Goal: Task Accomplishment & Management: Complete application form

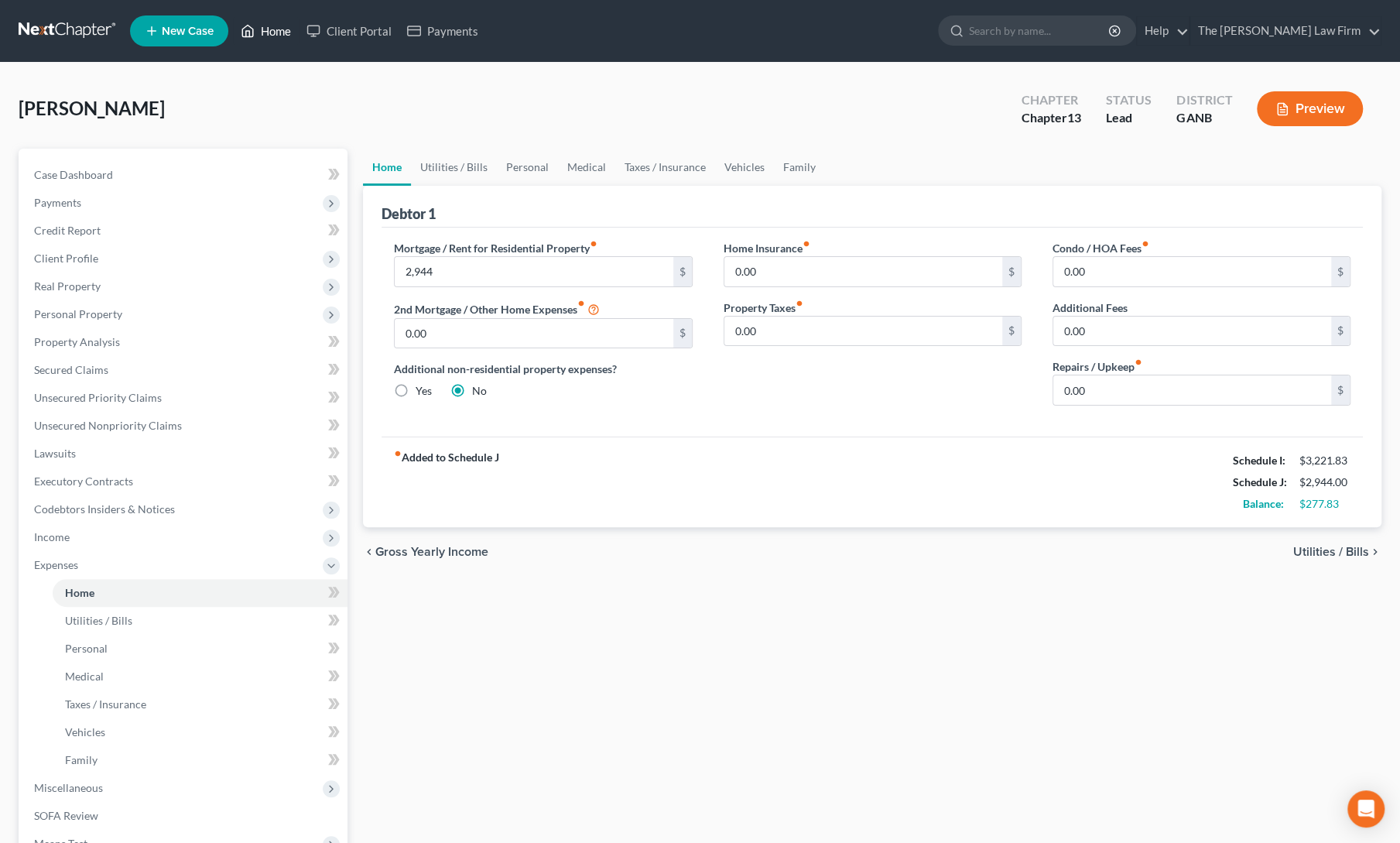
click at [261, 31] on link "Home" at bounding box center [265, 31] width 65 height 28
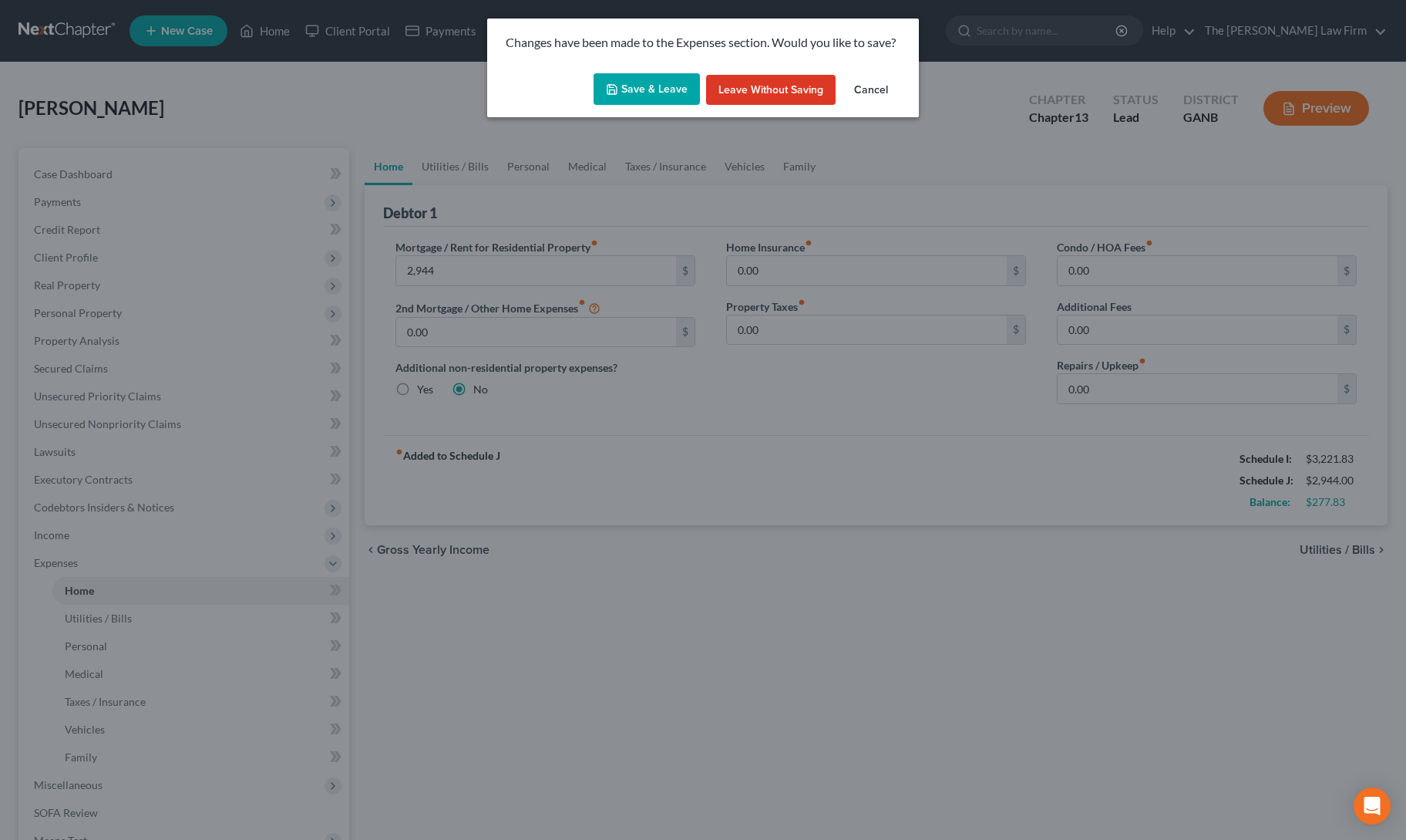
click at [663, 95] on button "Save & Leave" at bounding box center [647, 89] width 106 height 32
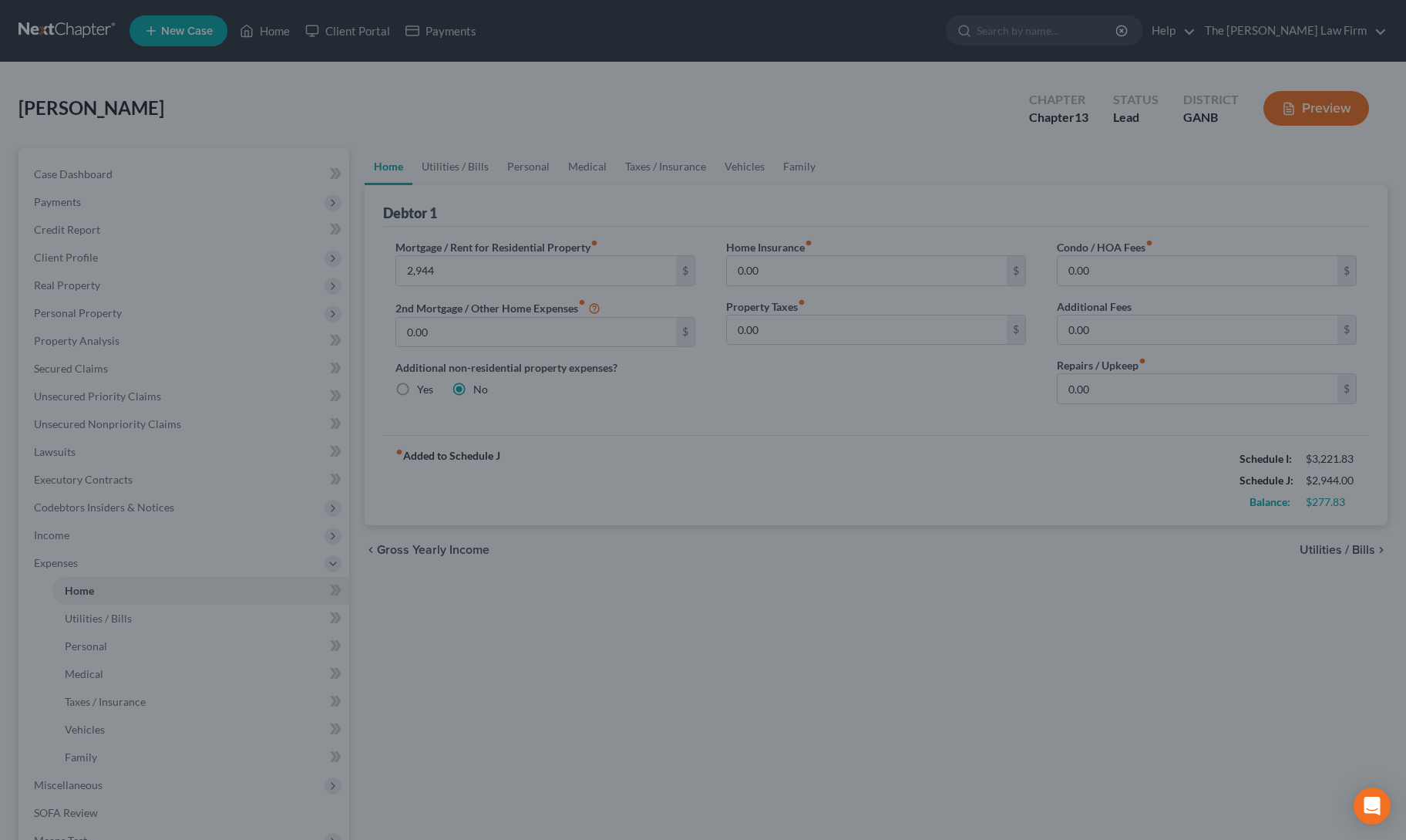
type input "2,944.00"
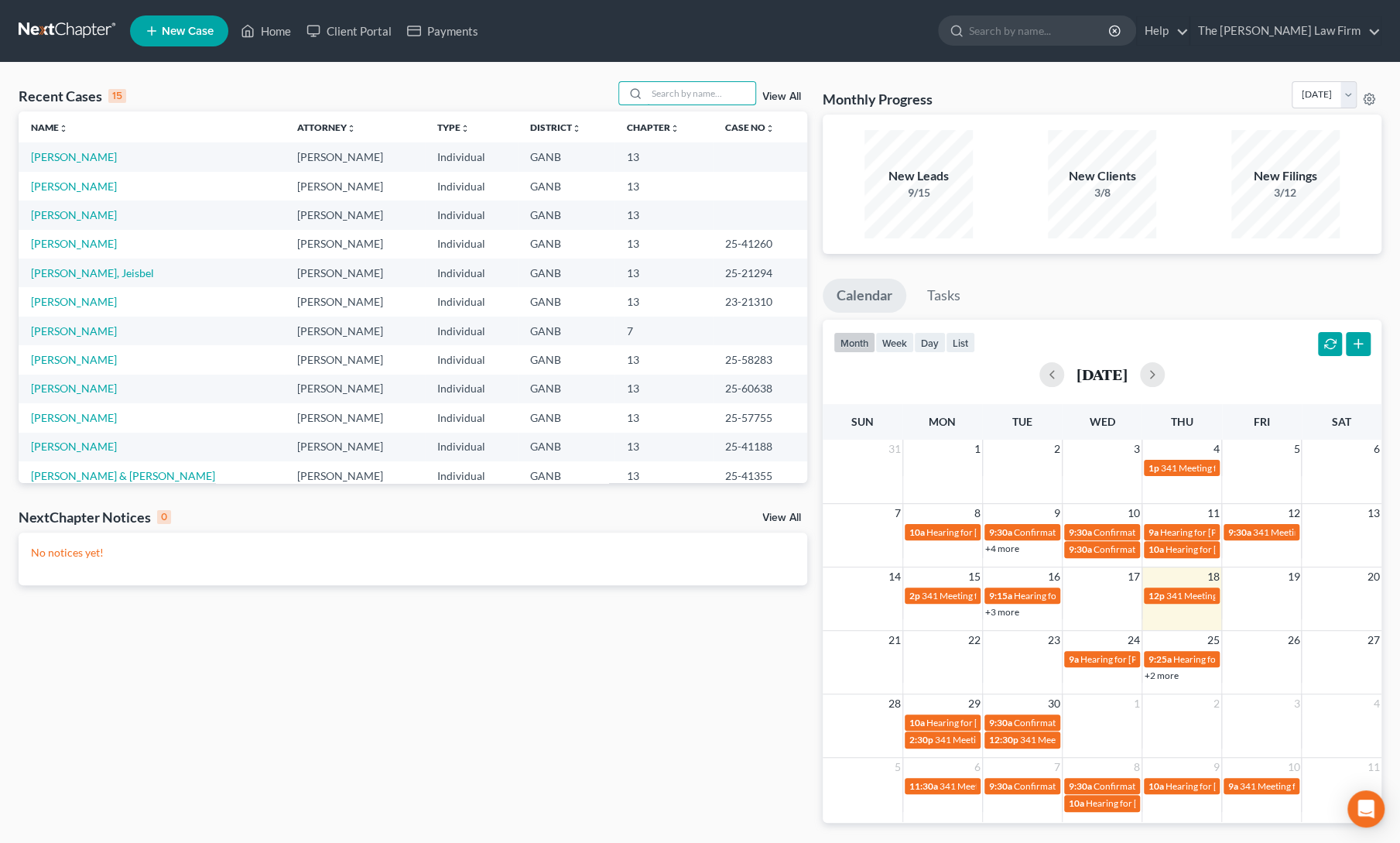
click at [666, 95] on input "search" at bounding box center [701, 93] width 108 height 23
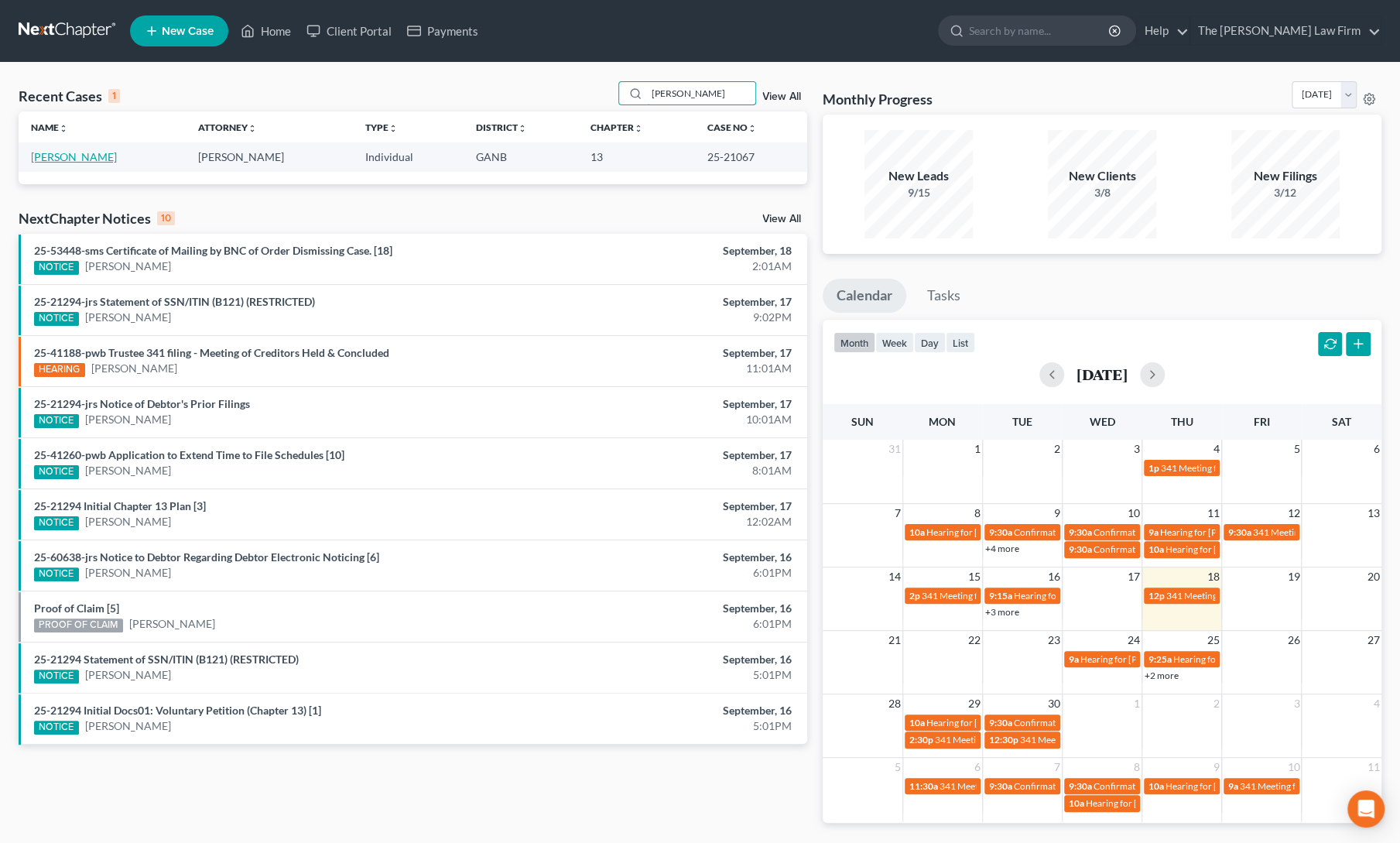
type input "beverly"
click at [54, 157] on link "[PERSON_NAME]" at bounding box center [73, 156] width 86 height 13
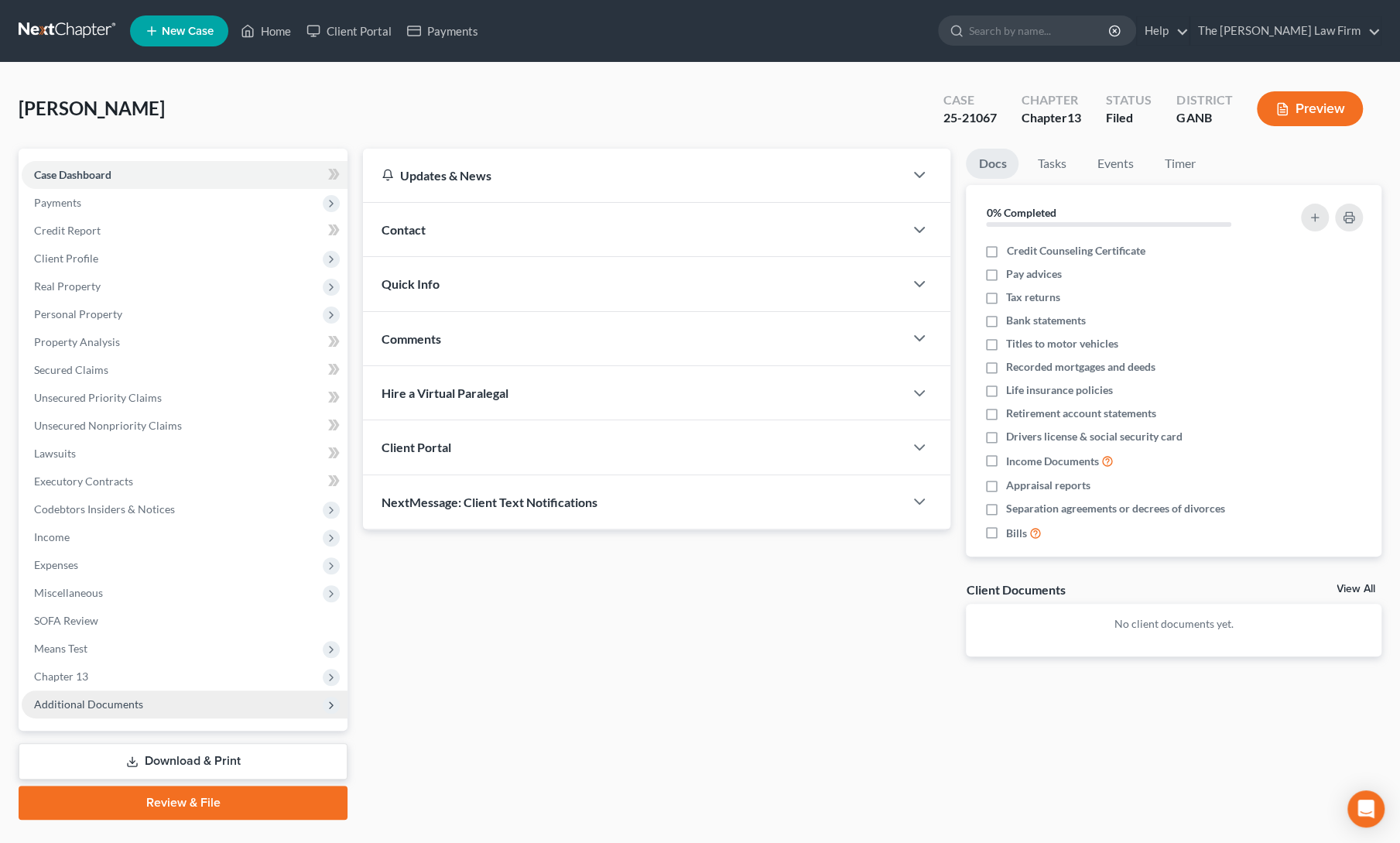
click at [88, 698] on span "Additional Documents" at bounding box center [88, 703] width 109 height 13
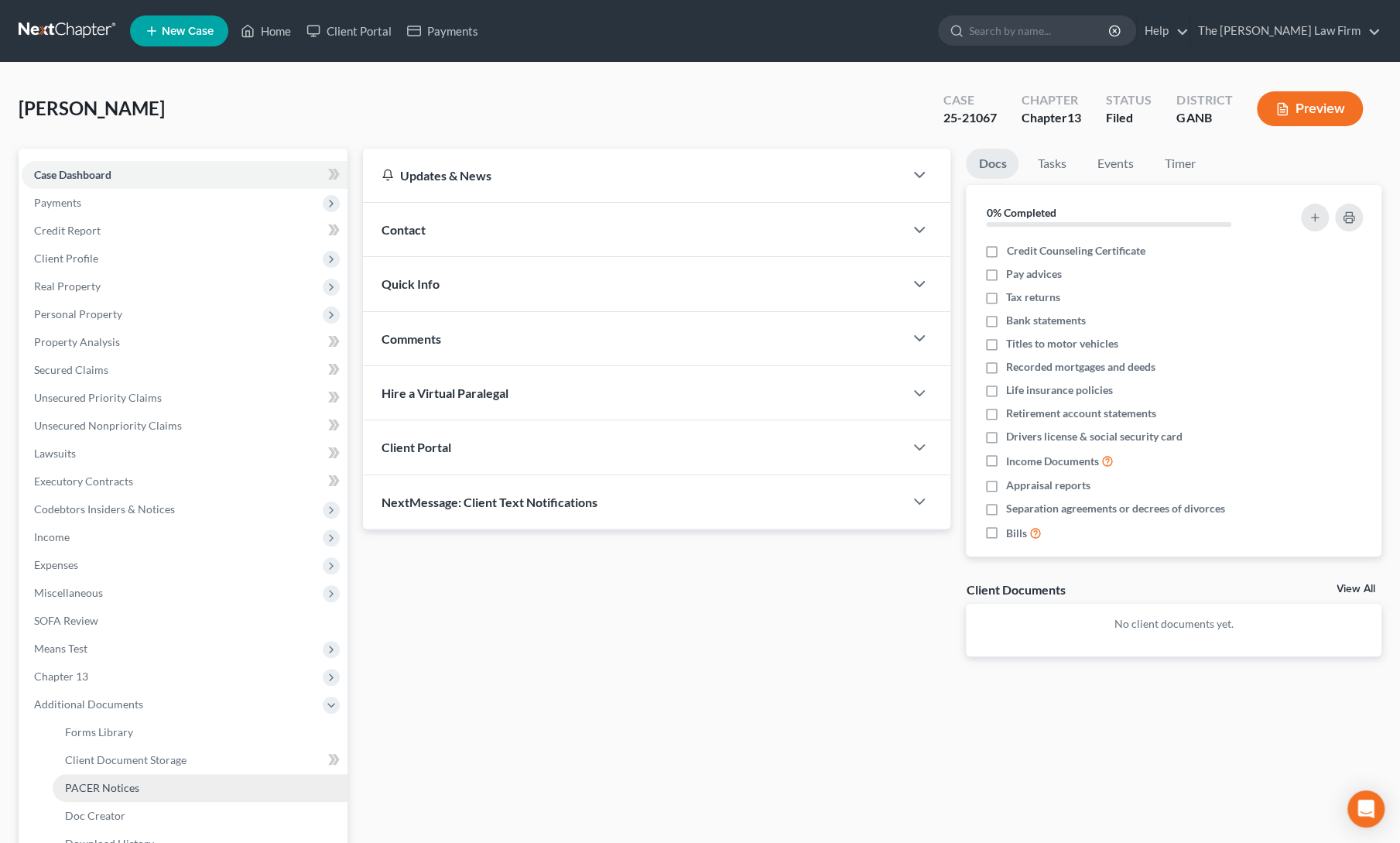
click at [97, 787] on span "PACER Notices" at bounding box center [101, 787] width 74 height 13
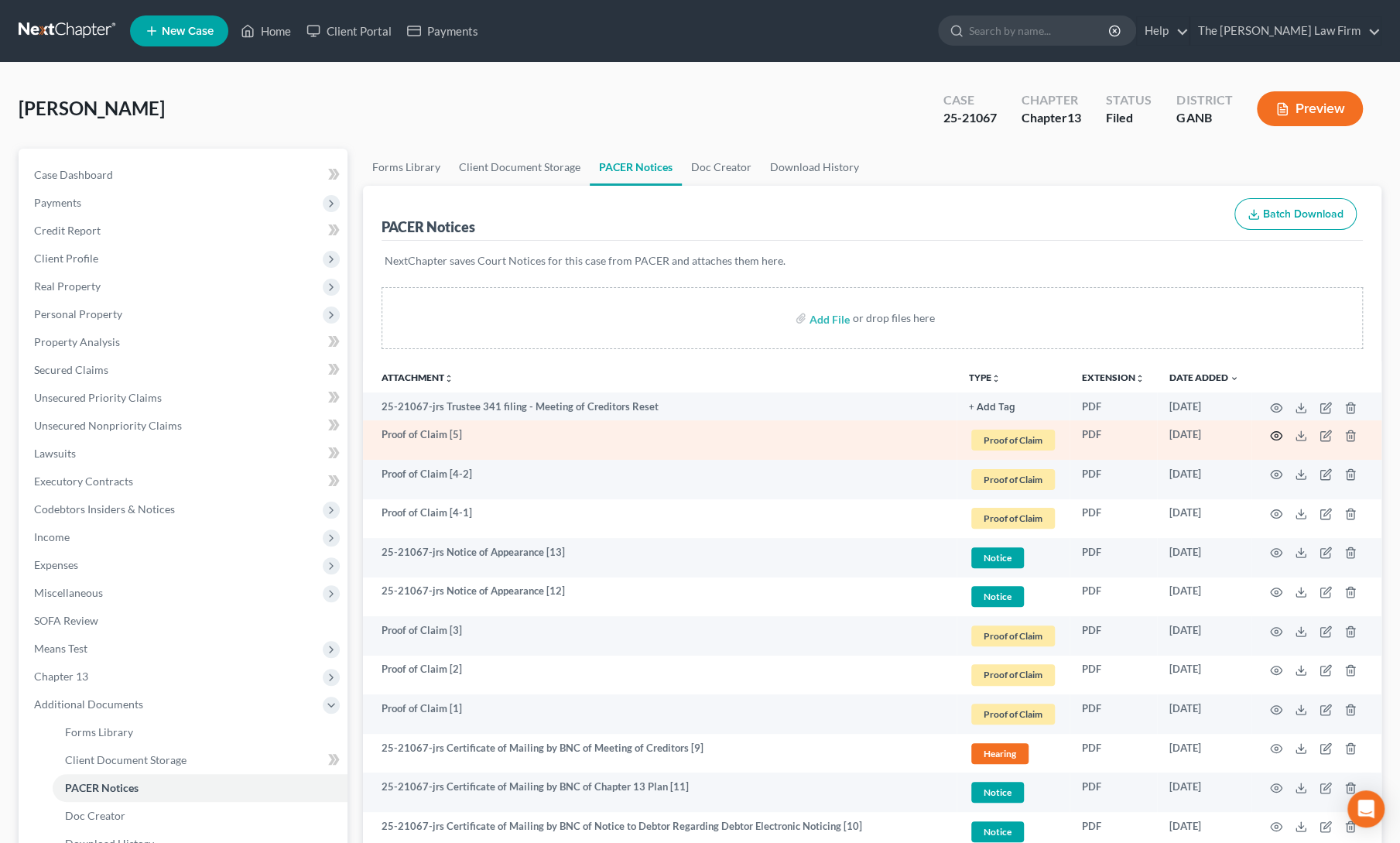
click at [1277, 434] on circle "button" at bounding box center [1276, 435] width 3 height 3
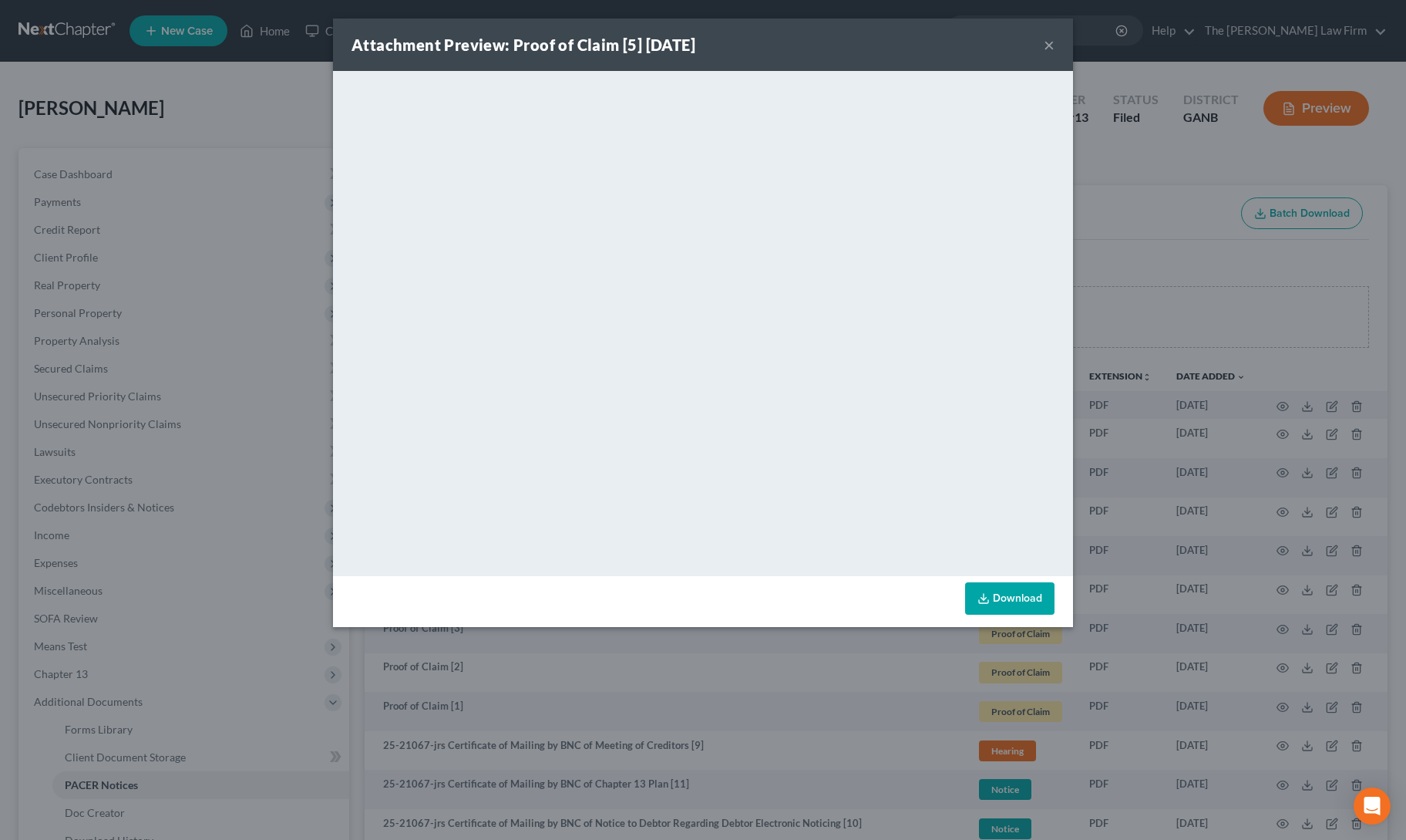
click at [1047, 54] on button "×" at bounding box center [1050, 44] width 10 height 18
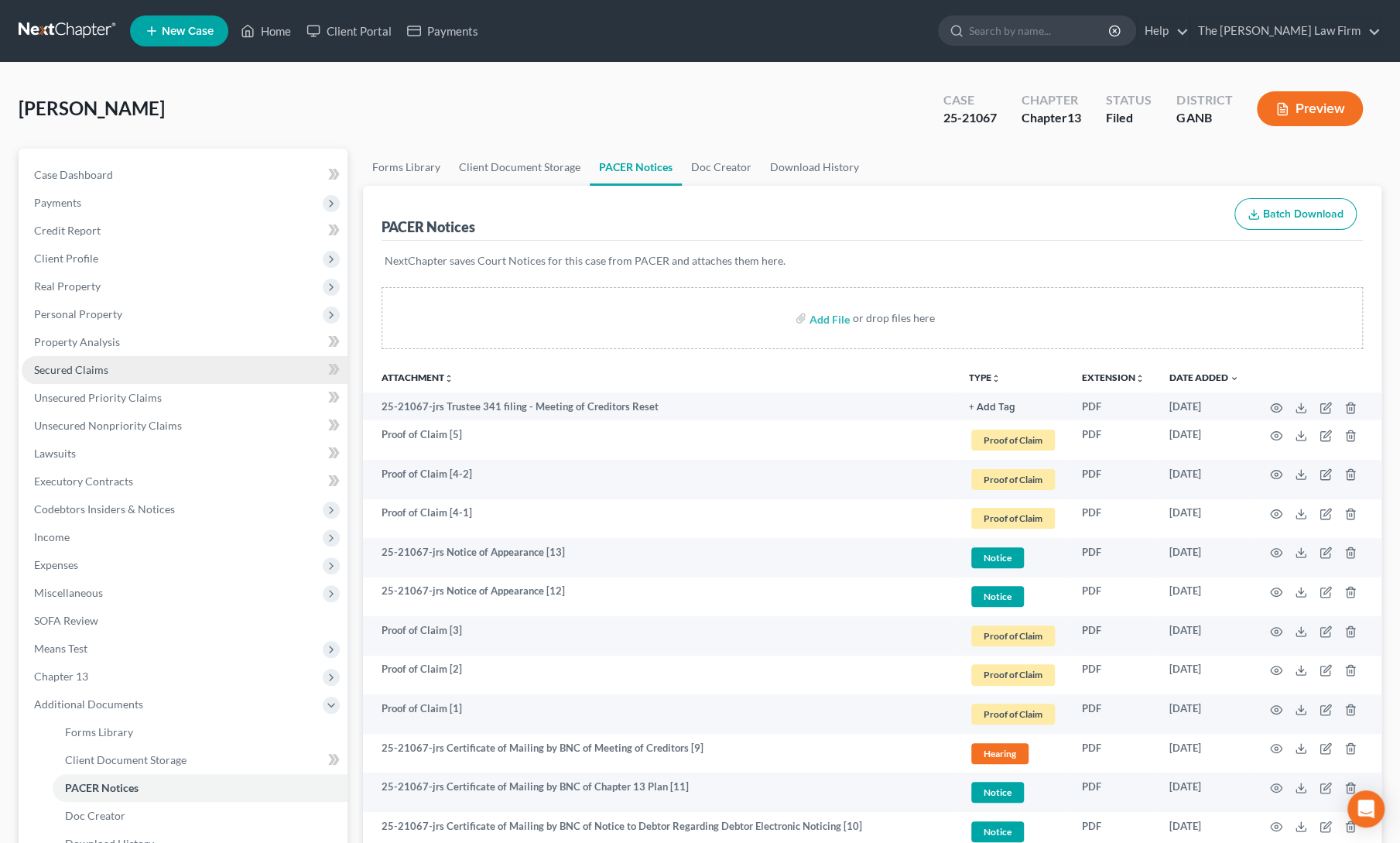
click at [80, 374] on span "Secured Claims" at bounding box center [71, 369] width 74 height 13
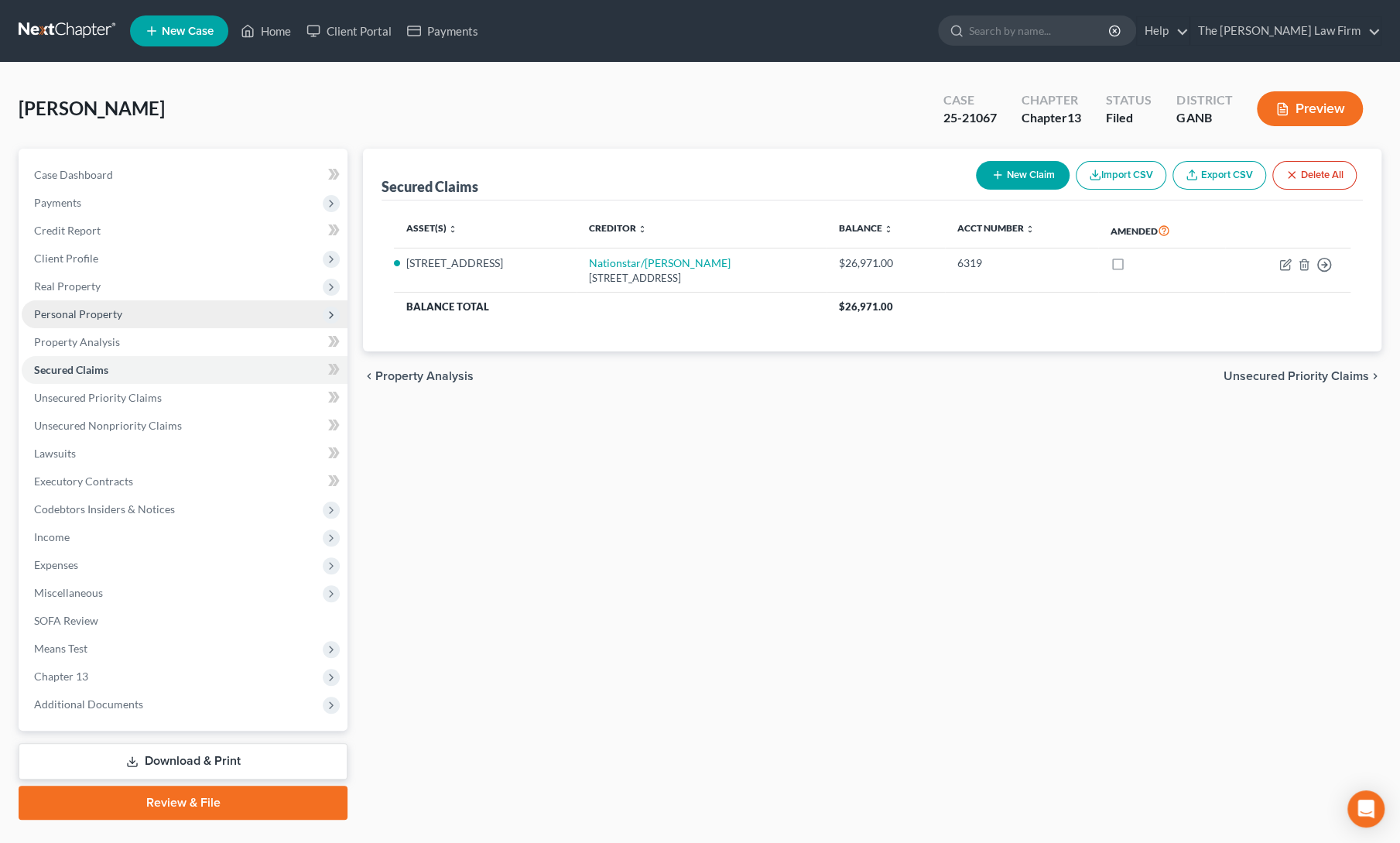
click at [138, 321] on span "Personal Property" at bounding box center [184, 314] width 326 height 28
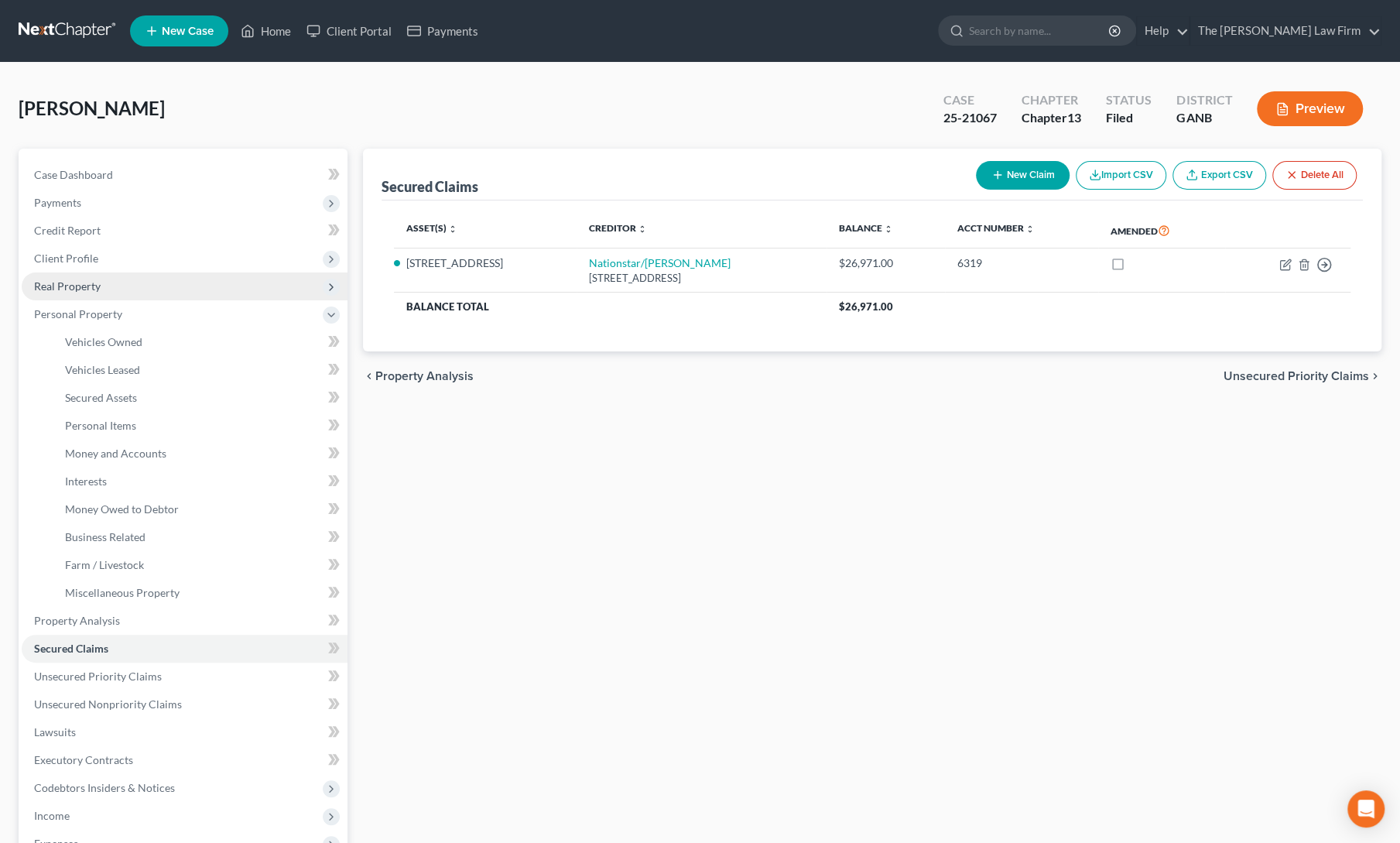
click at [115, 295] on span "Real Property" at bounding box center [184, 286] width 326 height 28
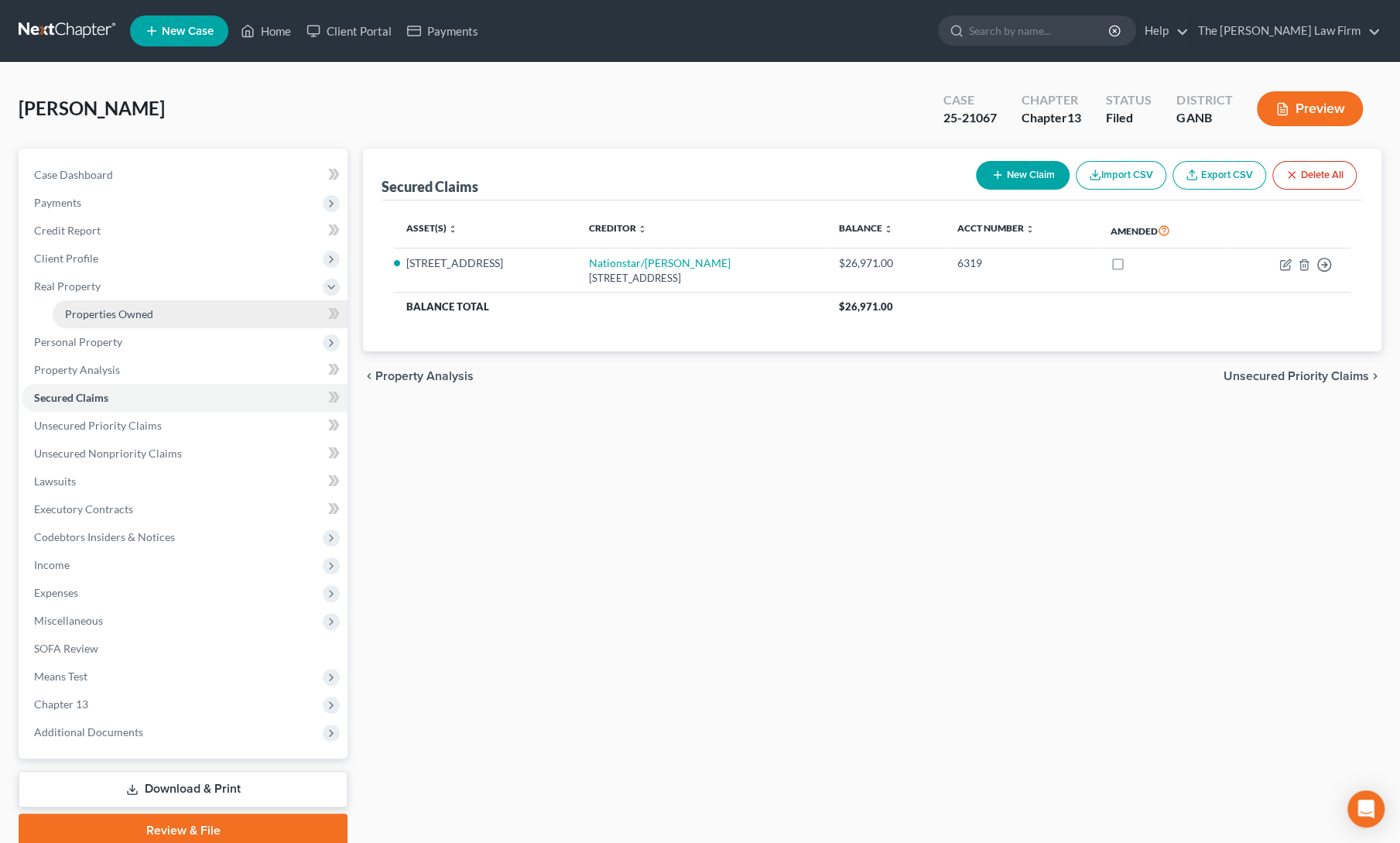
click at [120, 312] on span "Properties Owned" at bounding box center [108, 313] width 88 height 13
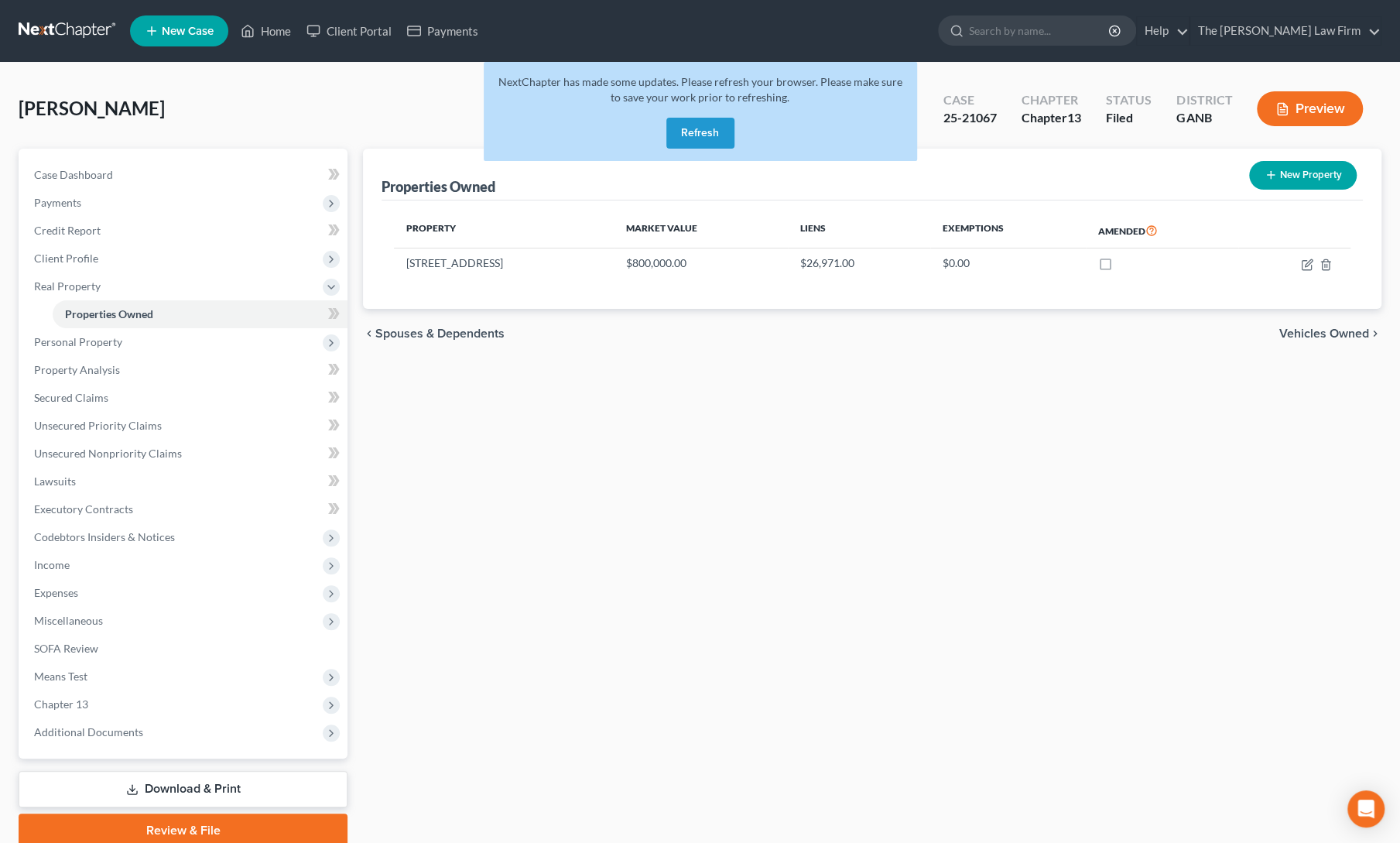
click at [682, 135] on button "Refresh" at bounding box center [700, 133] width 68 height 31
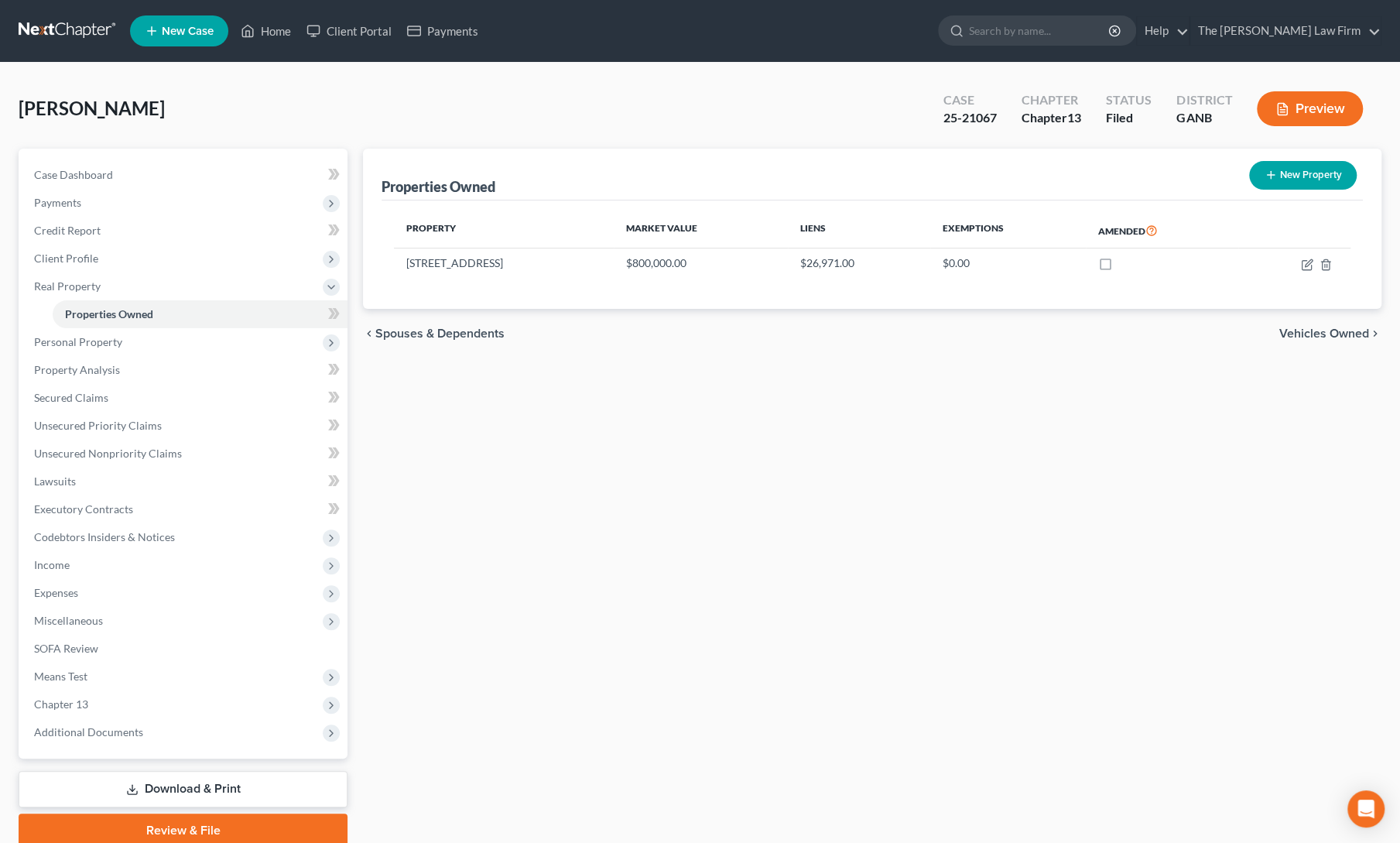
click at [192, 38] on span "New Case" at bounding box center [187, 31] width 51 height 11
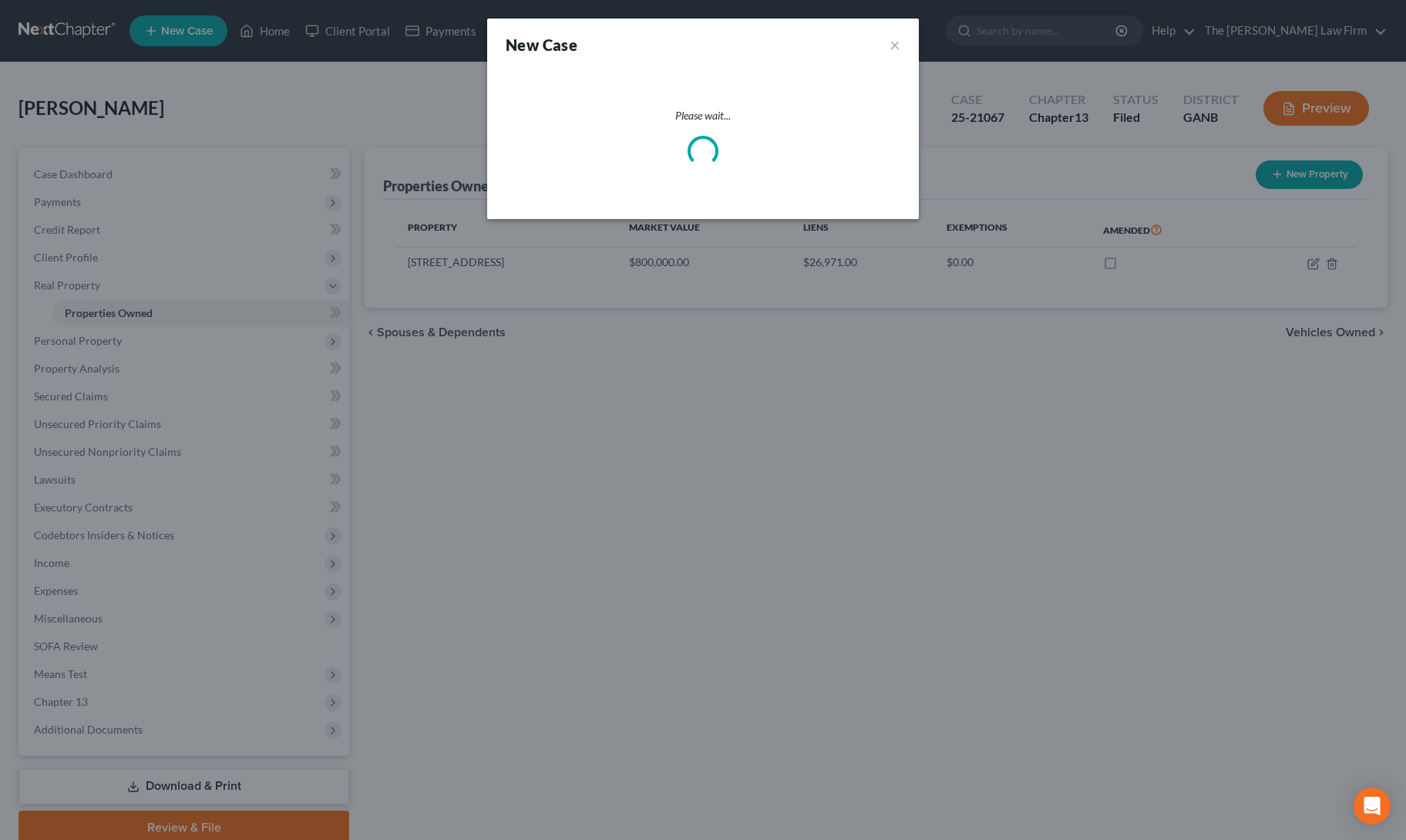
select select "19"
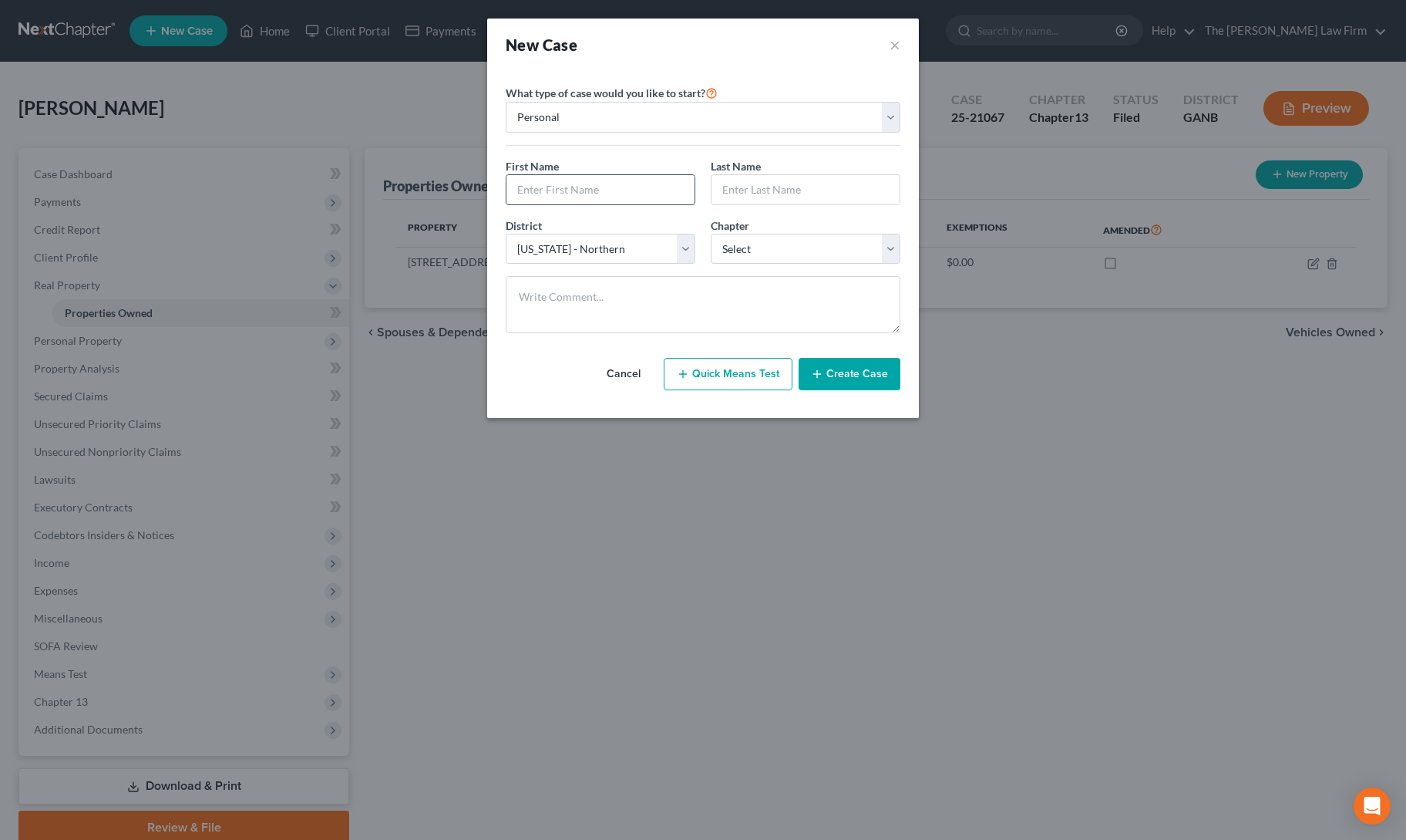
click at [530, 181] on input "text" at bounding box center [601, 190] width 188 height 30
type input "[PERSON_NAME]"
type input "Bemme"
click at [769, 250] on select "Select 7 11 12 13" at bounding box center [806, 249] width 190 height 30
select select "3"
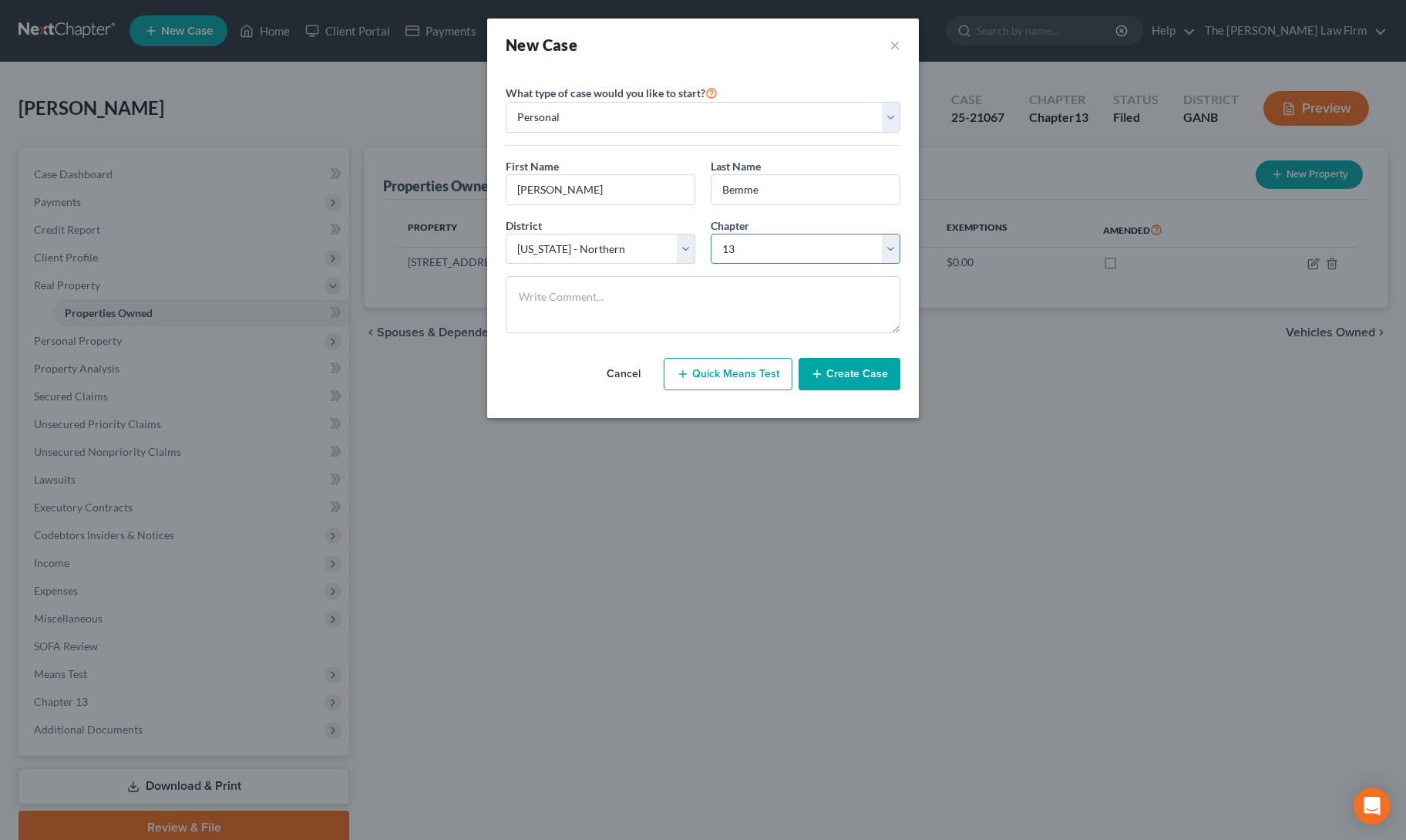
click at [711, 234] on select "Select 7 11 12 13" at bounding box center [806, 249] width 190 height 30
click at [859, 383] on button "Create Case" at bounding box center [850, 373] width 102 height 32
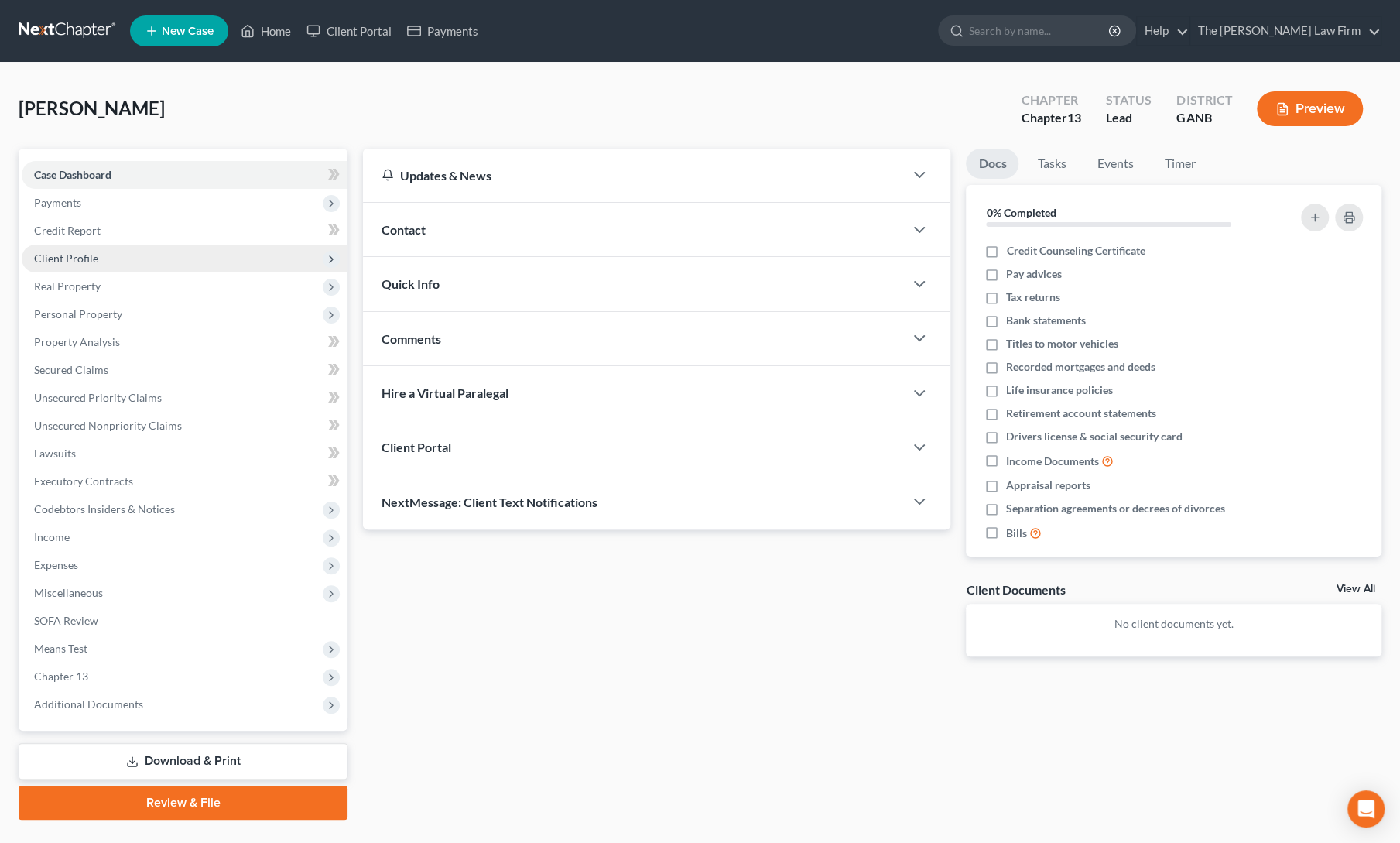
click at [52, 259] on span "Client Profile" at bounding box center [66, 257] width 65 height 13
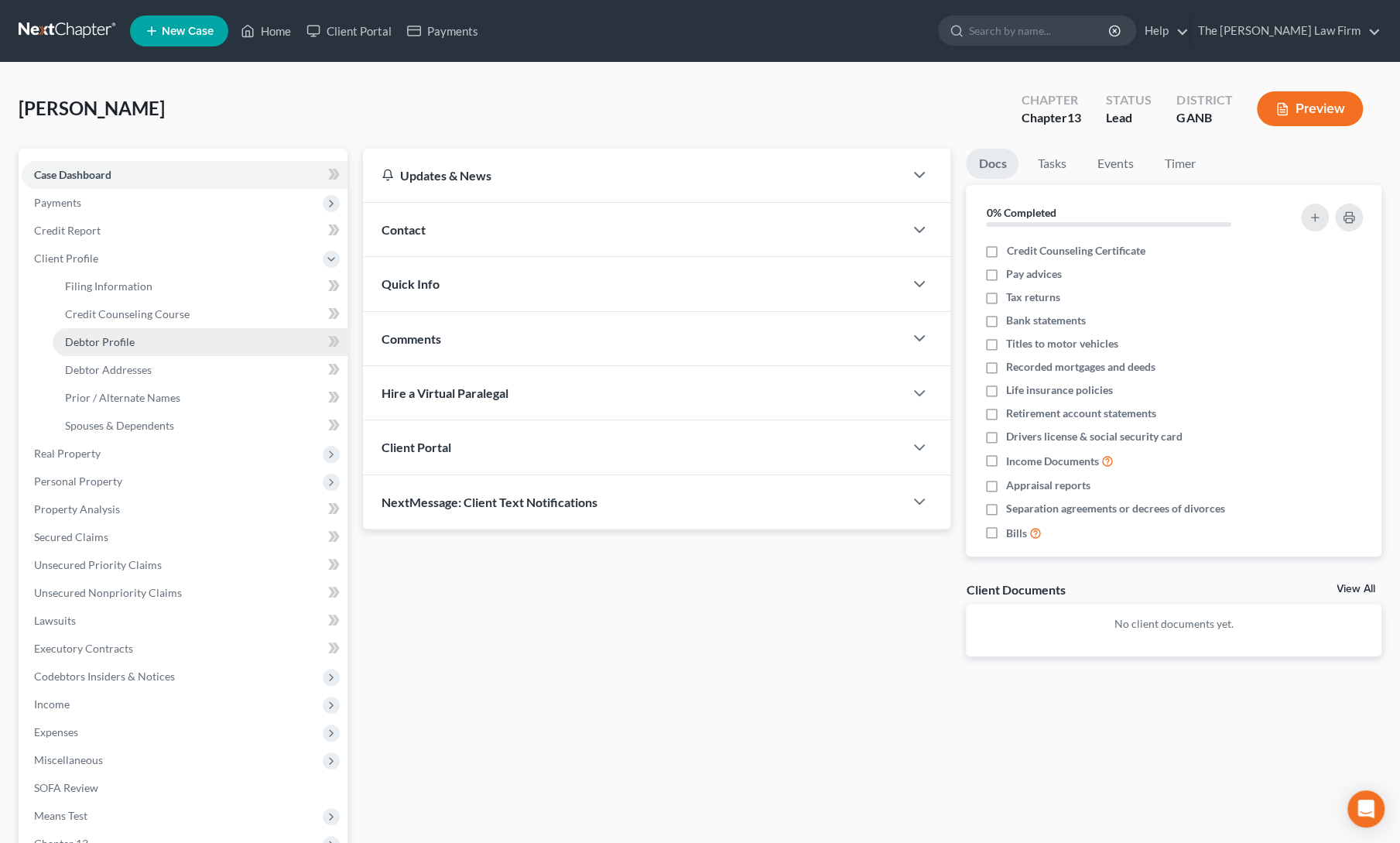
click at [93, 352] on link "Debtor Profile" at bounding box center [200, 342] width 295 height 28
select select "0"
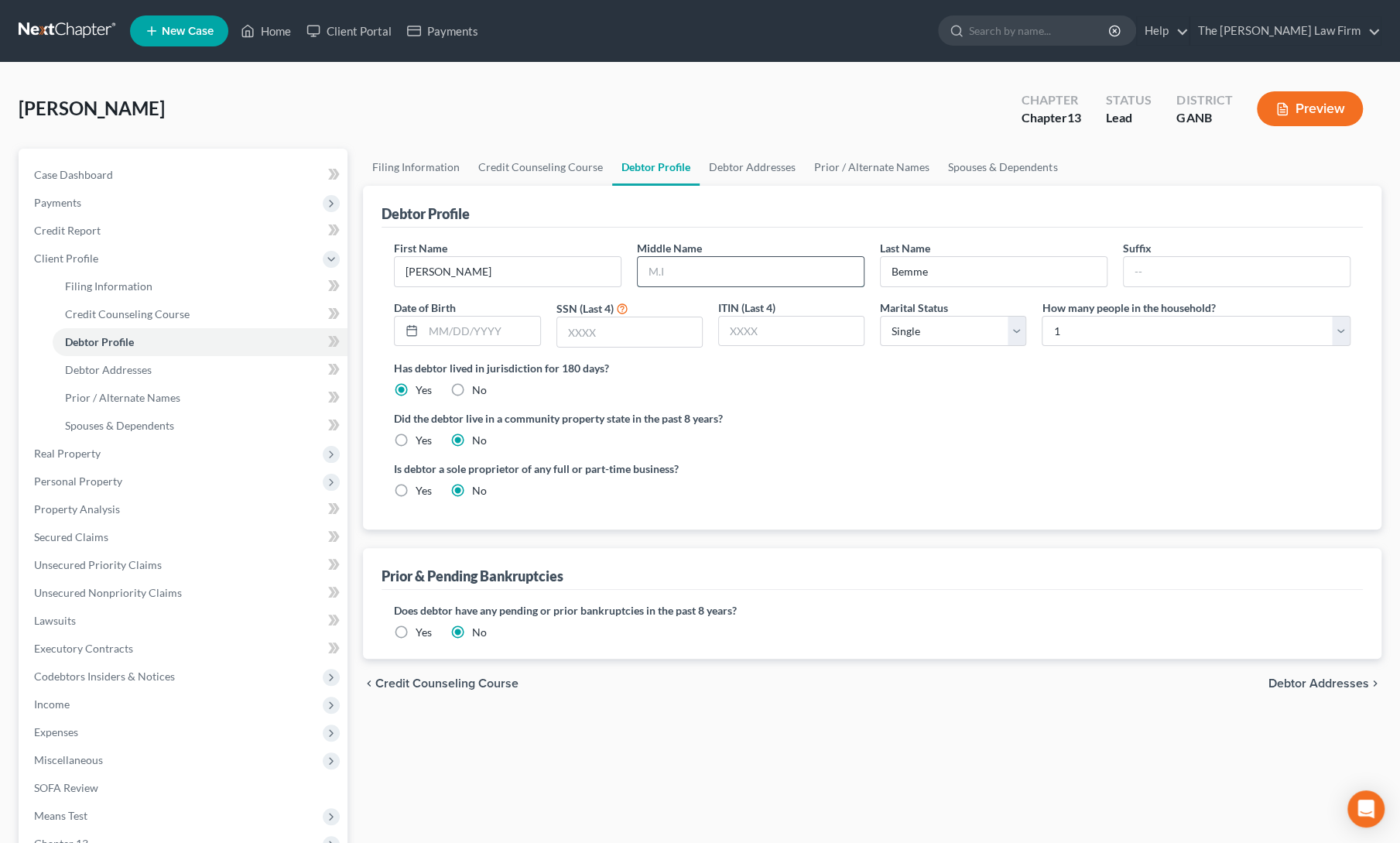
click at [708, 265] on input "text" at bounding box center [751, 271] width 226 height 30
type input "[PERSON_NAME]"
click at [871, 456] on ng-include "First Name [PERSON_NAME] Middle Name [PERSON_NAME] Last Name Bemme Suffix Date …" at bounding box center [872, 375] width 957 height 271
click at [455, 332] on input "text" at bounding box center [481, 332] width 116 height 30
type input "[DATE]"
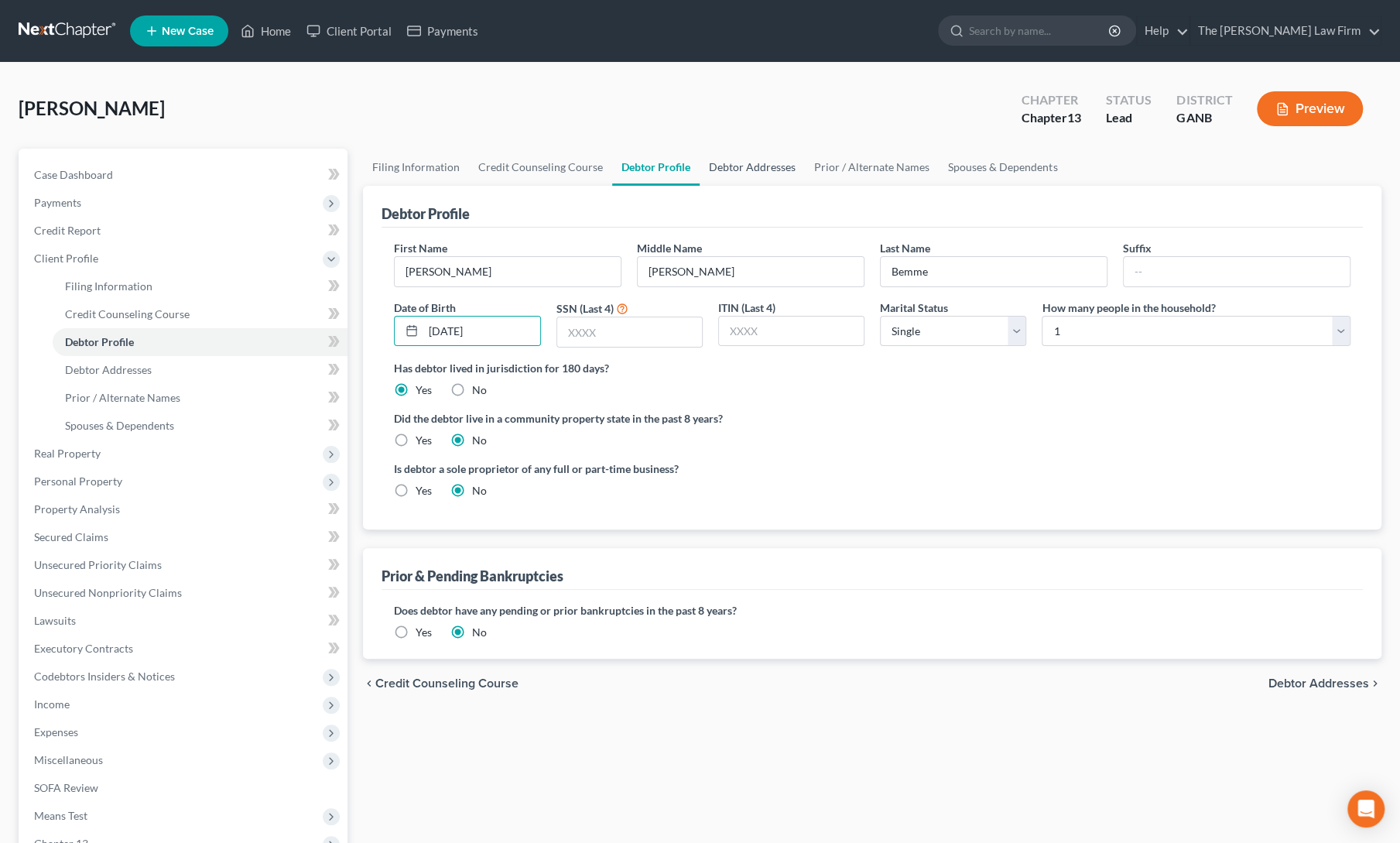
click at [741, 167] on link "Debtor Addresses" at bounding box center [752, 167] width 106 height 38
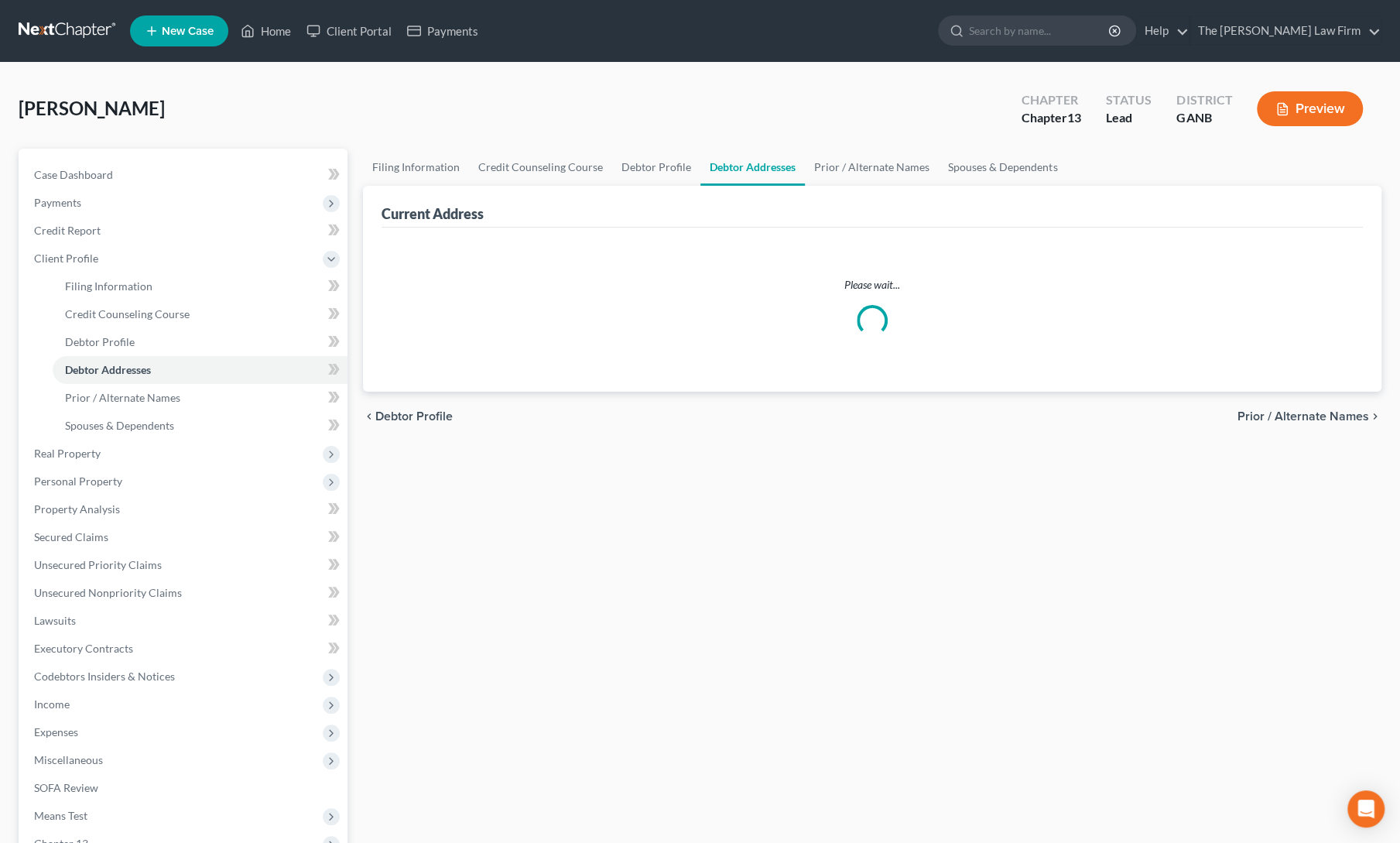
select select "0"
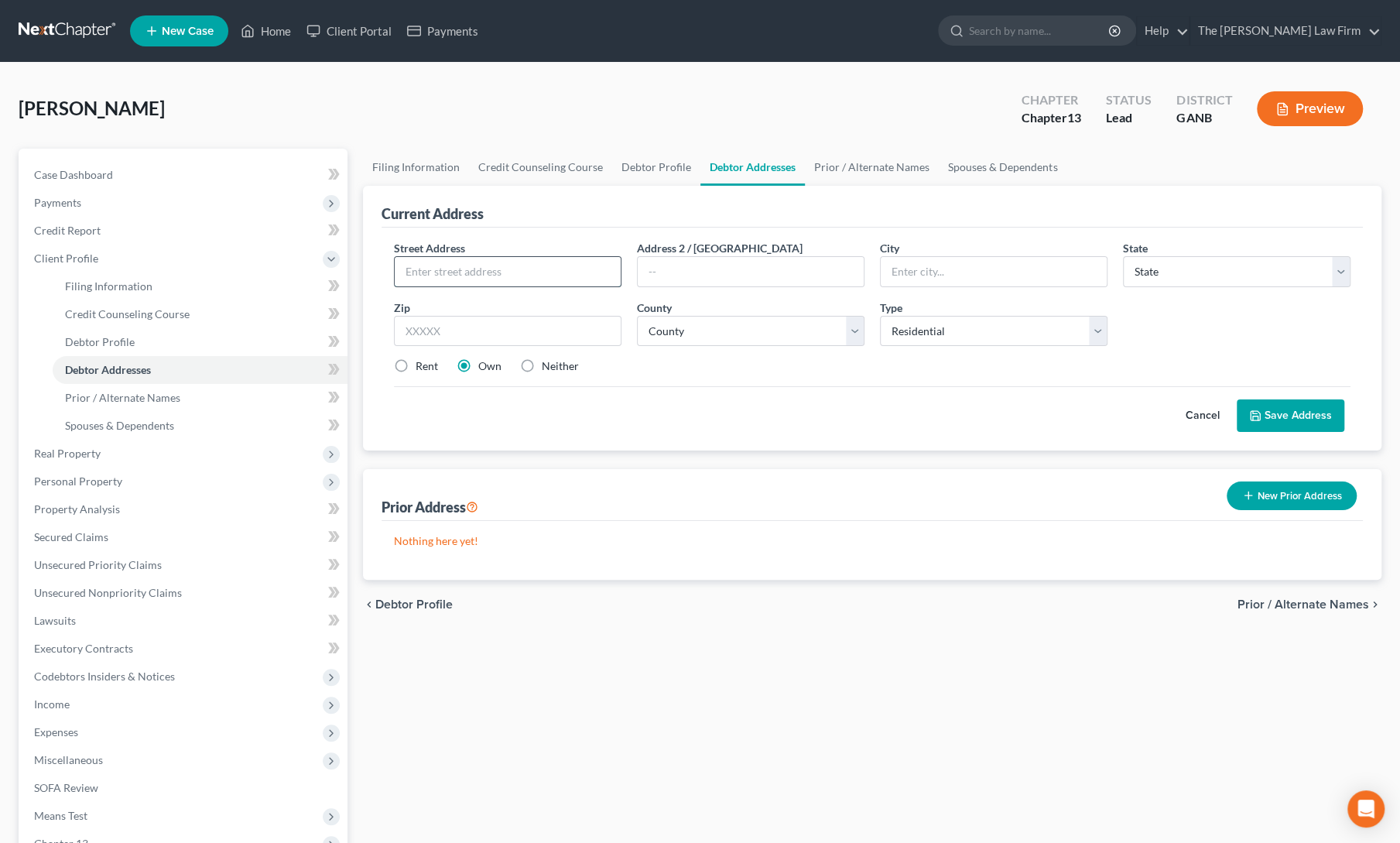
click at [463, 271] on input "text" at bounding box center [507, 271] width 226 height 30
type input "7 31st St"
click at [448, 339] on input "text" at bounding box center [507, 331] width 228 height 31
type input "30540"
type input "Ellijay"
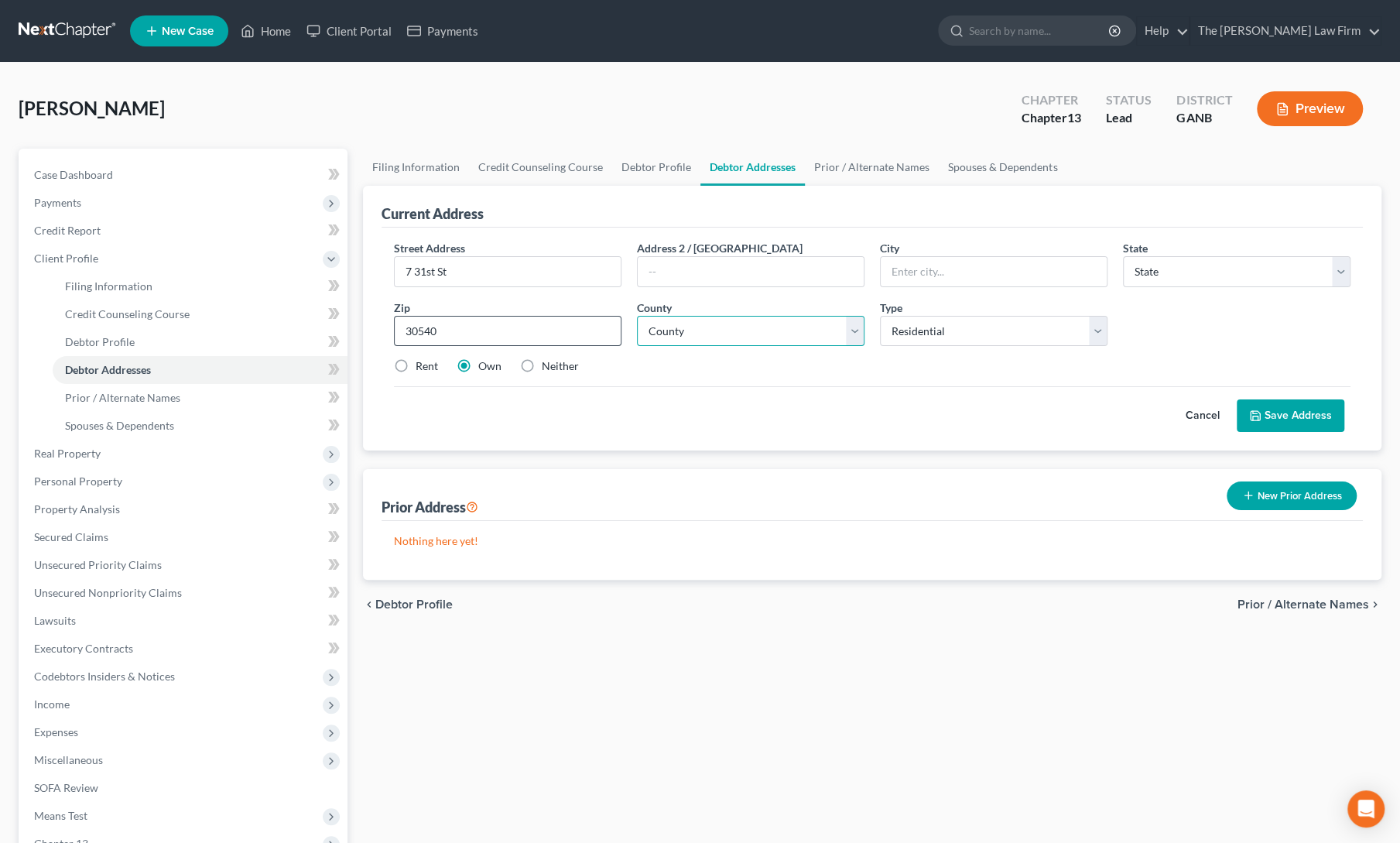
select select "10"
select select "60"
click at [1274, 407] on button "Save Address" at bounding box center [1290, 415] width 107 height 32
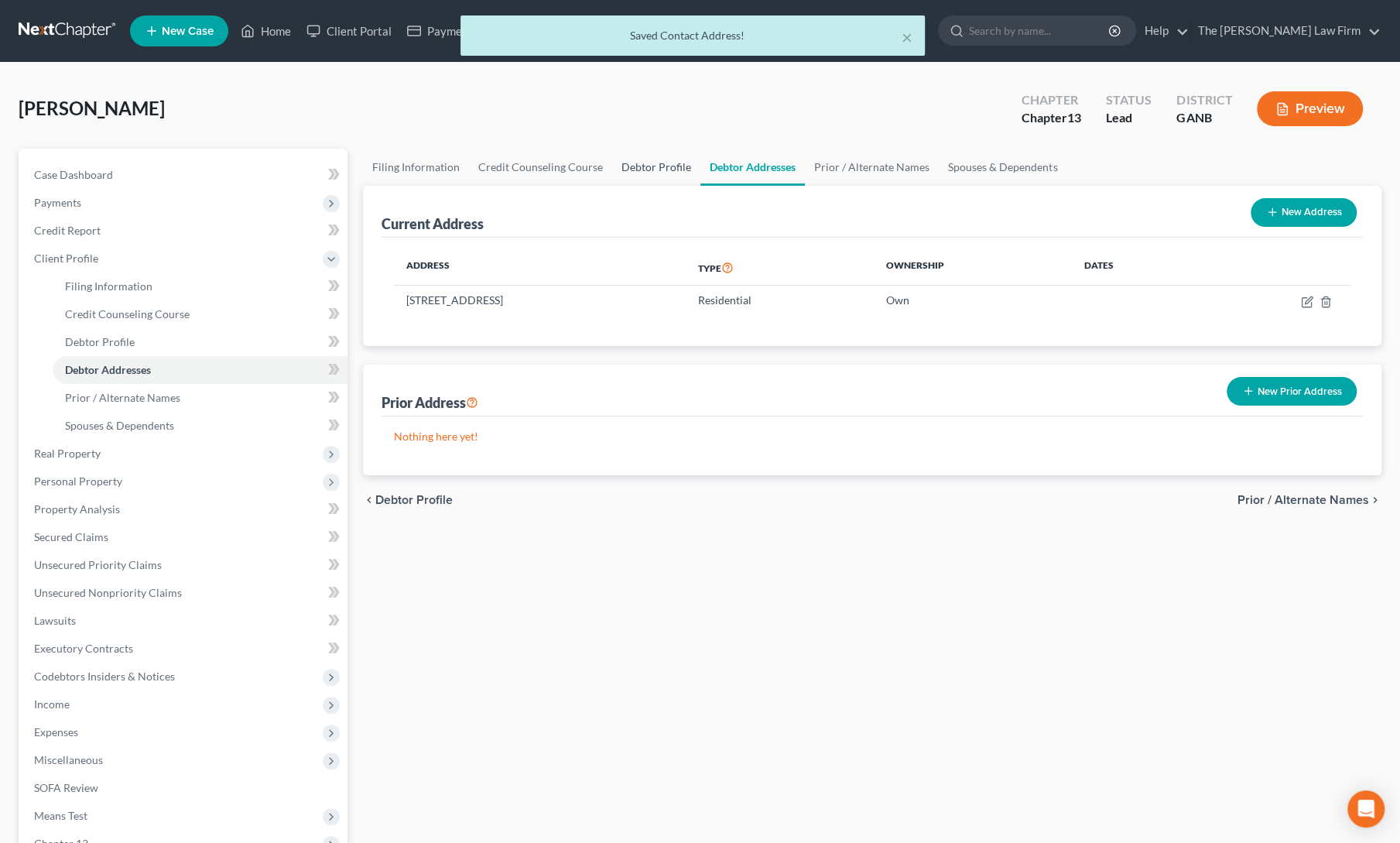
click at [647, 169] on link "Debtor Profile" at bounding box center [655, 167] width 88 height 38
select select "0"
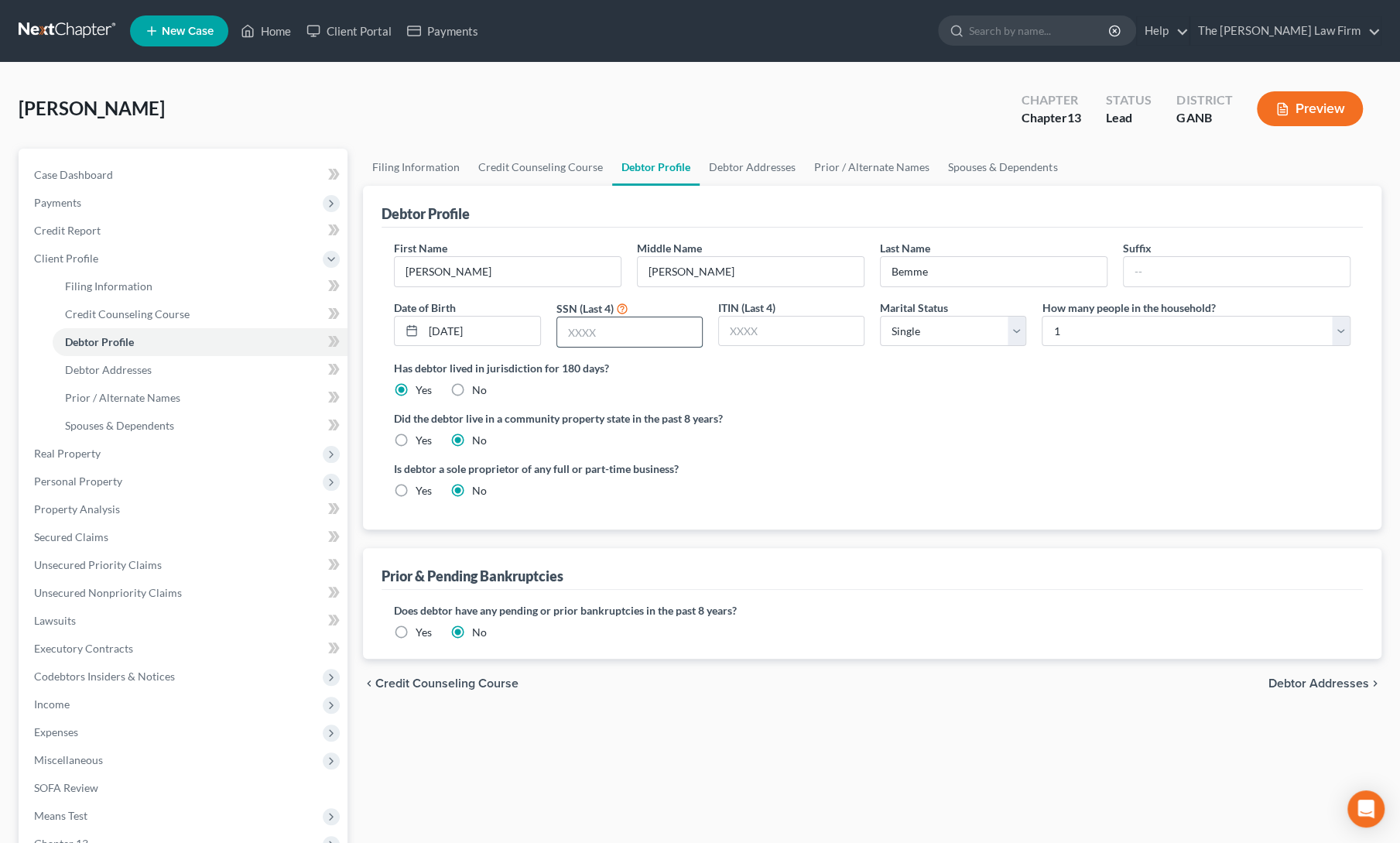
click at [600, 337] on input "text" at bounding box center [629, 332] width 145 height 30
type input "4544"
click at [704, 384] on div "Has debtor lived in jurisdiction for 180 days? Yes No Debtor must reside in jur…" at bounding box center [872, 378] width 957 height 38
click at [85, 234] on span "Credit Report" at bounding box center [67, 230] width 66 height 13
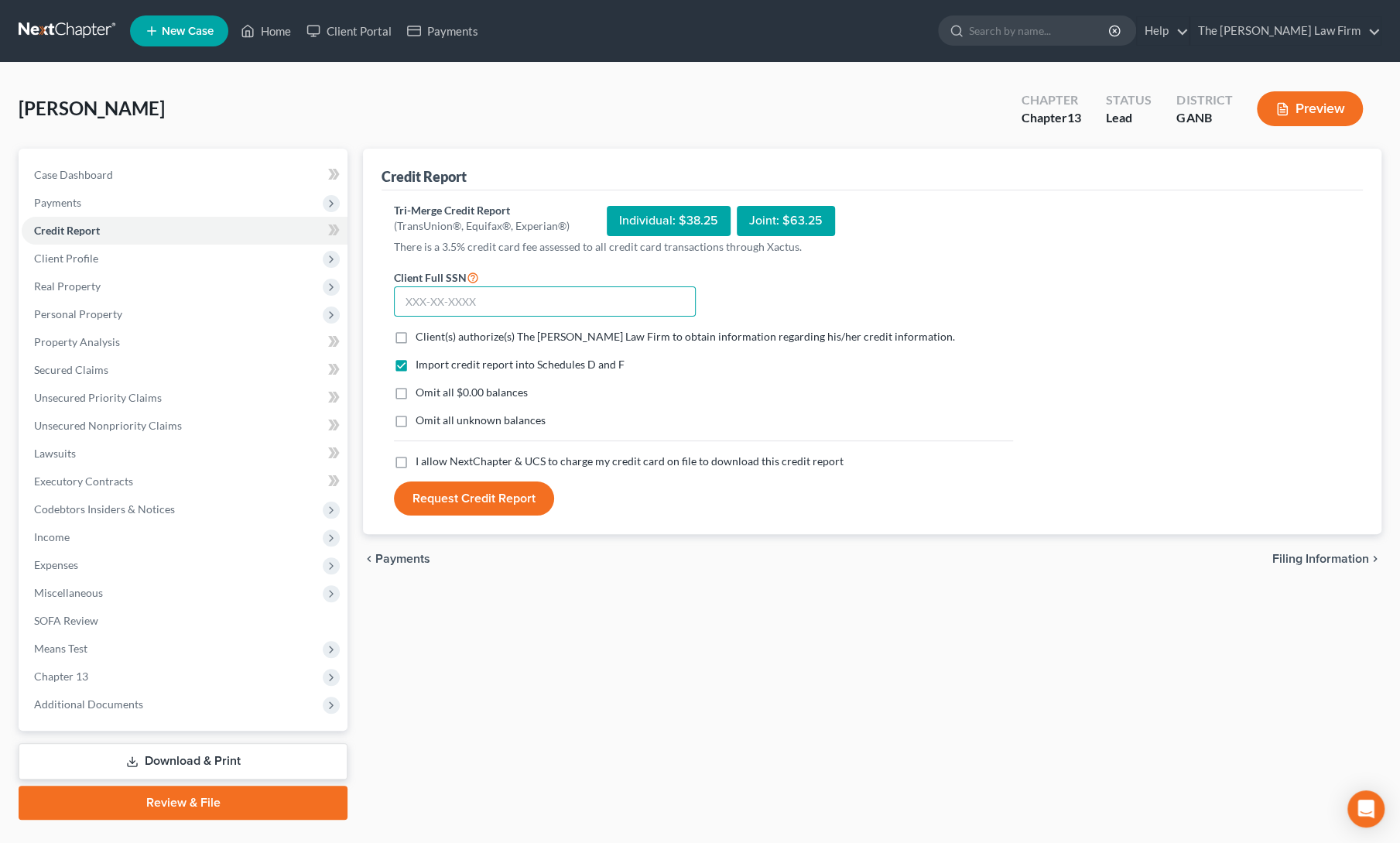
click at [458, 297] on input "text" at bounding box center [545, 301] width 302 height 31
type input "547-66-4544"
click at [415, 332] on label "Client(s) authorize(s) The [PERSON_NAME] Law Firm to obtain information regardi…" at bounding box center [685, 337] width 539 height 16
click at [422, 332] on input "Client(s) authorize(s) The [PERSON_NAME] Law Firm to obtain information regardi…" at bounding box center [427, 334] width 10 height 10
checkbox input "true"
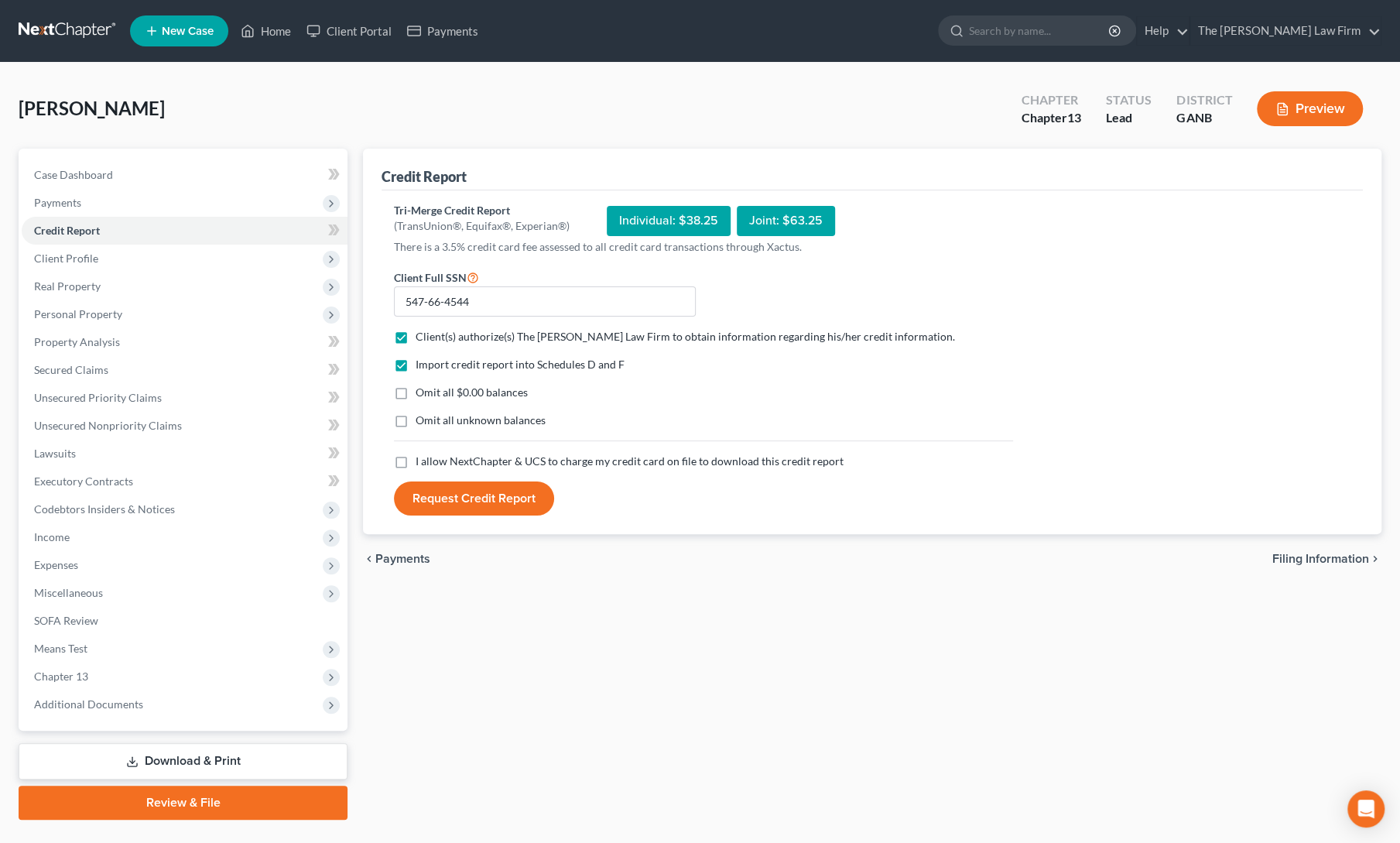
click at [415, 463] on label "I allow NextChapter & UCS to charge my credit card on file to download this cre…" at bounding box center [629, 462] width 428 height 16
click at [422, 463] on input "I allow NextChapter & UCS to charge my credit card on file to download this cre…" at bounding box center [427, 459] width 10 height 10
checkbox input "true"
click at [430, 496] on button "Request Credit Report" at bounding box center [474, 498] width 161 height 34
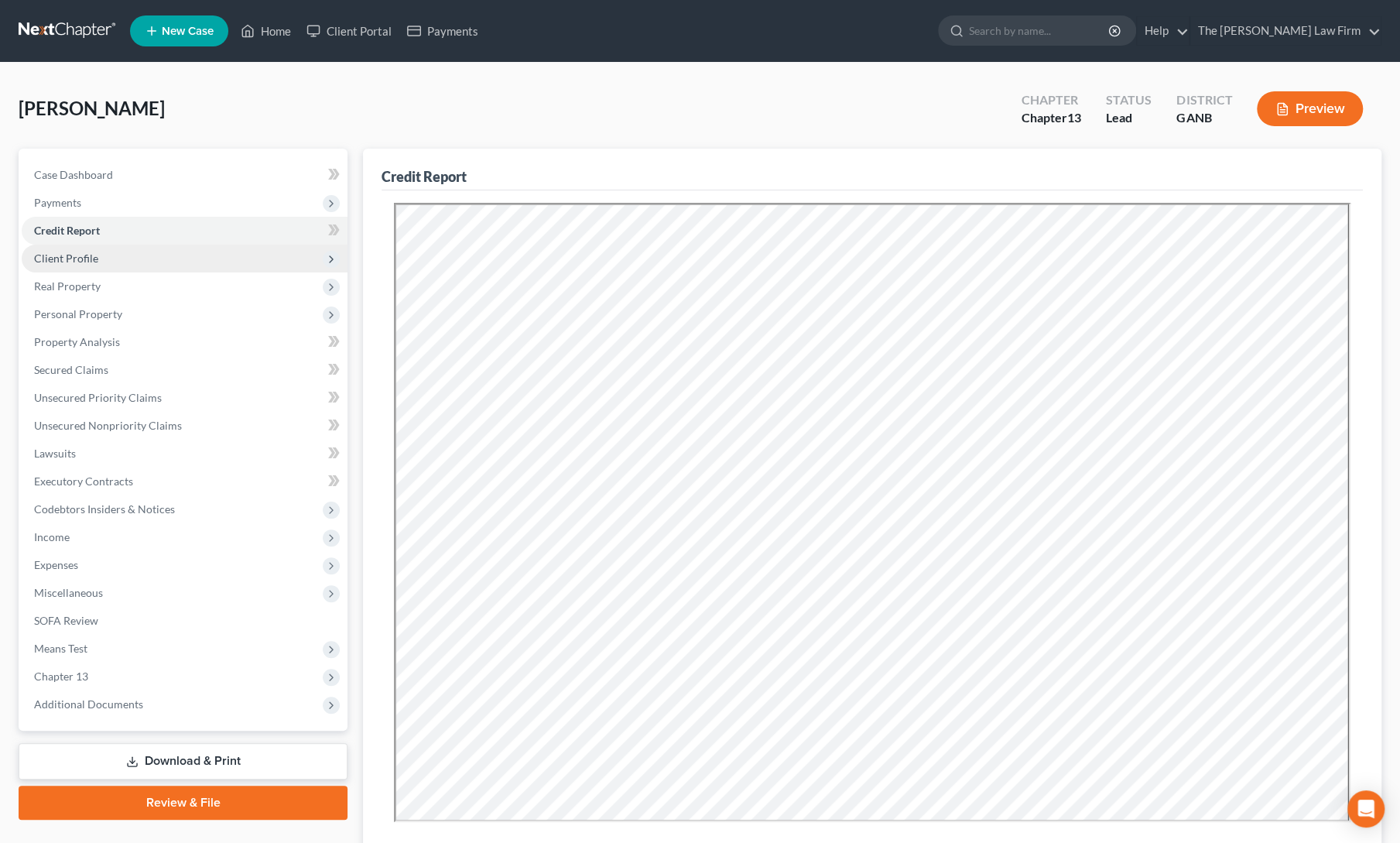
click at [70, 256] on span "Client Profile" at bounding box center [66, 257] width 65 height 13
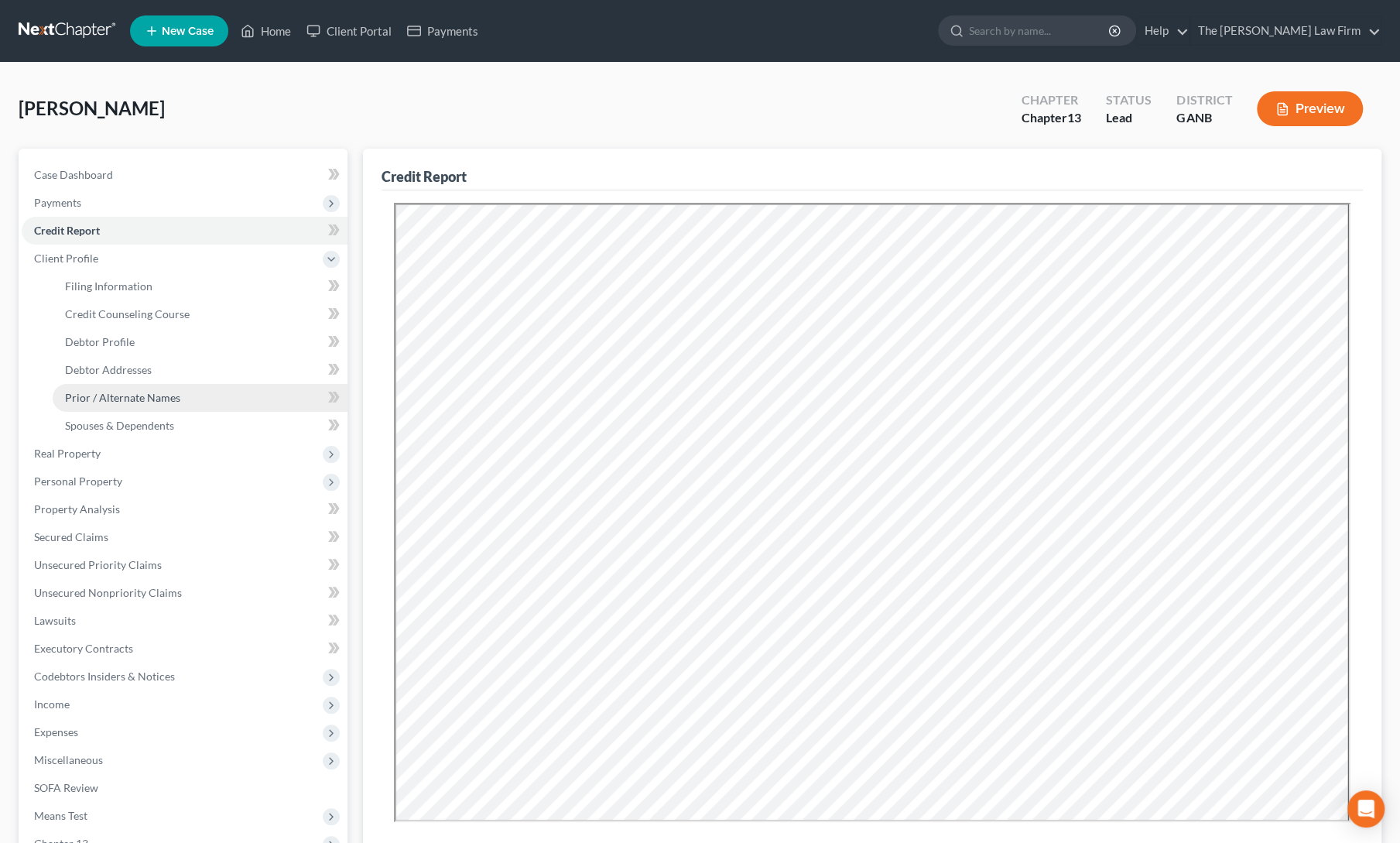
click at [112, 399] on span "Prior / Alternate Names" at bounding box center [122, 397] width 115 height 13
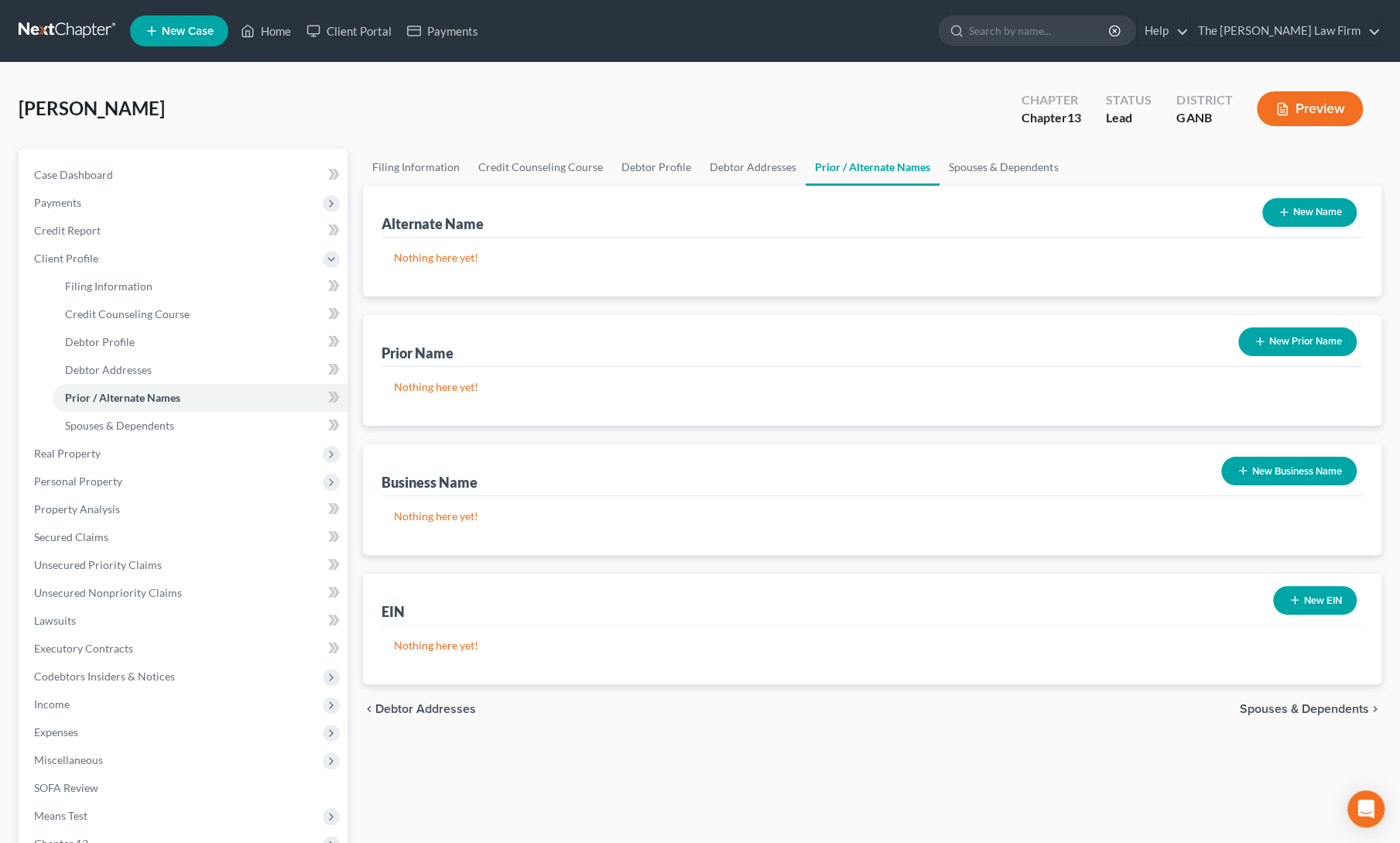
click at [1300, 209] on button "New Name" at bounding box center [1309, 212] width 94 height 29
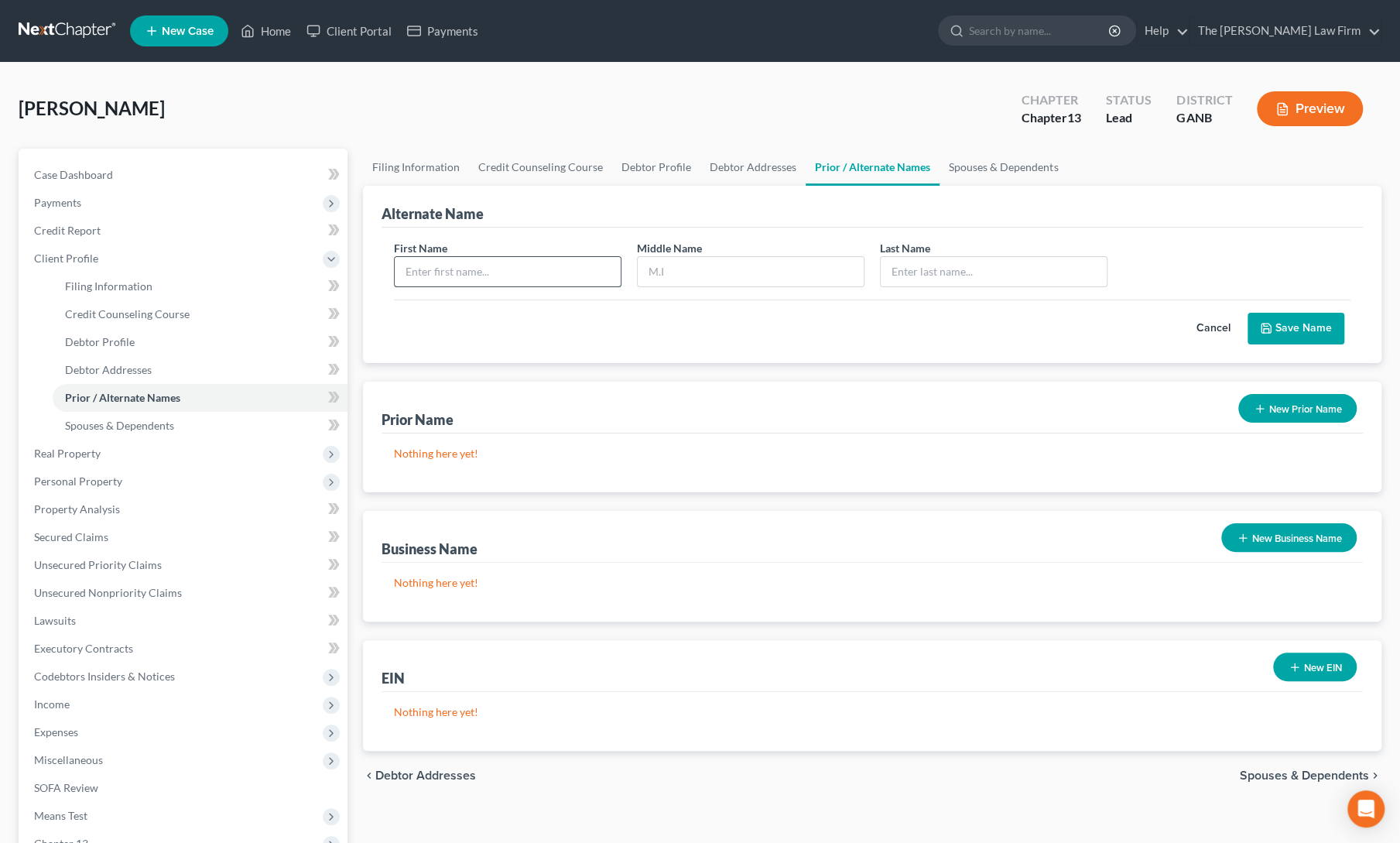
click at [463, 270] on input "text" at bounding box center [507, 271] width 226 height 30
type input "[PERSON_NAME]"
click at [1280, 326] on button "Save Name" at bounding box center [1295, 328] width 97 height 32
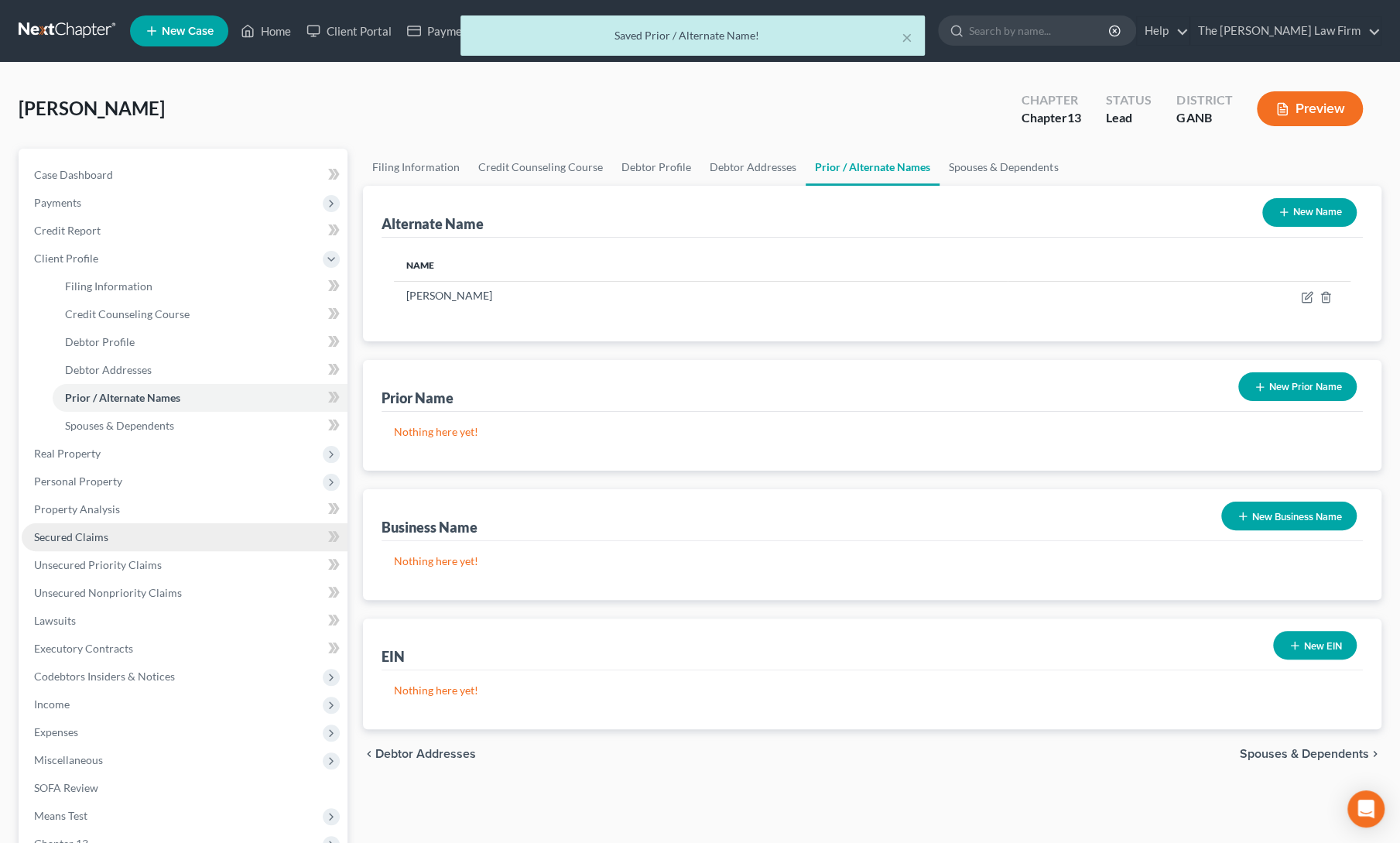
click at [63, 533] on span "Secured Claims" at bounding box center [71, 536] width 74 height 13
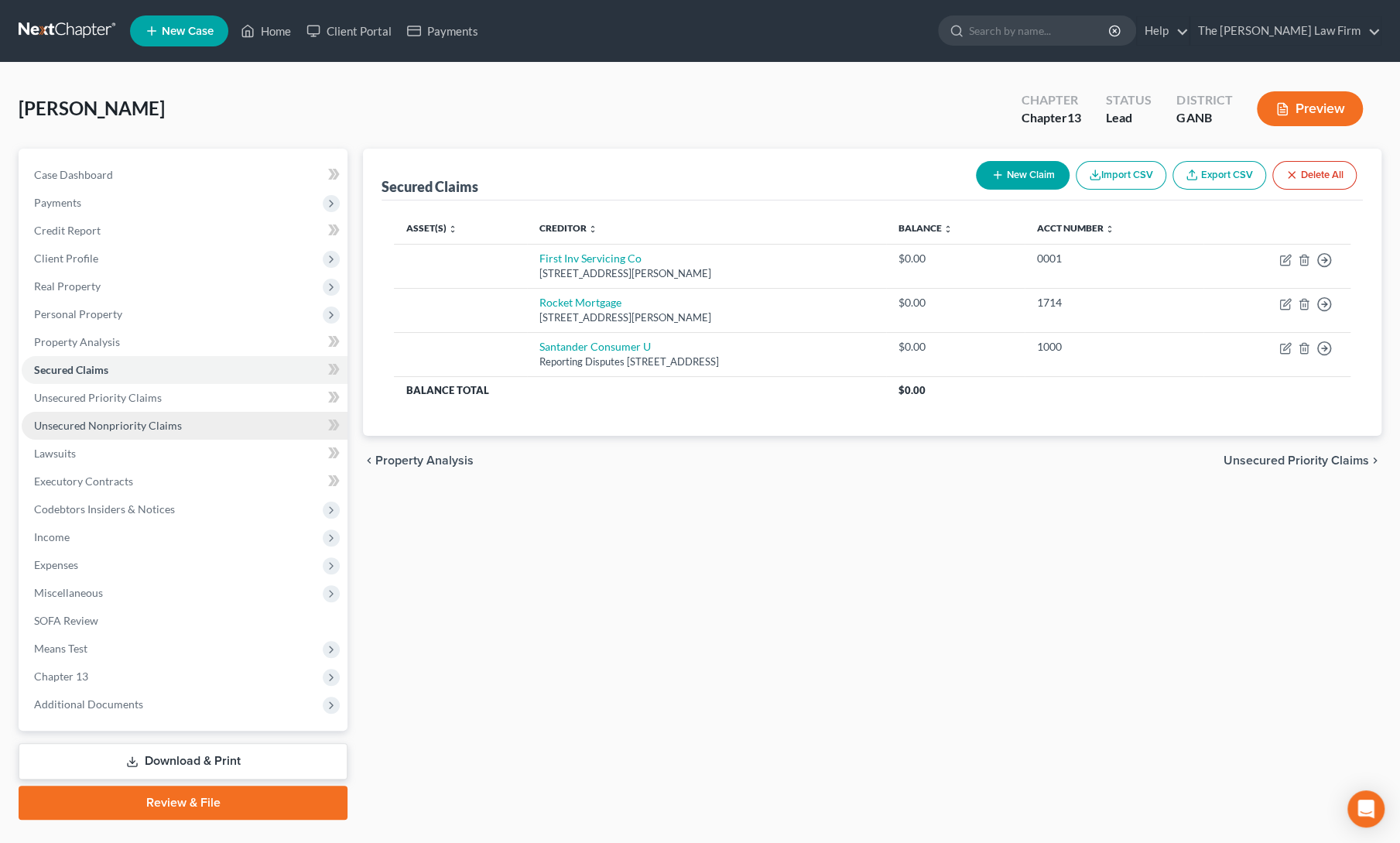
click at [113, 426] on span "Unsecured Nonpriority Claims" at bounding box center [107, 425] width 148 height 13
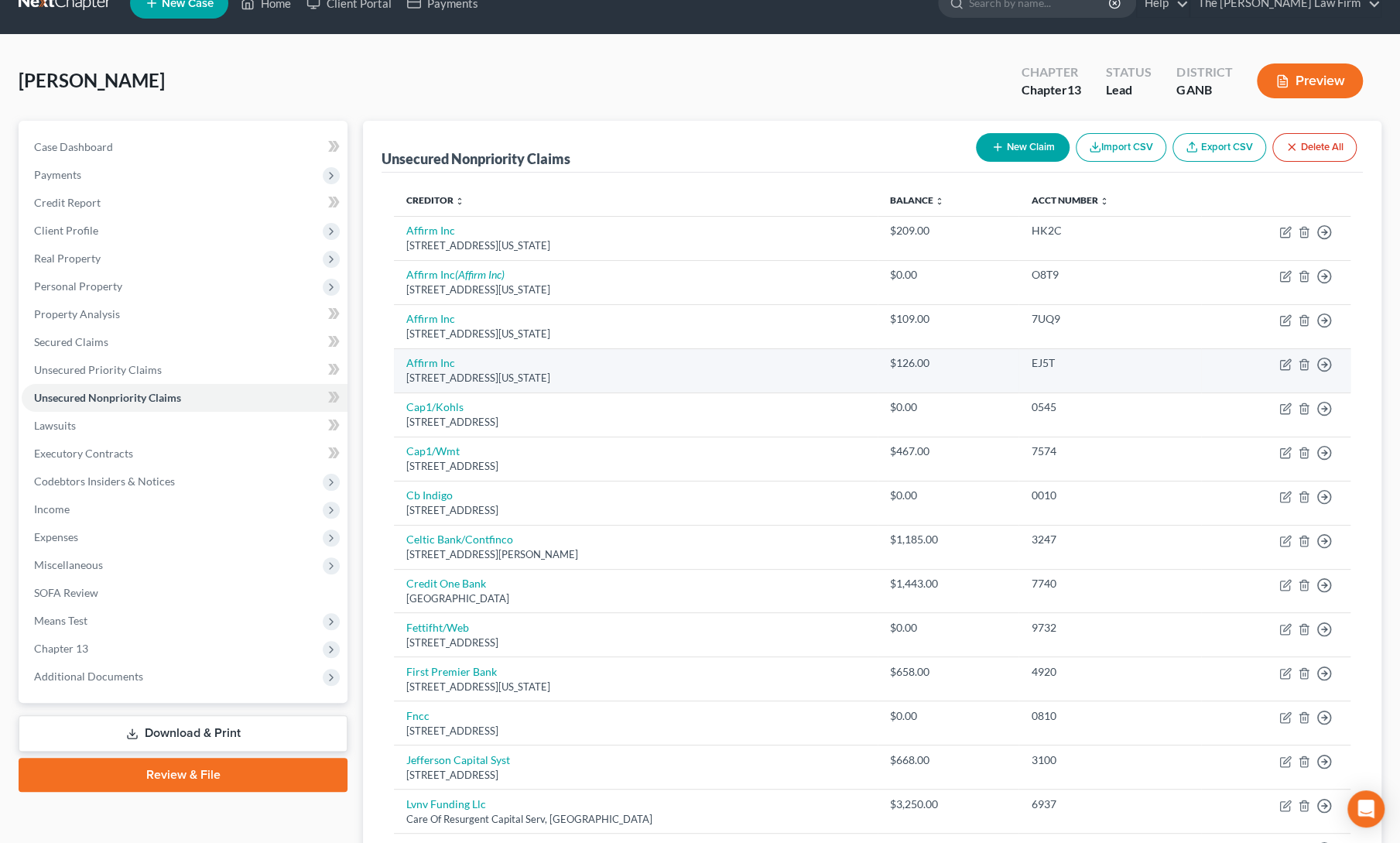
scroll to position [28, 0]
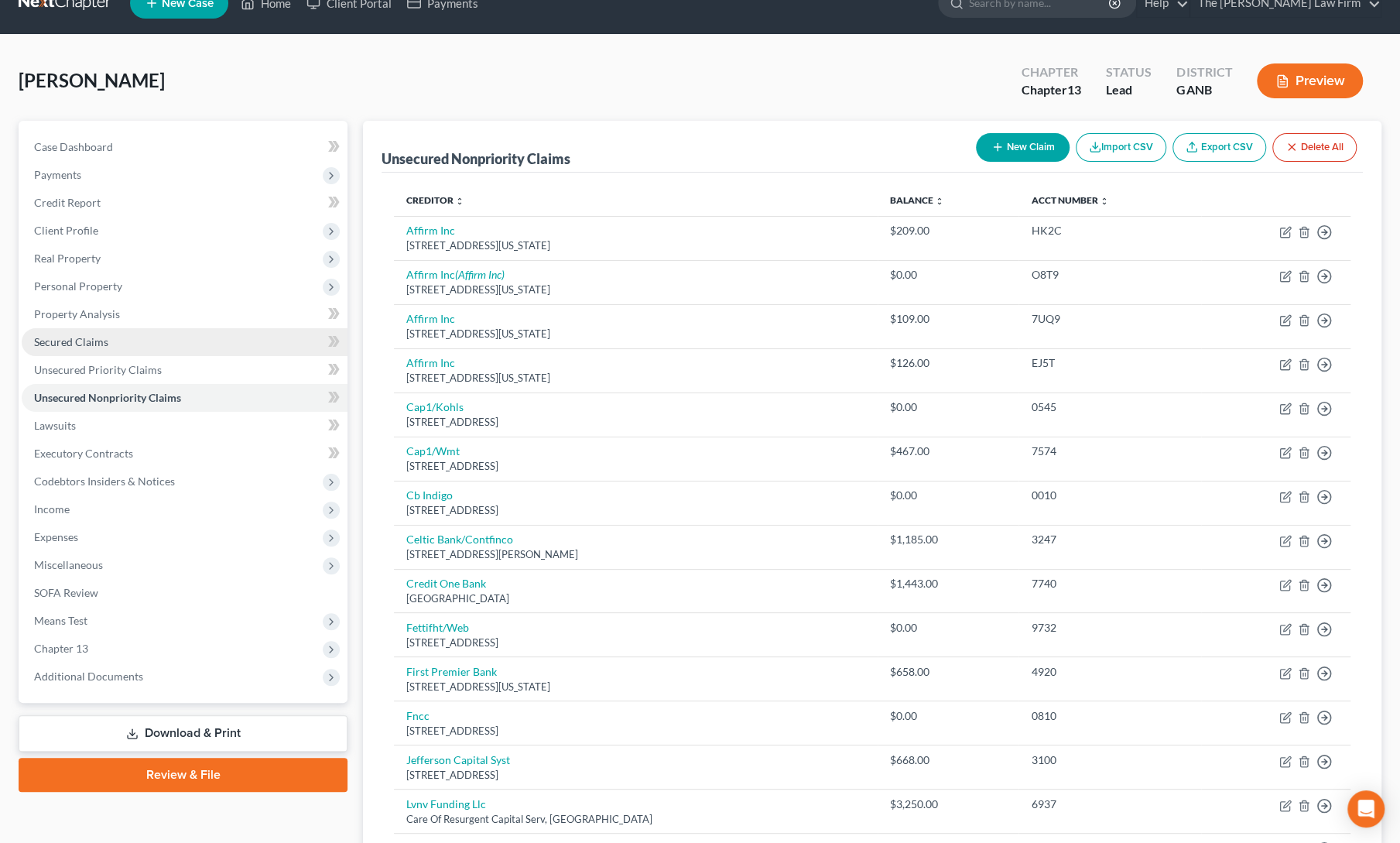
click at [88, 335] on span "Secured Claims" at bounding box center [71, 341] width 74 height 13
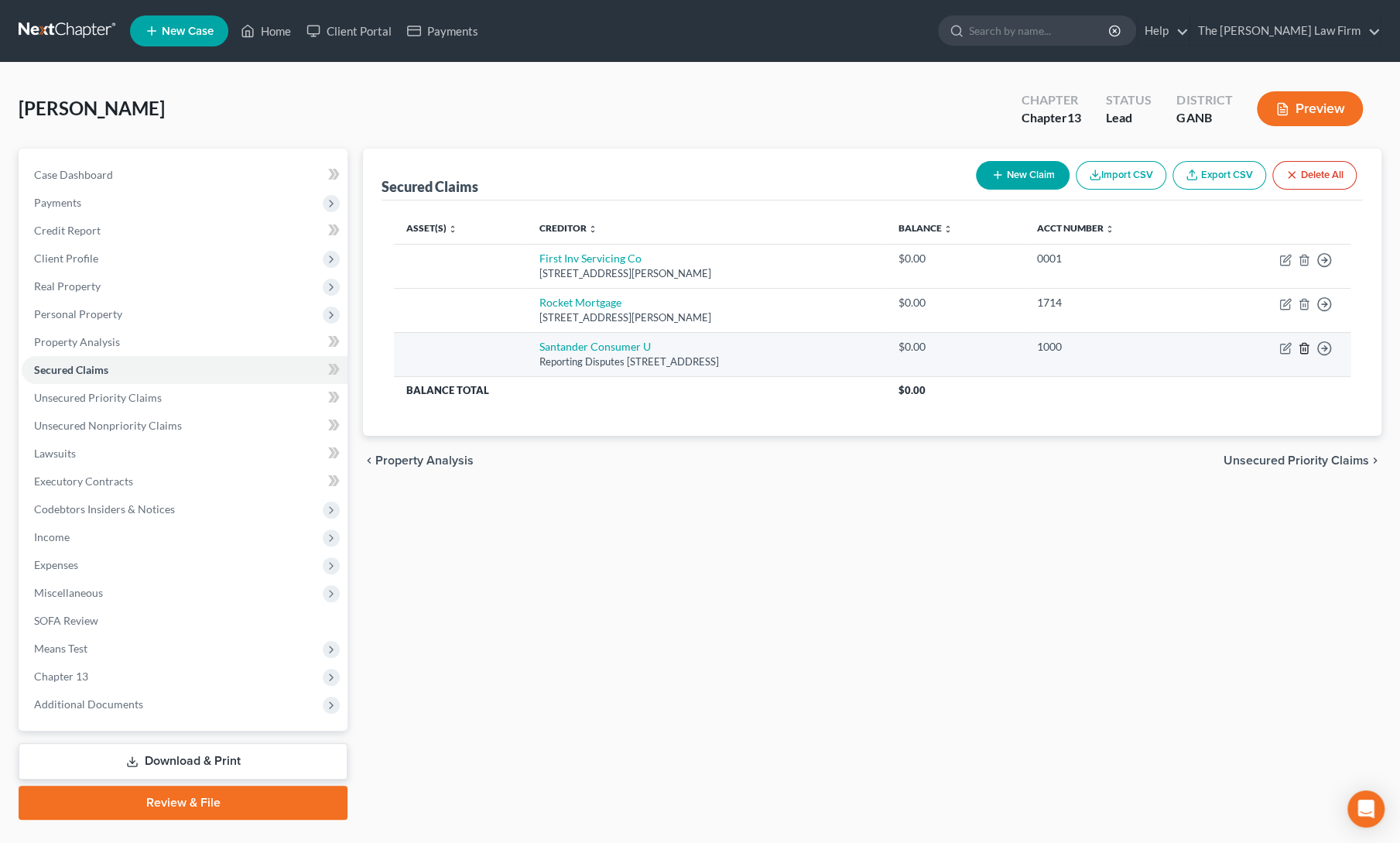
click at [1301, 352] on icon "button" at bounding box center [1304, 348] width 7 height 10
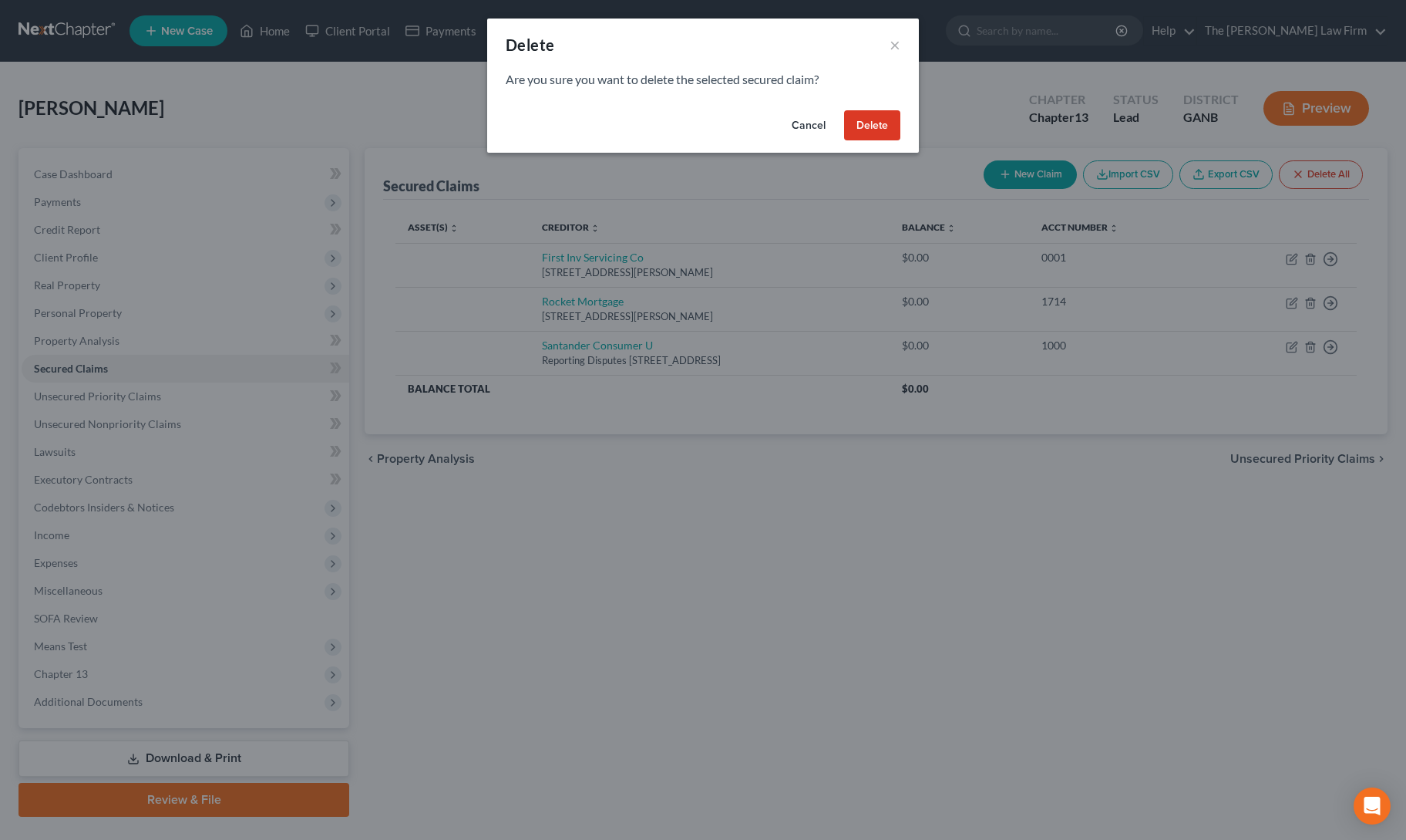
click at [887, 127] on button "Delete" at bounding box center [872, 125] width 57 height 30
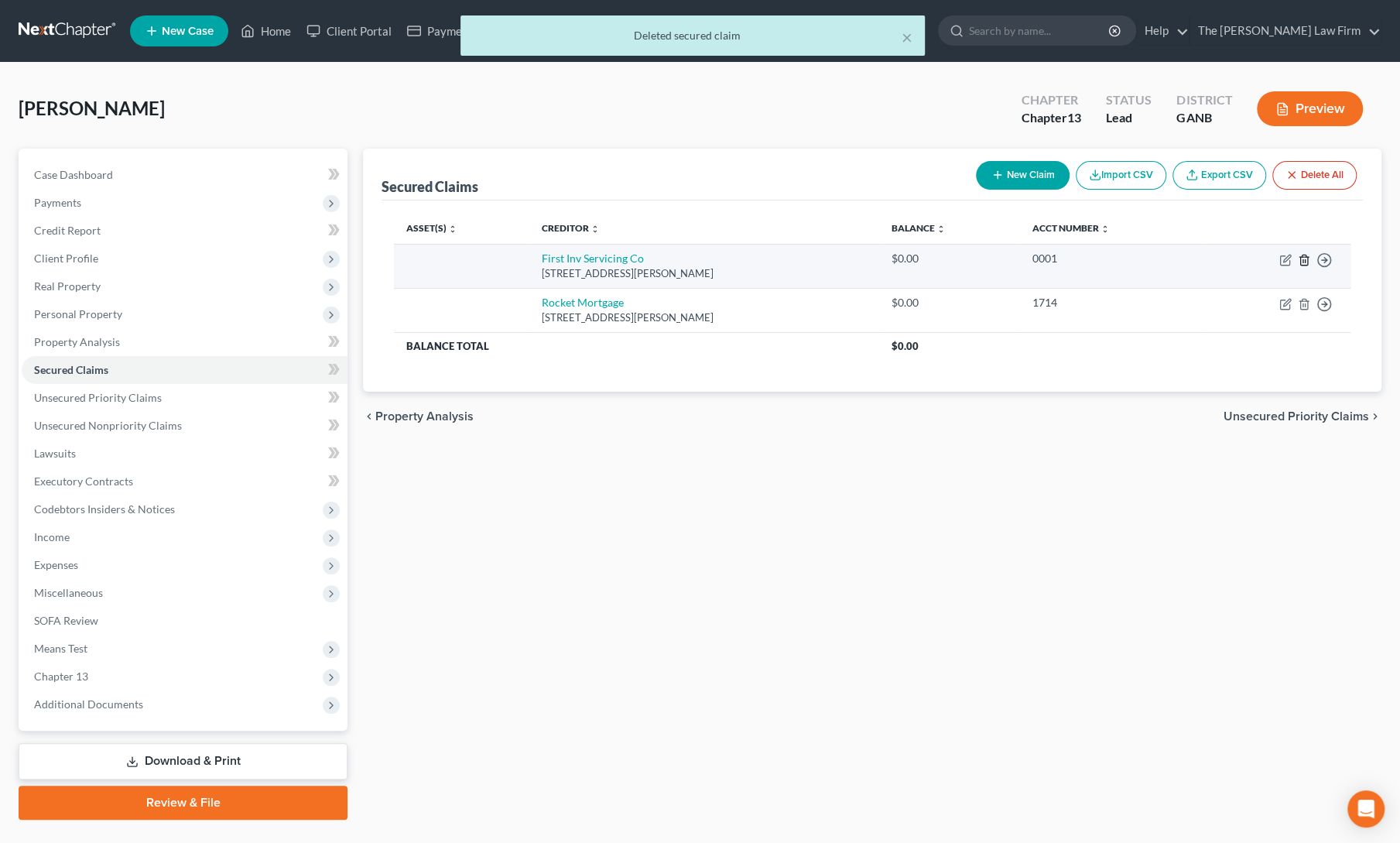
click at [1300, 263] on icon "button" at bounding box center [1304, 260] width 7 height 10
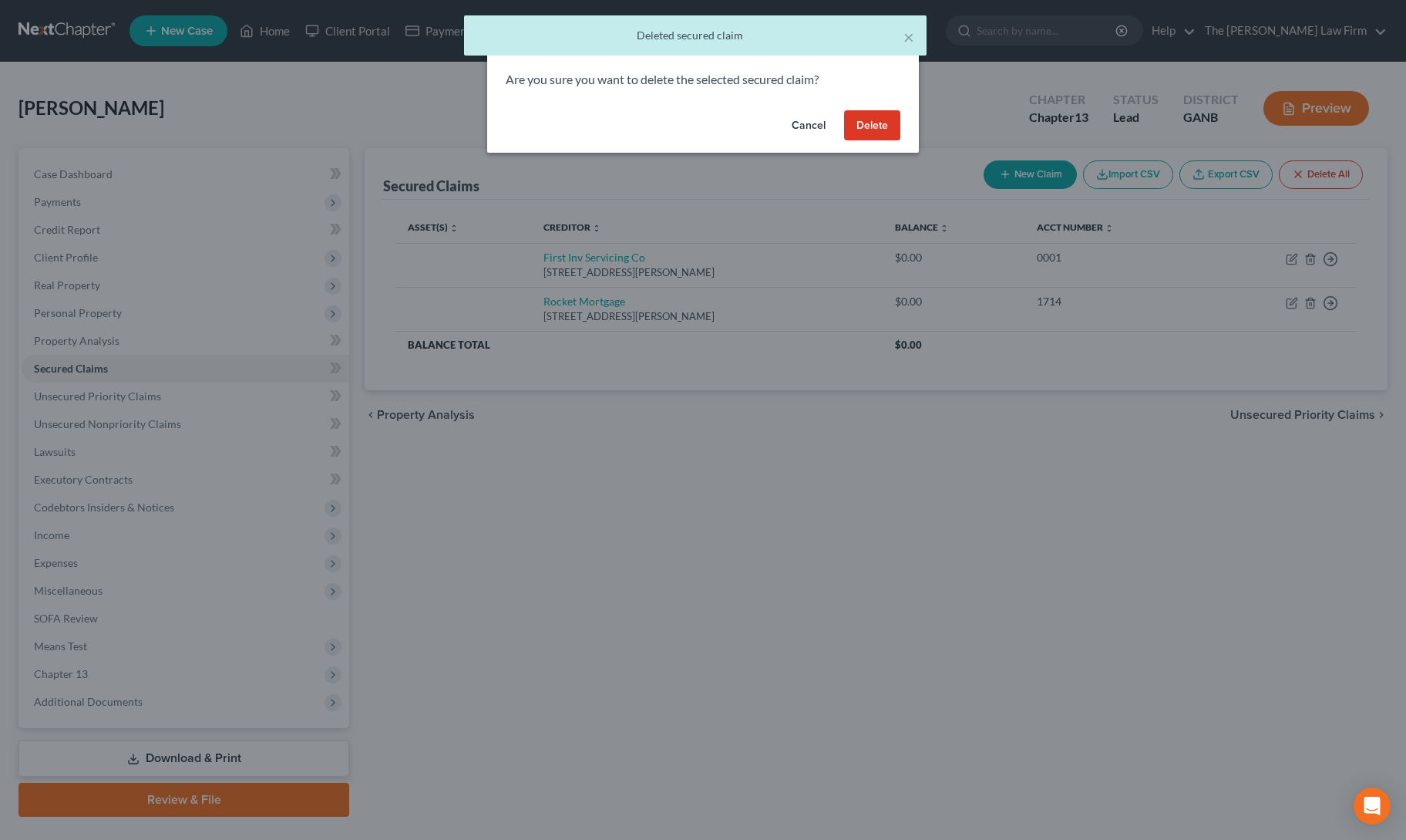
click at [870, 128] on button "Delete" at bounding box center [872, 125] width 57 height 30
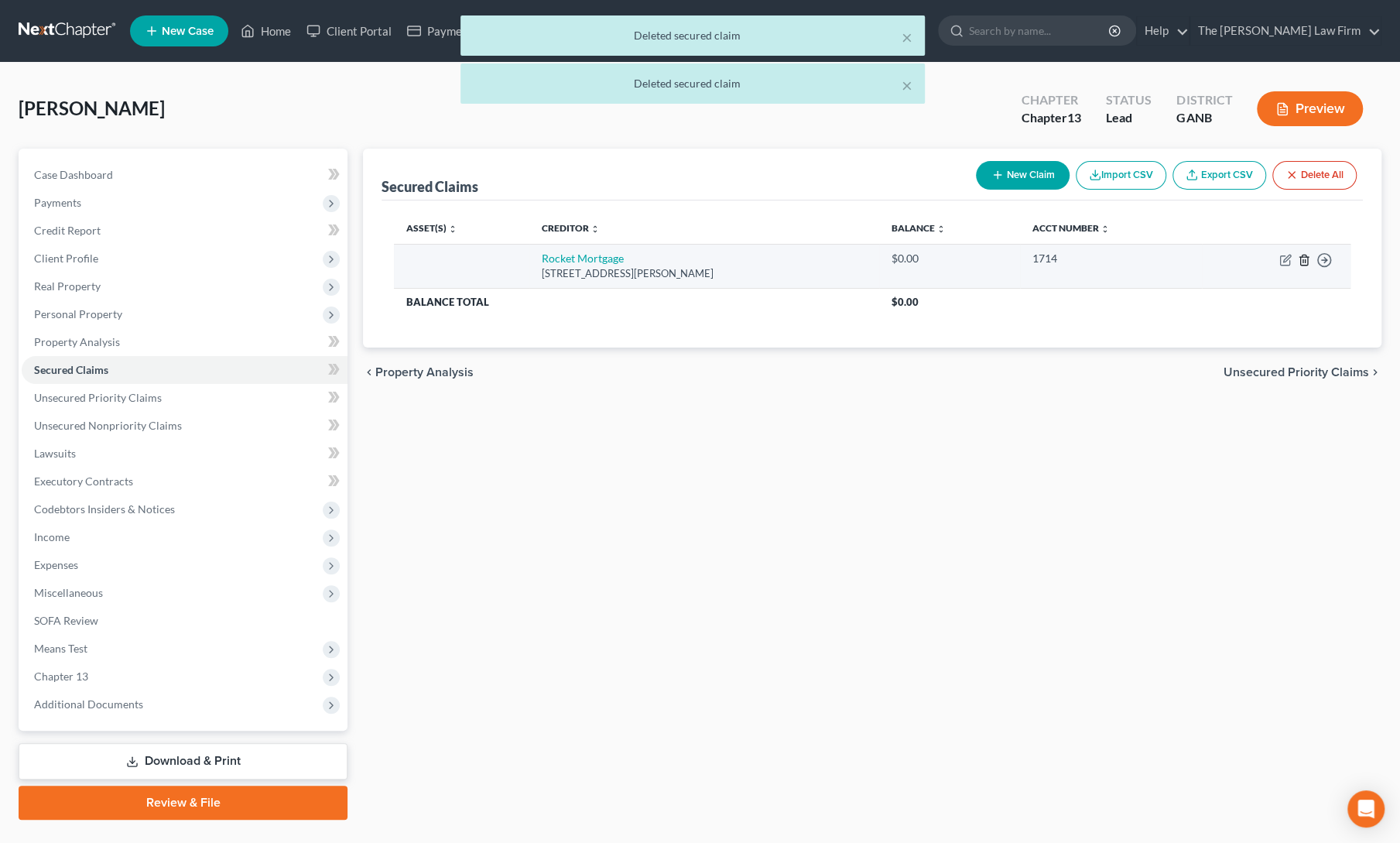
click at [1307, 259] on icon "button" at bounding box center [1304, 260] width 12 height 12
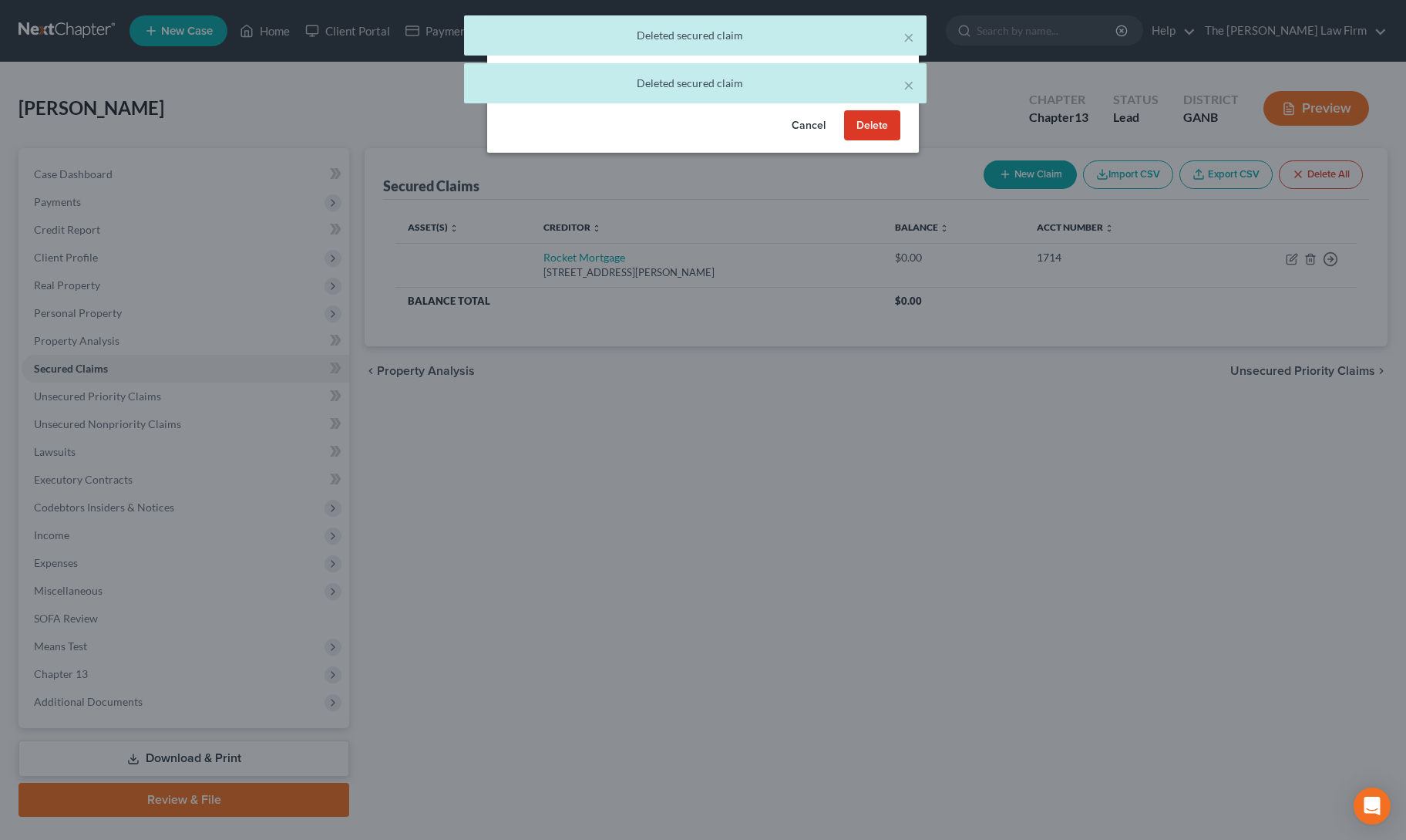
click at [868, 131] on button "Delete" at bounding box center [872, 125] width 57 height 30
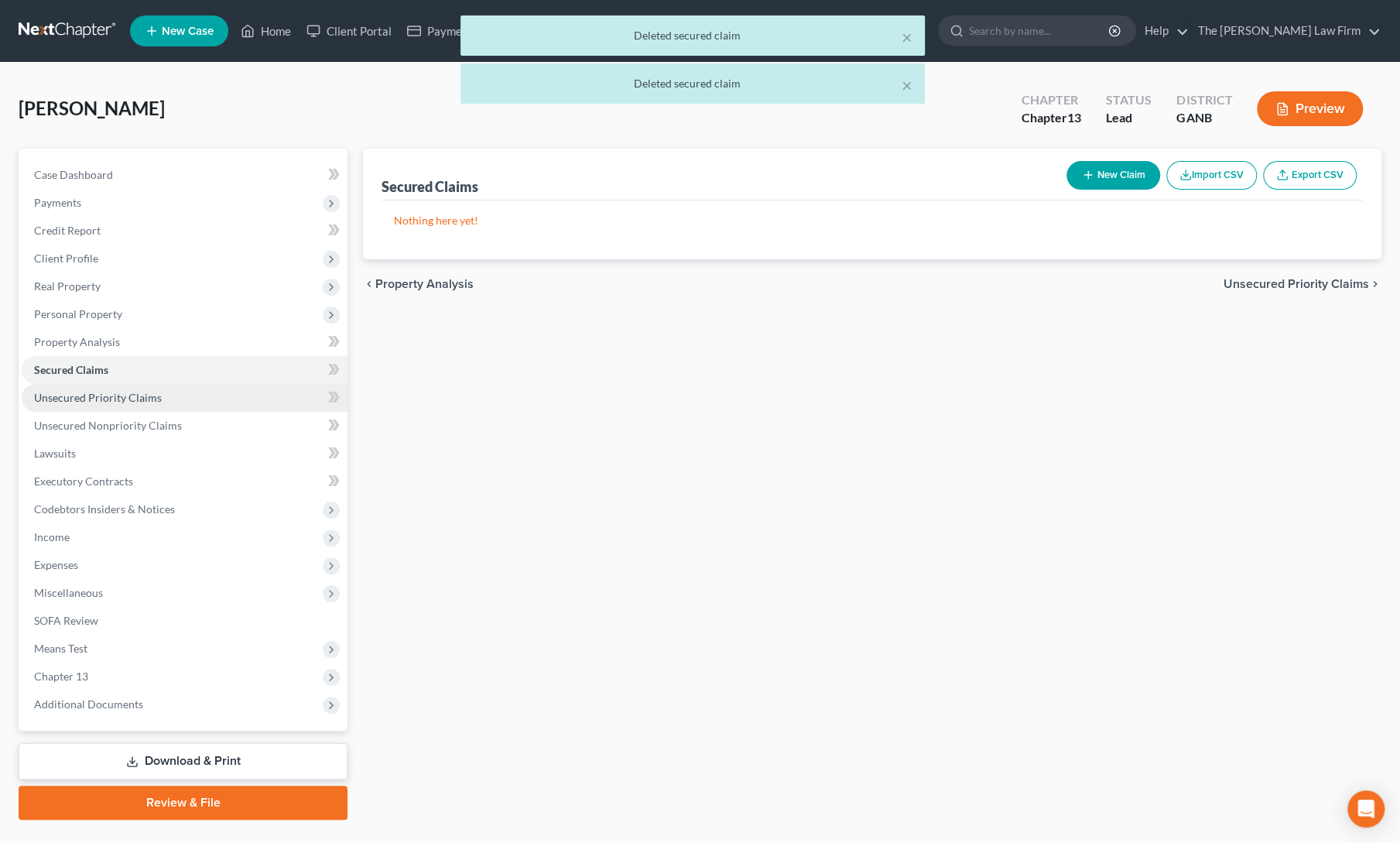
click at [136, 399] on span "Unsecured Priority Claims" at bounding box center [98, 397] width 127 height 13
click at [1130, 182] on button "New Claim" at bounding box center [1113, 175] width 93 height 29
select select "0"
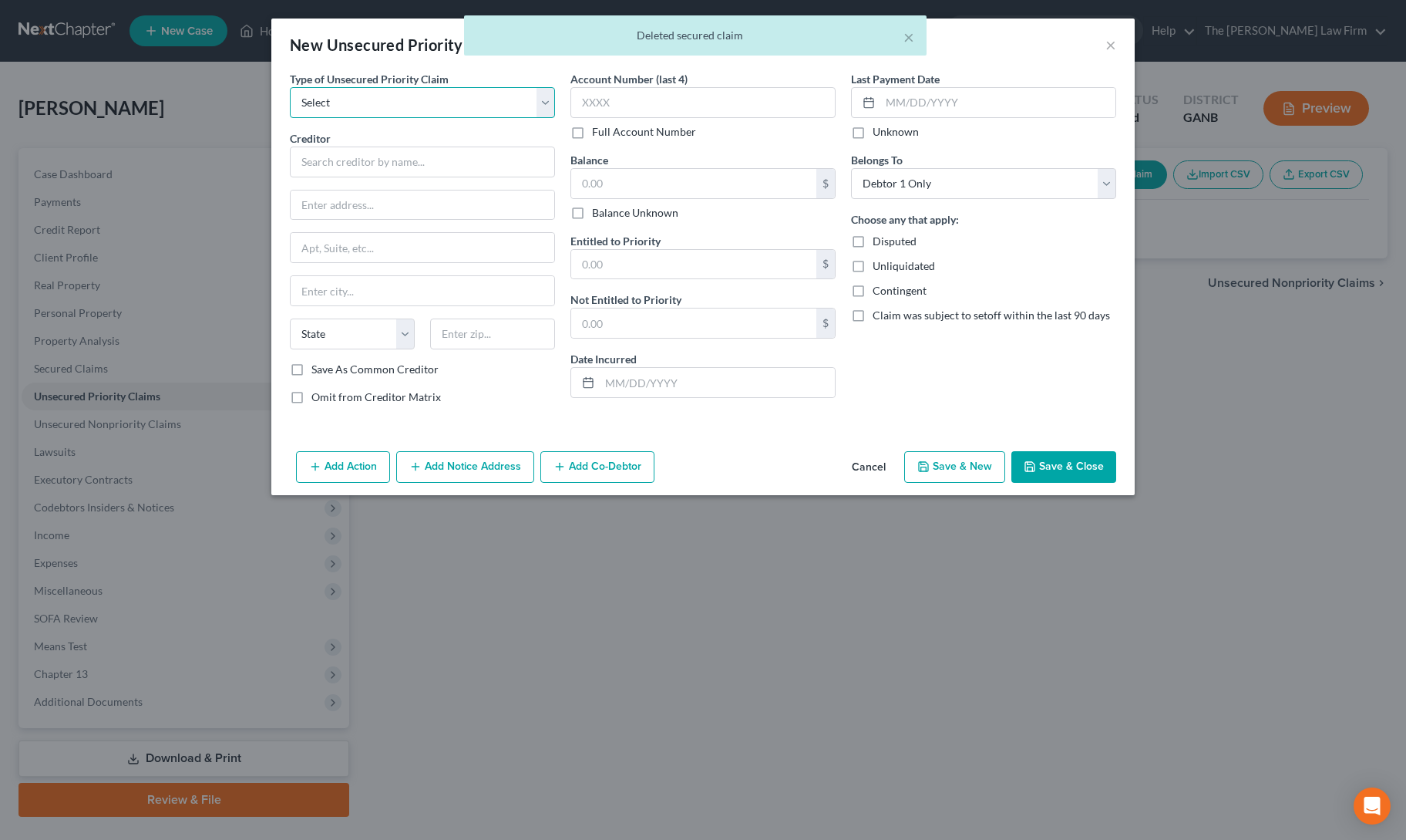
click at [383, 105] on select "Select Taxes & Other Government Units Domestic Support Obligations Extensions o…" at bounding box center [422, 102] width 265 height 30
select select "0"
click at [290, 87] on select "Select Taxes & Other Government Units Domestic Support Obligations Extensions o…" at bounding box center [422, 102] width 265 height 30
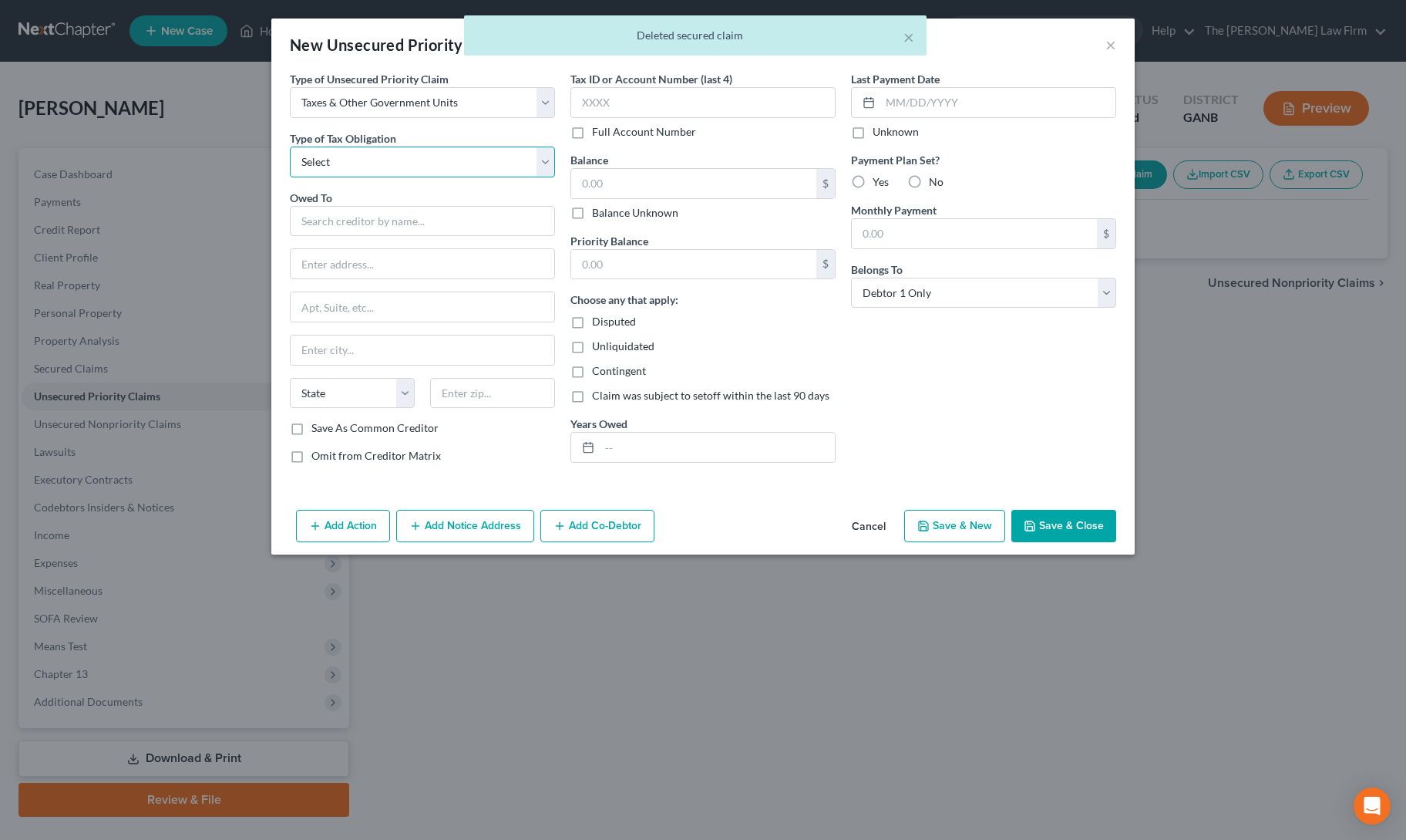
click at [373, 166] on select "Select Federal City State Franchise Tax Board Other" at bounding box center [422, 161] width 265 height 30
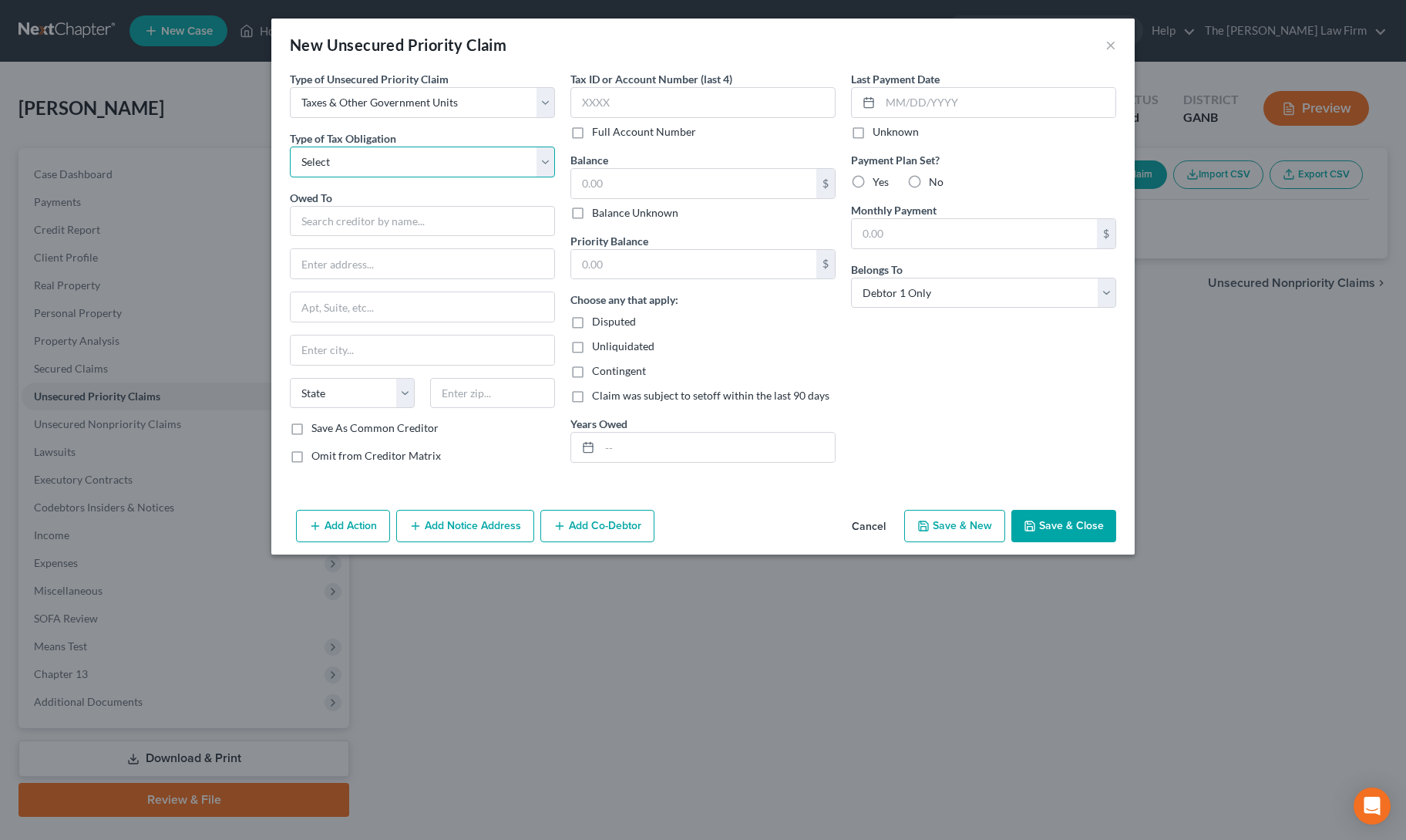
select select "0"
click at [290, 146] on select "Select Federal City State Franchise Tax Board Other" at bounding box center [422, 161] width 265 height 30
click at [380, 229] on input "text" at bounding box center [422, 221] width 265 height 30
click at [389, 249] on div "Internal Revenue Service" at bounding box center [383, 248] width 160 height 16
type input "Internal Revenue Service"
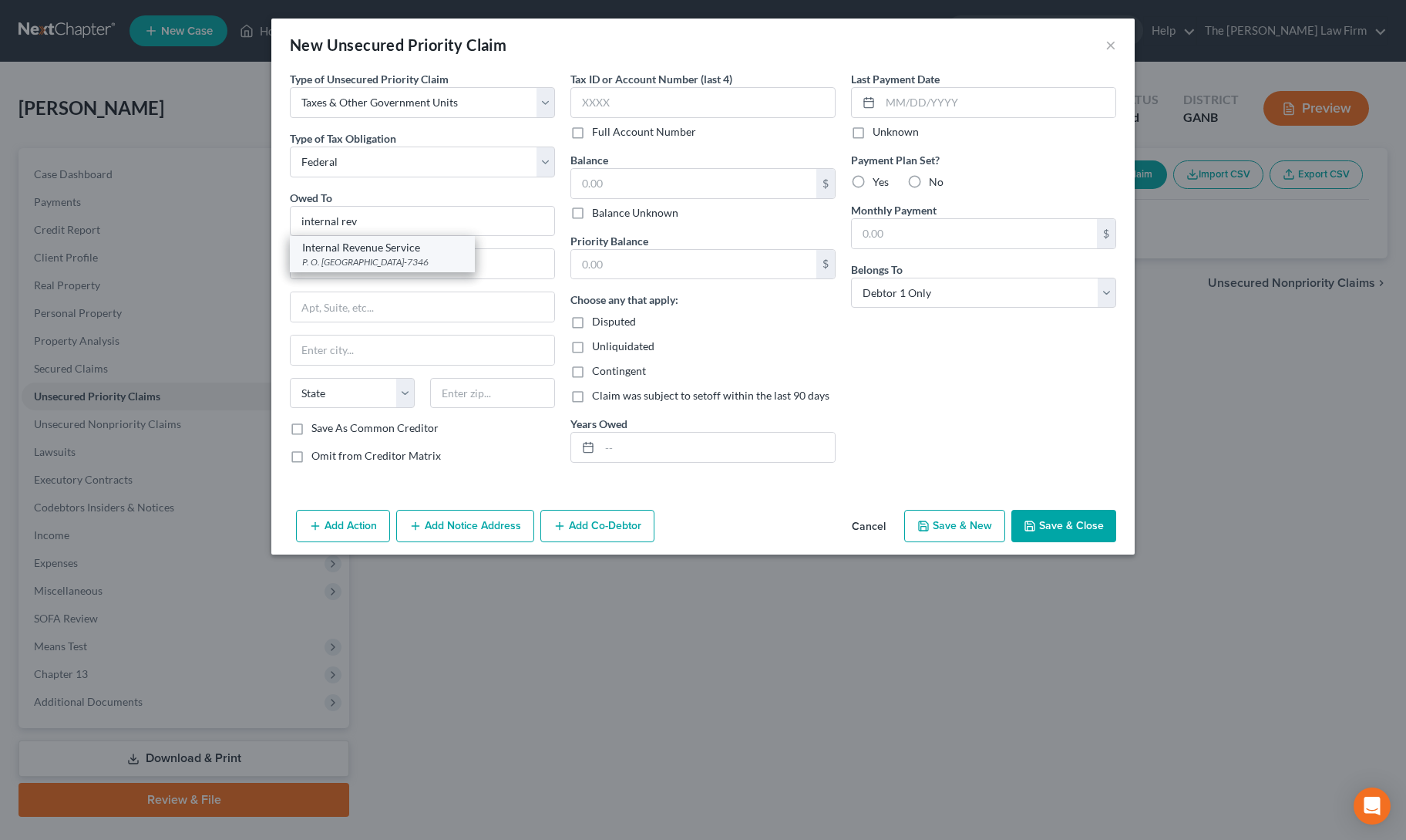
type input "P. O. Box 7346"
type input "[GEOGRAPHIC_DATA]"
select select "39"
type input "19101-7346"
click at [711, 181] on input "text" at bounding box center [694, 183] width 245 height 30
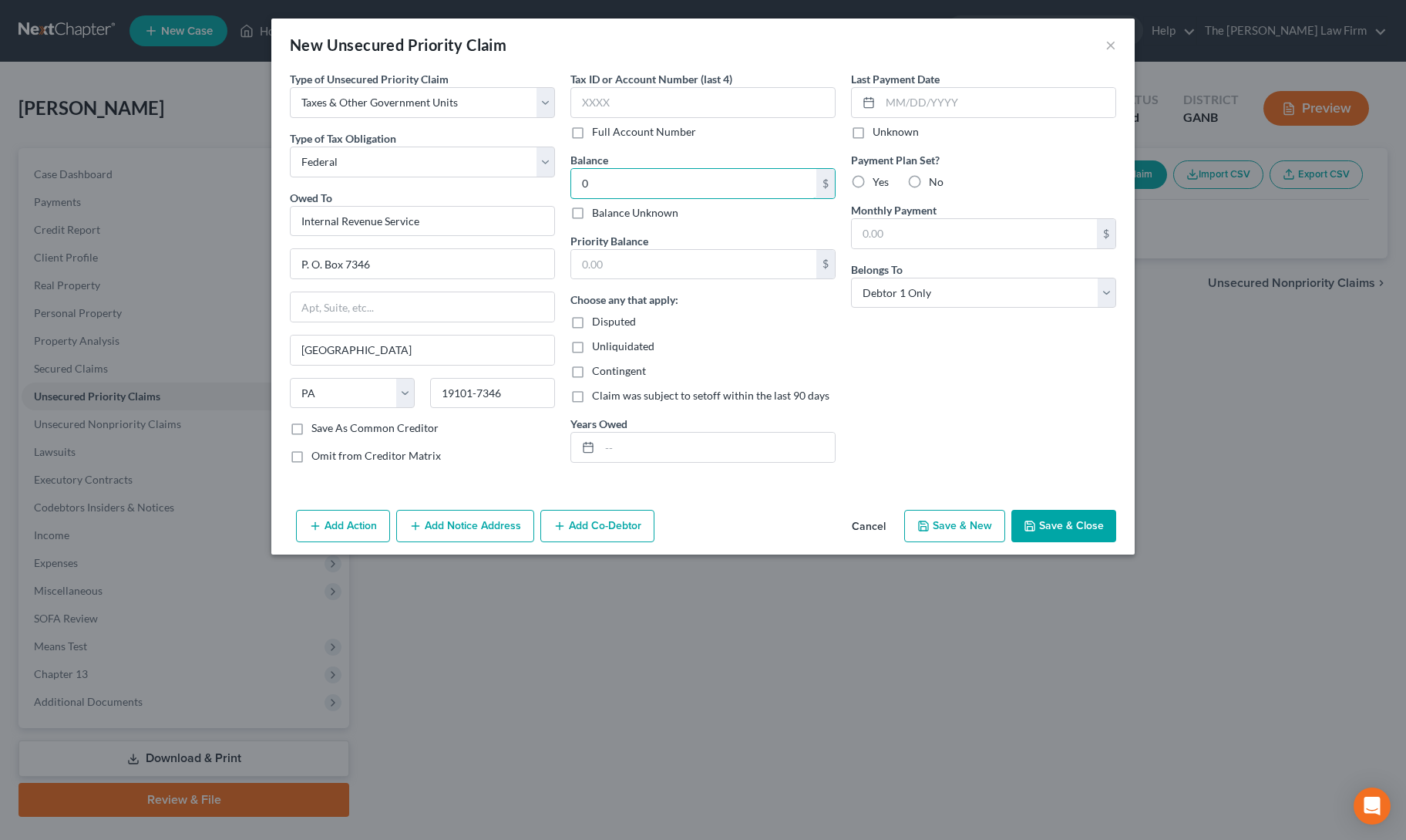
type input "0"
click at [908, 393] on div "Last Payment Date Unknown Payment Plan Set? Yes No Monthly Payment $ Belongs To…" at bounding box center [983, 274] width 281 height 405
click at [1063, 523] on button "Save & Close" at bounding box center [1063, 525] width 105 height 32
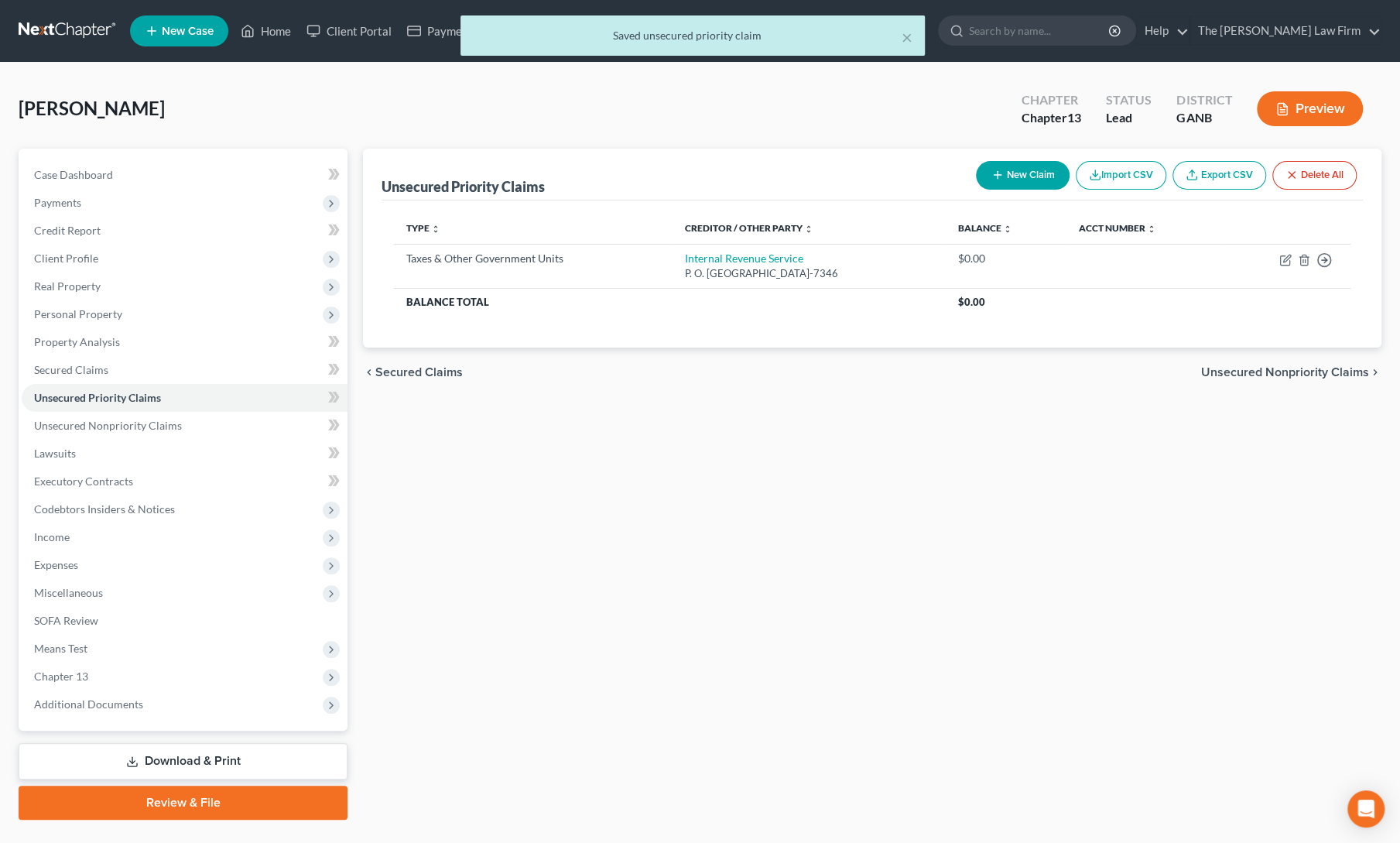
click at [1009, 181] on button "New Claim" at bounding box center [1022, 175] width 93 height 29
select select "0"
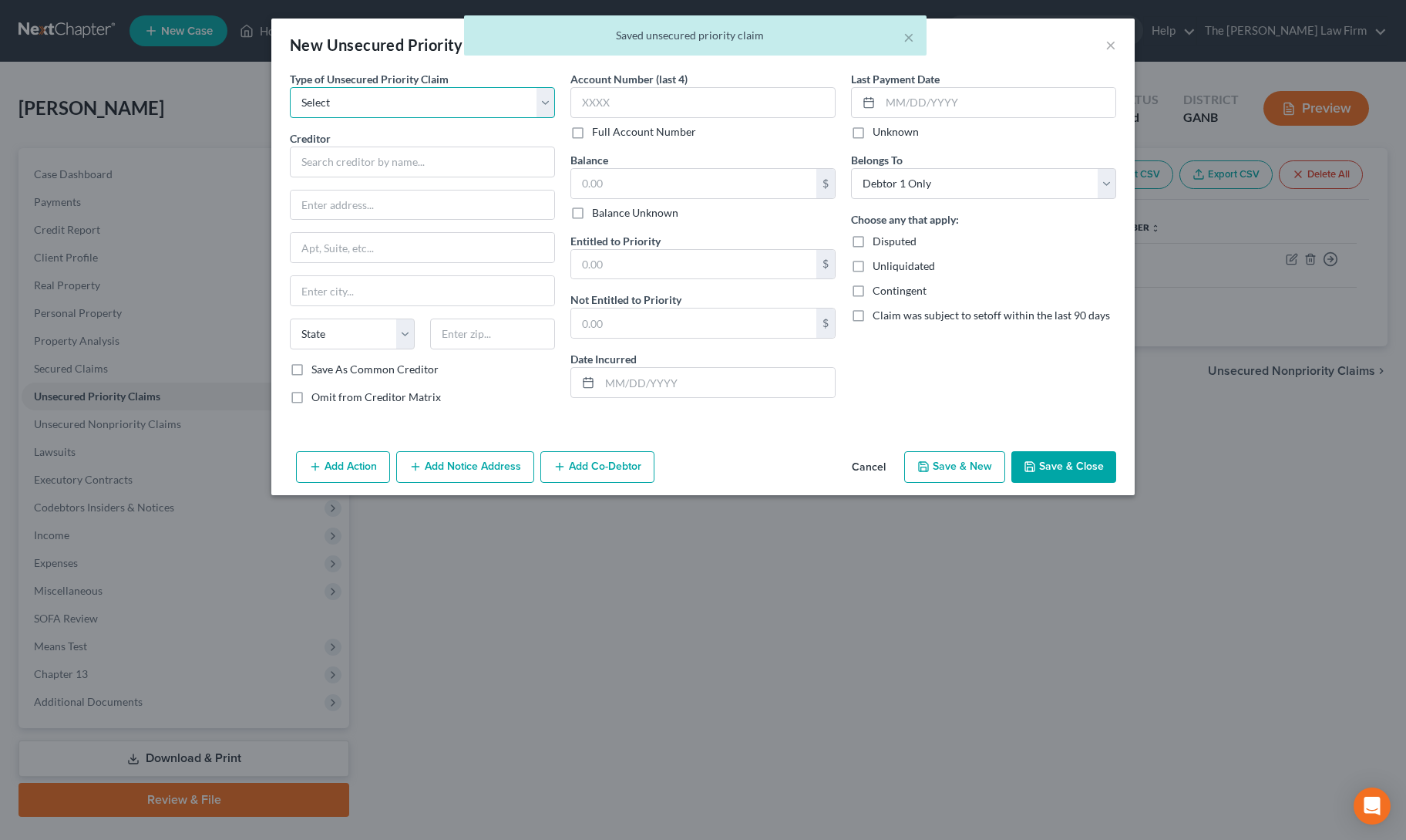
click at [395, 109] on select "Select Taxes & Other Government Units Domestic Support Obligations Extensions o…" at bounding box center [422, 102] width 265 height 30
select select "0"
click at [290, 87] on select "Select Taxes & Other Government Units Domestic Support Obligations Extensions o…" at bounding box center [422, 102] width 265 height 30
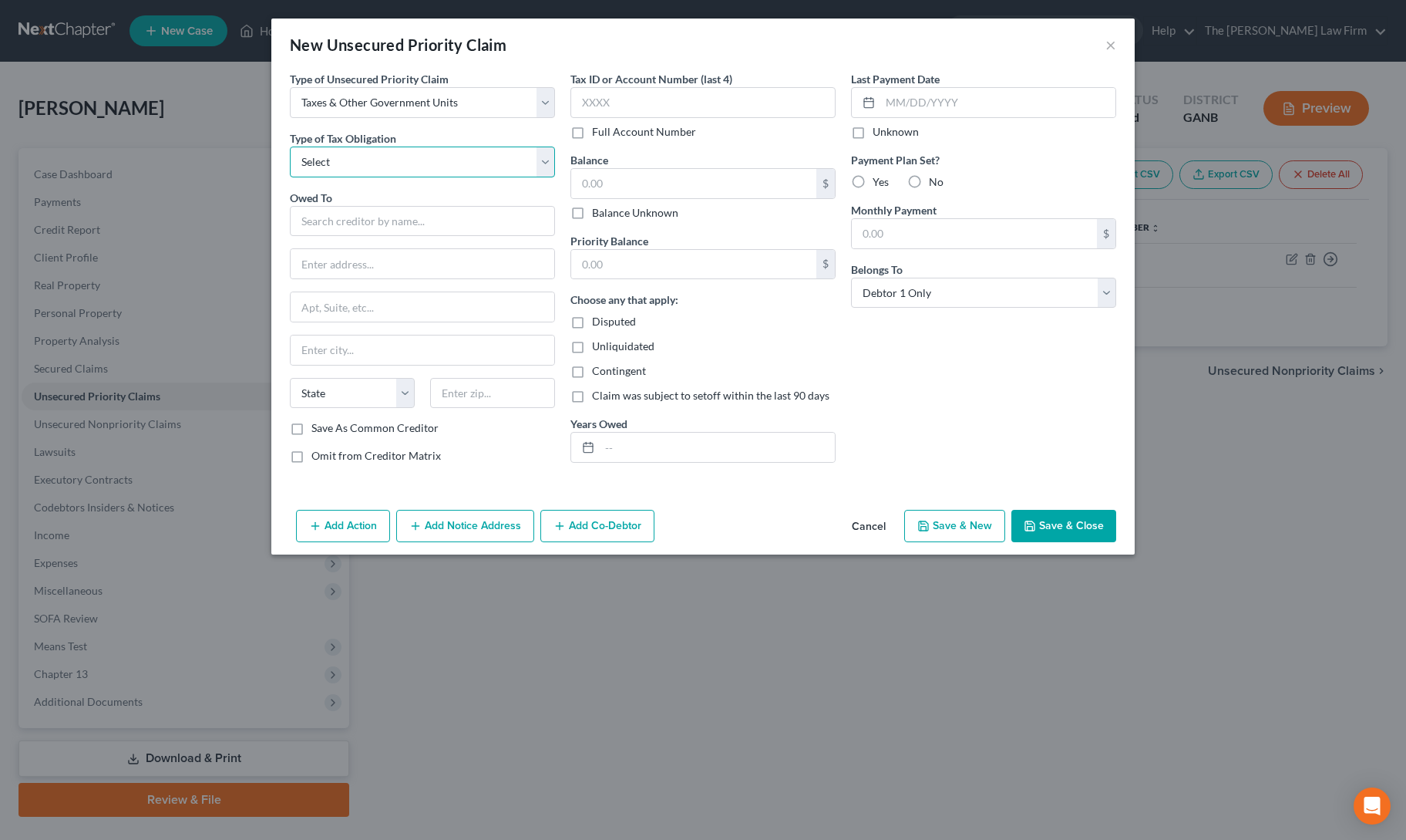
click at [377, 161] on select "Select Federal City State Franchise Tax Board Other" at bounding box center [422, 161] width 265 height 30
select select "2"
click at [290, 146] on select "Select Federal City State Franchise Tax Board Other" at bounding box center [422, 161] width 265 height 30
click at [379, 219] on input "text" at bounding box center [422, 221] width 265 height 30
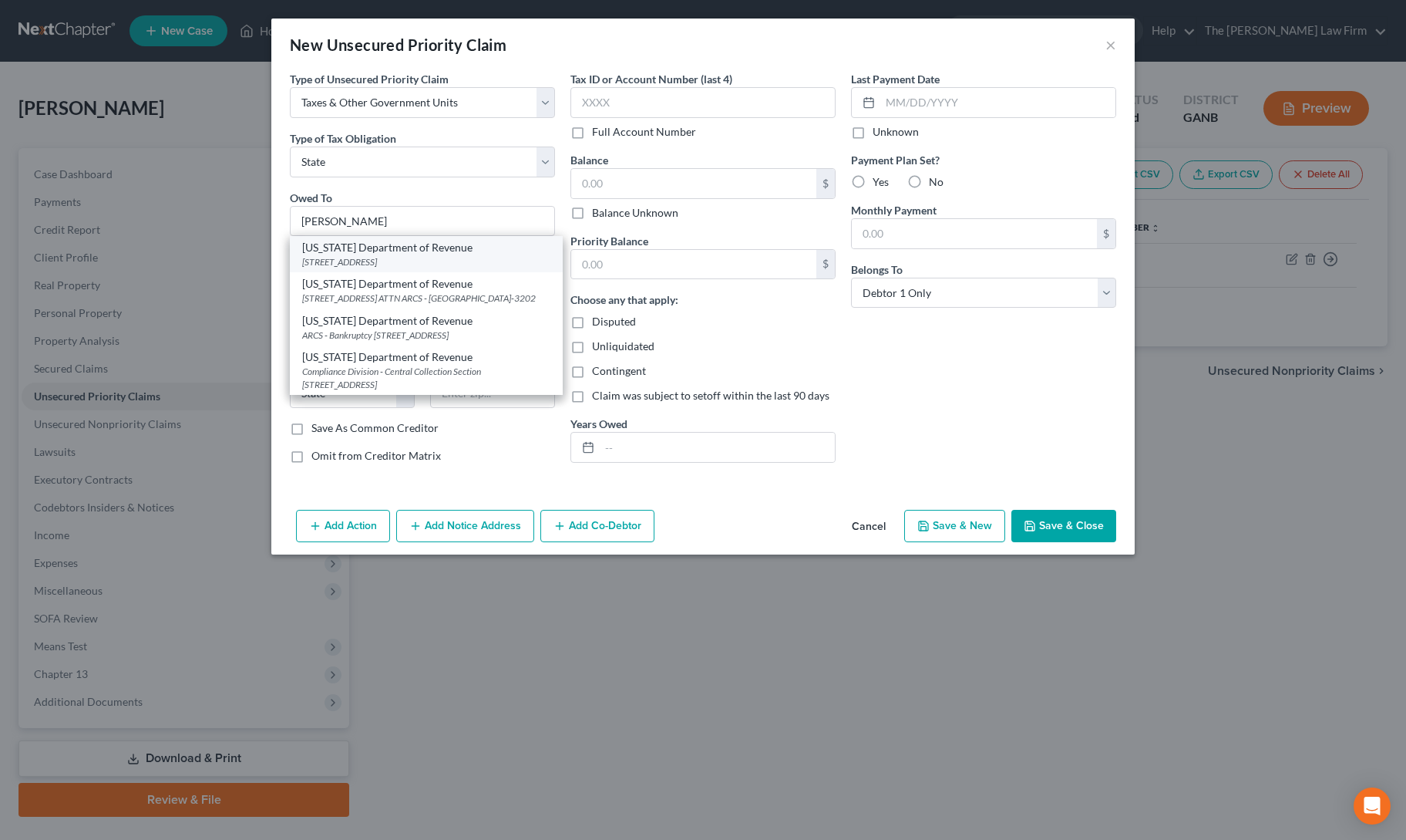
click at [384, 253] on div "[US_STATE] Department of Revenue" at bounding box center [427, 248] width 249 height 16
type input "[US_STATE] Department of Revenue"
type input "[STREET_ADDRESS]"
type input "ATTN Bankruptcy"
type input "[GEOGRAPHIC_DATA]"
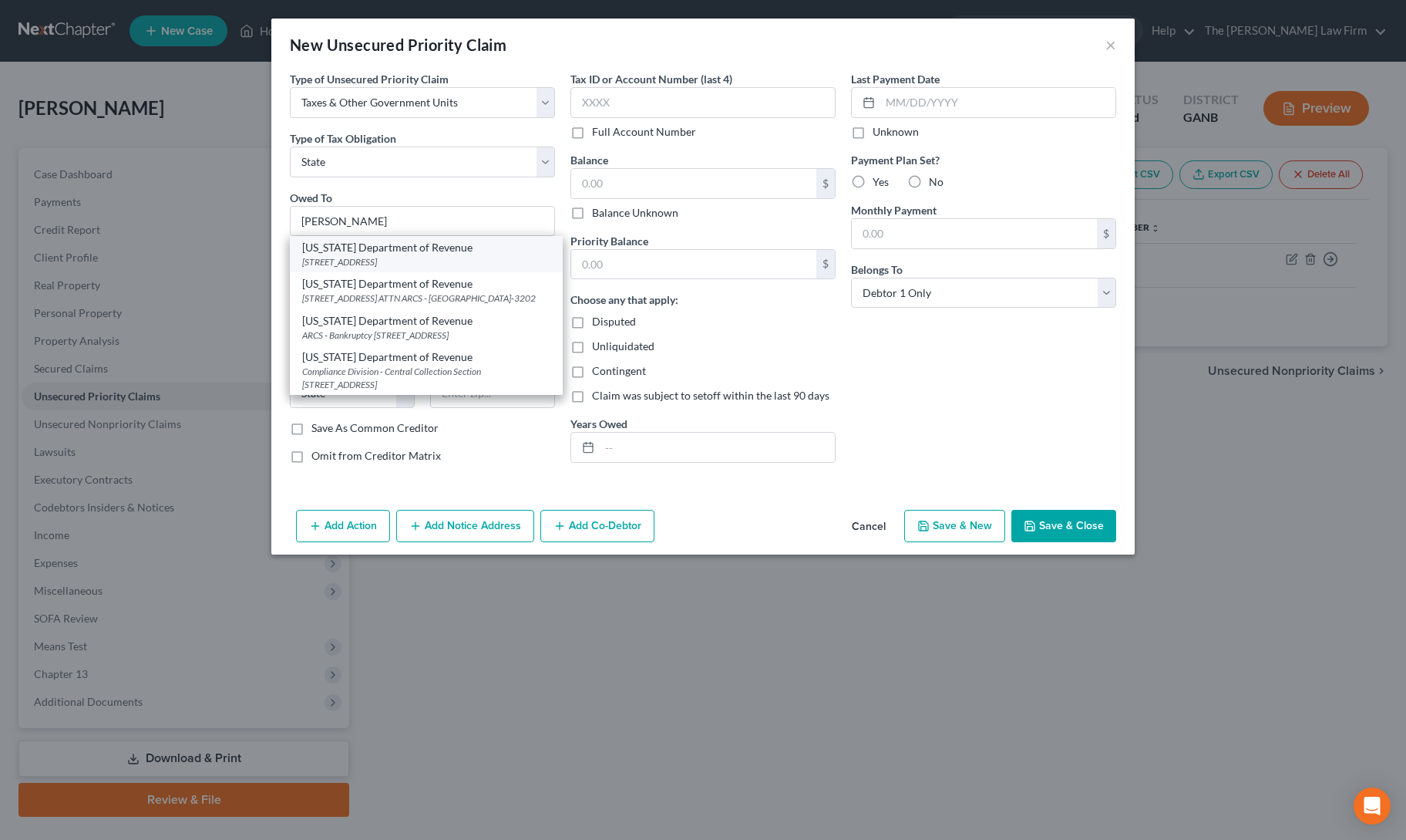
select select "10"
type input "30345"
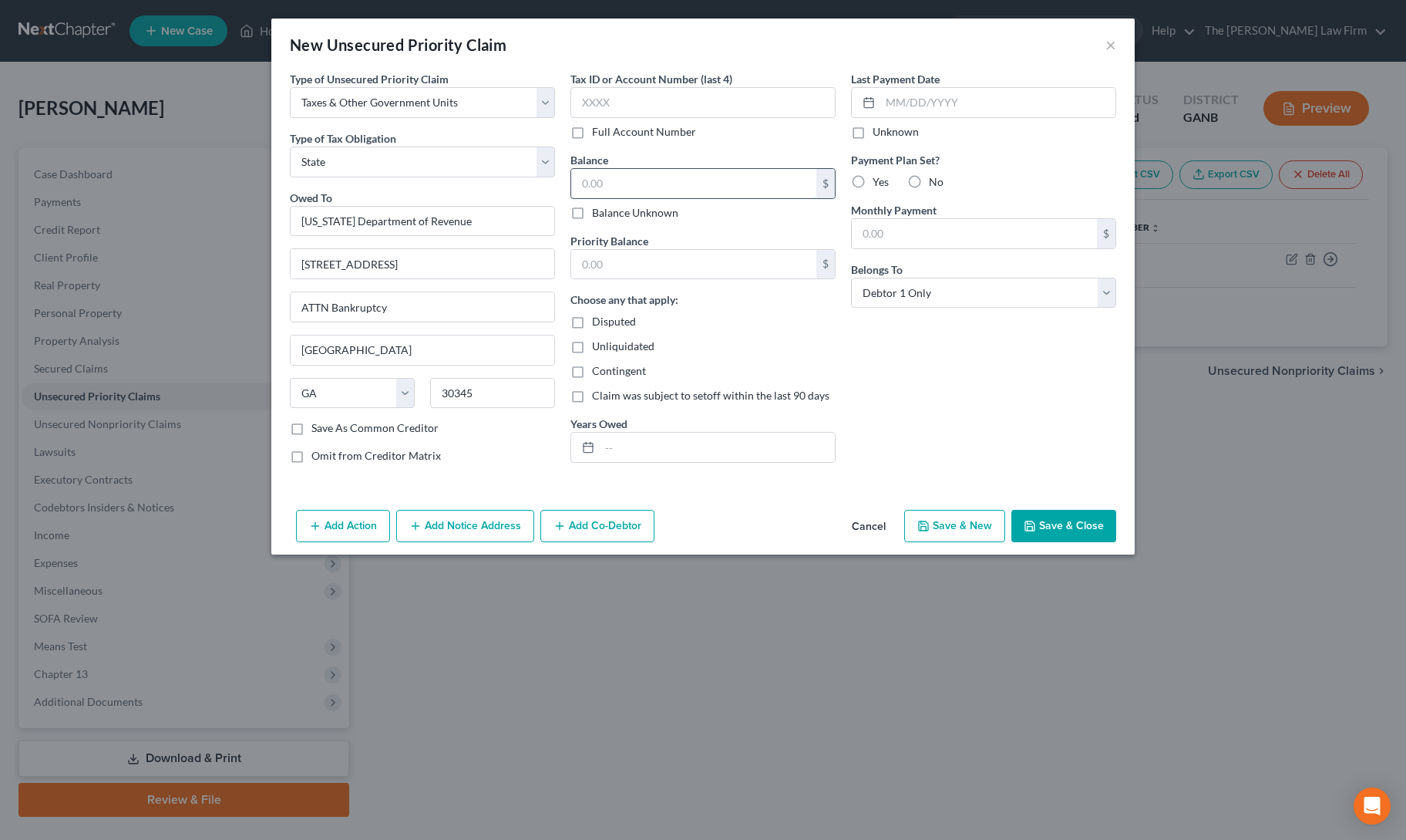
click at [616, 185] on input "text" at bounding box center [694, 183] width 245 height 30
click at [956, 391] on div "Last Payment Date Unknown Payment Plan Set? Yes No Monthly Payment $ Belongs To…" at bounding box center [983, 274] width 281 height 405
click at [1066, 523] on button "Save & Close" at bounding box center [1063, 525] width 105 height 32
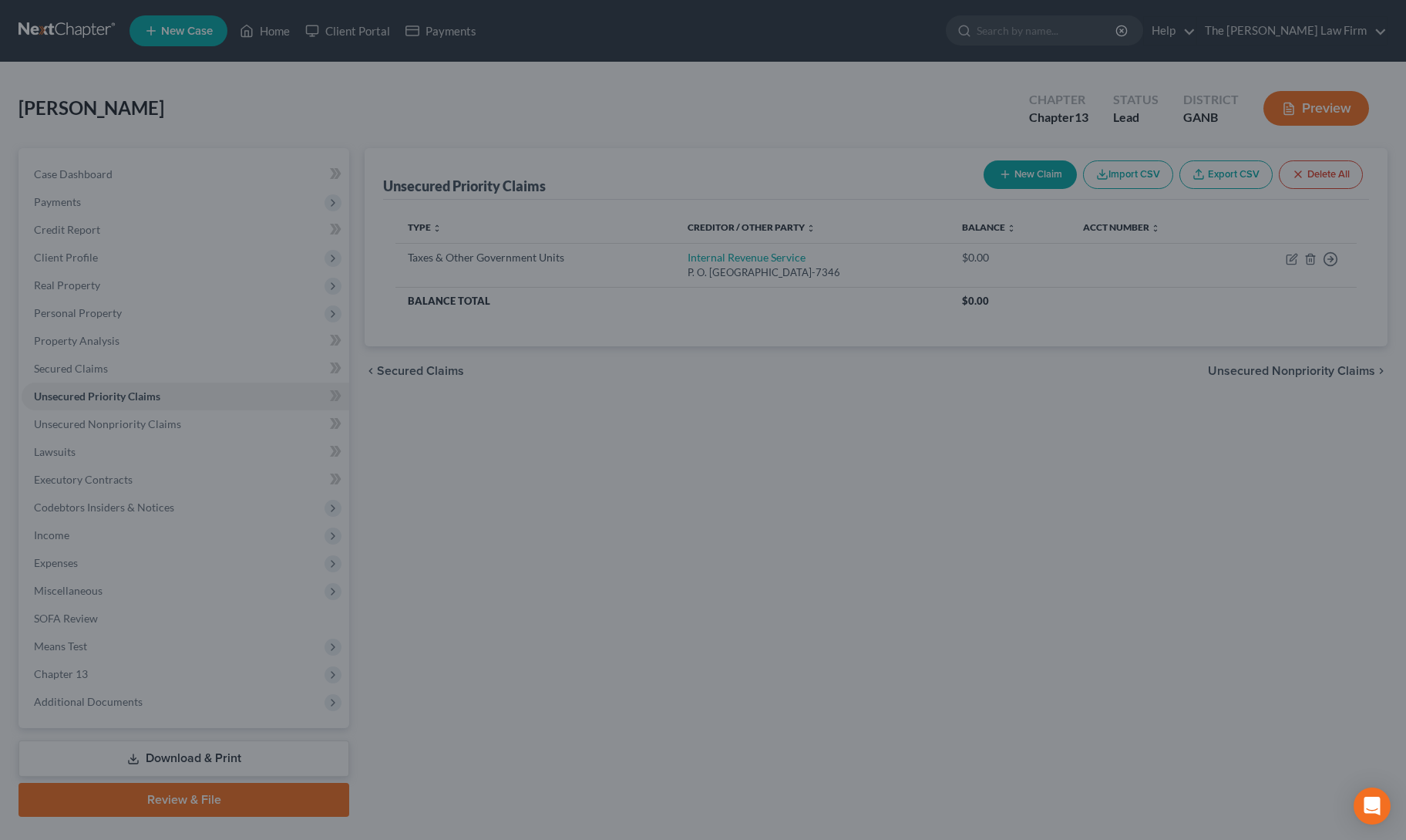
type input "0.00"
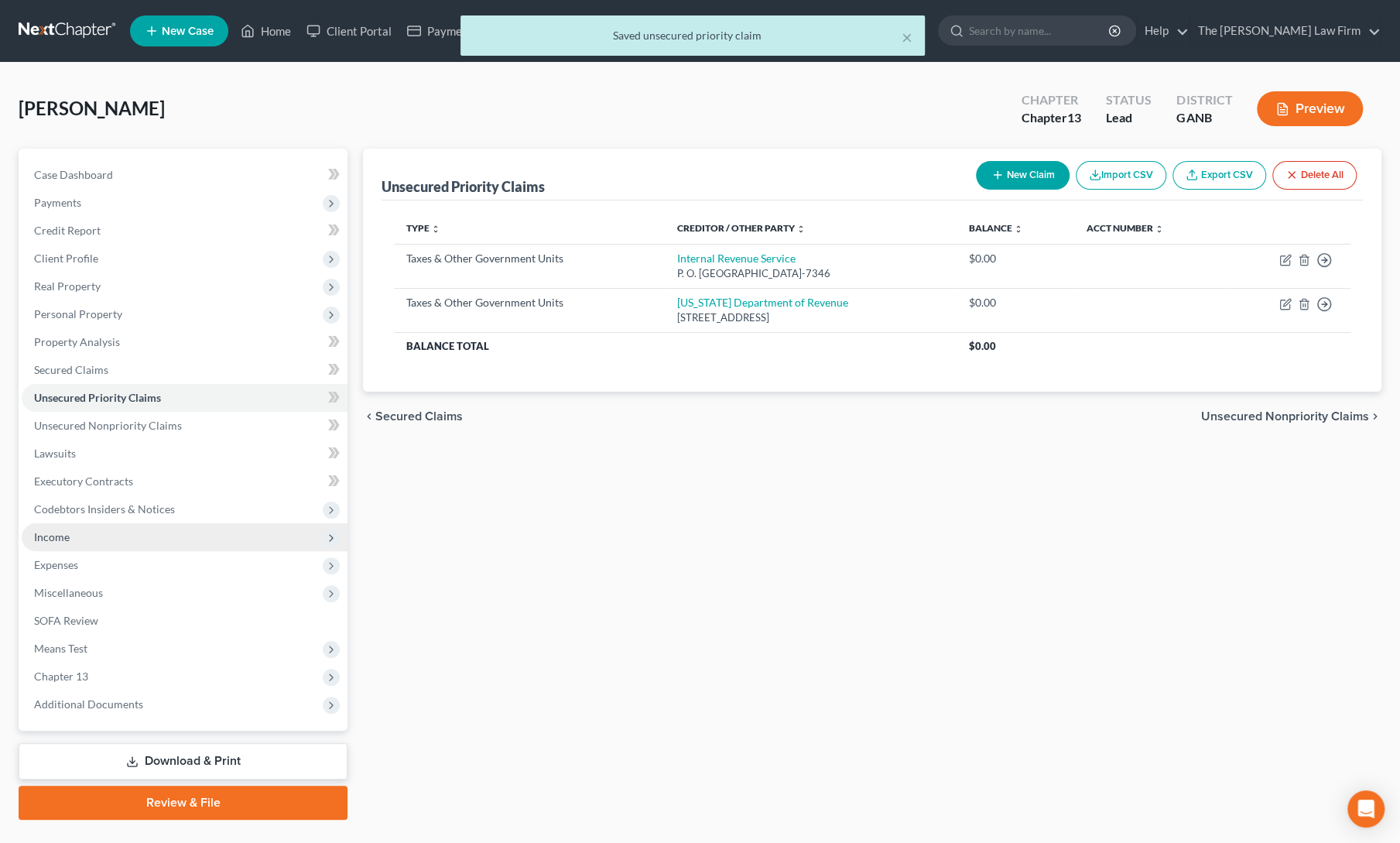
click at [70, 537] on span "Income" at bounding box center [184, 537] width 326 height 28
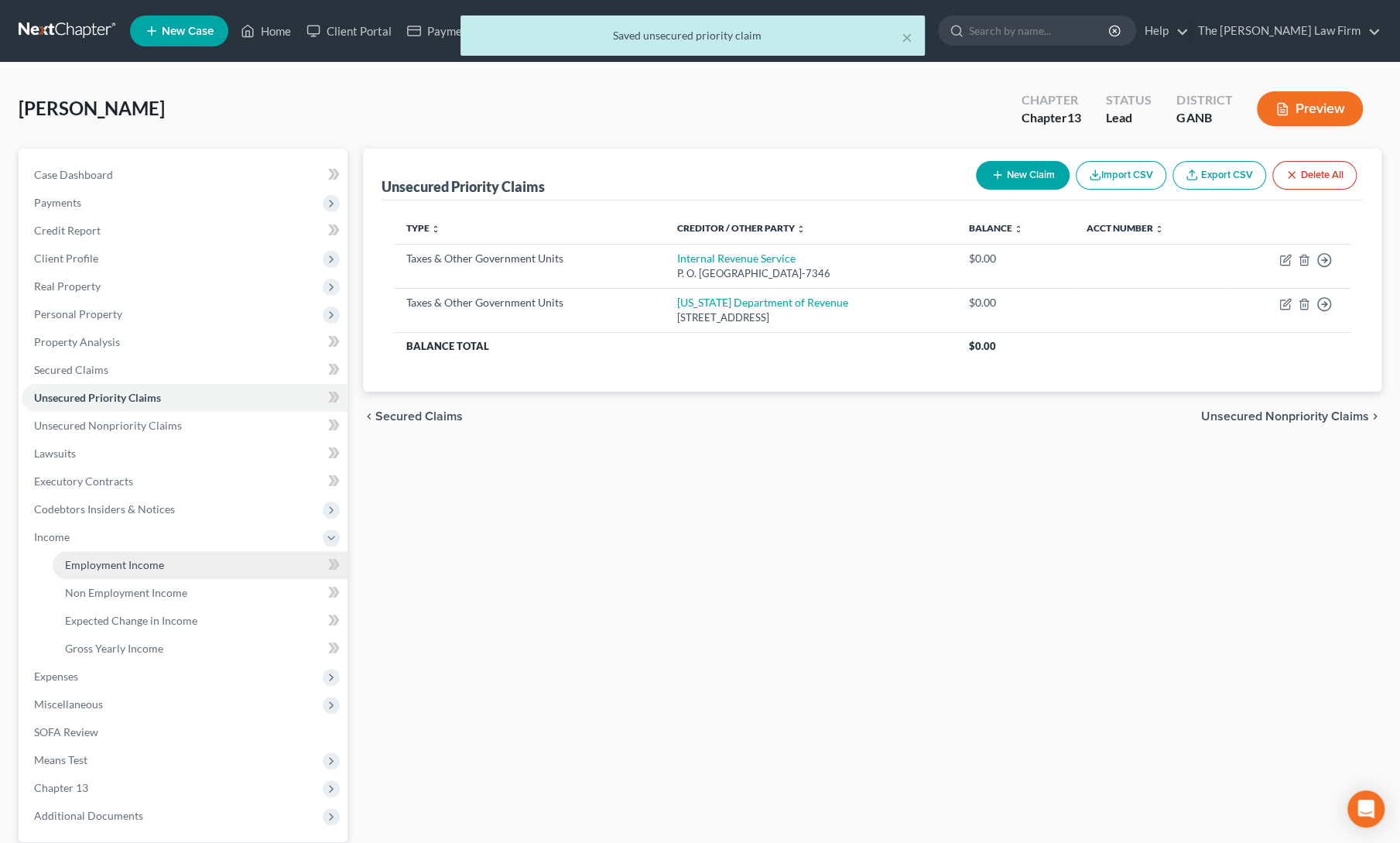
click at [99, 562] on span "Employment Income" at bounding box center [113, 564] width 99 height 13
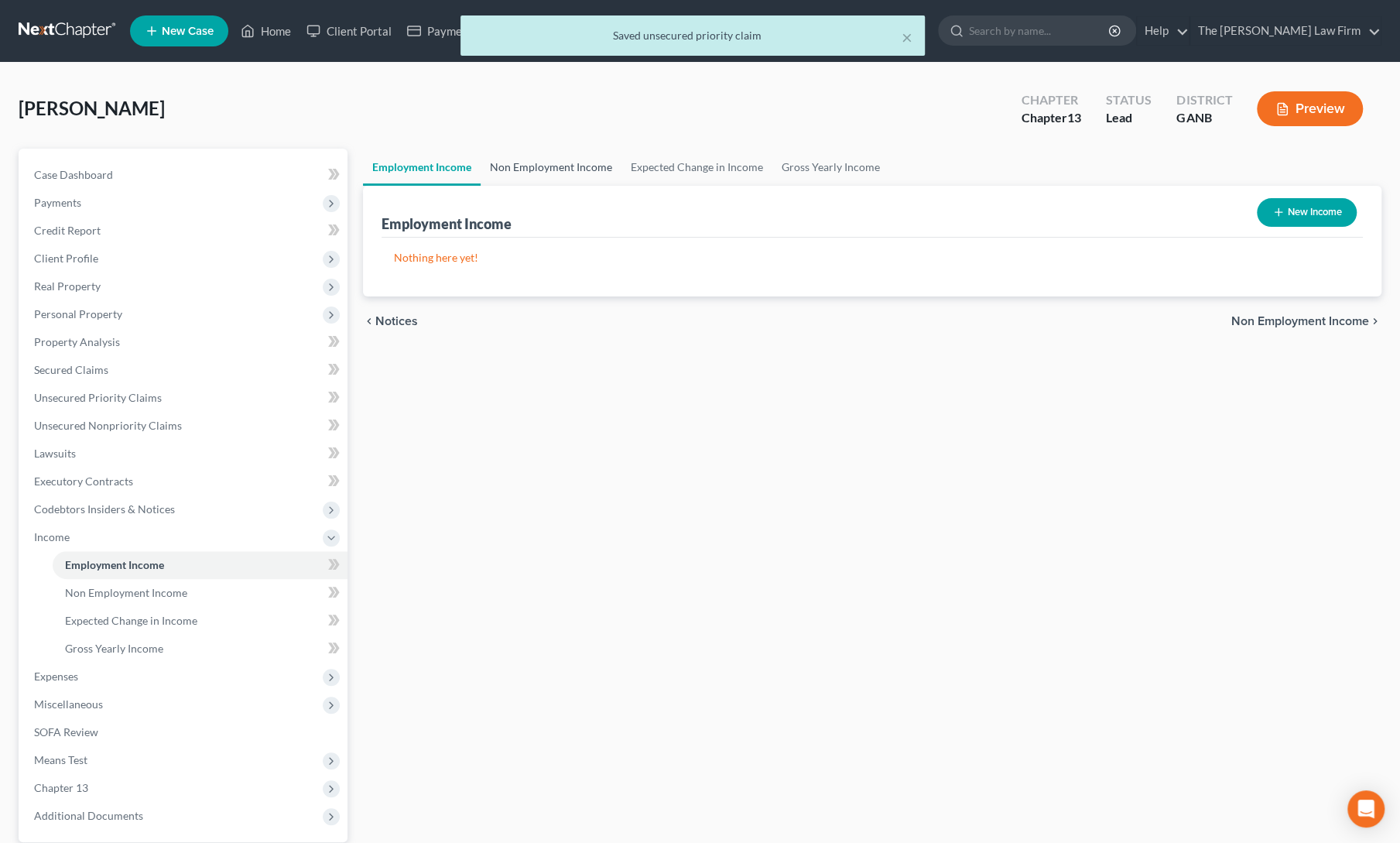
click at [559, 167] on link "Non Employment Income" at bounding box center [551, 167] width 141 height 38
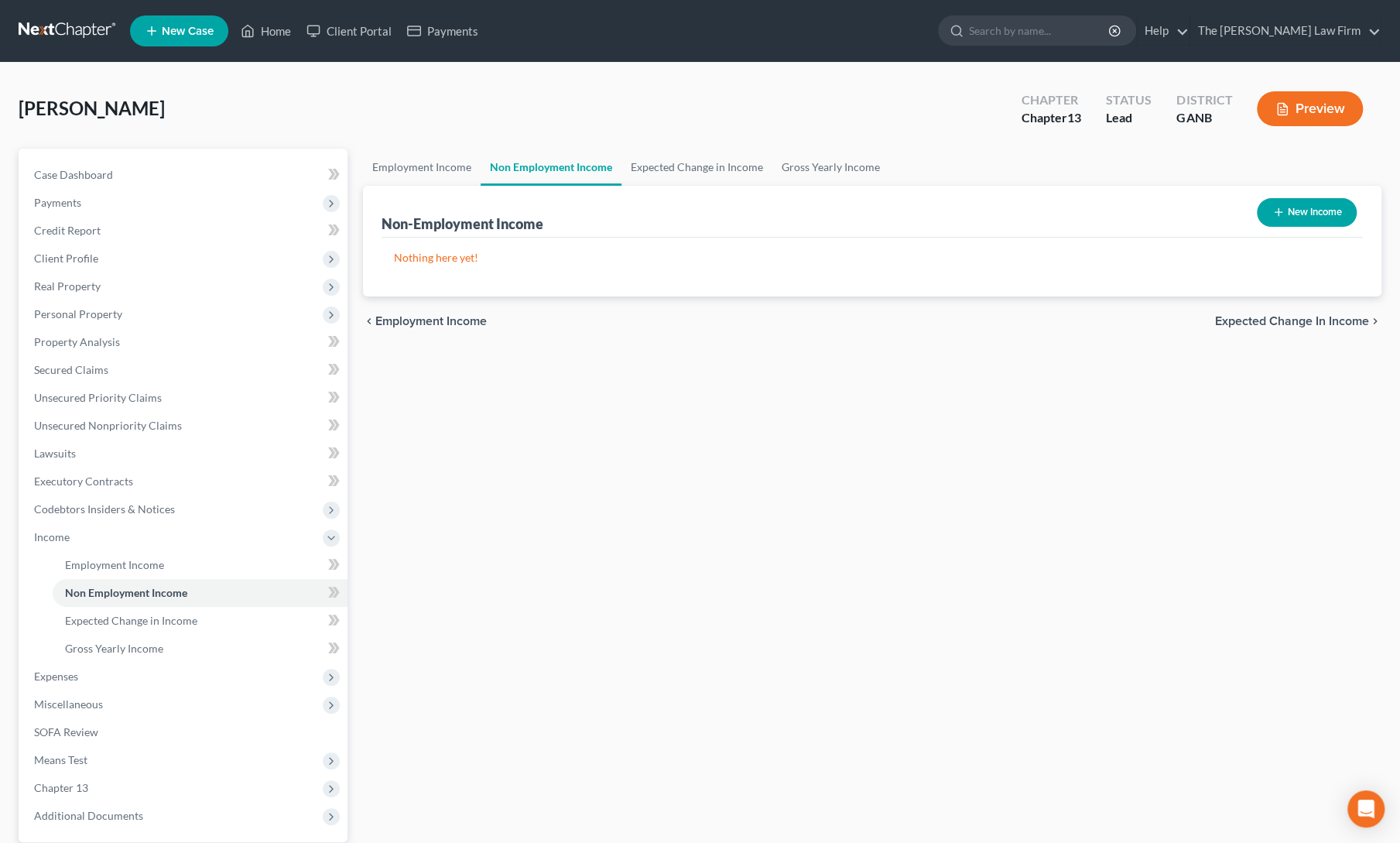
click at [1307, 213] on button "New Income" at bounding box center [1307, 212] width 100 height 29
select select "0"
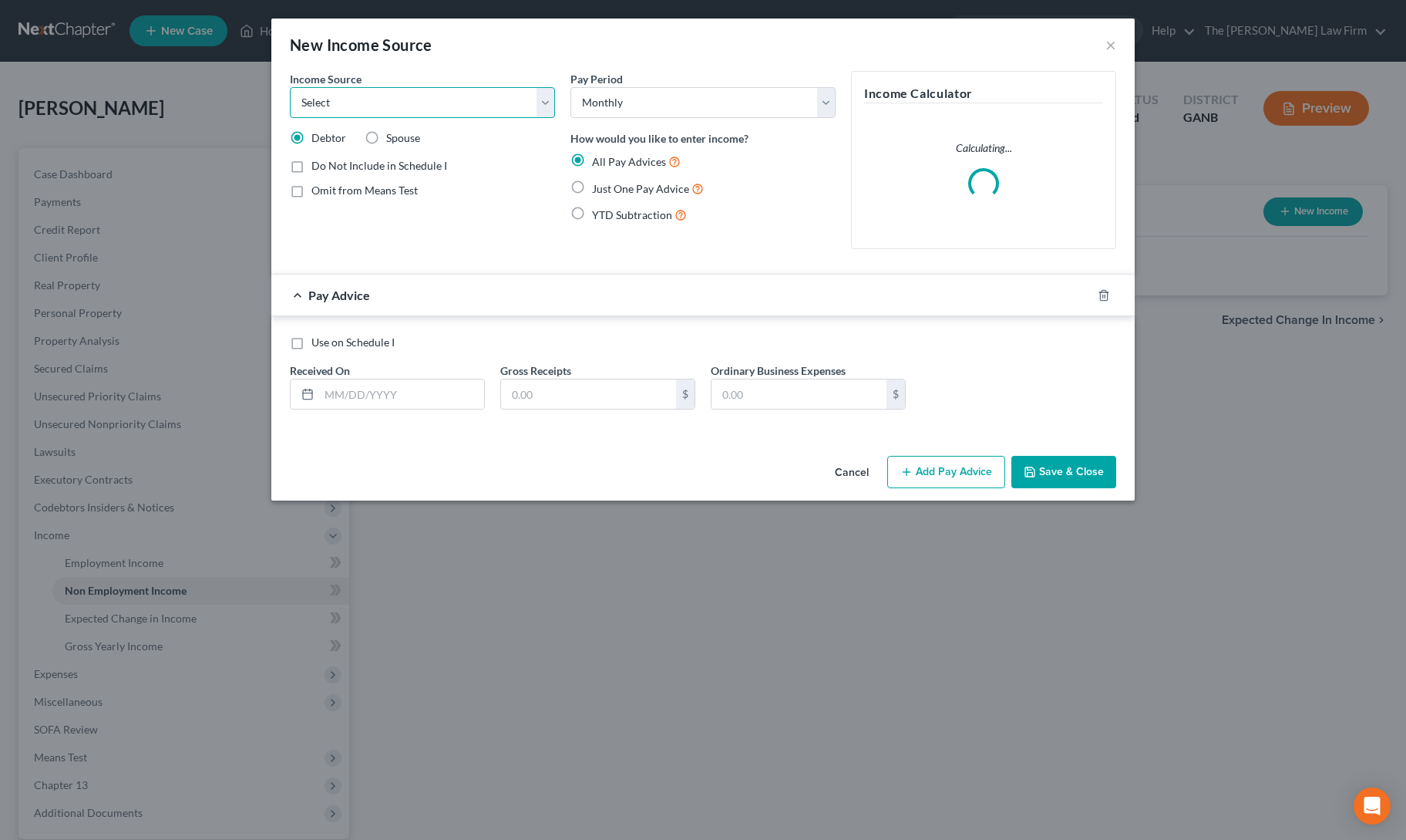
click at [364, 103] on select "Select Unemployment Disability (from employer) Pension Retirement Social Securi…" at bounding box center [422, 102] width 265 height 30
select select "4"
click at [290, 87] on select "Select Unemployment Disability (from employer) Pension Retirement Social Securi…" at bounding box center [422, 102] width 265 height 30
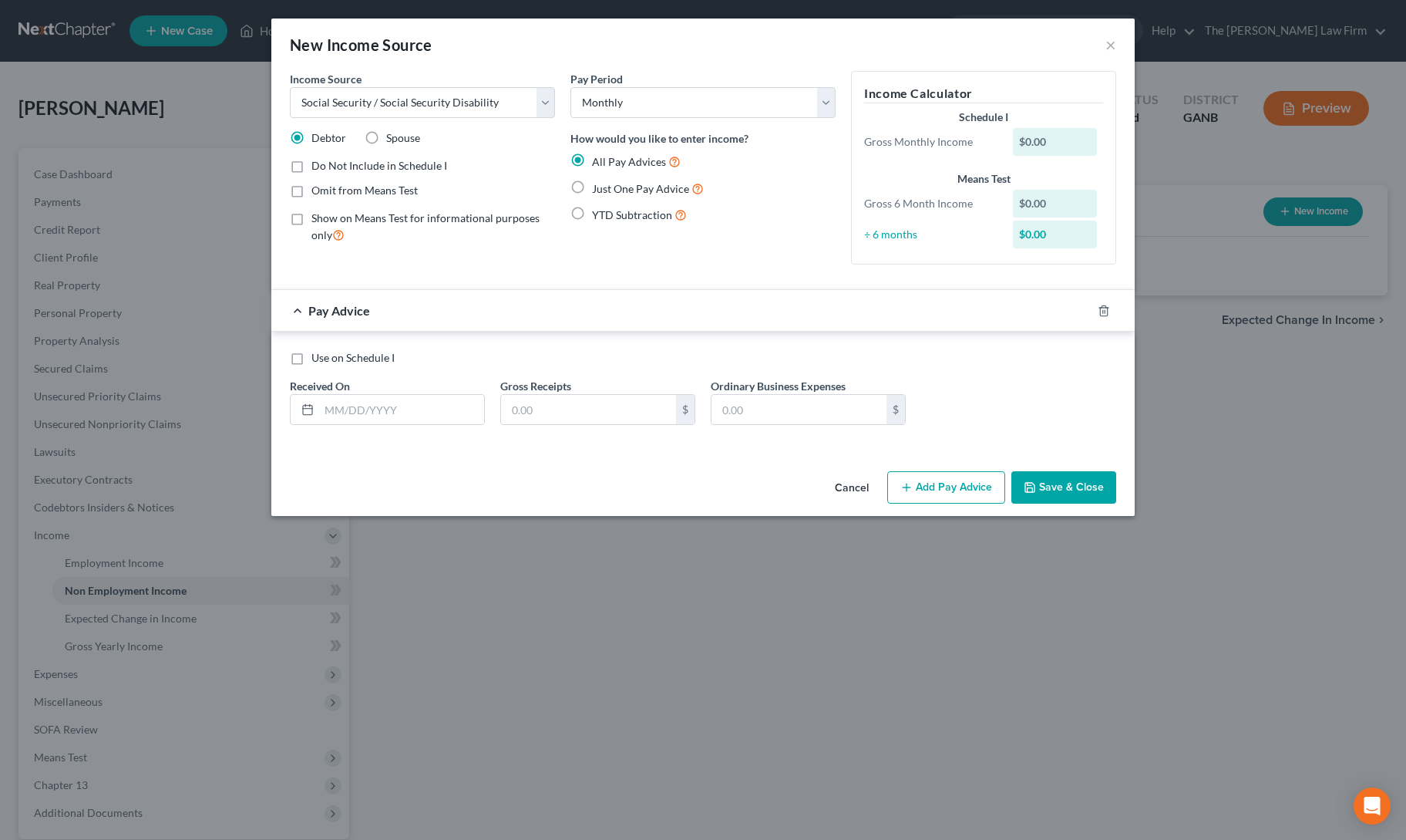
click at [592, 187] on label "Just One Pay Advice" at bounding box center [648, 189] width 112 height 17
click at [598, 187] on input "Just One Pay Advice" at bounding box center [603, 185] width 10 height 10
radio input "true"
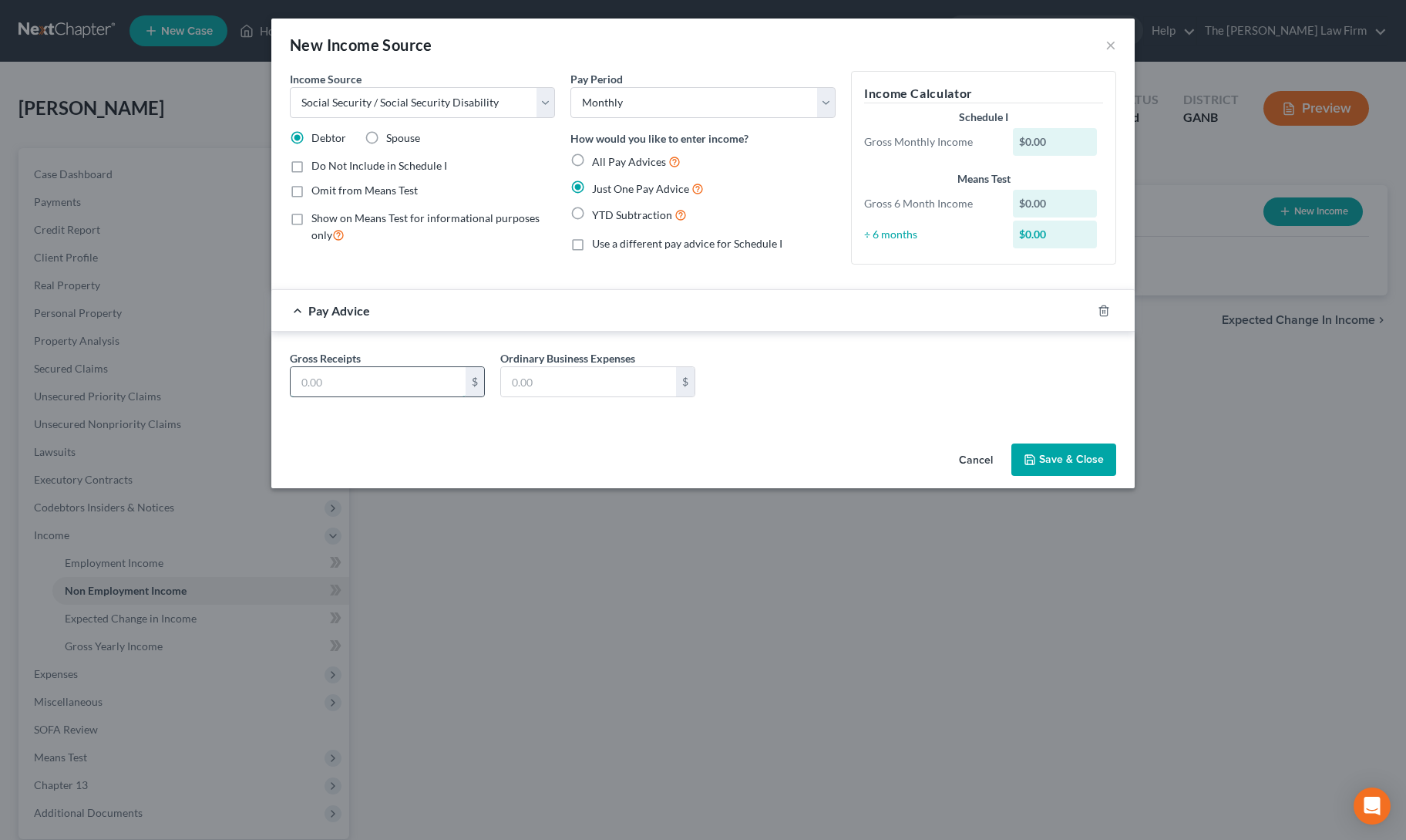
click at [398, 383] on input "text" at bounding box center [377, 382] width 175 height 30
type input "2,345"
click at [529, 446] on div "Cancel Save & Close" at bounding box center [703, 463] width 863 height 51
click at [1056, 468] on button "Save & Close" at bounding box center [1063, 459] width 105 height 32
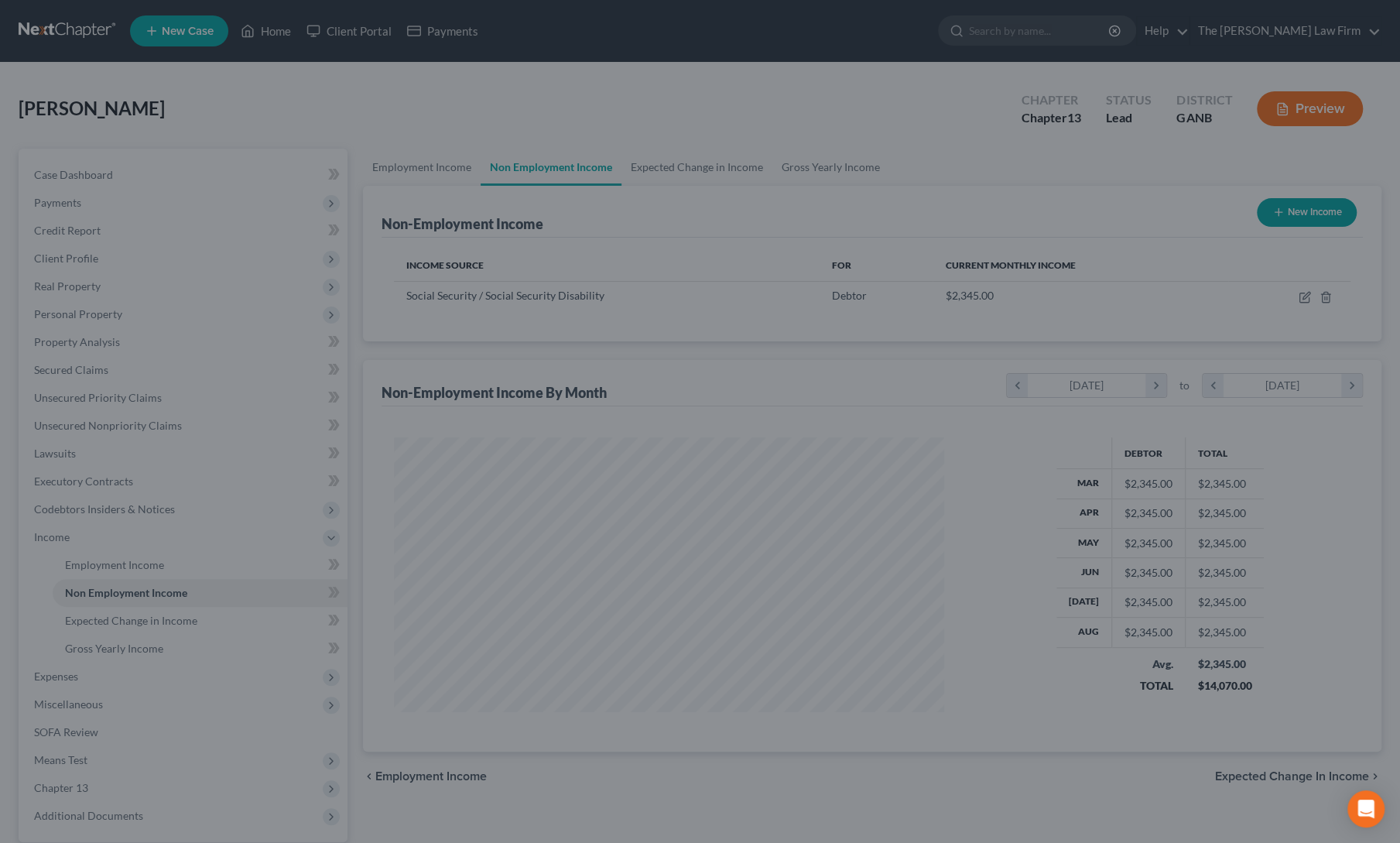
scroll to position [773525, 773355]
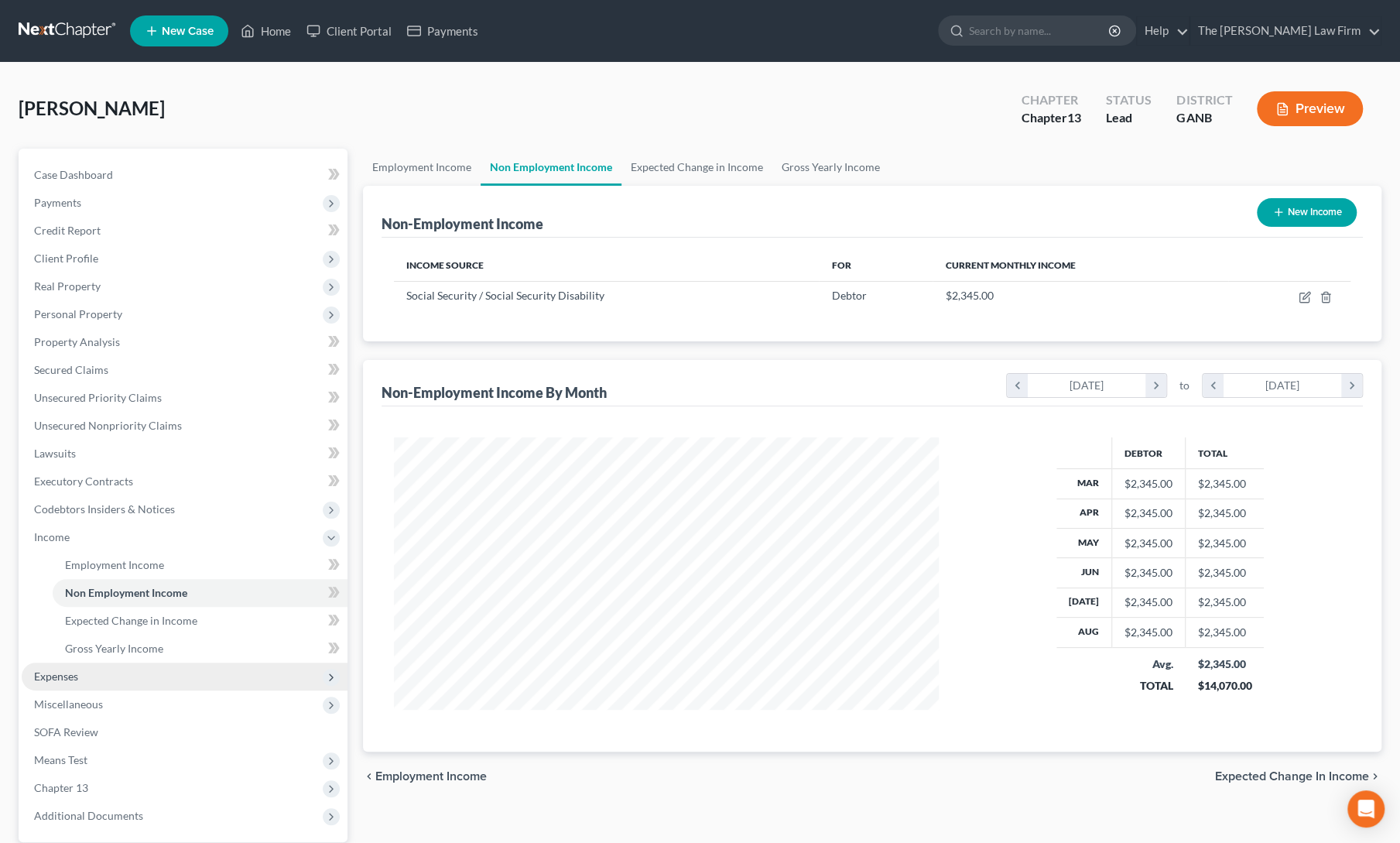
click at [65, 671] on span "Expenses" at bounding box center [56, 675] width 45 height 13
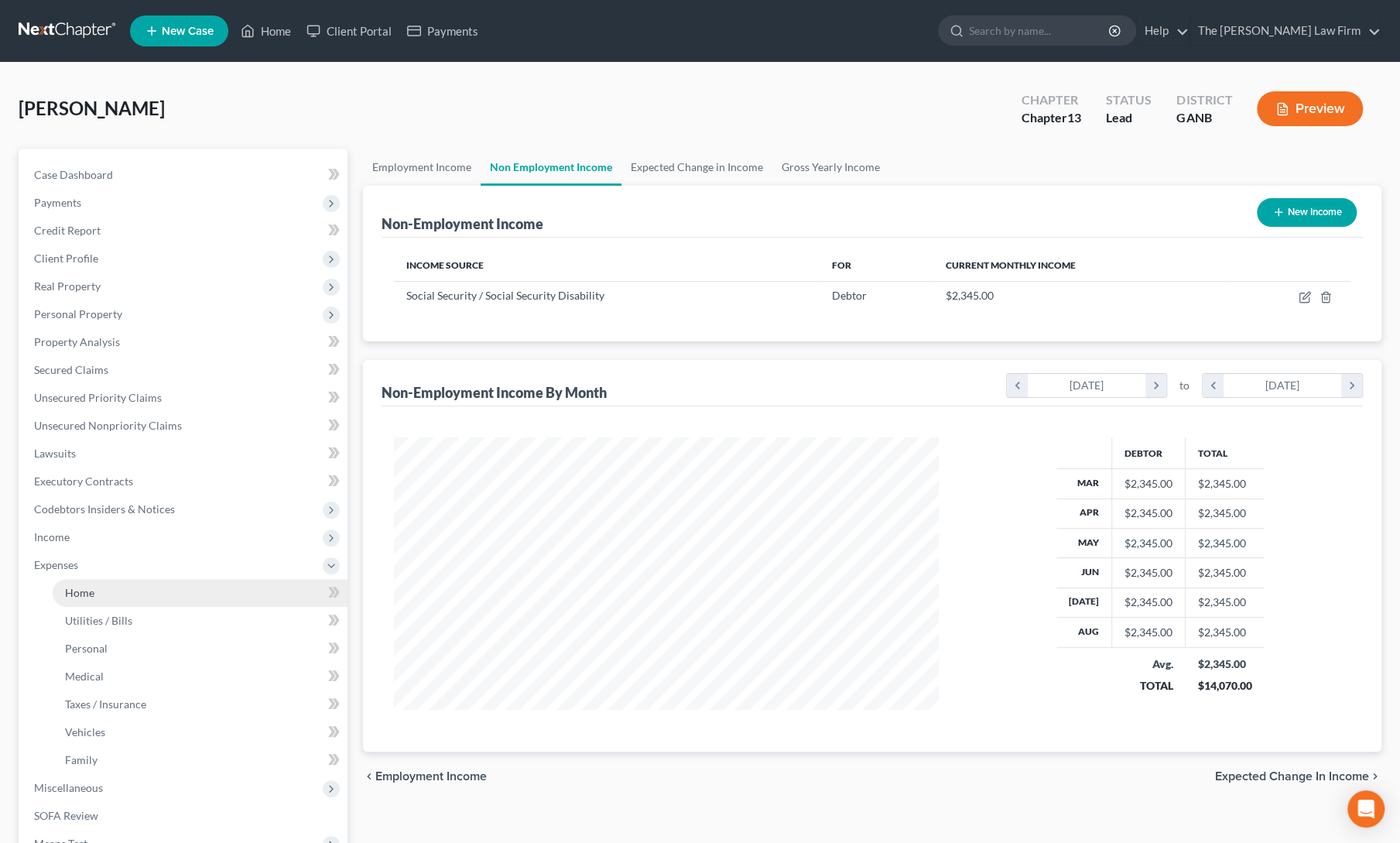
click at [85, 595] on span "Home" at bounding box center [79, 592] width 30 height 13
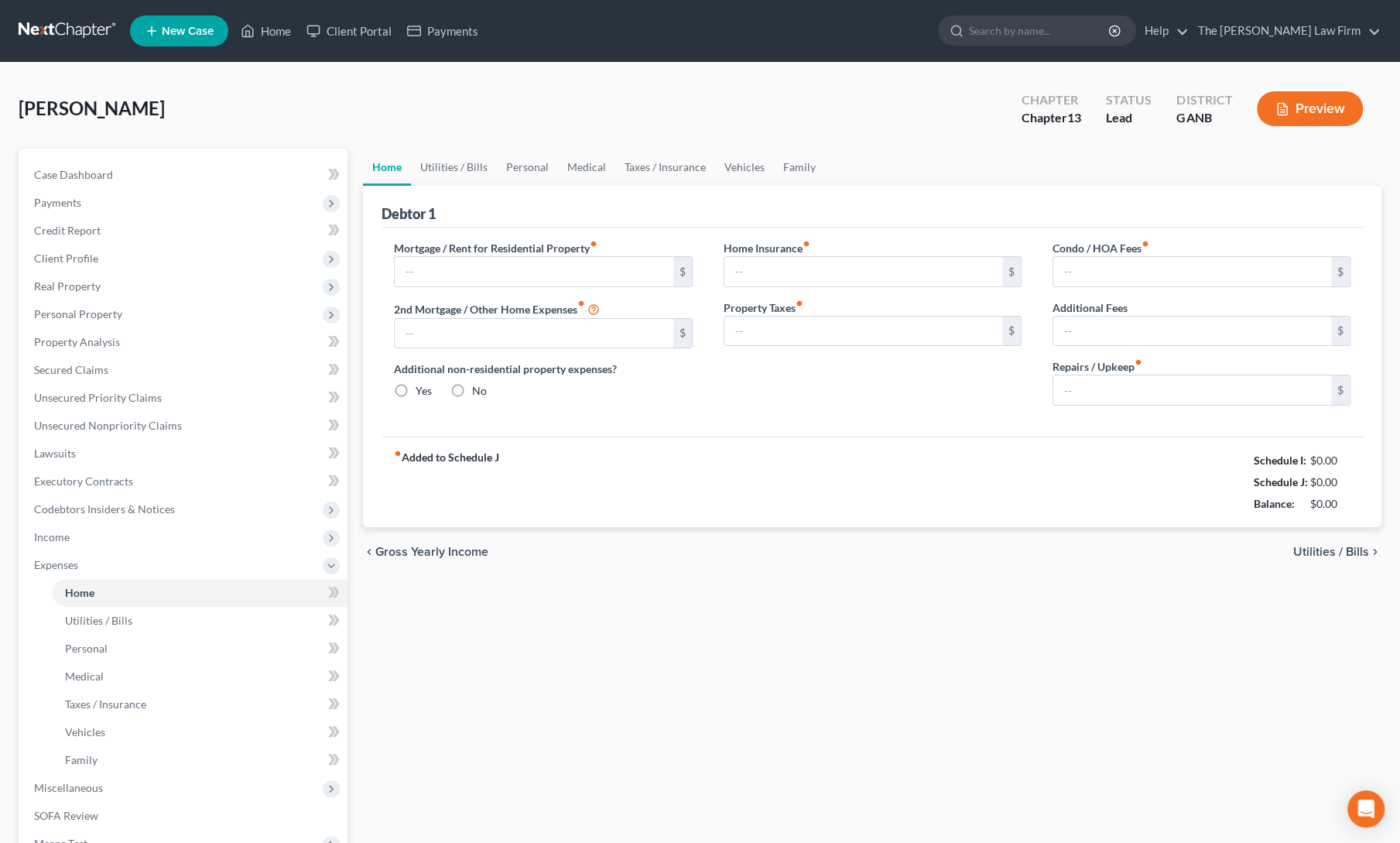
type input "0.00"
radio input "true"
type input "0.00"
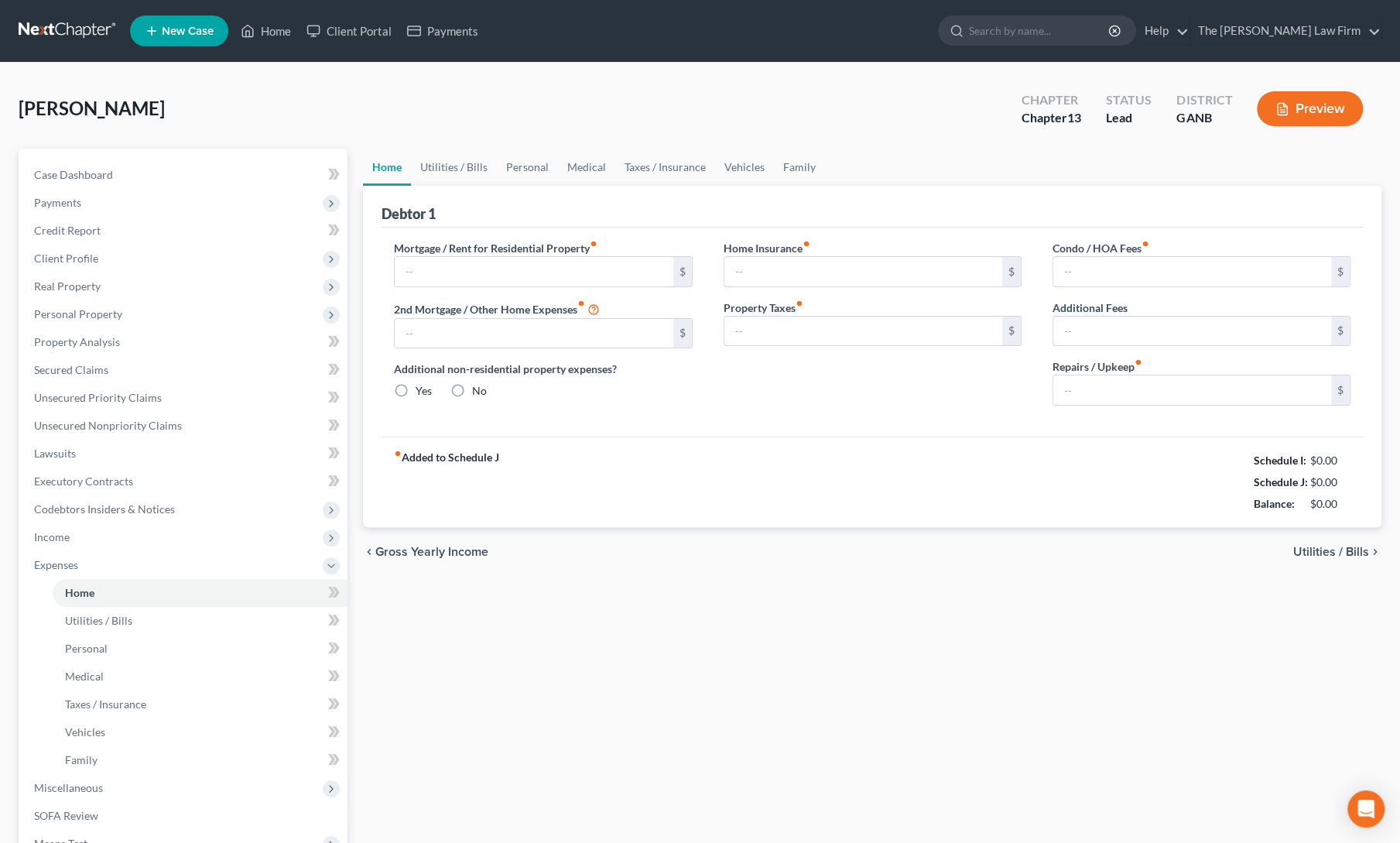
type input "0.00"
click at [547, 264] on input "text" at bounding box center [533, 271] width 278 height 30
click at [673, 407] on div "Mortgage / Rent for Residential Property fiber_manual_record 500 $ 2nd Mortgage…" at bounding box center [543, 329] width 329 height 178
click at [93, 225] on span "Credit Report" at bounding box center [67, 230] width 66 height 13
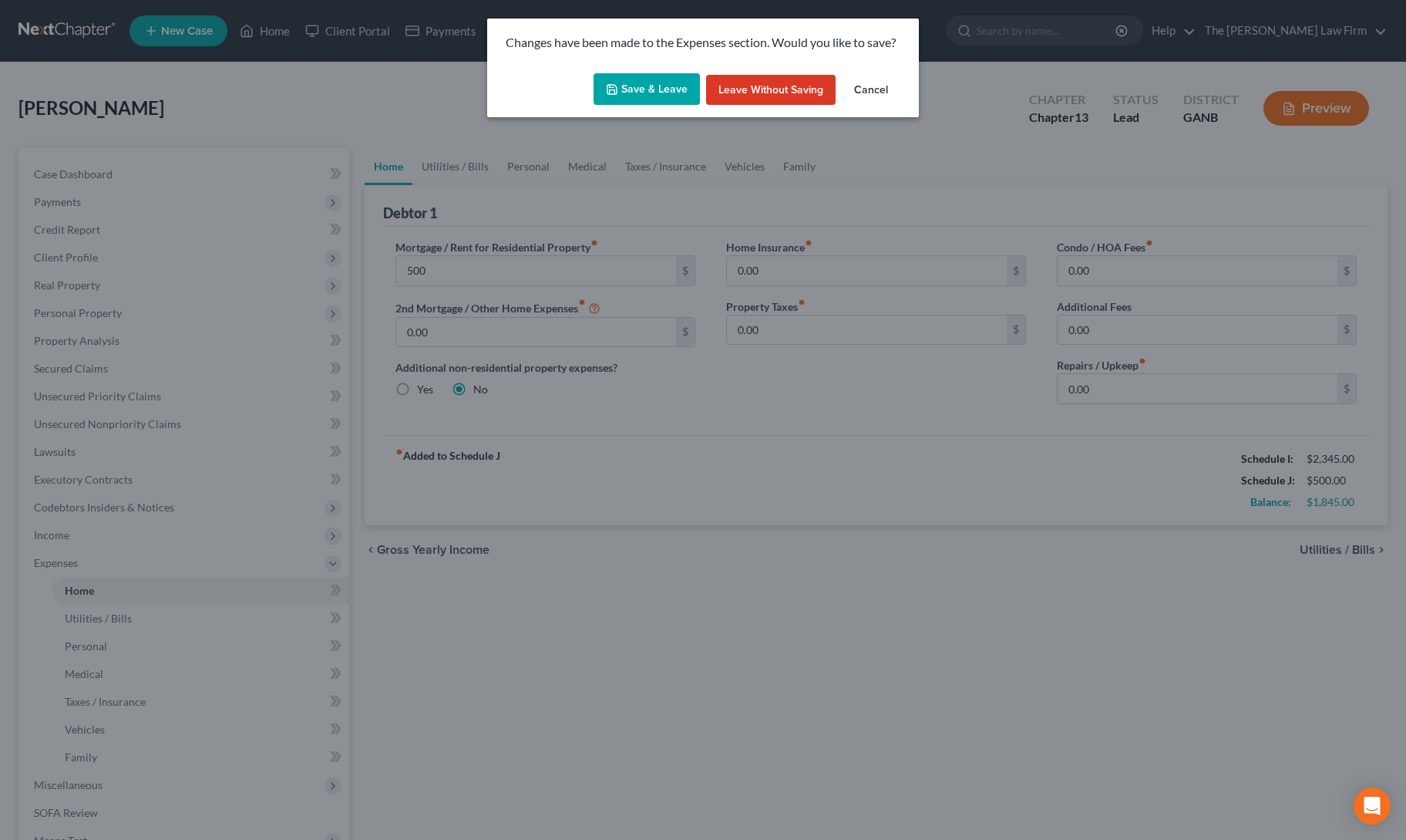
click at [634, 98] on button "Save & Leave" at bounding box center [647, 89] width 106 height 32
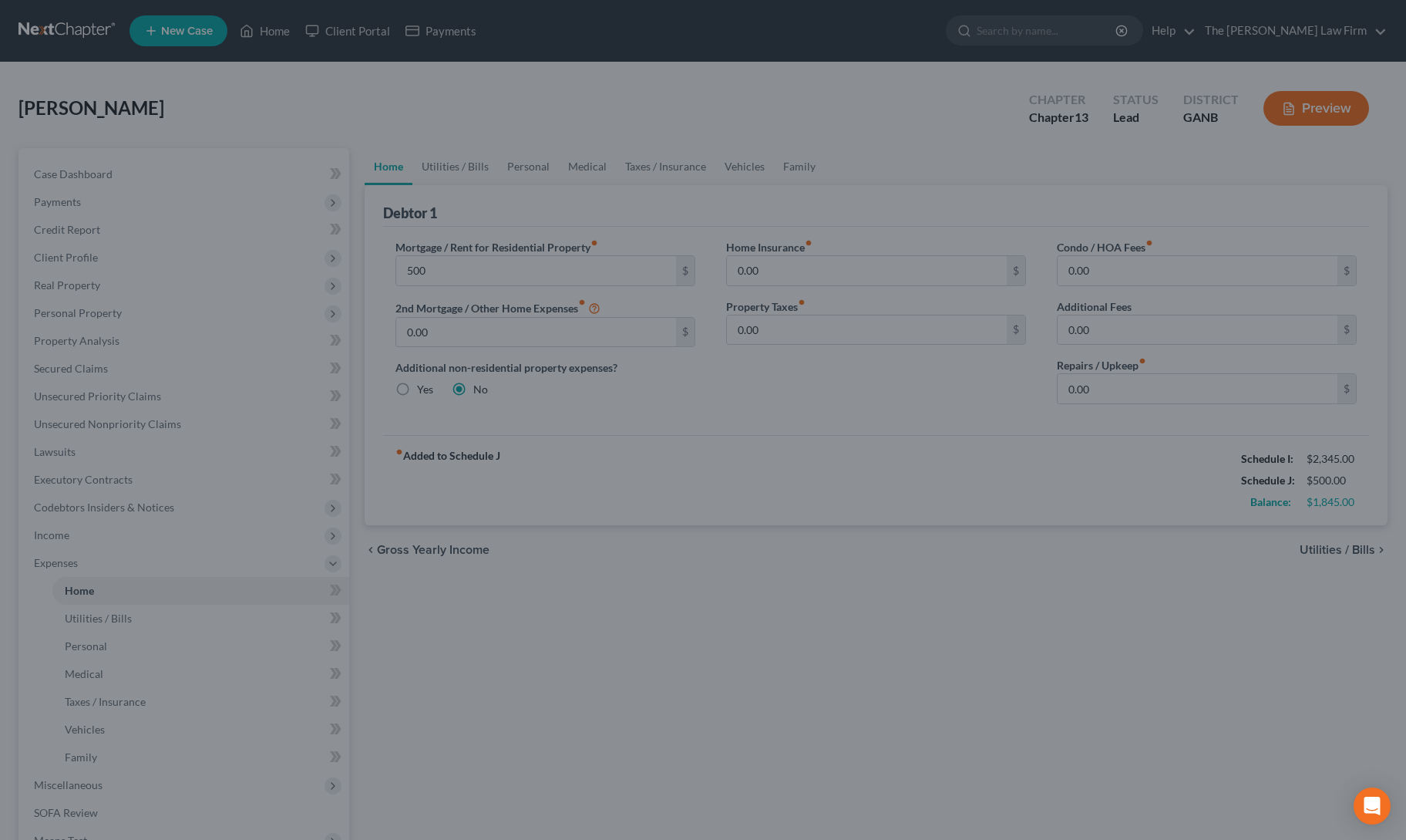
type input "500.00"
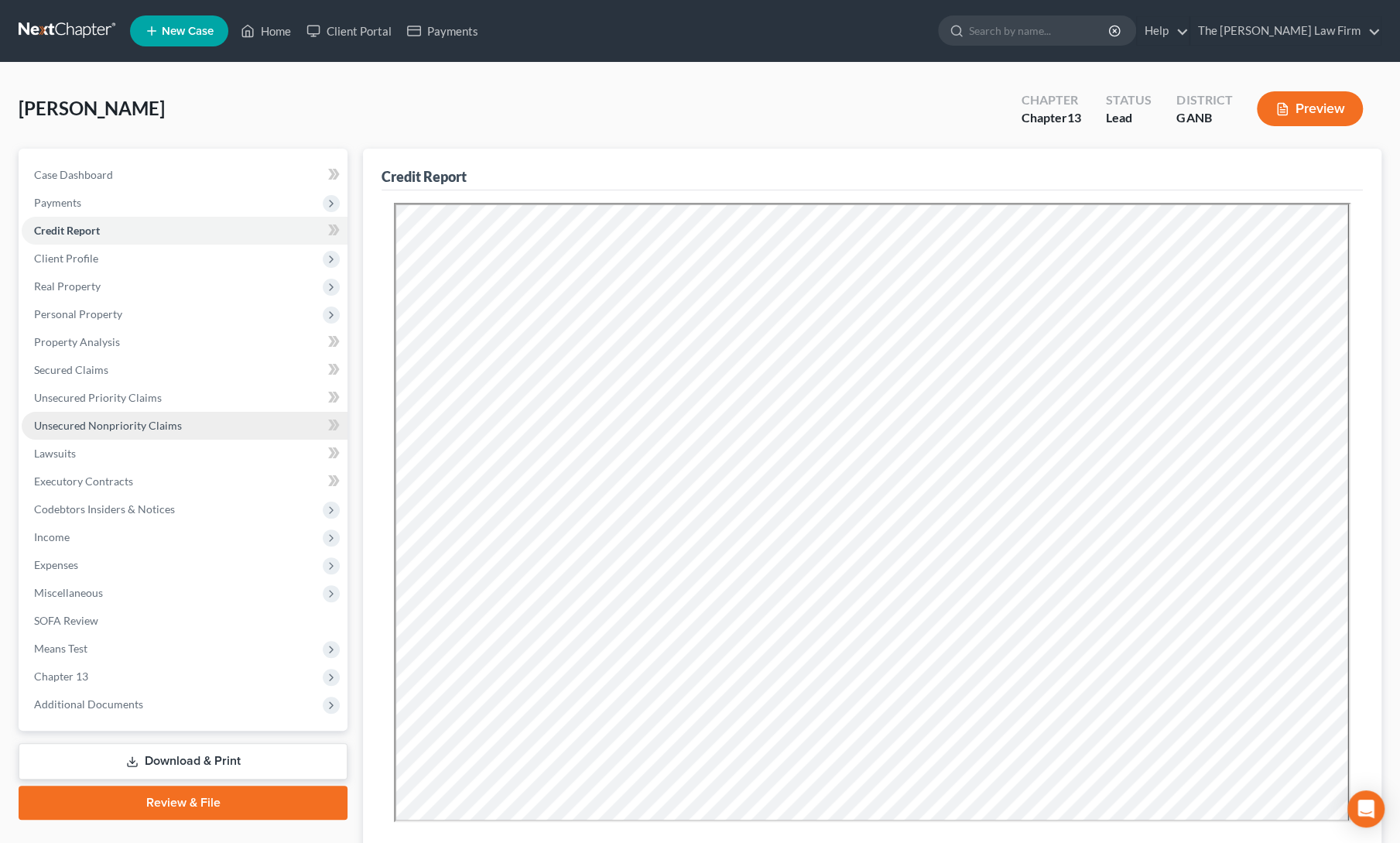
click at [106, 427] on span "Unsecured Nonpriority Claims" at bounding box center [107, 425] width 148 height 13
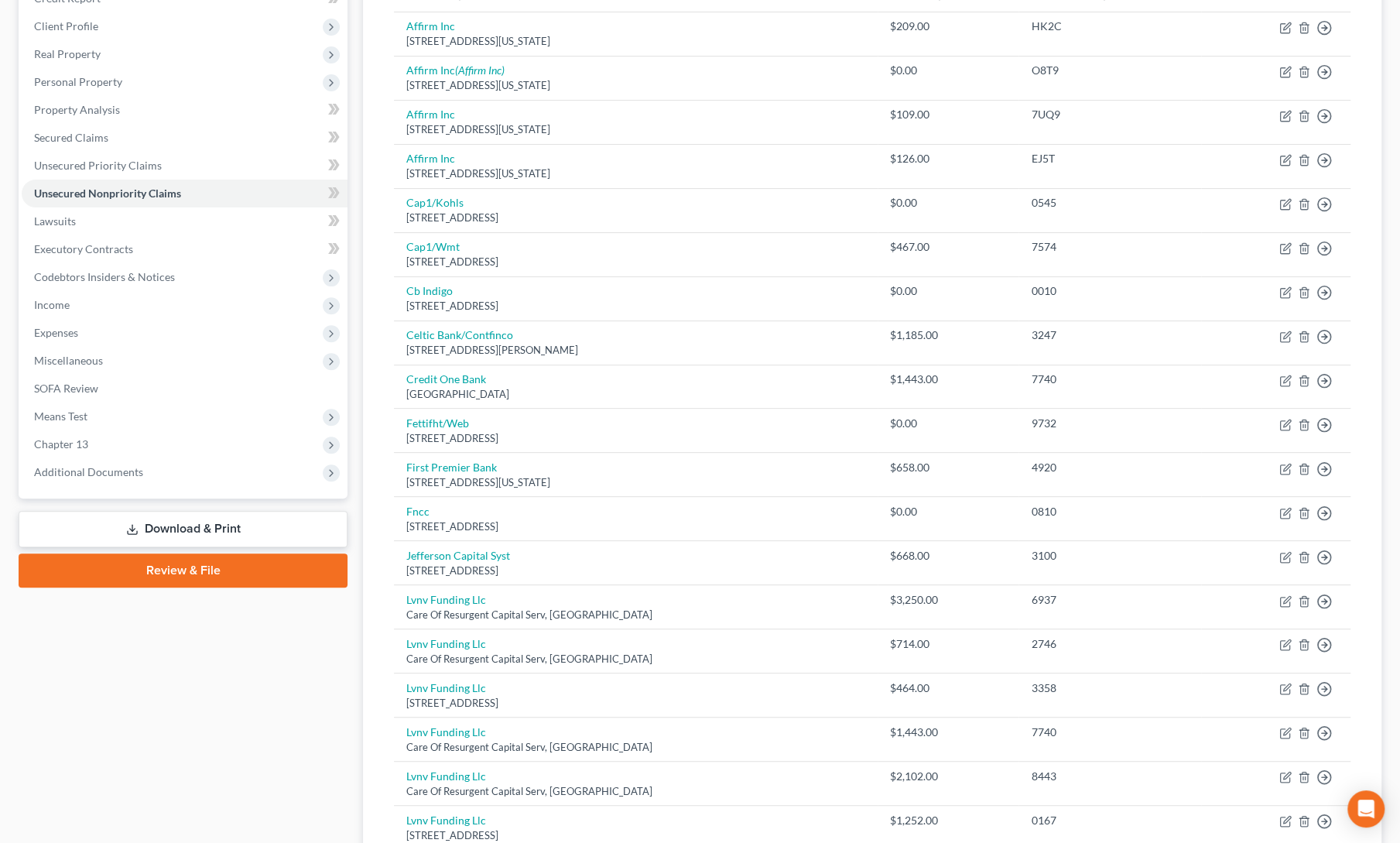
scroll to position [240, 0]
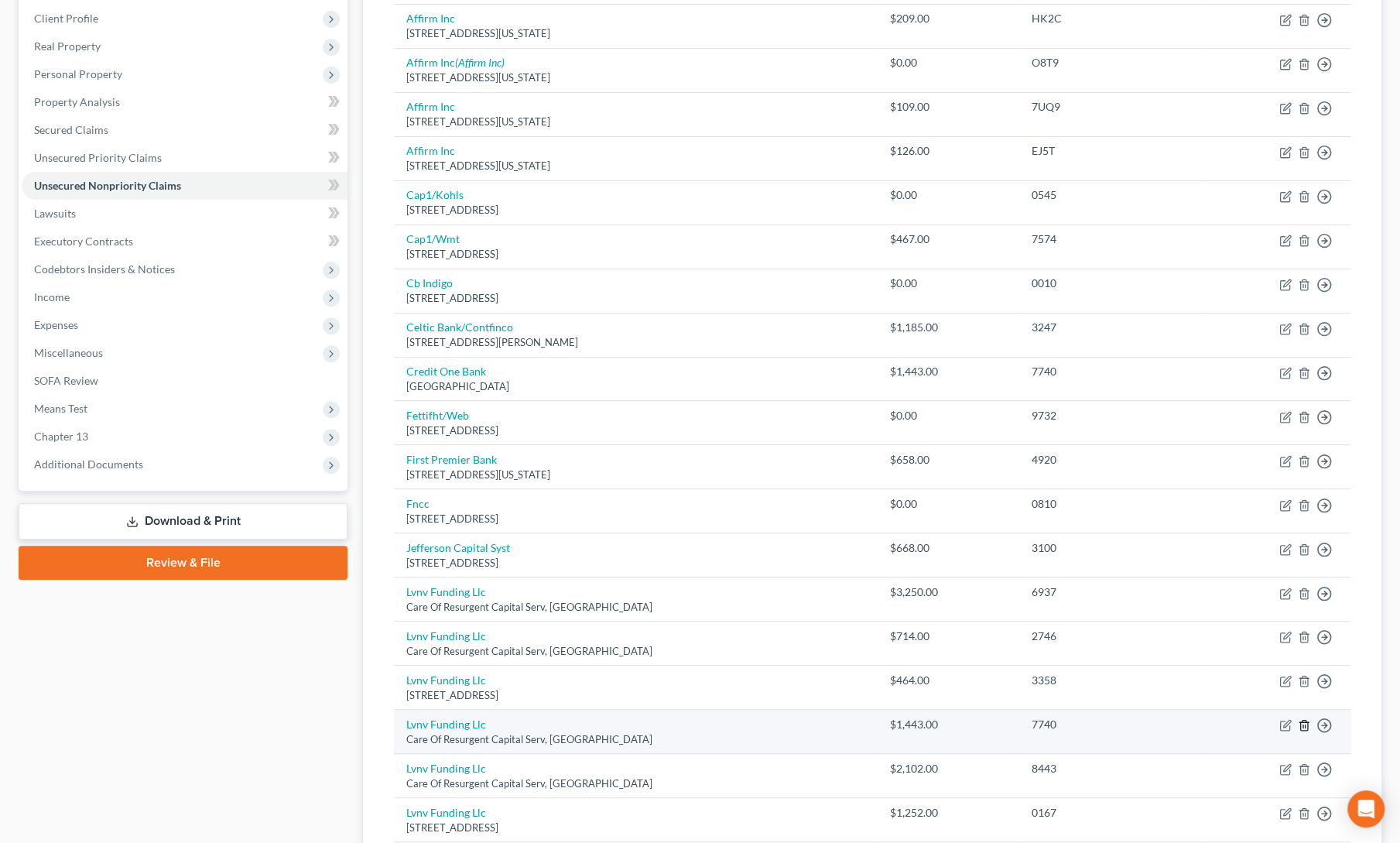
click at [1305, 725] on line "button" at bounding box center [1305, 727] width 0 height 3
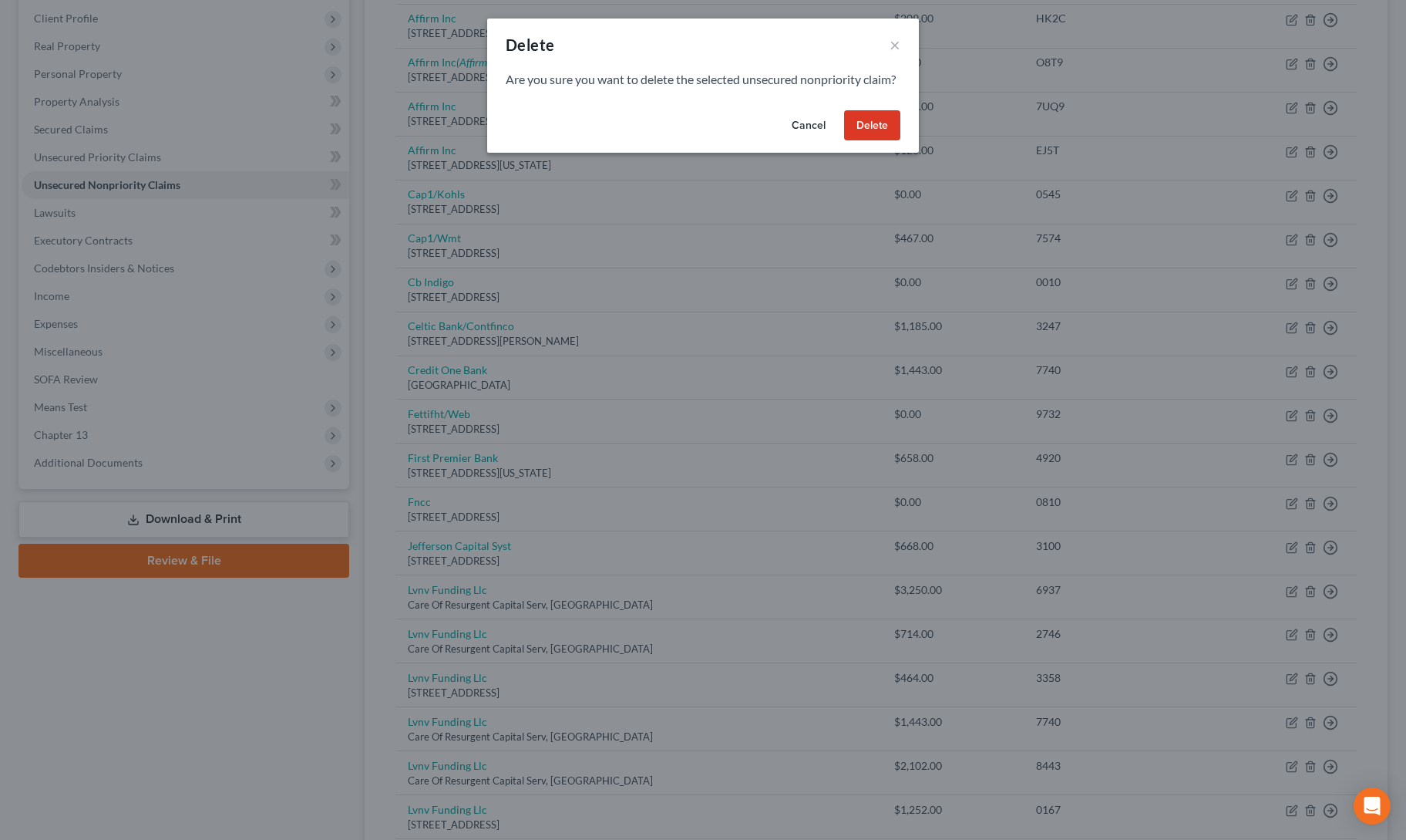
click at [862, 141] on button "Delete" at bounding box center [872, 125] width 57 height 30
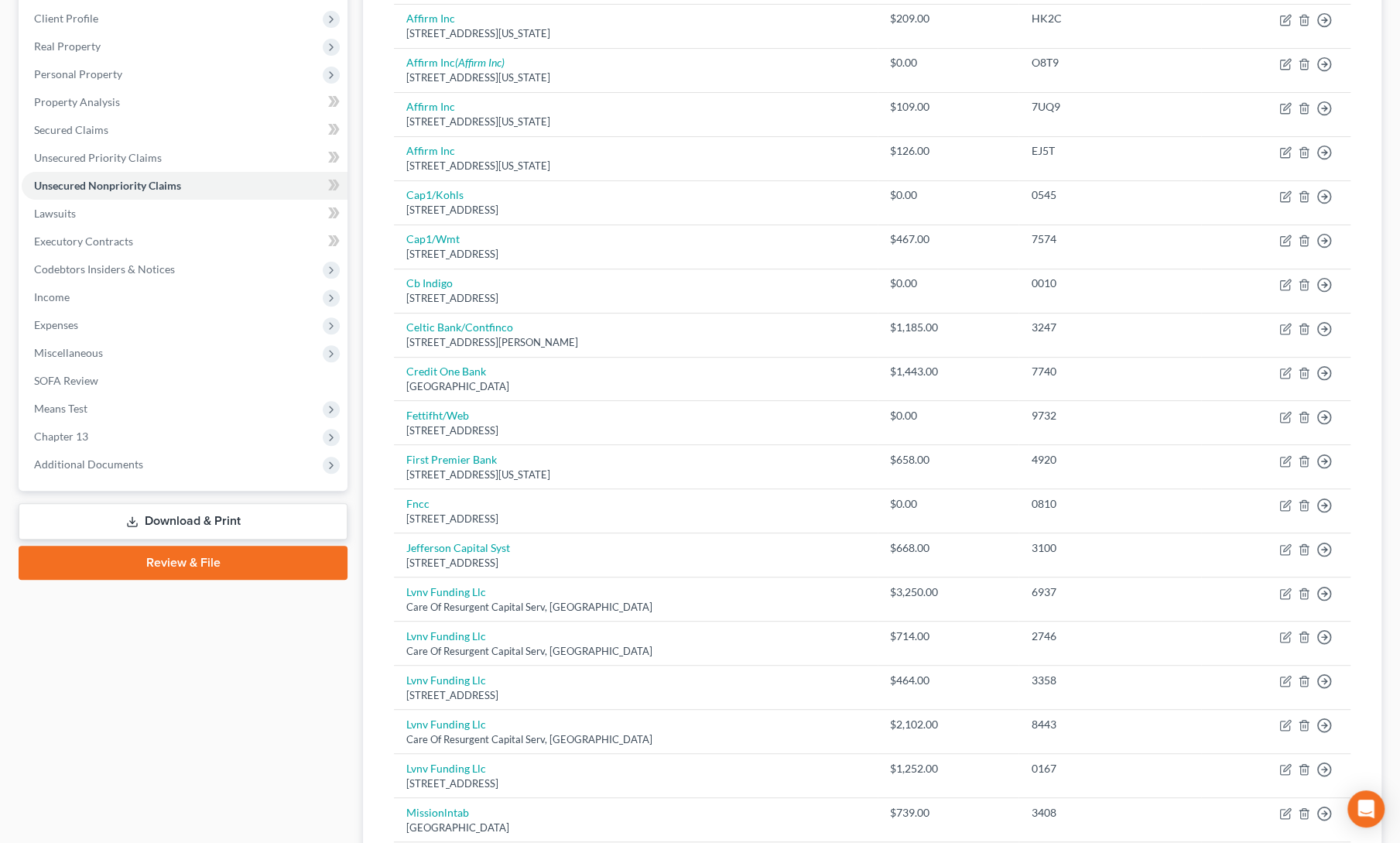
click at [316, 728] on div "Case Dashboard Payments Invoices Payments Payments Credit Report Client Profile" at bounding box center [182, 643] width 345 height 1470
click at [316, 721] on div "Case Dashboard Payments Invoices Payments Payments Credit Report Client Profile" at bounding box center [182, 643] width 345 height 1470
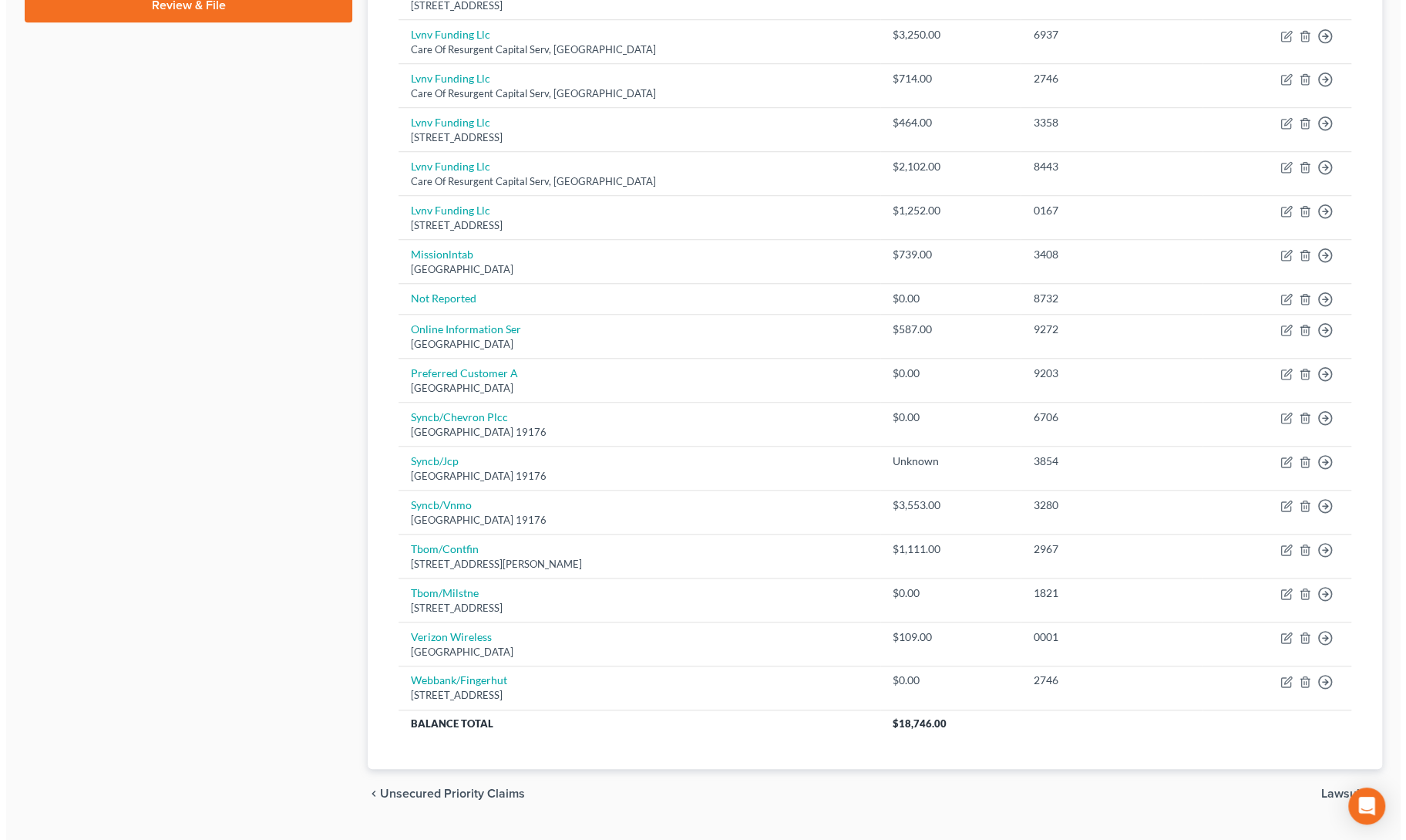
scroll to position [823, 0]
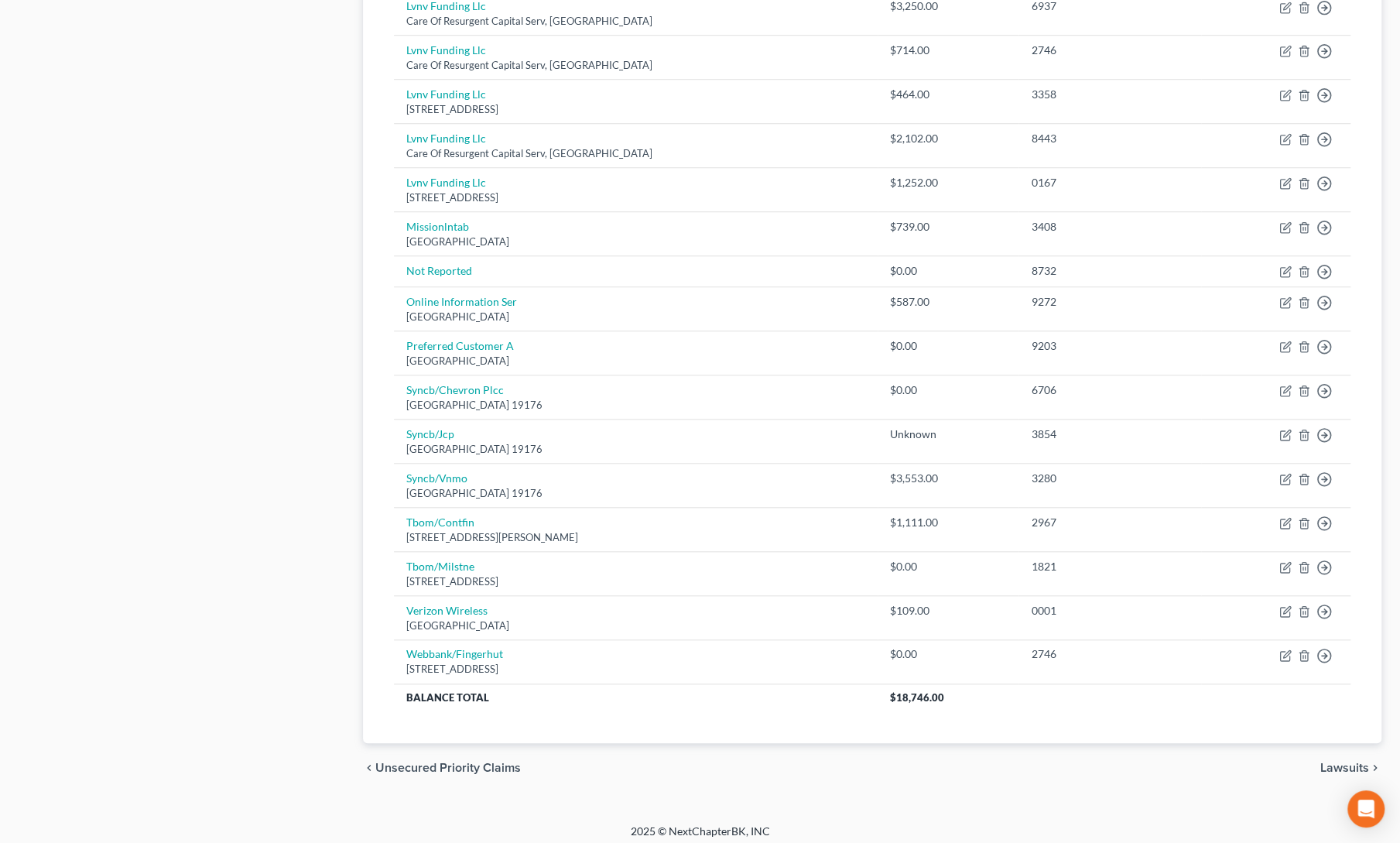
click at [314, 319] on div "Case Dashboard Payments Invoices Payments Payments Credit Report Client Profile" at bounding box center [182, 58] width 345 height 1470
click at [1305, 271] on line "button" at bounding box center [1305, 273] width 0 height 3
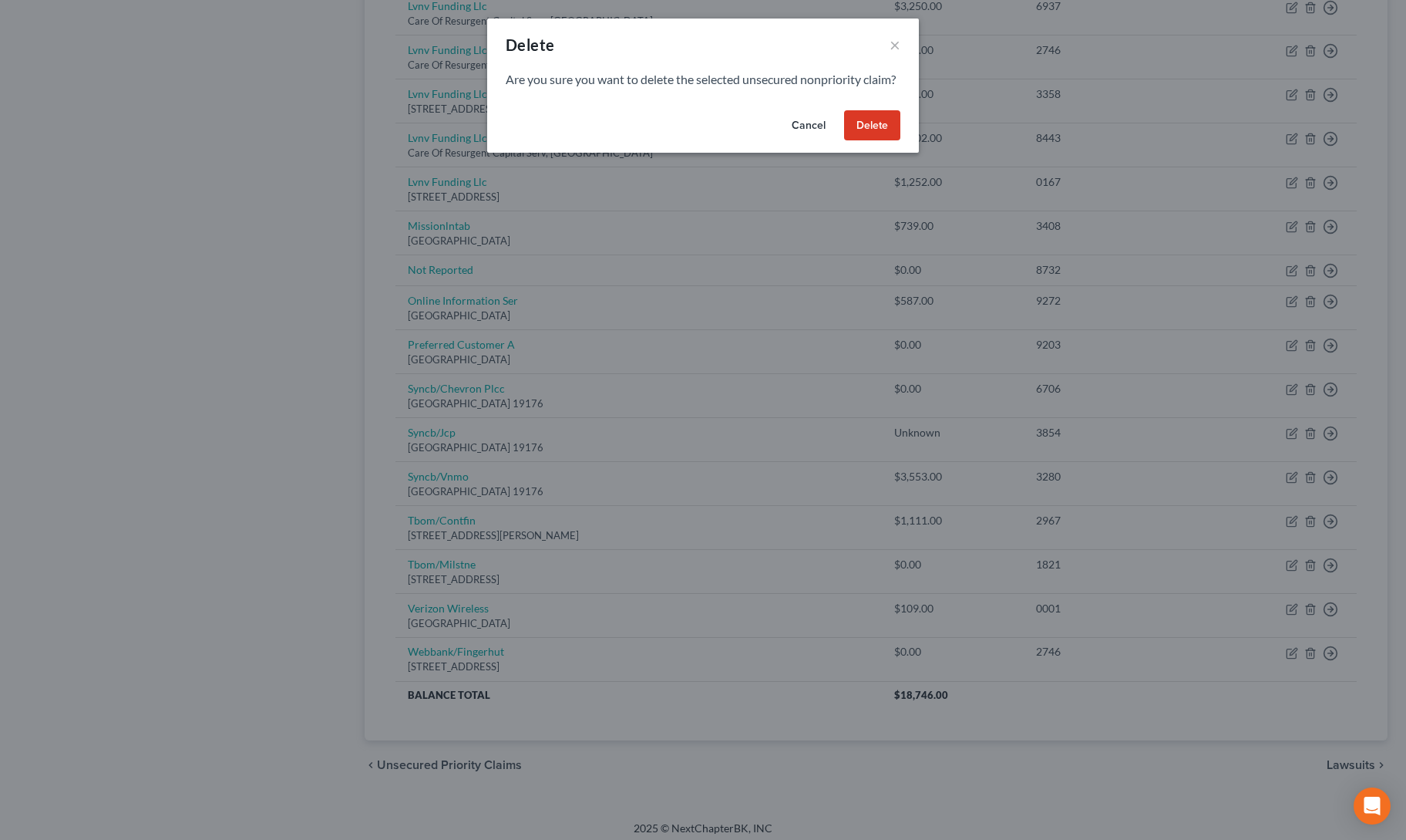
click at [882, 141] on button "Delete" at bounding box center [872, 125] width 57 height 30
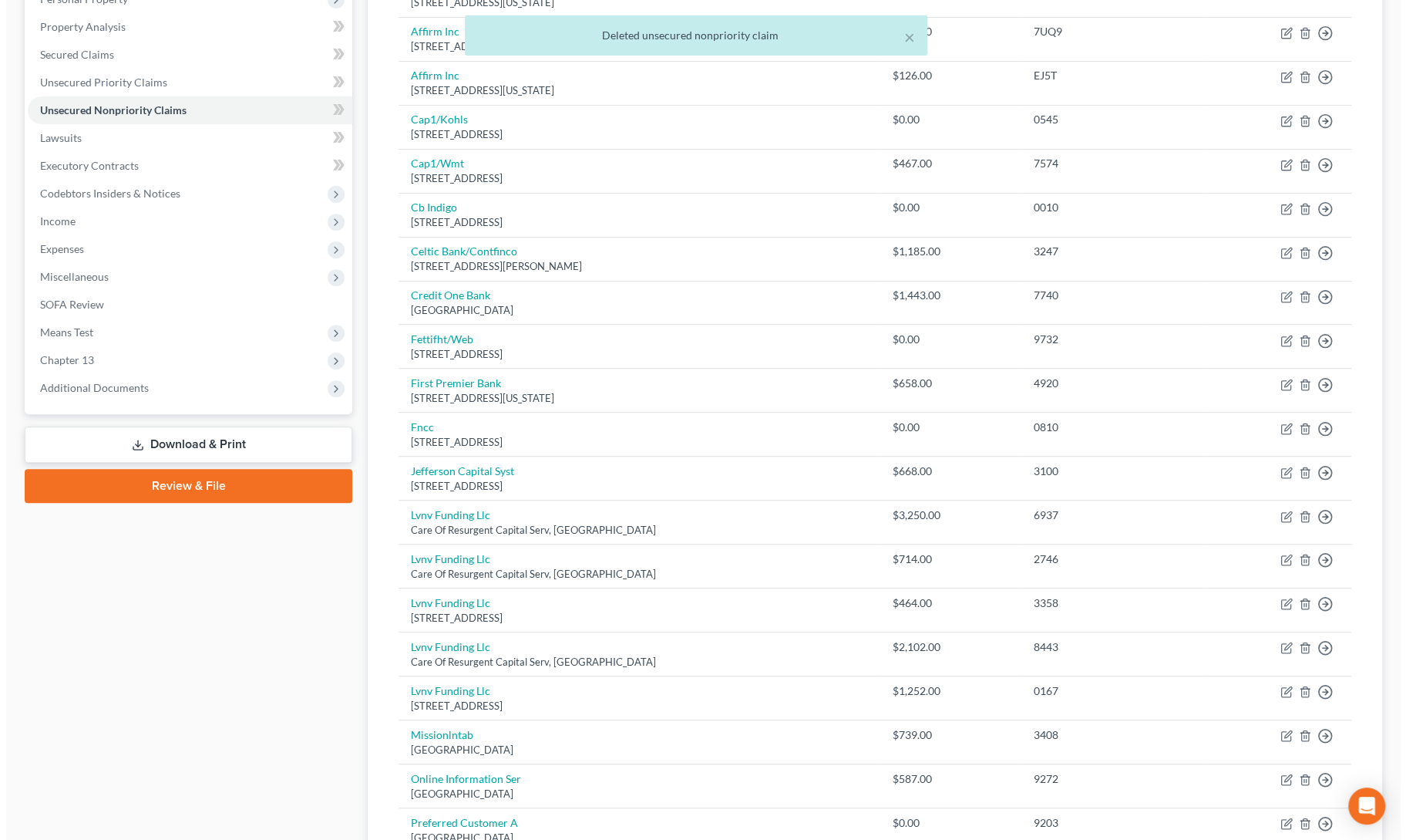
scroll to position [0, 0]
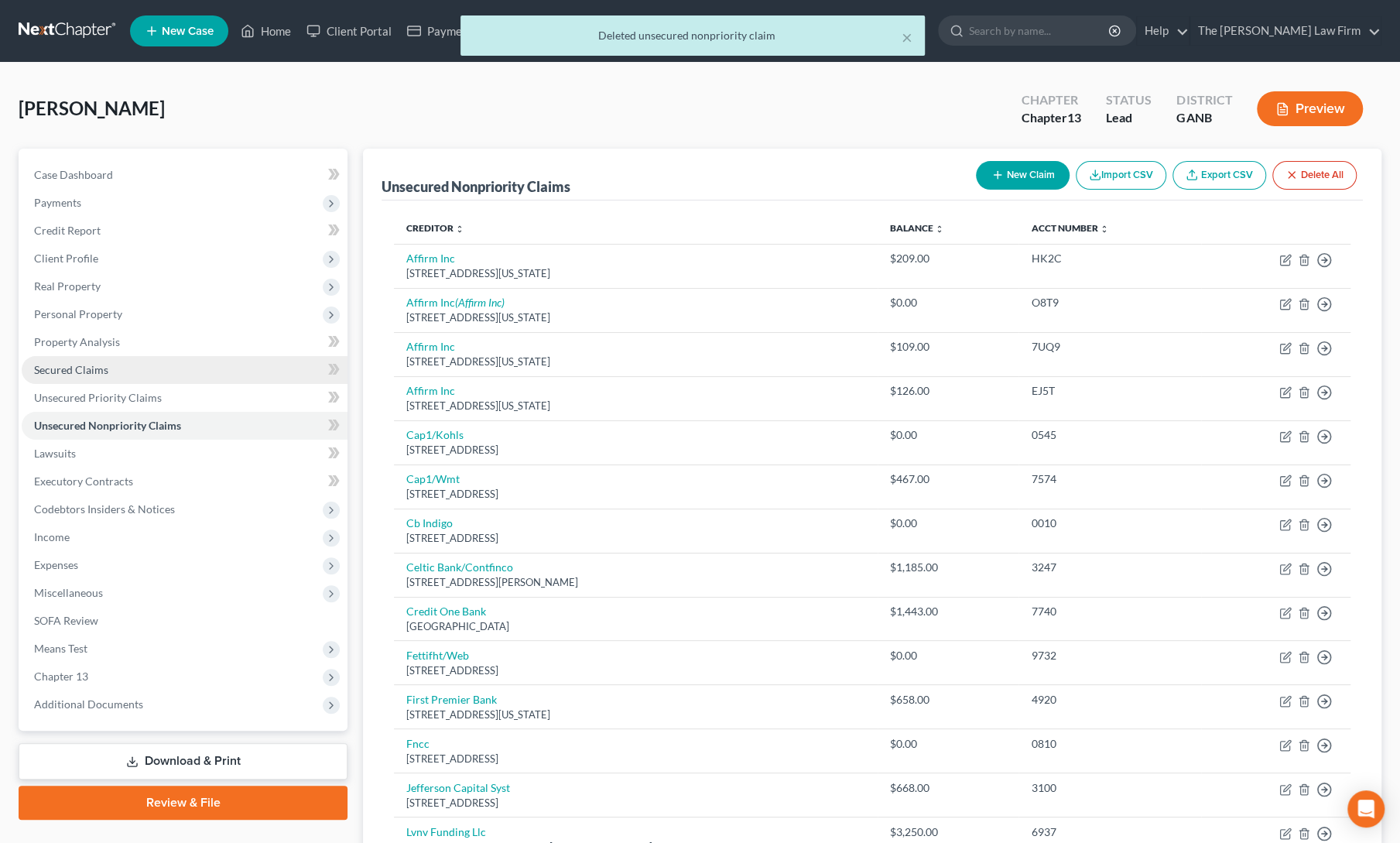
click at [50, 377] on link "Secured Claims" at bounding box center [184, 370] width 326 height 28
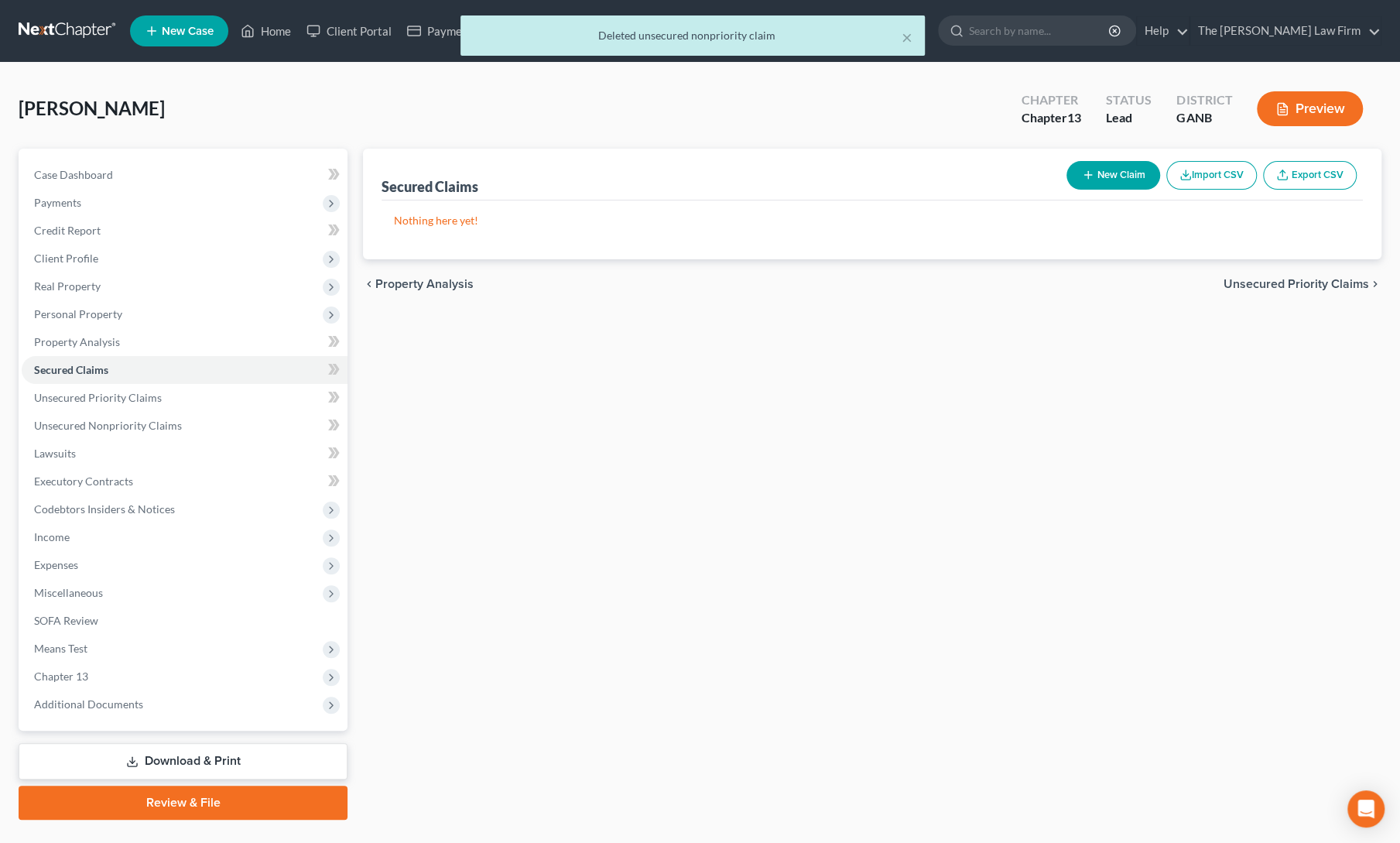
click at [1102, 168] on button "New Claim" at bounding box center [1113, 175] width 93 height 29
select select "0"
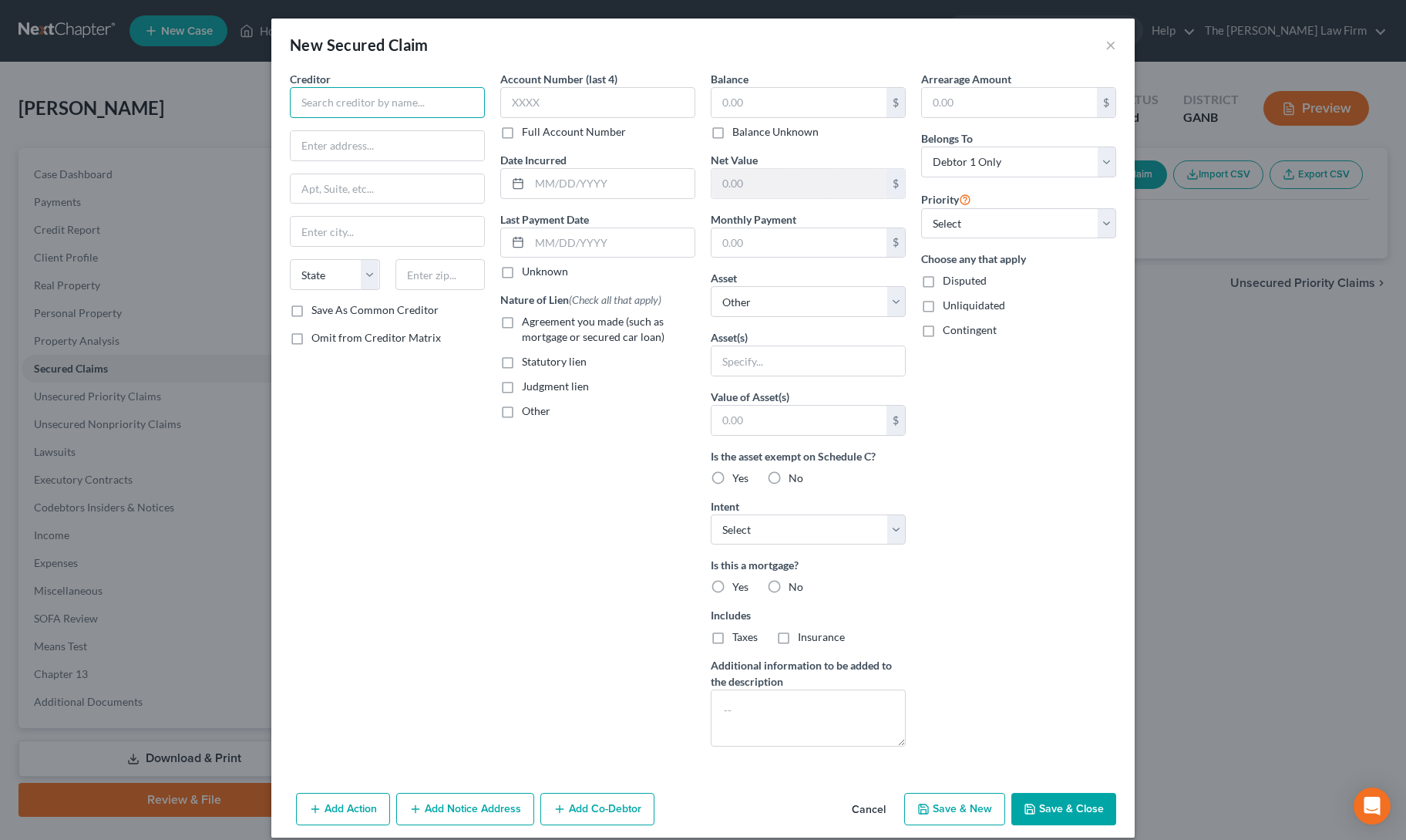
click at [375, 107] on input "text" at bounding box center [387, 102] width 195 height 30
type input "[PERSON_NAME] & [PERSON_NAME]"
click at [434, 806] on button "Add Notice Address" at bounding box center [465, 809] width 138 height 32
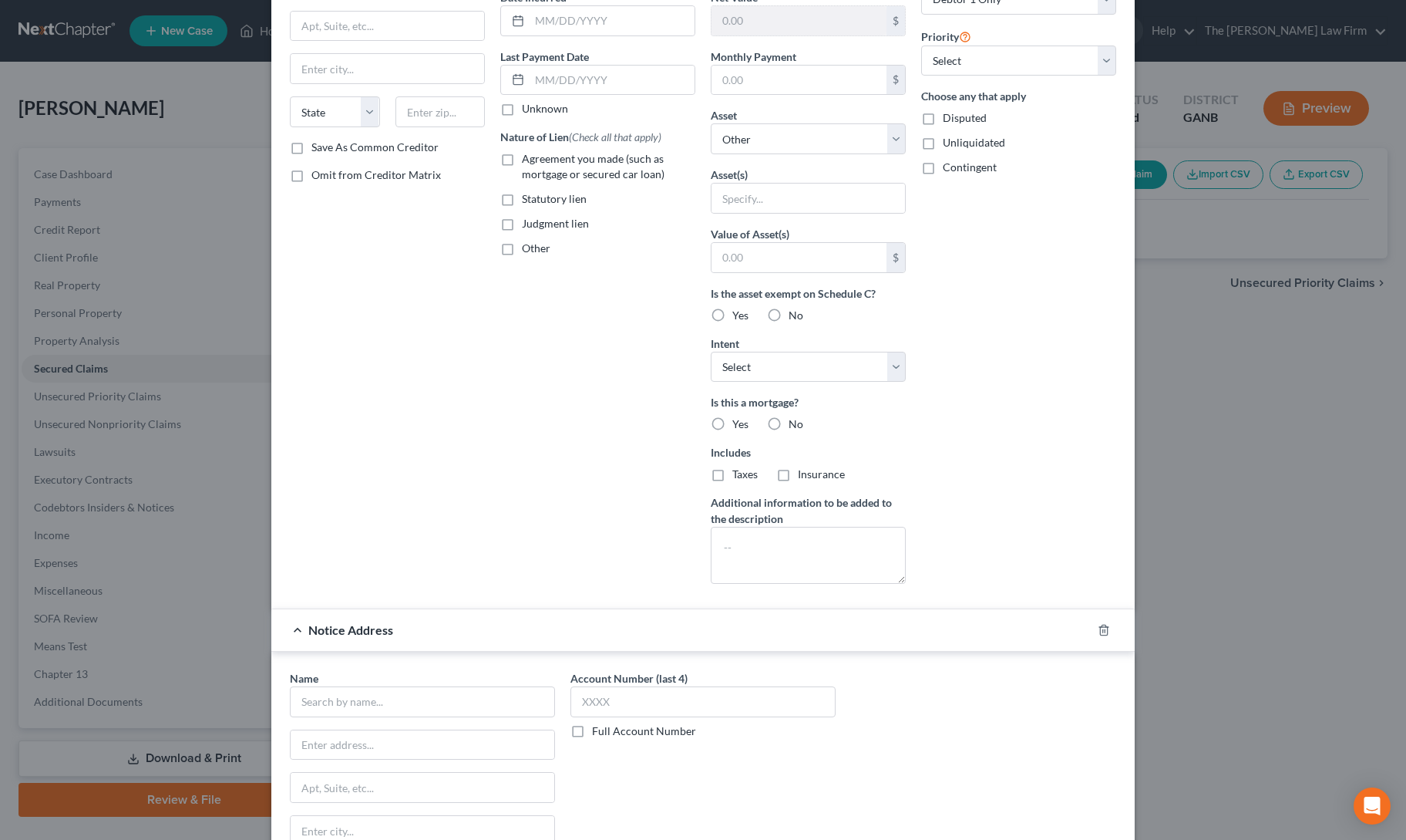
scroll to position [164, 0]
click at [438, 707] on input "text" at bounding box center [422, 699] width 265 height 30
type input "[PERSON_NAME]"
click at [440, 744] on input "text" at bounding box center [422, 743] width 263 height 30
paste input "[STREET_ADDRESS]"
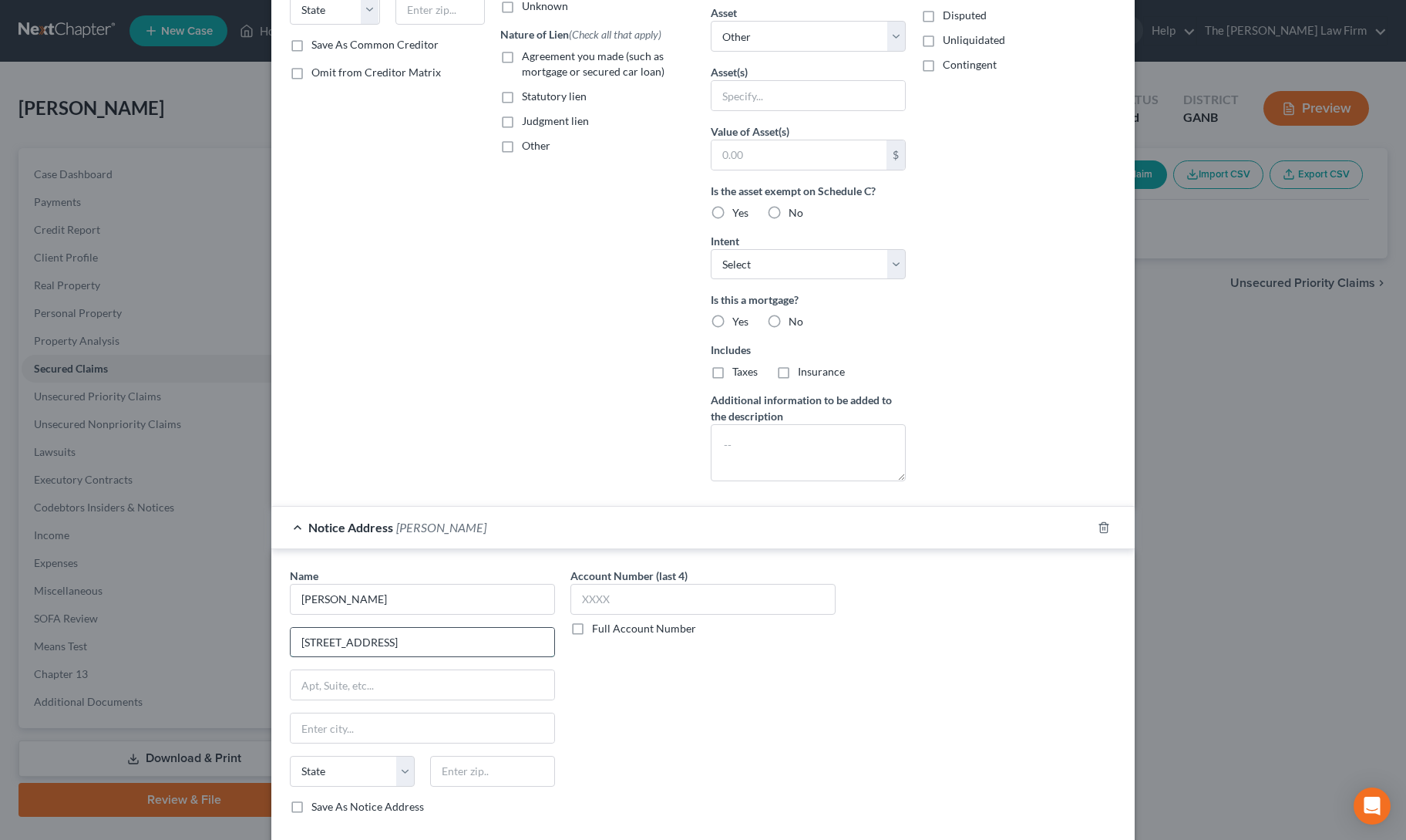
scroll to position [341, 0]
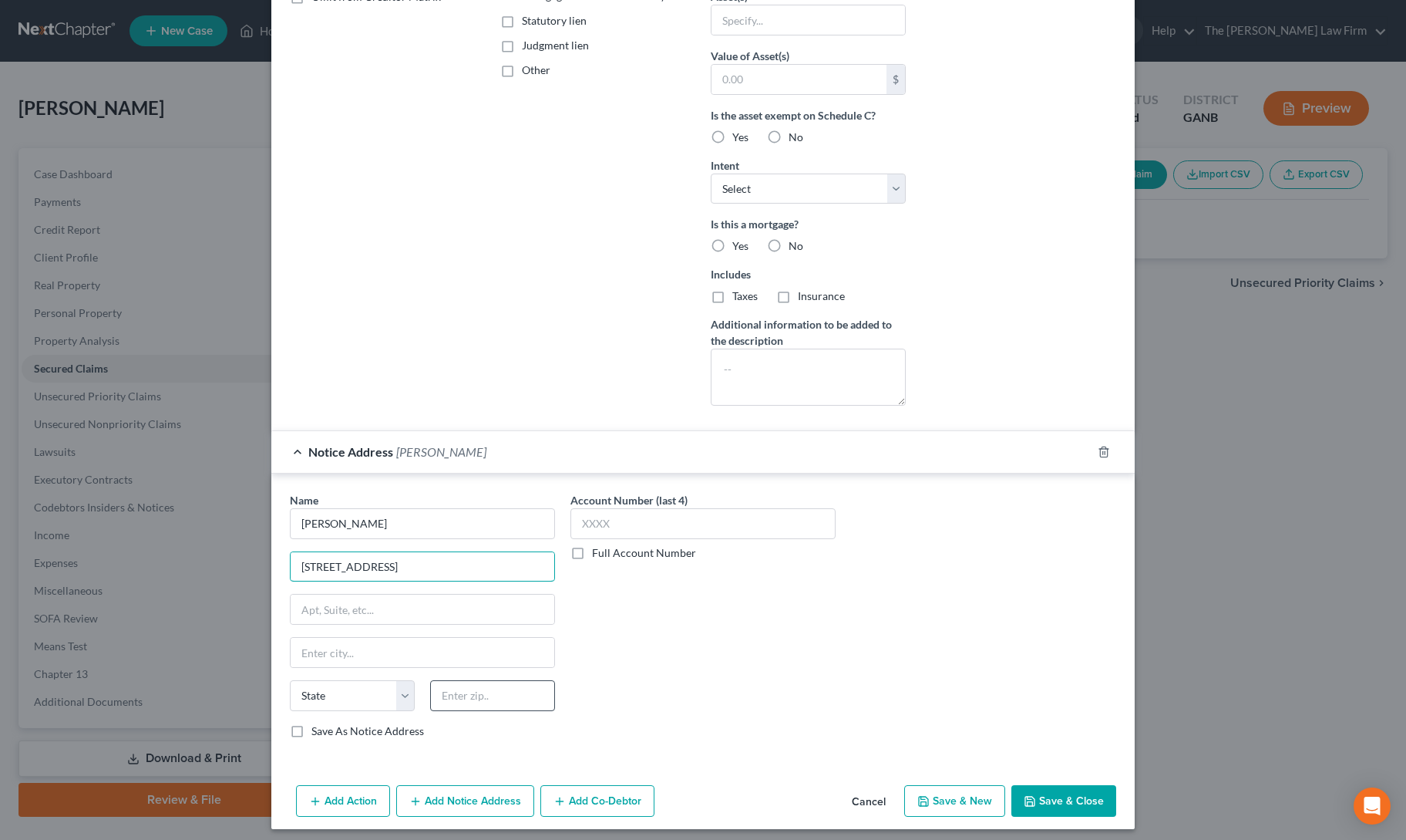
type input "[STREET_ADDRESS]"
click at [455, 694] on input "text" at bounding box center [493, 695] width 125 height 30
type input "30540"
type input "Ellijay"
select select "10"
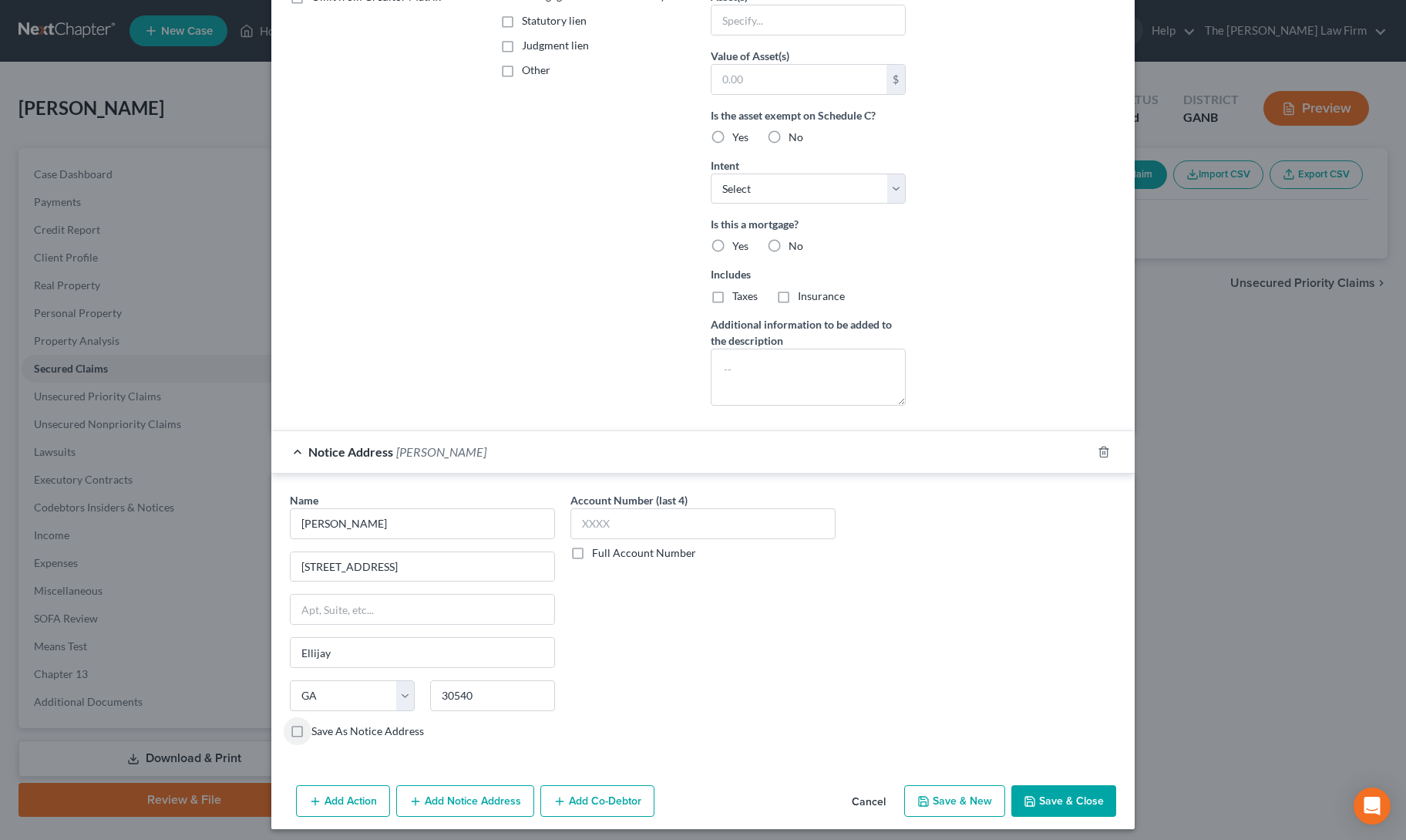
click at [1038, 790] on button "Save & Close" at bounding box center [1063, 801] width 105 height 32
select select
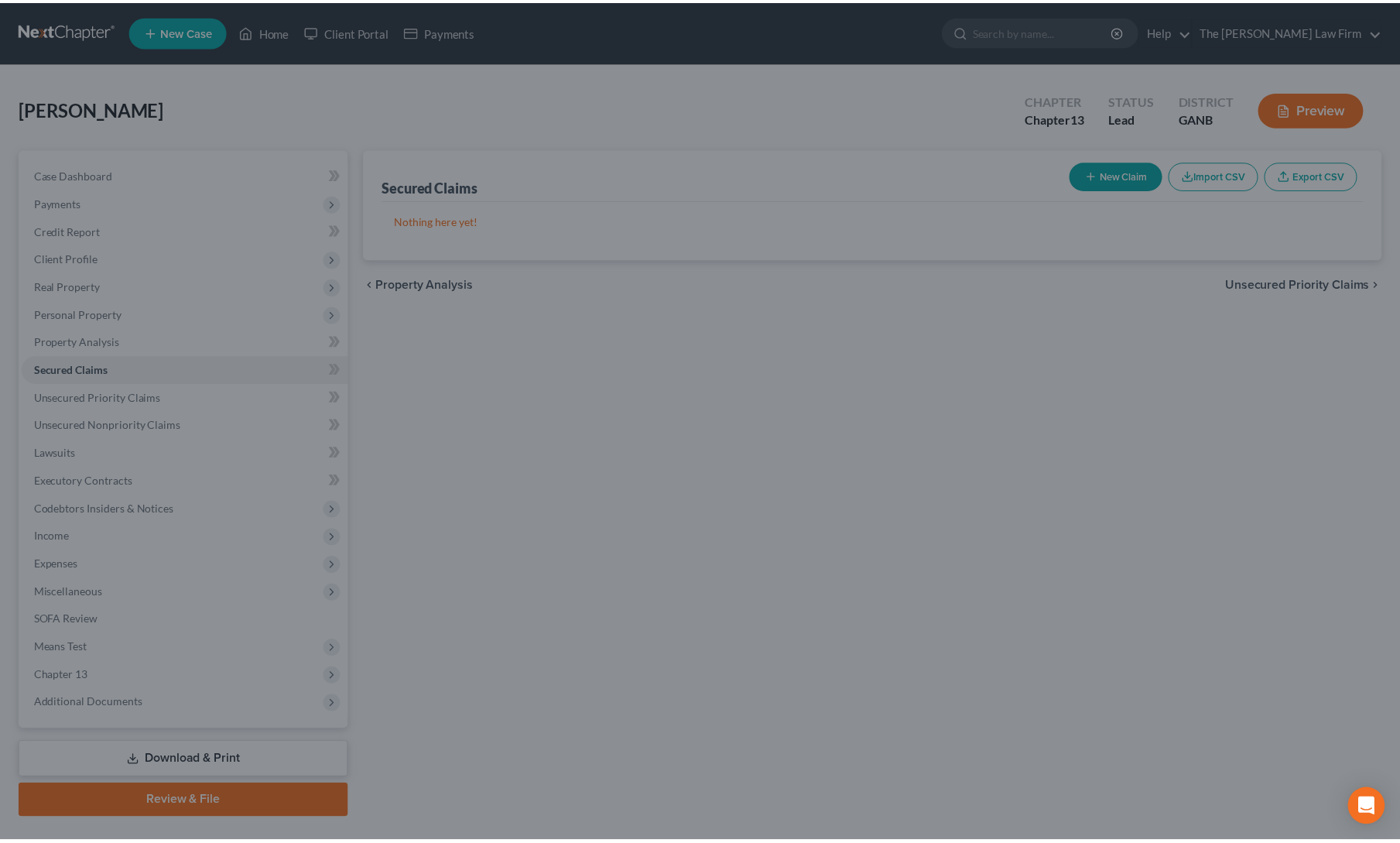
scroll to position [0, 0]
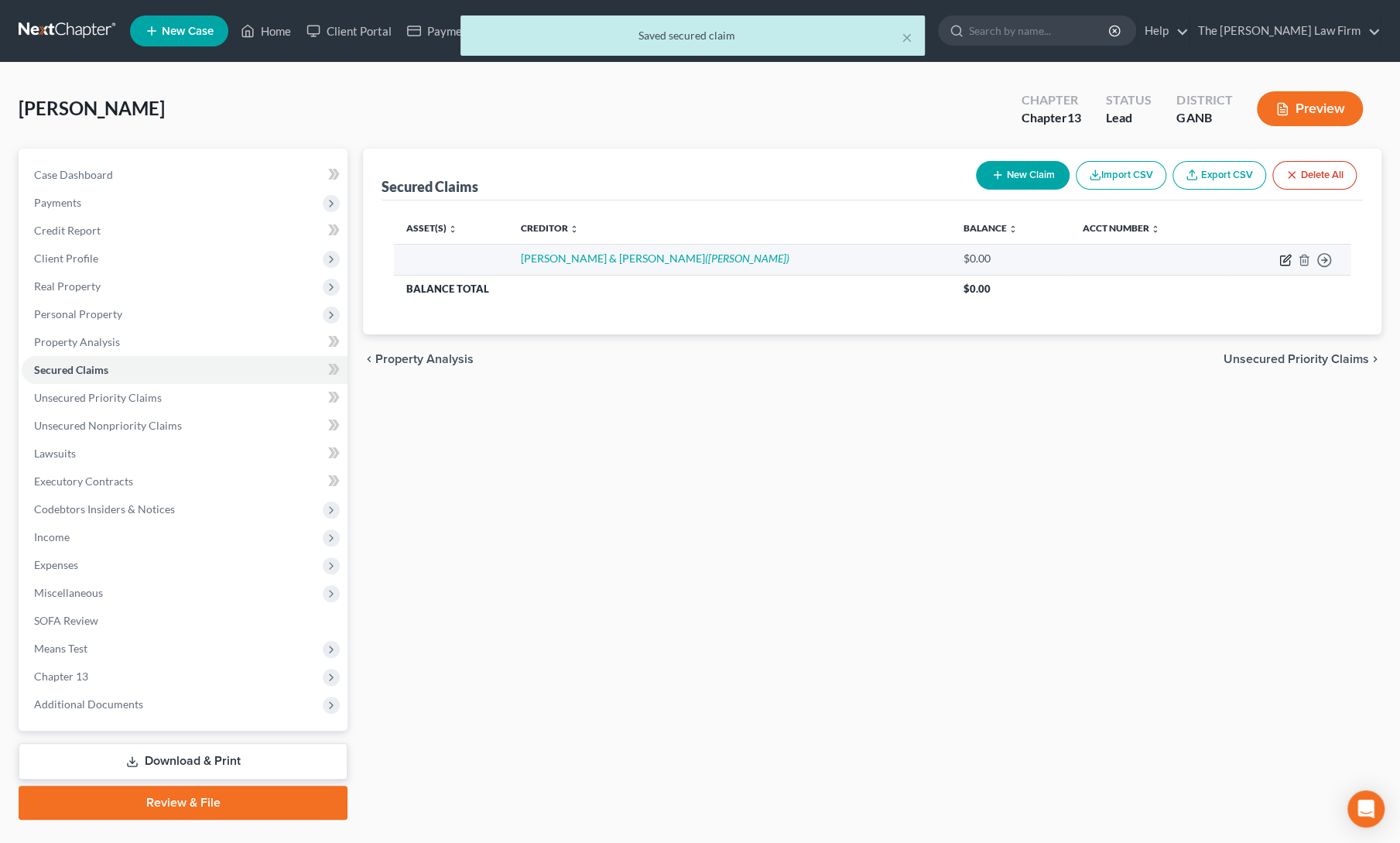
click at [1287, 257] on icon "button" at bounding box center [1286, 260] width 12 height 12
select select "0"
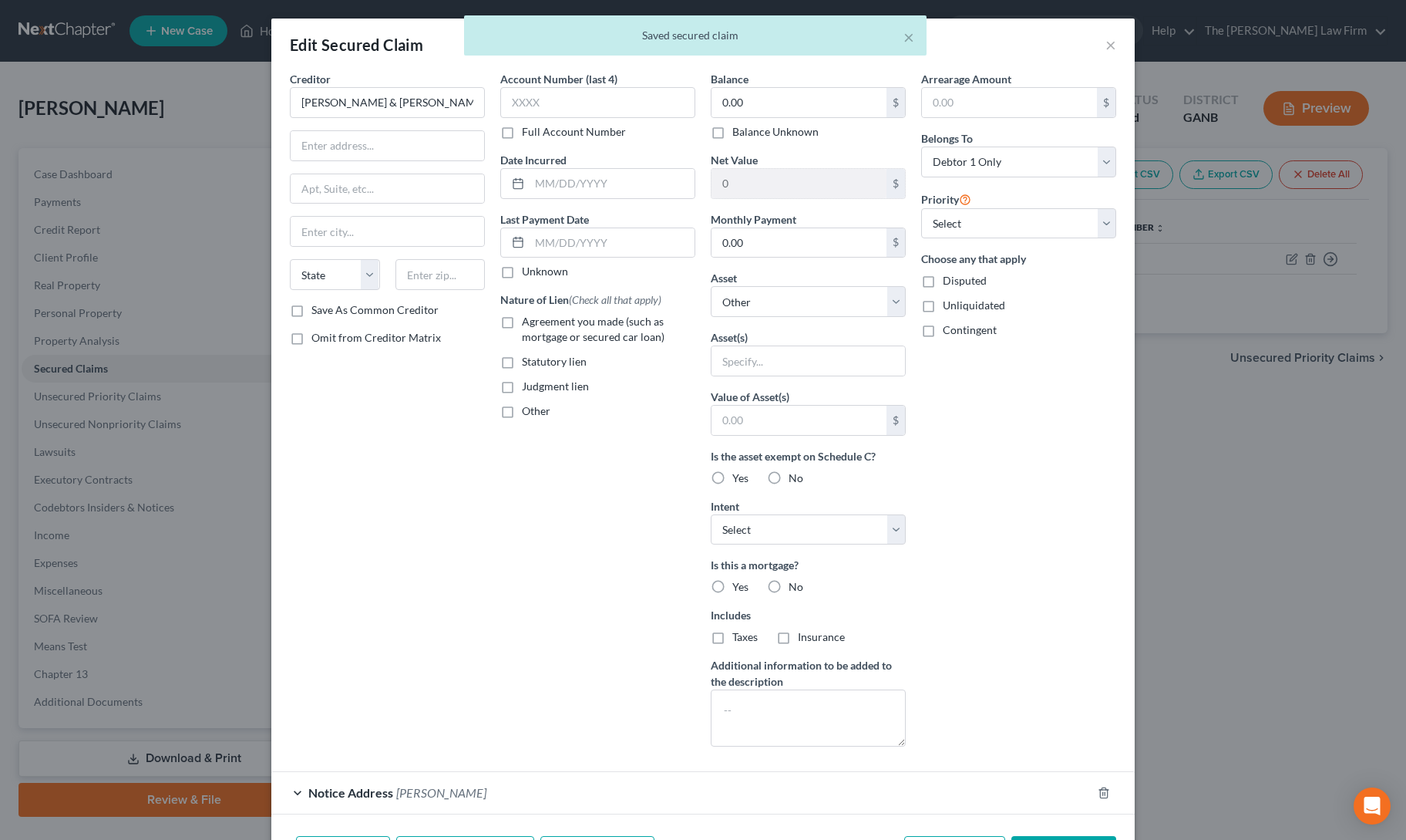
click at [522, 323] on label "Agreement you made (such as mortgage or secured car loan)" at bounding box center [609, 329] width 174 height 30
click at [528, 323] on input "Agreement you made (such as mortgage or secured car loan)" at bounding box center [533, 319] width 10 height 10
checkbox input "true"
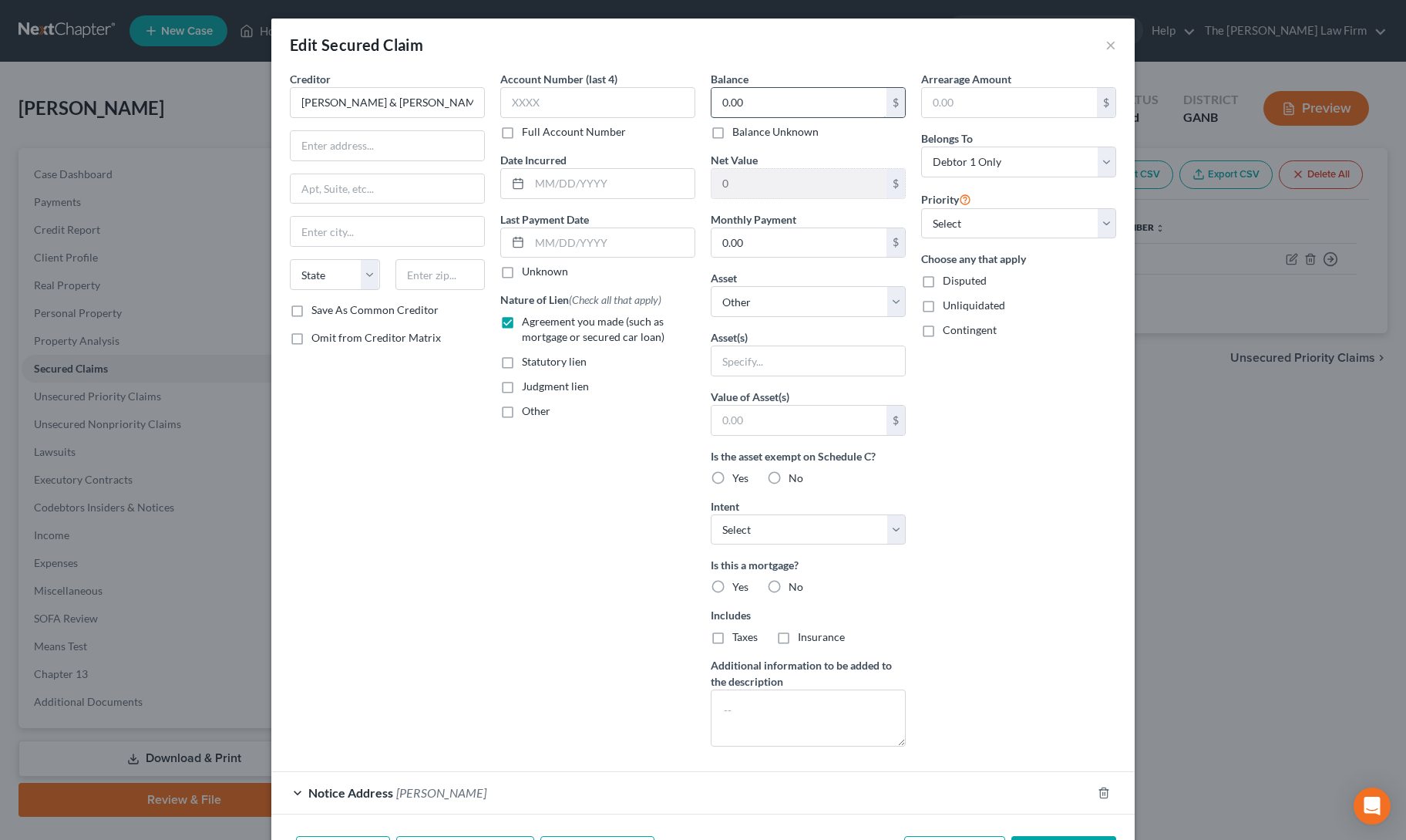
click at [756, 96] on input "0.00" at bounding box center [798, 103] width 175 height 30
type input "32,200"
click at [752, 297] on select "Select Other Multiple Assets 7 31st St - $0.0" at bounding box center [809, 301] width 195 height 30
select select "2"
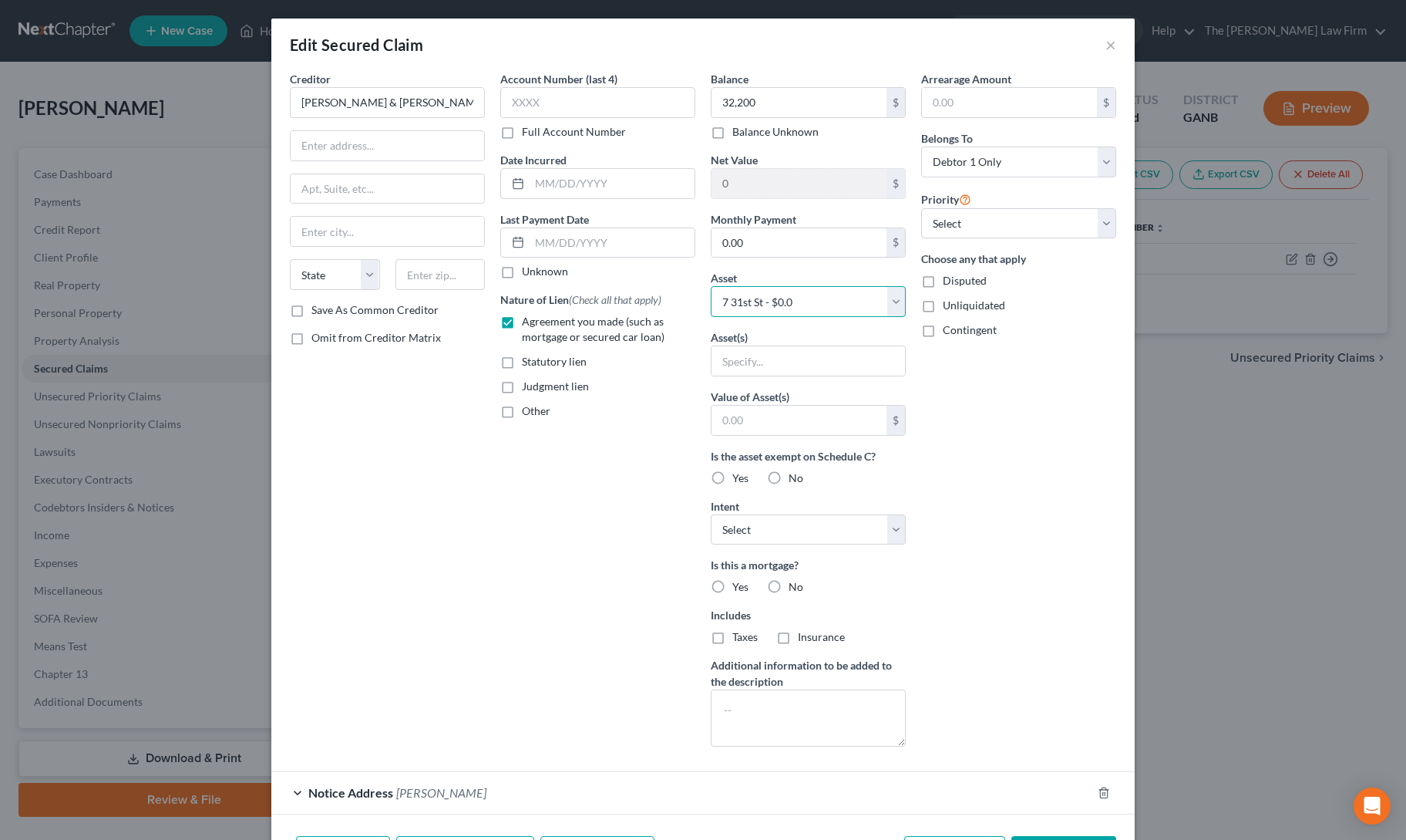
click at [711, 286] on select "Select Other Multiple Assets 7 31st St - $0.0" at bounding box center [809, 301] width 195 height 30
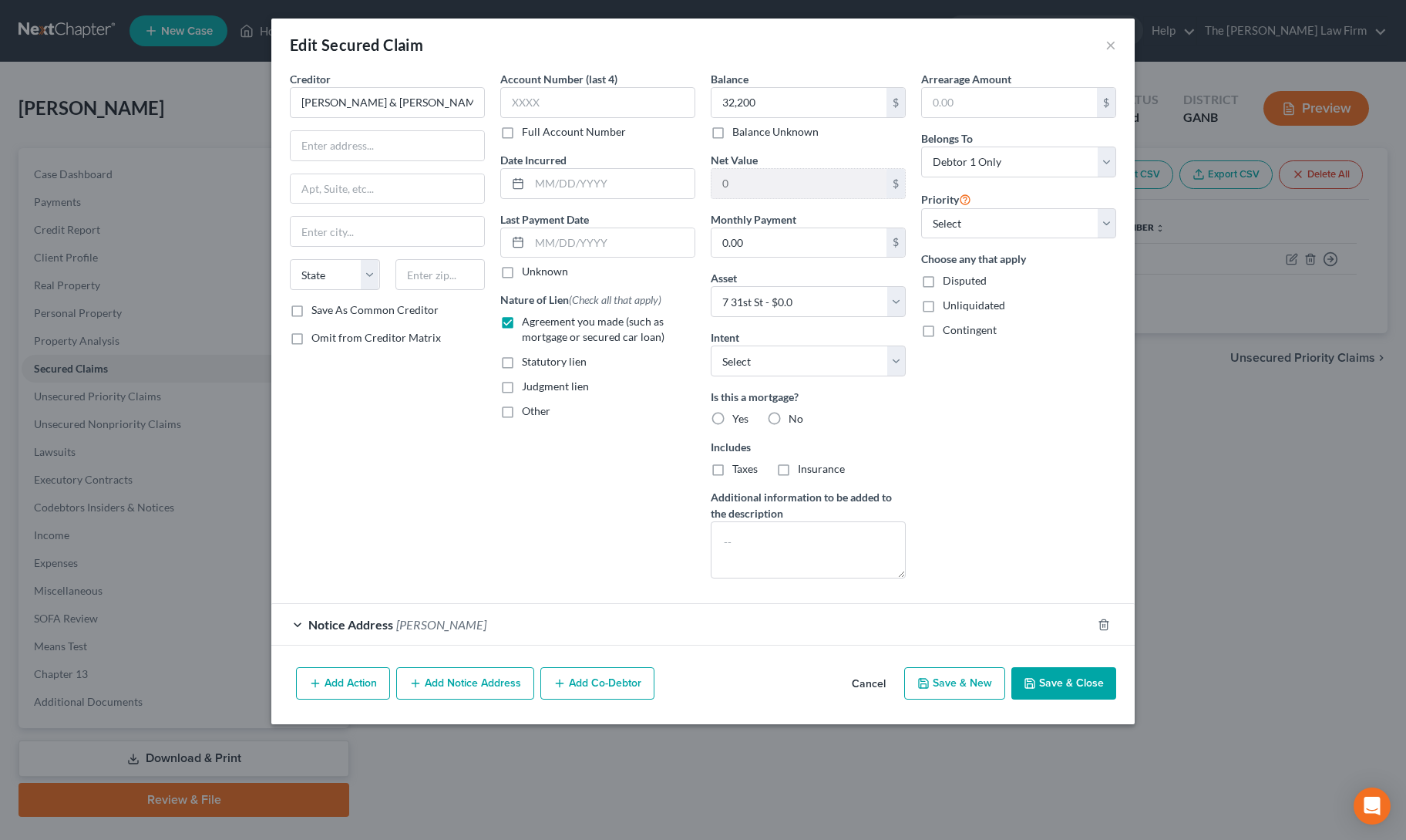
click at [732, 418] on label "Yes" at bounding box center [740, 419] width 17 height 16
click at [738, 418] on input "Yes" at bounding box center [743, 417] width 10 height 10
radio input "true"
click at [1080, 683] on button "Save & Close" at bounding box center [1063, 683] width 105 height 32
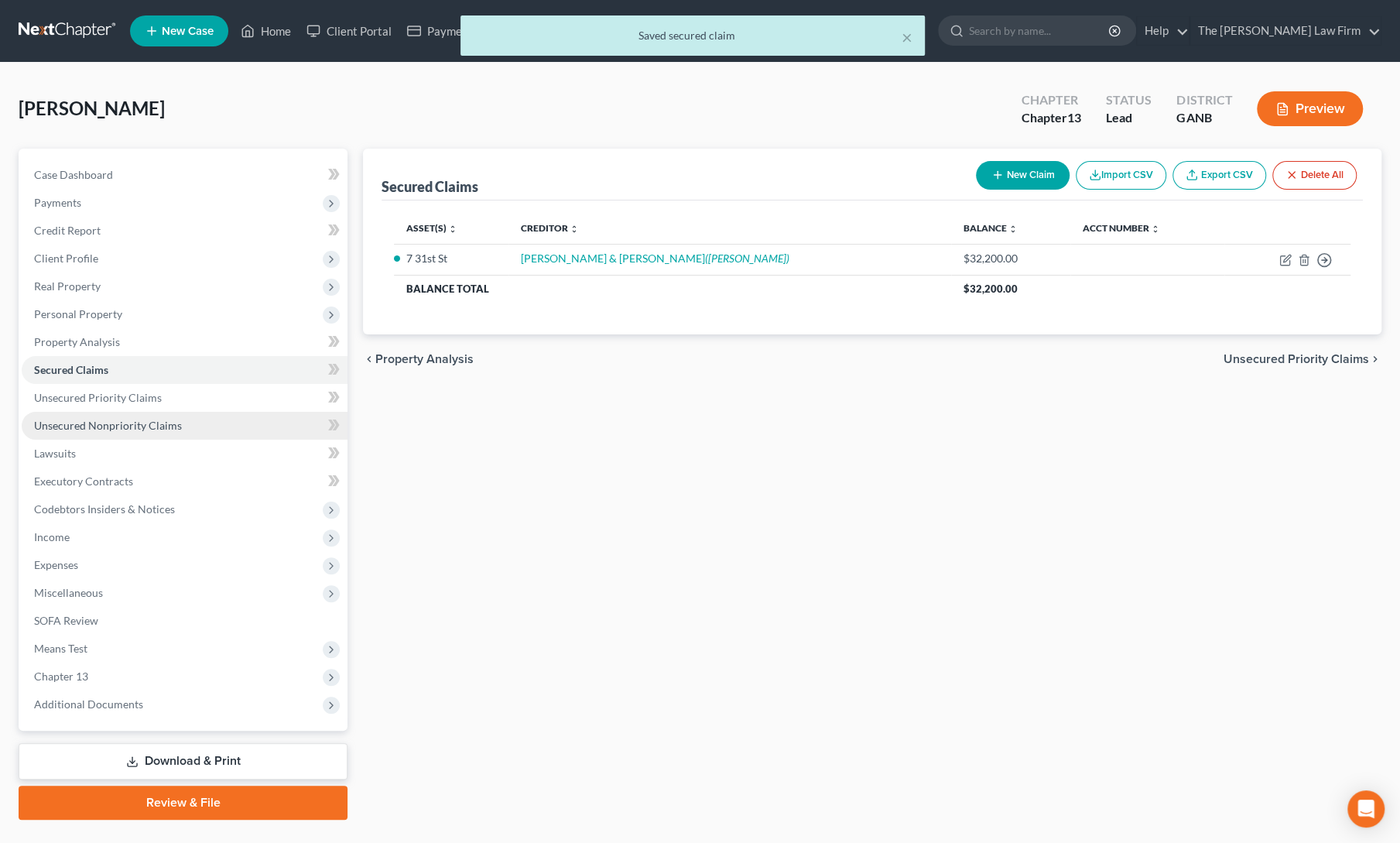
click at [76, 415] on link "Unsecured Nonpriority Claims" at bounding box center [184, 426] width 326 height 28
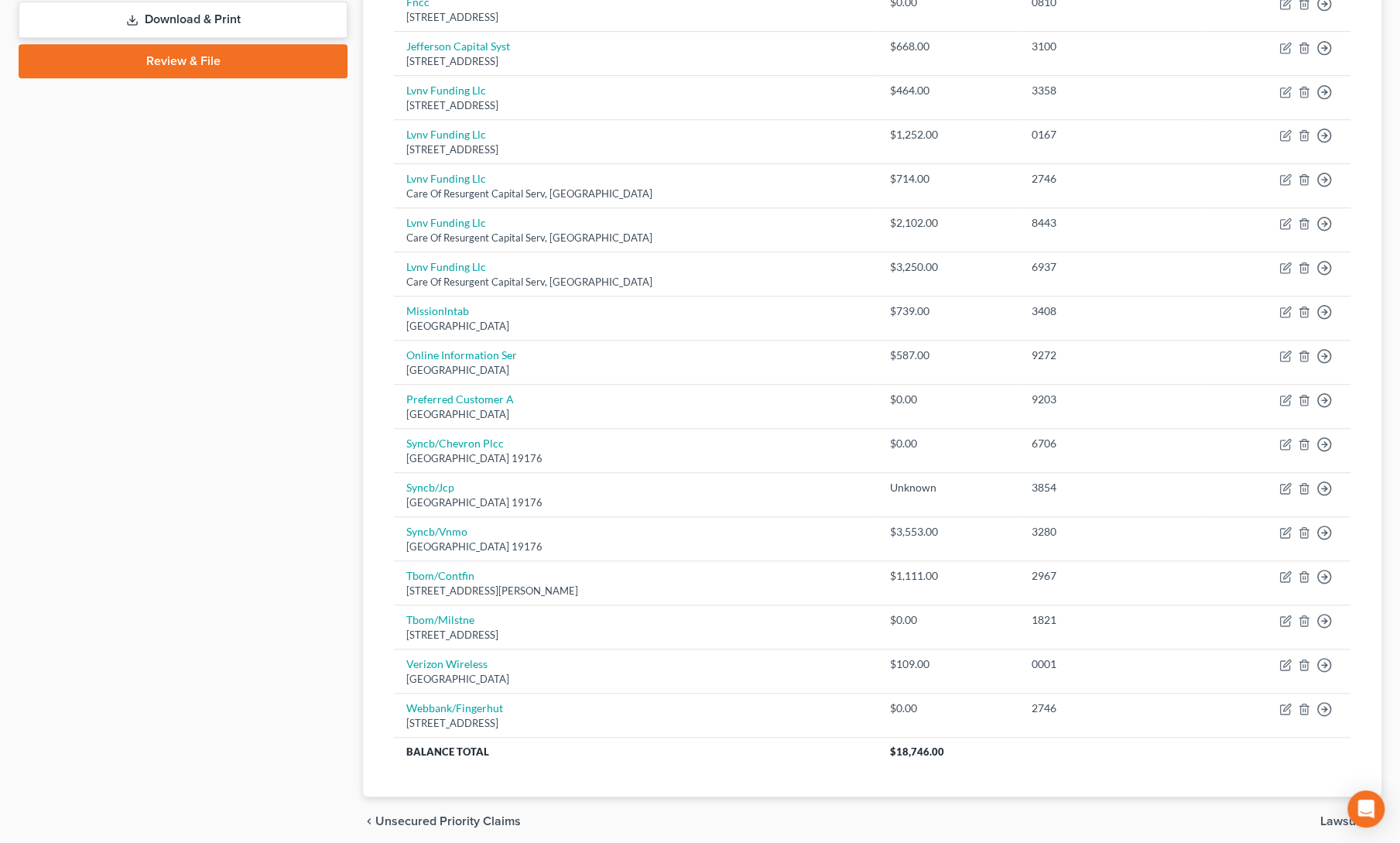
scroll to position [795, 0]
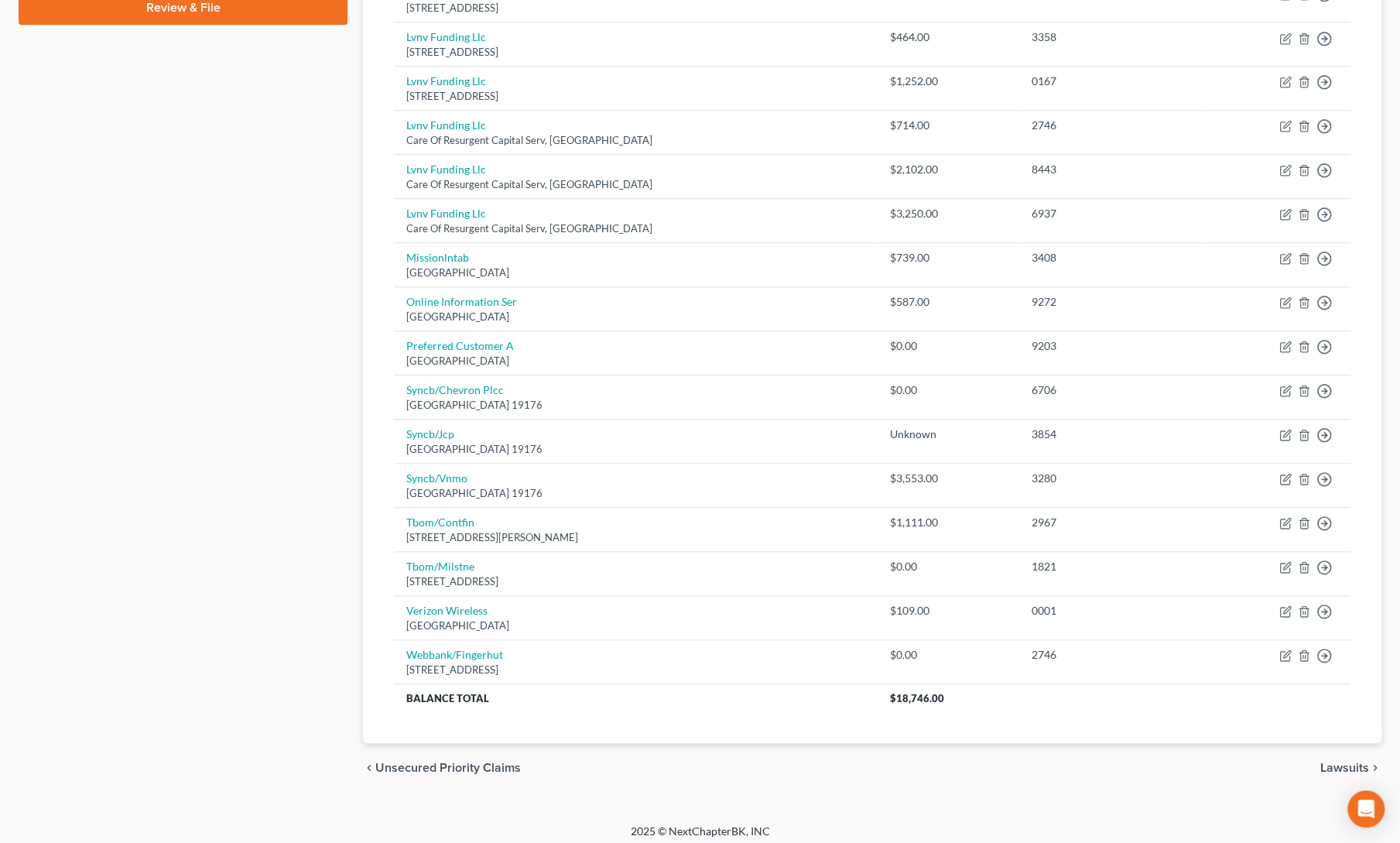
click at [290, 307] on div "Case Dashboard Payments Invoices Payments Payments Credit Report Client Profile" at bounding box center [182, 73] width 345 height 1438
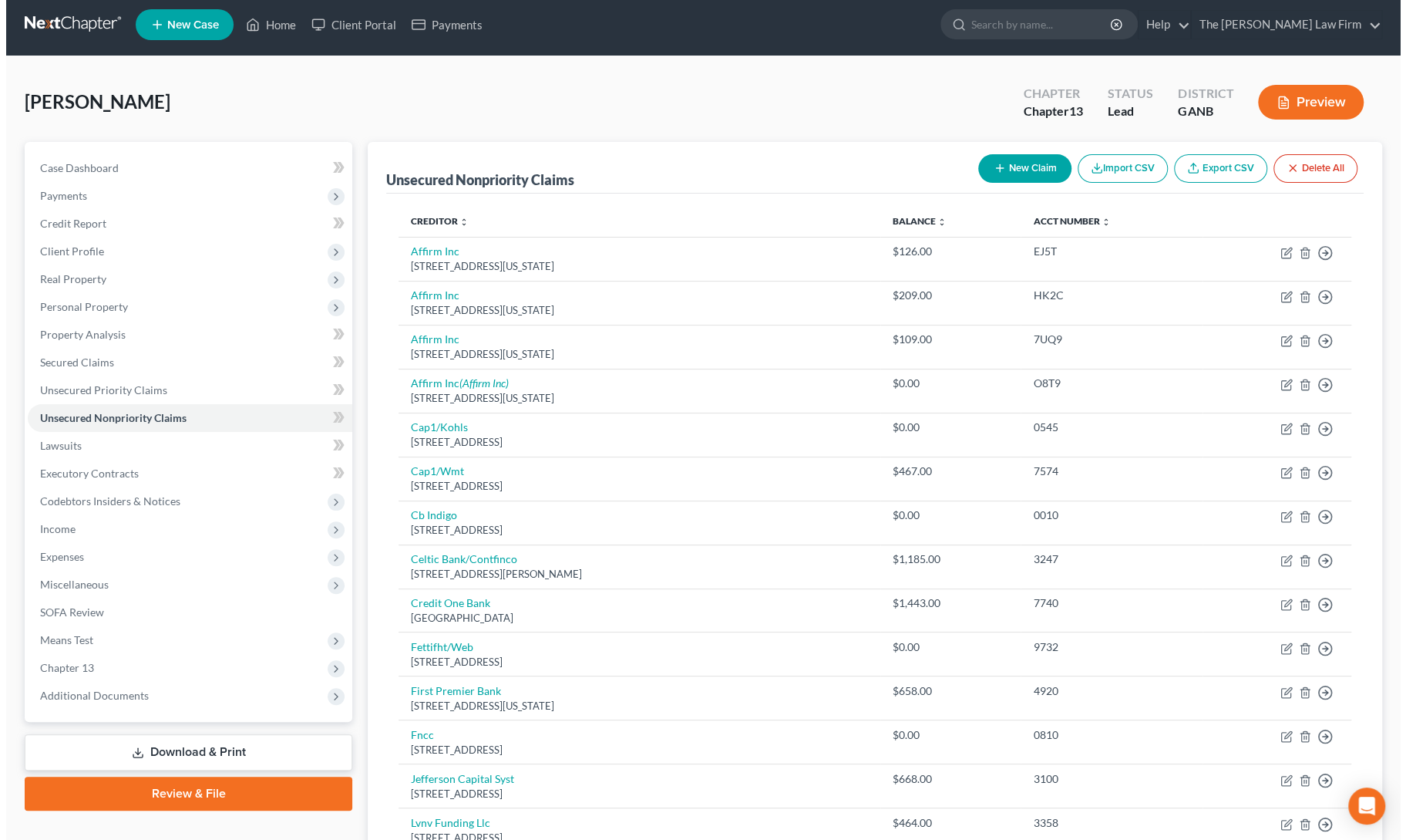
scroll to position [0, 0]
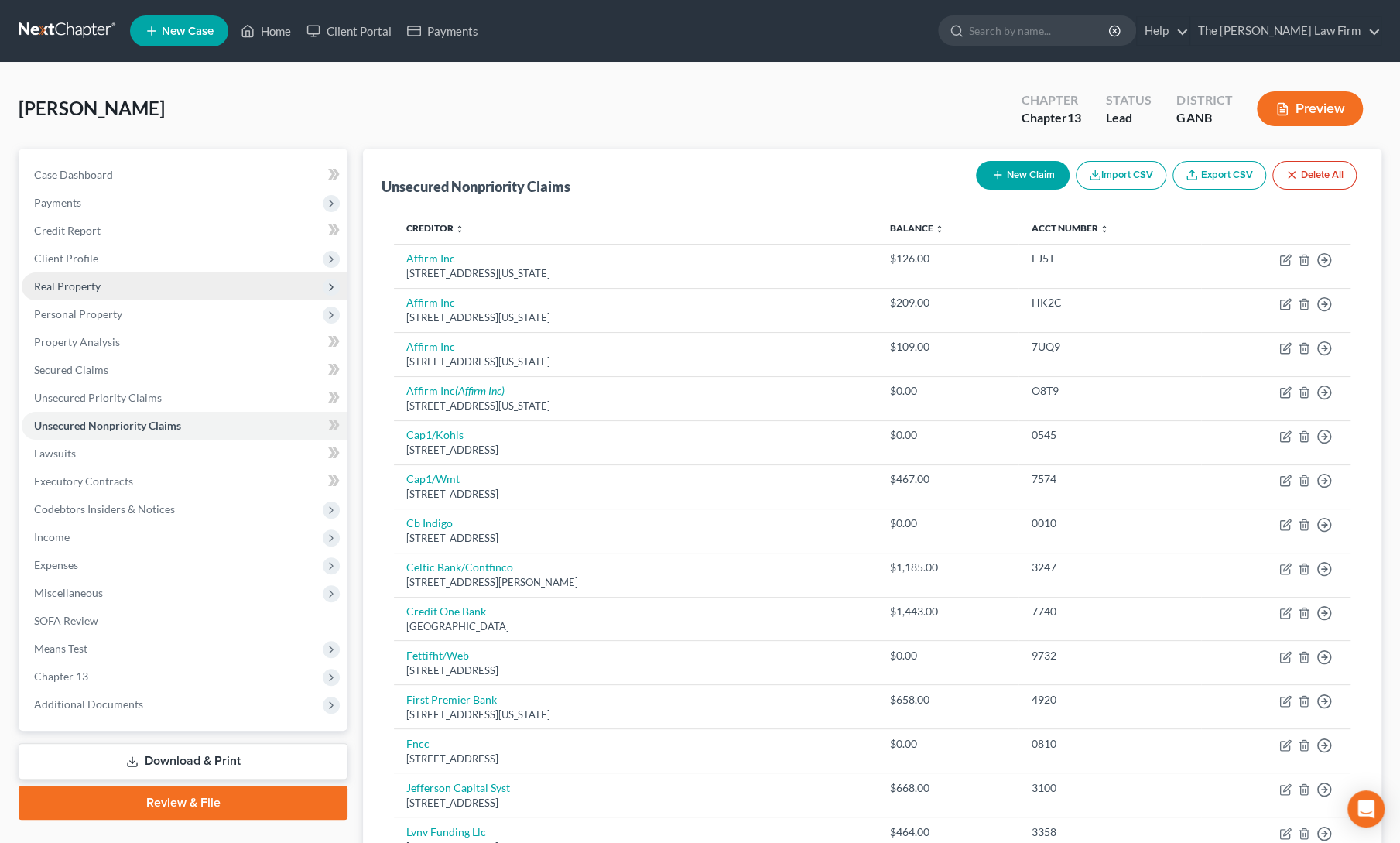
click at [78, 281] on span "Real Property" at bounding box center [67, 285] width 66 height 13
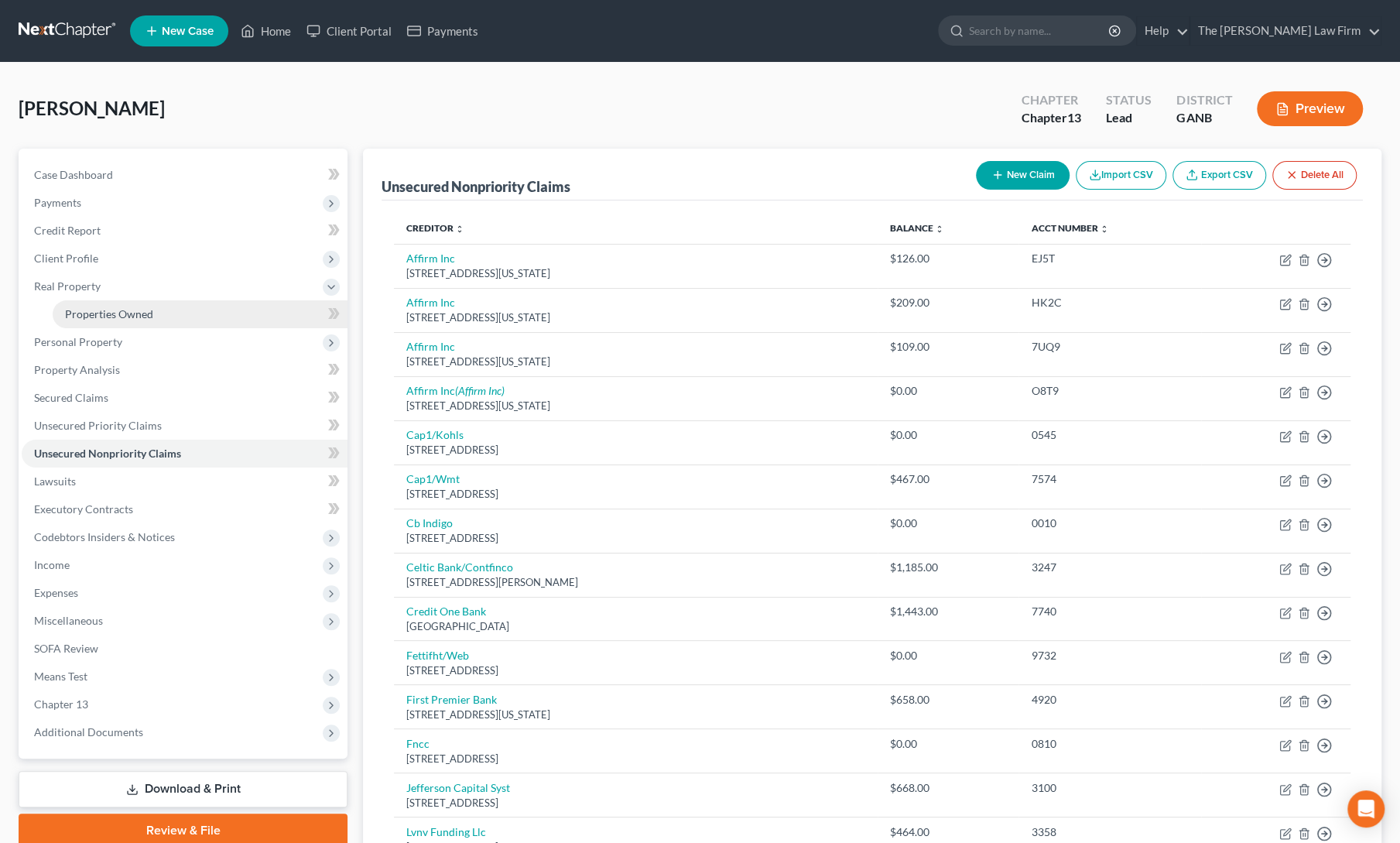
click at [124, 308] on span "Properties Owned" at bounding box center [108, 313] width 88 height 13
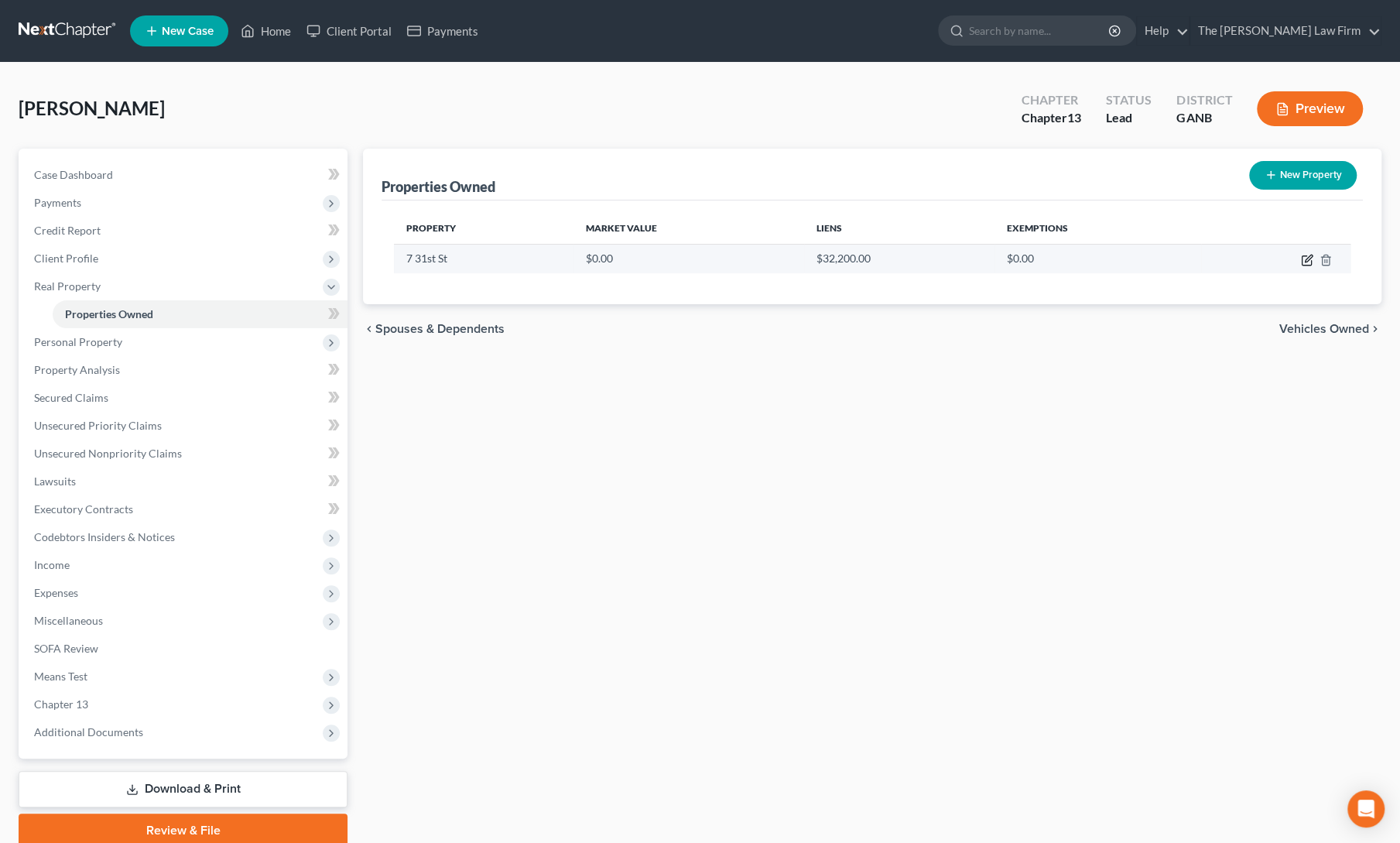
click at [1307, 257] on icon "button" at bounding box center [1308, 258] width 7 height 7
select select "10"
select select "60"
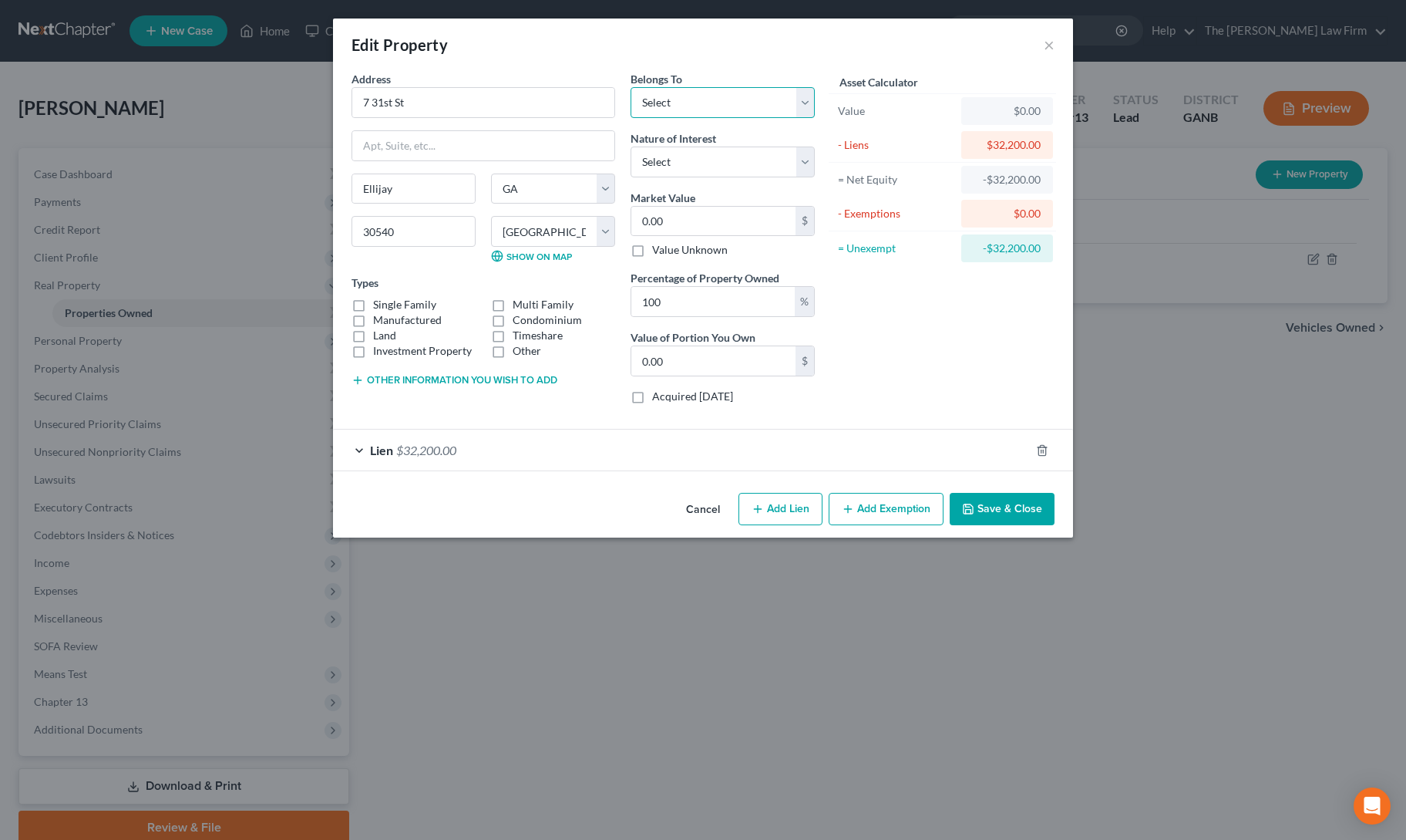
click at [688, 103] on select "Select Debtor 1 Only Debtor 2 Only Debtor 1 And Debtor 2 Only At Least One Of T…" at bounding box center [723, 102] width 184 height 30
select select "0"
click at [630, 87] on select "Select Debtor 1 Only Debtor 2 Only Debtor 1 And Debtor 2 Only At Least One Of T…" at bounding box center [723, 102] width 184 height 30
click at [690, 163] on select "Select Fee Simple Joint Tenant Life Estate Equitable Interest Future Interest T…" at bounding box center [723, 161] width 184 height 30
select select "0"
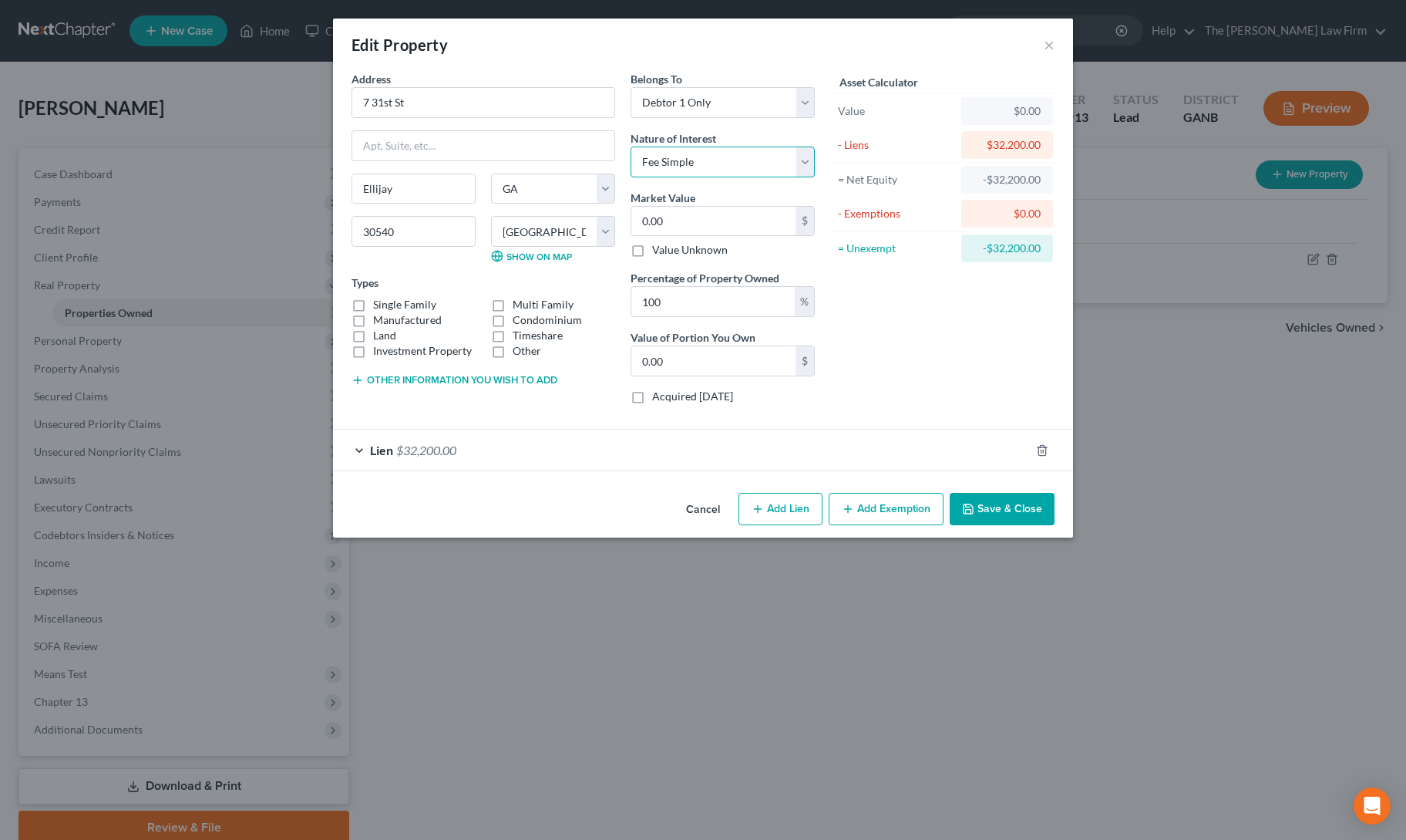
click at [630, 146] on select "Select Fee Simple Joint Tenant Life Estate Equitable Interest Future Interest T…" at bounding box center [723, 161] width 184 height 30
click at [685, 237] on div "Market Value 0.00 $ Value Unknown" at bounding box center [723, 223] width 184 height 69
click at [695, 217] on input "0.00" at bounding box center [713, 222] width 164 height 30
type input "1"
type input "1.00"
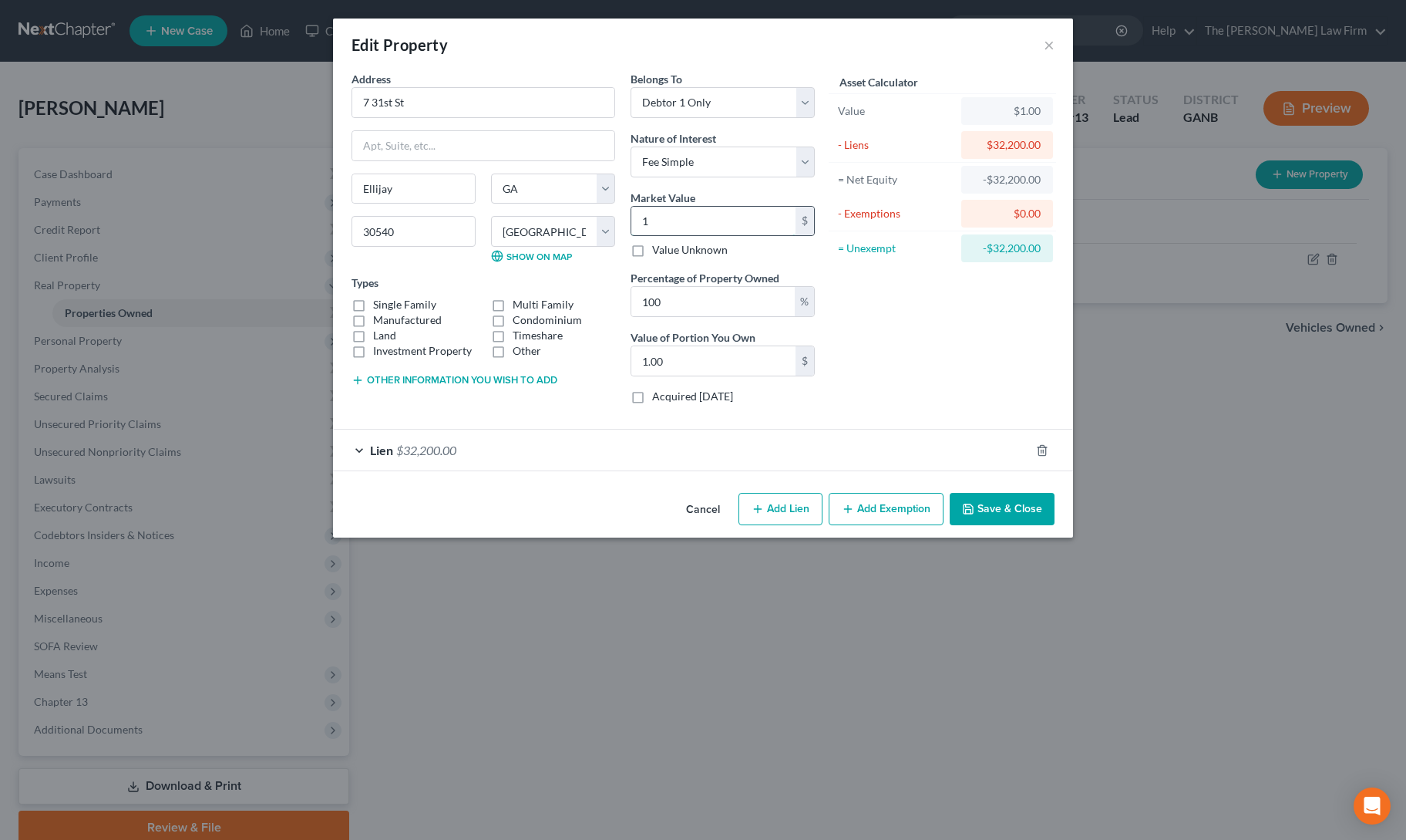
type input "14"
type input "14.00"
type input "147"
type input "147.00"
type input "1470"
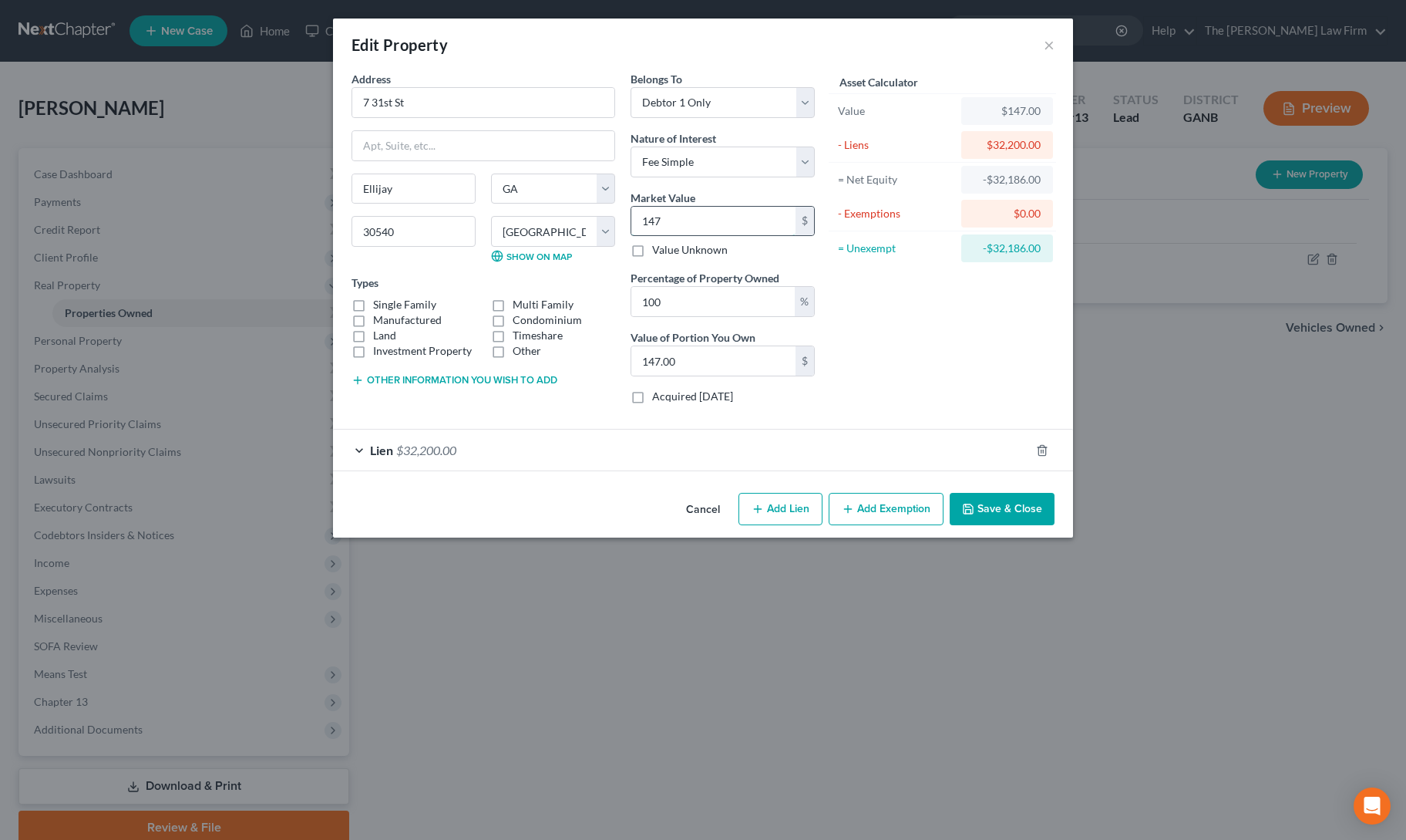
type input "1,470.00"
type input "1,4700"
type input "14,700.00"
type input "14,7000"
type input "147,000.00"
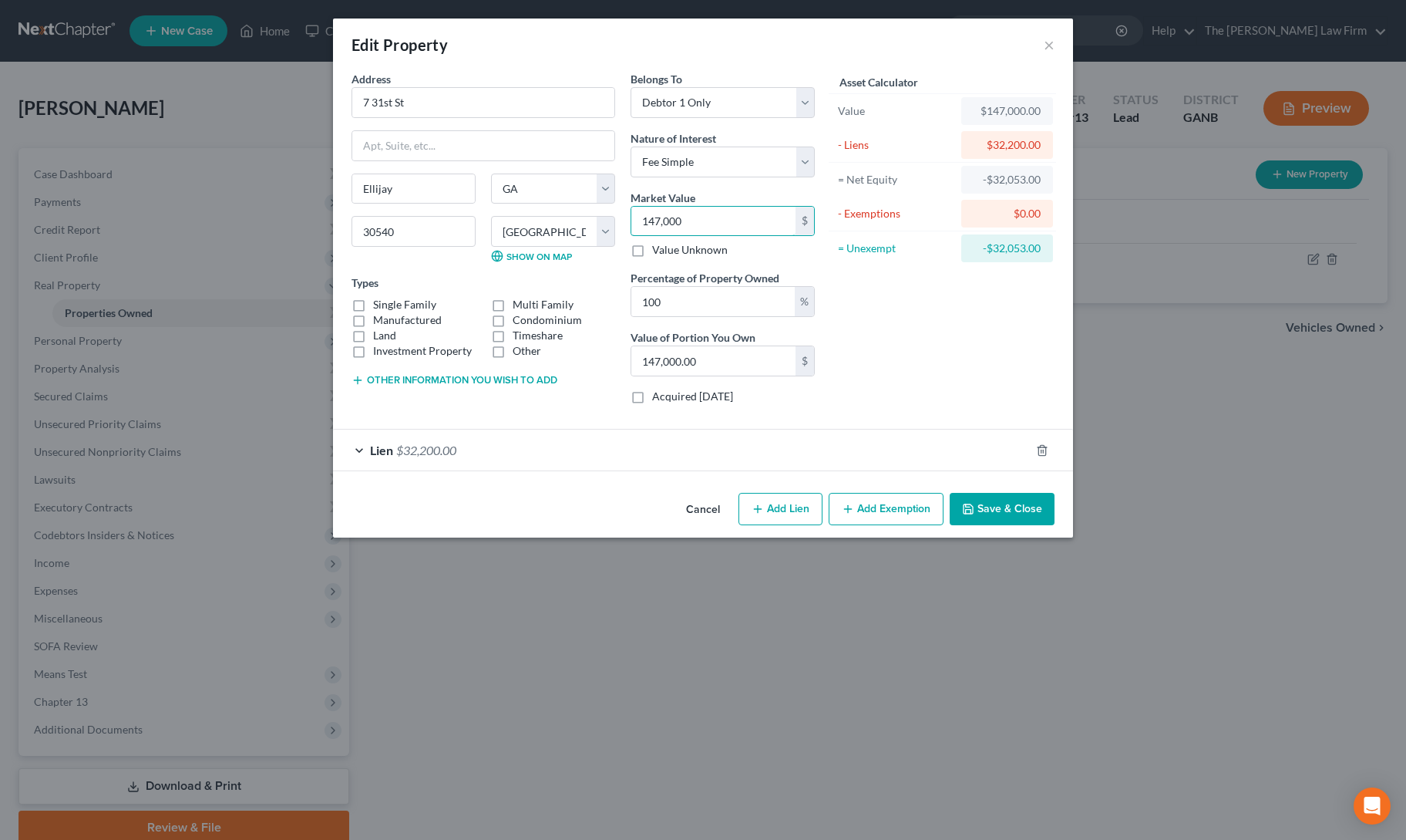
type input "147,000"
click at [373, 328] on label "Land" at bounding box center [384, 336] width 23 height 16
click at [379, 328] on input "Land" at bounding box center [384, 333] width 10 height 10
checkbox input "true"
click at [373, 317] on label "Manufactured" at bounding box center [407, 320] width 69 height 16
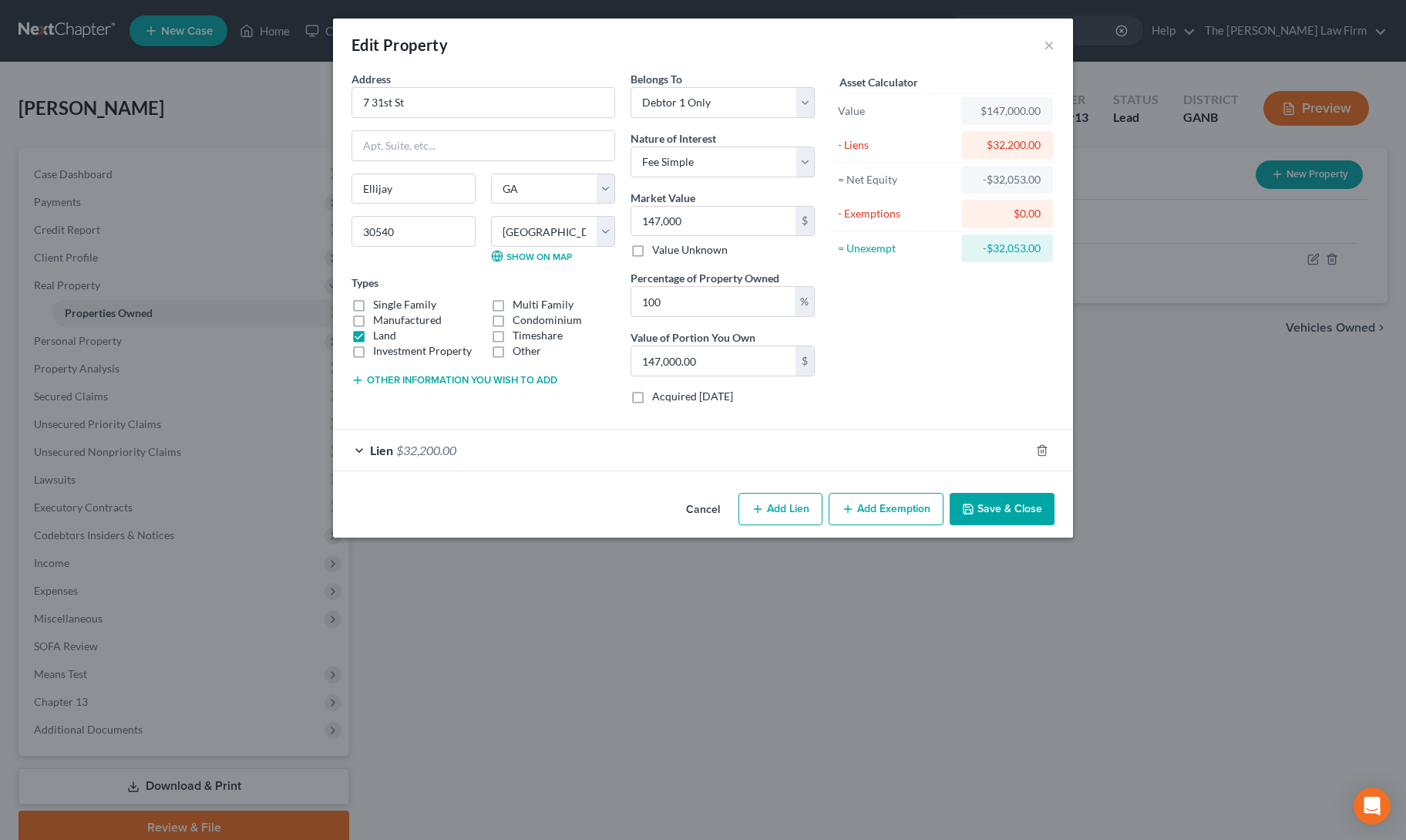
click at [379, 317] on input "Manufactured" at bounding box center [384, 317] width 10 height 10
checkbox input "true"
click at [971, 497] on button "Save & Close" at bounding box center [1002, 509] width 105 height 32
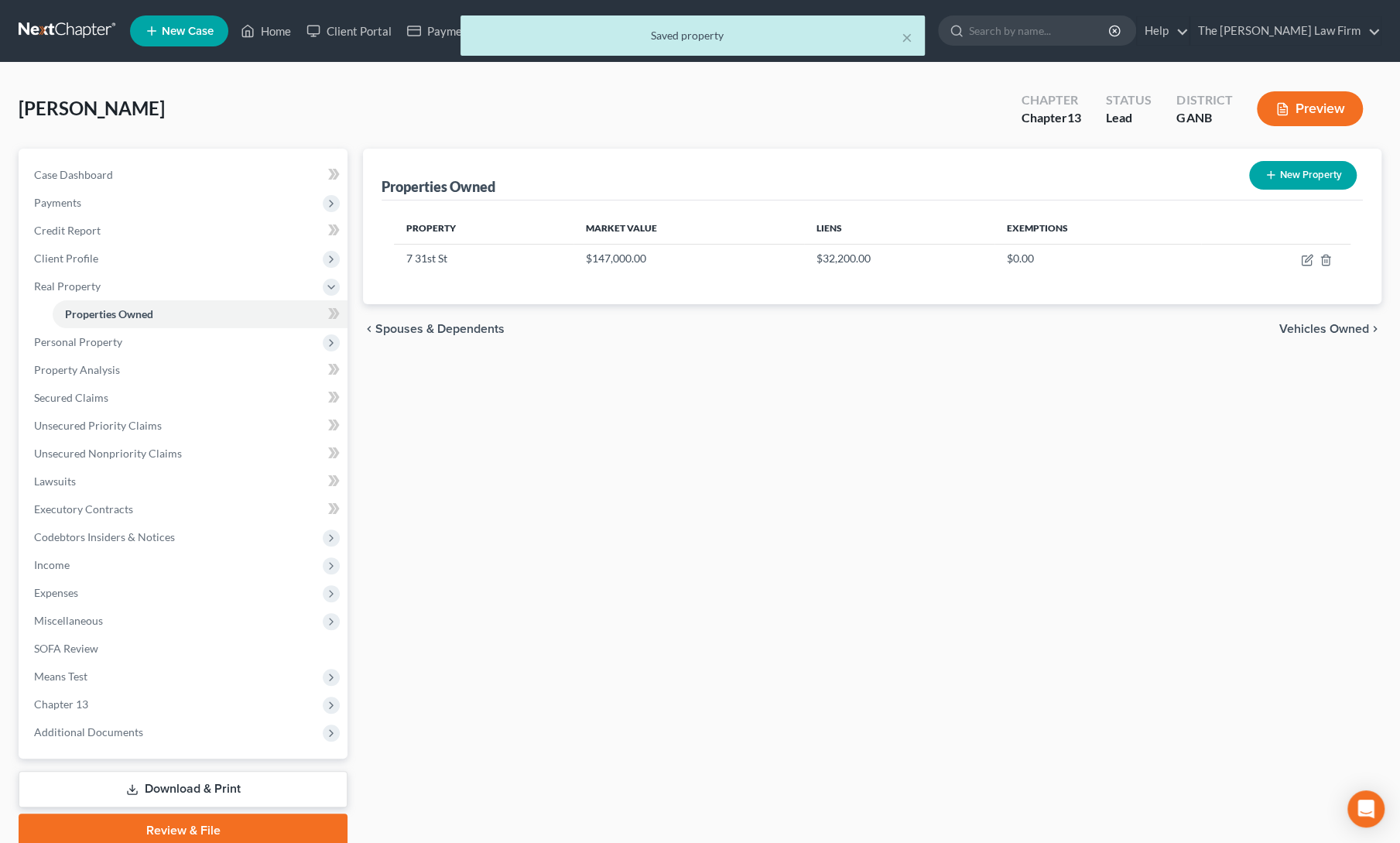
click at [734, 499] on div "Properties Owned New Property Property Market Value Liens Exemptions [STREET_AD…" at bounding box center [872, 497] width 1034 height 699
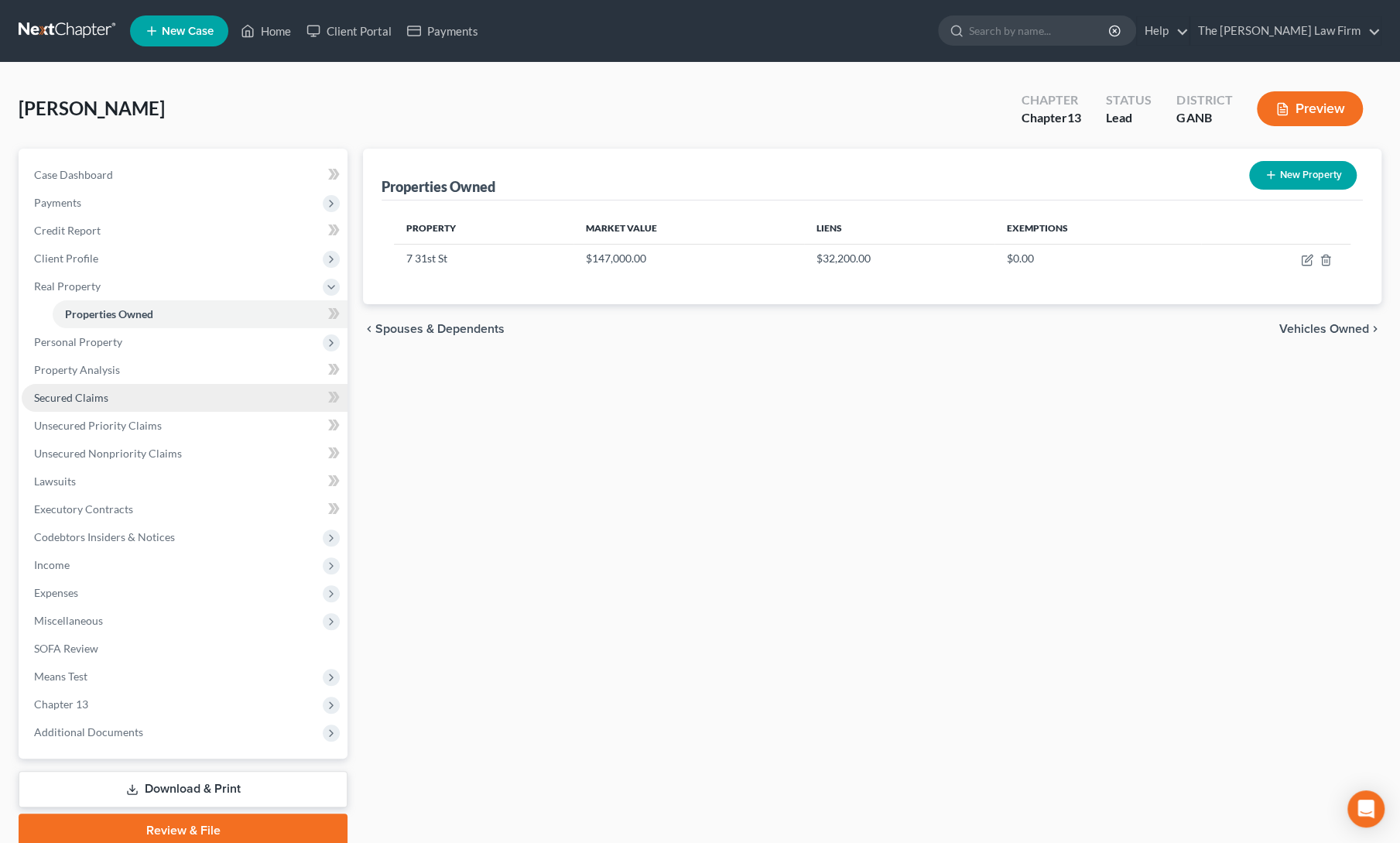
click at [106, 405] on link "Secured Claims" at bounding box center [184, 398] width 326 height 28
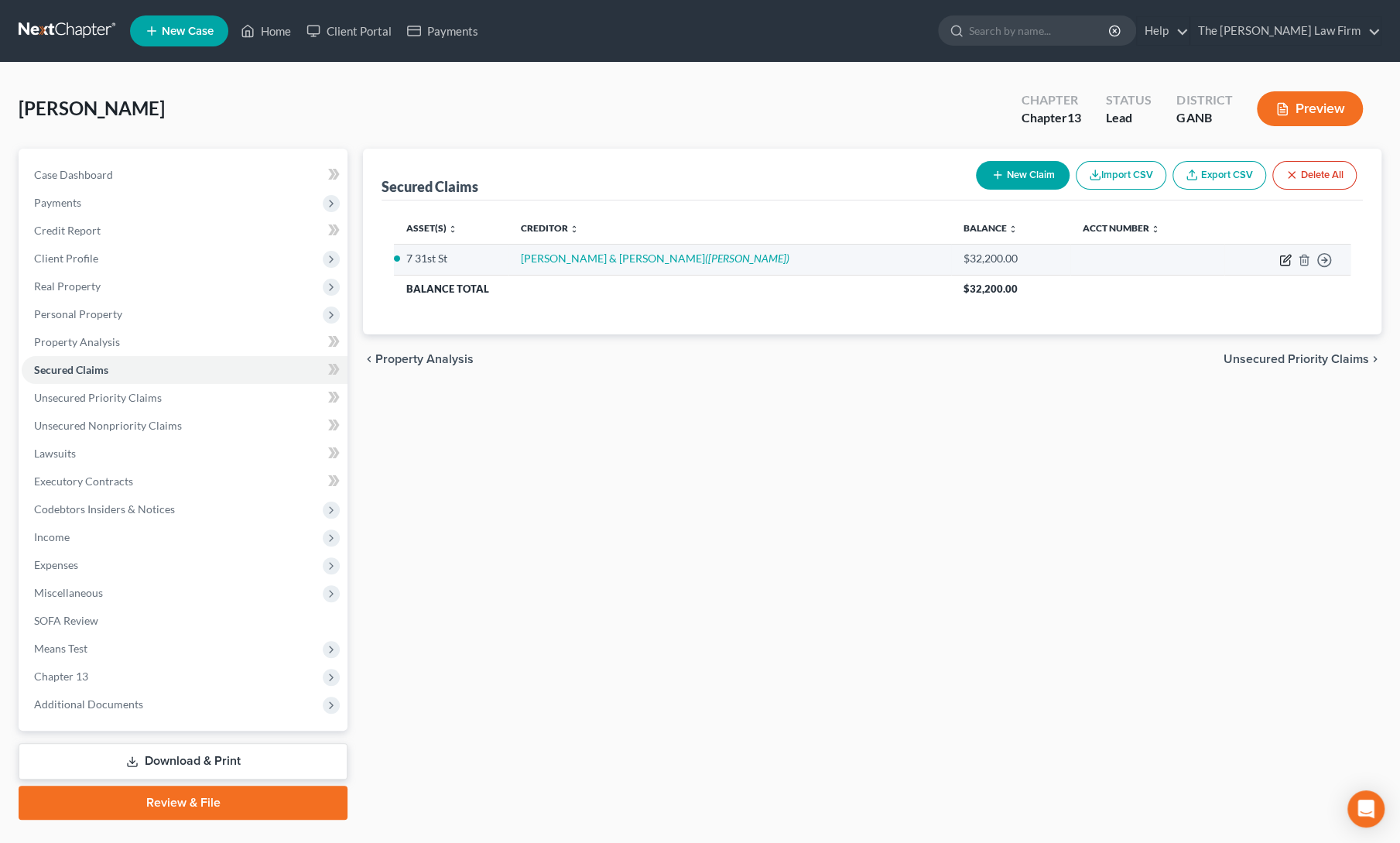
click at [1285, 263] on icon "button" at bounding box center [1286, 260] width 12 height 12
select select "2"
select select "0"
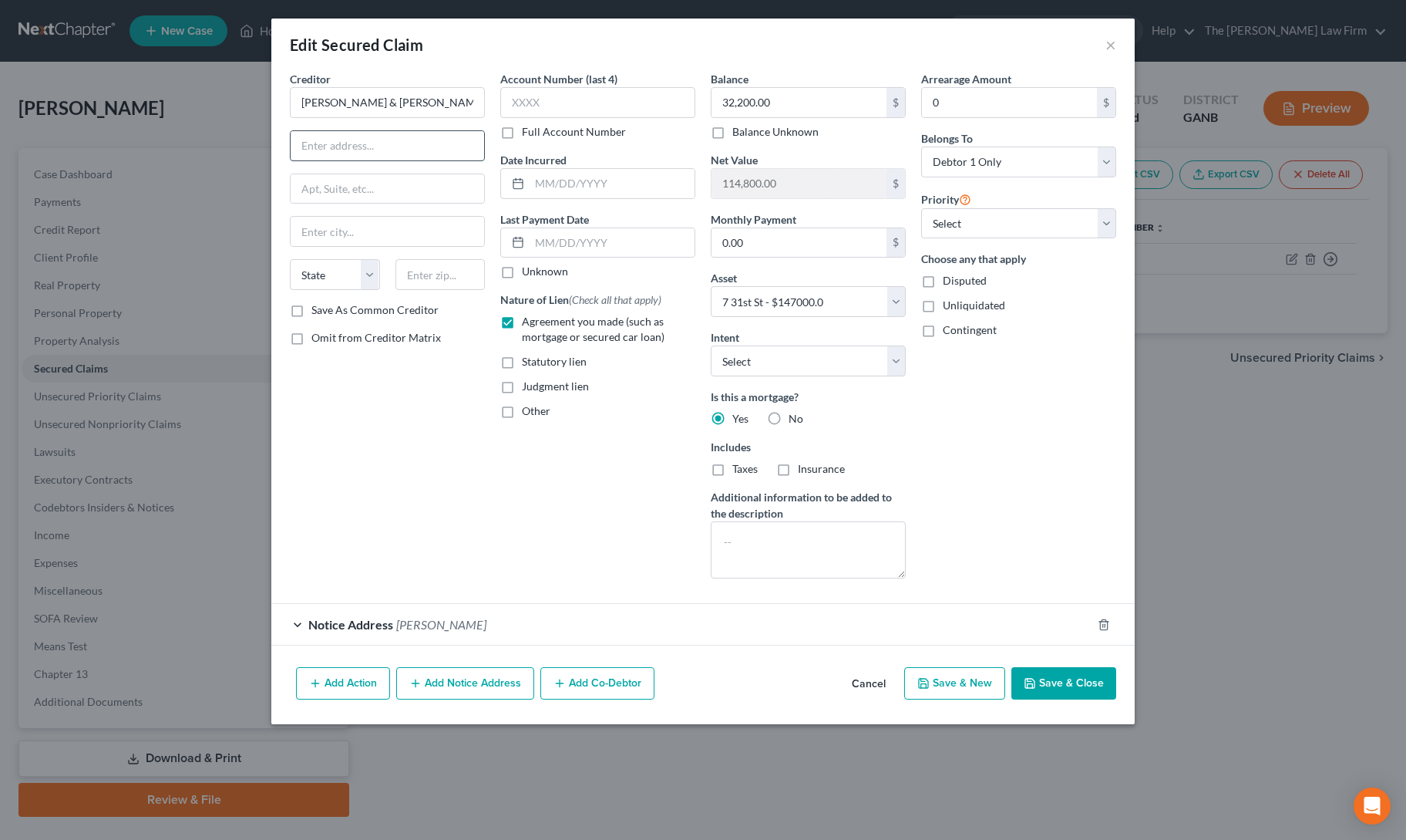
click at [351, 145] on input "text" at bounding box center [387, 146] width 194 height 30
type input "526 [PERSON_NAME] Rd"
click at [350, 425] on div "Creditor * [PERSON_NAME] & [PERSON_NAME] [STREET_ADDRESS][PERSON_NAME] State [U…" at bounding box center [388, 331] width 210 height 520
click at [432, 273] on input "text" at bounding box center [441, 274] width 90 height 30
type input "30540"
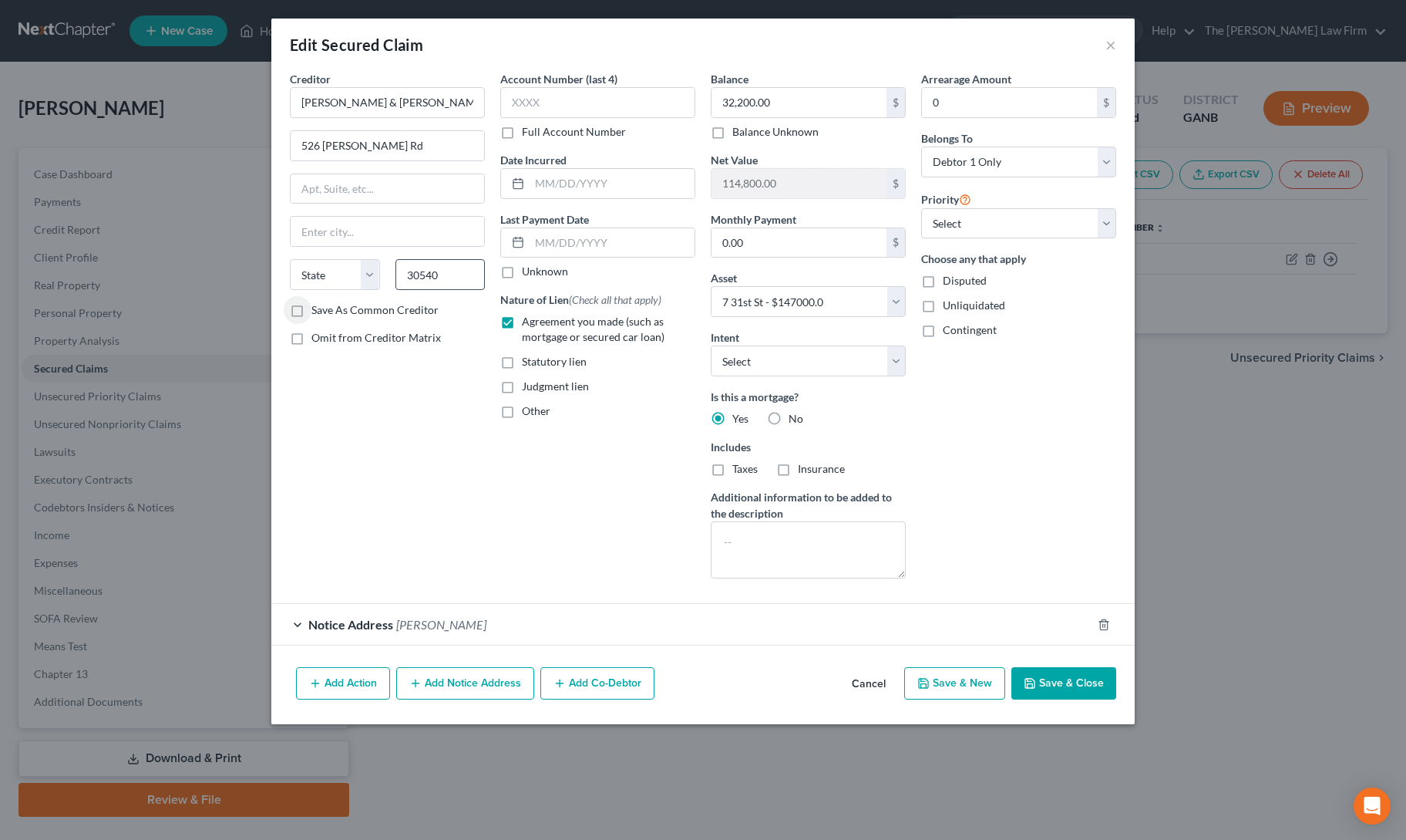
type input "Ellijay"
select select "10"
click at [555, 177] on input "text" at bounding box center [612, 183] width 165 height 30
type input "[DATE]"
click at [611, 242] on input "text" at bounding box center [612, 243] width 165 height 30
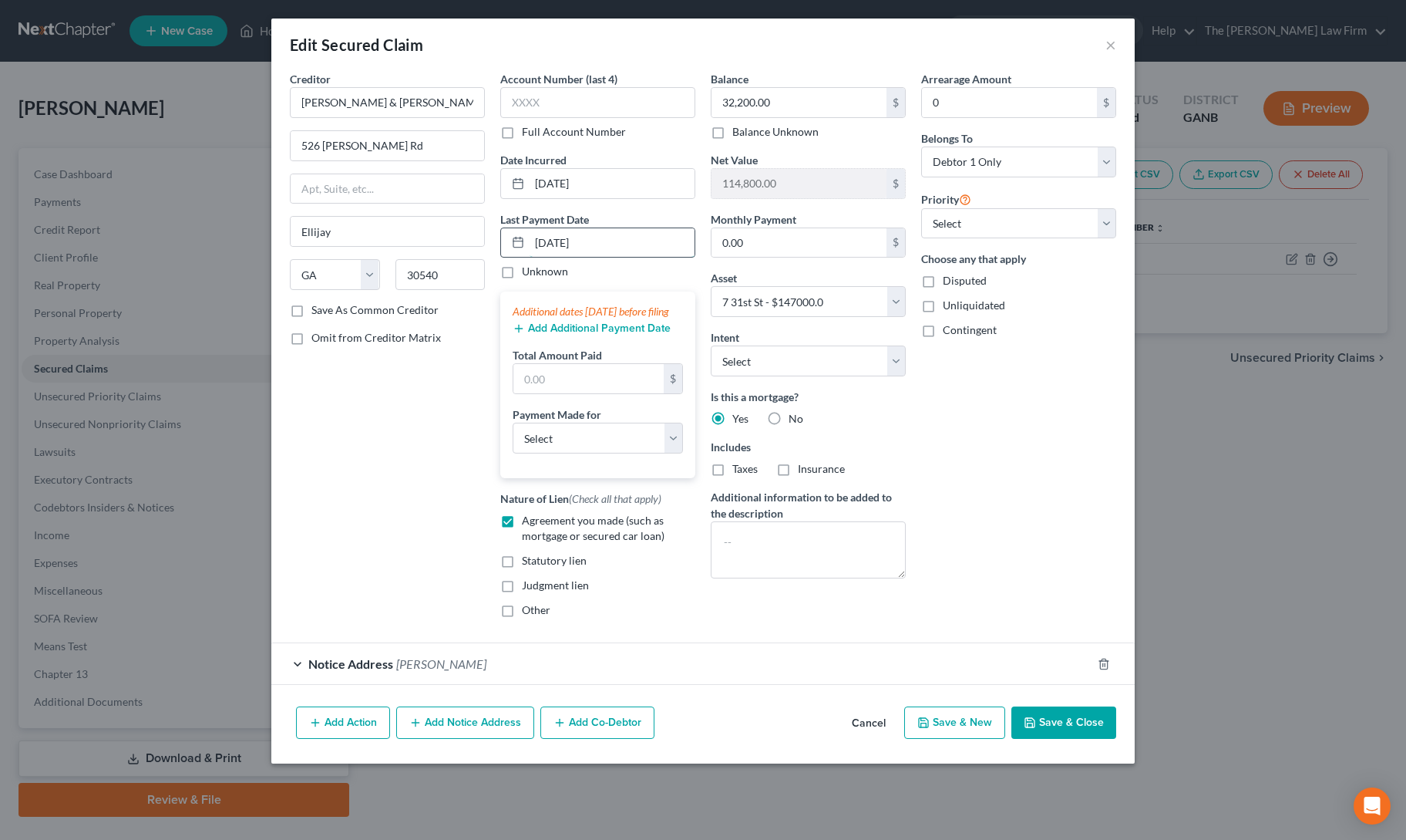
click at [555, 242] on input "[DATE]" at bounding box center [612, 243] width 165 height 30
type input "[DATE]"
click at [543, 393] on input "text" at bounding box center [589, 379] width 150 height 30
type input "500"
click at [528, 453] on select "Select Car Credit Card Loan Repayment Mortgage Other Suppliers Or Vendors" at bounding box center [598, 437] width 170 height 30
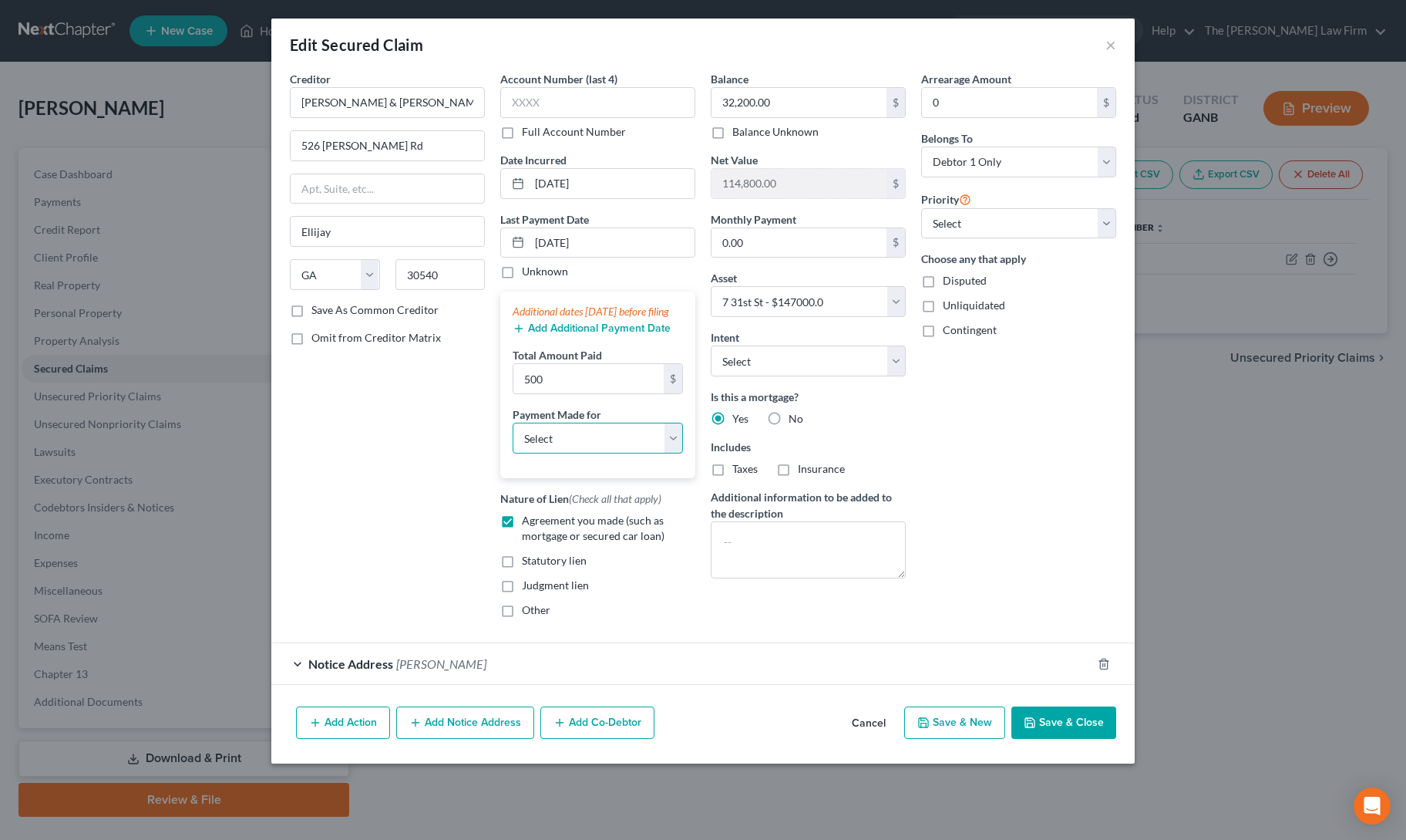
select select "3"
click at [513, 436] on select "Select Car Credit Card Loan Repayment Mortgage Other Suppliers Or Vendors" at bounding box center [598, 437] width 170 height 30
click at [704, 610] on div "Balance 32,200.00 $ Balance Unknown Balance Undetermined 32,200.00 $ Balance Un…" at bounding box center [809, 350] width 210 height 559
click at [1042, 738] on button "Save & Close" at bounding box center [1063, 722] width 105 height 32
select select
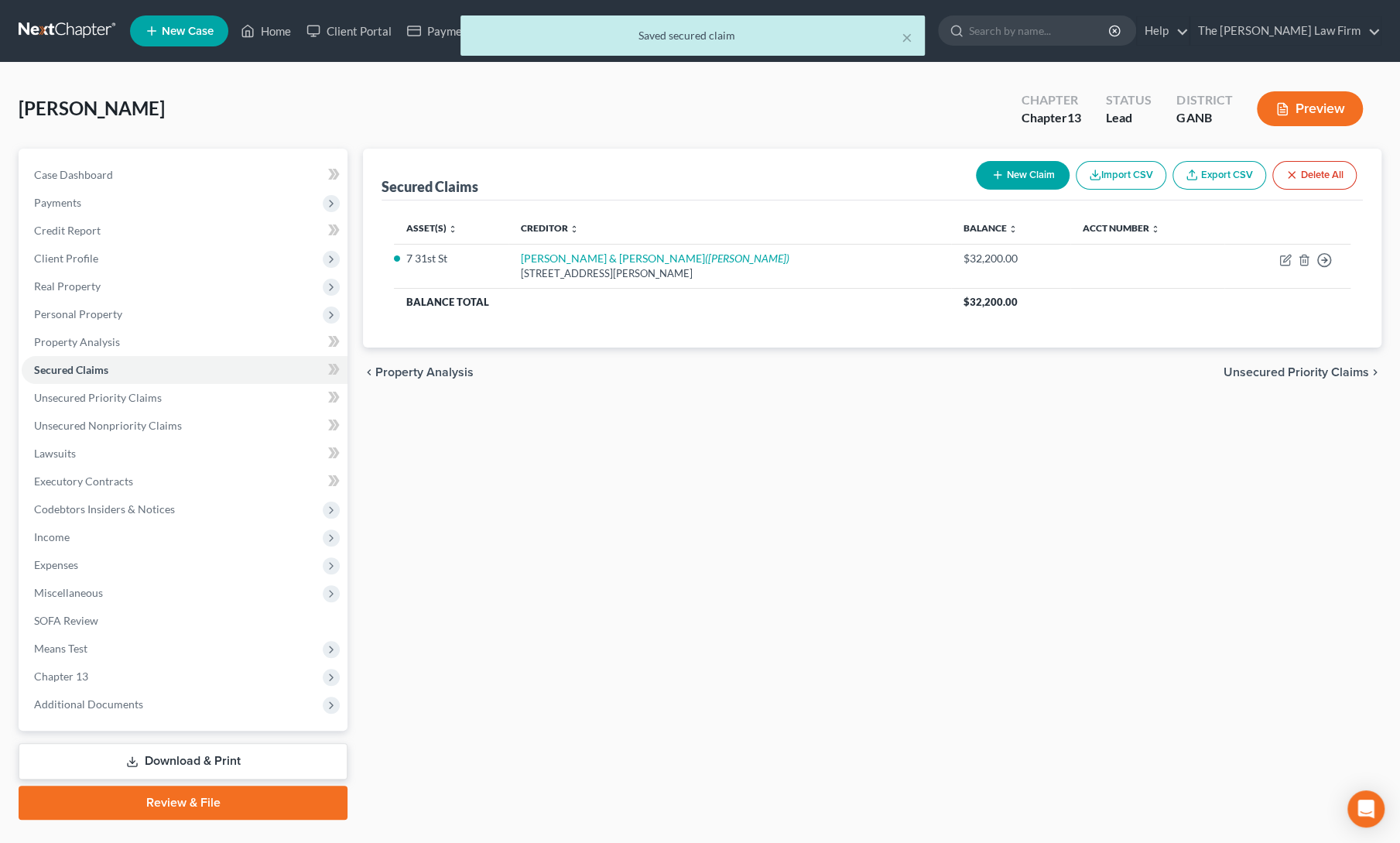
click at [1003, 174] on button "New Claim" at bounding box center [1022, 175] width 93 height 29
select select "0"
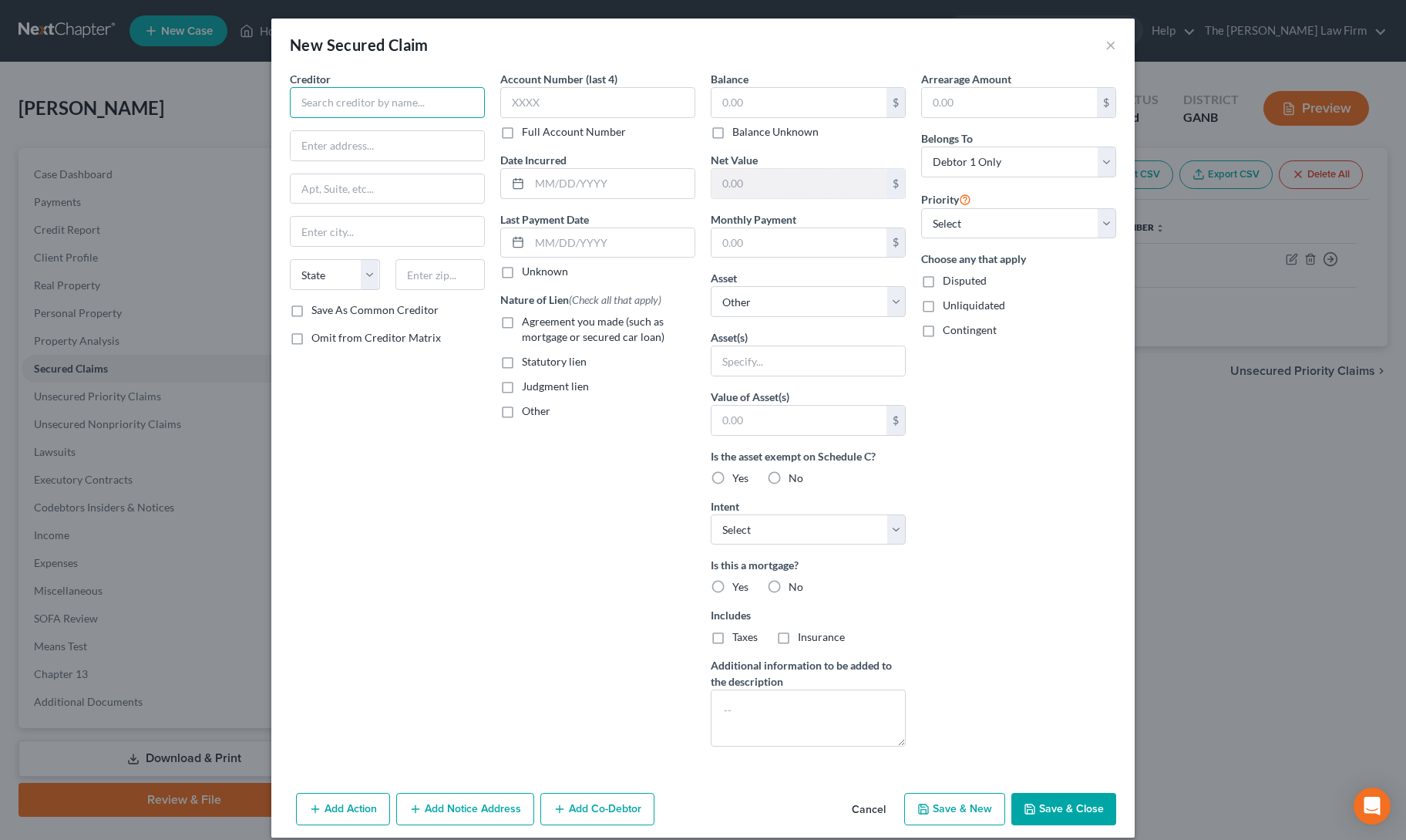
click at [428, 99] on input "text" at bounding box center [387, 102] width 195 height 30
paste input "COOSAWATTEE RIVER RESORT ASSOCIATION, INC."
type input "COOSAWATTEE RIVER RESORT ASSOCIATION, INC."
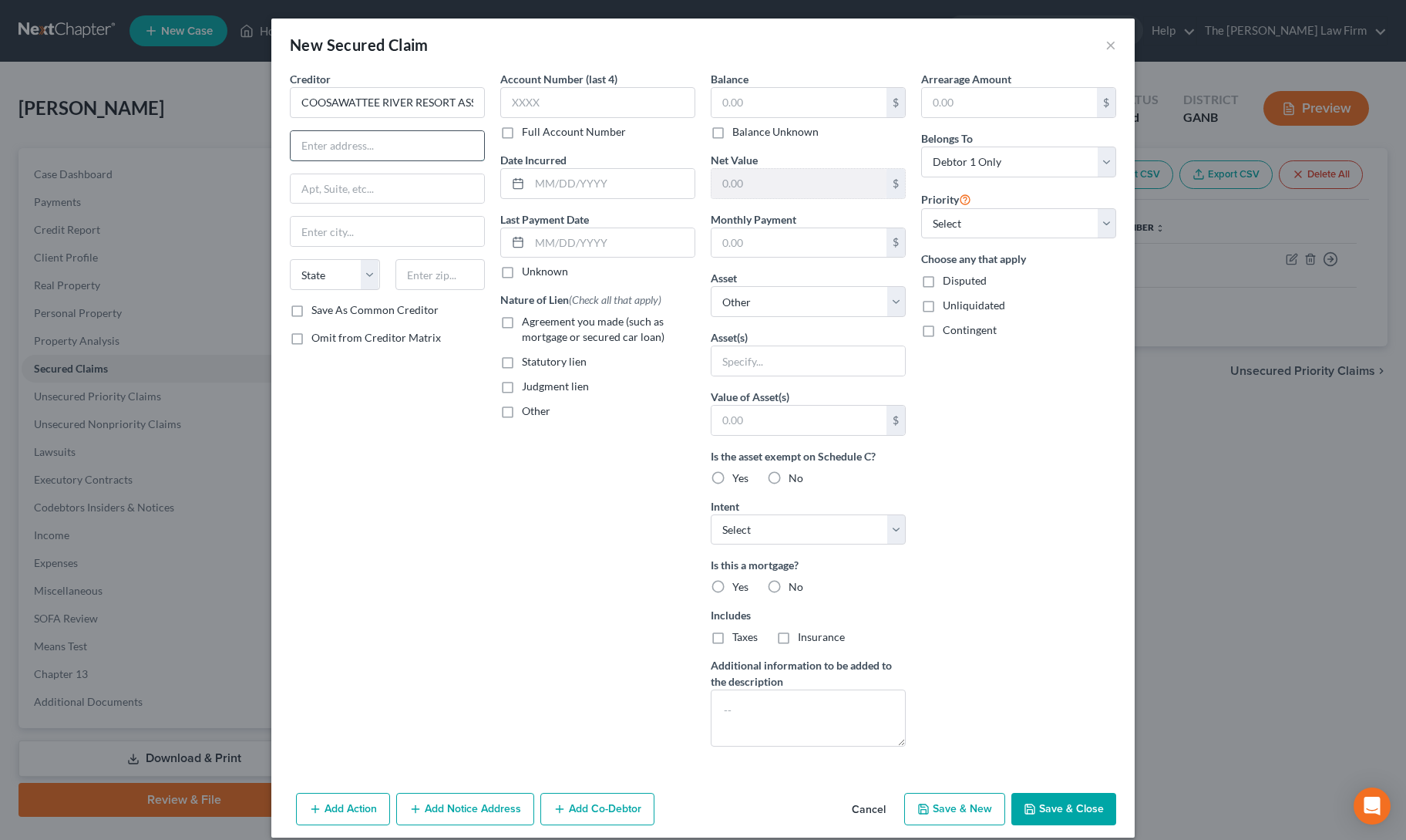
click at [381, 139] on input "text" at bounding box center [387, 146] width 194 height 30
paste input "[PERSON_NAME]"
type input "c/o registered agent [PERSON_NAME]"
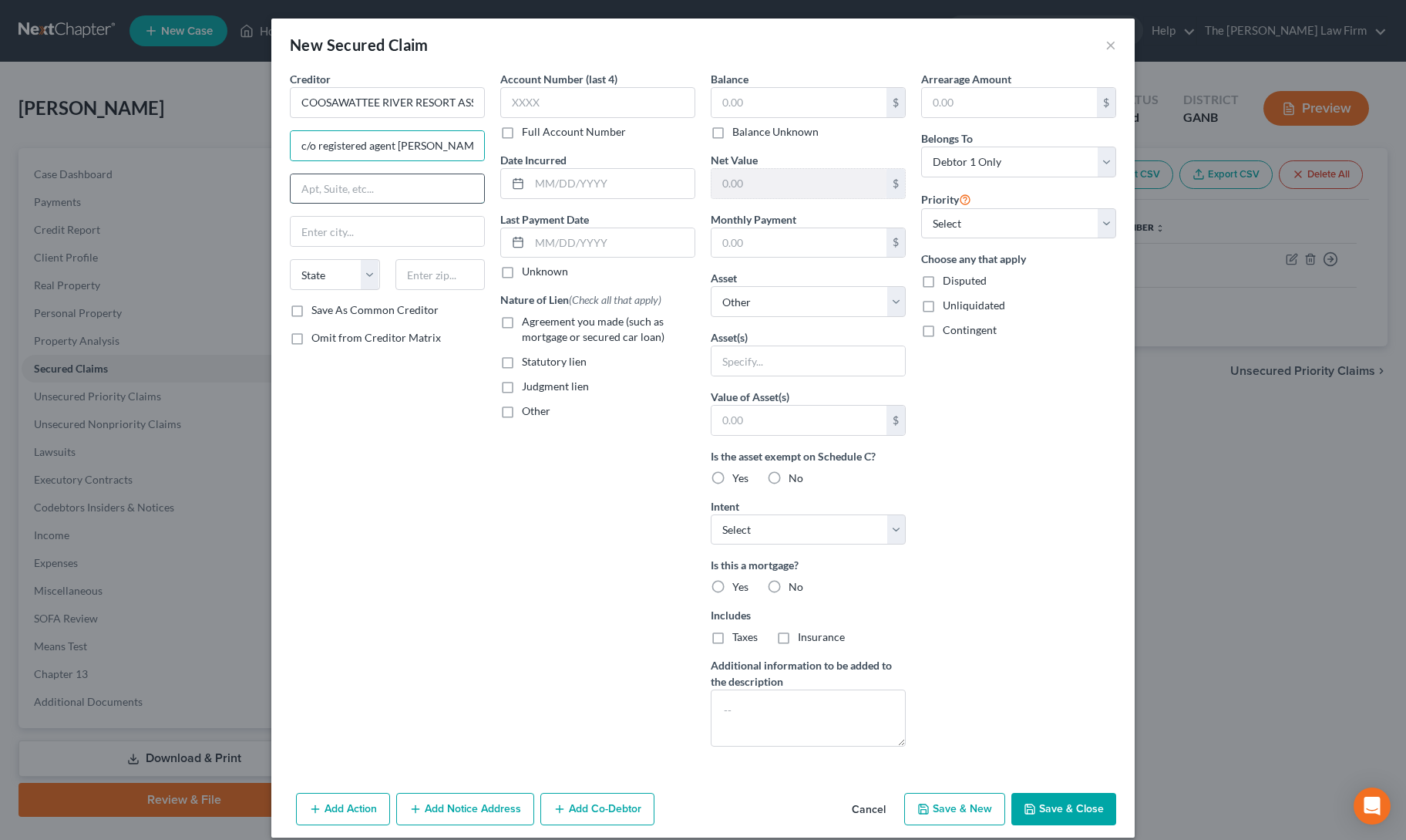
click at [403, 181] on input "text" at bounding box center [387, 189] width 194 height 30
paste input "[STREET_ADDRESS]"
type input "[STREET_ADDRESS]"
click at [433, 276] on input "text" at bounding box center [441, 274] width 90 height 30
paste input "30093"
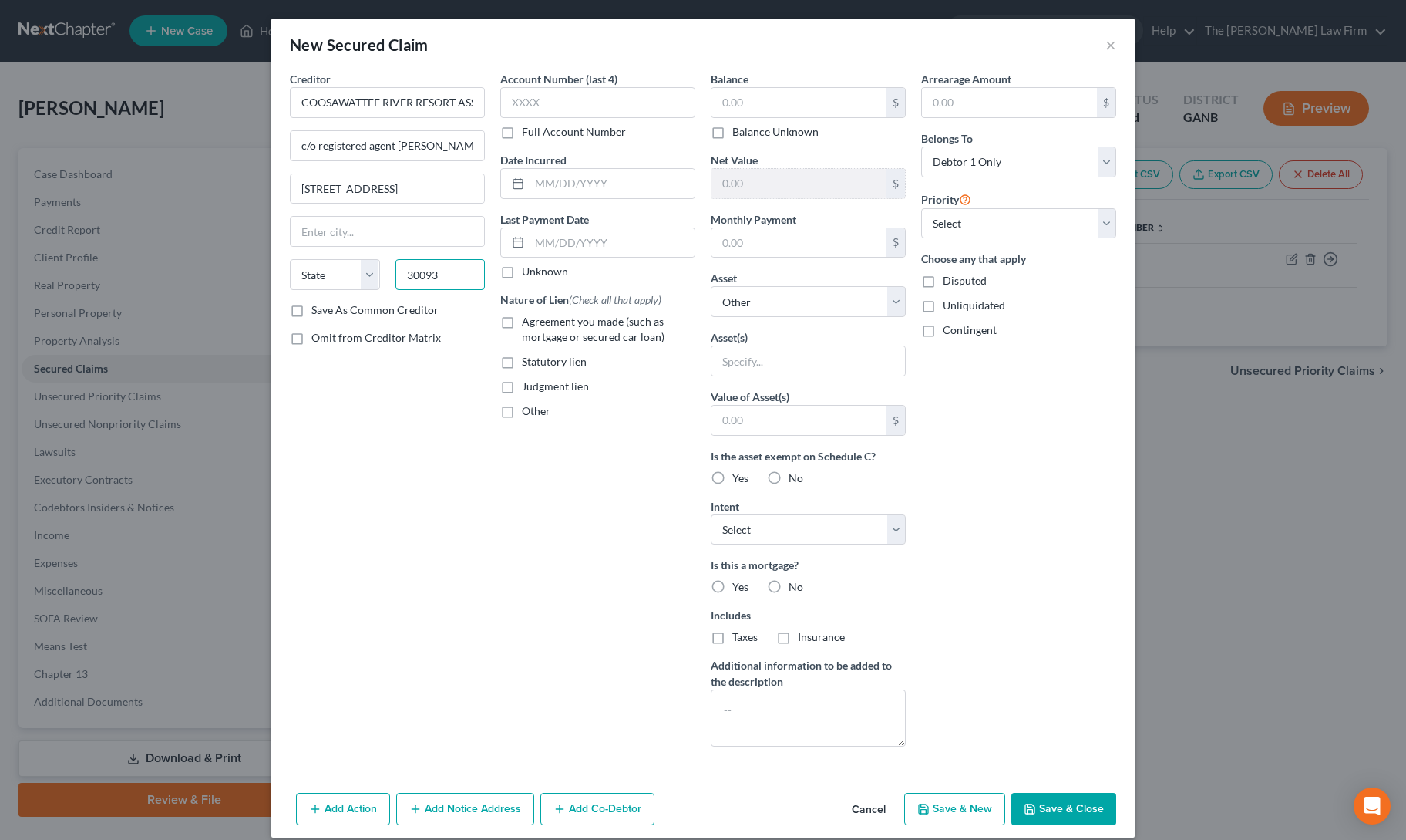
type input "30093"
click at [522, 359] on label "Statutory lien" at bounding box center [554, 362] width 64 height 16
click at [528, 359] on input "Statutory lien" at bounding box center [533, 359] width 10 height 10
checkbox input "true"
type input "Norcross"
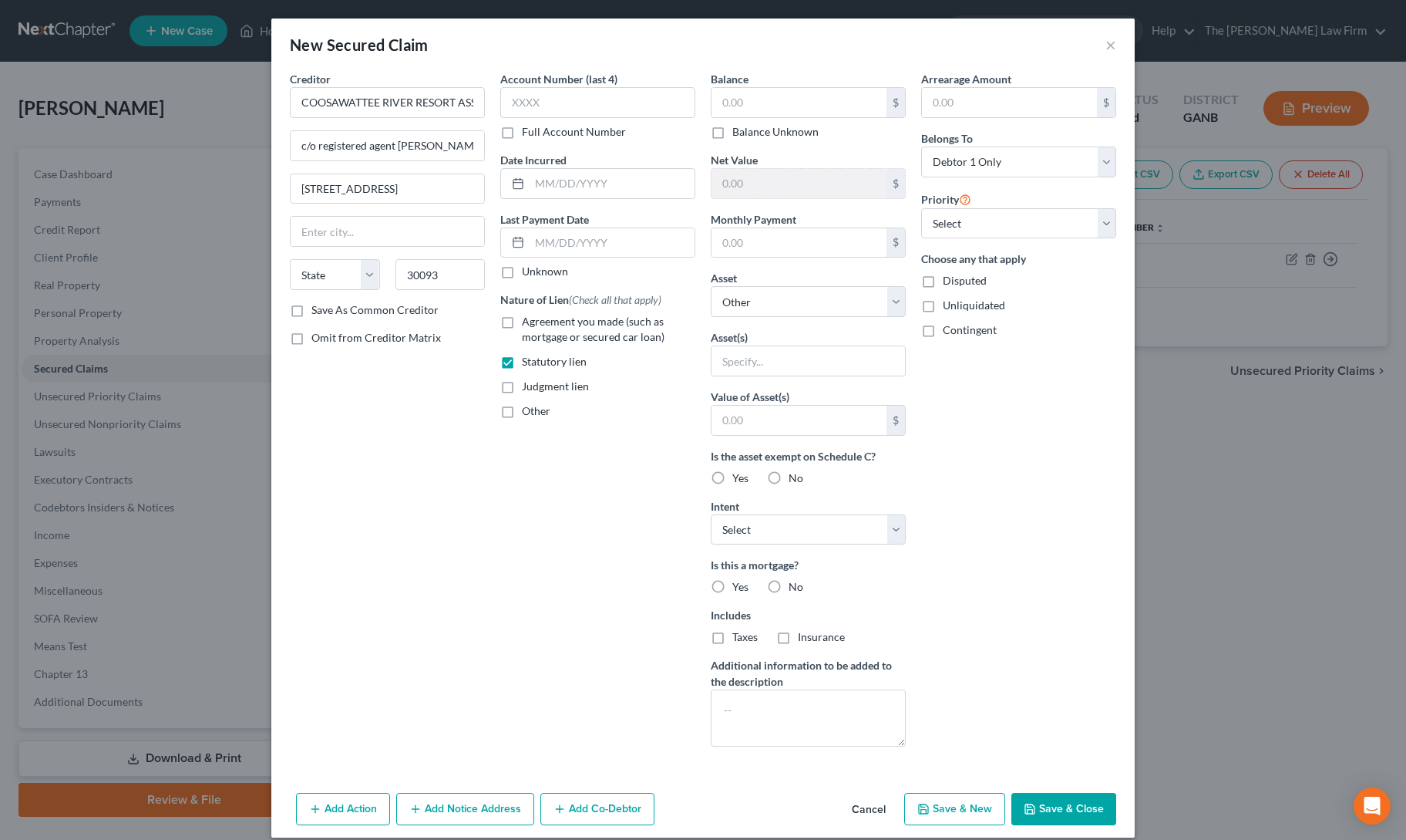
select select "10"
click at [801, 103] on input "text" at bounding box center [798, 103] width 175 height 30
type input "1,000"
click at [766, 300] on select "Select Other Multiple Assets 7 31st St - $147000.0" at bounding box center [809, 301] width 195 height 30
select select "2"
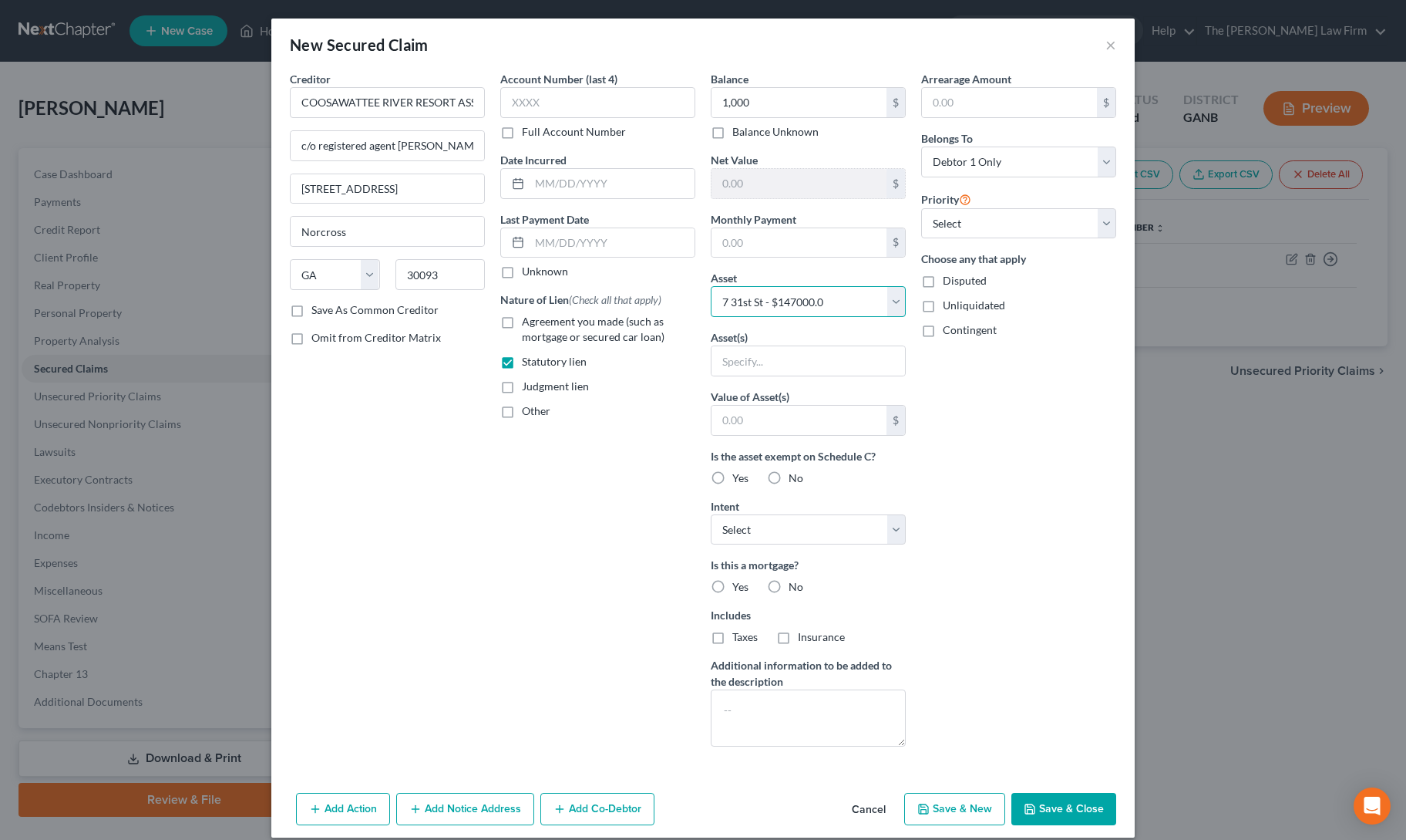
click at [711, 286] on select "Select Other Multiple Assets 7 31st St - $147000.0" at bounding box center [809, 301] width 195 height 30
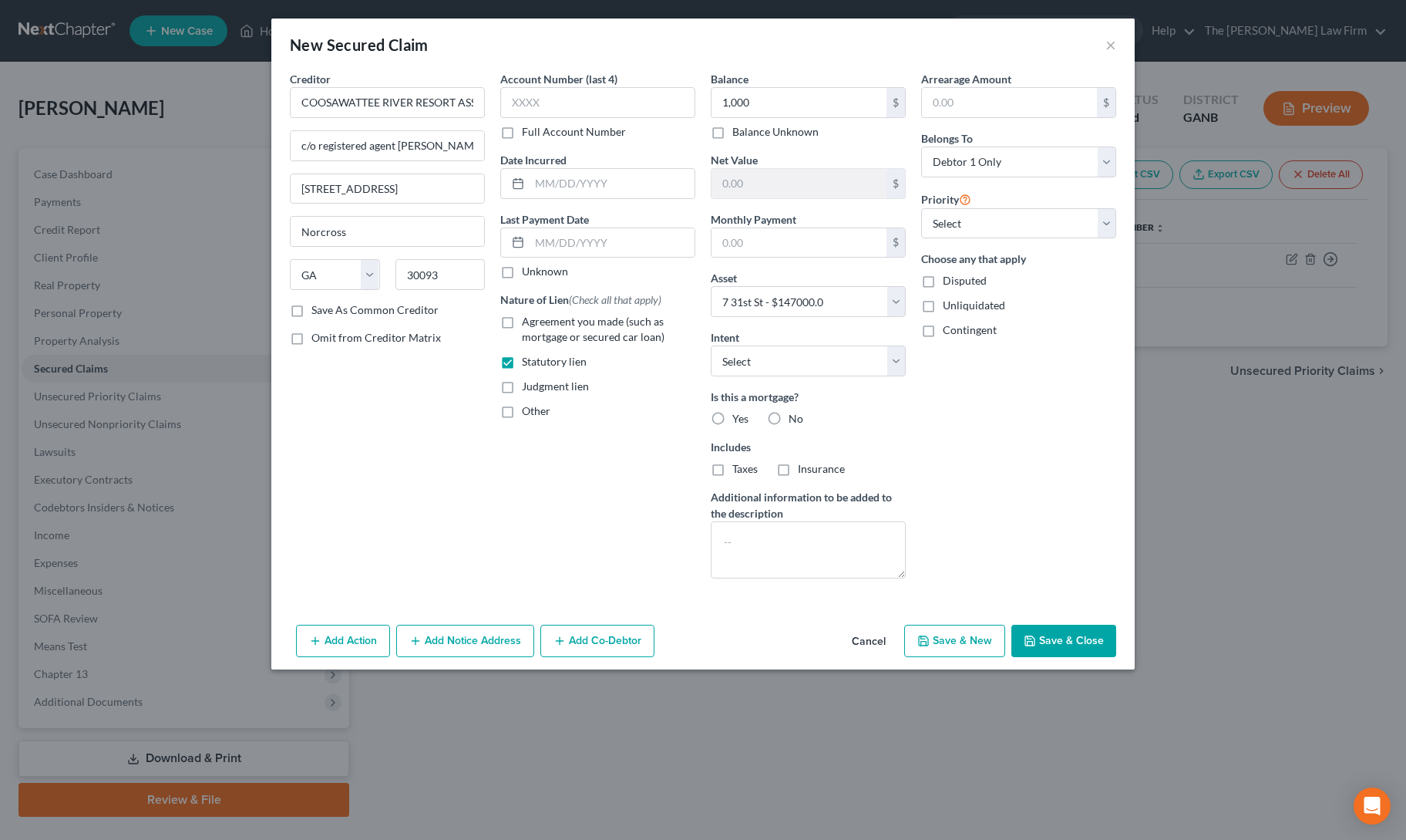
click at [789, 417] on label "No" at bounding box center [796, 419] width 15 height 16
click at [795, 417] on input "No" at bounding box center [800, 417] width 10 height 10
radio input "true"
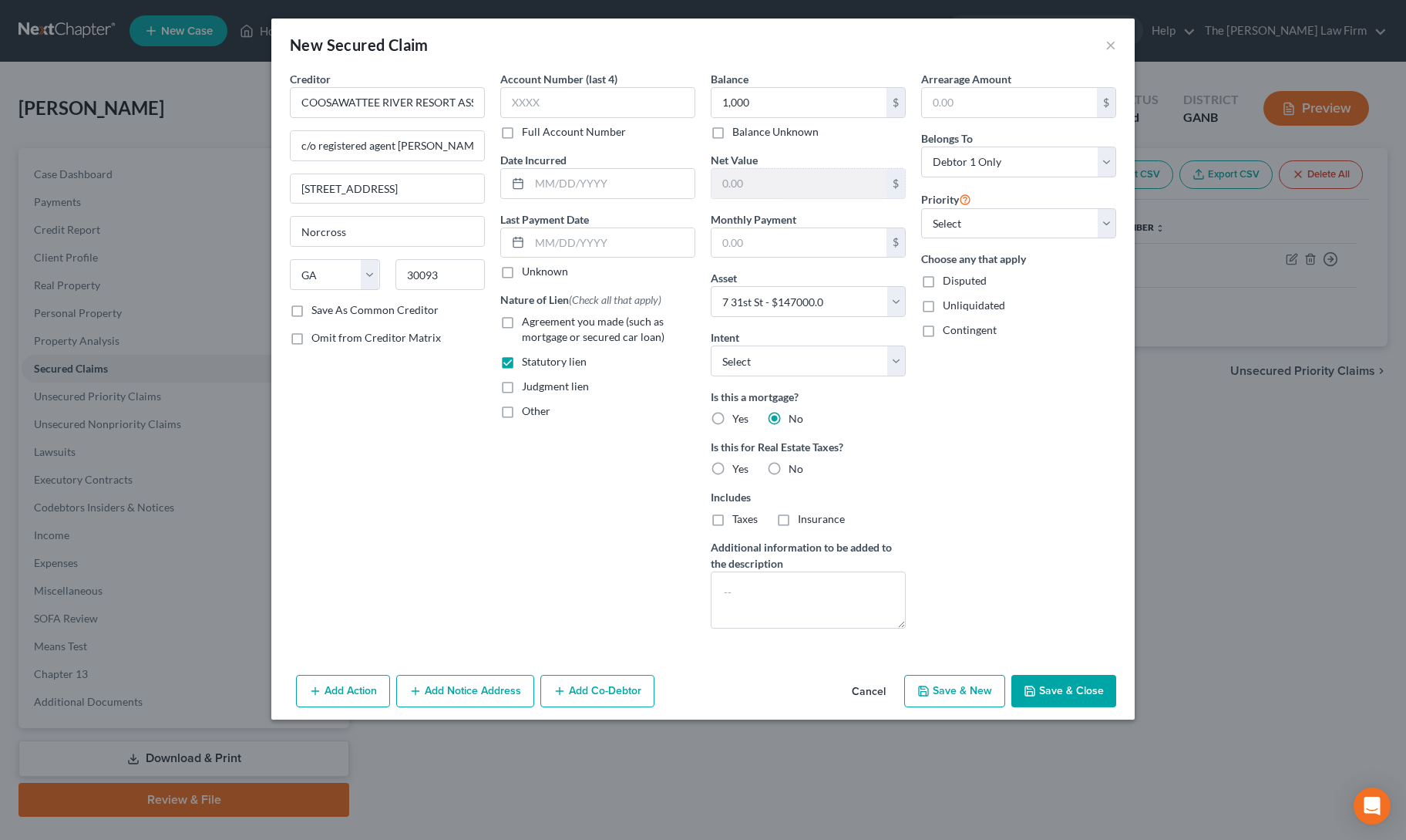
click at [1043, 682] on button "Save & Close" at bounding box center [1063, 690] width 105 height 32
select select
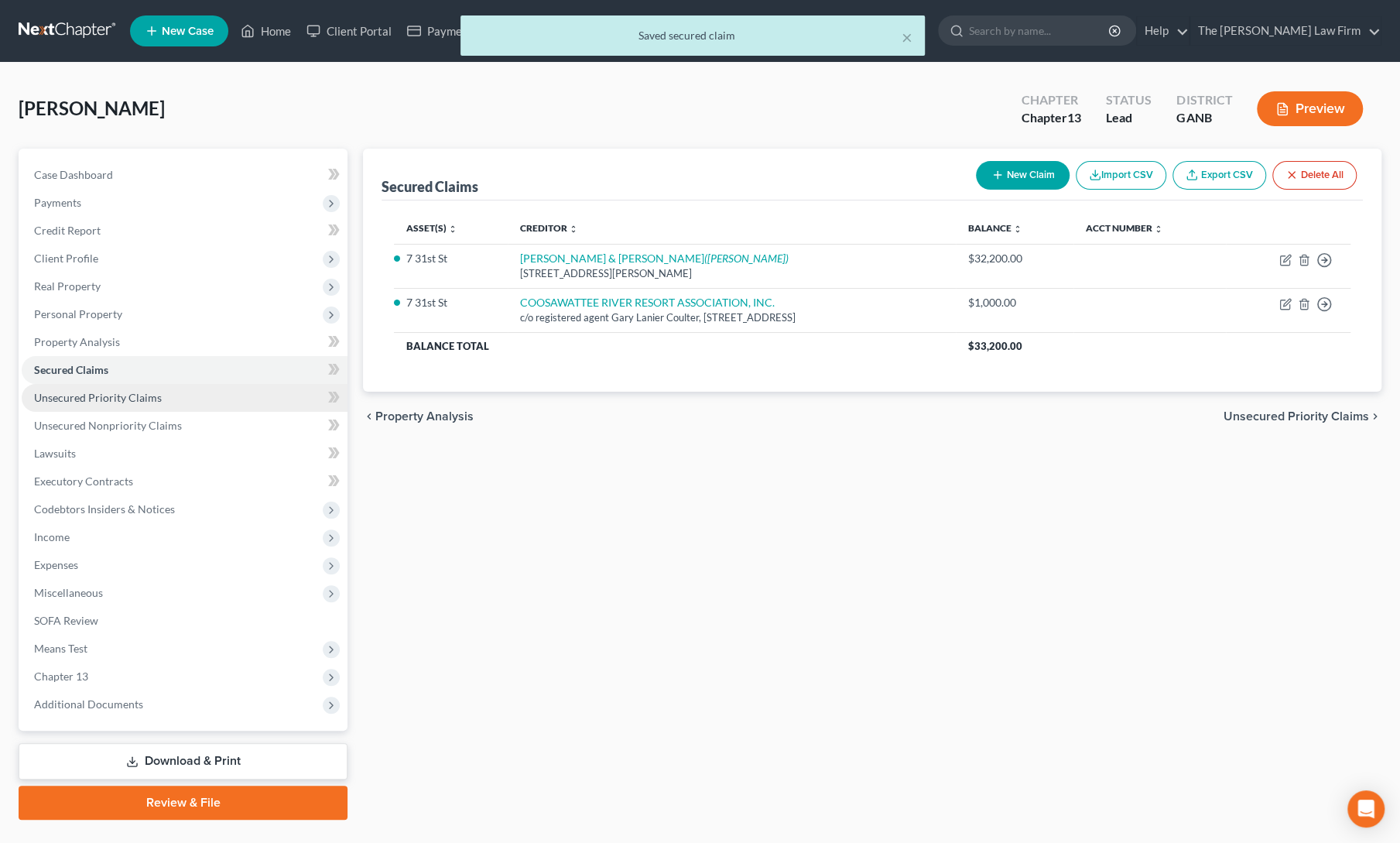
click at [140, 400] on span "Unsecured Priority Claims" at bounding box center [98, 397] width 127 height 13
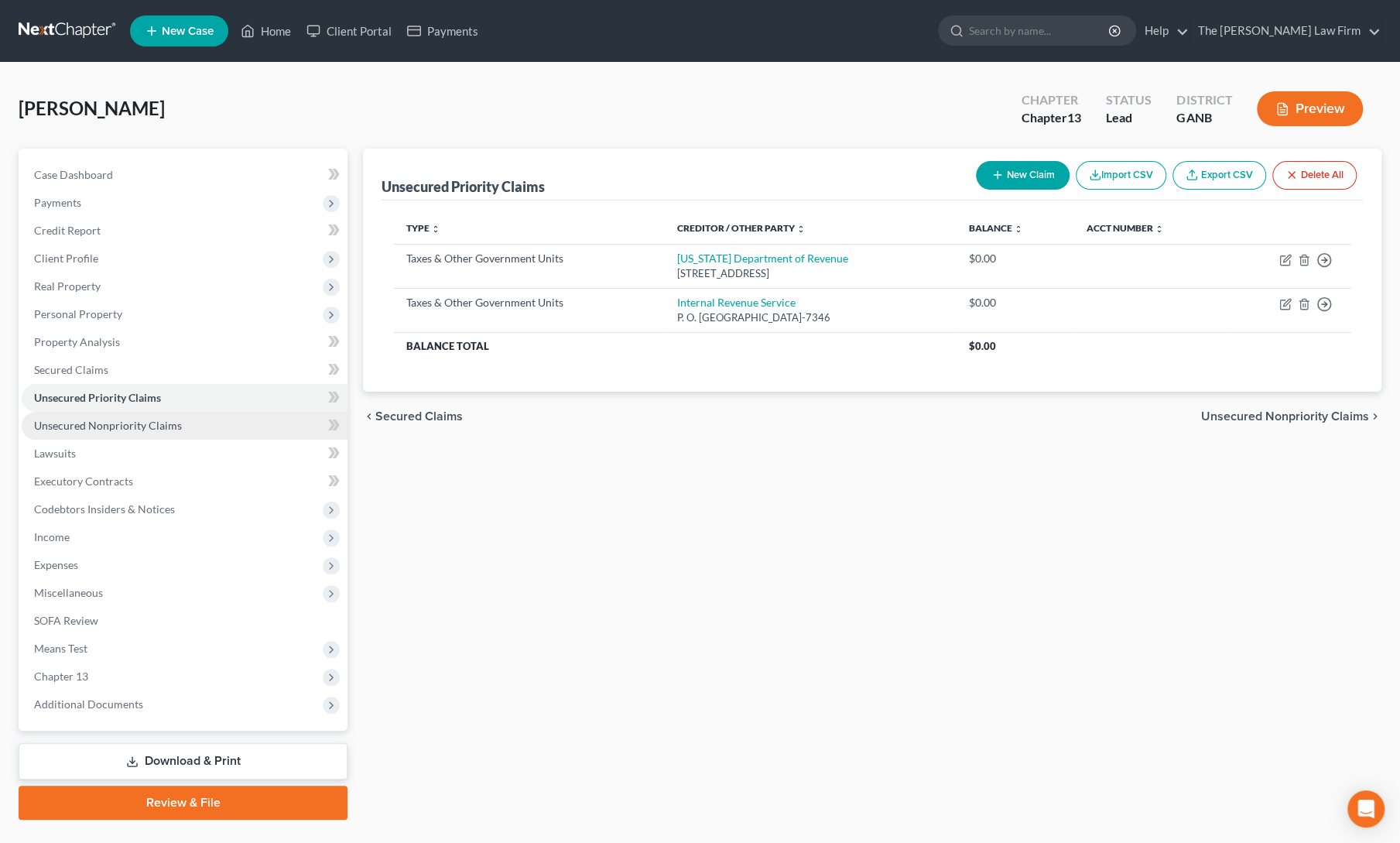
click at [140, 427] on span "Unsecured Nonpriority Claims" at bounding box center [107, 425] width 148 height 13
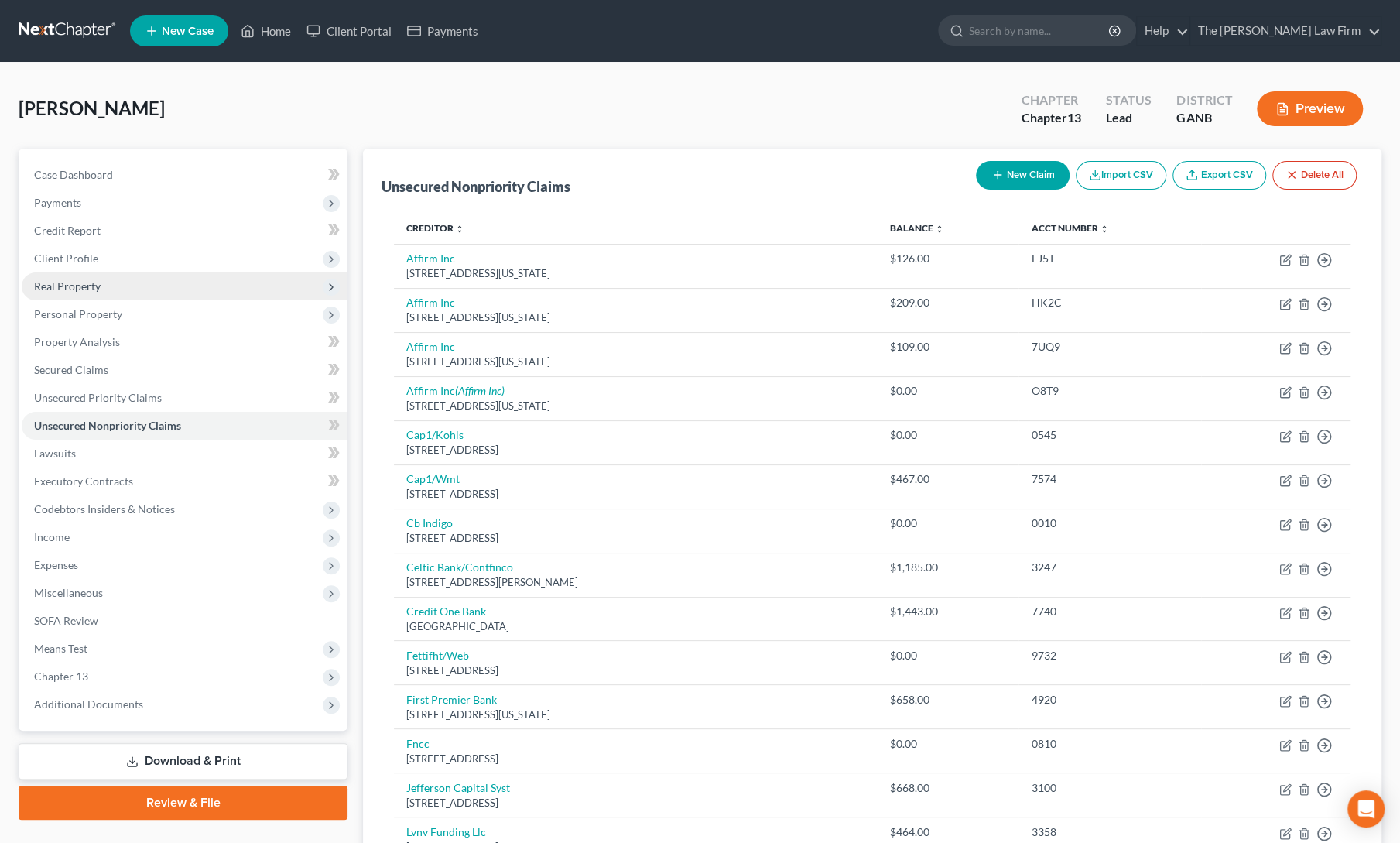
click at [104, 293] on span "Real Property" at bounding box center [184, 286] width 326 height 28
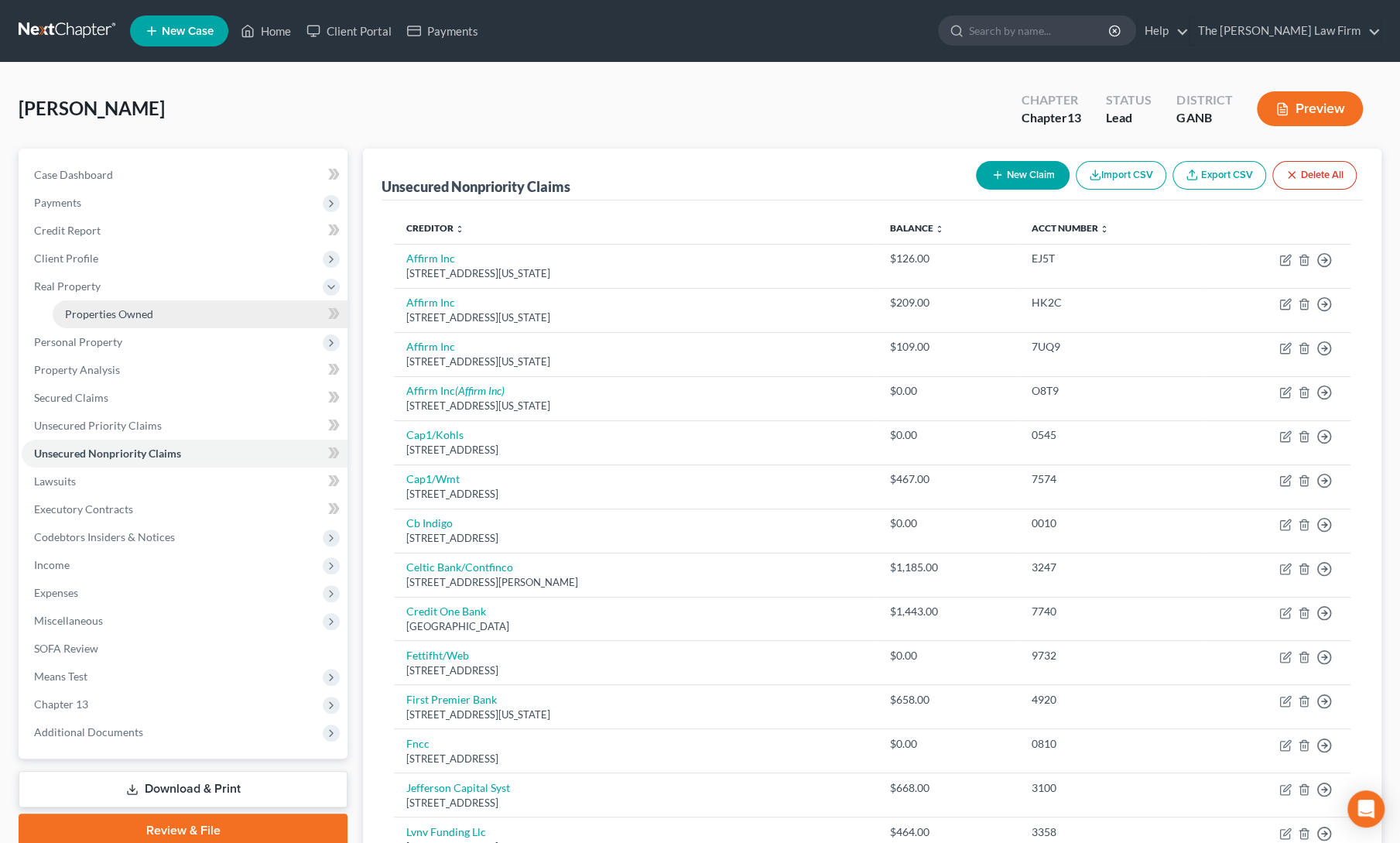
click at [106, 309] on span "Properties Owned" at bounding box center [108, 313] width 88 height 13
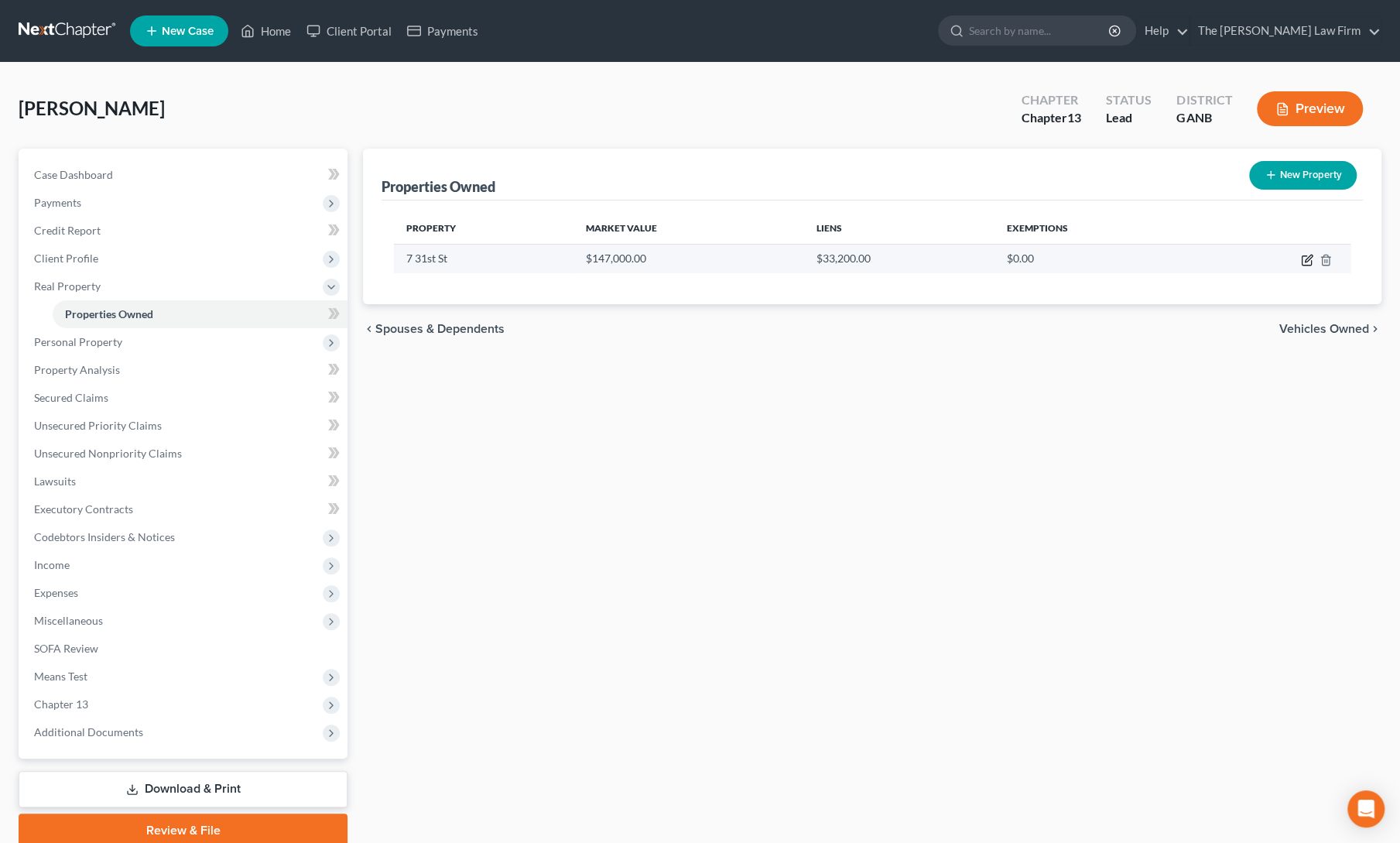
click at [1307, 257] on icon "button" at bounding box center [1307, 260] width 12 height 12
select select "10"
select select "60"
select select "0"
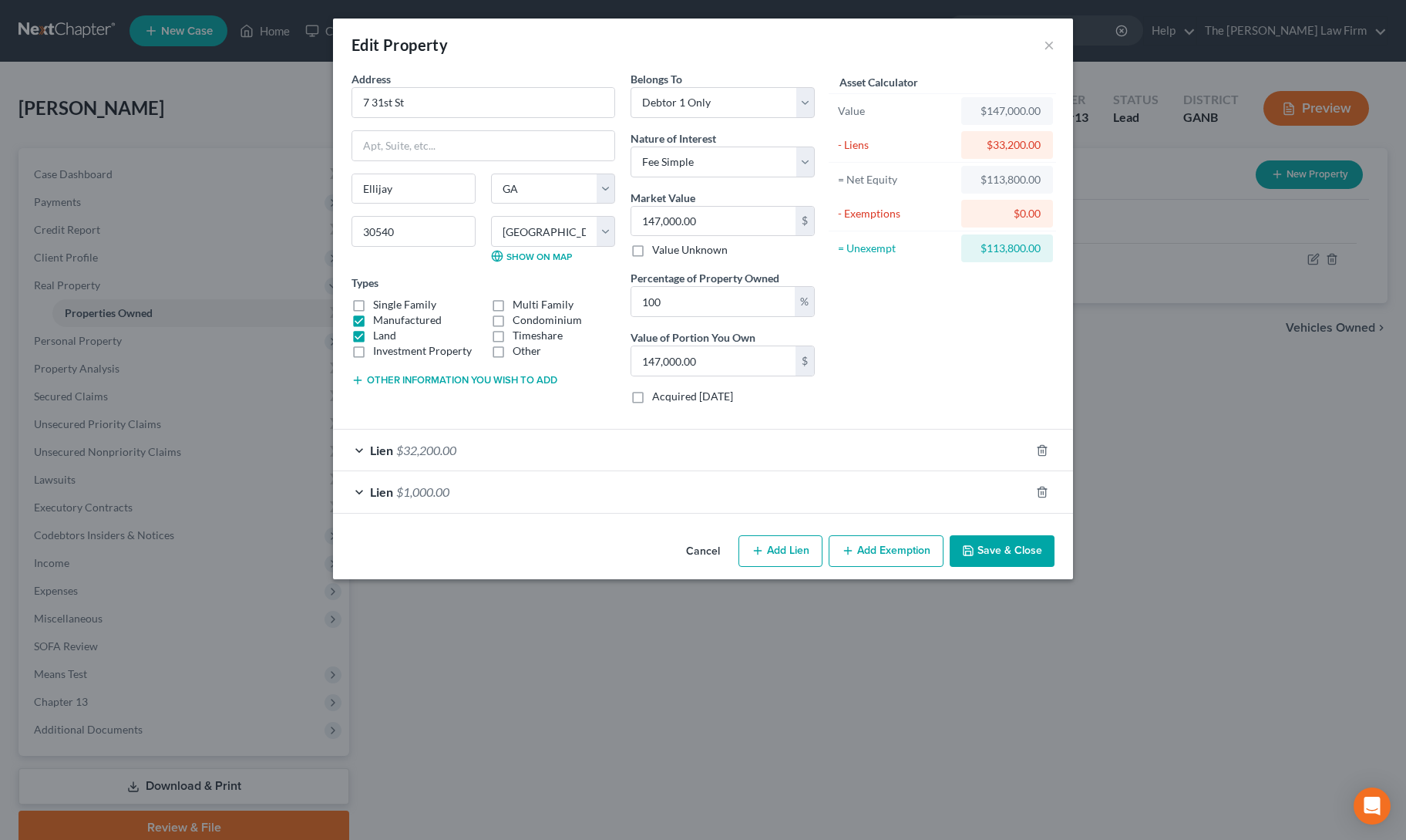
click at [865, 539] on button "Add Exemption" at bounding box center [886, 550] width 115 height 32
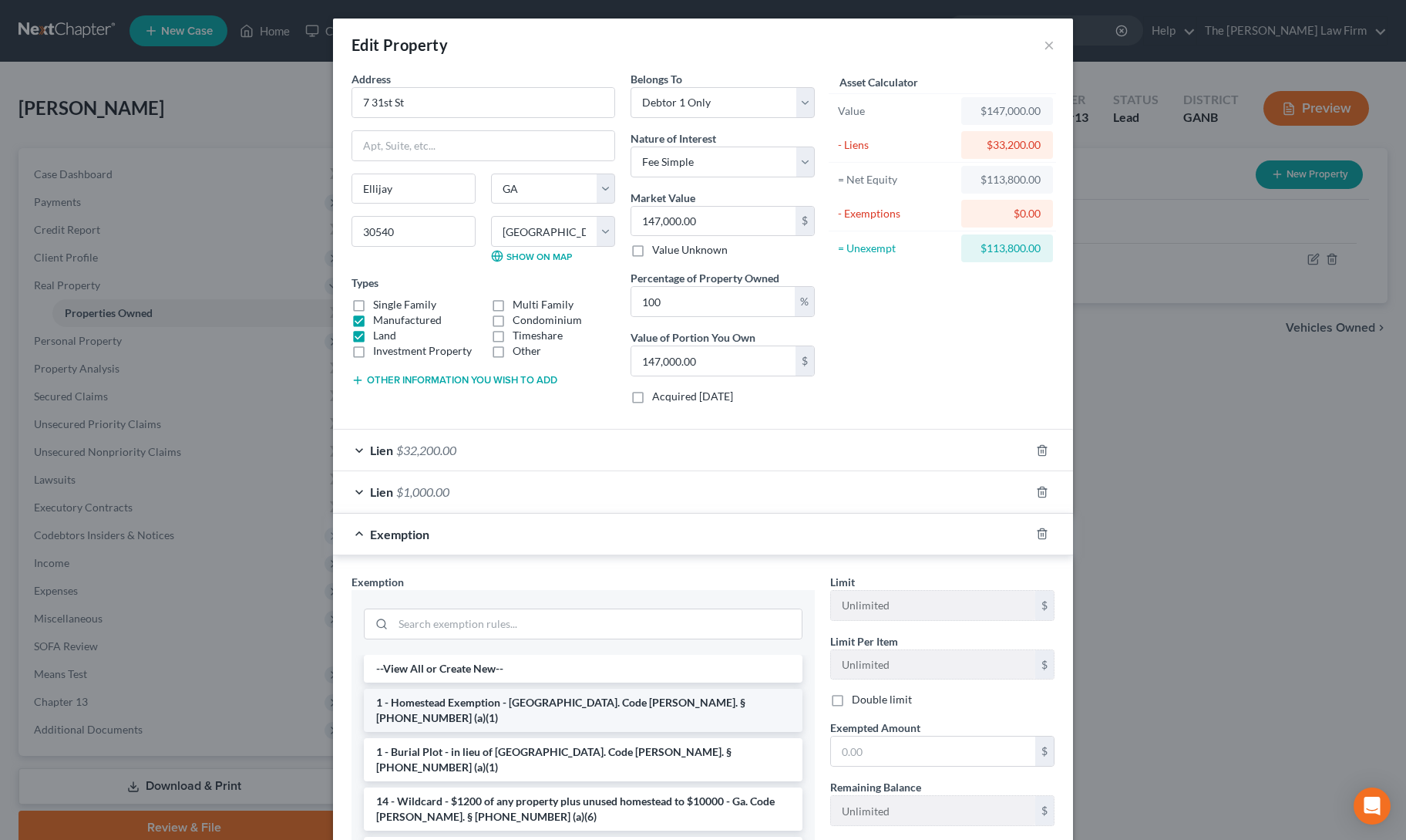
click at [473, 695] on li "1 - Homestead Exemption - [GEOGRAPHIC_DATA]. Code [PERSON_NAME]. § [PHONE_NUMBE…" at bounding box center [583, 710] width 439 height 43
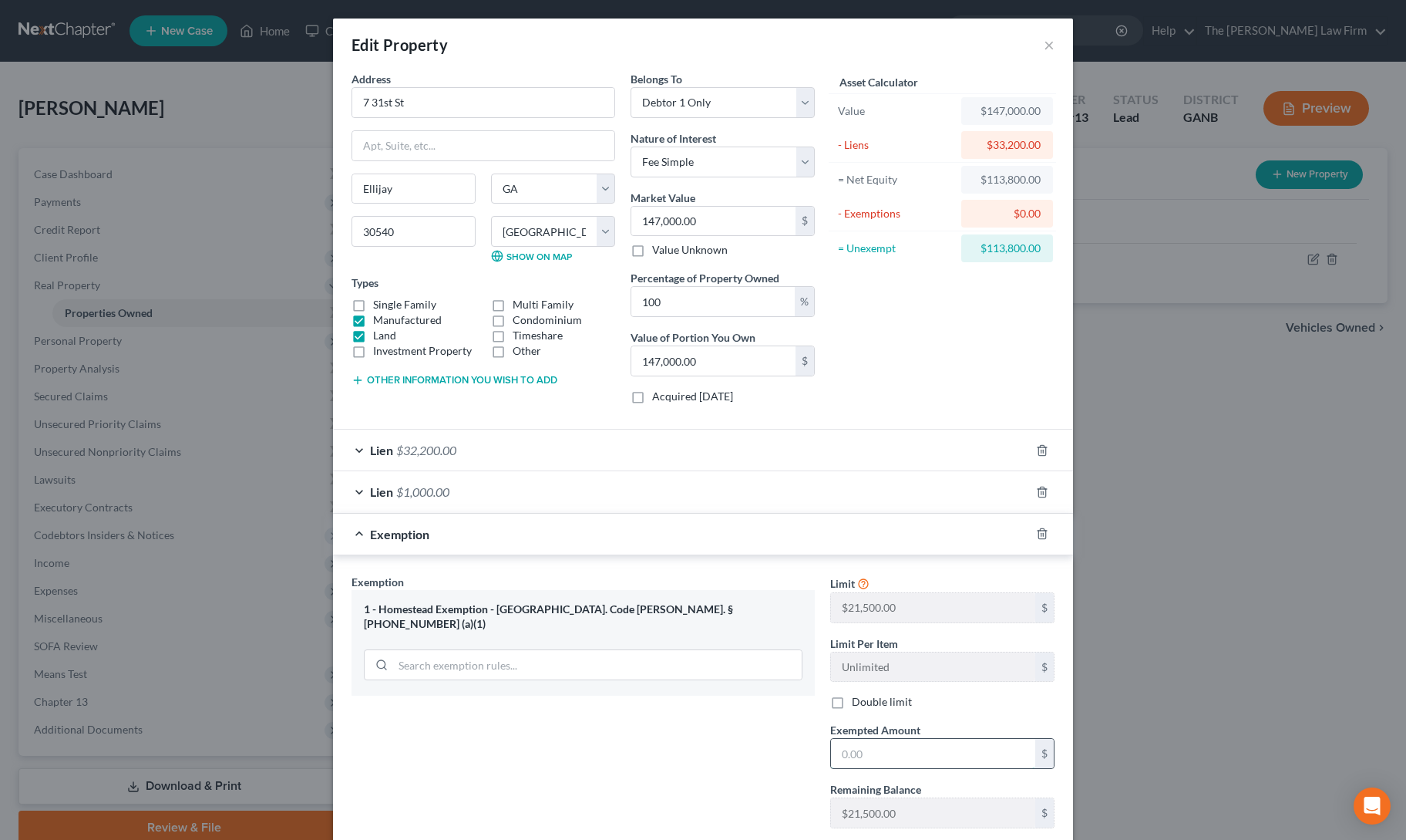
click at [867, 743] on input "text" at bounding box center [933, 753] width 204 height 30
type input "21,500"
click at [801, 743] on div "Exemption Set must be selected for CA. Exemption * 1 - Homestead Exemption - [G…" at bounding box center [583, 707] width 479 height 267
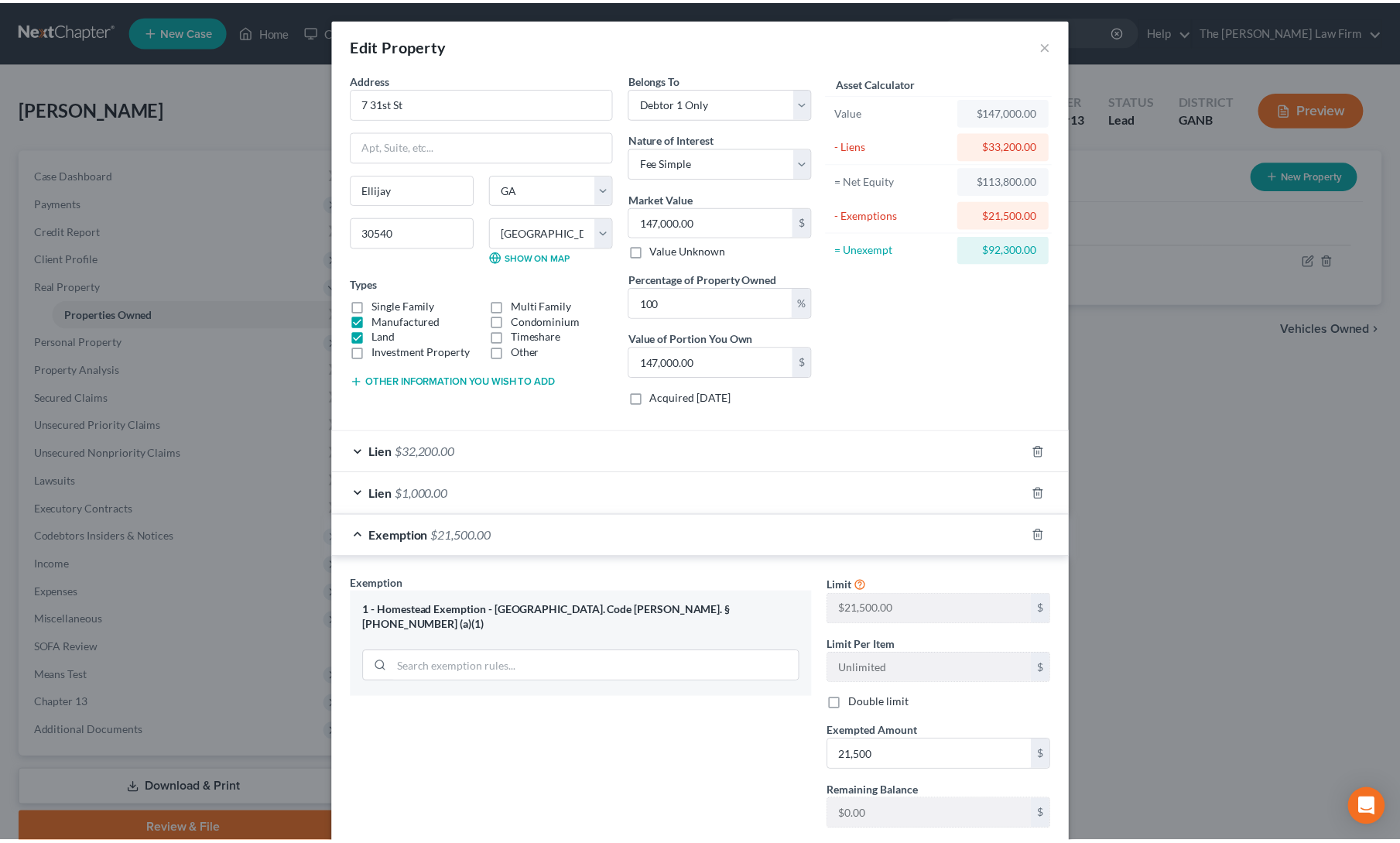
scroll to position [93, 0]
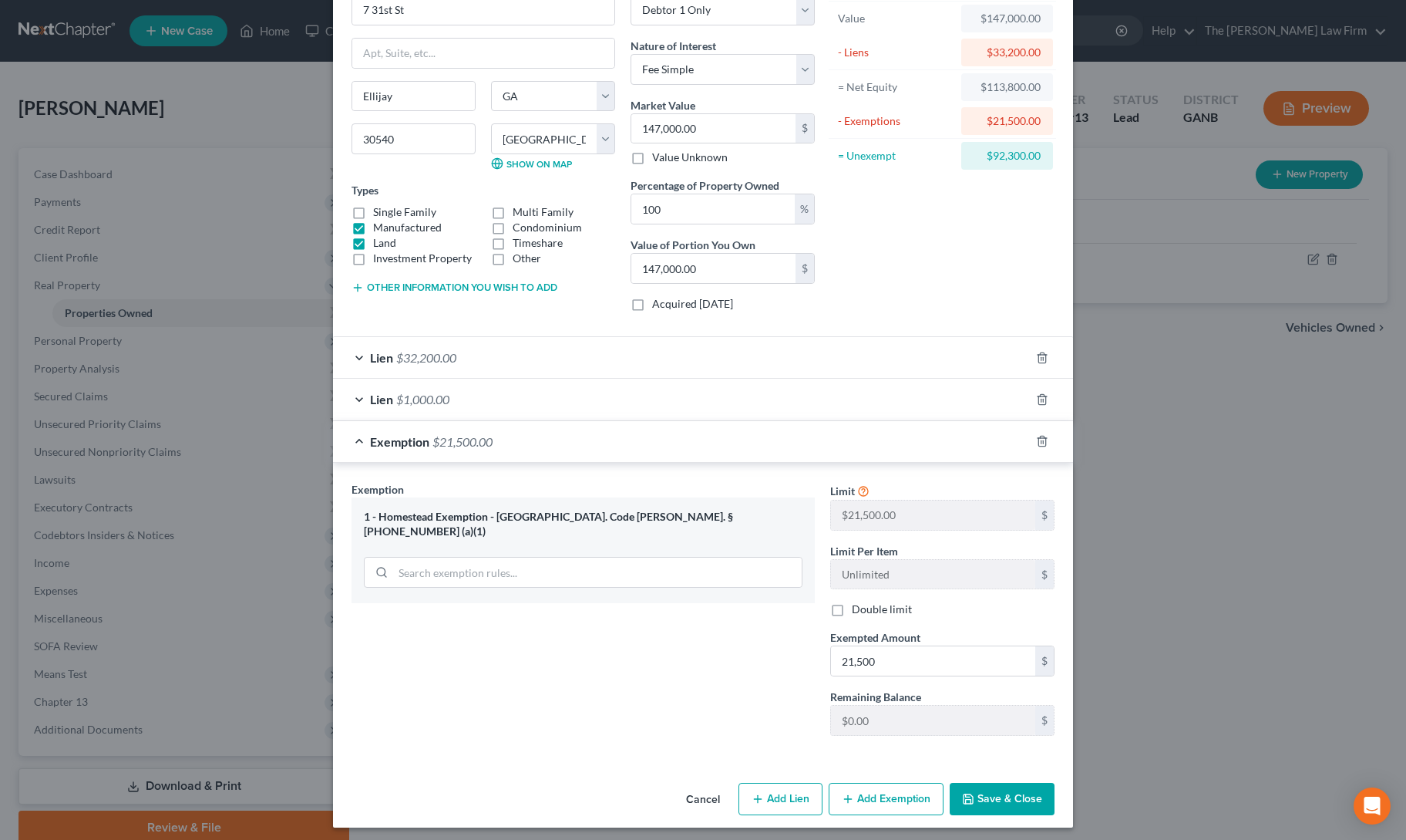
click at [1023, 783] on button "Save & Close" at bounding box center [1002, 798] width 105 height 32
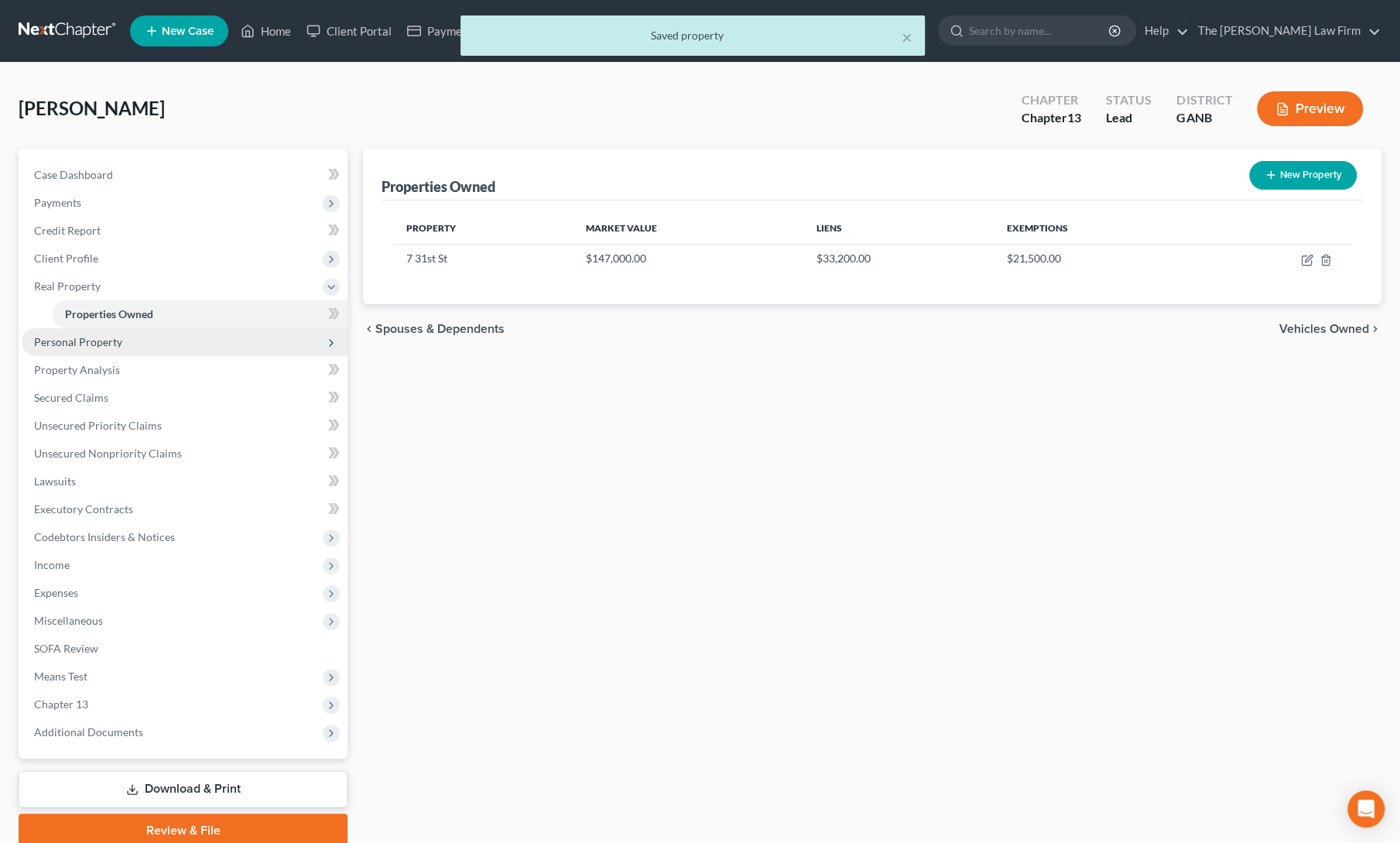
click at [60, 338] on span "Personal Property" at bounding box center [78, 341] width 88 height 13
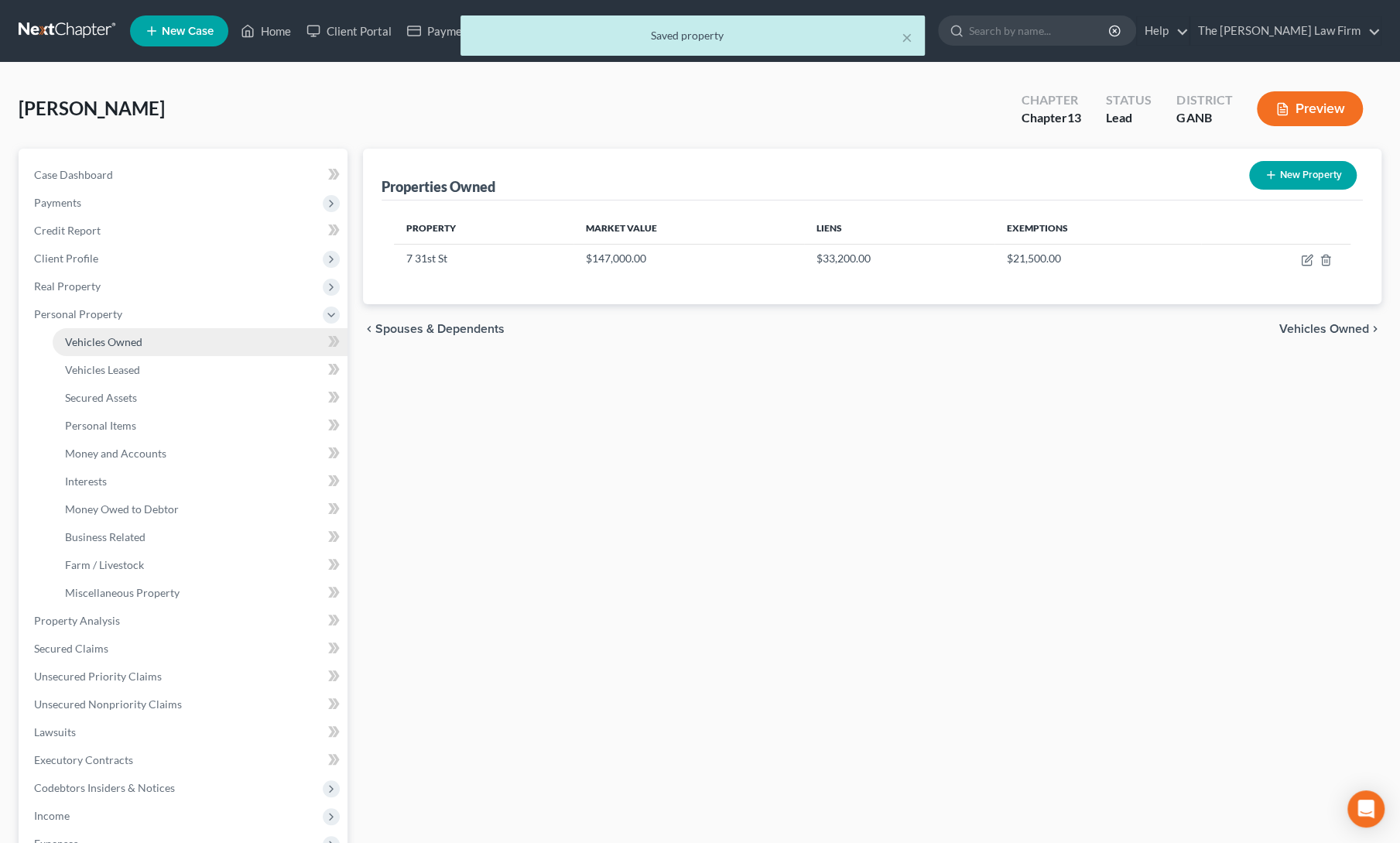
click at [100, 345] on span "Vehicles Owned" at bounding box center [103, 341] width 78 height 13
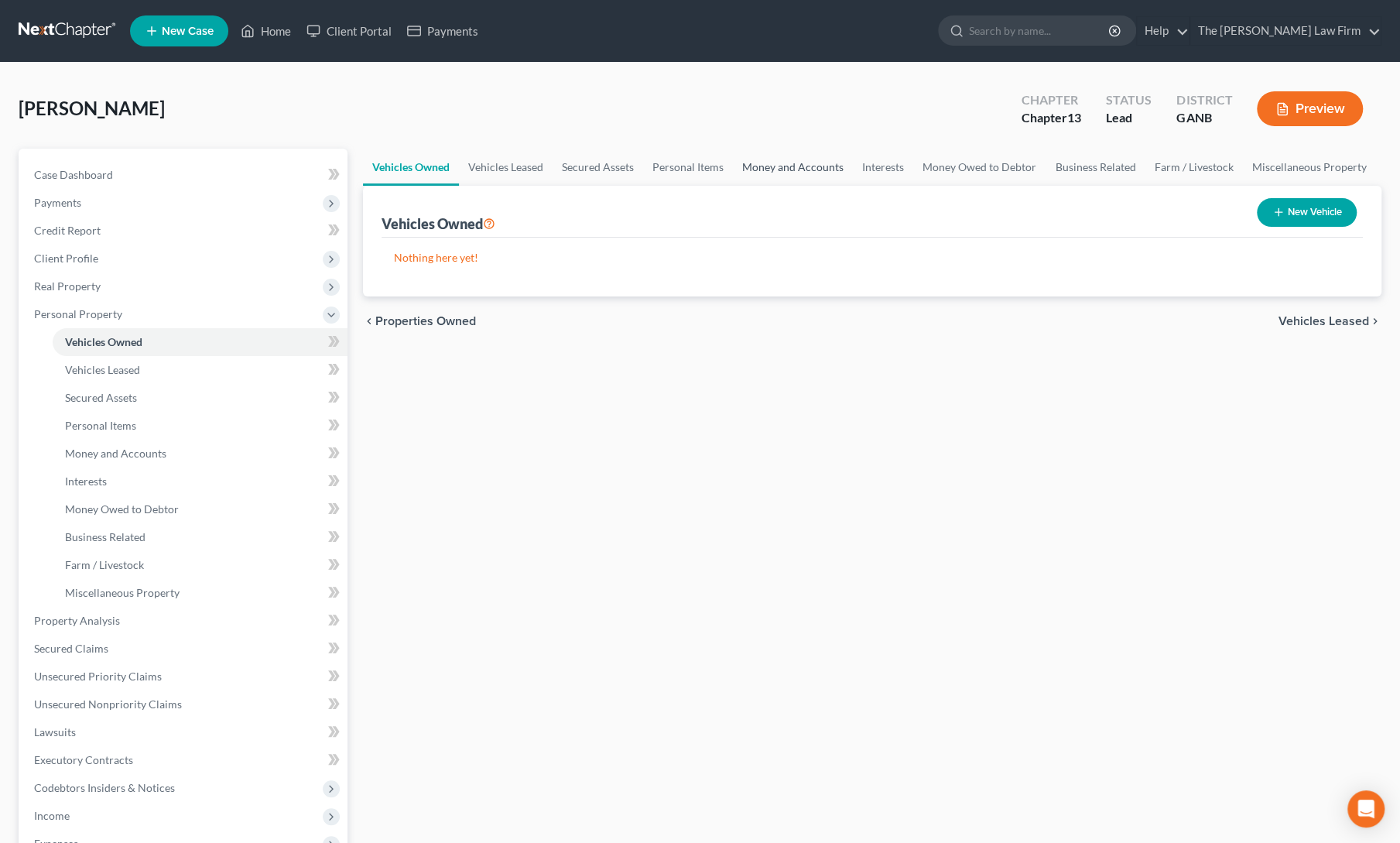
click at [798, 168] on link "Money and Accounts" at bounding box center [793, 167] width 120 height 38
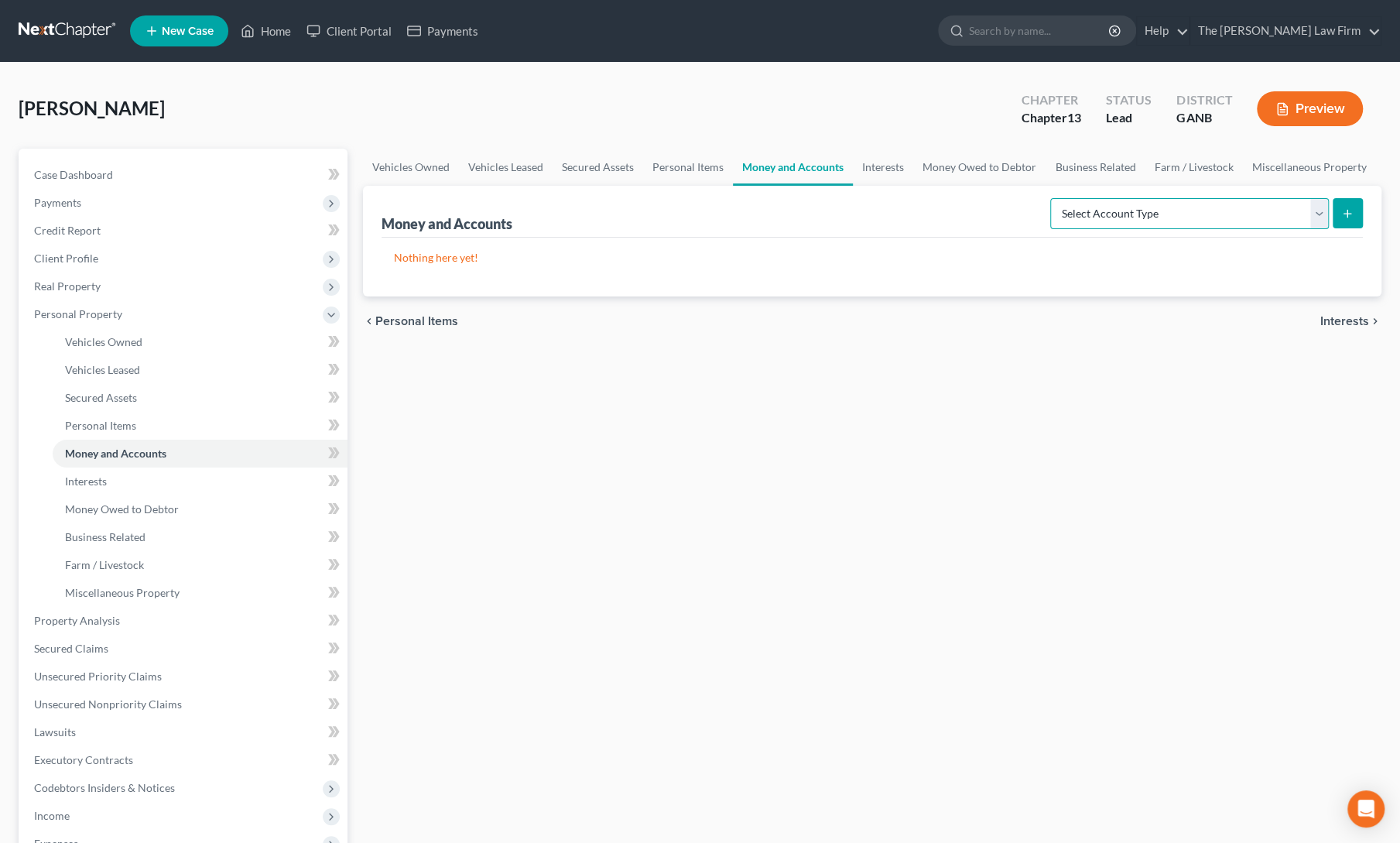
click at [1115, 216] on select "Select Account Type Brokerage Cash on Hand Certificates of Deposit Checking Acc…" at bounding box center [1189, 213] width 278 height 31
select select "checking"
click at [1054, 198] on select "Select Account Type Brokerage Cash on Hand Certificates of Deposit Checking Acc…" at bounding box center [1189, 213] width 278 height 31
click at [1345, 214] on icon "submit" at bounding box center [1348, 214] width 12 height 12
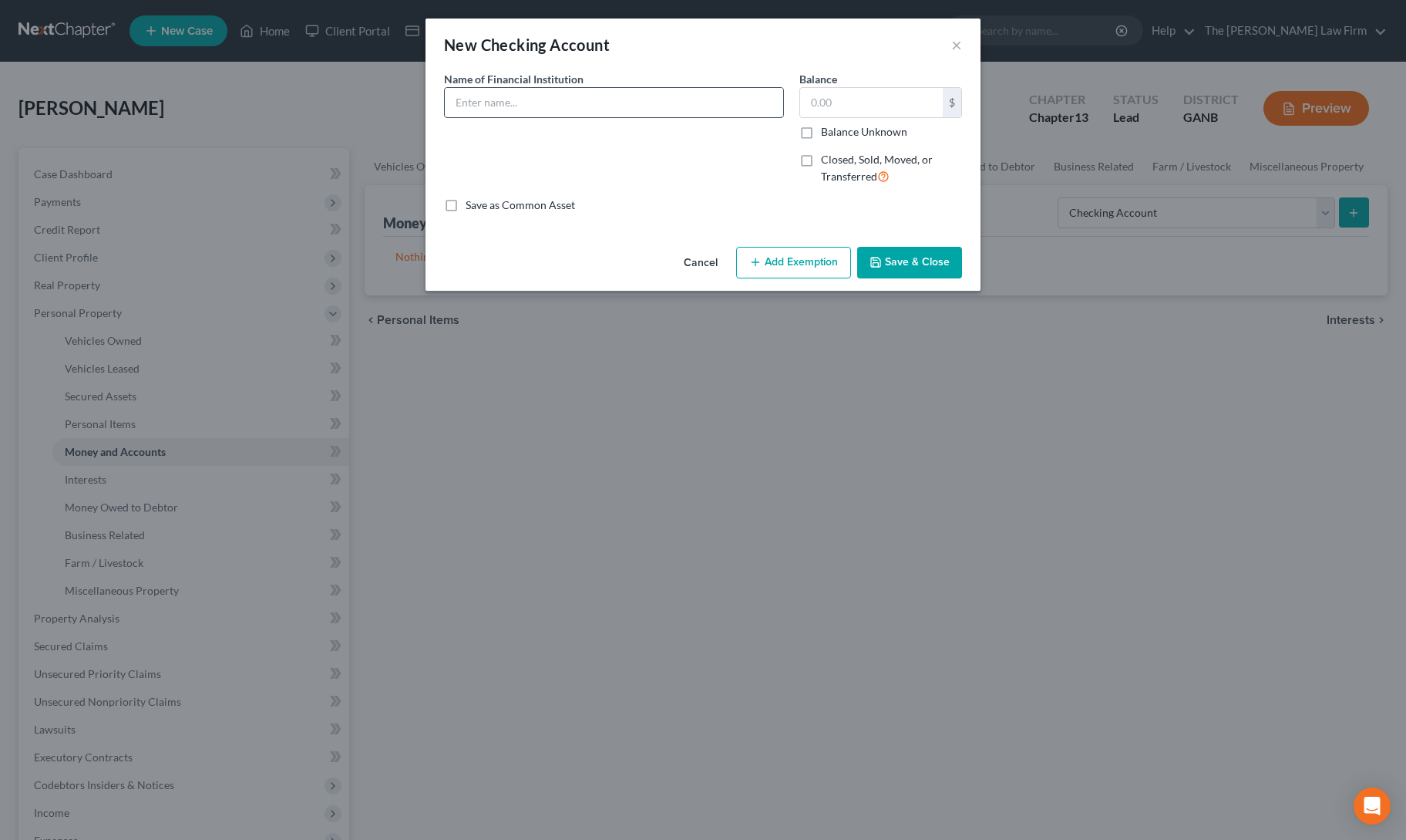
click at [536, 92] on input "text" at bounding box center [614, 103] width 338 height 30
type input "Bank of the Ozarks"
click at [830, 104] on input "text" at bounding box center [871, 103] width 143 height 30
type input "0"
click at [927, 273] on button "Save & Close" at bounding box center [910, 263] width 105 height 32
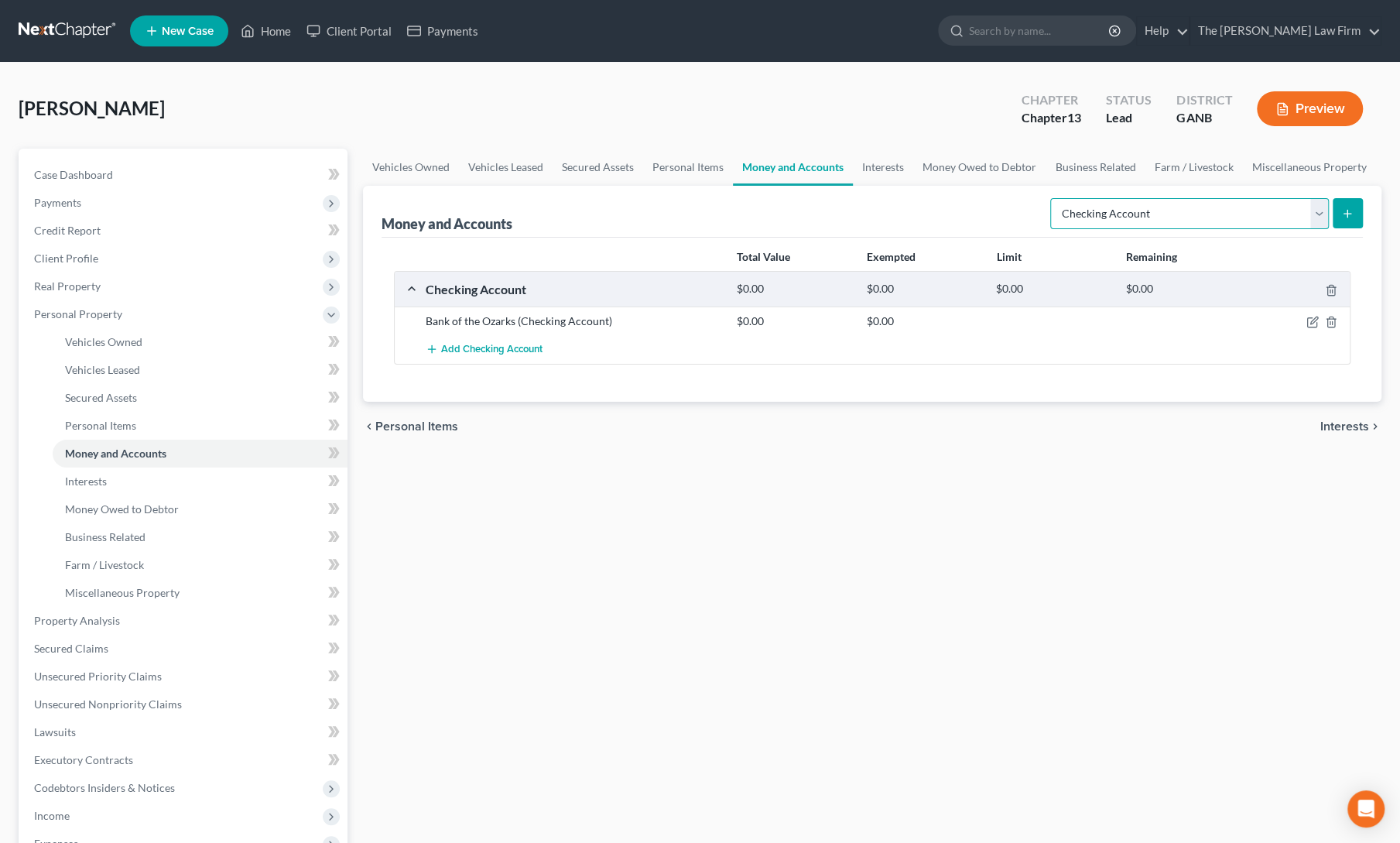
click at [1129, 215] on select "Select Account Type Brokerage Cash on Hand Certificates of Deposit Checking Acc…" at bounding box center [1189, 213] width 278 height 31
select select "savings"
click at [1054, 198] on select "Select Account Type Brokerage Cash on Hand Certificates of Deposit Checking Acc…" at bounding box center [1189, 213] width 278 height 31
click at [1356, 216] on button "submit" at bounding box center [1348, 213] width 31 height 31
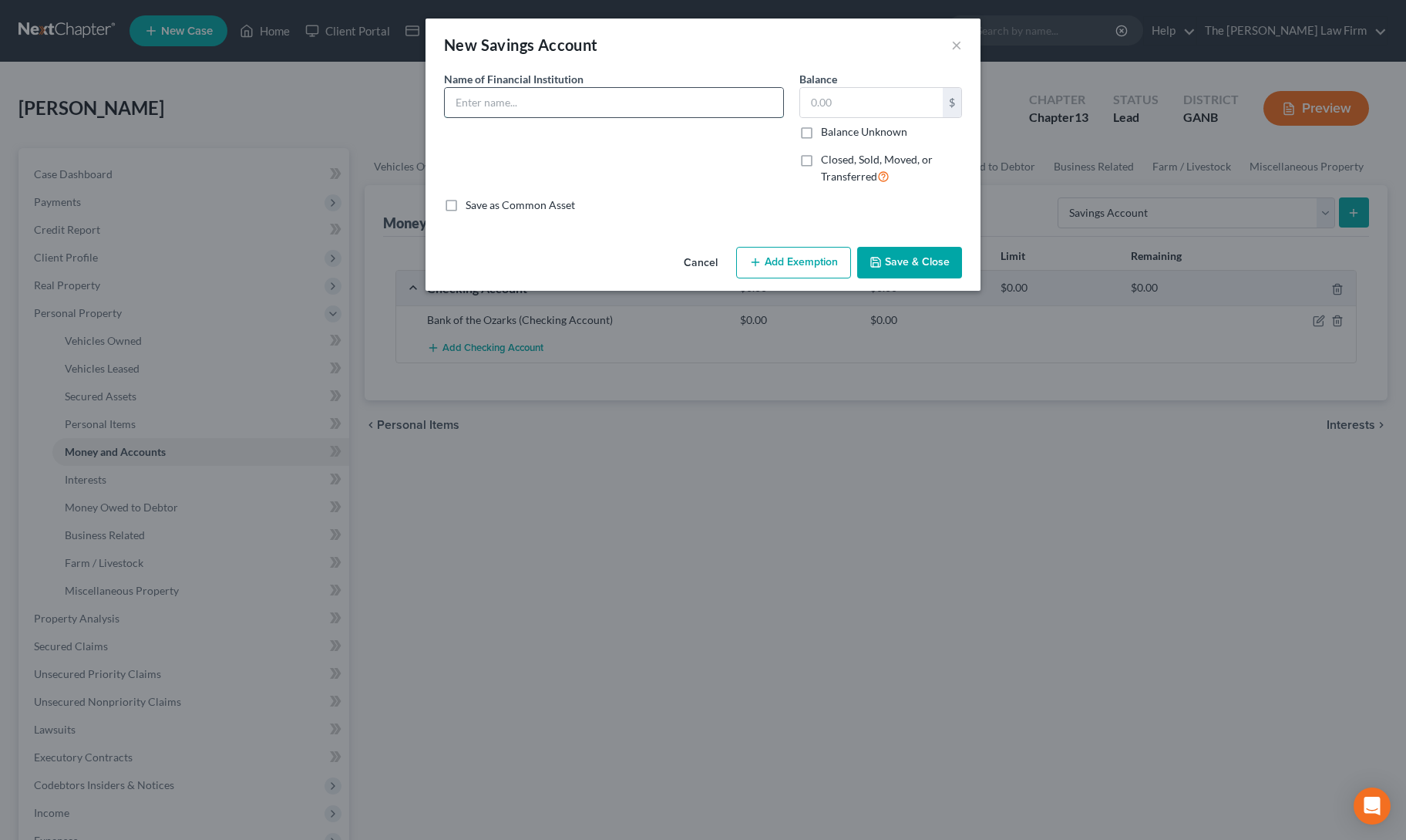
click at [523, 112] on input "text" at bounding box center [614, 103] width 338 height 30
type input "Bank of the Ozarks"
click at [844, 98] on input "text" at bounding box center [871, 103] width 143 height 30
type input "200"
click at [797, 272] on button "Add Exemption" at bounding box center [794, 263] width 115 height 32
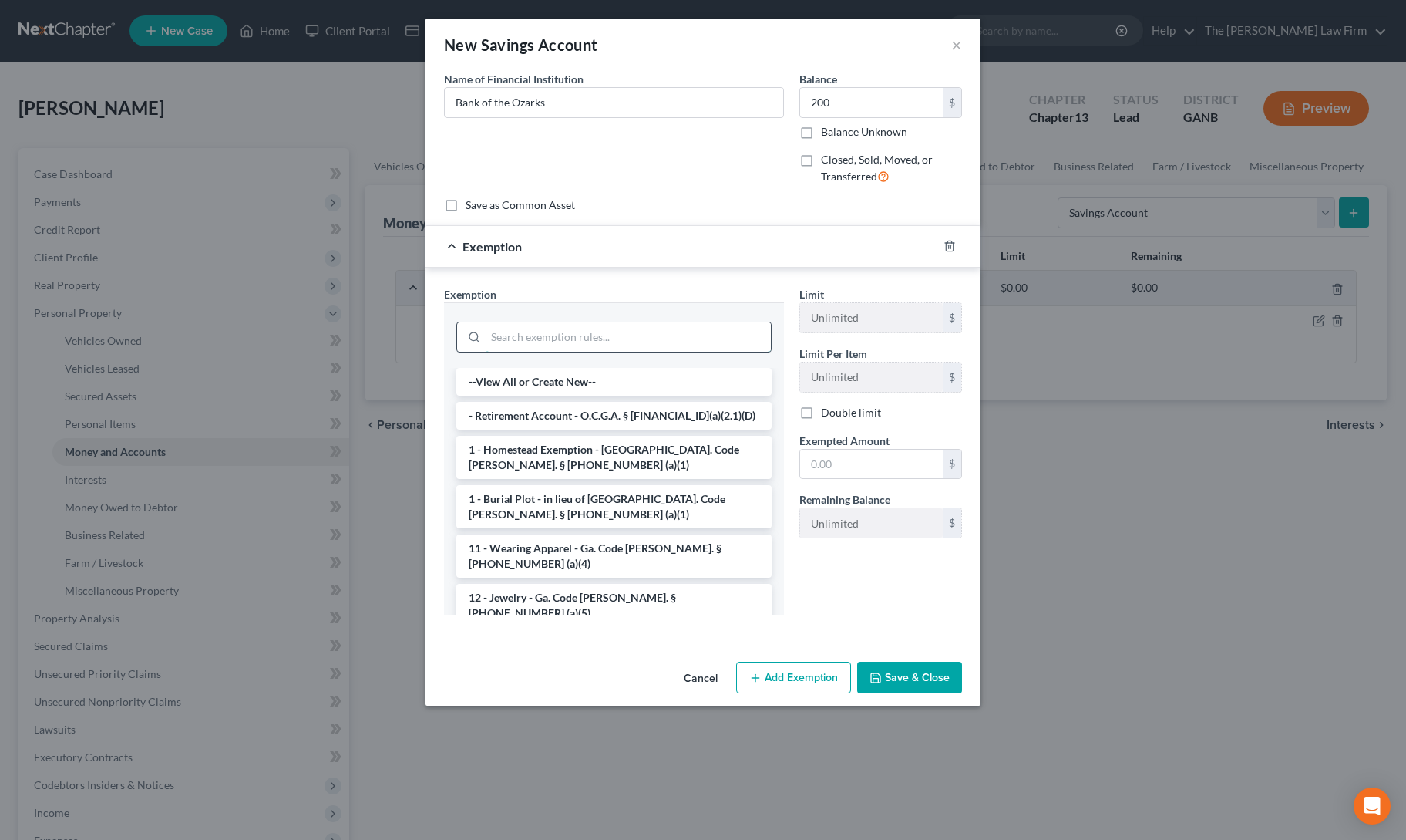
click at [623, 342] on input "search" at bounding box center [629, 337] width 285 height 30
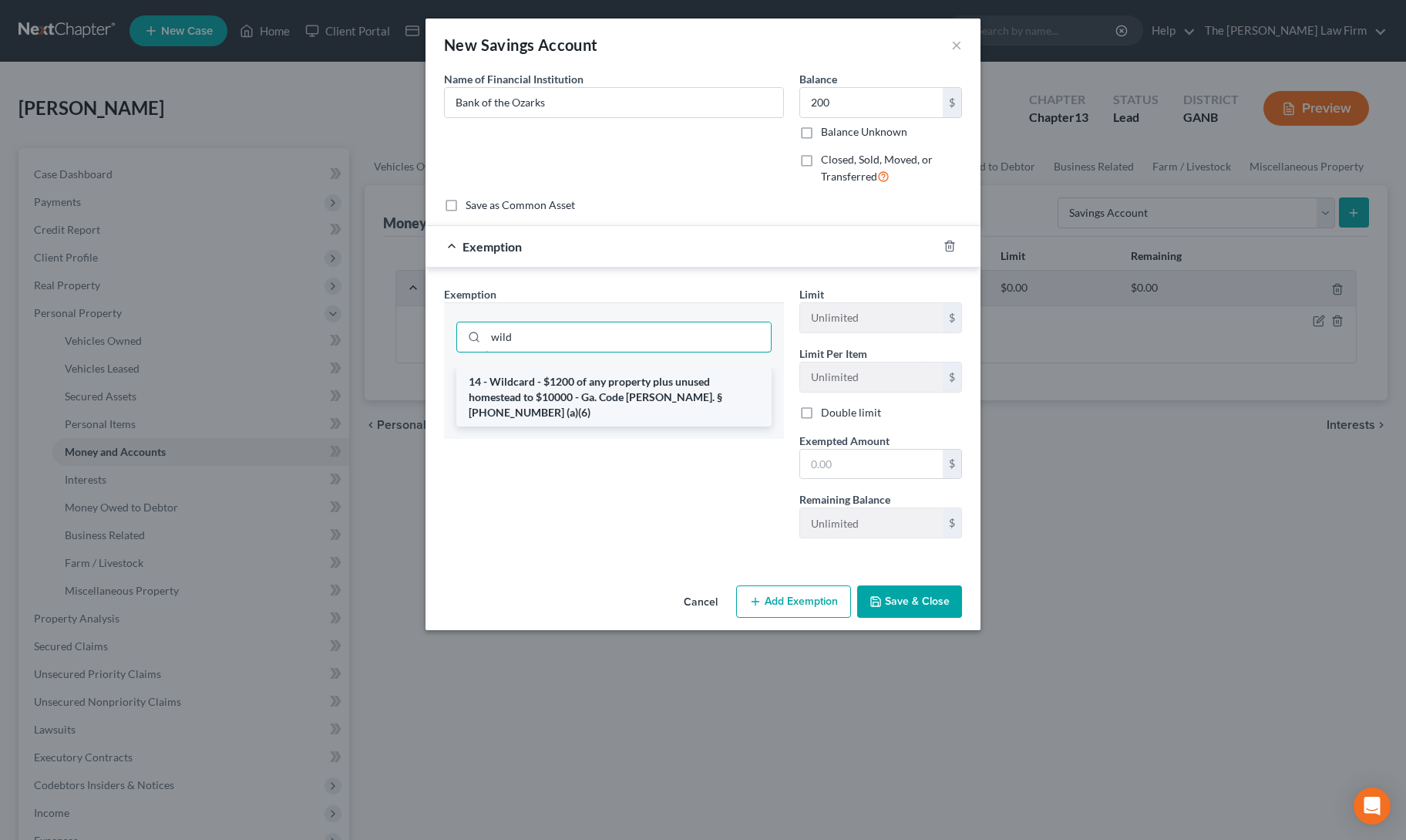
type input "wild"
click at [596, 384] on li "14 - Wildcard - $1200 of any property plus unused homestead to $10000 - Ga. Cod…" at bounding box center [614, 397] width 316 height 58
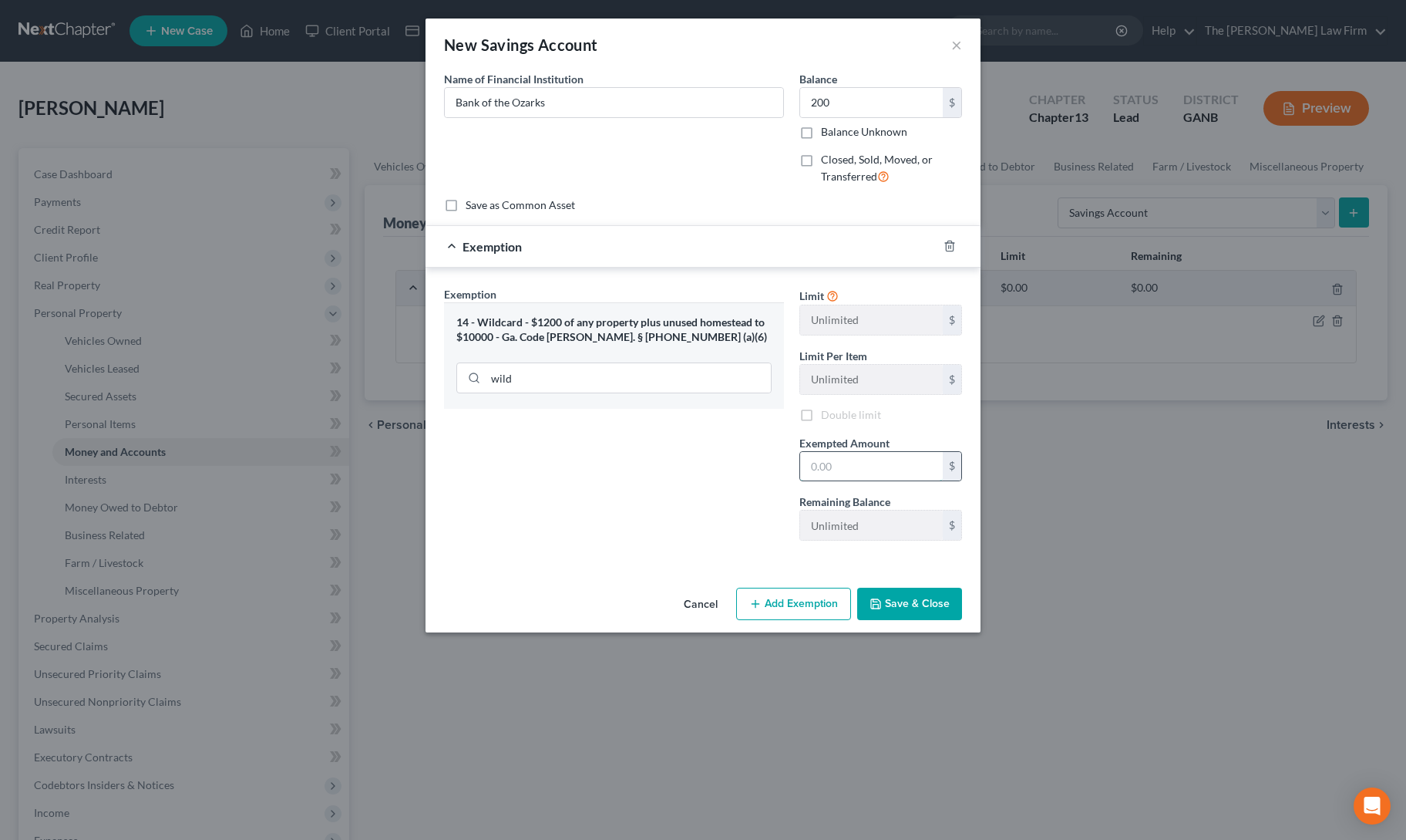
click at [841, 463] on input "text" at bounding box center [871, 467] width 143 height 30
type input "200"
click at [650, 523] on div "Exemption Set must be selected for CA. Exemption * 14 - Wildcard - $1200 of any…" at bounding box center [614, 419] width 356 height 267
click at [888, 602] on button "Save & Close" at bounding box center [910, 603] width 105 height 32
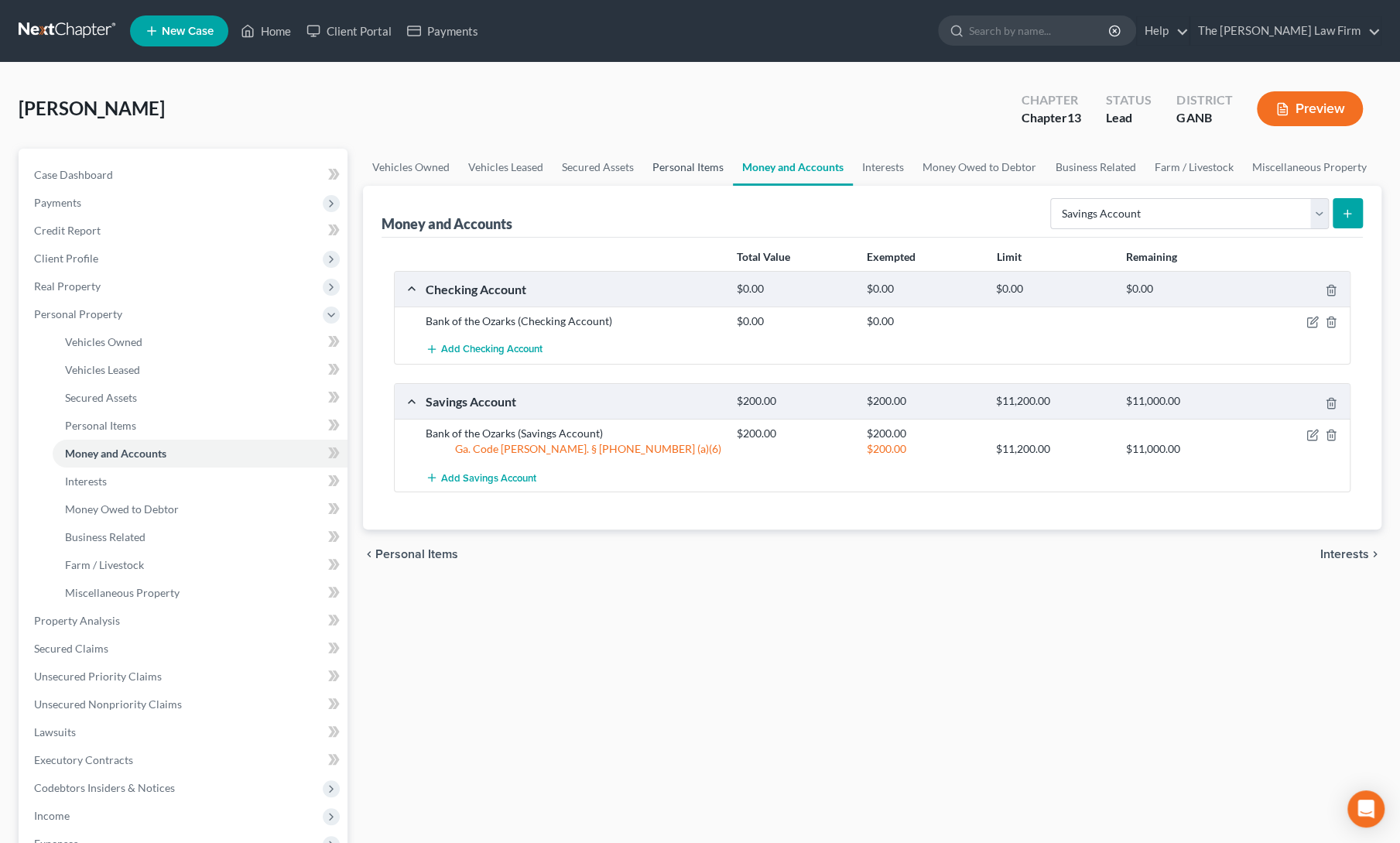
click at [689, 163] on link "Personal Items" at bounding box center [688, 167] width 90 height 38
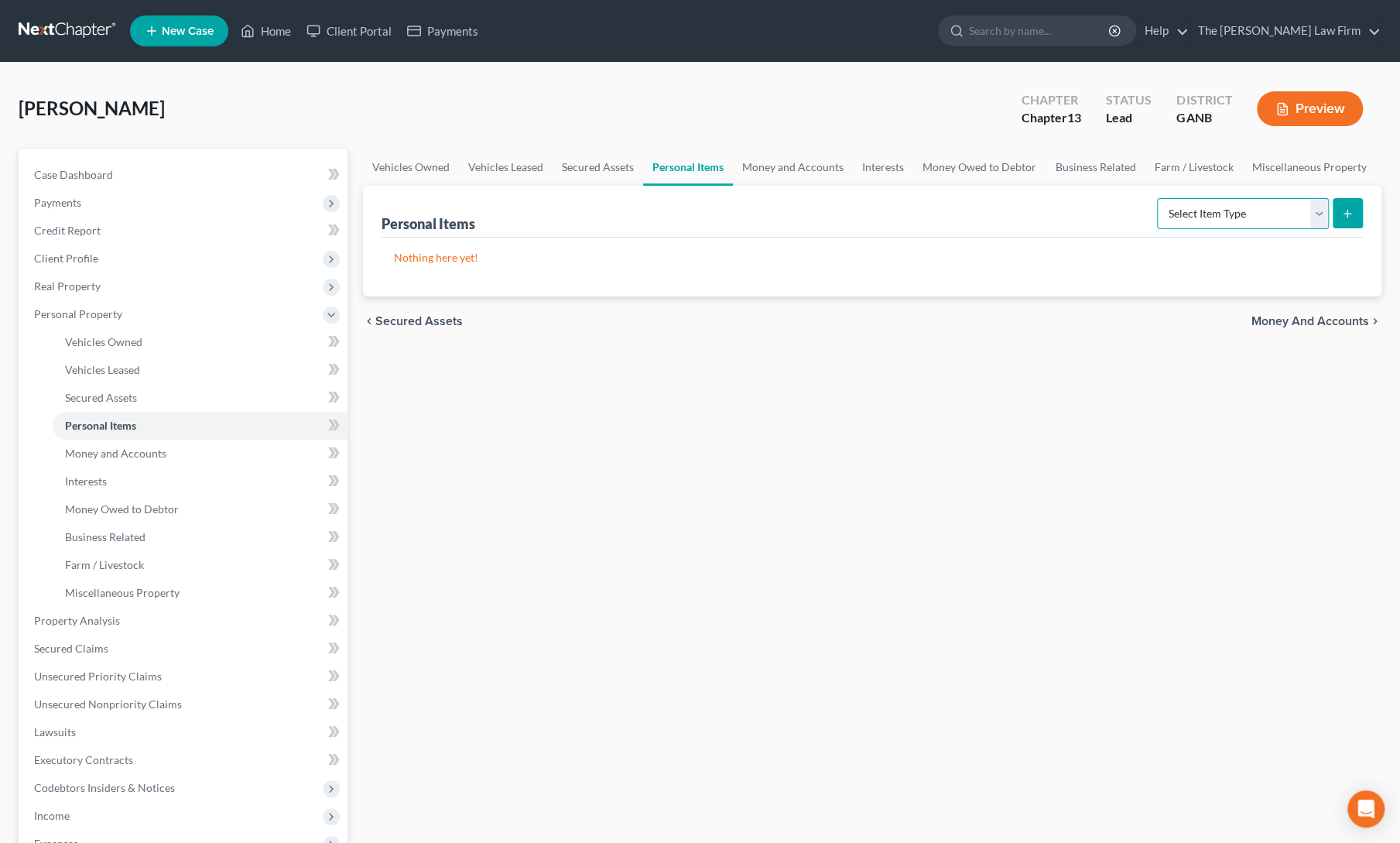
click at [1185, 219] on select "Select Item Type Clothing Collectibles Of Value Electronics Firearms Household …" at bounding box center [1243, 213] width 172 height 31
select select "clothing"
click at [1159, 198] on select "Select Item Type Clothing Collectibles Of Value Electronics Firearms Household …" at bounding box center [1243, 213] width 172 height 31
click at [1345, 215] on icon "submit" at bounding box center [1348, 214] width 12 height 12
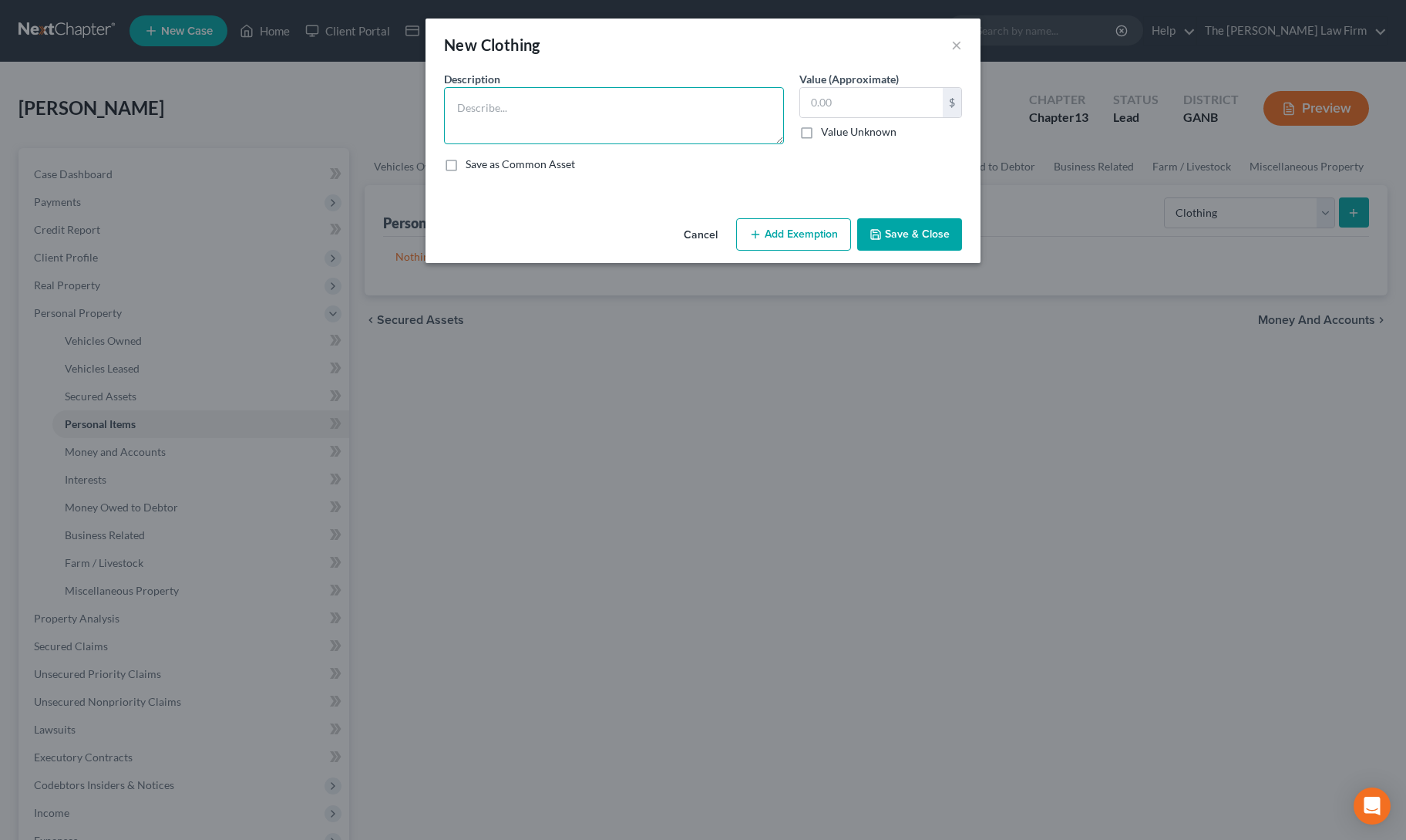
click at [555, 104] on textarea at bounding box center [614, 116] width 340 height 57
type textarea "Clothing"
type input "800"
click at [784, 243] on button "Add Exemption" at bounding box center [794, 234] width 115 height 32
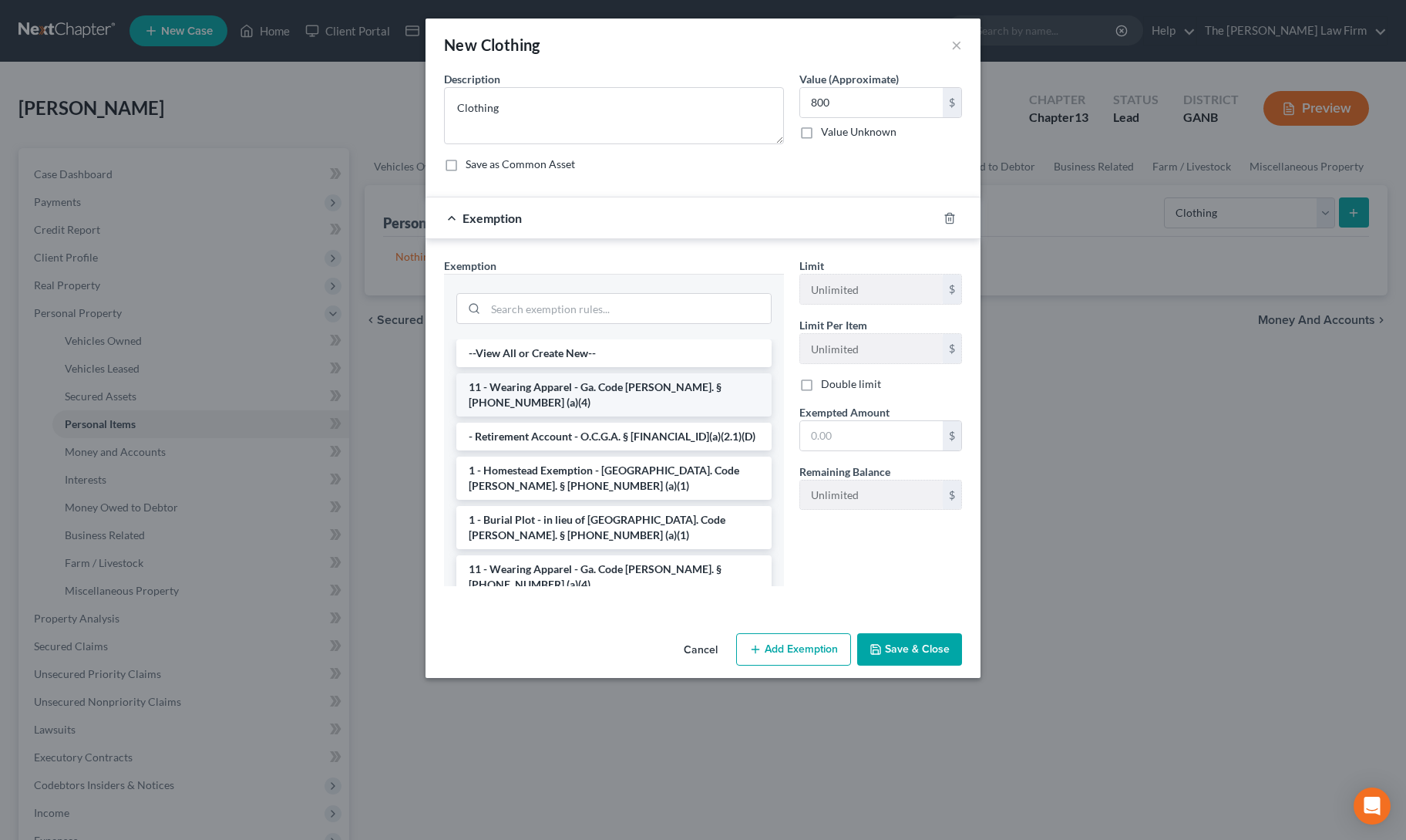
click at [563, 384] on li "11 - Wearing Apparel - Ga. Code [PERSON_NAME]. § [PHONE_NUMBER] (a)(4)" at bounding box center [614, 395] width 316 height 43
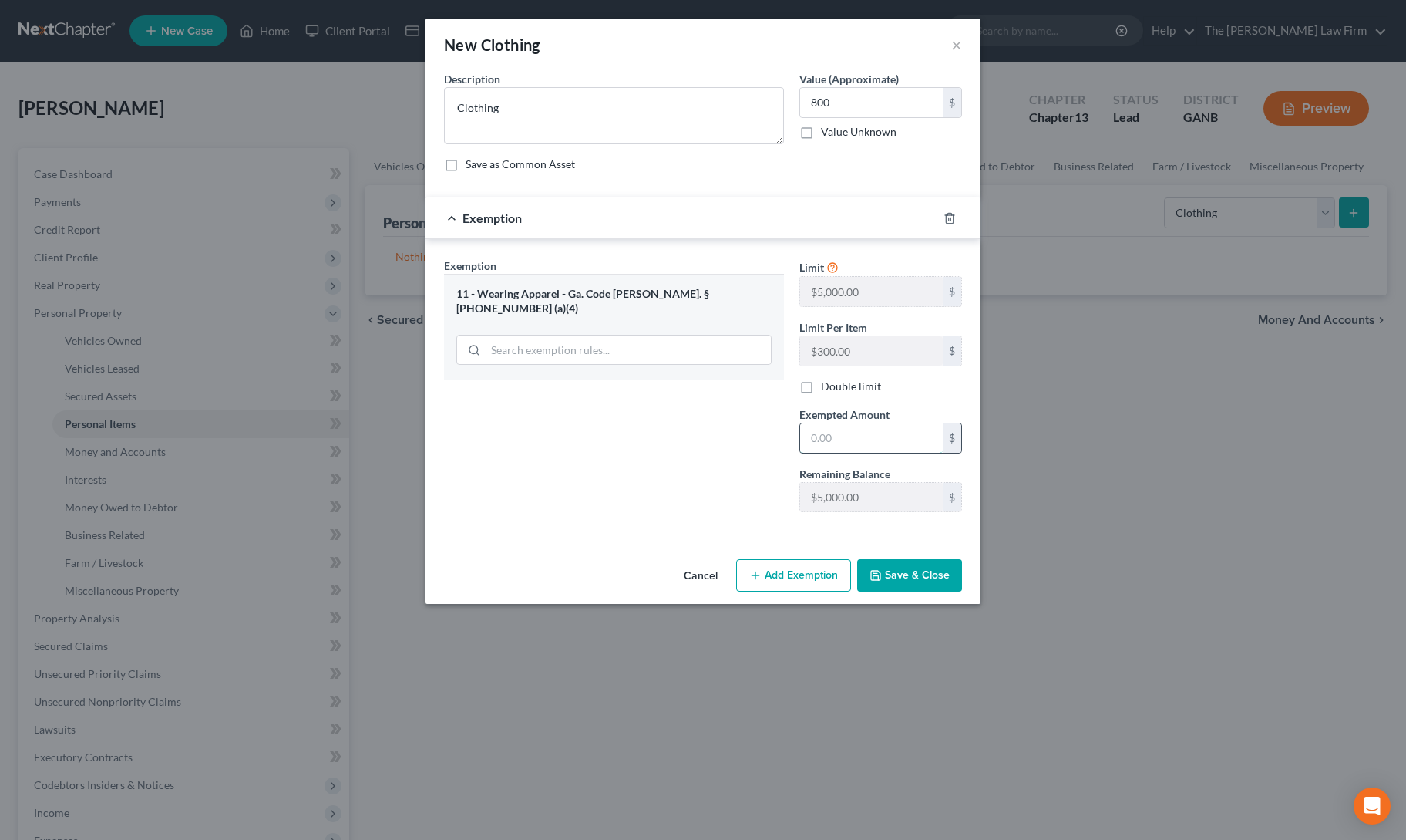
click at [815, 432] on input "text" at bounding box center [871, 438] width 143 height 30
type input "800"
click at [752, 470] on div "Exemption Set must be selected for CA. Exemption * 11 - Wearing Apparel - Ga. C…" at bounding box center [614, 390] width 356 height 267
click at [899, 567] on button "Save & Close" at bounding box center [910, 575] width 105 height 32
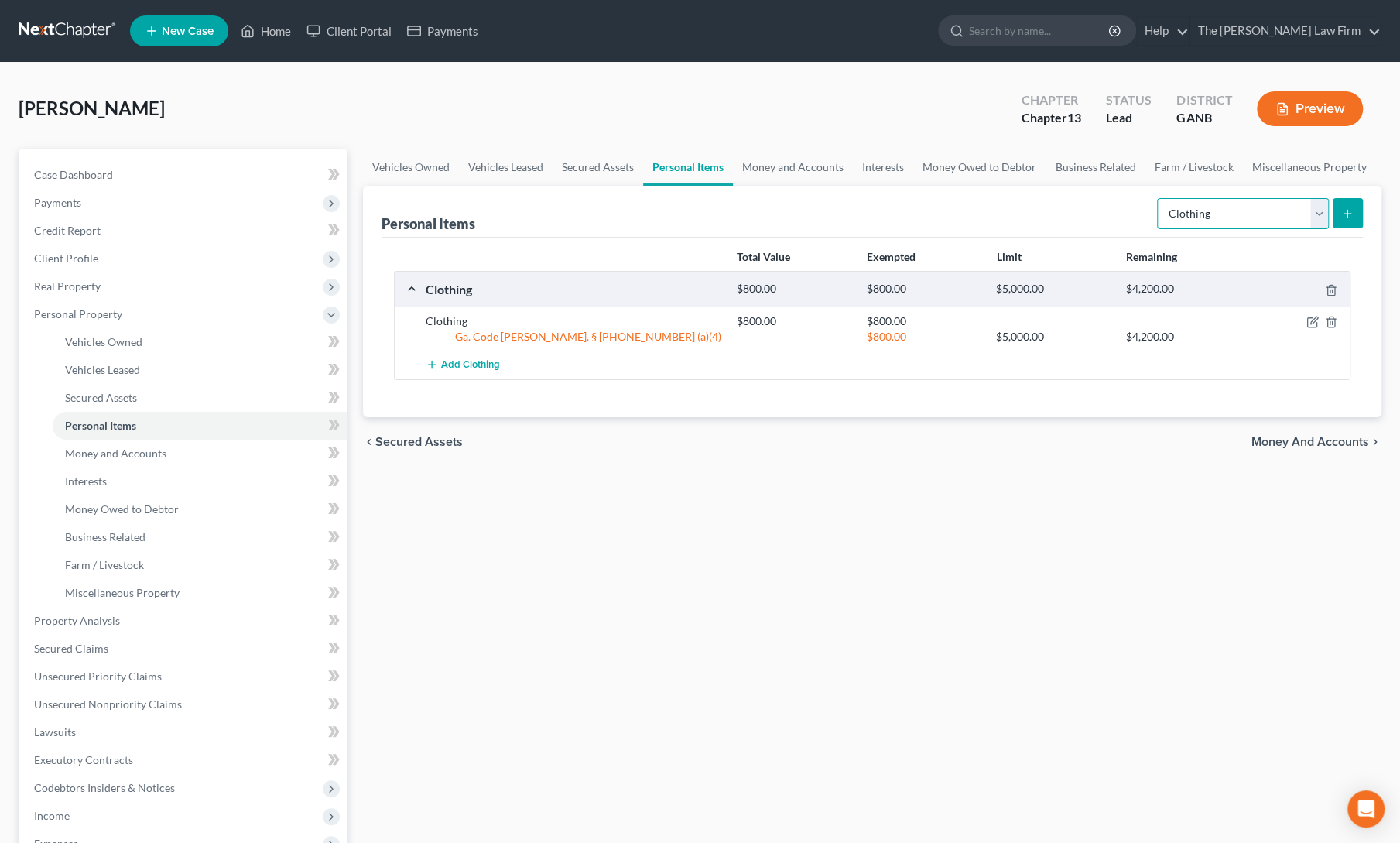
click at [1231, 220] on select "Select Item Type Clothing Collectibles Of Value Electronics Firearms Household …" at bounding box center [1243, 213] width 172 height 31
click at [1159, 198] on select "Select Item Type Clothing Collectibles Of Value Electronics Firearms Household …" at bounding box center [1243, 213] width 172 height 31
click at [1224, 209] on select "Select Item Type Clothing Collectibles Of Value Electronics Firearms Household …" at bounding box center [1243, 213] width 172 height 31
select select "household_goods"
click at [1159, 198] on select "Select Item Type Clothing Collectibles Of Value Electronics Firearms Household …" at bounding box center [1243, 213] width 172 height 31
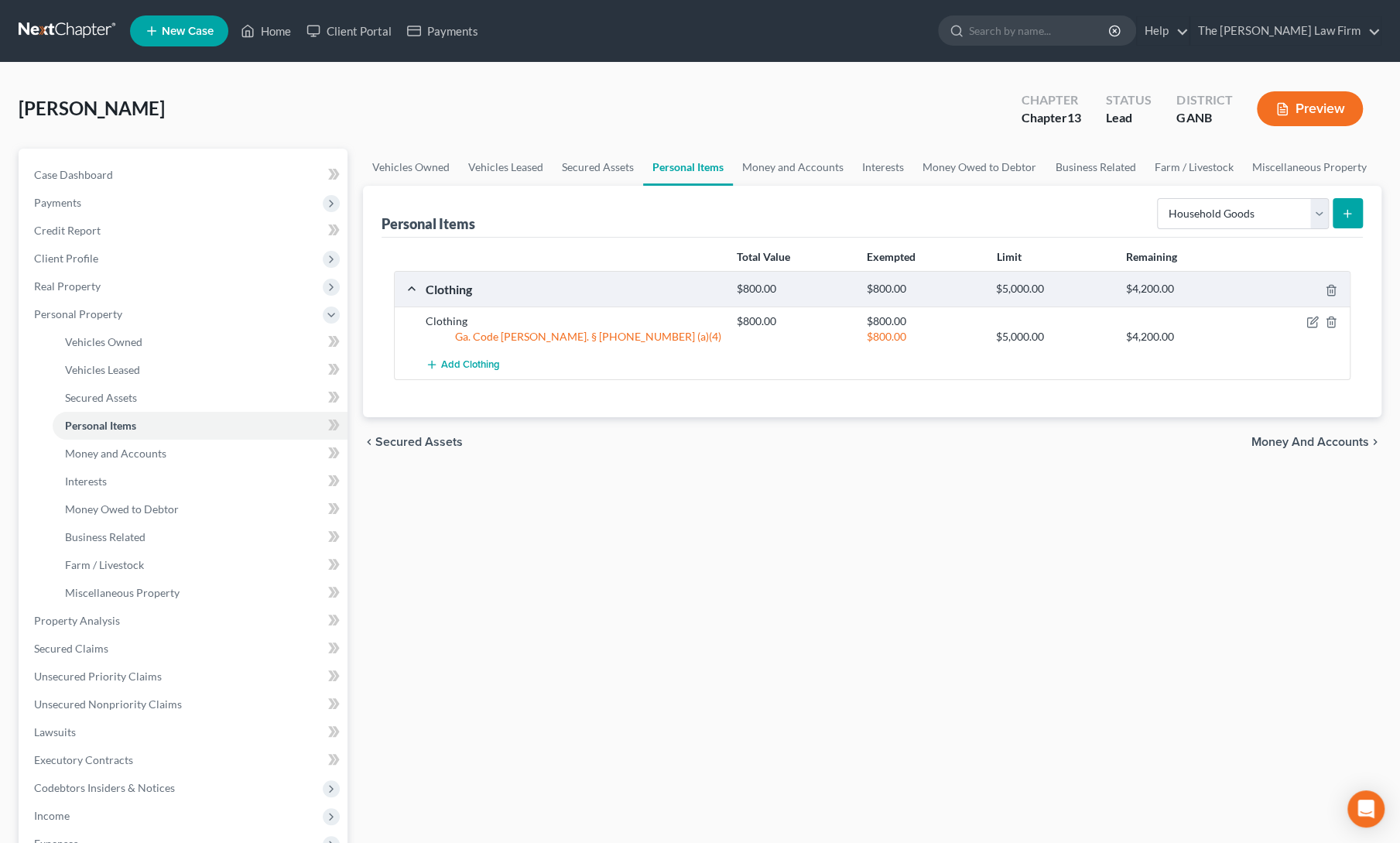
click at [1358, 210] on button "submit" at bounding box center [1348, 213] width 31 height 31
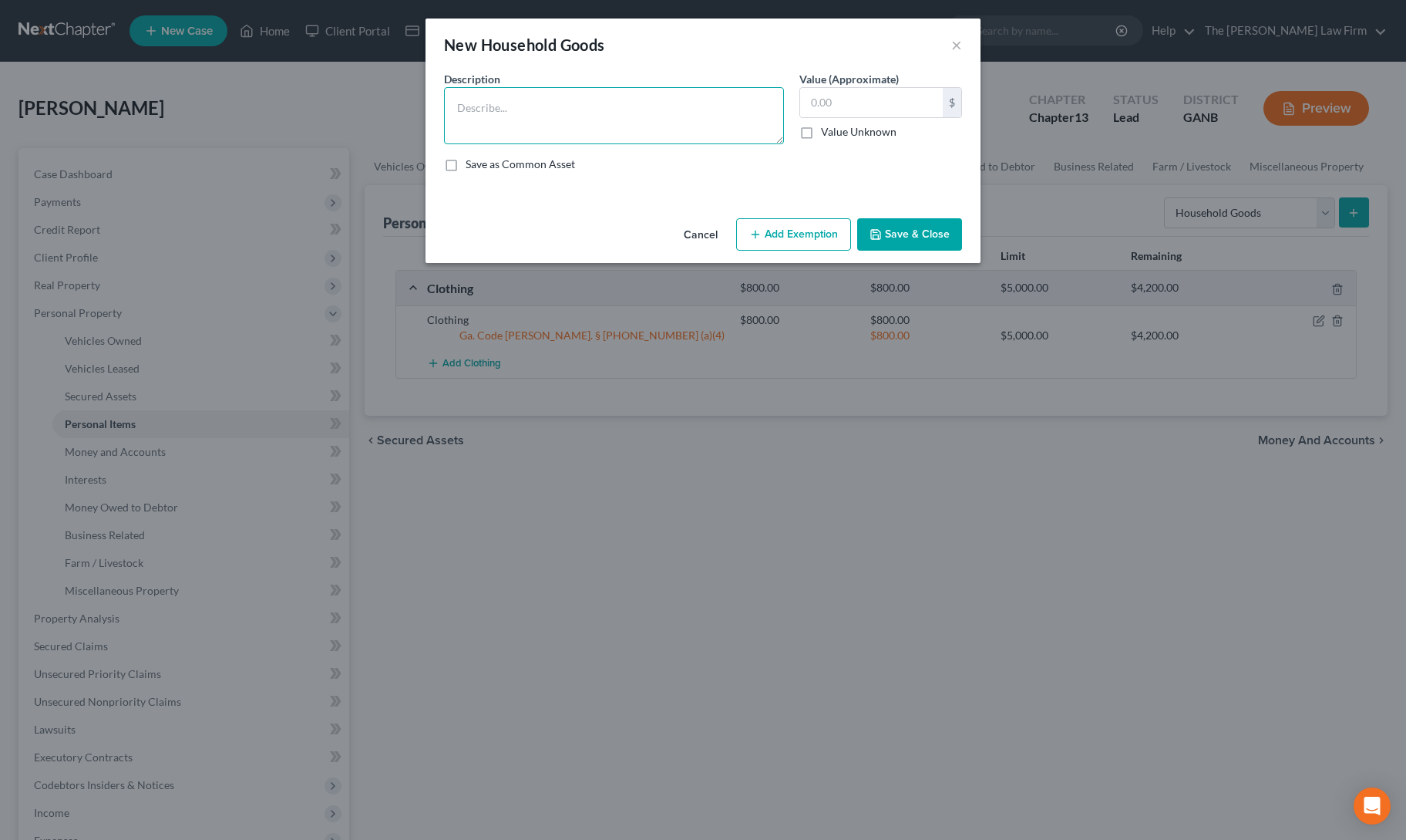
click at [660, 107] on textarea at bounding box center [614, 116] width 340 height 57
type textarea "HHG & furniture"
type input "2,000"
click at [794, 238] on button "Add Exemption" at bounding box center [794, 234] width 115 height 32
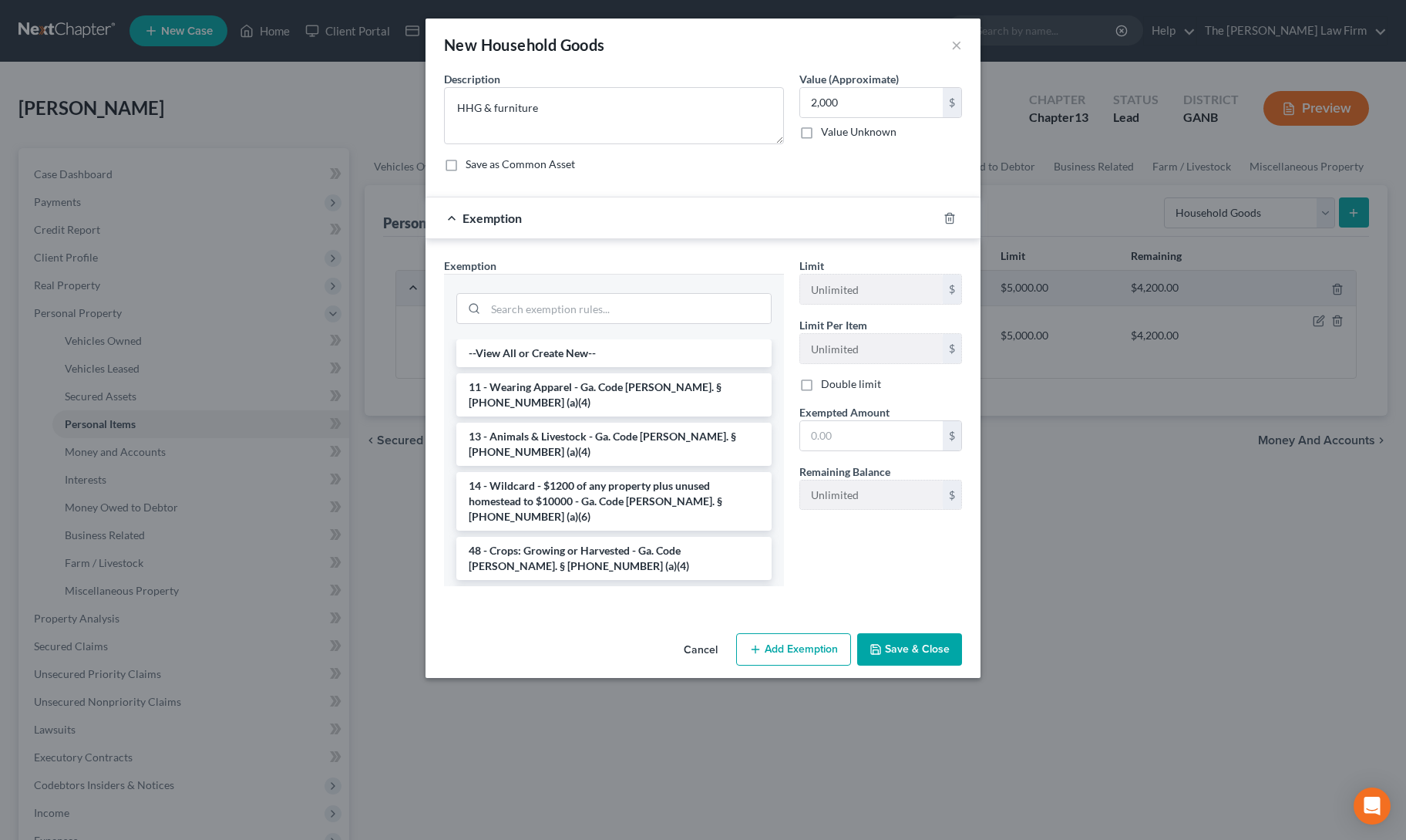
click at [590, 586] on li "6 - Household Goods and Furnishings - Ga. Code [PERSON_NAME]. § [PHONE_NUMBER] …" at bounding box center [614, 608] width 316 height 43
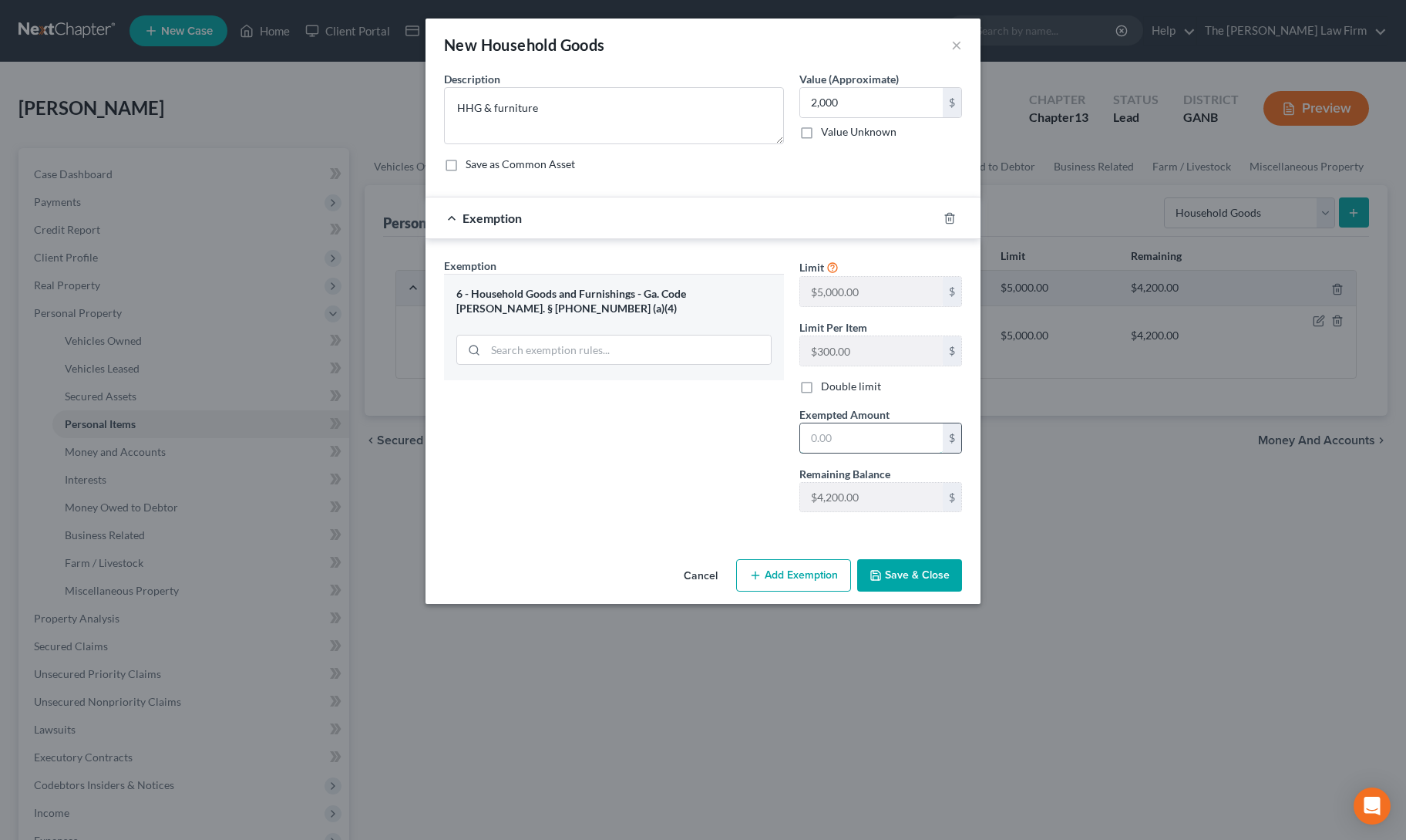
click at [841, 440] on input "text" at bounding box center [871, 438] width 143 height 30
type input "2,000"
click at [726, 485] on div "Exemption Set must be selected for CA. Exemption * 6 - Household Goods and Furn…" at bounding box center [614, 390] width 356 height 267
click at [916, 576] on button "Save & Close" at bounding box center [910, 575] width 105 height 32
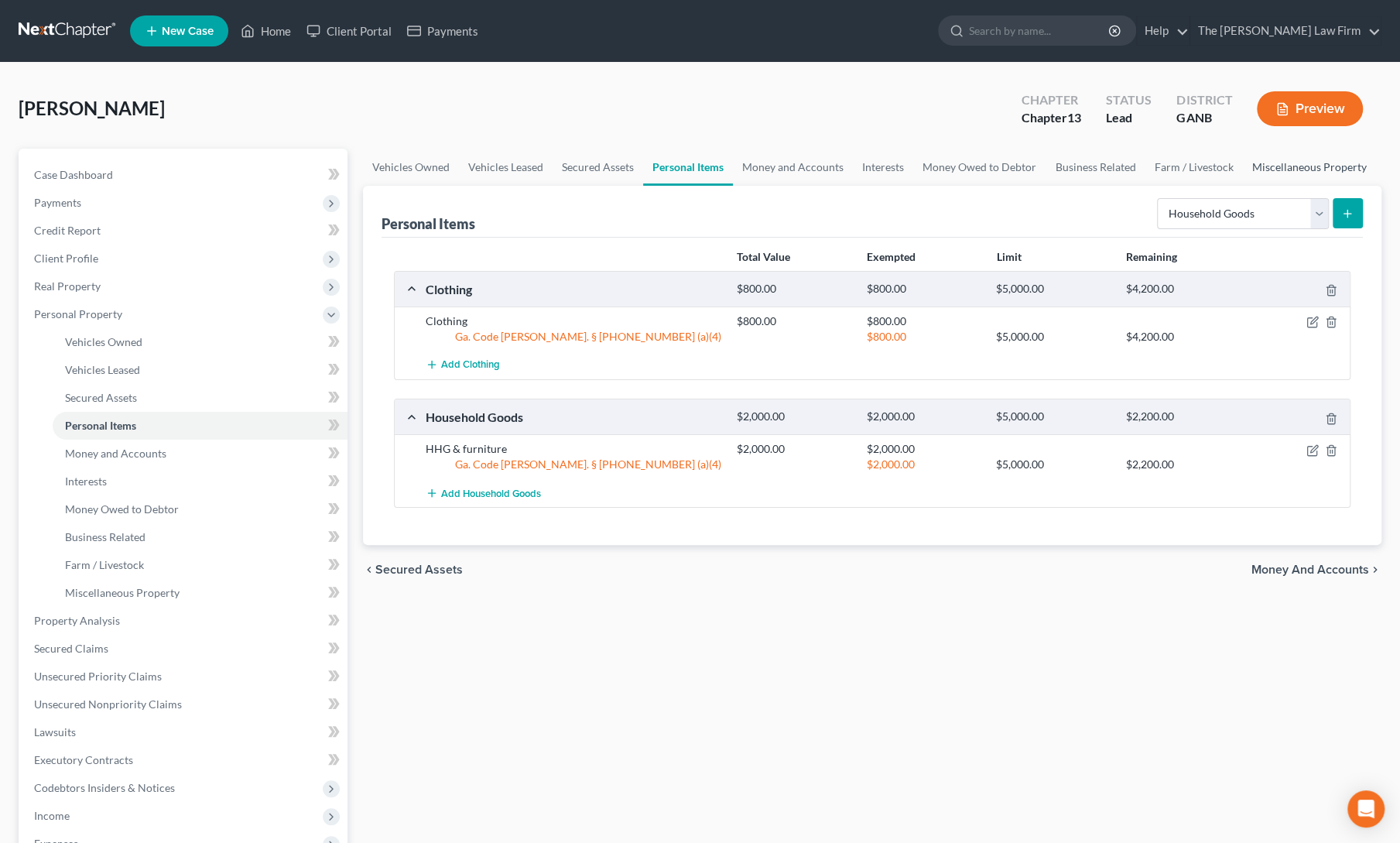
click at [1264, 163] on link "Miscellaneous Property" at bounding box center [1308, 167] width 134 height 38
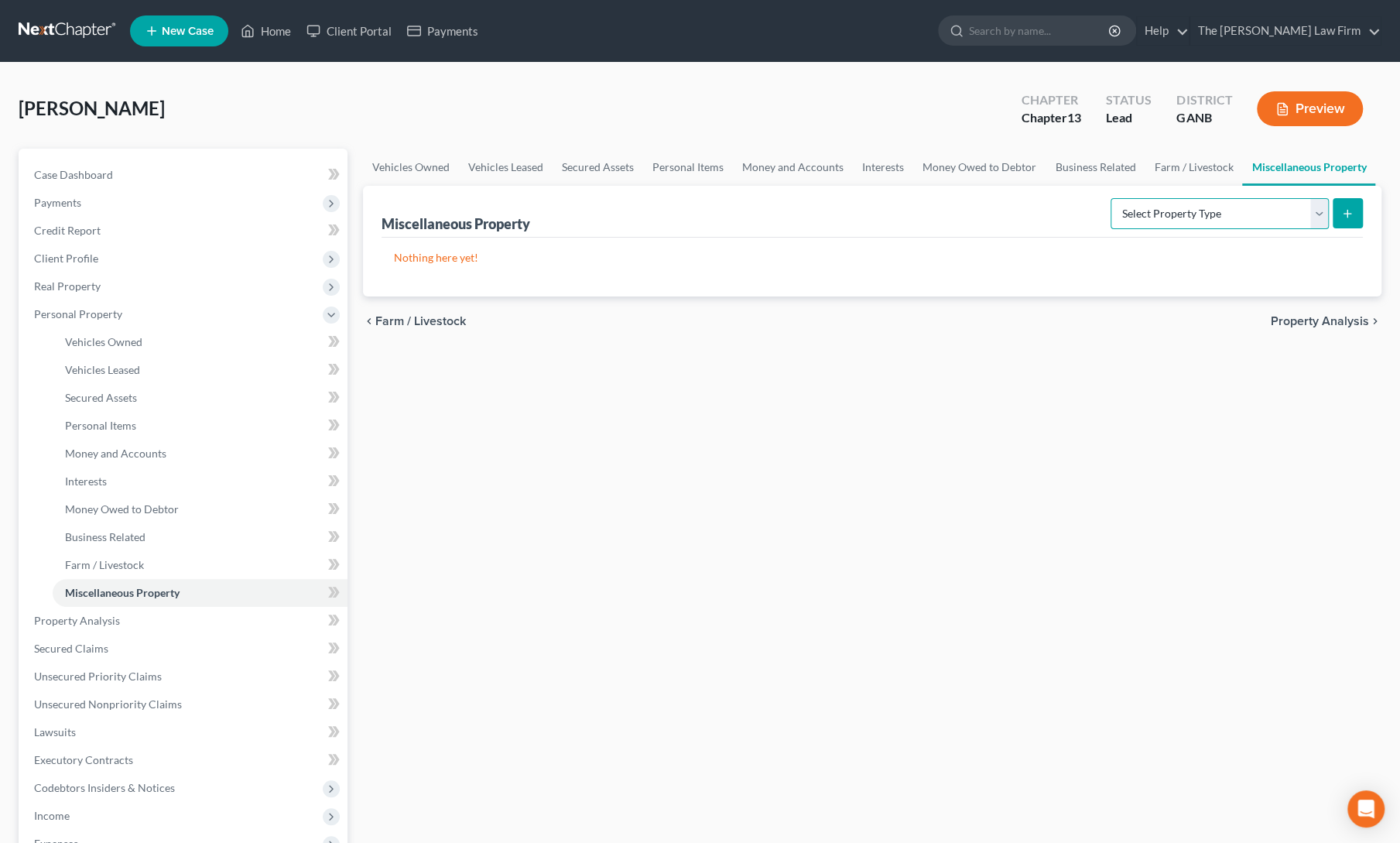
click at [1213, 215] on select "Select Property Type Assigned for Creditor Benefit [DATE] Holding for Another N…" at bounding box center [1219, 213] width 218 height 31
select select "not_yet_listed"
click at [1110, 198] on select "Select Property Type Assigned for Creditor Benefit [DATE] Holding for Another N…" at bounding box center [1219, 213] width 218 height 31
click at [1352, 214] on icon "submit" at bounding box center [1348, 214] width 12 height 12
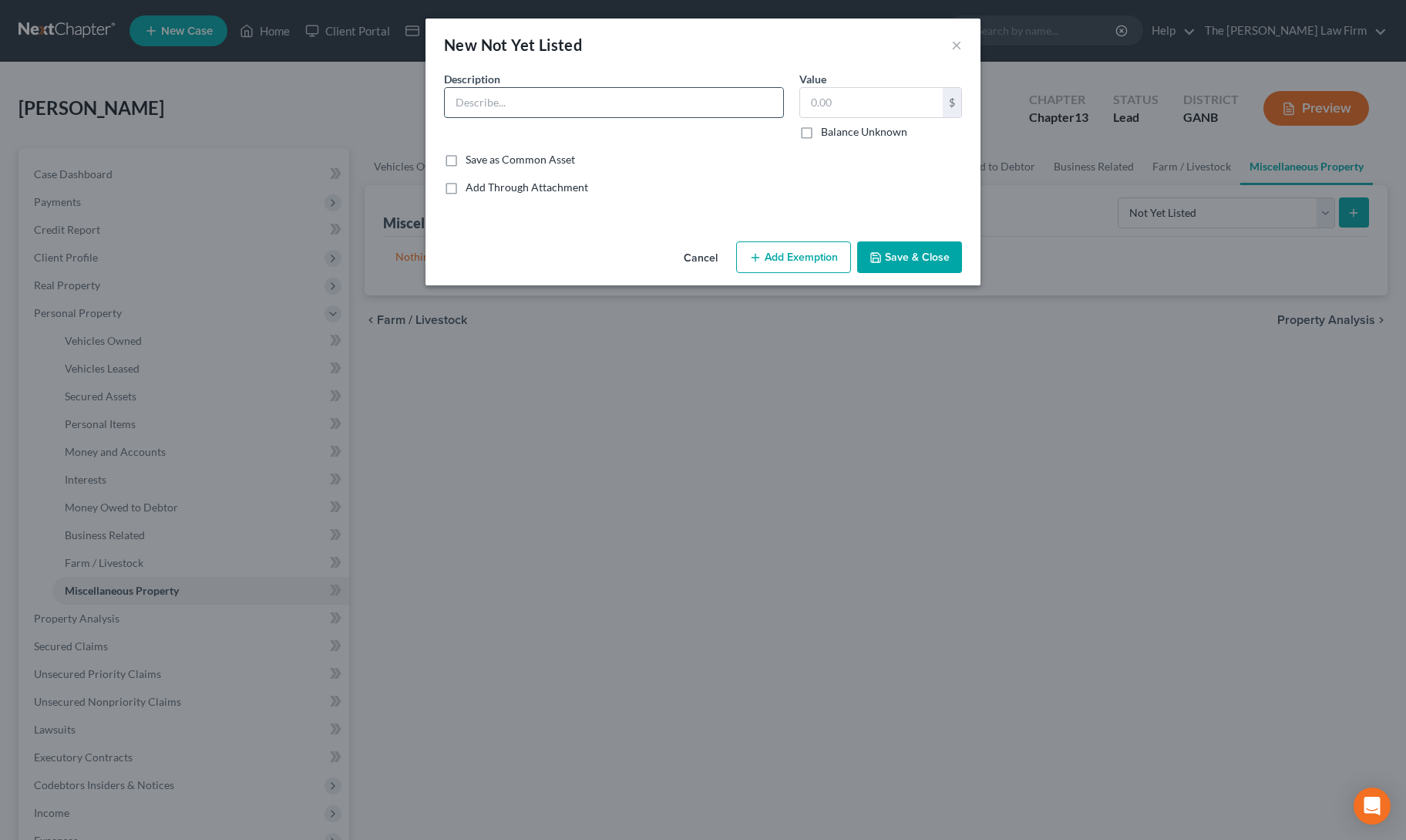
click at [518, 105] on input "text" at bounding box center [614, 103] width 338 height 30
click at [680, 27] on div "New Not Yet Listed ×" at bounding box center [703, 44] width 555 height 52
click at [630, 106] on input "Claim against" at bounding box center [614, 103] width 338 height 30
type input "Claim against [PERSON_NAME] & [PERSON_NAME] for wrongful foreclosure"
click at [821, 128] on label "Balance Unknown" at bounding box center [863, 132] width 86 height 16
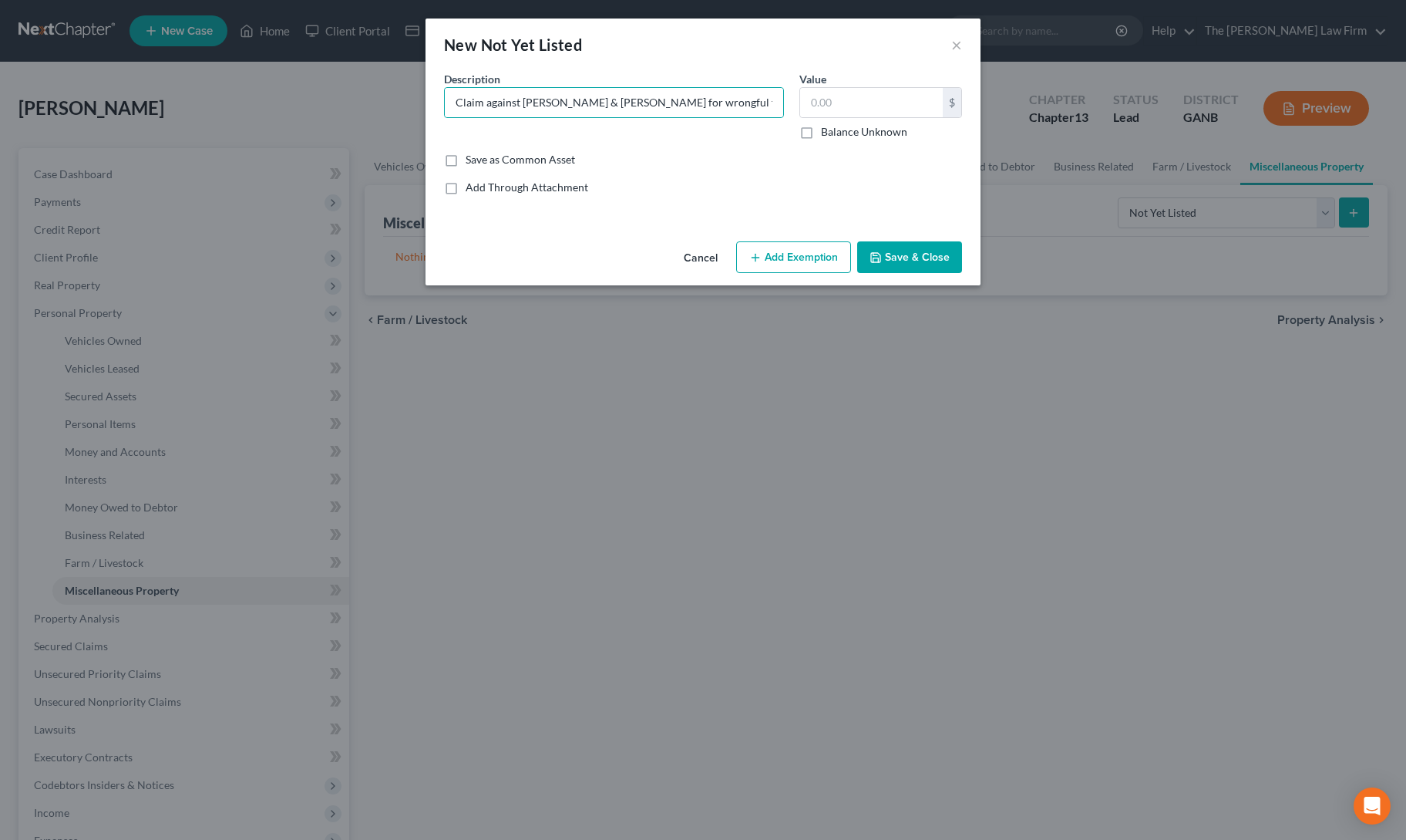
click at [827, 128] on input "Balance Unknown" at bounding box center [832, 130] width 10 height 10
checkbox input "true"
type input "0.00"
click at [899, 258] on button "Save & Close" at bounding box center [910, 257] width 105 height 32
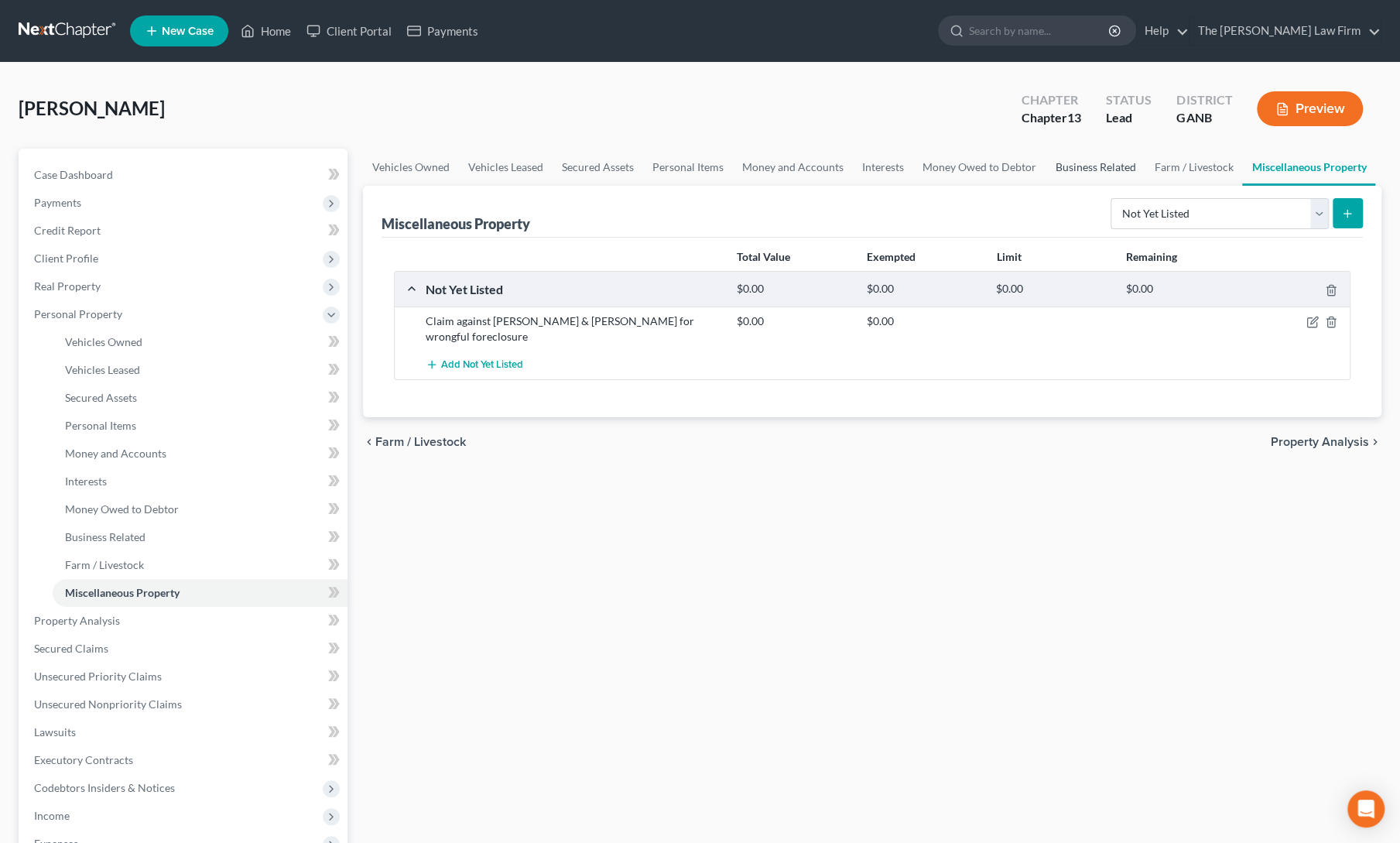
click at [1079, 175] on link "Business Related" at bounding box center [1095, 167] width 99 height 38
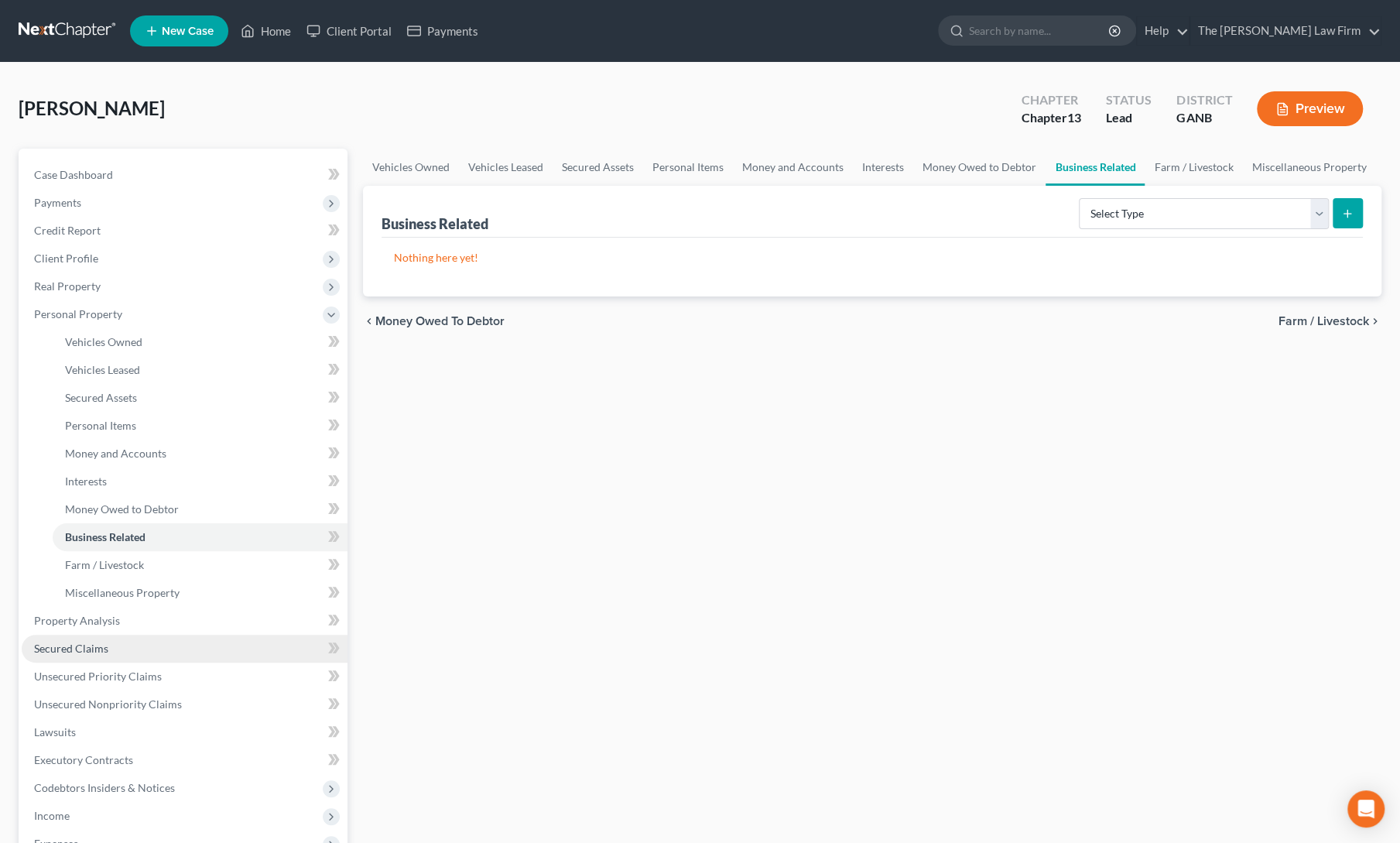
click at [58, 652] on span "Secured Claims" at bounding box center [71, 648] width 74 height 13
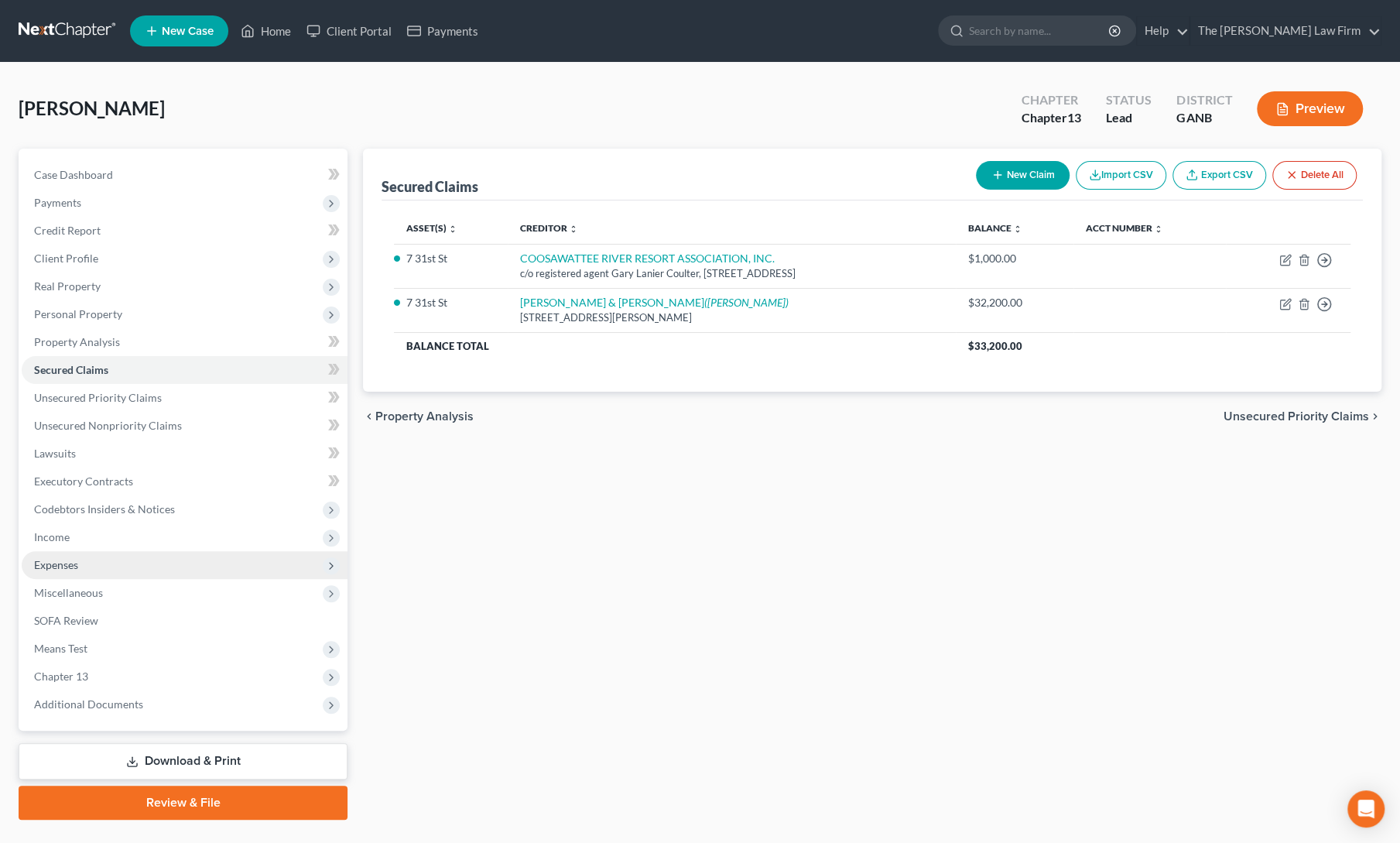
click at [77, 565] on span "Expenses" at bounding box center [56, 564] width 45 height 13
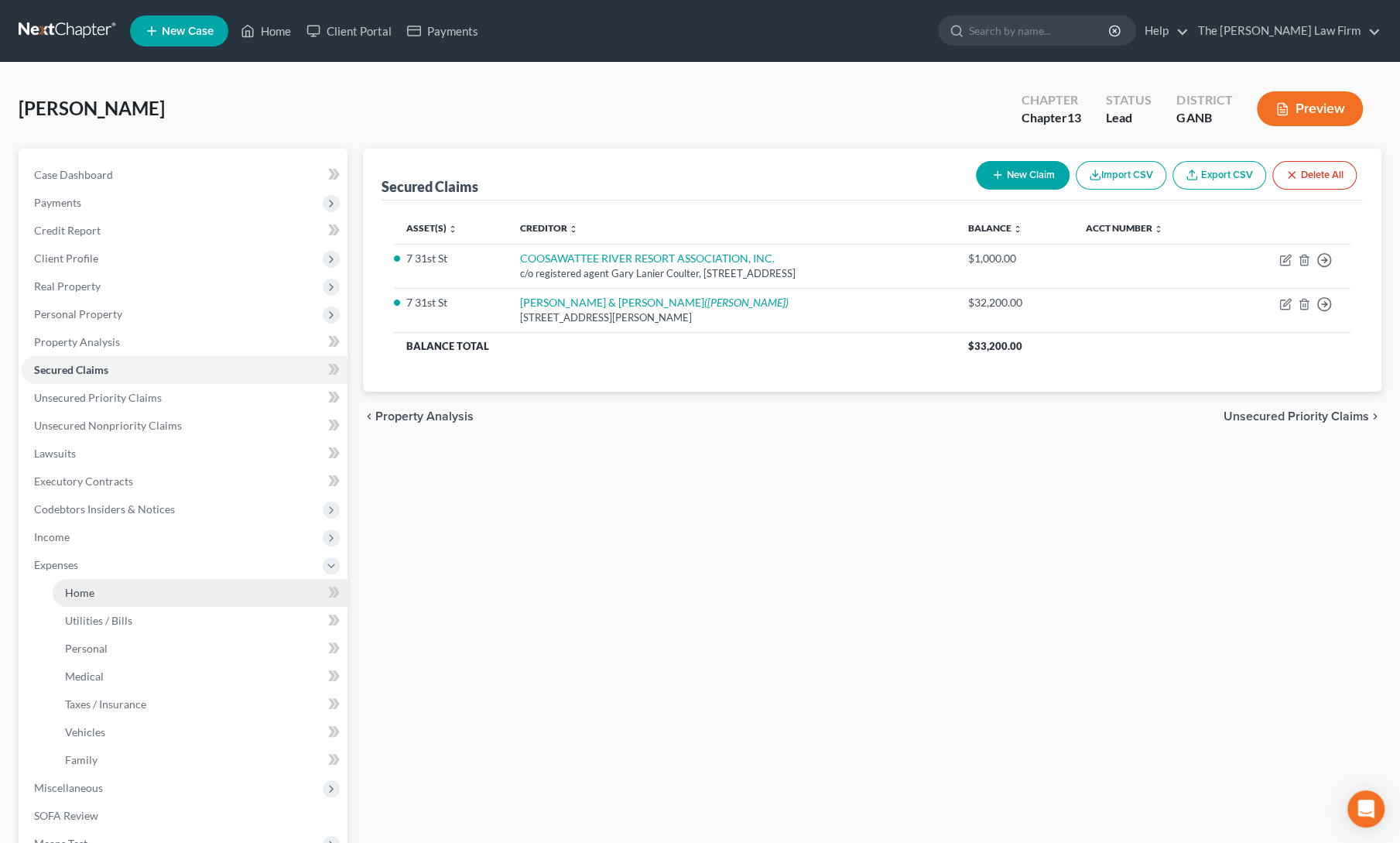
click at [91, 592] on span "Home" at bounding box center [79, 592] width 30 height 13
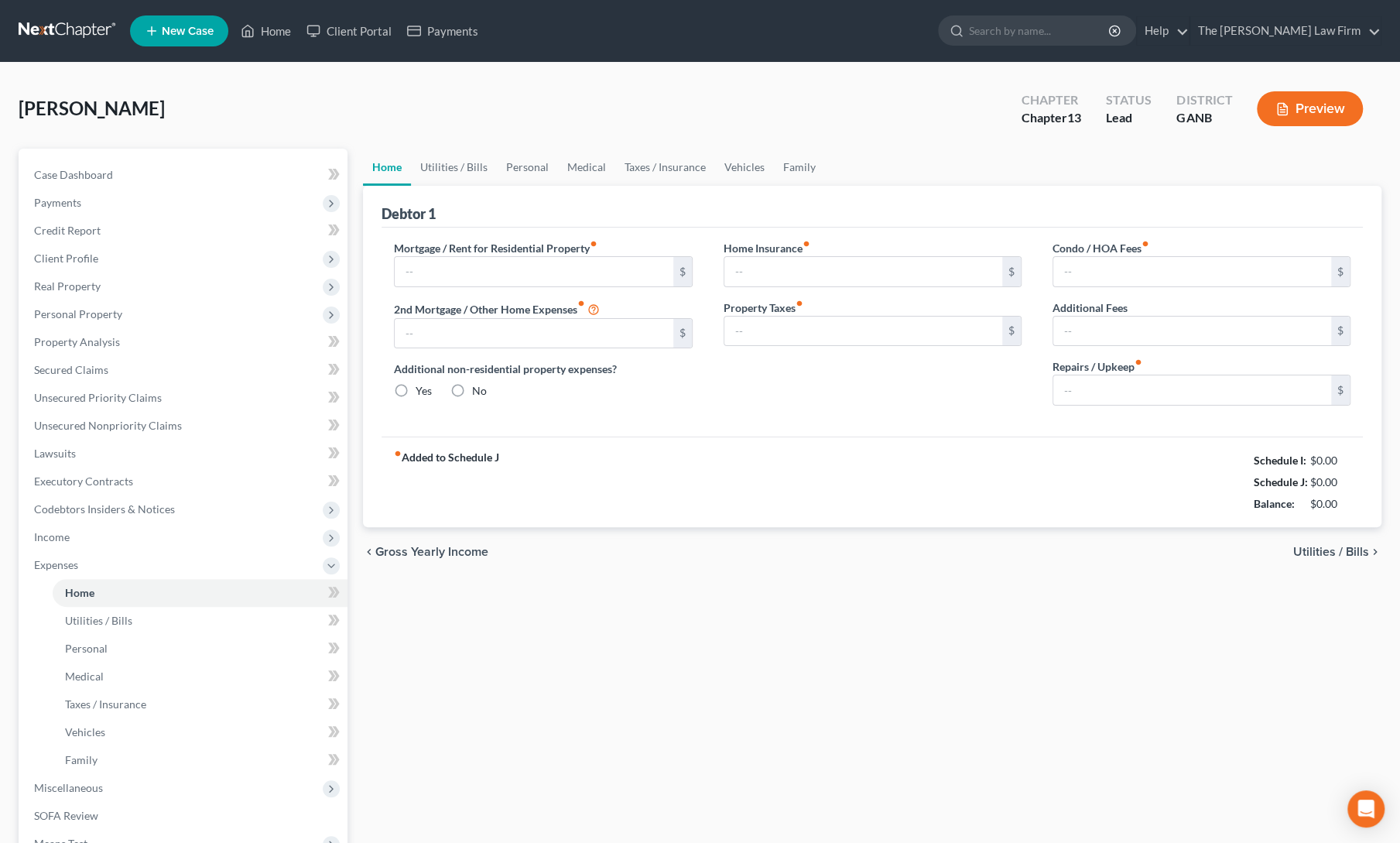
type input "500.00"
type input "0.00"
radio input "true"
type input "0.00"
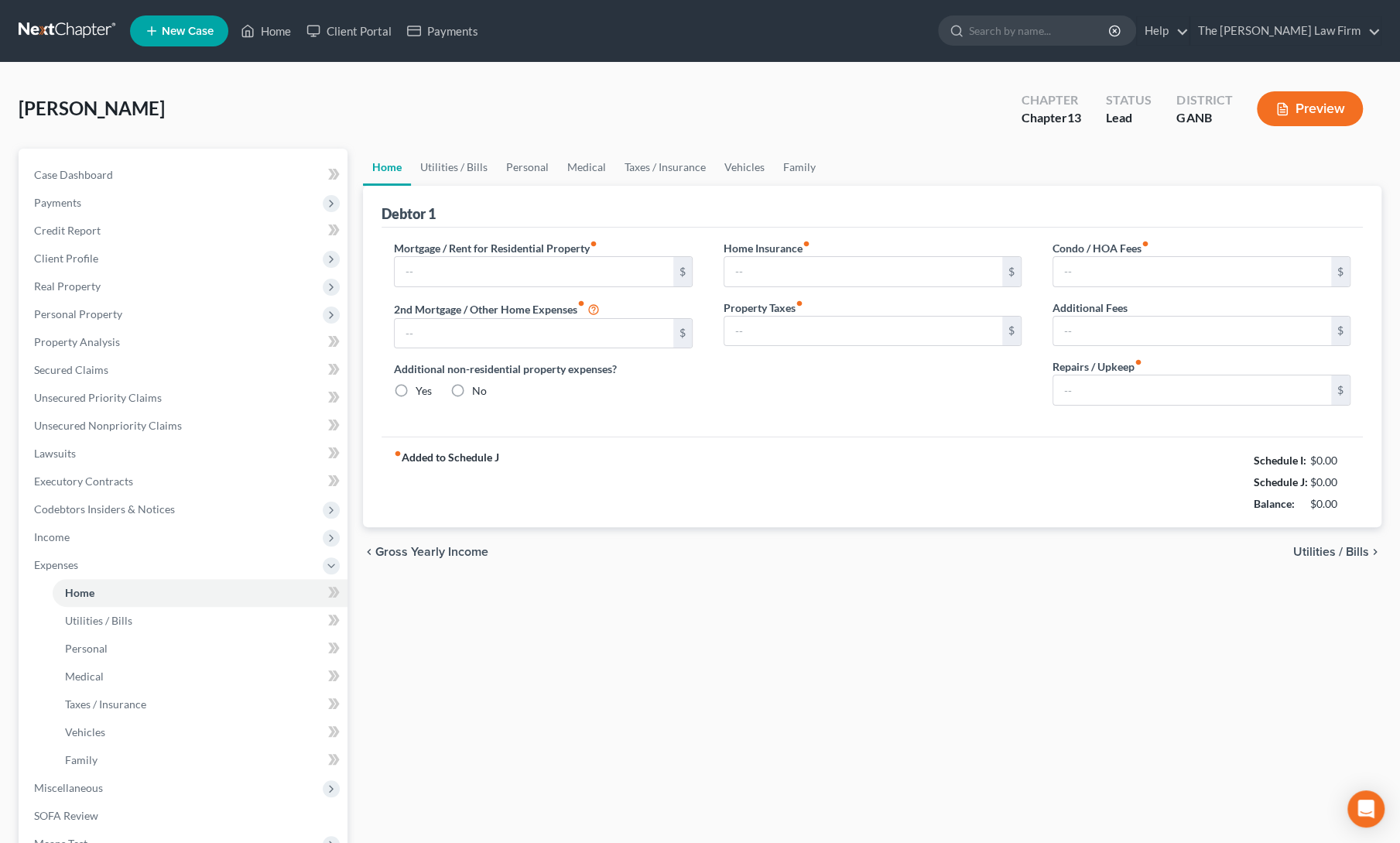
type input "0.00"
click at [89, 377] on link "Secured Claims" at bounding box center [184, 370] width 326 height 28
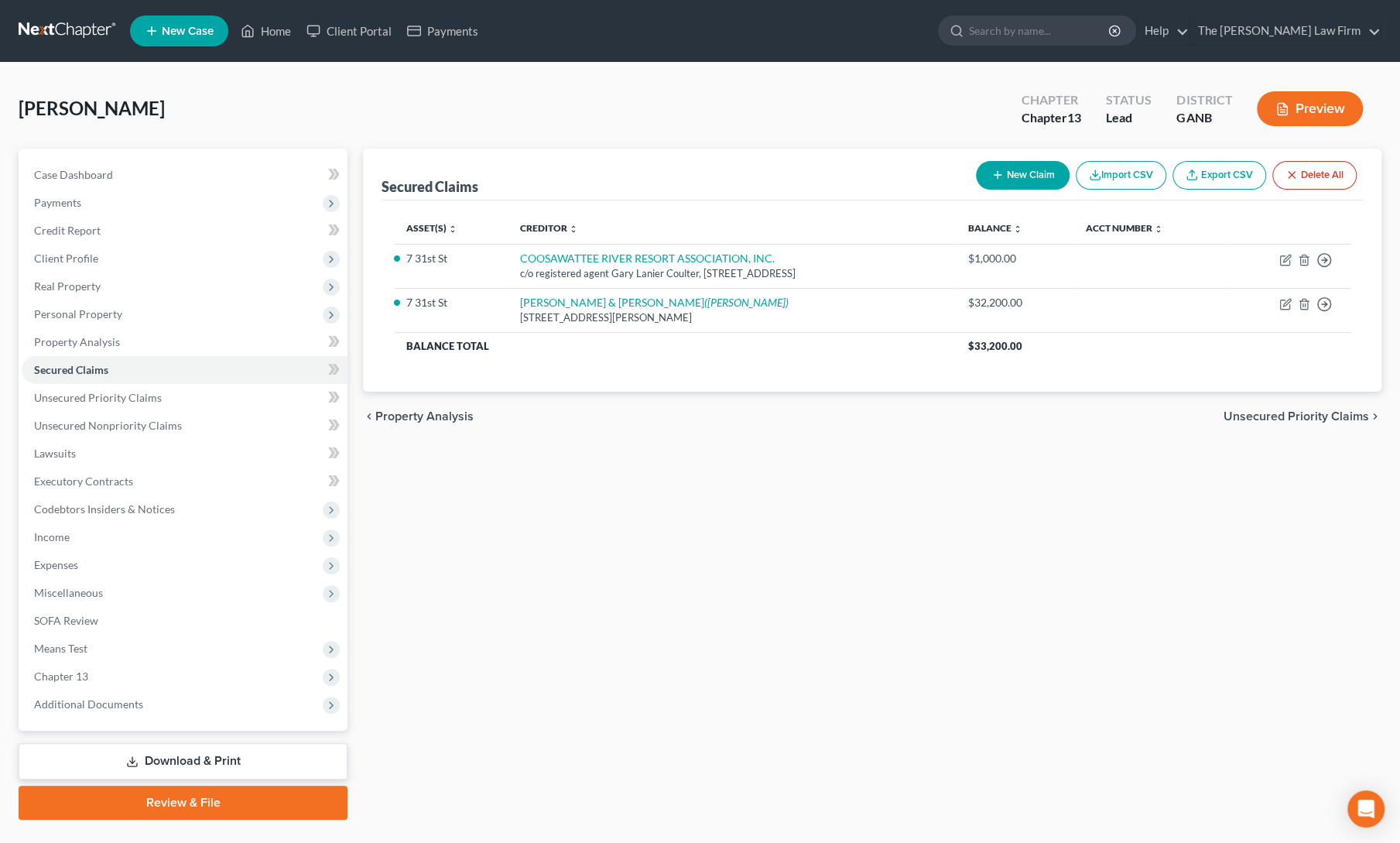
click at [1011, 182] on button "New Claim" at bounding box center [1022, 175] width 93 height 29
select select "0"
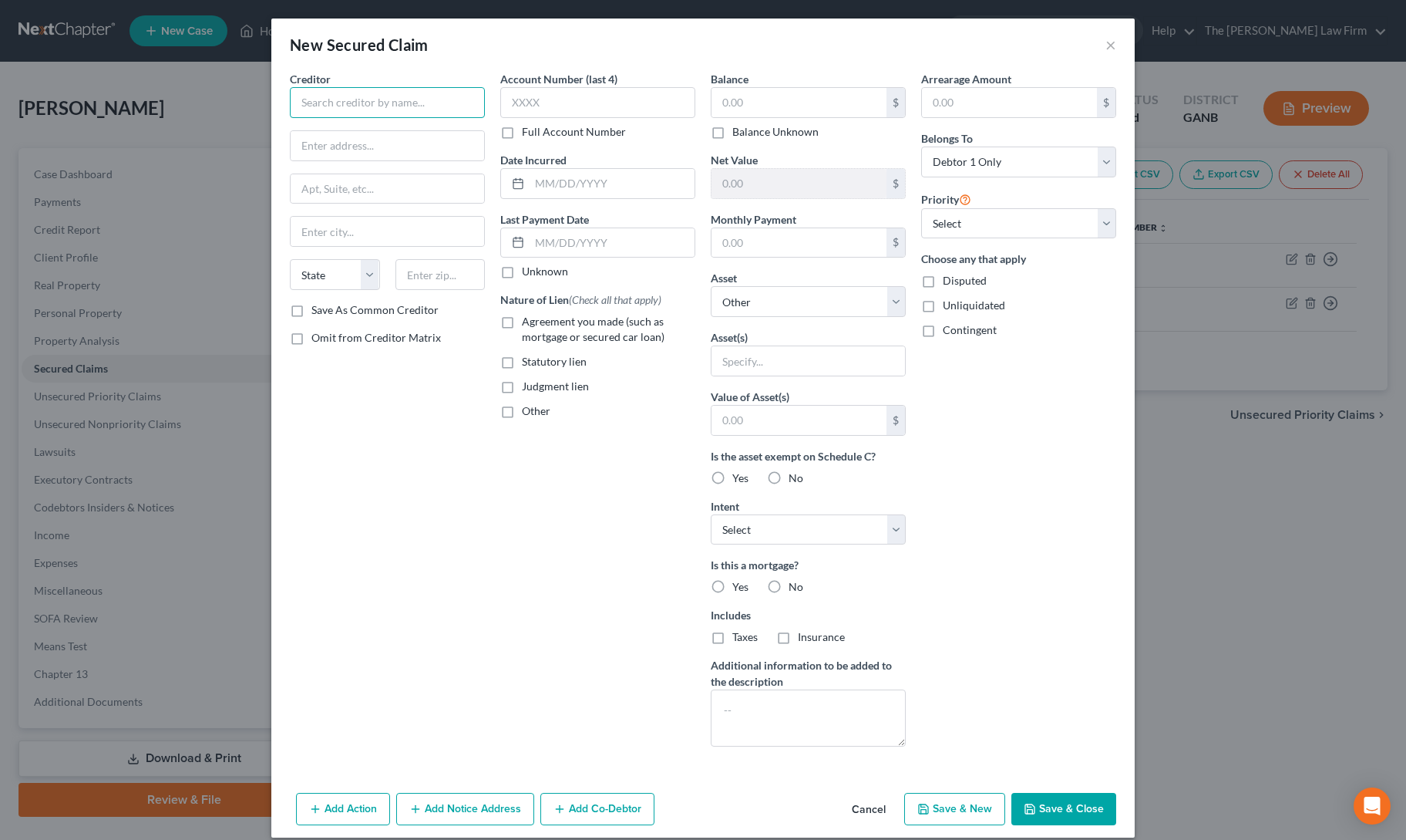
click at [361, 103] on input "text" at bounding box center [387, 102] width 195 height 30
type input "Gilmer County Tax Commissioner"
click at [350, 139] on input "text" at bounding box center [387, 146] width 194 height 30
paste input "[STREET_ADDRESS]"
type input "[STREET_ADDRESS]"
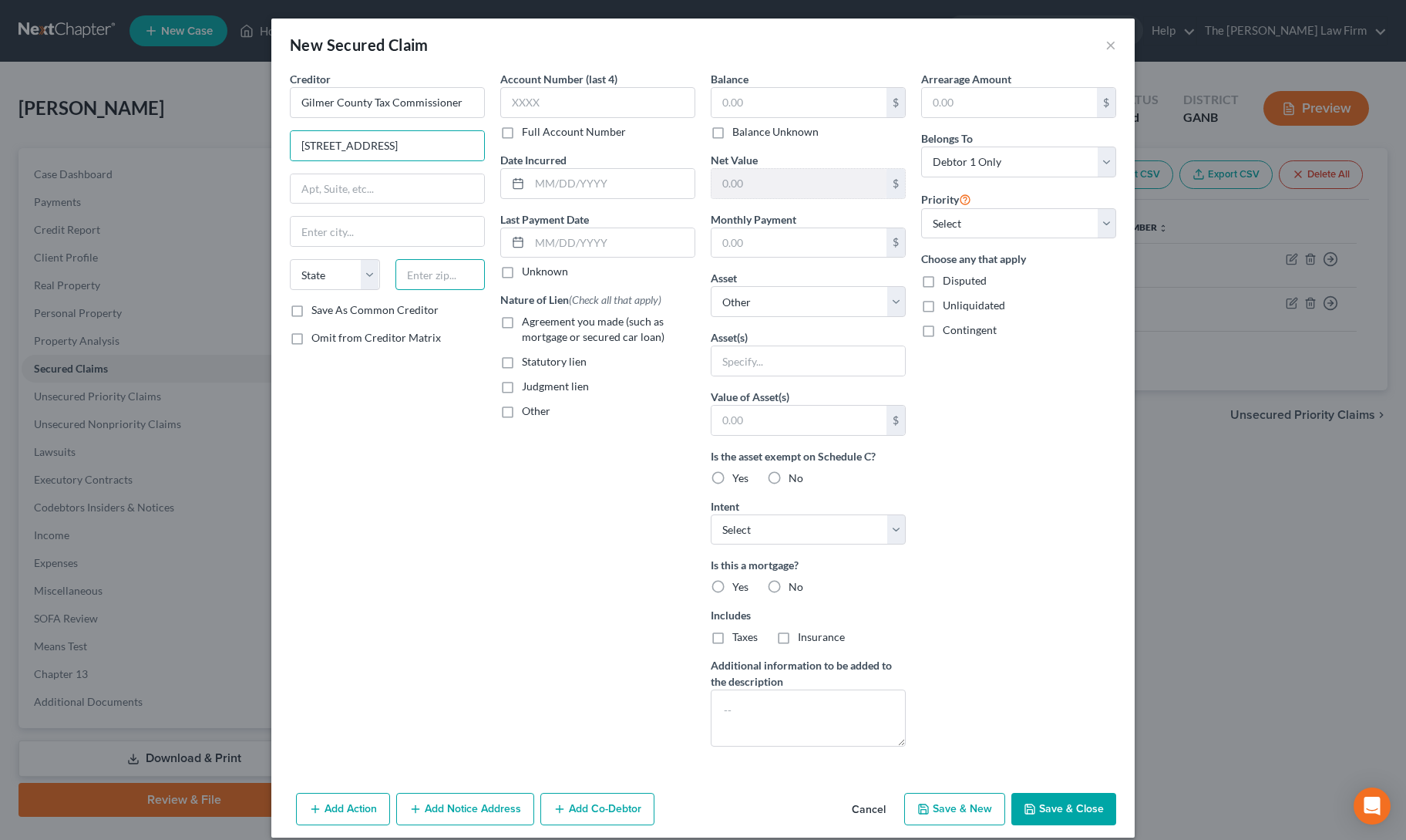
click at [421, 270] on input "text" at bounding box center [441, 274] width 90 height 30
type input "30540"
type input "Ellijay"
select select "10"
click at [522, 364] on label "Statutory lien" at bounding box center [554, 362] width 64 height 16
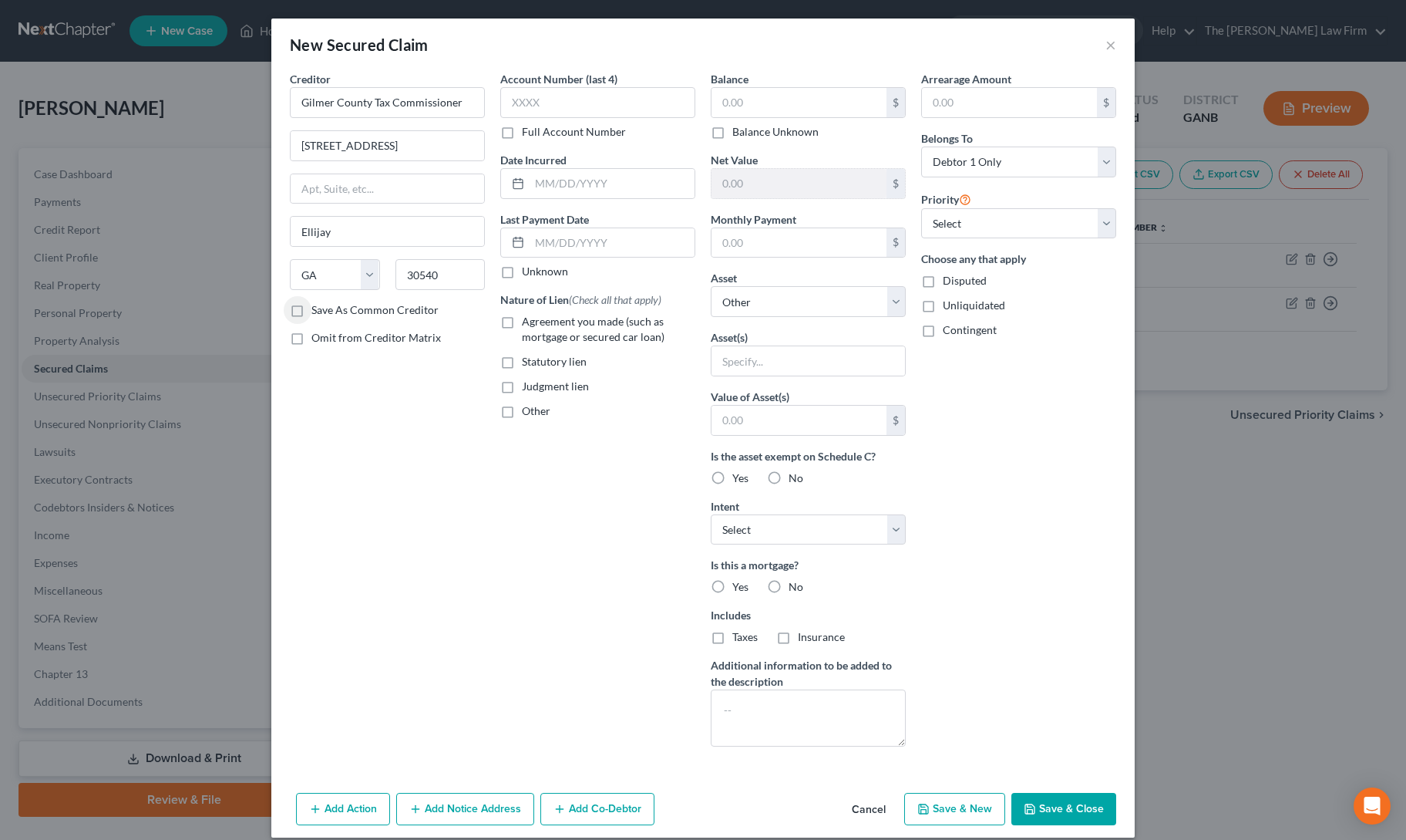
click at [528, 364] on input "Statutory lien" at bounding box center [533, 359] width 10 height 10
checkbox input "true"
click at [762, 103] on input "text" at bounding box center [798, 103] width 175 height 30
type input "0"
click at [760, 292] on select "Select Other Multiple Assets 7 31st St - $147000.0 Bank of the Ozarks (Checking…" at bounding box center [809, 301] width 195 height 30
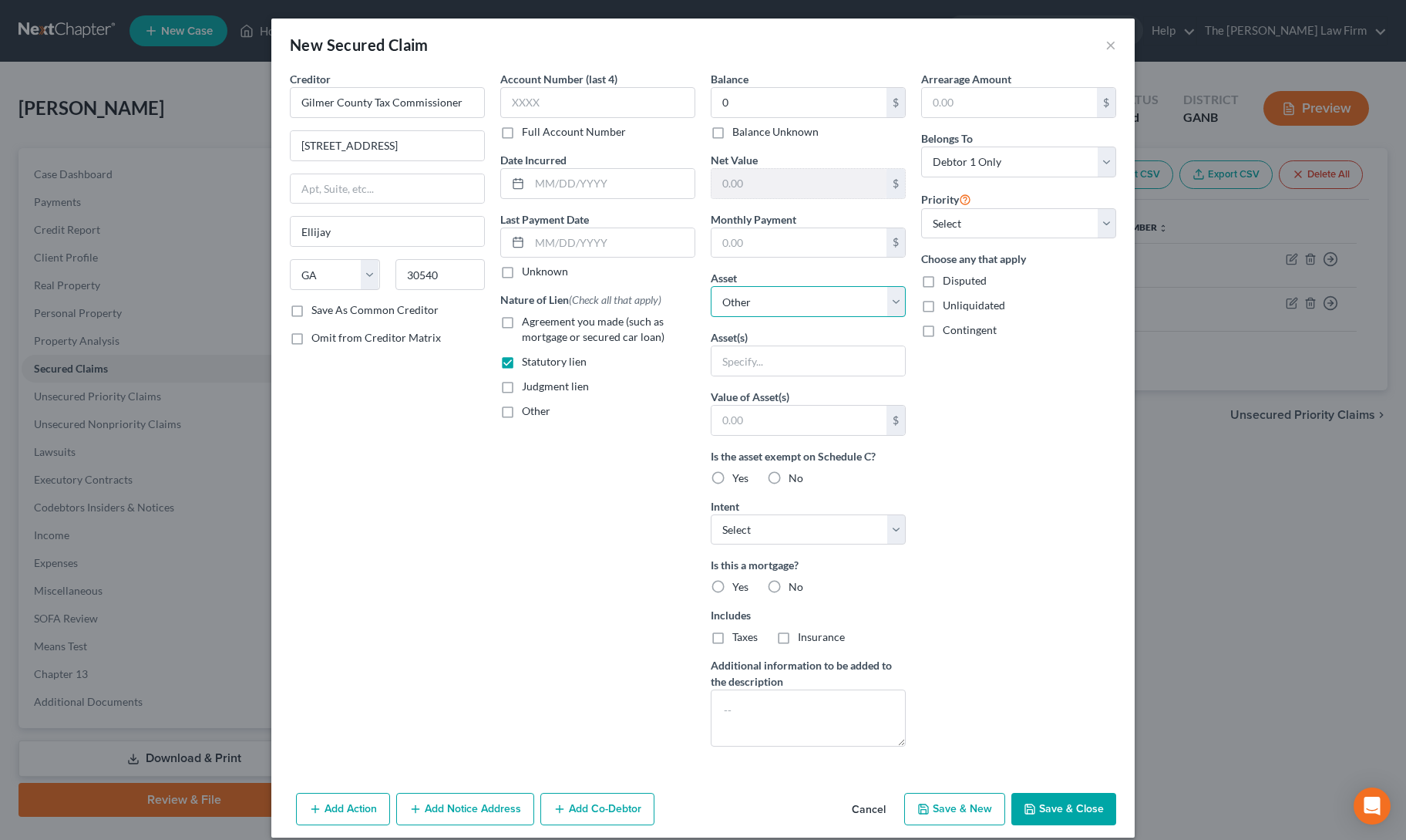
select select "2"
click at [711, 286] on select "Select Other Multiple Assets 7 31st St - $147000.0 Bank of the Ozarks (Checking…" at bounding box center [809, 301] width 195 height 30
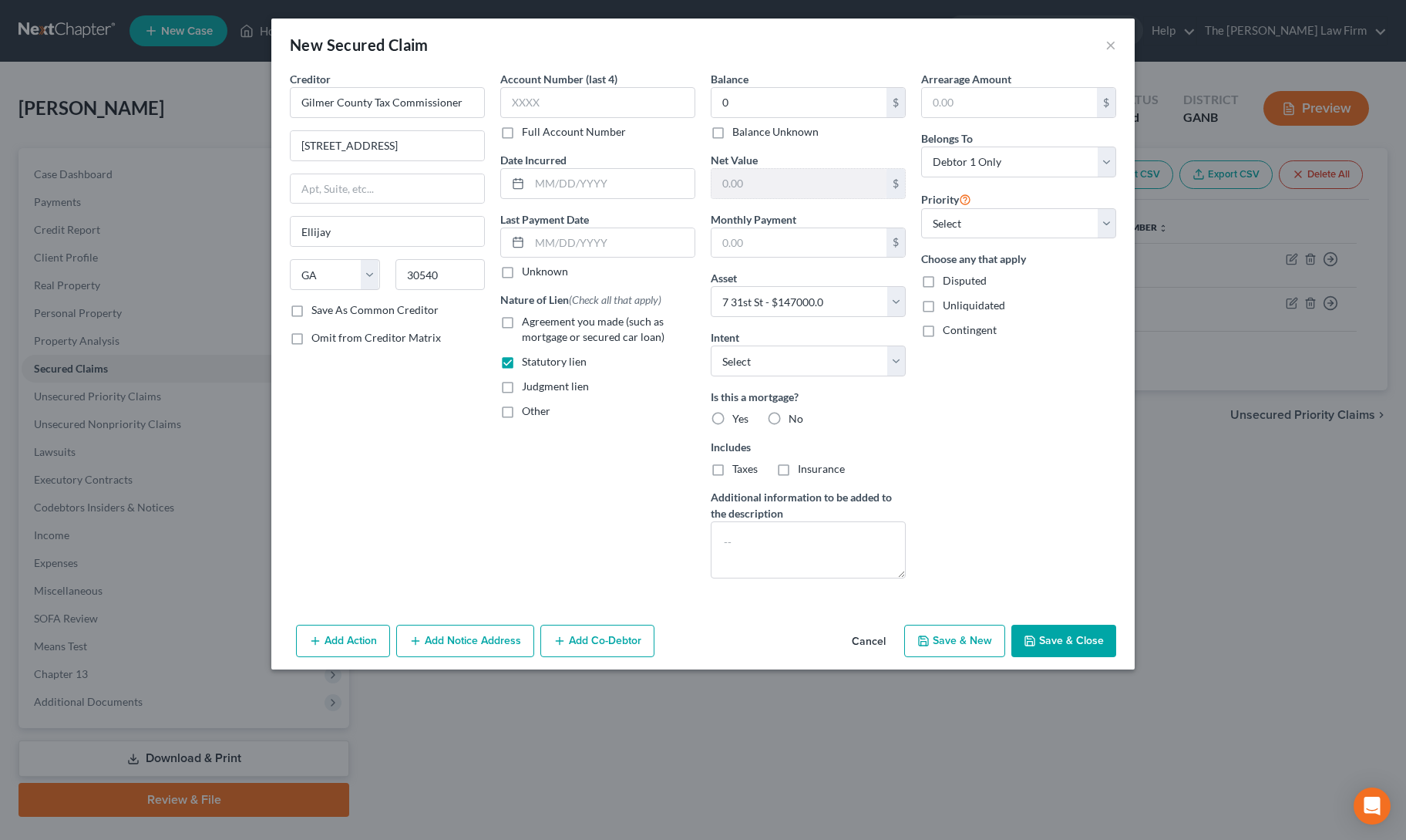
click at [789, 411] on label "No" at bounding box center [796, 419] width 15 height 16
click at [795, 411] on input "No" at bounding box center [800, 417] width 10 height 10
radio input "true"
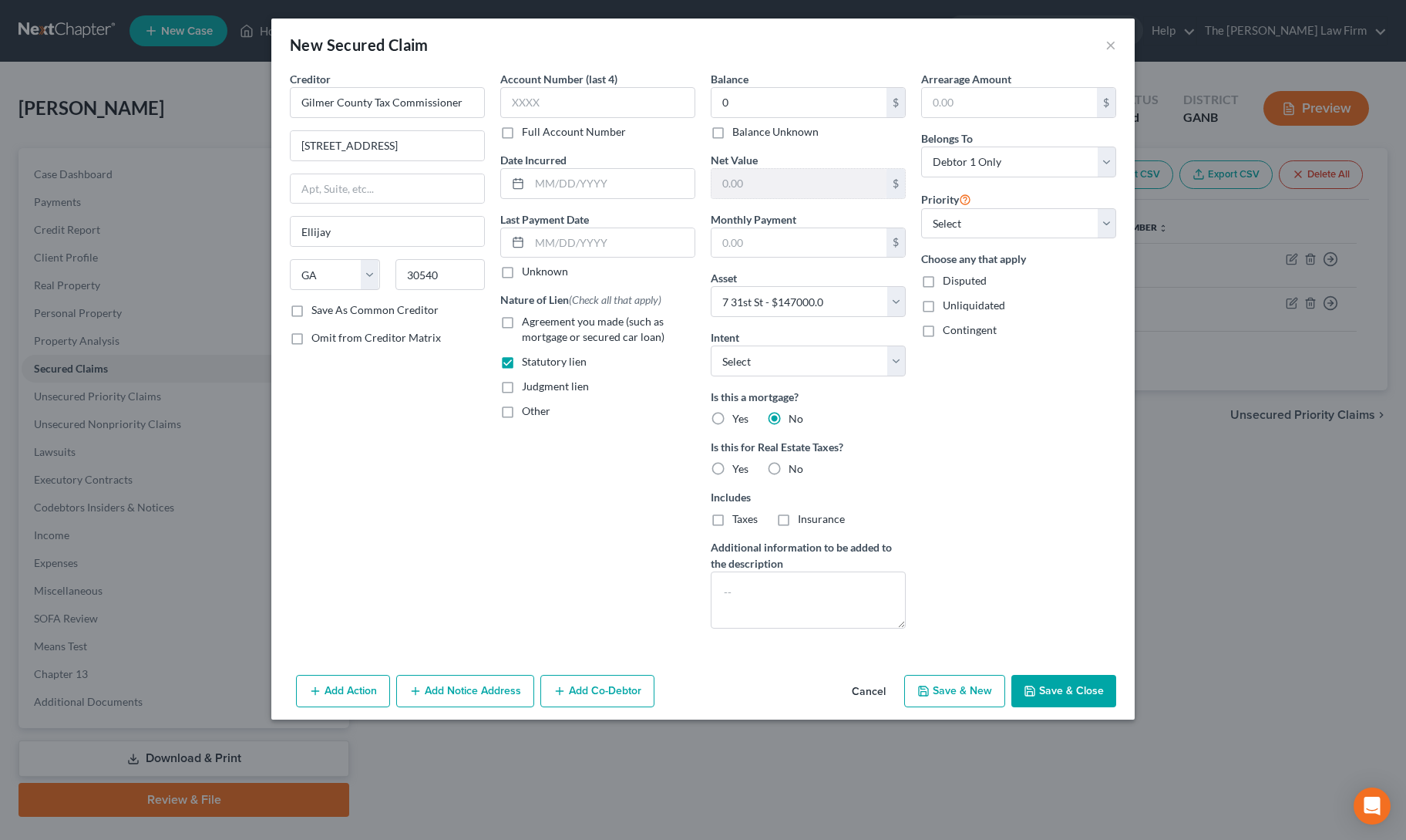
click at [1049, 685] on button "Save & Close" at bounding box center [1063, 690] width 105 height 32
select select
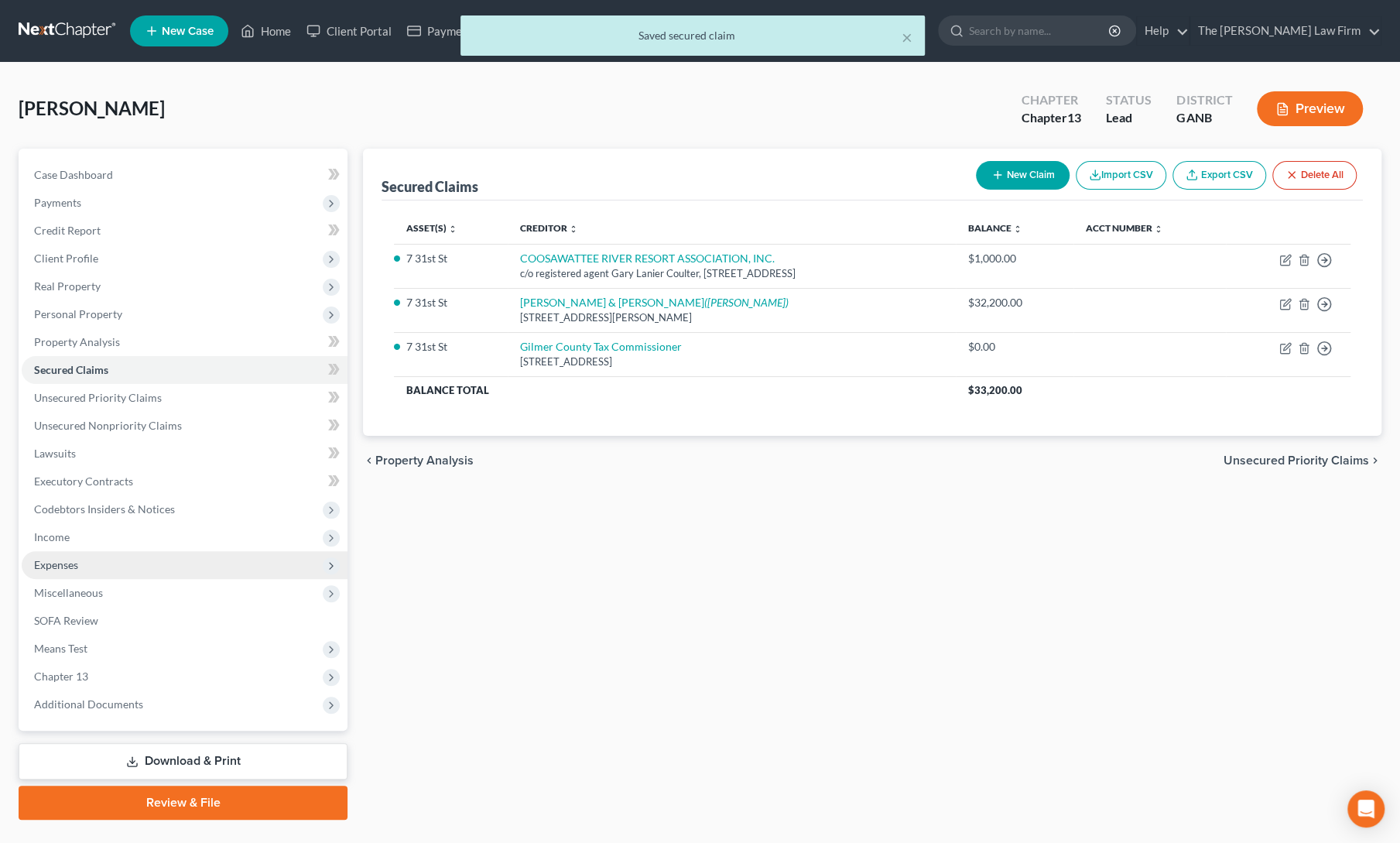
click at [58, 569] on span "Expenses" at bounding box center [56, 564] width 45 height 13
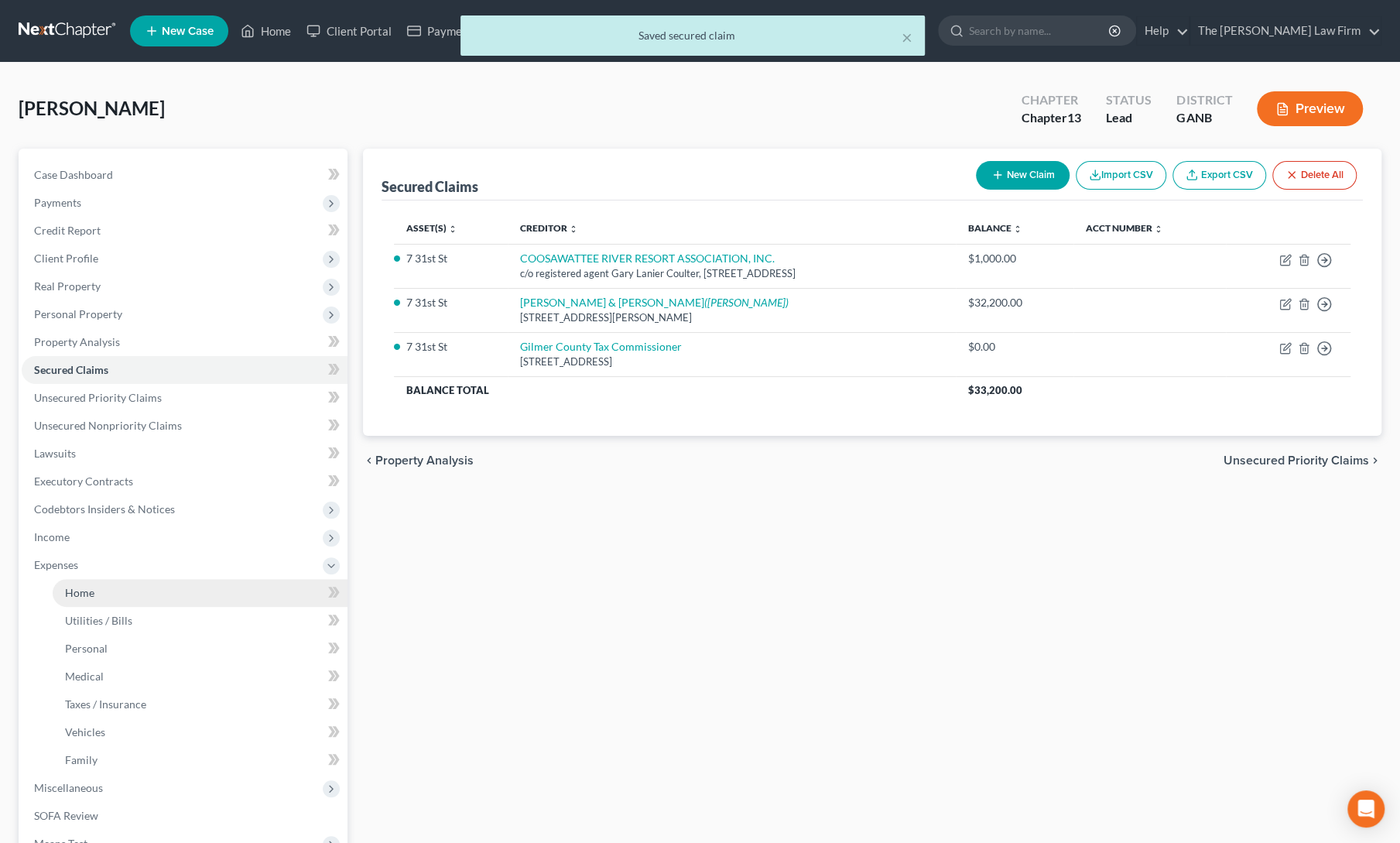
click at [74, 589] on span "Home" at bounding box center [79, 592] width 30 height 13
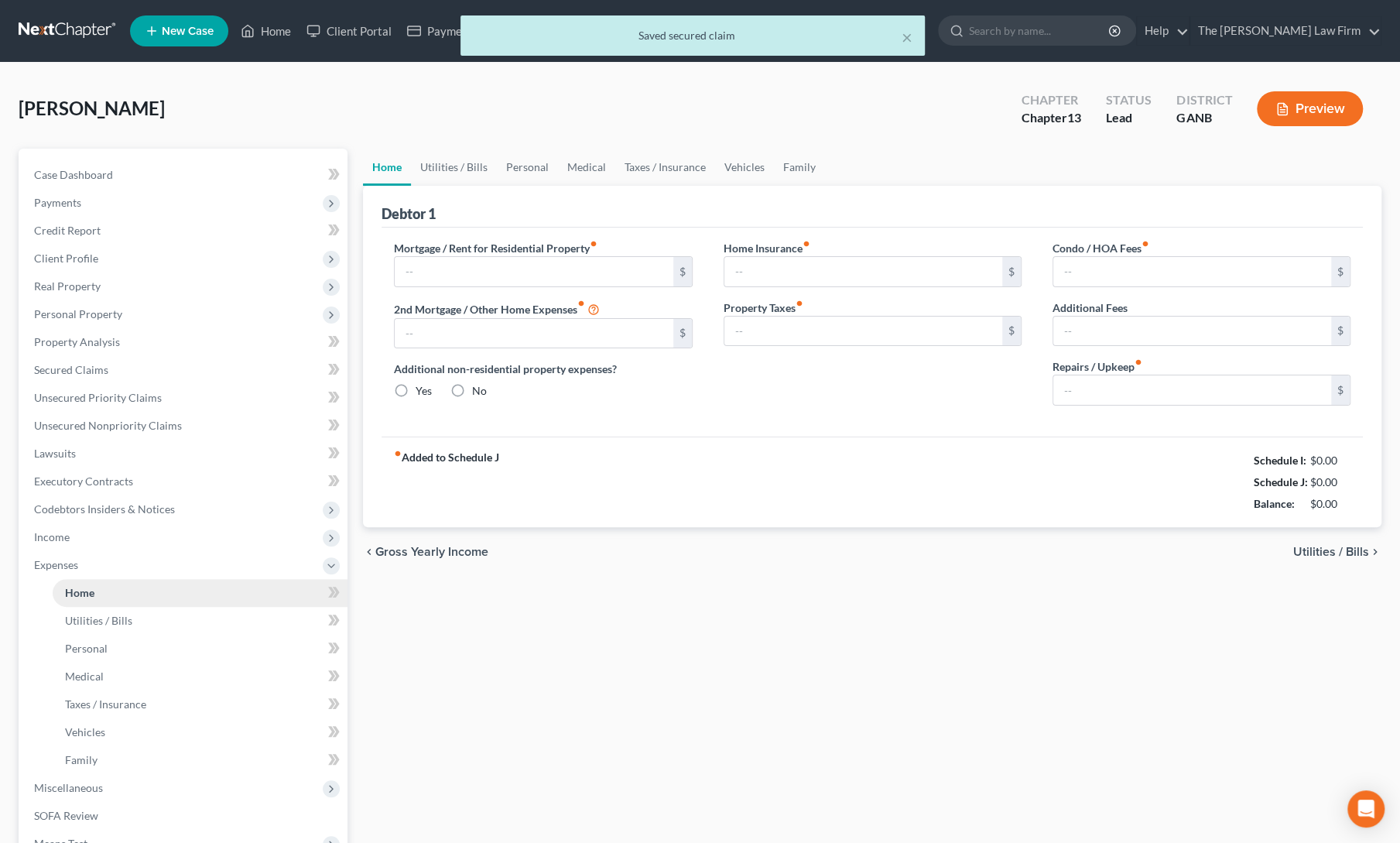
type input "500.00"
type input "0.00"
radio input "true"
type input "0.00"
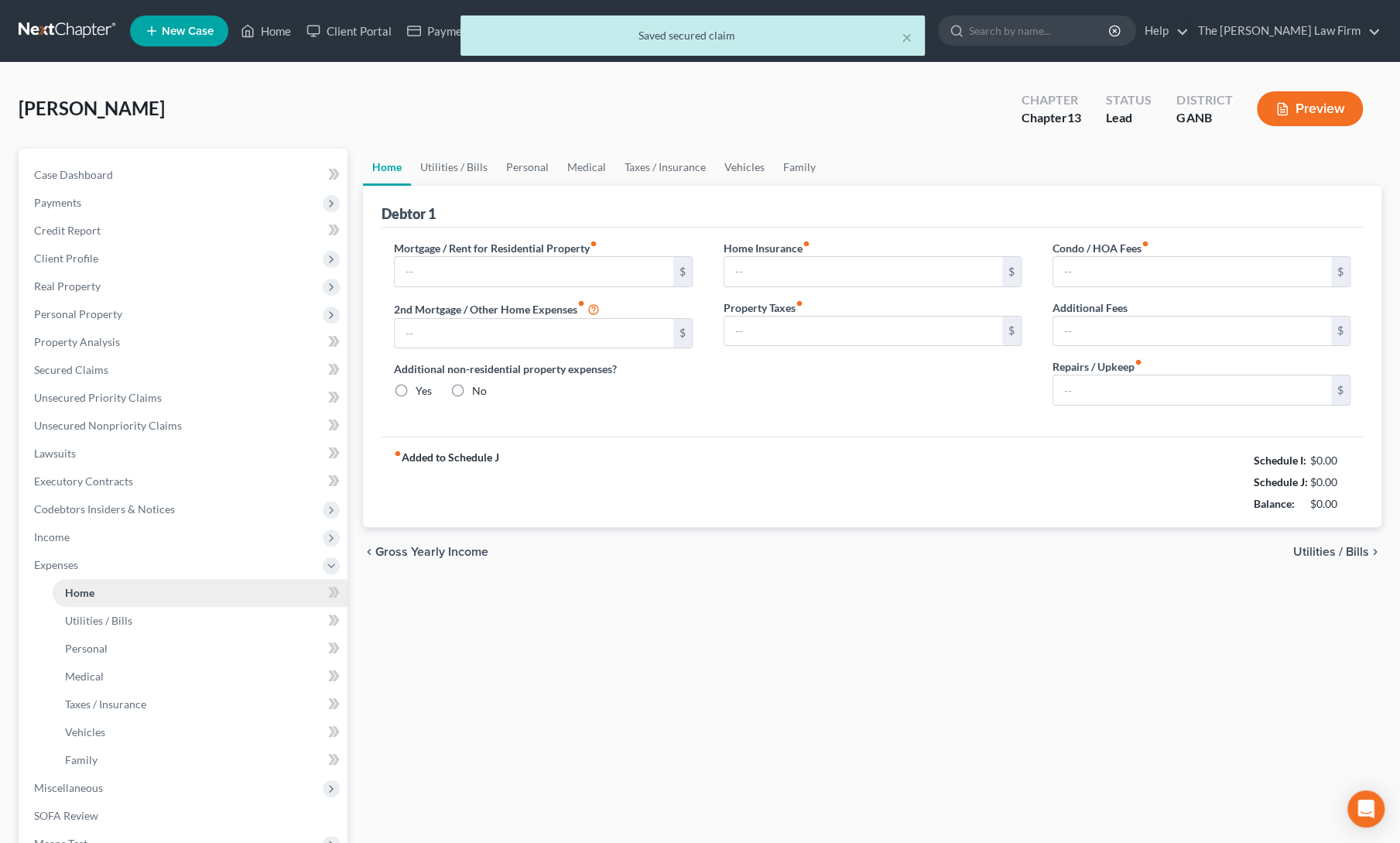
type input "0.00"
click at [776, 338] on input "0.00" at bounding box center [863, 332] width 278 height 30
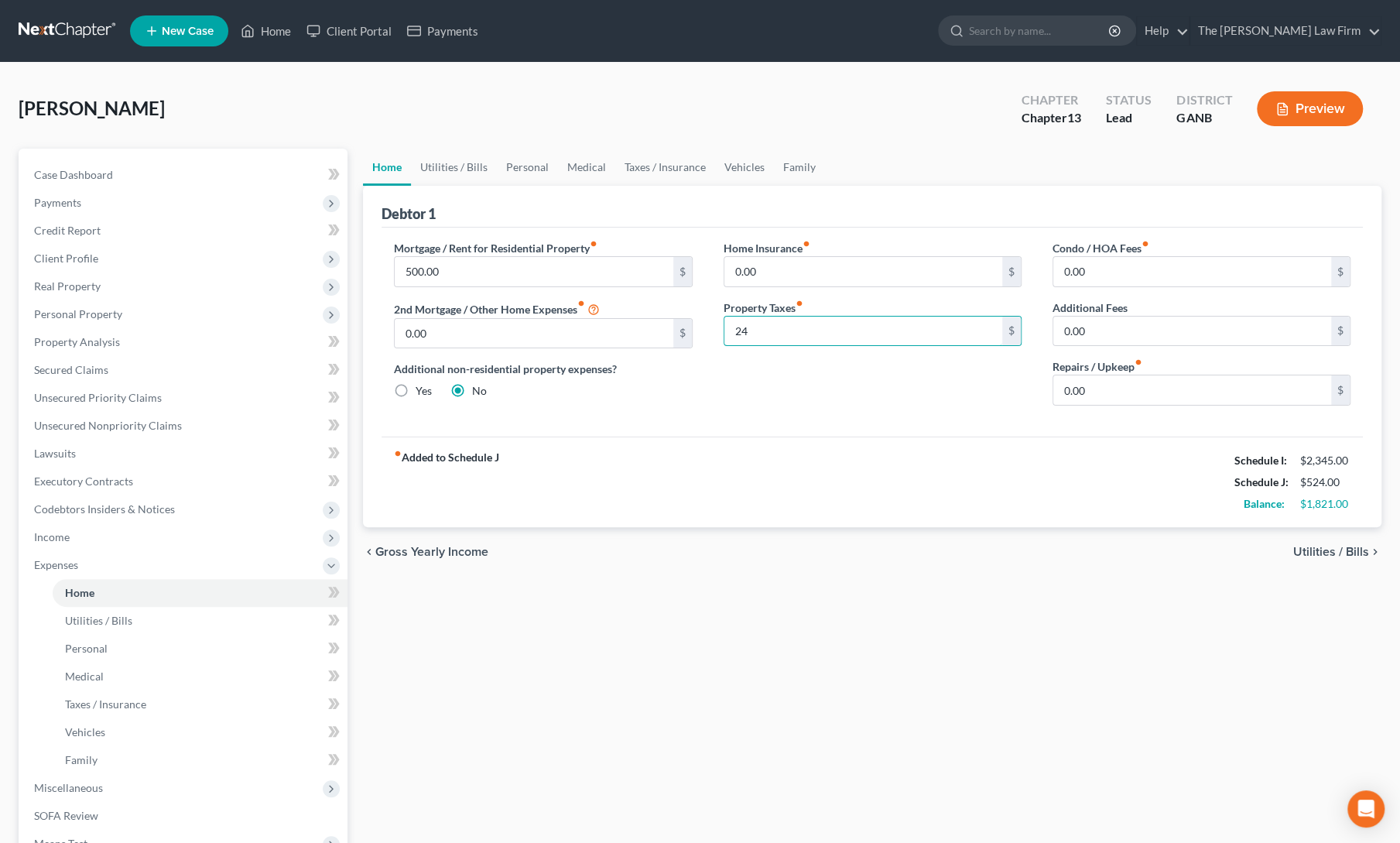
type input "24"
click at [800, 383] on div "Home Insurance fiber_manual_record 0.00 $ Property Taxes fiber_manual_record 24…" at bounding box center [872, 329] width 329 height 178
click at [811, 264] on input "0.00" at bounding box center [863, 271] width 278 height 30
type input "78"
click at [816, 375] on div "Home Insurance fiber_manual_record 78 $ Property Taxes fiber_manual_record 24 $" at bounding box center [872, 329] width 329 height 178
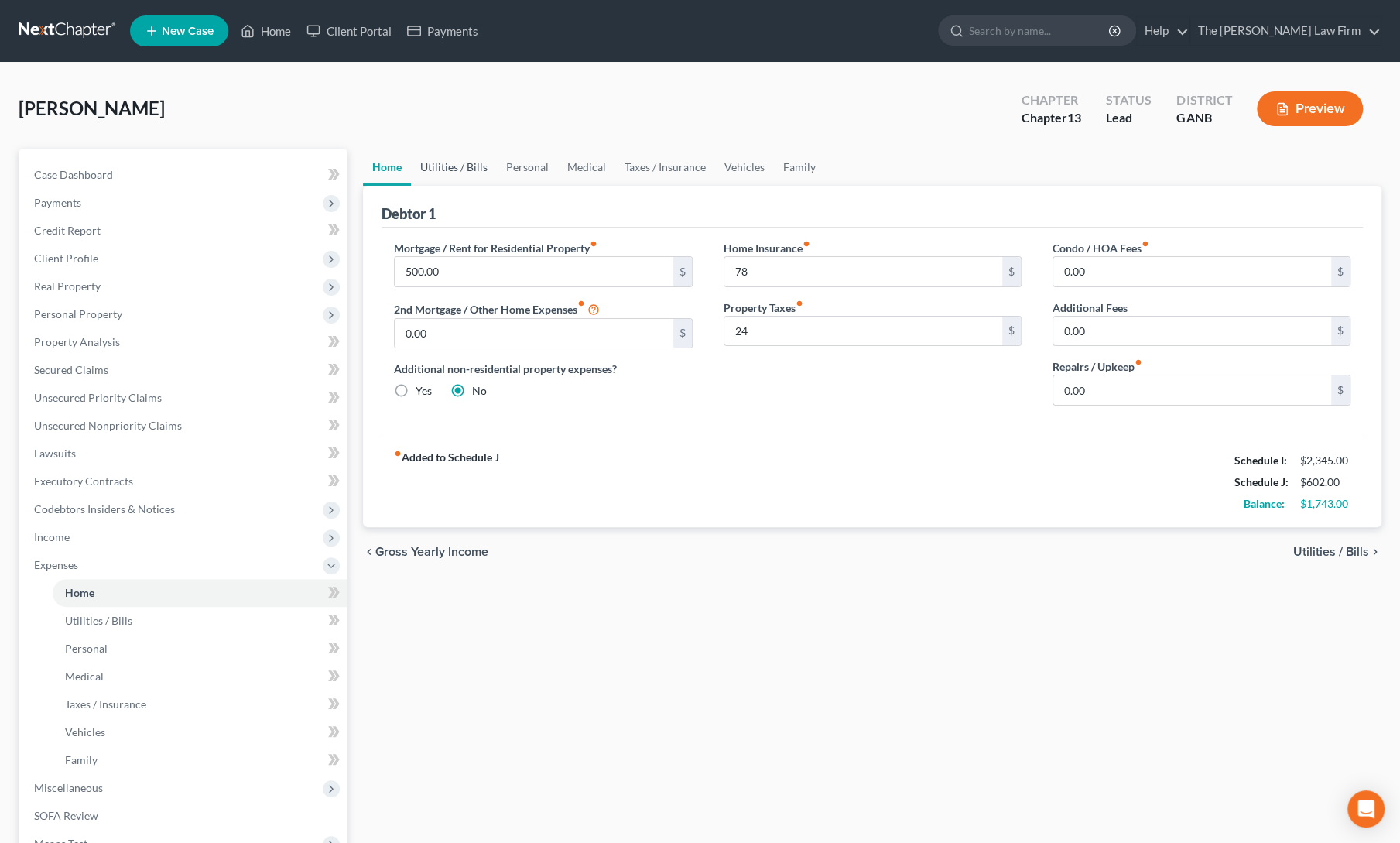
click at [446, 177] on link "Utilities / Bills" at bounding box center [454, 167] width 86 height 38
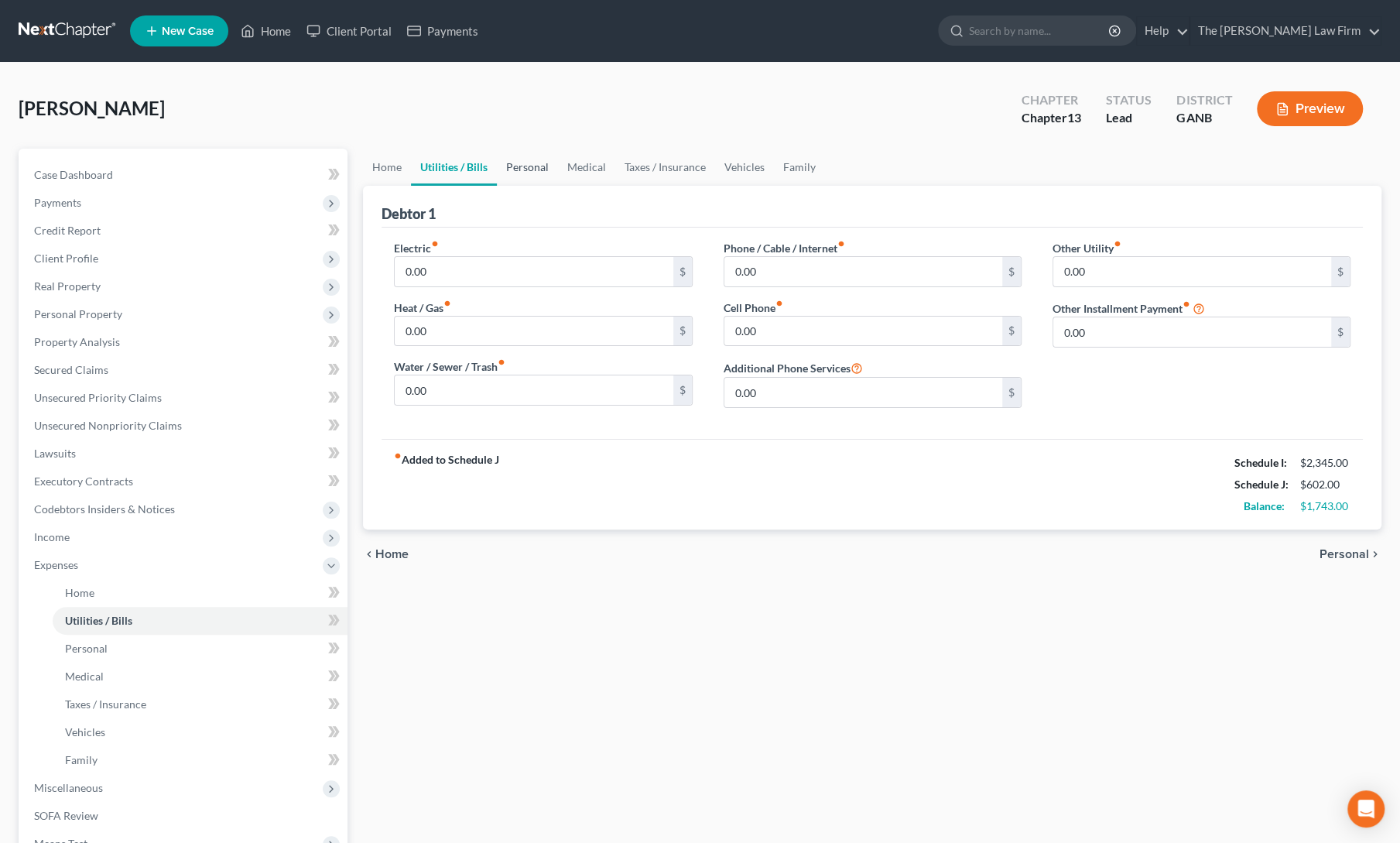
click at [551, 176] on link "Personal" at bounding box center [527, 167] width 61 height 38
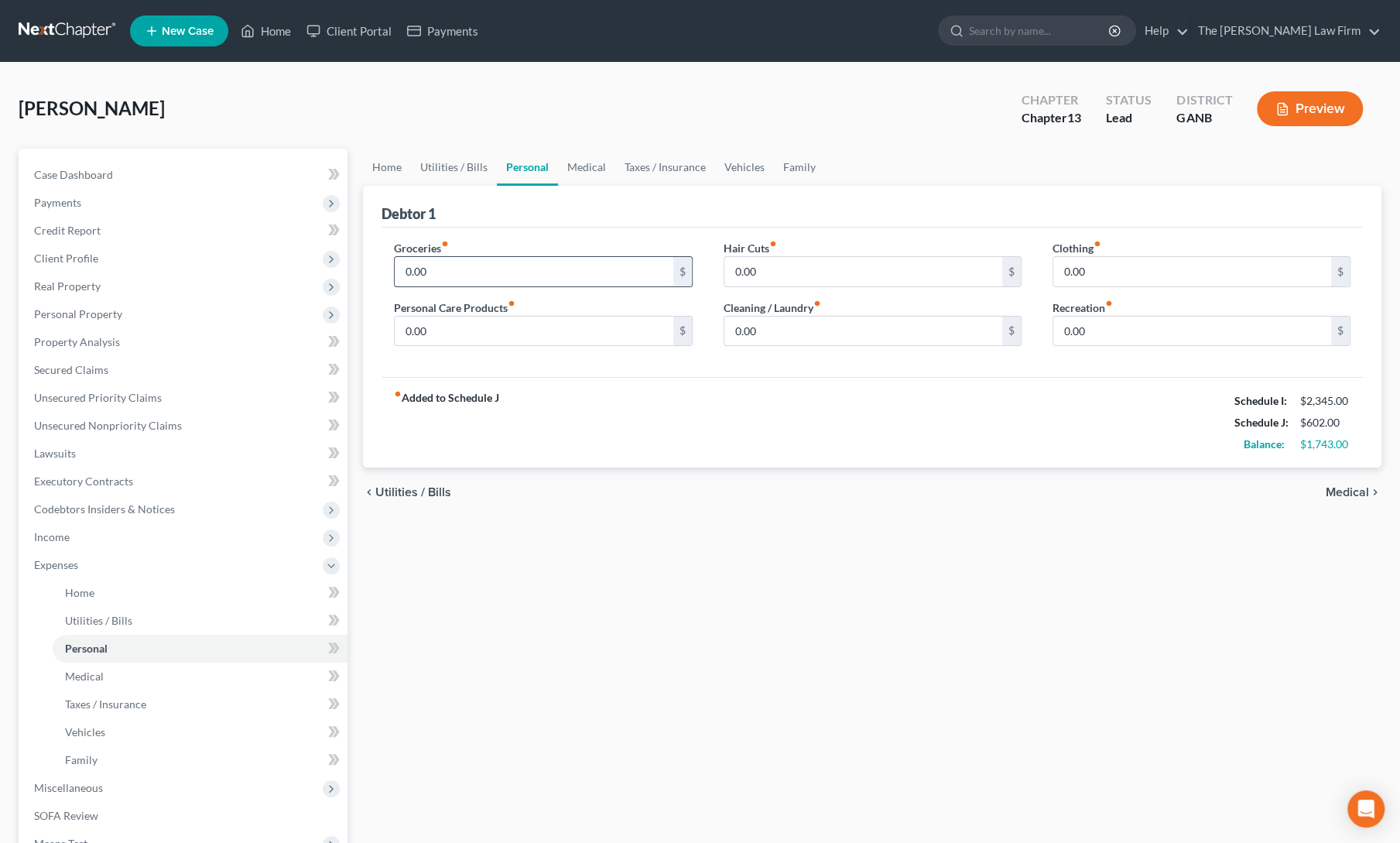
click at [495, 275] on input "0.00" at bounding box center [533, 271] width 278 height 30
click at [564, 399] on div "fiber_manual_record Added to Schedule J Schedule I: $2,345.00 Schedule J: $900.…" at bounding box center [872, 422] width 981 height 91
click at [65, 533] on span "Income" at bounding box center [51, 536] width 36 height 13
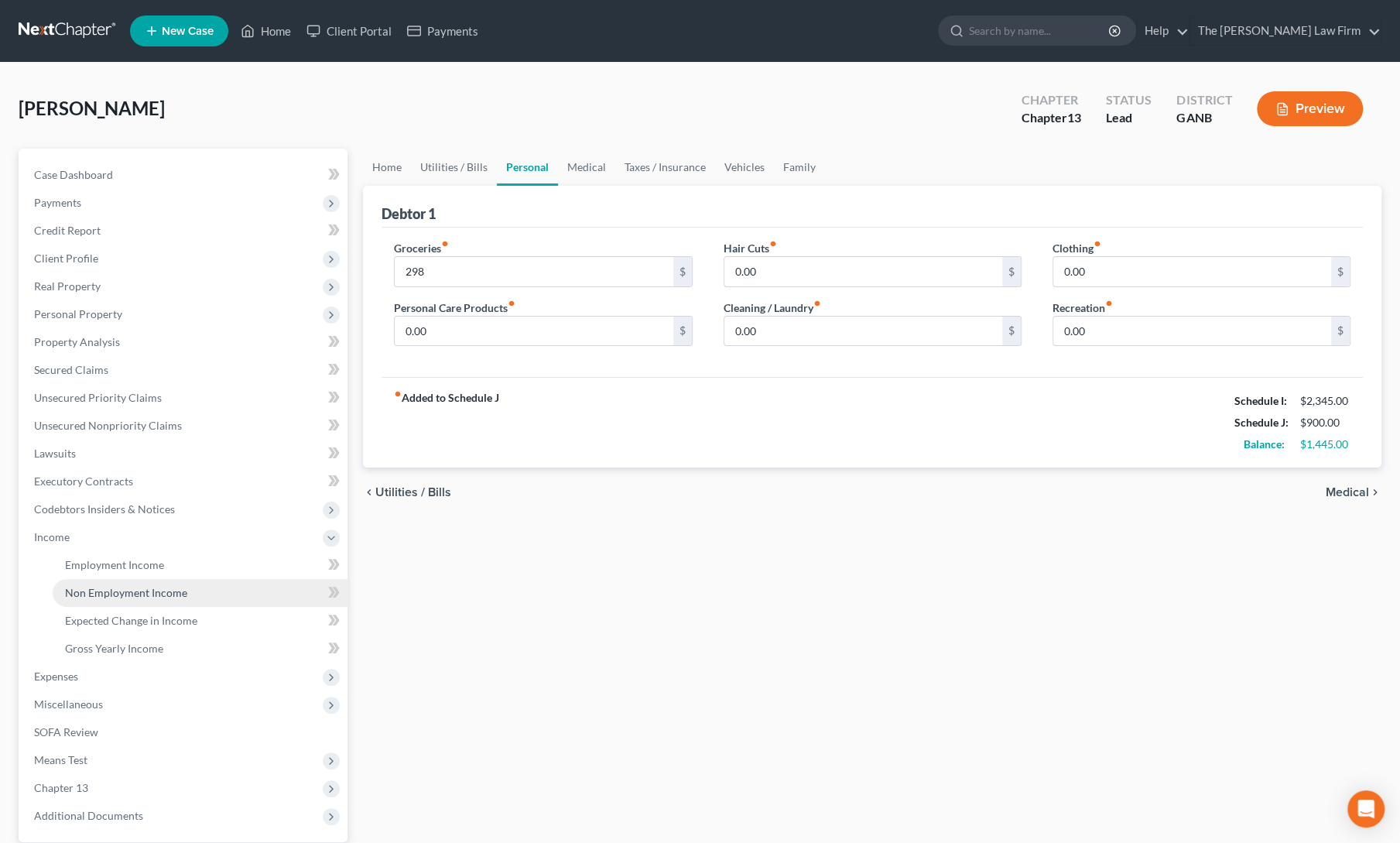
click at [93, 587] on span "Non Employment Income" at bounding box center [126, 592] width 122 height 13
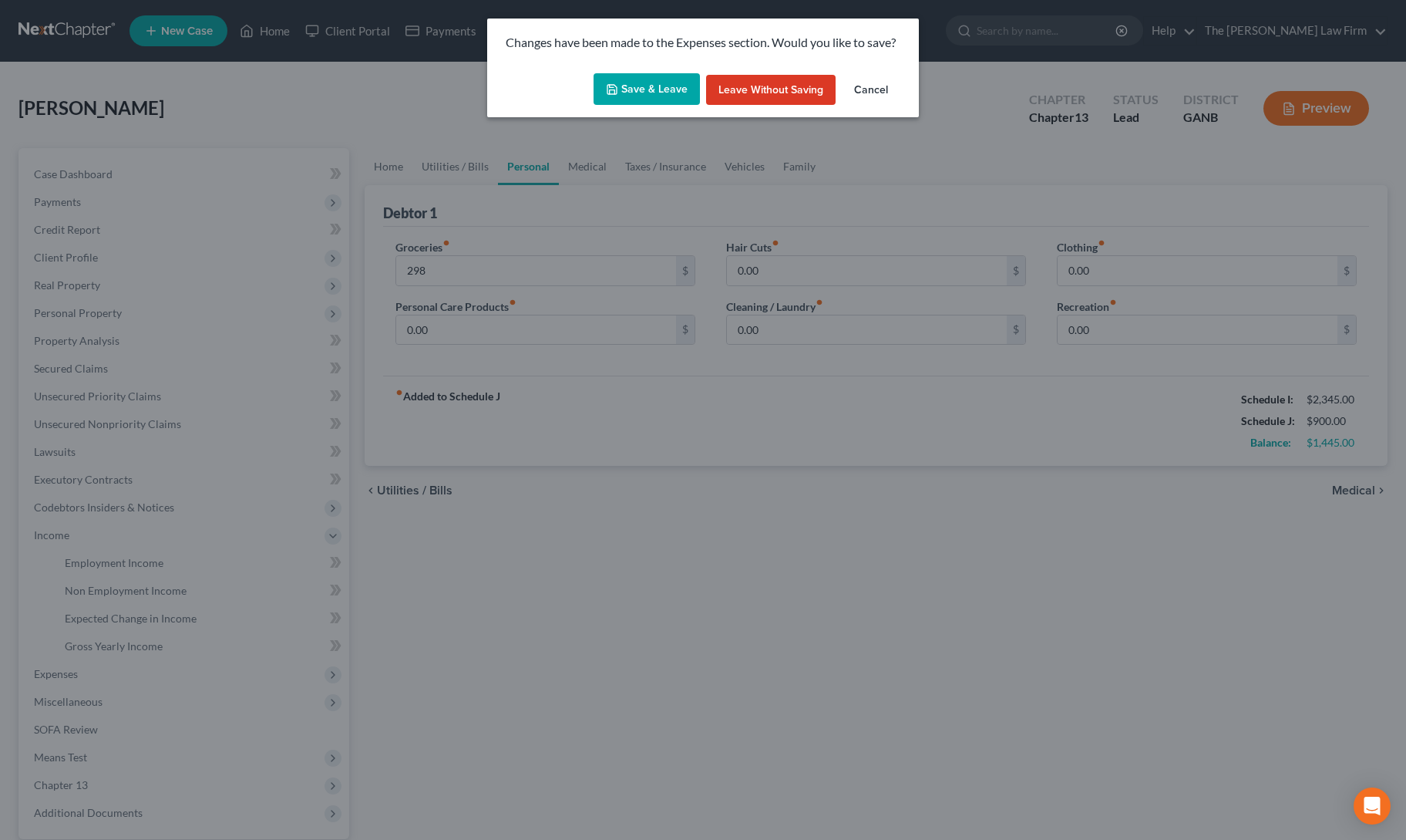
click at [686, 97] on button "Save & Leave" at bounding box center [647, 89] width 106 height 32
type input "298.00"
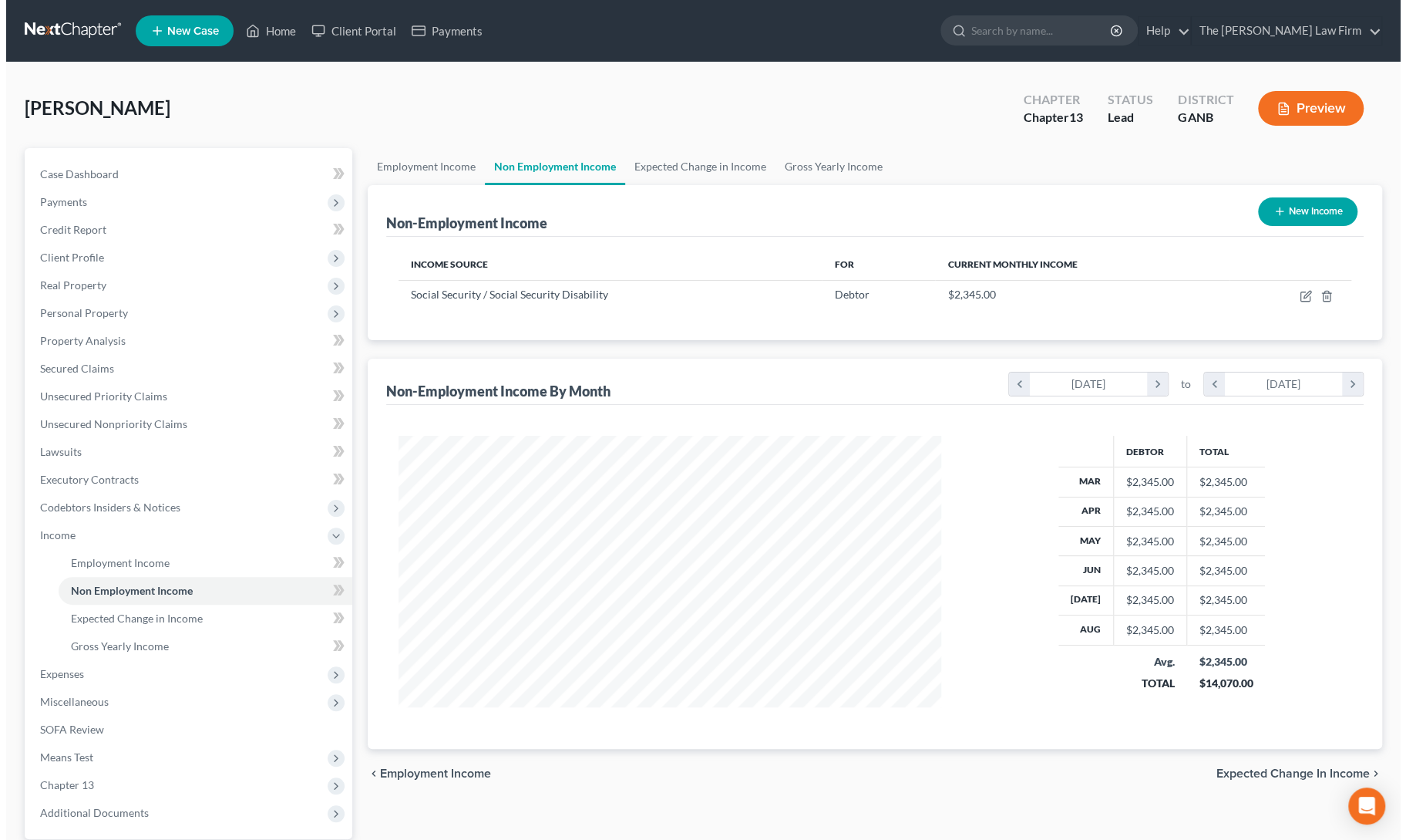
scroll to position [275, 574]
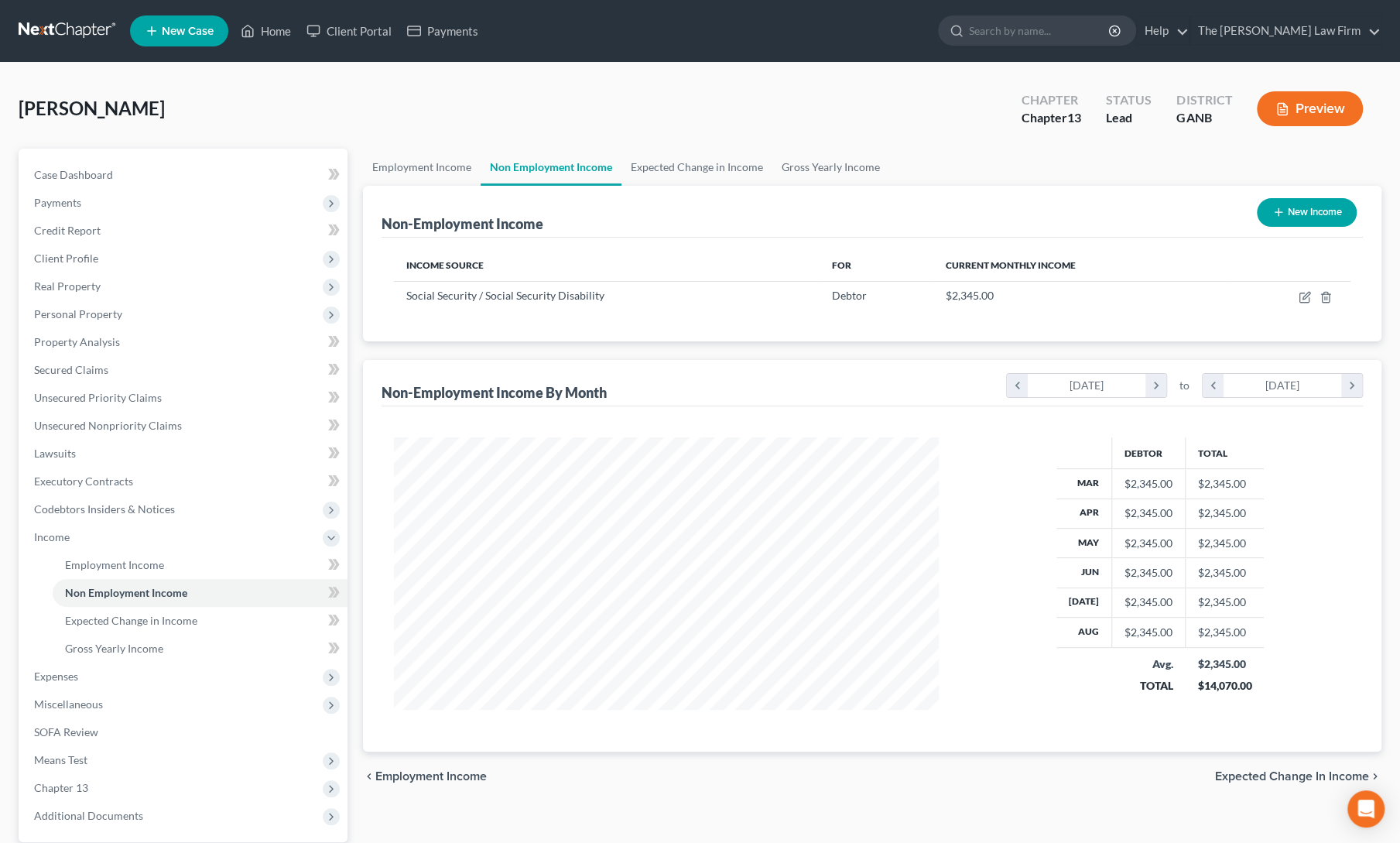
click at [1285, 213] on button "New Income" at bounding box center [1307, 212] width 100 height 29
select select "0"
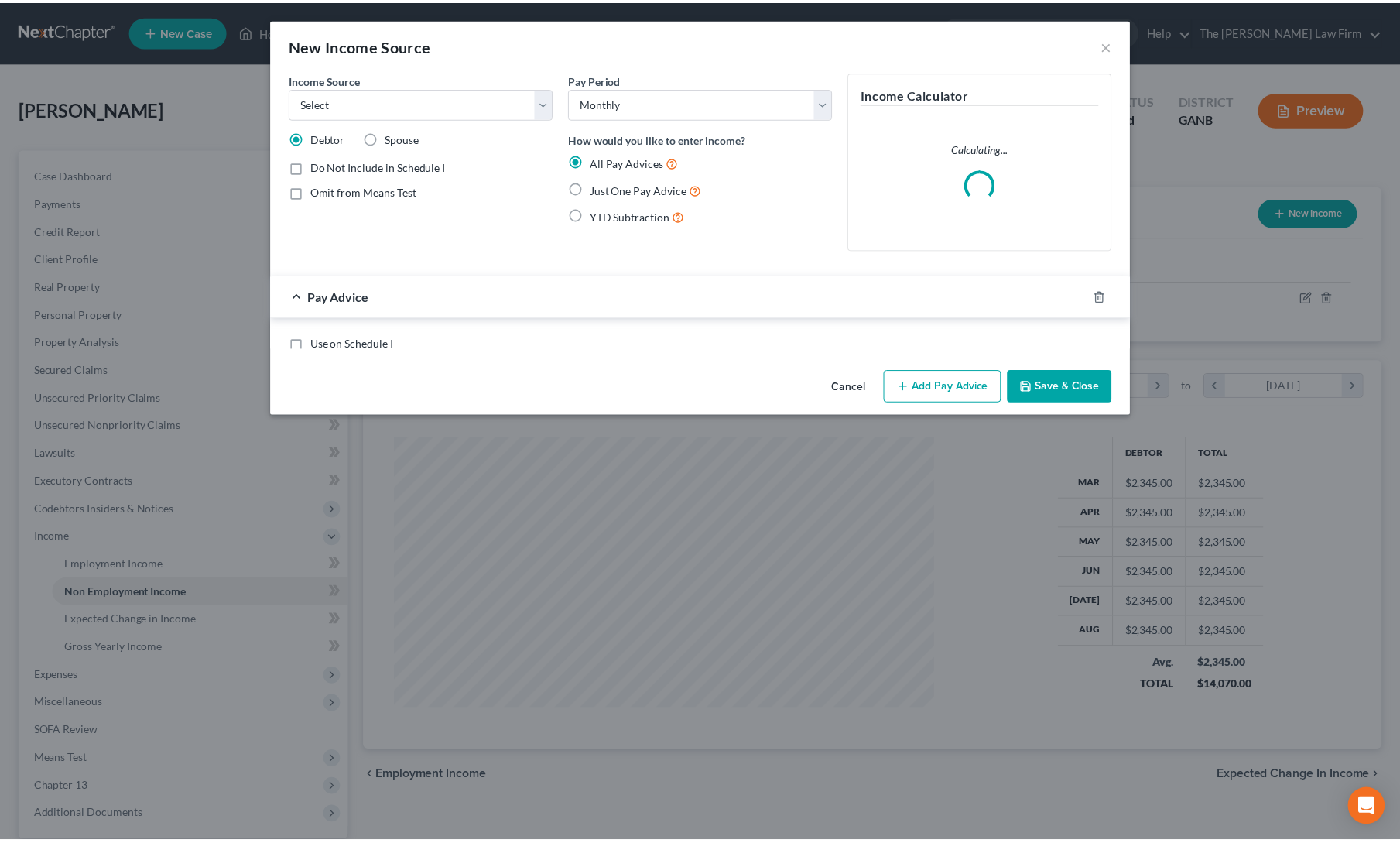
scroll to position [276, 580]
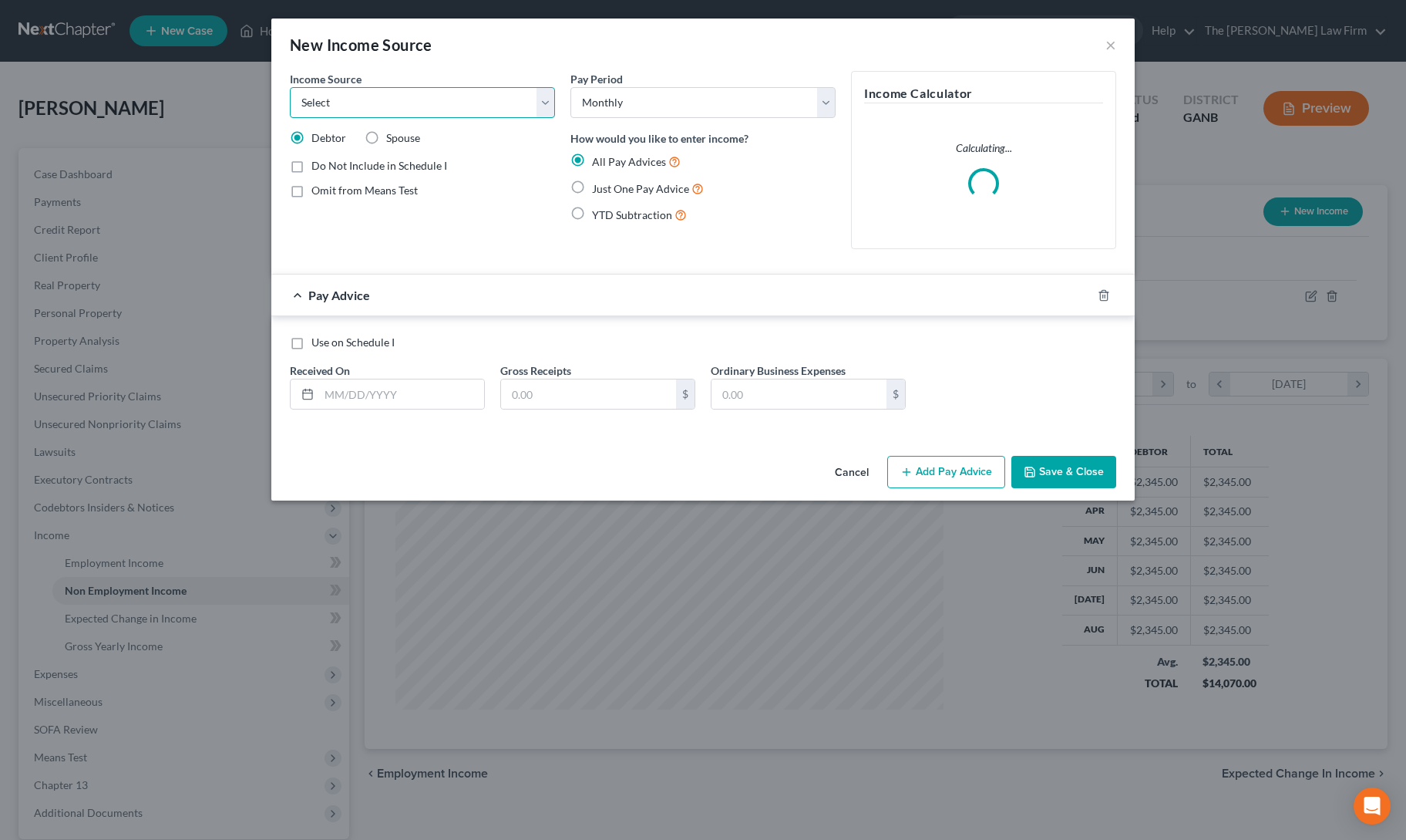
click at [393, 107] on select "Select Unemployment Disability (from employer) Pension Retirement Social Securi…" at bounding box center [422, 102] width 265 height 30
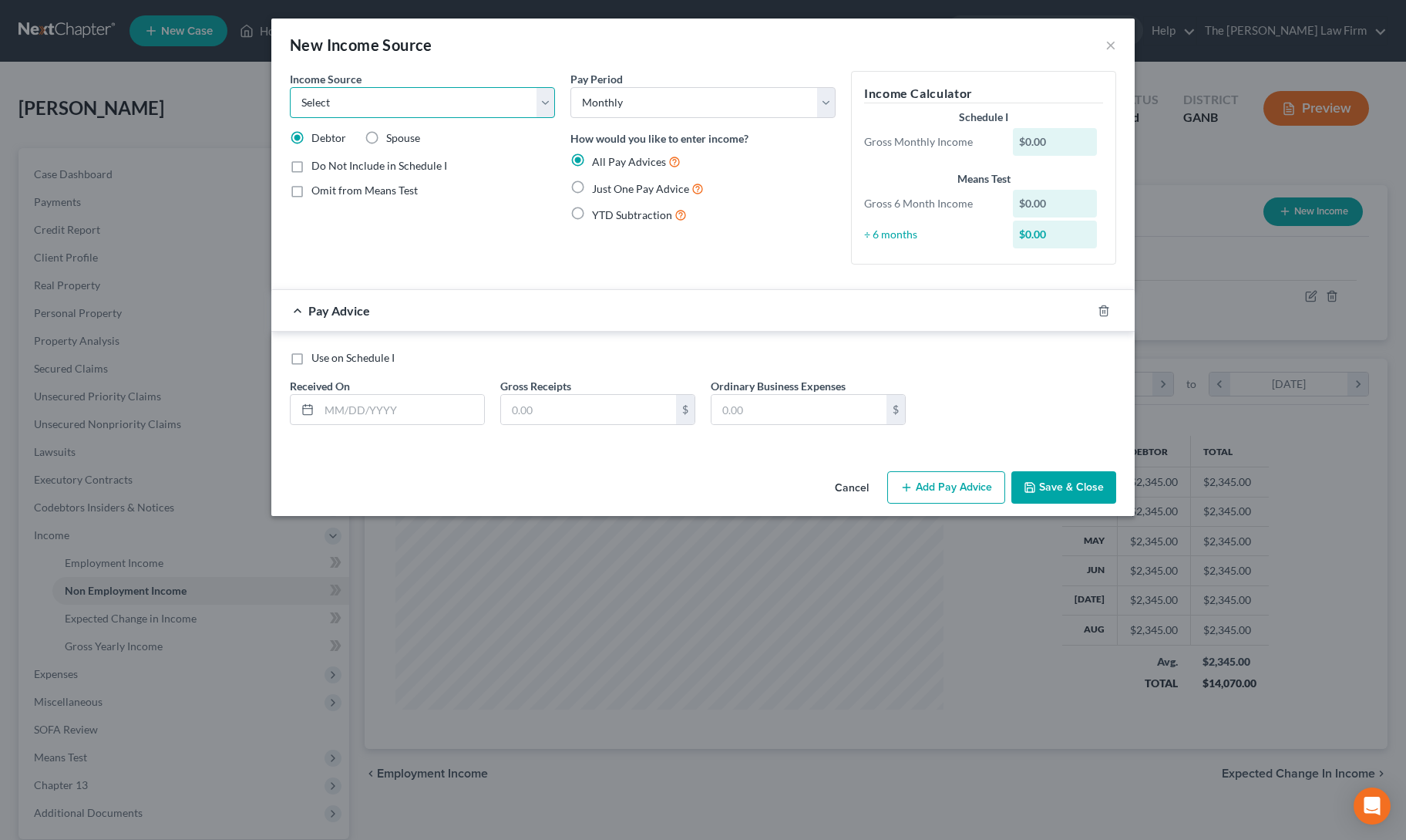
select select "5"
click at [290, 87] on select "Select Unemployment Disability (from employer) Pension Retirement Social Securi…" at bounding box center [422, 102] width 265 height 30
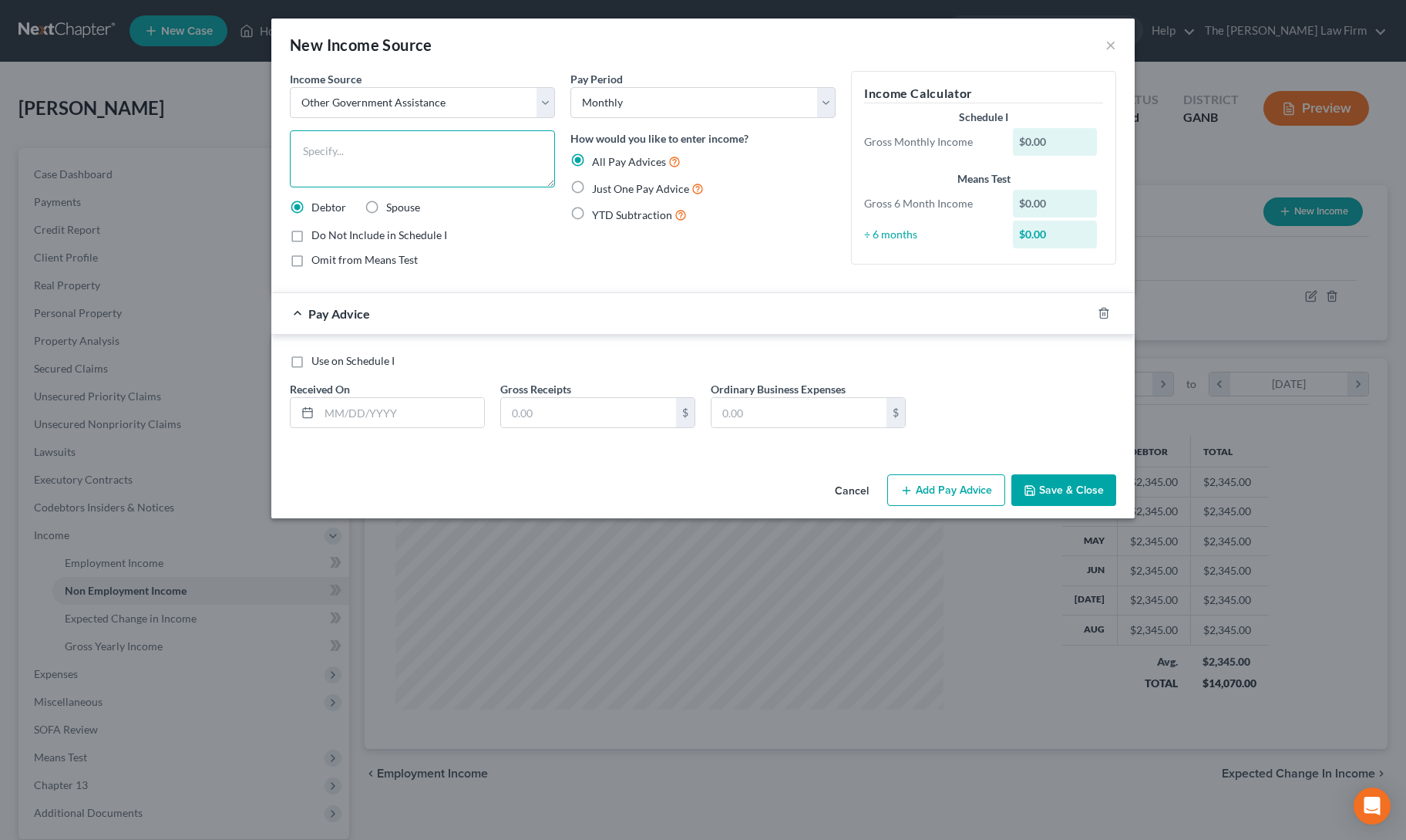
click at [372, 163] on textarea at bounding box center [422, 159] width 265 height 57
type textarea "food stamps"
click at [592, 187] on label "Just One Pay Advice" at bounding box center [648, 189] width 112 height 17
click at [598, 187] on input "Just One Pay Advice" at bounding box center [603, 185] width 10 height 10
radio input "true"
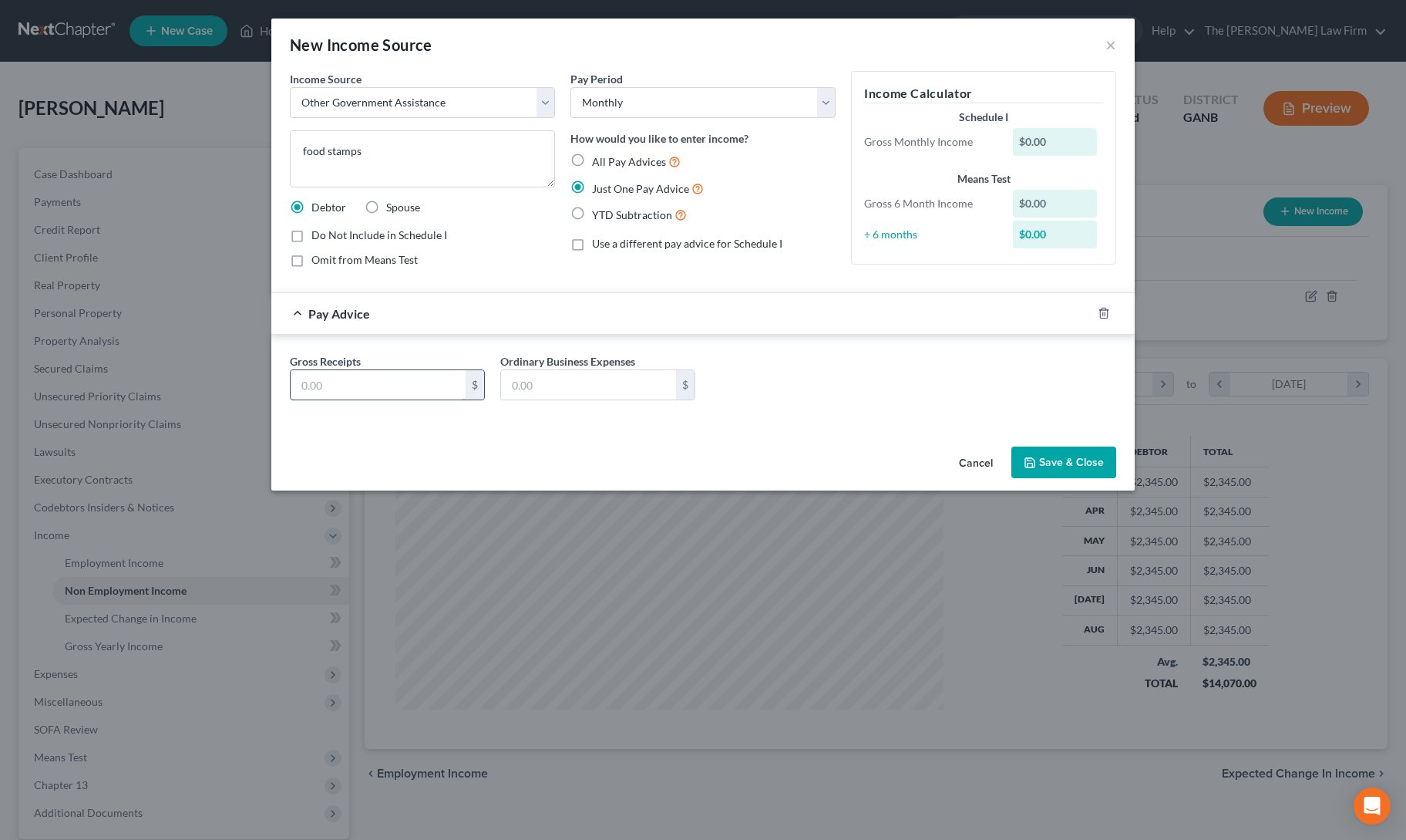
click at [389, 375] on input "text" at bounding box center [377, 385] width 175 height 30
type input "298"
click at [496, 445] on div "Cancel Save & Close" at bounding box center [703, 465] width 863 height 51
click at [1059, 457] on button "Save & Close" at bounding box center [1063, 462] width 105 height 32
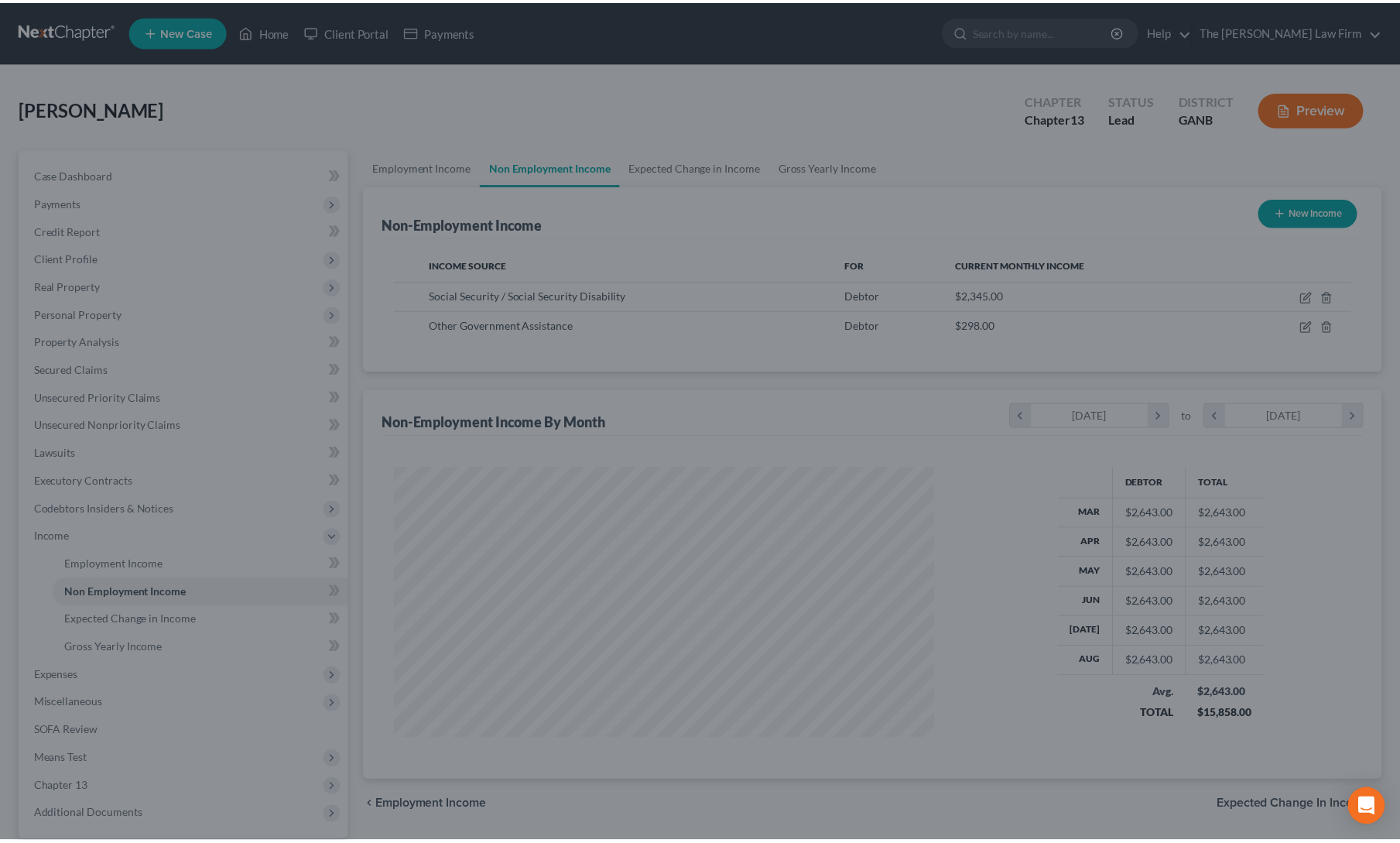
scroll to position [773525, 773355]
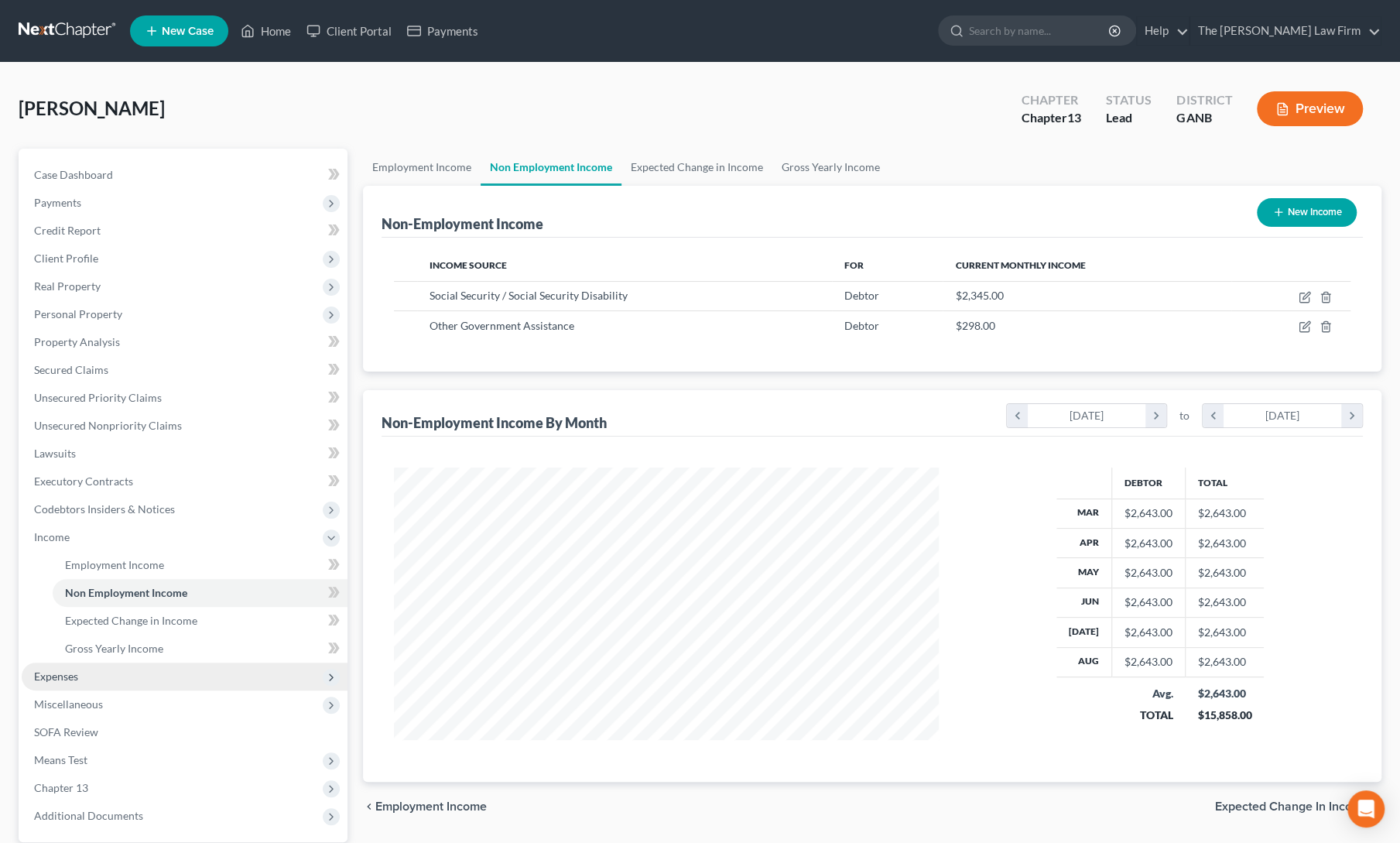
click at [90, 680] on span "Expenses" at bounding box center [184, 676] width 326 height 28
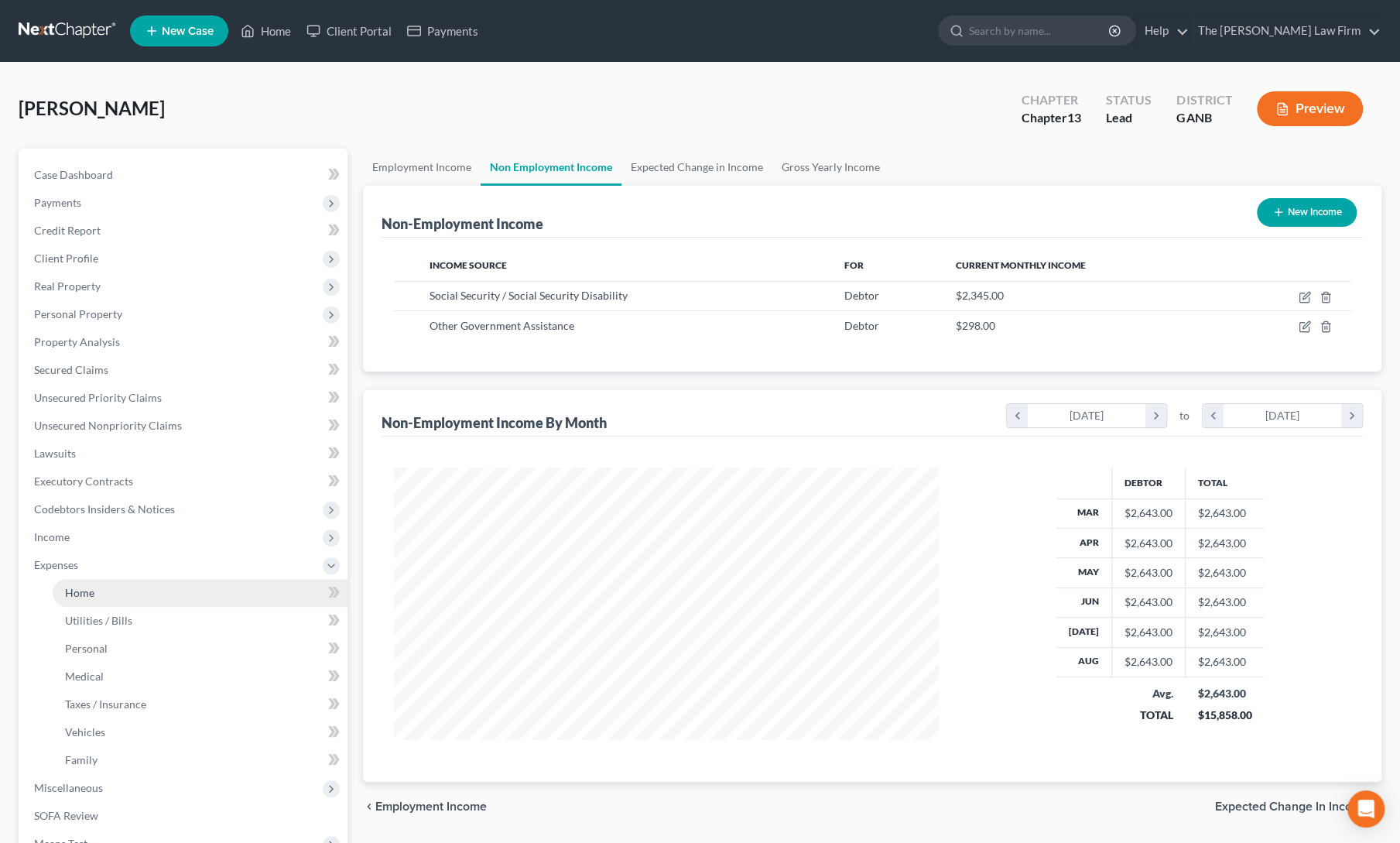
click at [91, 583] on link "Home" at bounding box center [200, 593] width 295 height 28
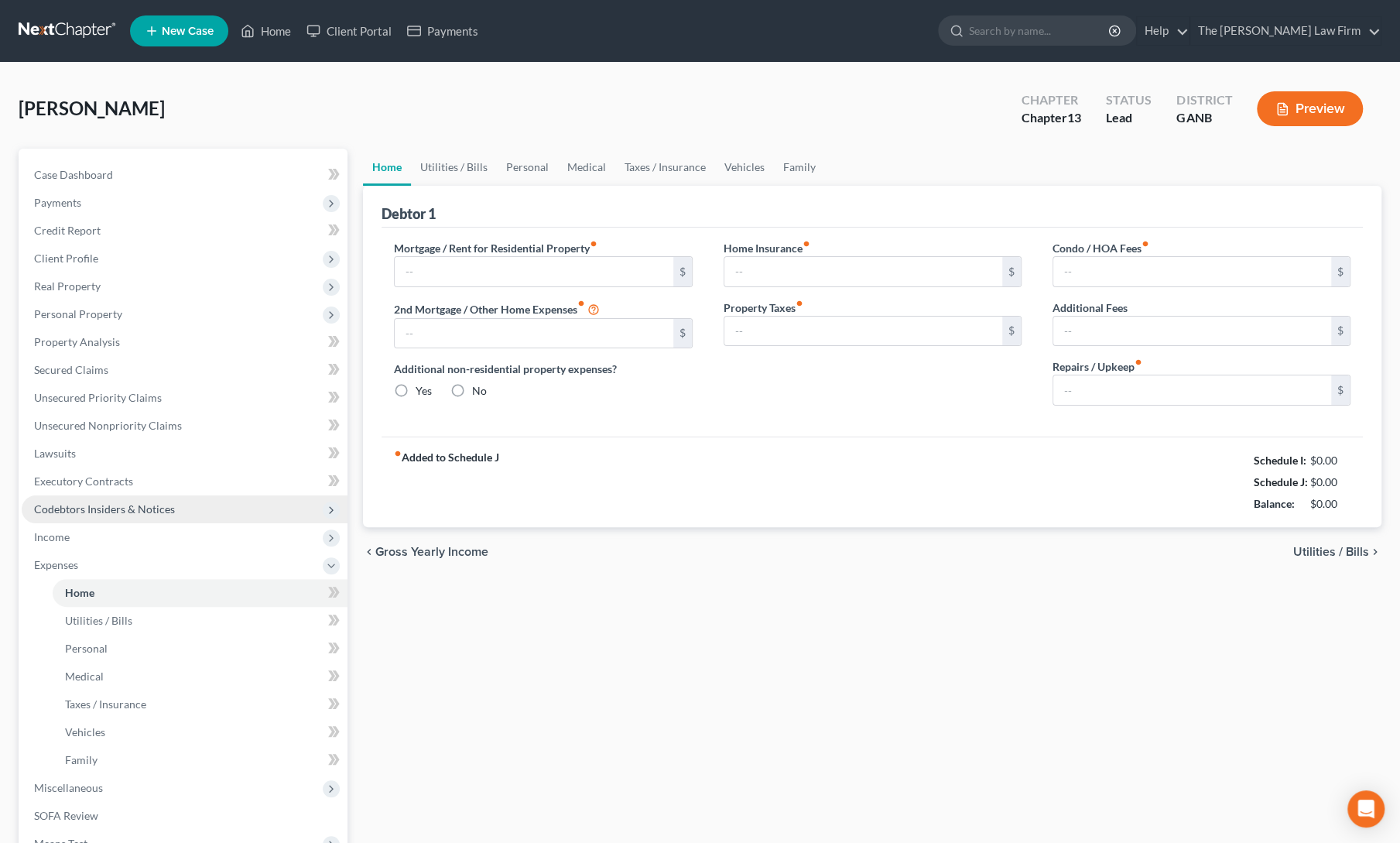
type input "500.00"
type input "0.00"
radio input "true"
type input "78.00"
type input "24.00"
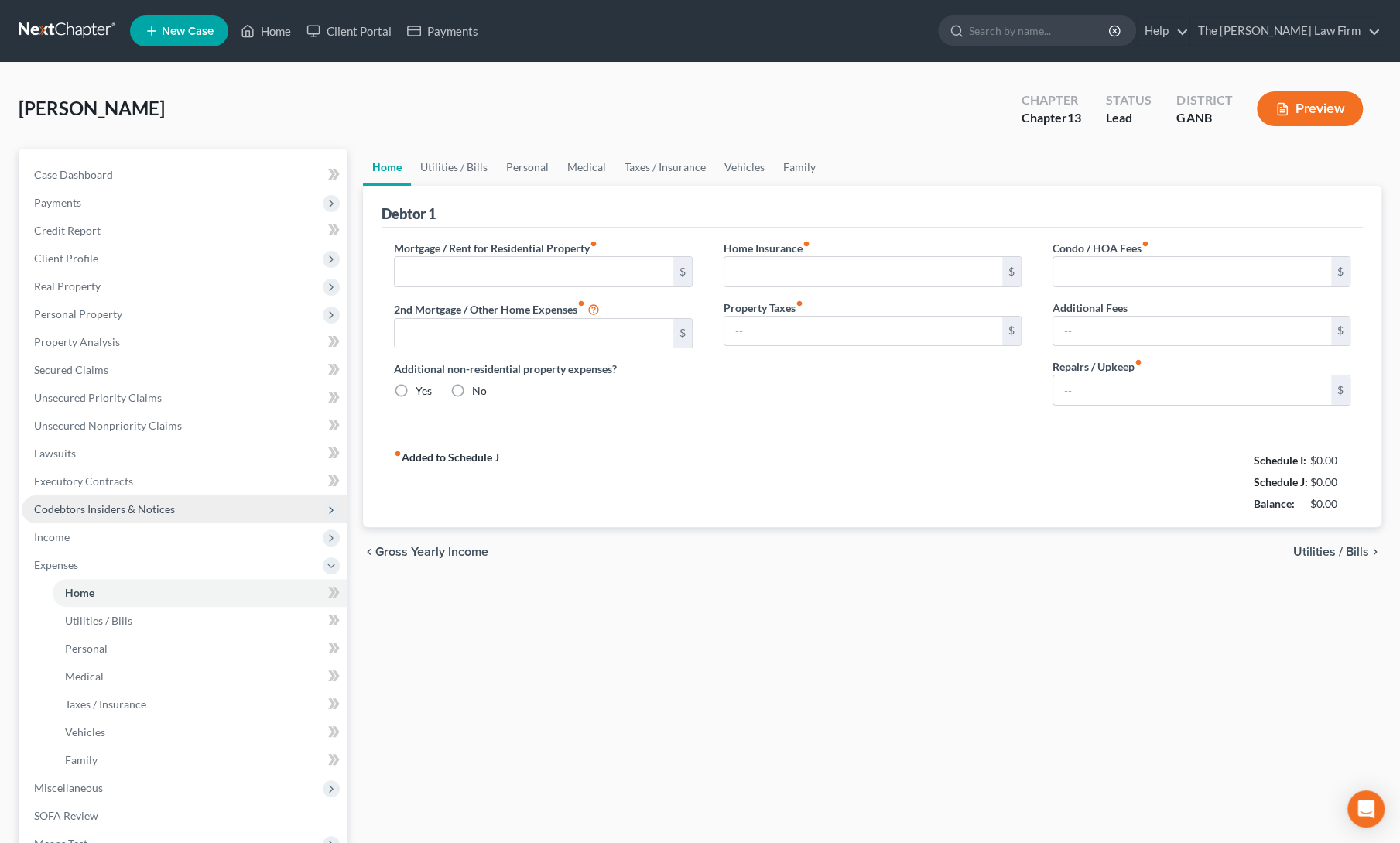
type input "0.00"
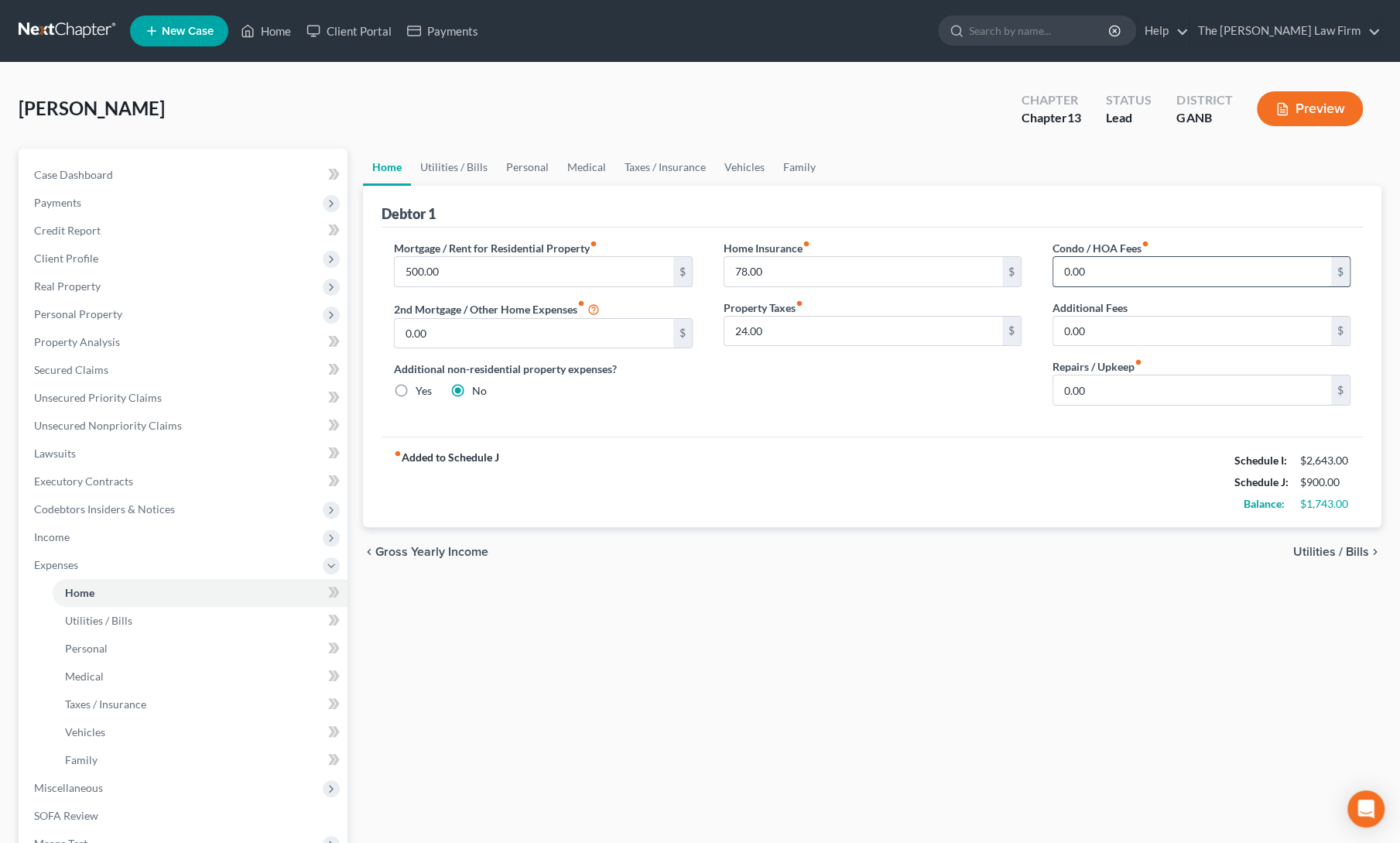
click at [1103, 269] on input "0.00" at bounding box center [1192, 271] width 278 height 30
type input "89"
click at [907, 403] on div "Home Insurance fiber_manual_record 78.00 $ Property Taxes fiber_manual_record 2…" at bounding box center [872, 329] width 329 height 178
click at [465, 170] on link "Utilities / Bills" at bounding box center [454, 167] width 86 height 38
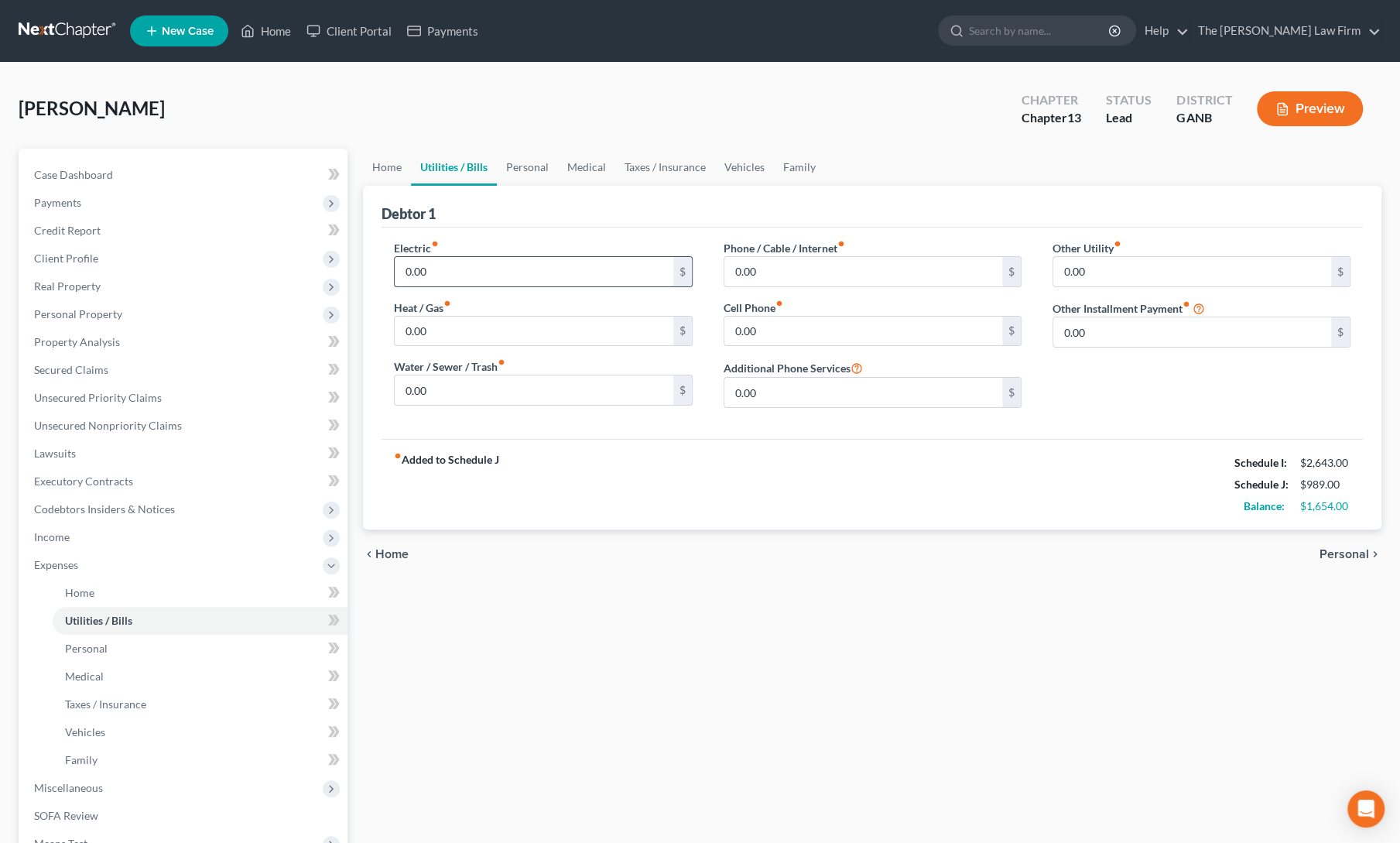
click at [476, 275] on input "0.00" at bounding box center [533, 271] width 278 height 30
type input "178"
click at [611, 485] on div "fiber_manual_record Added to Schedule J Schedule I: $2,643.00 Schedule J: $1,16…" at bounding box center [872, 484] width 981 height 91
click at [518, 332] on input "0.00" at bounding box center [533, 332] width 278 height 30
type input "122"
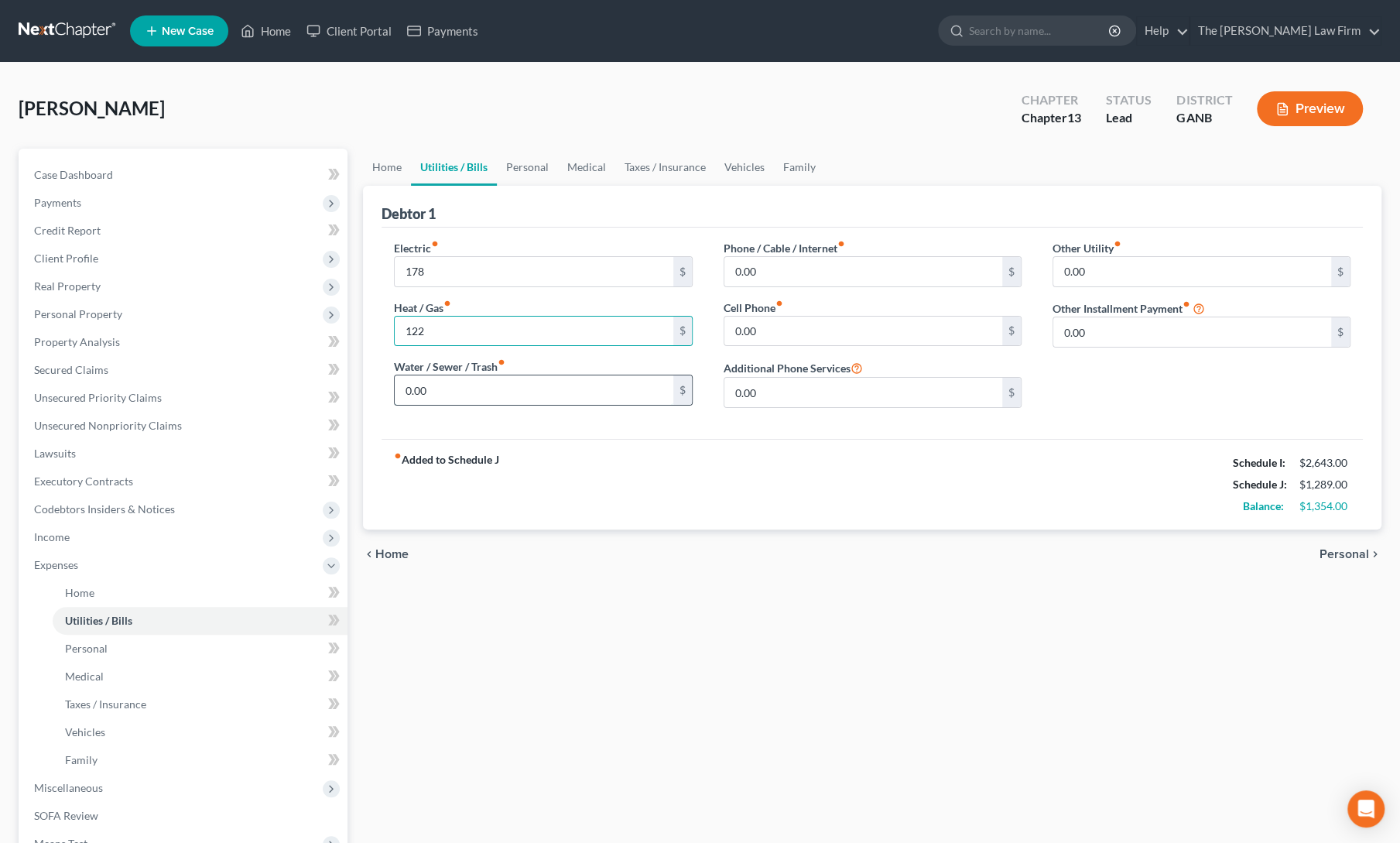
click at [523, 402] on input "0.00" at bounding box center [533, 390] width 278 height 30
click at [641, 469] on div "fiber_manual_record Added to Schedule J Schedule I: $2,643.00 Schedule J: $1,33…" at bounding box center [872, 484] width 981 height 91
click at [775, 257] on input "0.00" at bounding box center [863, 271] width 278 height 30
click at [540, 387] on input "50" at bounding box center [533, 390] width 278 height 30
type input "85"
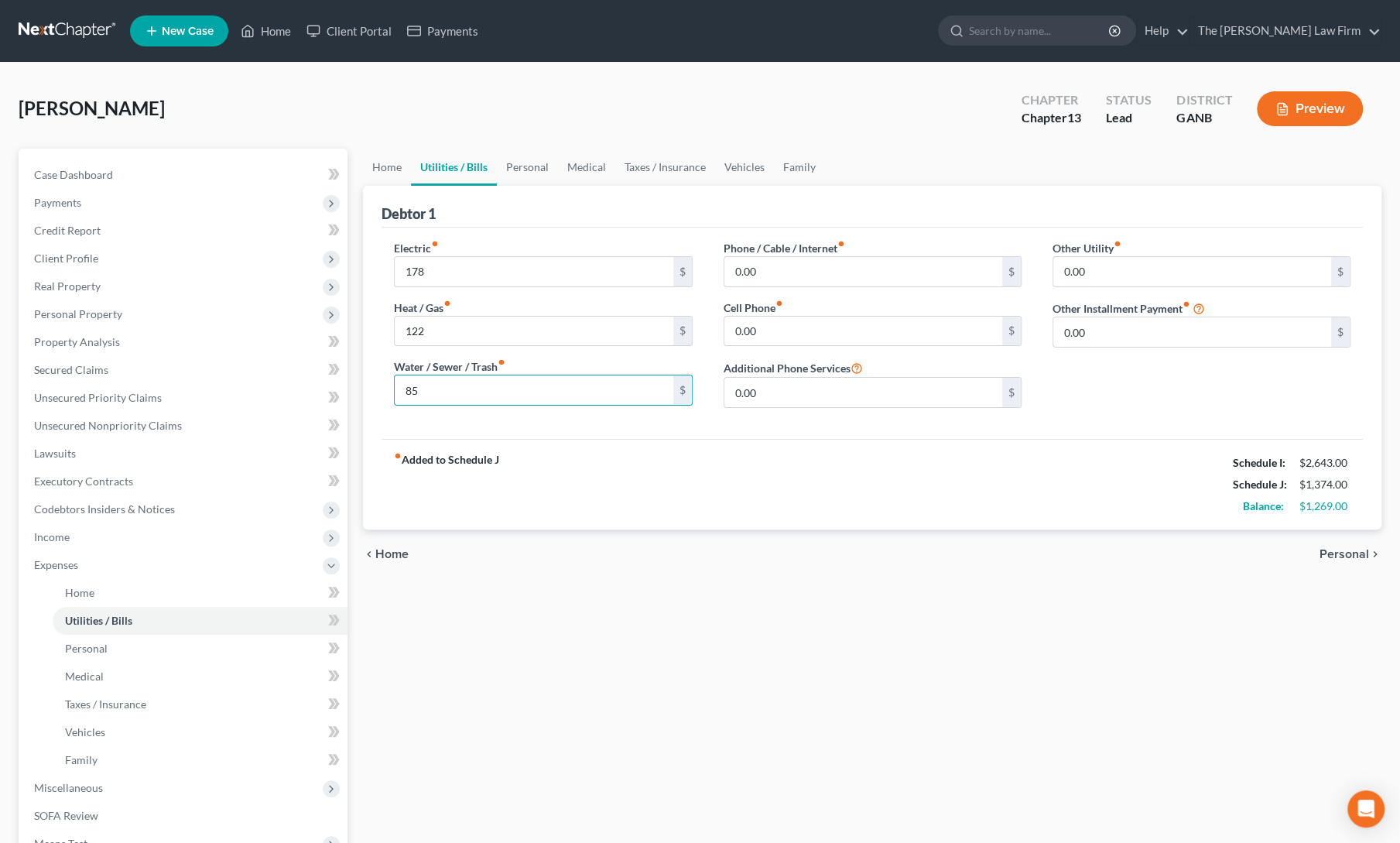
click at [696, 449] on div "fiber_manual_record Added to Schedule J Schedule I: $2,643.00 Schedule J: $1,37…" at bounding box center [872, 484] width 981 height 91
click at [766, 269] on input "0.00" at bounding box center [863, 271] width 278 height 30
type input "70"
type input "50"
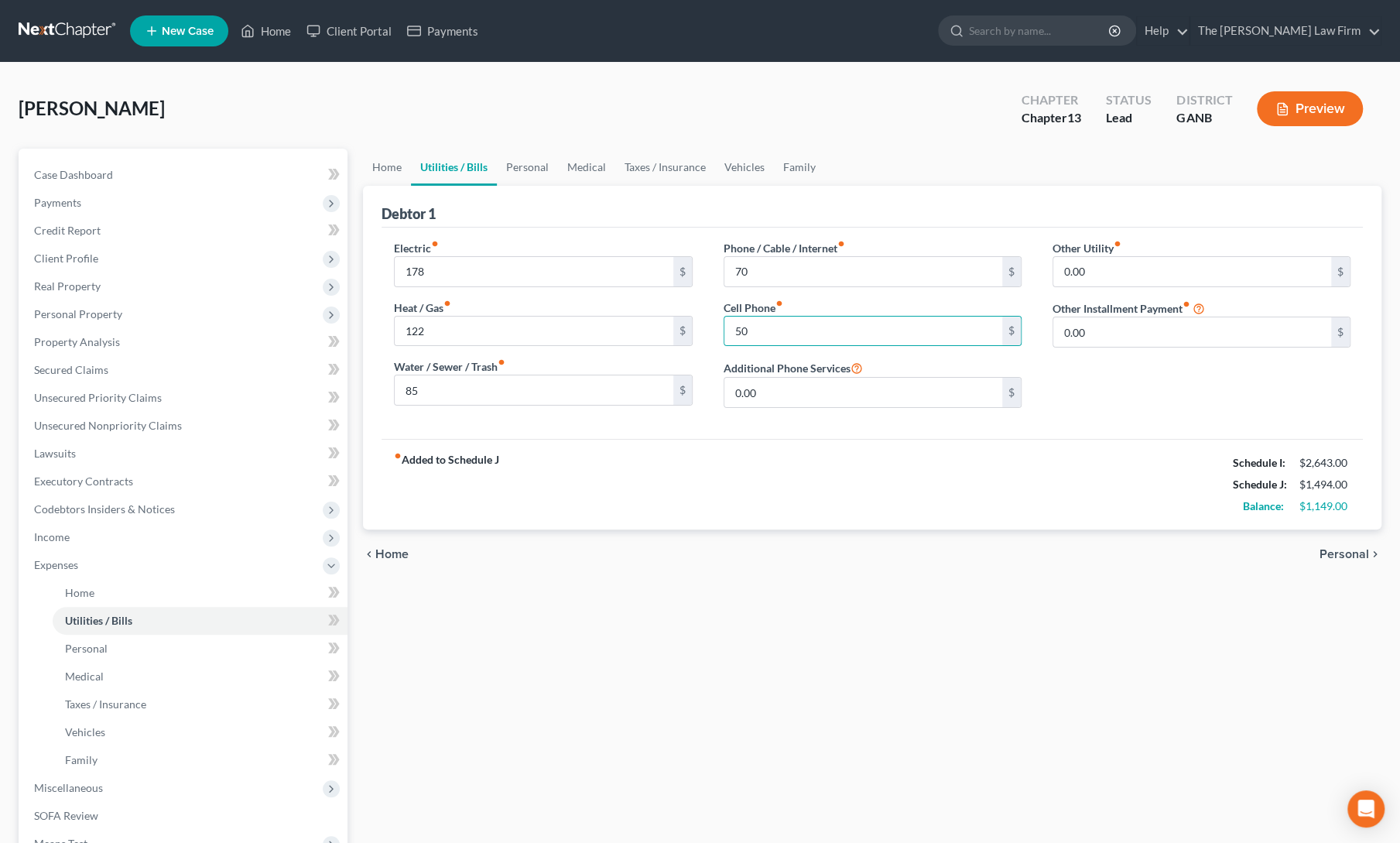
click at [672, 470] on div "fiber_manual_record Added to Schedule J Schedule I: $2,643.00 Schedule J: $1,49…" at bounding box center [872, 484] width 981 height 91
click at [515, 177] on link "Personal" at bounding box center [527, 167] width 61 height 38
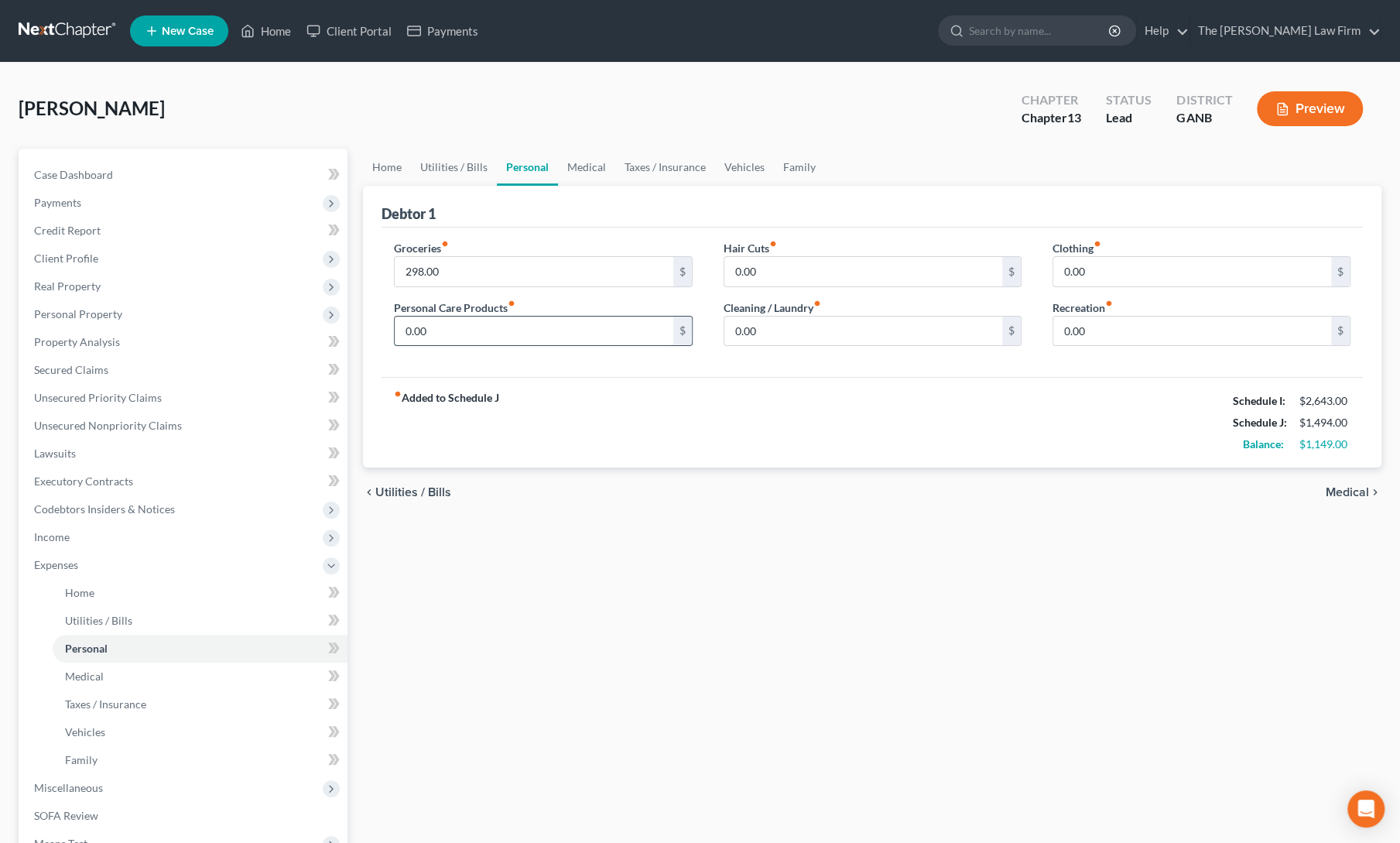
click at [466, 331] on input "0.00" at bounding box center [533, 332] width 278 height 30
type input "50"
type input "25"
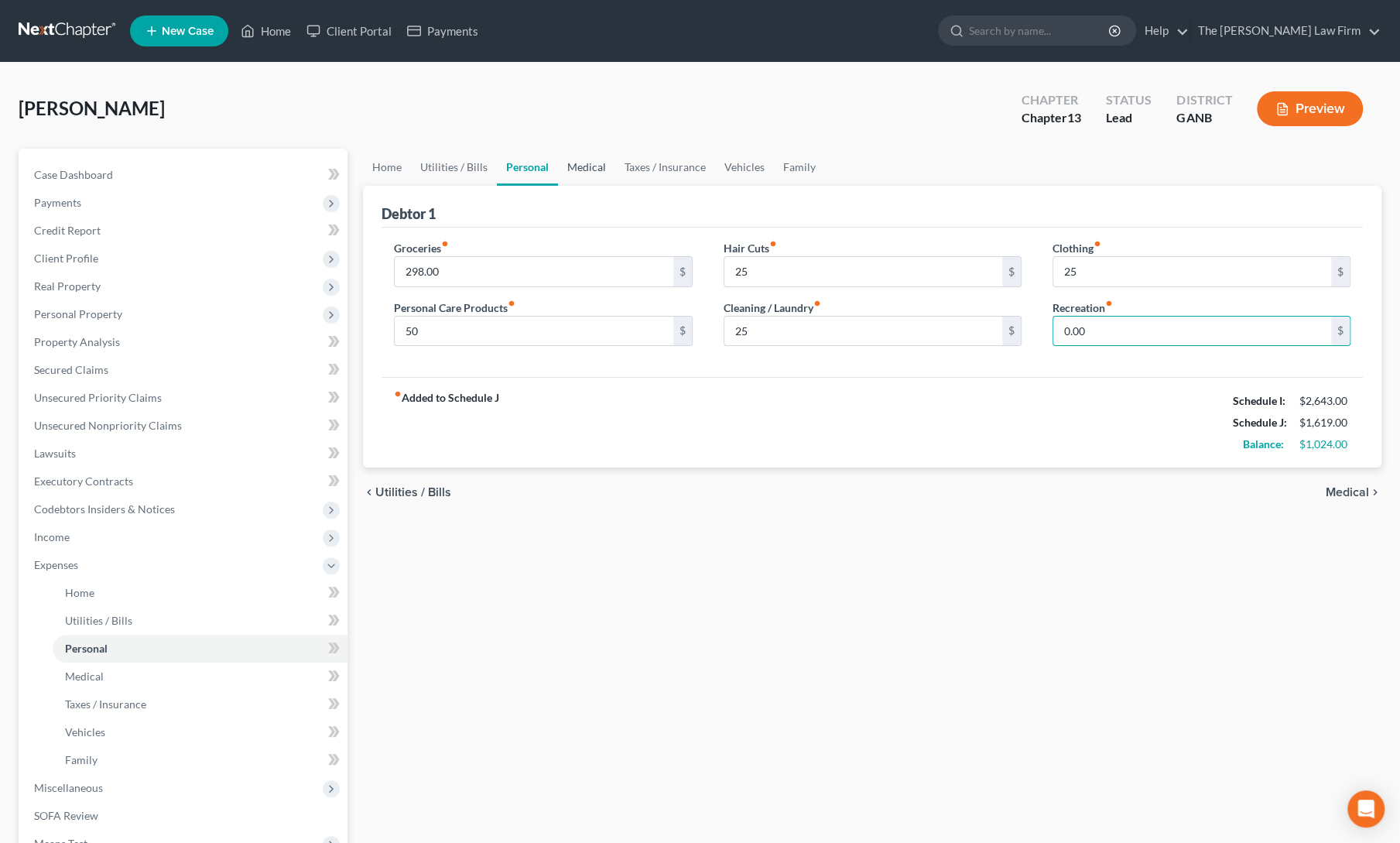
click at [604, 175] on link "Medical" at bounding box center [587, 167] width 58 height 38
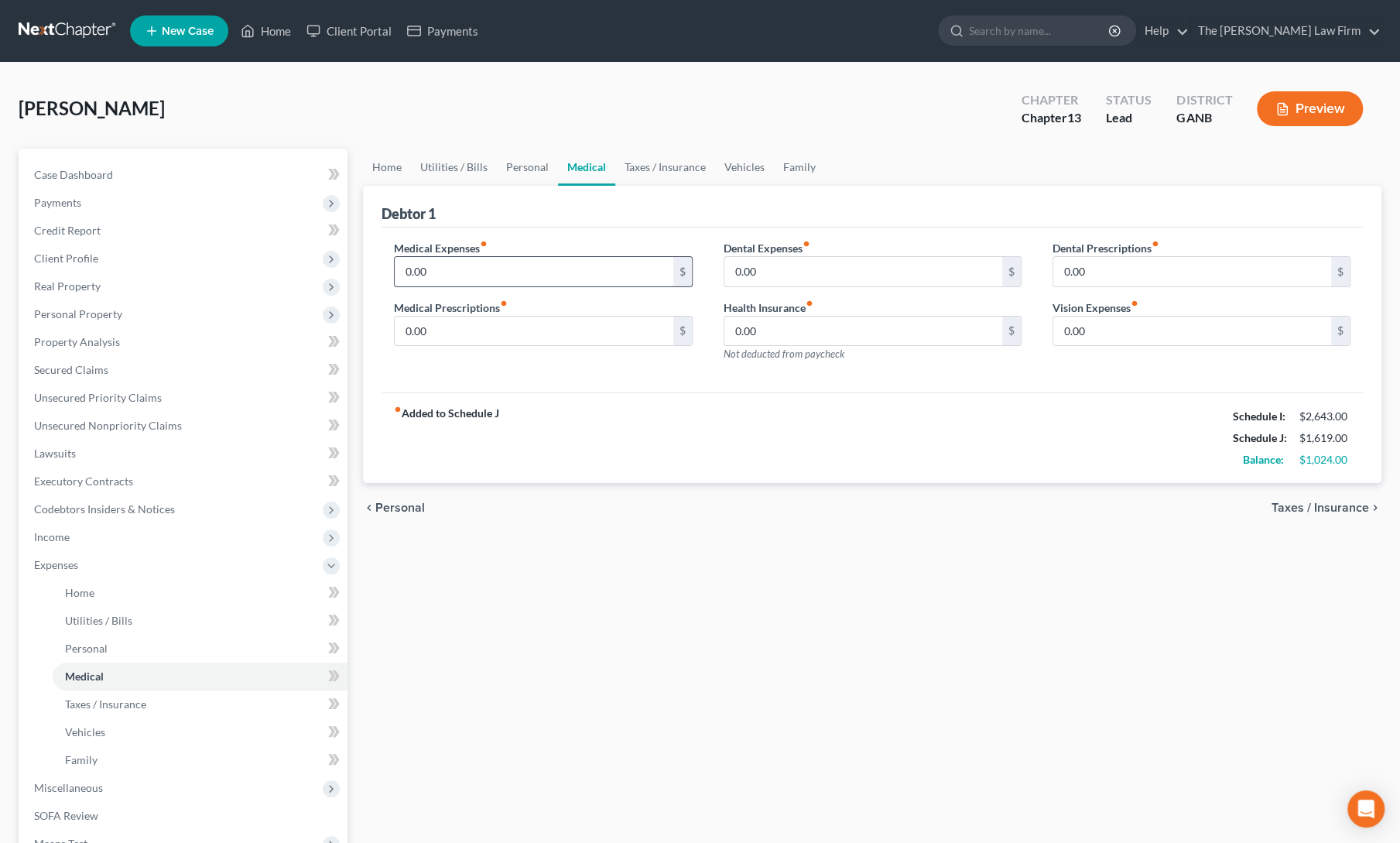
click at [501, 265] on input "0.00" at bounding box center [533, 271] width 278 height 30
type input "225"
click at [710, 434] on div "fiber_manual_record Added to Schedule J Schedule I: $2,643.00 Schedule J: $1,84…" at bounding box center [872, 438] width 981 height 91
click at [644, 164] on link "Taxes / Insurance" at bounding box center [665, 167] width 100 height 38
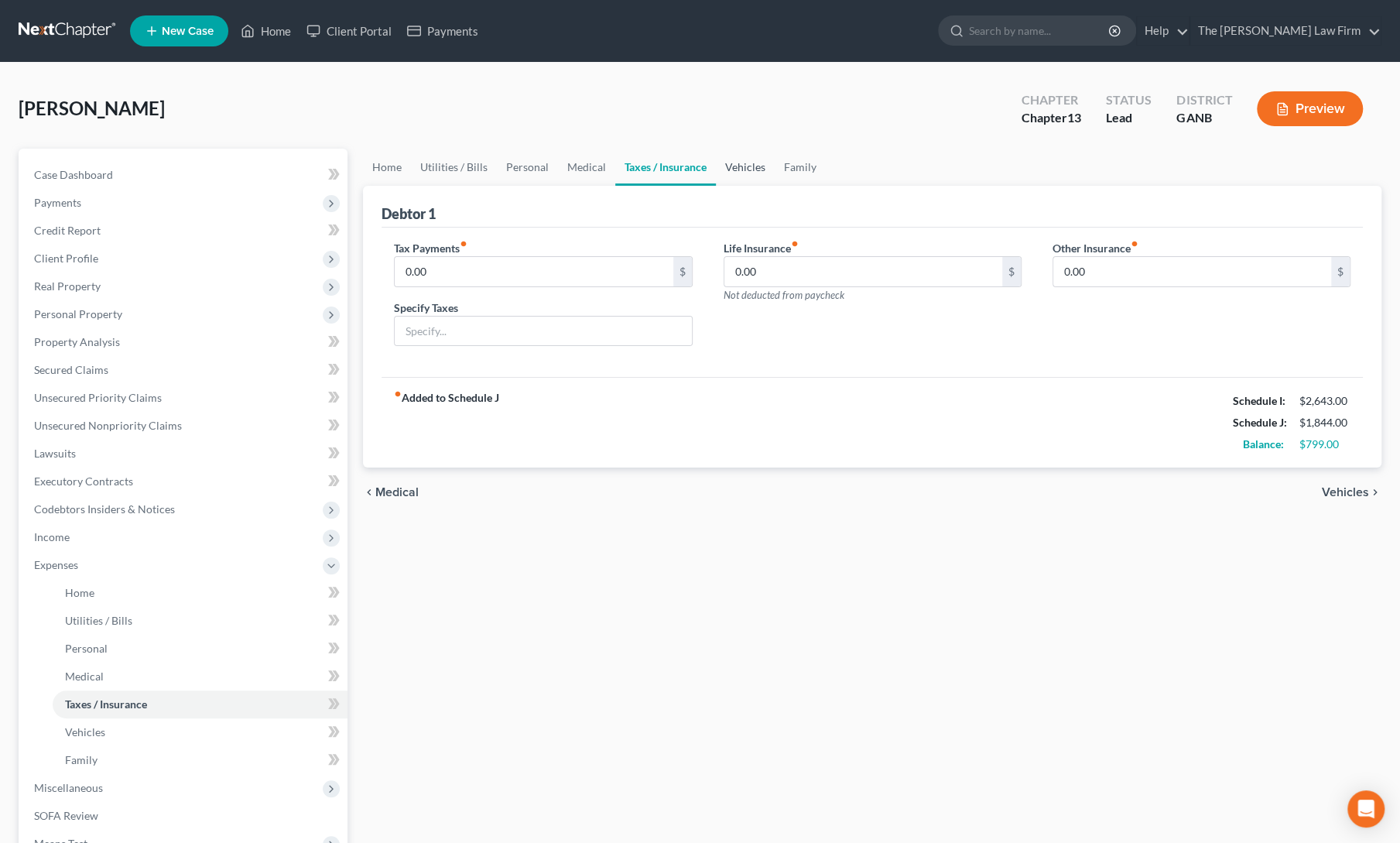
click at [733, 167] on link "Vehicles" at bounding box center [745, 167] width 58 height 38
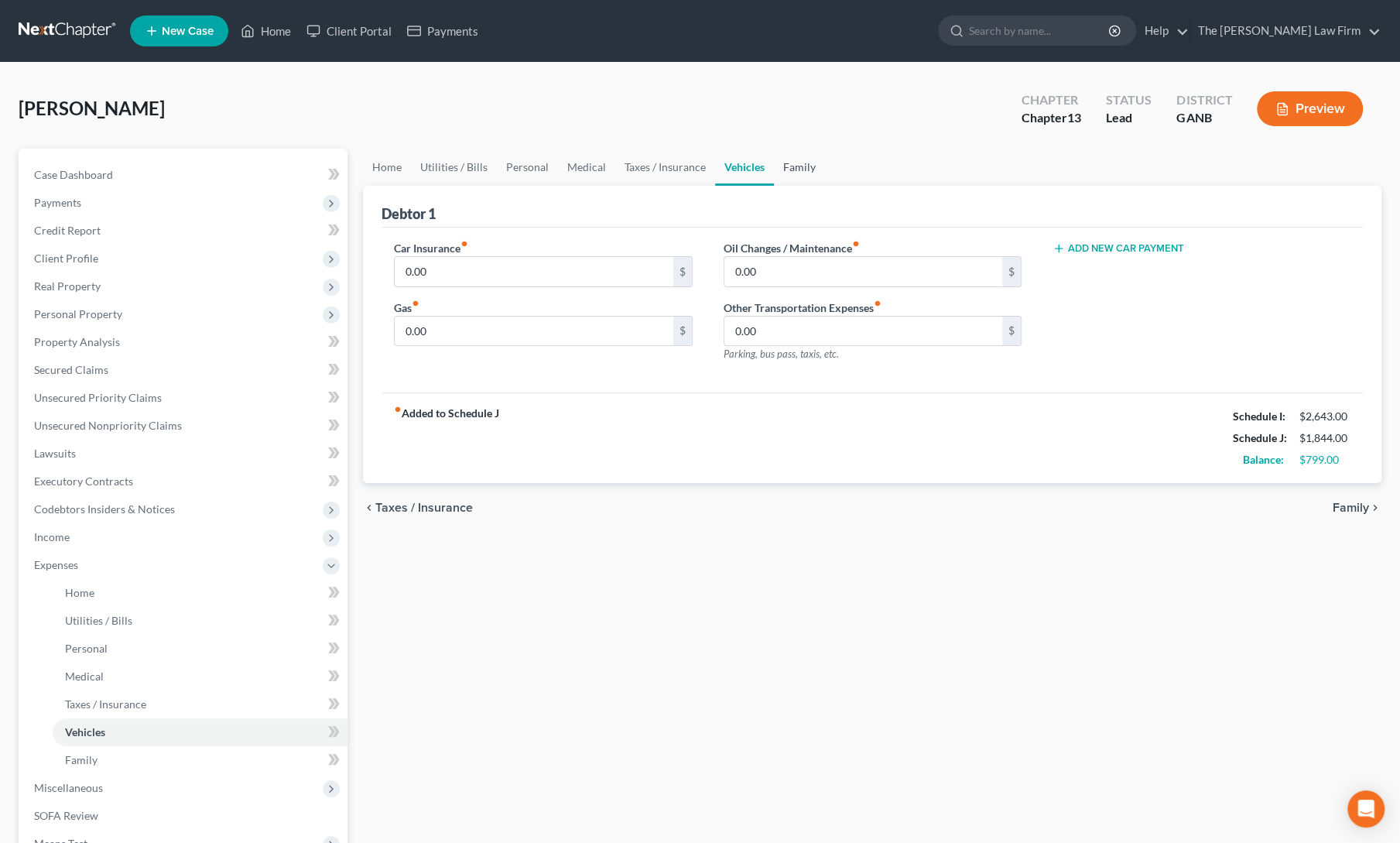
click at [781, 168] on link "Family" at bounding box center [800, 167] width 51 height 38
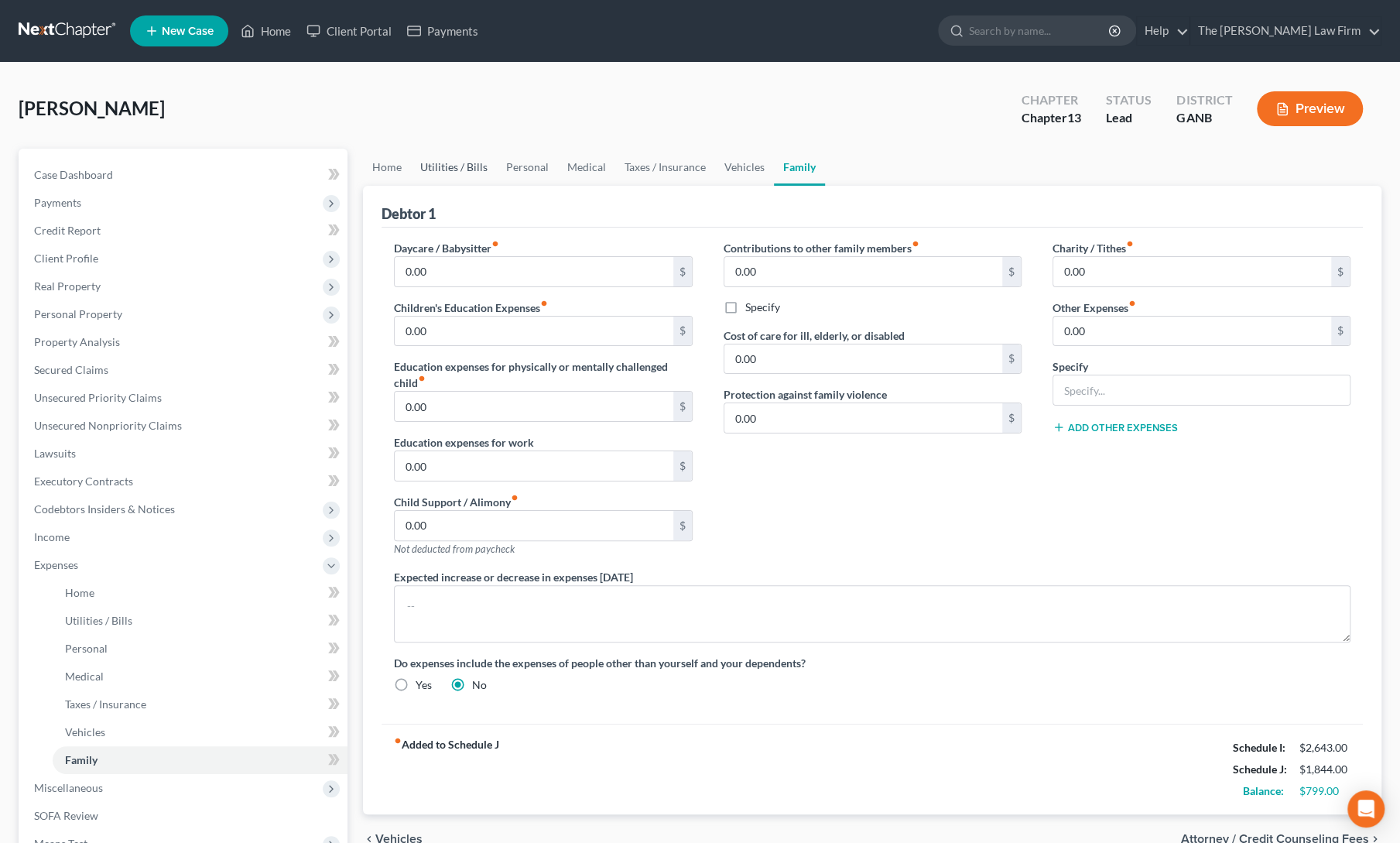
click at [474, 168] on link "Utilities / Bills" at bounding box center [454, 167] width 86 height 38
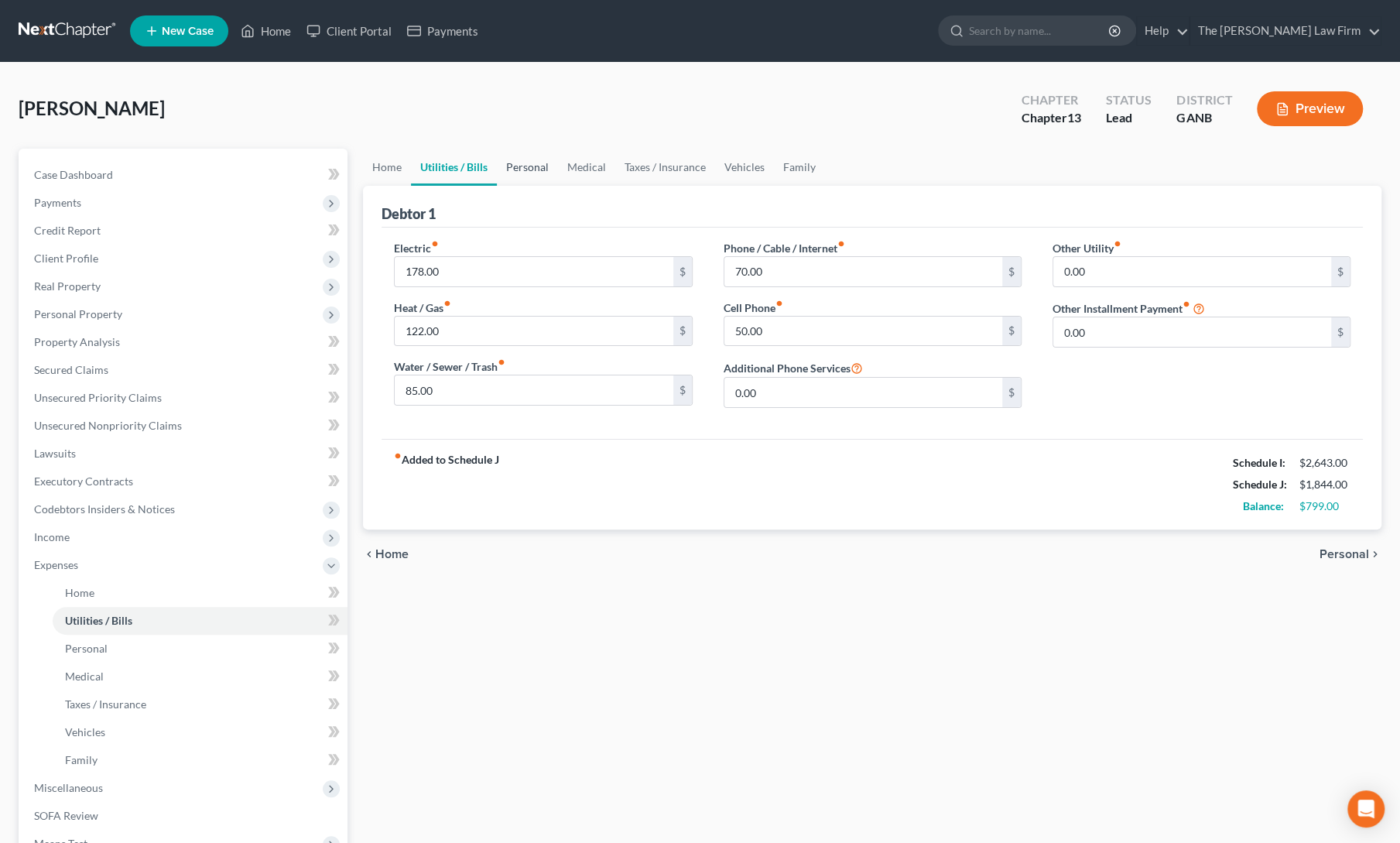
click at [519, 168] on link "Personal" at bounding box center [527, 167] width 61 height 38
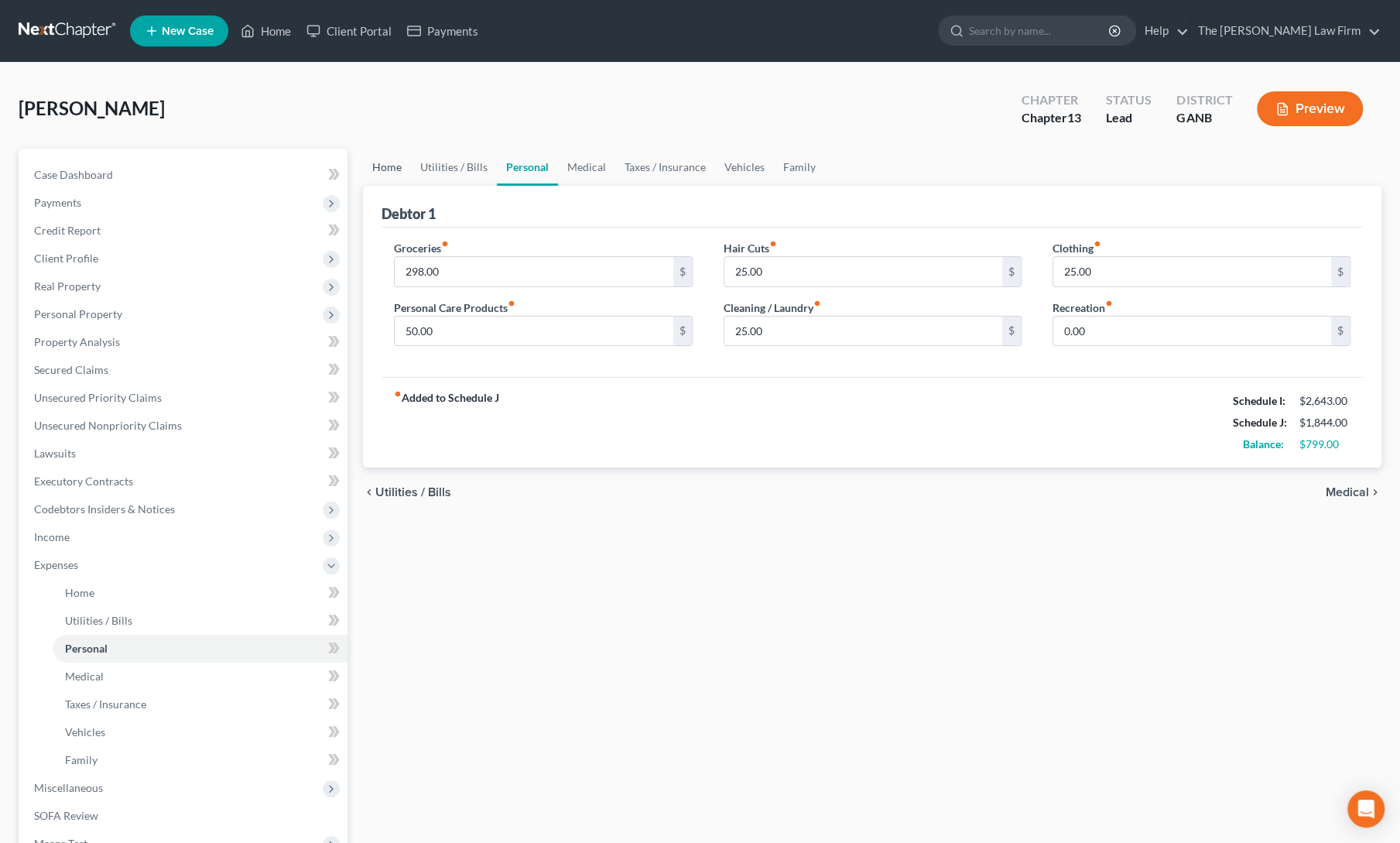
click at [397, 163] on link "Home" at bounding box center [387, 167] width 48 height 38
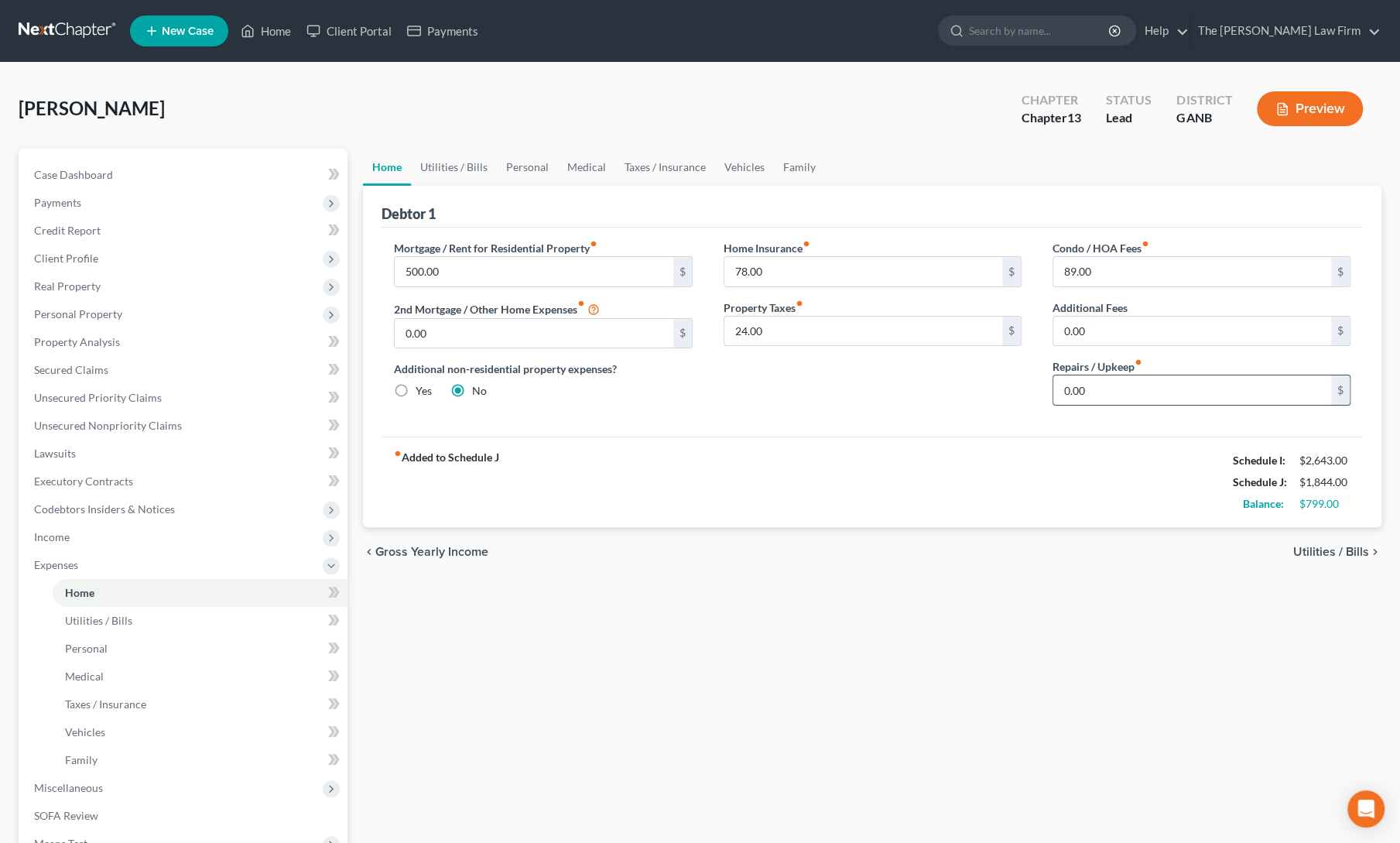
click at [1108, 389] on input "0.00" at bounding box center [1192, 390] width 278 height 30
type input "100"
click at [957, 428] on div "Mortgage / Rent for Residential Property fiber_manual_record 500.00 $ 2nd Mortg…" at bounding box center [872, 332] width 981 height 209
click at [458, 173] on link "Utilities / Bills" at bounding box center [454, 167] width 86 height 38
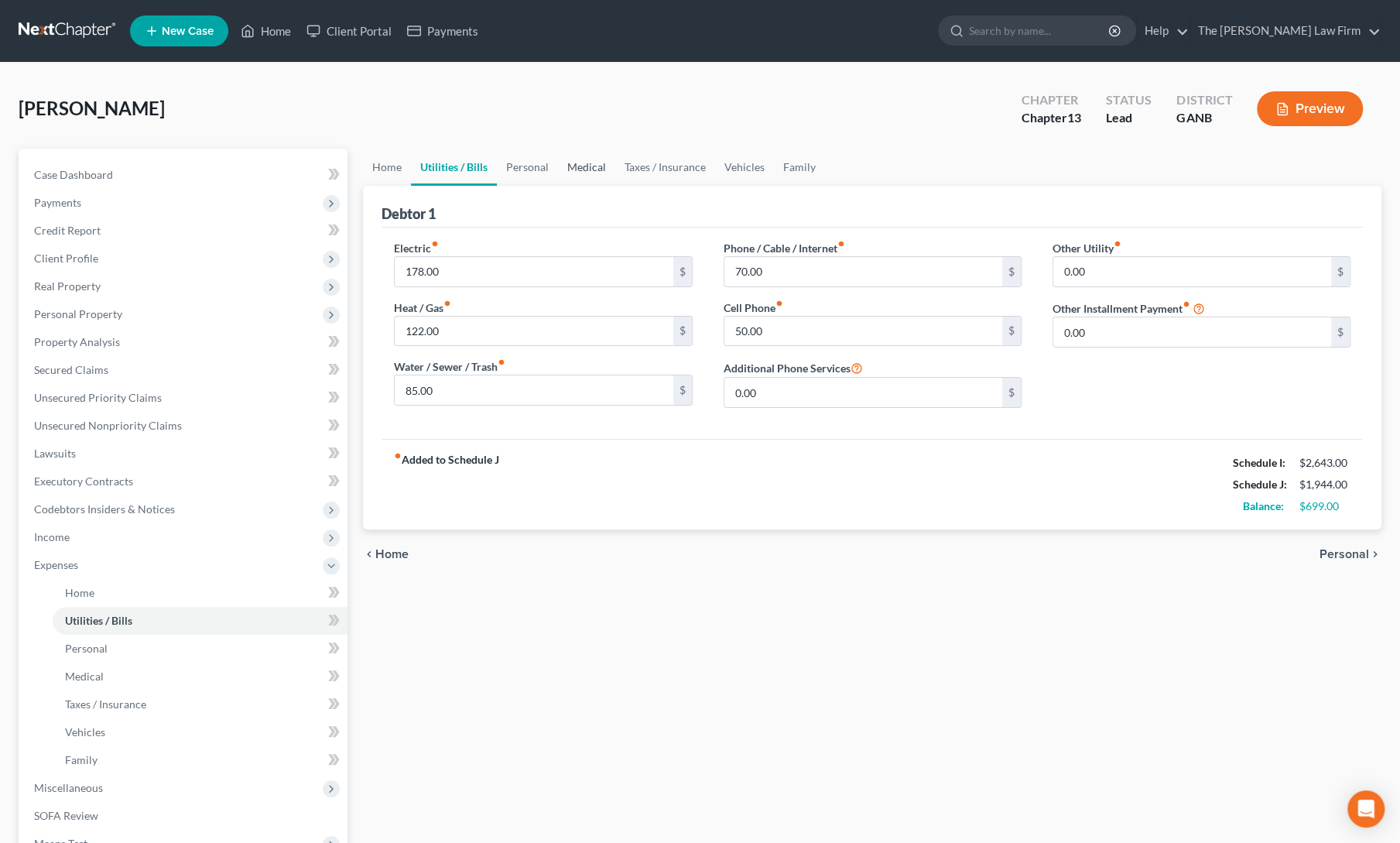
click at [590, 175] on link "Medical" at bounding box center [587, 167] width 58 height 38
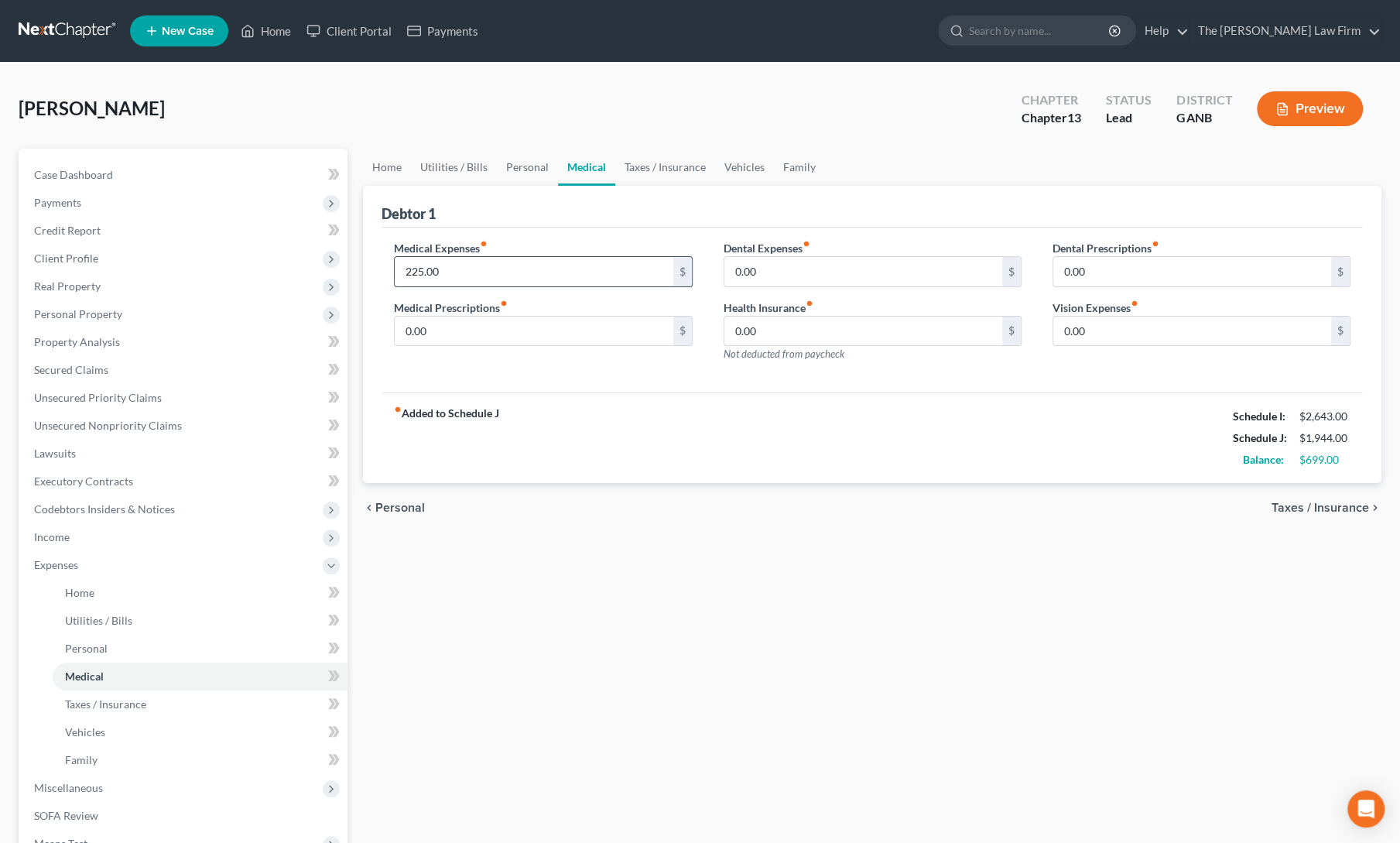
click at [548, 271] on input "225.00" at bounding box center [533, 271] width 278 height 30
type input "250"
click at [625, 407] on div "fiber_manual_record Added to Schedule J Schedule I: $2,643.00 Schedule J: $1,96…" at bounding box center [872, 438] width 981 height 91
click at [539, 168] on link "Personal" at bounding box center [527, 167] width 61 height 38
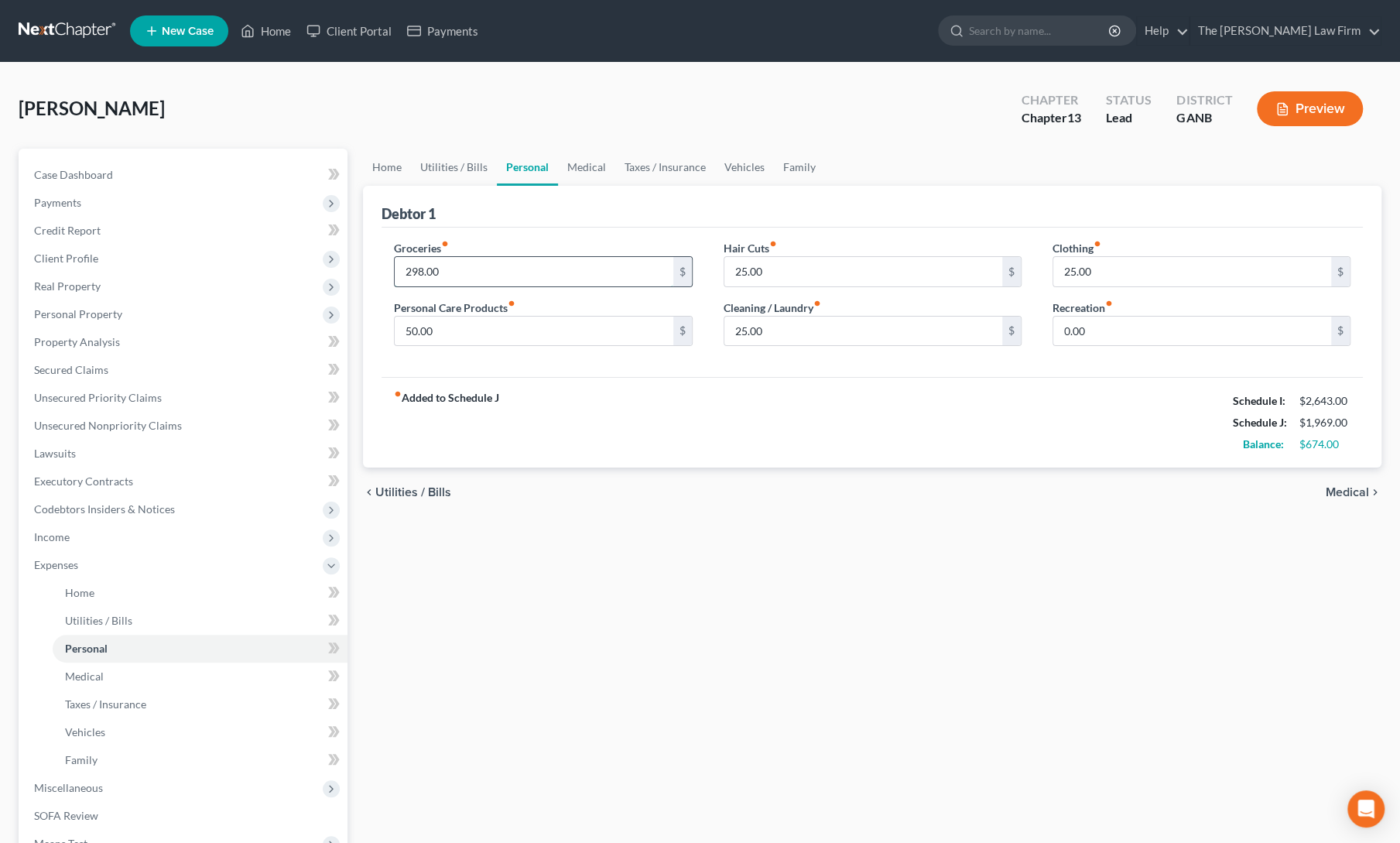
click at [488, 273] on input "298.00" at bounding box center [533, 271] width 278 height 30
type input "3"
type input "400"
click at [605, 401] on div "fiber_manual_record Added to Schedule J Schedule I: $2,643.00 Schedule J: $2,07…" at bounding box center [872, 422] width 981 height 91
click at [483, 329] on input "50.00" at bounding box center [533, 332] width 278 height 30
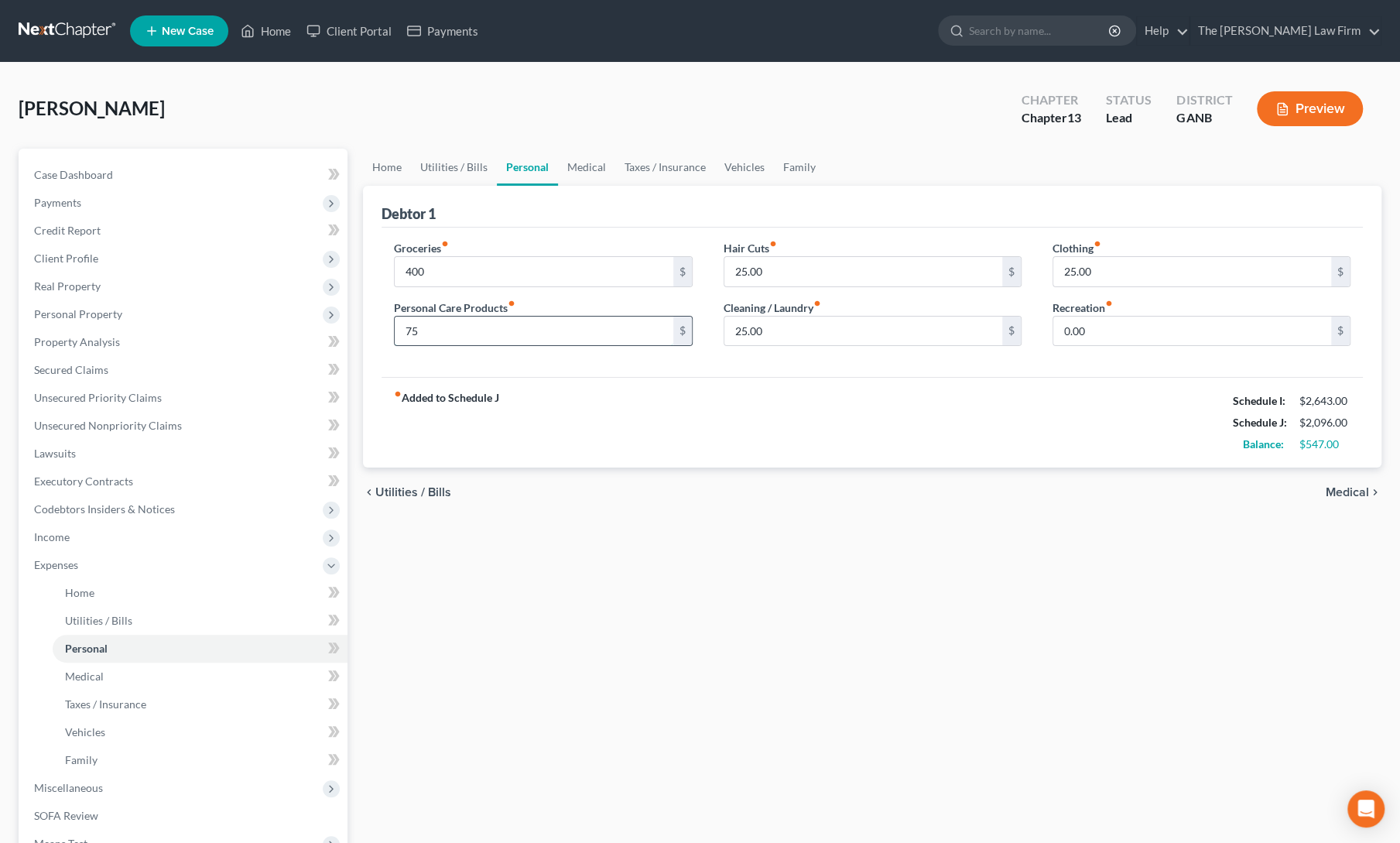
type input "75"
click at [461, 176] on link "Utilities / Bills" at bounding box center [454, 167] width 86 height 38
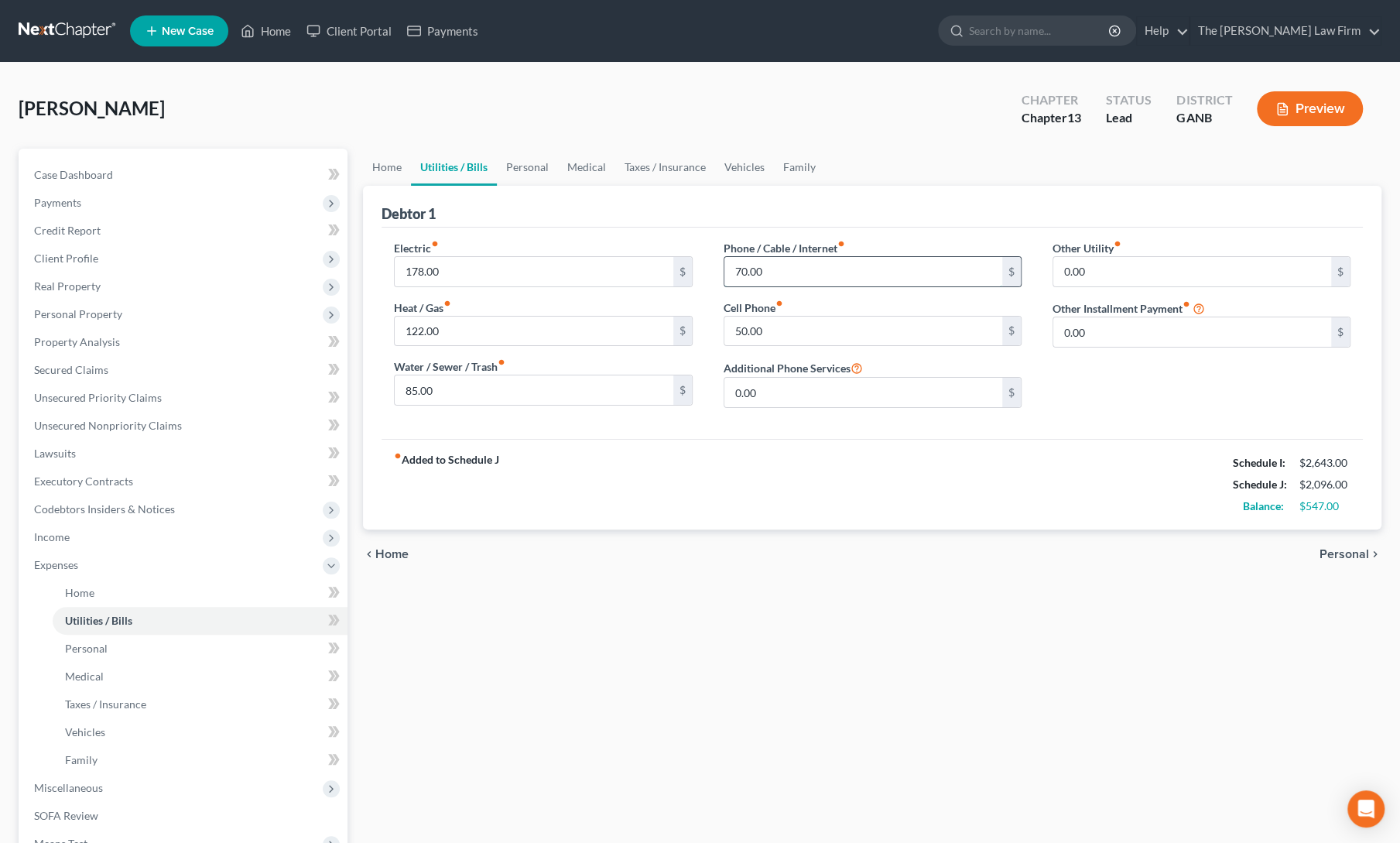
click at [751, 268] on input "70.00" at bounding box center [863, 271] width 278 height 30
type input "90"
click at [533, 282] on input "178.00" at bounding box center [533, 271] width 278 height 30
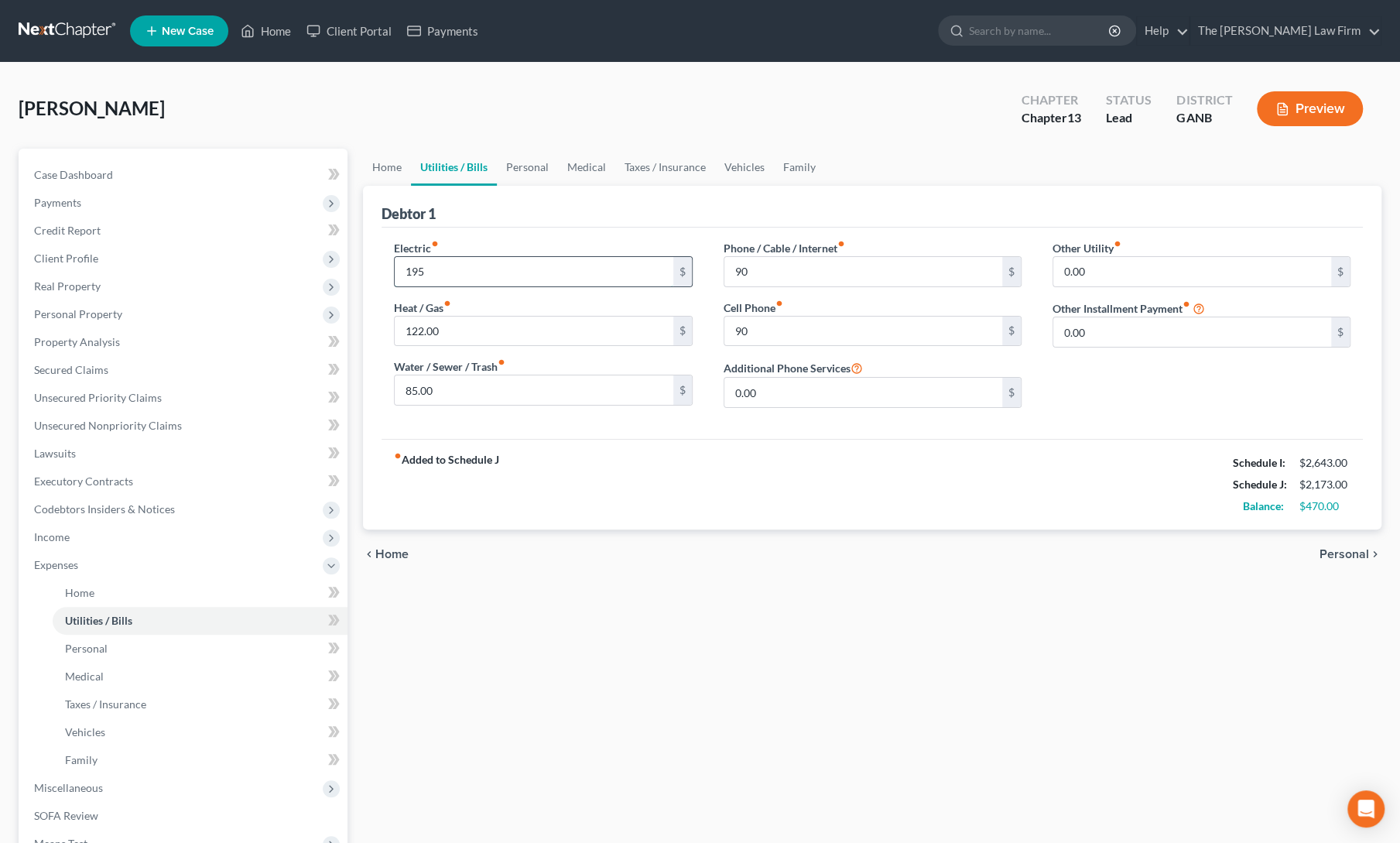
type input "195"
click at [534, 177] on link "Personal" at bounding box center [527, 167] width 61 height 38
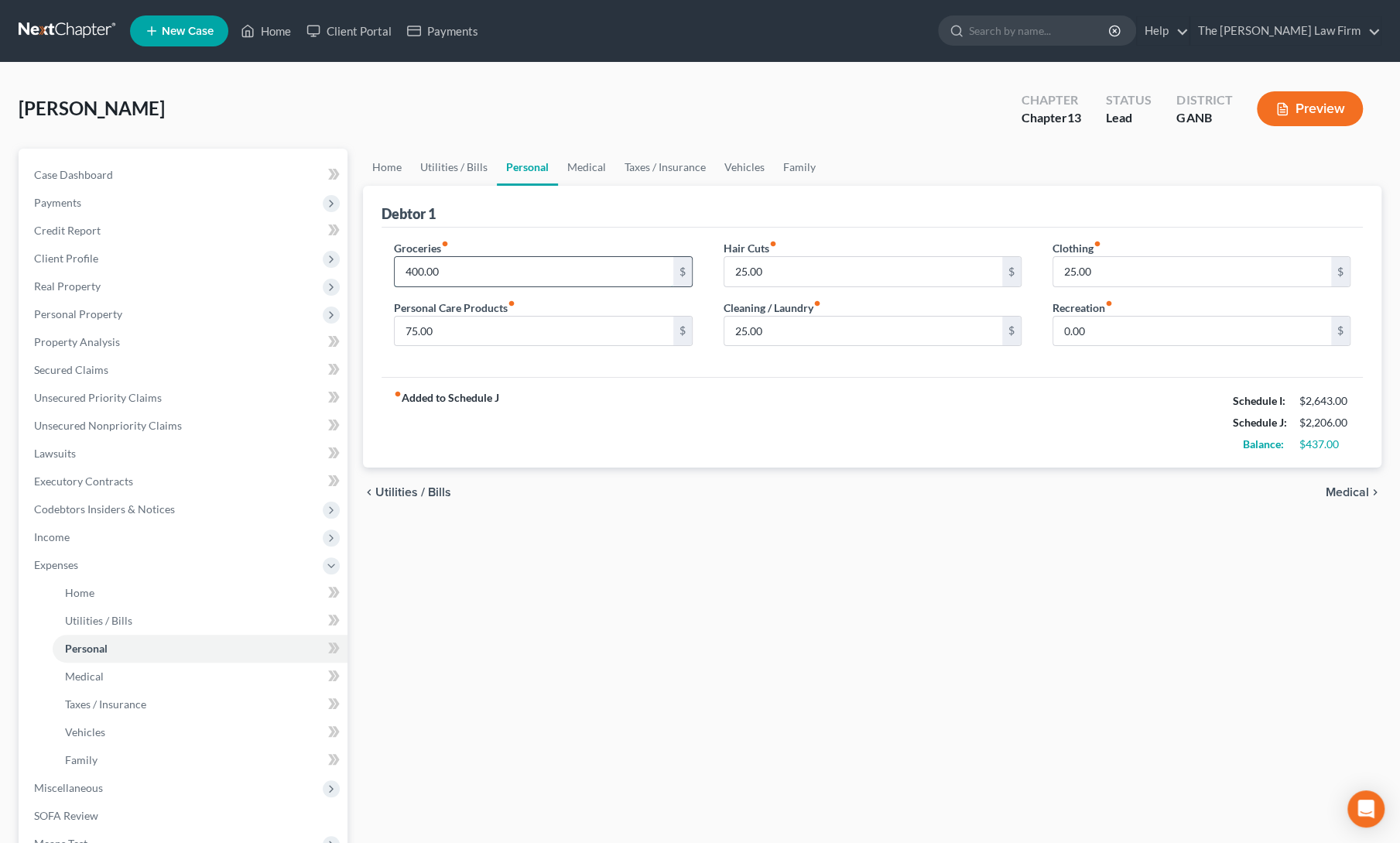
click at [491, 271] on input "400.00" at bounding box center [533, 271] width 278 height 30
click at [758, 329] on input "25.00" at bounding box center [863, 332] width 278 height 30
click at [1088, 265] on input "25.00" at bounding box center [1192, 271] width 278 height 30
click at [985, 433] on div "fiber_manual_record Added to Schedule J Schedule I: $2,643.00 Schedule J: $2,23…" at bounding box center [872, 422] width 981 height 91
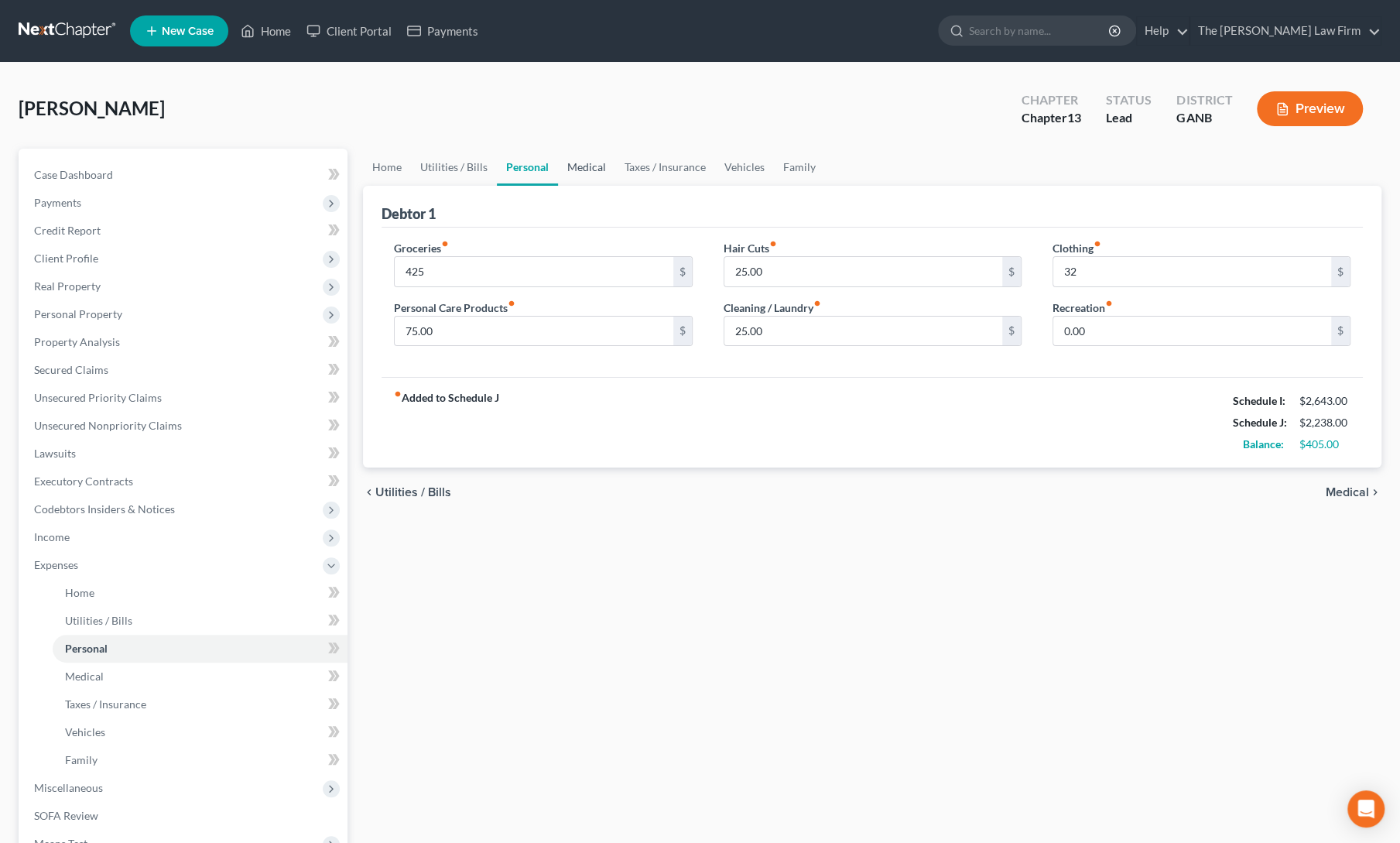
click at [583, 181] on link "Medical" at bounding box center [587, 167] width 58 height 38
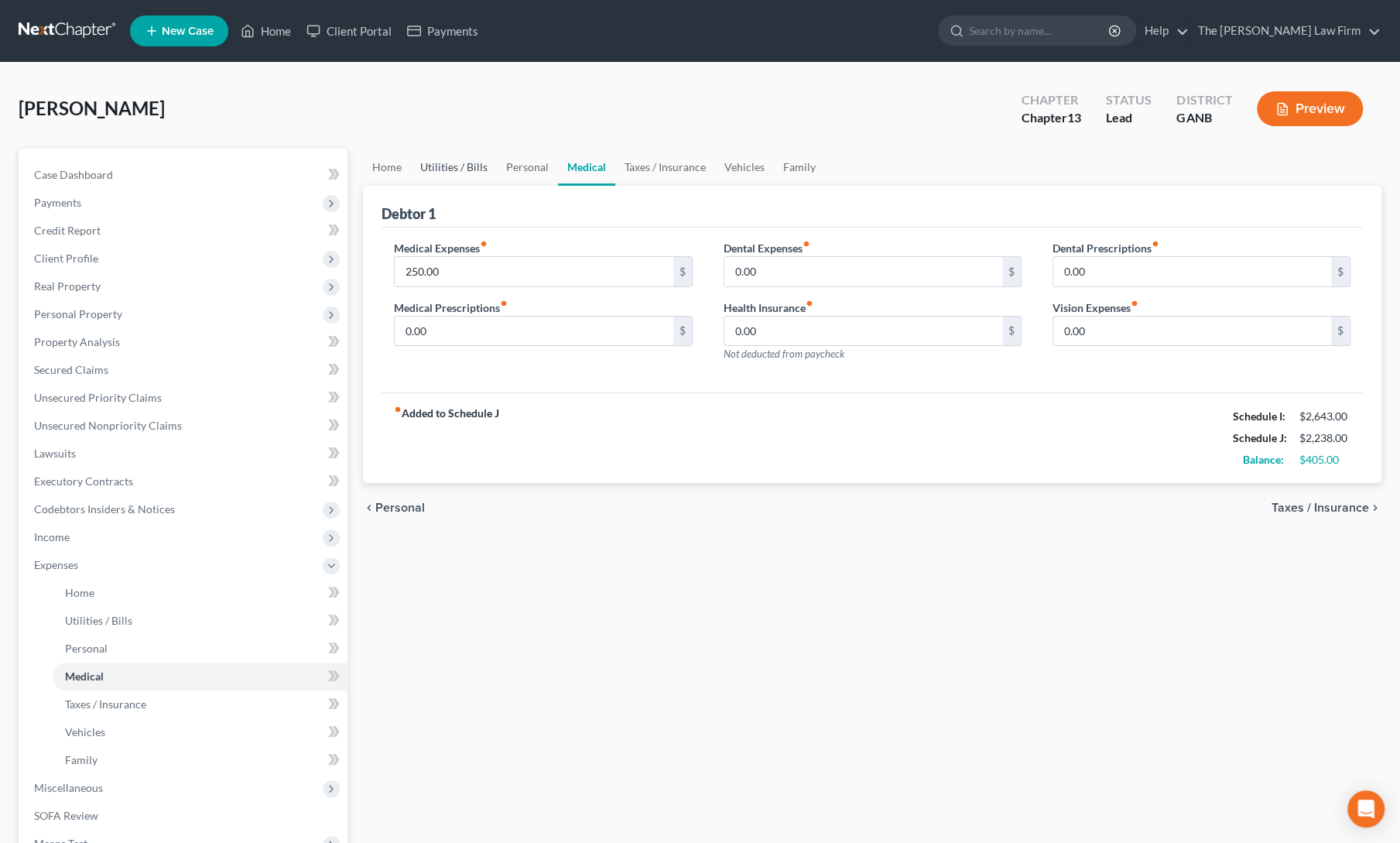
click at [430, 170] on link "Utilities / Bills" at bounding box center [454, 167] width 86 height 38
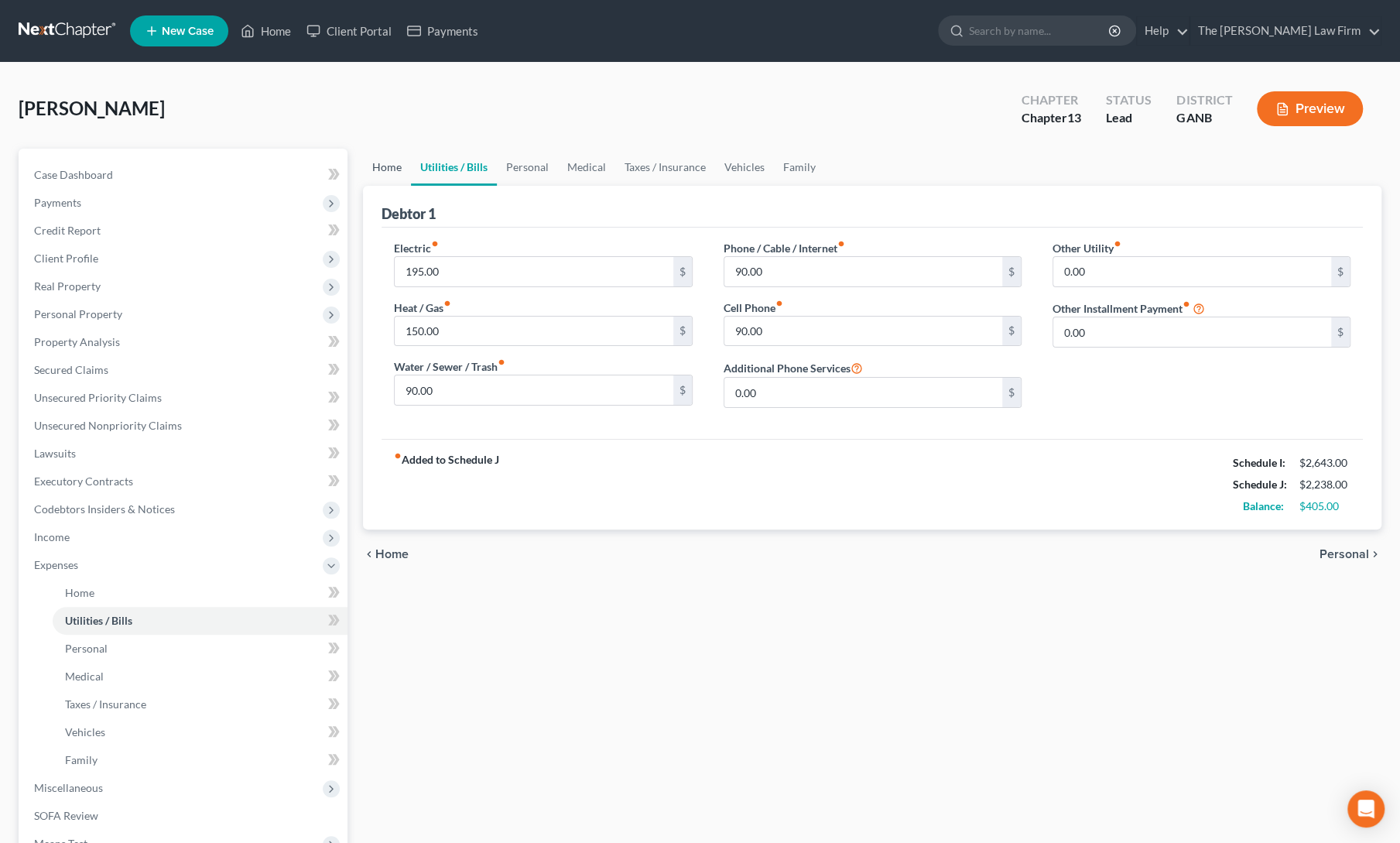
click at [385, 169] on link "Home" at bounding box center [387, 167] width 48 height 38
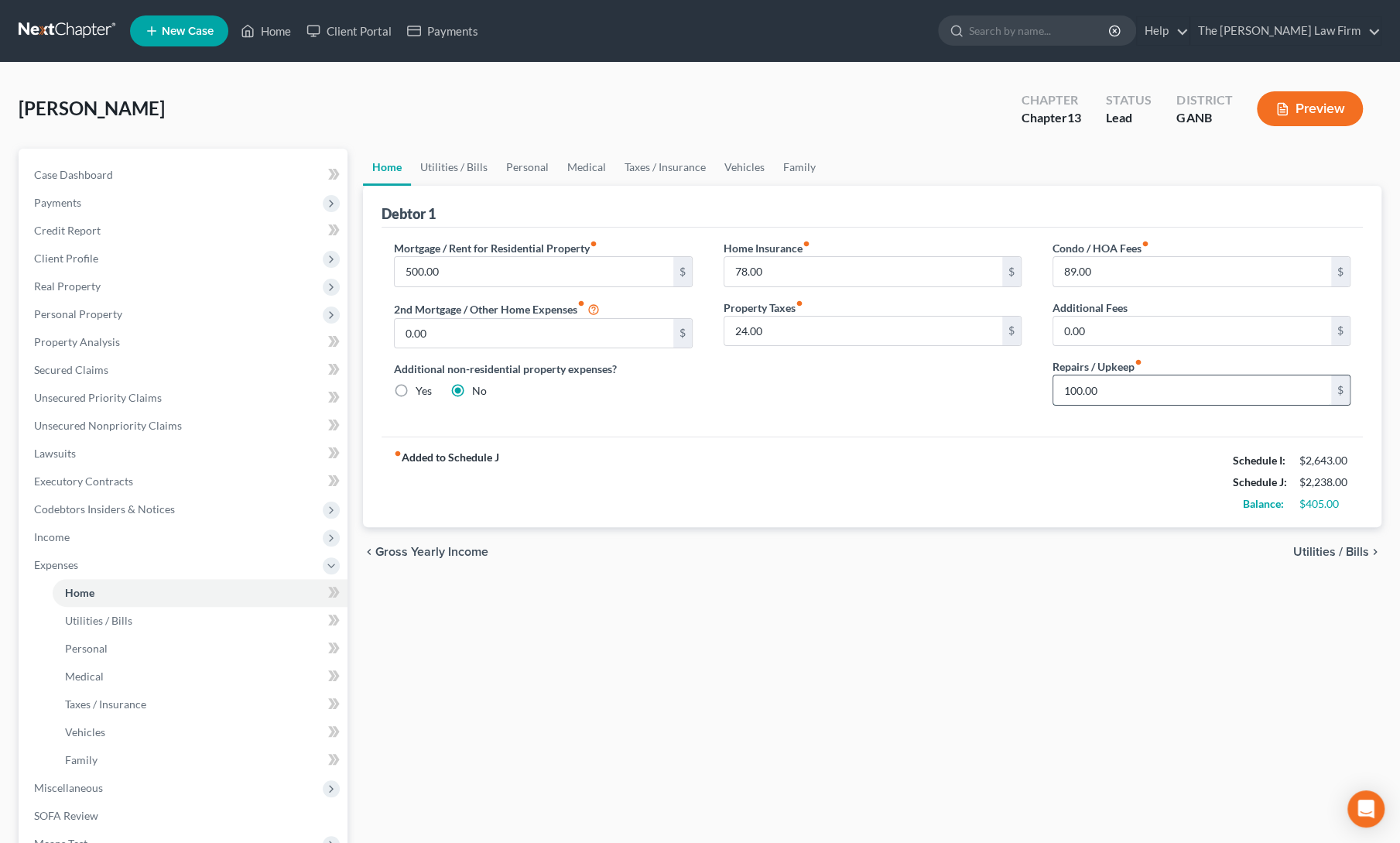
click at [1097, 393] on input "100.00" at bounding box center [1192, 390] width 278 height 30
click at [834, 436] on div "fiber_manual_record Added to Schedule J Schedule I: $2,643.00 Schedule J: $2,26…" at bounding box center [872, 482] width 981 height 91
click at [460, 167] on link "Utilities / Bills" at bounding box center [454, 167] width 86 height 38
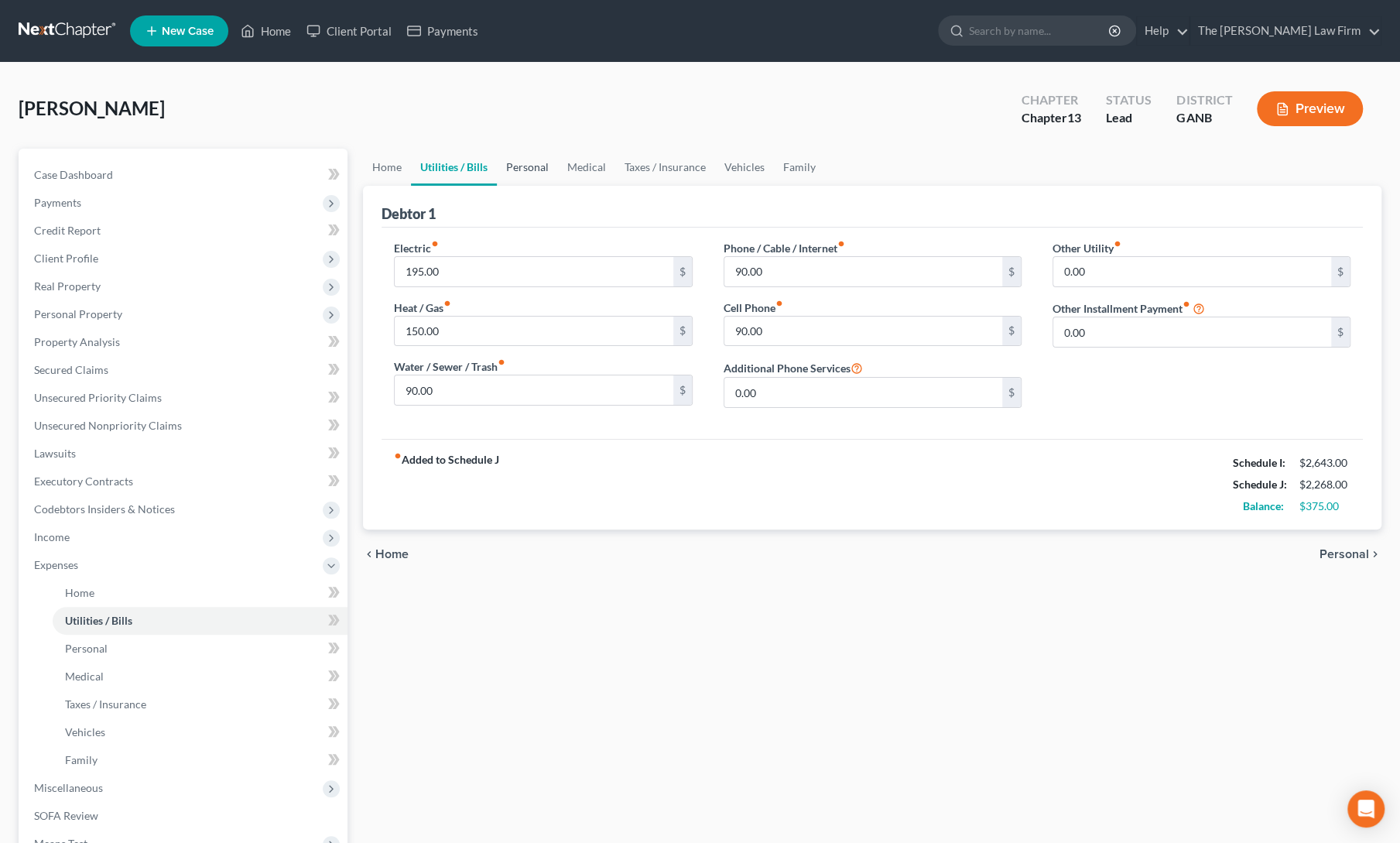
click at [523, 168] on link "Personal" at bounding box center [527, 167] width 61 height 38
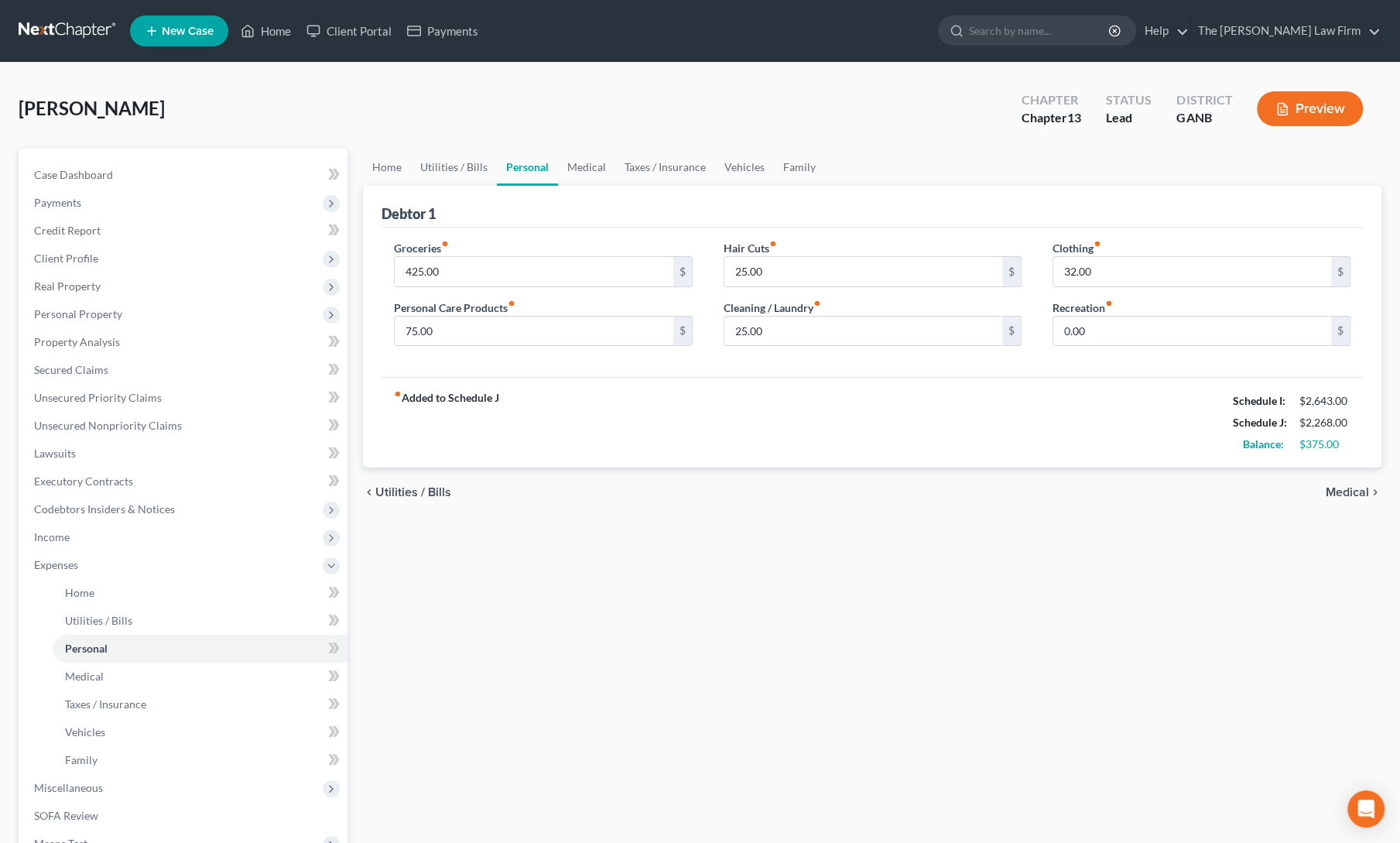
click at [548, 205] on div "Debtor 1" at bounding box center [872, 207] width 981 height 42
click at [454, 665] on div "Home Utilities / Bills Personal Medical Taxes / Insurance Vehicles Family Debto…" at bounding box center [872, 581] width 1034 height 866
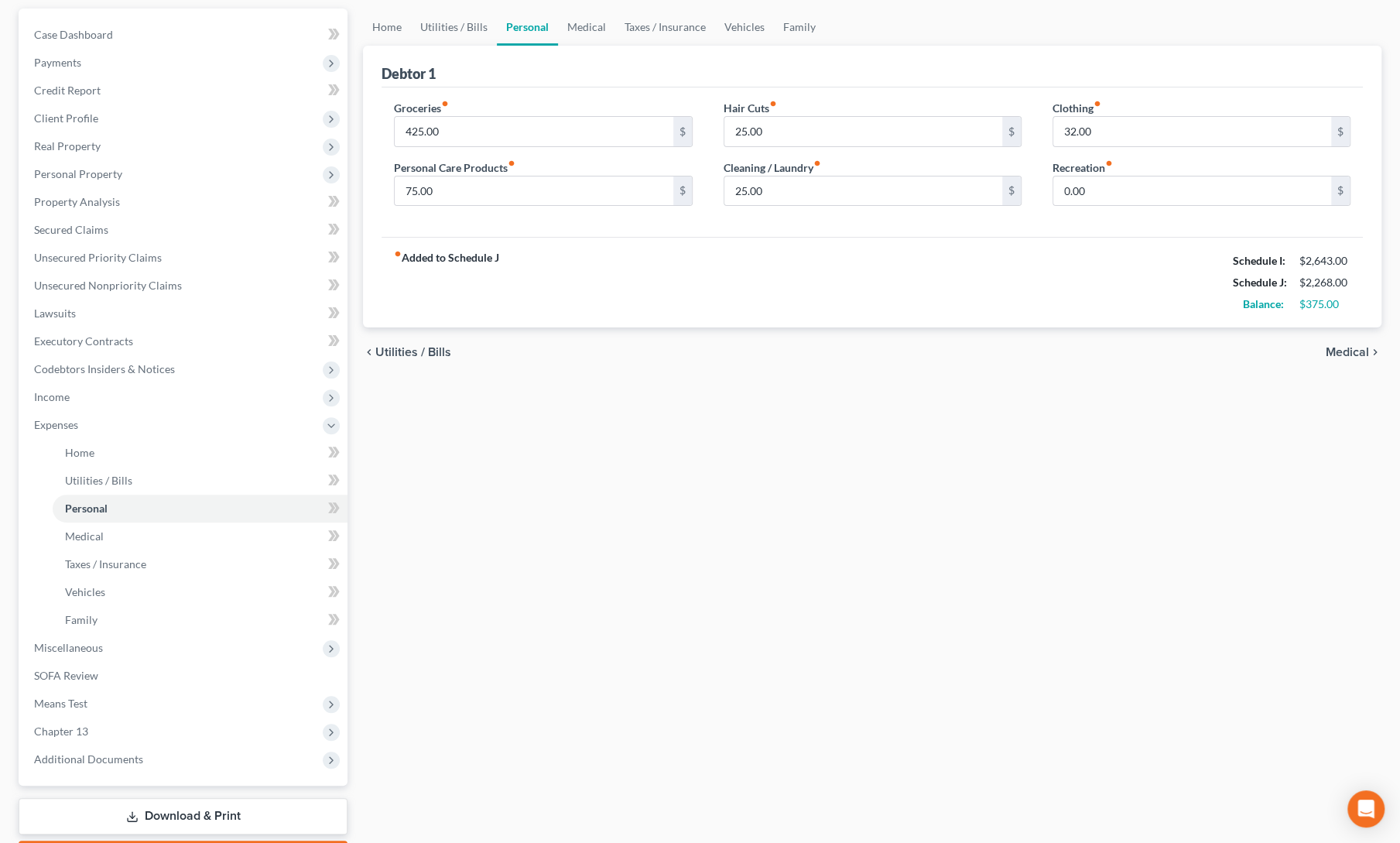
scroll to position [140, 0]
click at [68, 640] on span "Miscellaneous" at bounding box center [68, 646] width 69 height 13
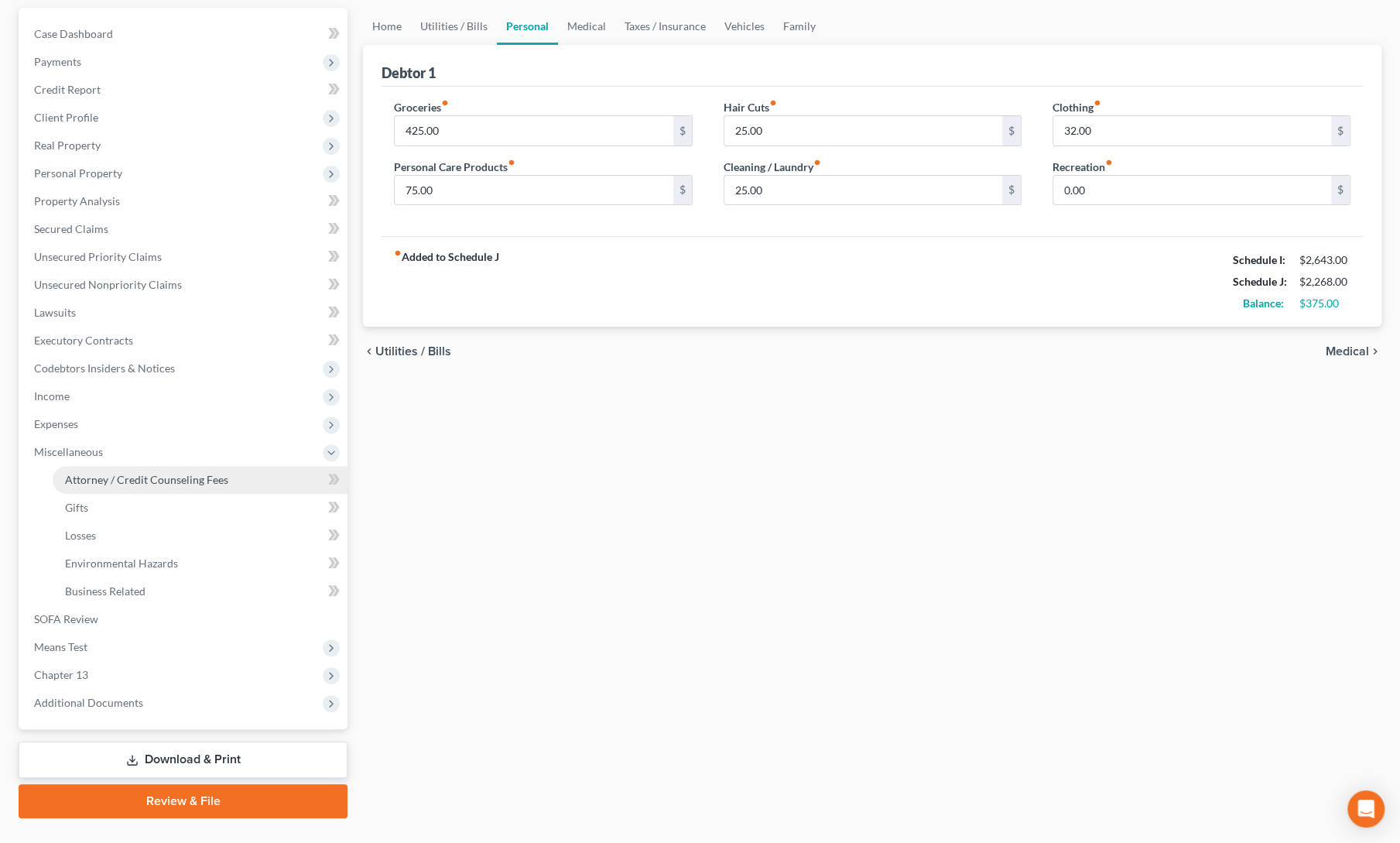
click at [130, 483] on span "Attorney / Credit Counseling Fees" at bounding box center [146, 479] width 163 height 13
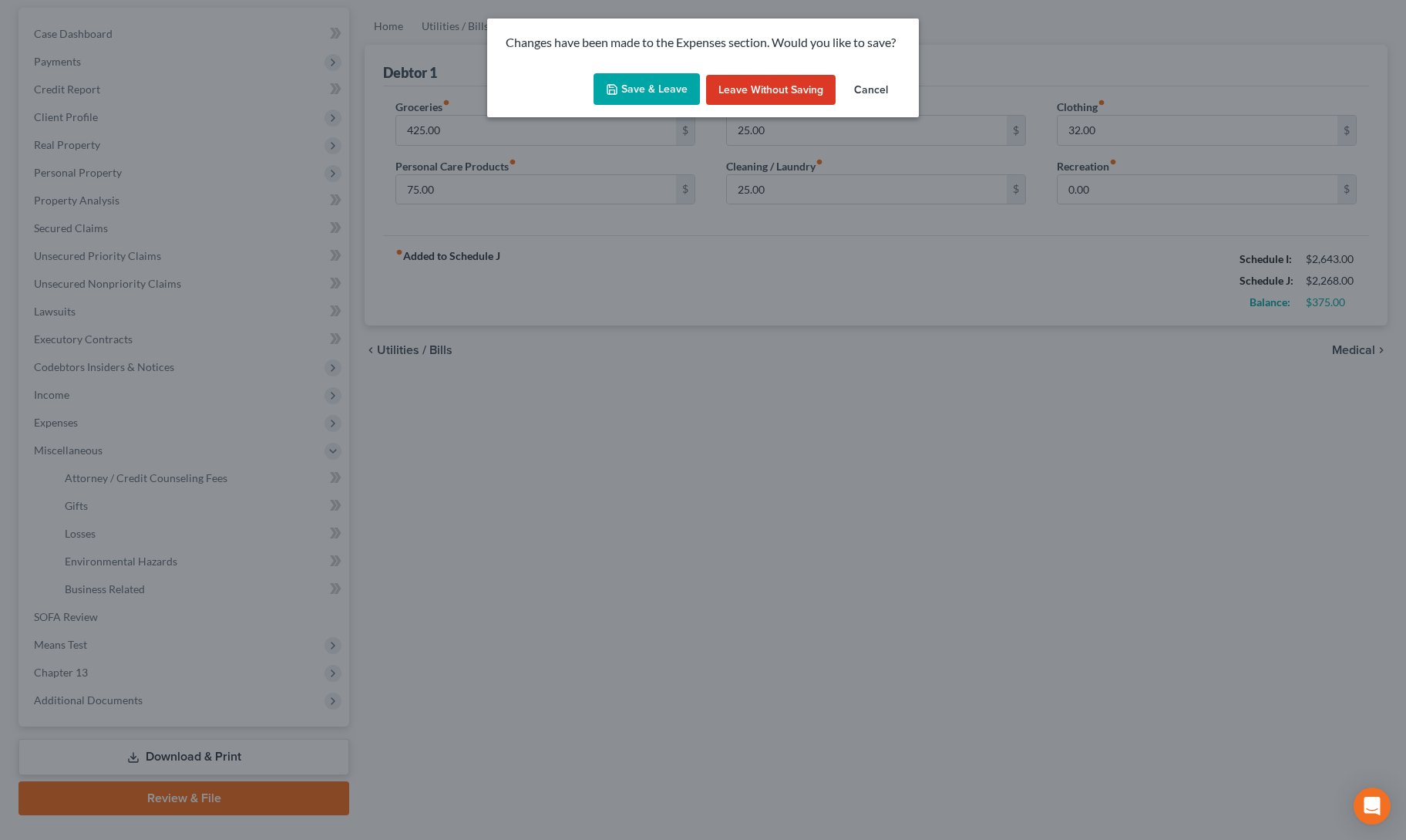
click at [628, 94] on button "Save & Leave" at bounding box center [647, 89] width 106 height 32
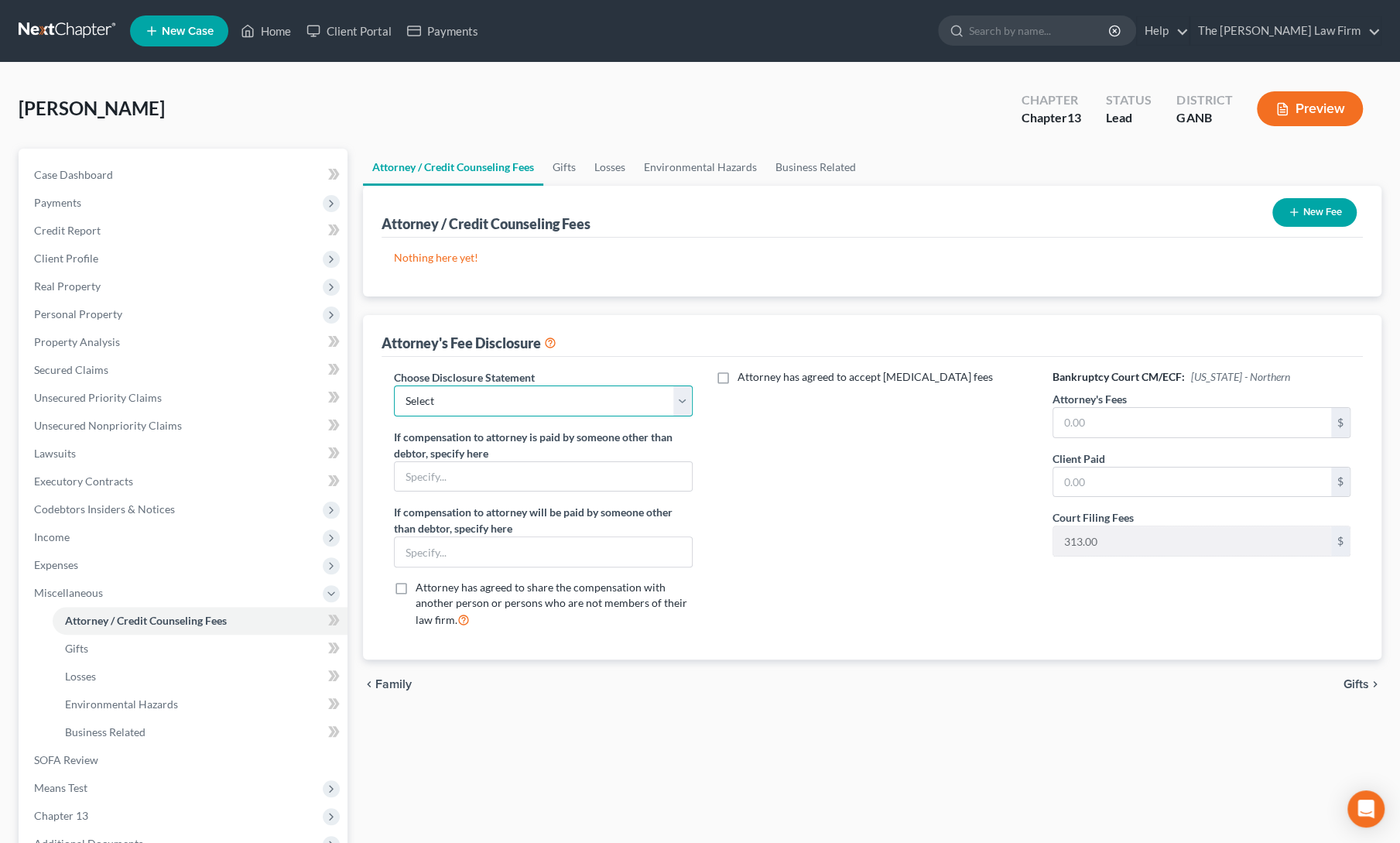
click at [543, 386] on select "Select comp statement" at bounding box center [542, 401] width 298 height 31
click at [394, 386] on select "Select comp statement" at bounding box center [542, 401] width 298 height 31
click at [804, 271] on div "Nothing here yet! Attorney / Credit Counselor Fees" at bounding box center [872, 266] width 981 height 58
click at [1296, 203] on button "New Fee" at bounding box center [1314, 212] width 85 height 29
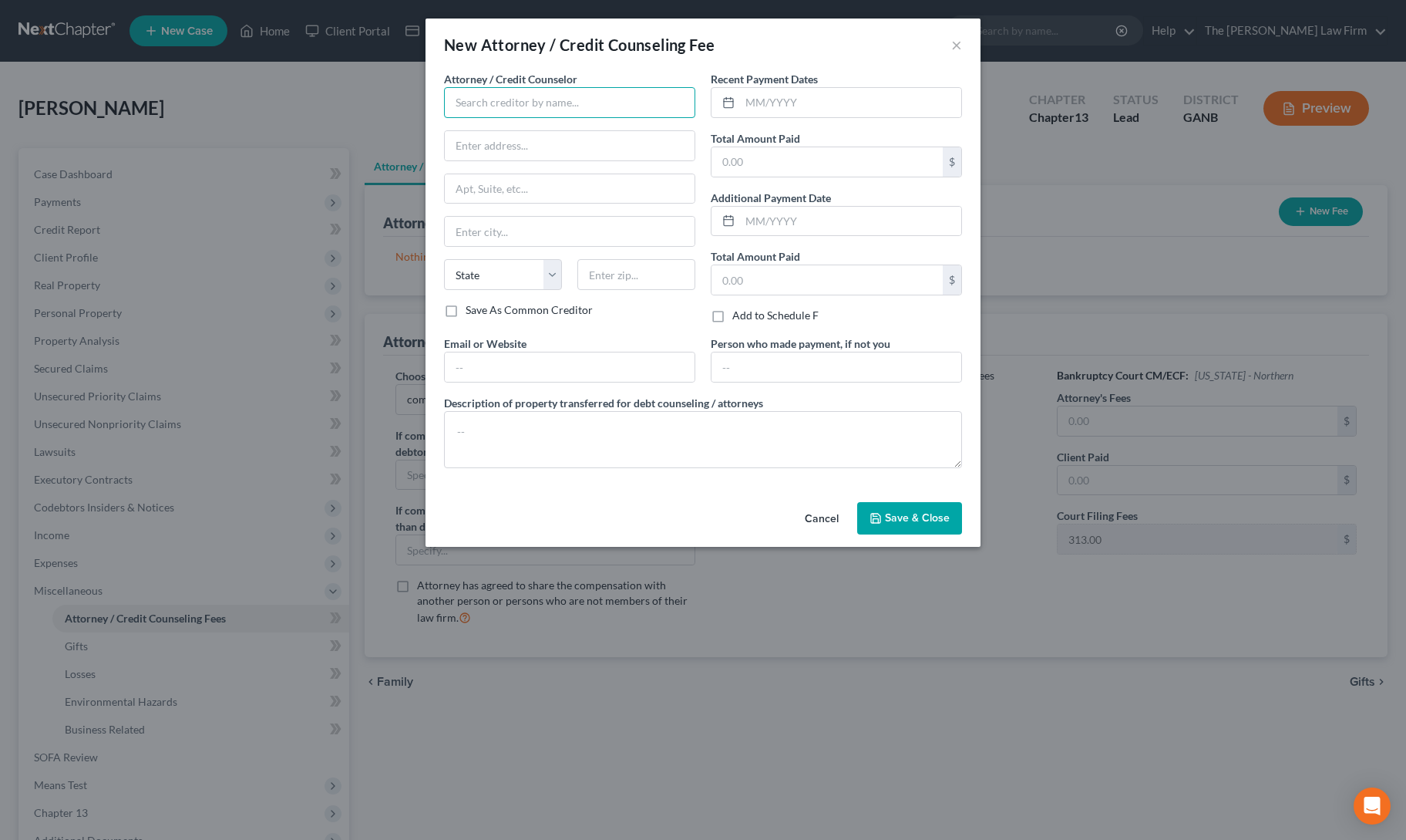
click at [533, 109] on input "text" at bounding box center [570, 102] width 251 height 30
click at [520, 128] on div "The [PERSON_NAME] Law Firm, LLC" at bounding box center [543, 130] width 175 height 16
click at [783, 103] on input "text" at bounding box center [850, 103] width 221 height 30
click at [780, 166] on input "text" at bounding box center [827, 162] width 231 height 30
click at [670, 425] on textarea at bounding box center [703, 440] width 518 height 57
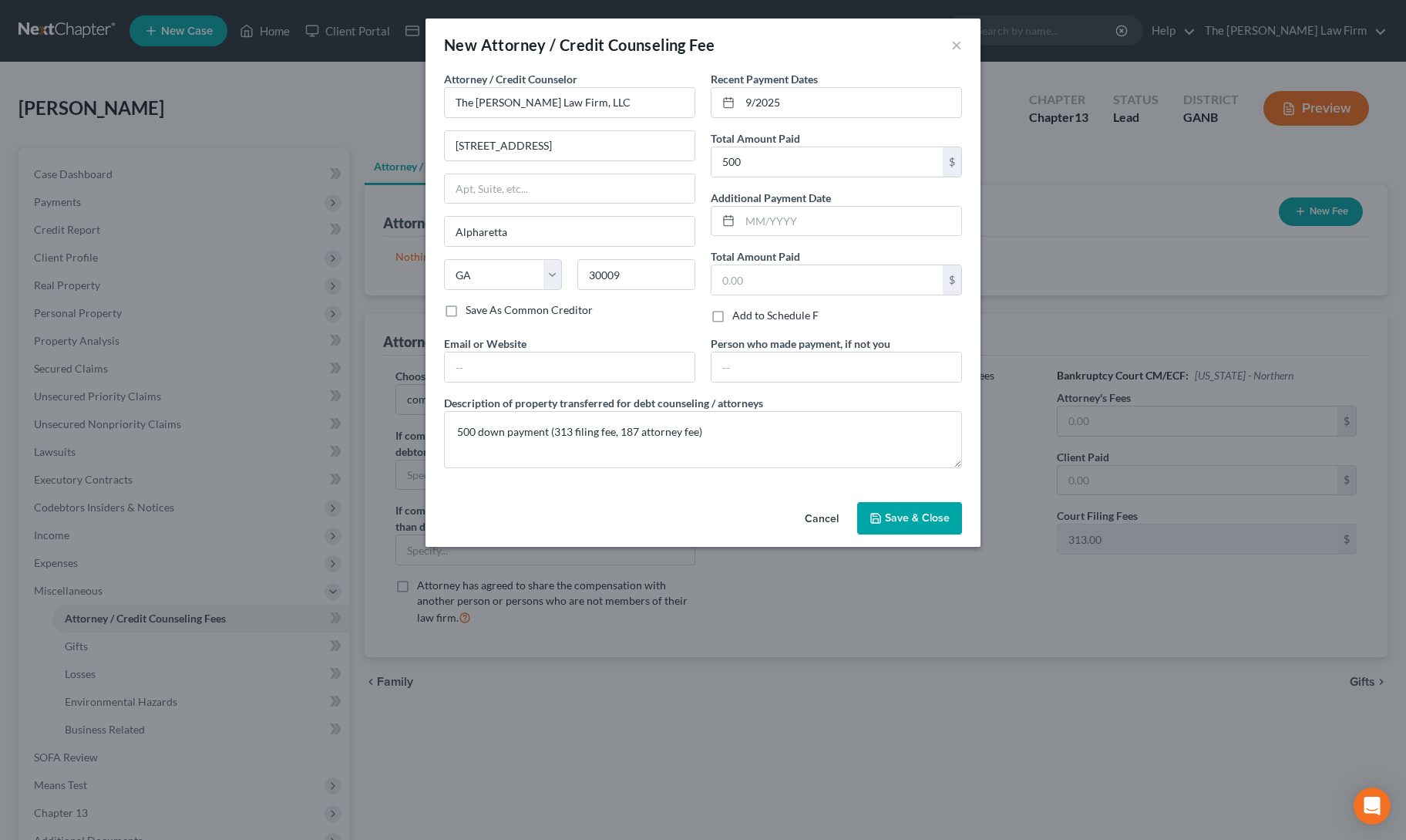
click at [596, 492] on div "Attorney / Credit Counselor * The [PERSON_NAME] Law Firm, LLC [STREET_ADDRESS][…" at bounding box center [703, 283] width 555 height 425
click at [898, 511] on span "Save & Close" at bounding box center [917, 517] width 64 height 13
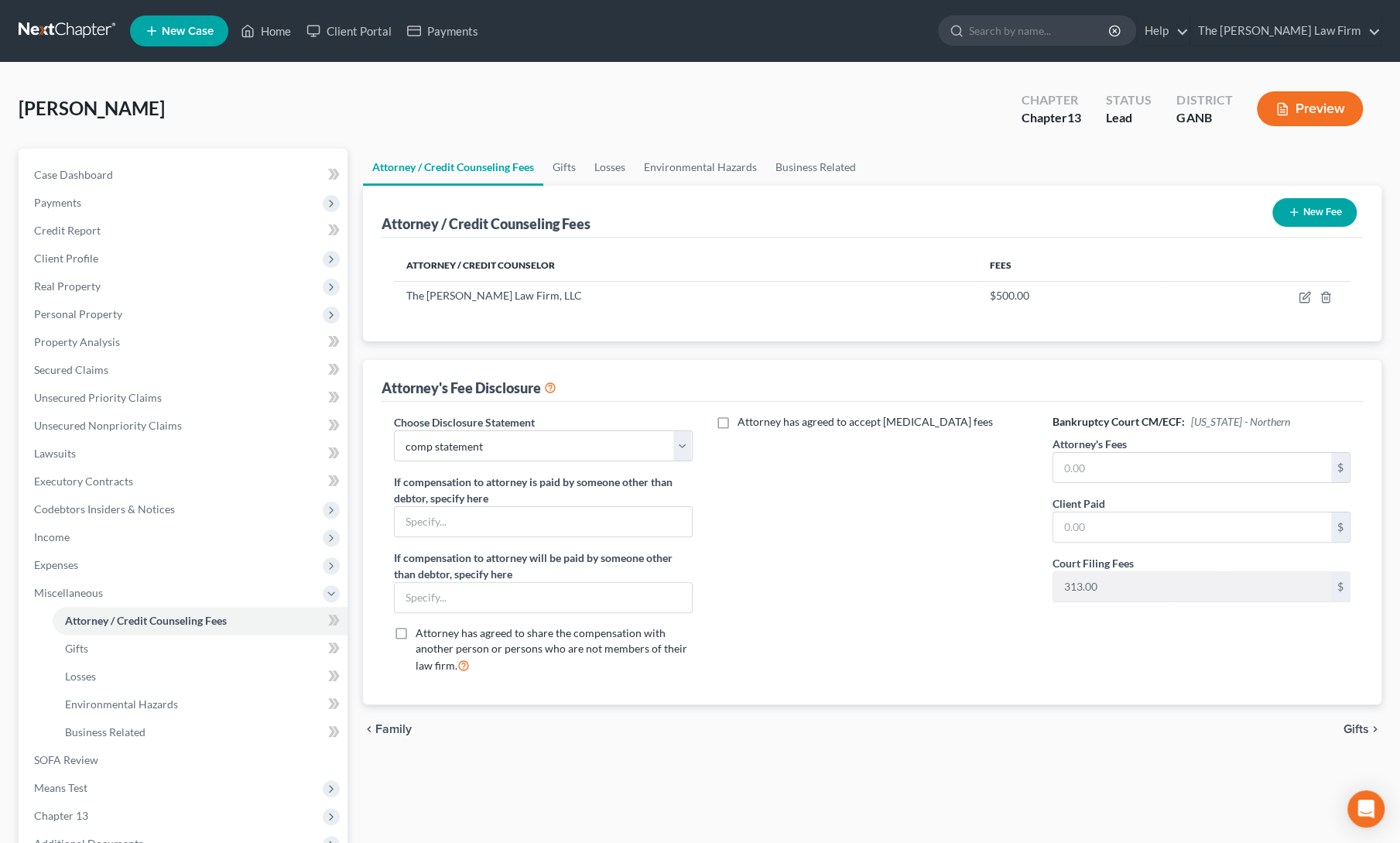
click at [1291, 212] on line "button" at bounding box center [1294, 212] width 7 height 0
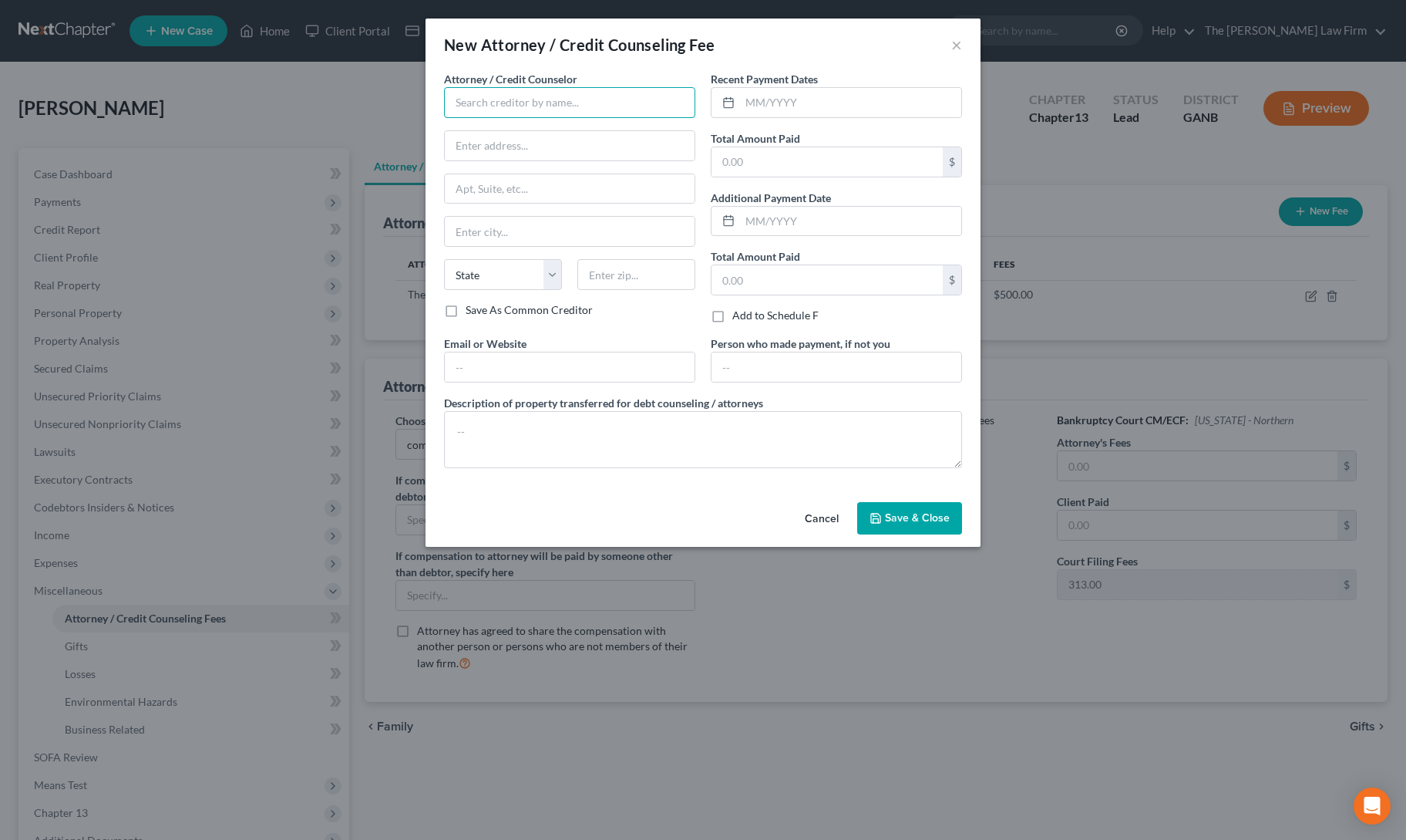
click at [549, 99] on input "text" at bounding box center [570, 102] width 251 height 30
click at [556, 130] on div "[PERSON_NAME] Credit & Debt Counseling" at bounding box center [562, 130] width 211 height 16
click at [767, 110] on input "text" at bounding box center [850, 103] width 221 height 30
click at [777, 158] on input "text" at bounding box center [827, 162] width 231 height 30
click at [528, 439] on textarea at bounding box center [703, 440] width 518 height 57
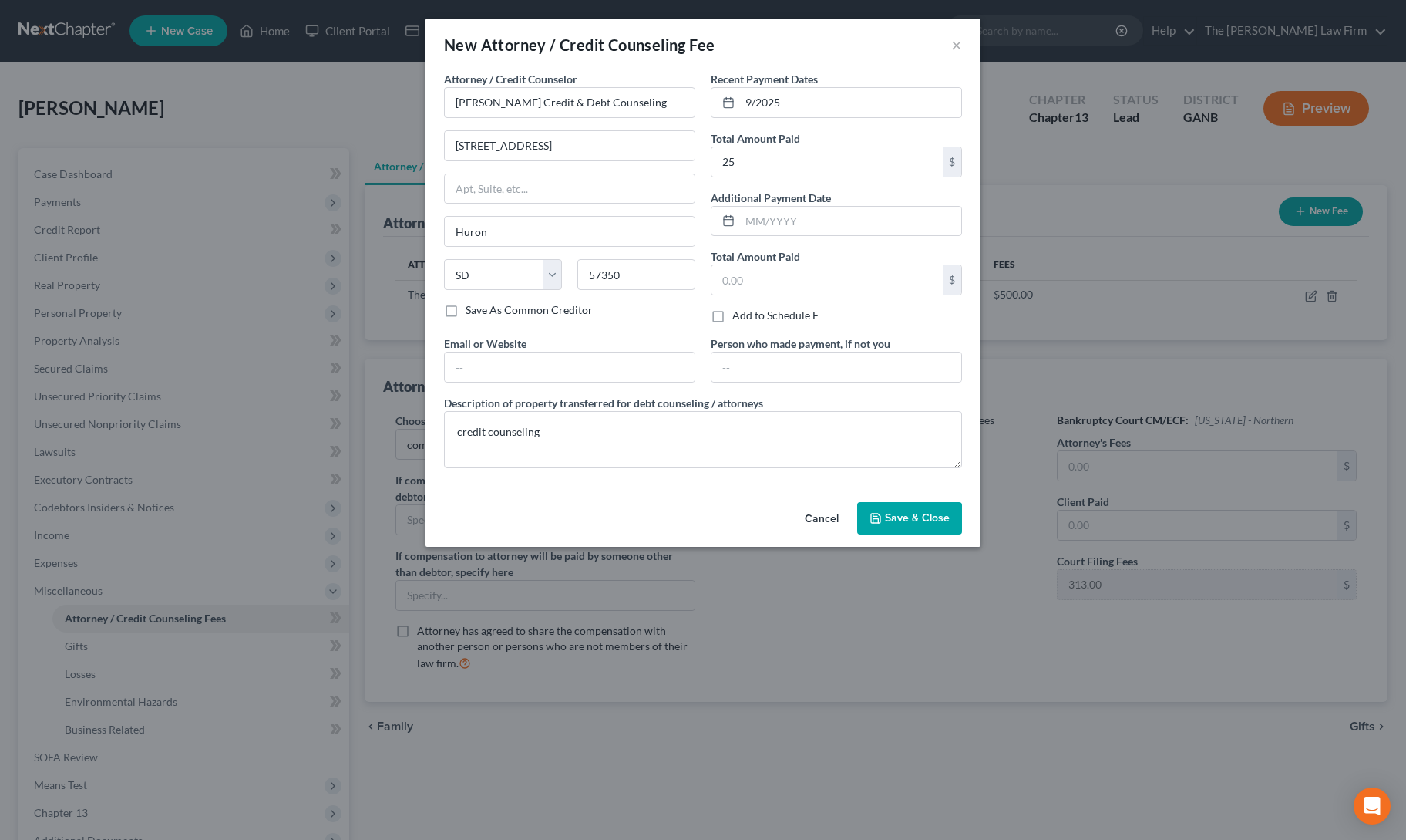
click at [920, 517] on span "Save & Close" at bounding box center [917, 517] width 64 height 13
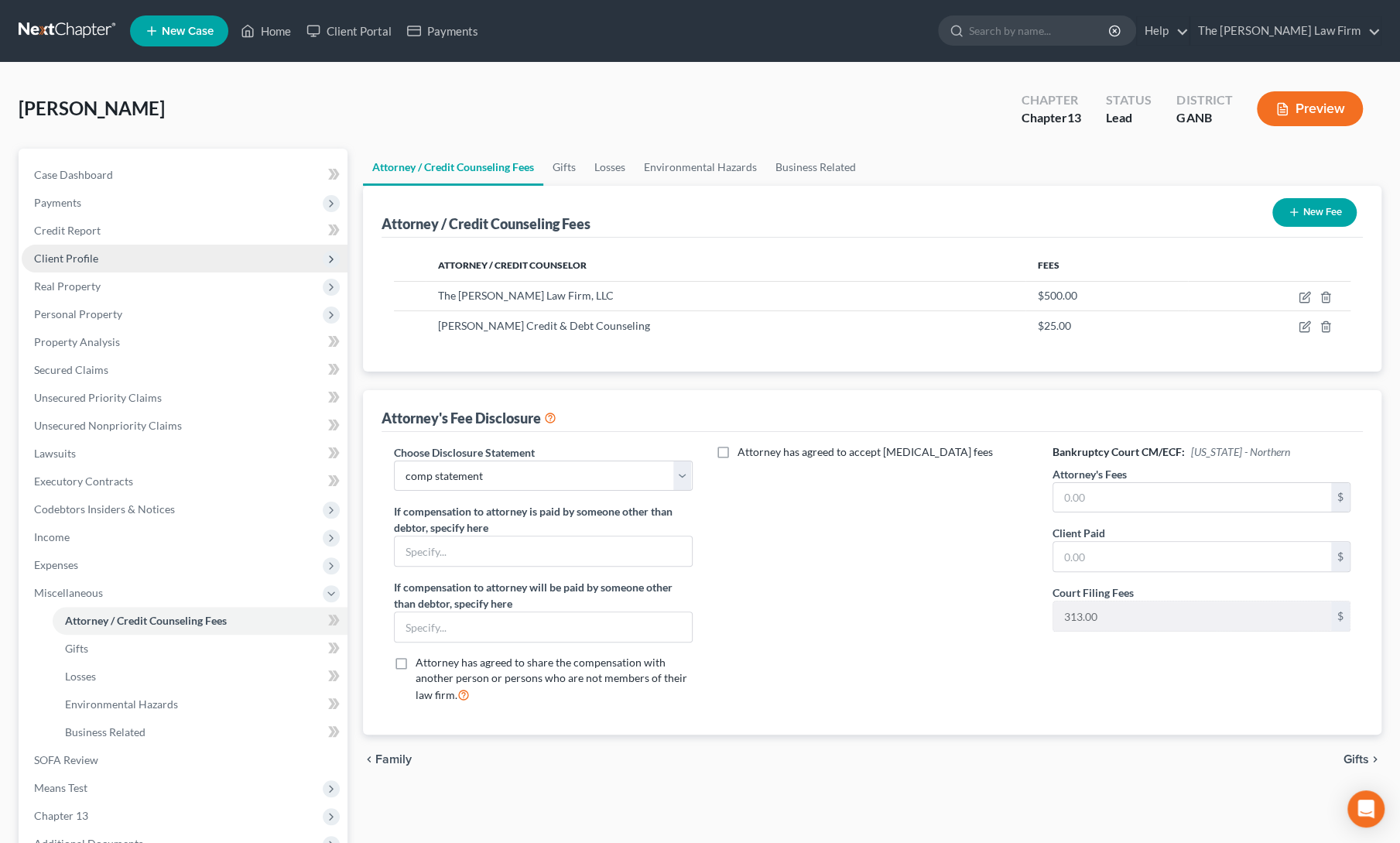
click at [46, 260] on span "Client Profile" at bounding box center [66, 257] width 65 height 13
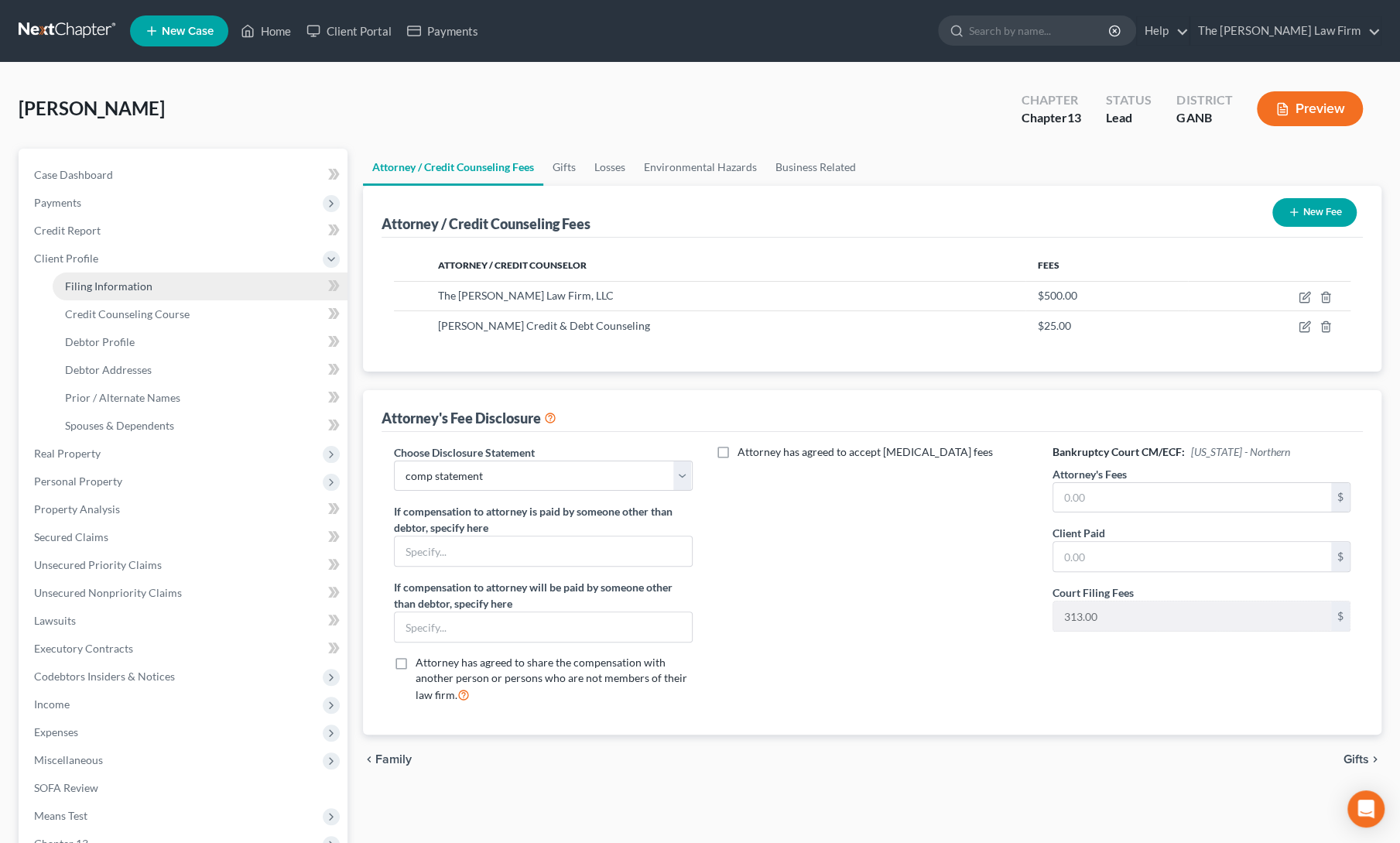
click at [72, 285] on span "Filing Information" at bounding box center [108, 285] width 87 height 13
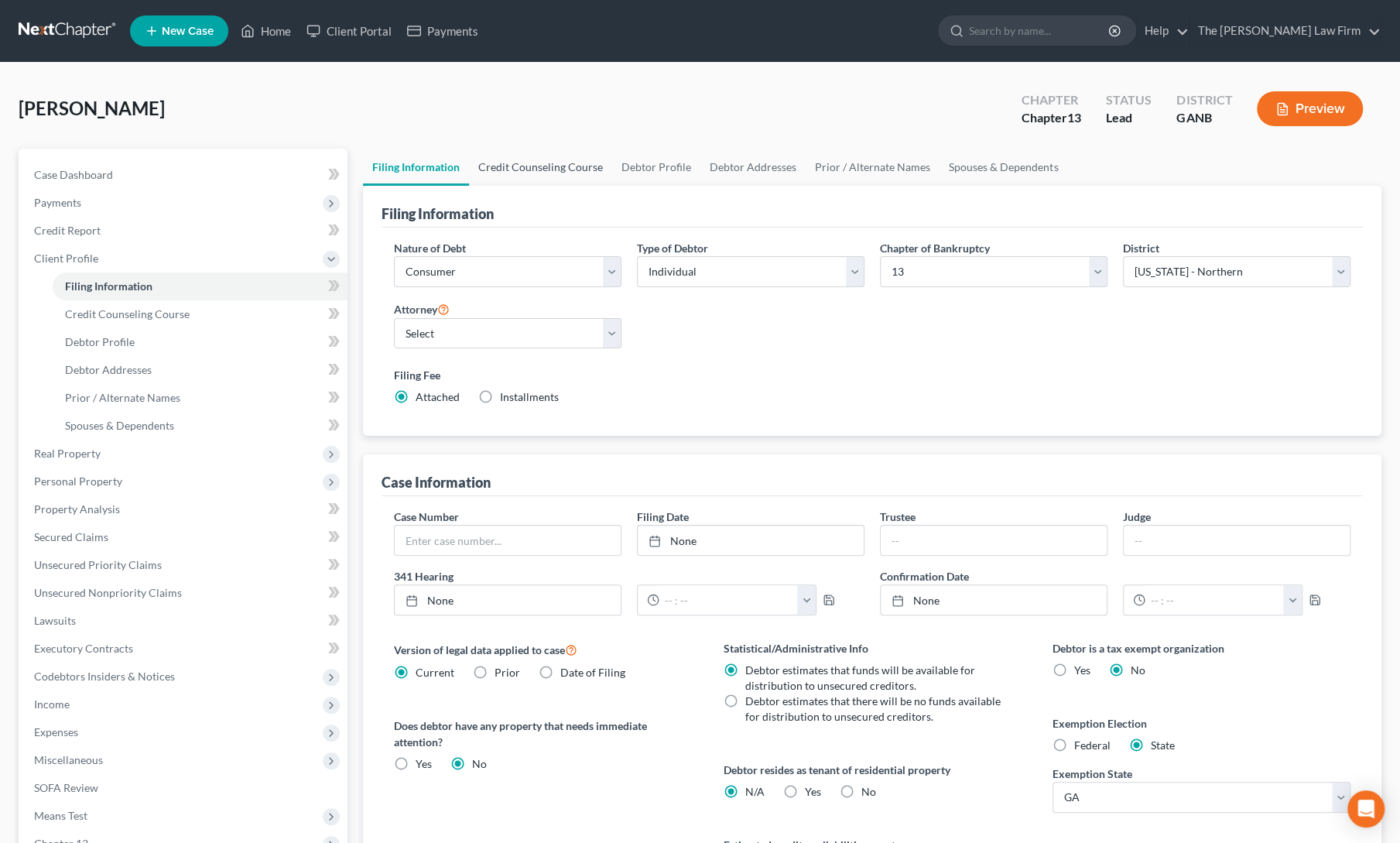
click at [525, 175] on link "Credit Counseling Course" at bounding box center [540, 167] width 143 height 38
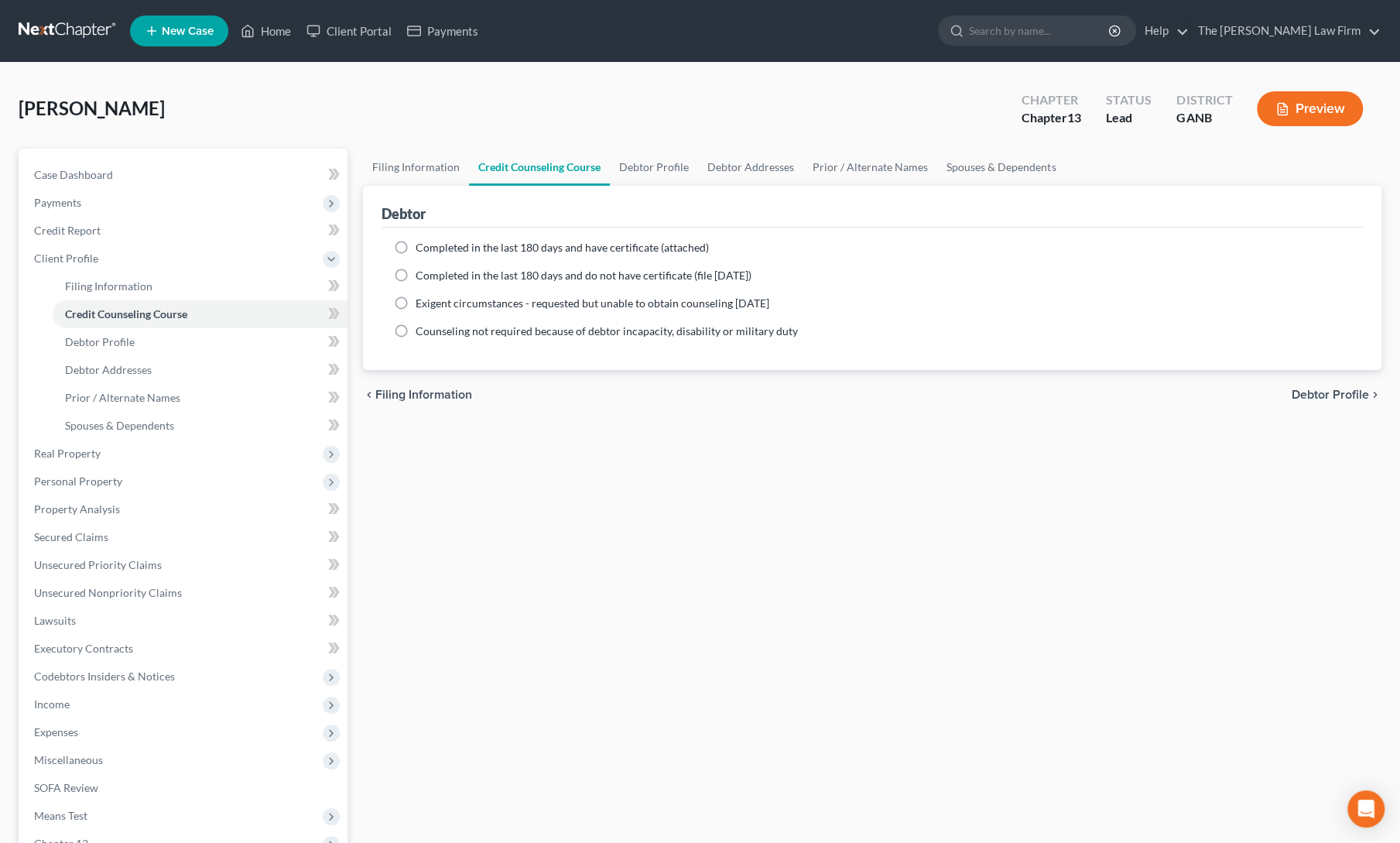
click at [415, 247] on label "Completed in the last 180 days and have certificate (attached)" at bounding box center [562, 248] width 293 height 16
click at [422, 247] on input "Completed in the last 180 days and have certificate (attached)" at bounding box center [427, 245] width 10 height 10
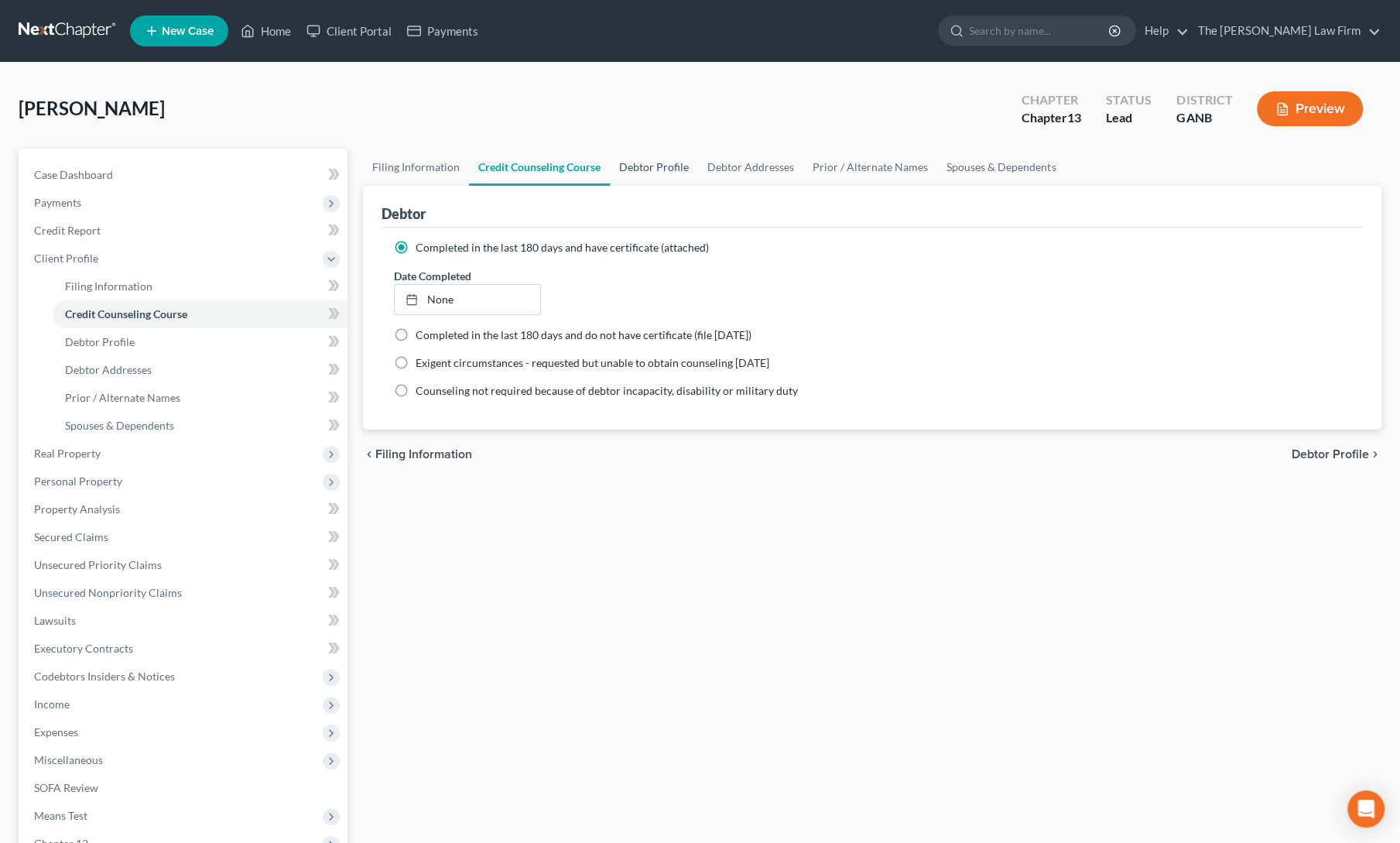
click at [643, 179] on link "Debtor Profile" at bounding box center [654, 167] width 88 height 38
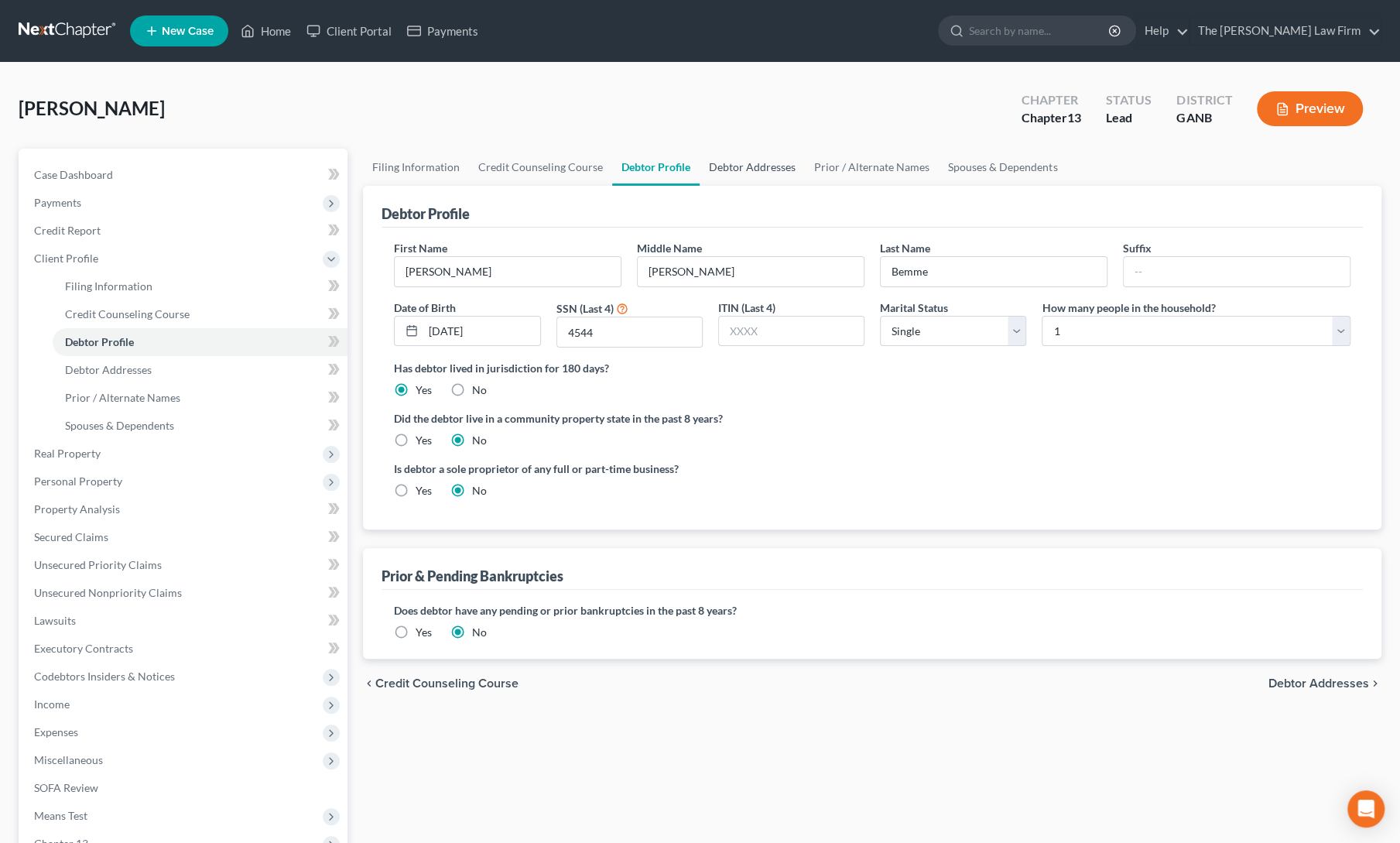
click at [748, 176] on link "Debtor Addresses" at bounding box center [752, 167] width 106 height 38
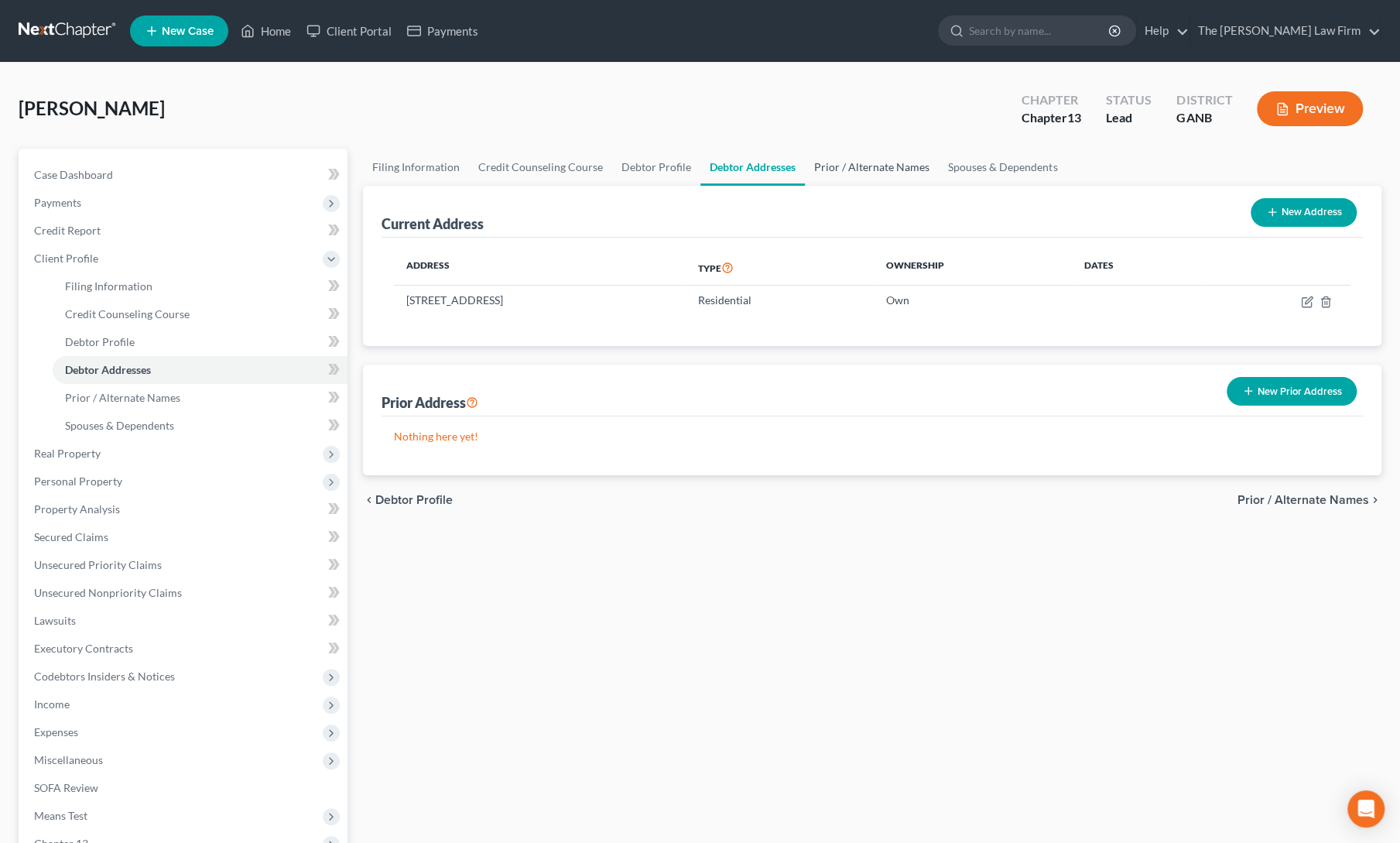
click at [855, 164] on link "Prior / Alternate Names" at bounding box center [871, 167] width 134 height 38
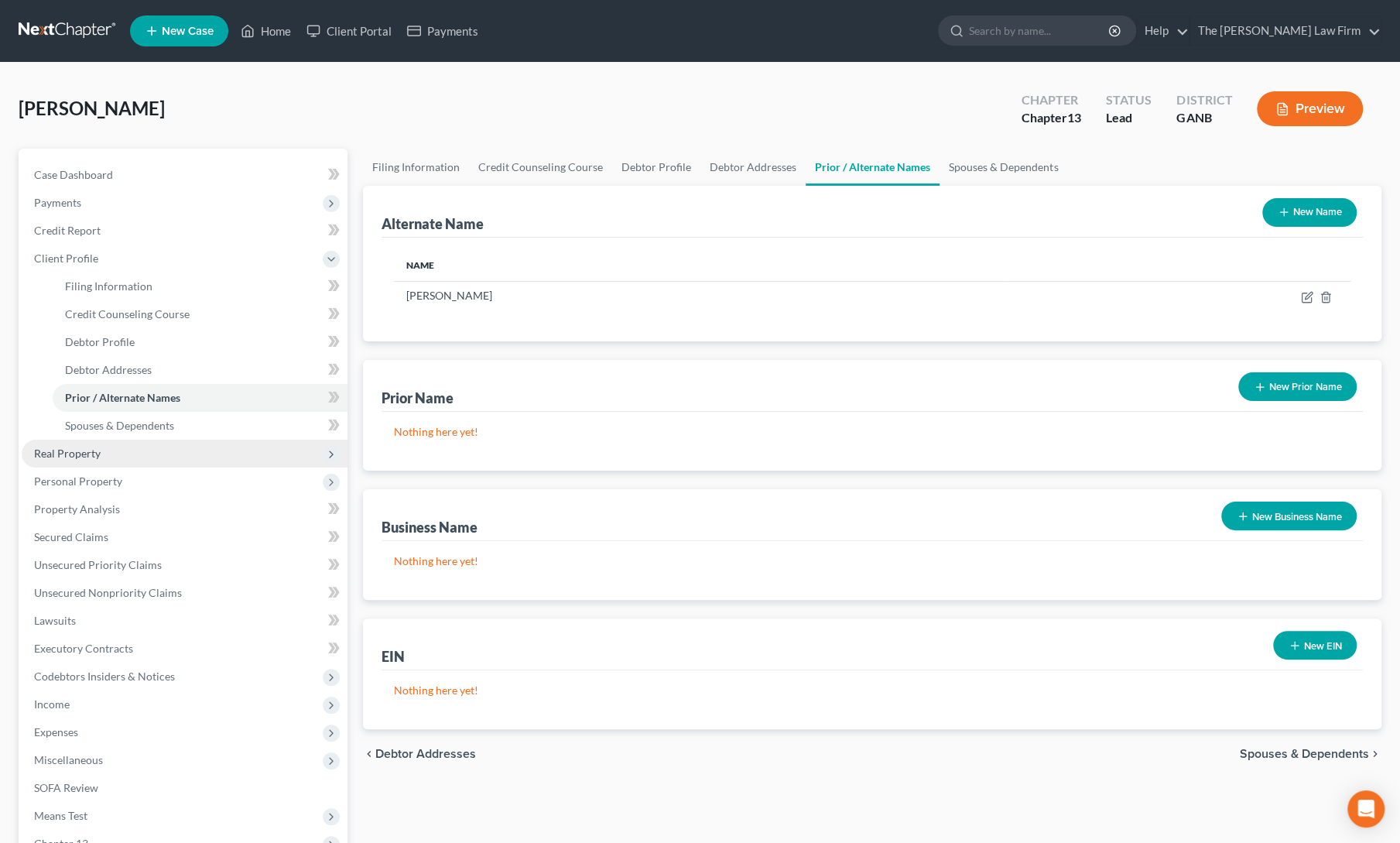
click at [41, 459] on span "Real Property" at bounding box center [67, 453] width 66 height 13
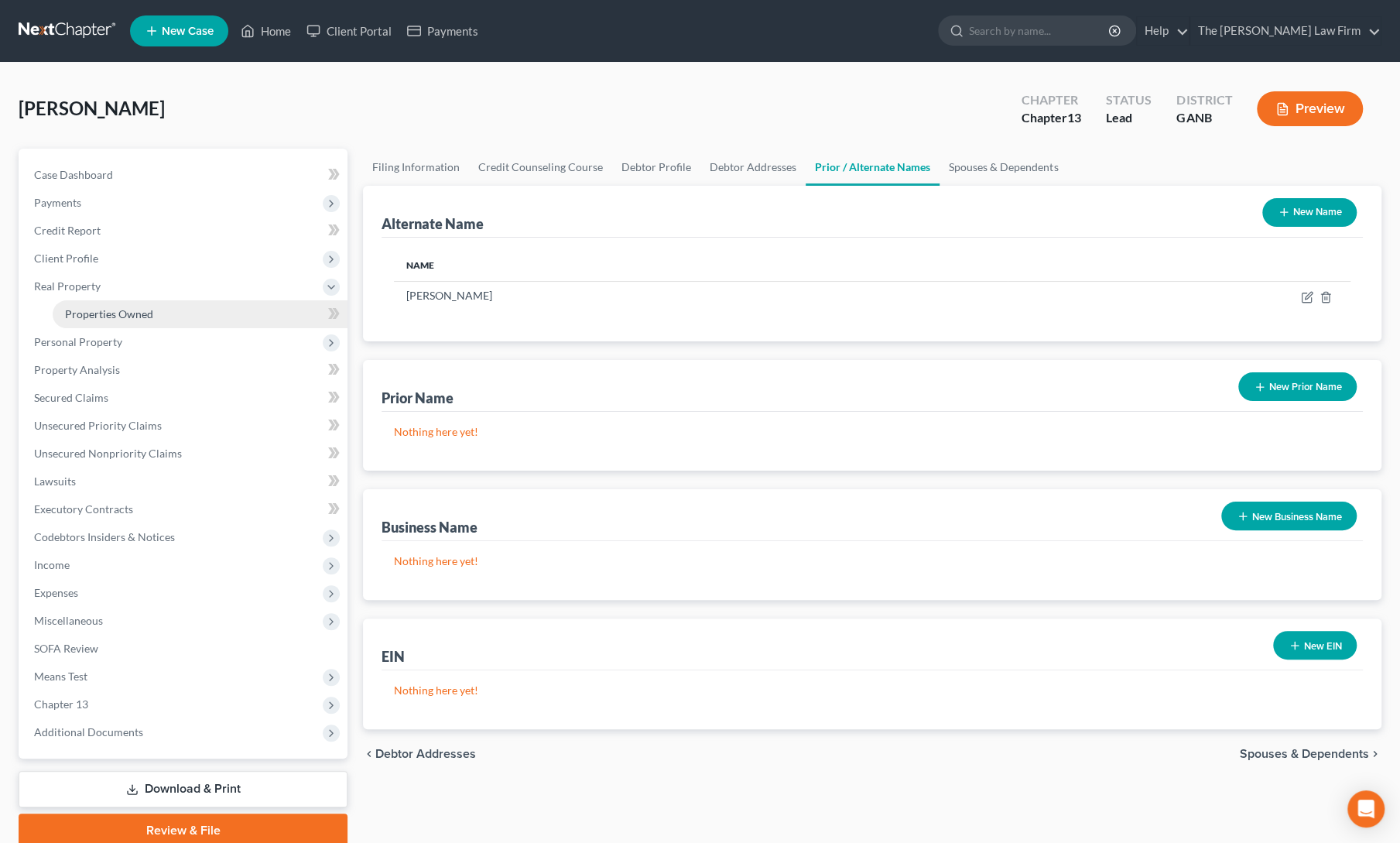
click at [116, 312] on span "Properties Owned" at bounding box center [108, 313] width 88 height 13
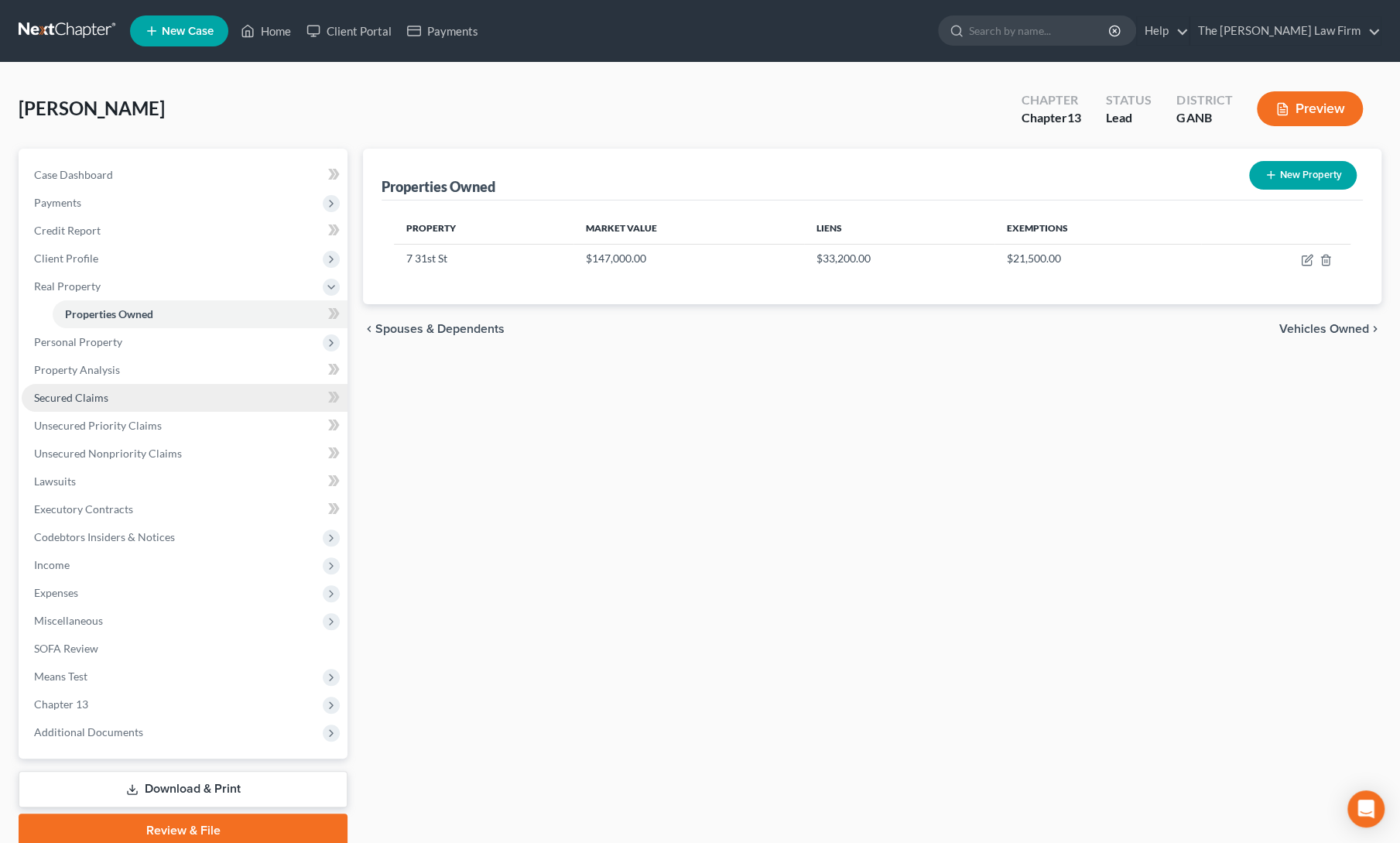
click at [93, 399] on span "Secured Claims" at bounding box center [71, 397] width 74 height 13
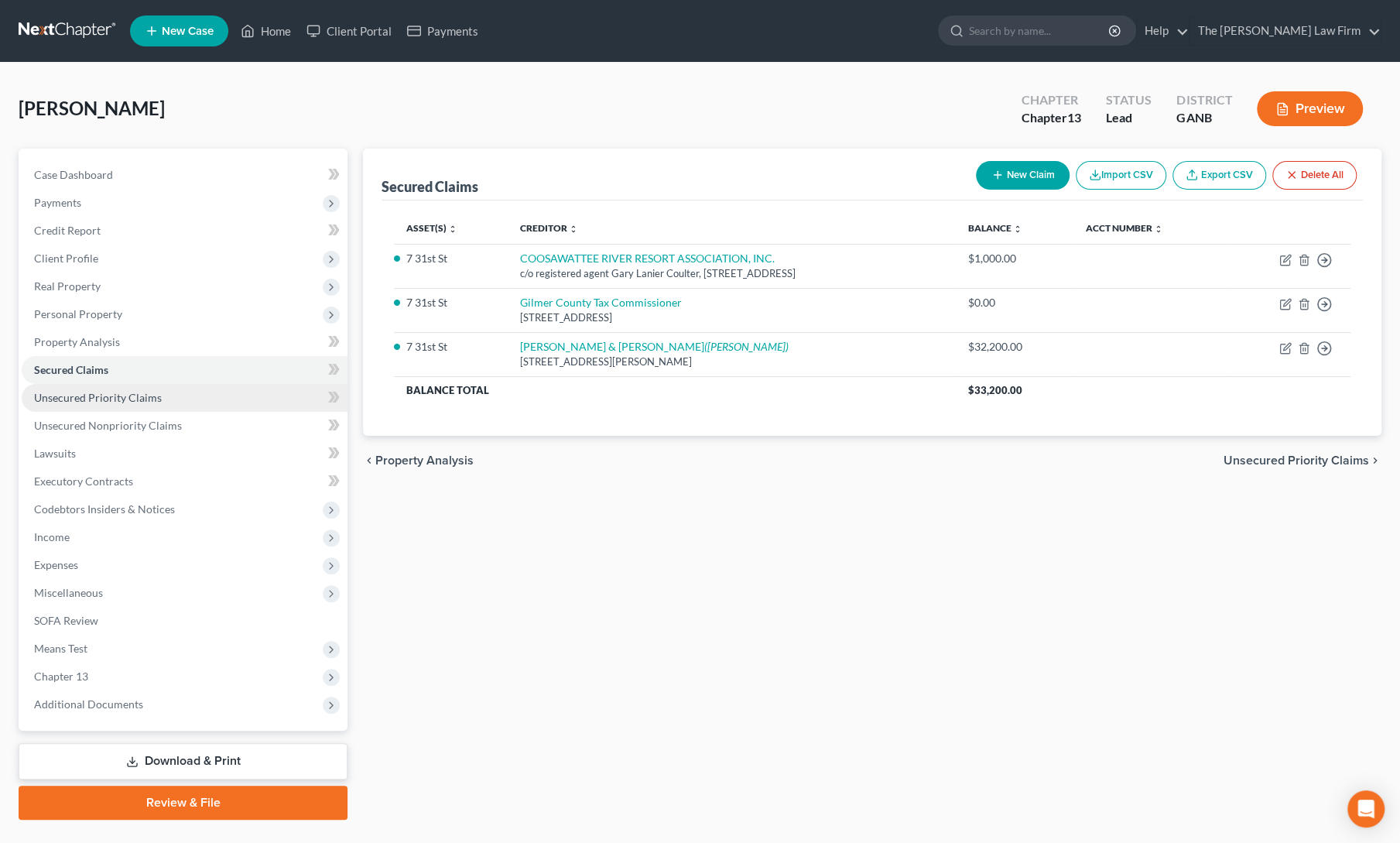
click at [100, 405] on link "Unsecured Priority Claims" at bounding box center [184, 398] width 326 height 28
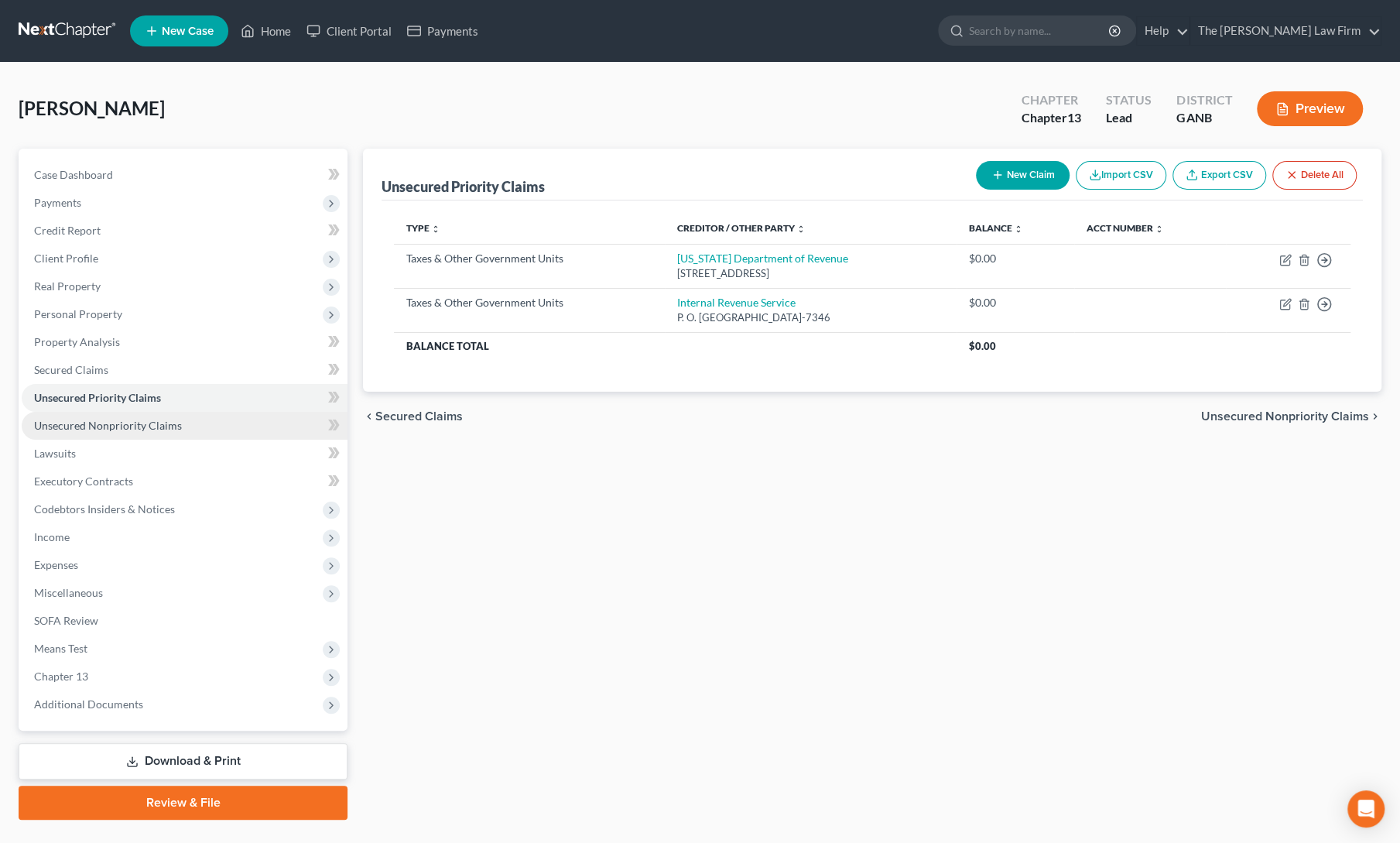
click at [113, 431] on link "Unsecured Nonpriority Claims" at bounding box center [184, 426] width 326 height 28
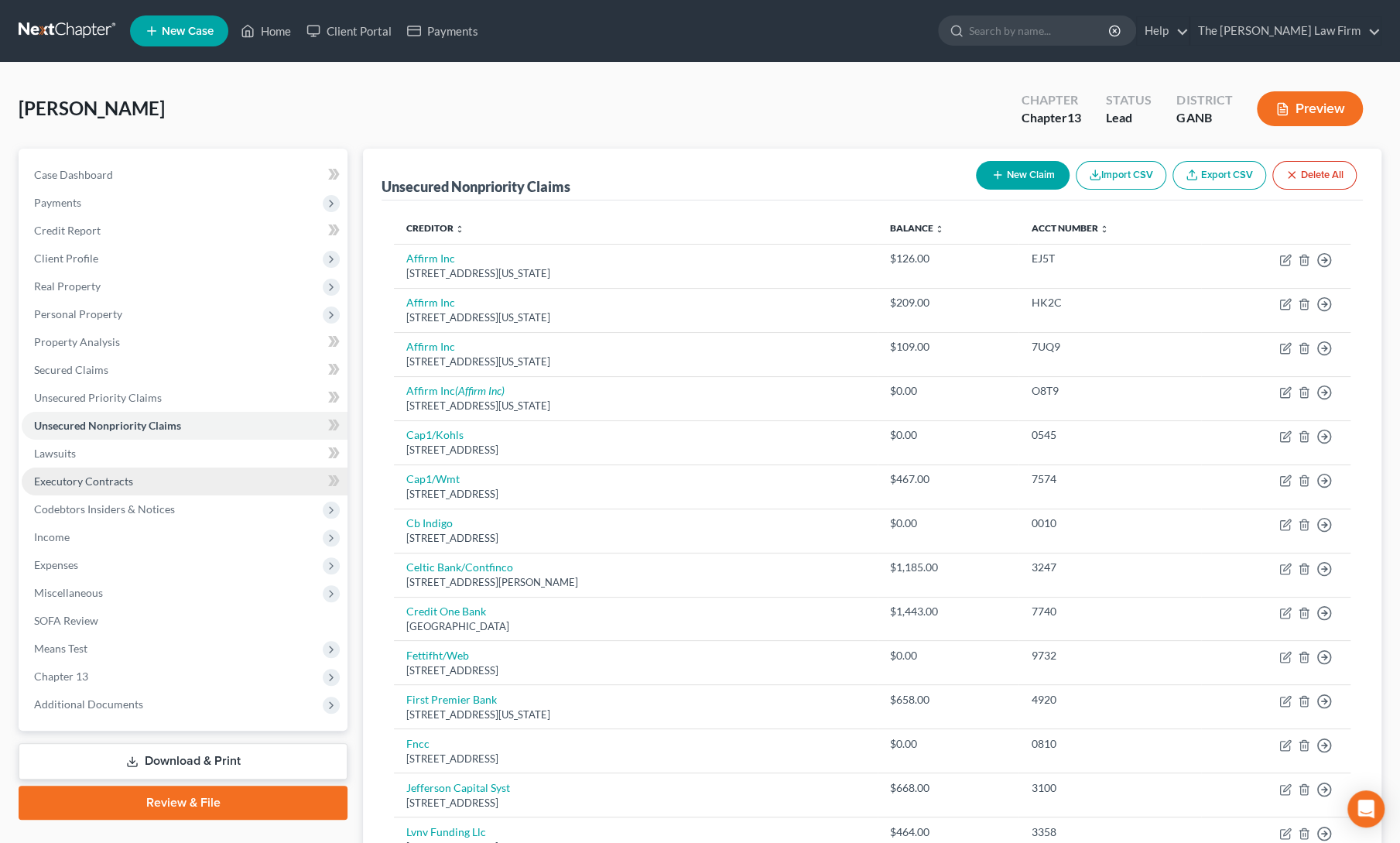
click at [58, 490] on link "Executory Contracts" at bounding box center [184, 482] width 326 height 28
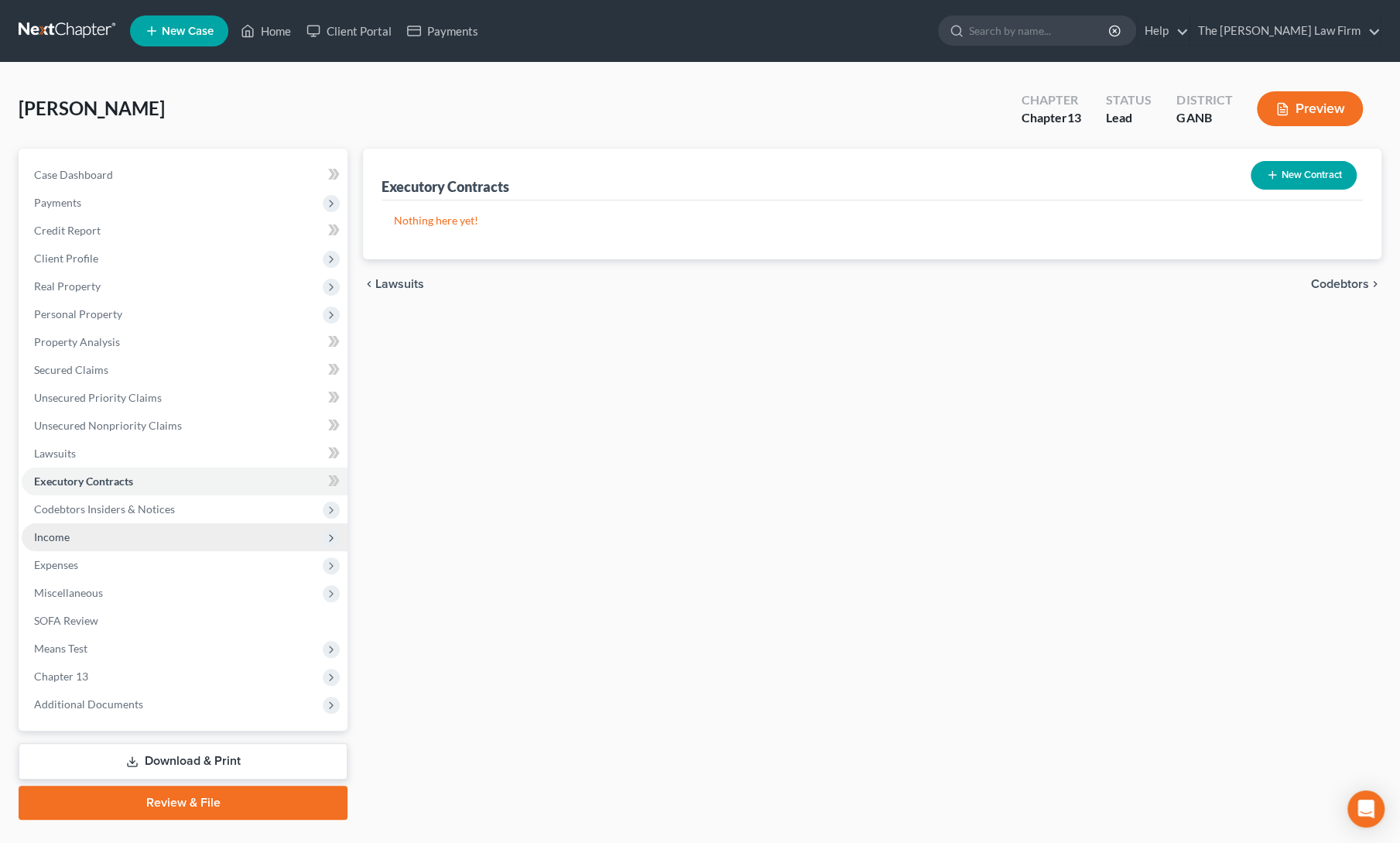
click at [70, 542] on span "Income" at bounding box center [184, 537] width 326 height 28
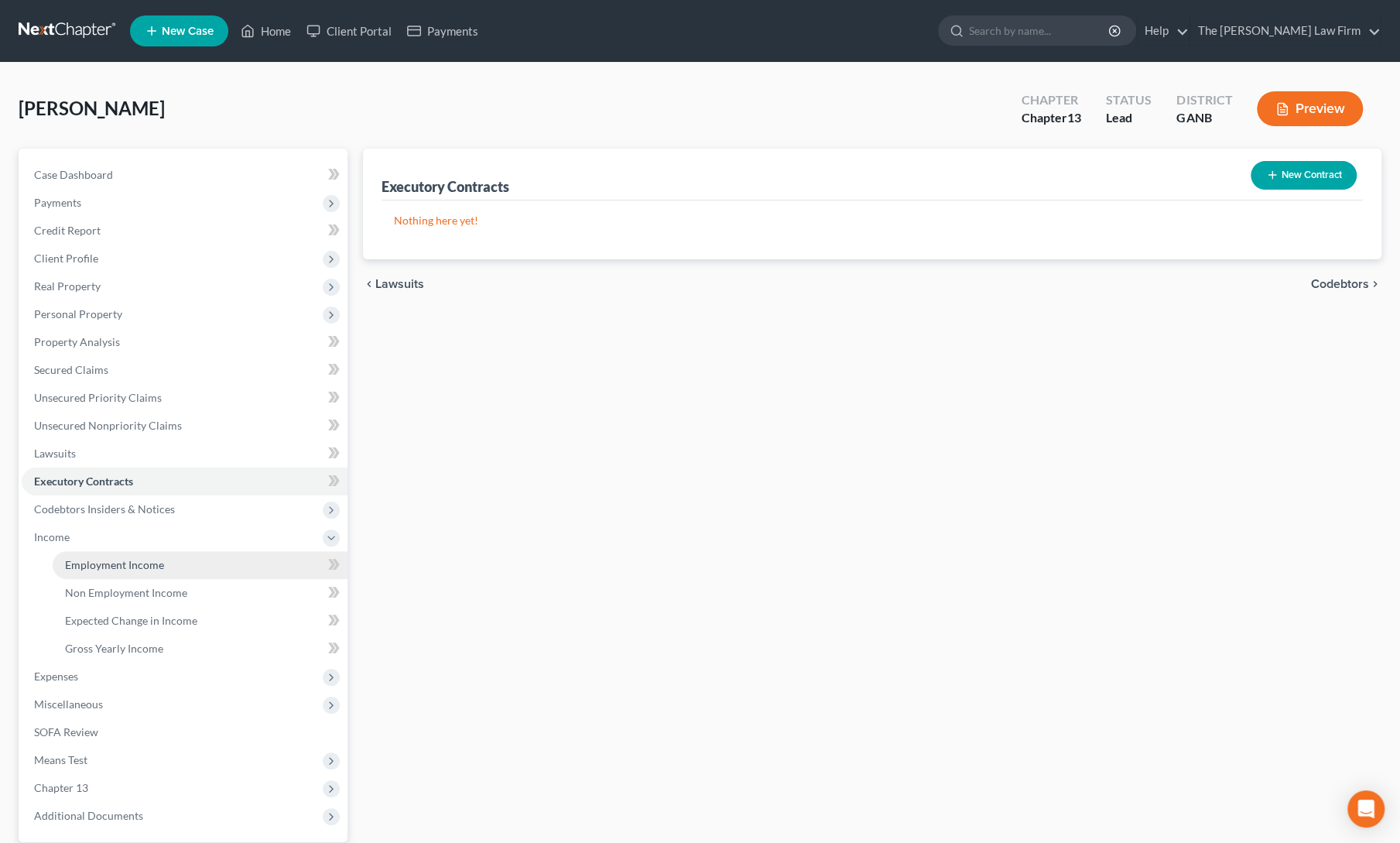
click at [84, 560] on span "Employment Income" at bounding box center [113, 564] width 99 height 13
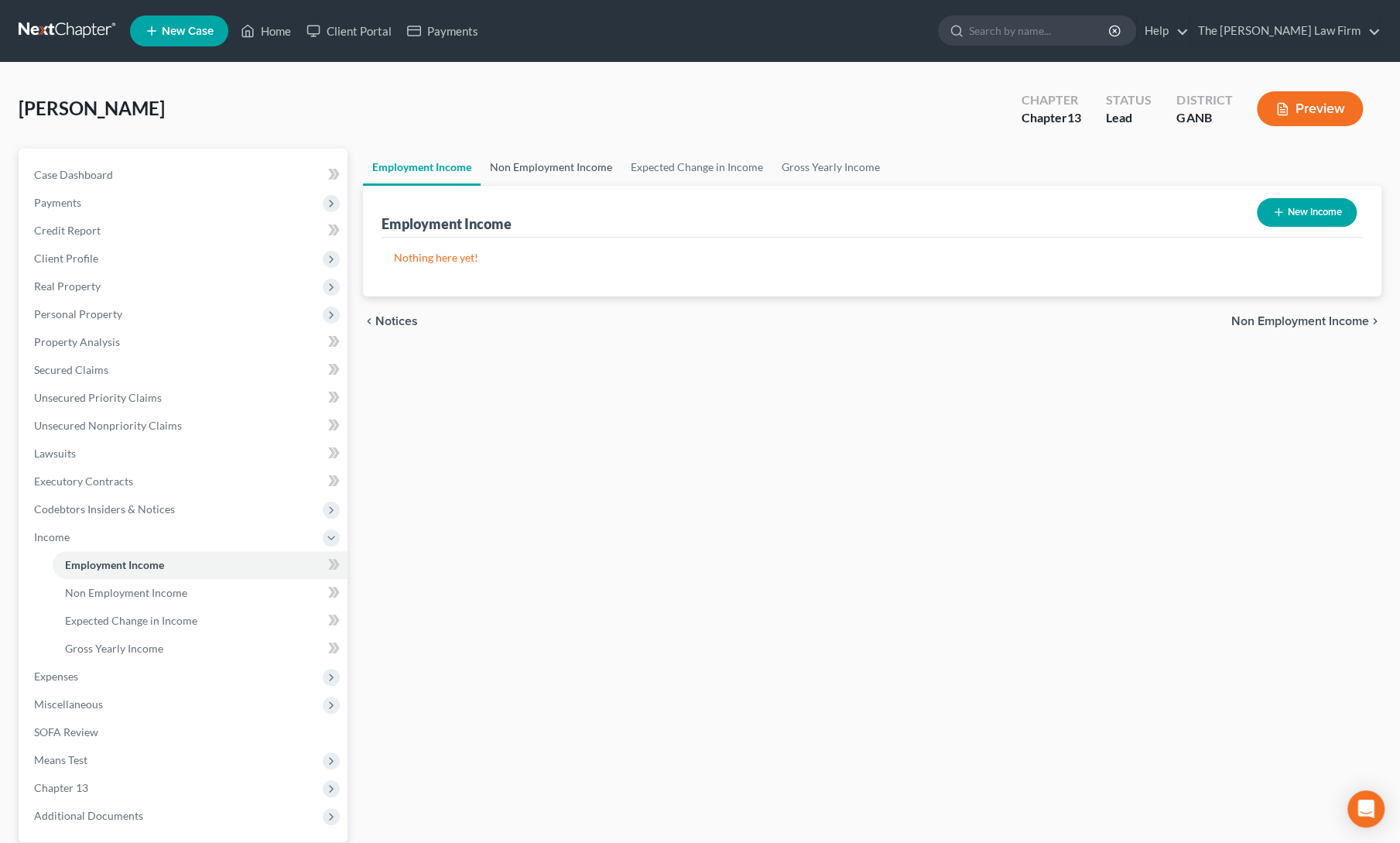
click at [532, 170] on link "Non Employment Income" at bounding box center [551, 167] width 141 height 38
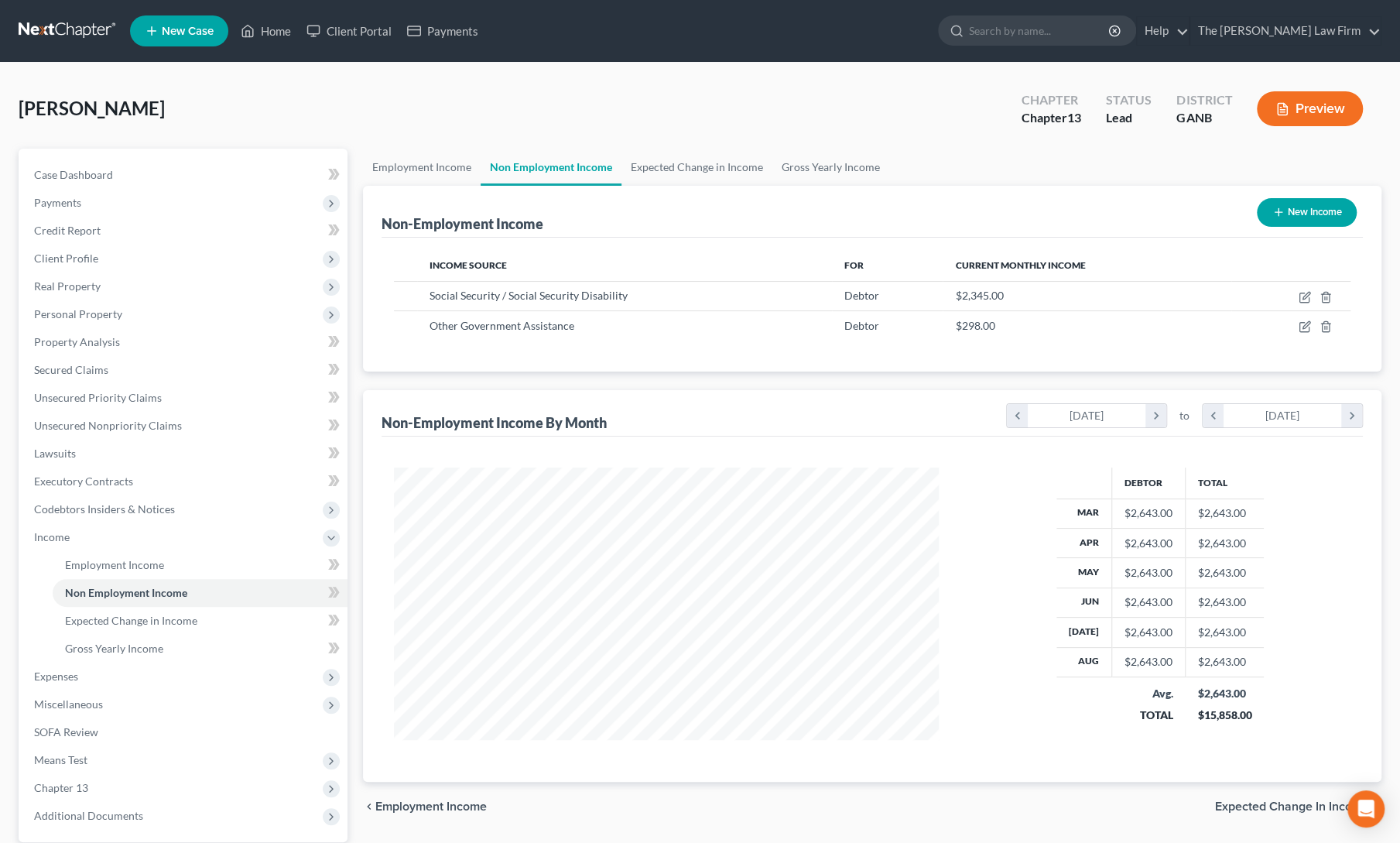
scroll to position [276, 576]
click at [828, 166] on link "Gross Yearly Income" at bounding box center [831, 167] width 117 height 38
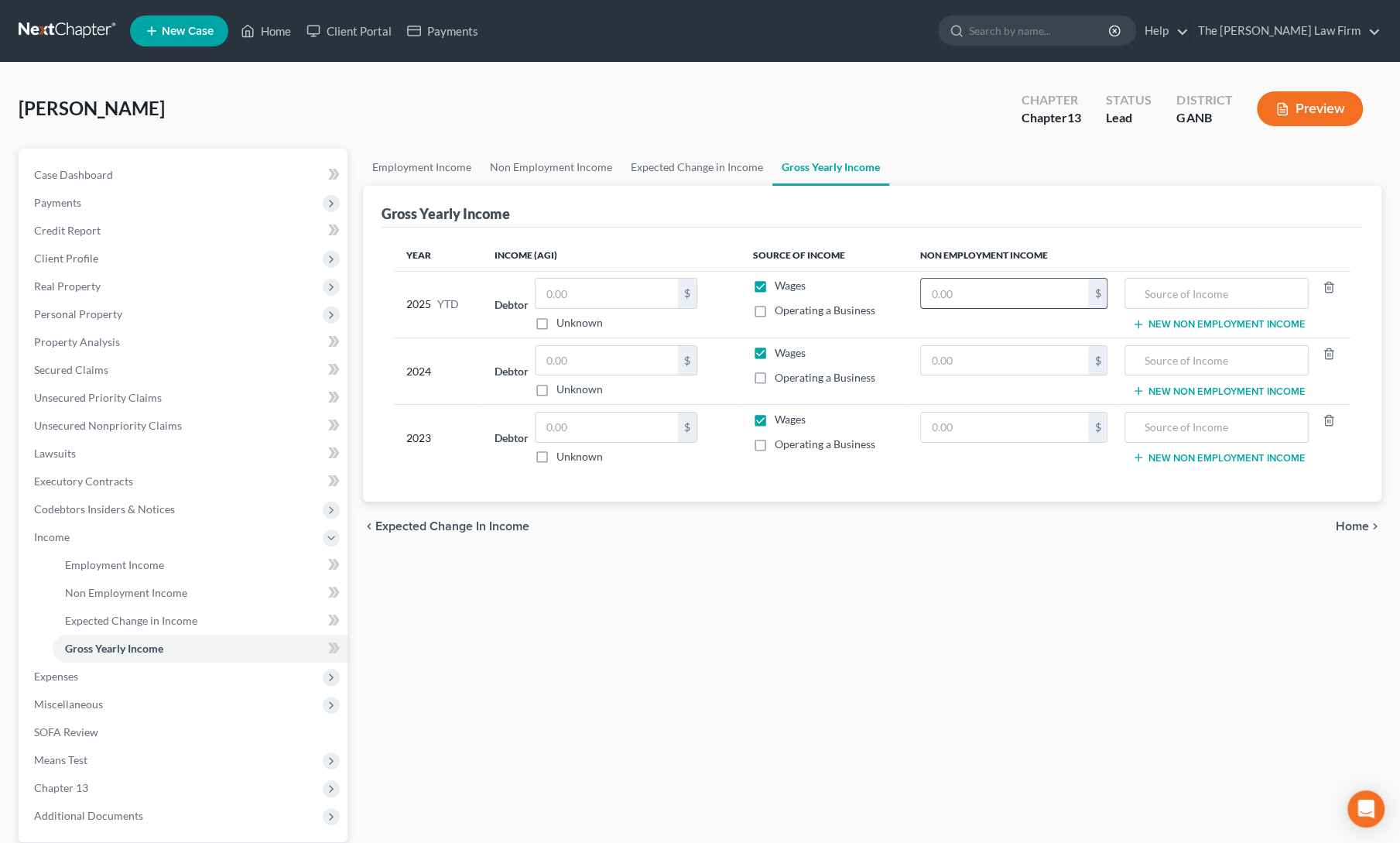
click at [1035, 289] on input "text" at bounding box center [1005, 293] width 168 height 30
click at [1170, 299] on input "text" at bounding box center [1217, 293] width 168 height 30
click at [1005, 358] on input "text" at bounding box center [1005, 360] width 168 height 30
click at [999, 419] on input "text" at bounding box center [1005, 428] width 168 height 30
click at [916, 577] on div "Employment Income Non Employment Income Expected Change in Income Gross Yearly …" at bounding box center [872, 539] width 1034 height 782
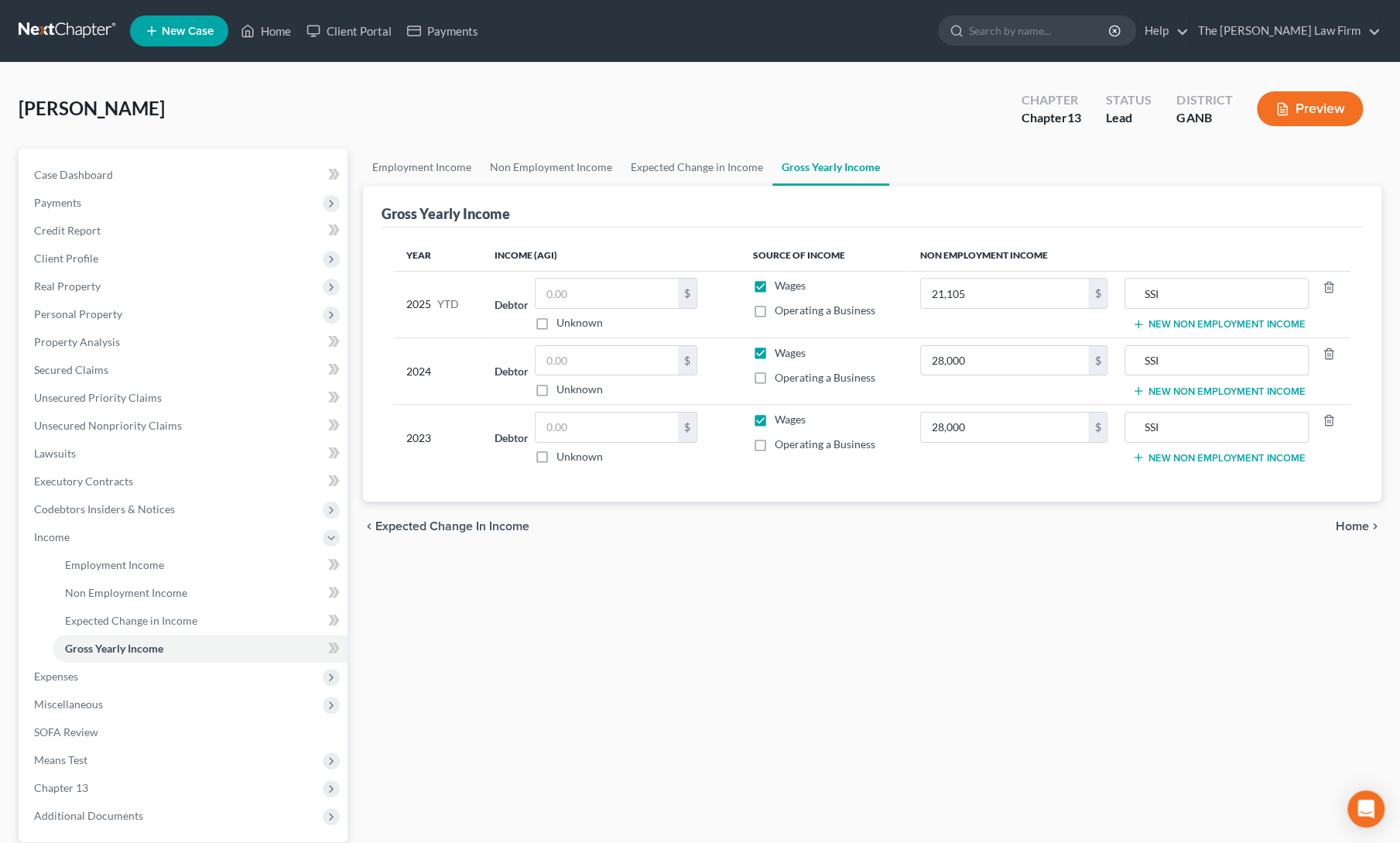
scroll to position [145, 0]
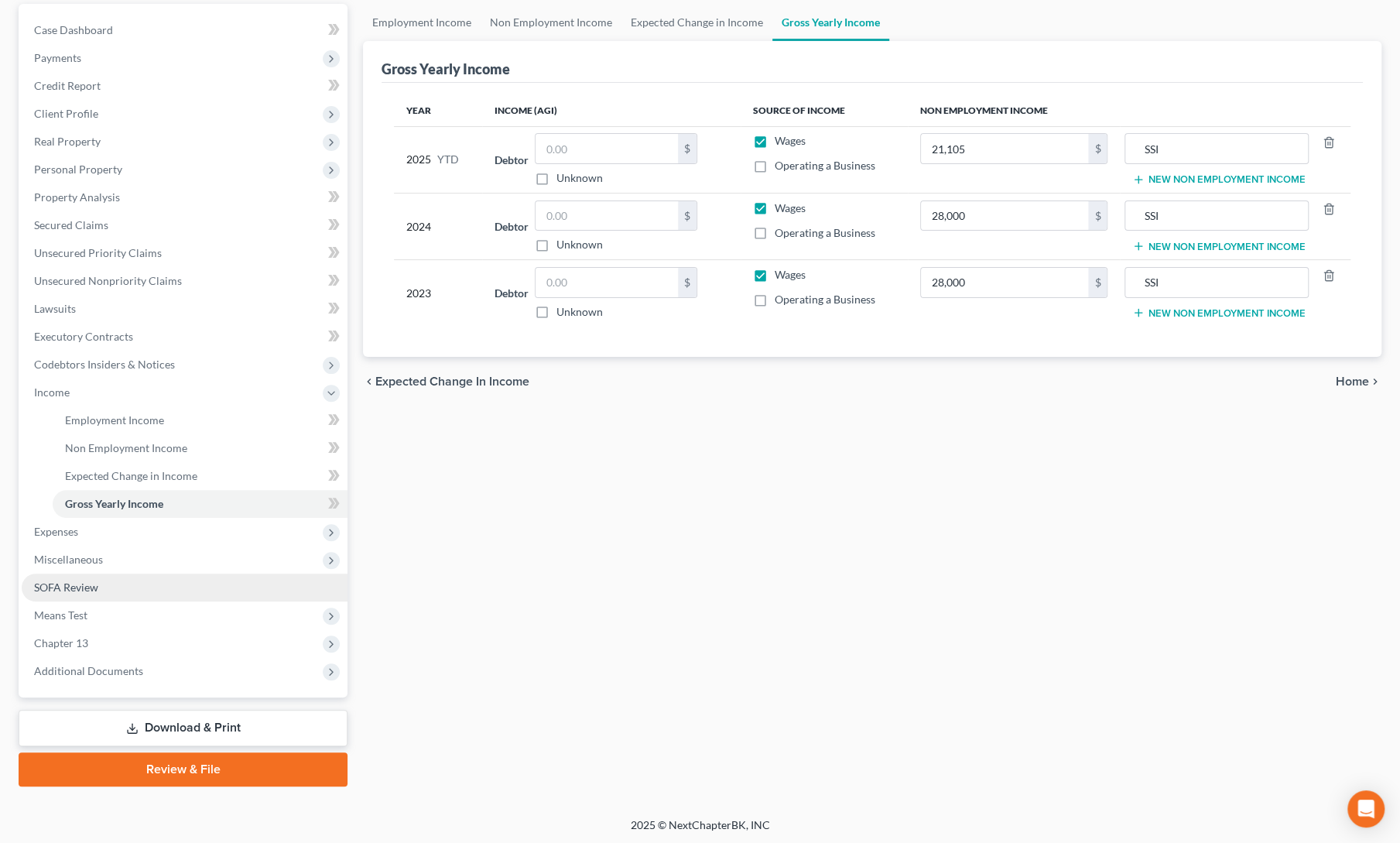
click at [67, 584] on span "SOFA Review" at bounding box center [66, 586] width 65 height 13
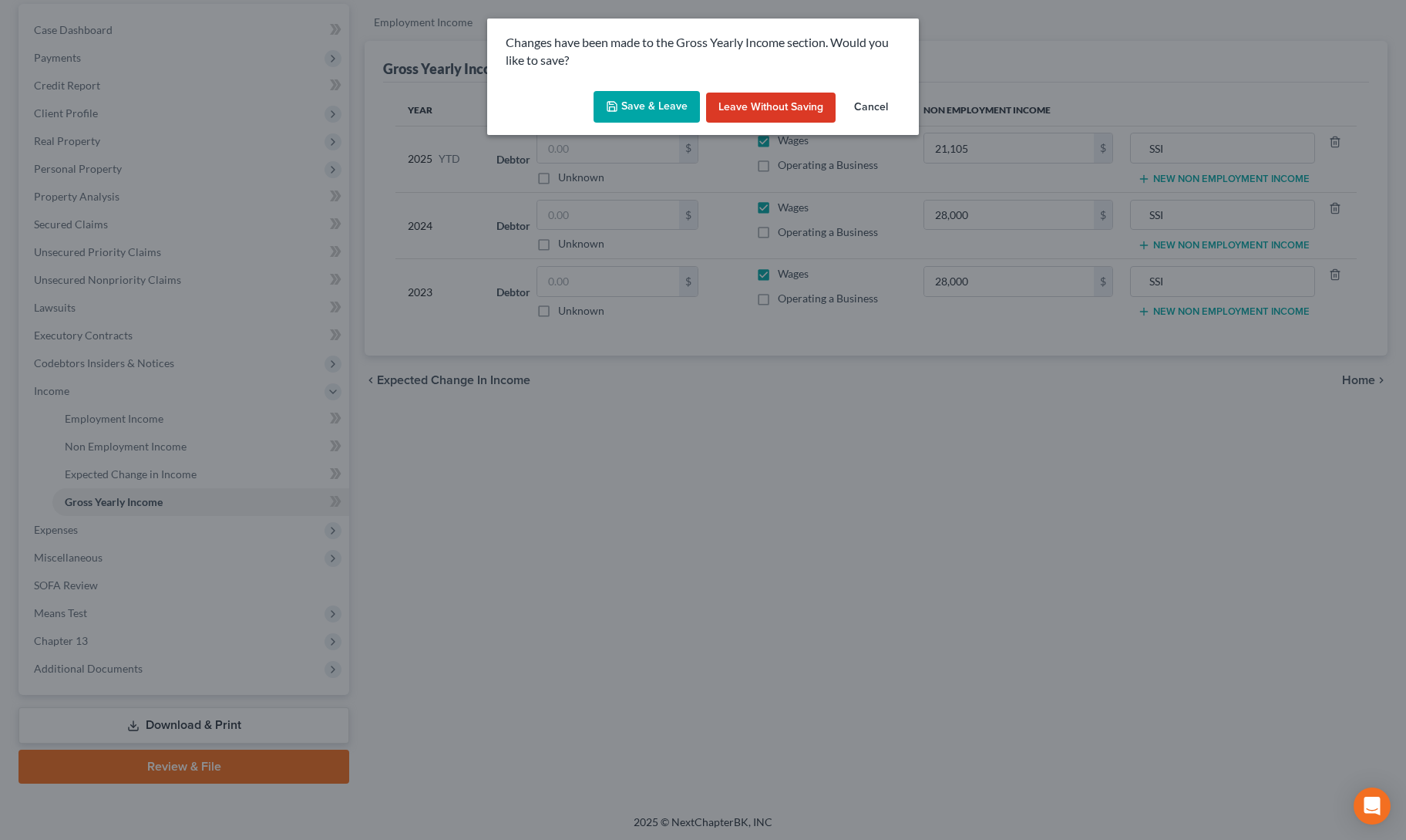
click at [616, 105] on icon "button" at bounding box center [612, 106] width 12 height 12
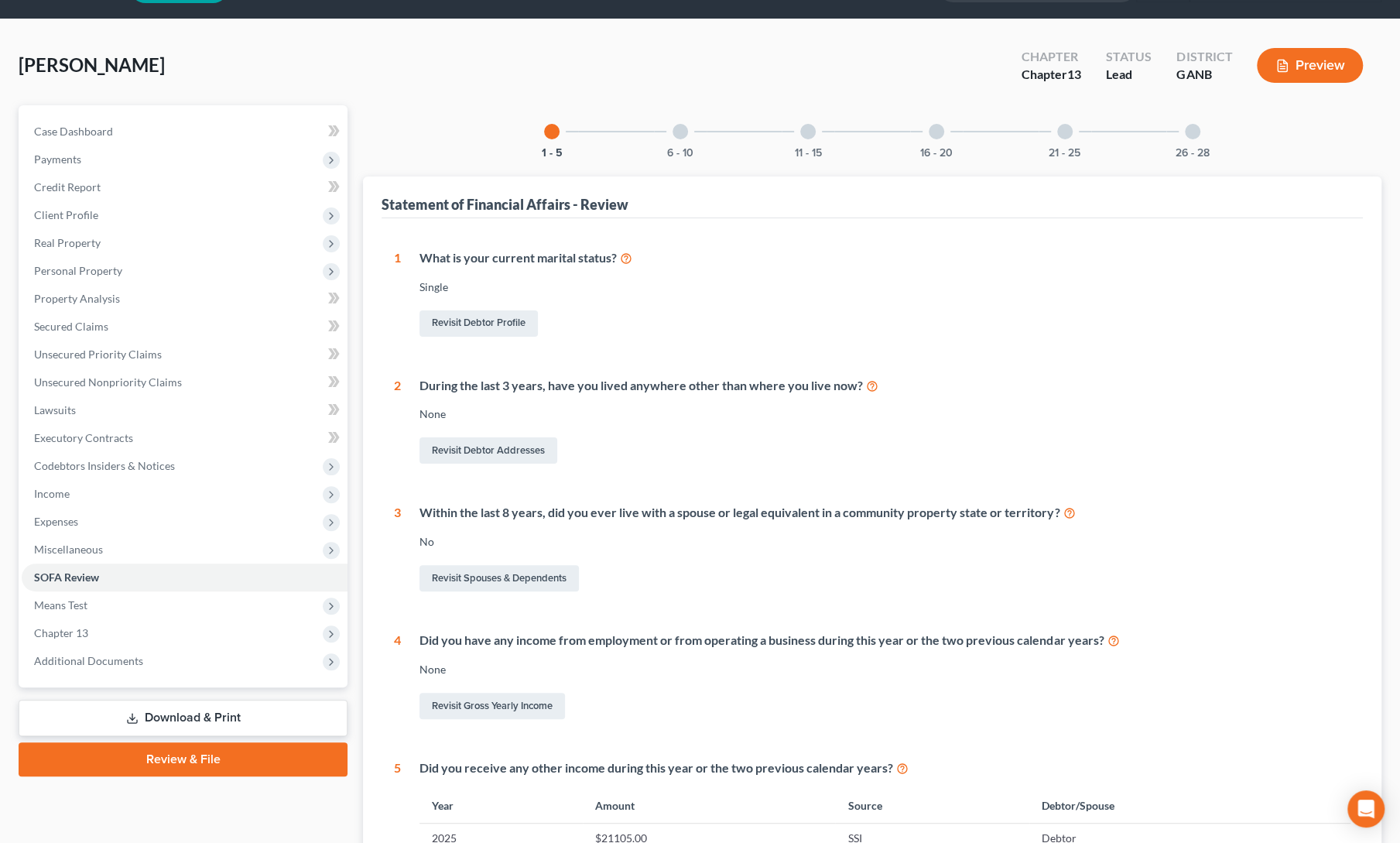
scroll to position [9, 0]
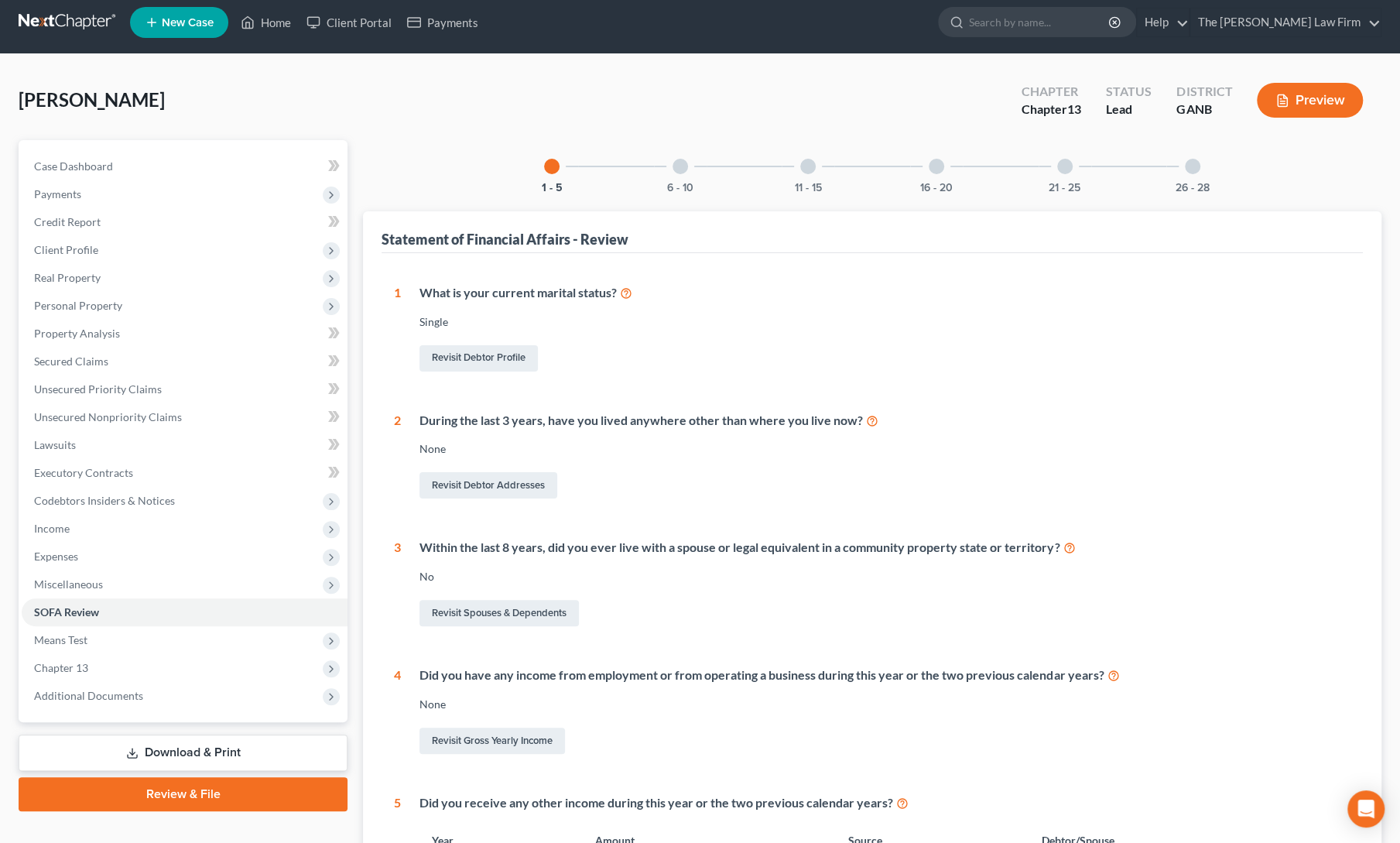
click at [684, 168] on div at bounding box center [681, 167] width 16 height 16
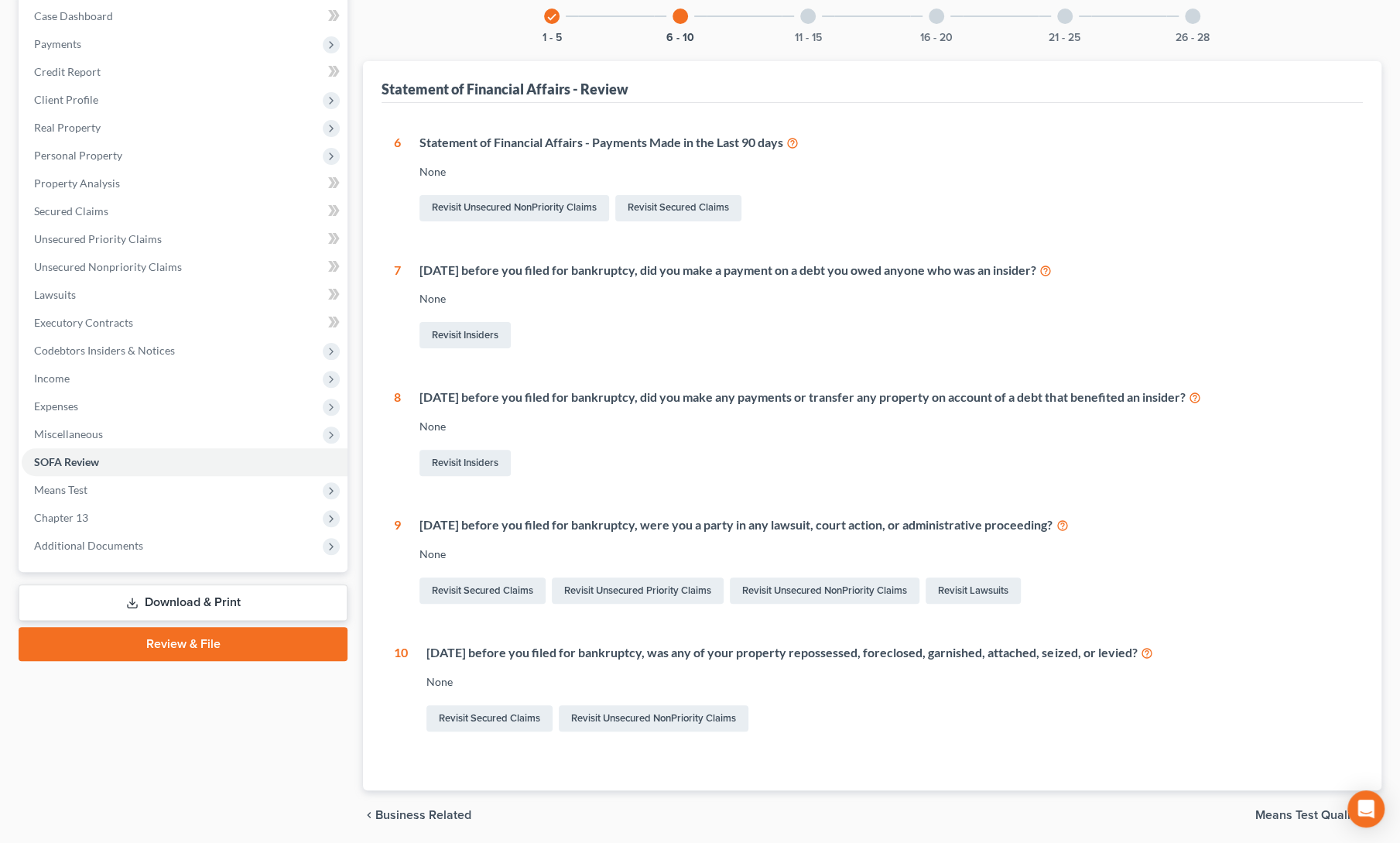
scroll to position [155, 0]
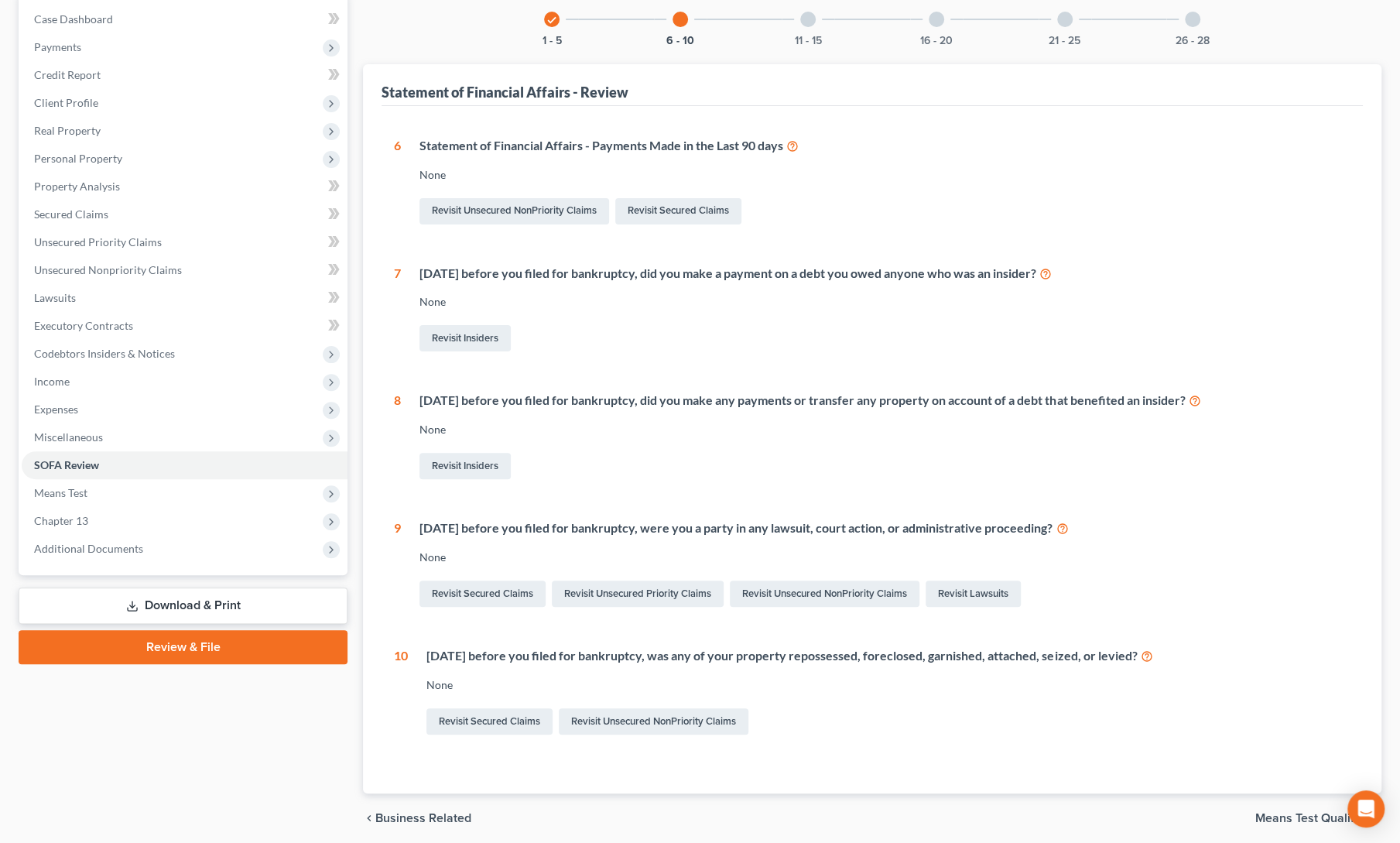
click at [797, 46] on div "check 1 - 5 6 - 10 11 - 15 16 - 20 21 - 25 26 - 28 Statement of Financial Affai…" at bounding box center [872, 393] width 1019 height 800
click at [820, 36] on button "11 - 15" at bounding box center [808, 41] width 27 height 10
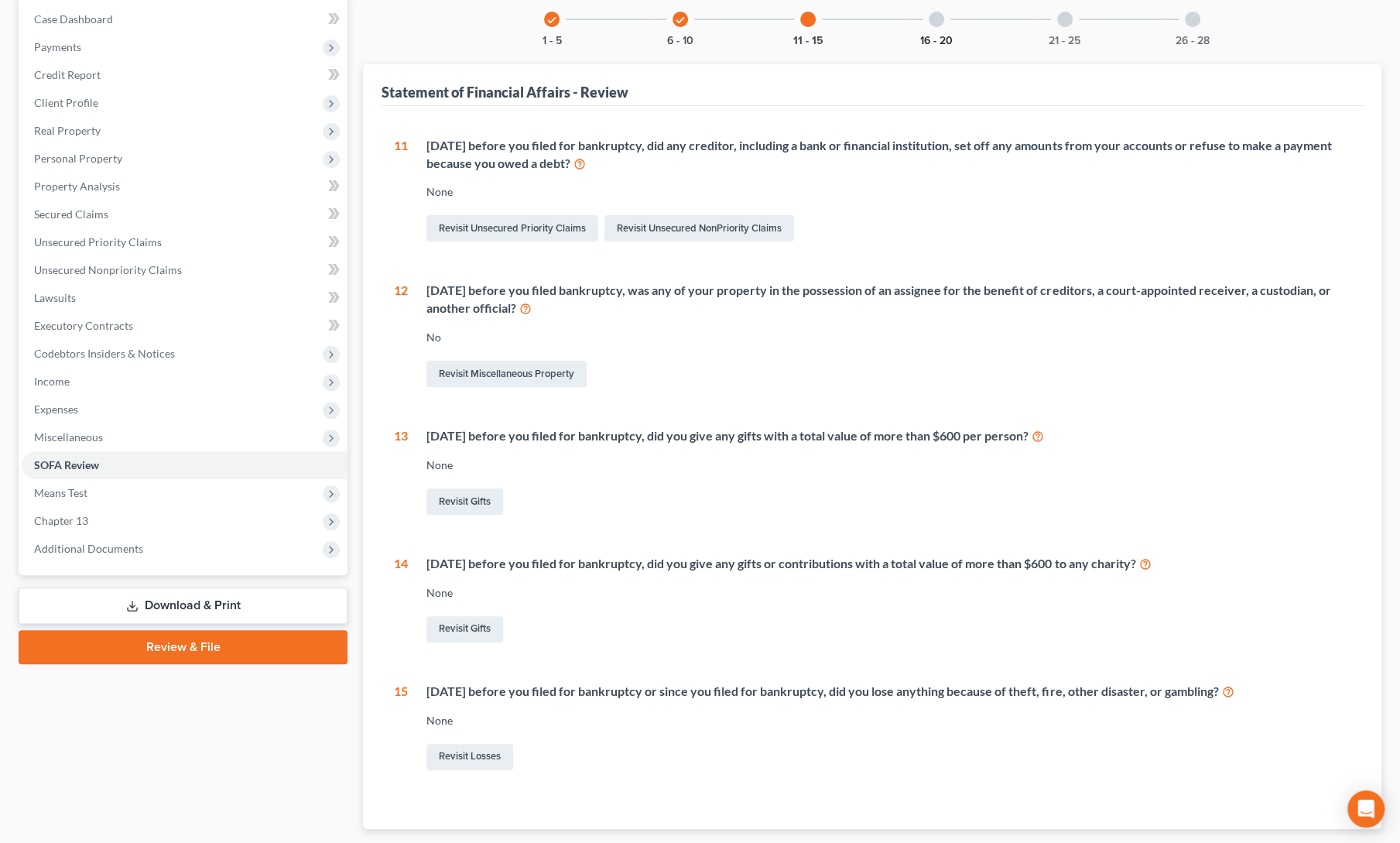
click at [921, 40] on button "16 - 20" at bounding box center [936, 41] width 32 height 10
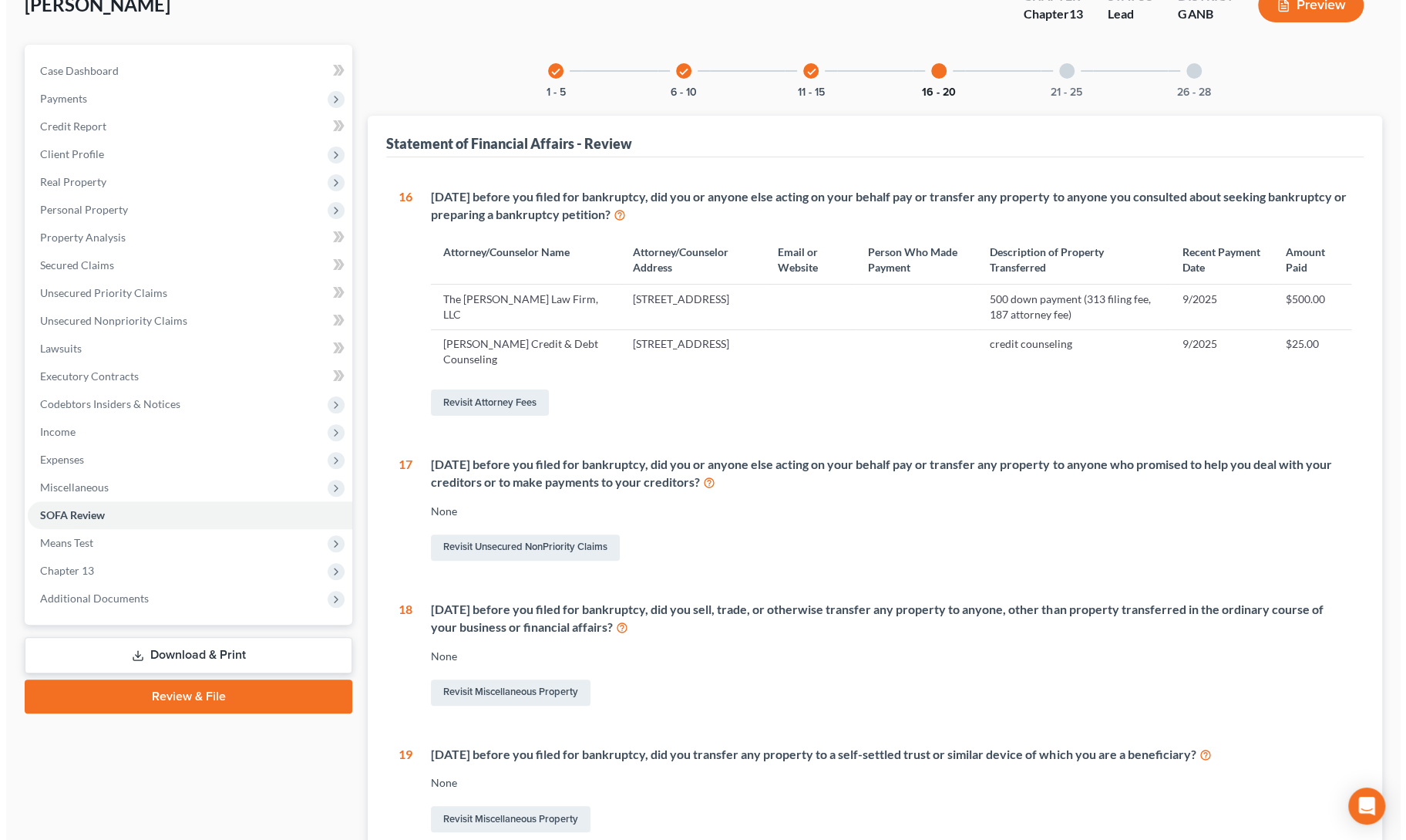
scroll to position [103, 0]
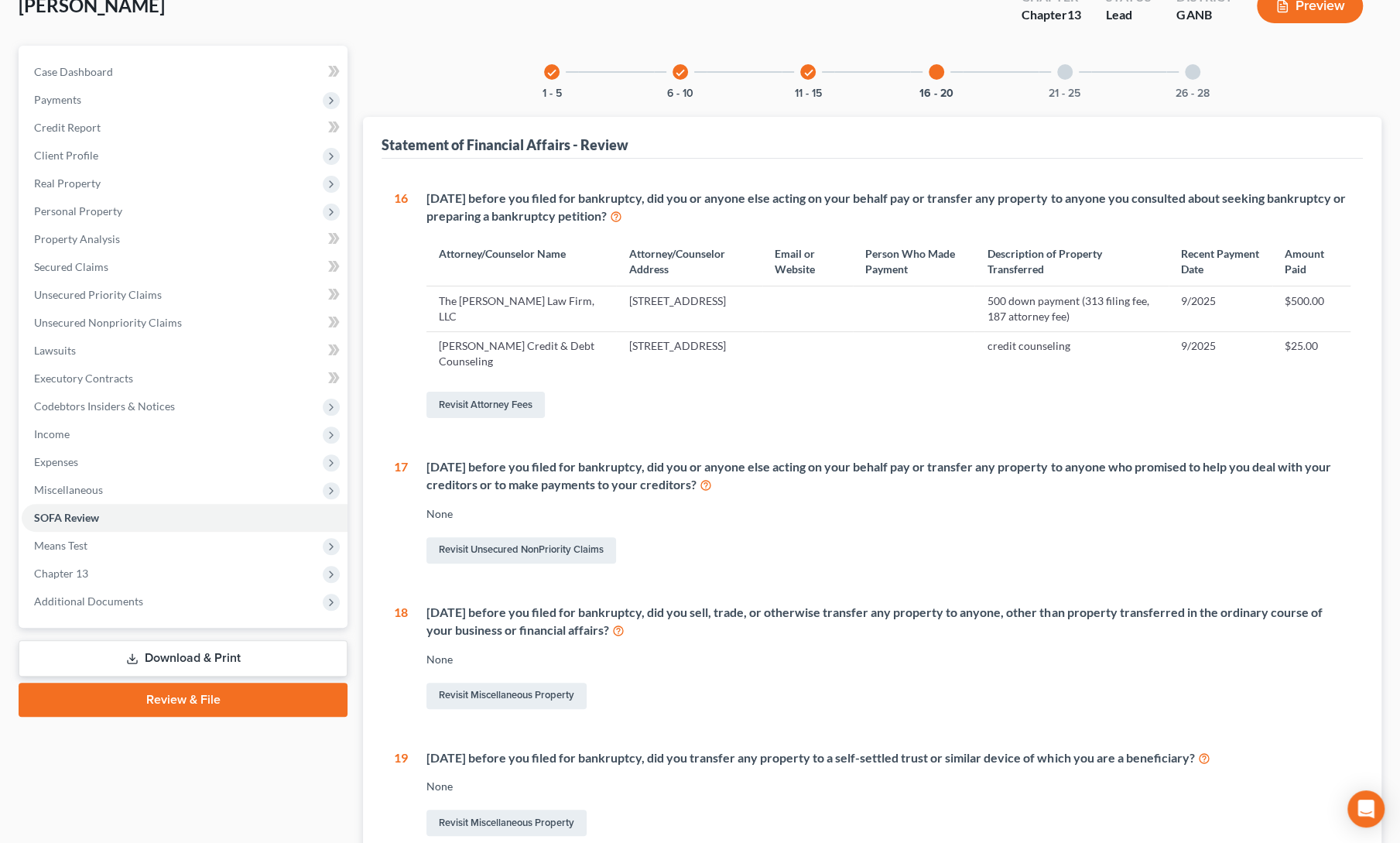
click at [1075, 73] on div "21 - 25" at bounding box center [1065, 72] width 52 height 52
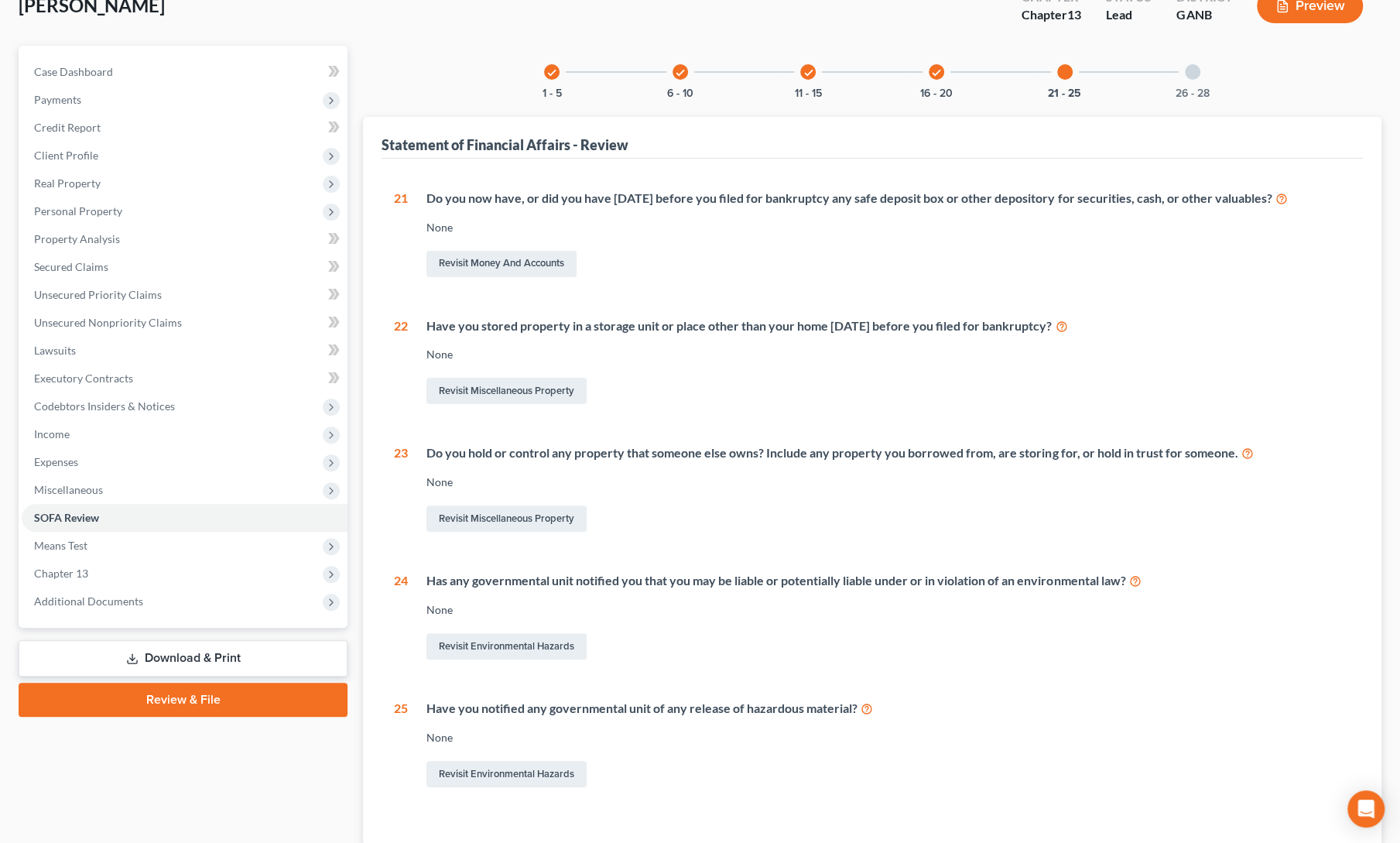
click at [120, 651] on link "Download & Print" at bounding box center [182, 658] width 329 height 37
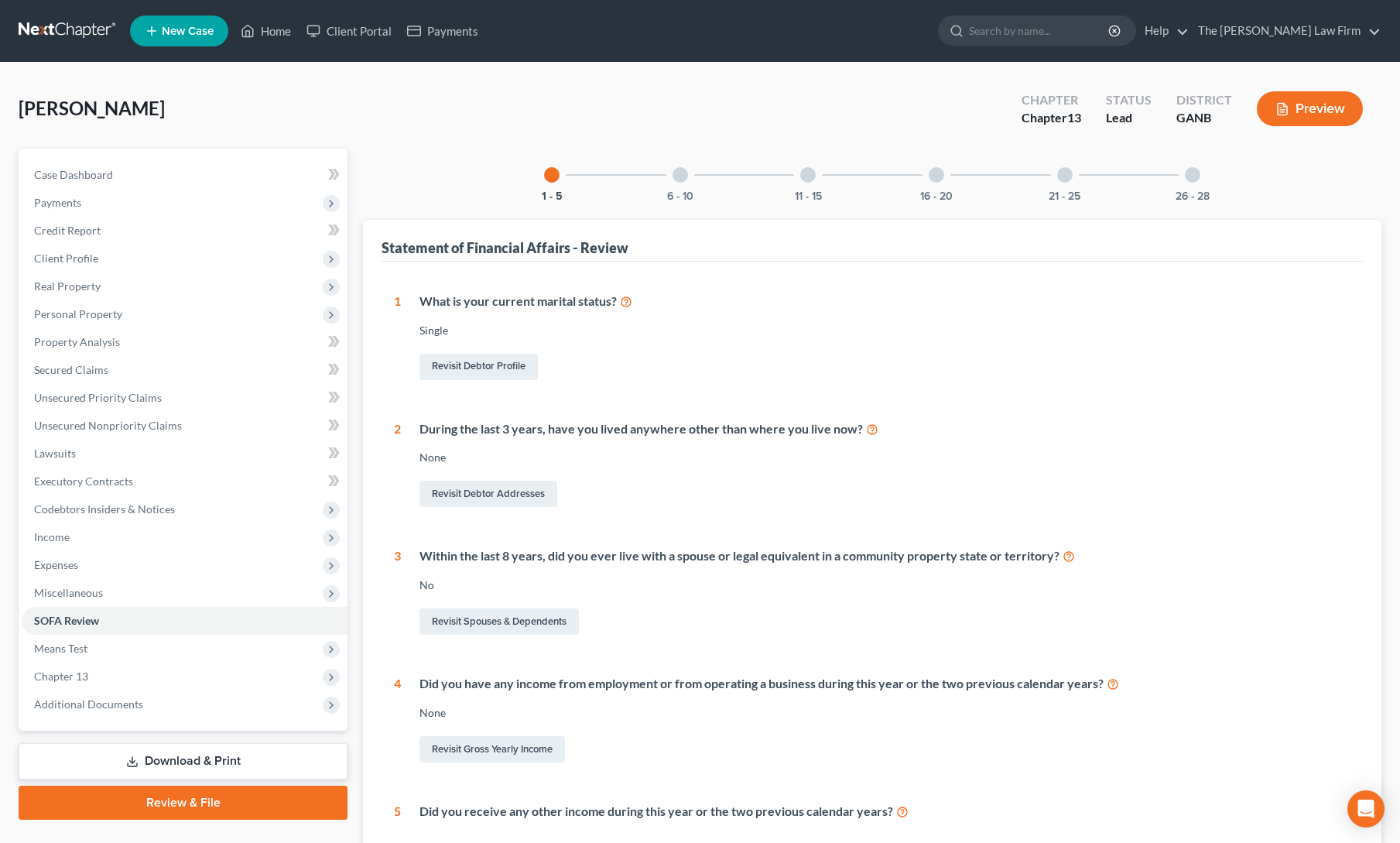
scroll to position [103, 0]
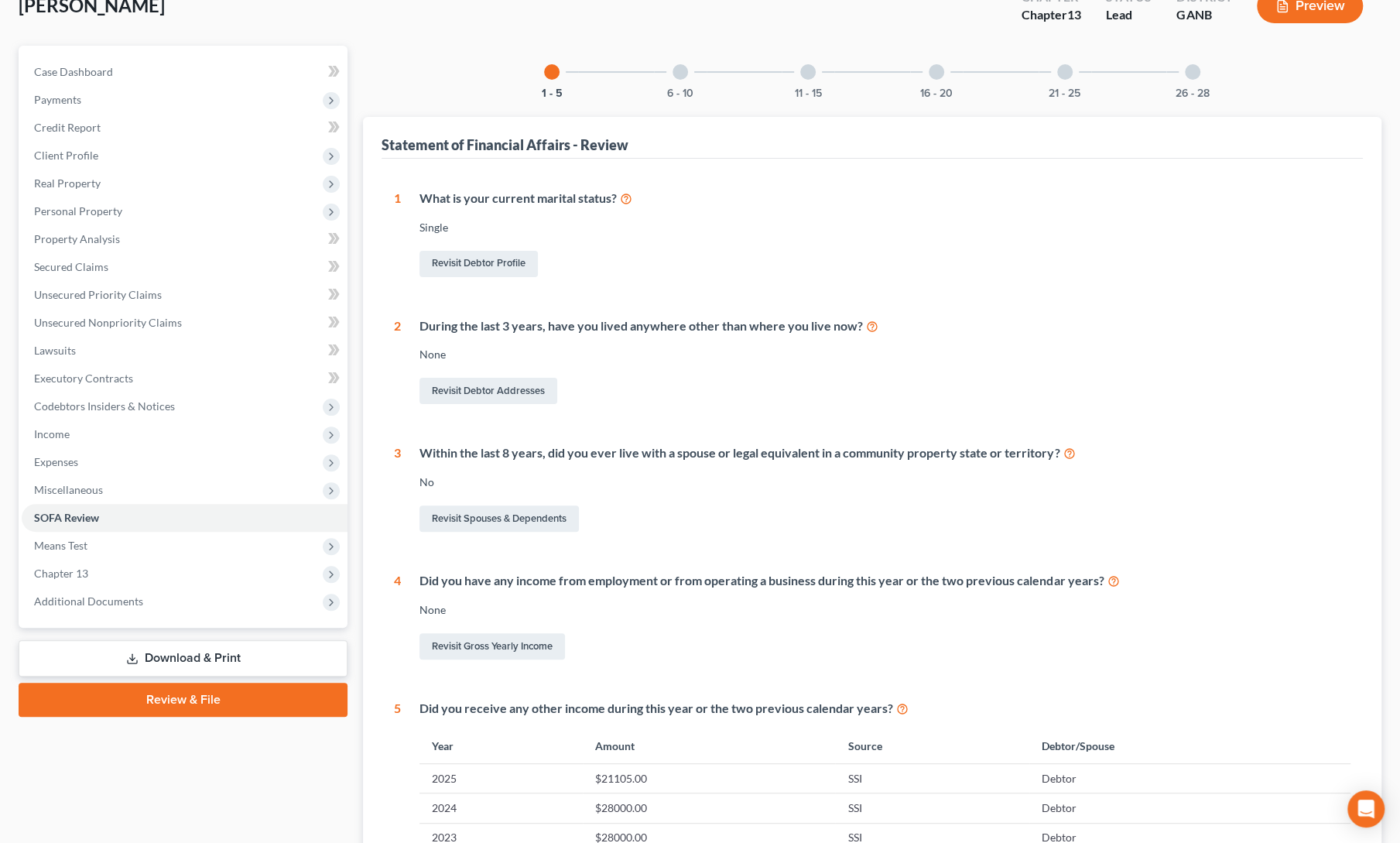
click at [216, 657] on link "Download & Print" at bounding box center [182, 658] width 329 height 37
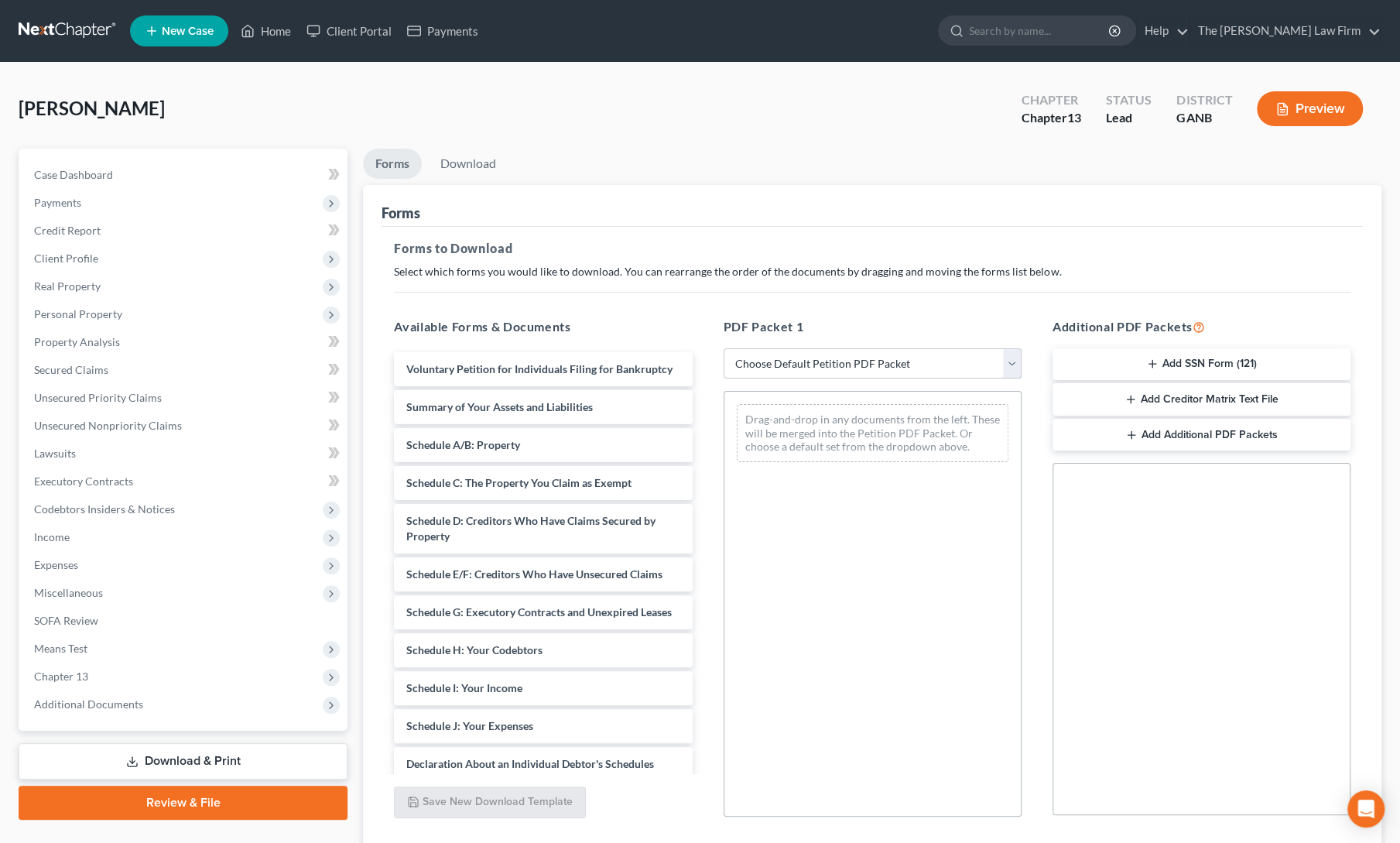
click at [797, 365] on select "Choose Default Petition PDF Packet Complete Bankruptcy Petition (all forms and …" at bounding box center [872, 363] width 298 height 31
select select "0"
click at [724, 348] on select "Choose Default Petition PDF Packet Complete Bankruptcy Petition (all forms and …" at bounding box center [872, 363] width 298 height 31
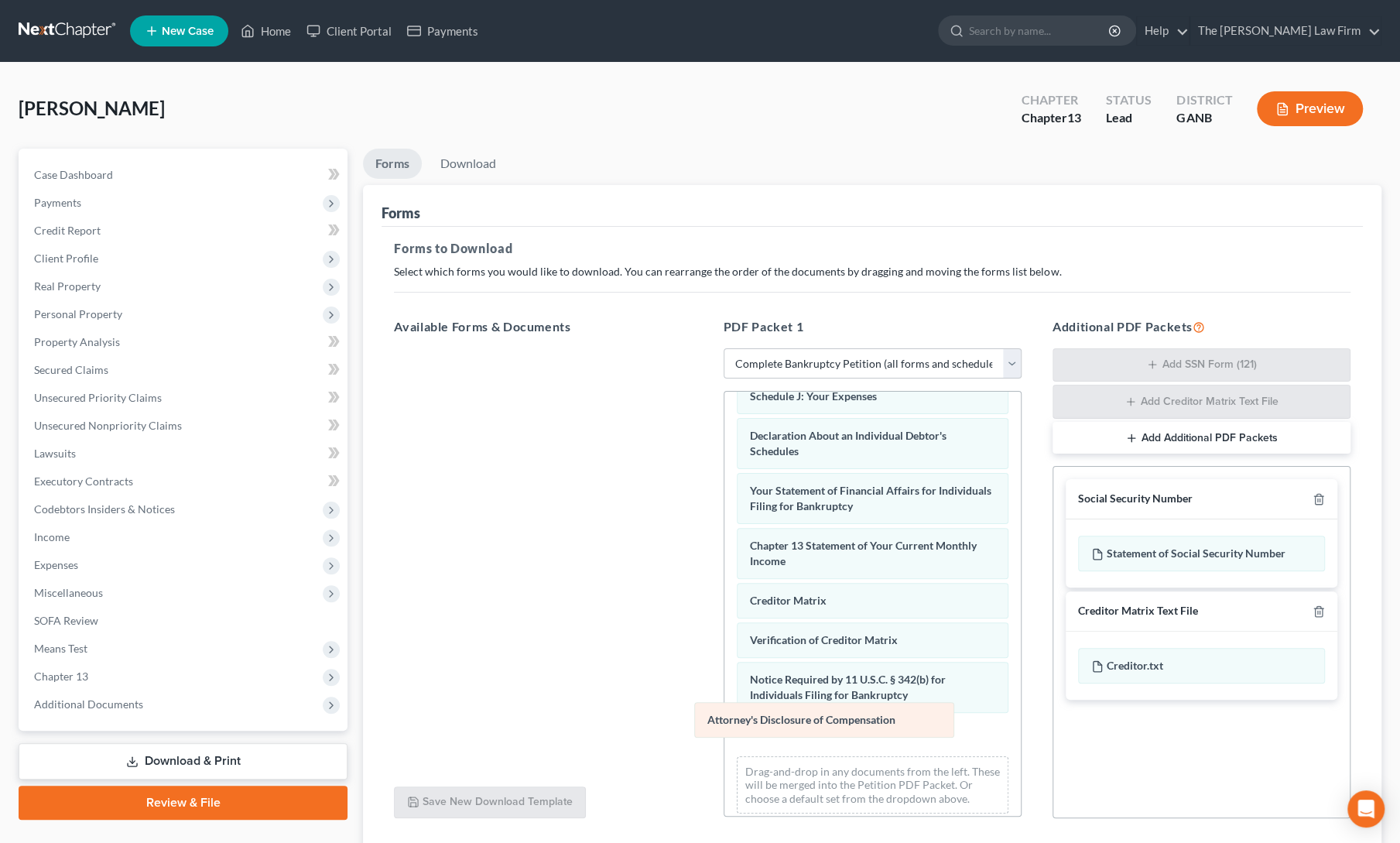
scroll to position [404, 0]
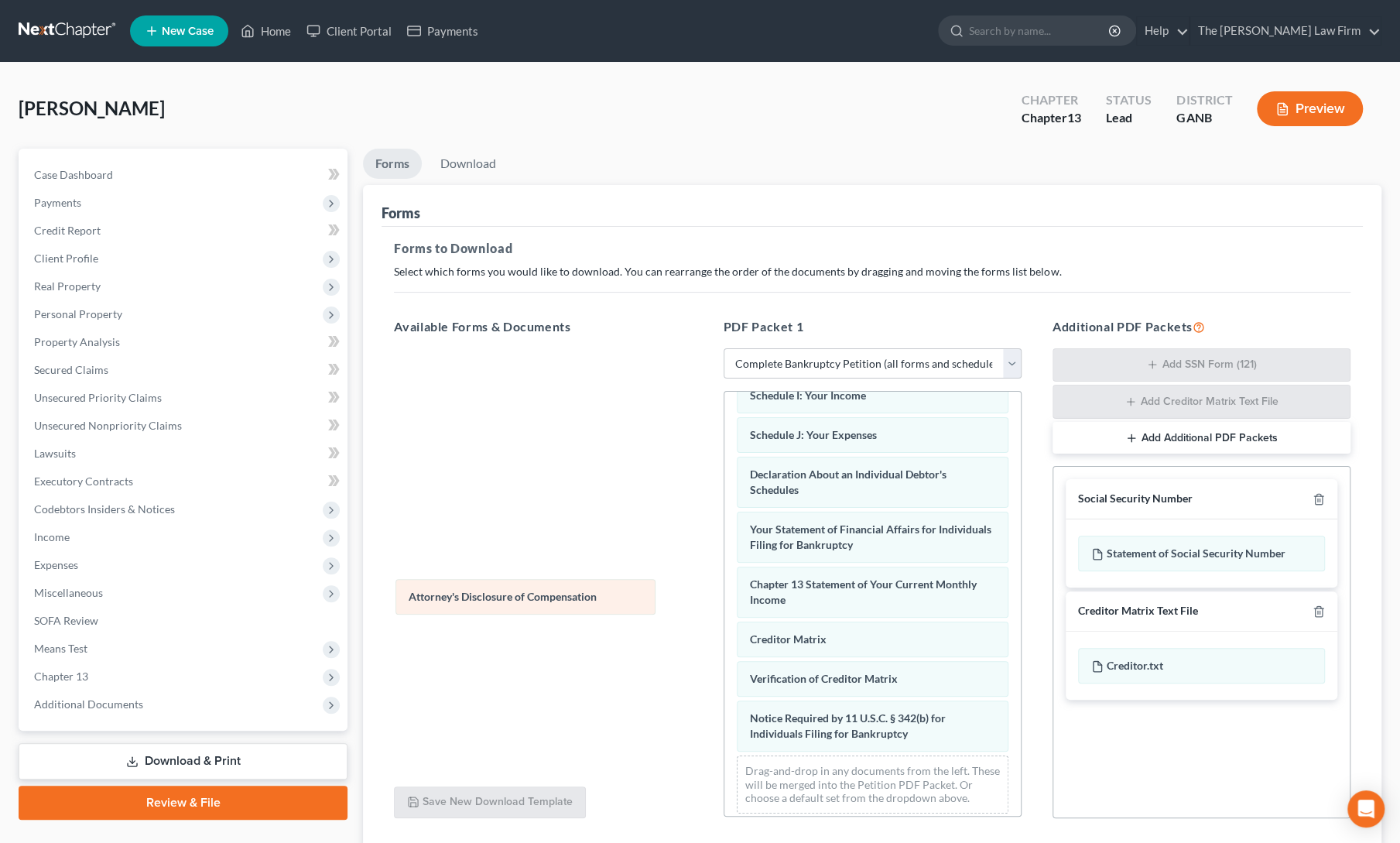
drag, startPoint x: 825, startPoint y: 726, endPoint x: 484, endPoint y: 600, distance: 363.5
click at [724, 600] on div "Attorney's Disclosure of Compensation Voluntary Petition for Individuals Filing…" at bounding box center [873, 407] width 297 height 838
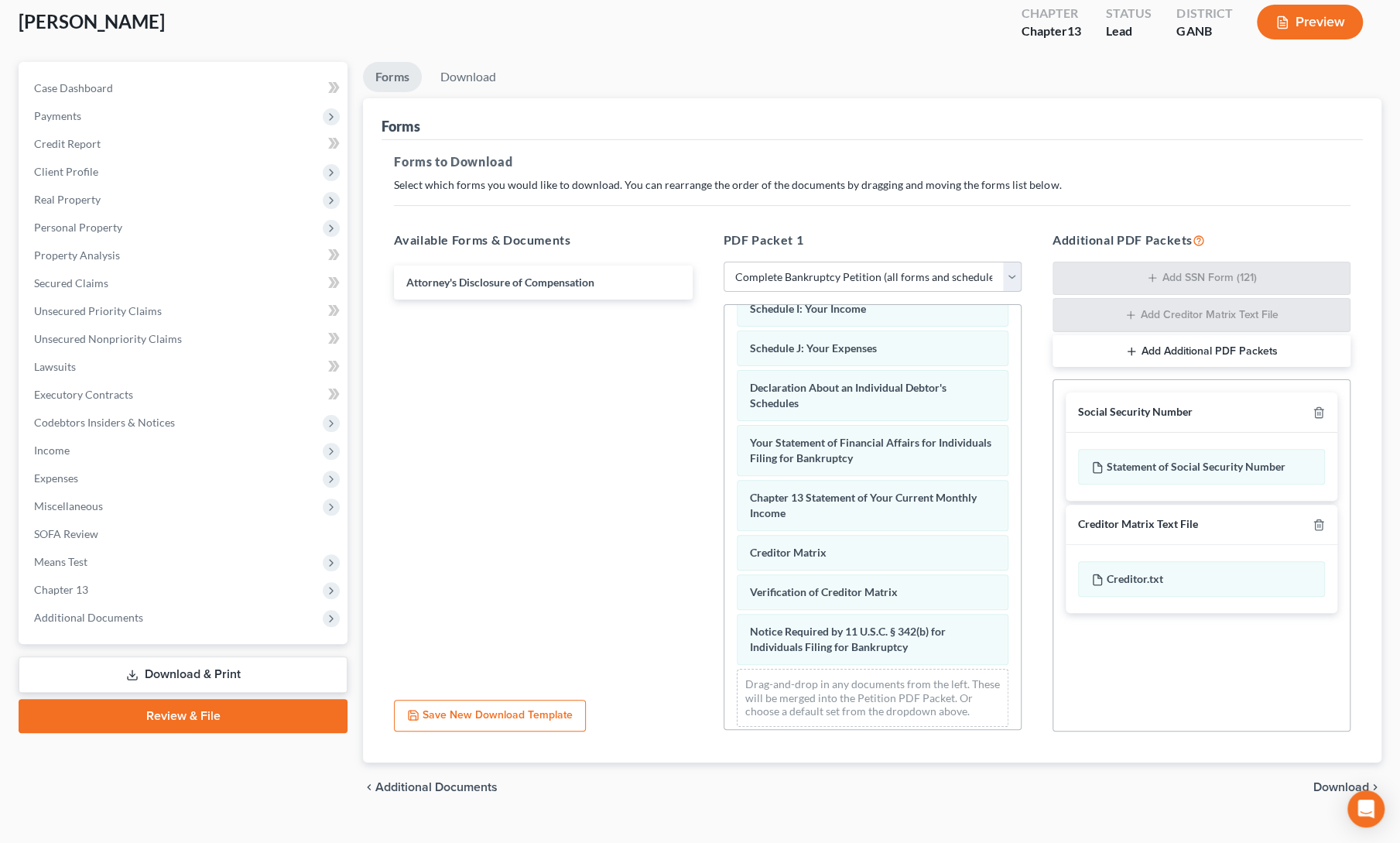
scroll to position [113, 0]
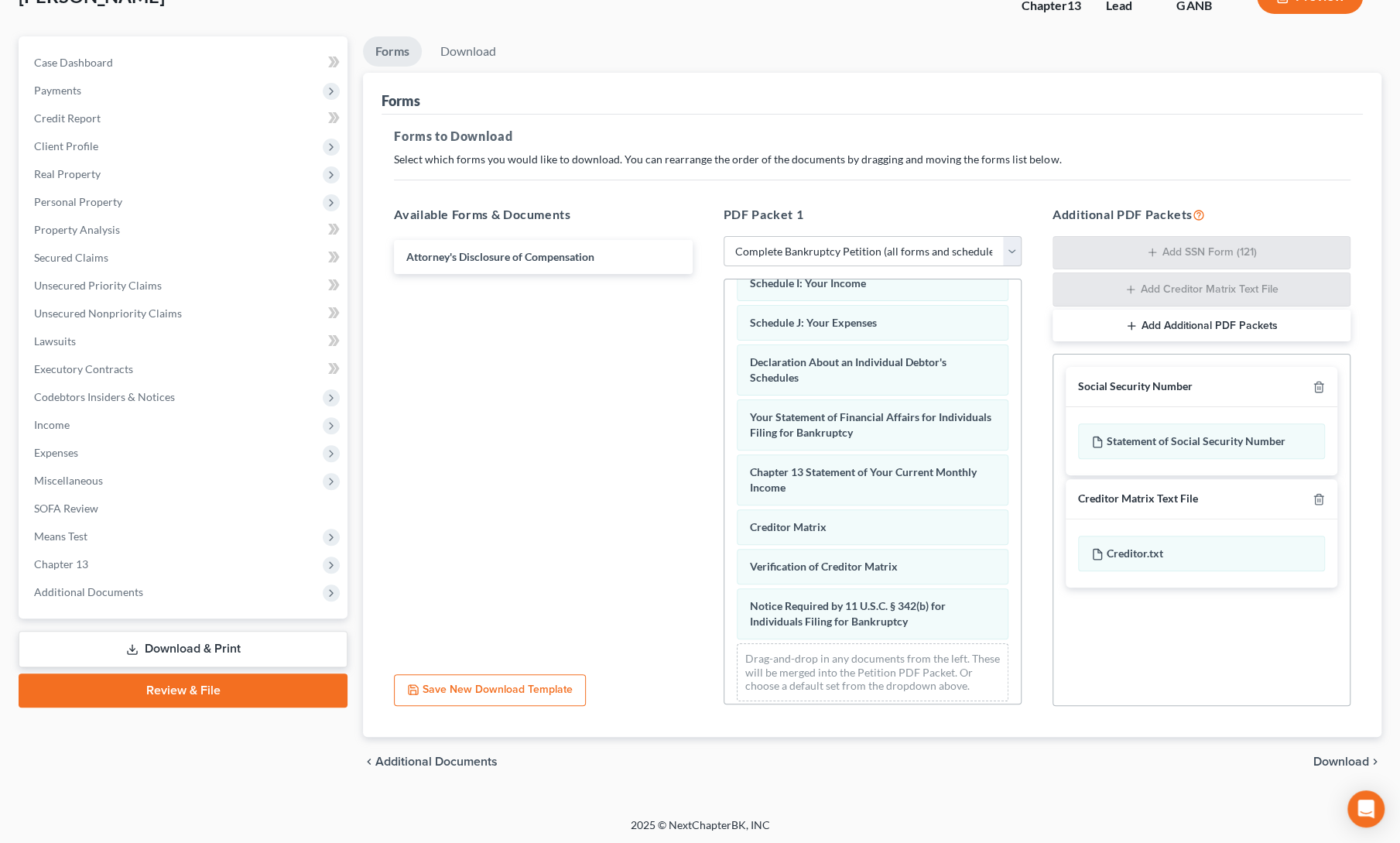
click at [1355, 757] on span "Download" at bounding box center [1342, 761] width 56 height 12
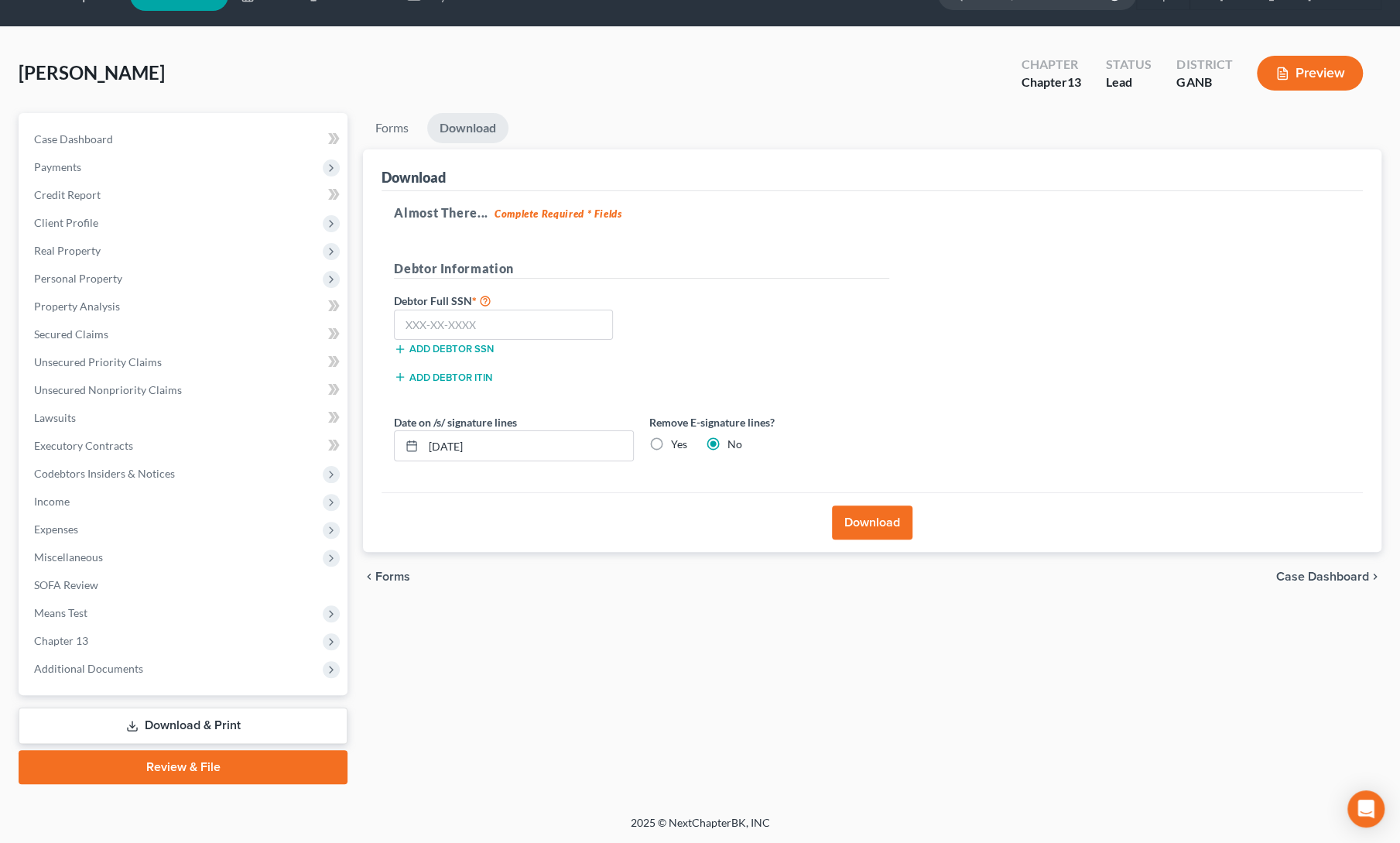
scroll to position [33, 0]
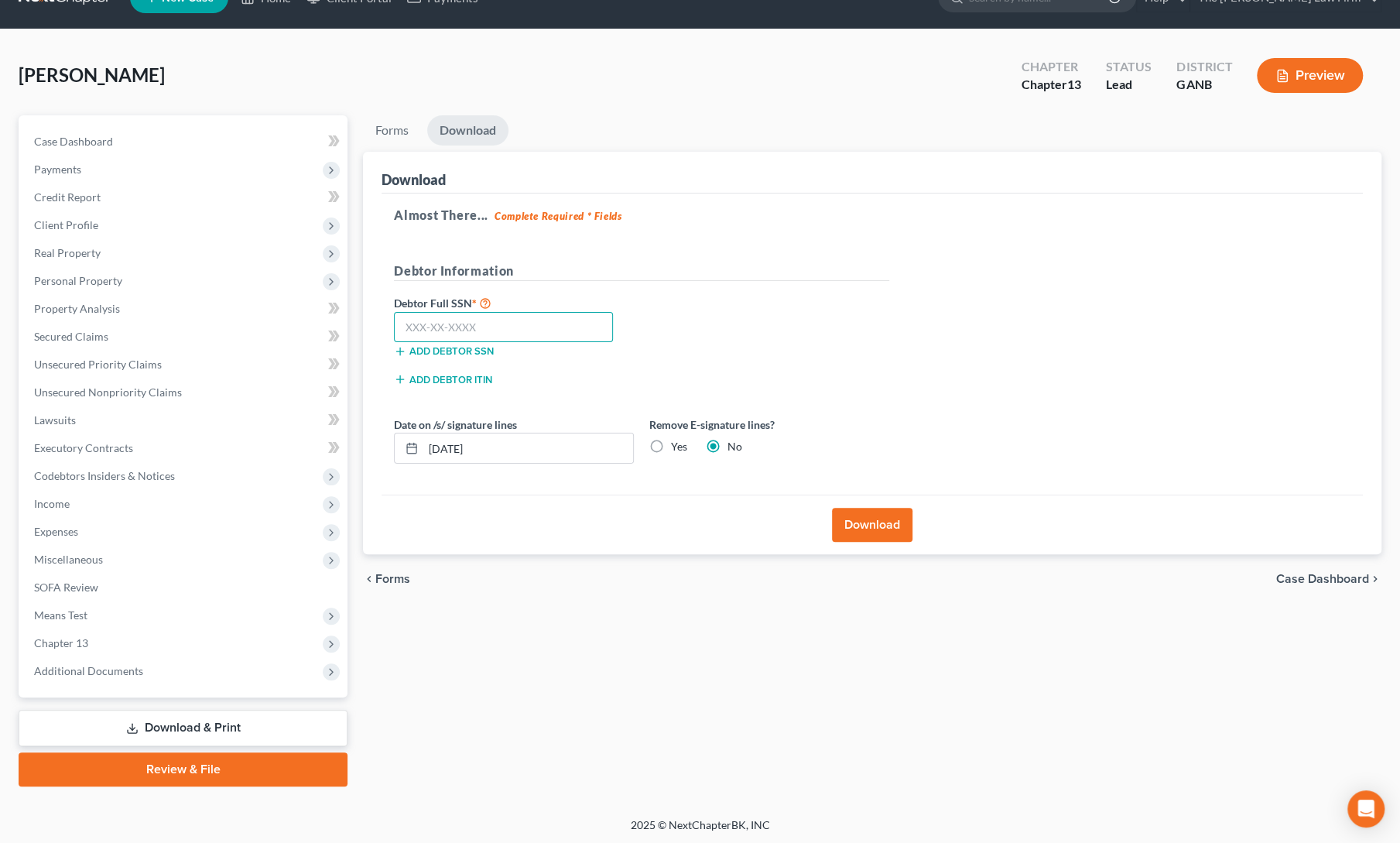
click at [483, 326] on input "text" at bounding box center [503, 326] width 219 height 31
type input "547-66-4544"
click at [761, 355] on div "Debtor Full SSN * 547-66-4544 Add debtor SSN" at bounding box center [641, 332] width 511 height 78
click at [862, 527] on button "Download" at bounding box center [872, 524] width 80 height 34
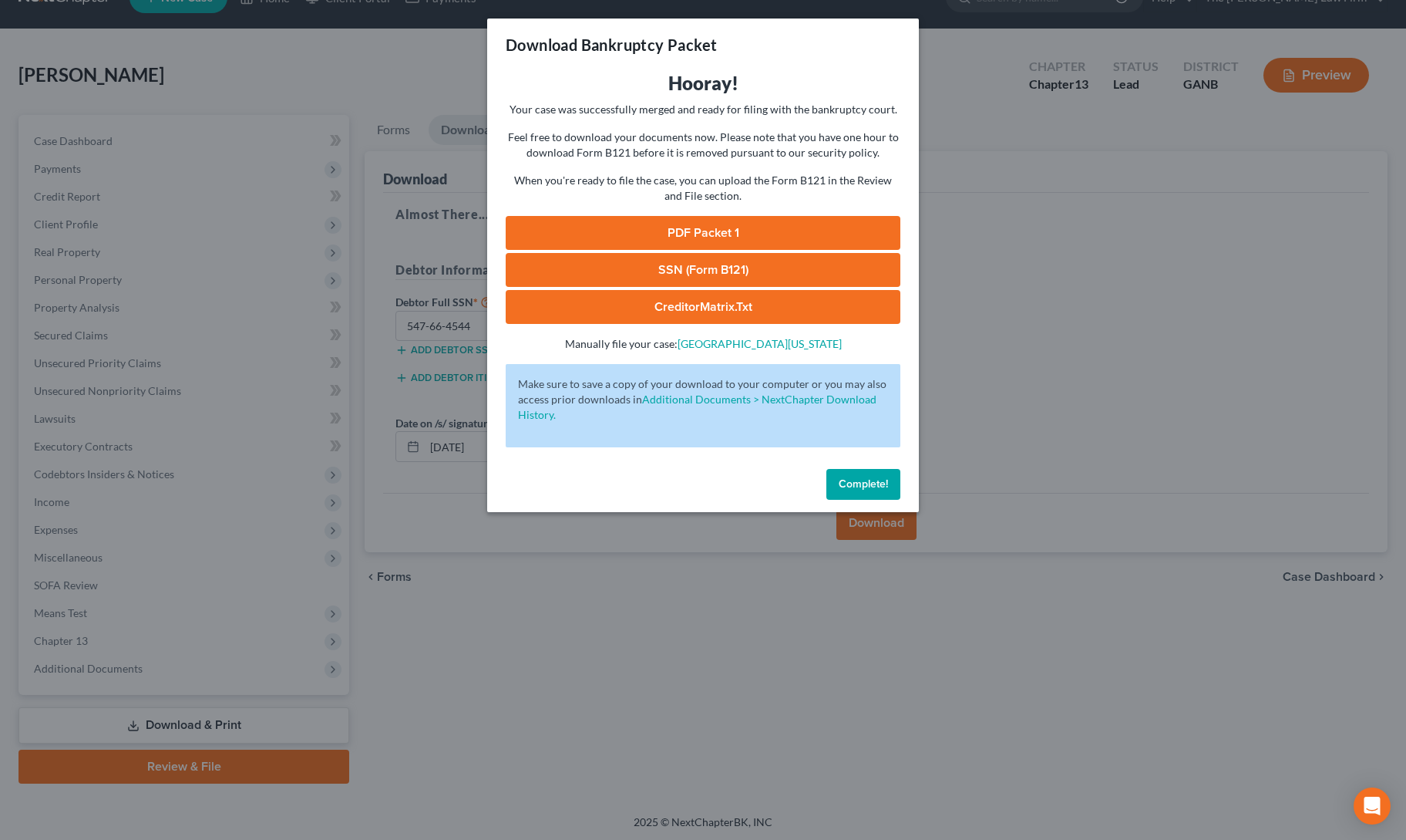
click at [727, 230] on link "PDF Packet 1" at bounding box center [703, 232] width 395 height 34
click at [636, 265] on link "SSN (Form B121)" at bounding box center [703, 270] width 395 height 34
click at [864, 471] on button "Complete!" at bounding box center [863, 483] width 74 height 30
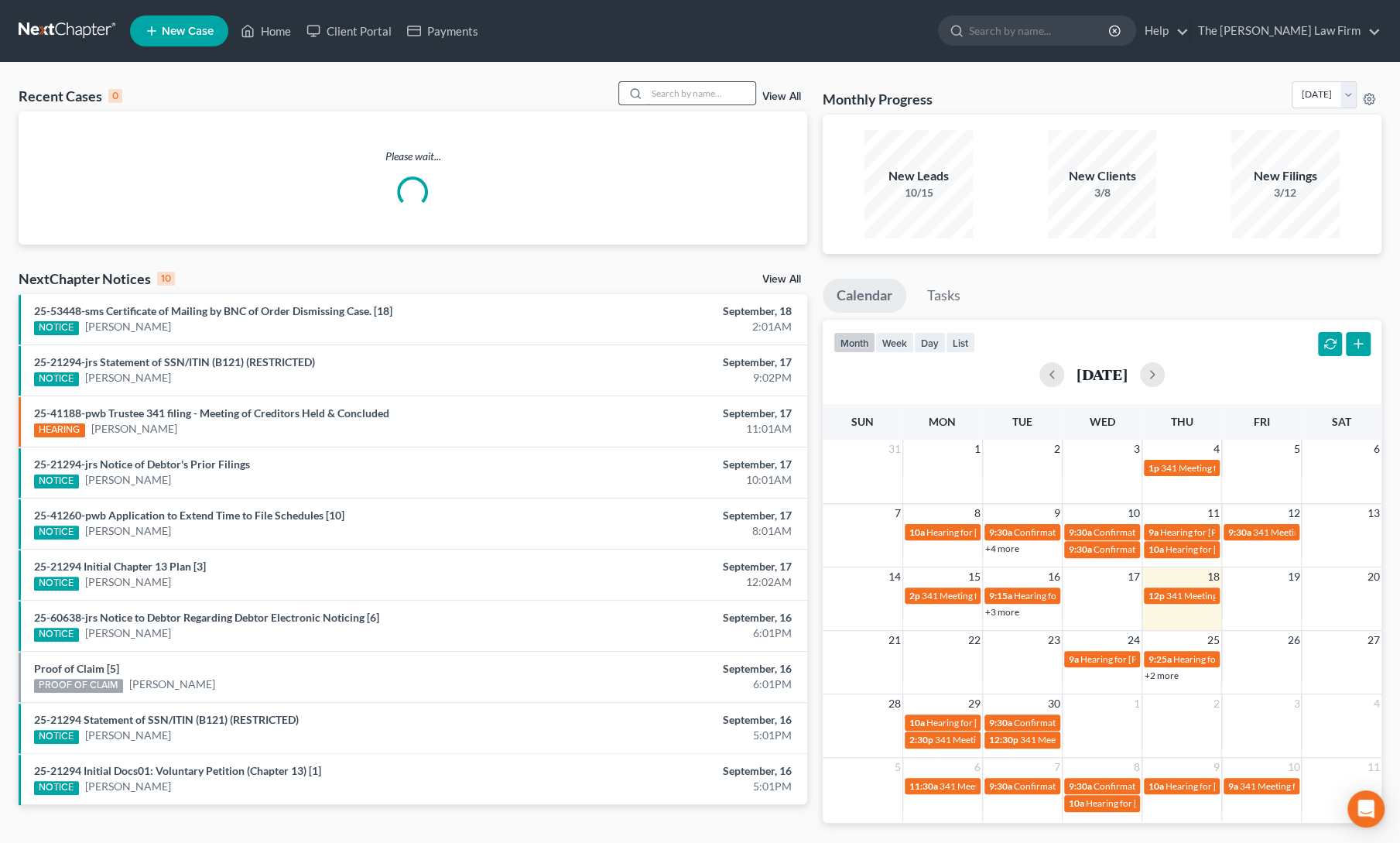
click at [677, 89] on input "search" at bounding box center [701, 93] width 108 height 23
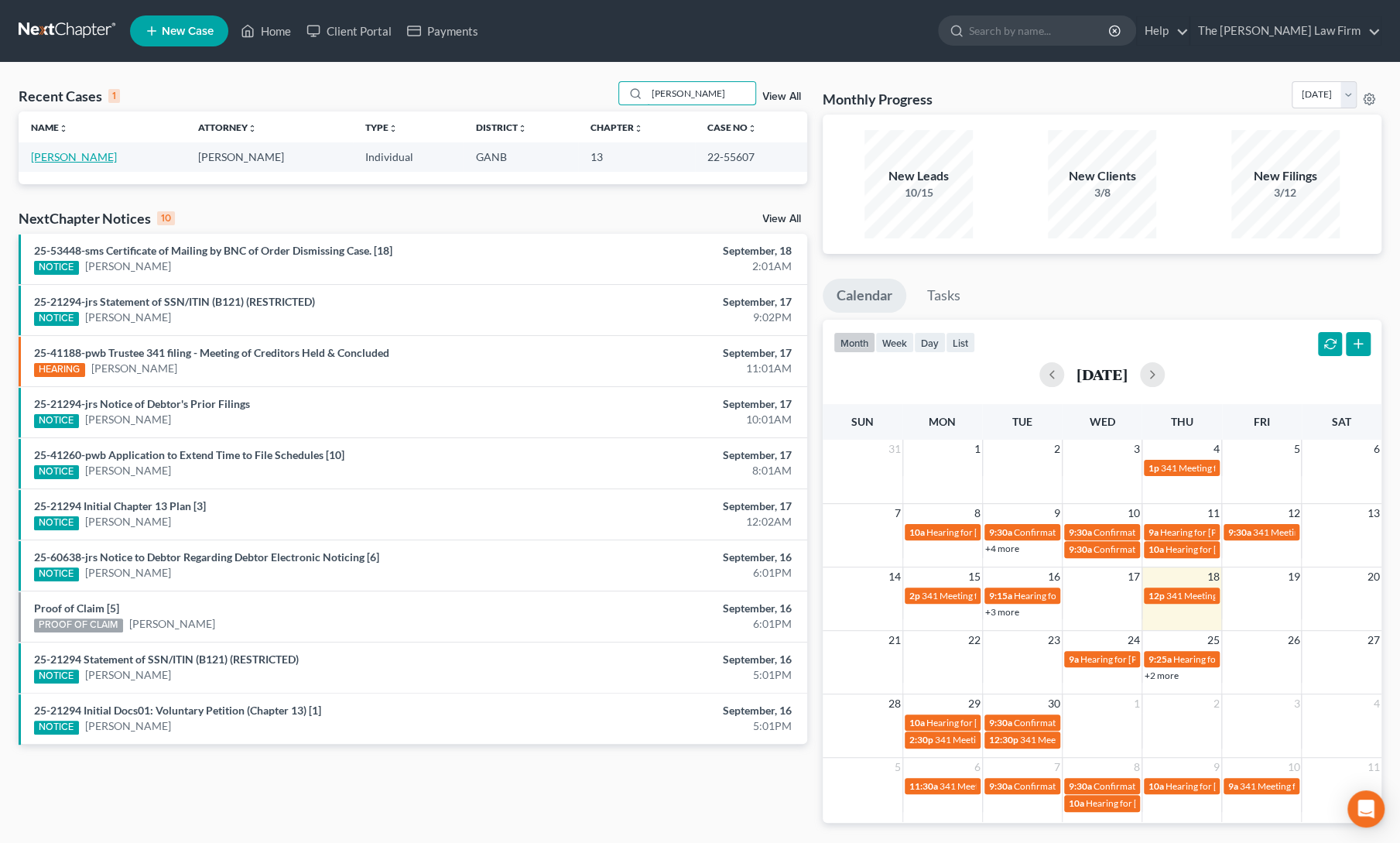
type input "waller"
click at [68, 159] on link "Waller, Rodney" at bounding box center [73, 156] width 86 height 13
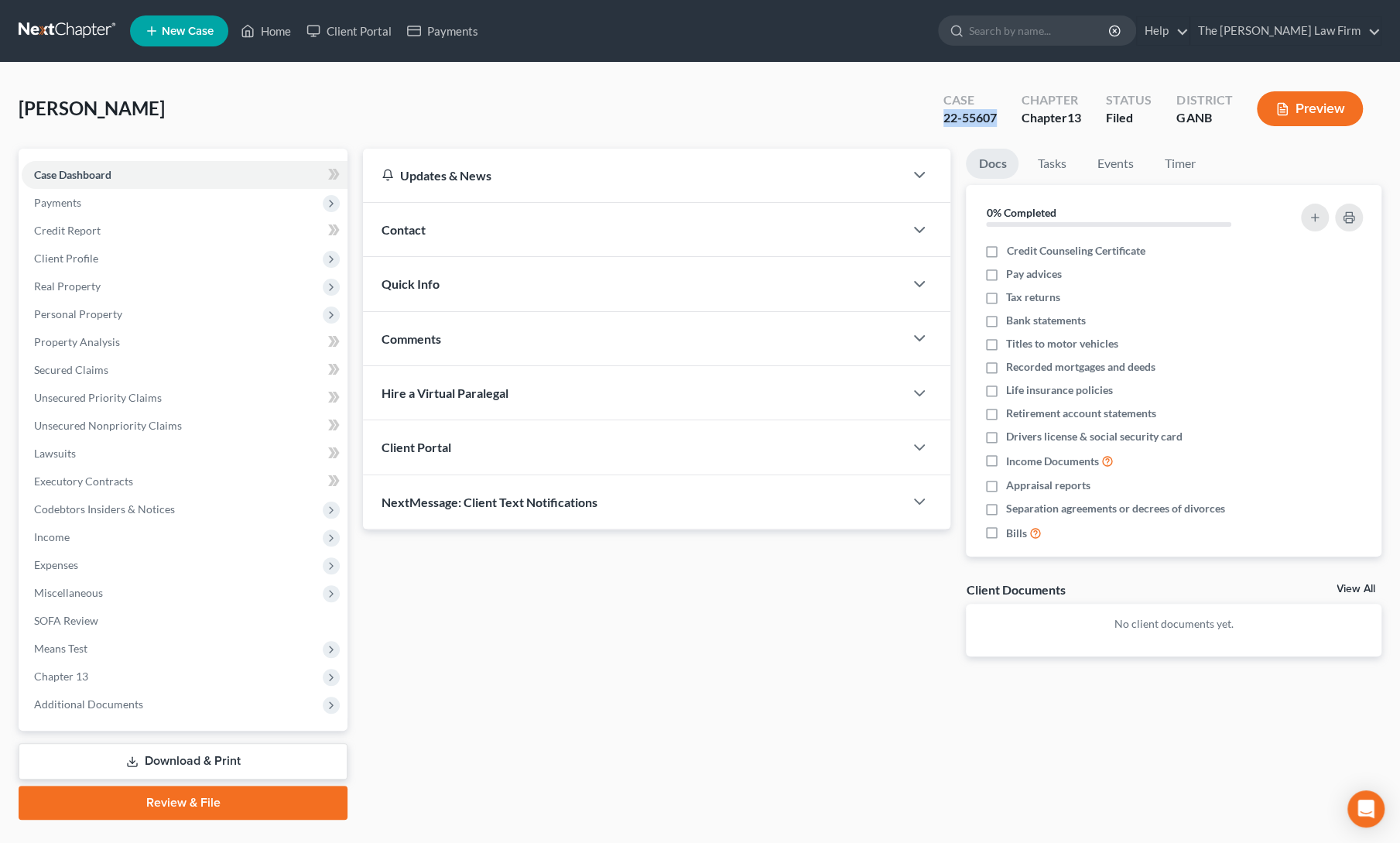
drag, startPoint x: 924, startPoint y: 115, endPoint x: 994, endPoint y: 121, distance: 70.3
click at [994, 121] on div "Case 22-55607 Chapter Chapter 13 Status Filed District GANB Preview" at bounding box center [1153, 108] width 456 height 55
copy div "22-55607"
click at [175, 712] on span "Additional Documents" at bounding box center [184, 704] width 326 height 28
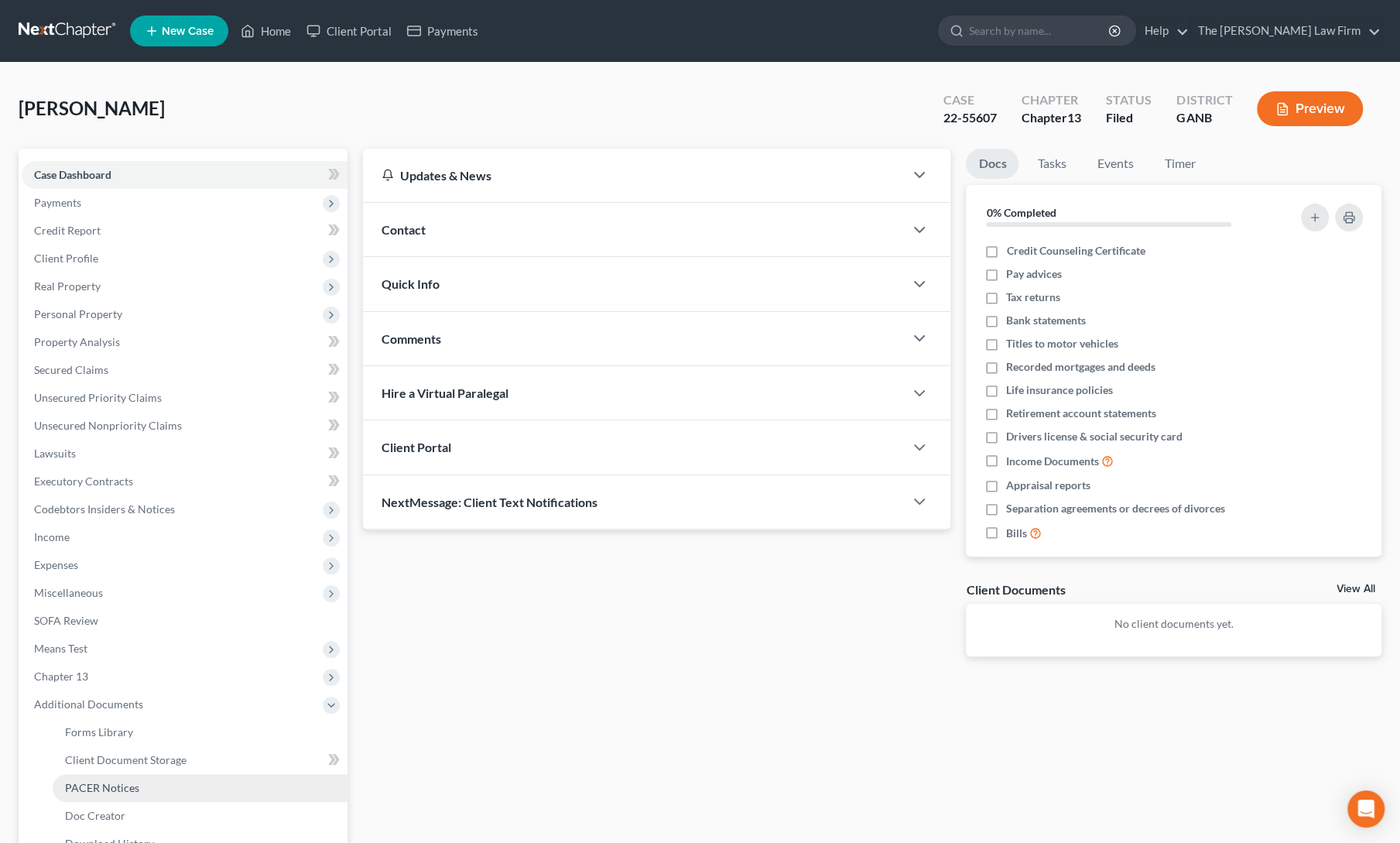
click at [139, 795] on link "PACER Notices" at bounding box center [200, 788] width 295 height 28
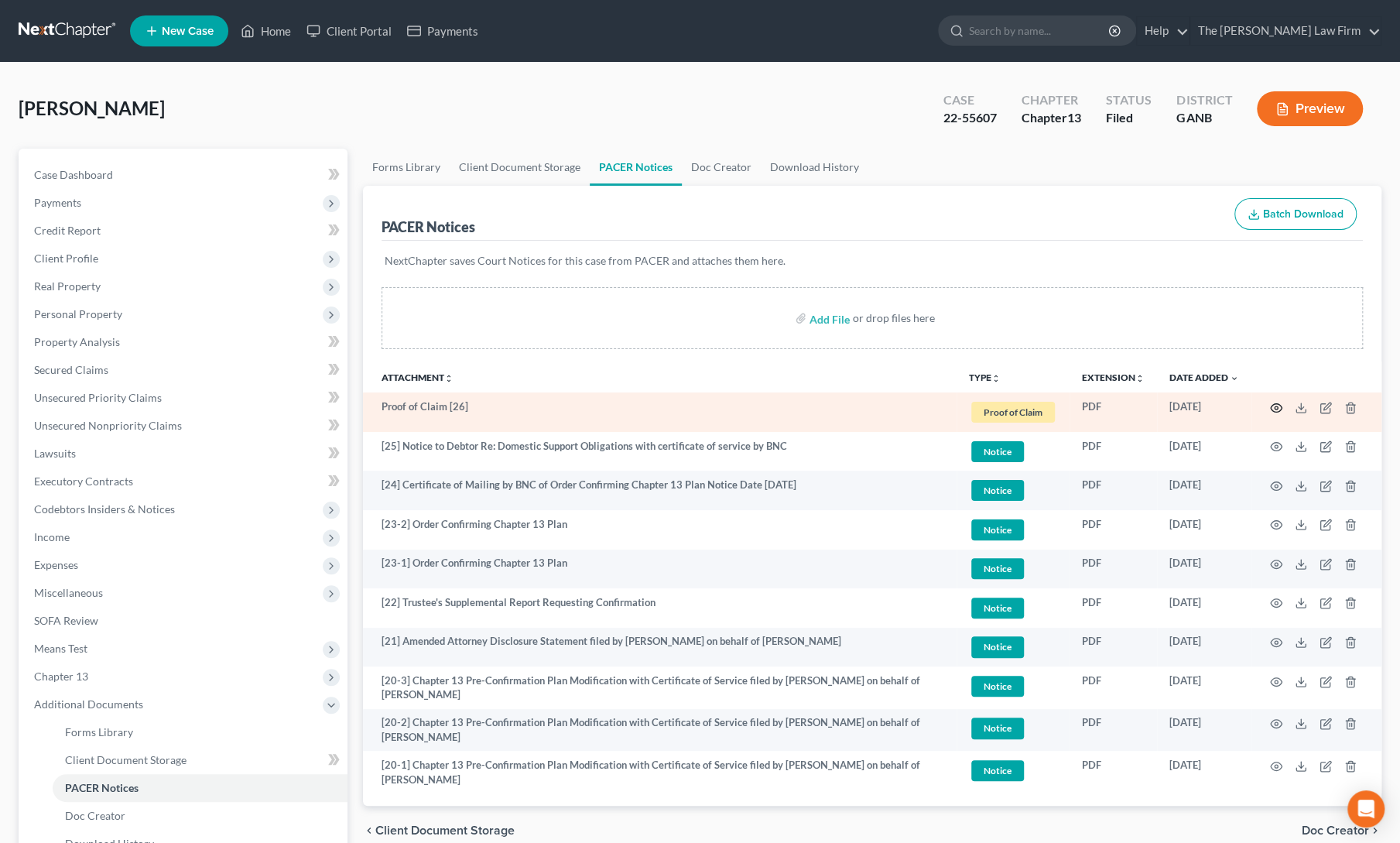
click at [1275, 403] on icon "button" at bounding box center [1276, 408] width 12 height 12
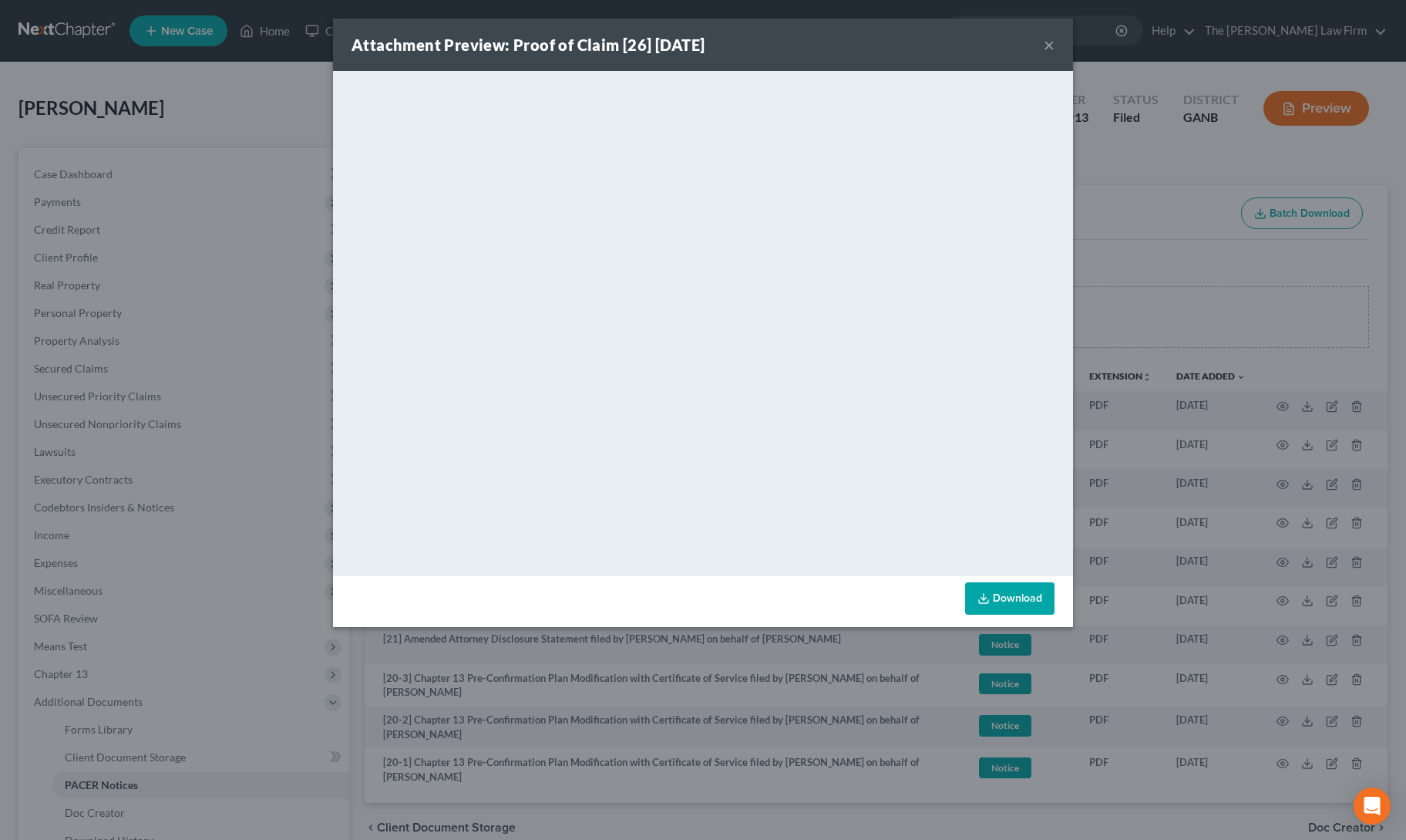
click at [1047, 43] on button "×" at bounding box center [1050, 44] width 10 height 18
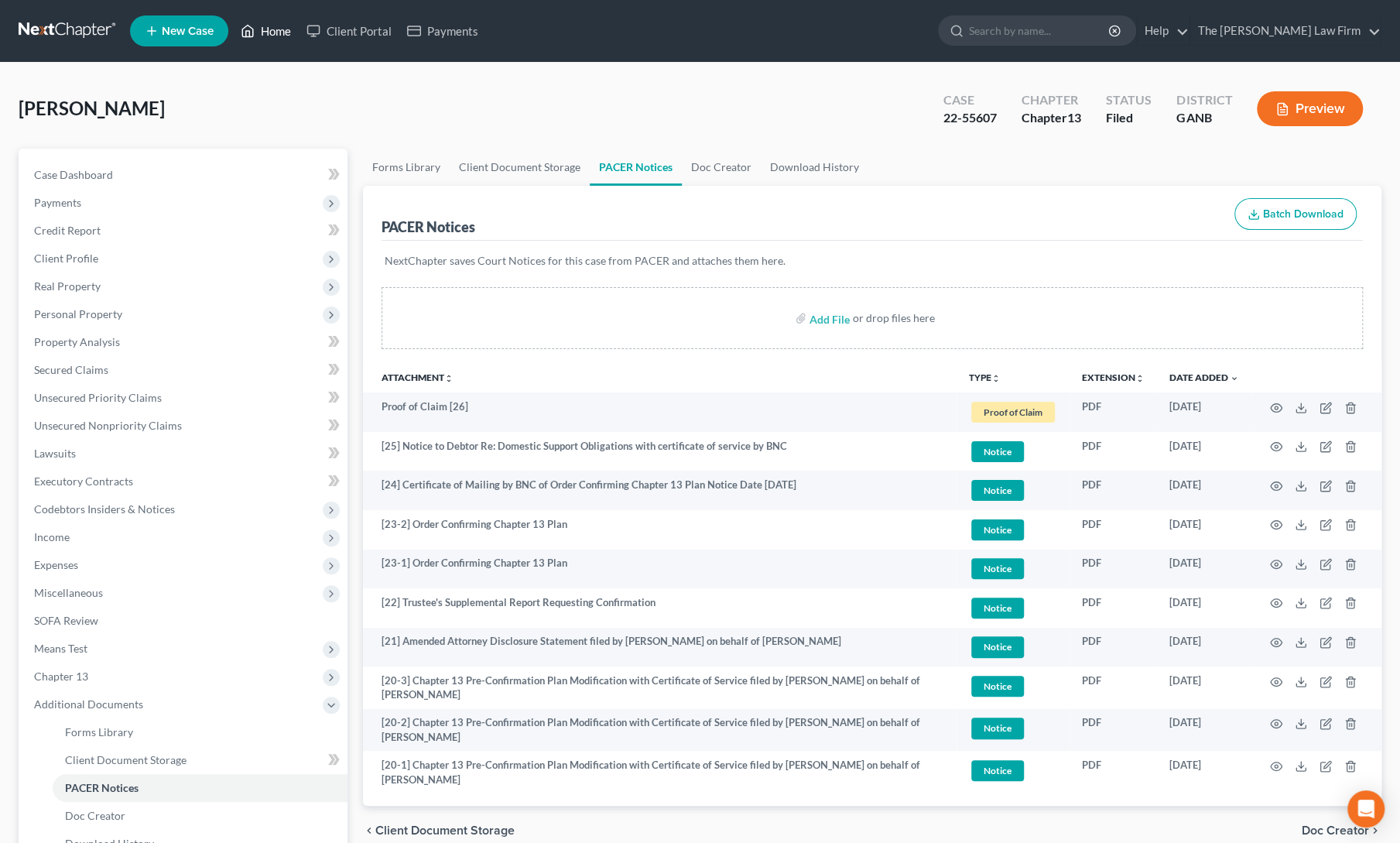
click at [274, 41] on link "Home" at bounding box center [265, 31] width 65 height 28
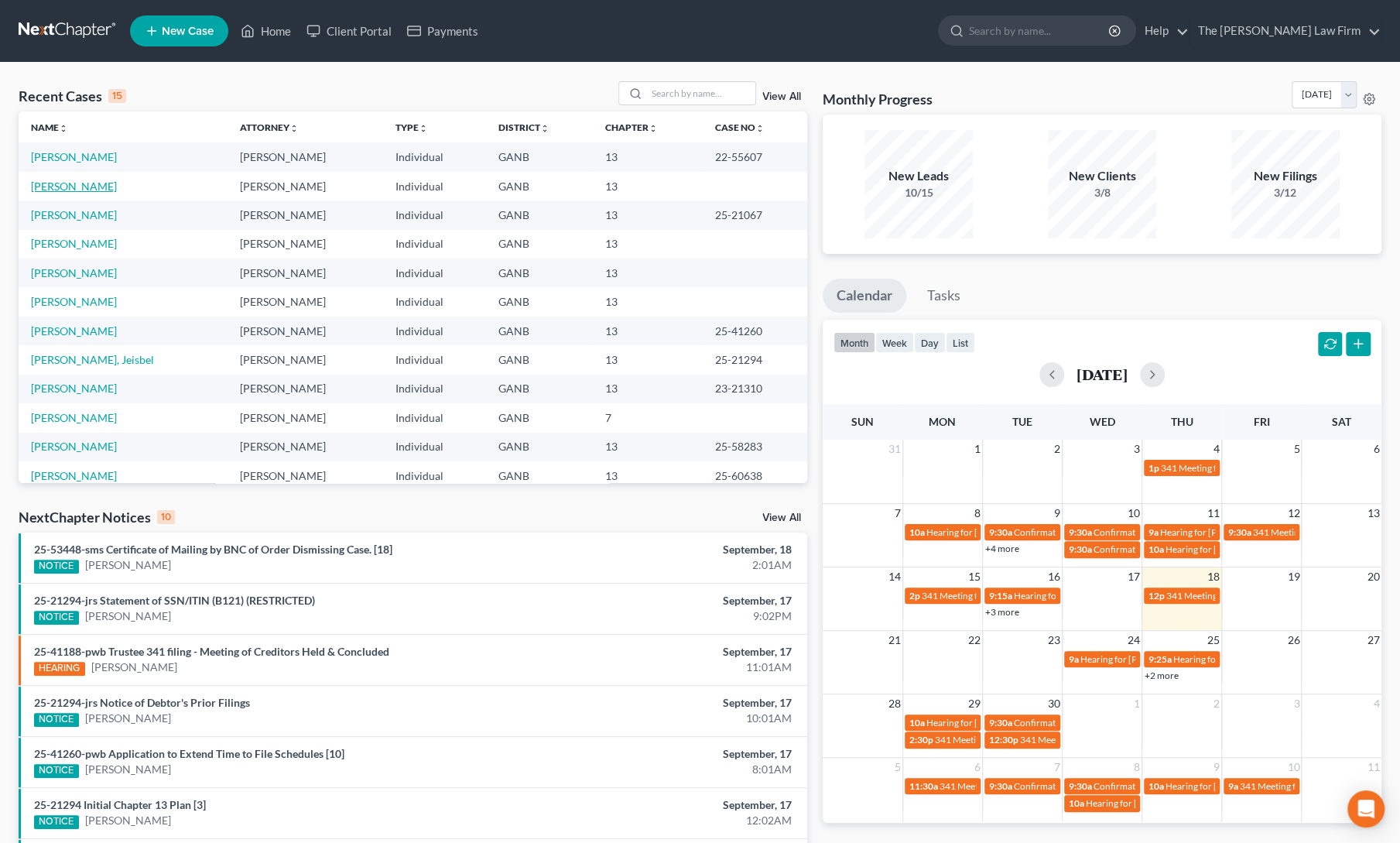
click at [70, 184] on link "[PERSON_NAME]" at bounding box center [73, 186] width 86 height 13
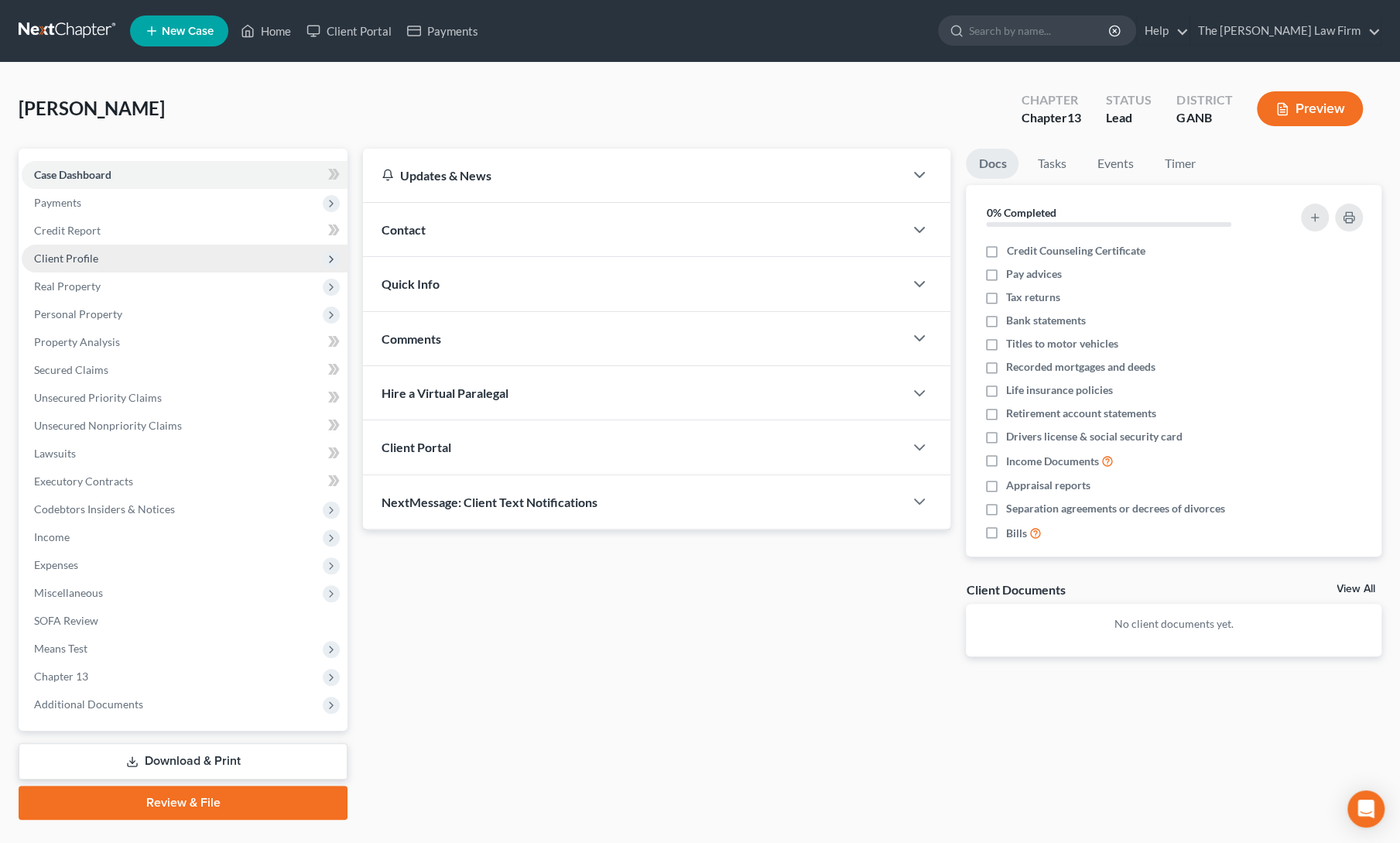
click at [67, 257] on span "Client Profile" at bounding box center [66, 257] width 65 height 13
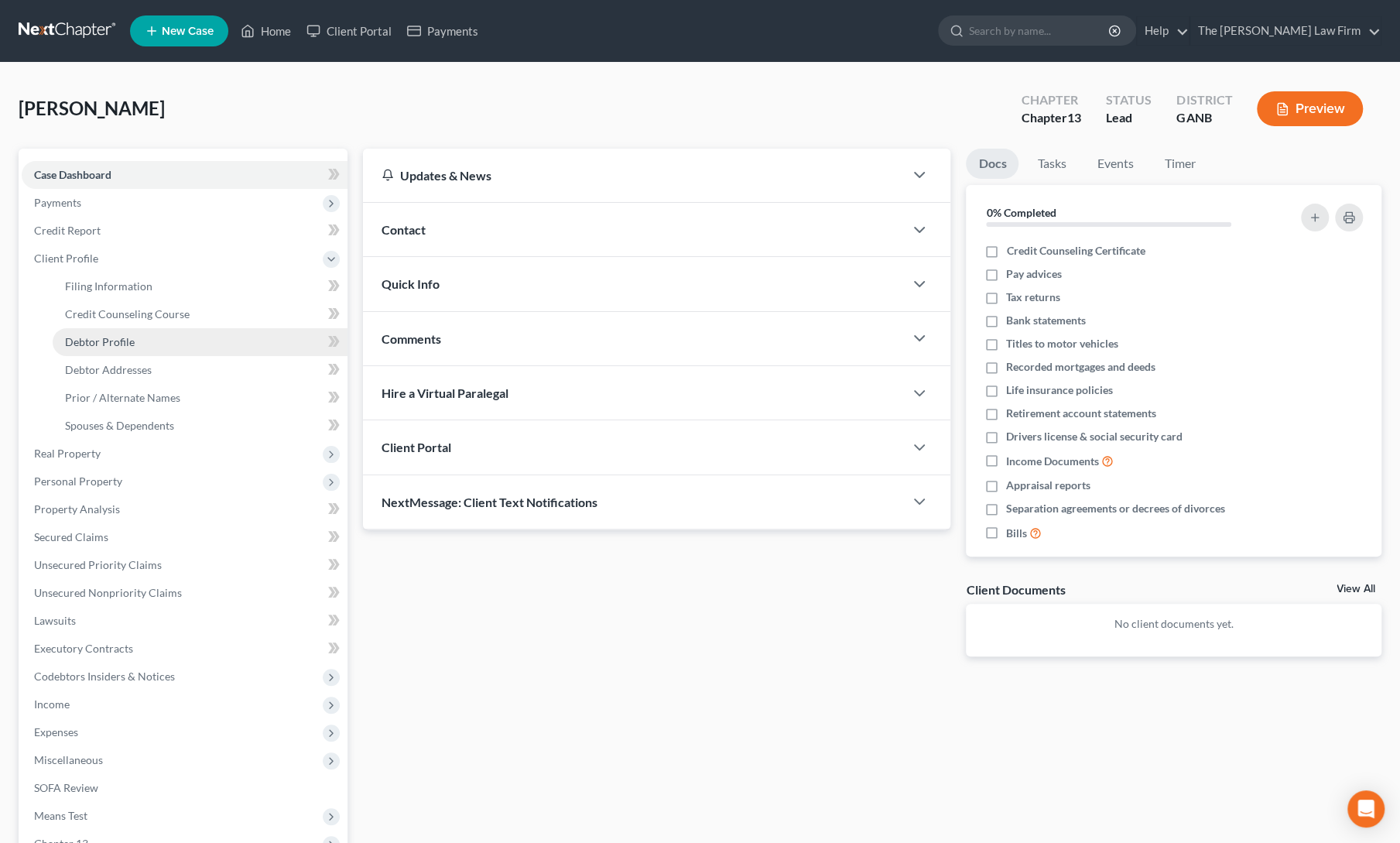
click at [104, 347] on link "Debtor Profile" at bounding box center [200, 342] width 295 height 28
select select "0"
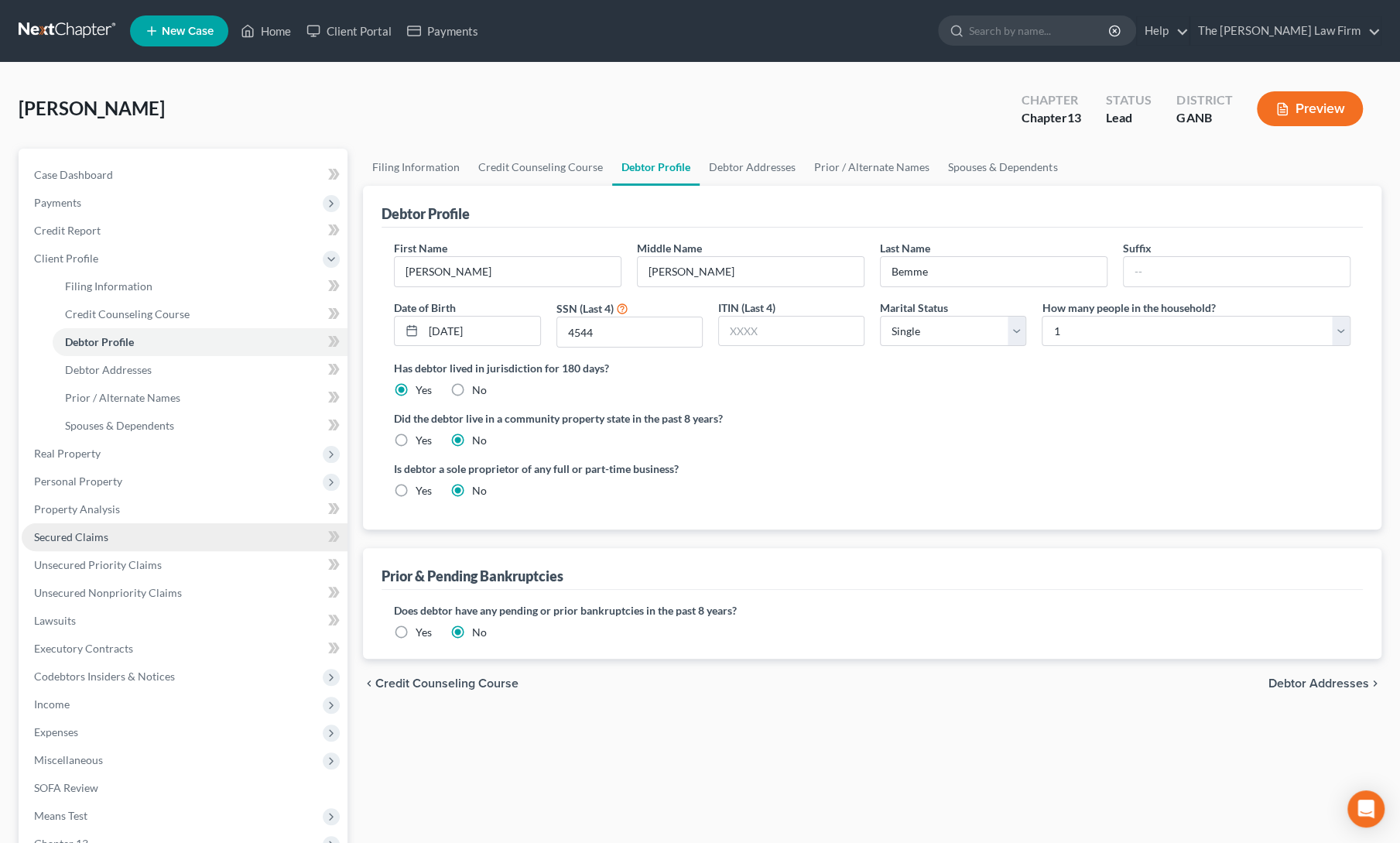
click at [64, 544] on link "Secured Claims" at bounding box center [184, 537] width 326 height 28
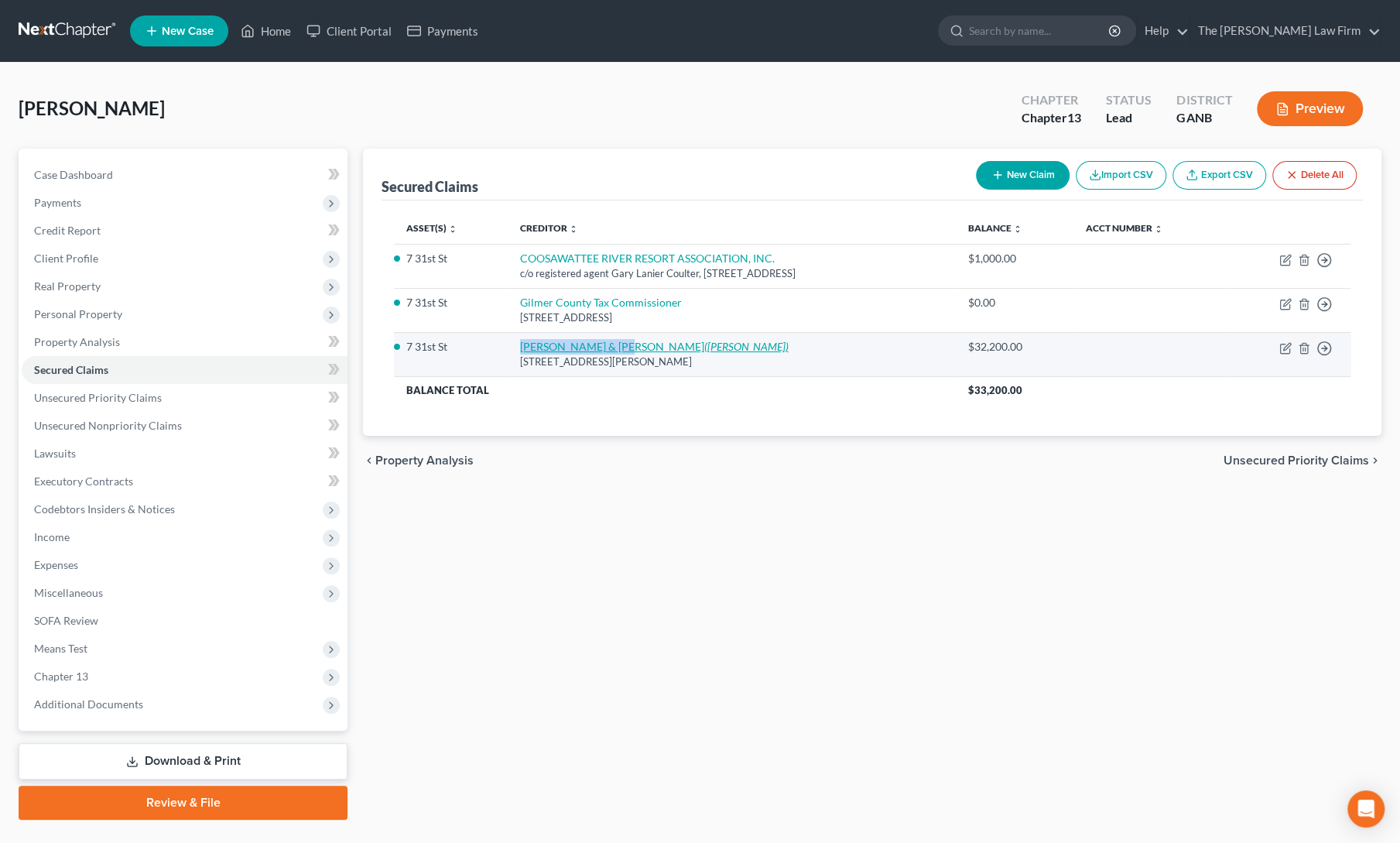
drag, startPoint x: 490, startPoint y: 346, endPoint x: 593, endPoint y: 343, distance: 103.0
click at [593, 343] on td "Keith & Jean Newton (Jeb Chatham) 526 Leonard Evans Rd, Ellijay, GA 30540" at bounding box center [731, 353] width 448 height 45
copy link "[PERSON_NAME] & [PERSON_NAME]"
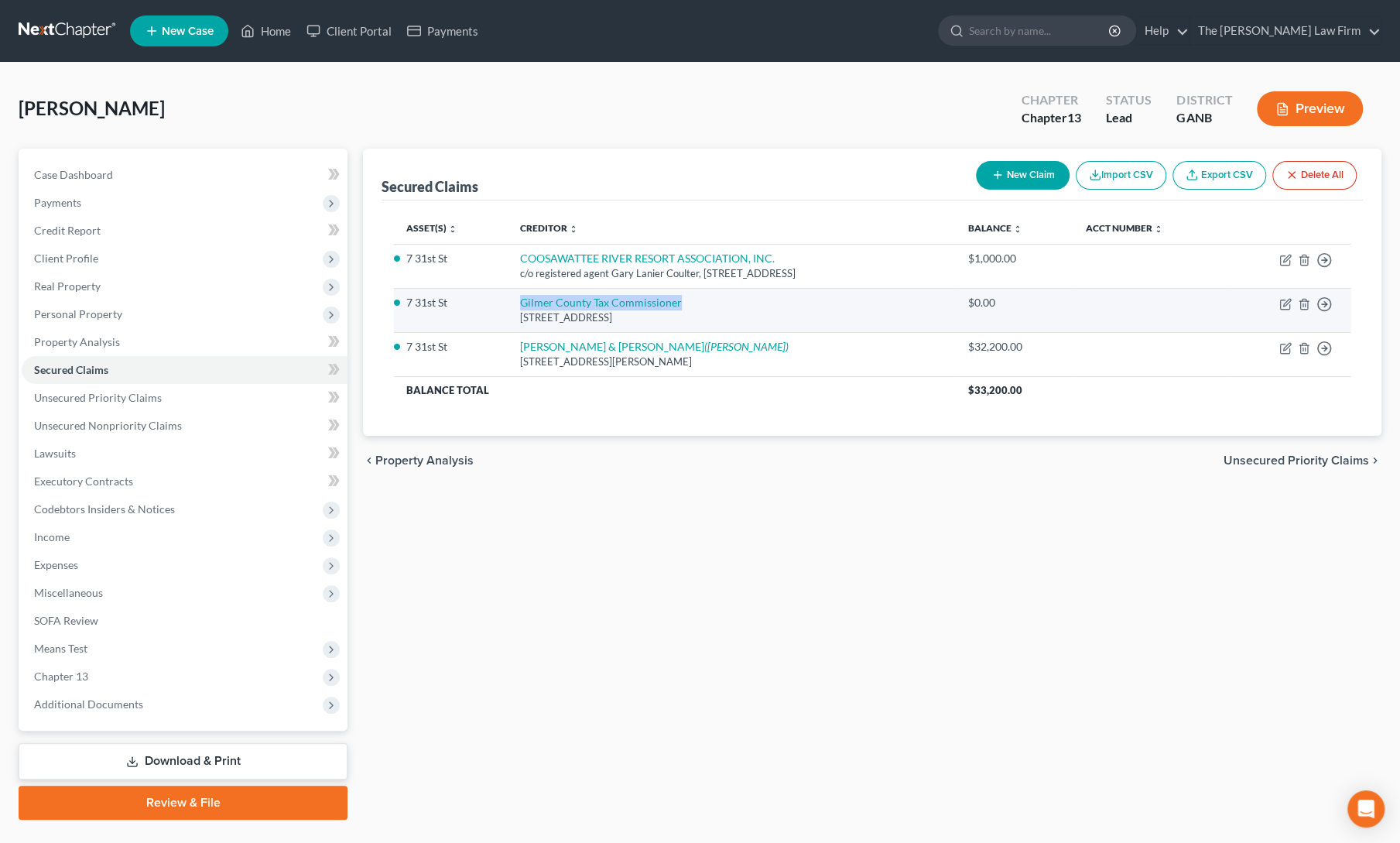
drag, startPoint x: 491, startPoint y: 305, endPoint x: 657, endPoint y: 301, distance: 166.0
click at [657, 301] on td "Gilmer County Tax Commissioner 1 Broad St #105, Ellijay, GA 30540" at bounding box center [731, 310] width 448 height 45
copy link "Gilmer County Tax Commissioner"
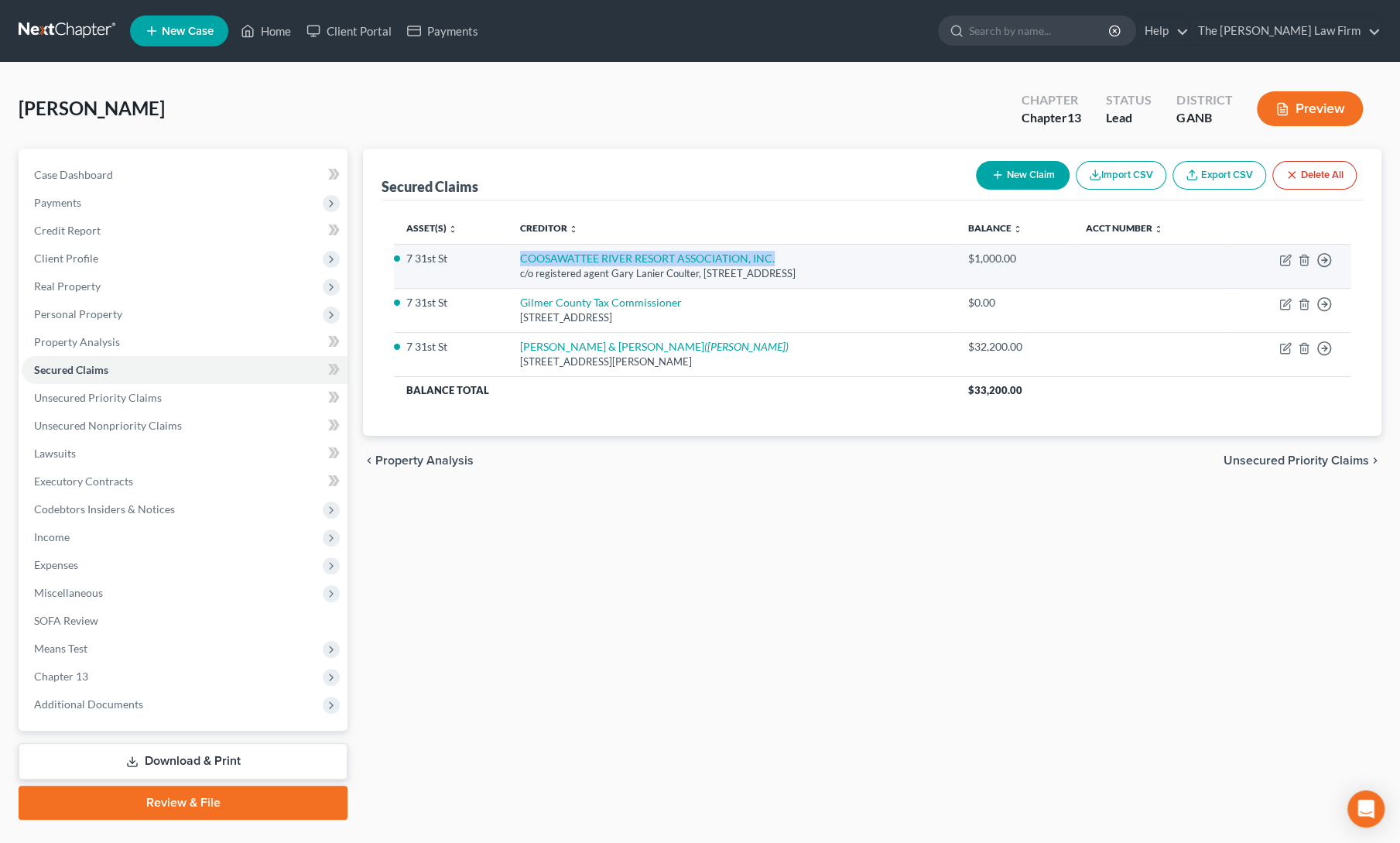
drag, startPoint x: 482, startPoint y: 254, endPoint x: 751, endPoint y: 255, distance: 269.0
click at [751, 255] on tr "7 31st St COOSAWATTEE RIVER RESORT ASSOCIATION, INC. c/o registered agent Gary …" at bounding box center [872, 265] width 957 height 45
copy tr "COOSAWATTEE RIVER RESORT ASSOCIATION, INC."
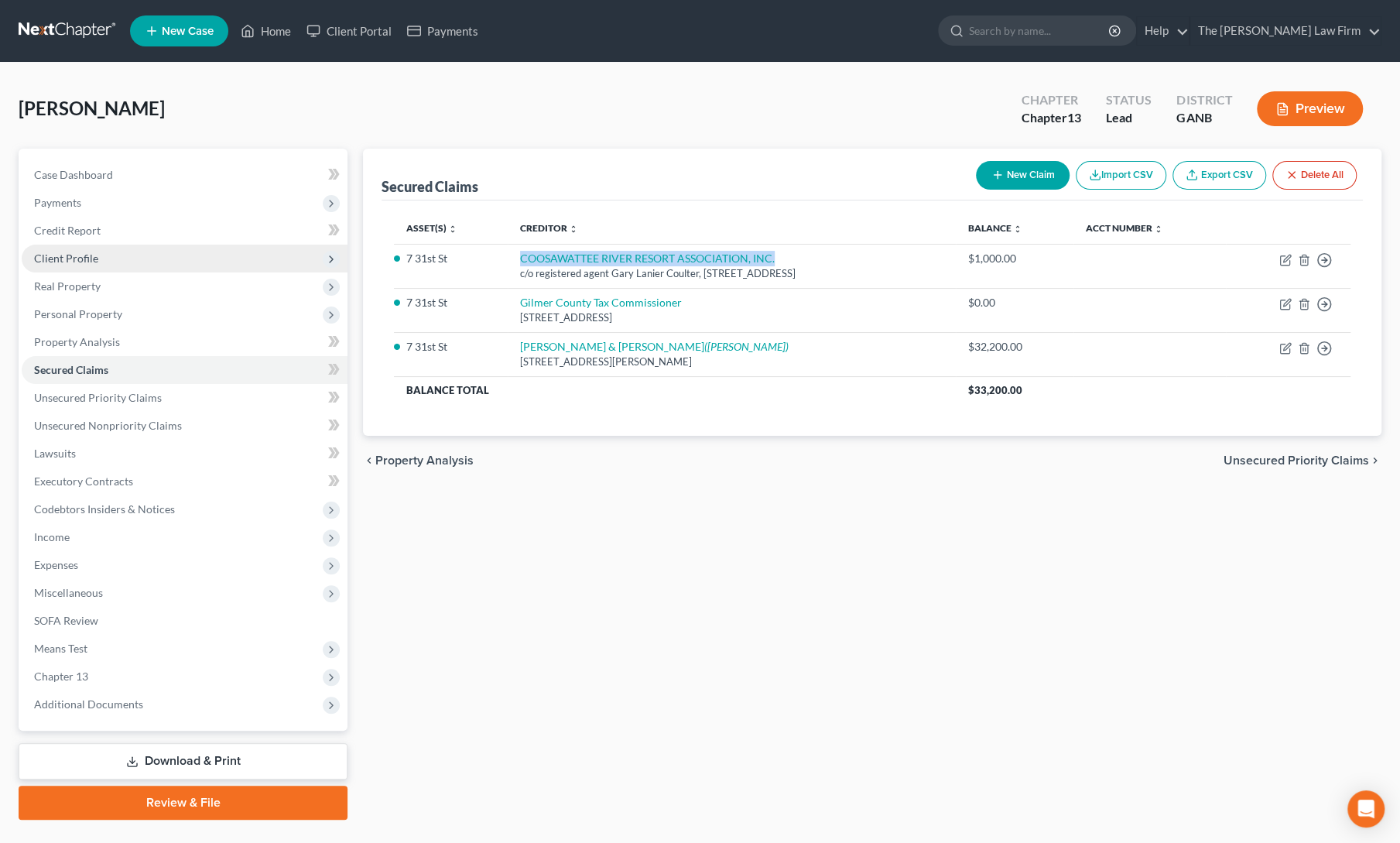
click at [52, 257] on span "Client Profile" at bounding box center [66, 257] width 65 height 13
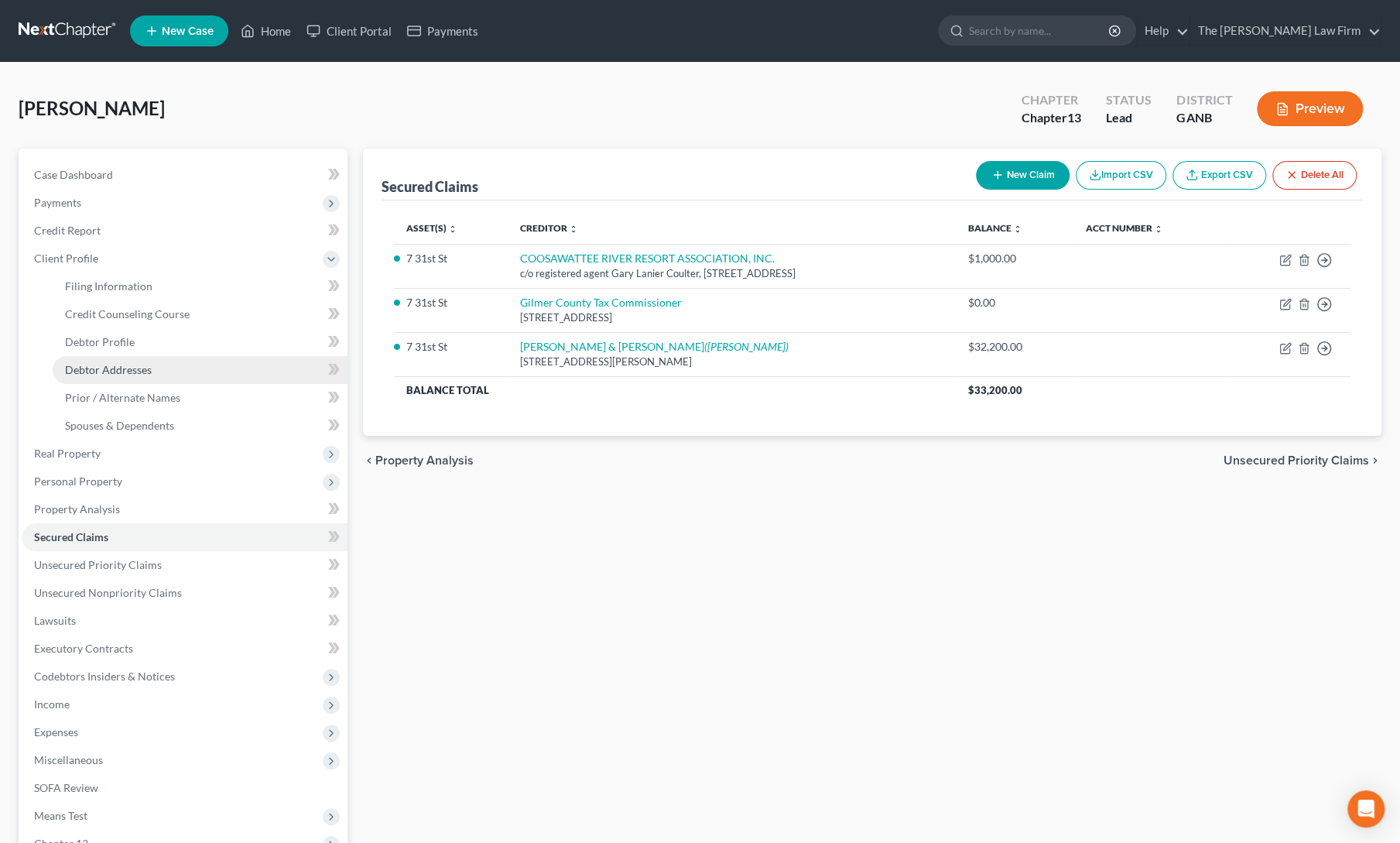
click at [94, 366] on span "Debtor Addresses" at bounding box center [107, 369] width 86 height 13
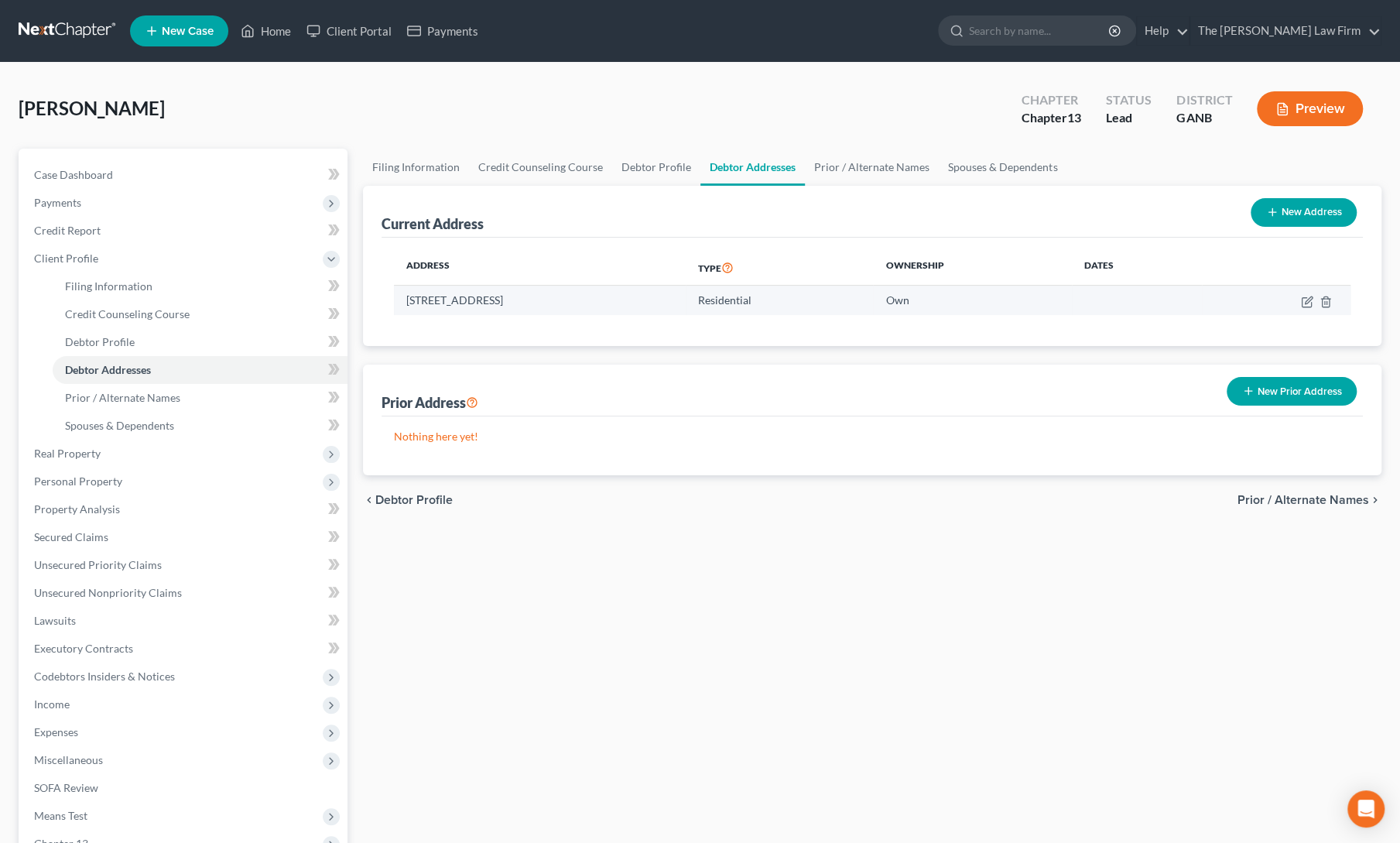
drag, startPoint x: 394, startPoint y: 303, endPoint x: 532, endPoint y: 301, distance: 138.0
click at [532, 301] on td "[STREET_ADDRESS]" at bounding box center [539, 300] width 292 height 30
copy td "[STREET_ADDRESS]"
click at [622, 753] on div "Filing Information Credit Counseling Course Debtor Profile Debtor Addresses Pri…" at bounding box center [872, 567] width 1034 height 838
click at [262, 35] on link "Home" at bounding box center [265, 31] width 65 height 28
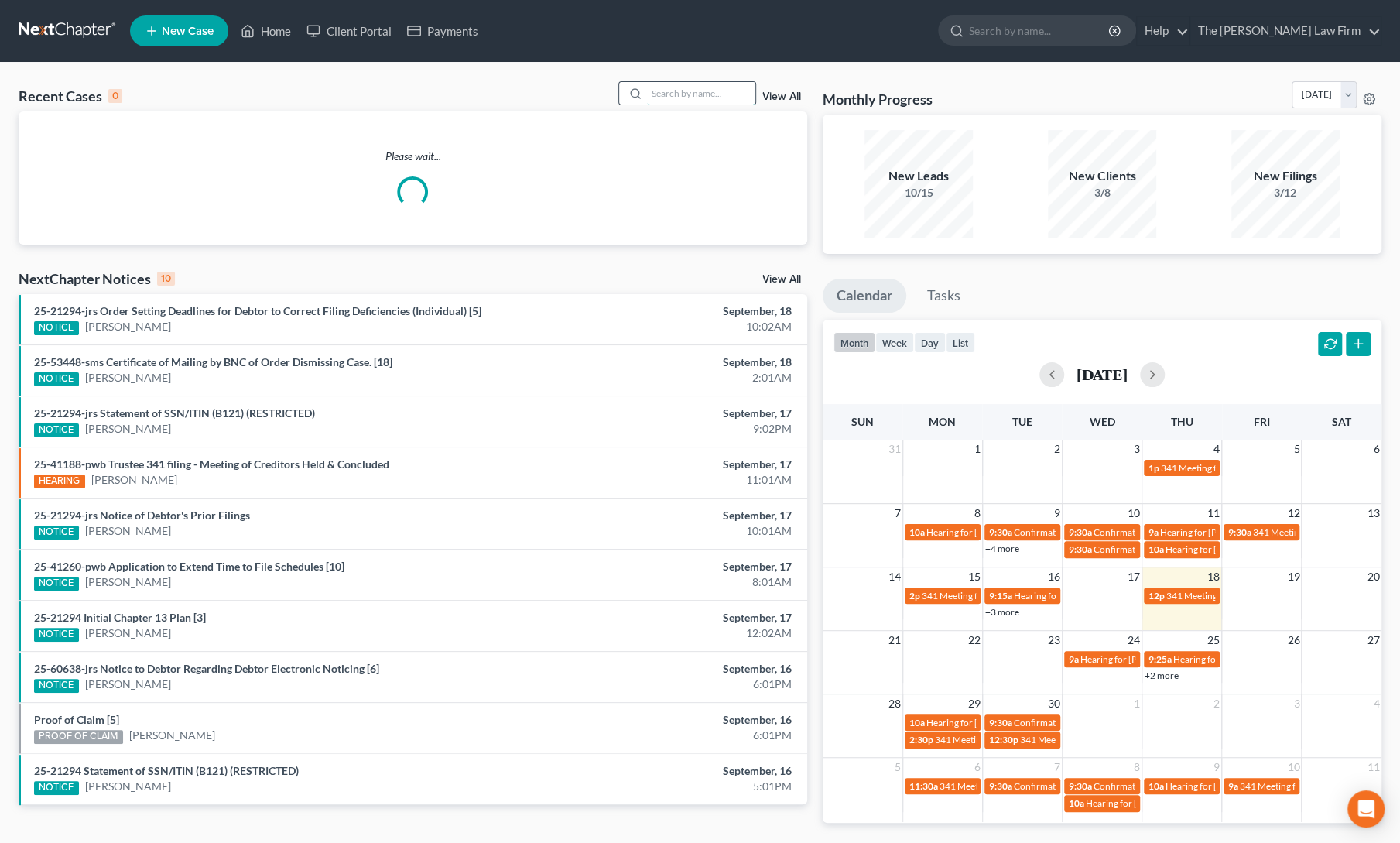
click at [669, 93] on input "search" at bounding box center [701, 93] width 108 height 23
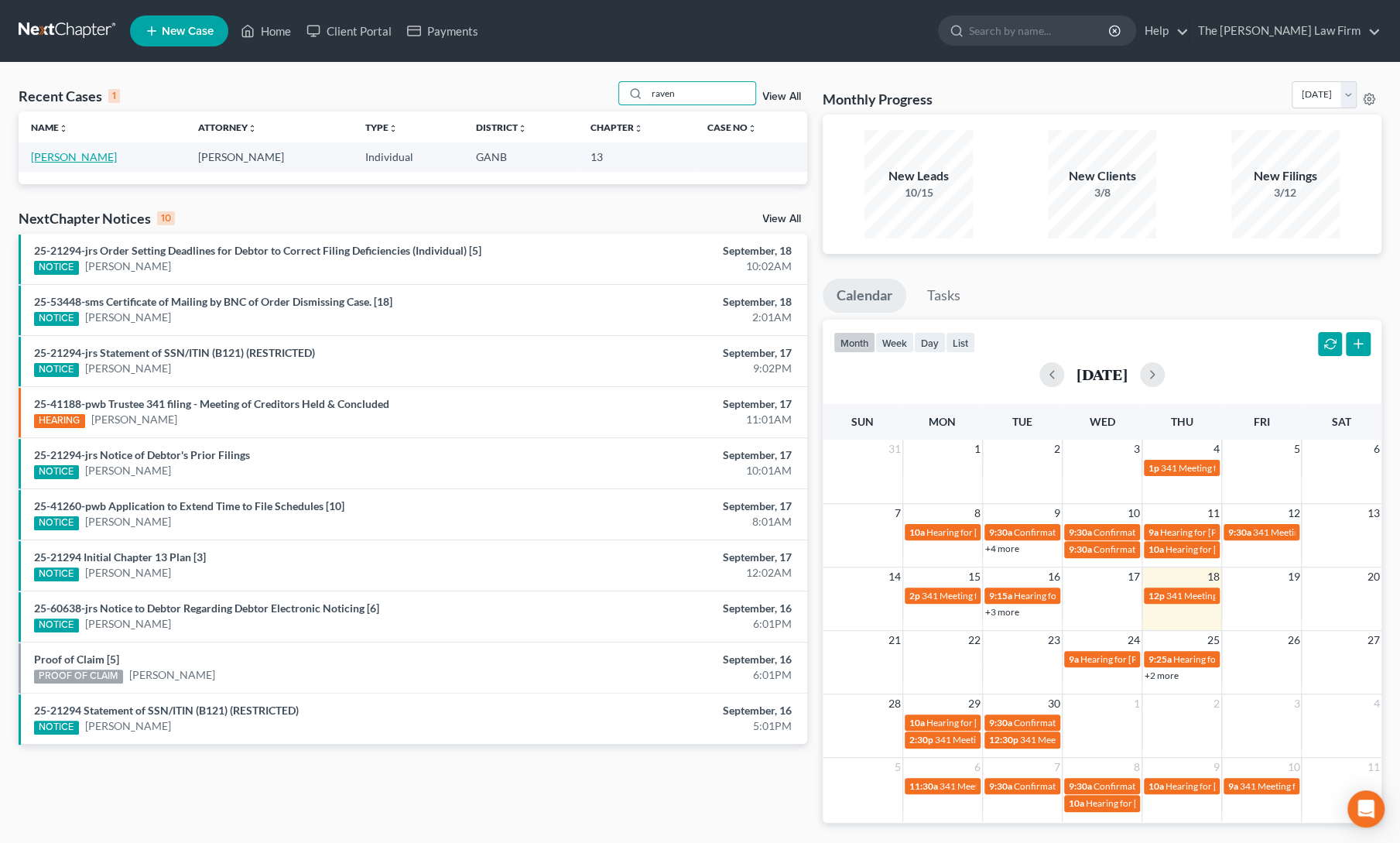
type input "raven"
click at [64, 154] on link "Harris, Raven" at bounding box center [73, 156] width 86 height 13
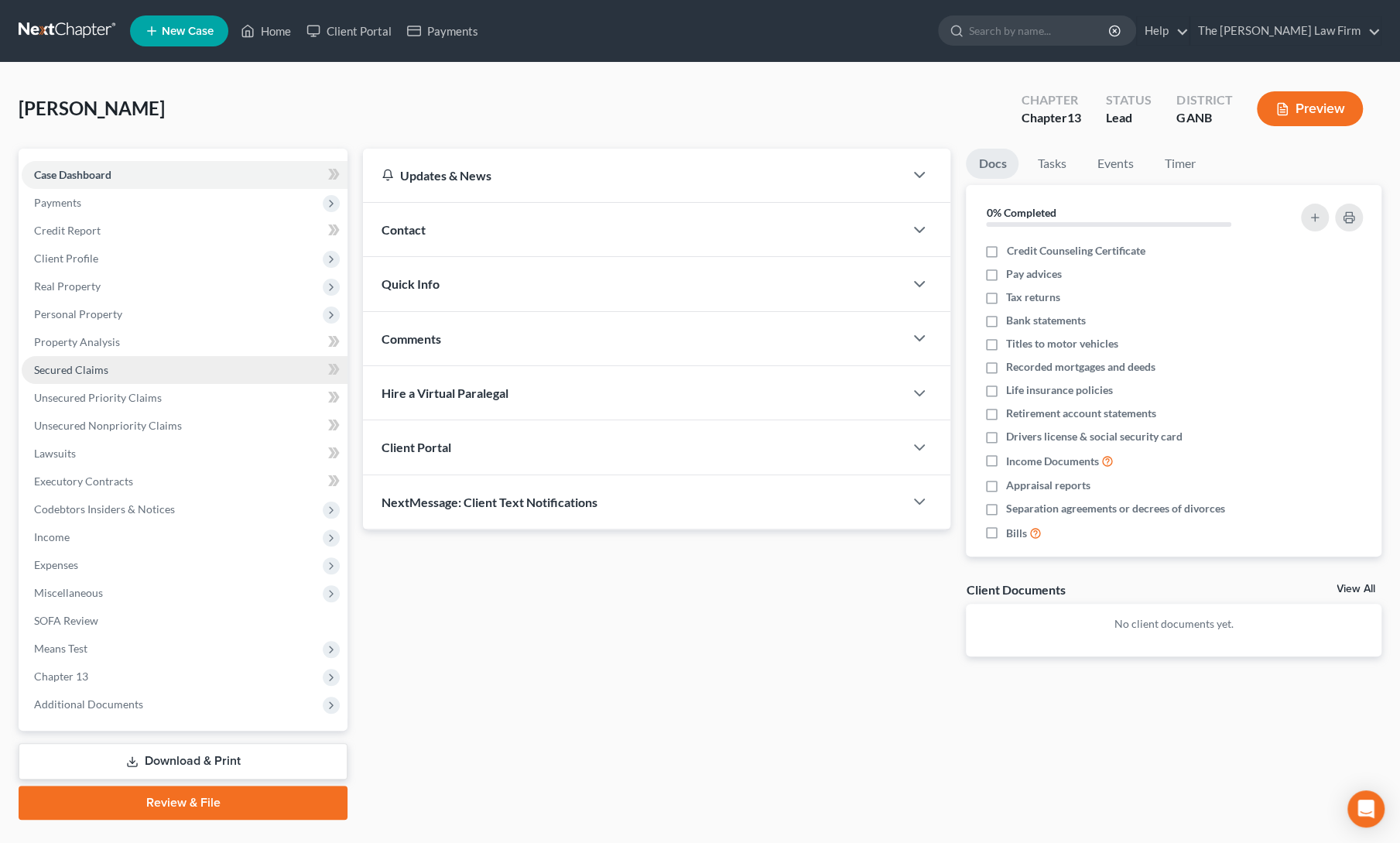
click at [52, 372] on span "Secured Claims" at bounding box center [71, 369] width 74 height 13
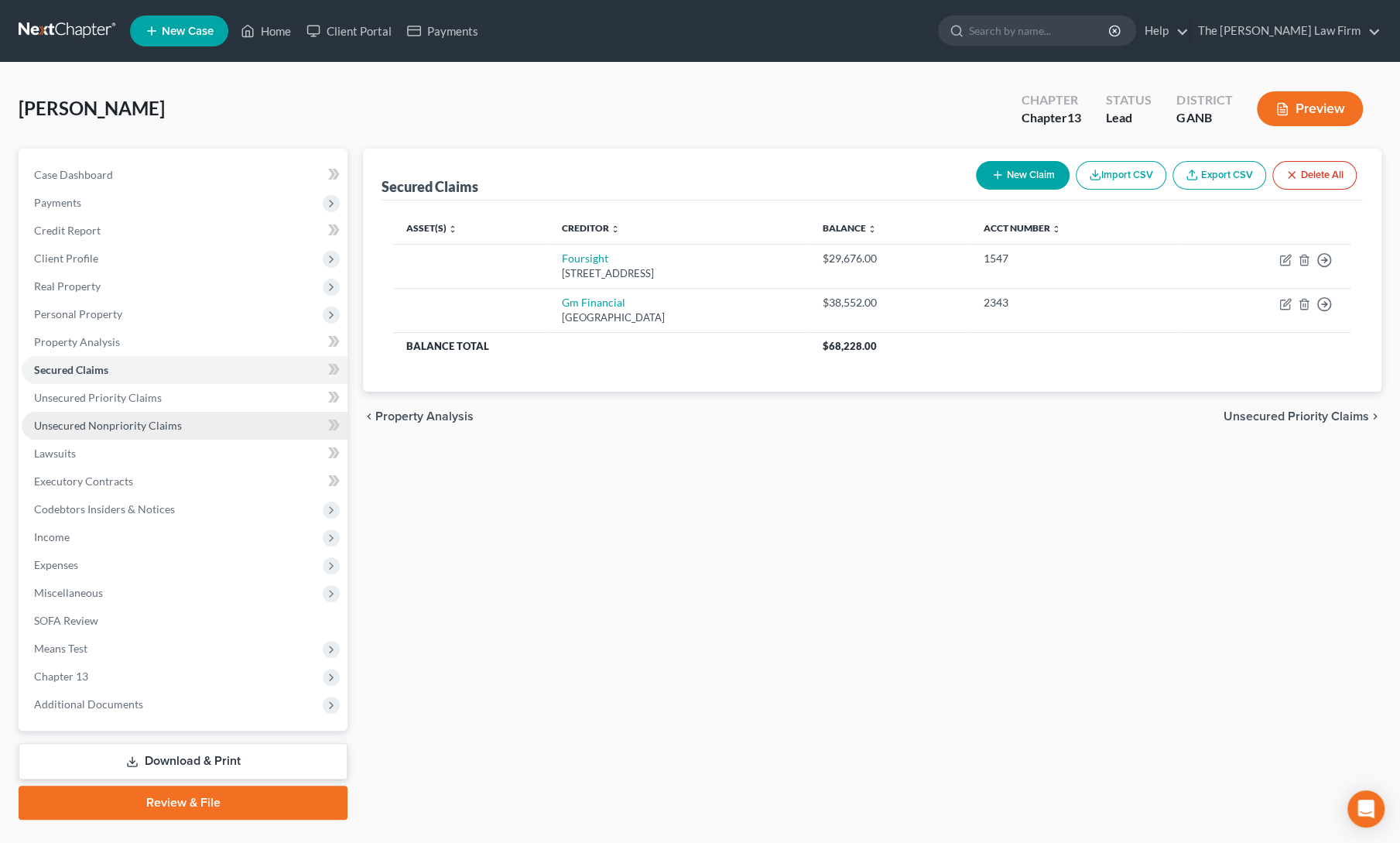
click at [139, 427] on span "Unsecured Nonpriority Claims" at bounding box center [107, 425] width 148 height 13
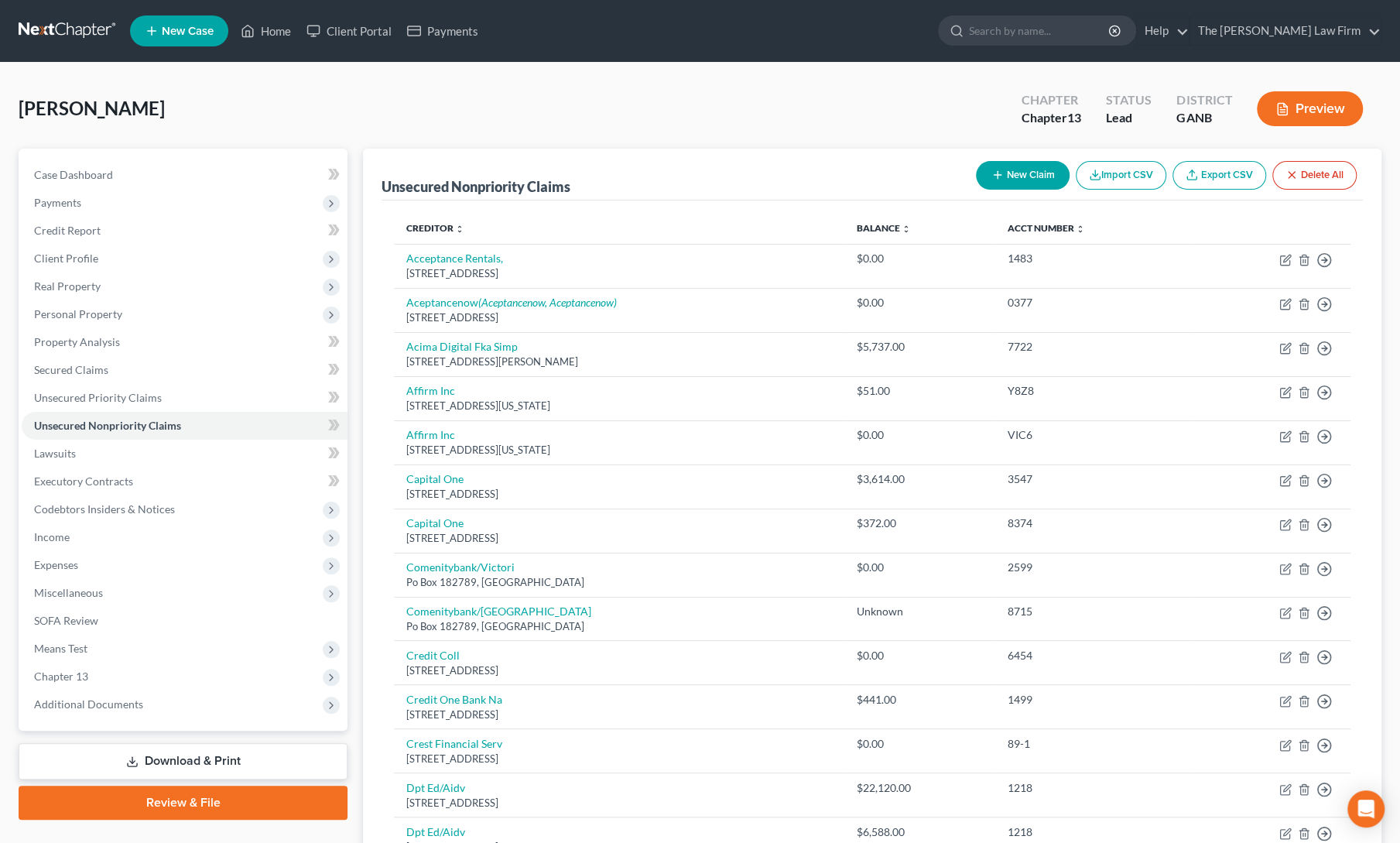
click at [1013, 175] on button "New Claim" at bounding box center [1022, 175] width 93 height 29
select select "0"
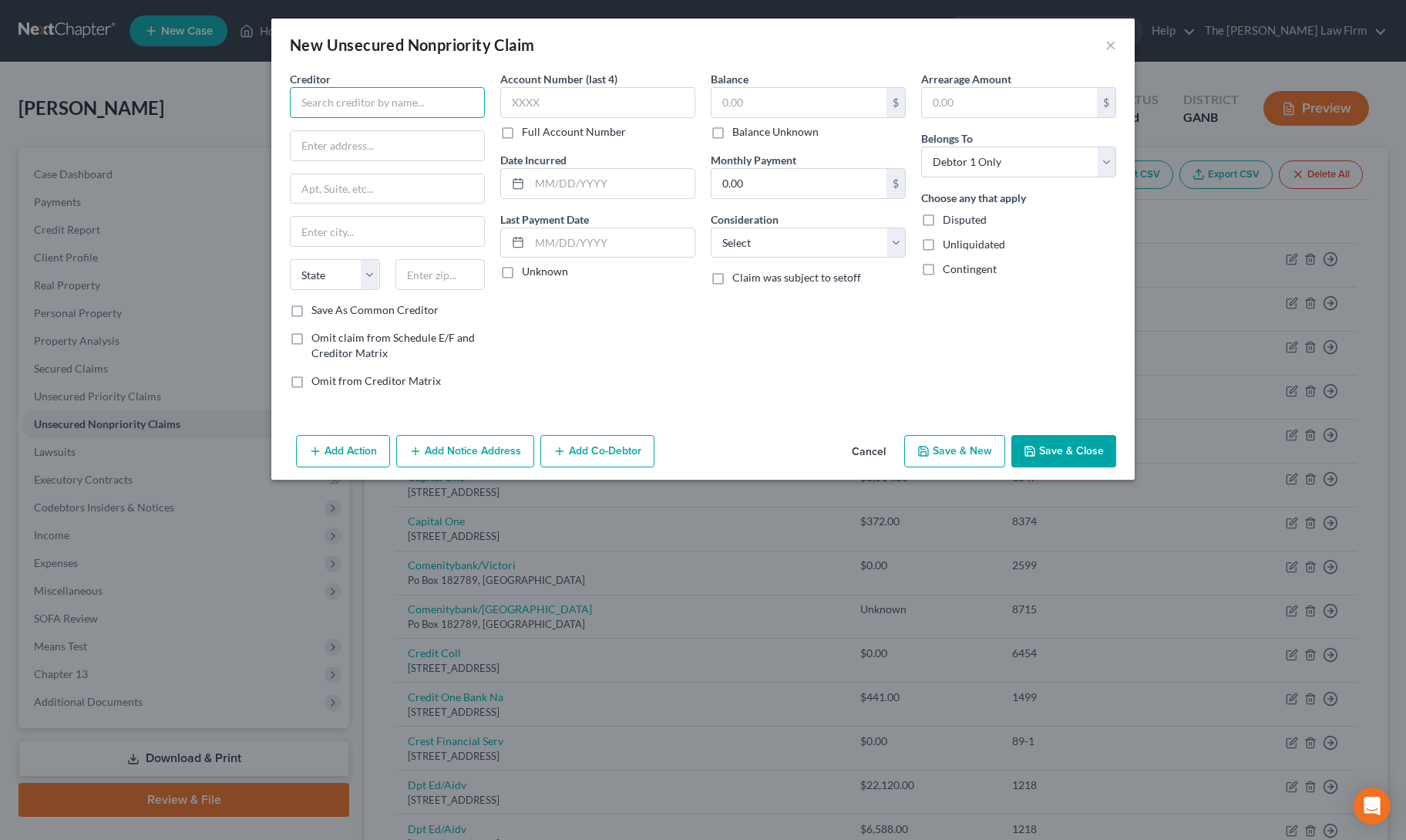
click at [368, 104] on input "text" at bounding box center [387, 102] width 195 height 30
click at [368, 104] on input "Northside Hospital" at bounding box center [387, 102] width 195 height 30
click at [367, 109] on input "Northside Hospital" at bounding box center [387, 102] width 195 height 30
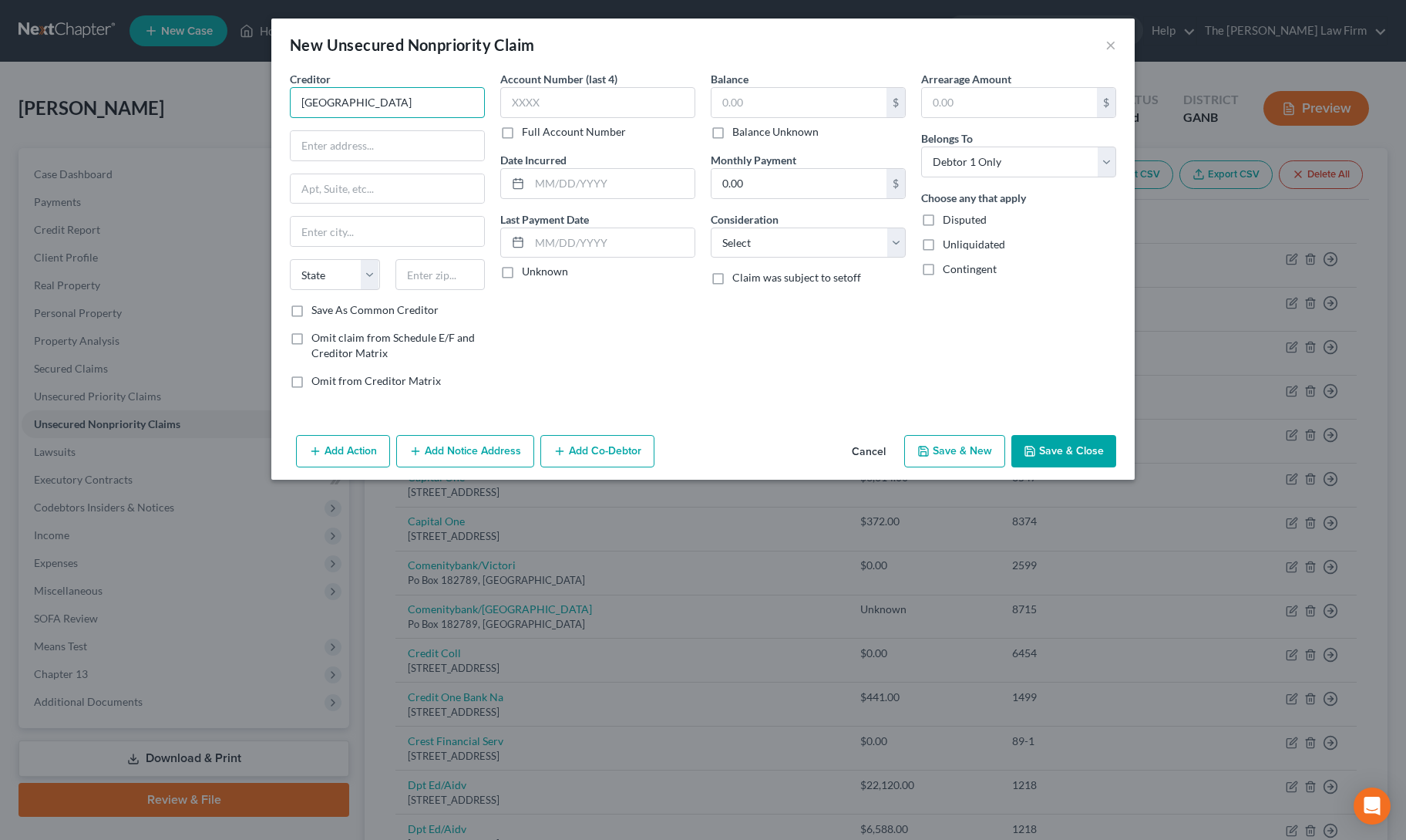
click at [390, 101] on input "Northside Hospital" at bounding box center [387, 102] width 195 height 30
click at [387, 146] on div "1000 Johnson Ferry Rd, Atlanta, GA 30342" at bounding box center [383, 143] width 160 height 13
type input "Northside Hospital"
type input "1000 Johnson Ferry Rd"
type input "[GEOGRAPHIC_DATA]"
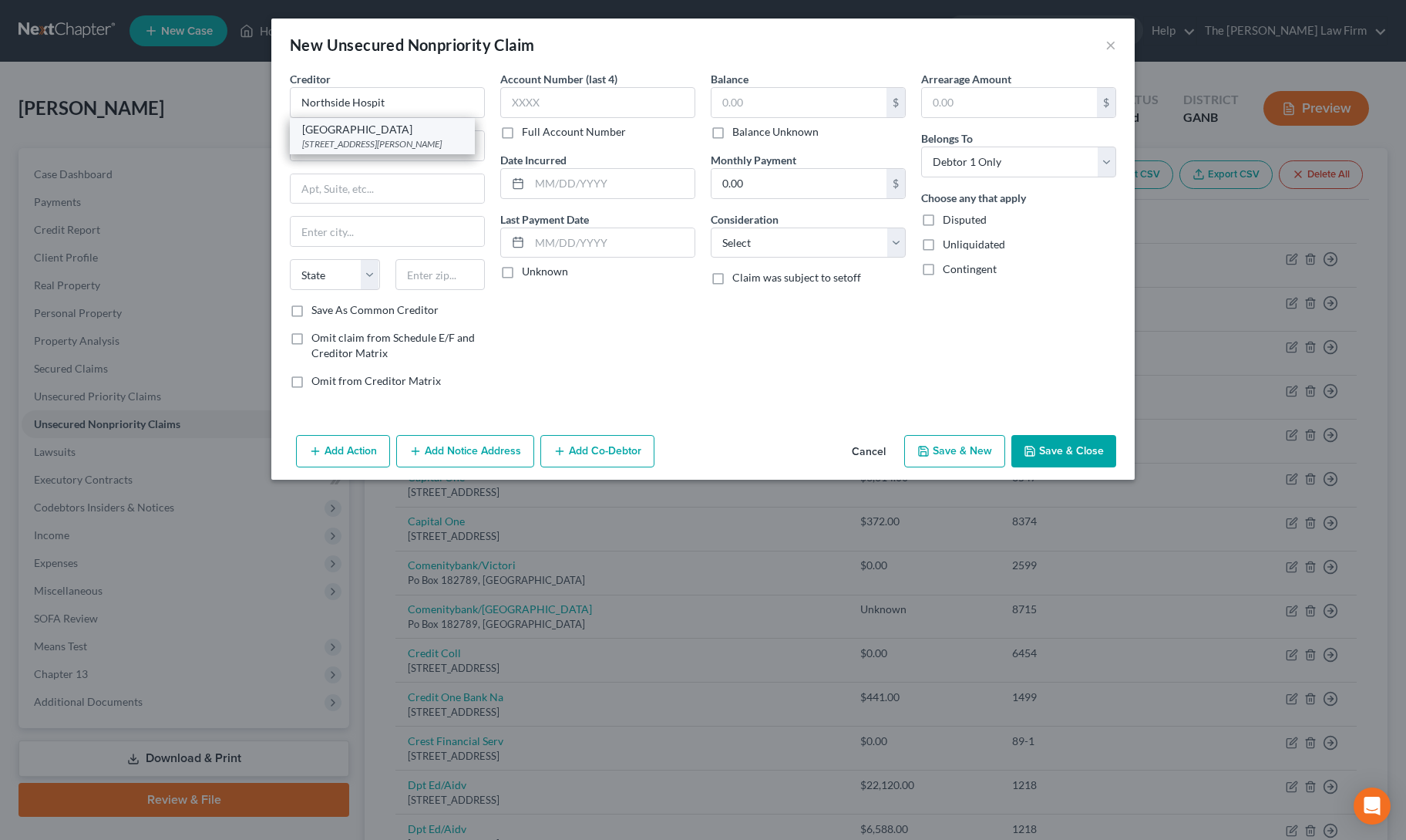
select select "10"
type input "30342"
click at [734, 103] on input "text" at bounding box center [798, 103] width 175 height 30
type input "2,000"
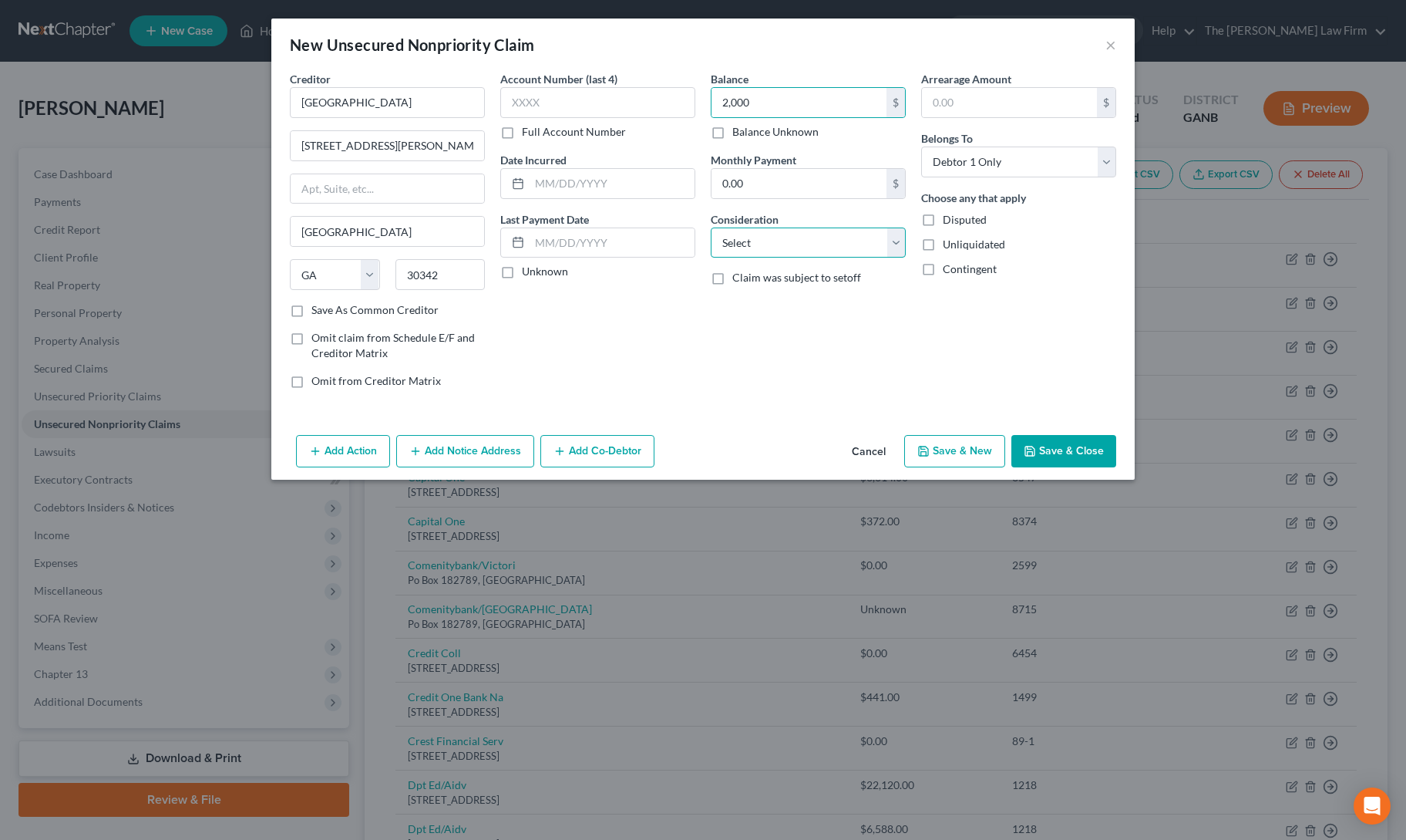
click at [771, 244] on select "Select Cable / Satellite Services Collection Agency Credit Card Debt Debt Couns…" at bounding box center [809, 243] width 195 height 30
select select "9"
click at [711, 228] on select "Select Cable / Satellite Services Collection Agency Credit Card Debt Debt Couns…" at bounding box center [809, 243] width 195 height 30
click at [1063, 451] on button "Save & Close" at bounding box center [1063, 450] width 105 height 32
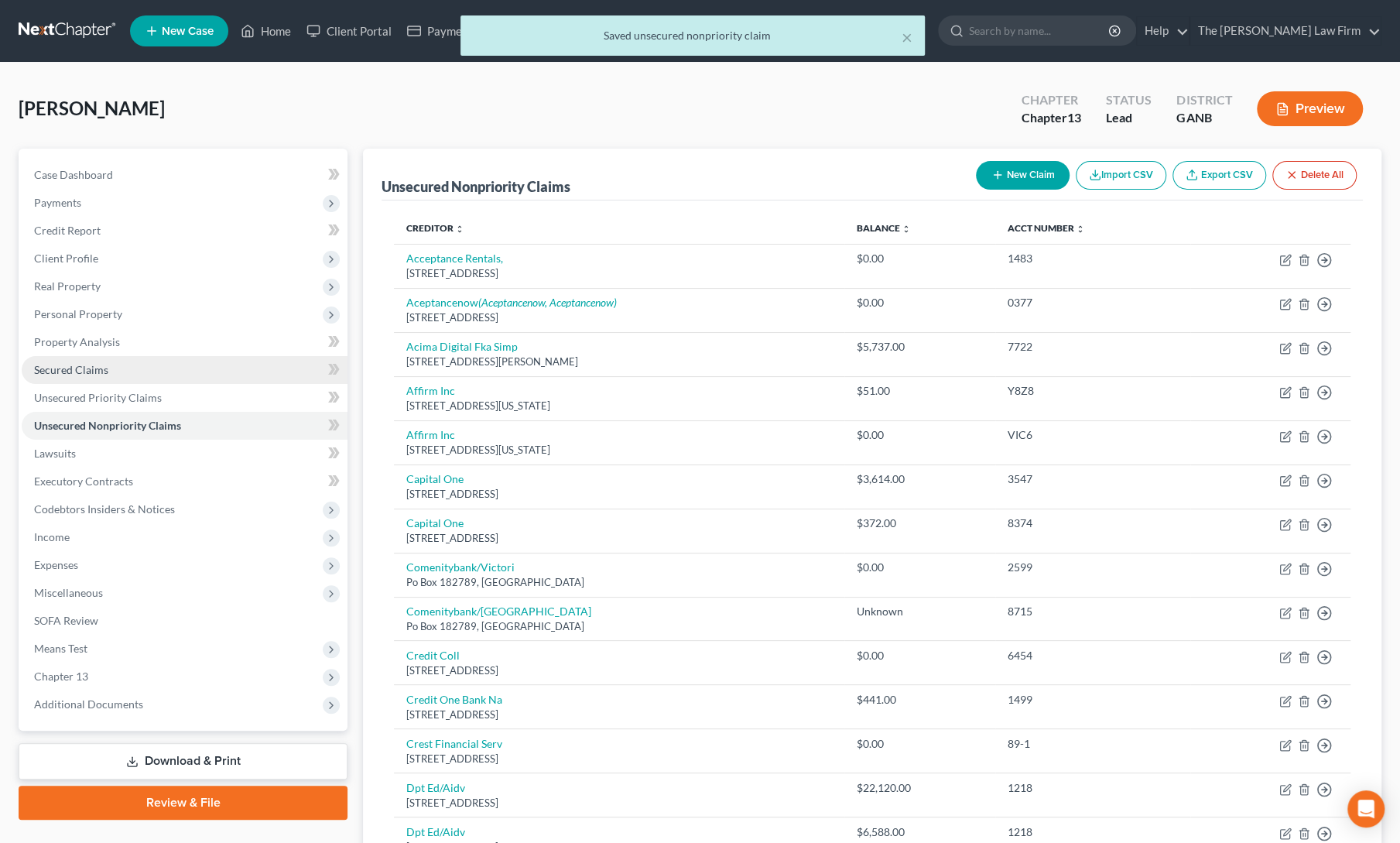
click at [99, 363] on span "Secured Claims" at bounding box center [71, 369] width 74 height 13
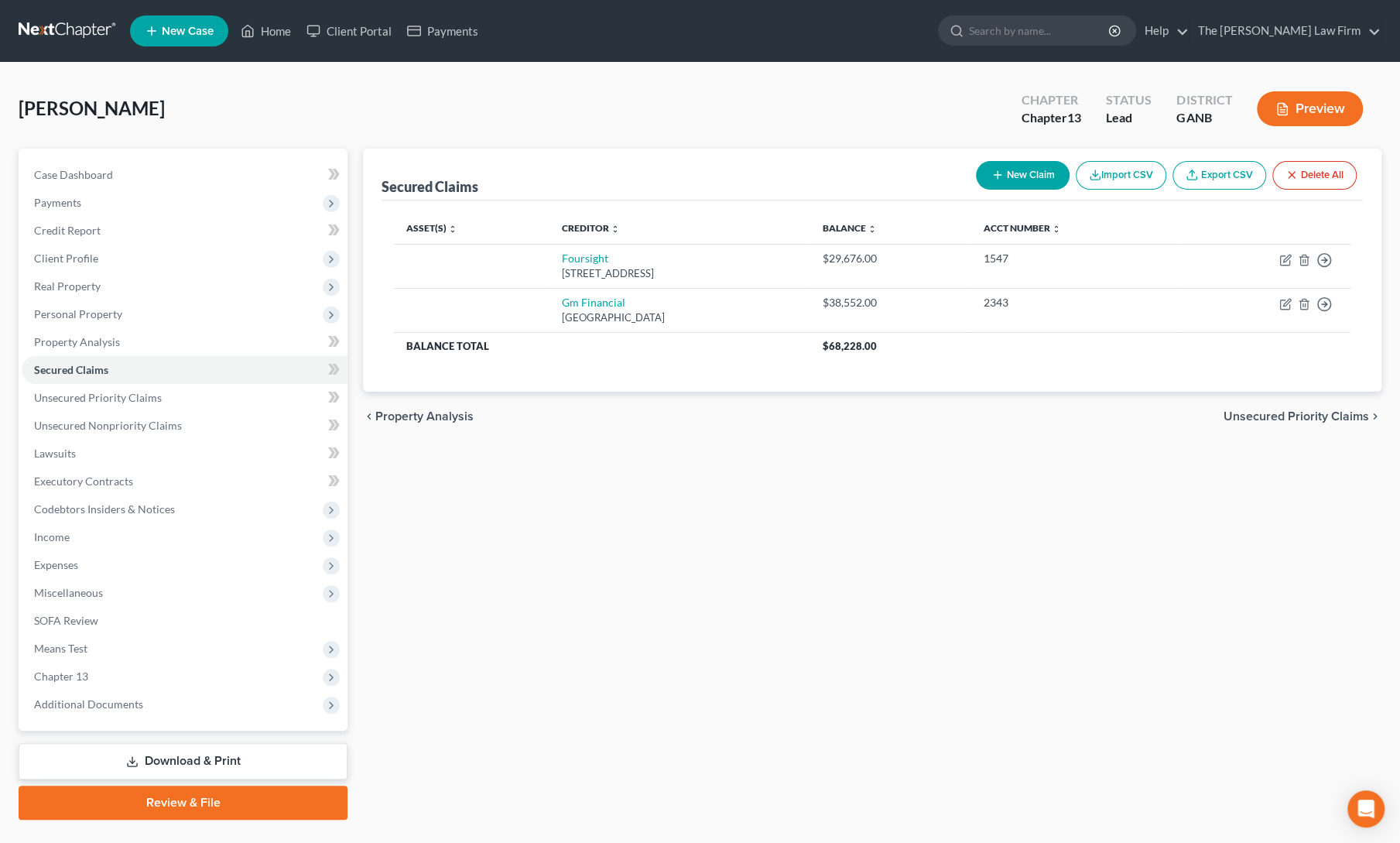
click at [627, 496] on div "Secured Claims New Claim Import CSV Export CSV Delete All Asset(s) expand_more …" at bounding box center [872, 483] width 1034 height 671
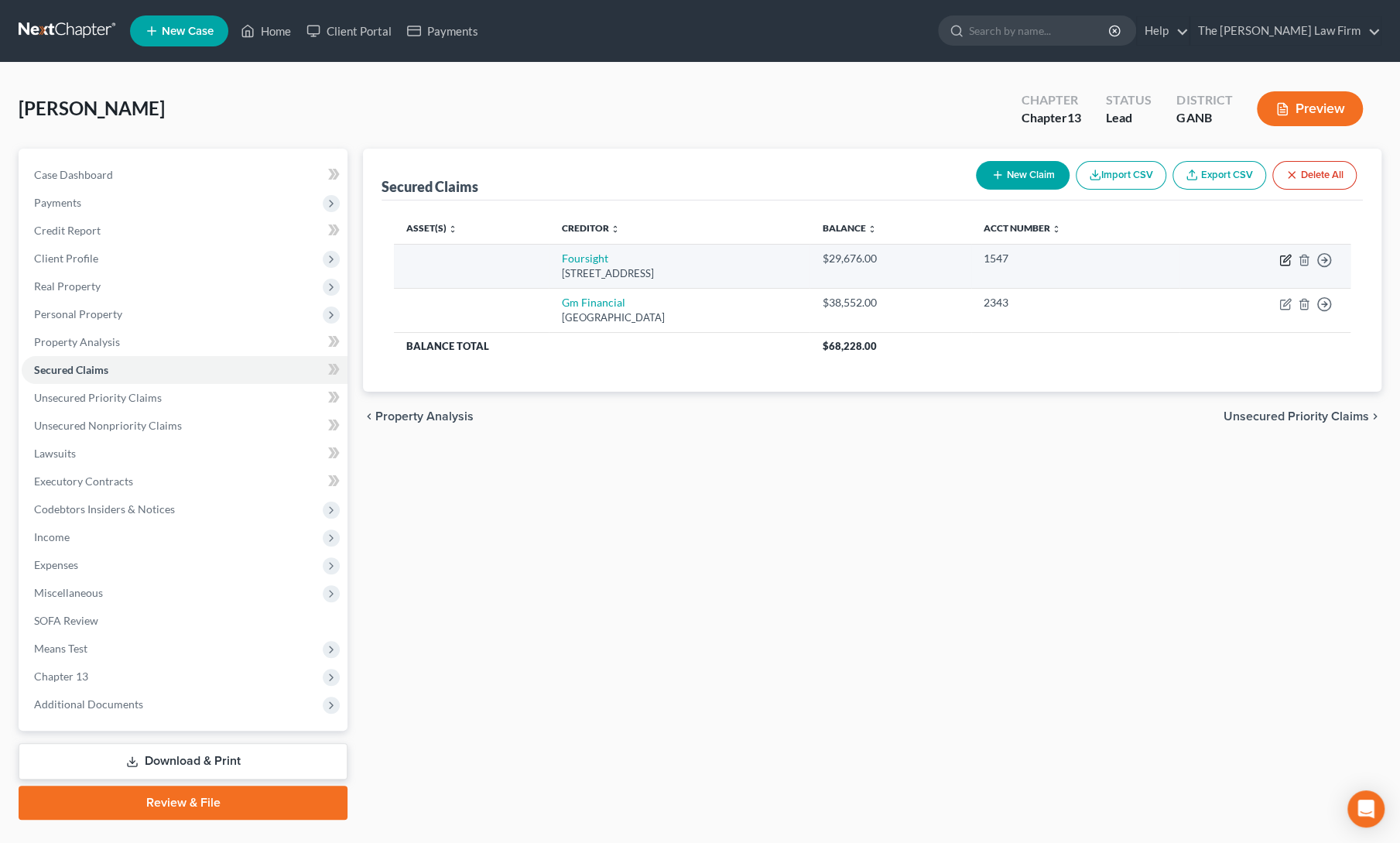
click at [1282, 262] on icon "button" at bounding box center [1286, 260] width 12 height 12
select select "15"
select select "0"
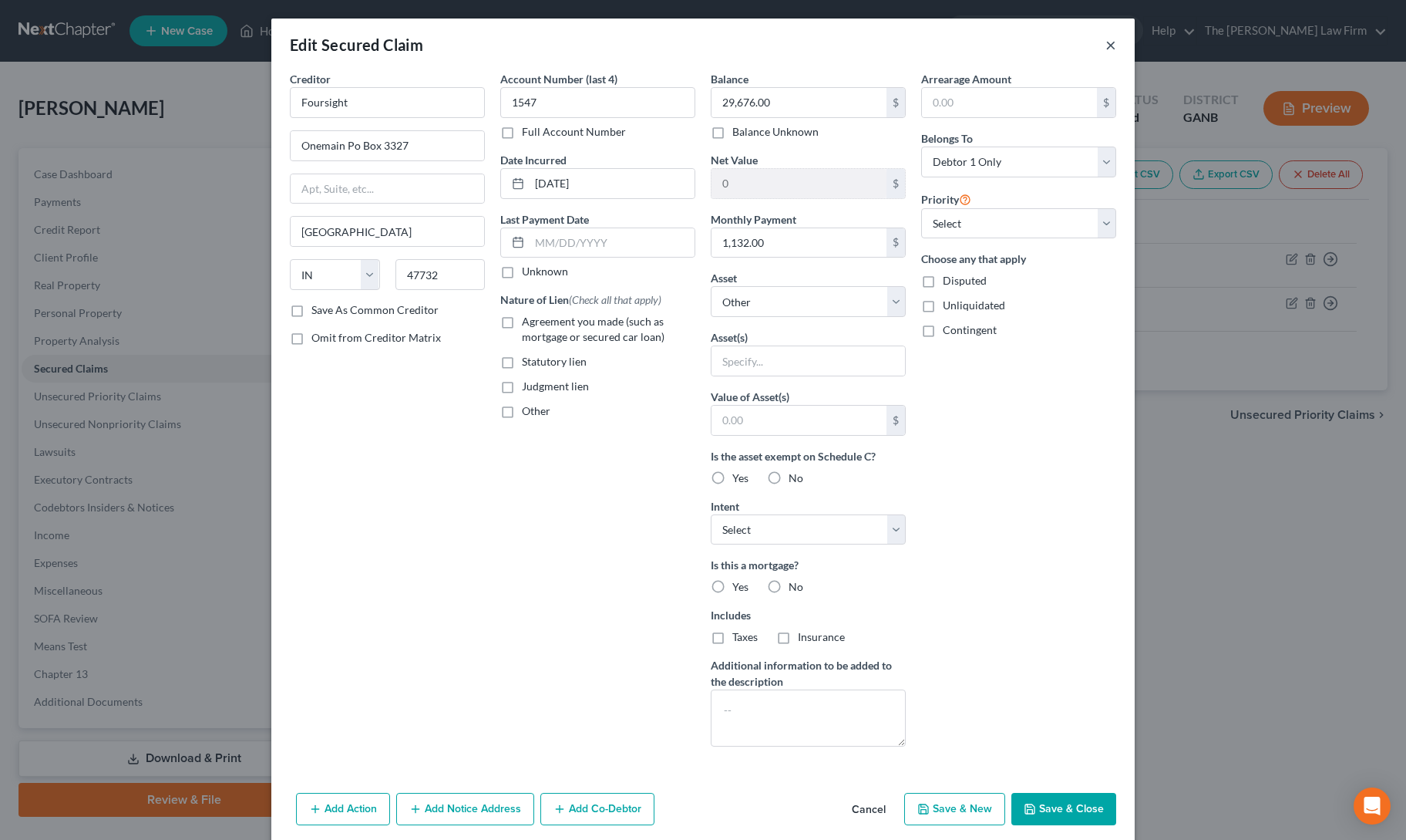
click at [1106, 45] on button "×" at bounding box center [1111, 44] width 10 height 18
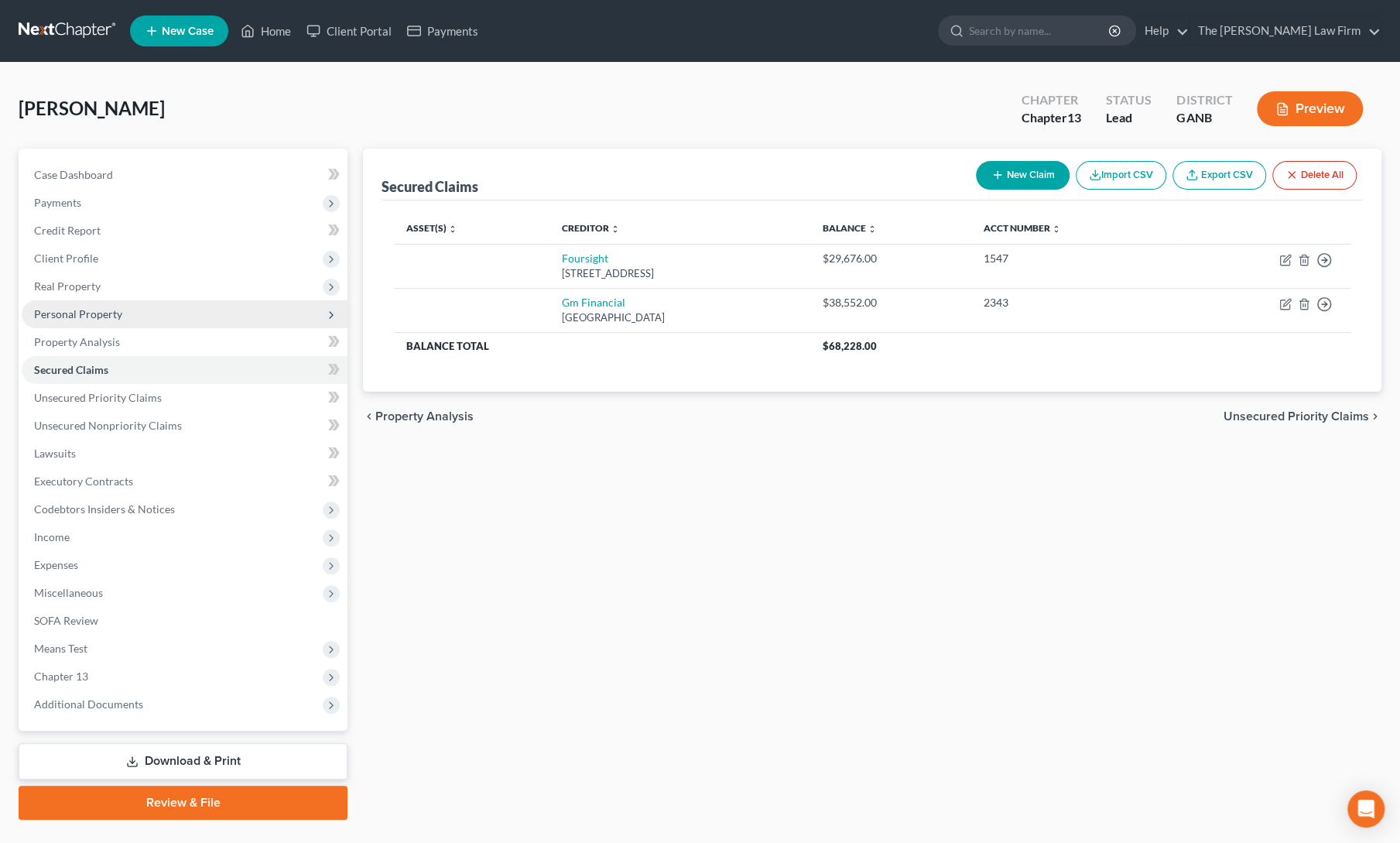
click at [58, 313] on span "Personal Property" at bounding box center [78, 313] width 88 height 13
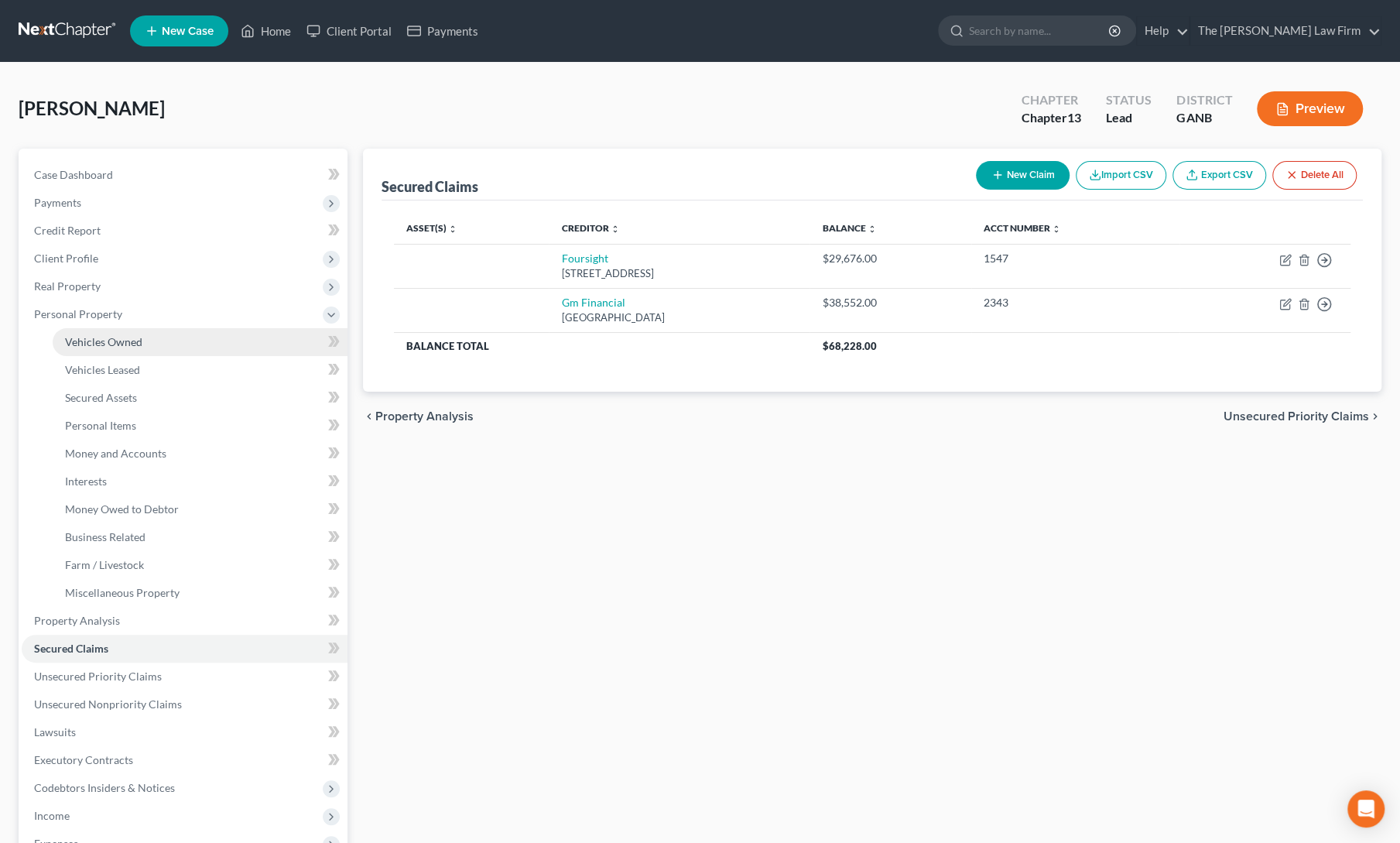
click at [68, 338] on span "Vehicles Owned" at bounding box center [103, 341] width 78 height 13
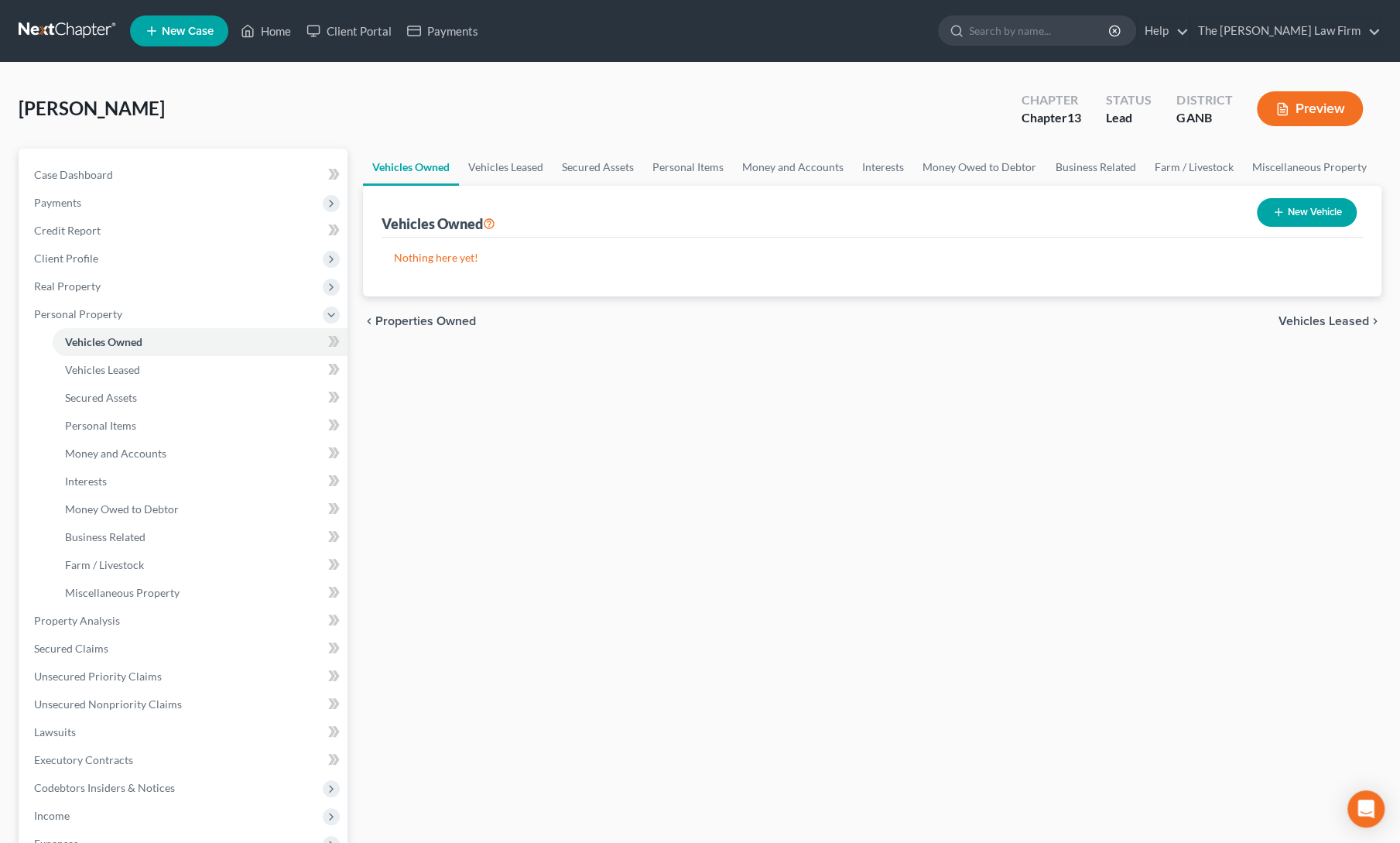
click at [1301, 231] on div "New Vehicle" at bounding box center [1307, 212] width 113 height 41
click at [1319, 208] on button "New Vehicle" at bounding box center [1307, 212] width 100 height 29
select select "0"
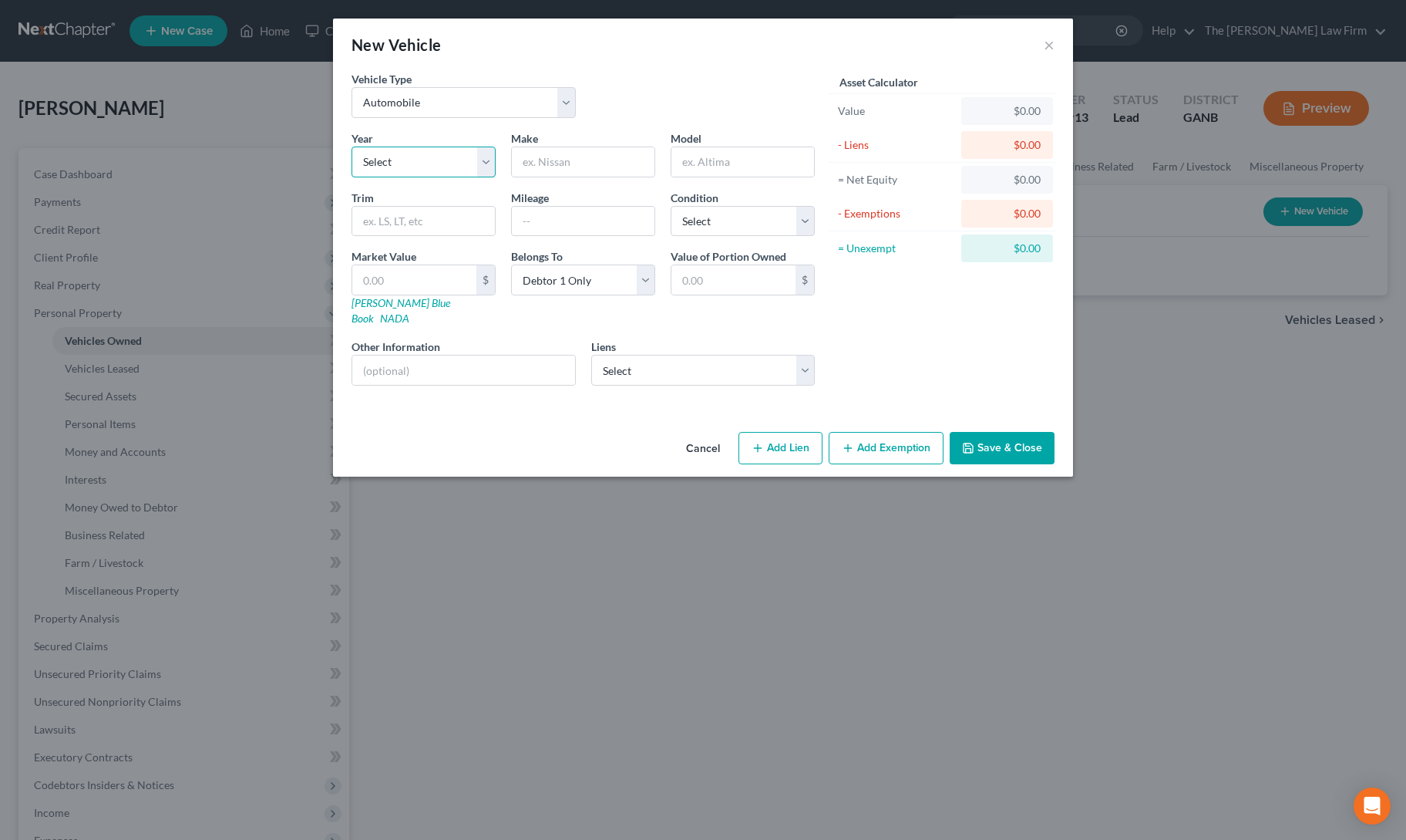
click at [379, 161] on select "Select 2026 2025 2024 2023 2022 2021 2020 2019 2018 2017 2016 2015 2014 2013 20…" at bounding box center [423, 161] width 144 height 30
select select "13"
click at [351, 146] on select "Select 2026 2025 2024 2023 2022 2021 2020 2019 2018 2017 2016 2015 2014 2013 20…" at bounding box center [423, 161] width 144 height 30
click at [515, 425] on div "Cancel Add Lien Add Lease Add Exemption Save & Close" at bounding box center [703, 450] width 740 height 51
click at [574, 172] on input "text" at bounding box center [583, 162] width 143 height 30
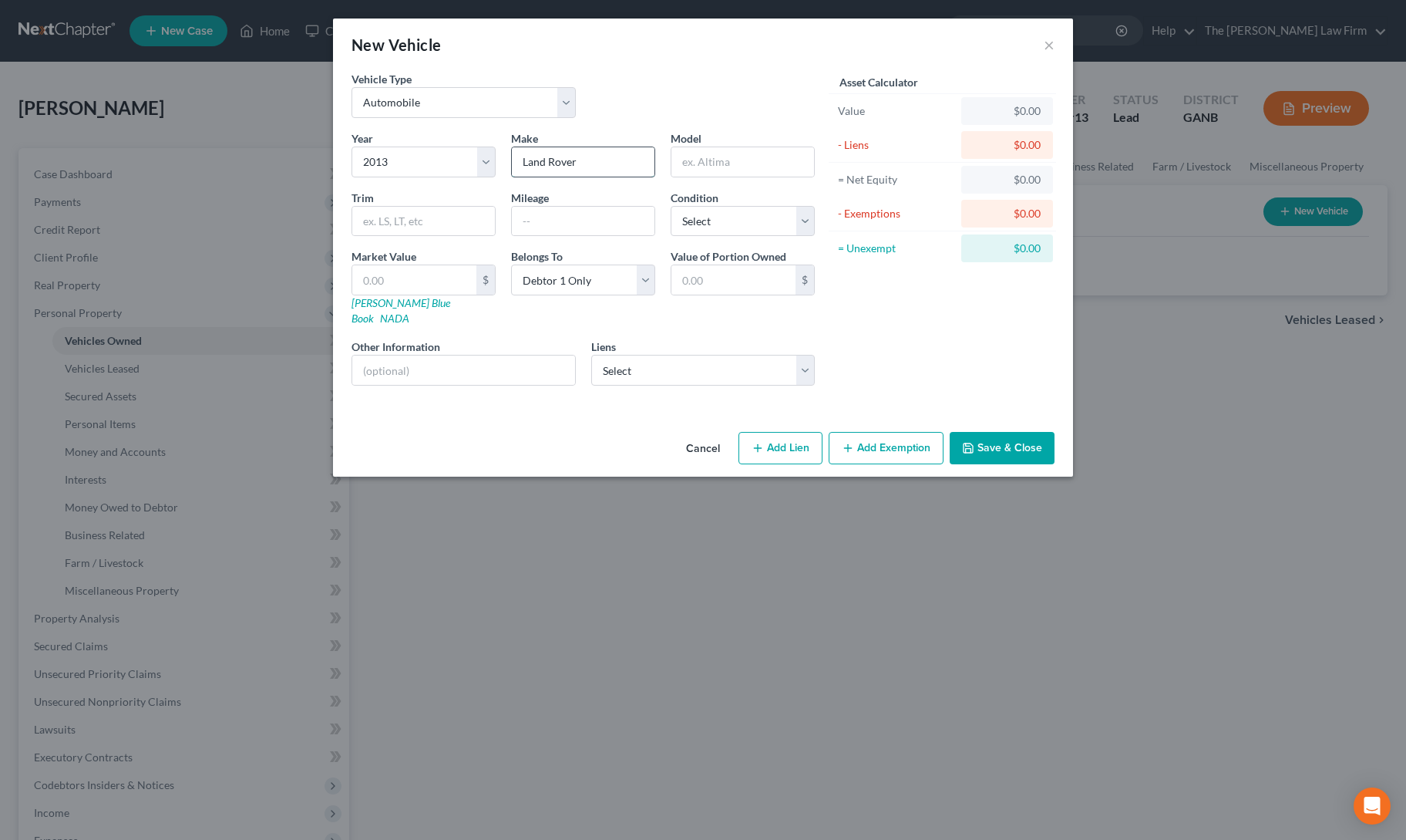
type input "Land Rover"
type input "Range Rover"
click at [560, 220] on input "text" at bounding box center [583, 222] width 143 height 30
type input "130000"
click at [449, 276] on input "text" at bounding box center [414, 280] width 124 height 30
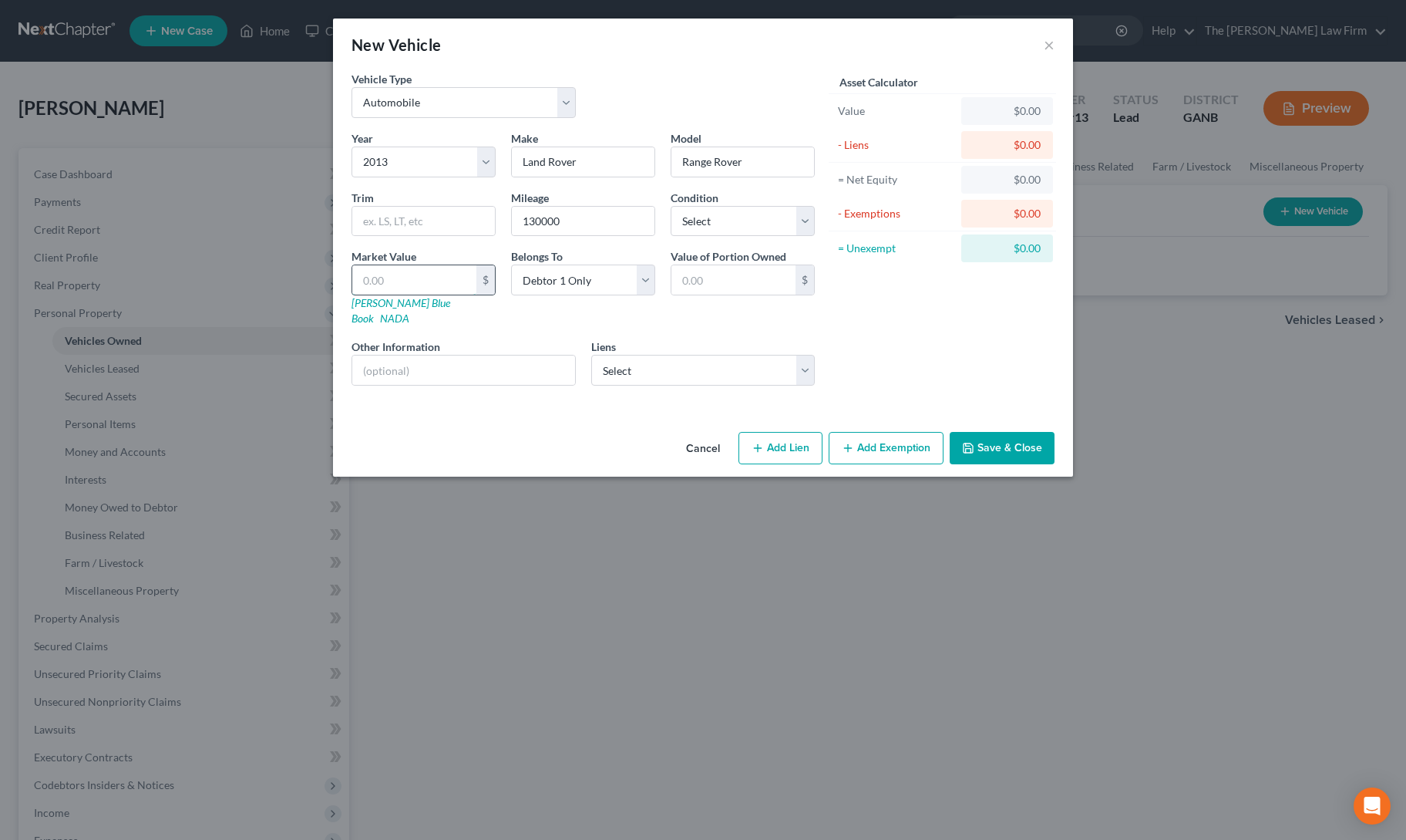
type input "8"
type input "8.00"
type input "83"
type input "83.00"
type input "830"
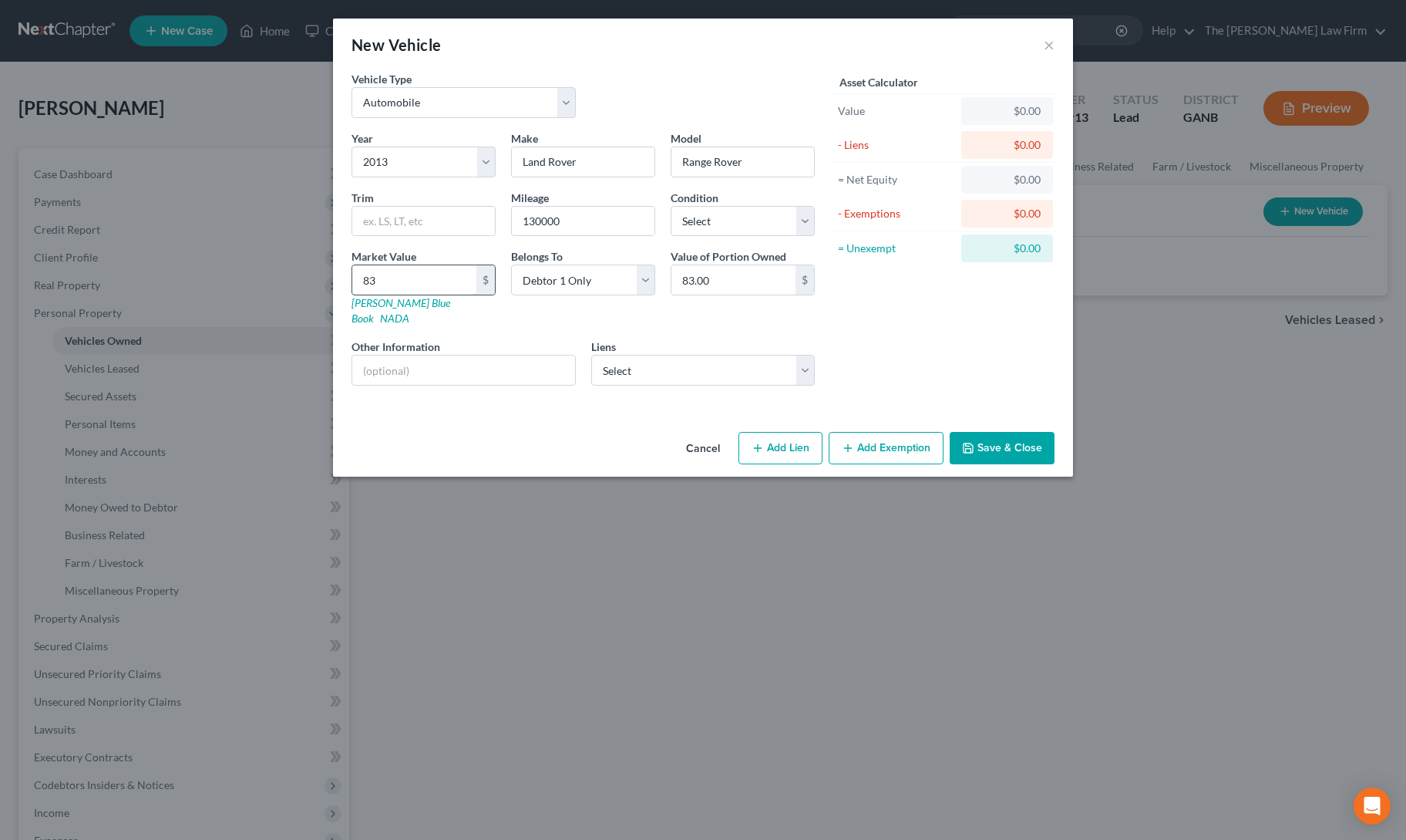
type input "830.00"
type input "8300"
type input "8,300.00"
type input "8,300"
click at [646, 358] on select "Select Gm Financial - $38,552.00 Foursight - $29,676.00" at bounding box center [703, 370] width 224 height 30
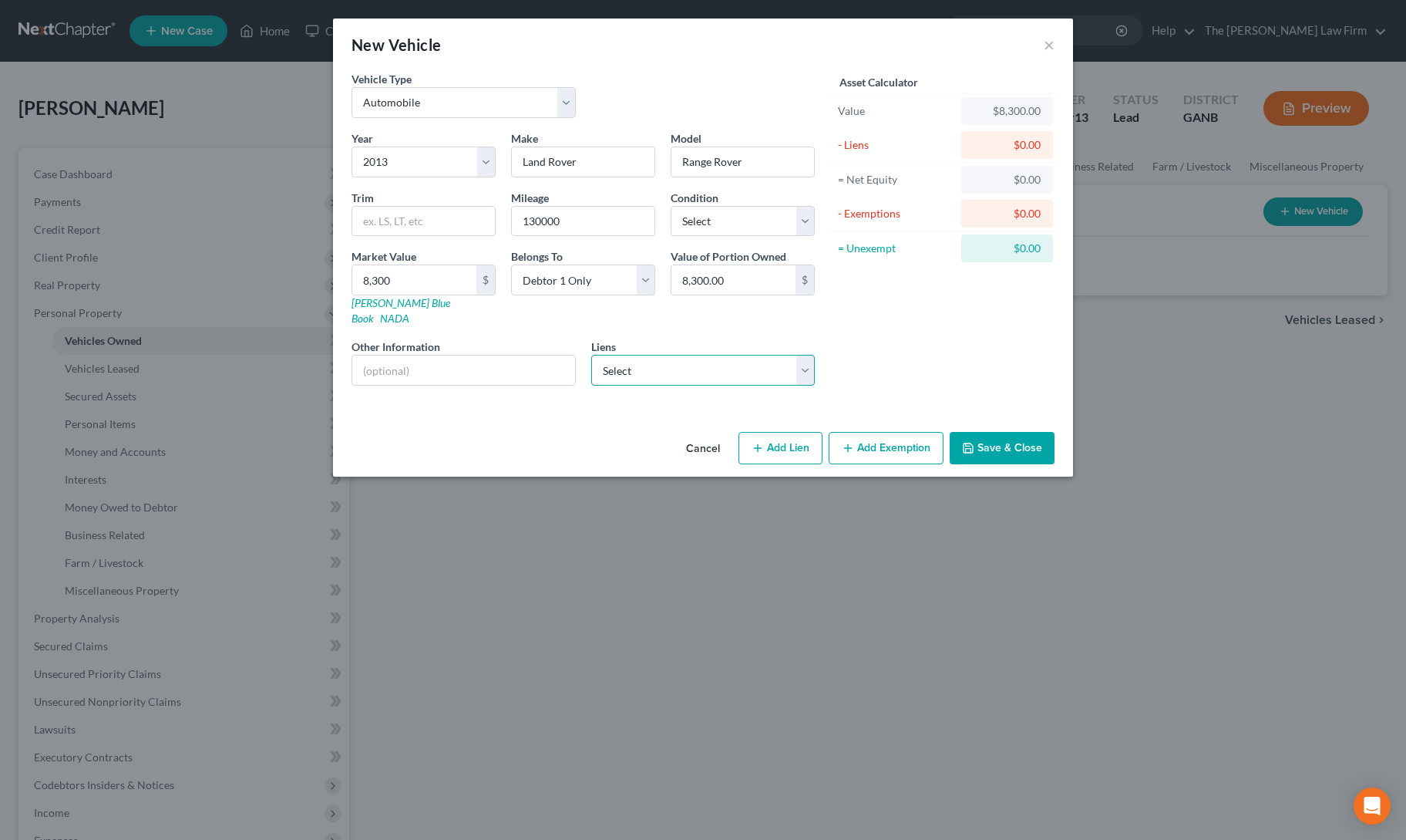
select select "1"
click at [591, 355] on select "Select Gm Financial - $38,552.00 Foursight - $29,676.00" at bounding box center [703, 370] width 224 height 30
select select
select select "15"
select select "0"
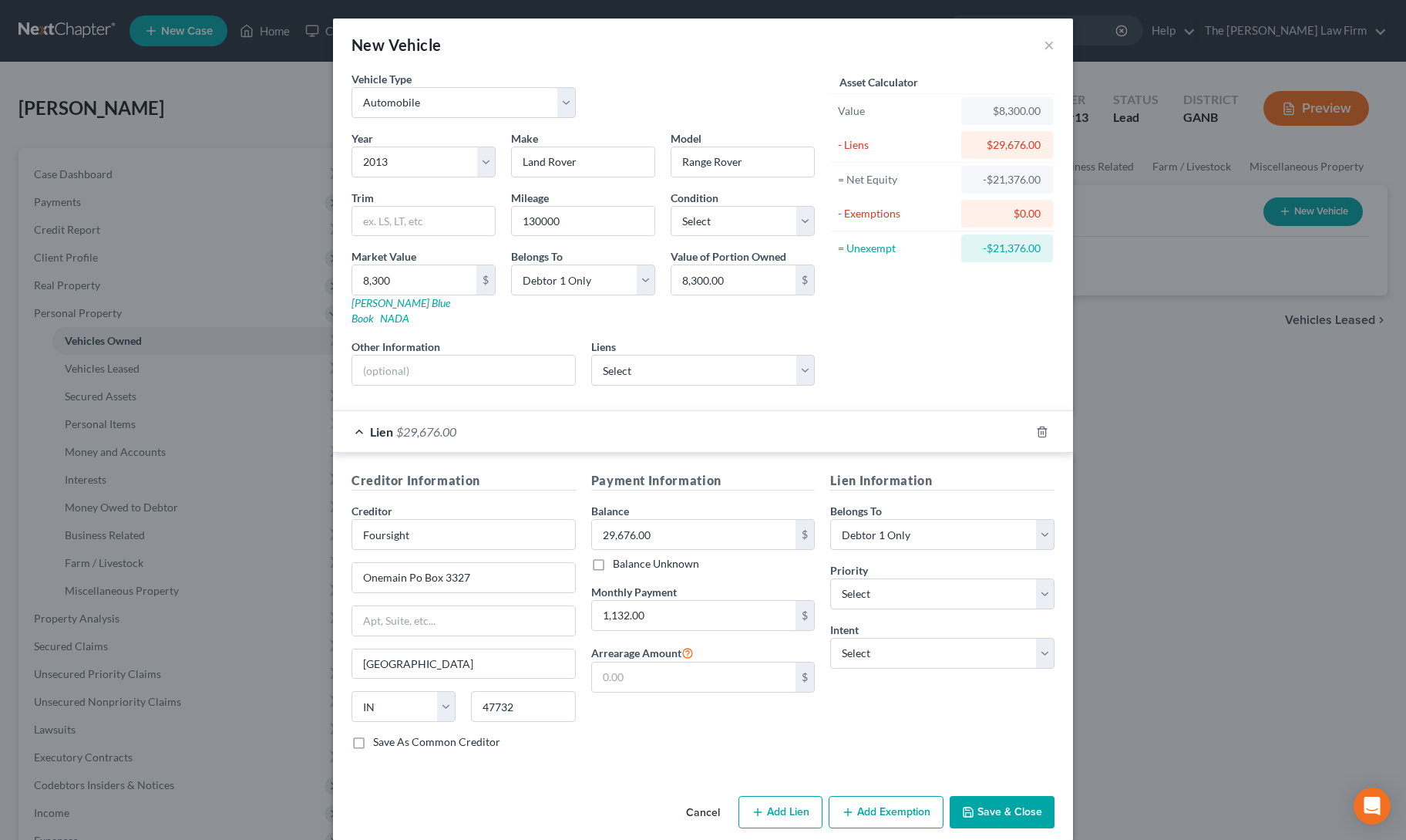
click at [907, 697] on div "Lien Information Belongs To * Select Debtor 1 Only Debtor 2 Only Debtor 1 And D…" at bounding box center [943, 617] width 240 height 290
click at [977, 796] on button "Save & Close" at bounding box center [1002, 811] width 105 height 32
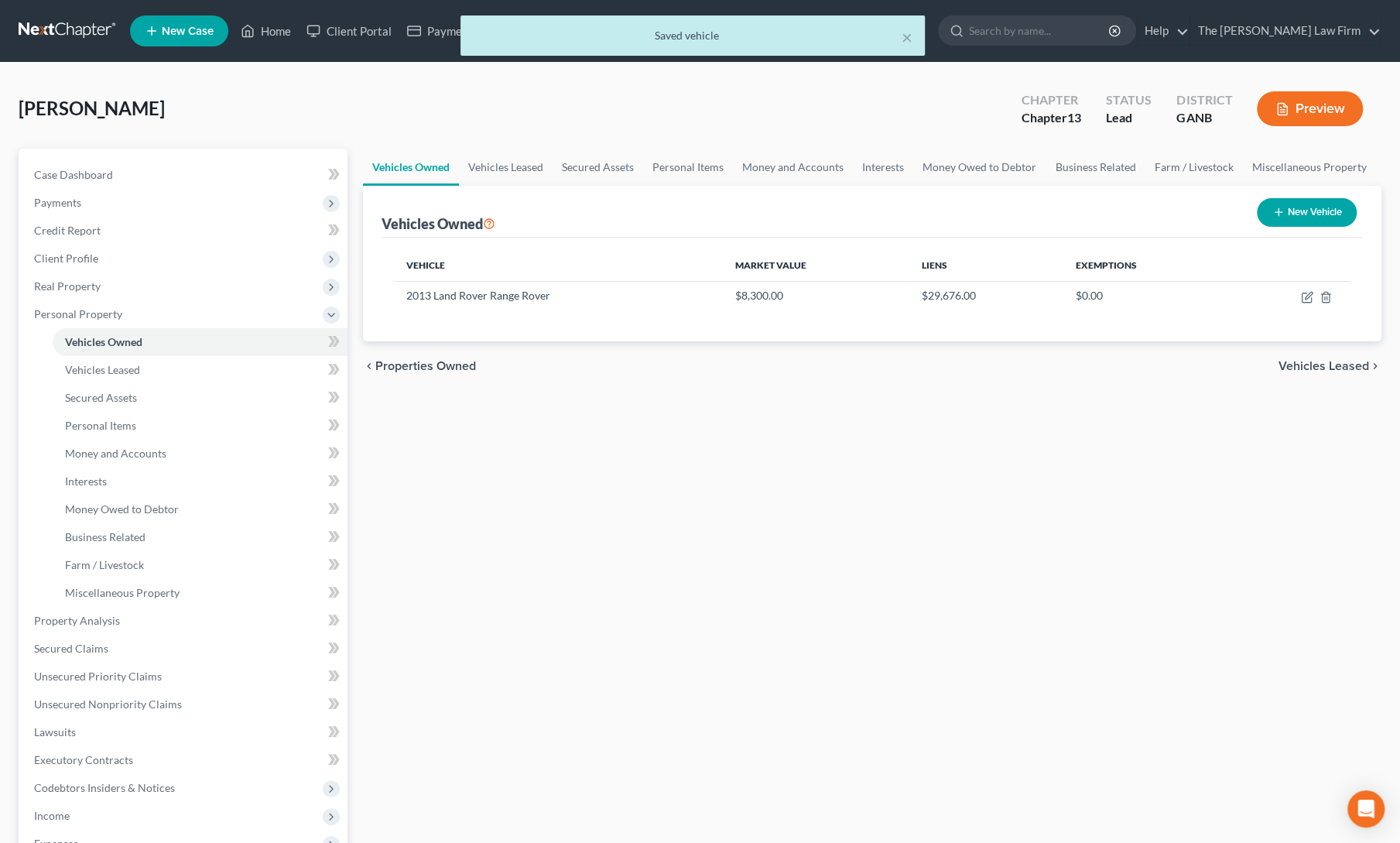
click at [1289, 209] on button "New Vehicle" at bounding box center [1307, 212] width 100 height 29
select select "0"
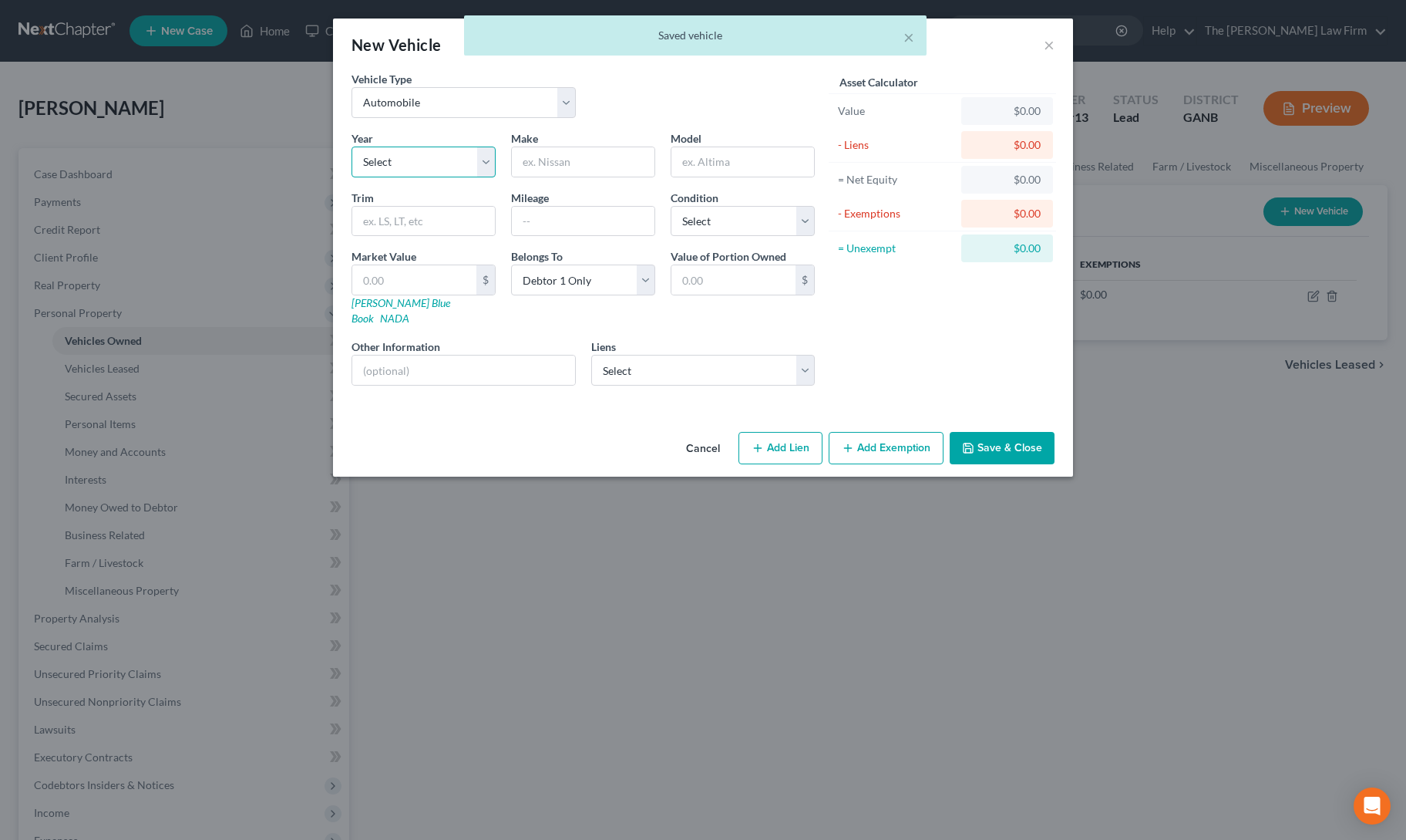
click at [447, 164] on select "Select 2026 2025 2024 2023 2022 2021 2020 2019 2018 2017 2016 2015 2014 2013 20…" at bounding box center [423, 161] width 144 height 30
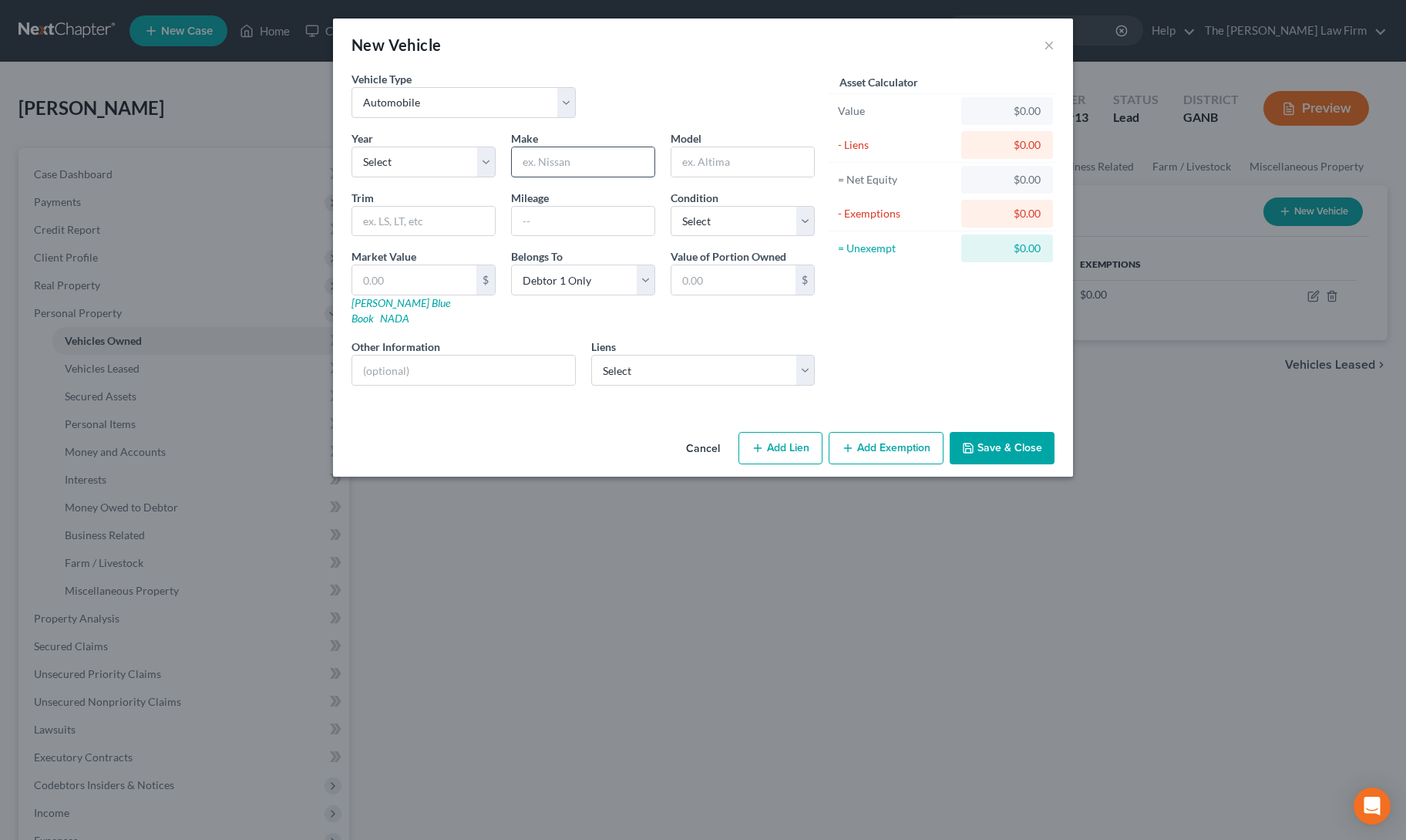
click at [563, 157] on input "text" at bounding box center [583, 162] width 143 height 30
type input "GMC"
click at [396, 156] on select "Select 2026 2025 2024 2023 2022 2021 2020 2019 2018 2017 2016 2015 2014 2013 20…" at bounding box center [423, 161] width 144 height 30
select select "8"
click at [351, 146] on select "Select 2026 2025 2024 2023 2022 2021 2020 2019 2018 2017 2016 2015 2014 2013 20…" at bounding box center [423, 161] width 144 height 30
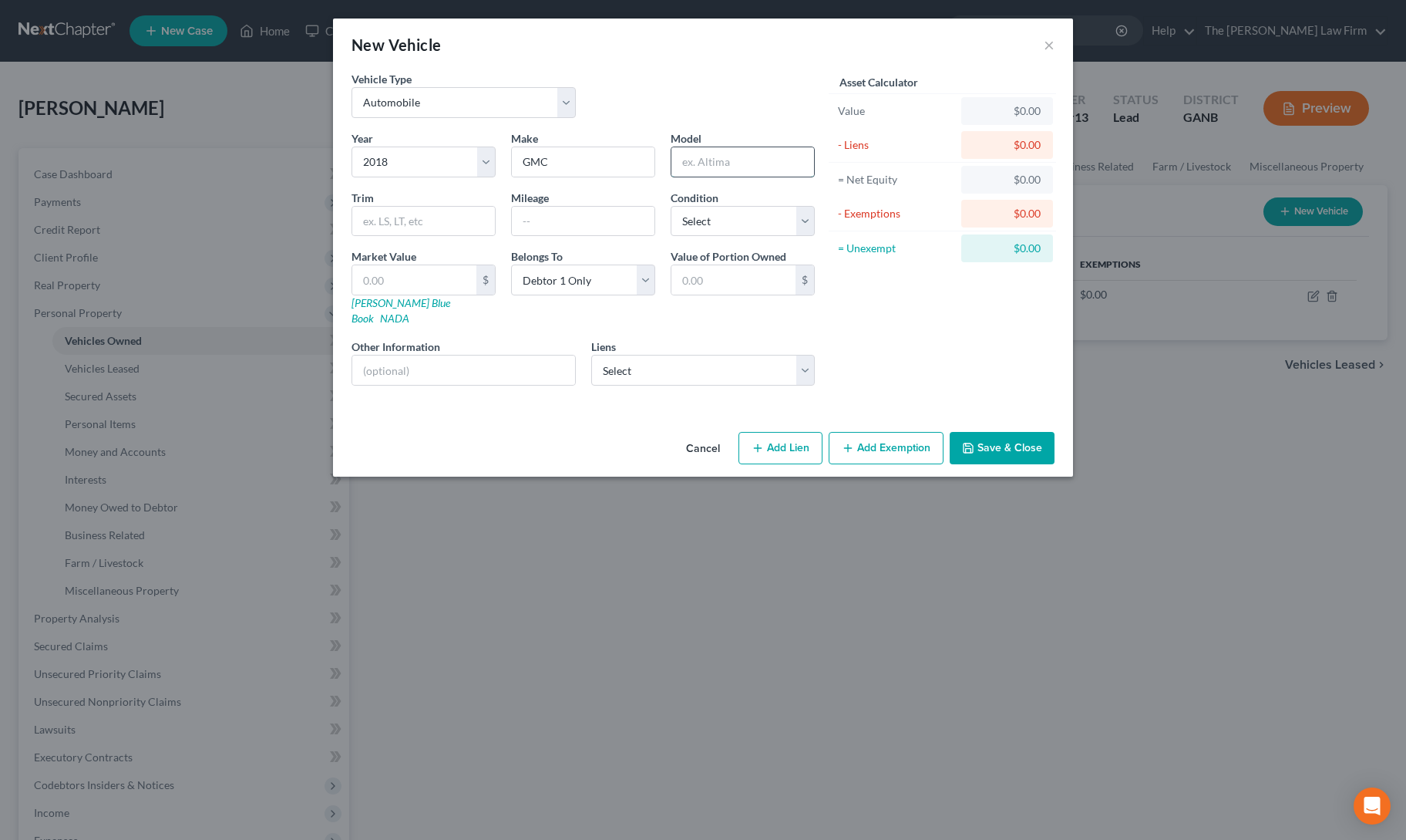
click at [726, 158] on input "text" at bounding box center [743, 162] width 143 height 30
type input "Sierra"
click at [565, 229] on input "text" at bounding box center [583, 222] width 143 height 30
type input "100000"
click at [439, 276] on input "text" at bounding box center [414, 280] width 124 height 30
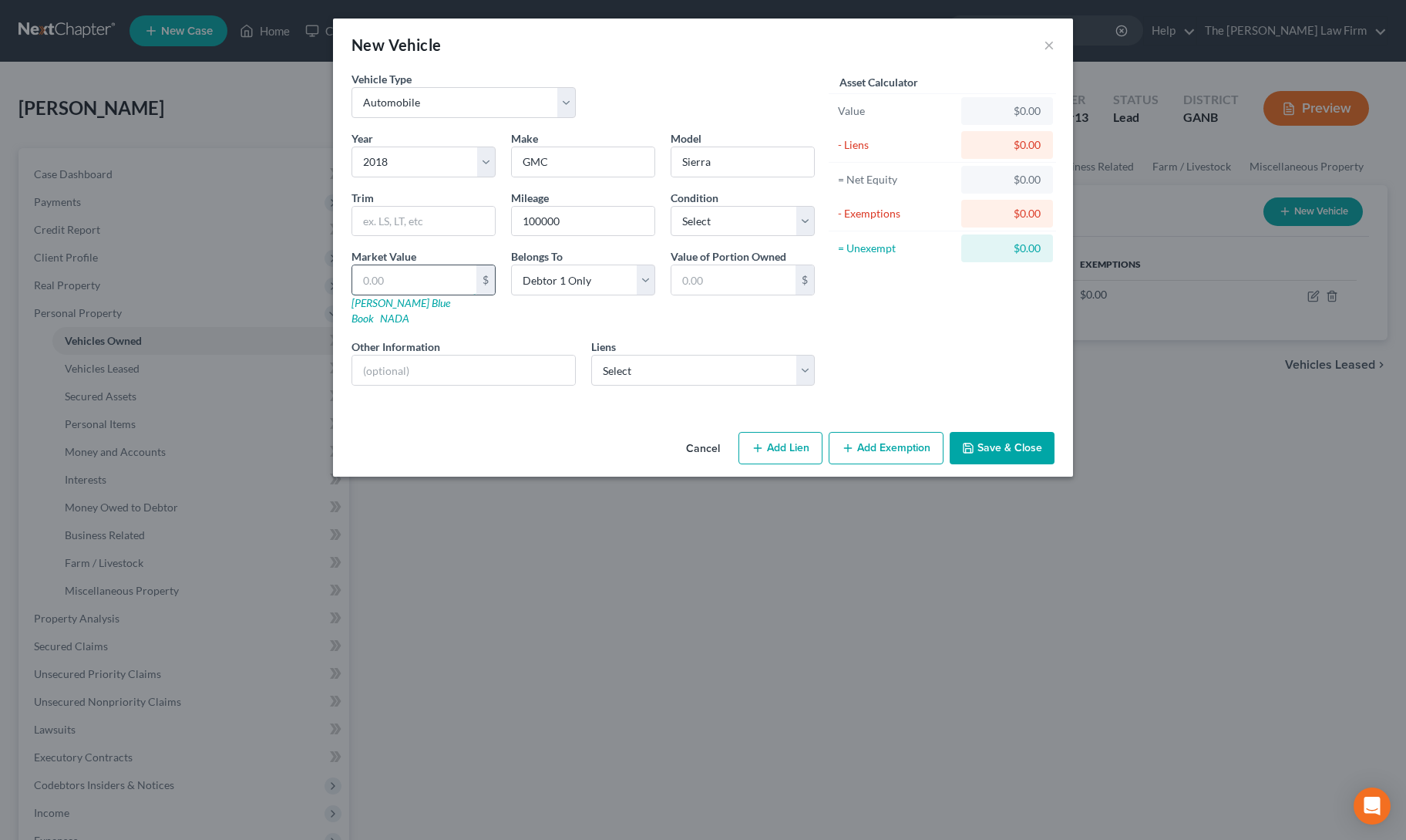
type input "3"
type input "3.00"
type input "35"
type input "35.00"
type input "350"
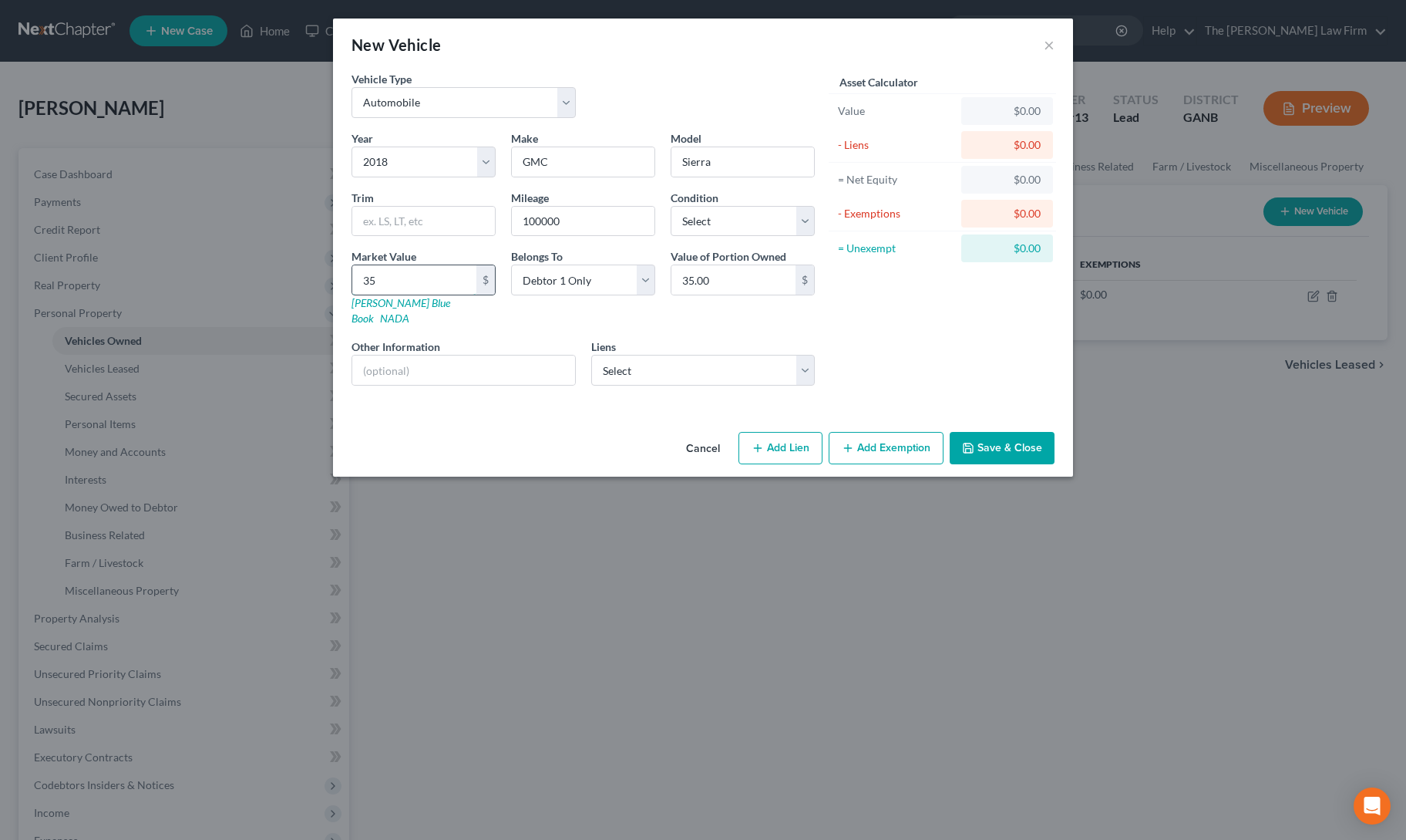
type input "350.00"
type input "3500"
type input "3,500.00"
type input "3,5000"
type input "35,000.00"
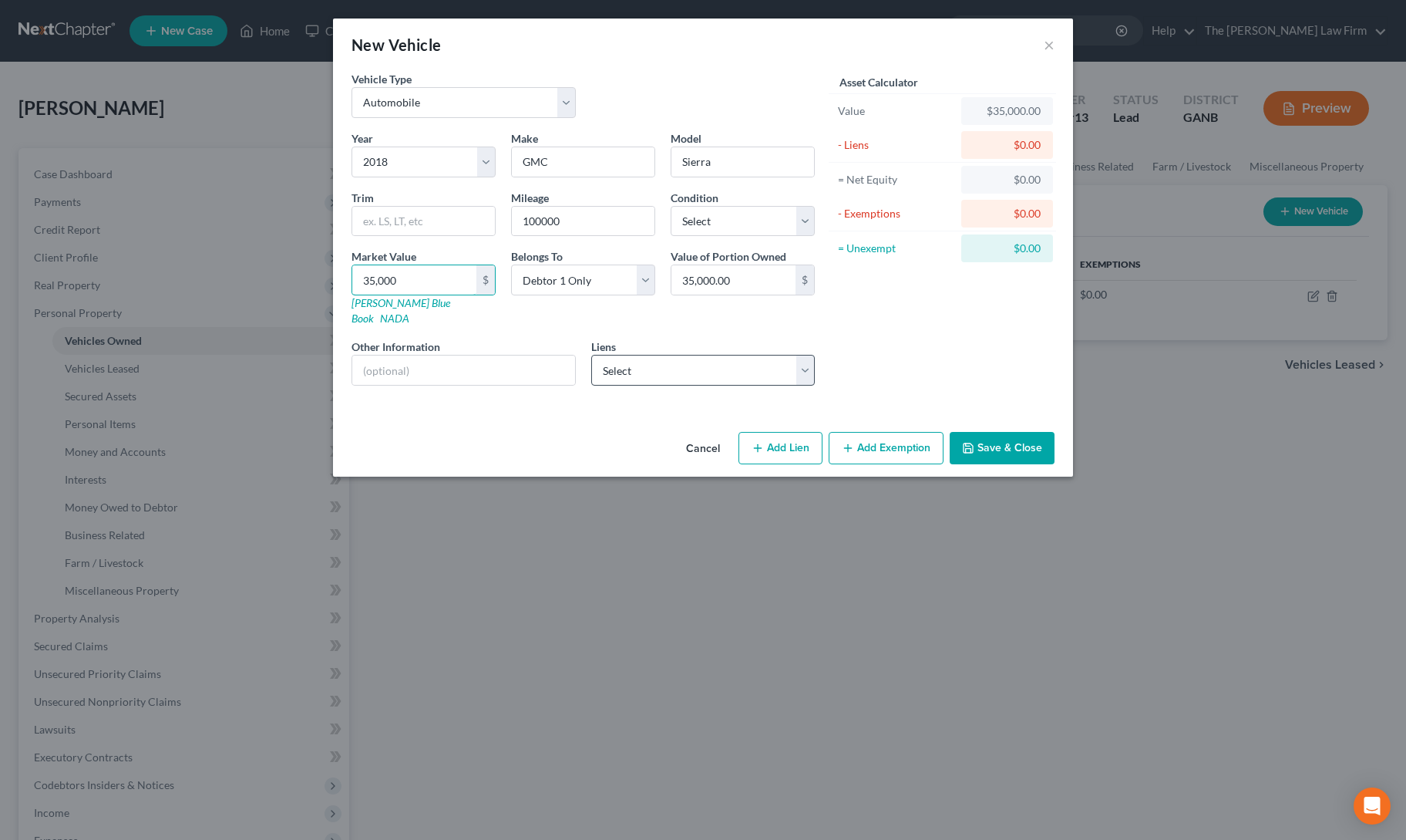
type input "35,000"
click at [692, 357] on select "Select Gm Financial - $38,552.00" at bounding box center [703, 370] width 224 height 30
select select "45"
select select "0"
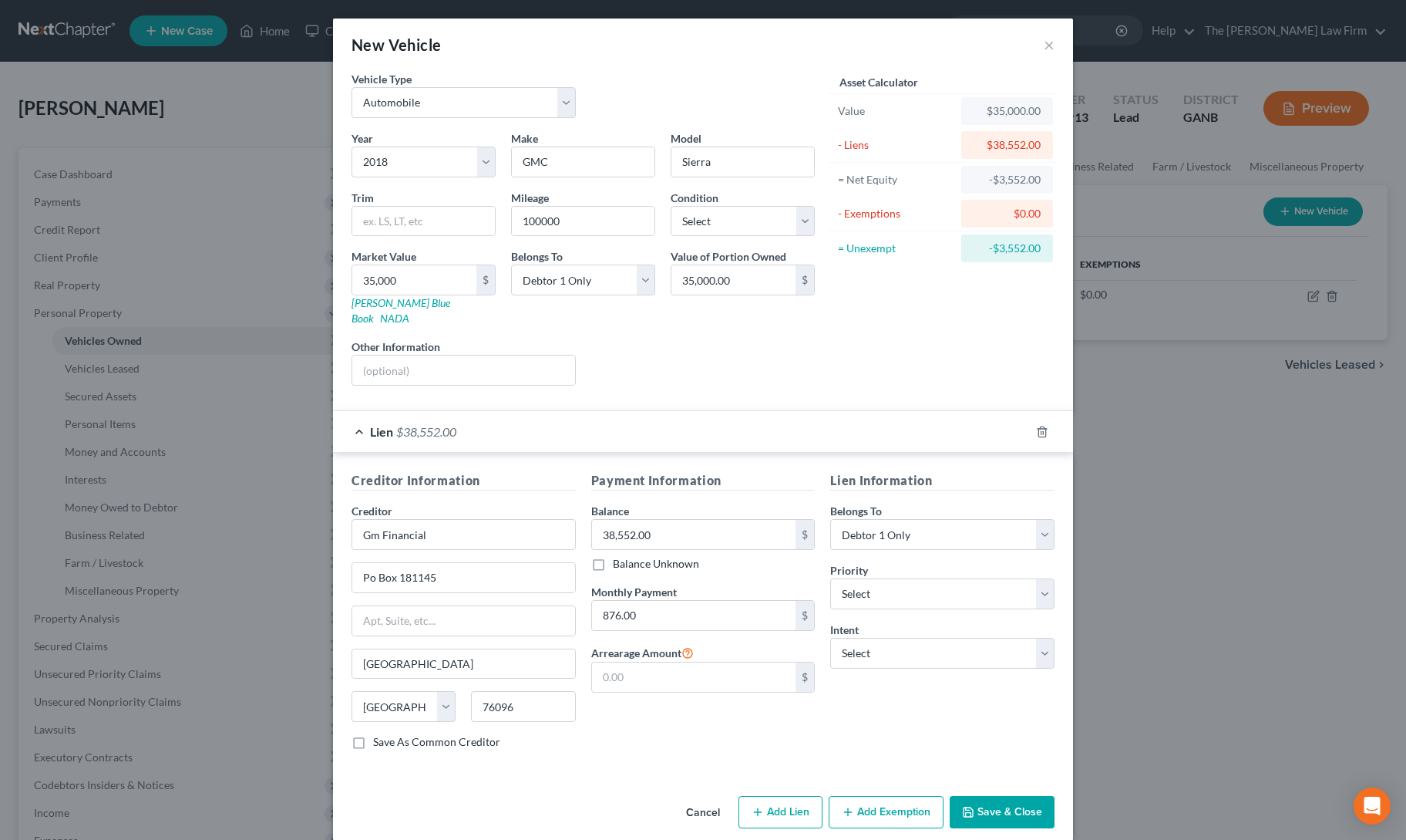
click at [967, 806] on icon "button" at bounding box center [969, 812] width 12 height 12
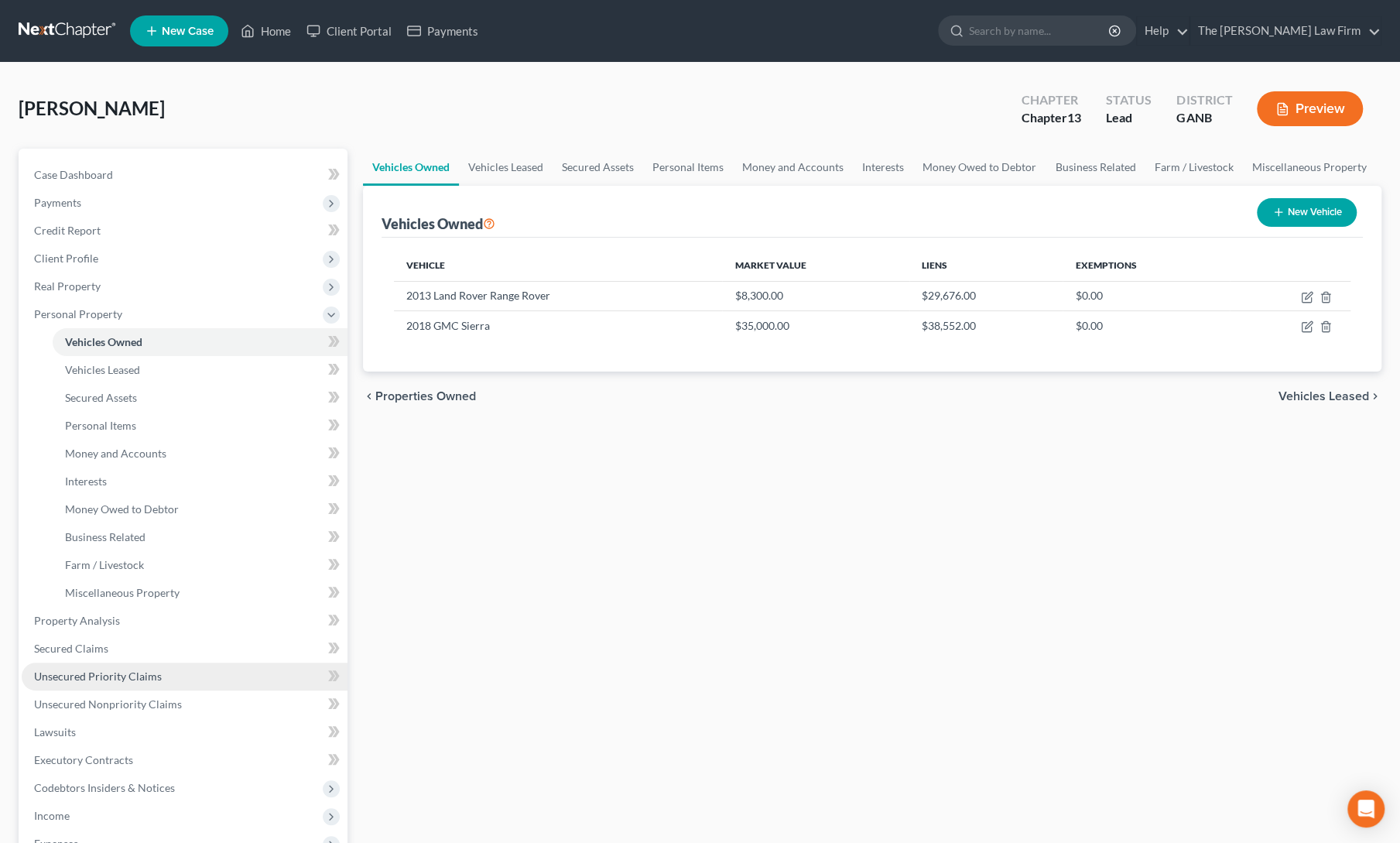
click at [106, 680] on span "Unsecured Priority Claims" at bounding box center [98, 675] width 127 height 13
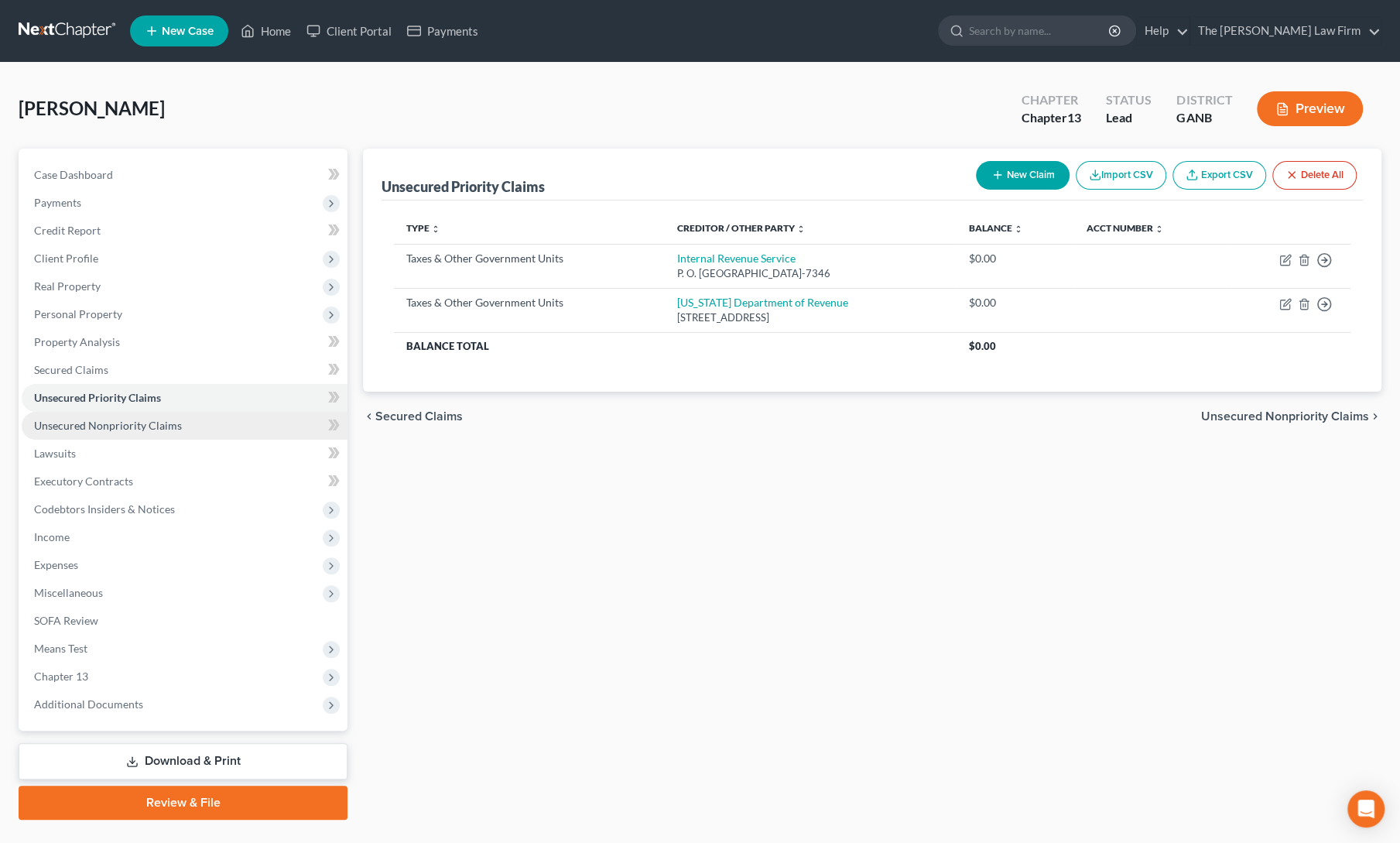
click at [59, 425] on span "Unsecured Nonpriority Claims" at bounding box center [107, 425] width 148 height 13
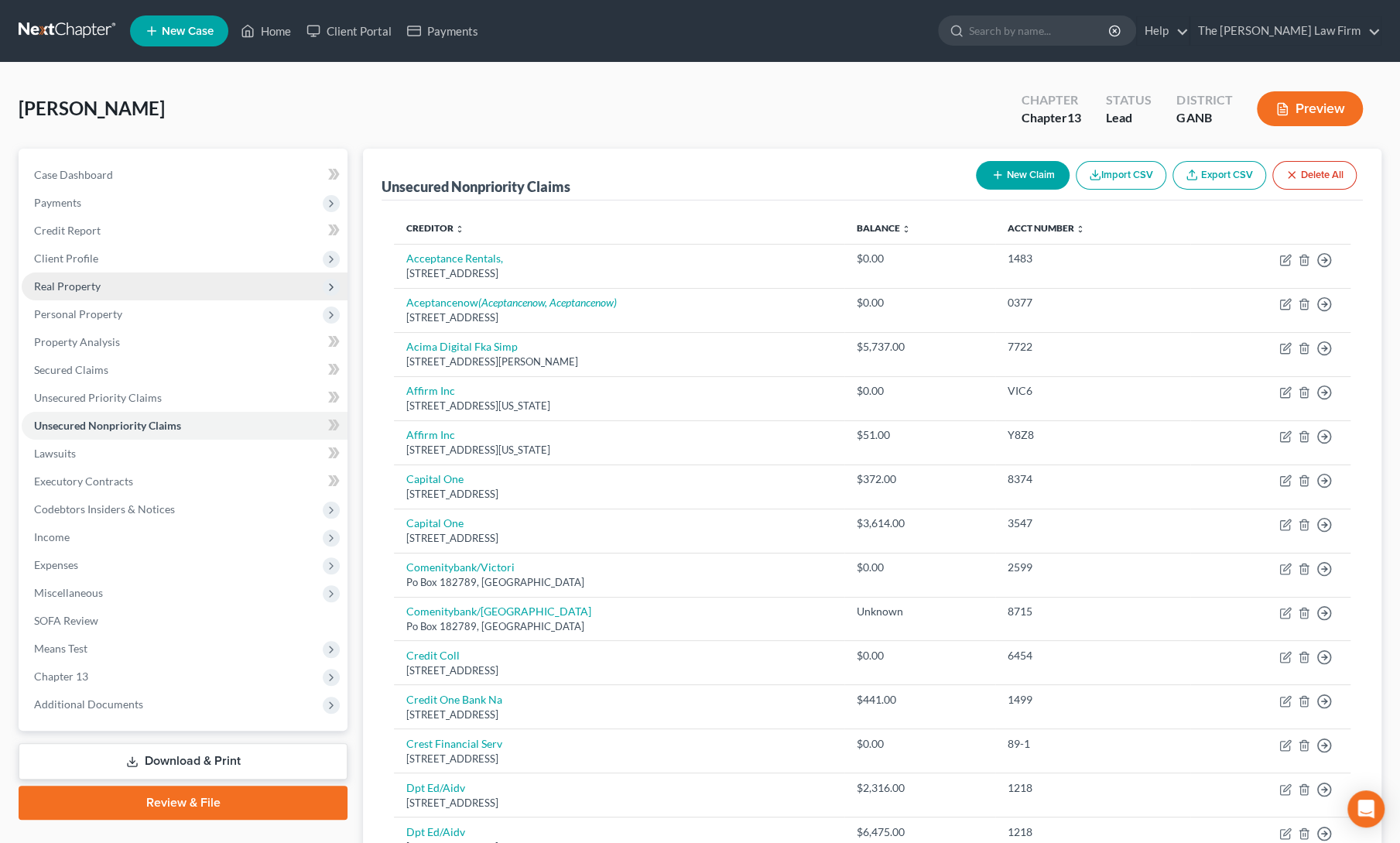
click at [63, 291] on span "Real Property" at bounding box center [67, 285] width 66 height 13
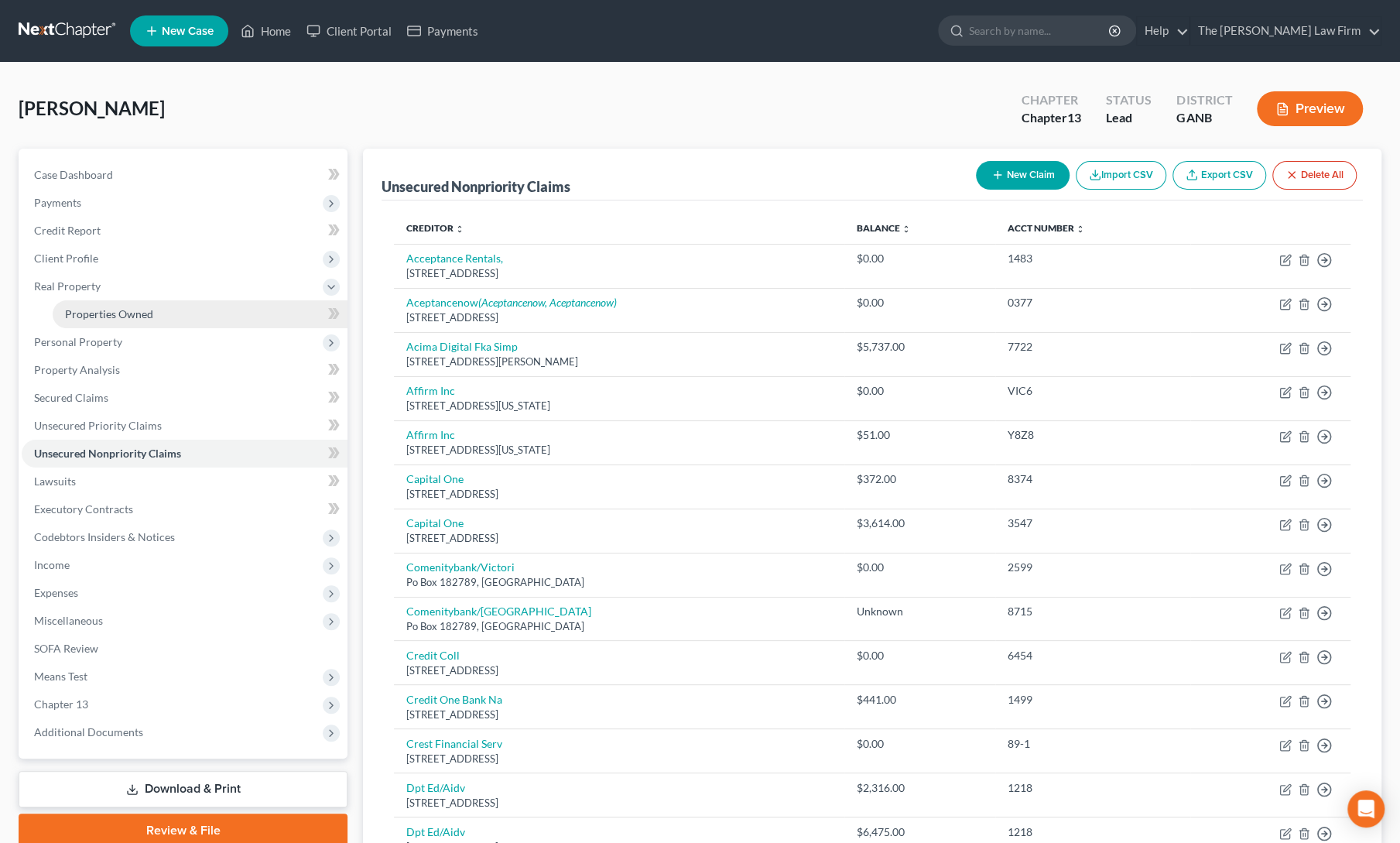
click at [81, 311] on span "Properties Owned" at bounding box center [108, 313] width 88 height 13
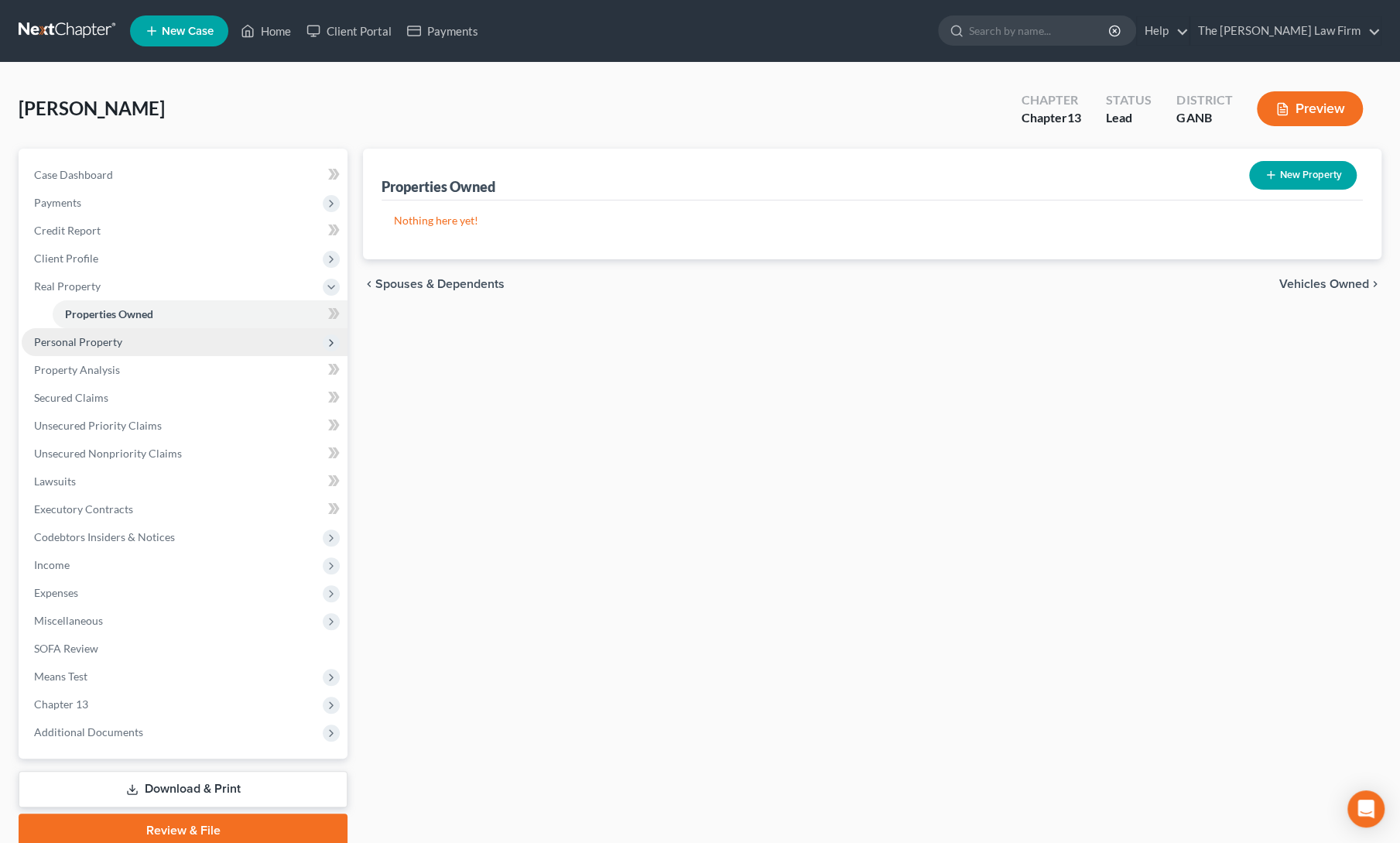
click at [82, 343] on span "Personal Property" at bounding box center [78, 341] width 88 height 13
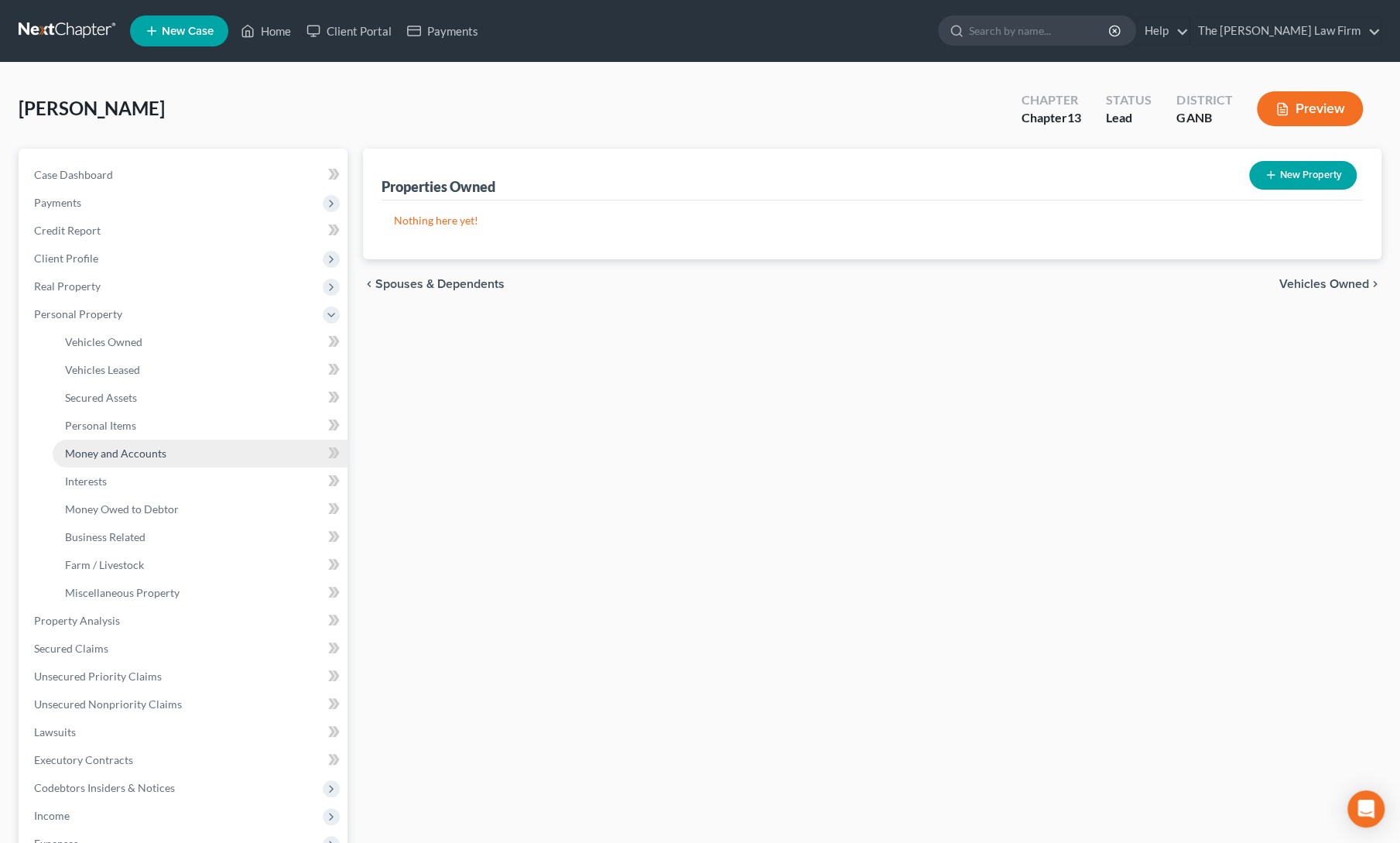
click at [88, 449] on span "Money and Accounts" at bounding box center [115, 453] width 101 height 13
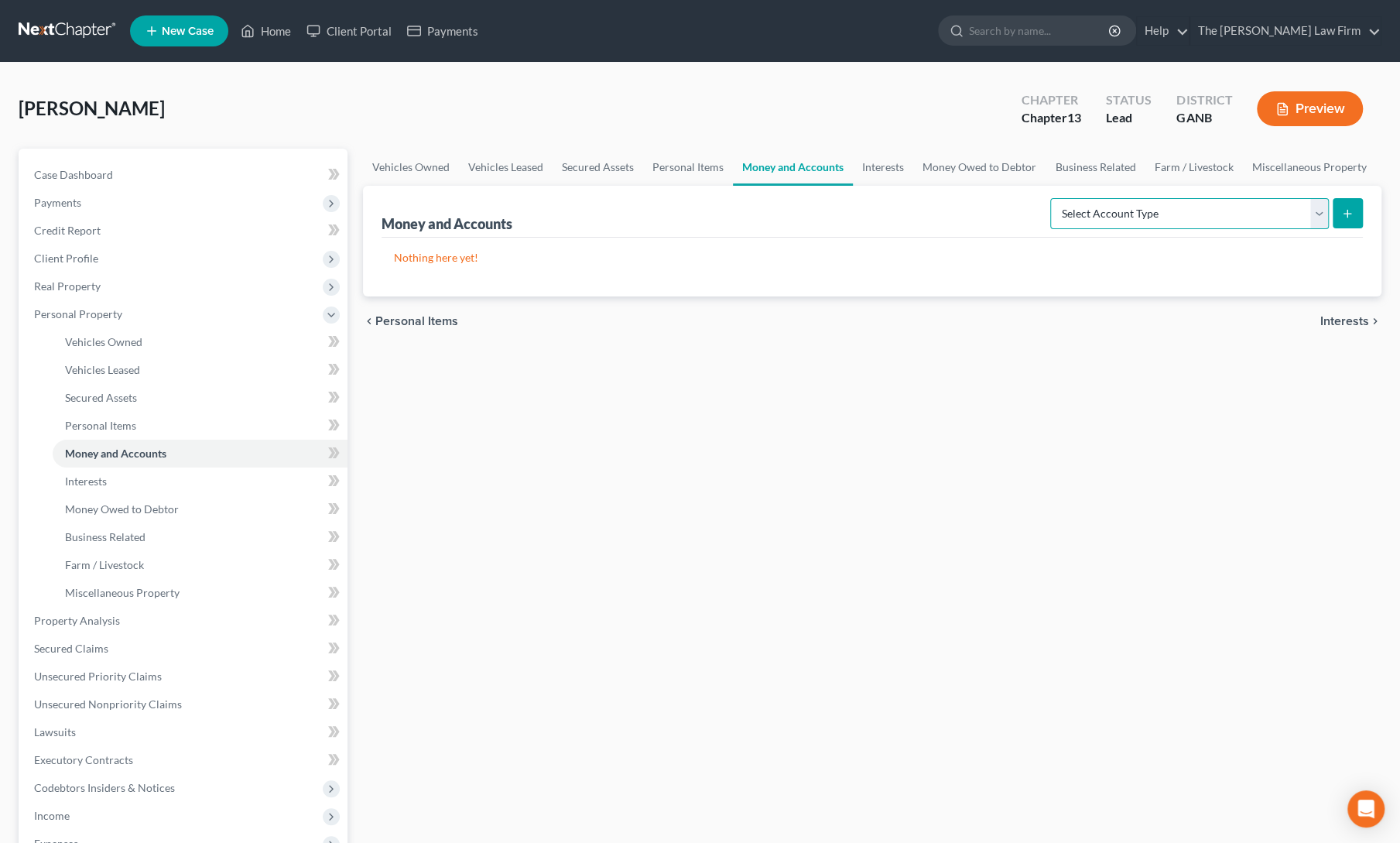
click at [1094, 221] on select "Select Account Type Brokerage Cash on Hand Certificates of Deposit Checking Acc…" at bounding box center [1189, 213] width 278 height 31
select select "checking"
click at [1054, 198] on select "Select Account Type Brokerage Cash on Hand Certificates of Deposit Checking Acc…" at bounding box center [1189, 213] width 278 height 31
click at [1174, 217] on select "Select Account Type Brokerage Cash on Hand Certificates of Deposit Checking Acc…" at bounding box center [1189, 213] width 278 height 31
click at [1054, 198] on select "Select Account Type Brokerage Cash on Hand Certificates of Deposit Checking Acc…" at bounding box center [1189, 213] width 278 height 31
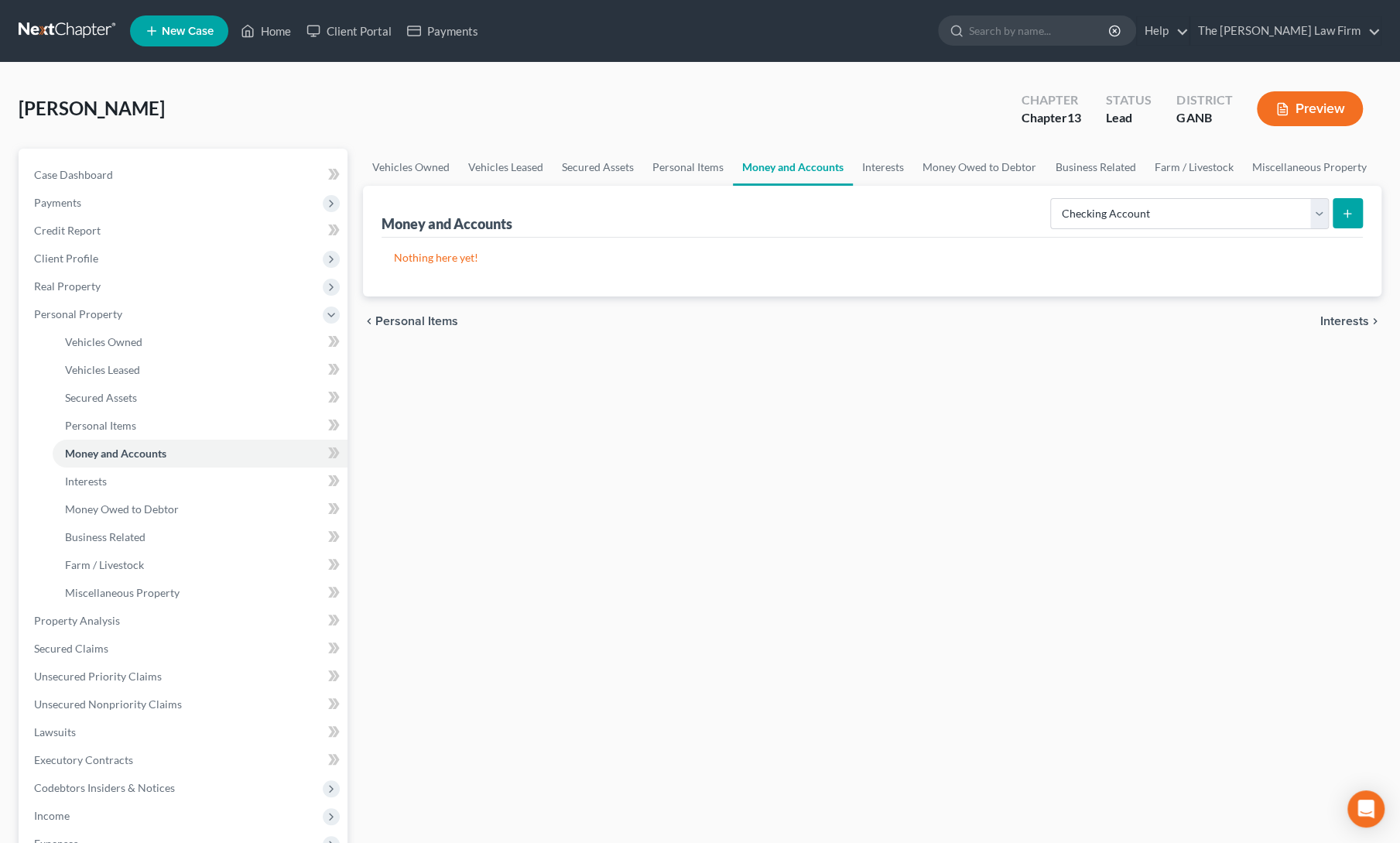
click at [1355, 218] on button "submit" at bounding box center [1348, 213] width 31 height 31
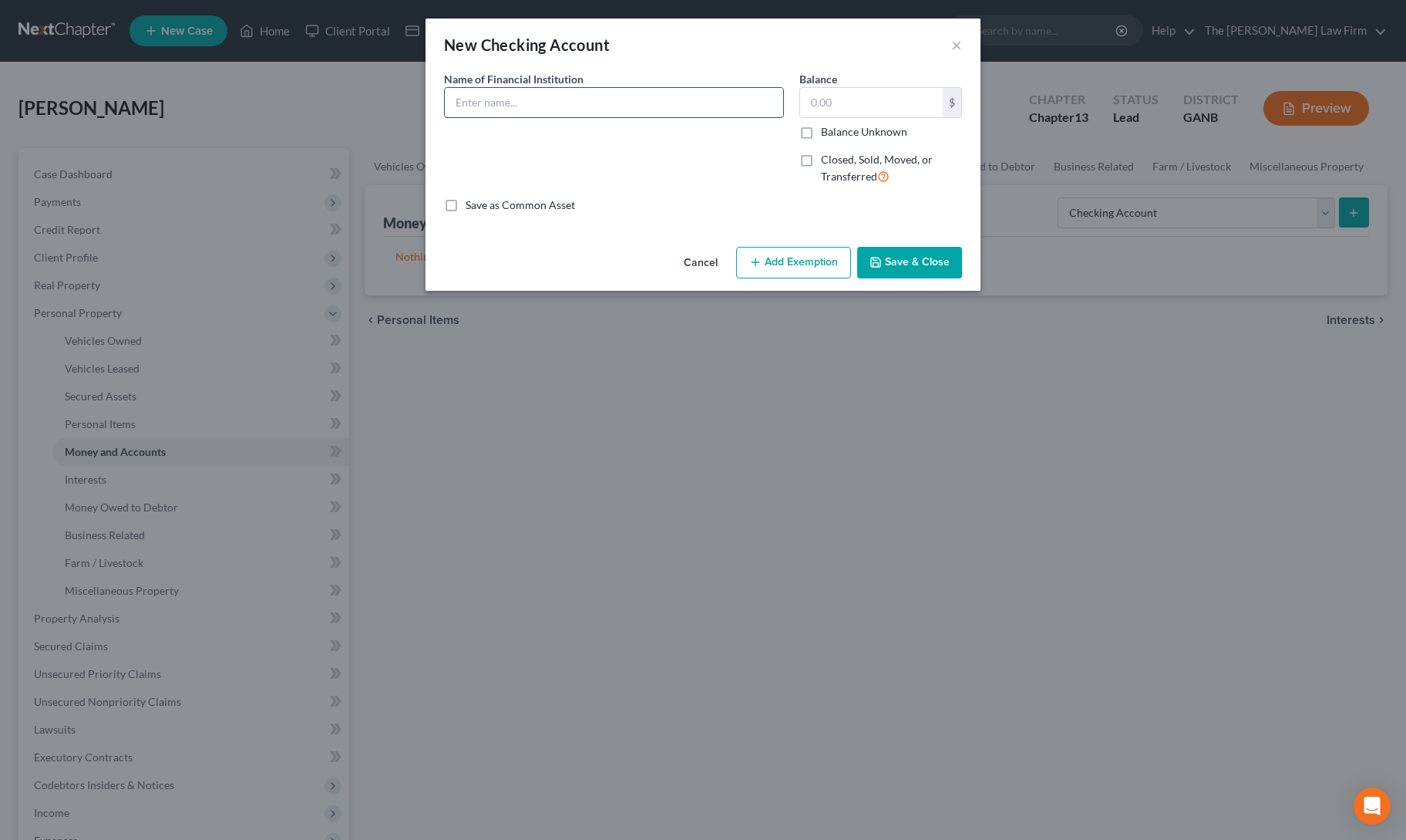
click at [499, 104] on input "text" at bounding box center [614, 103] width 338 height 30
click at [530, 103] on input "America's First Federal CU" at bounding box center [614, 103] width 338 height 30
type input "America's First Federal CU"
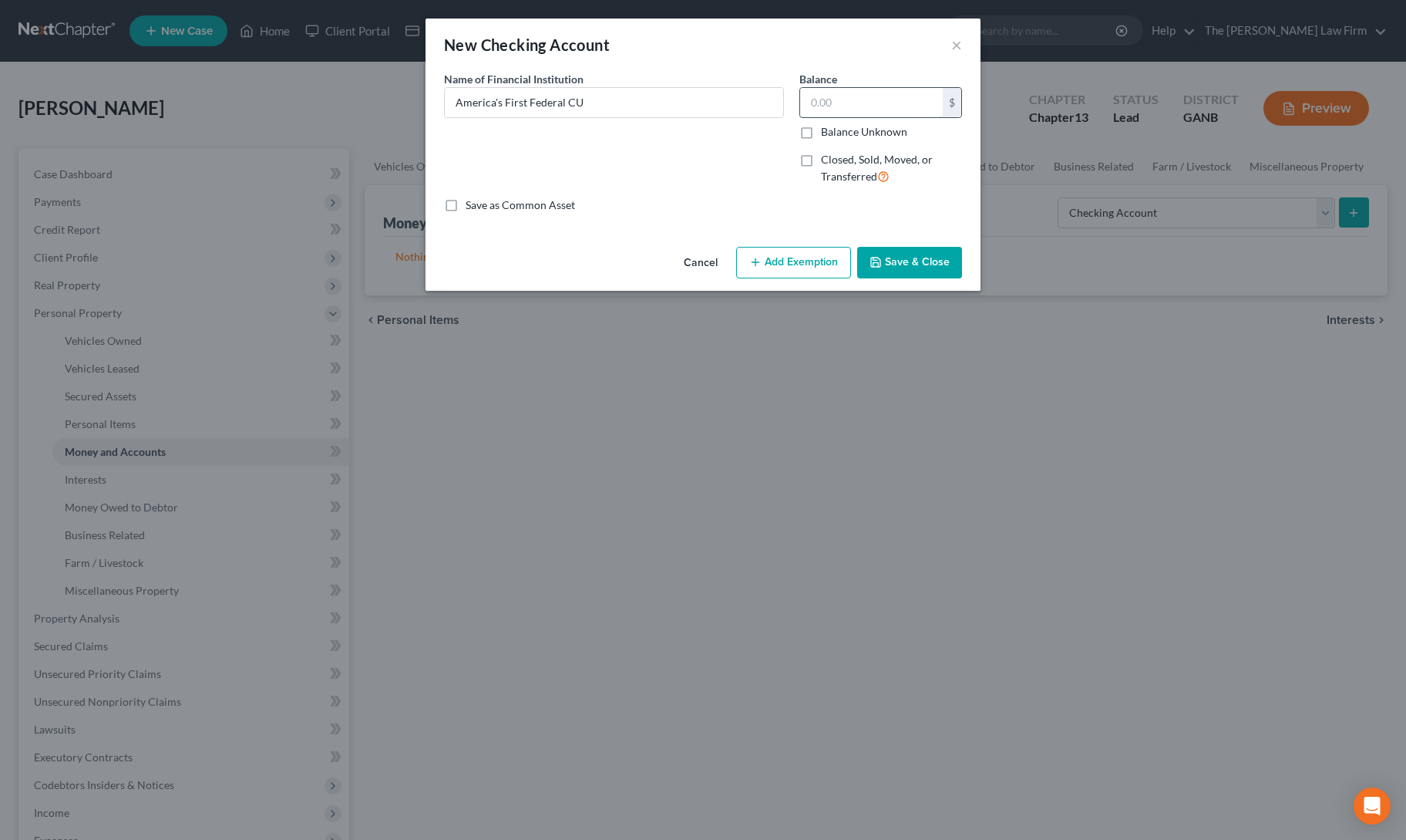
click at [878, 95] on input "text" at bounding box center [871, 103] width 143 height 30
type input "0"
click at [604, 223] on div "An exemption set must first be selected from the Filing Information section. Co…" at bounding box center [703, 156] width 555 height 170
click at [909, 255] on button "Save & Close" at bounding box center [910, 263] width 105 height 32
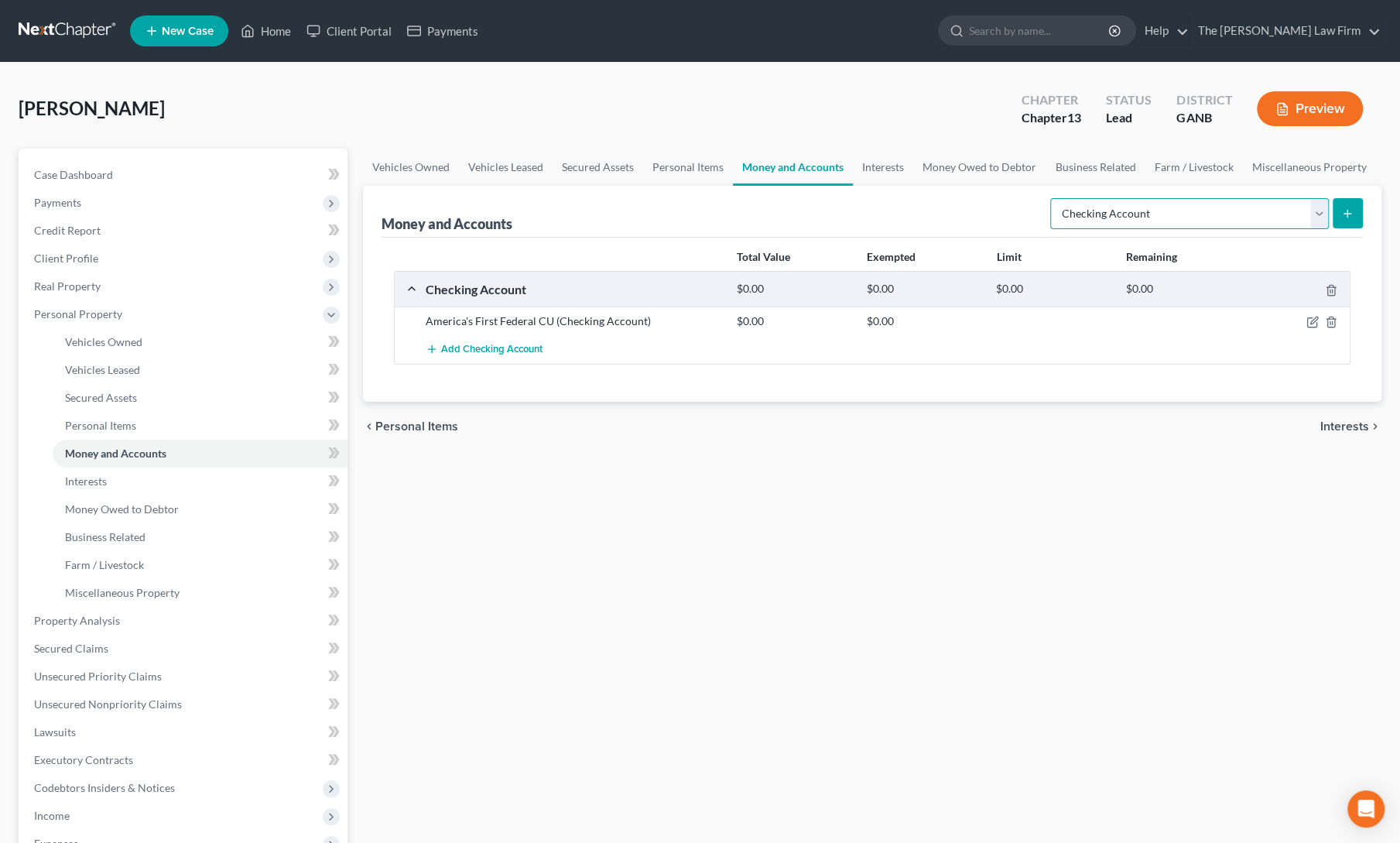
click at [1139, 205] on select "Select Account Type Brokerage Cash on Hand Certificates of Deposit Checking Acc…" at bounding box center [1189, 213] width 278 height 31
select select "savings"
click at [1054, 198] on select "Select Account Type Brokerage Cash on Hand Certificates of Deposit Checking Acc…" at bounding box center [1189, 213] width 278 height 31
click at [1344, 209] on icon "submit" at bounding box center [1348, 214] width 12 height 12
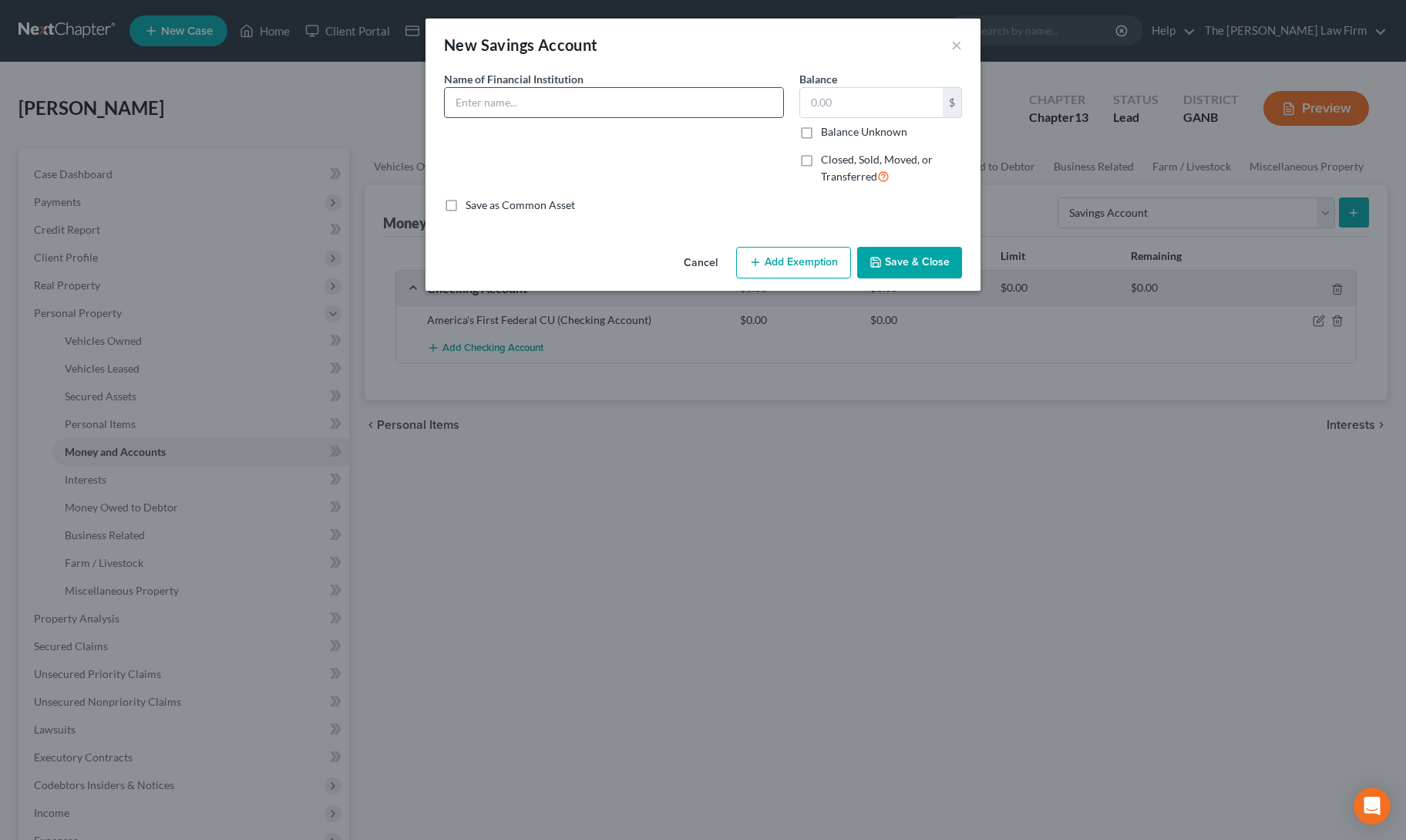
click at [617, 93] on input "text" at bounding box center [614, 103] width 338 height 30
type input "Truist"
click at [823, 107] on input "text" at bounding box center [871, 103] width 143 height 30
type input "200"
click at [763, 255] on button "Add Exemption" at bounding box center [794, 263] width 115 height 32
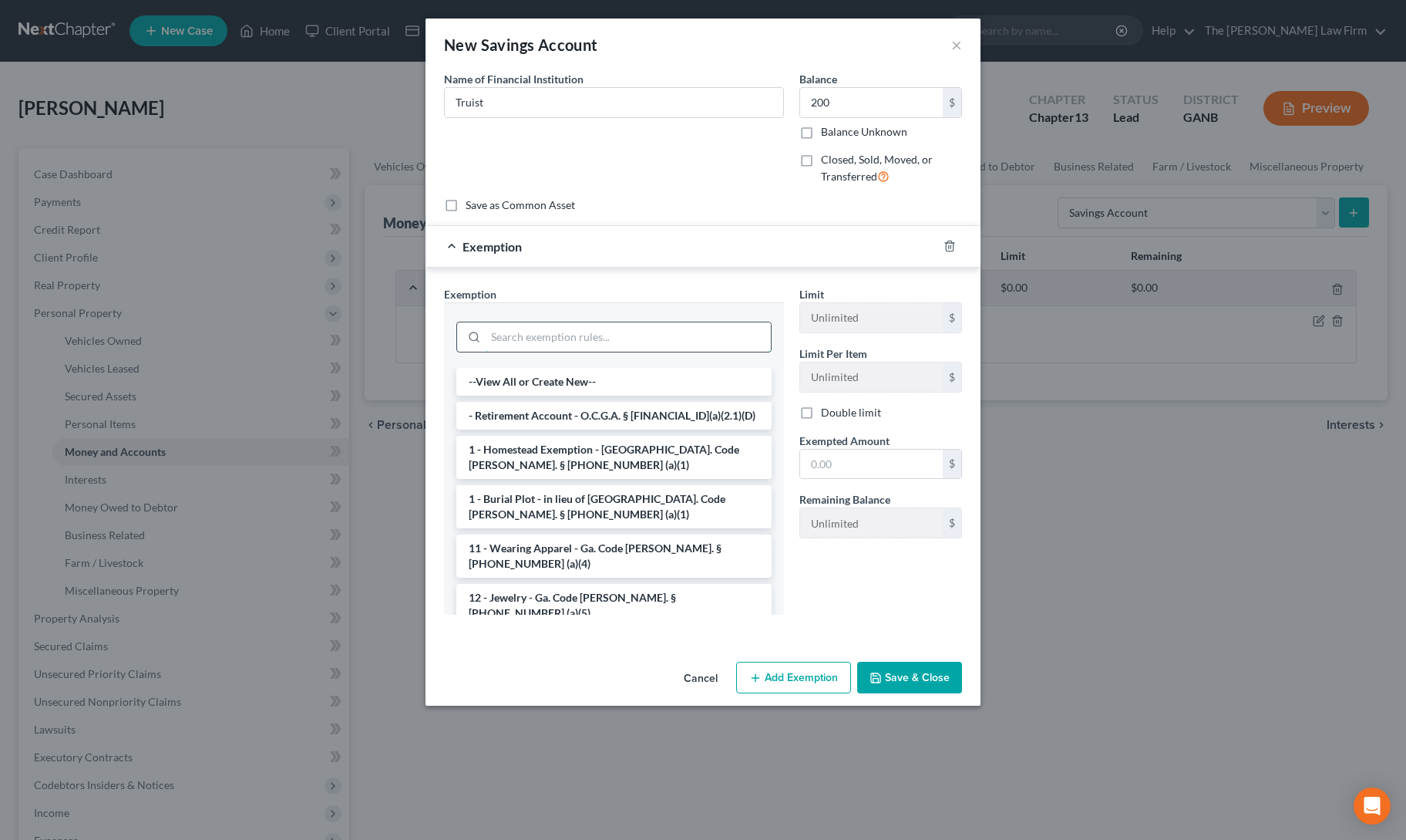
click at [684, 339] on input "search" at bounding box center [629, 337] width 285 height 30
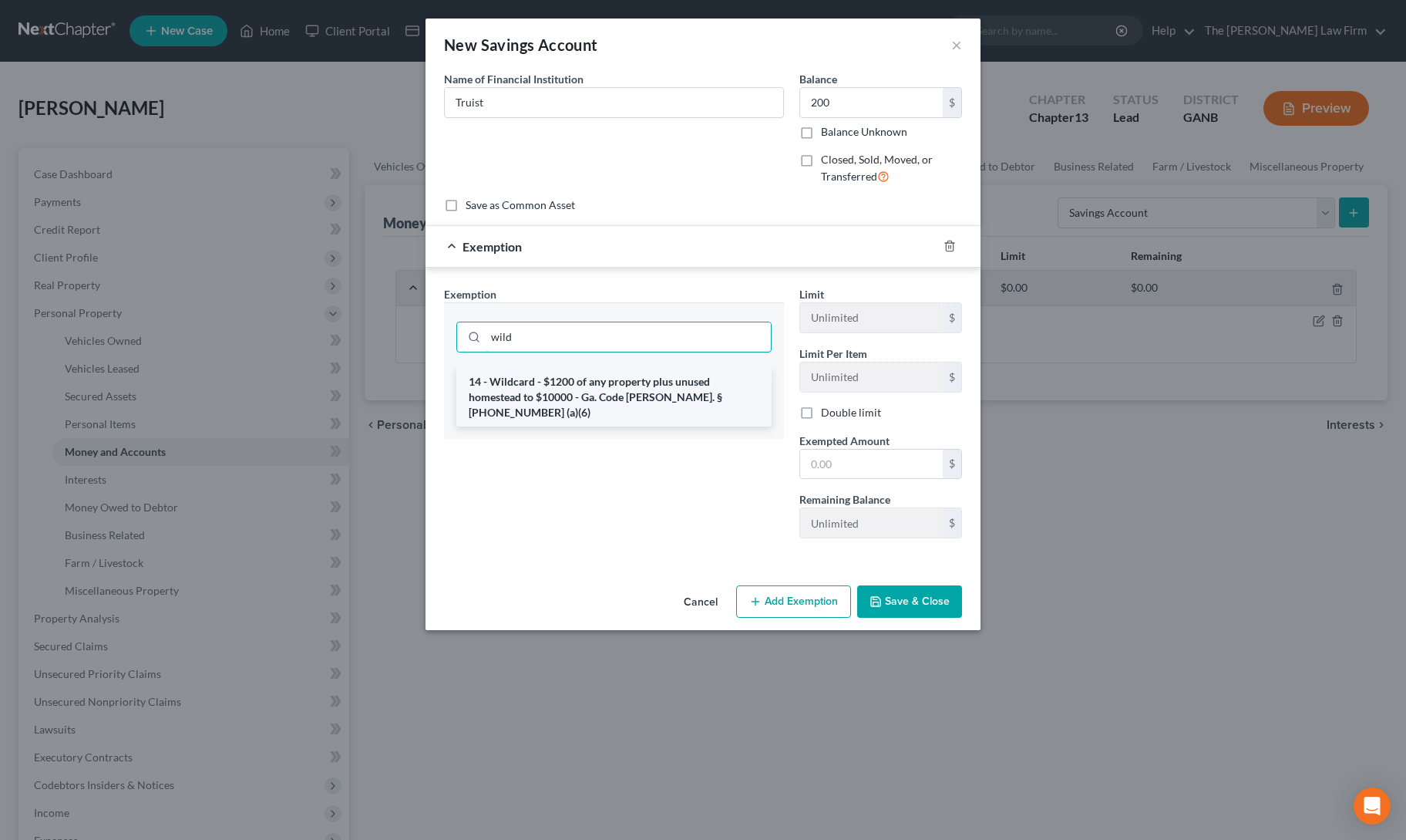
type input "wild"
click at [683, 385] on li "14 - Wildcard - $1200 of any property plus unused homestead to $10000 - Ga. Cod…" at bounding box center [614, 397] width 316 height 58
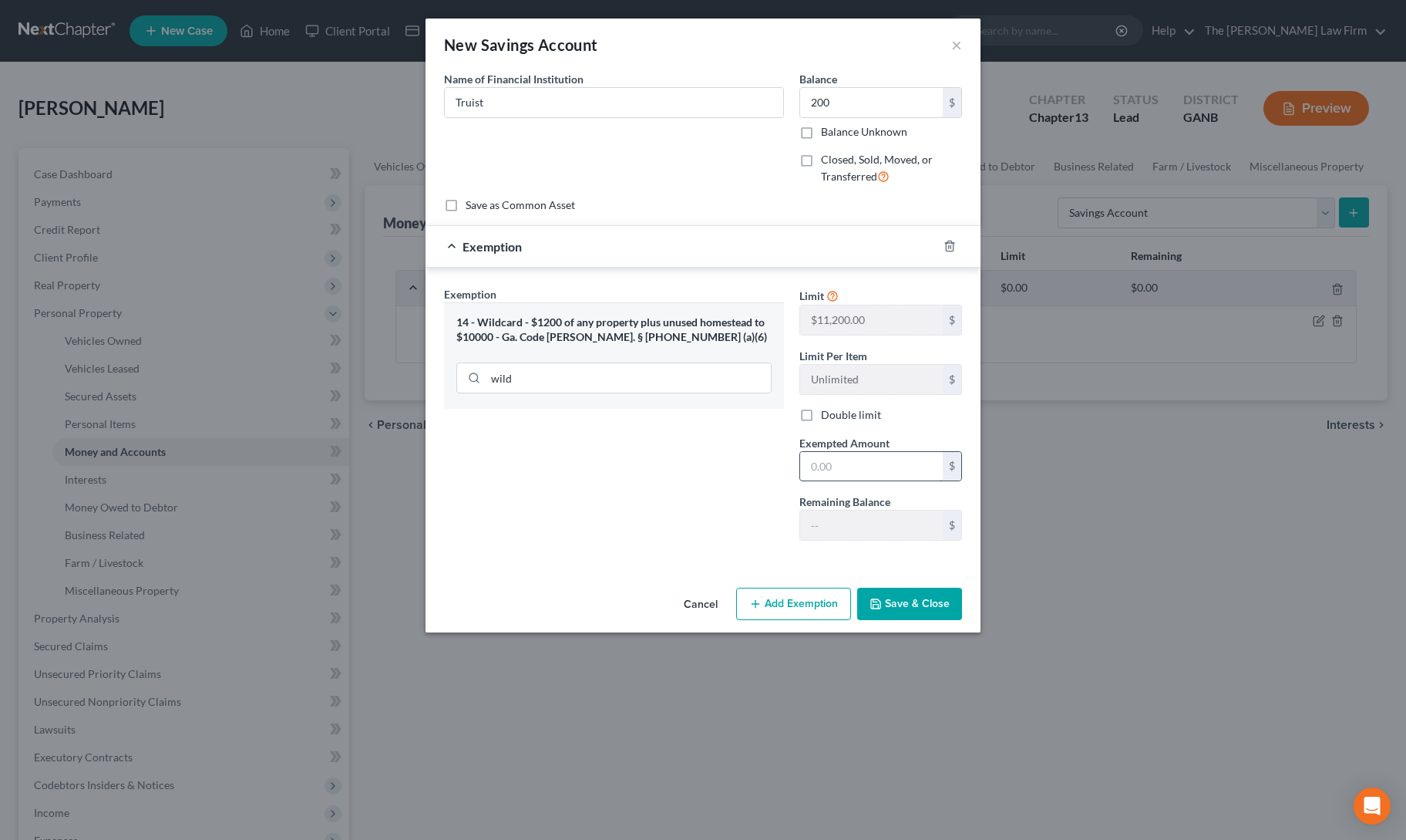
click at [819, 465] on input "text" at bounding box center [871, 467] width 143 height 30
type input "200"
click at [642, 497] on div "Exemption Set must be selected for CA. Exemption * 14 - Wildcard - $1200 of any…" at bounding box center [614, 419] width 356 height 267
click at [901, 603] on button "Save & Close" at bounding box center [910, 603] width 105 height 32
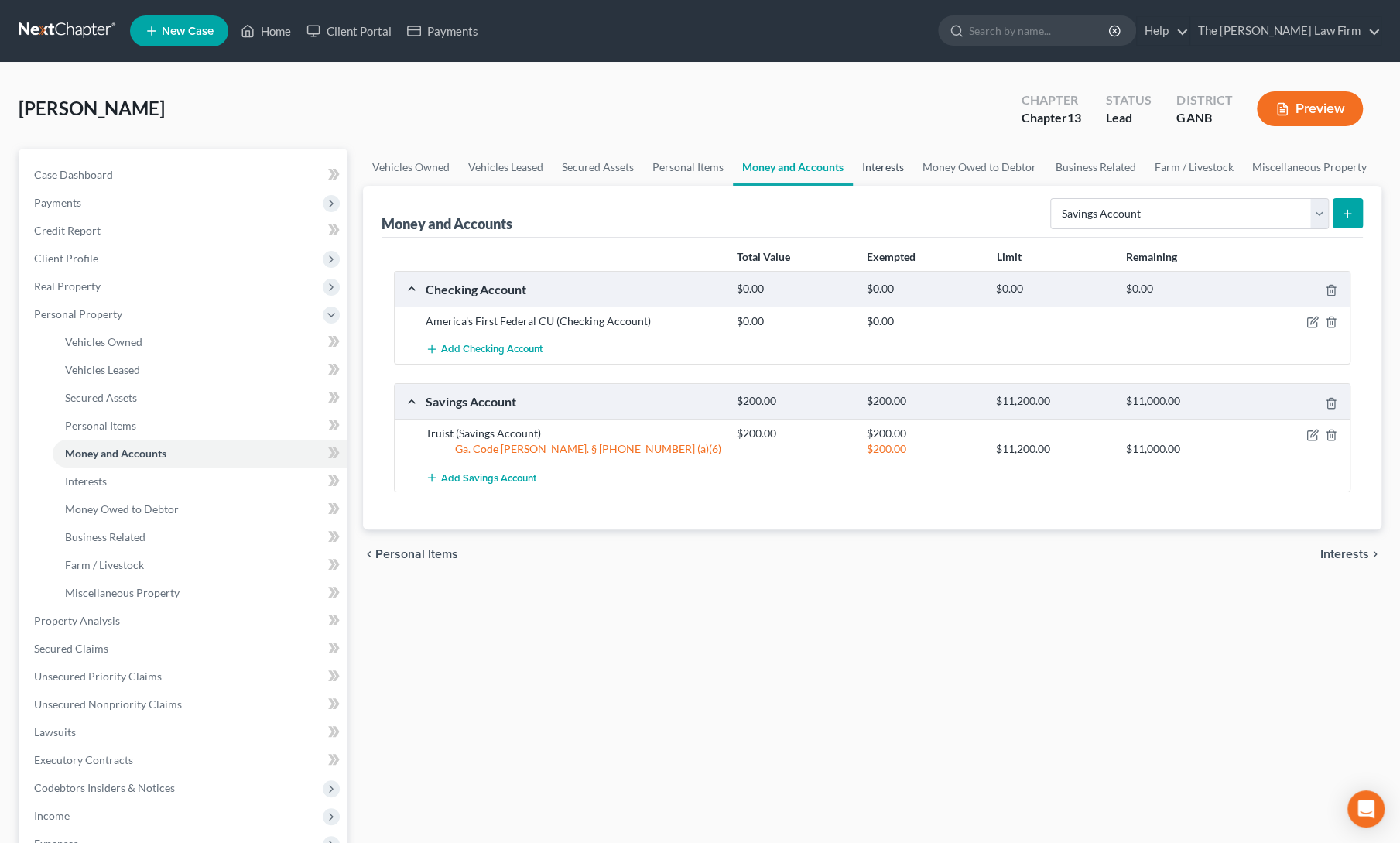
click at [876, 175] on link "Interests" at bounding box center [882, 167] width 60 height 38
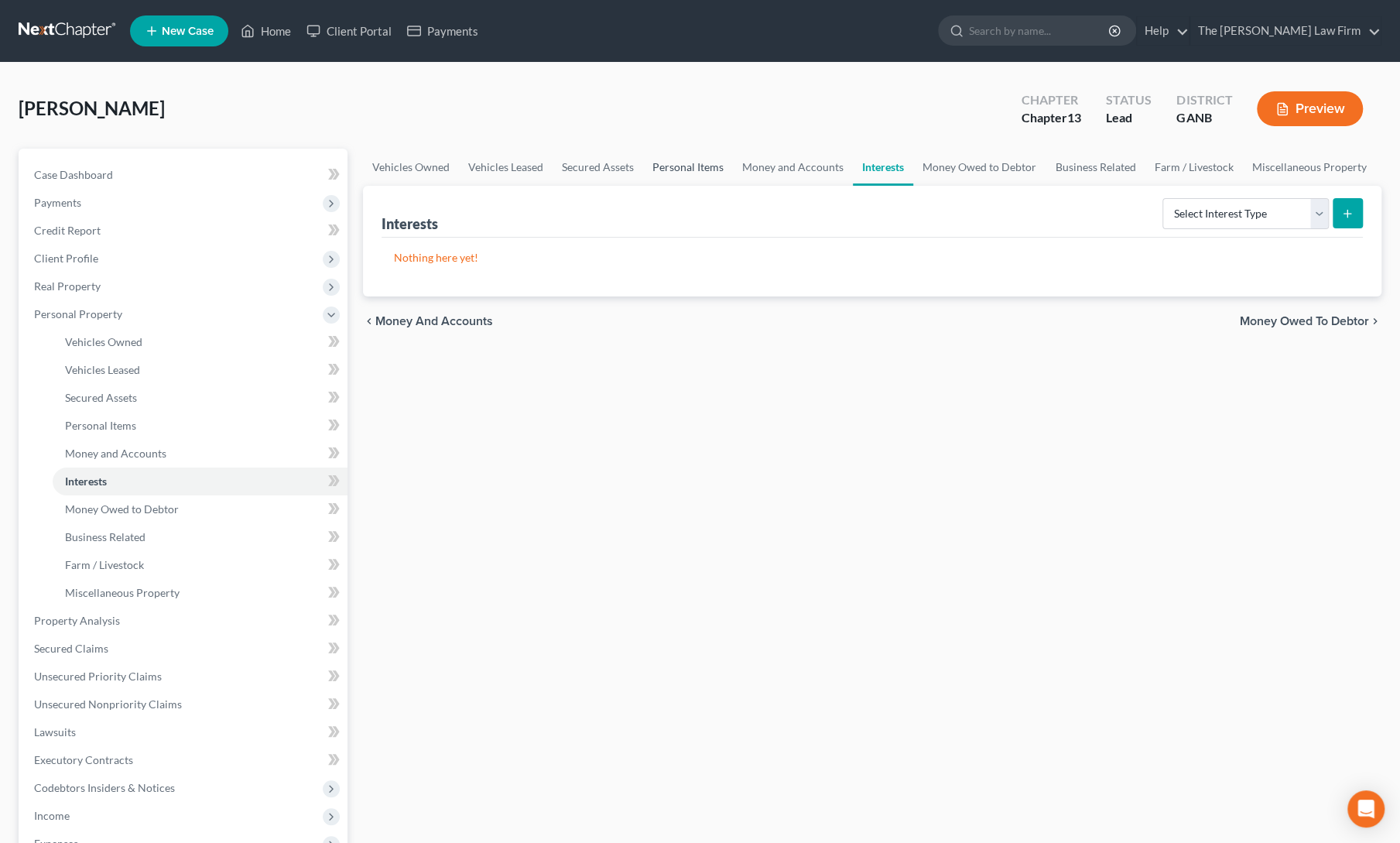
click at [687, 169] on link "Personal Items" at bounding box center [688, 167] width 90 height 38
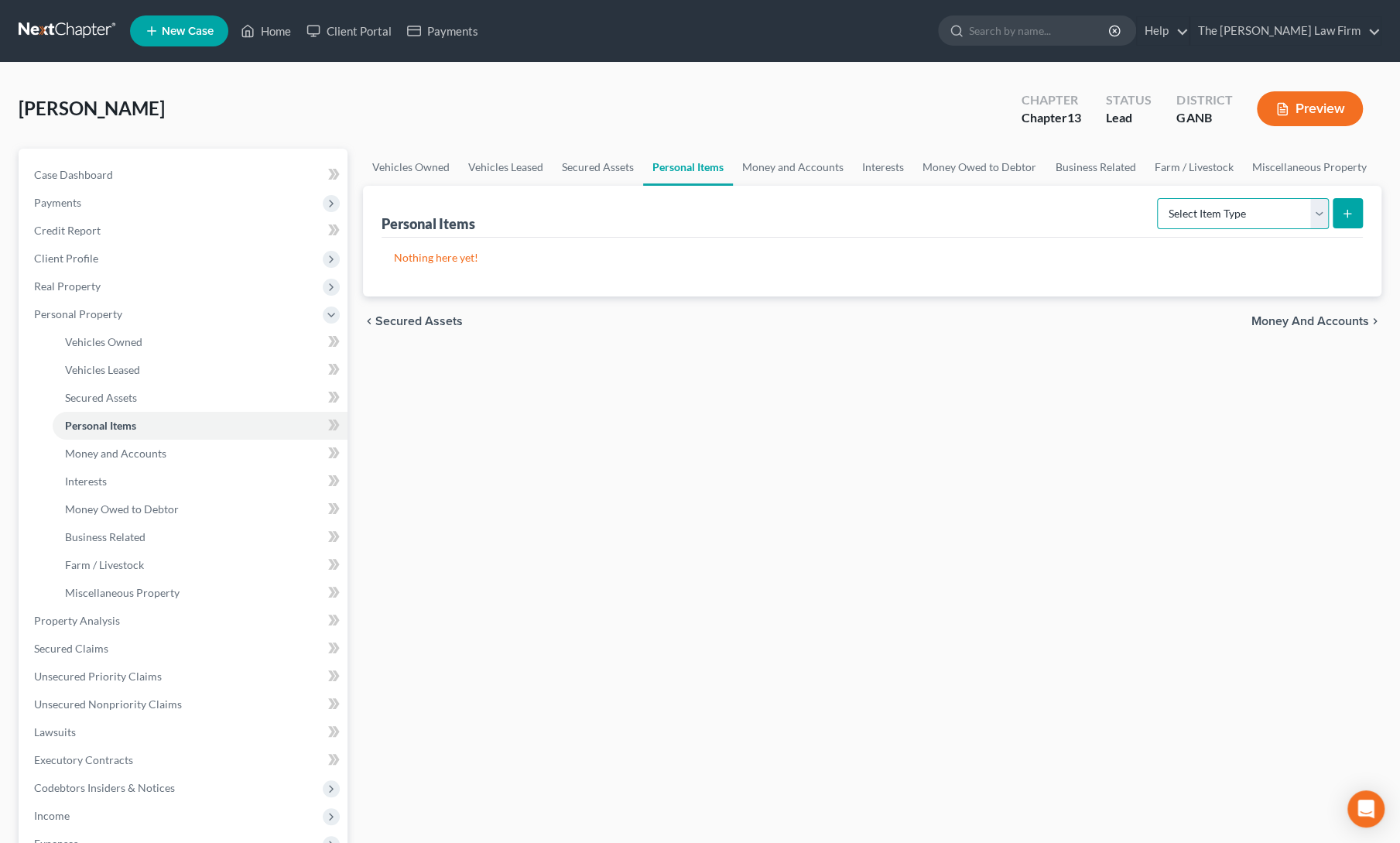
click at [1238, 219] on select "Select Item Type Clothing Collectibles Of Value Electronics Firearms Household …" at bounding box center [1243, 213] width 172 height 31
select select "clothing"
click at [1159, 198] on select "Select Item Type Clothing Collectibles Of Value Electronics Firearms Household …" at bounding box center [1243, 213] width 172 height 31
click at [1353, 215] on icon "submit" at bounding box center [1348, 214] width 12 height 12
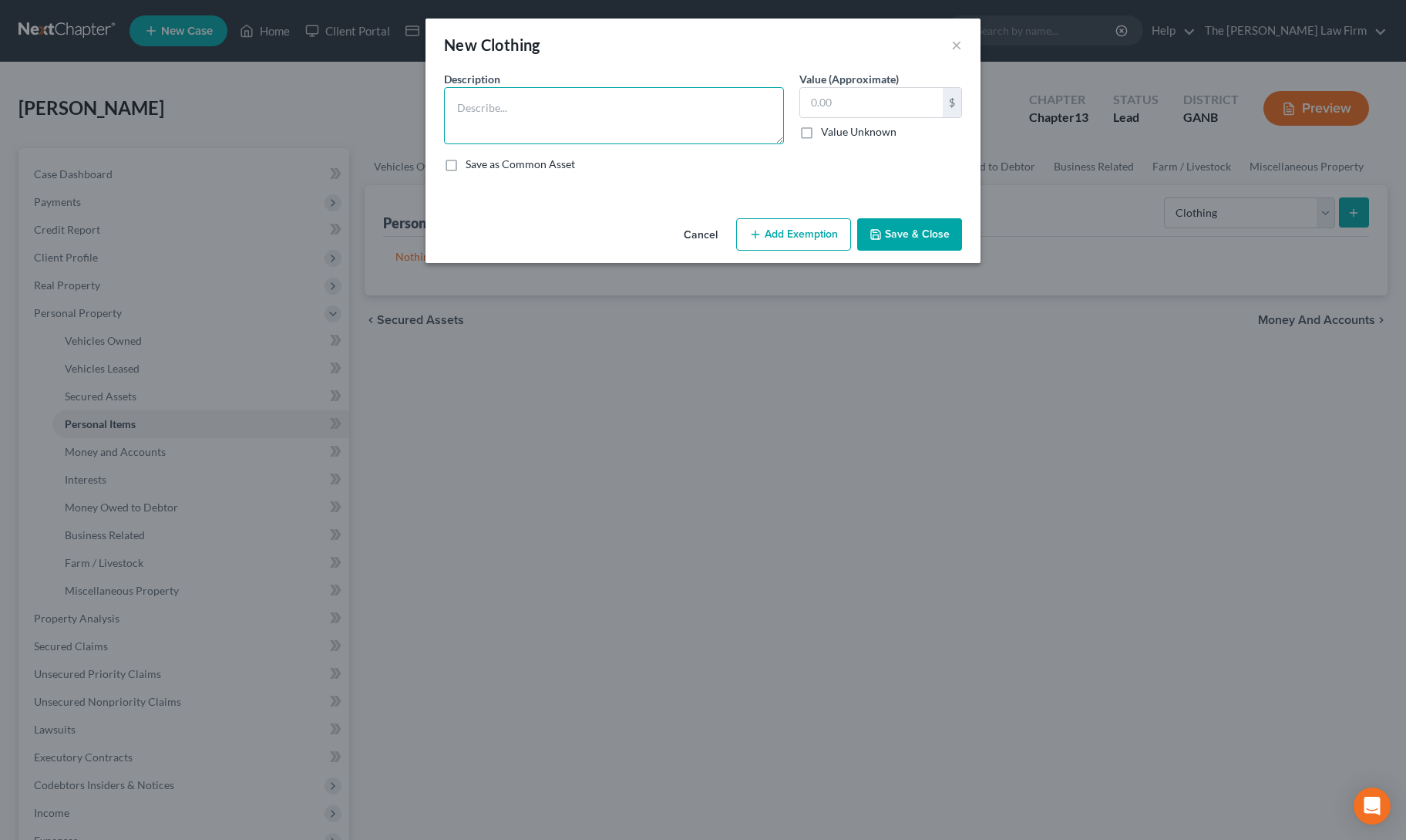
click at [621, 129] on textarea at bounding box center [614, 116] width 340 height 57
type textarea "Clothing"
click at [875, 101] on input "text" at bounding box center [871, 103] width 143 height 30
type input "1,000"
click at [797, 229] on button "Add Exemption" at bounding box center [794, 234] width 115 height 32
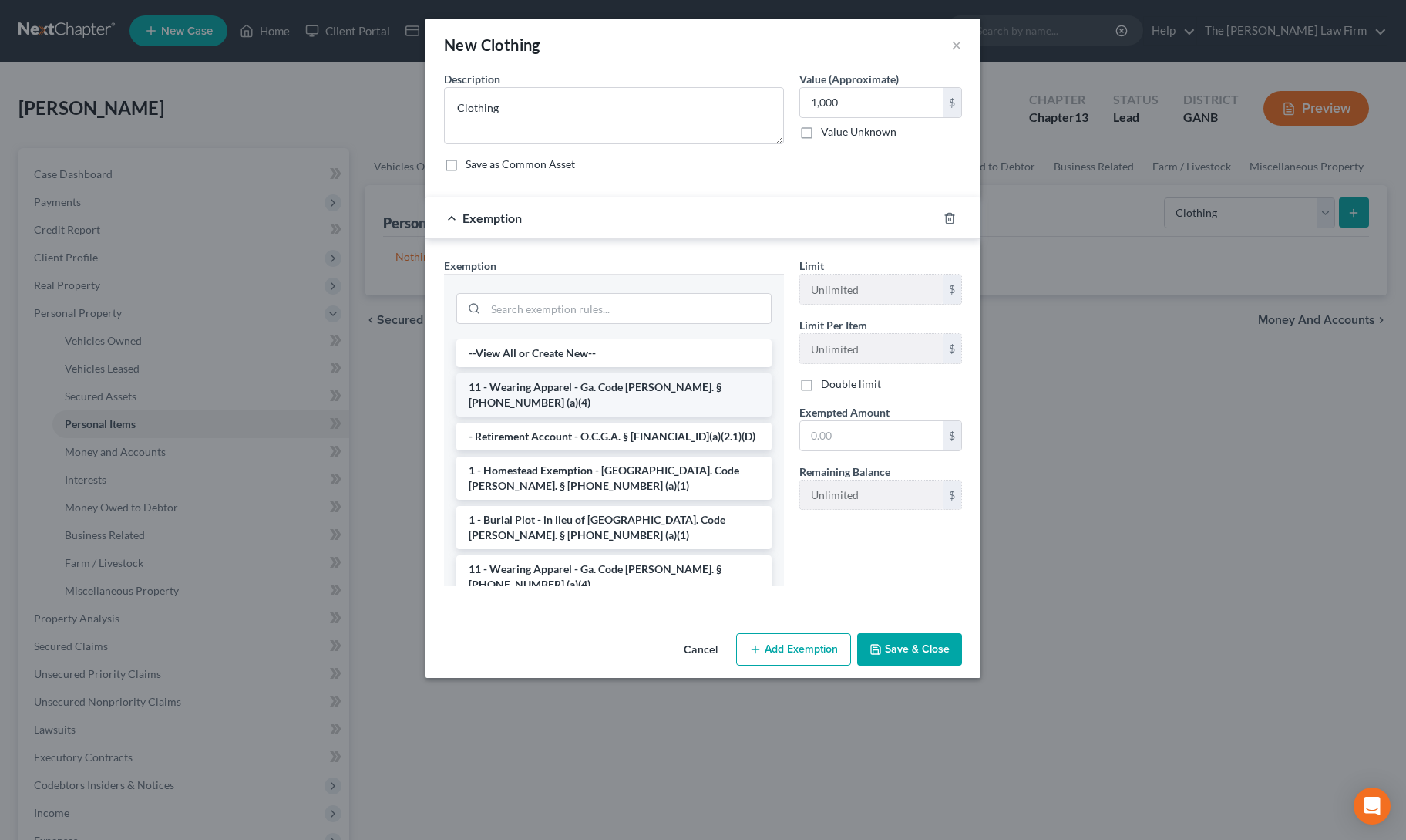
click at [644, 392] on li "11 - Wearing Apparel - Ga. Code [PERSON_NAME]. § [PHONE_NUMBER] (a)(4)" at bounding box center [614, 395] width 316 height 43
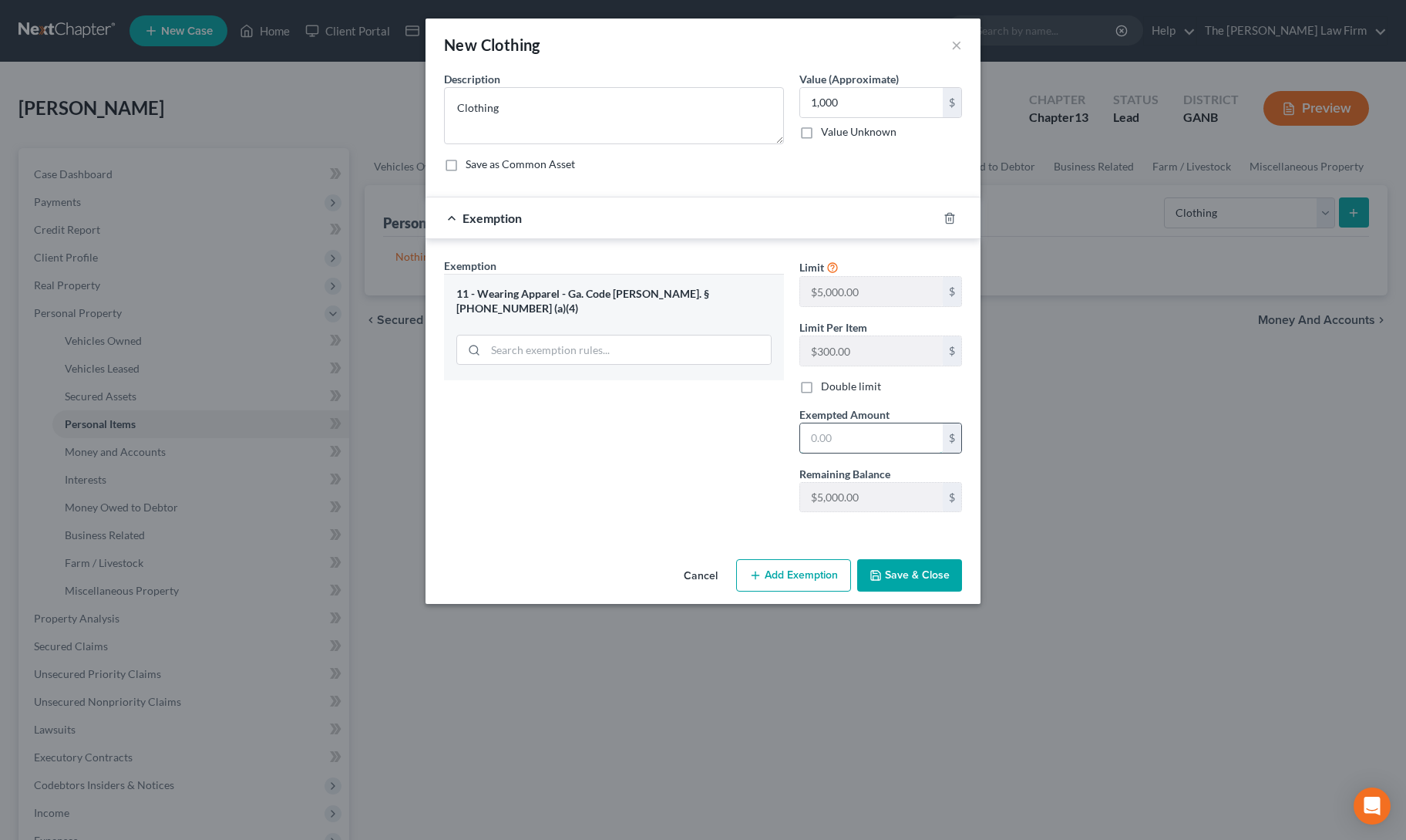
click at [817, 438] on input "text" at bounding box center [871, 438] width 143 height 30
type input "1,000"
click at [743, 468] on div "Exemption Set must be selected for CA. Exemption * 11 - Wearing Apparel - Ga. C…" at bounding box center [614, 390] width 356 height 267
click at [885, 561] on button "Save & Close" at bounding box center [910, 575] width 105 height 32
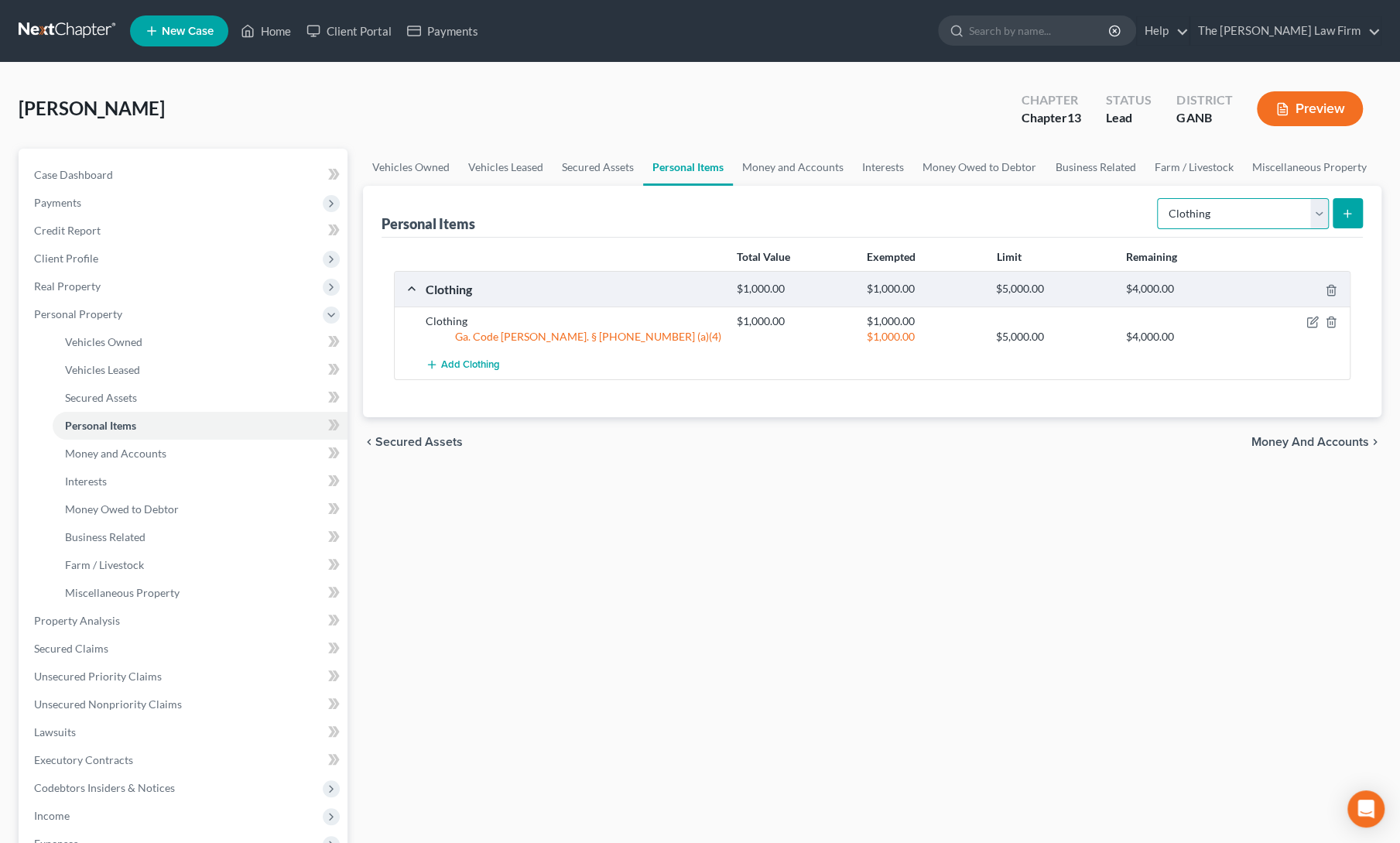
click at [1203, 219] on select "Select Item Type Clothing Collectibles Of Value Electronics Firearms Household …" at bounding box center [1243, 213] width 172 height 31
select select "household_goods"
click at [1159, 198] on select "Select Item Type Clothing Collectibles Of Value Electronics Firearms Household …" at bounding box center [1243, 213] width 172 height 31
click at [1345, 209] on icon "submit" at bounding box center [1348, 214] width 12 height 12
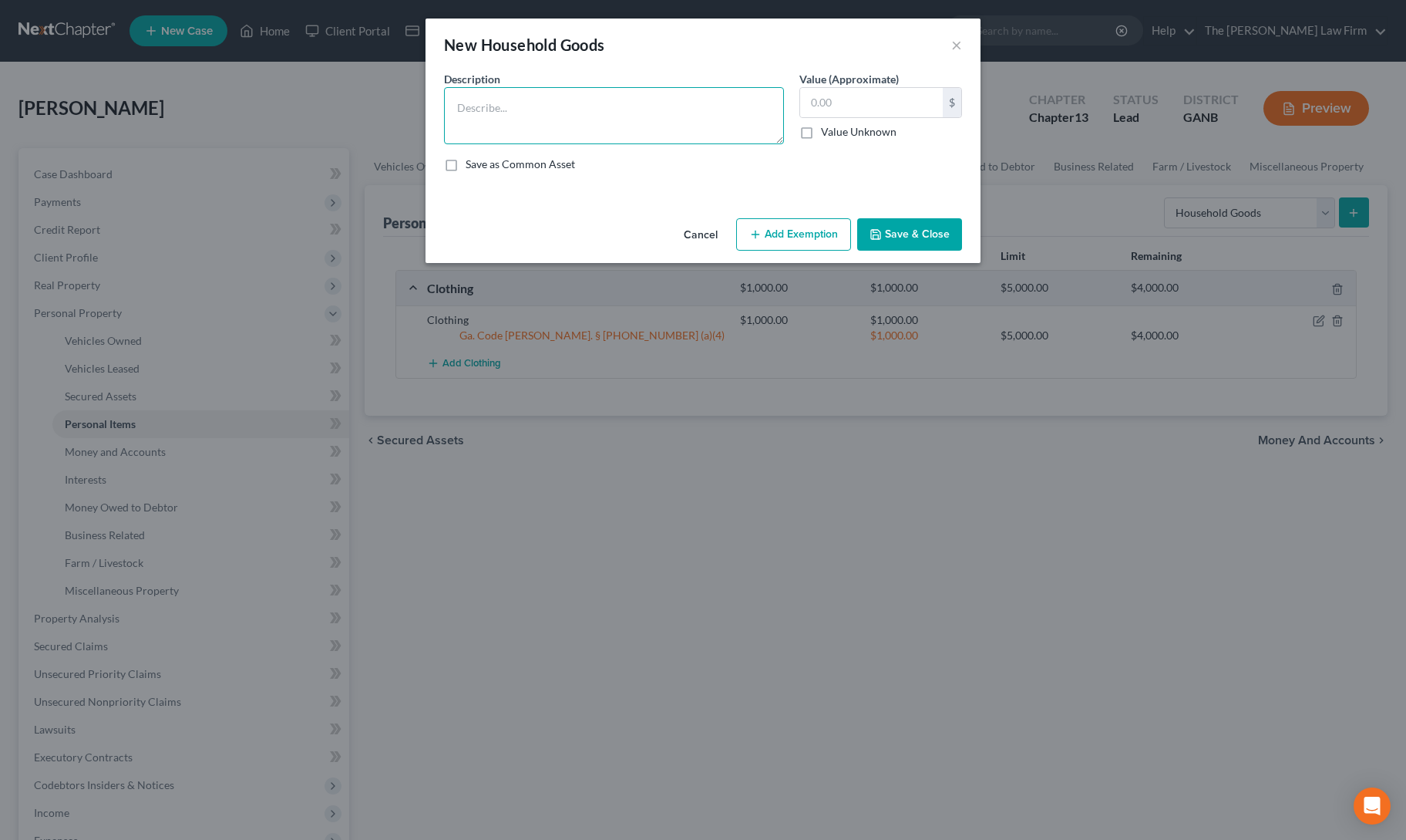
click at [526, 132] on textarea at bounding box center [614, 116] width 340 height 57
type textarea "HHG & furniture"
click at [862, 100] on input "text" at bounding box center [871, 103] width 143 height 30
type input "2,500"
click at [799, 236] on button "Add Exemption" at bounding box center [794, 234] width 115 height 32
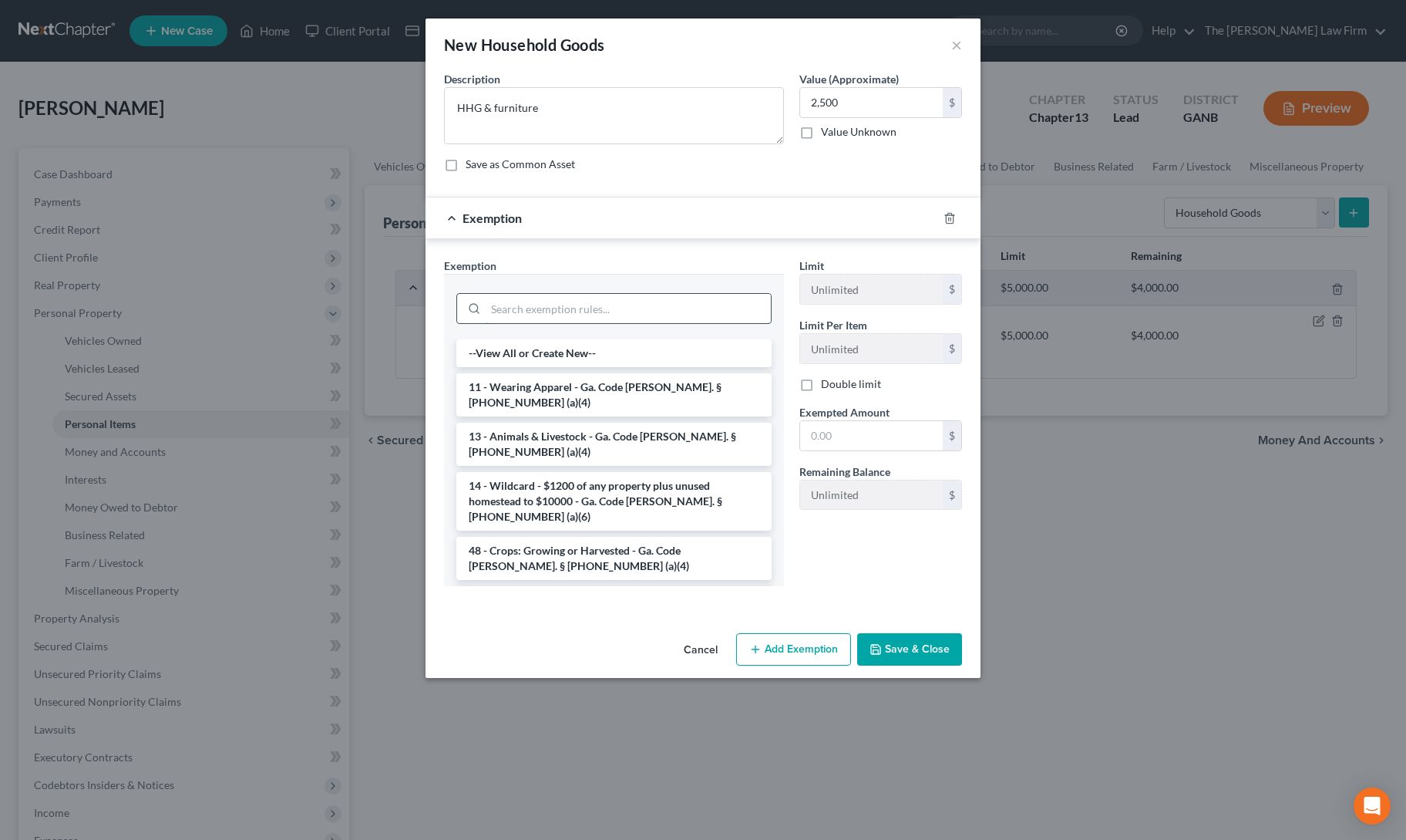
click at [662, 315] on input "search" at bounding box center [629, 309] width 285 height 30
click at [623, 586] on li "6 - Household Goods and Furnishings - Ga. Code [PERSON_NAME]. § [PHONE_NUMBER] …" at bounding box center [614, 608] width 316 height 43
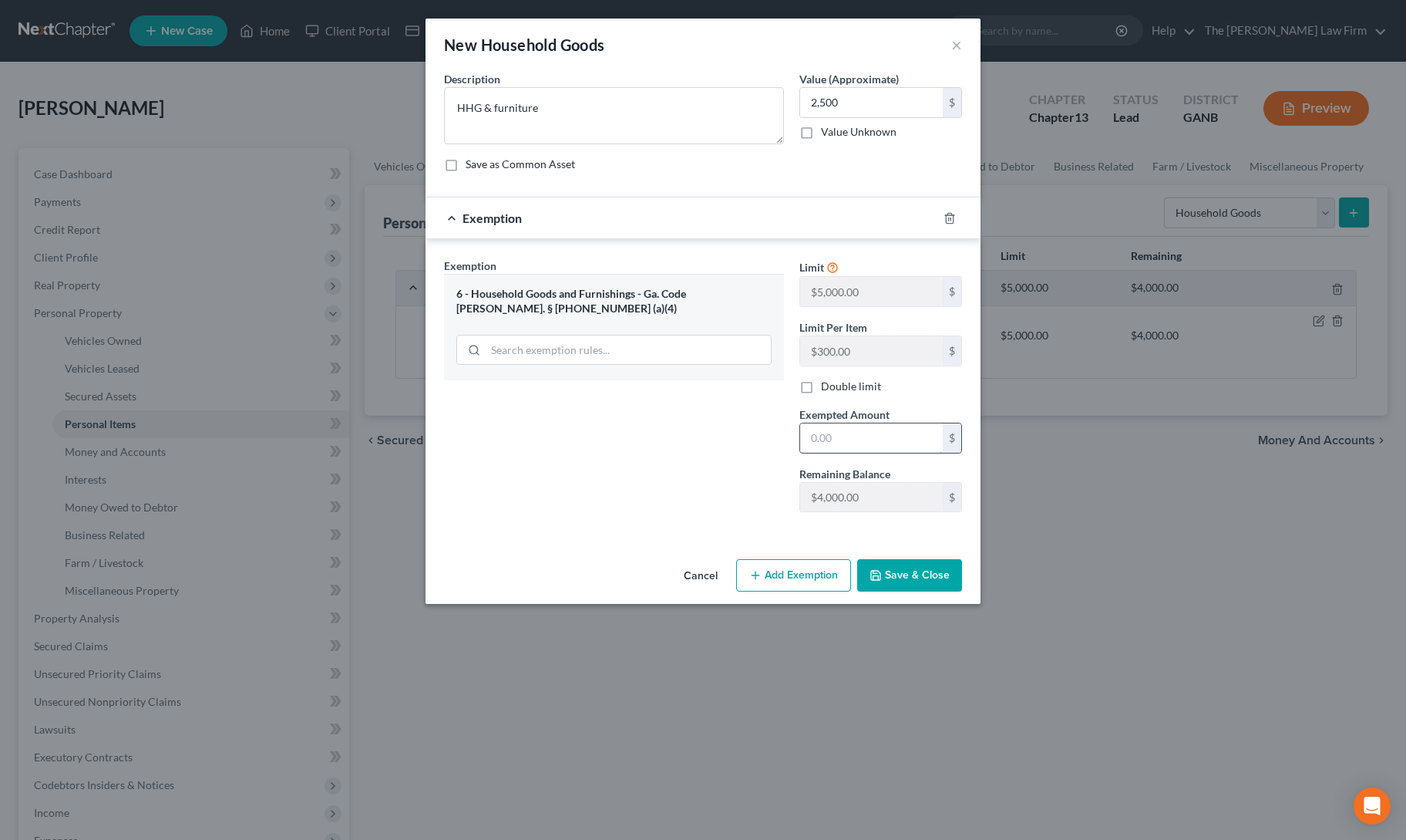
click at [875, 423] on div "$" at bounding box center [881, 437] width 163 height 30
click at [862, 435] on input "text" at bounding box center [871, 438] width 143 height 30
type input "2,500"
click at [762, 446] on div "Exemption Set must be selected for CA. Exemption * 6 - Household Goods and Furn…" at bounding box center [614, 390] width 356 height 267
click at [903, 579] on button "Save & Close" at bounding box center [910, 575] width 105 height 32
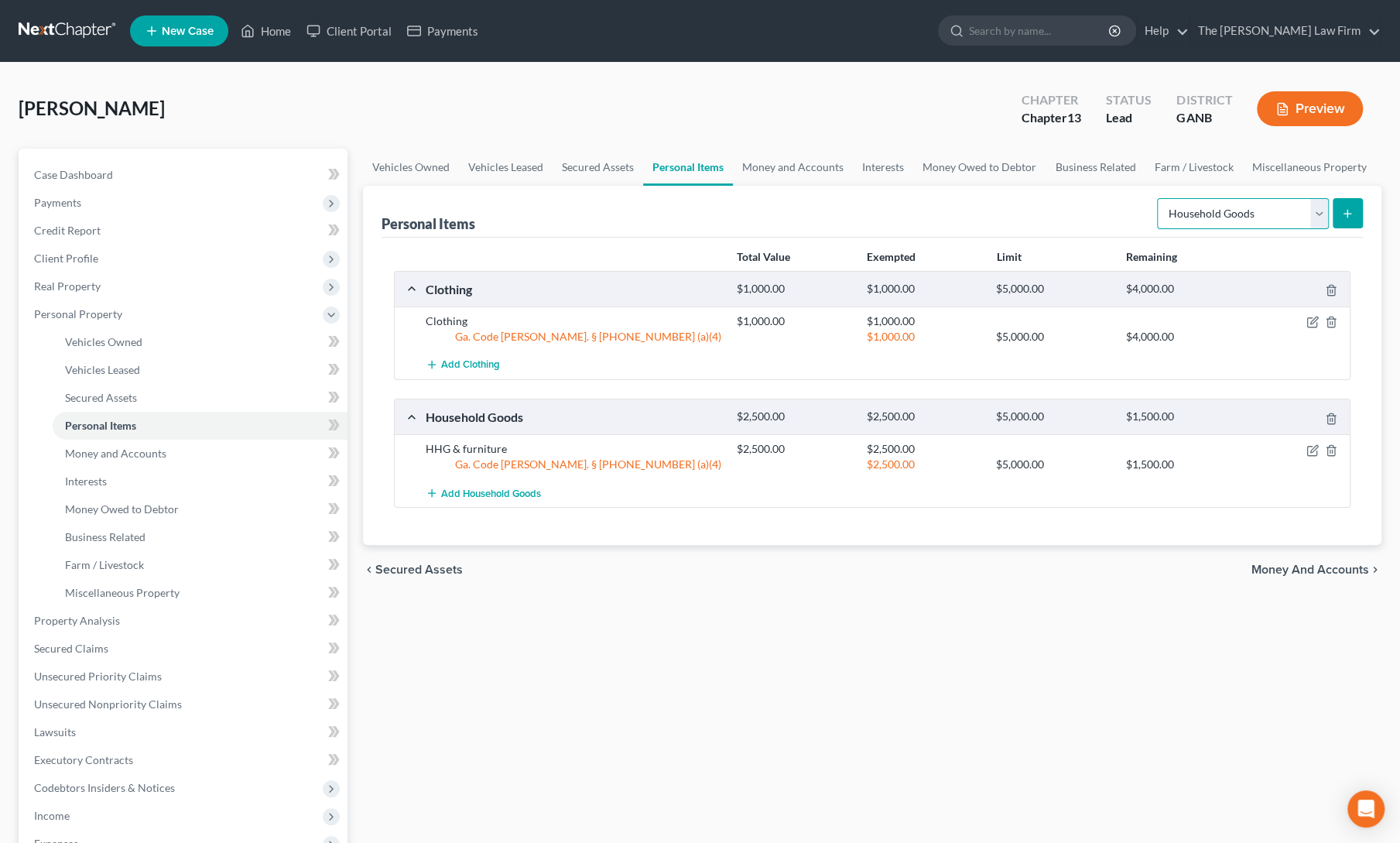
click at [1215, 212] on select "Select Item Type Clothing Collectibles Of Value Electronics Firearms Household …" at bounding box center [1243, 213] width 172 height 31
select select "jewelry"
click at [1159, 198] on select "Select Item Type Clothing Collectibles Of Value Electronics Firearms Household …" at bounding box center [1243, 213] width 172 height 31
click at [1346, 222] on button "submit" at bounding box center [1348, 213] width 31 height 31
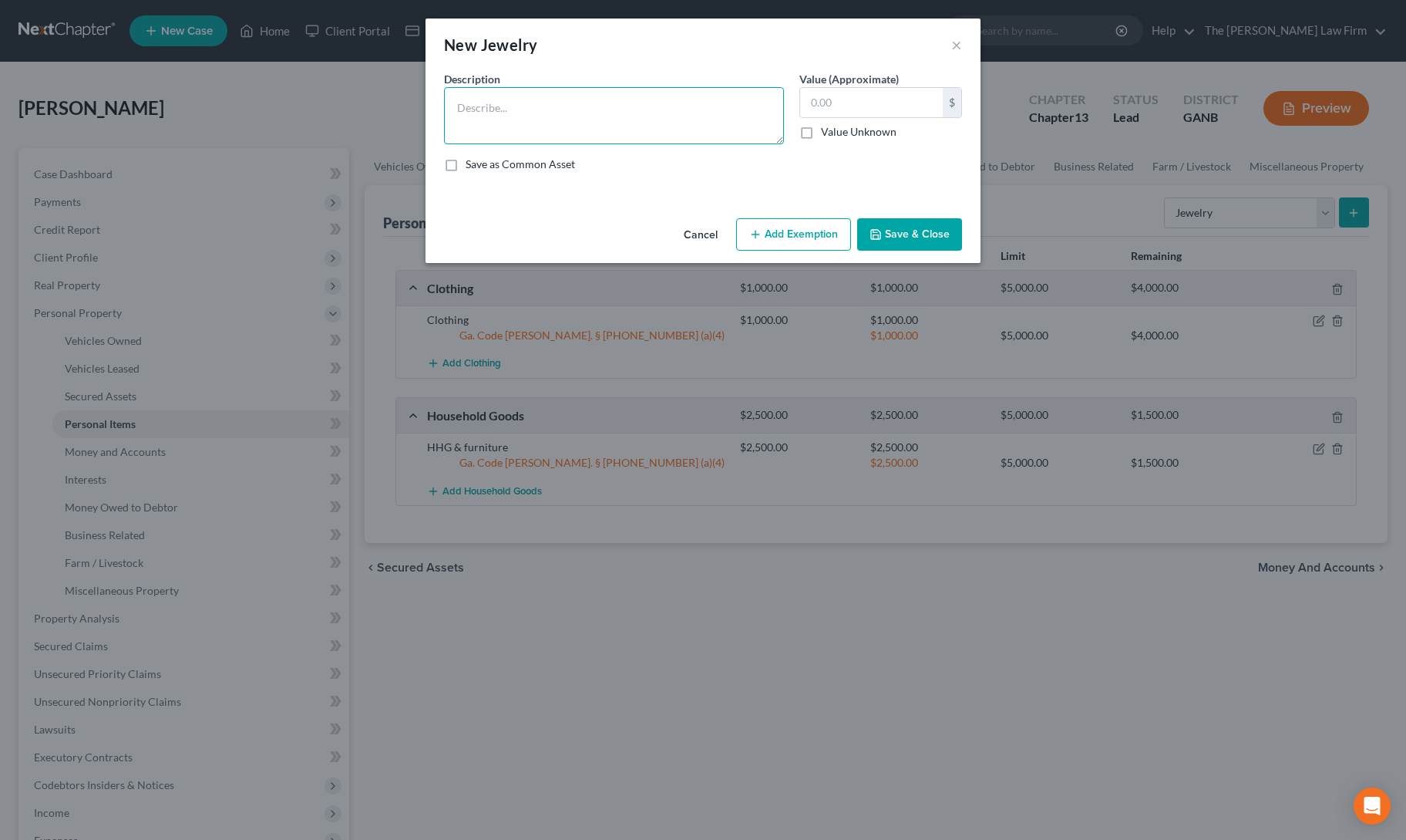
click at [526, 129] on textarea at bounding box center [614, 116] width 340 height 57
type textarea "Jewelry"
type input "500"
click at [816, 236] on button "Add Exemption" at bounding box center [794, 234] width 115 height 32
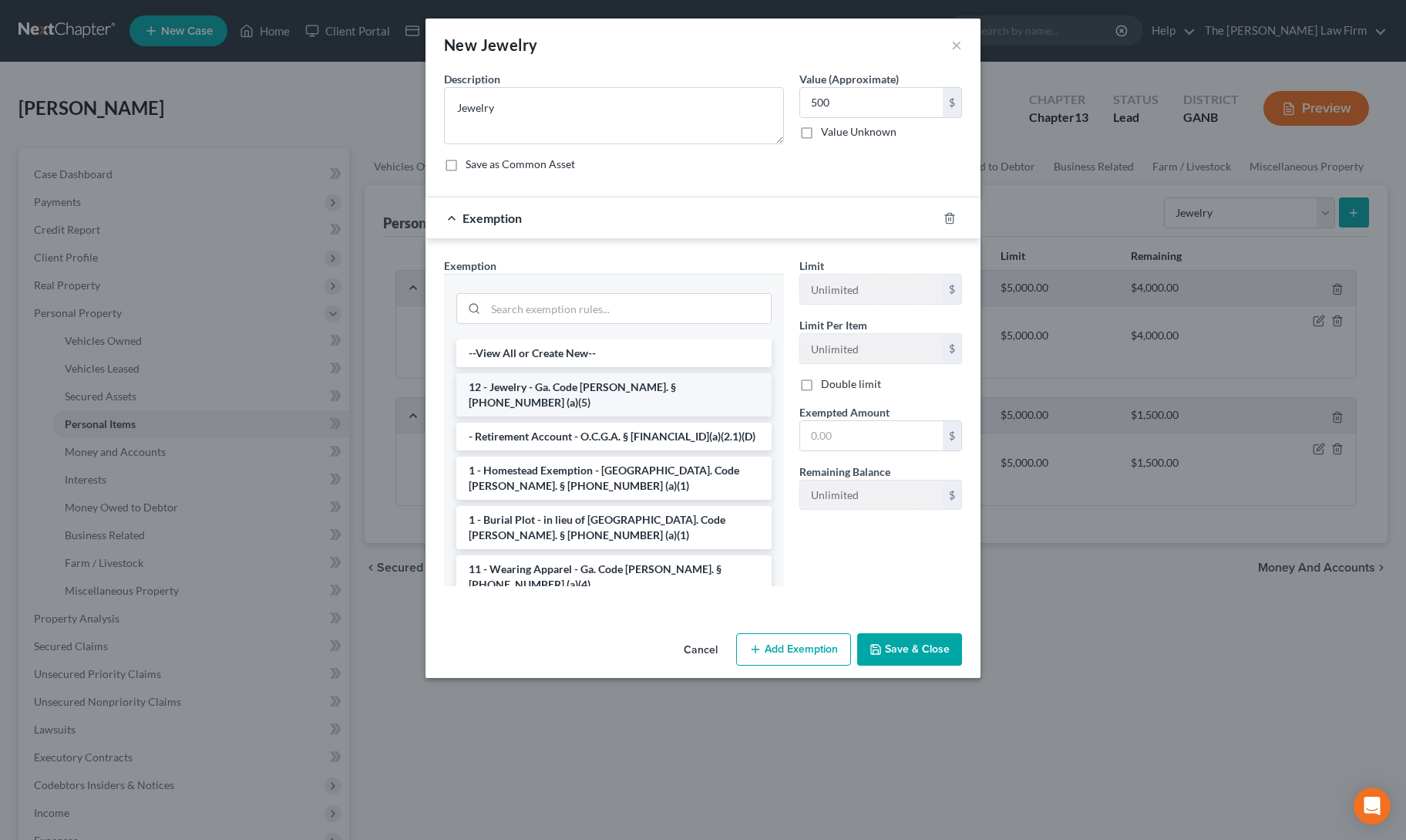
click at [575, 388] on li "12 - Jewelry - Ga. Code [PERSON_NAME]. § [PHONE_NUMBER] (a)(5)" at bounding box center [614, 395] width 316 height 43
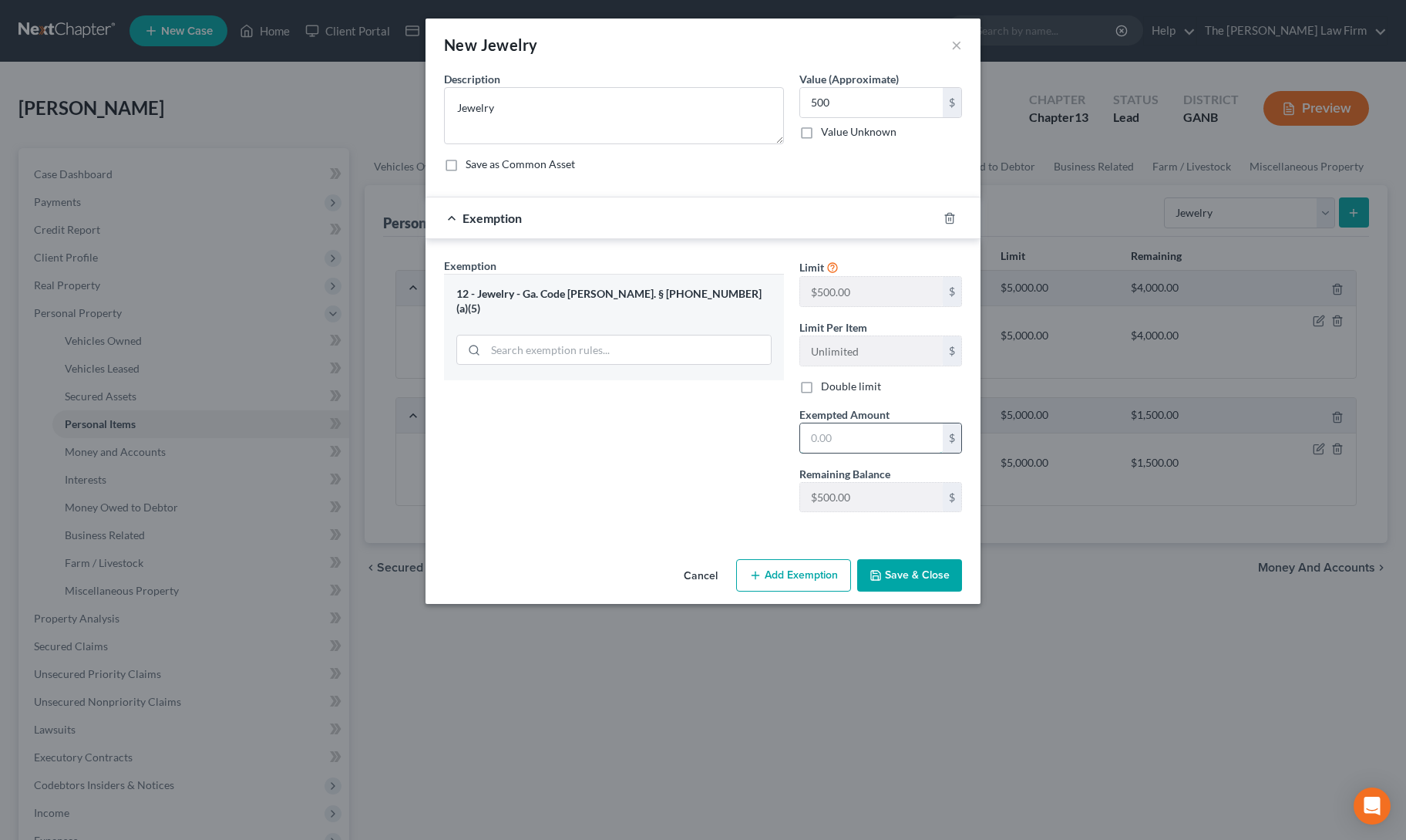
click at [816, 439] on input "text" at bounding box center [871, 438] width 143 height 30
type input "500"
click at [698, 470] on div "Exemption Set must be selected for CA. Exemption * 12 - Jewelry - Ga. Code Ann.…" at bounding box center [614, 390] width 356 height 267
click at [892, 570] on button "Save & Close" at bounding box center [910, 575] width 105 height 32
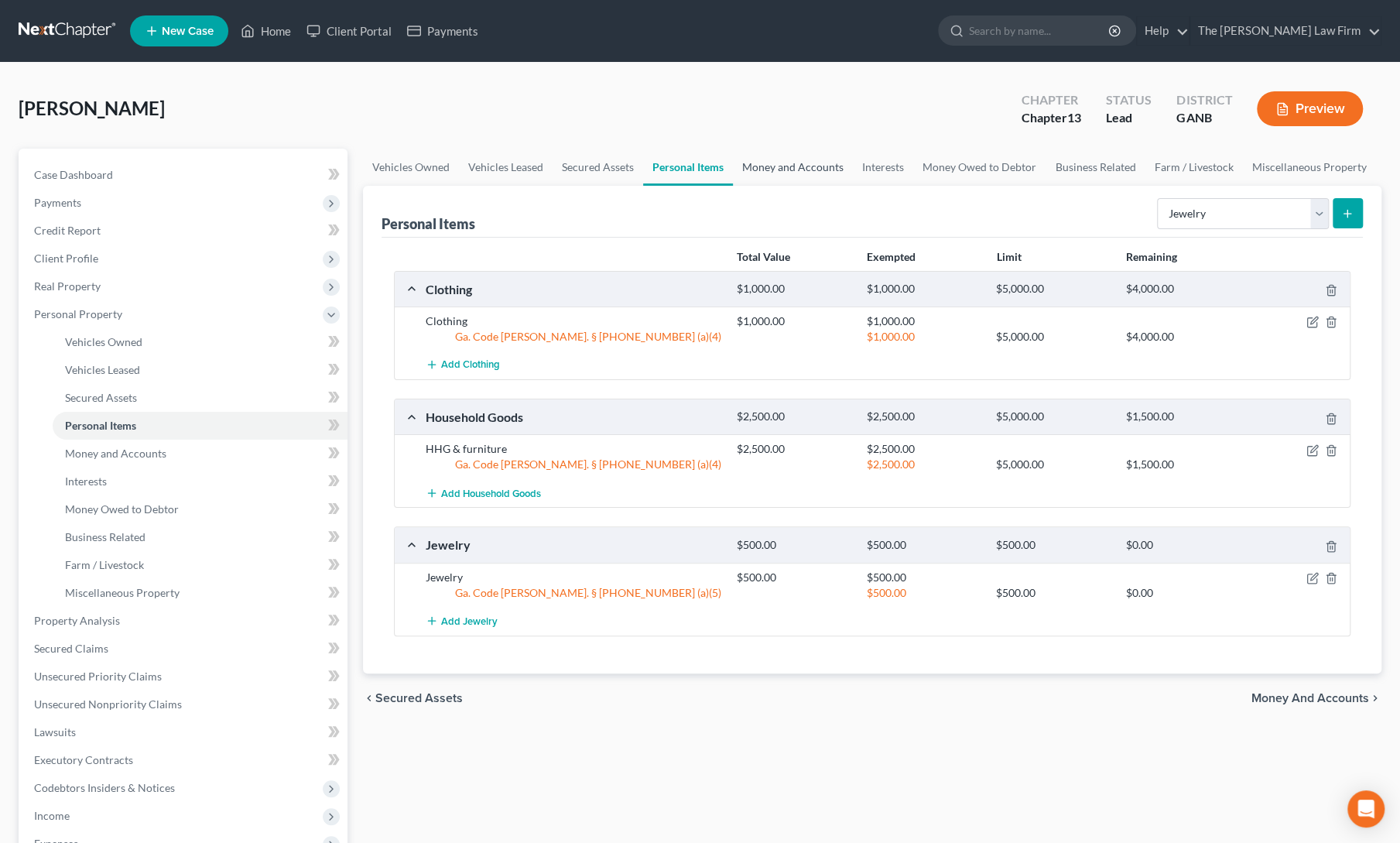
click at [800, 171] on link "Money and Accounts" at bounding box center [793, 167] width 120 height 38
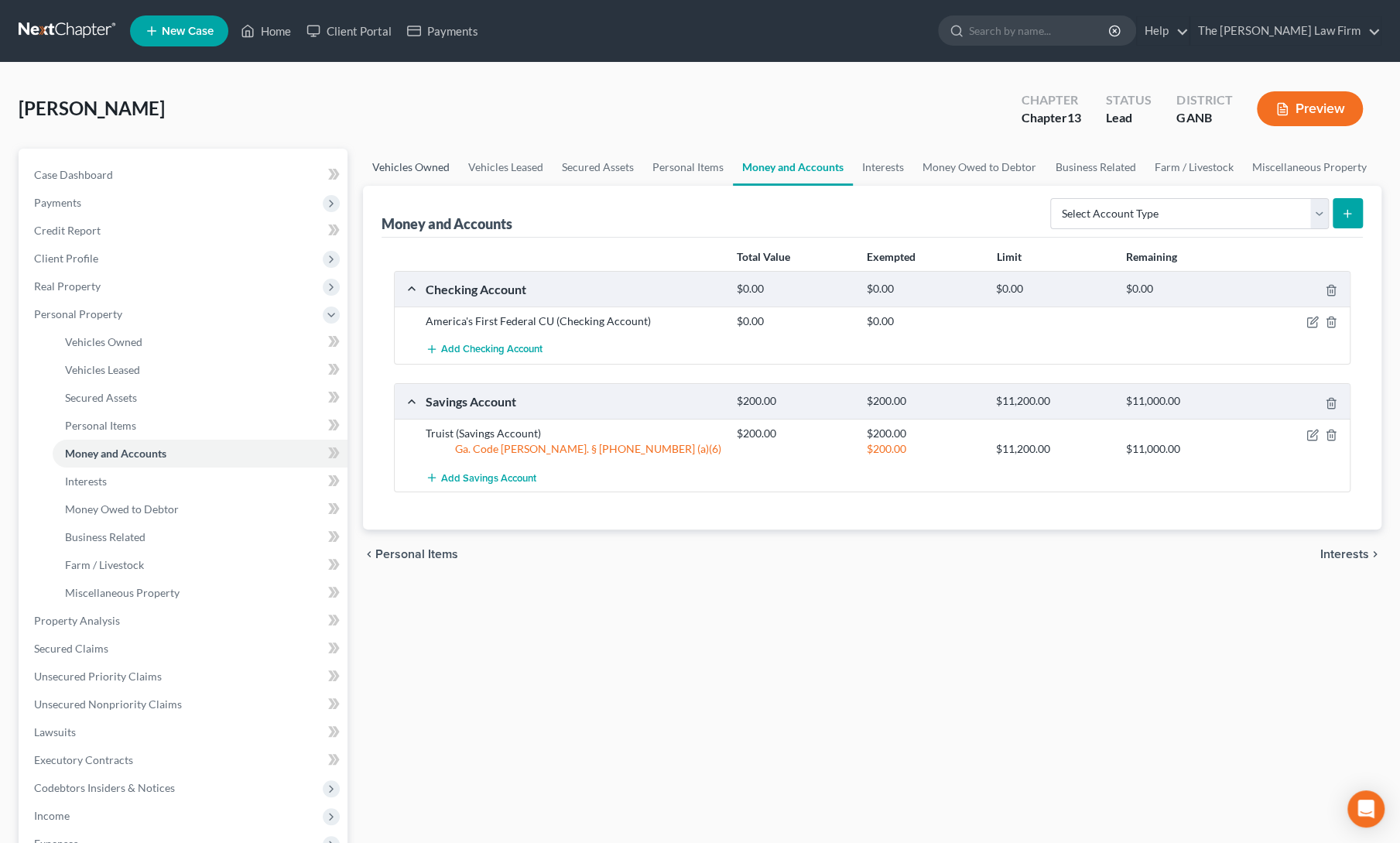
click at [408, 172] on link "Vehicles Owned" at bounding box center [411, 167] width 96 height 38
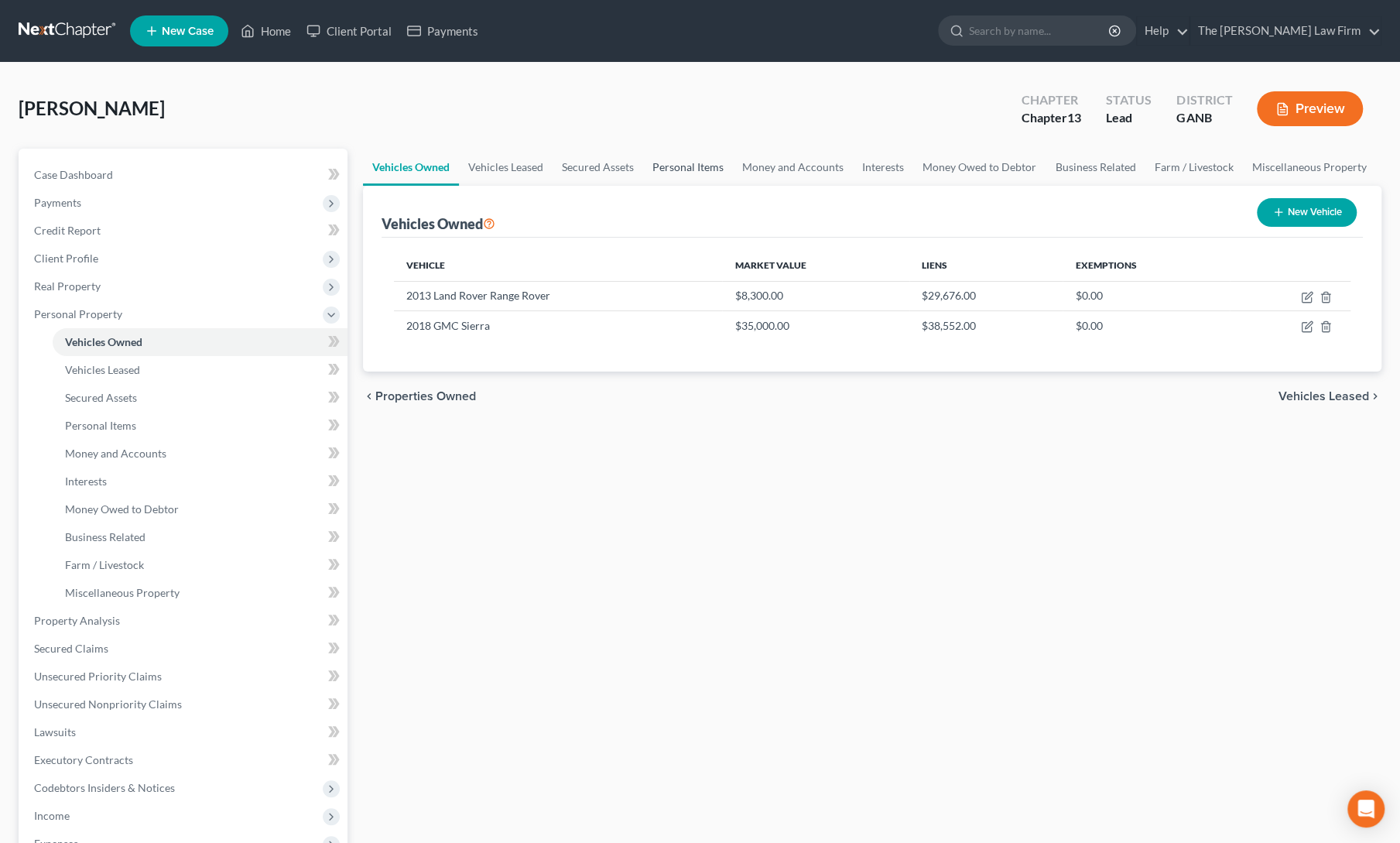
click at [710, 170] on link "Personal Items" at bounding box center [688, 167] width 90 height 38
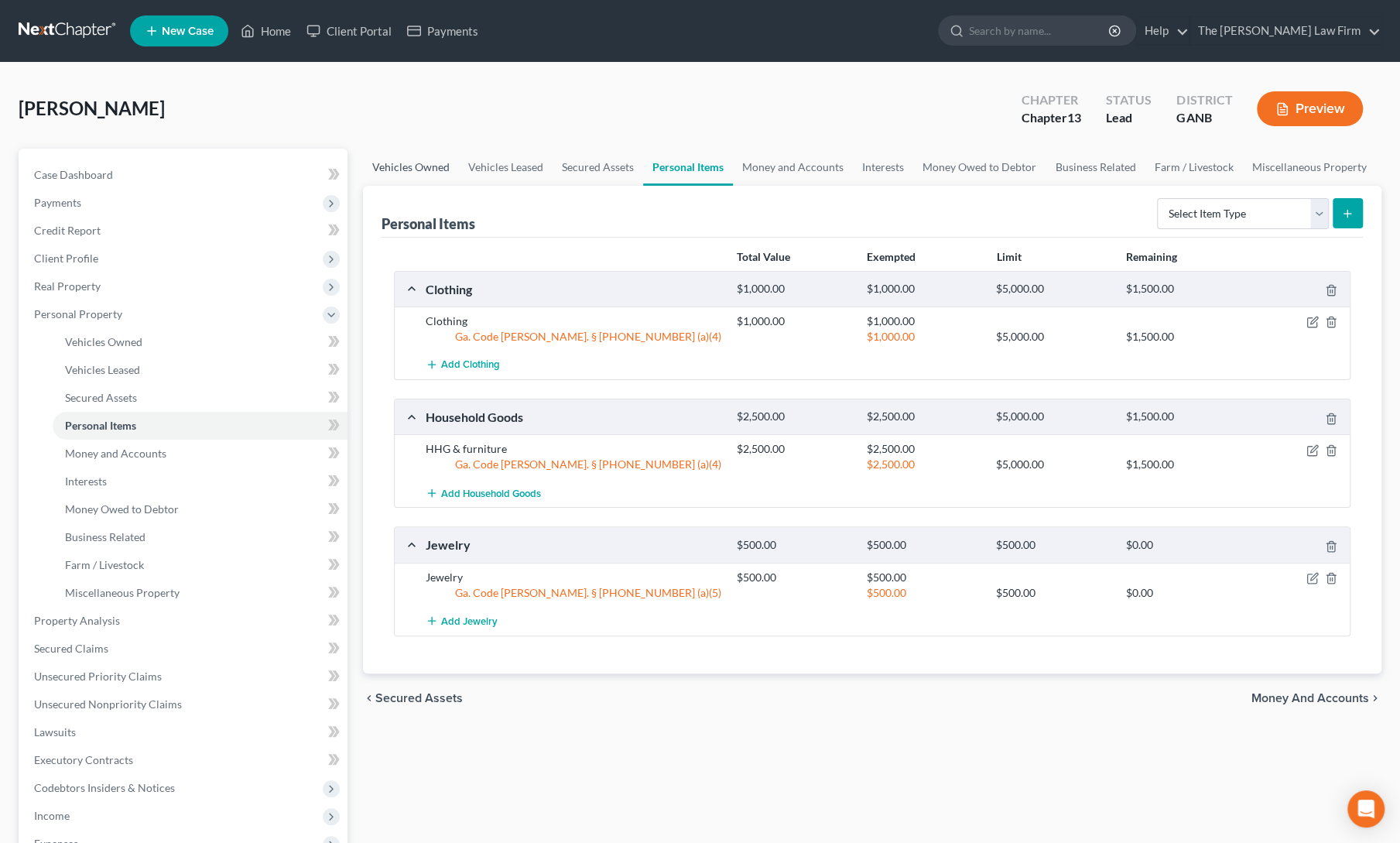
click at [401, 166] on link "Vehicles Owned" at bounding box center [411, 167] width 96 height 38
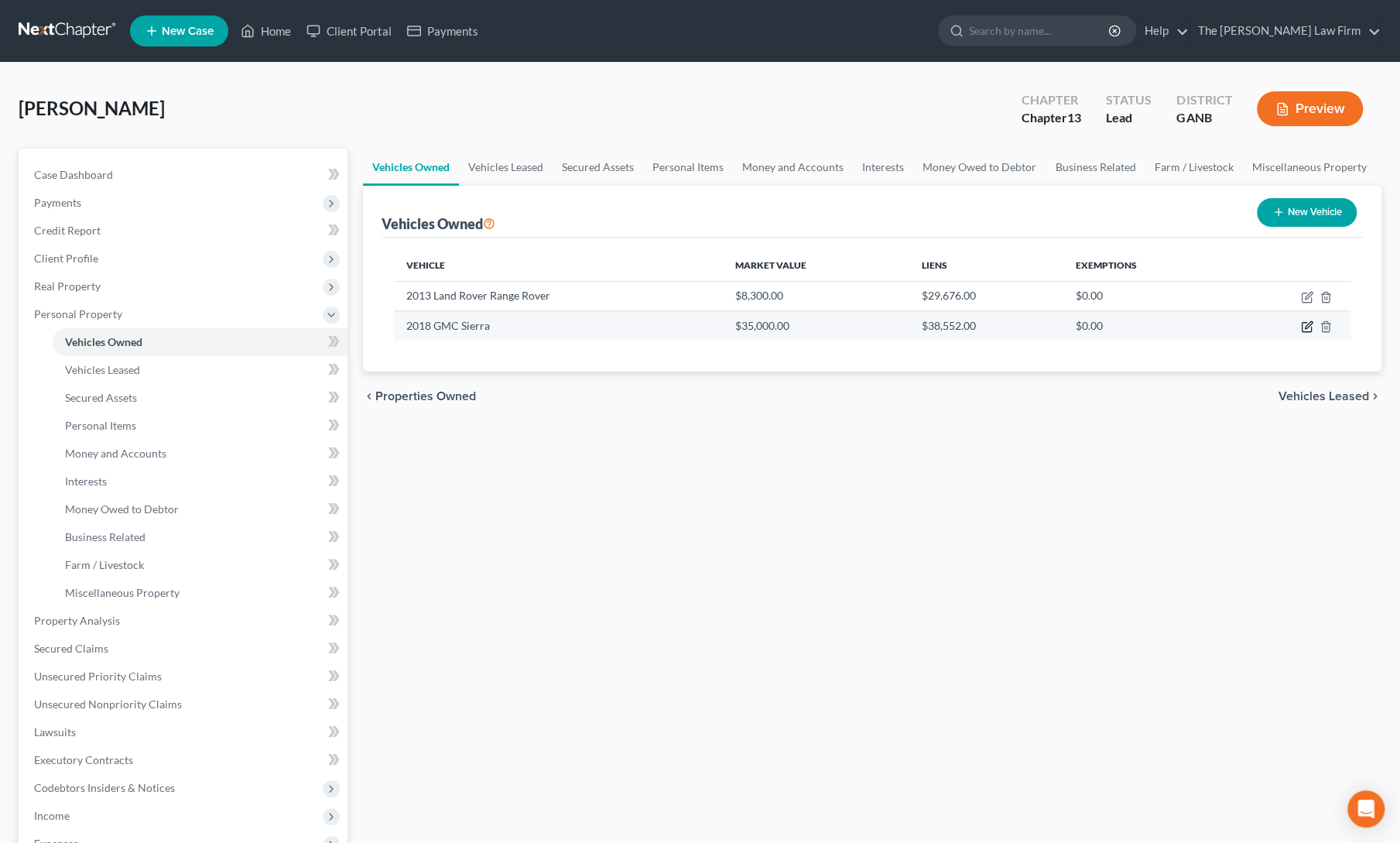
click at [1307, 326] on icon "button" at bounding box center [1307, 326] width 12 height 12
select select "0"
select select "8"
select select "0"
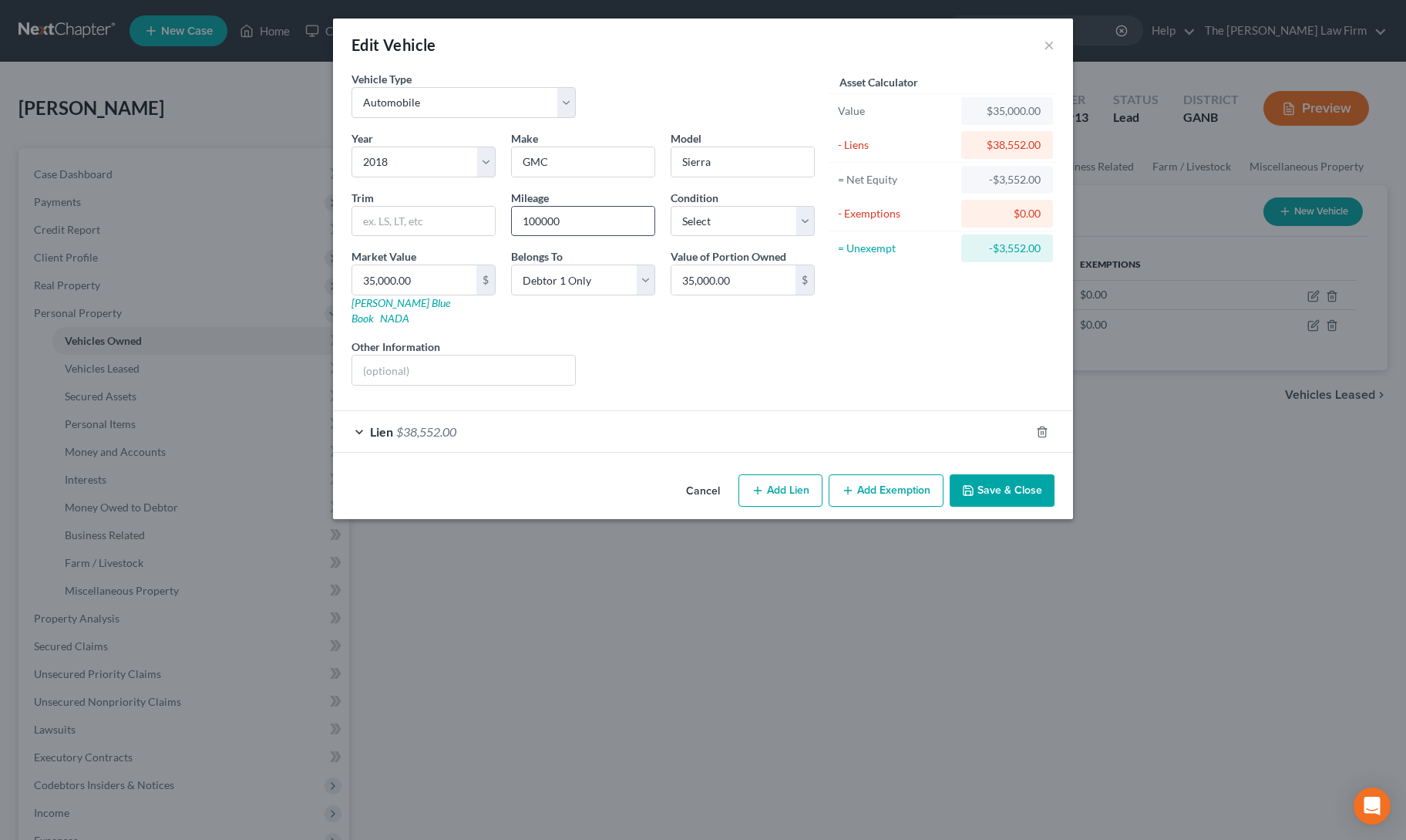
click at [558, 223] on input "100000" at bounding box center [583, 222] width 143 height 30
type input "90000"
click at [712, 350] on div "Liens Select" at bounding box center [703, 362] width 240 height 47
click at [1010, 474] on button "Save & Close" at bounding box center [1002, 490] width 105 height 32
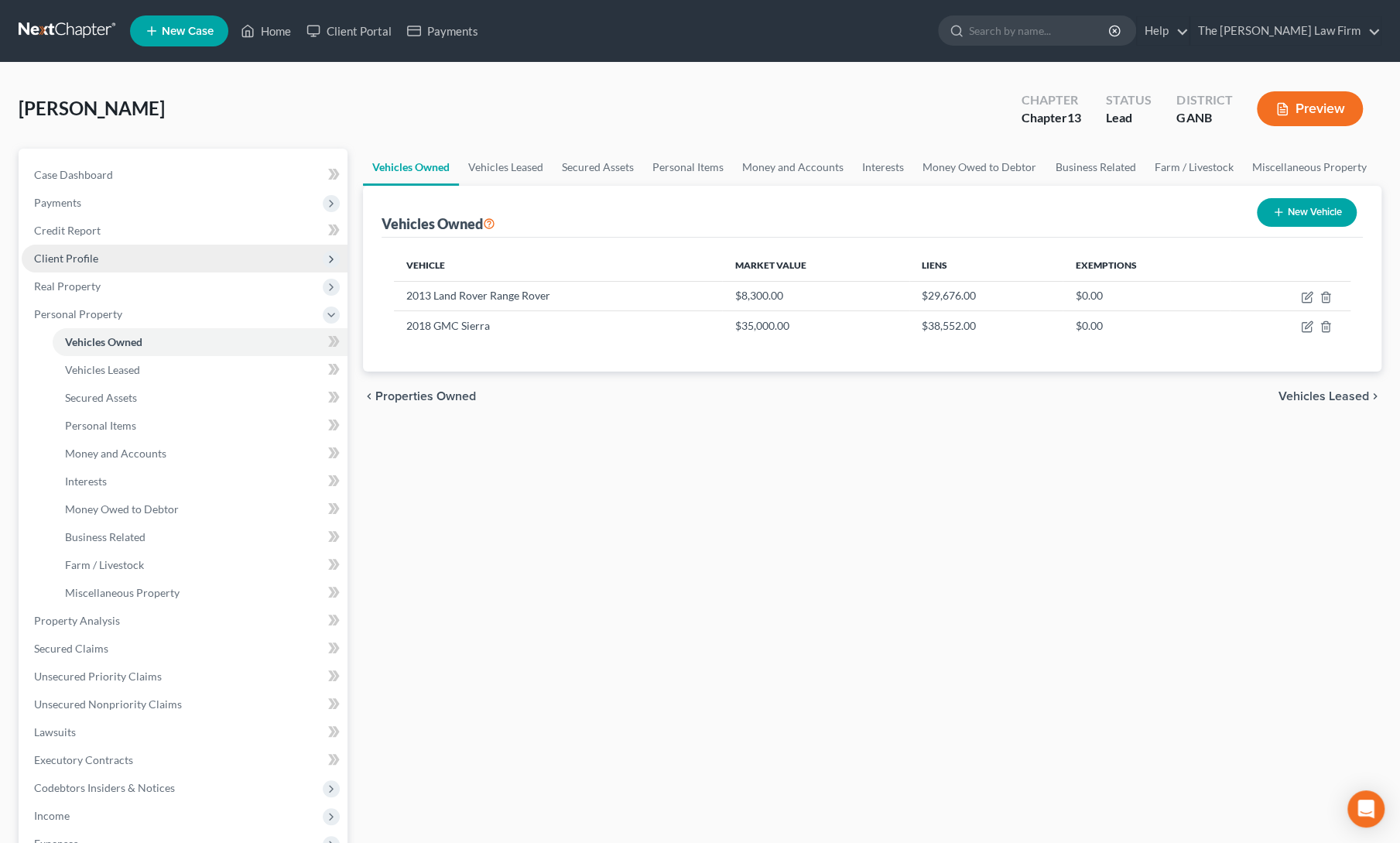
click at [65, 265] on span "Client Profile" at bounding box center [184, 258] width 326 height 28
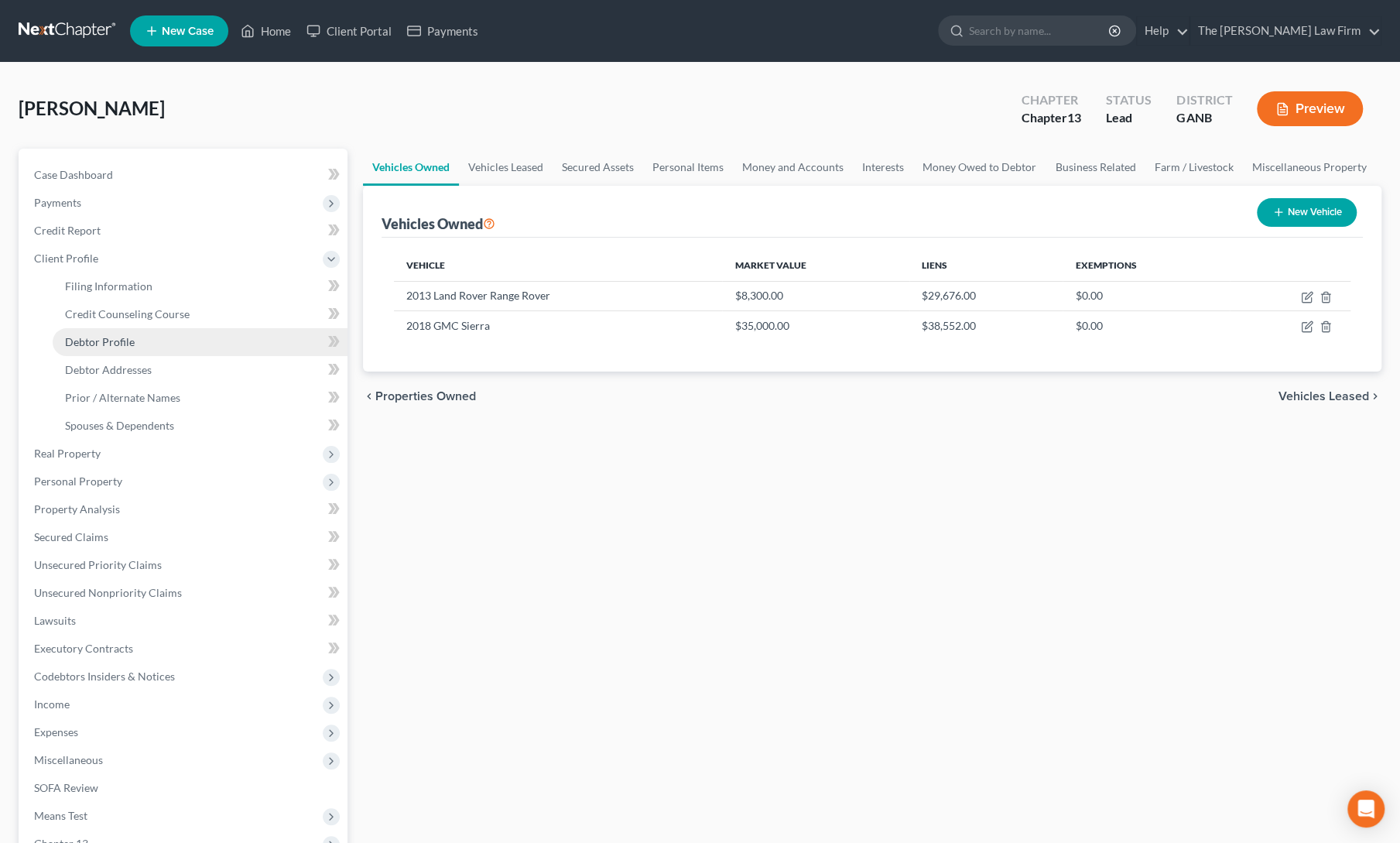
click at [86, 343] on span "Debtor Profile" at bounding box center [100, 341] width 70 height 13
select select "1"
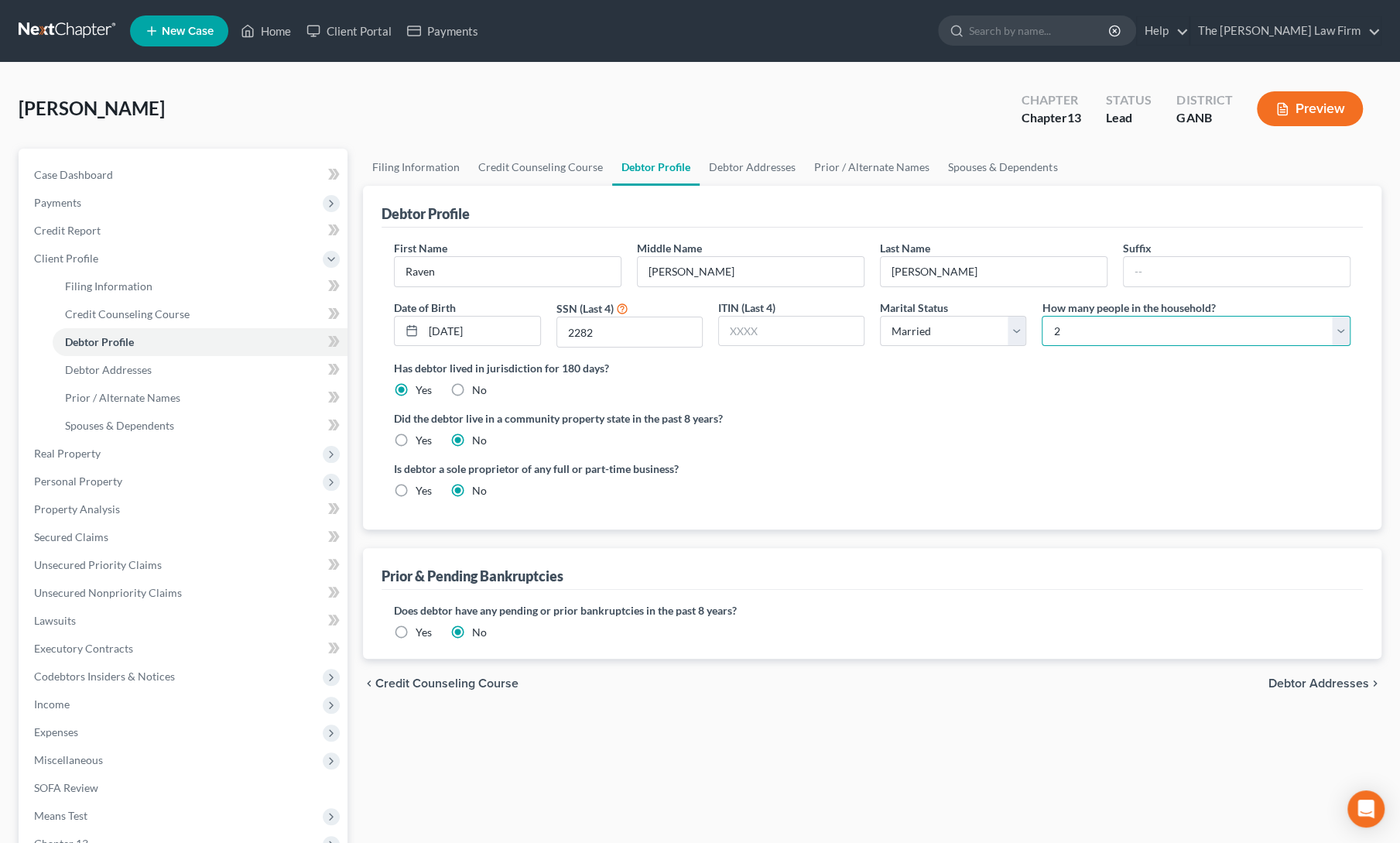
click at [1067, 335] on select "Select 1 2 3 4 5 6 7 8 9 10 11 12 13 14 15 16 17 18 19 20" at bounding box center [1197, 331] width 309 height 31
select select "3"
click at [1042, 316] on select "Select 1 2 3 4 5 6 7 8 9 10 11 12 13 14 15 16 17 18 19 20" at bounding box center [1197, 331] width 309 height 31
click at [983, 461] on div "Is debtor a sole proprietor of any full or part-time business? Yes No" at bounding box center [872, 486] width 972 height 51
click at [966, 168] on link "Spouses & Dependents" at bounding box center [1003, 167] width 127 height 38
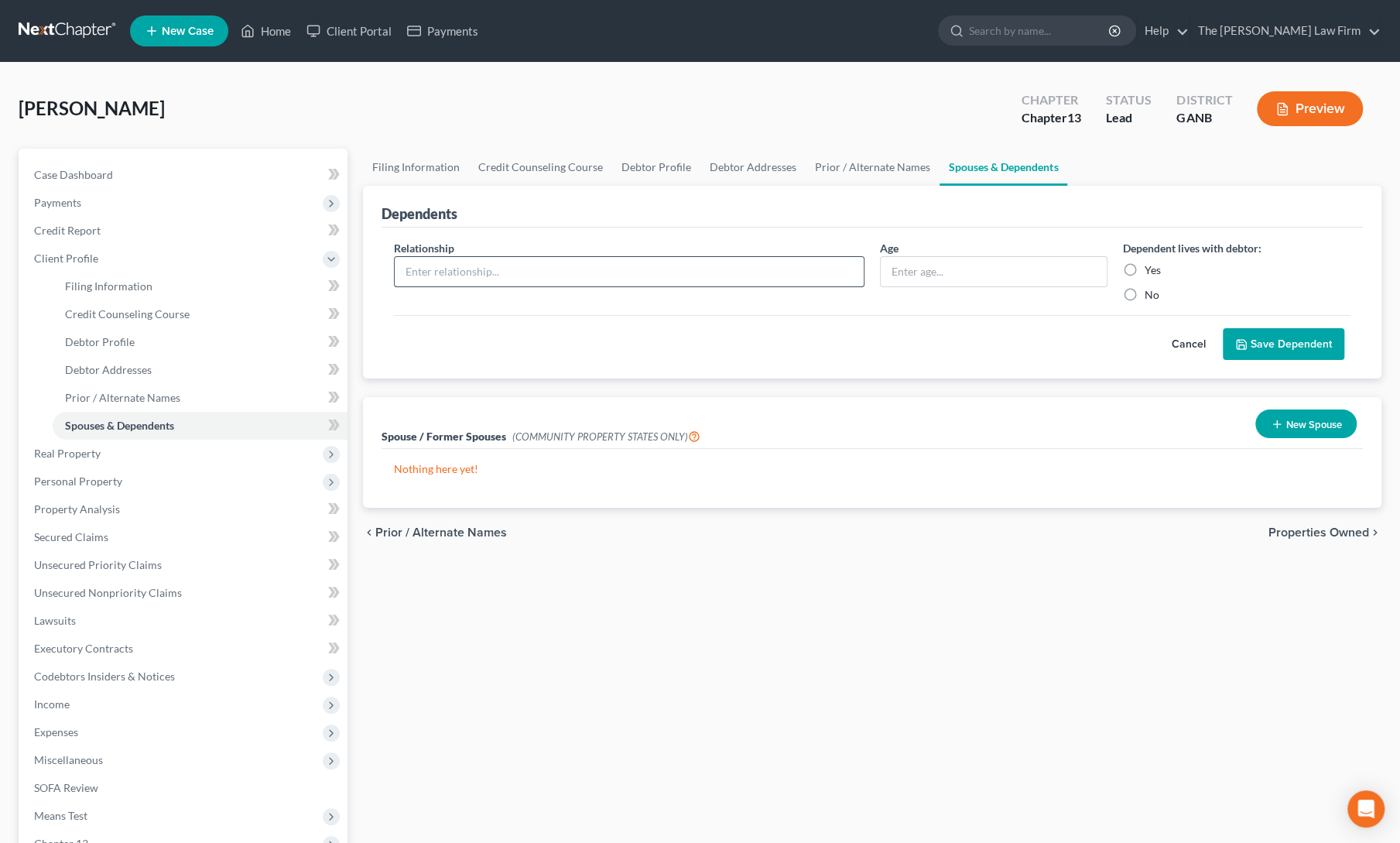
click at [760, 270] on input "text" at bounding box center [628, 271] width 469 height 30
type input "Child"
type input "12"
click at [1144, 264] on label "Yes" at bounding box center [1152, 271] width 17 height 16
click at [1151, 264] on input "Yes" at bounding box center [1156, 268] width 10 height 10
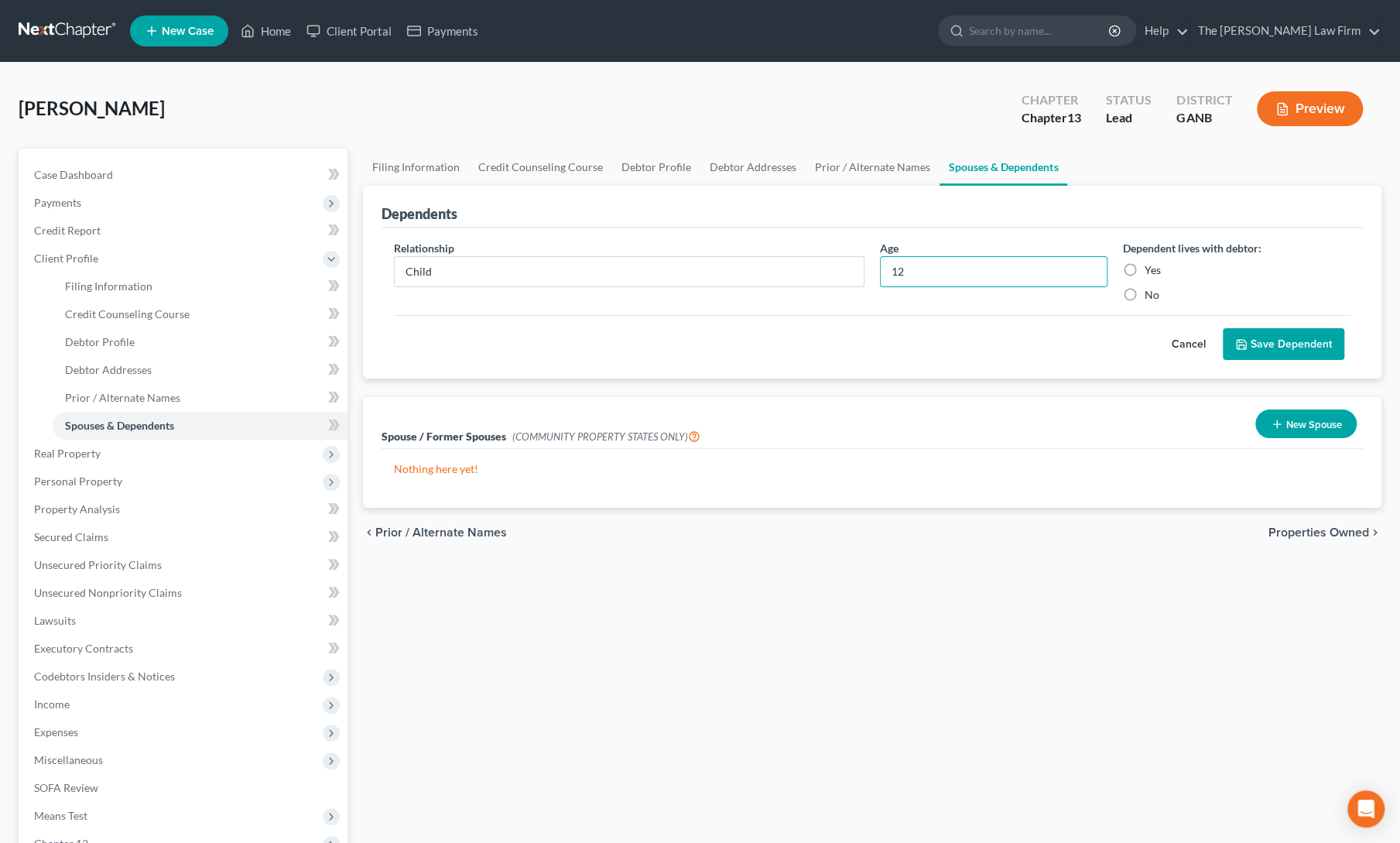
radio input "true"
click at [1270, 339] on button "Save Dependent" at bounding box center [1283, 344] width 121 height 32
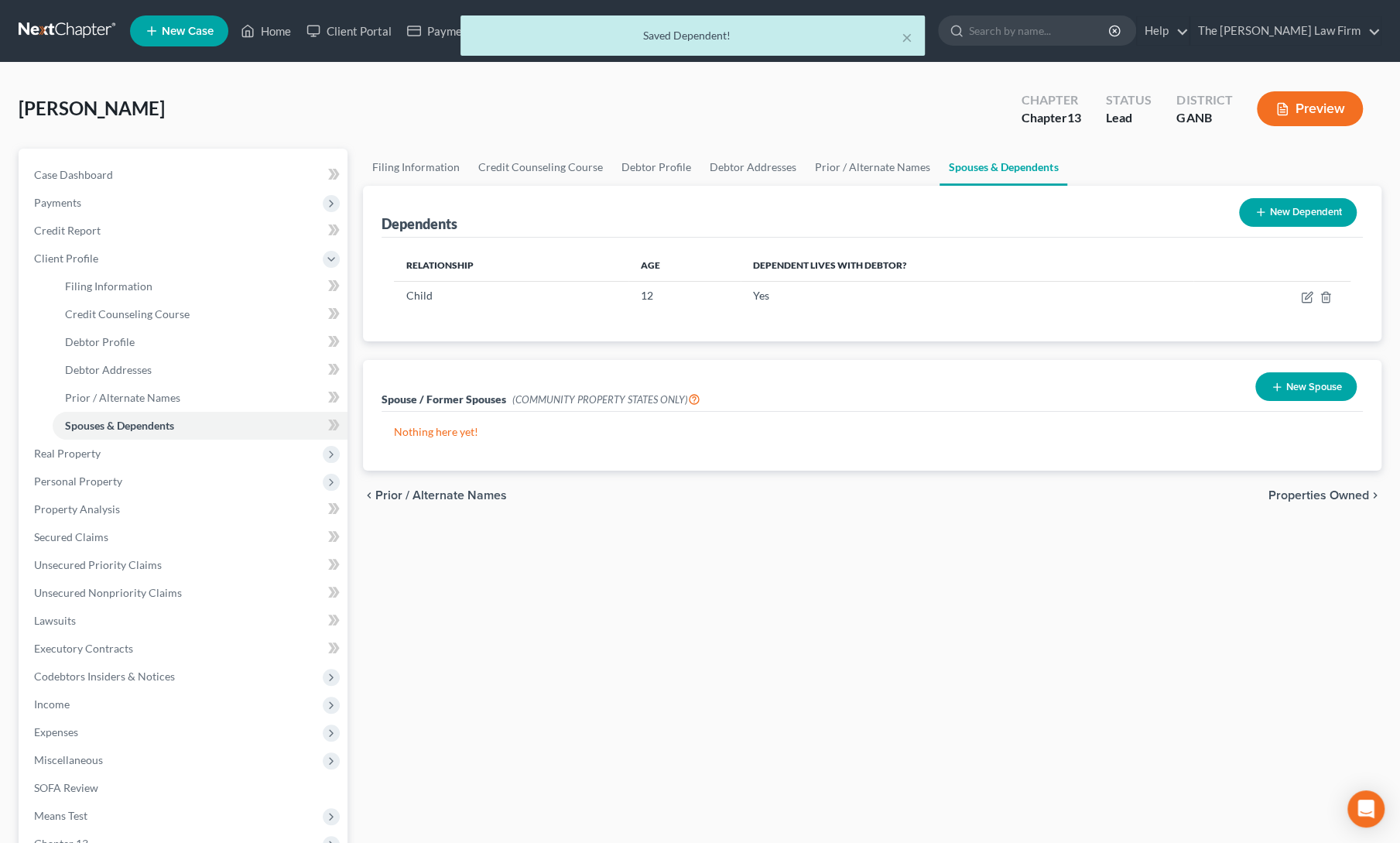
click at [1295, 219] on button "New Dependent" at bounding box center [1298, 212] width 118 height 29
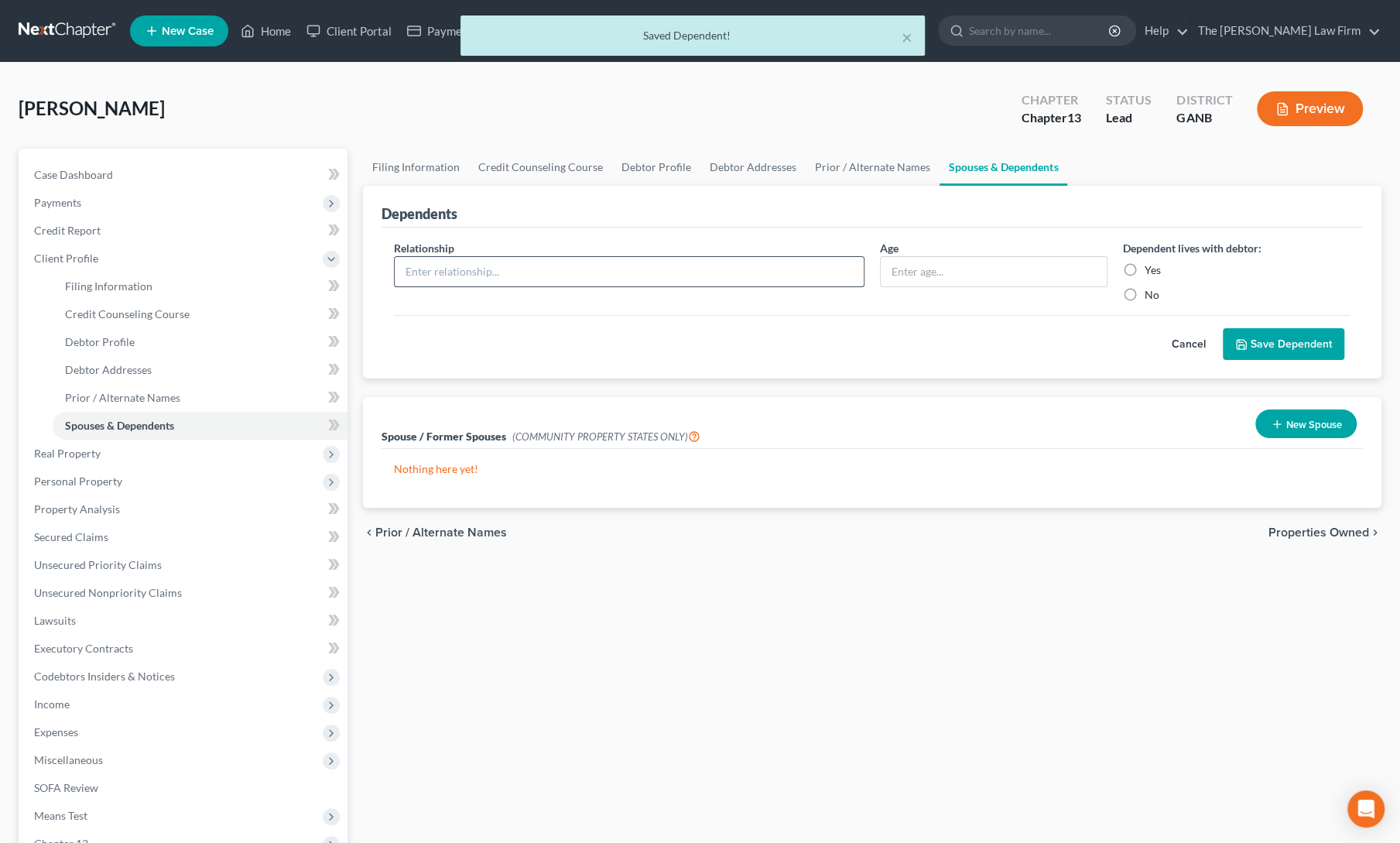
click at [552, 278] on input "text" at bounding box center [628, 271] width 469 height 30
type input "Child"
click at [935, 272] on input "text" at bounding box center [993, 271] width 226 height 30
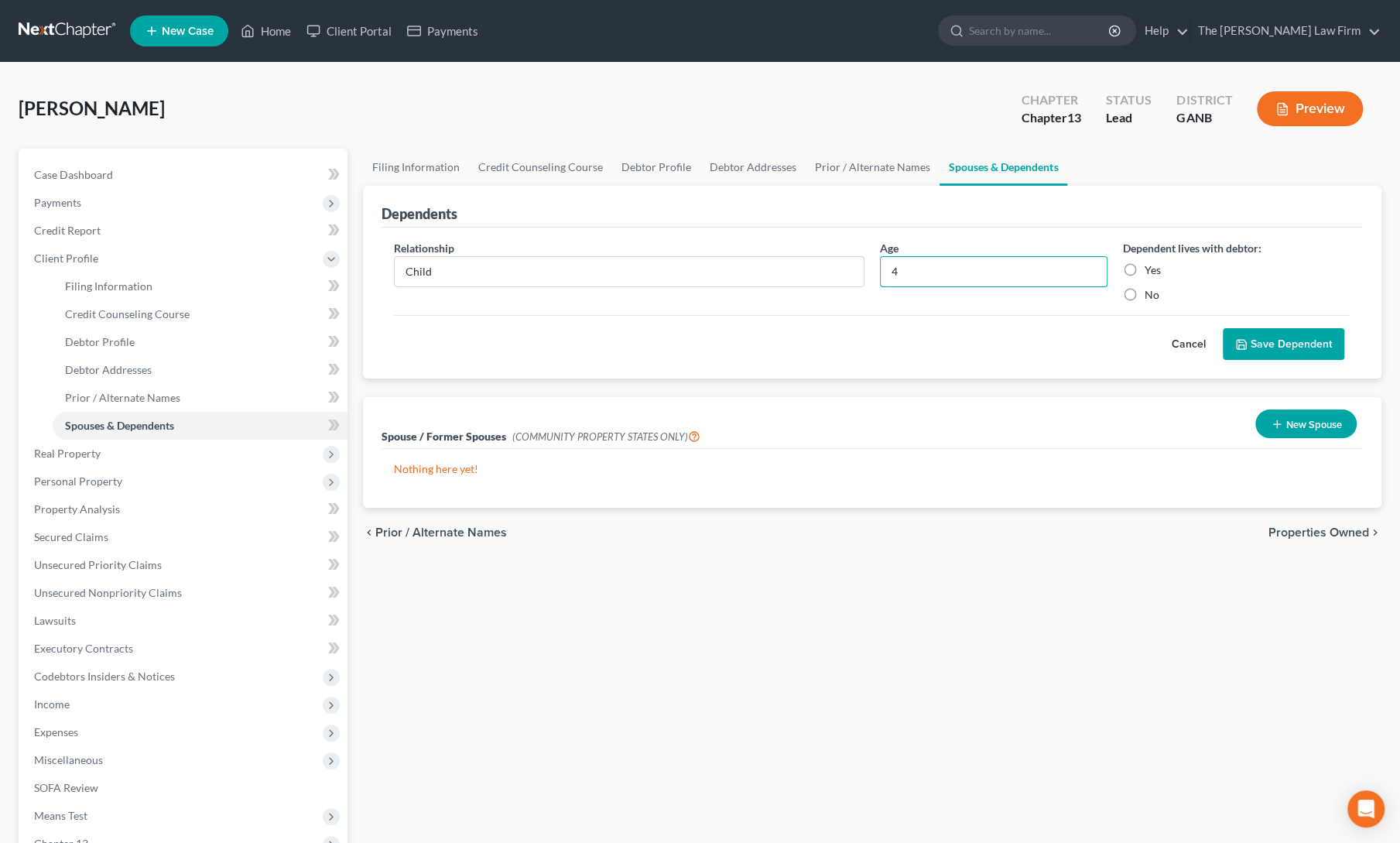
type input "4"
click at [1144, 270] on label "Yes" at bounding box center [1152, 271] width 17 height 16
click at [1151, 270] on input "Yes" at bounding box center [1156, 268] width 10 height 10
radio input "true"
click at [1251, 345] on button "Save Dependent" at bounding box center [1283, 344] width 121 height 32
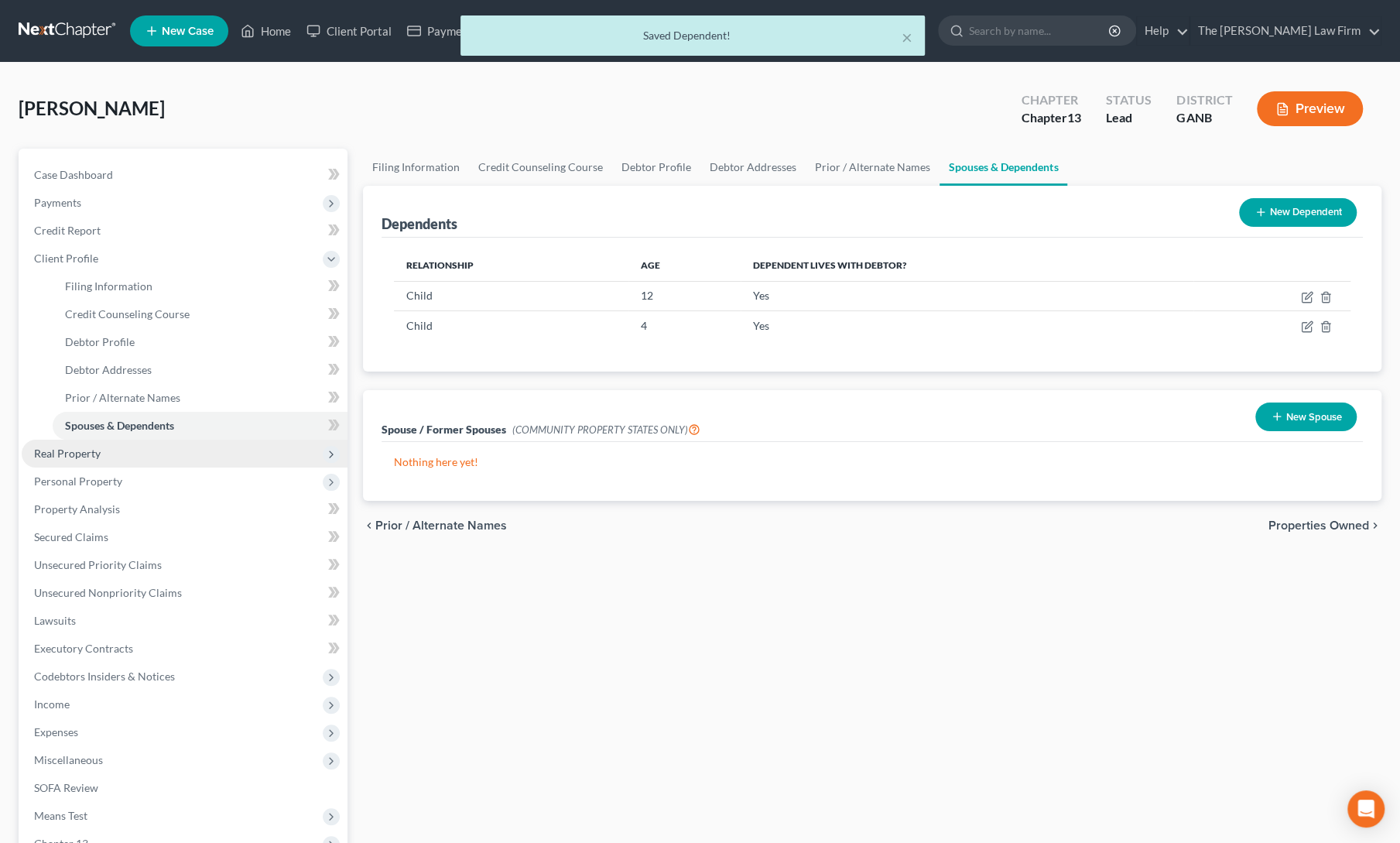
click at [76, 463] on span "Real Property" at bounding box center [184, 454] width 326 height 28
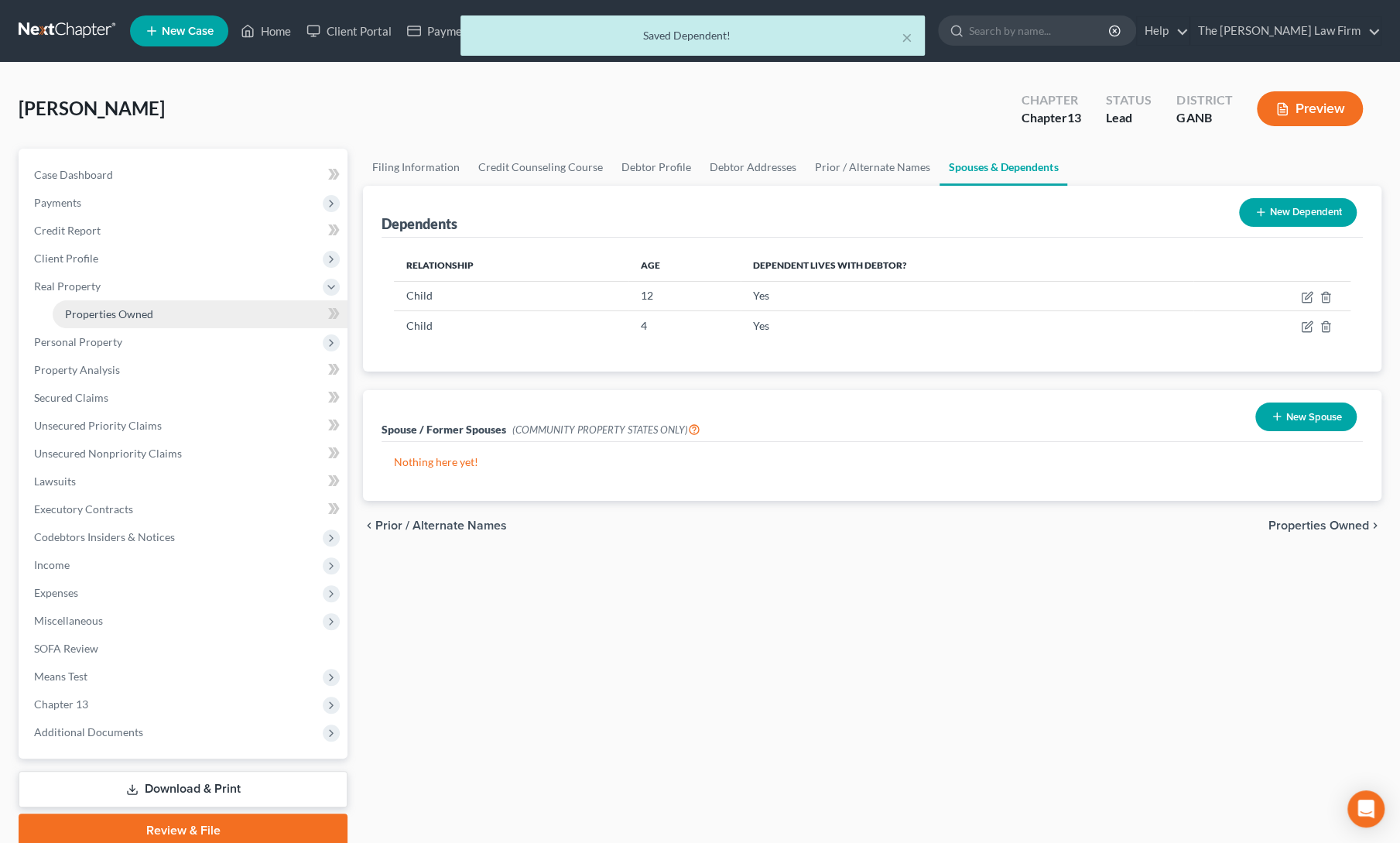
click at [82, 316] on span "Properties Owned" at bounding box center [108, 313] width 88 height 13
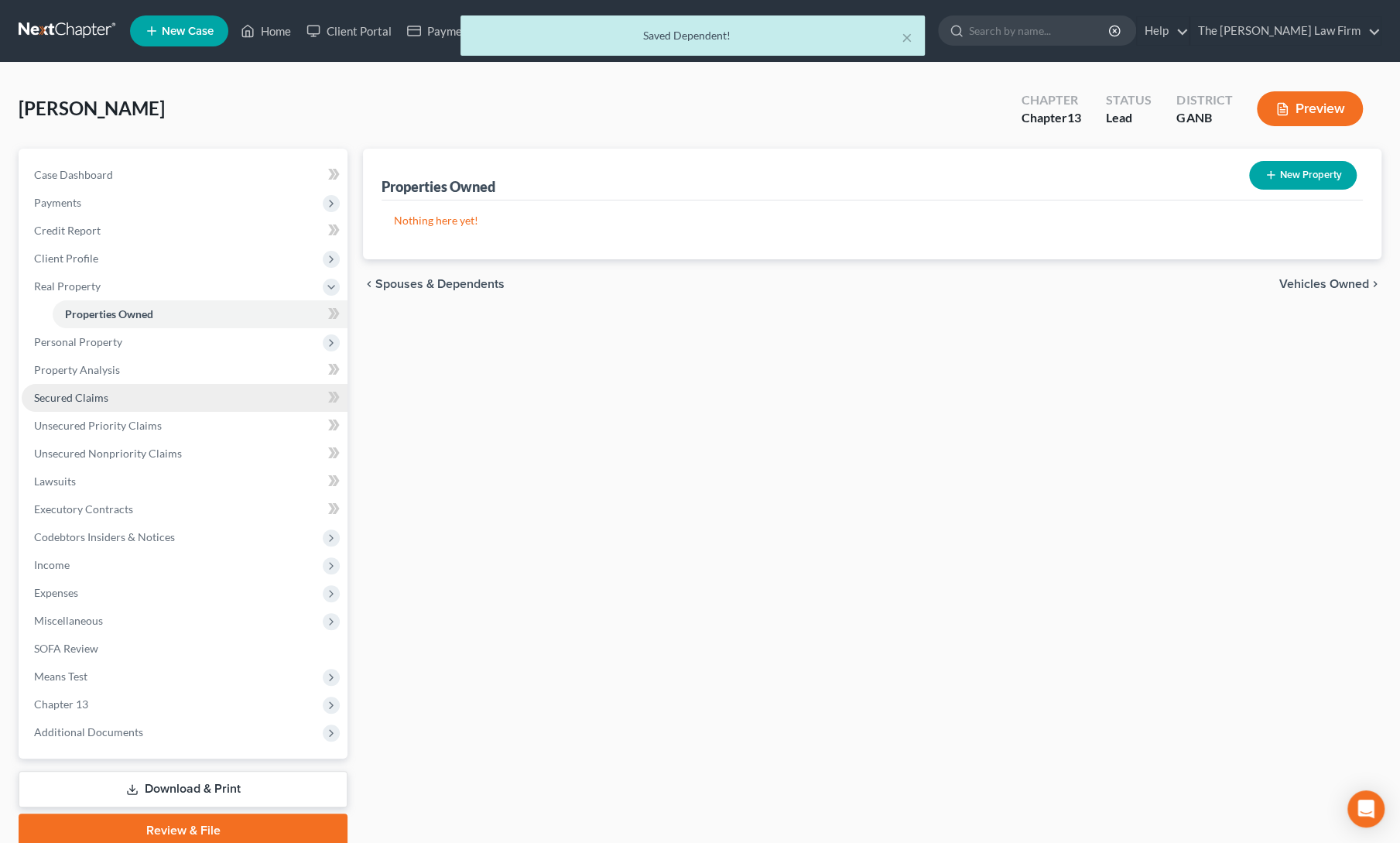
click at [74, 394] on span "Secured Claims" at bounding box center [71, 397] width 74 height 13
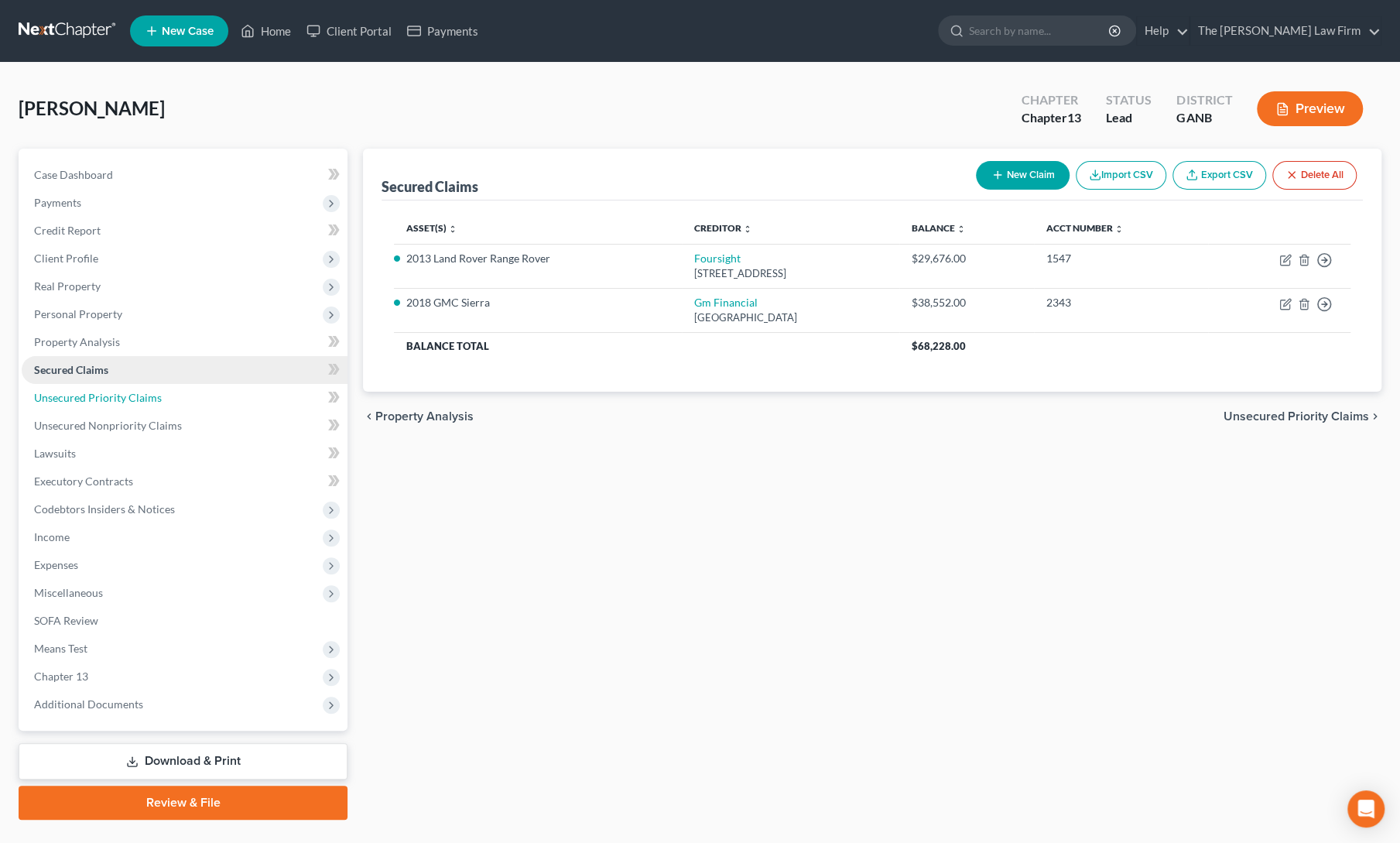
click at [74, 394] on span "Unsecured Priority Claims" at bounding box center [98, 397] width 127 height 13
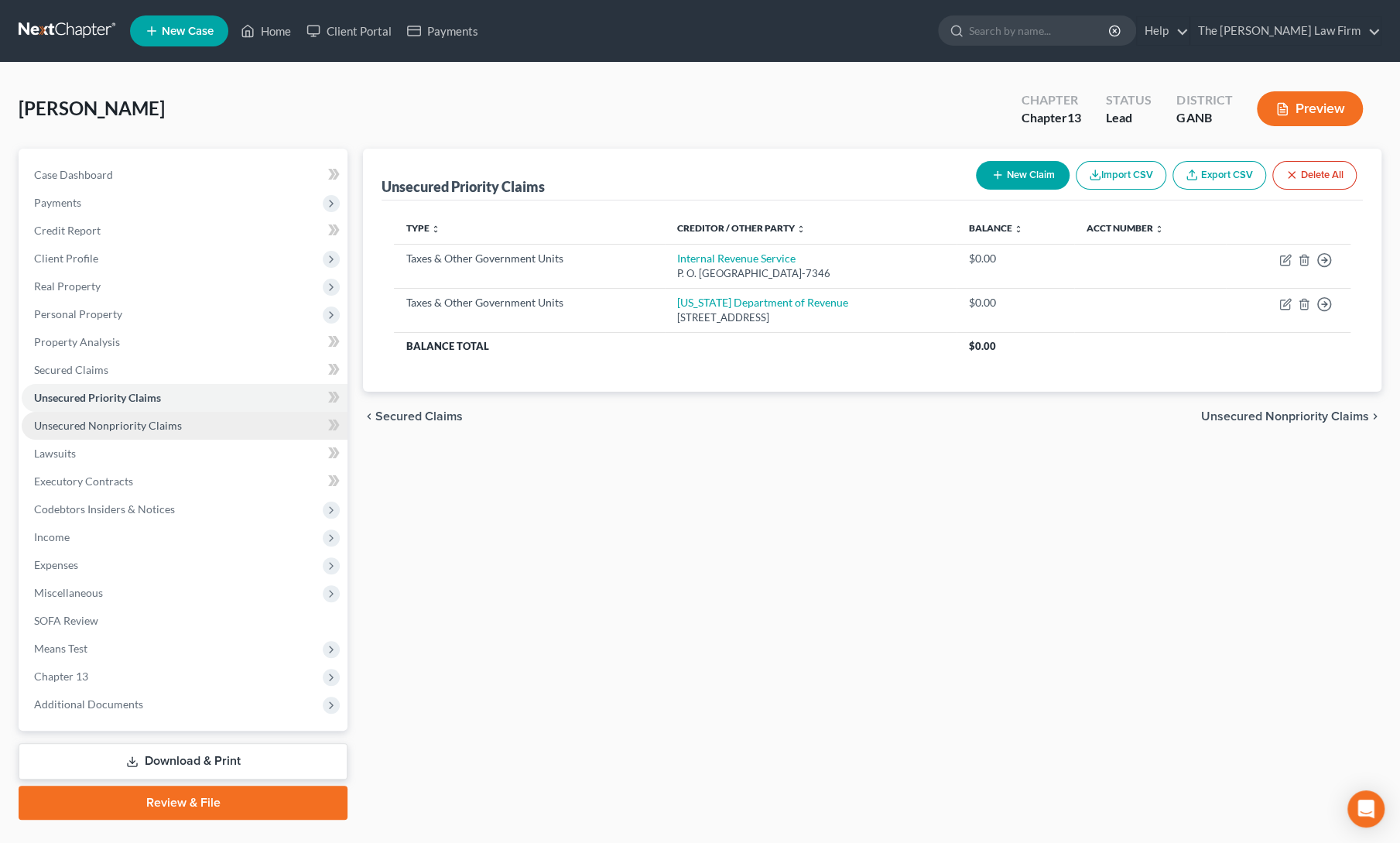
click at [80, 415] on link "Unsecured Nonpriority Claims" at bounding box center [184, 426] width 326 height 28
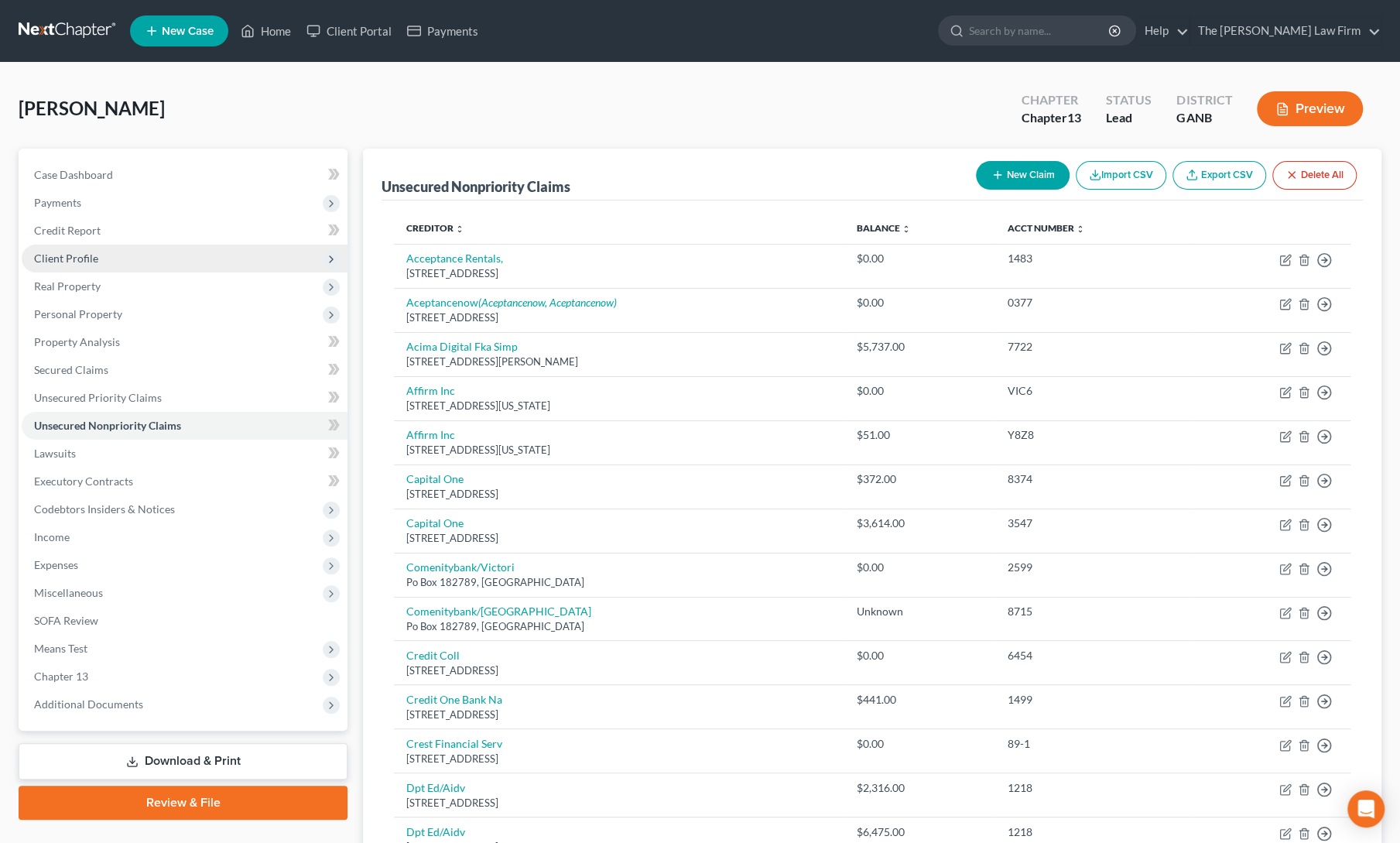
click at [45, 263] on span "Client Profile" at bounding box center [66, 257] width 65 height 13
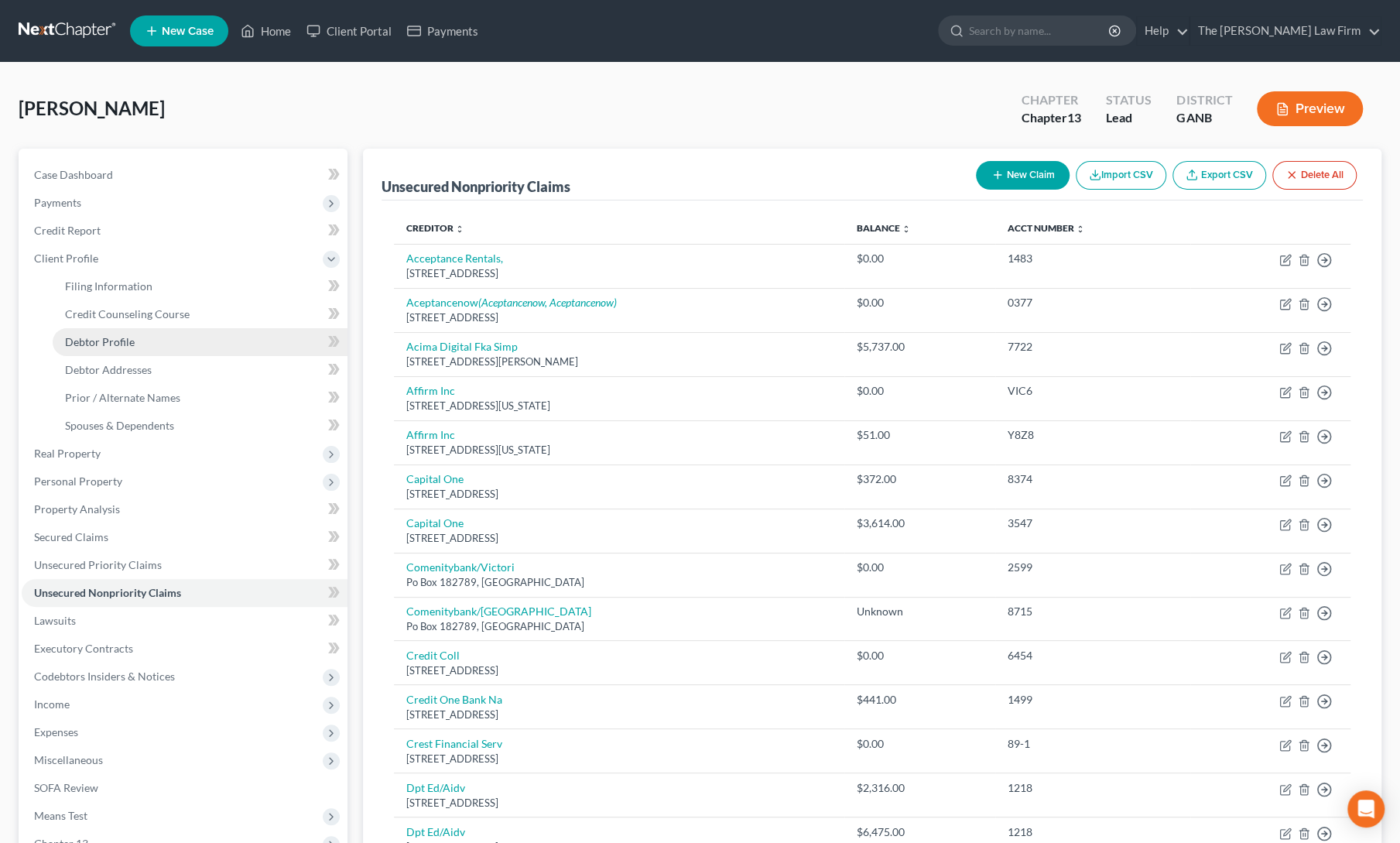
click at [79, 348] on link "Debtor Profile" at bounding box center [200, 342] width 295 height 28
select select "1"
select select "3"
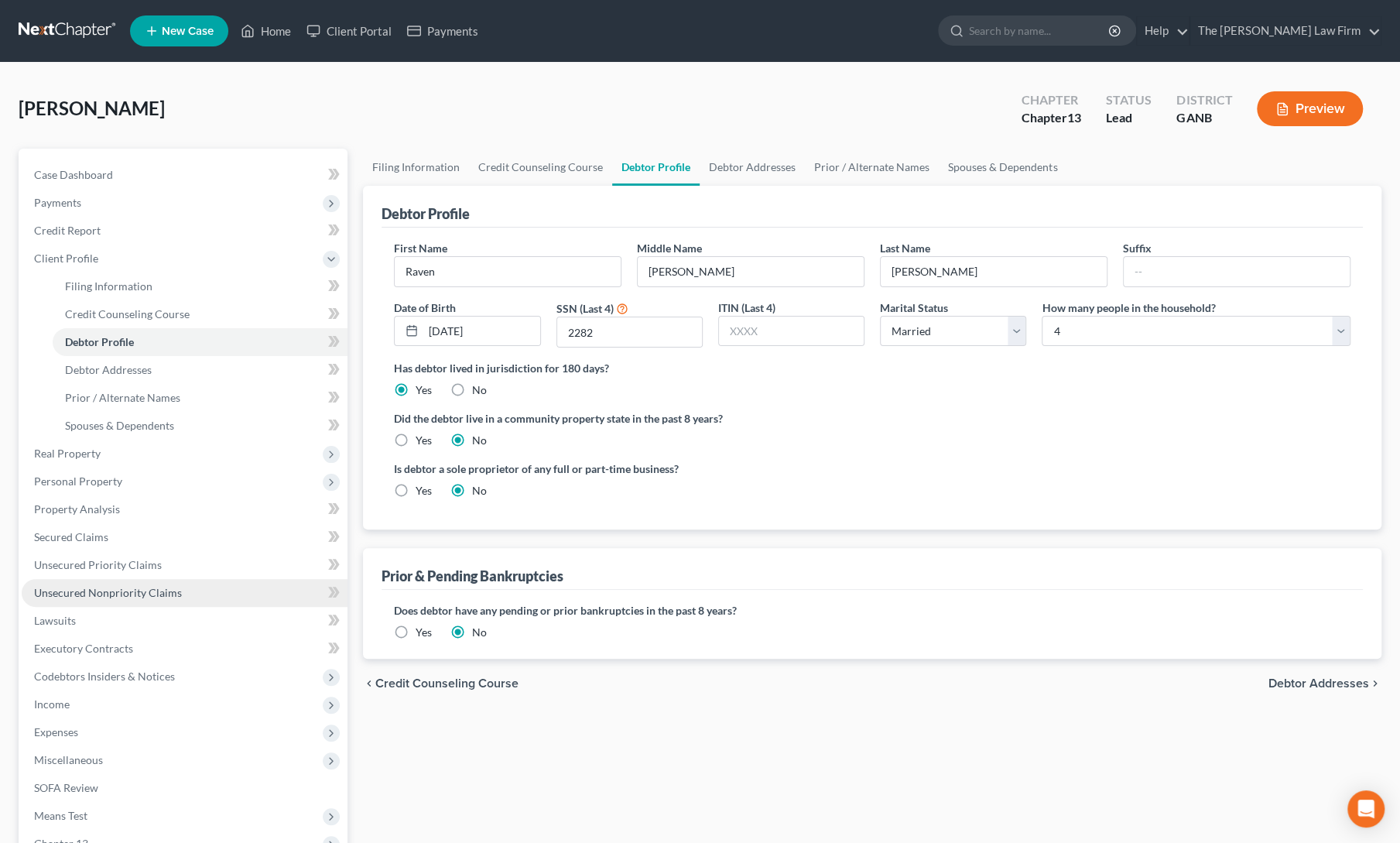
click at [72, 595] on span "Unsecured Nonpriority Claims" at bounding box center [107, 592] width 148 height 13
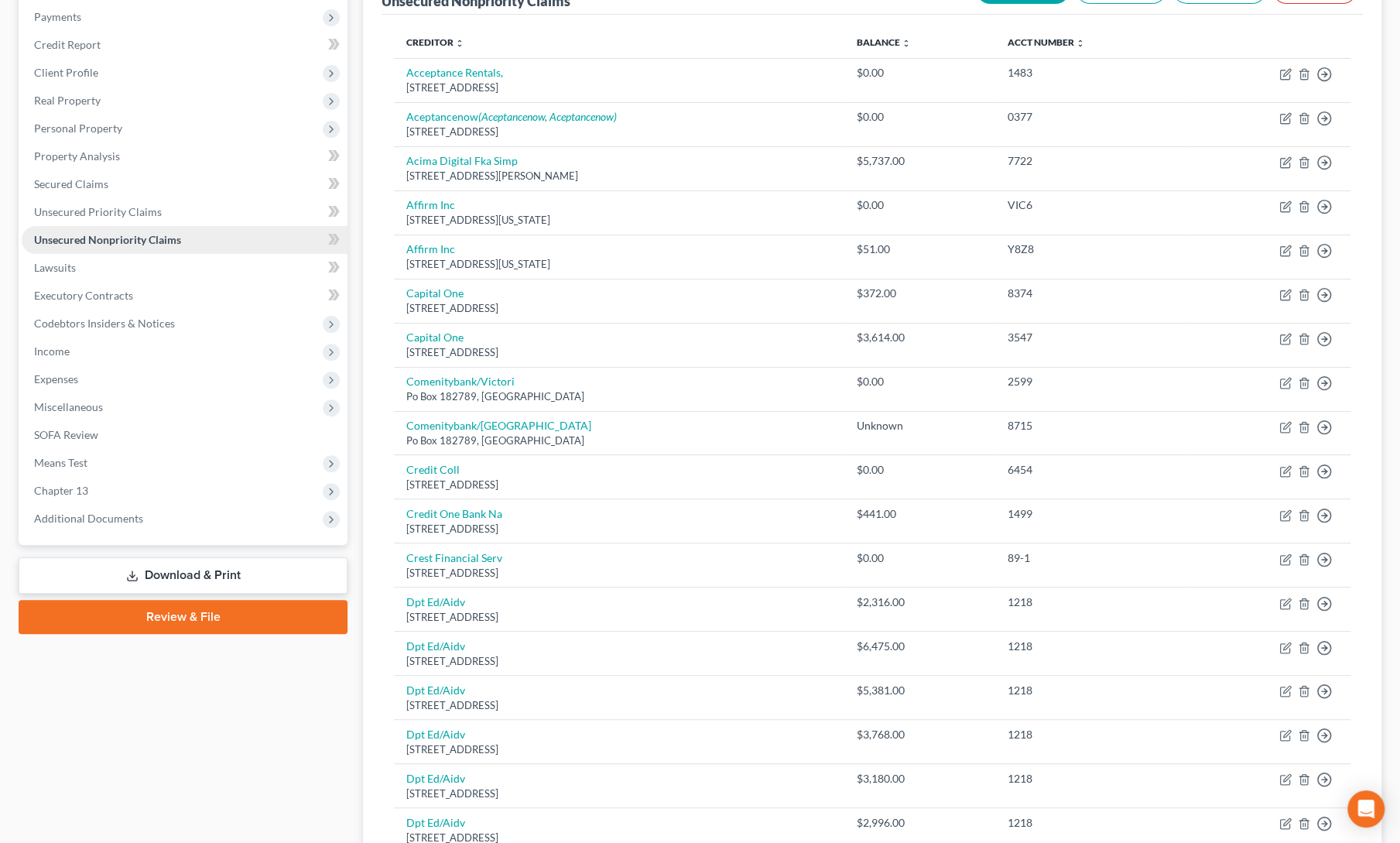
scroll to position [187, 0]
click at [82, 404] on span "Miscellaneous" at bounding box center [68, 406] width 69 height 13
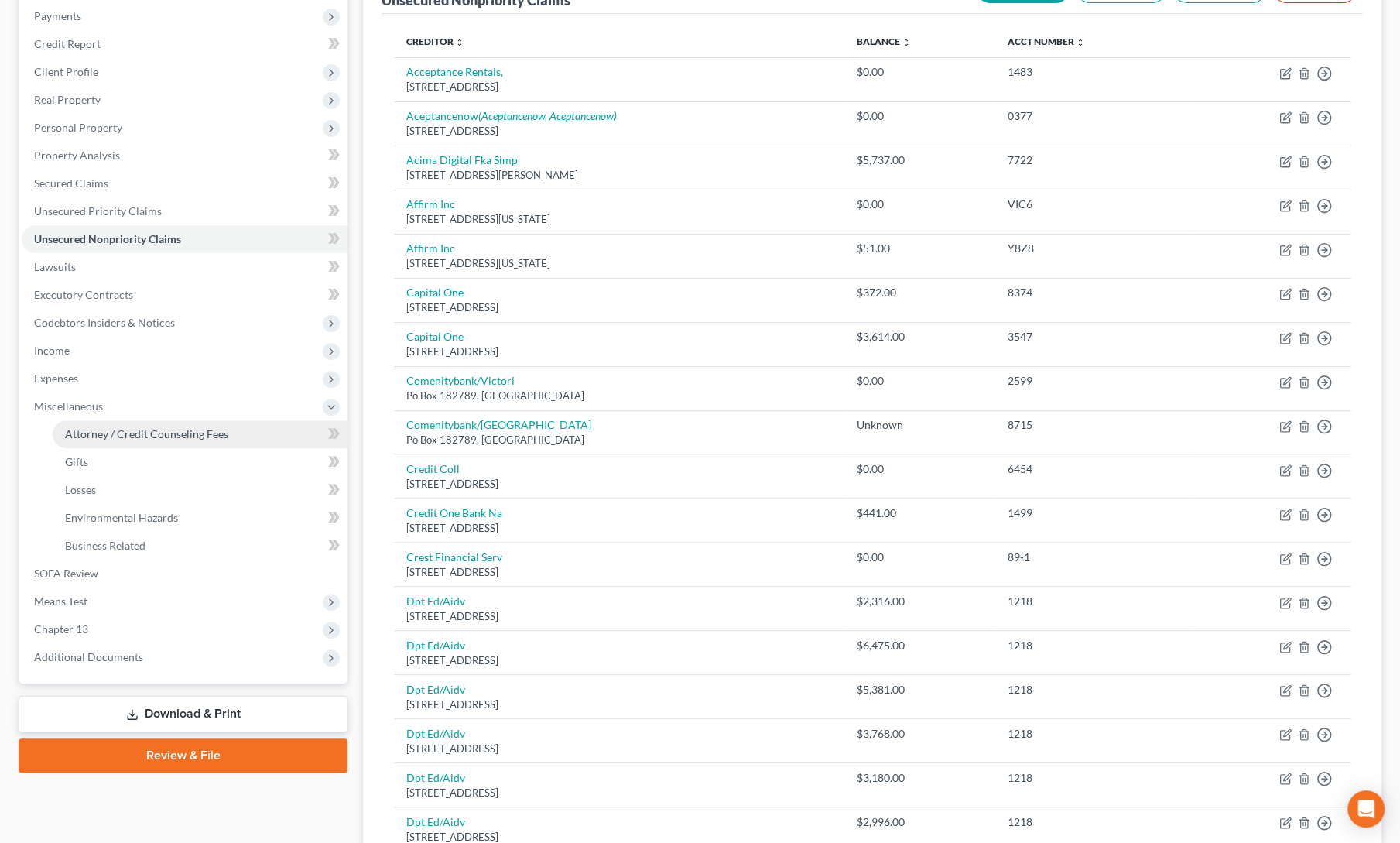
click at [106, 431] on span "Attorney / Credit Counseling Fees" at bounding box center [146, 433] width 163 height 13
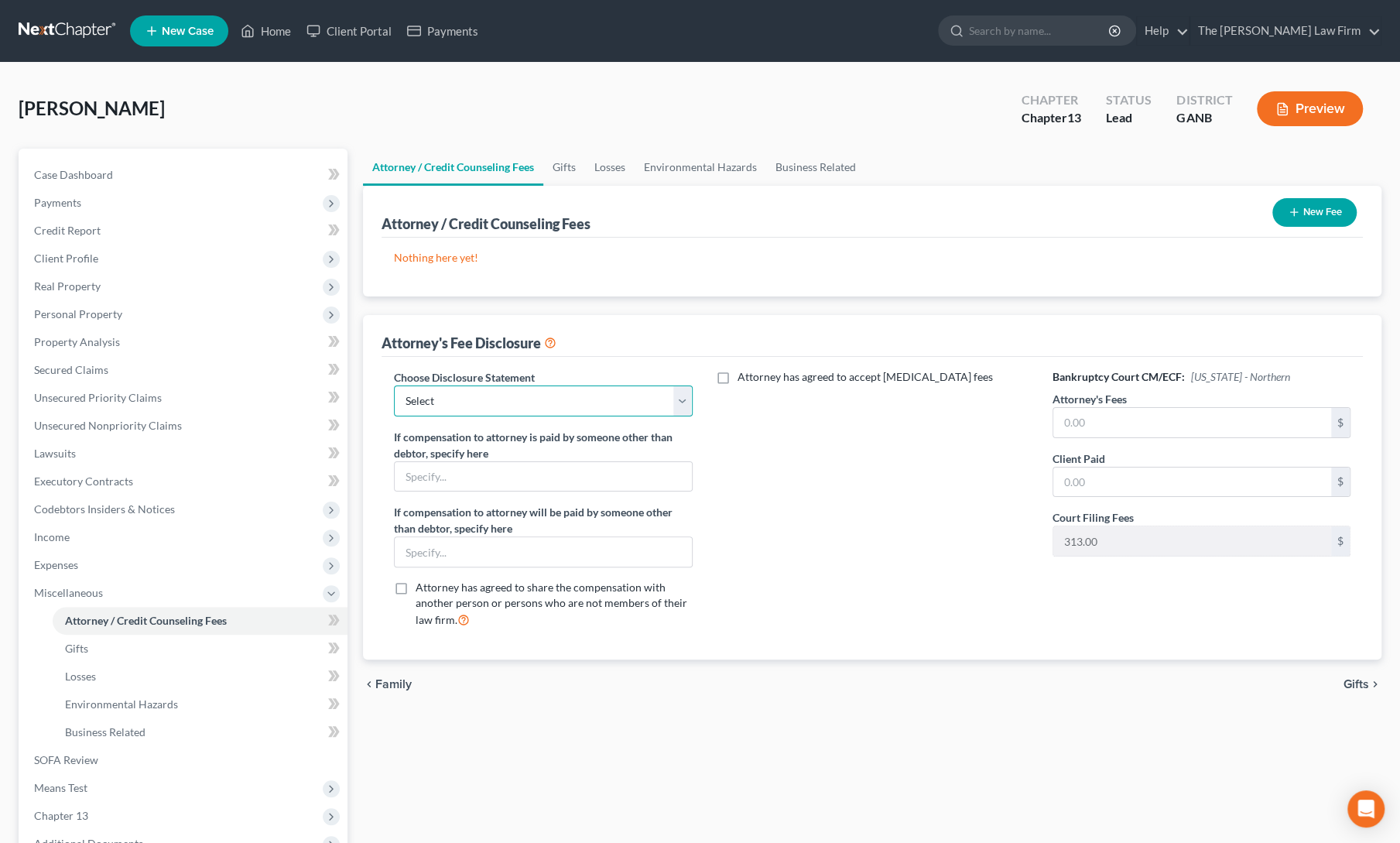
click at [565, 405] on select "Select comp statement" at bounding box center [542, 401] width 298 height 31
select select "0"
click at [394, 386] on select "Select comp statement" at bounding box center [542, 401] width 298 height 31
click at [913, 472] on div "Attorney has agreed to accept [MEDICAL_DATA] fees" at bounding box center [872, 504] width 329 height 271
click at [1294, 209] on line "button" at bounding box center [1294, 212] width 0 height 7
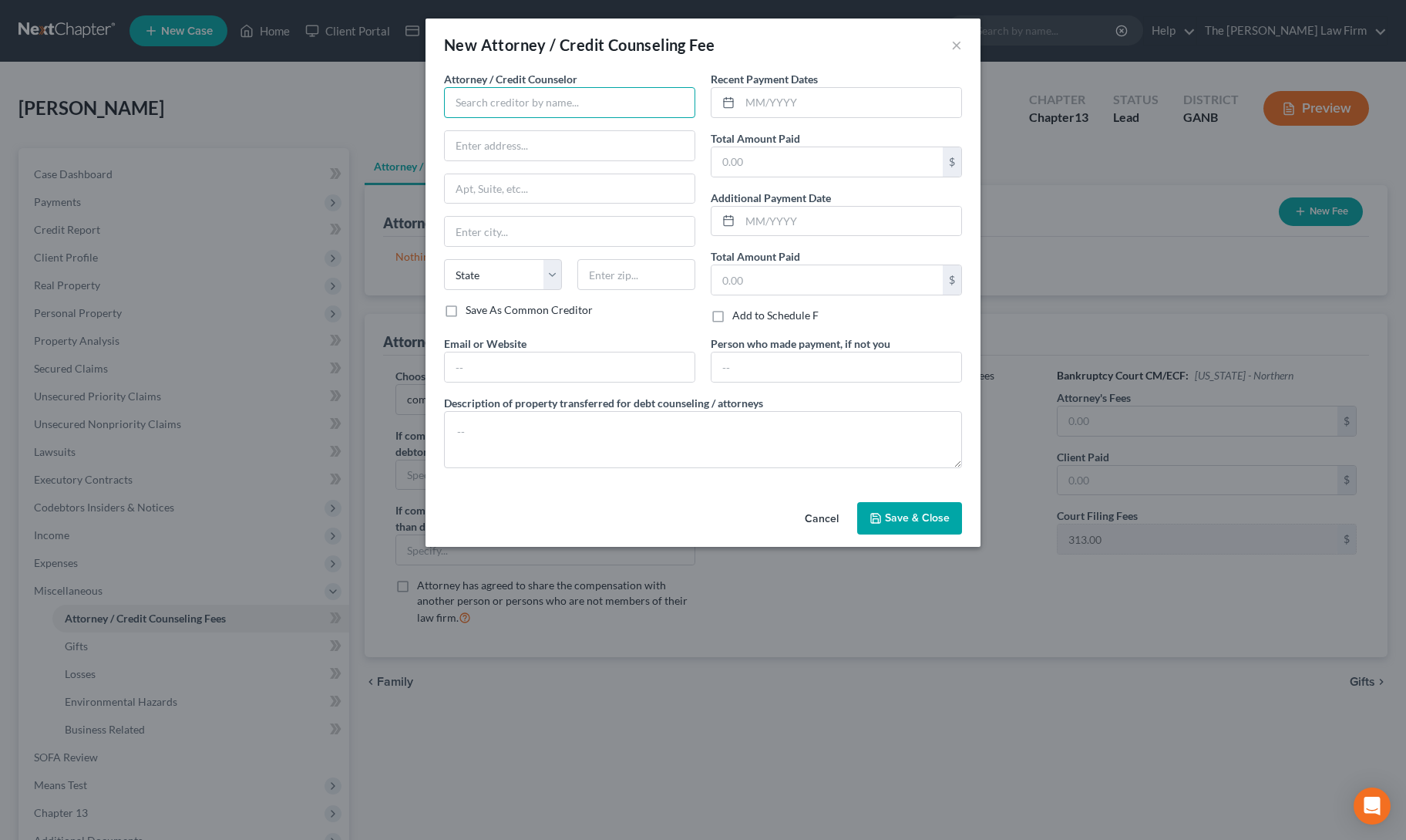
click at [563, 92] on input "text" at bounding box center [570, 102] width 251 height 30
click at [530, 126] on div "The [PERSON_NAME] Law Firm, LLC" at bounding box center [543, 130] width 175 height 16
type input "The [PERSON_NAME] Law Firm, LLC"
type input "[STREET_ADDRESS]"
type input "Alpharetta"
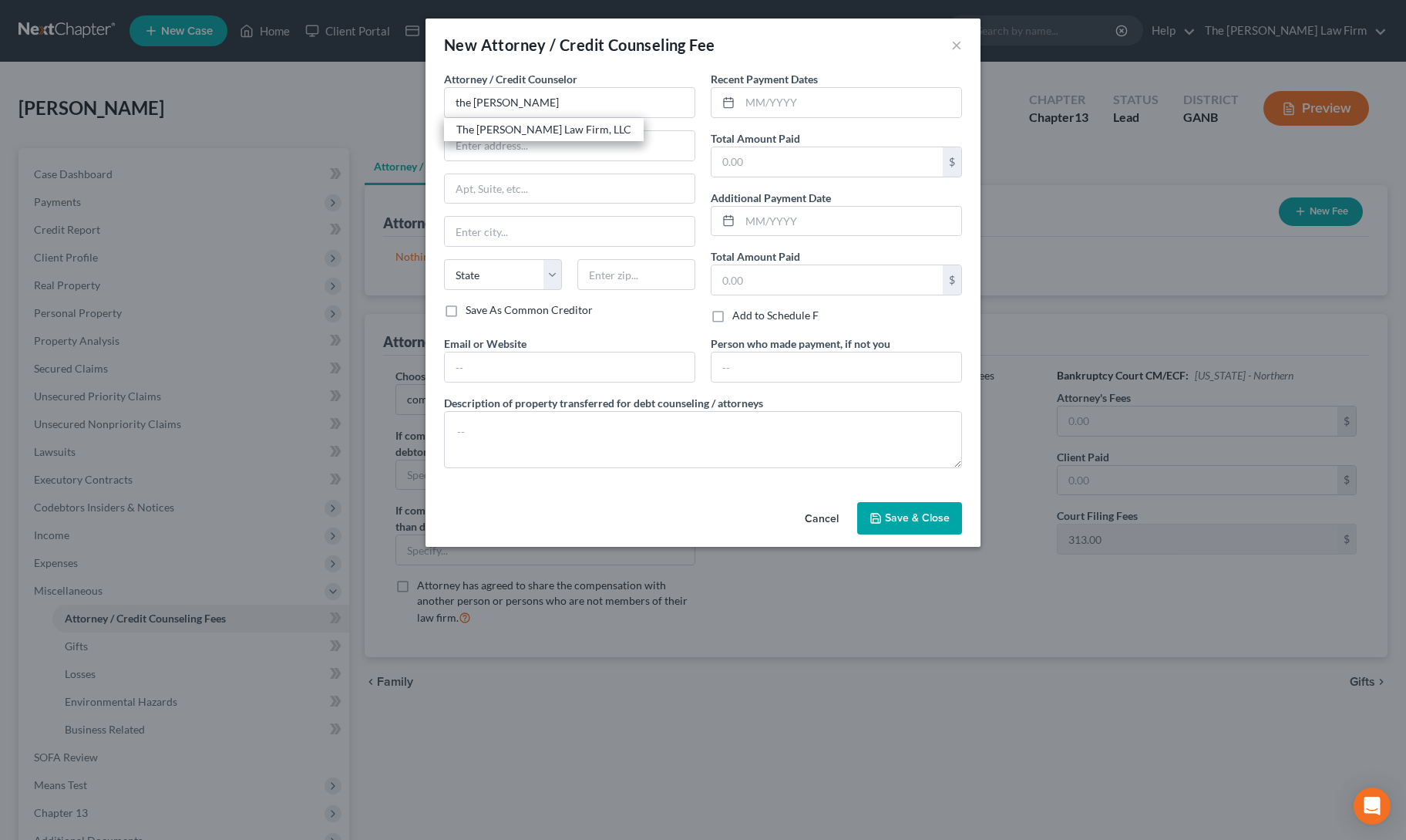
select select "10"
type input "30009"
click at [763, 108] on input "text" at bounding box center [850, 103] width 221 height 30
type input "9/2025"
type input "500"
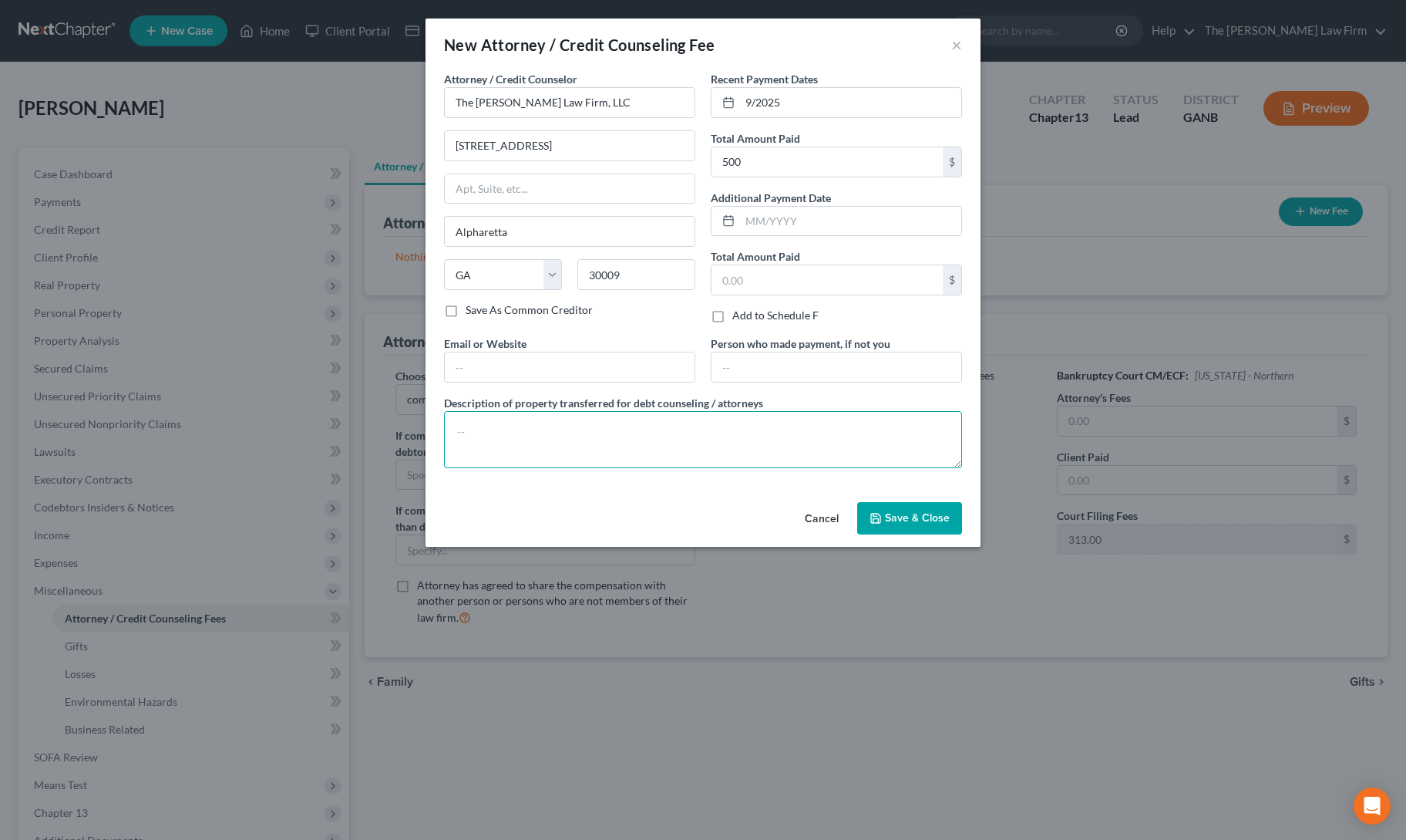
click at [644, 420] on textarea at bounding box center [703, 440] width 518 height 57
type textarea "500 down (313 filing fee, 187 attorney fee)"
click at [883, 508] on button "Save & Close" at bounding box center [910, 517] width 105 height 32
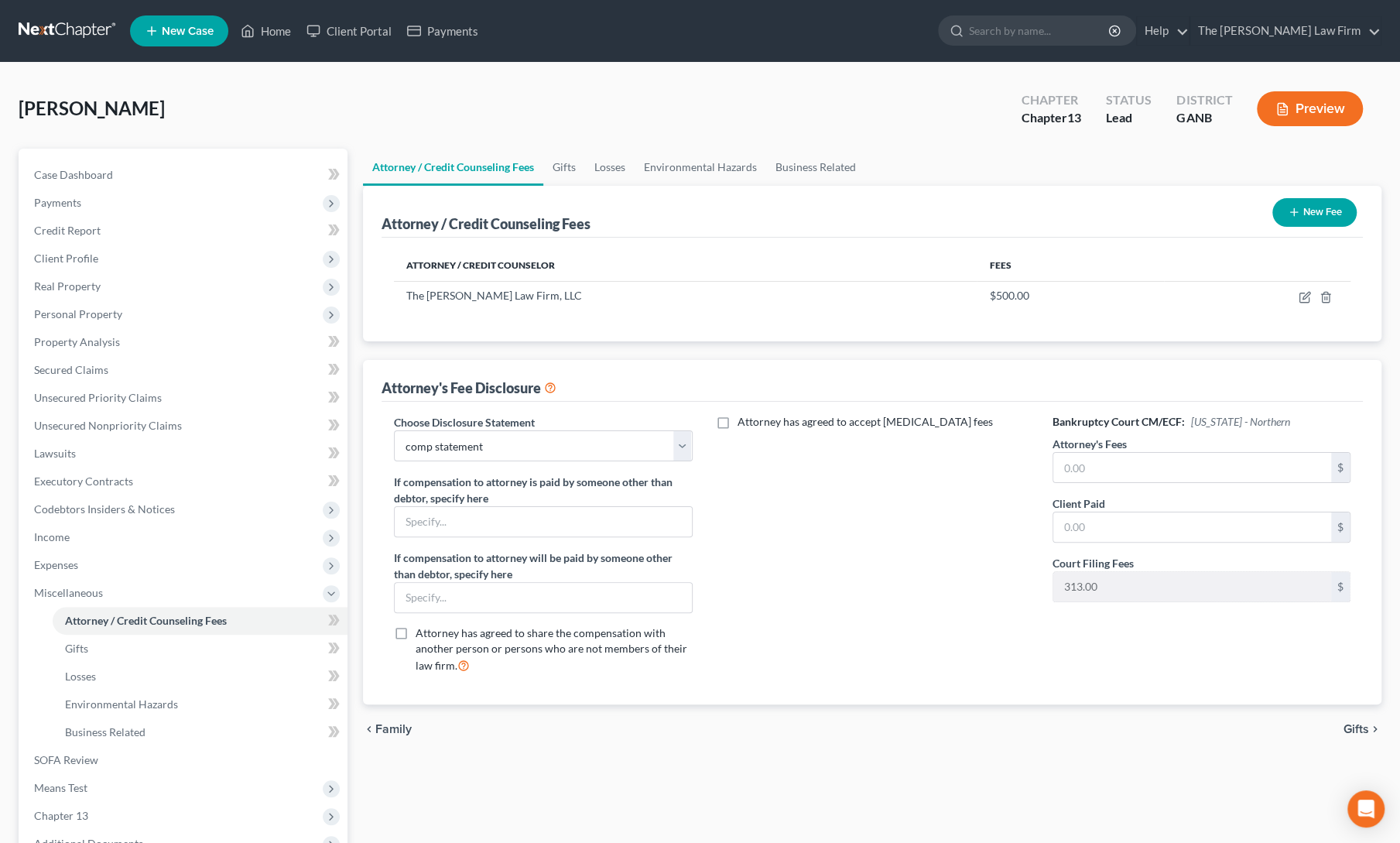
click at [1304, 196] on div "New Fee" at bounding box center [1314, 212] width 97 height 41
click at [1306, 205] on button "New Fee" at bounding box center [1314, 212] width 85 height 29
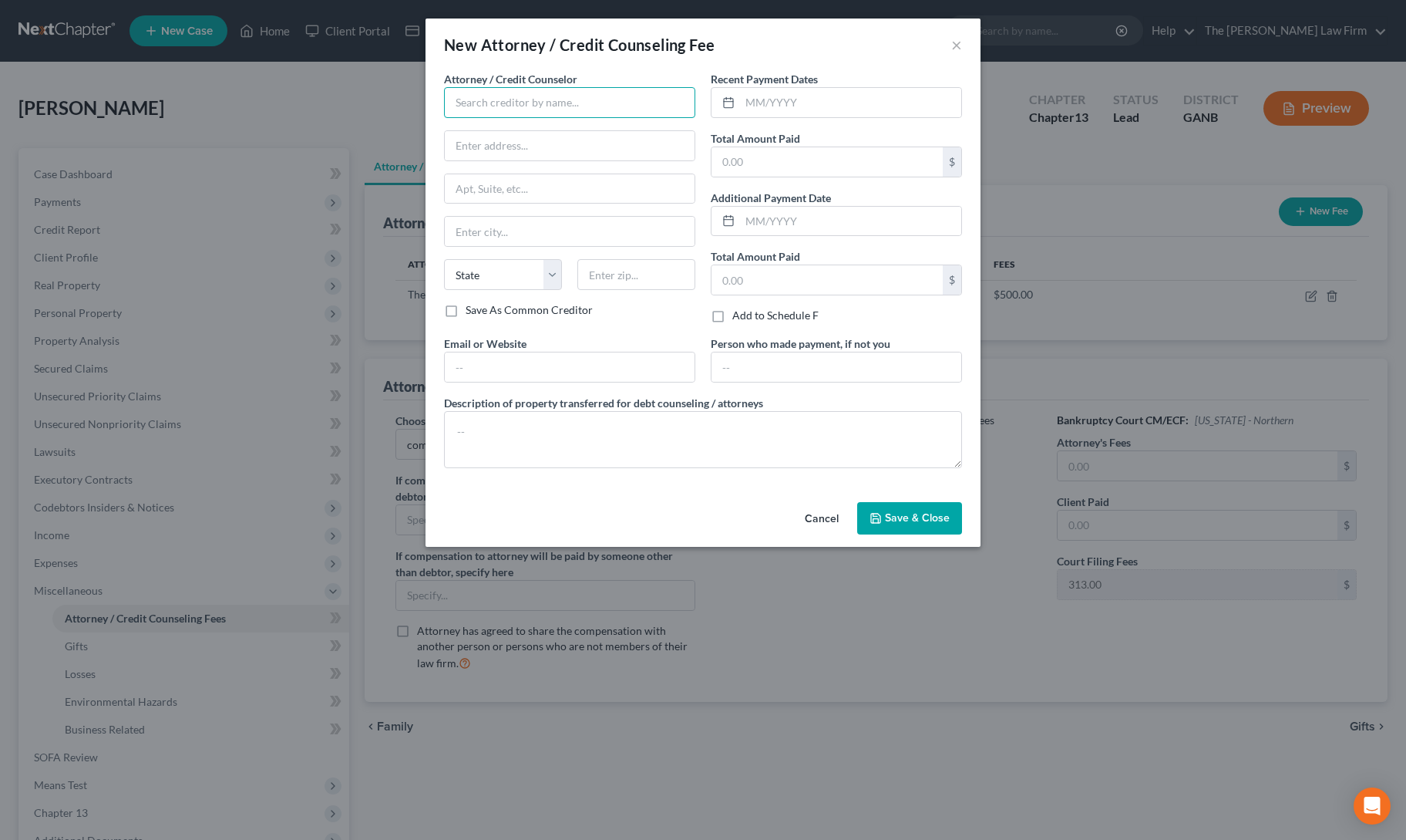
click at [492, 99] on input "text" at bounding box center [570, 102] width 251 height 30
click at [497, 130] on div "[PERSON_NAME] Credit & Debt Counseling" at bounding box center [562, 130] width 211 height 16
type input "[PERSON_NAME] Credit & Debt Counseling"
type input "[STREET_ADDRESS]"
type input "Huron"
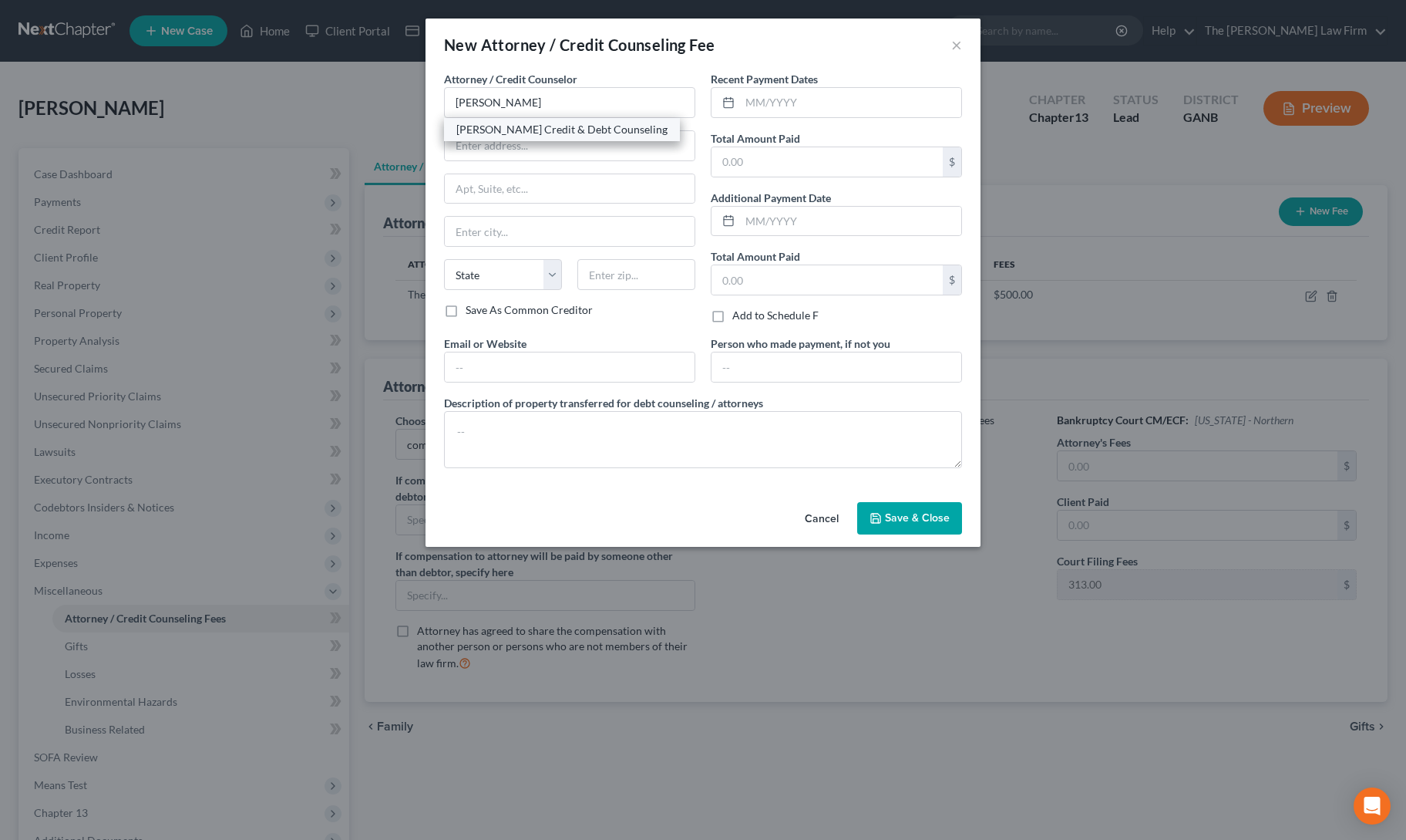
select select "43"
type input "57350"
click at [771, 101] on input "text" at bounding box center [850, 103] width 221 height 30
type input "9/2025"
type input "25"
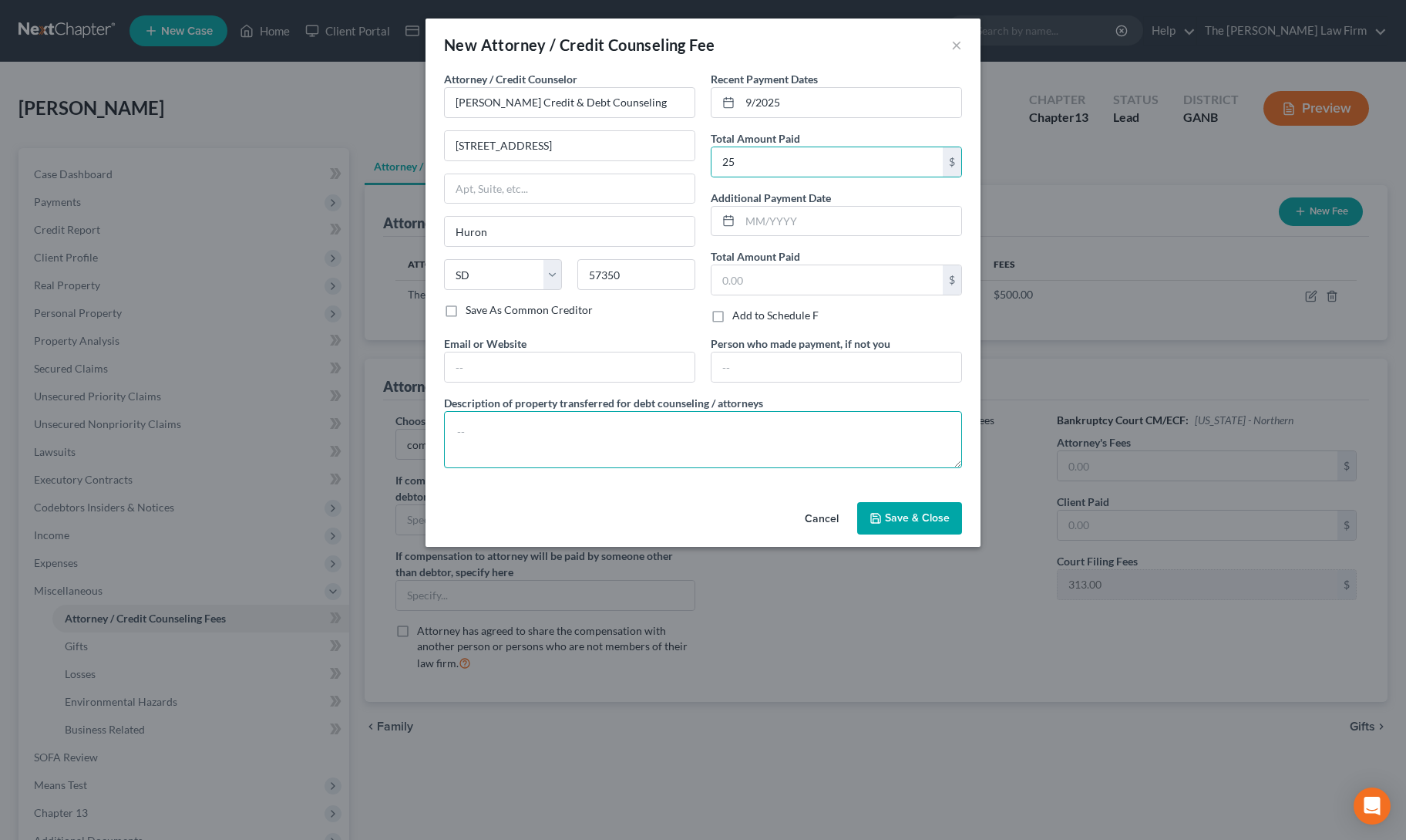
click at [643, 442] on textarea at bounding box center [703, 440] width 518 height 57
type textarea "credit counseling"
click at [925, 511] on span "Save & Close" at bounding box center [917, 517] width 64 height 13
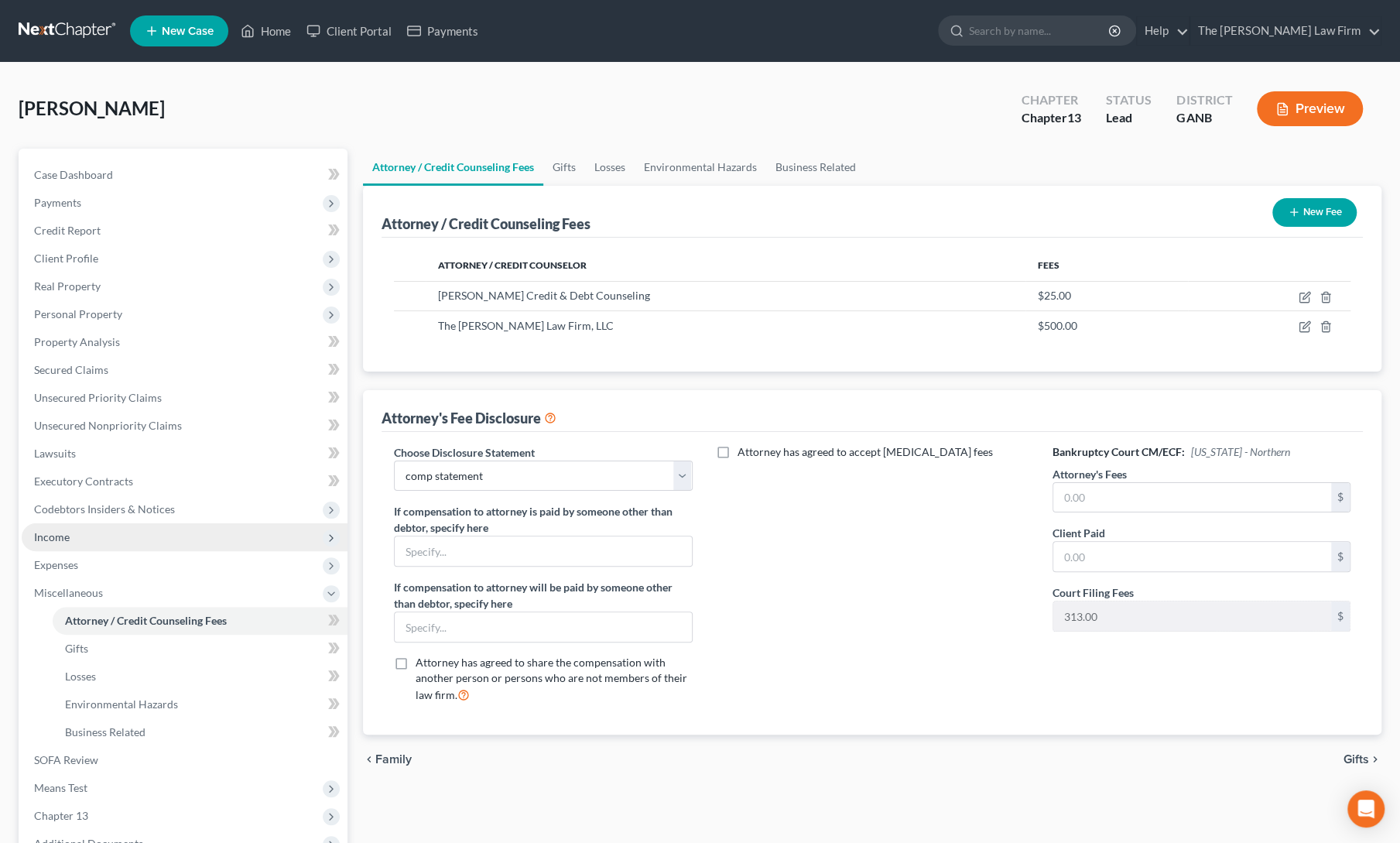
click at [65, 530] on span "Income" at bounding box center [51, 536] width 36 height 13
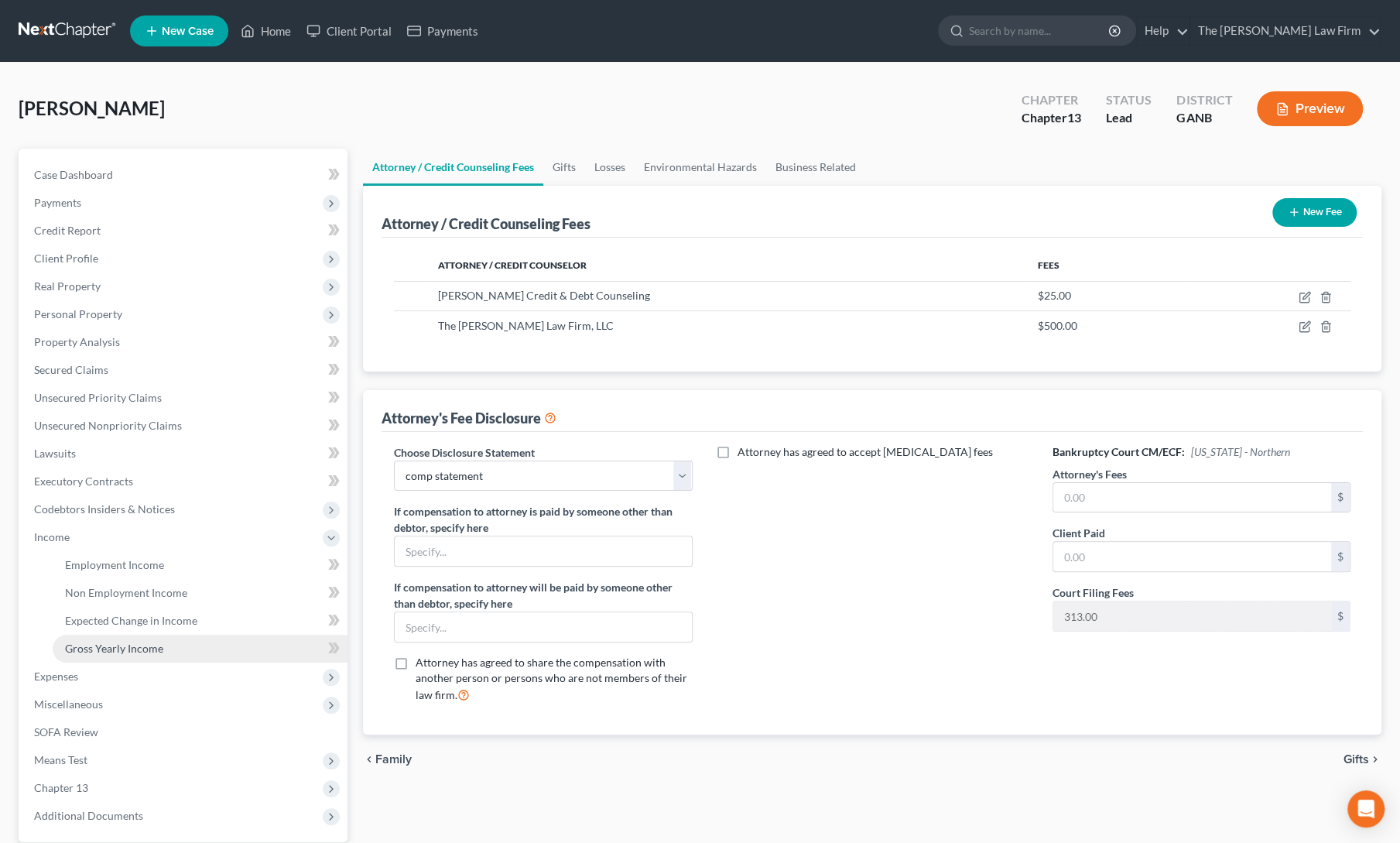
click at [112, 646] on span "Gross Yearly Income" at bounding box center [113, 648] width 99 height 13
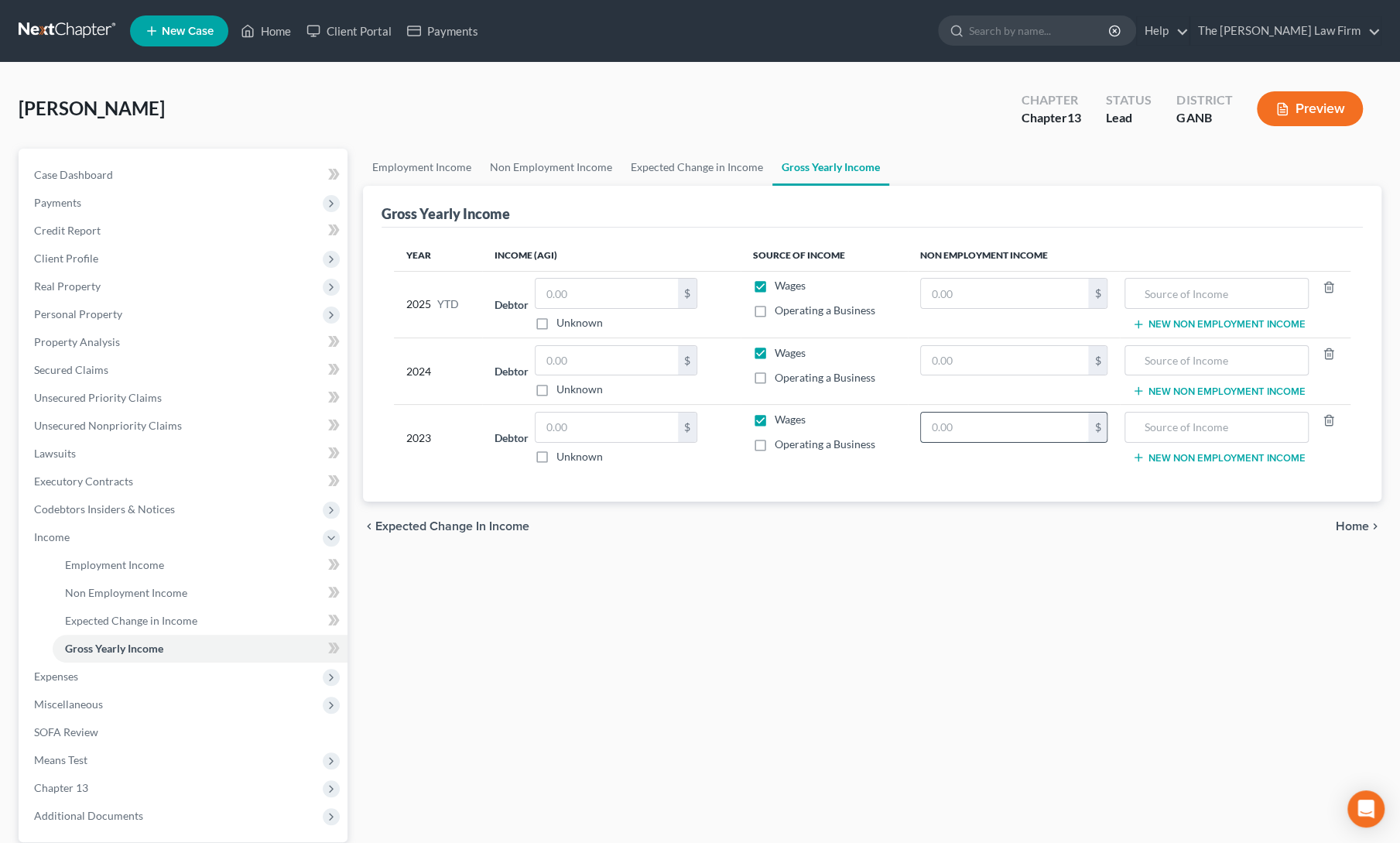
click at [981, 425] on input "text" at bounding box center [1005, 428] width 168 height 30
type input "0"
click at [575, 437] on input "text" at bounding box center [607, 428] width 142 height 30
type input "150,000"
click at [595, 353] on input "text" at bounding box center [607, 360] width 142 height 30
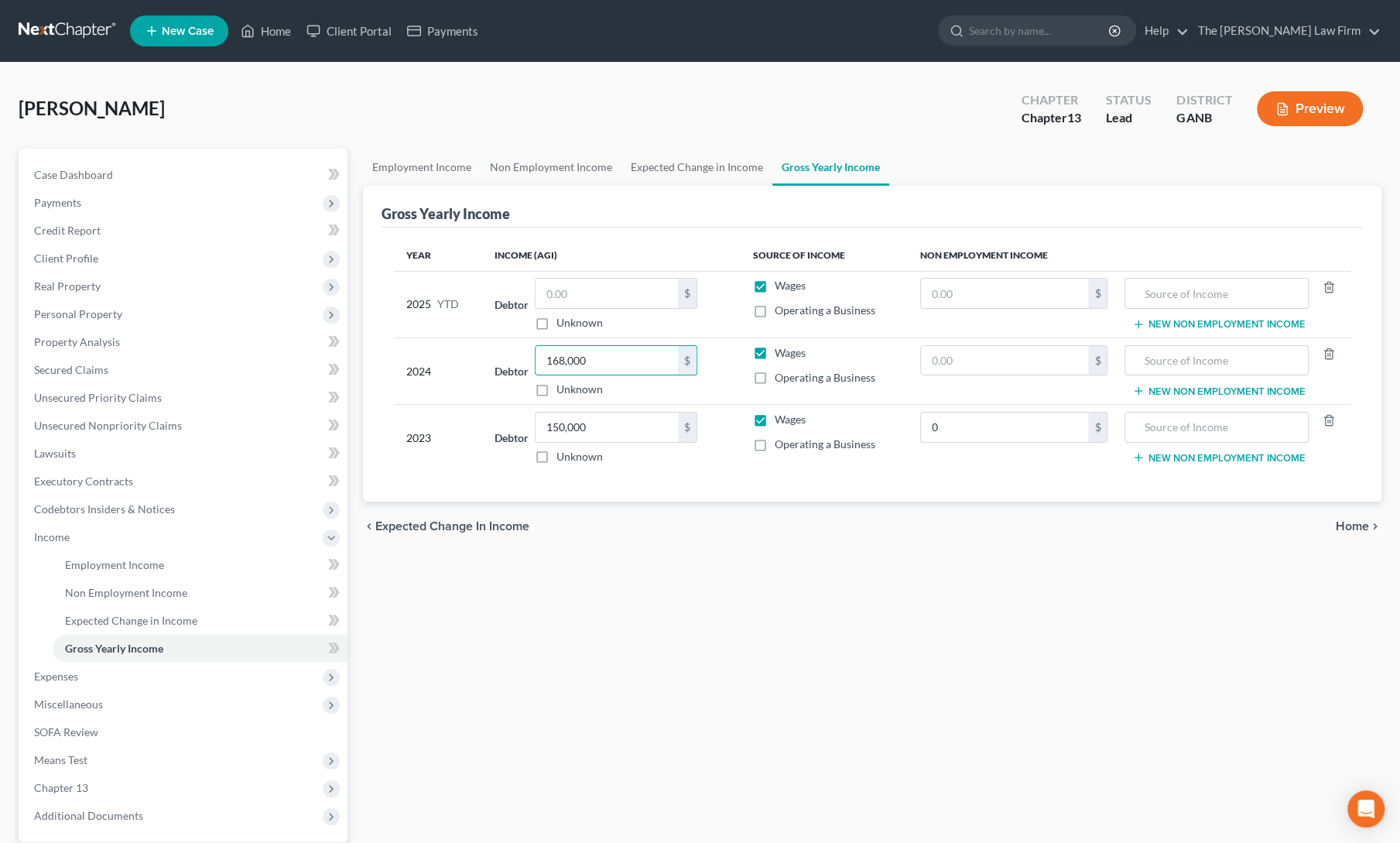
type input "168,000"
click at [669, 546] on div "chevron_left Expected Change in Income Home chevron_right" at bounding box center [872, 526] width 1019 height 50
click at [561, 658] on div "Employment Income Non Employment Income Expected Change in Income Gross Yearly …" at bounding box center [872, 539] width 1034 height 782
click at [580, 289] on input "text" at bounding box center [607, 293] width 142 height 30
type input "115,000"
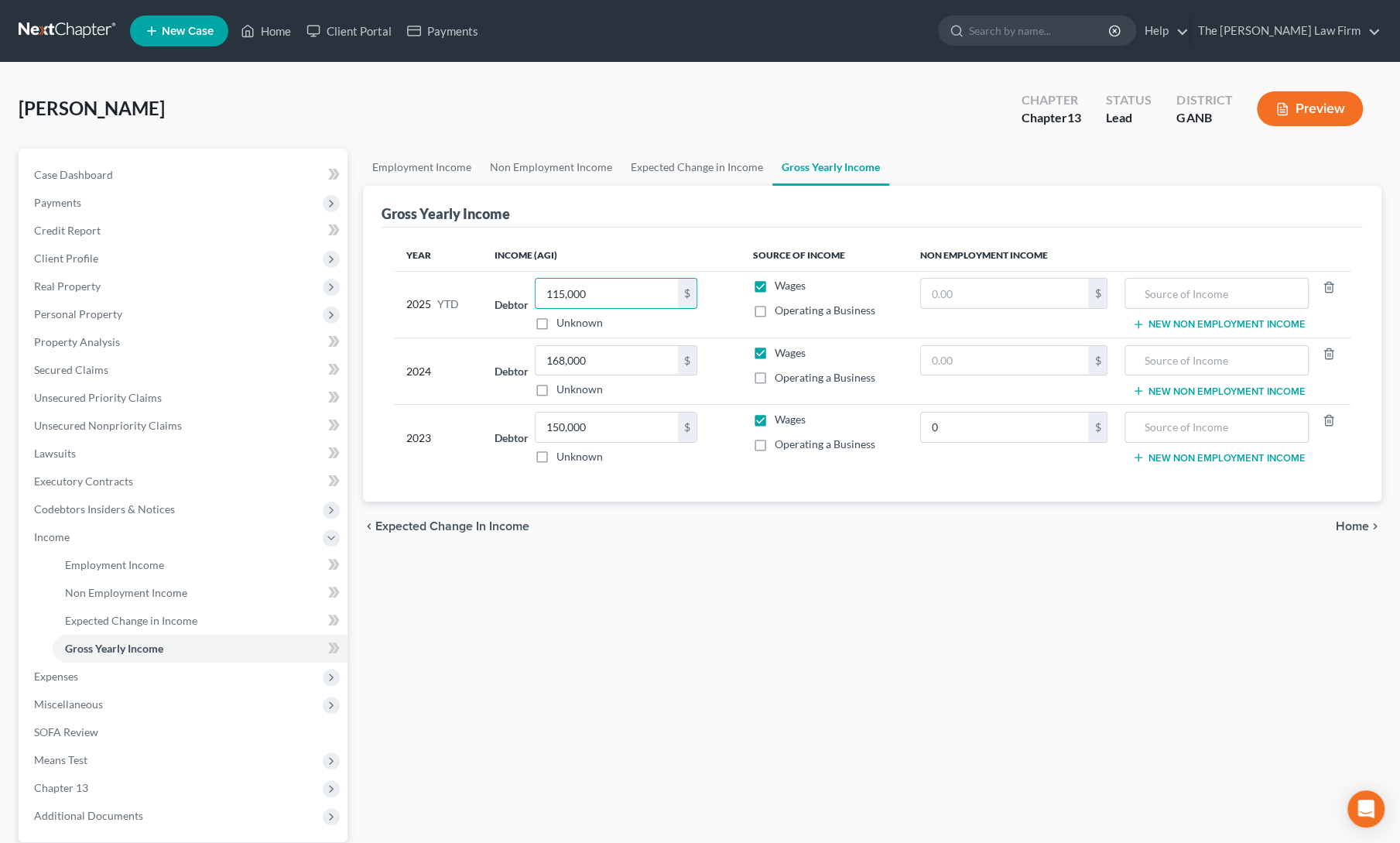
click at [625, 497] on div "Year Income (AGI) Source of Income Non Employment Income 2025 YTD Debtor 115,00…" at bounding box center [872, 365] width 981 height 275
click at [395, 165] on link "Employment Income" at bounding box center [422, 167] width 118 height 38
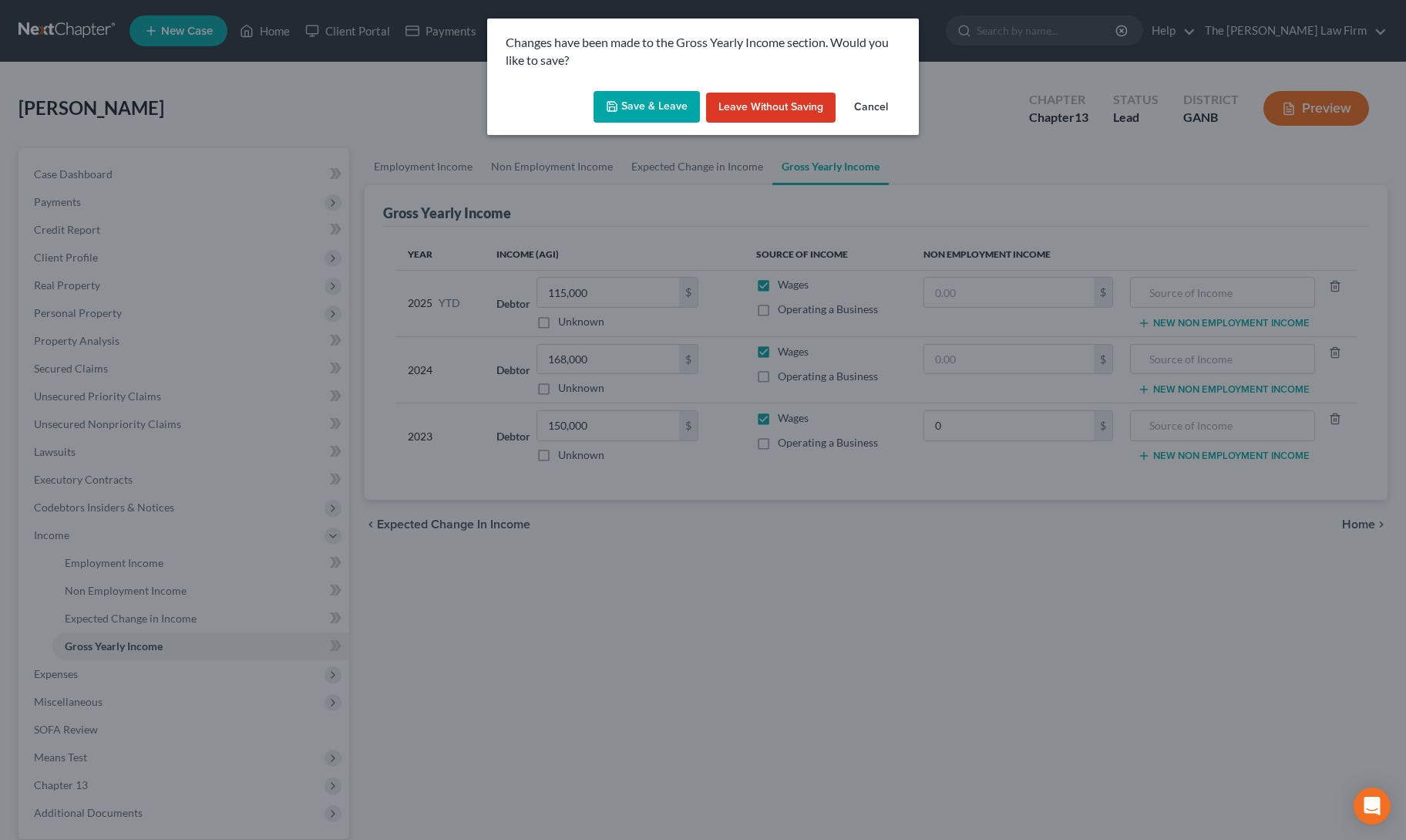
click at [632, 95] on button "Save & Leave" at bounding box center [647, 107] width 106 height 32
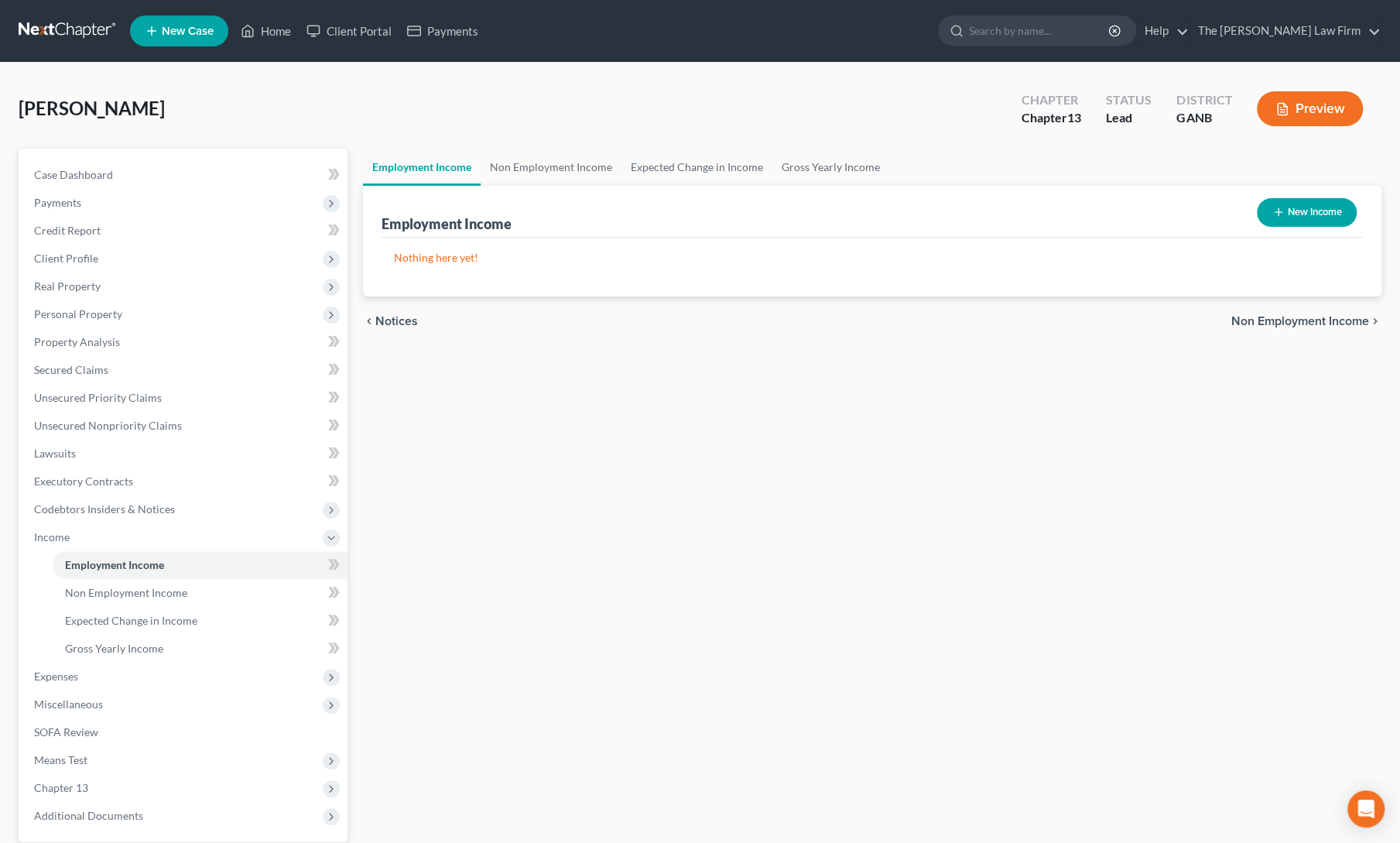
click at [1303, 202] on button "New Income" at bounding box center [1307, 212] width 100 height 29
select select "0"
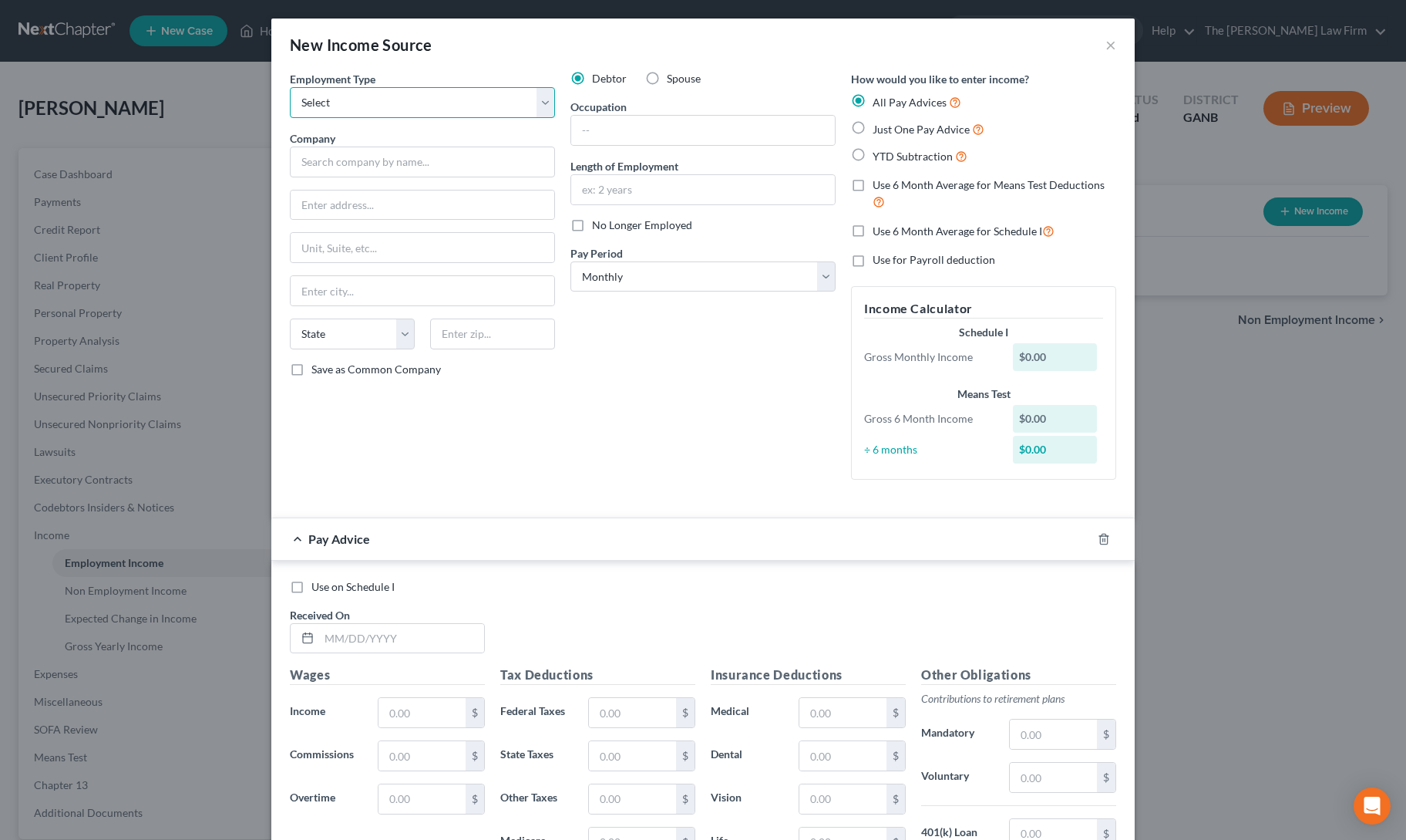
click at [361, 109] on select "Select Full or Part Time Employment Self Employment" at bounding box center [422, 102] width 265 height 30
select select "0"
click at [290, 87] on select "Select Full or Part Time Employment Self Employment" at bounding box center [422, 102] width 265 height 30
click at [592, 225] on label "No Longer Employed" at bounding box center [642, 225] width 100 height 16
click at [598, 225] on input "No Longer Employed" at bounding box center [603, 223] width 10 height 10
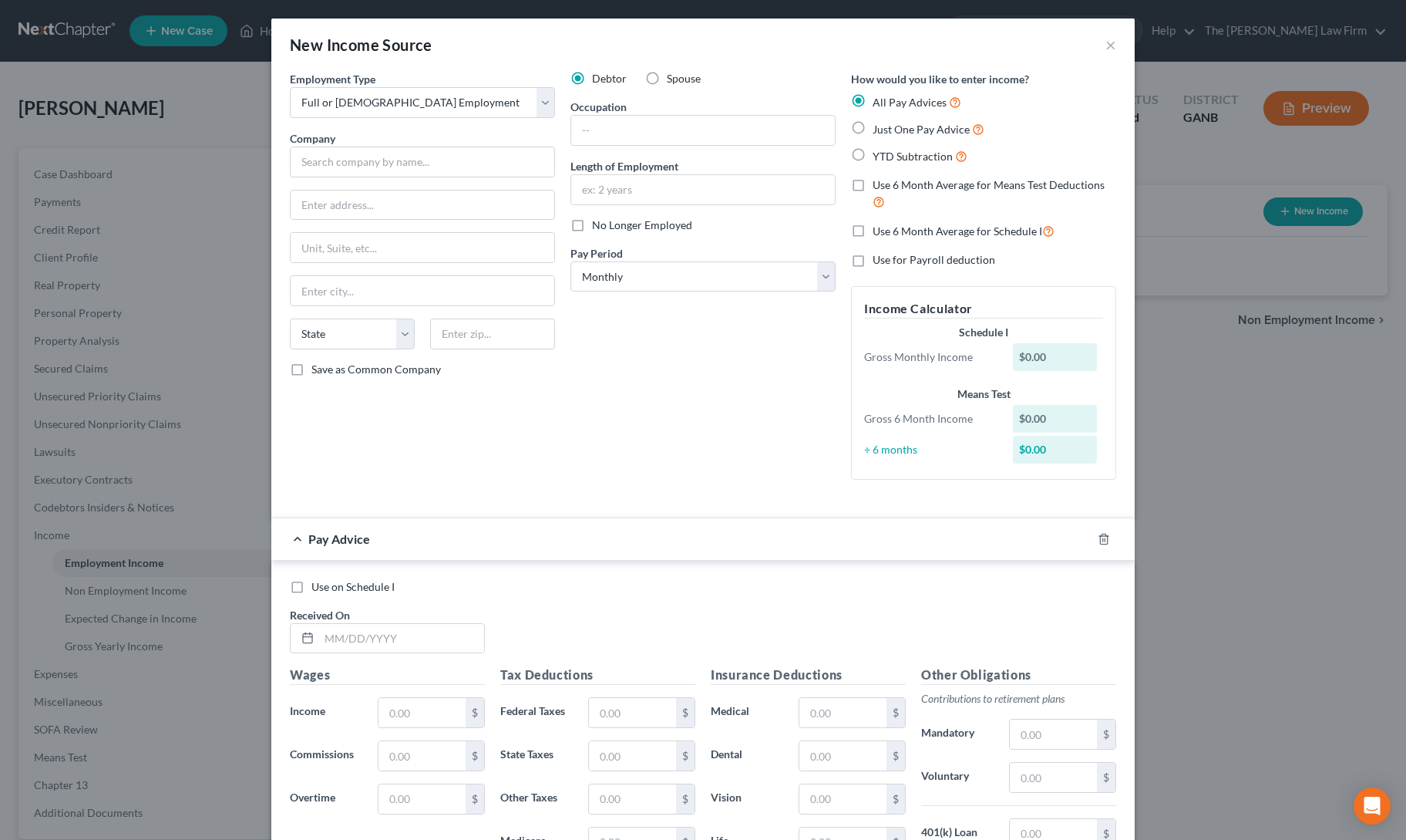
checkbox input "true"
click at [437, 154] on input "text" at bounding box center [422, 161] width 265 height 30
type input "YUM Connect"
click at [373, 200] on input "text" at bounding box center [422, 205] width 263 height 30
type input "1900 Colonel Sanders Lane"
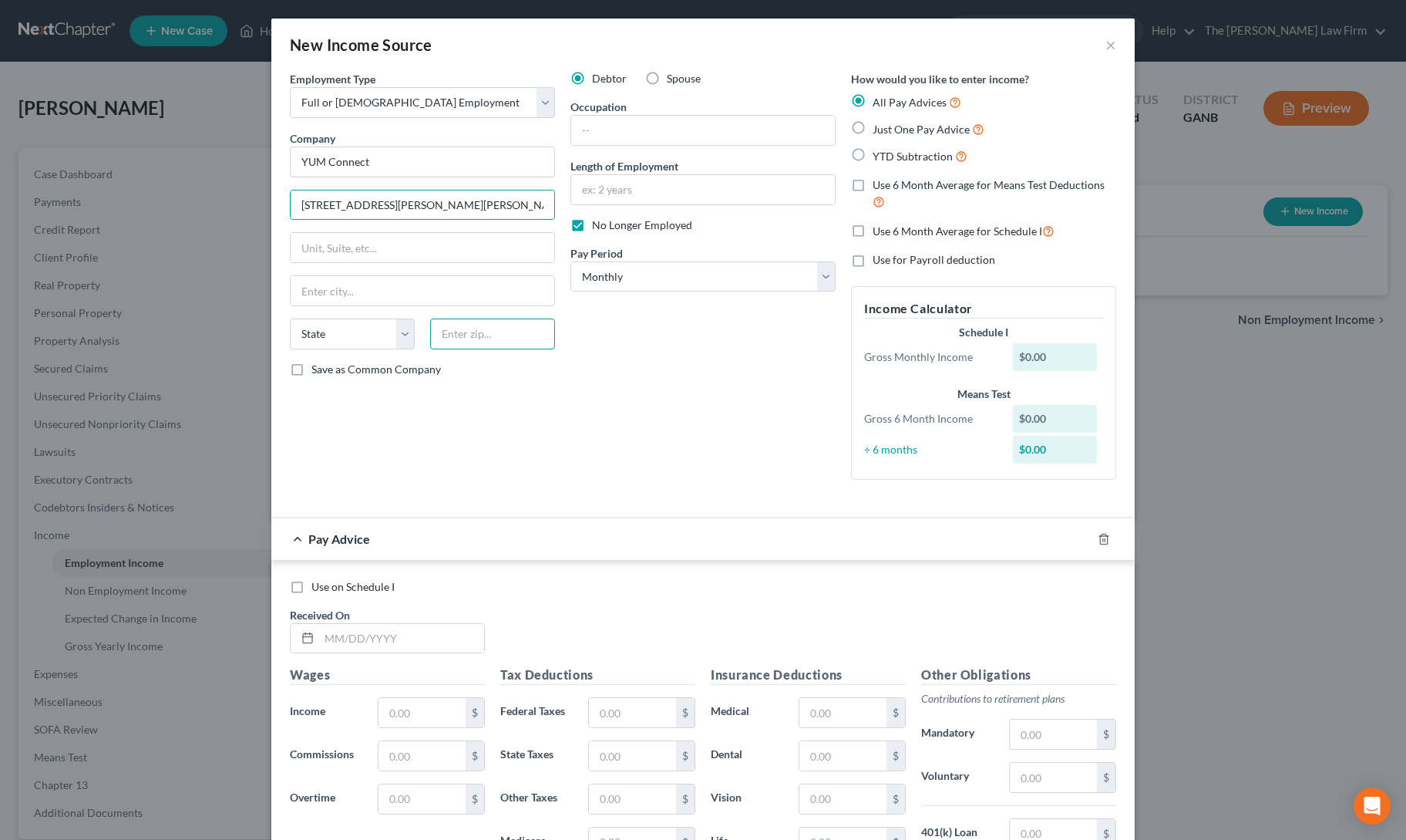
click at [470, 323] on input "text" at bounding box center [493, 333] width 125 height 30
type input "40213"
click at [672, 410] on div "Debtor Spouse Occupation Length of Employment No Longer Employed Pay Period * S…" at bounding box center [703, 282] width 281 height 421
type input "Louisville"
select select "18"
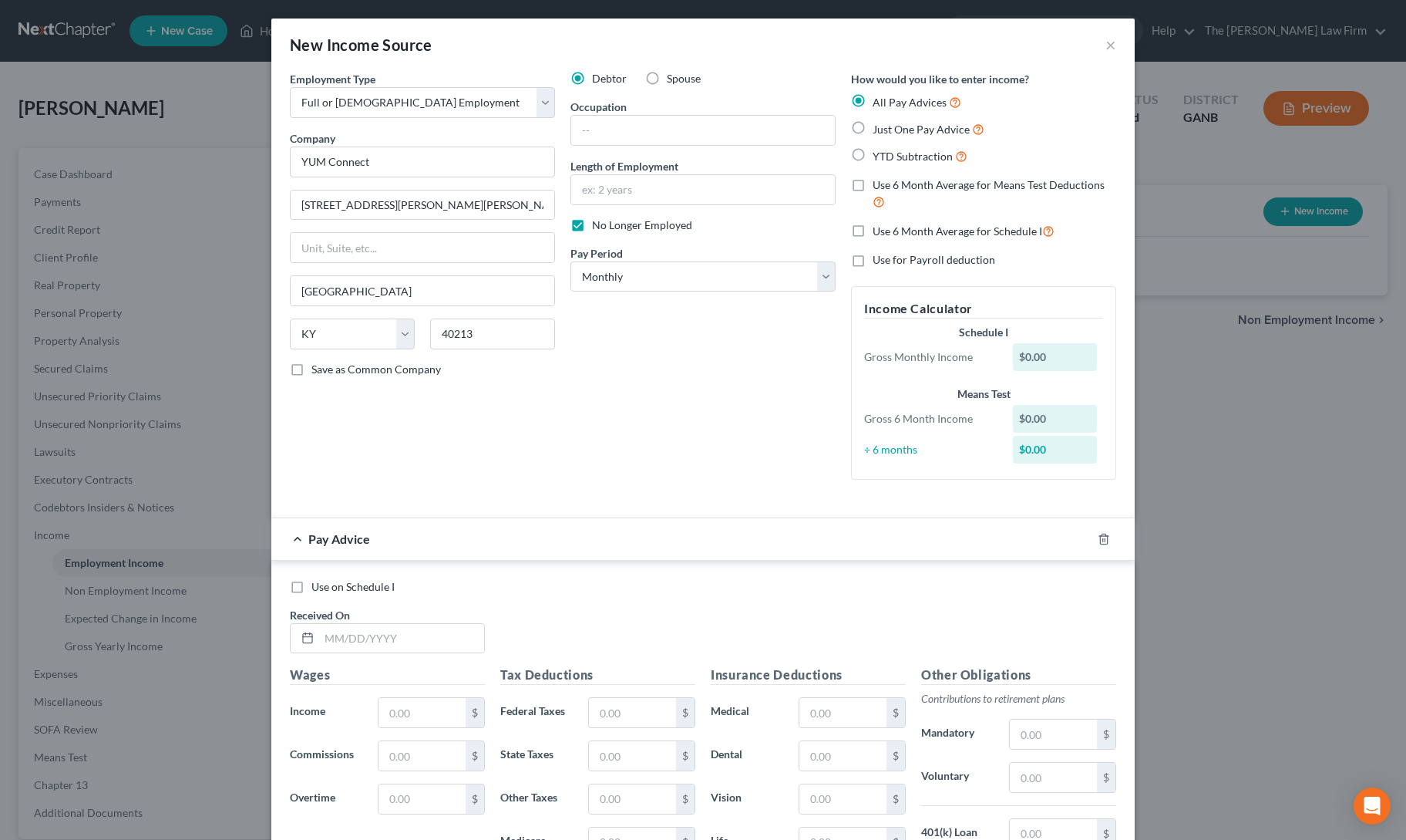
click at [873, 153] on label "YTD Subtraction" at bounding box center [920, 156] width 95 height 17
click at [879, 153] on input "YTD Subtraction" at bounding box center [884, 152] width 10 height 10
radio input "true"
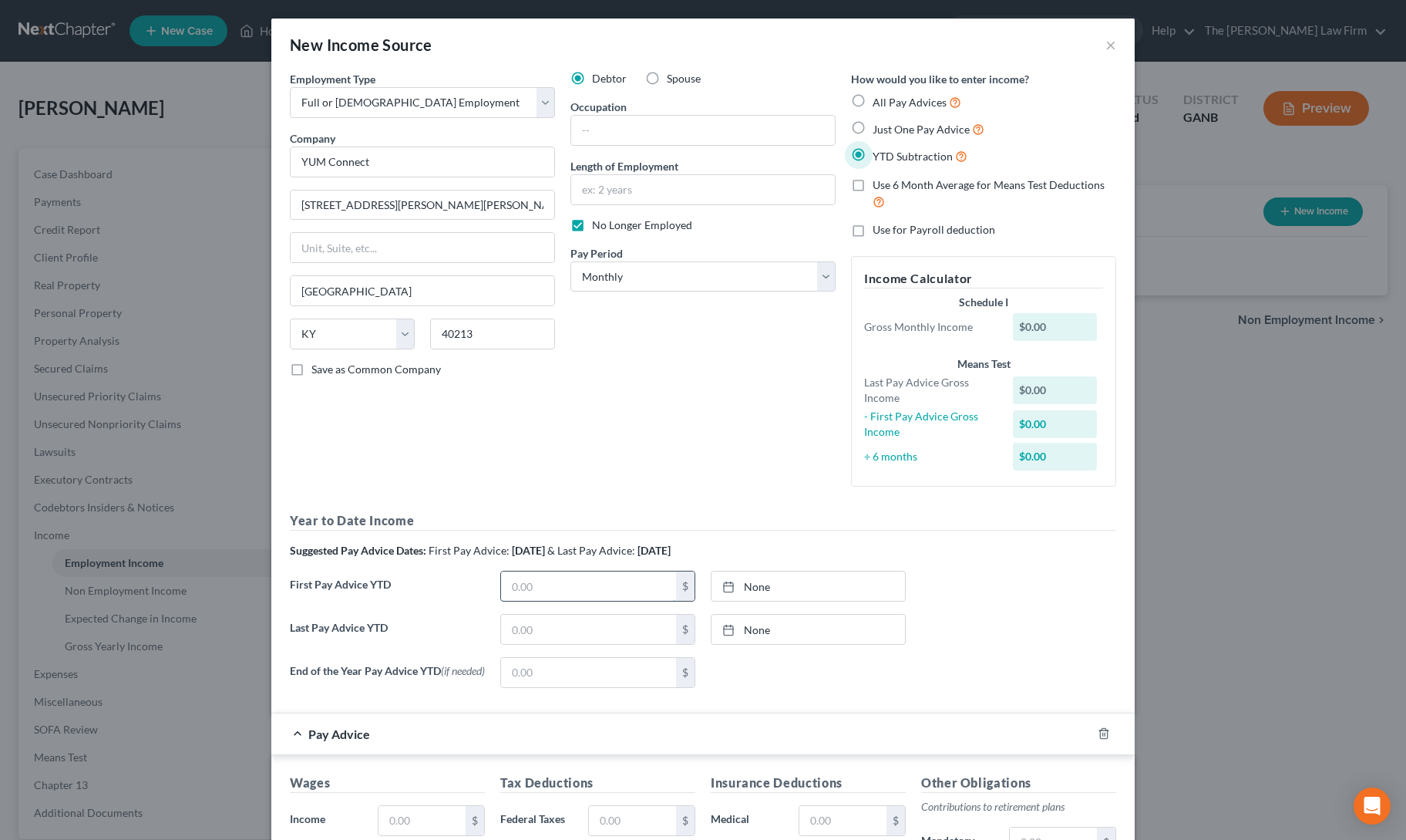
click at [552, 577] on input "text" at bounding box center [588, 586] width 175 height 30
type input "42,814"
click at [849, 580] on link "None" at bounding box center [808, 586] width 194 height 30
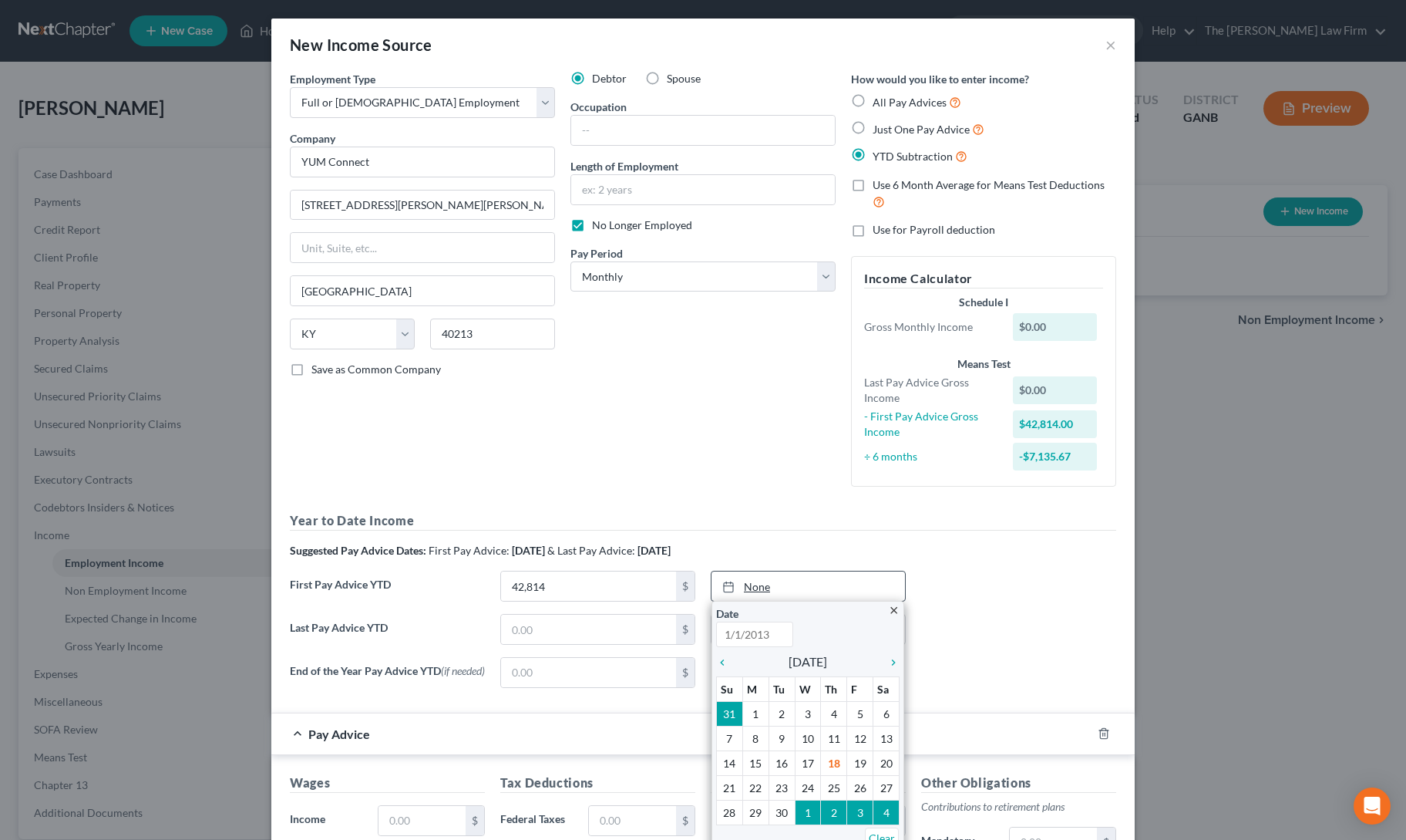
type input "3"
type input "2/28/2025"
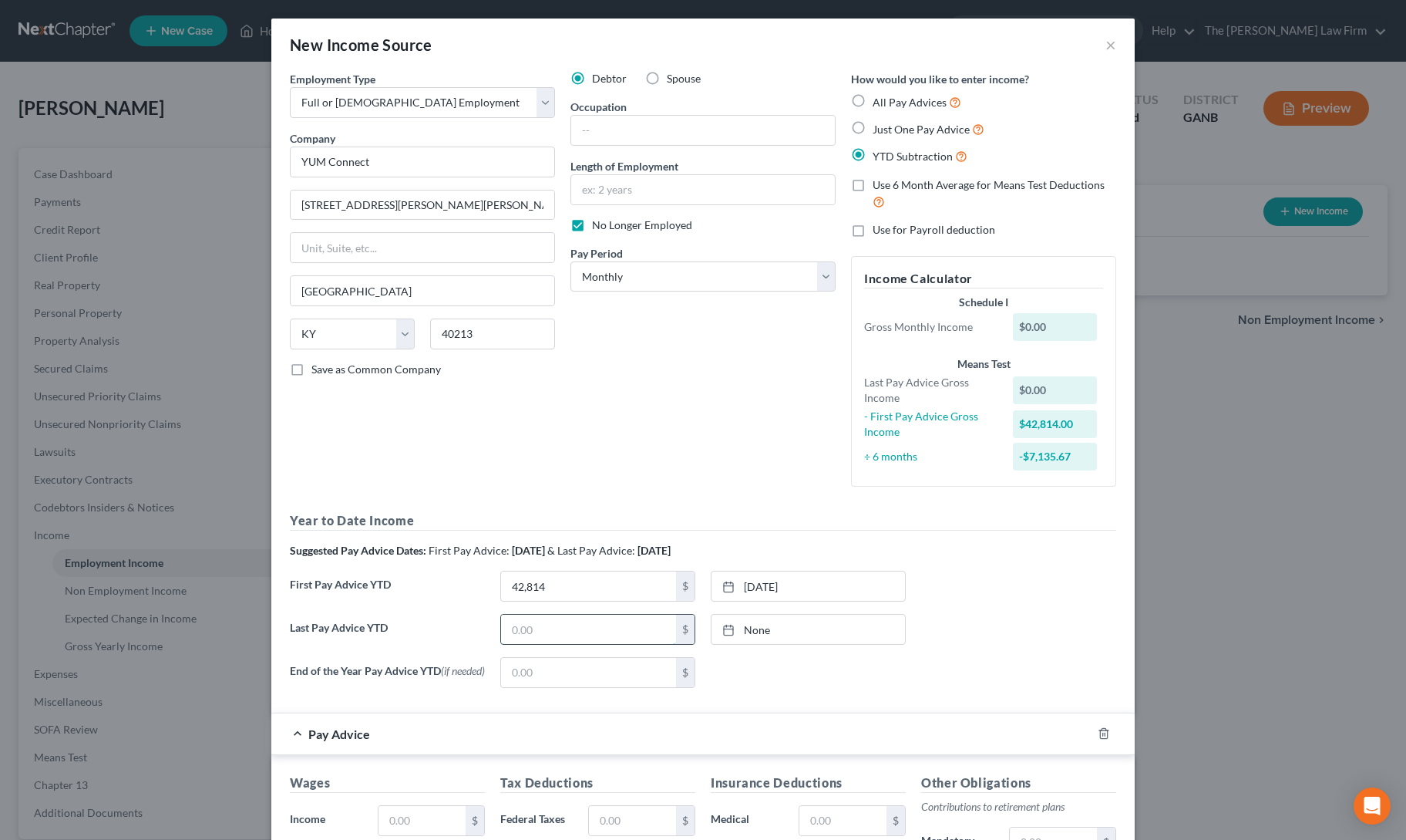
click at [560, 623] on input "text" at bounding box center [588, 630] width 175 height 30
type input "74,902"
click at [817, 627] on link "None" at bounding box center [808, 630] width 194 height 30
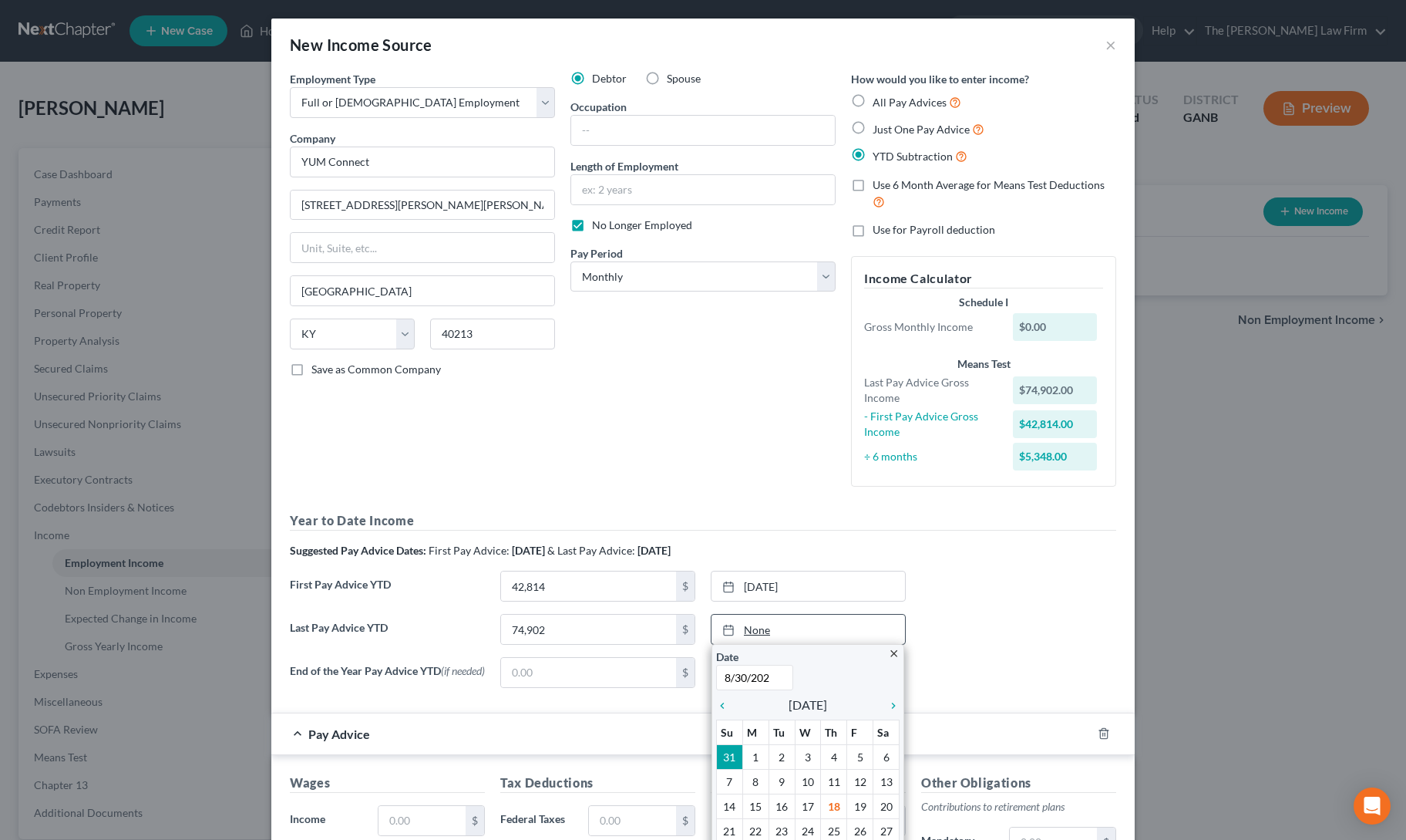
type input "8/30/2025"
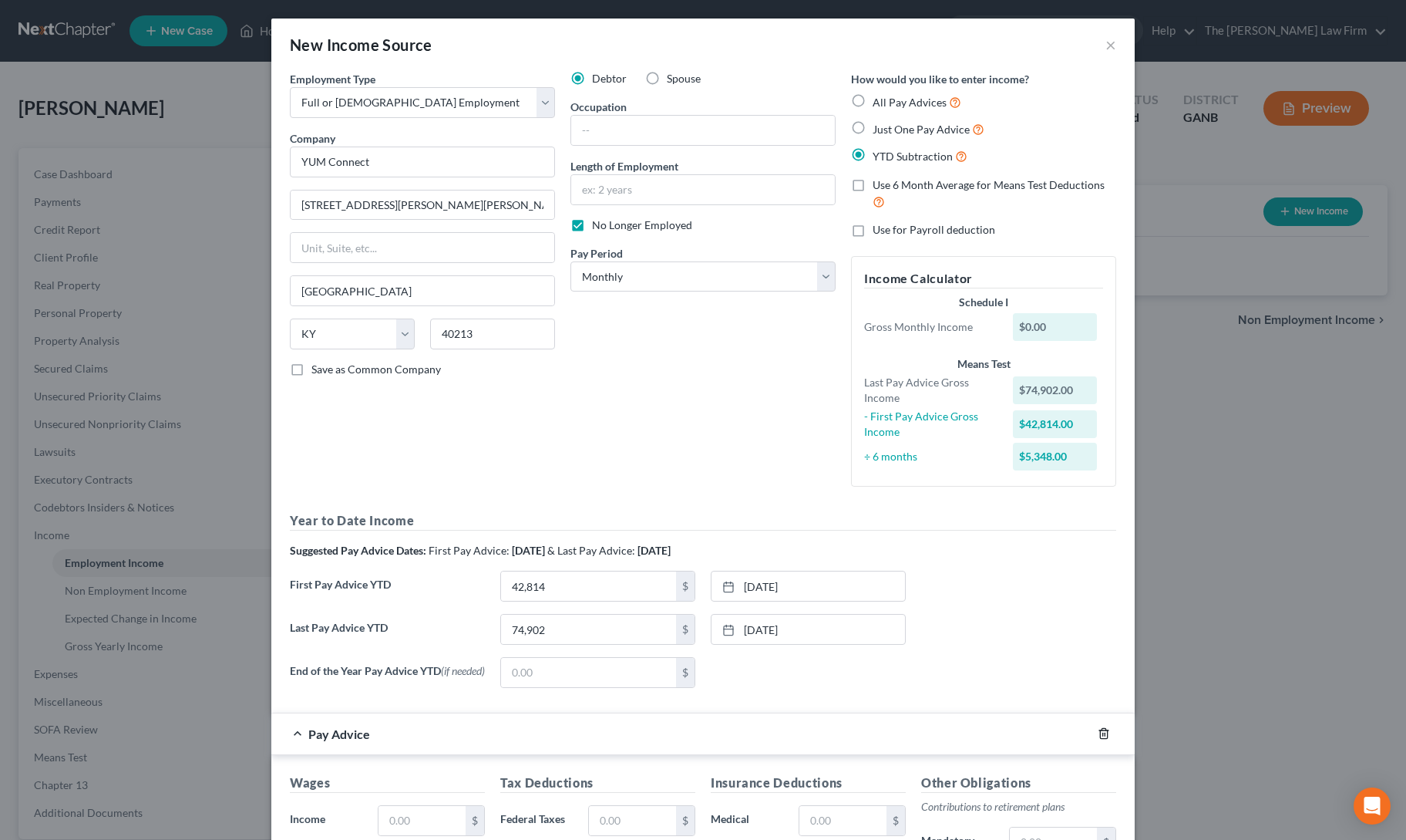
click at [1100, 729] on icon "button" at bounding box center [1104, 733] width 12 height 12
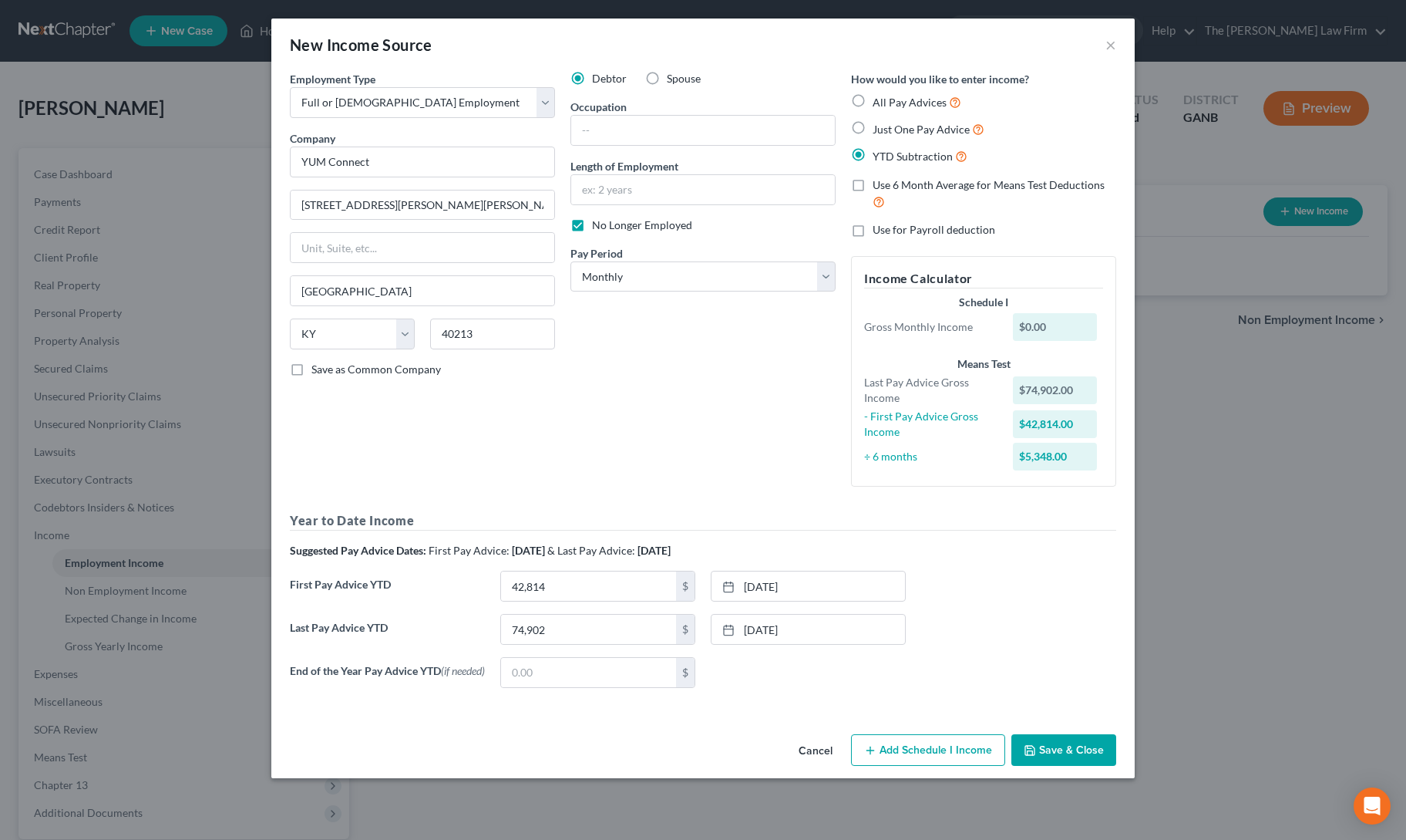
click at [576, 423] on div "Debtor Spouse Occupation Length of Employment No Longer Employed Pay Period * S…" at bounding box center [703, 285] width 281 height 428
click at [1049, 739] on button "Save & Close" at bounding box center [1063, 750] width 105 height 32
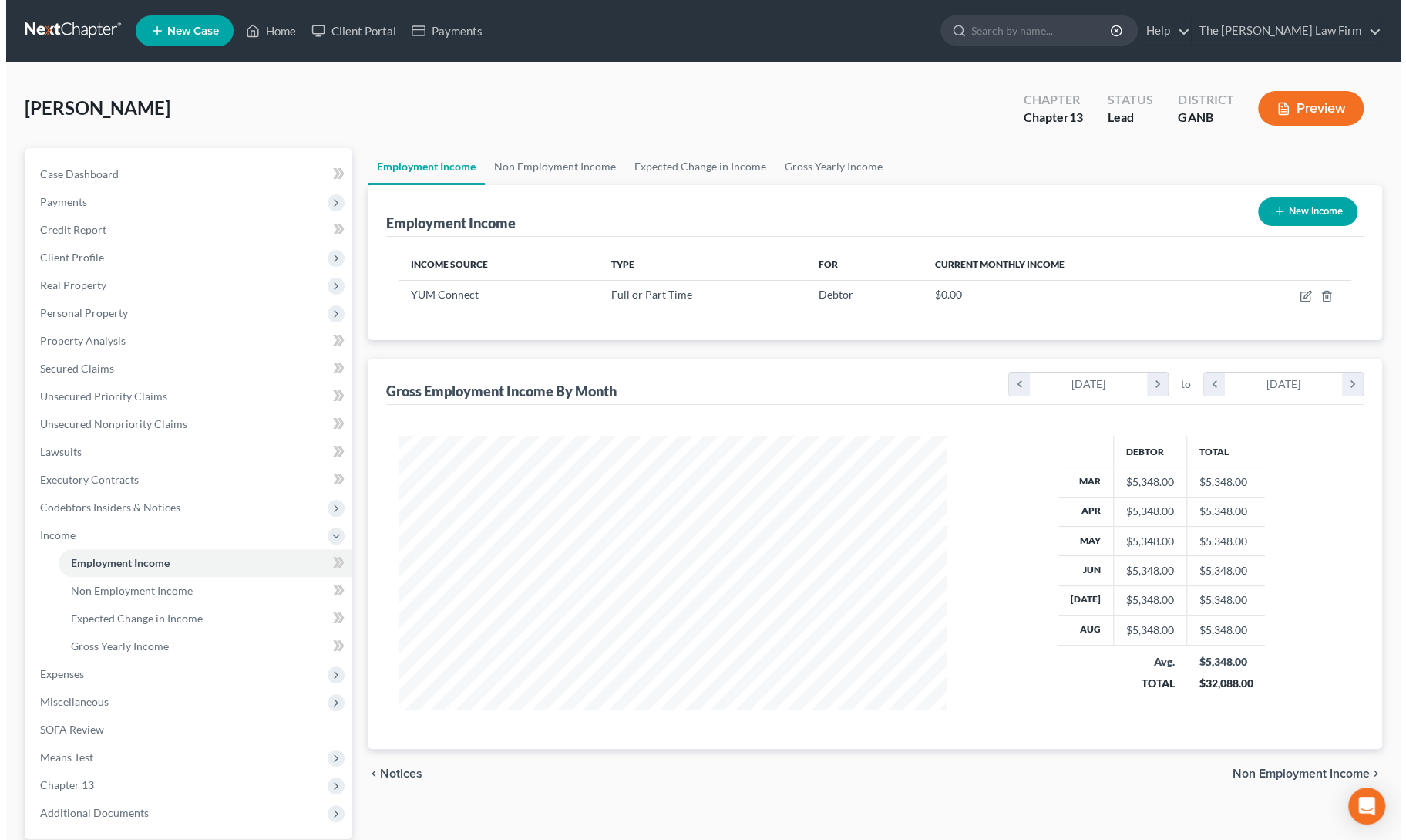
scroll to position [770772, 770425]
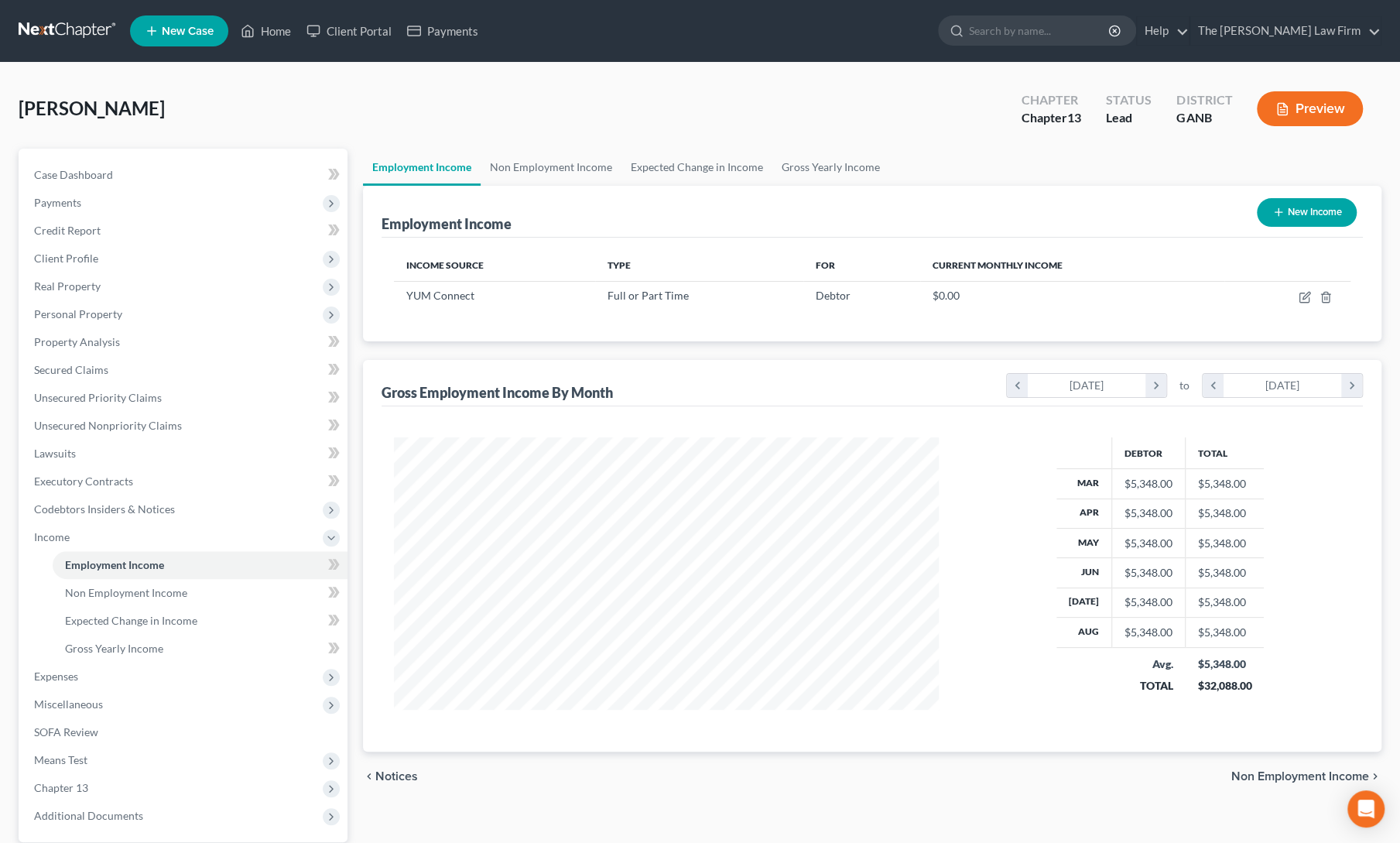
click at [1296, 217] on button "New Income" at bounding box center [1307, 212] width 100 height 29
select select "0"
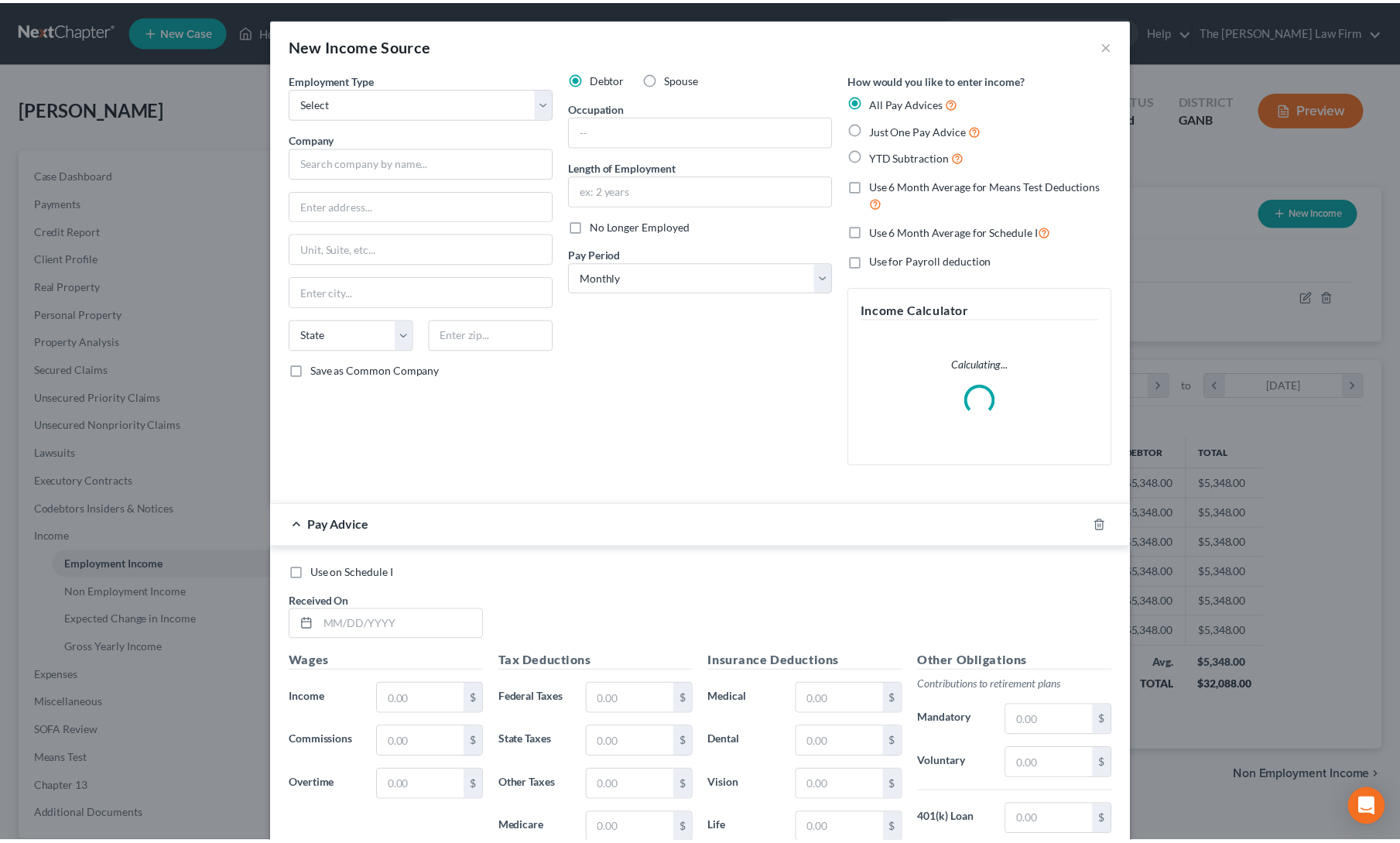
scroll to position [276, 580]
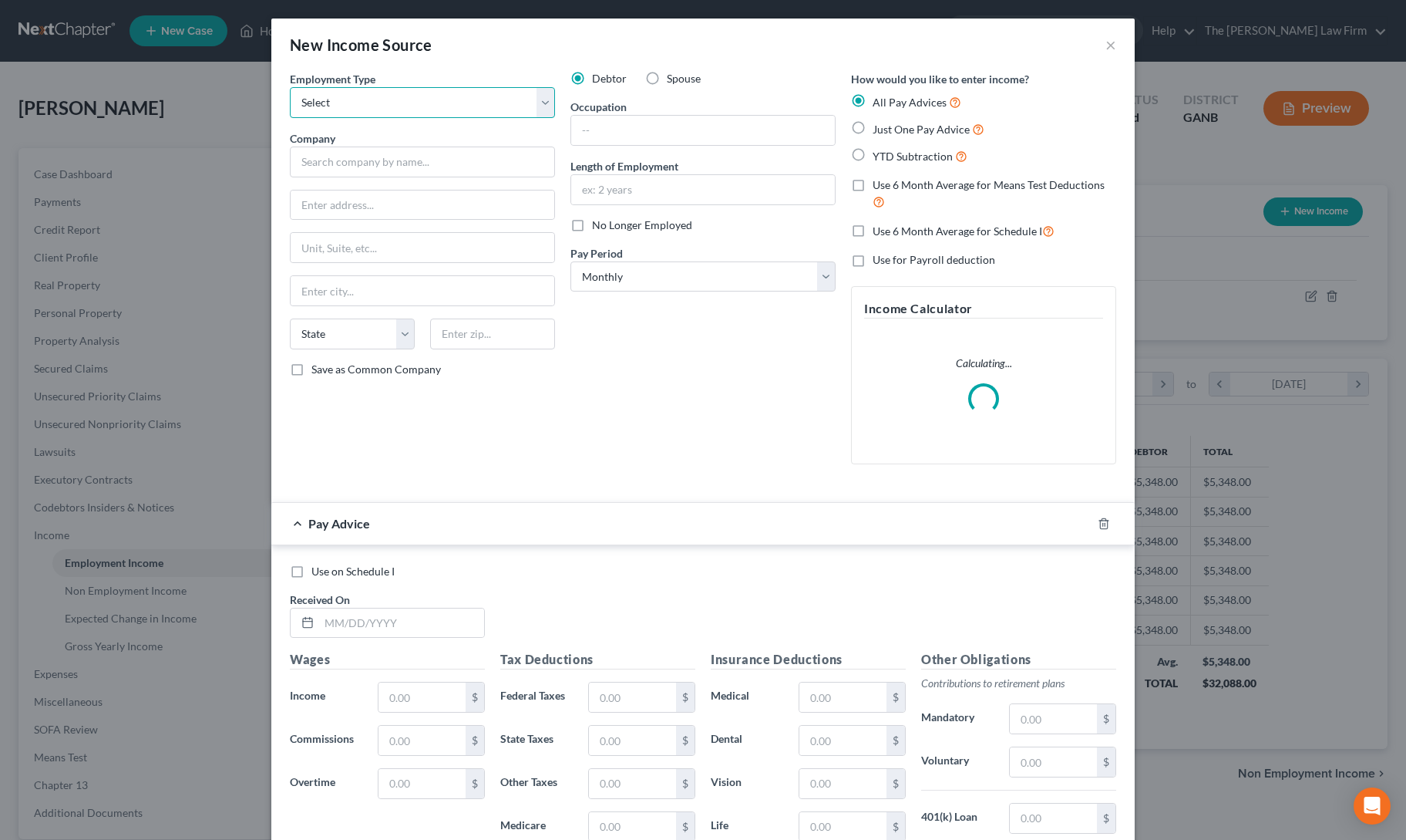
click at [357, 97] on select "Select Full or Part Time Employment Self Employment" at bounding box center [422, 102] width 265 height 30
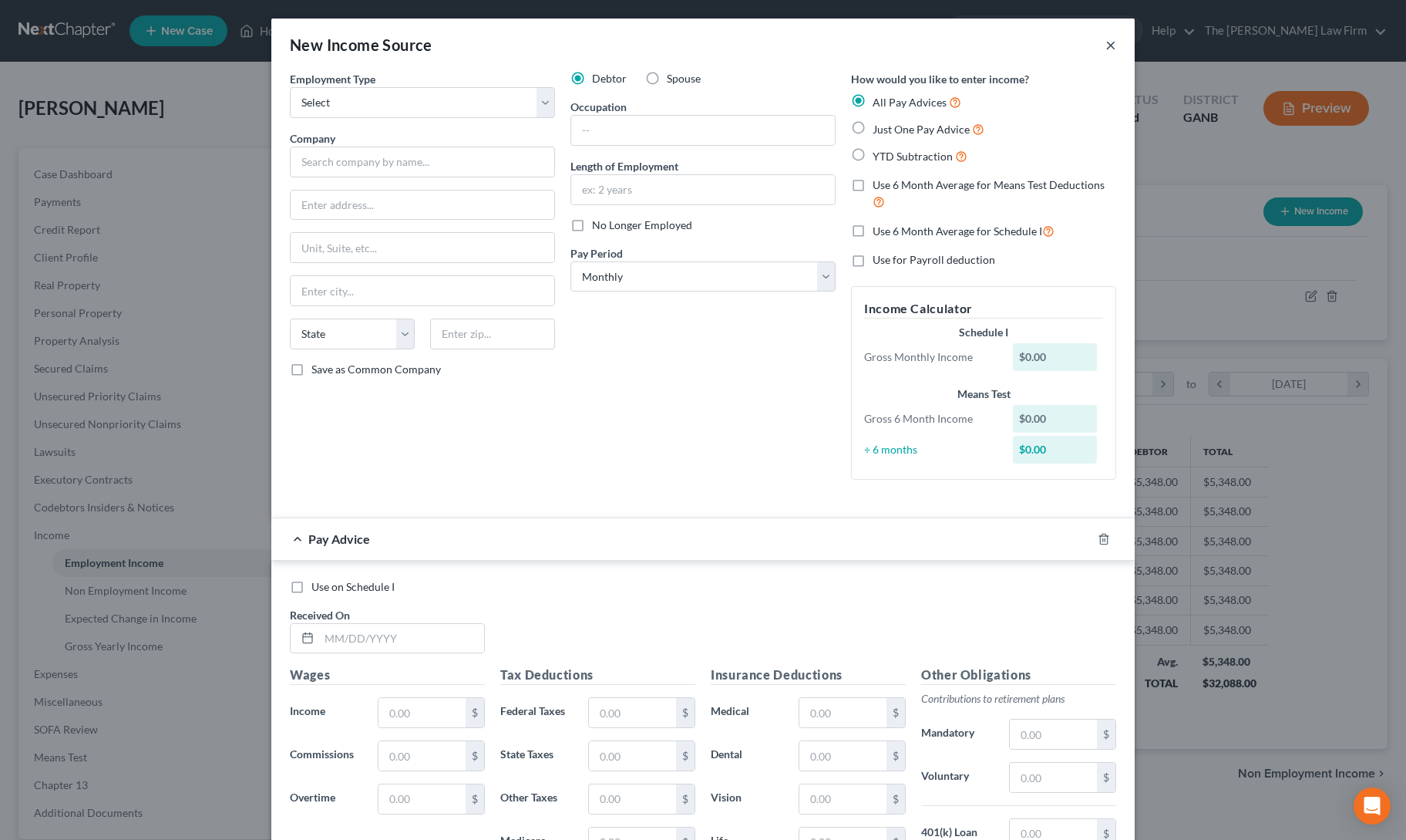
click at [1106, 44] on button "×" at bounding box center [1111, 44] width 10 height 18
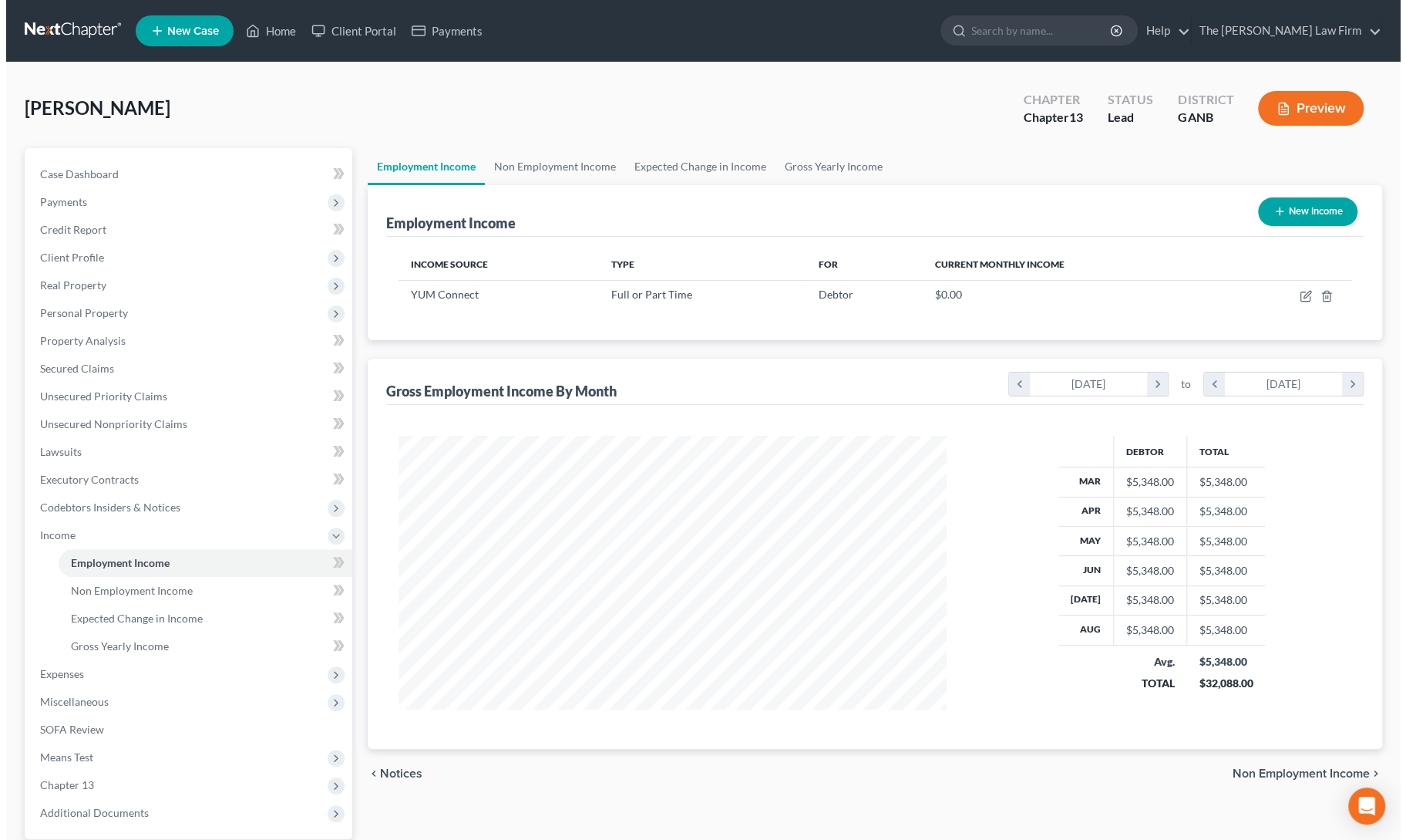
scroll to position [770772, 770425]
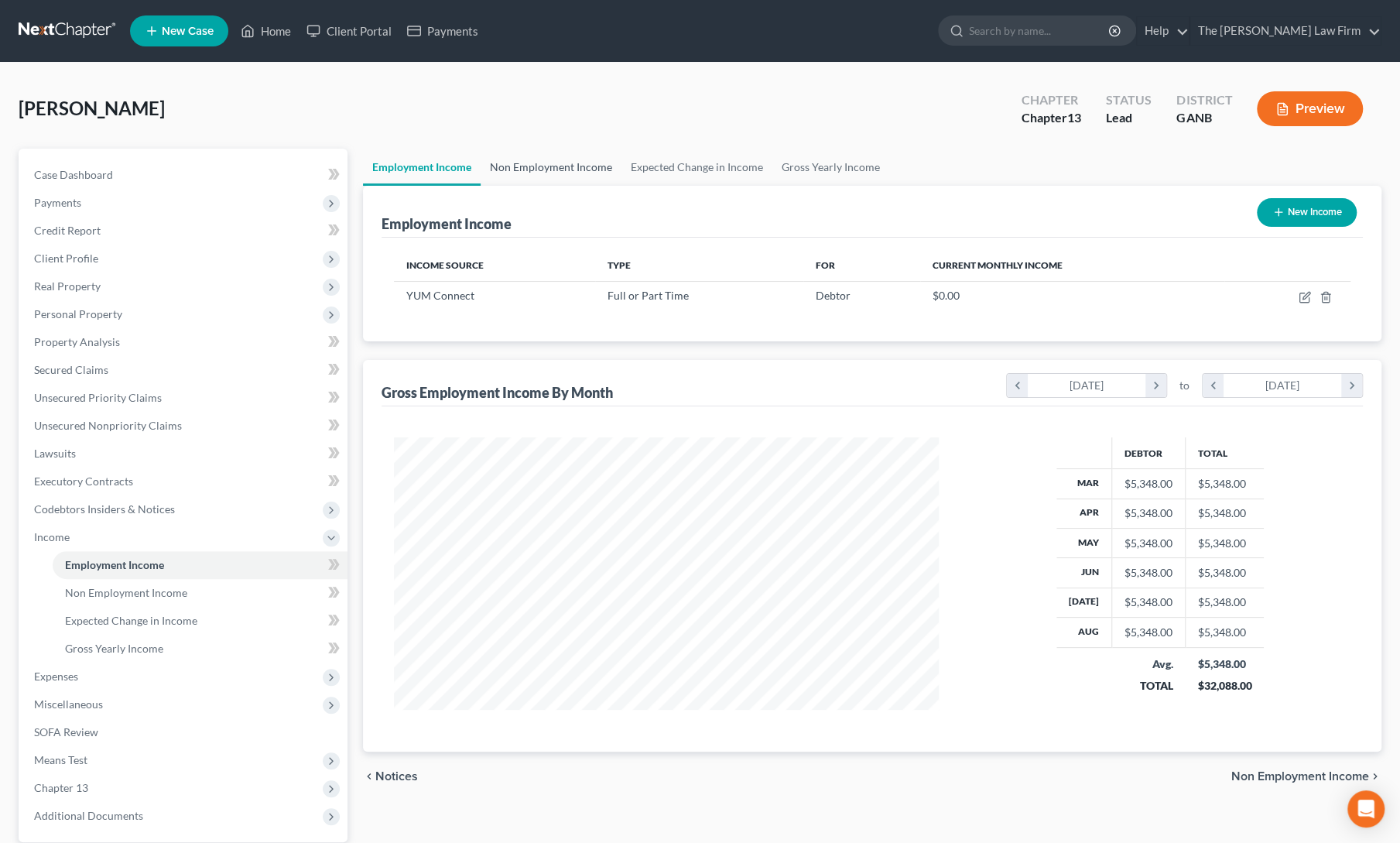
click at [538, 171] on link "Non Employment Income" at bounding box center [551, 167] width 141 height 38
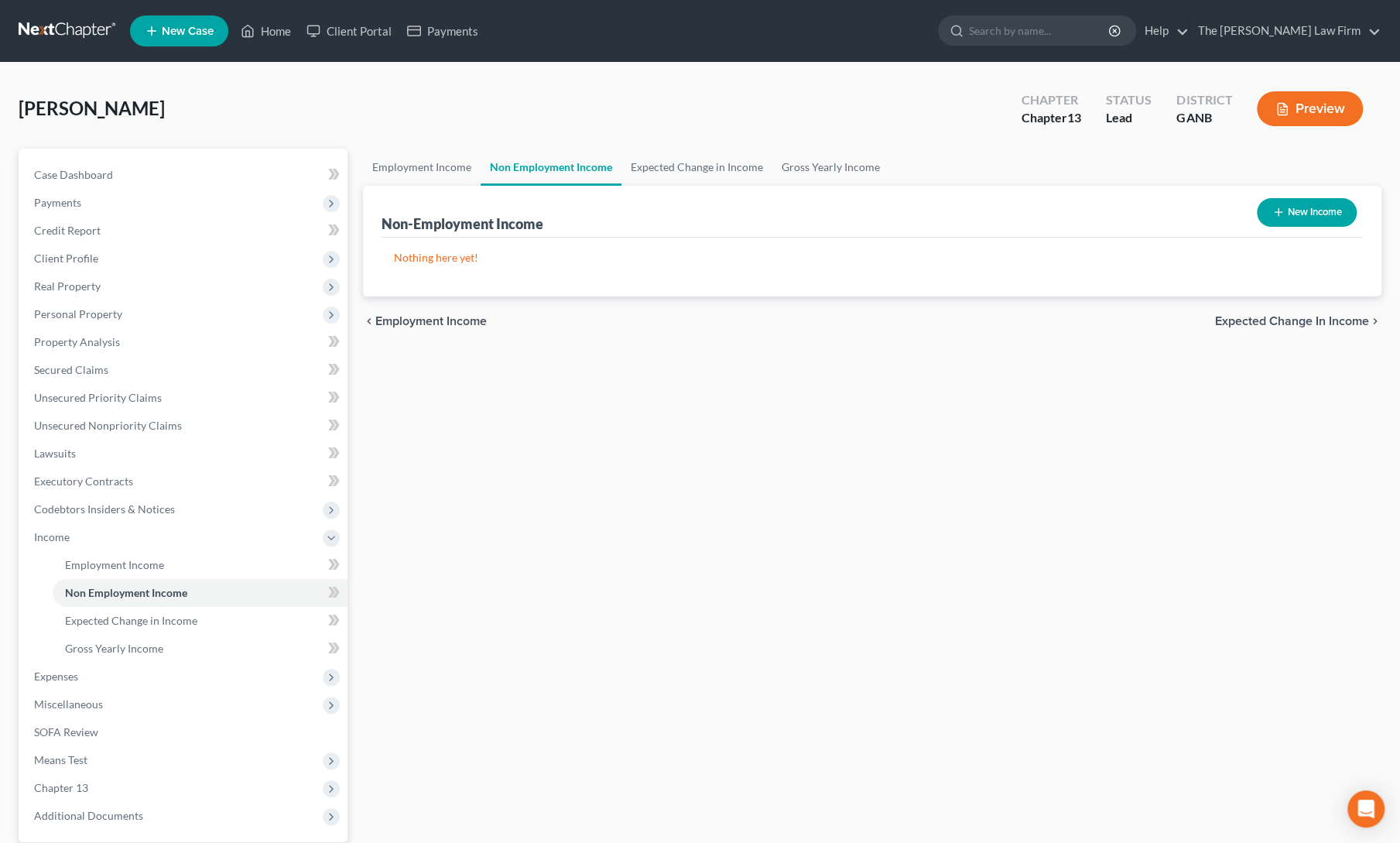
click at [1277, 210] on icon "button" at bounding box center [1279, 212] width 12 height 12
select select "0"
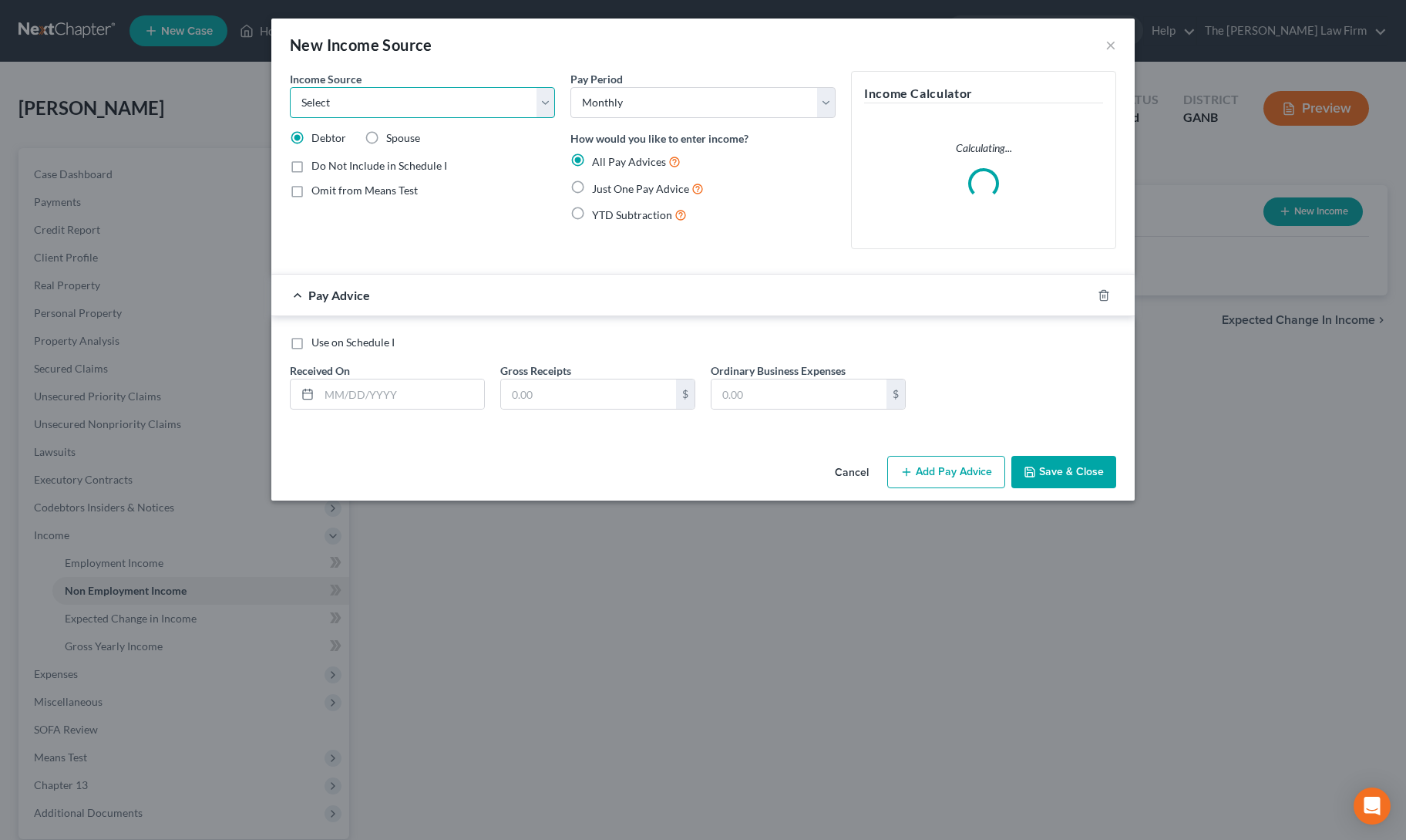
click at [366, 97] on select "Select Unemployment Disability (from employer) Pension Retirement Social Securi…" at bounding box center [422, 102] width 265 height 30
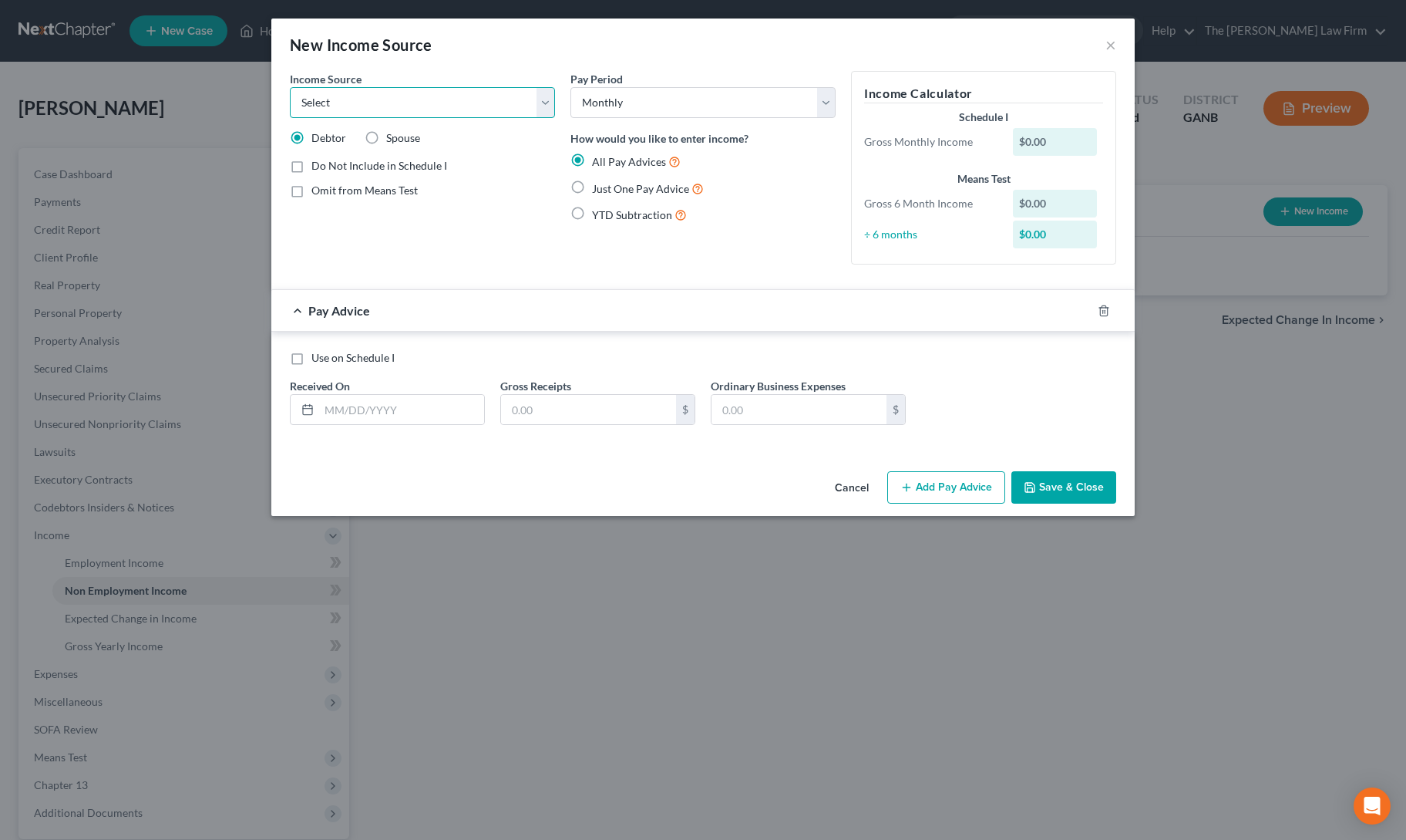
select select "13"
click at [290, 87] on select "Select Unemployment Disability (from employer) Pension Retirement Social Securi…" at bounding box center [422, 102] width 265 height 30
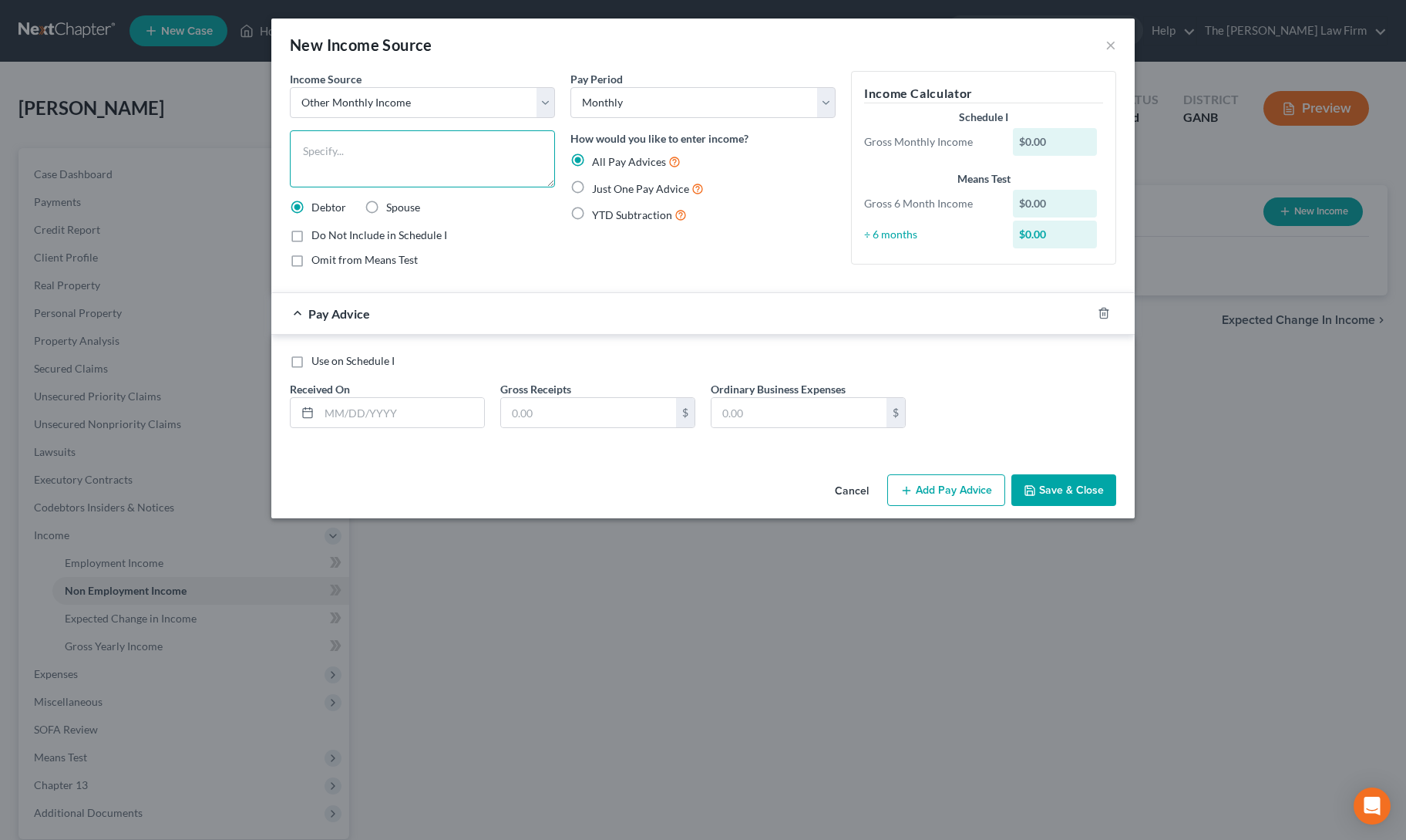
click at [383, 147] on textarea at bounding box center [422, 159] width 265 height 57
type textarea "Severance, one time payment"
click at [592, 190] on label "Just One Pay Advice" at bounding box center [648, 189] width 112 height 17
click at [598, 190] on input "Just One Pay Advice" at bounding box center [603, 185] width 10 height 10
radio input "true"
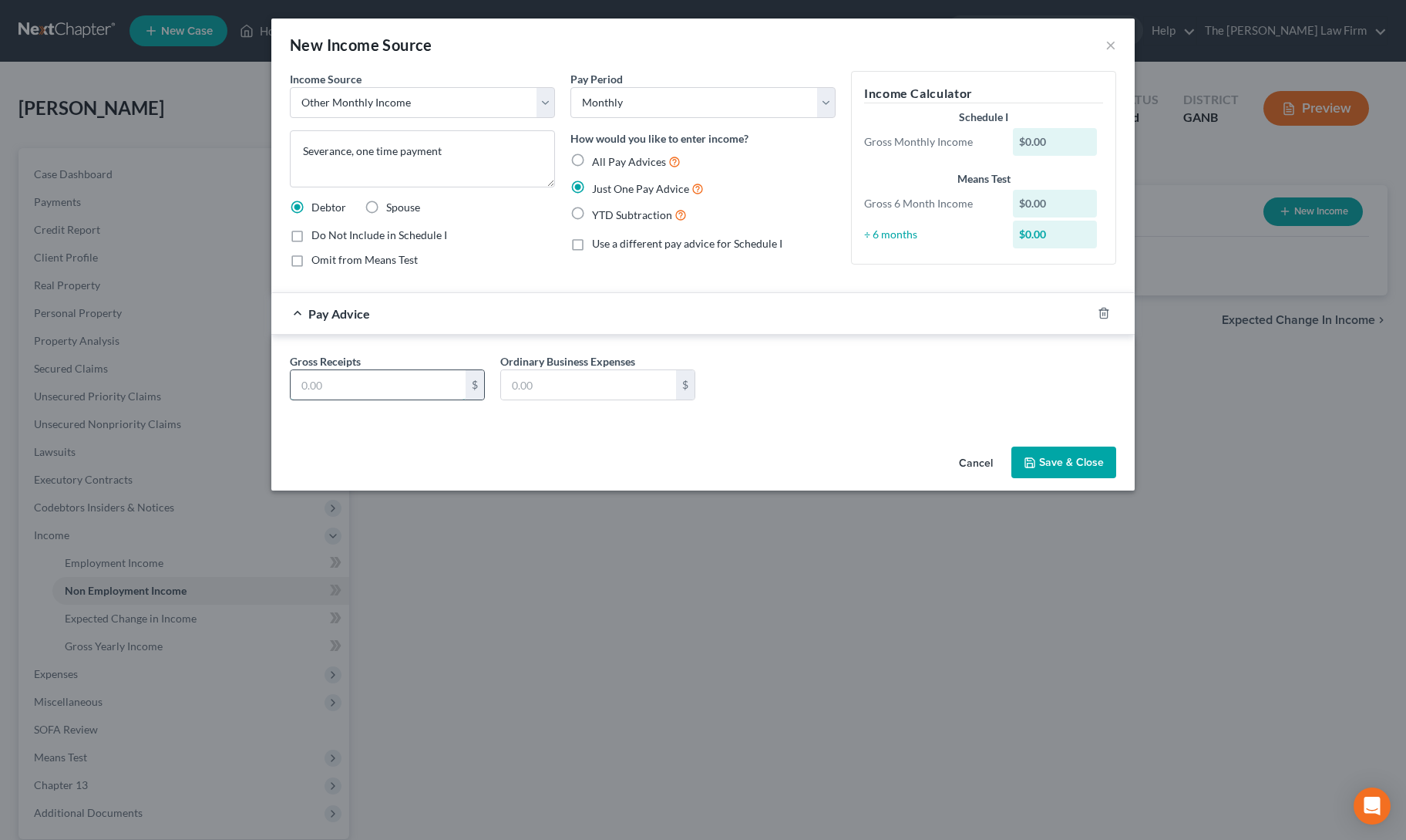
click at [383, 377] on input "text" at bounding box center [377, 385] width 175 height 30
type input "30,532"
click at [311, 235] on label "Do Not Include in Schedule I" at bounding box center [379, 236] width 136 height 16
click at [317, 235] on input "Do Not Include in Schedule I" at bounding box center [323, 233] width 10 height 10
checkbox input "true"
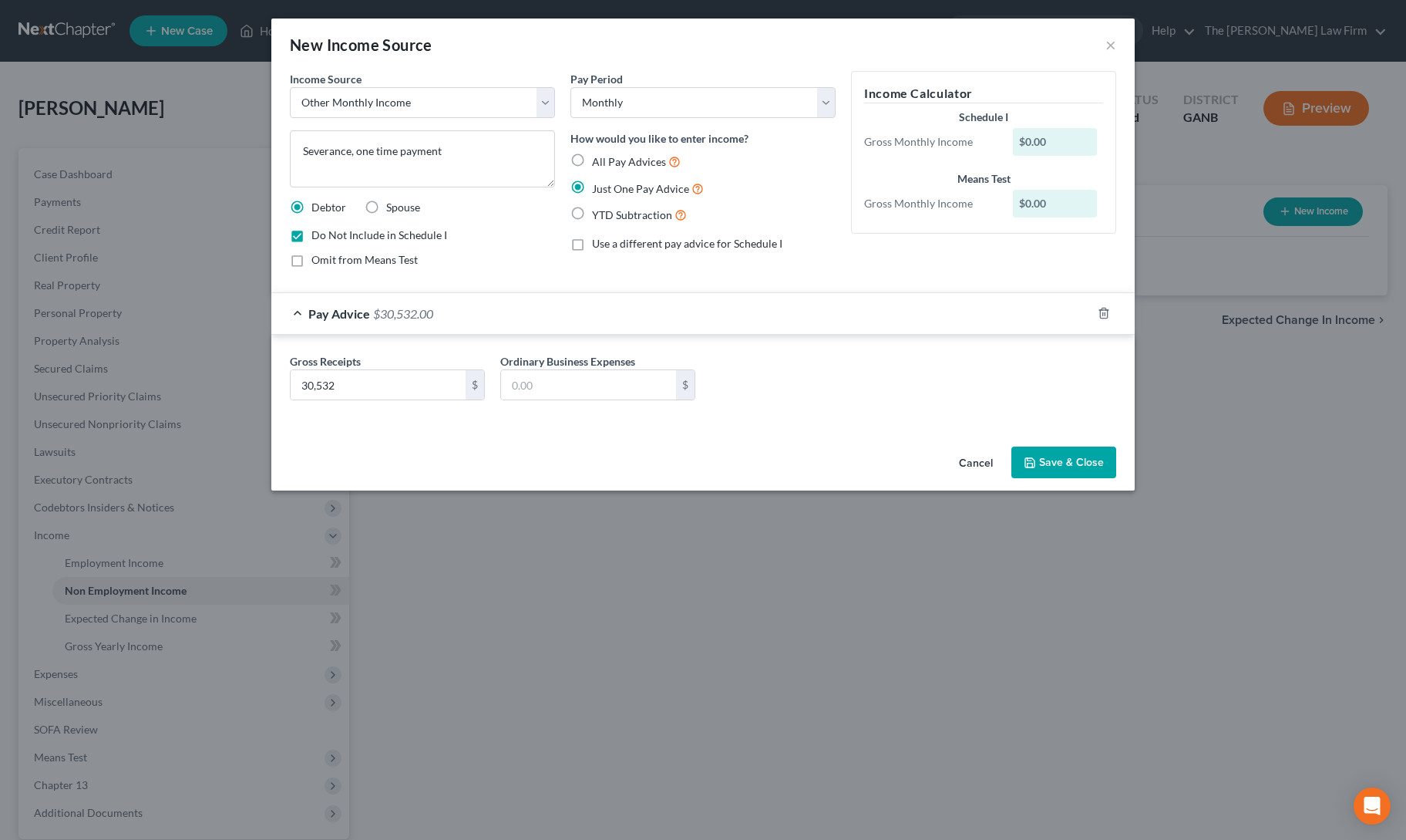
click at [1057, 456] on button "Save & Close" at bounding box center [1063, 462] width 105 height 32
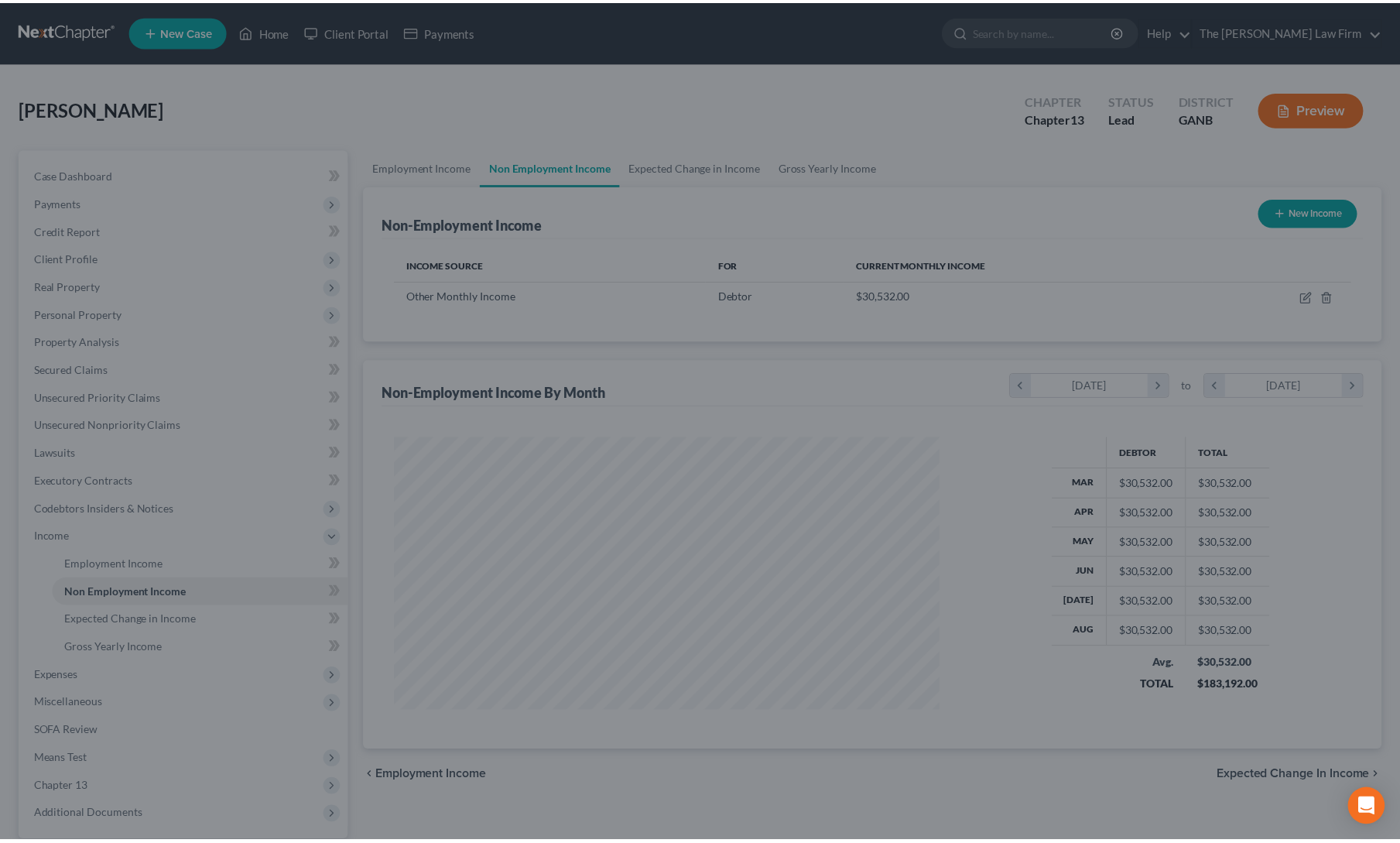
scroll to position [276, 576]
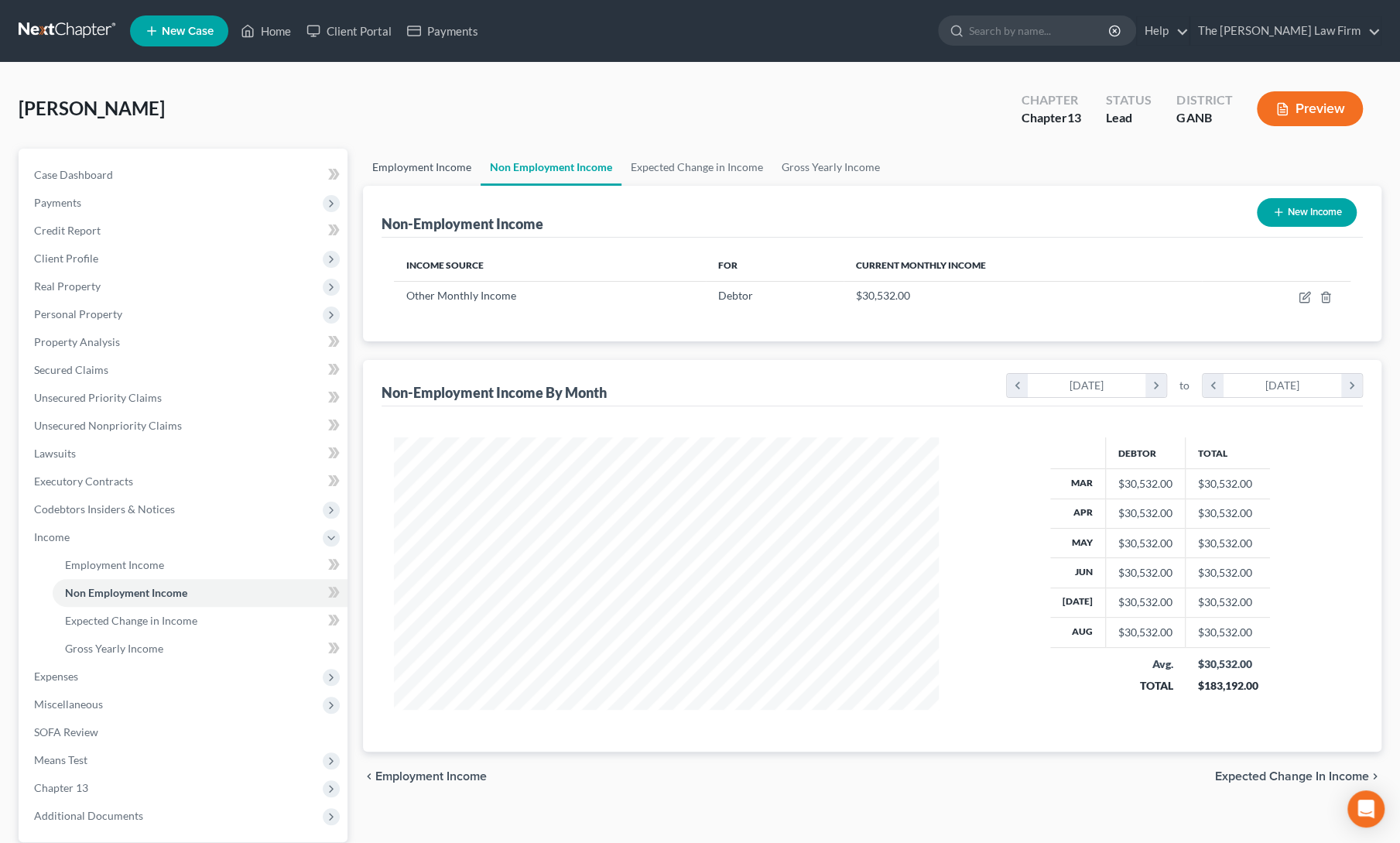
click at [396, 165] on link "Employment Income" at bounding box center [422, 167] width 118 height 38
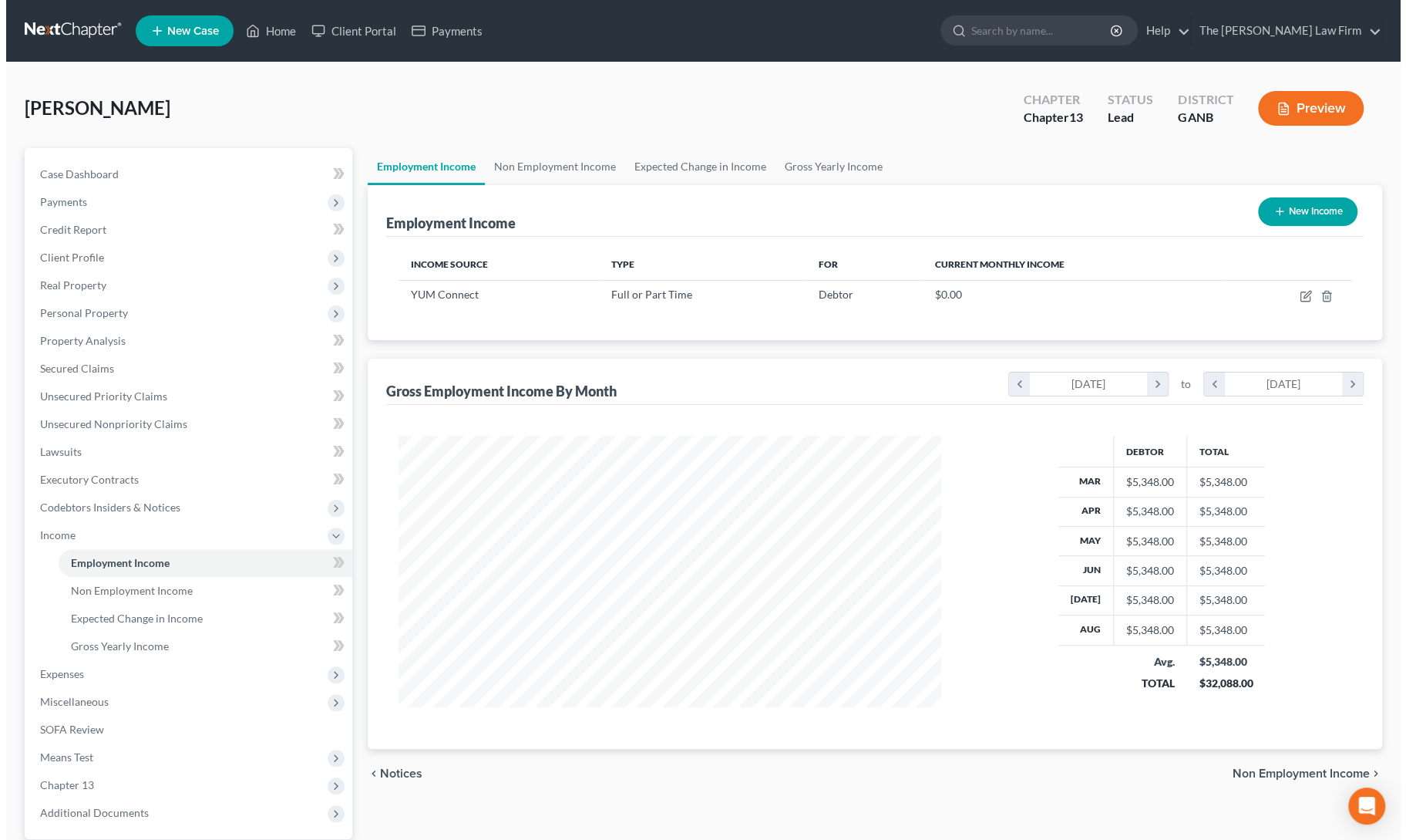
scroll to position [275, 574]
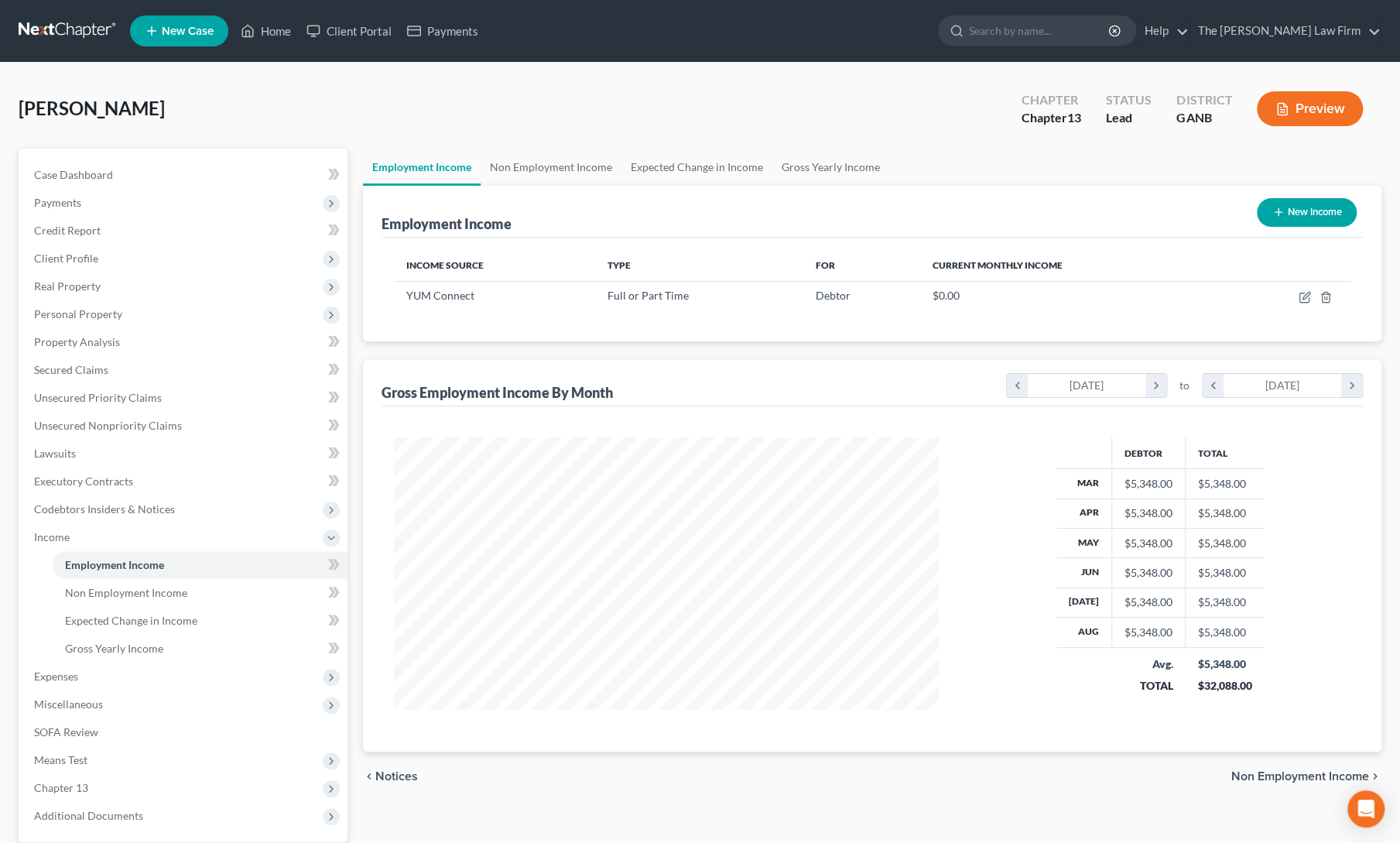
click at [1294, 225] on button "New Income" at bounding box center [1307, 212] width 100 height 29
select select "0"
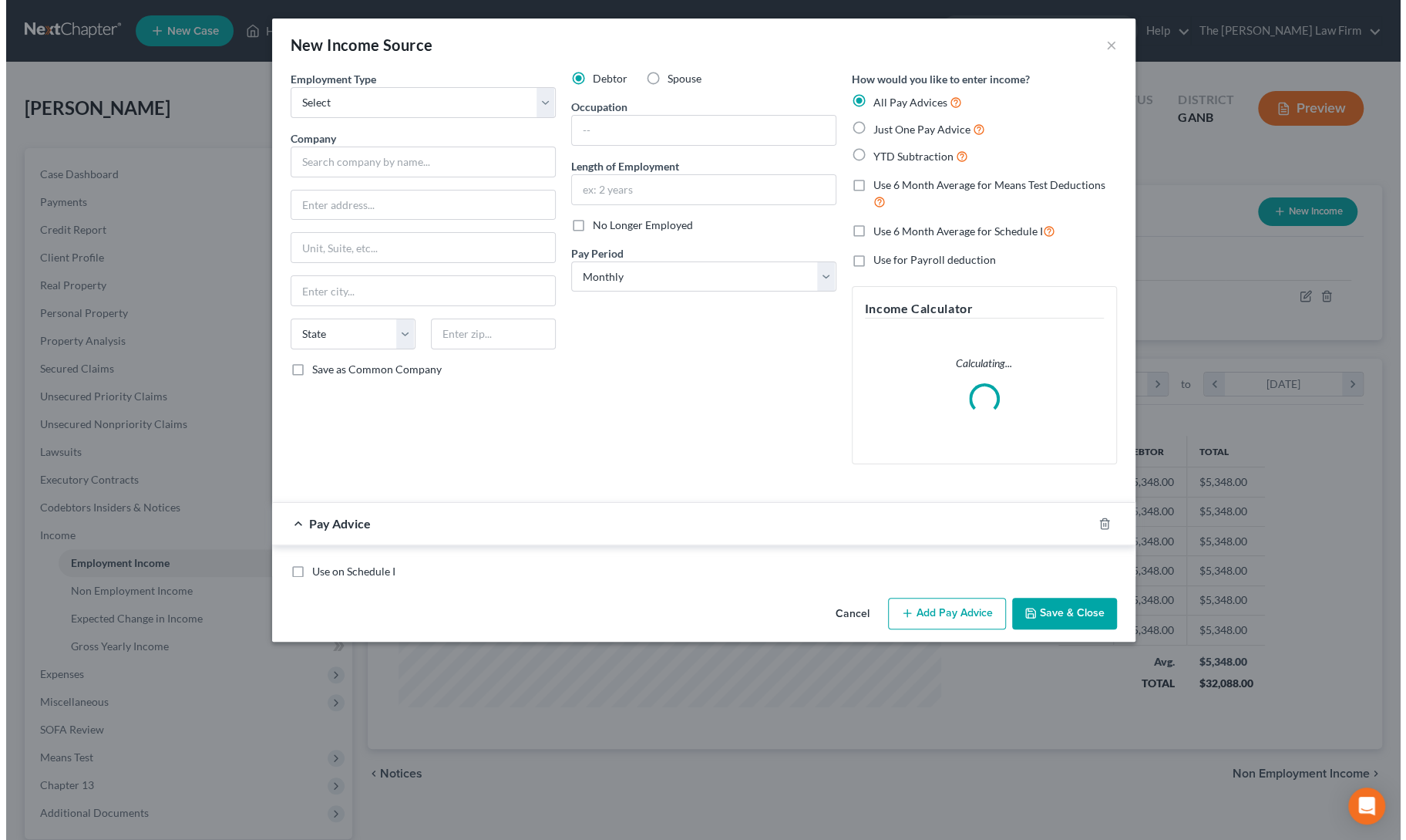
scroll to position [275, 578]
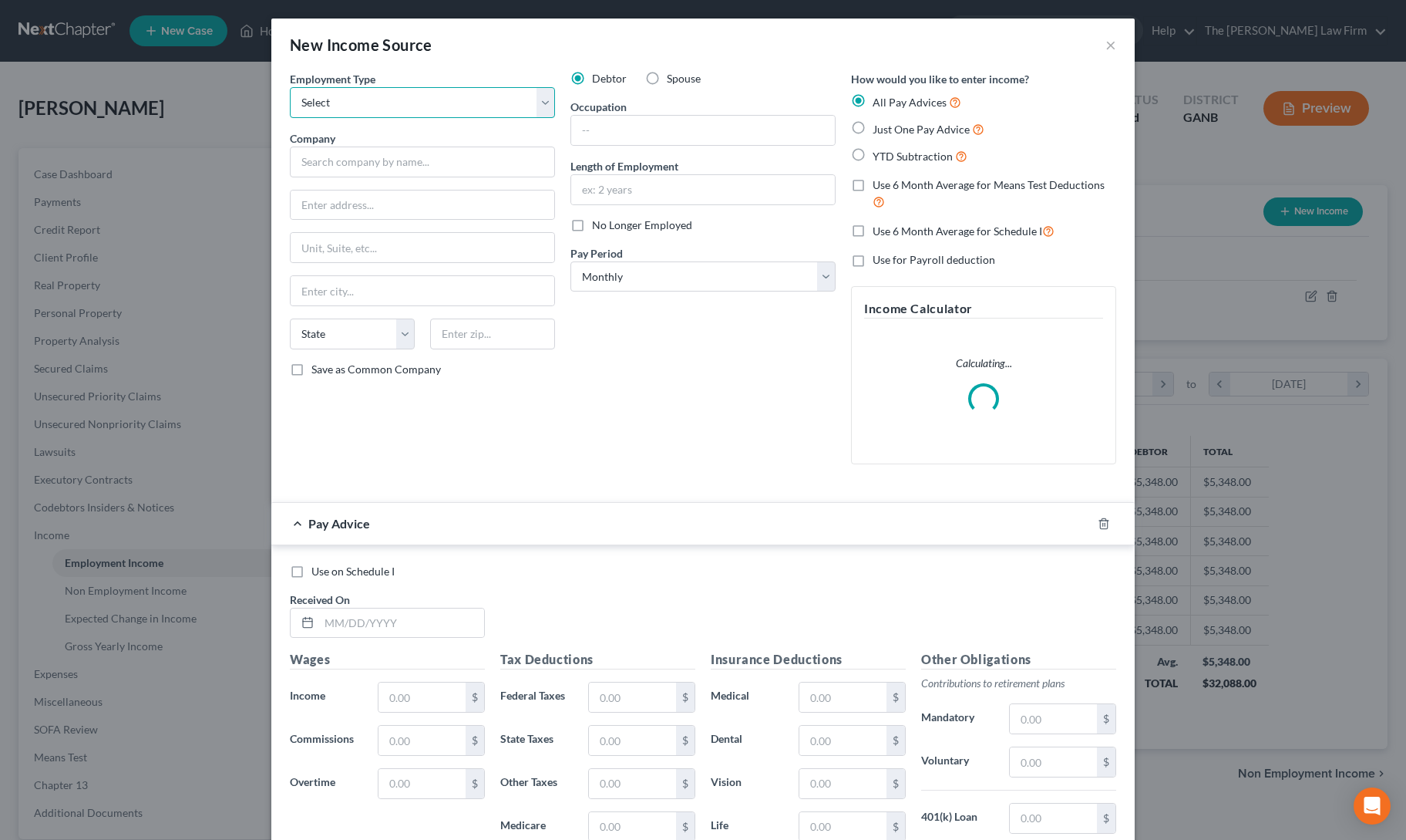
click at [441, 115] on select "Select Full or Part Time Employment Self Employment" at bounding box center [422, 102] width 265 height 30
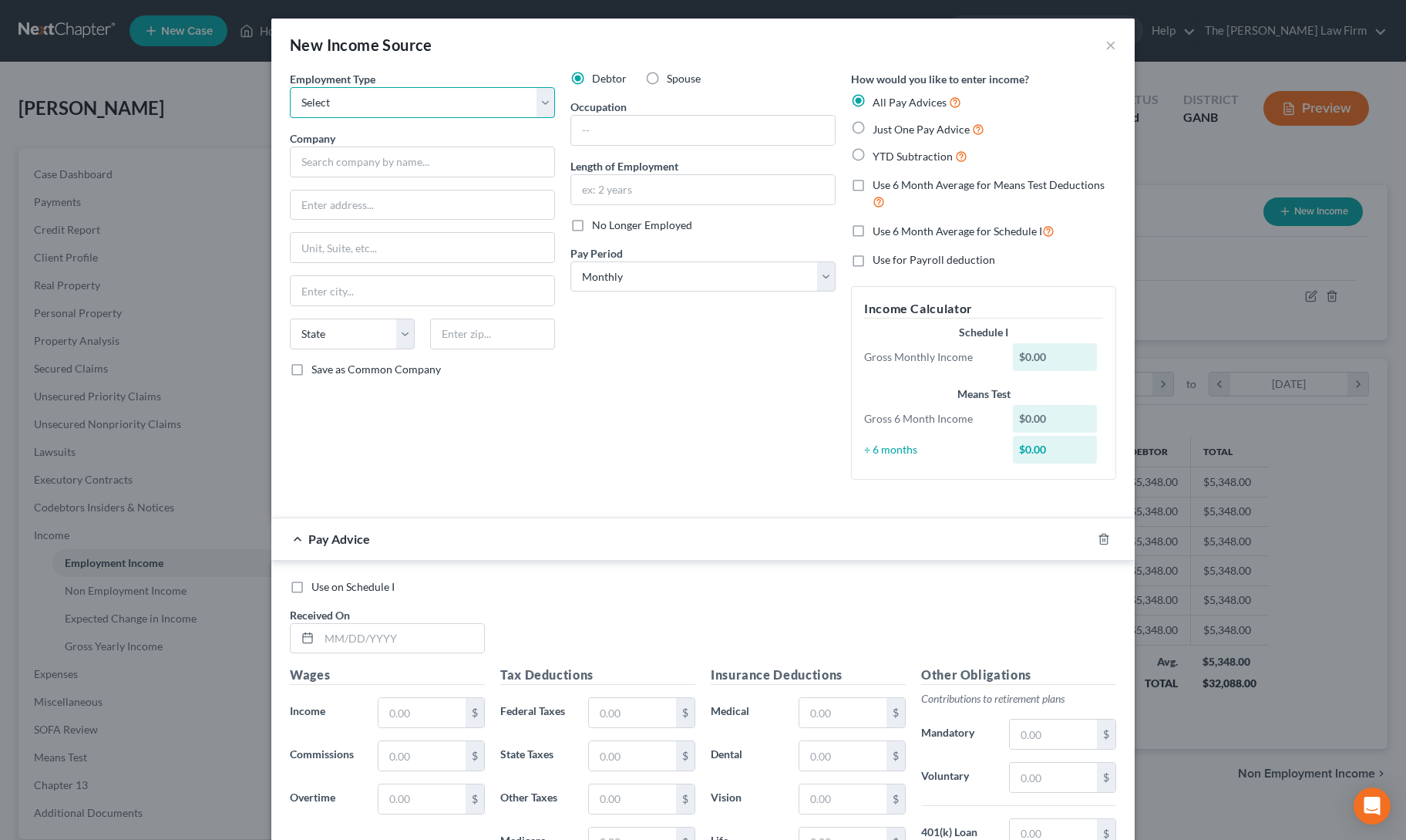
select select "0"
click at [290, 87] on select "Select Full or Part Time Employment Self Employment" at bounding box center [422, 102] width 265 height 30
click at [419, 162] on input "text" at bounding box center [422, 161] width 265 height 30
type input "Jim n Nicks"
click at [616, 129] on input "text" at bounding box center [703, 130] width 263 height 30
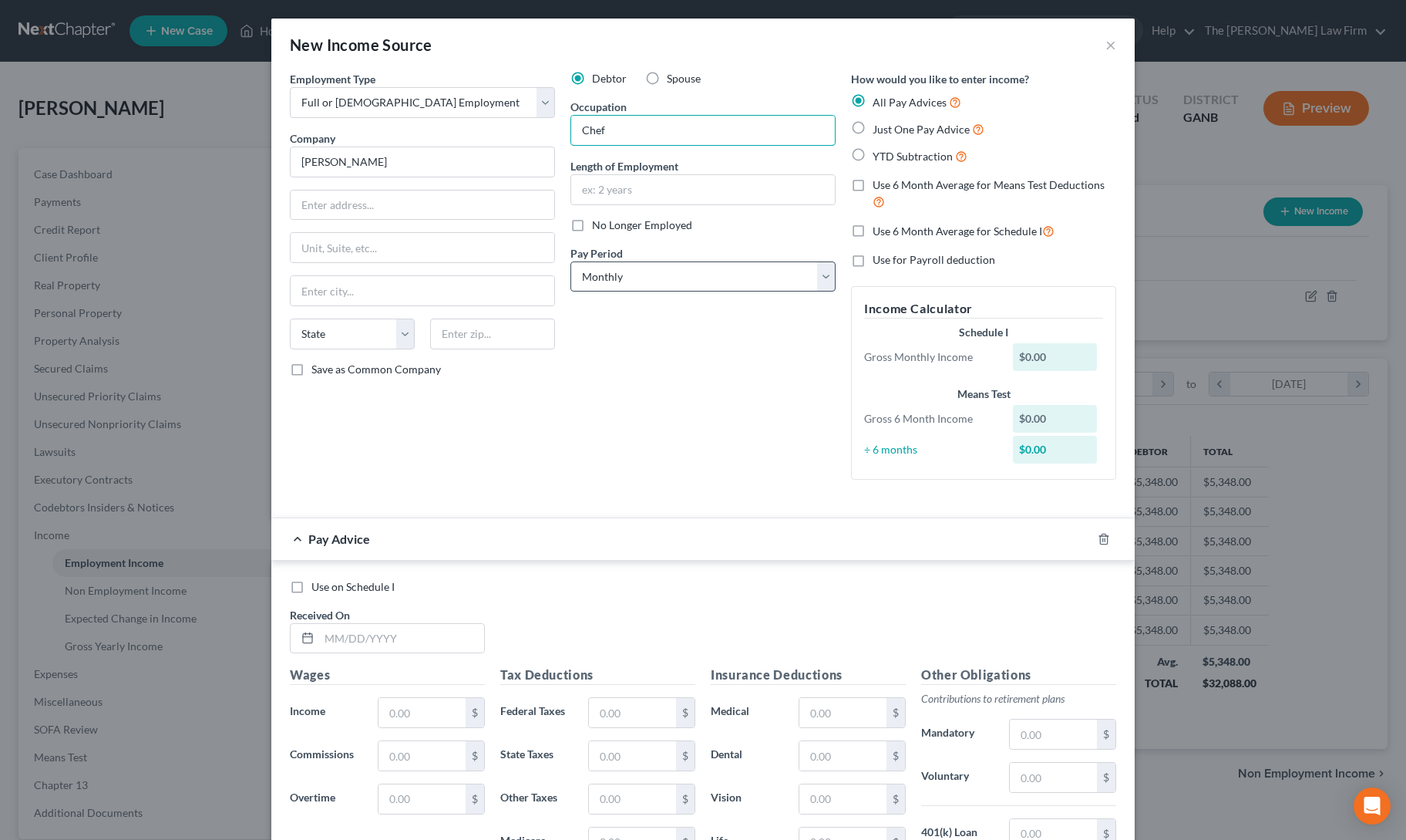
type input "Chef"
click at [610, 283] on select "Select Monthly Twice Monthly Every Other Week Weekly" at bounding box center [703, 277] width 265 height 30
select select "2"
click at [570, 262] on select "Select Monthly Twice Monthly Every Other Week Weekly" at bounding box center [703, 277] width 265 height 30
click at [873, 125] on label "Just One Pay Advice" at bounding box center [929, 129] width 112 height 17
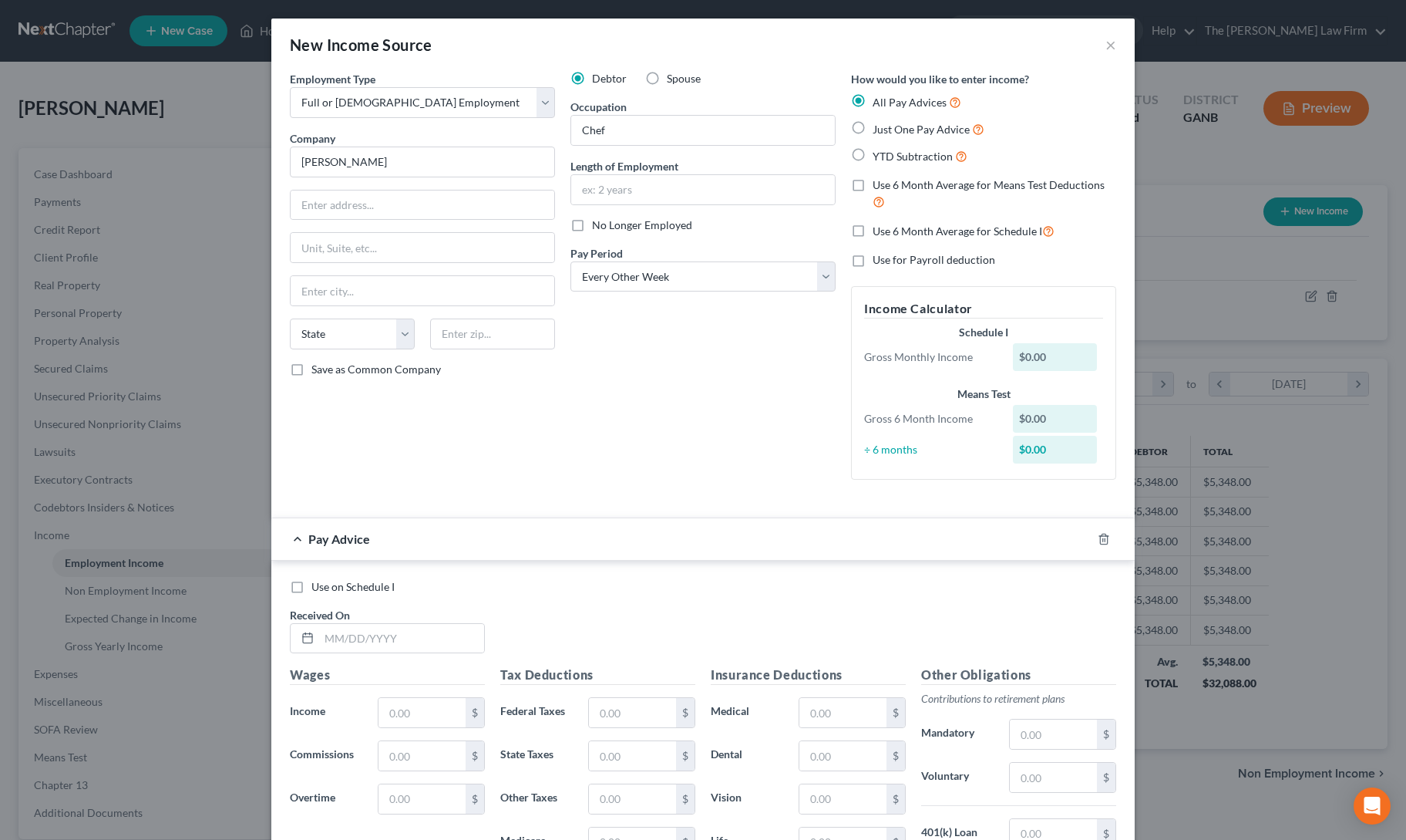
click at [879, 125] on input "Just One Pay Advice" at bounding box center [884, 125] width 10 height 10
radio input "true"
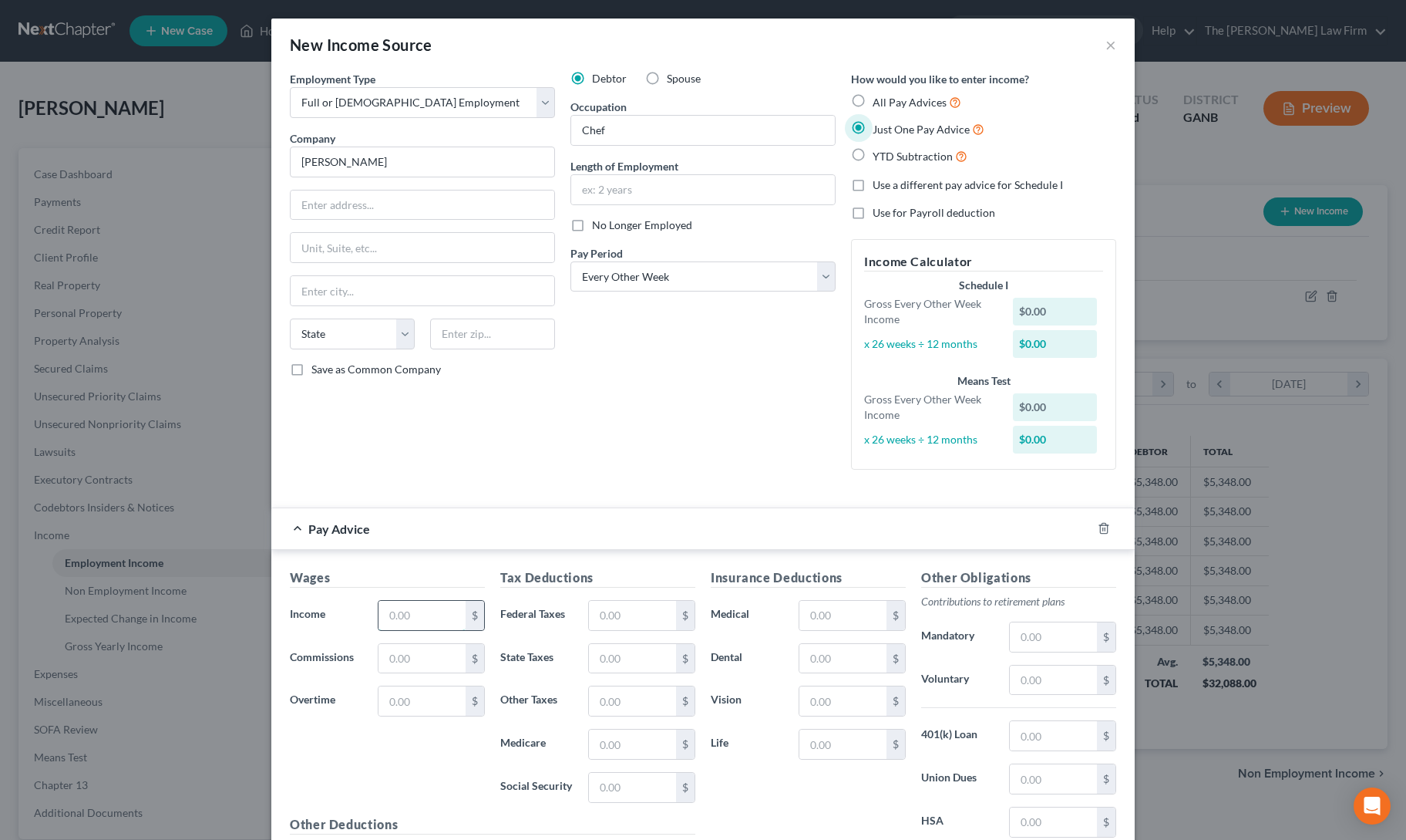
click at [416, 609] on input "text" at bounding box center [422, 616] width 87 height 30
type input "2,796"
click at [630, 609] on input "text" at bounding box center [632, 616] width 87 height 30
type input "279.03"
drag, startPoint x: 843, startPoint y: 615, endPoint x: 823, endPoint y: 616, distance: 20.0
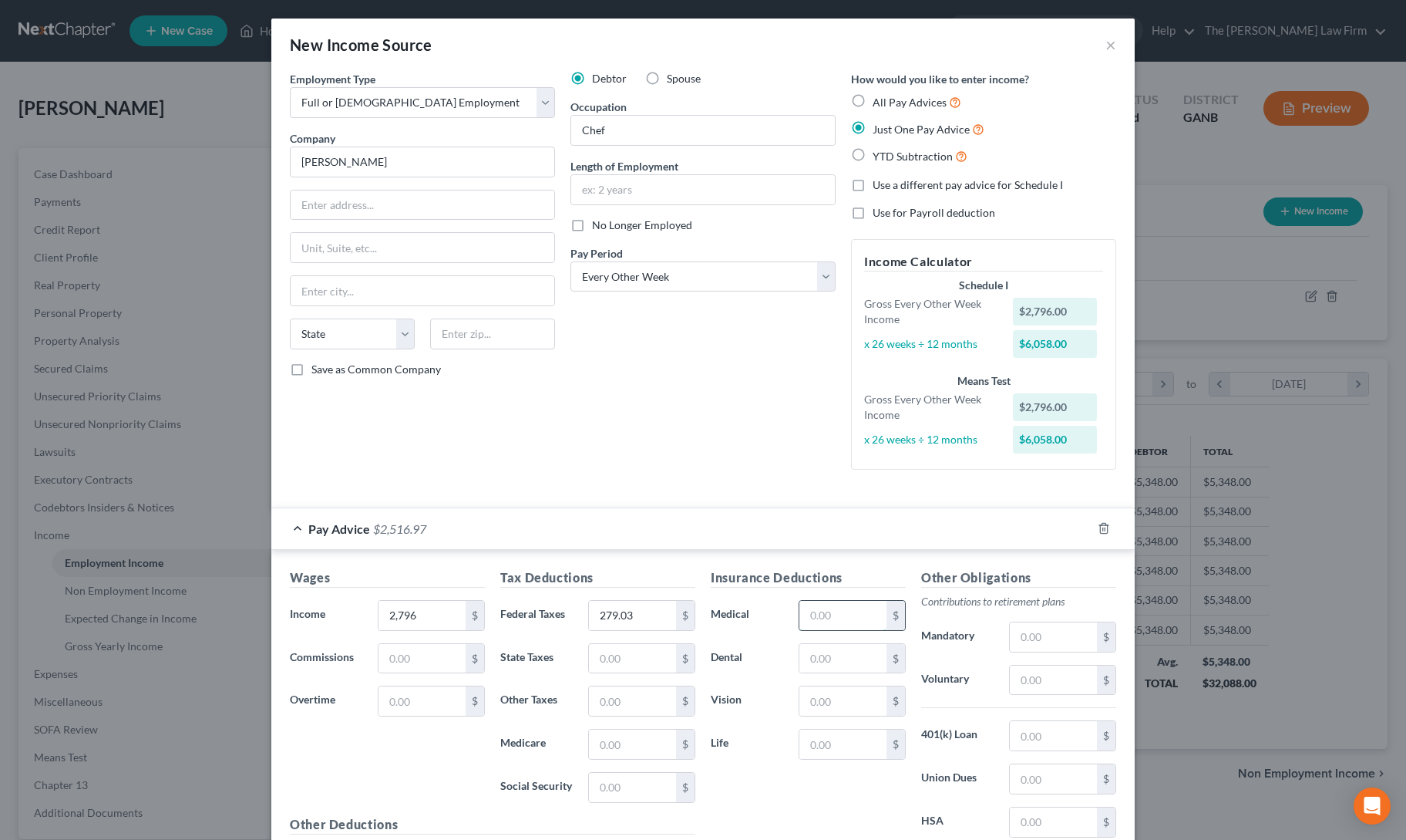
click at [823, 616] on input "text" at bounding box center [843, 616] width 87 height 30
type input "65"
click at [774, 806] on div "Insurance Deductions Medical 65 $ Dental $ Vision $ Life $" at bounding box center [809, 730] width 210 height 324
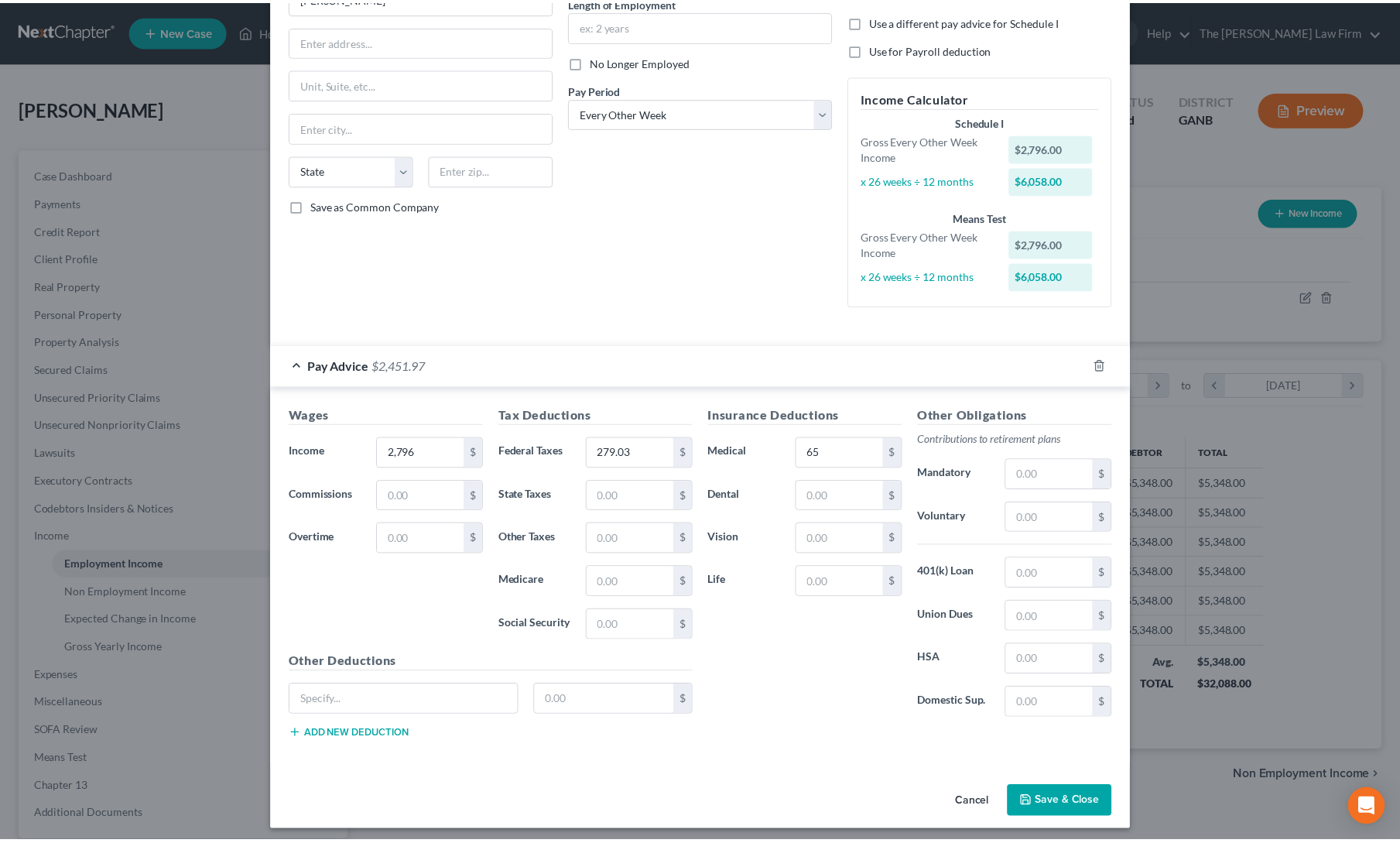
scroll to position [167, 0]
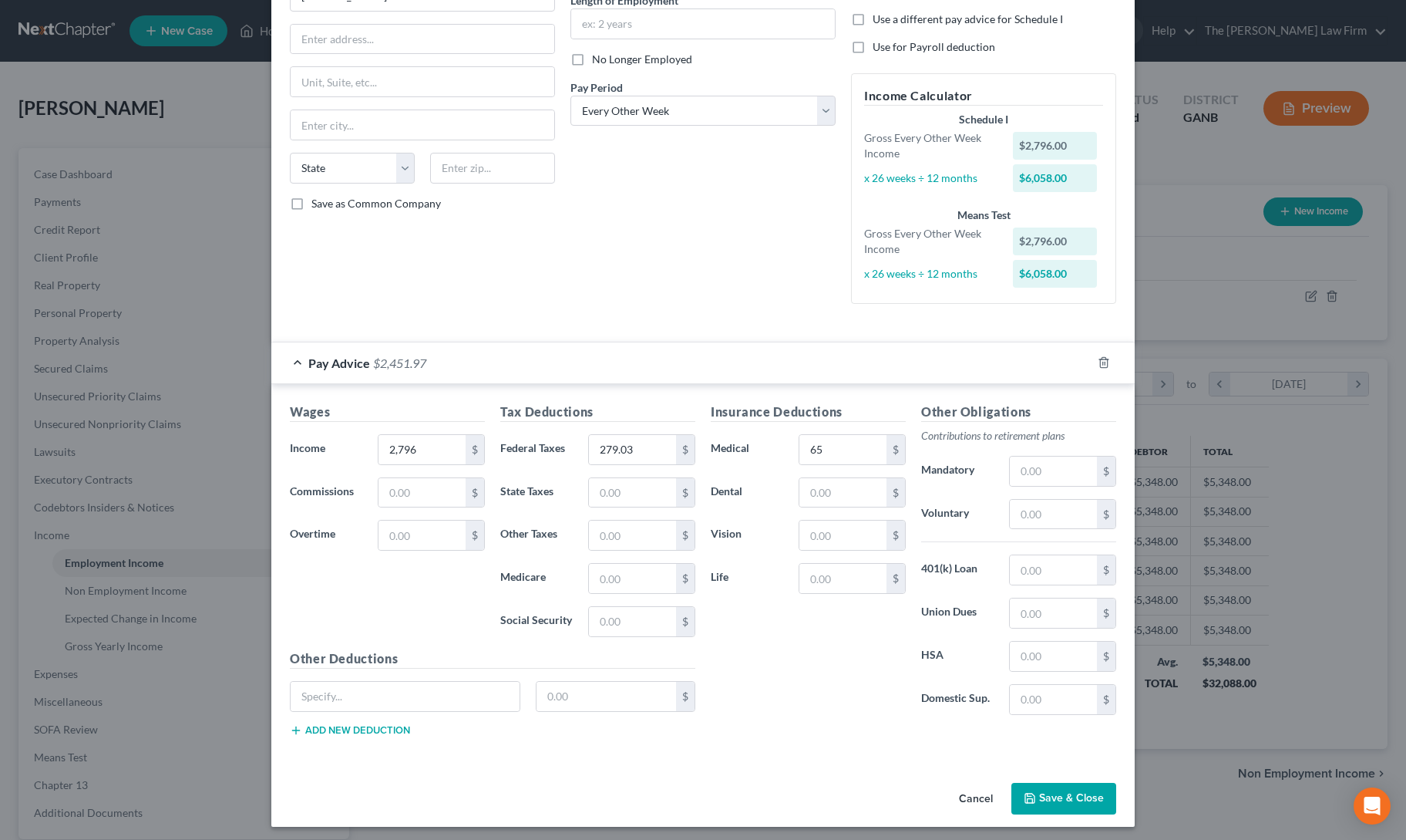
click at [1064, 794] on button "Save & Close" at bounding box center [1063, 798] width 105 height 32
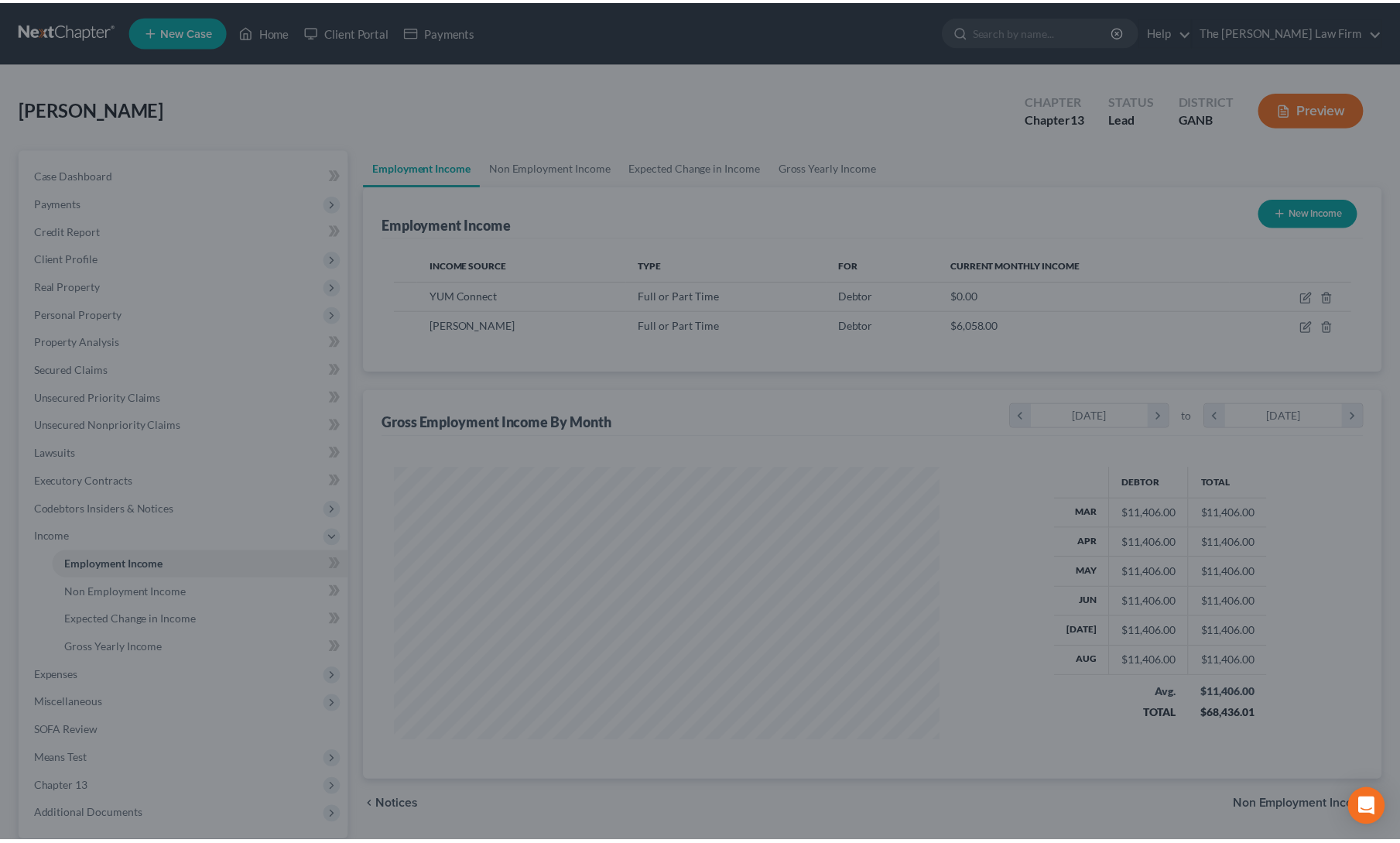
scroll to position [773525, 773355]
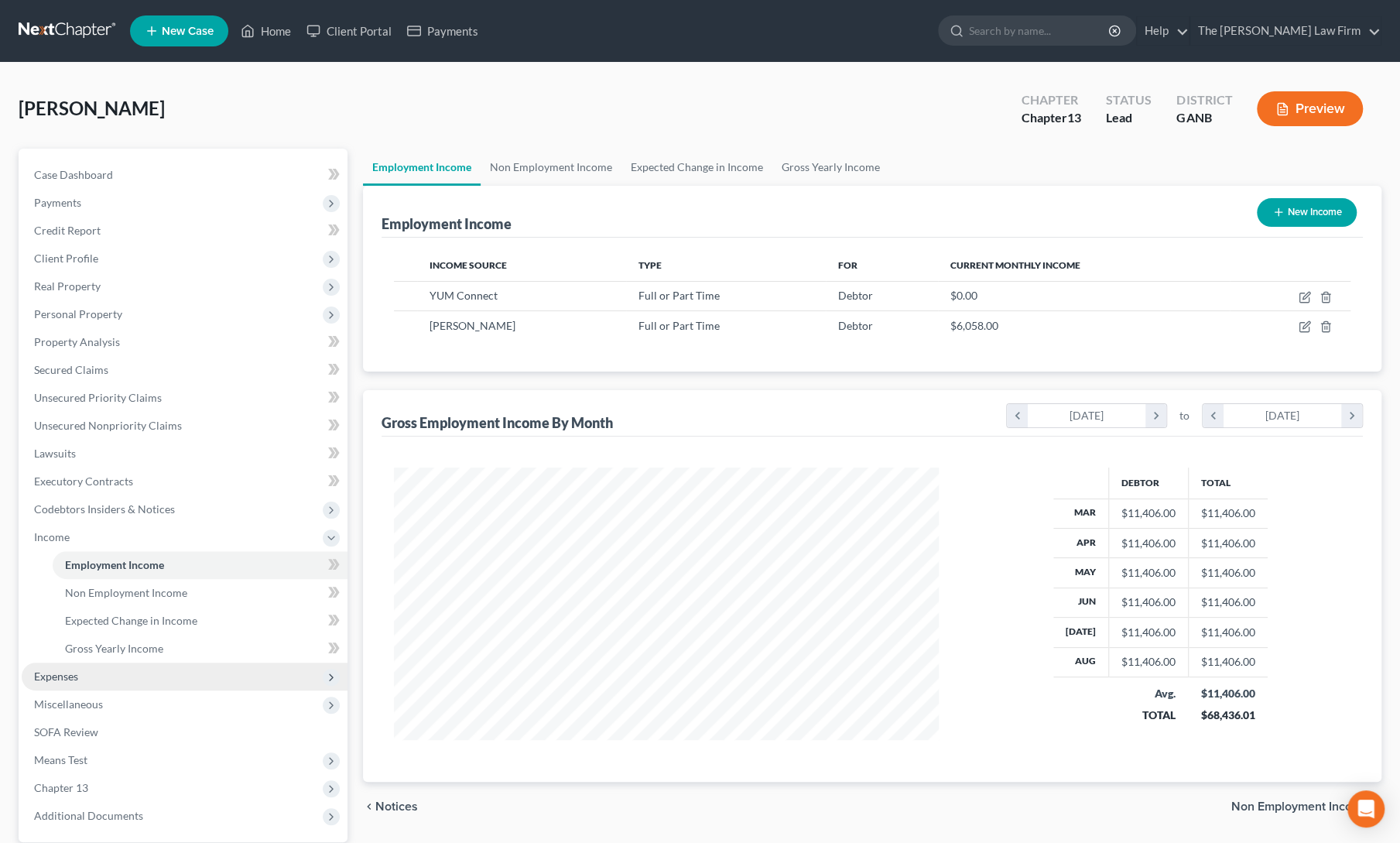
click at [78, 677] on span "Expenses" at bounding box center [56, 675] width 45 height 13
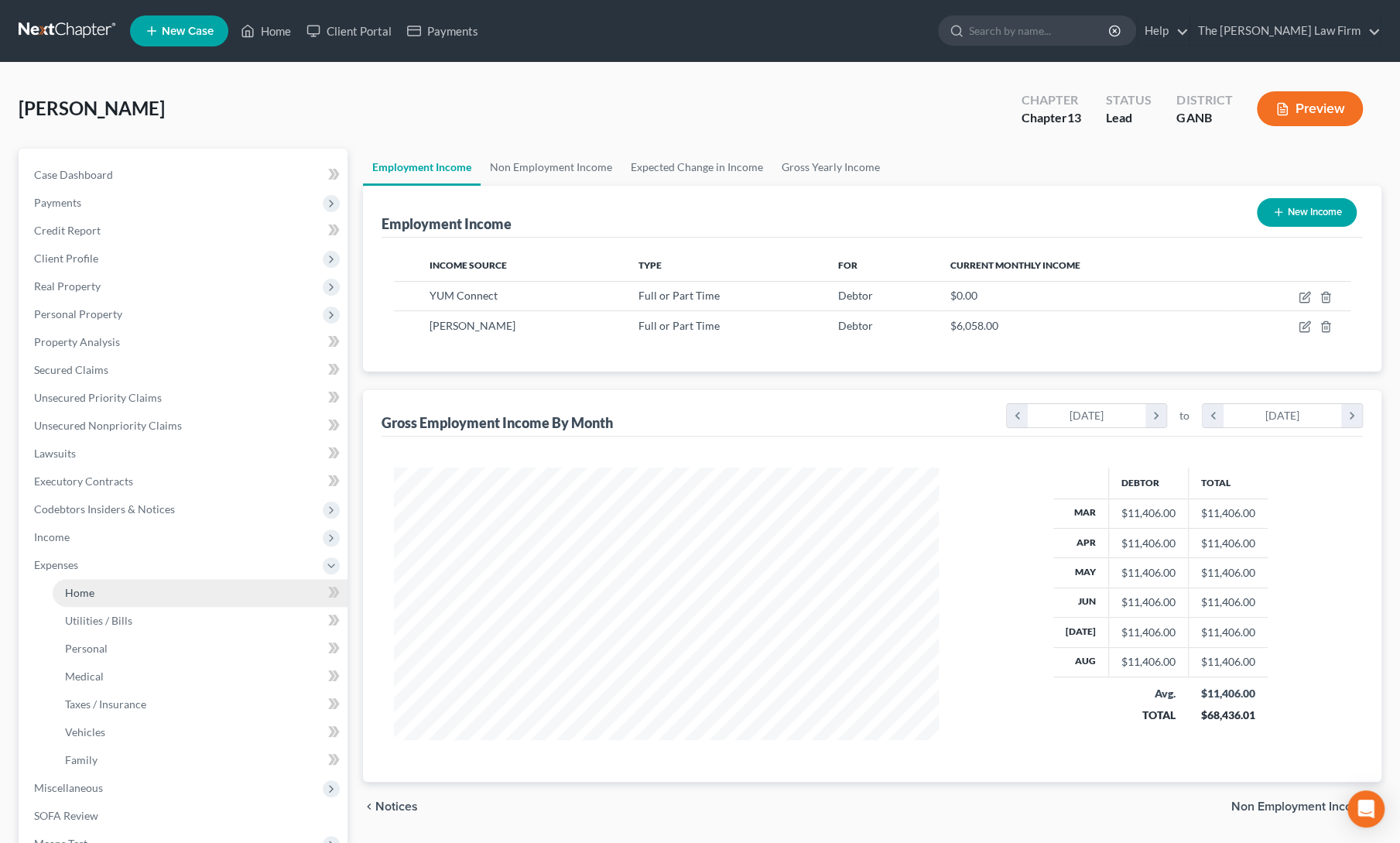
click at [89, 605] on link "Home" at bounding box center [200, 593] width 295 height 28
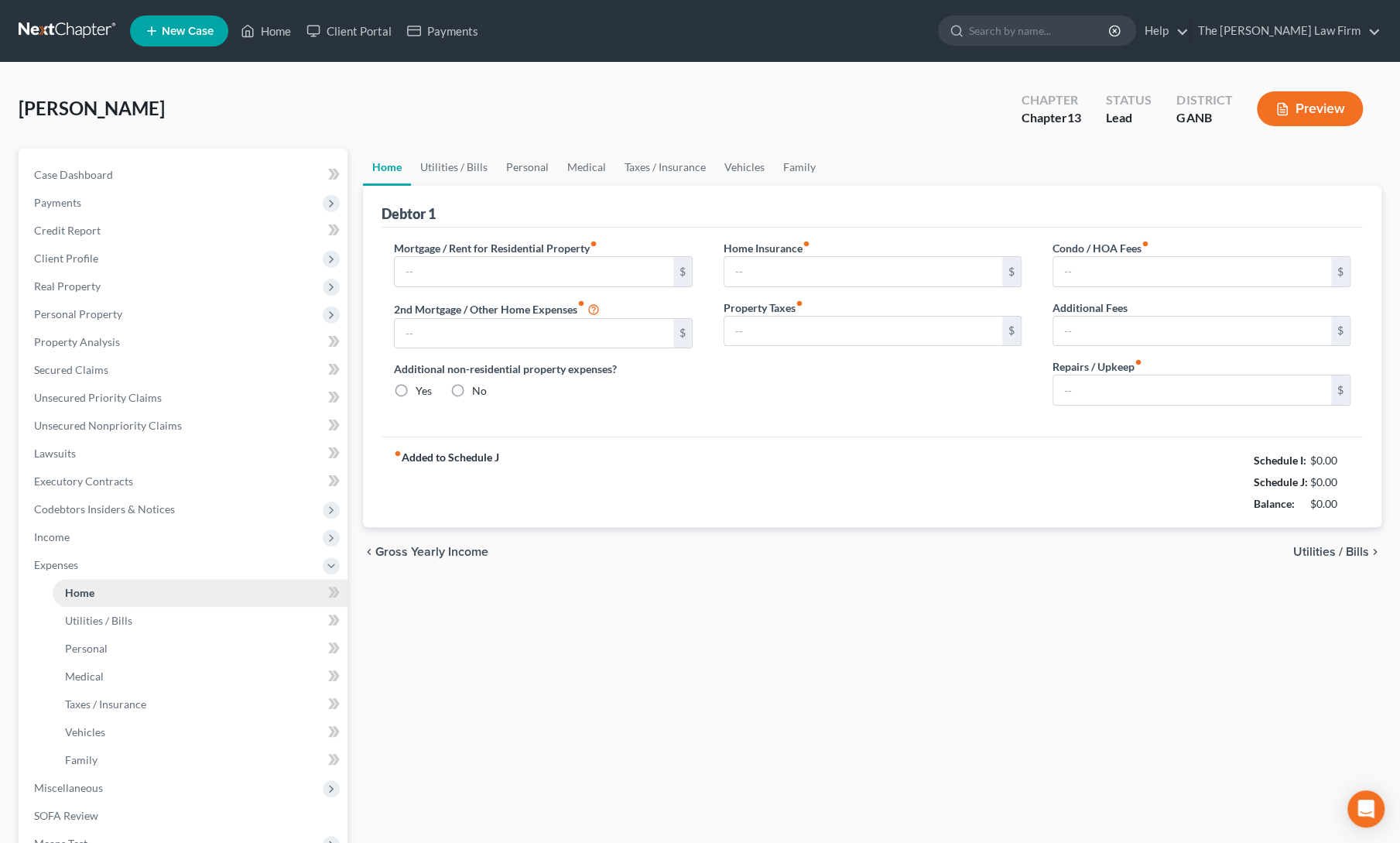
type input "0.00"
radio input "true"
type input "0.00"
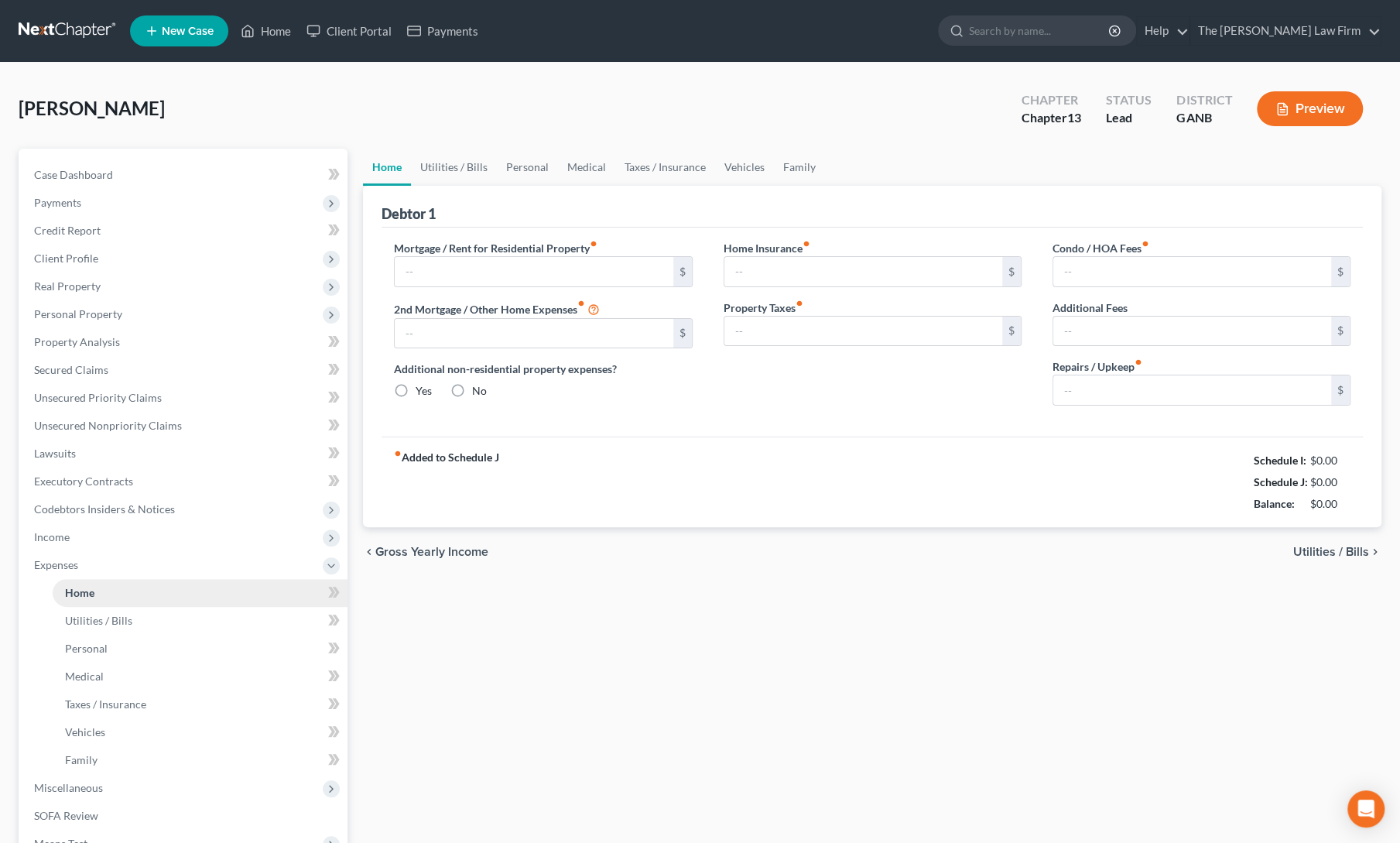
type input "0.00"
click at [76, 535] on span "Income" at bounding box center [184, 537] width 326 height 28
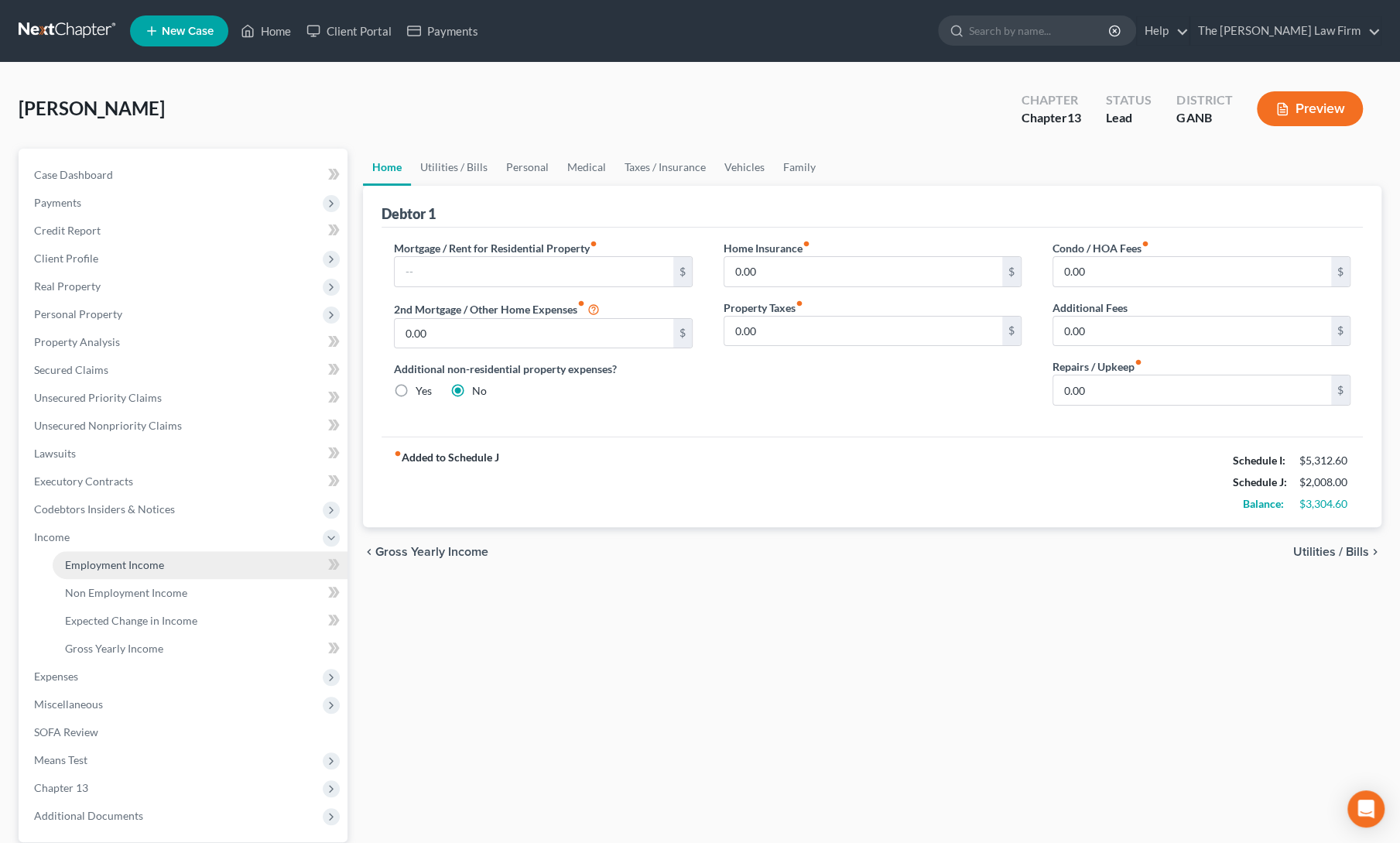
click at [89, 563] on span "Employment Income" at bounding box center [113, 564] width 99 height 13
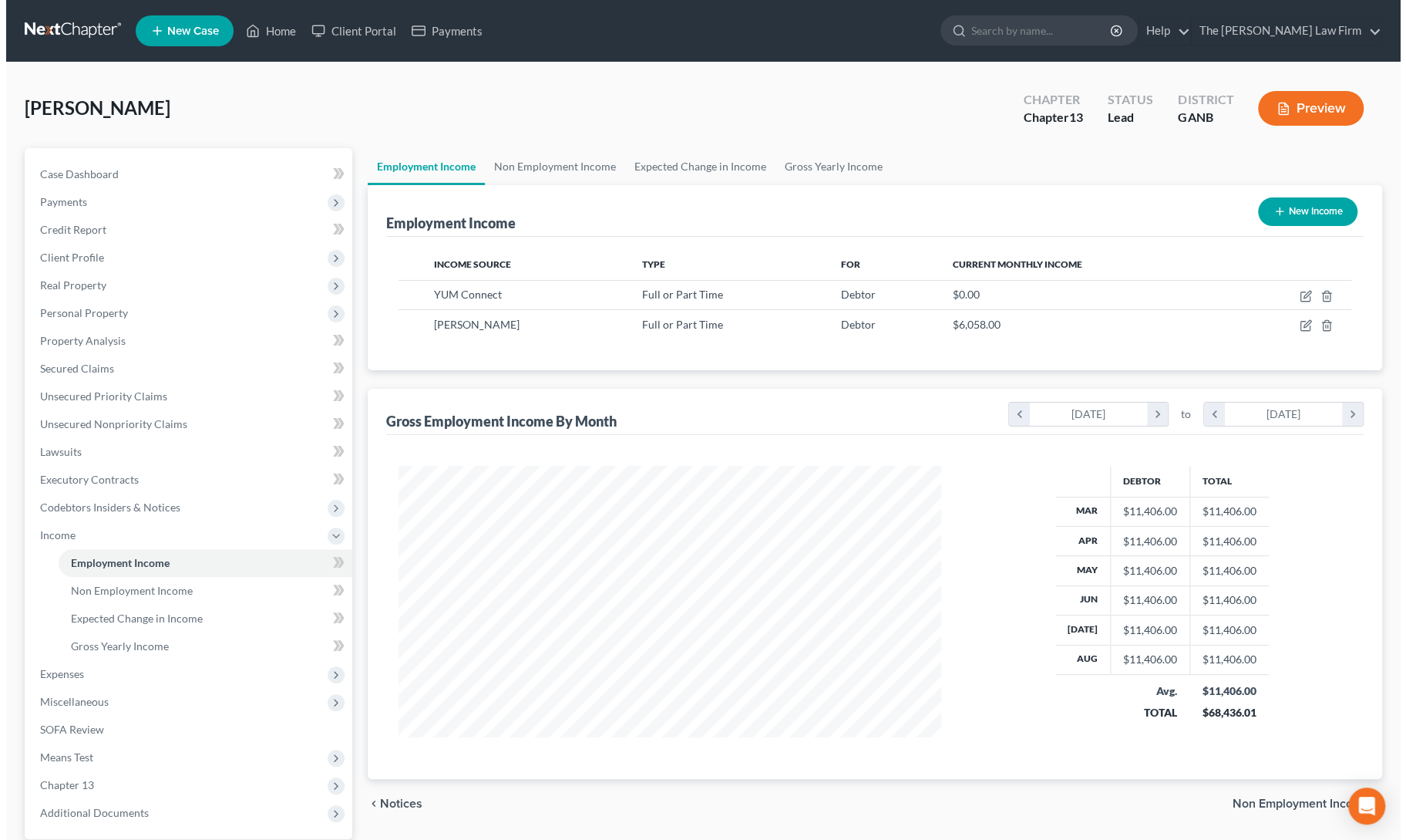
scroll to position [275, 574]
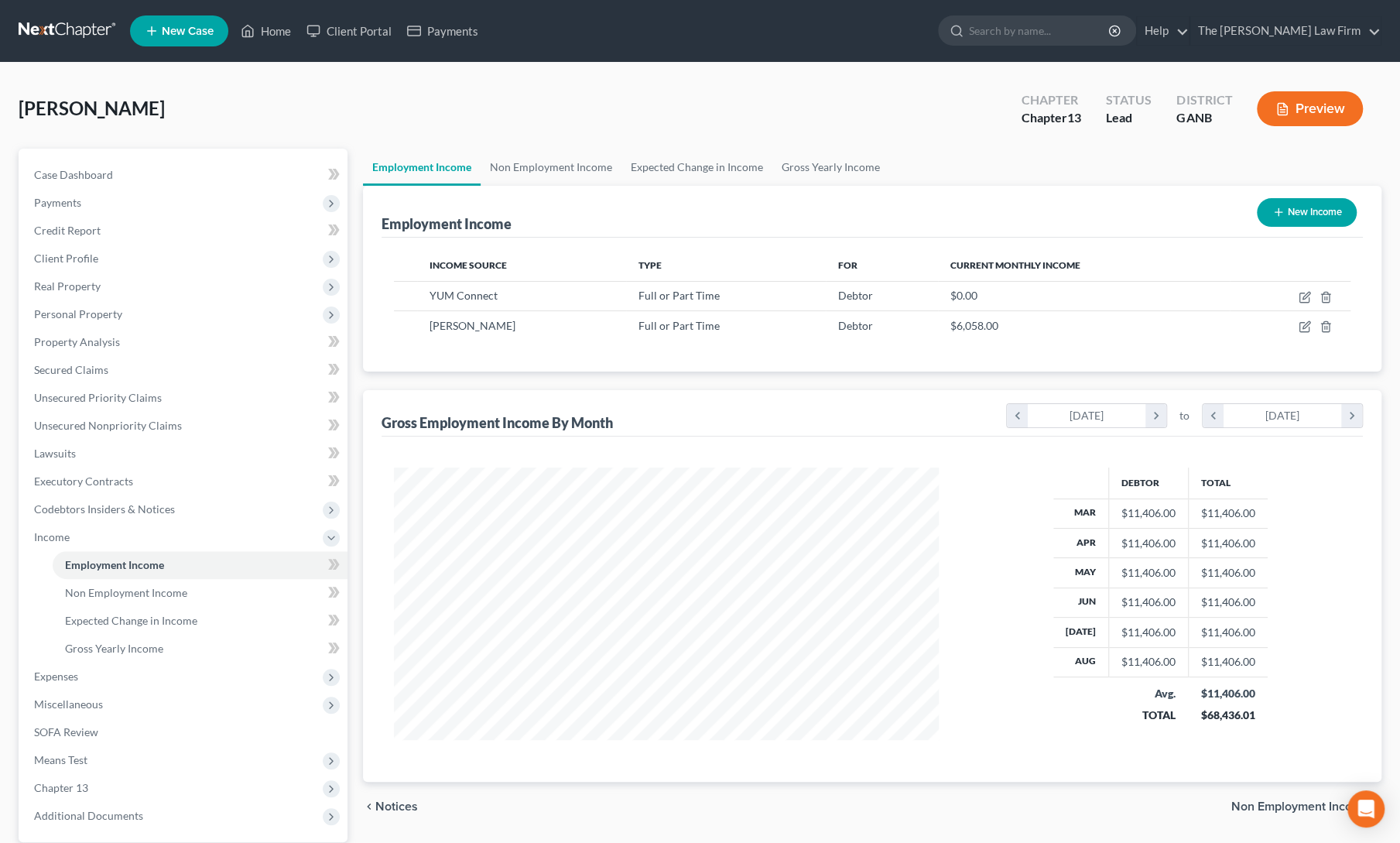
click at [1313, 202] on button "New Income" at bounding box center [1307, 212] width 100 height 29
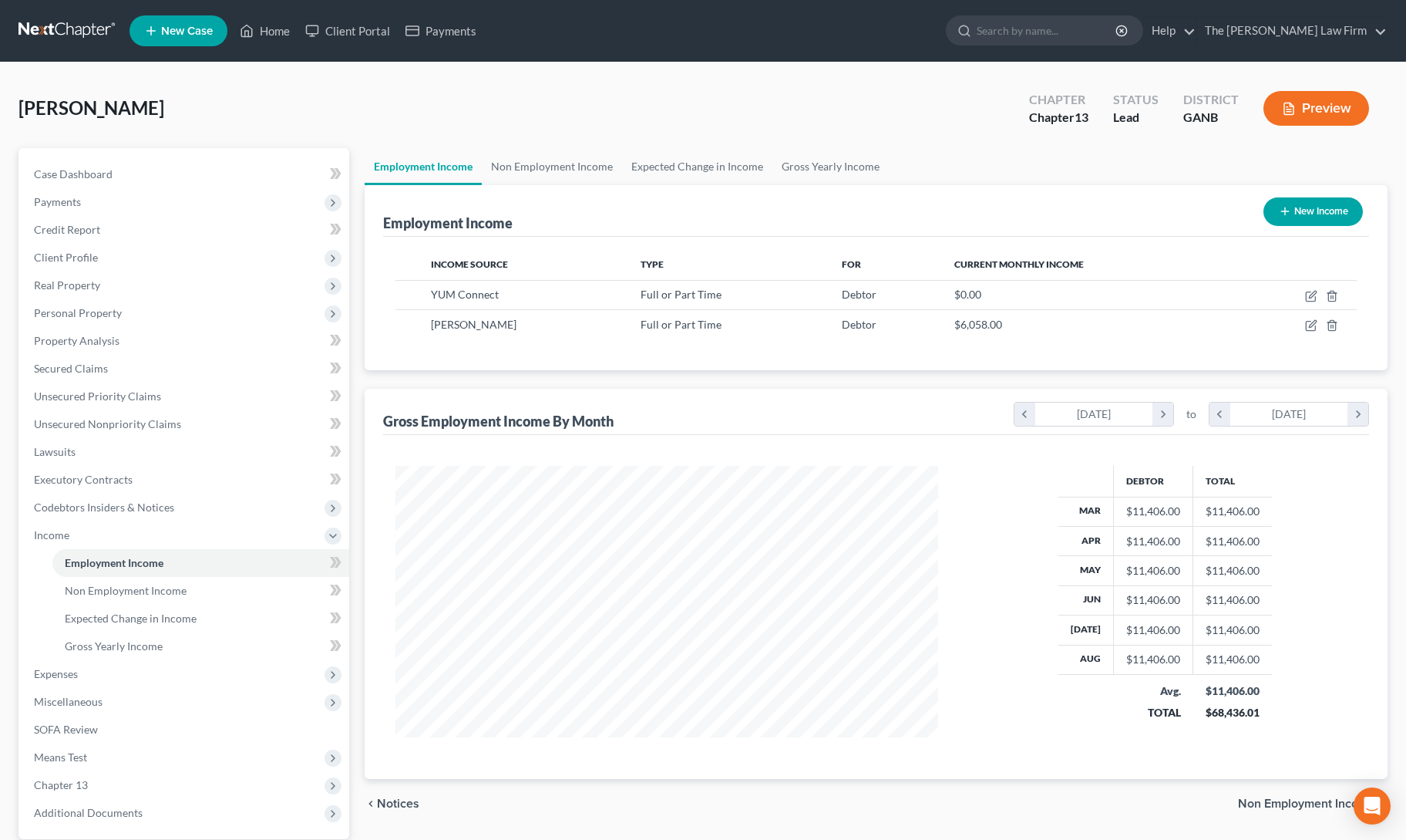
select select "0"
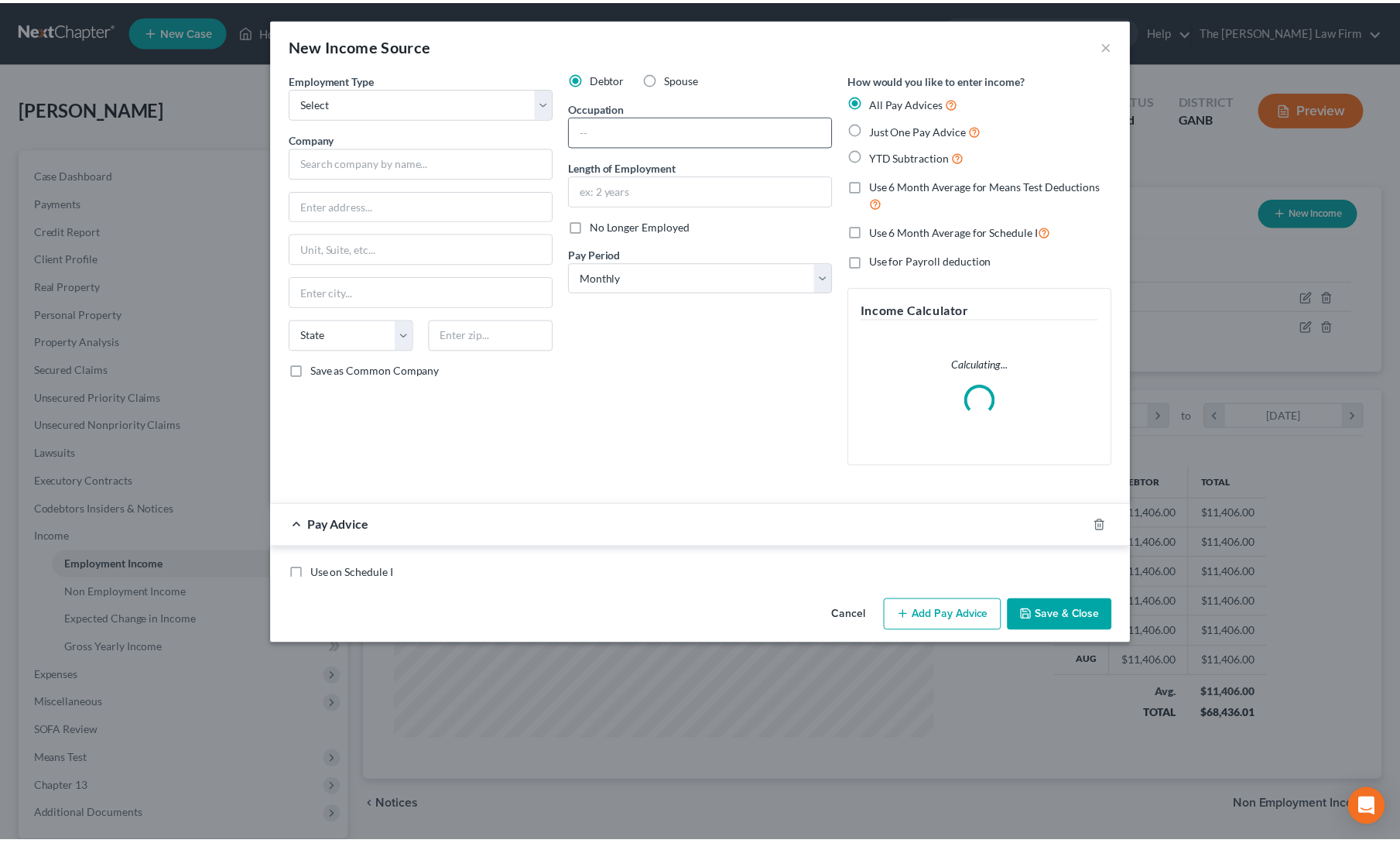
scroll to position [276, 580]
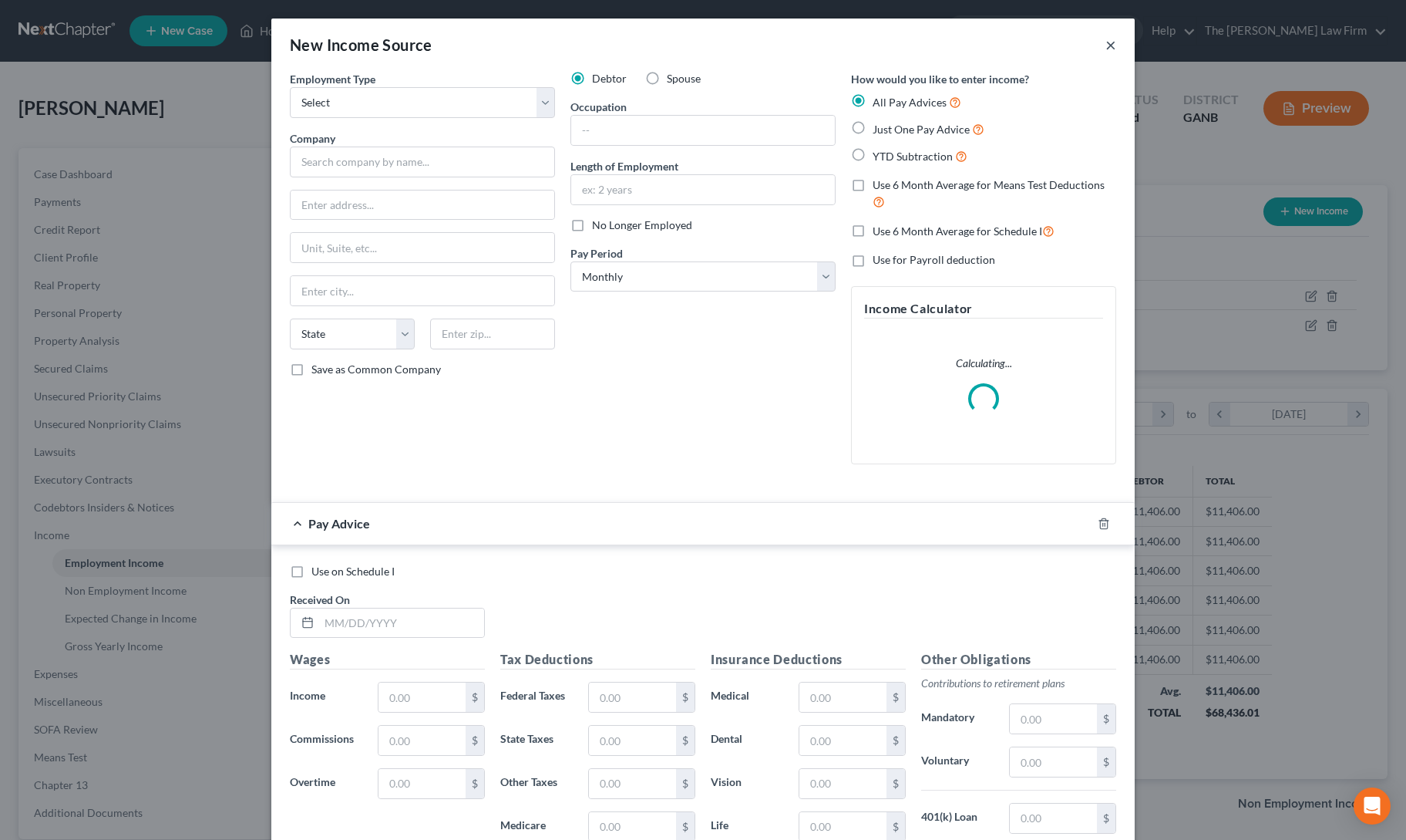
click at [1106, 47] on button "×" at bounding box center [1111, 44] width 10 height 18
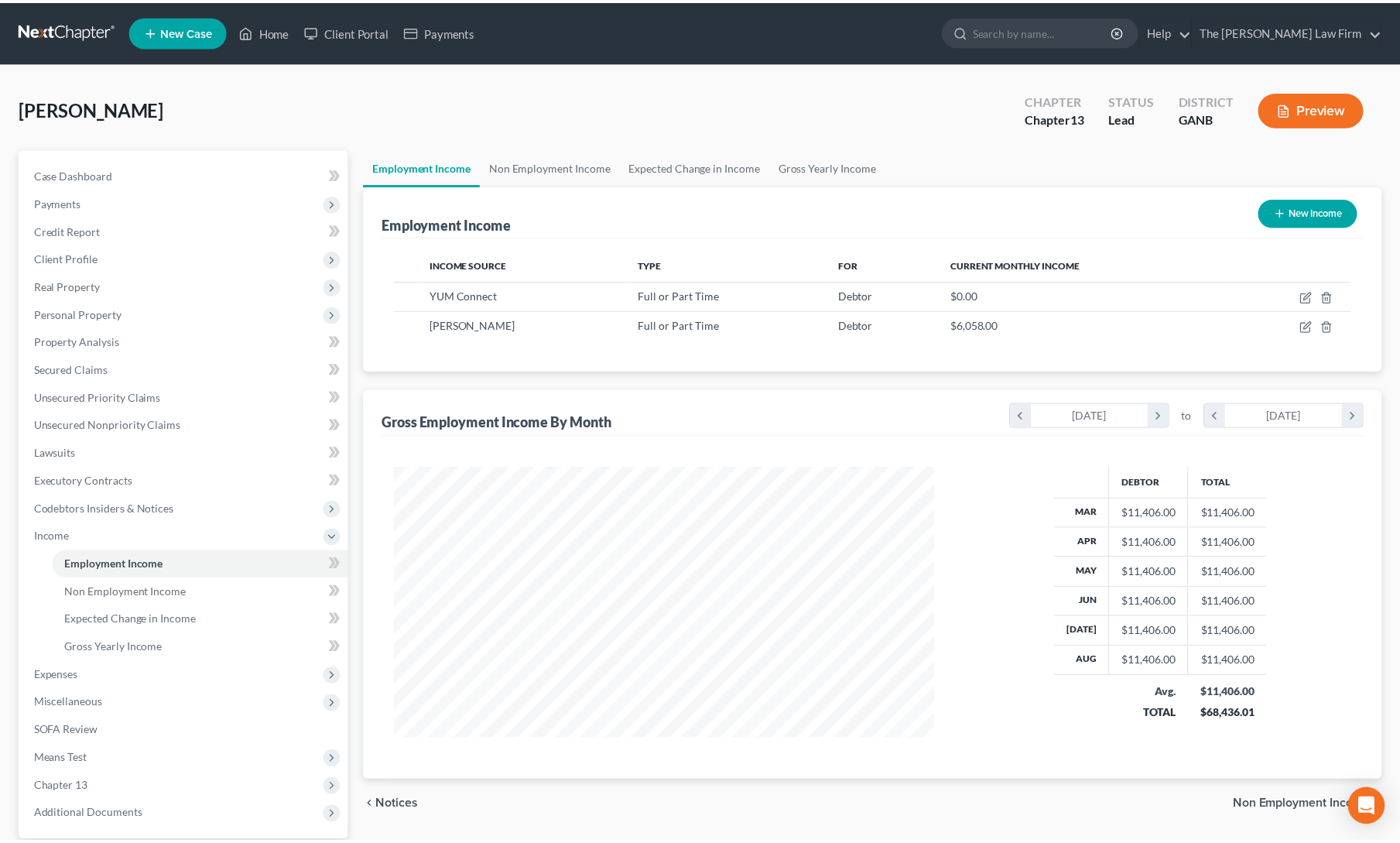
scroll to position [773525, 773355]
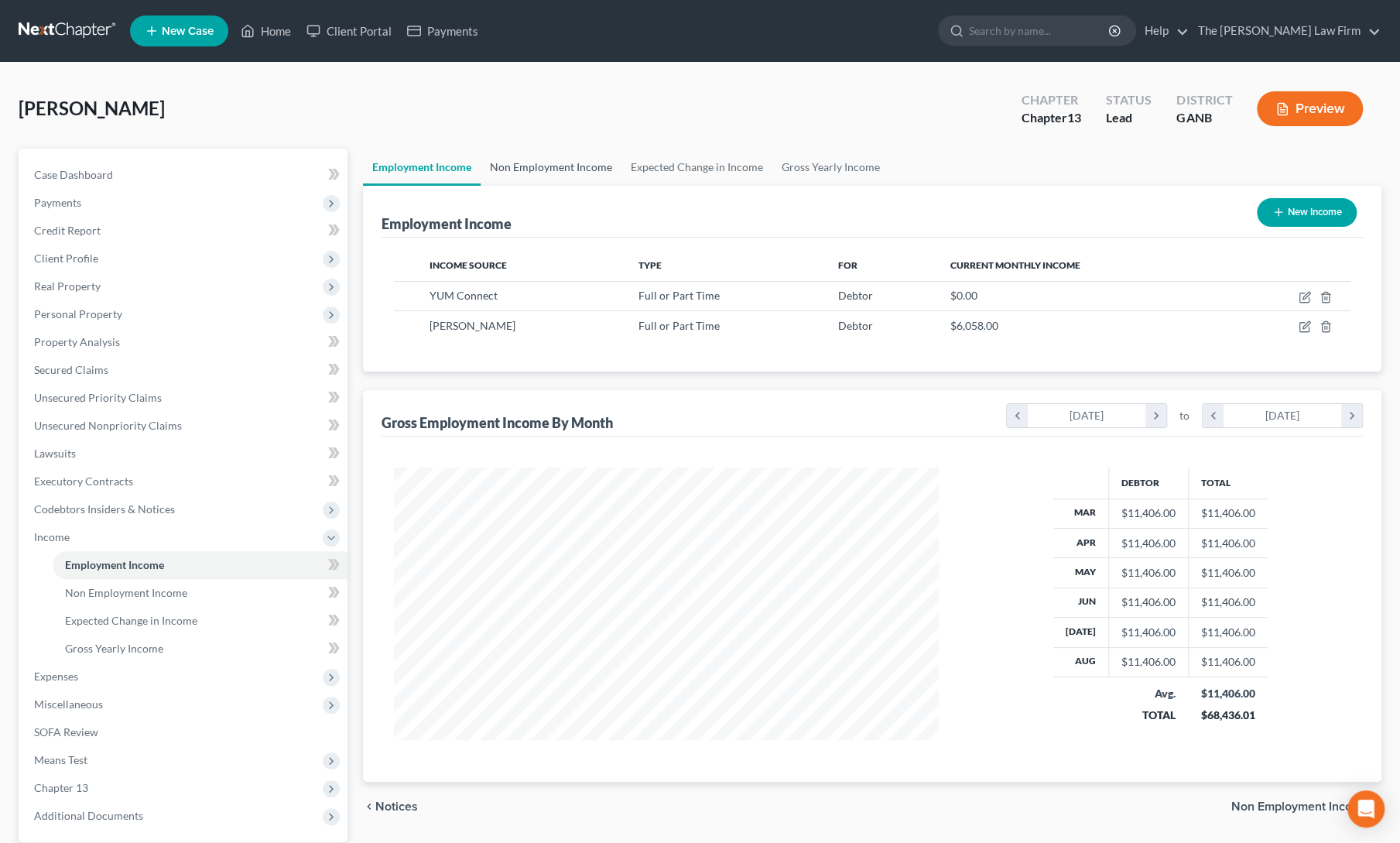
click at [525, 175] on link "Non Employment Income" at bounding box center [551, 167] width 141 height 38
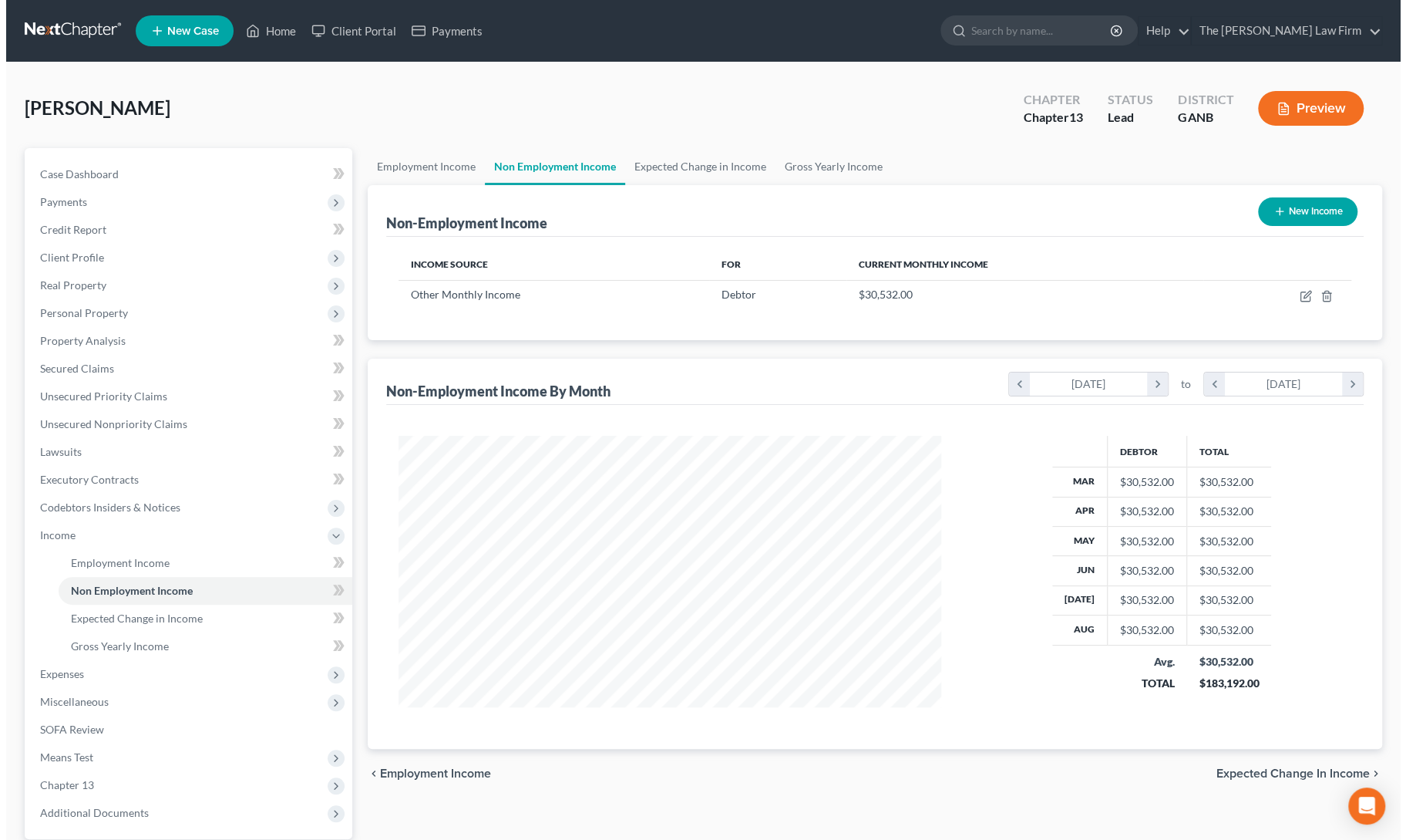
scroll to position [275, 574]
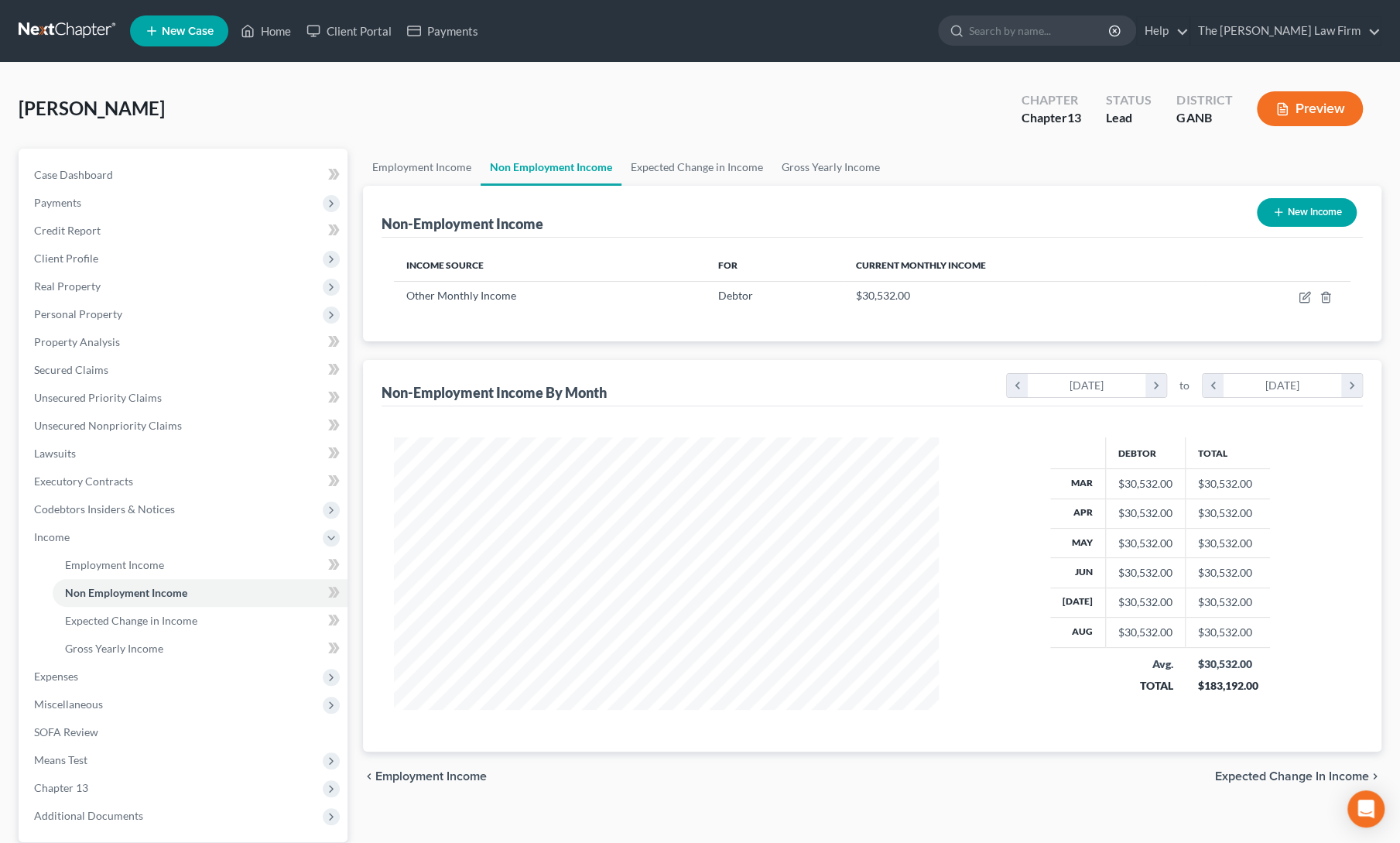
click at [1289, 205] on button "New Income" at bounding box center [1307, 212] width 100 height 29
select select "0"
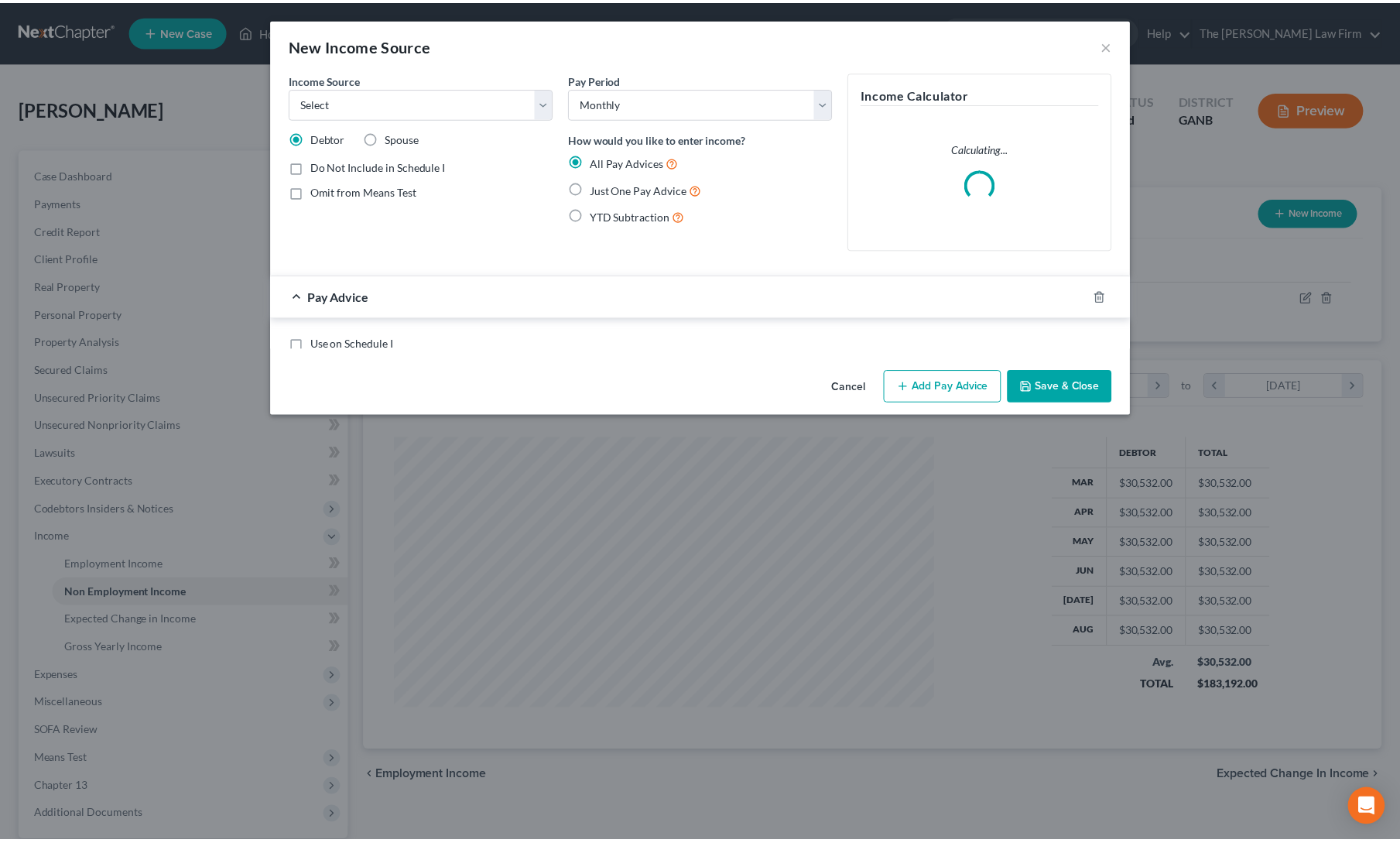
scroll to position [276, 580]
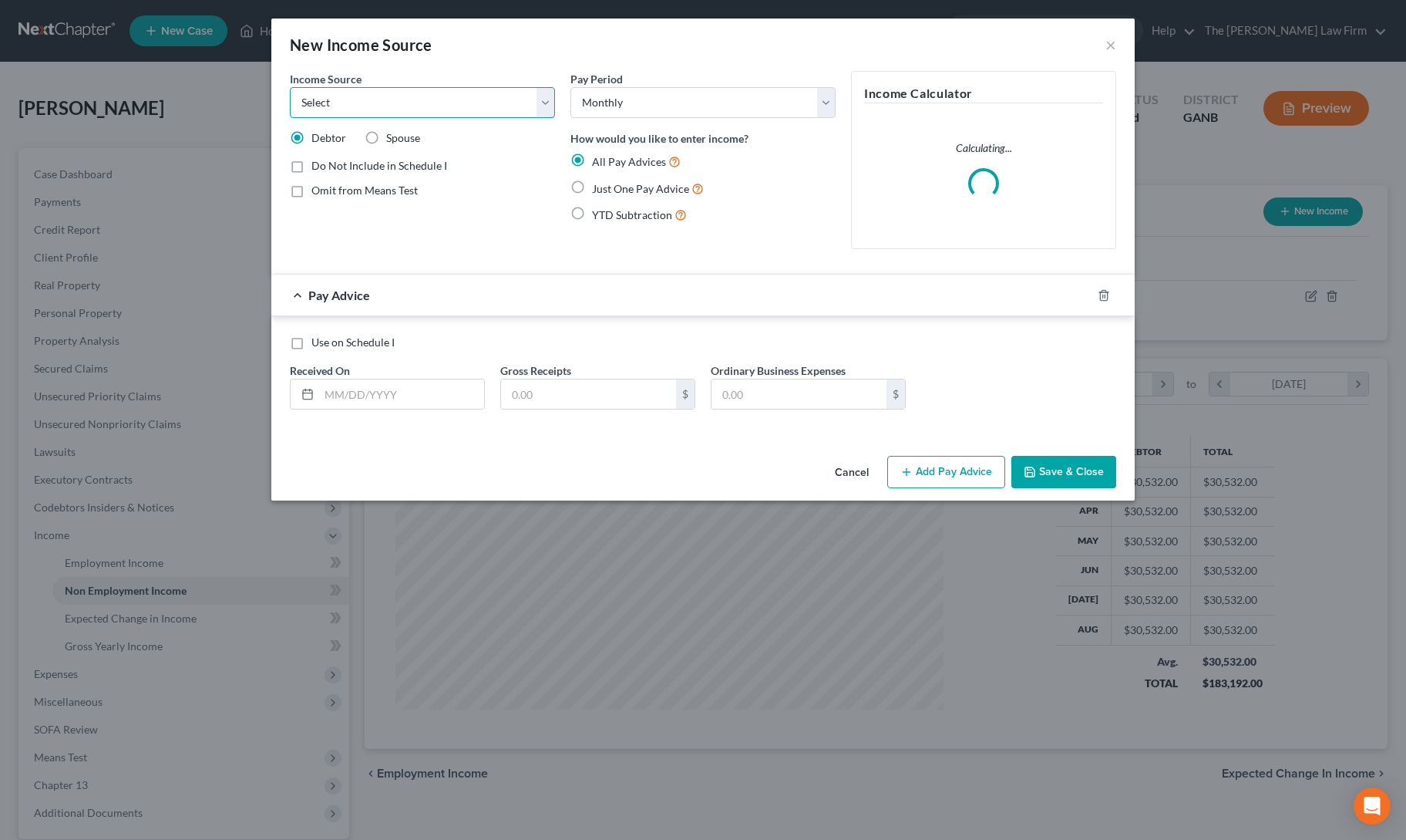
click at [356, 109] on select "Select Unemployment Disability (from employer) Pension Retirement Social Securi…" at bounding box center [422, 102] width 265 height 30
select select "0"
click at [290, 87] on select "Select Unemployment Disability (from employer) Pension Retirement Social Securi…" at bounding box center [422, 102] width 265 height 30
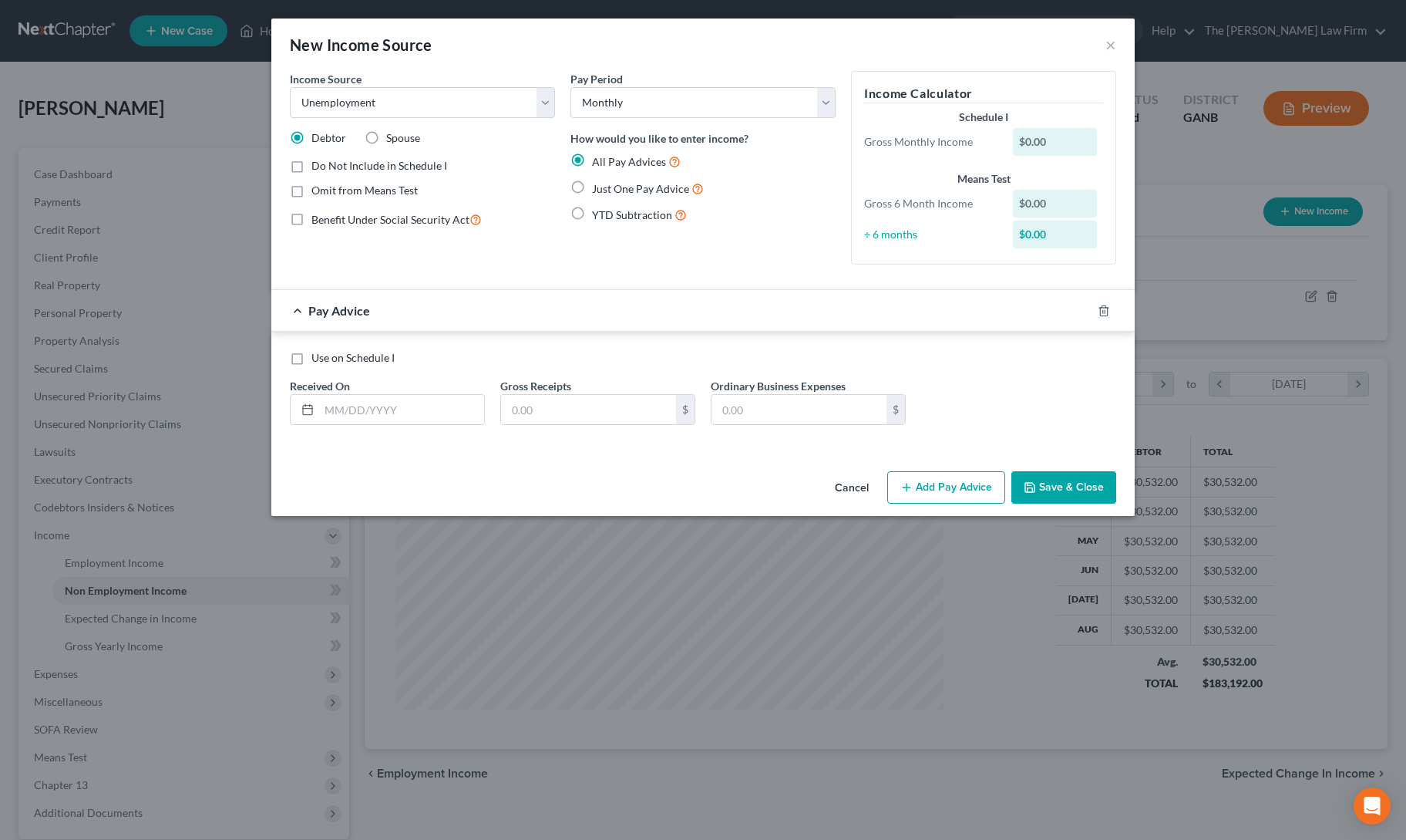
click at [311, 358] on label "Use on Schedule I" at bounding box center [353, 358] width 83 height 16
click at [317, 358] on input "Use on Schedule I" at bounding box center [323, 356] width 10 height 10
checkbox input "true"
click at [350, 411] on input "text" at bounding box center [402, 410] width 165 height 30
type input "9/19/2025"
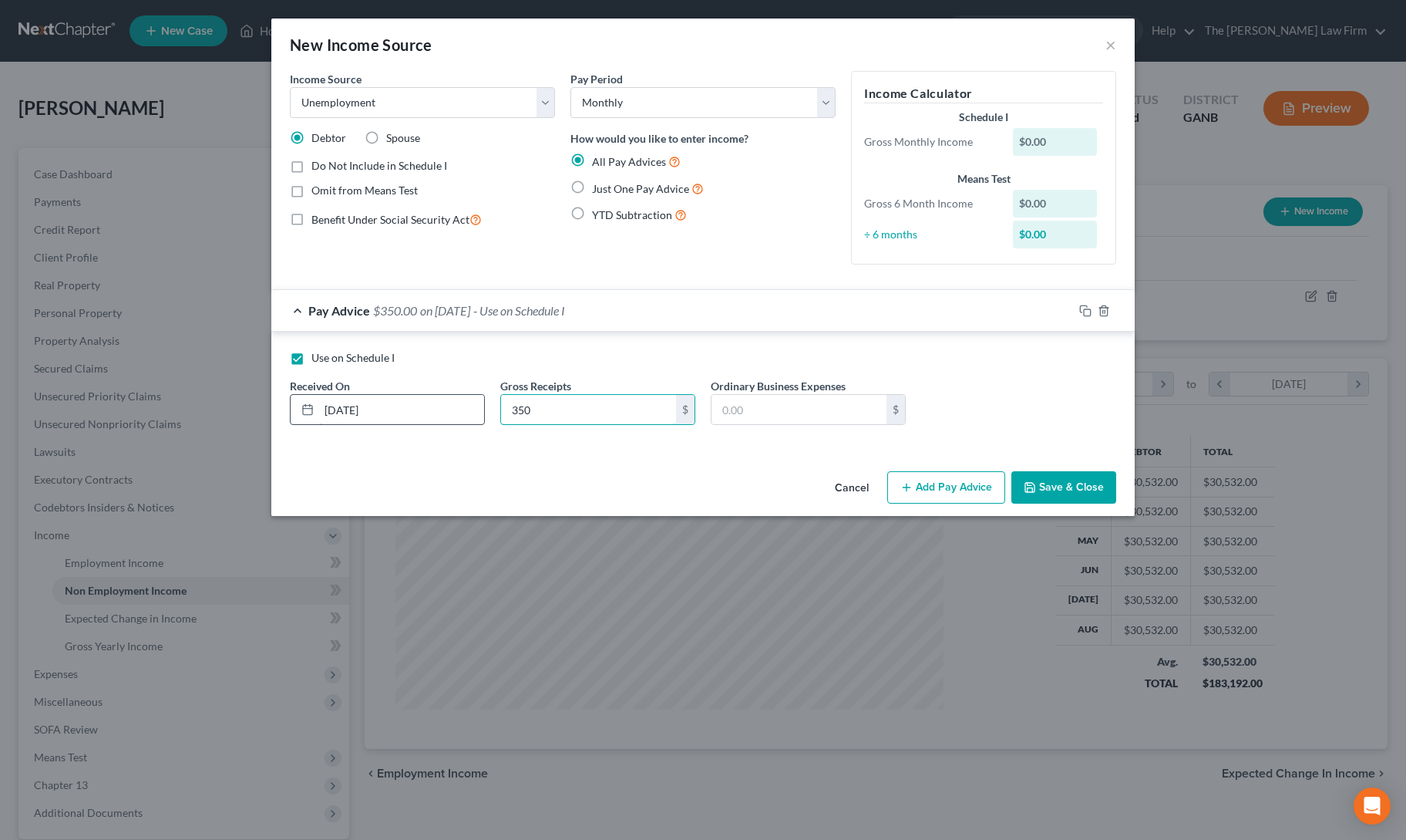
type input "350"
click at [461, 459] on div "Income Source * Select Unemployment Disability (from employer) Pension Retireme…" at bounding box center [703, 268] width 863 height 394
click at [625, 98] on select "Select Monthly Twice Monthly Every Other Week Weekly" at bounding box center [703, 102] width 265 height 30
select select "3"
click at [570, 87] on select "Select Monthly Twice Monthly Every Other Week Weekly" at bounding box center [703, 102] width 265 height 30
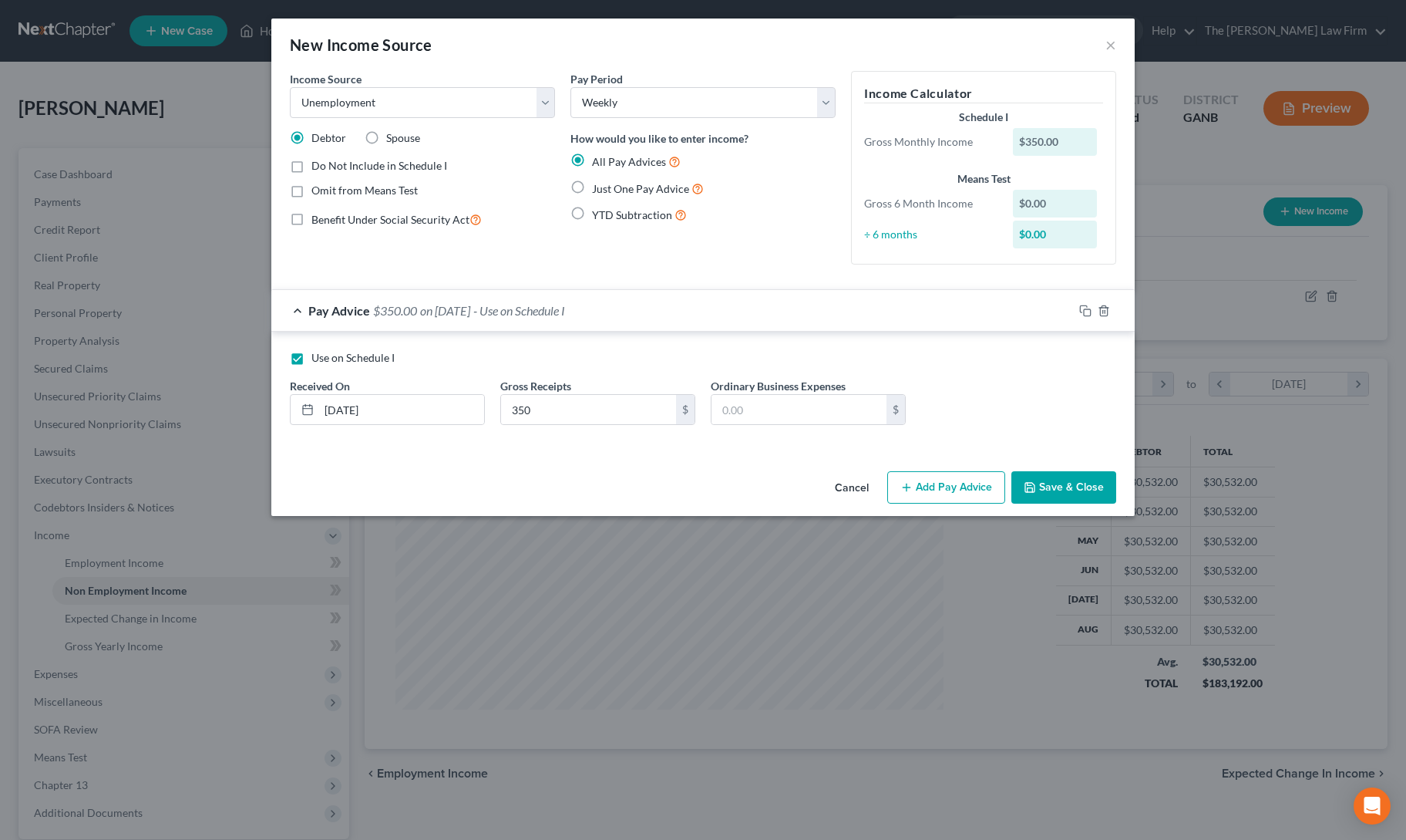
click at [616, 247] on div "Pay Period Select Monthly Twice Monthly Every Other Week Weekly How would you l…" at bounding box center [703, 174] width 281 height 206
click at [1061, 481] on button "Save & Close" at bounding box center [1063, 487] width 105 height 32
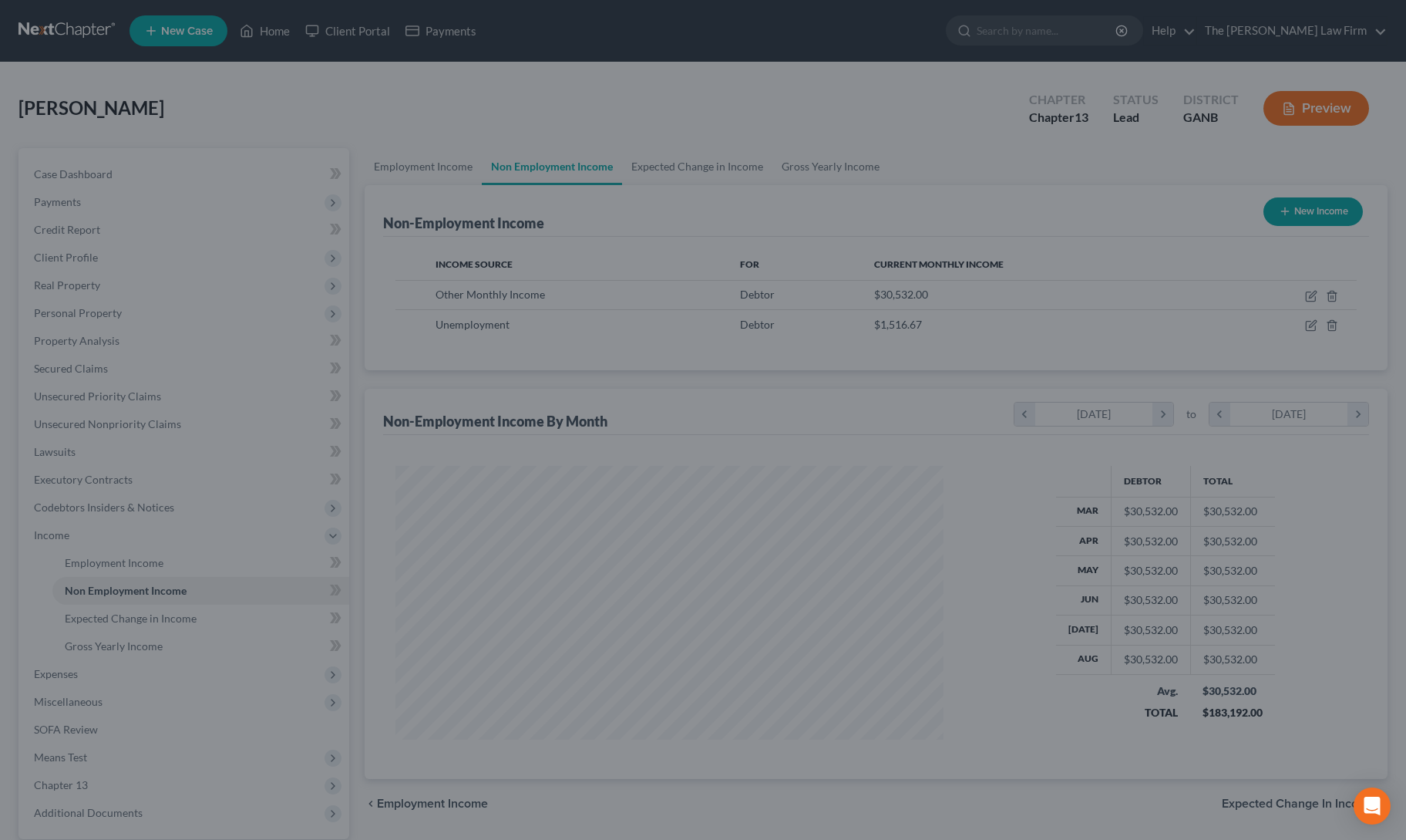
scroll to position [770772, 770425]
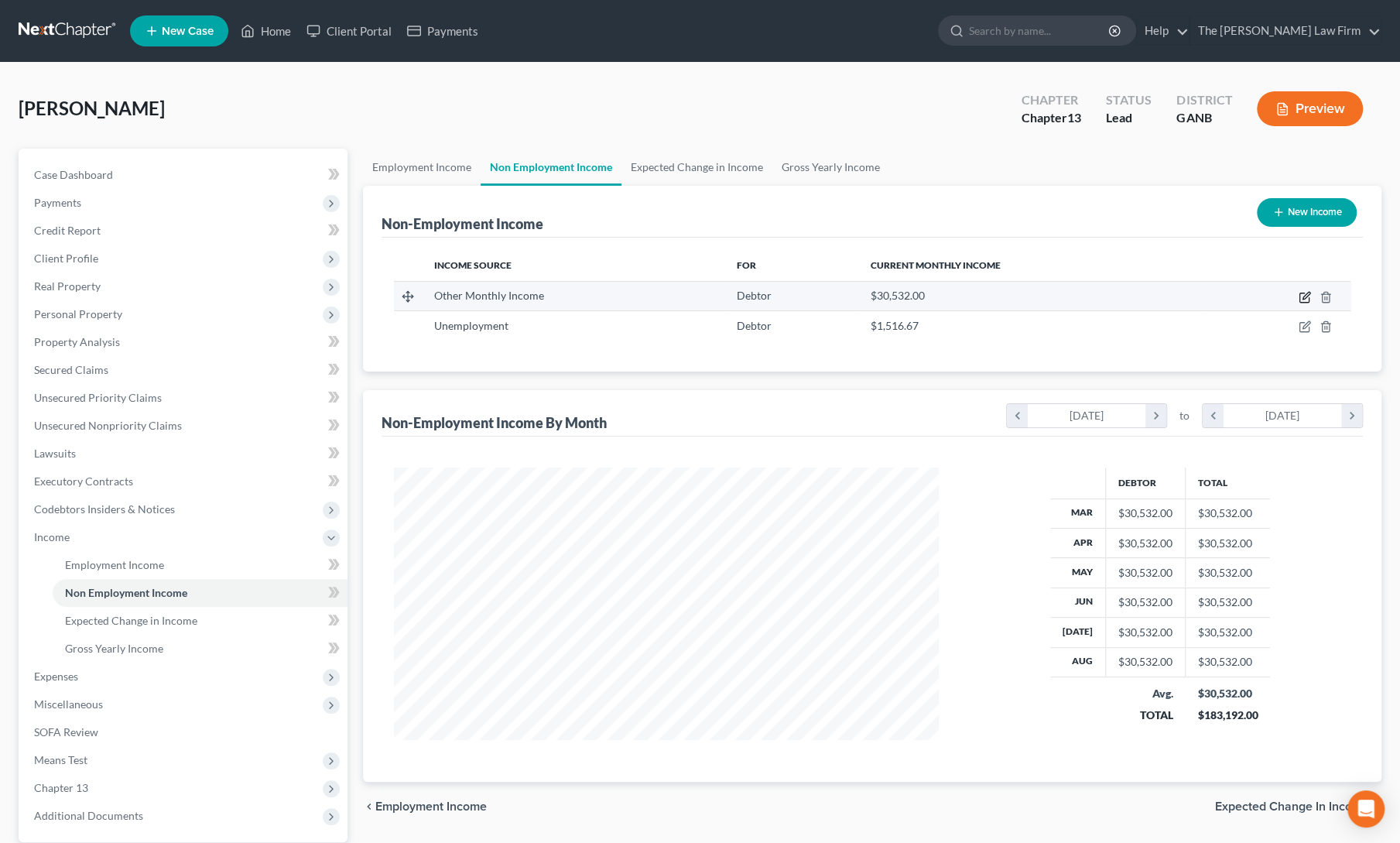
click at [1303, 299] on icon "button" at bounding box center [1305, 297] width 12 height 12
select select "13"
select select "0"
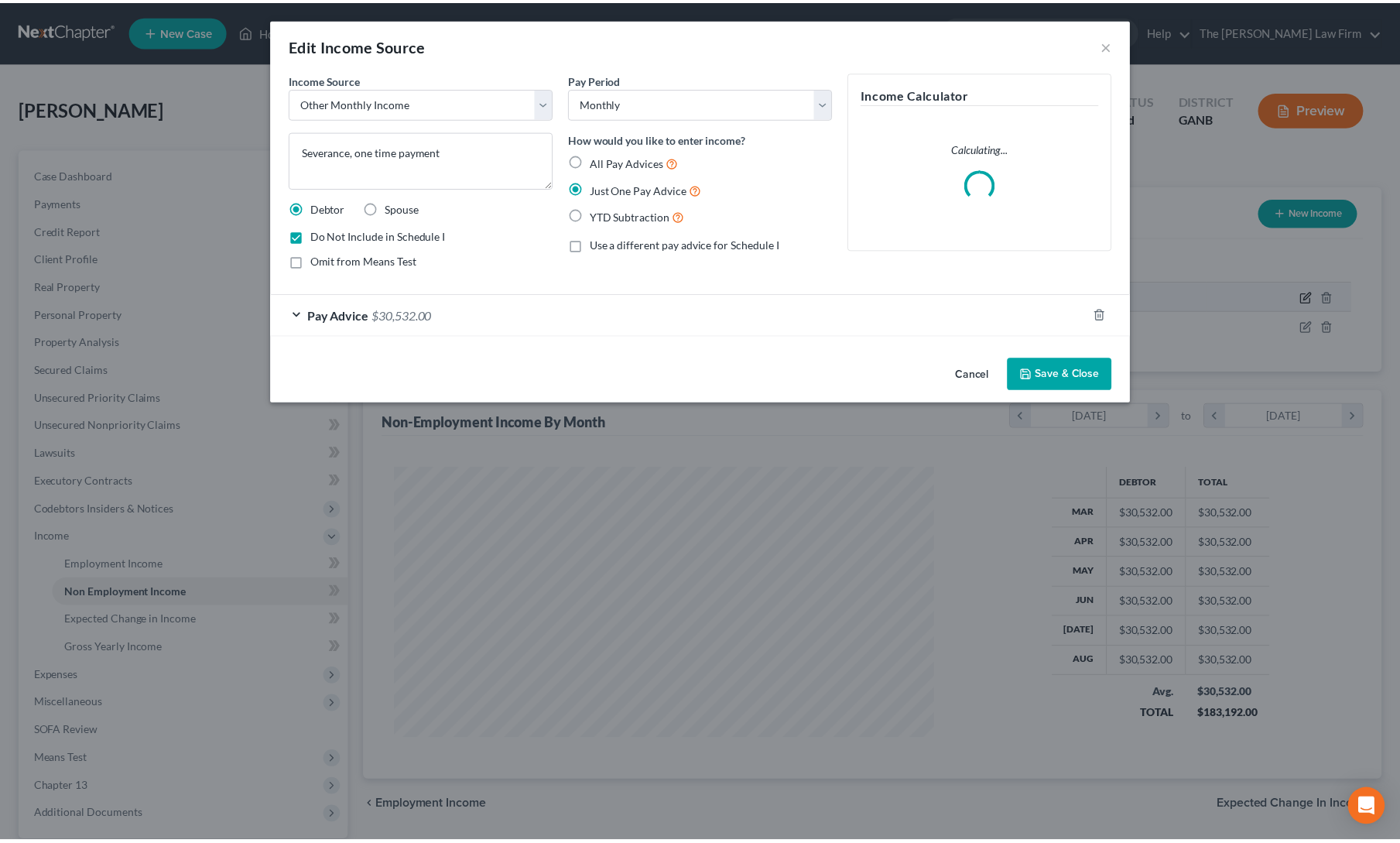
scroll to position [276, 580]
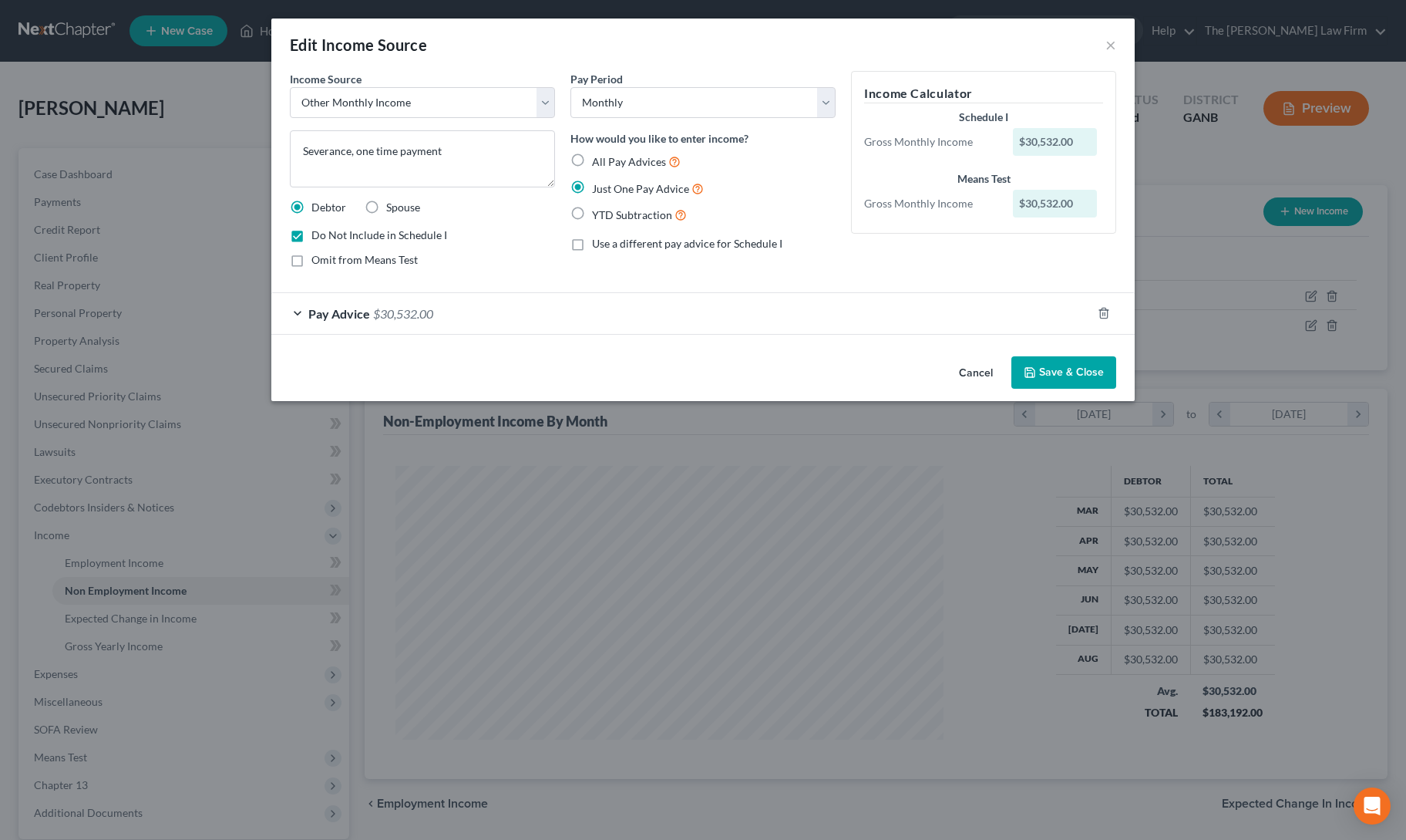
click at [311, 236] on label "Do Not Include in Schedule I" at bounding box center [379, 236] width 136 height 16
click at [317, 236] on input "Do Not Include in Schedule I" at bounding box center [323, 233] width 10 height 10
click at [311, 236] on label "Do Not Include in Schedule I" at bounding box center [379, 236] width 136 height 16
click at [317, 236] on input "Do Not Include in Schedule I" at bounding box center [323, 233] width 10 height 10
checkbox input "true"
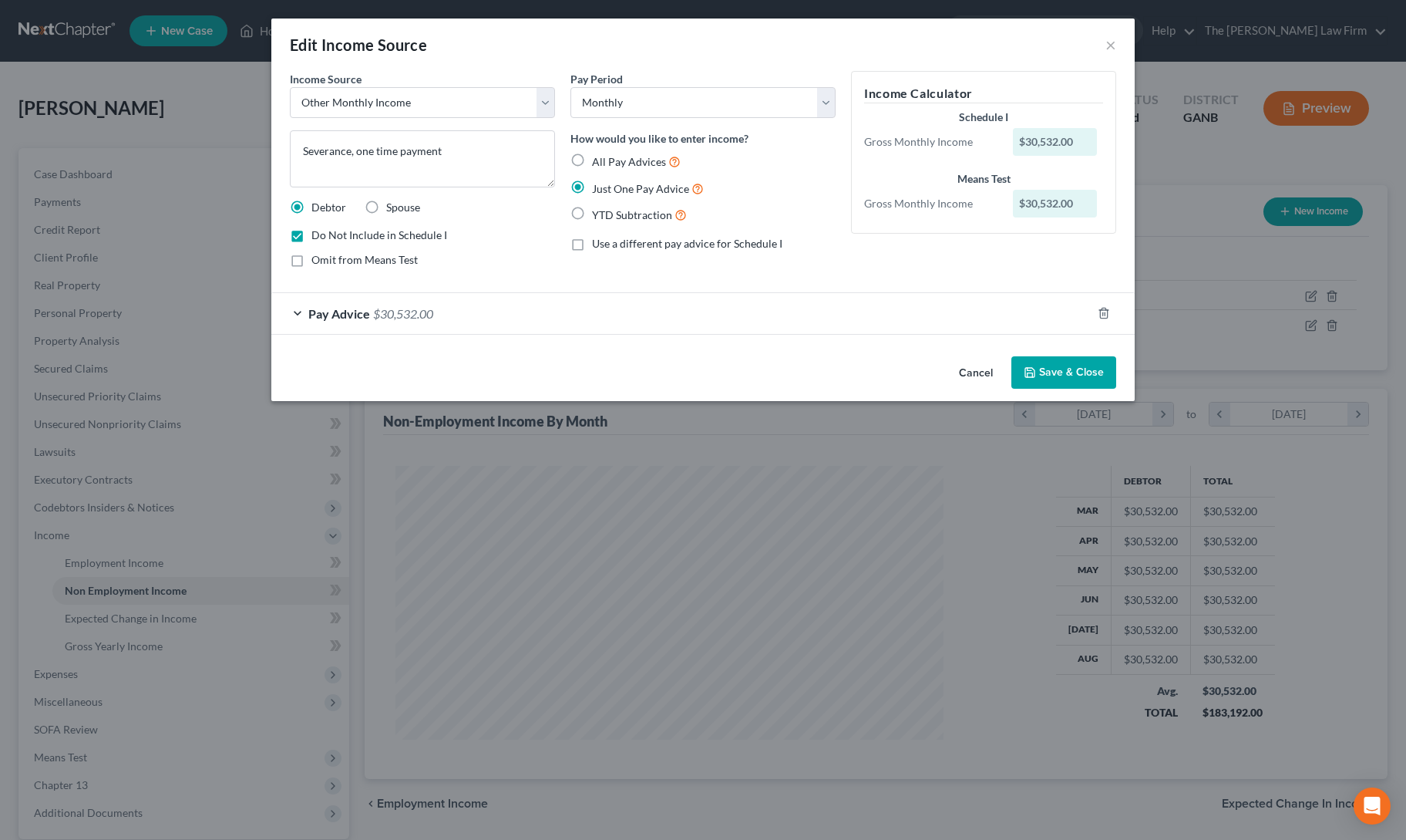
click at [592, 163] on label "All Pay Advices" at bounding box center [636, 162] width 89 height 17
click at [598, 163] on input "All Pay Advices" at bounding box center [603, 158] width 10 height 10
radio input "true"
click at [296, 316] on div "Pay Advice $30,532.00" at bounding box center [681, 313] width 820 height 41
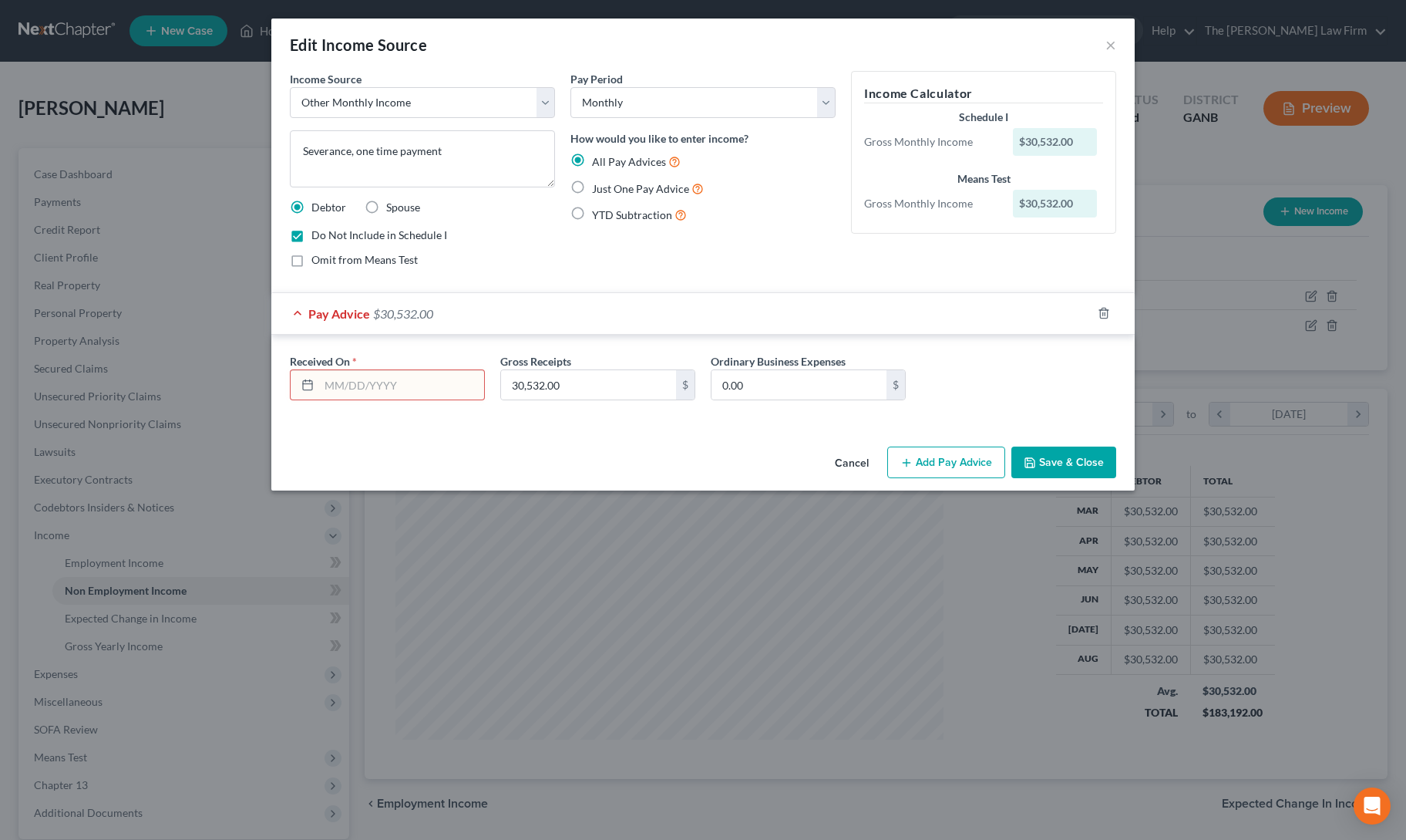
click at [372, 386] on input "text" at bounding box center [402, 385] width 165 height 30
type input "8"
type input "6/1/2025"
click at [465, 443] on div "Cancel Add Pay Advice Save & Close" at bounding box center [703, 465] width 863 height 51
click at [311, 239] on label "Do Not Include in Schedule I" at bounding box center [379, 236] width 136 height 16
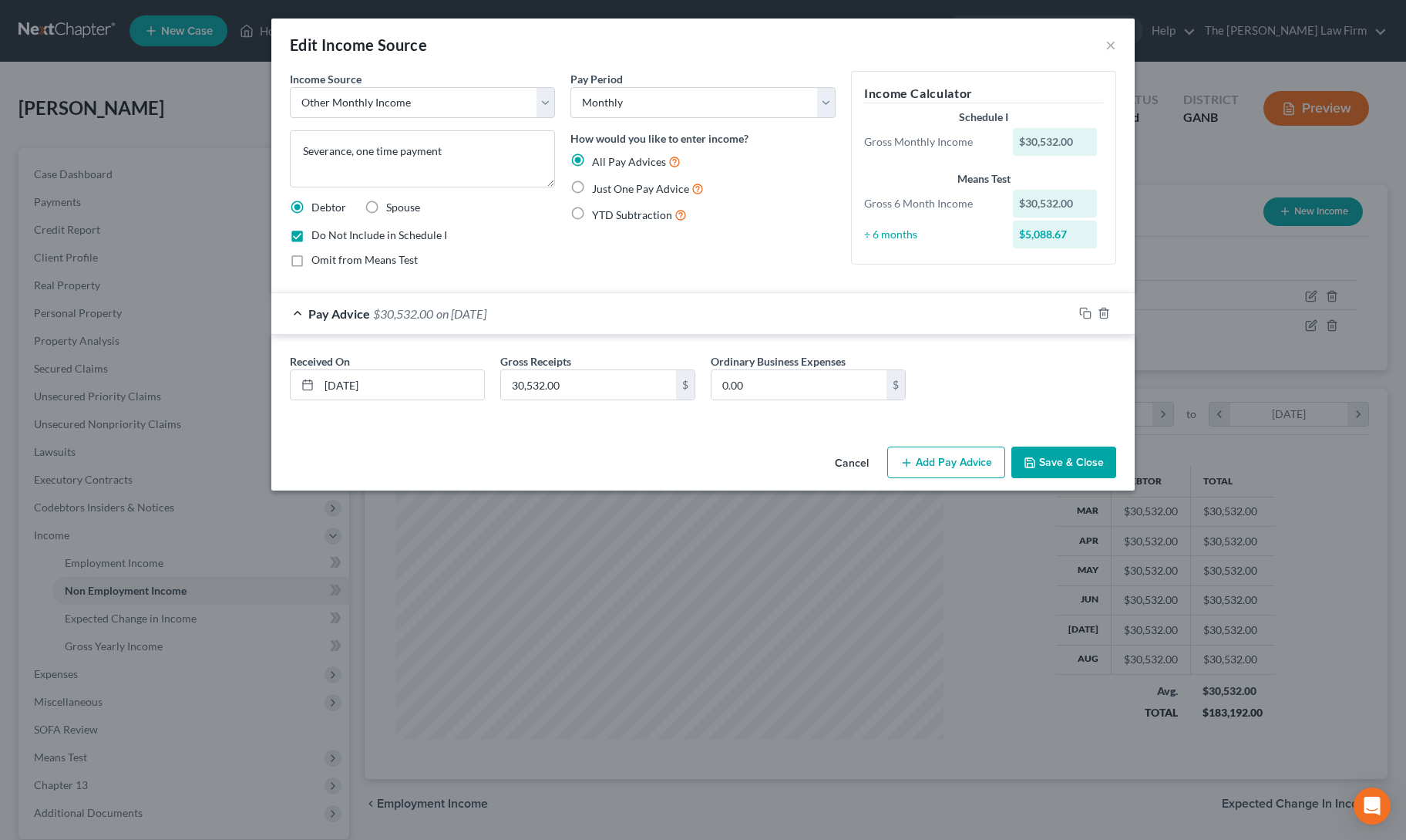
click at [317, 237] on input "Do Not Include in Schedule I" at bounding box center [323, 233] width 10 height 10
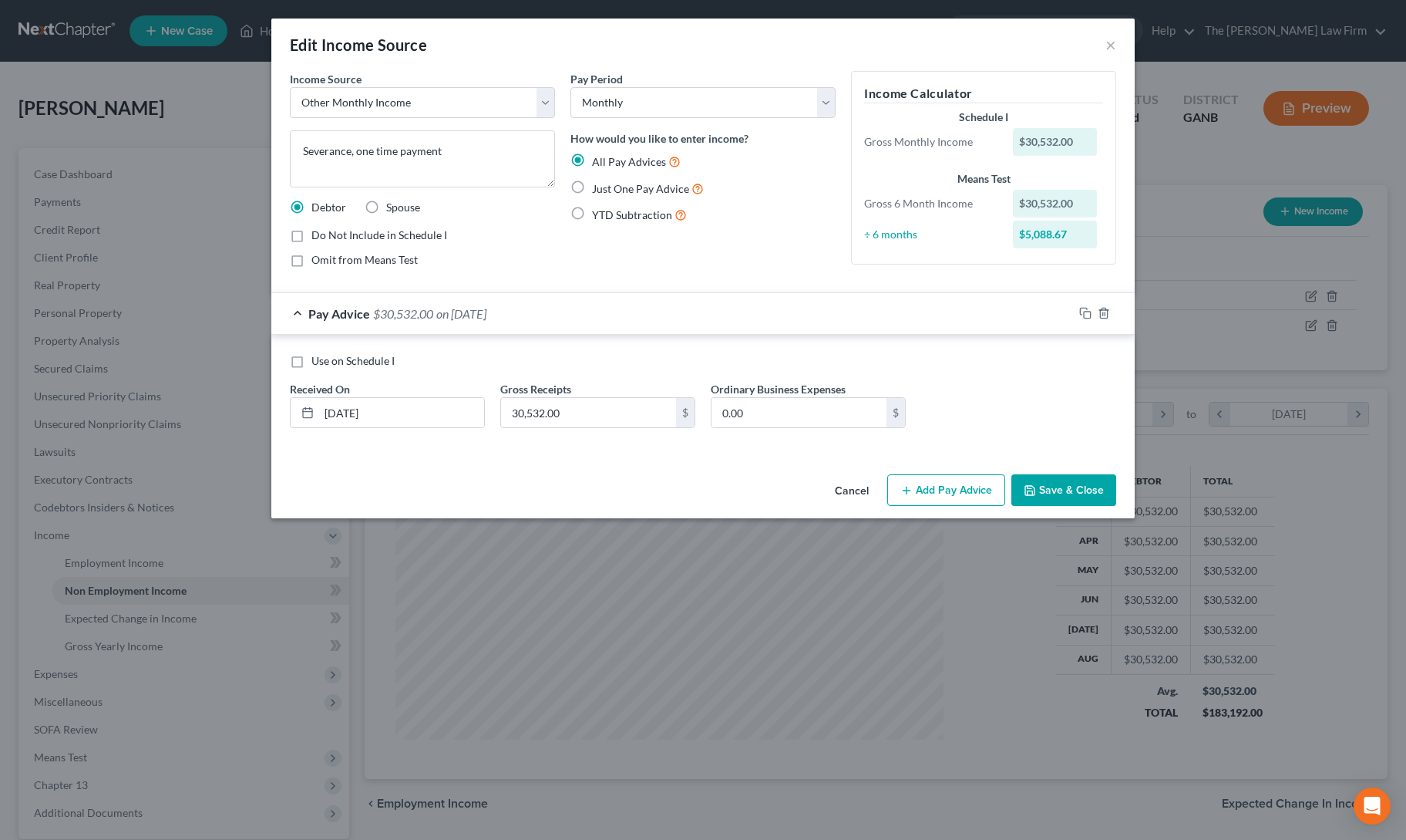
click at [311, 235] on label "Do Not Include in Schedule I" at bounding box center [379, 236] width 136 height 16
click at [317, 235] on input "Do Not Include in Schedule I" at bounding box center [323, 233] width 10 height 10
checkbox input "true"
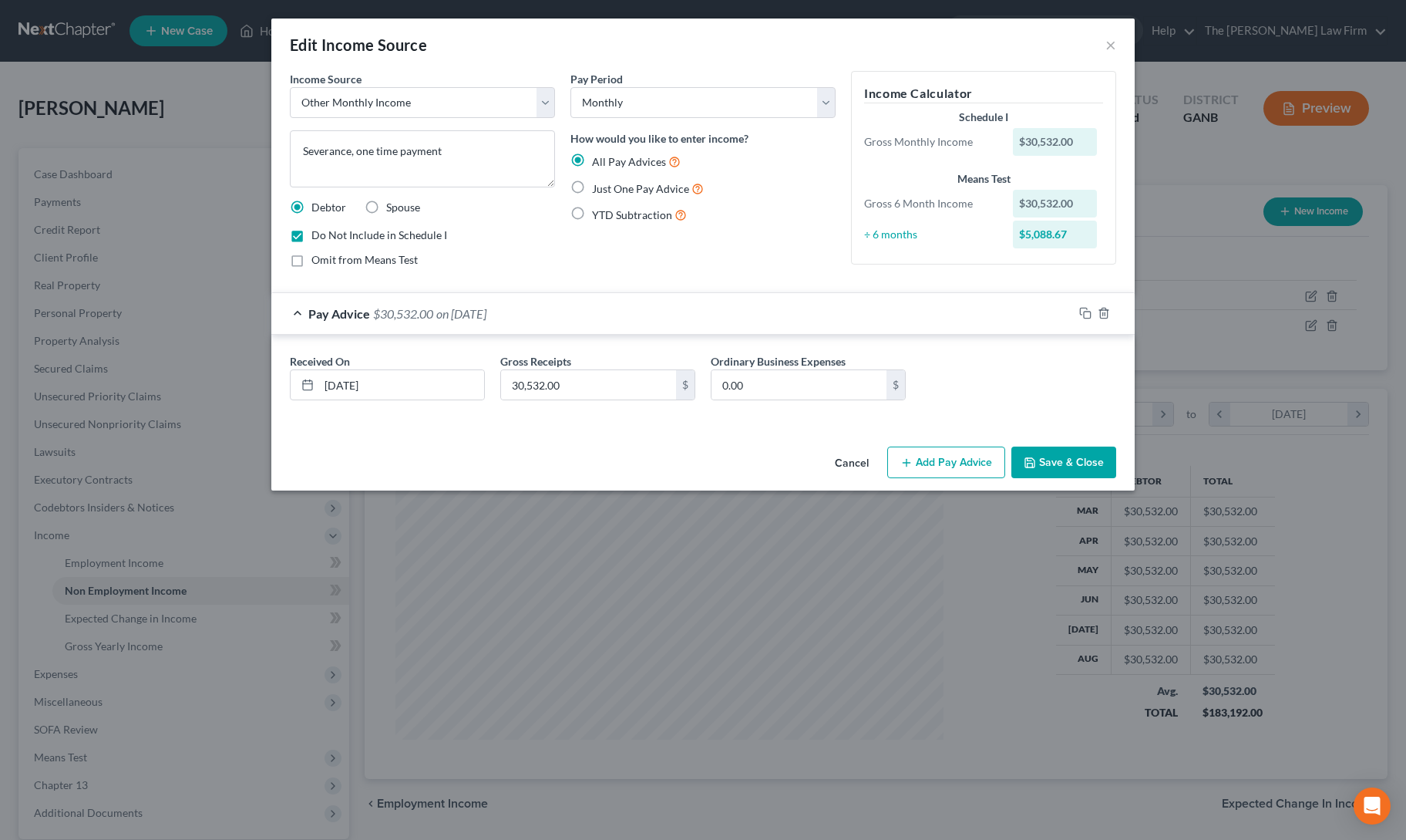
click at [781, 241] on div "Pay Period Select Monthly Twice Monthly Every Other Week Weekly How would you l…" at bounding box center [703, 176] width 281 height 209
click at [1076, 457] on button "Save & Close" at bounding box center [1063, 462] width 105 height 32
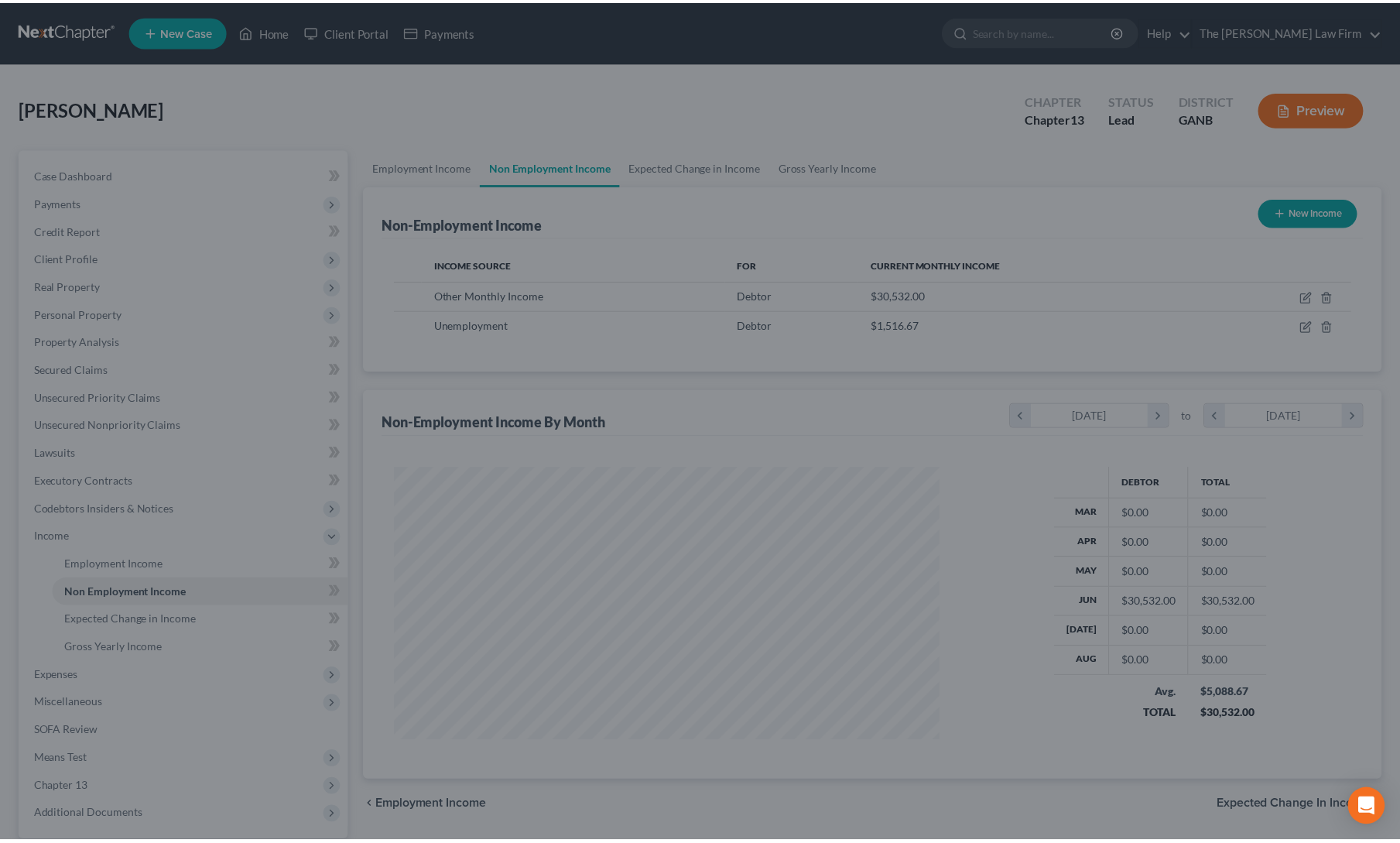
scroll to position [773525, 773355]
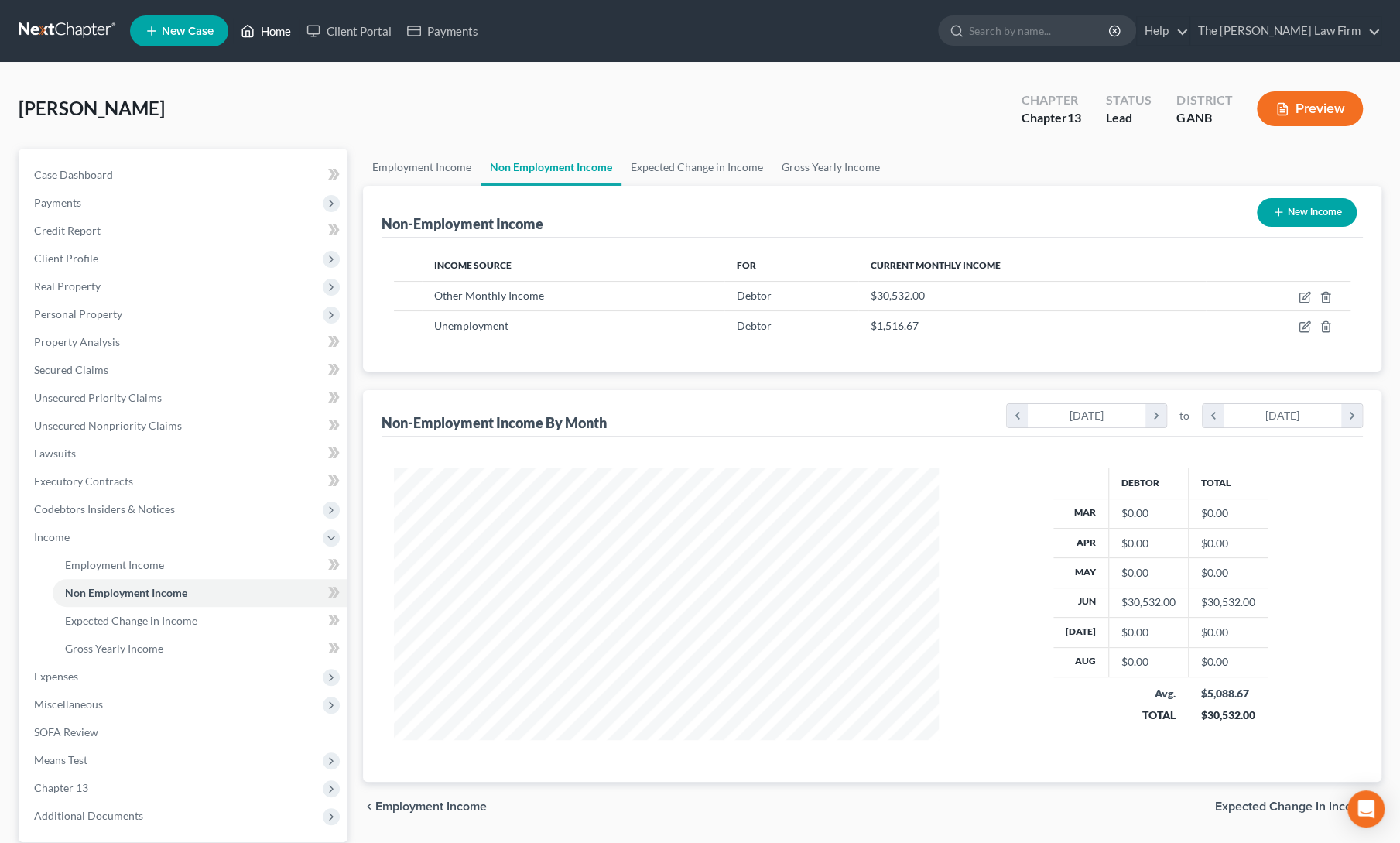
click at [264, 25] on link "Home" at bounding box center [265, 31] width 65 height 28
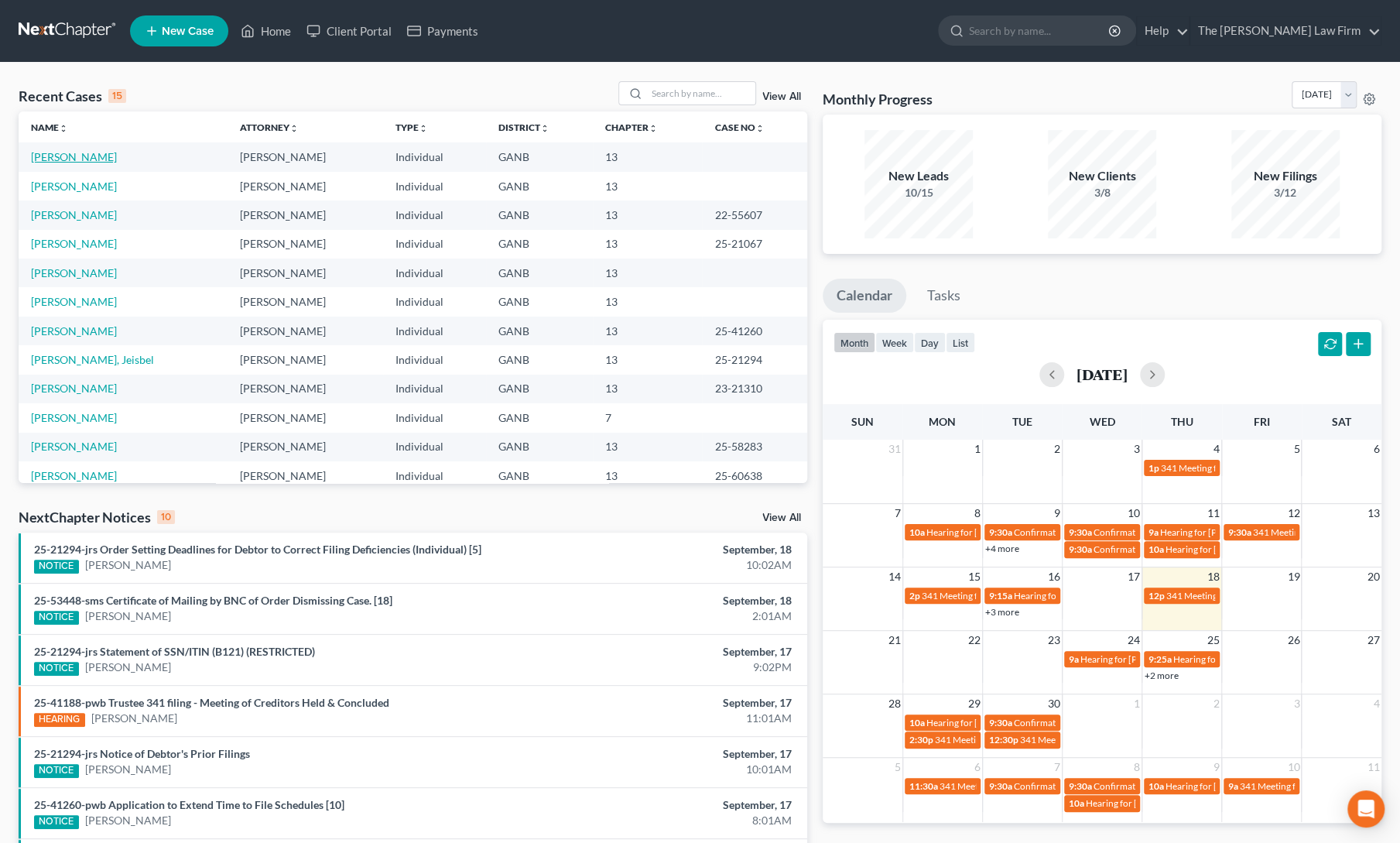
click at [78, 158] on link "Harris, Raven" at bounding box center [73, 156] width 86 height 13
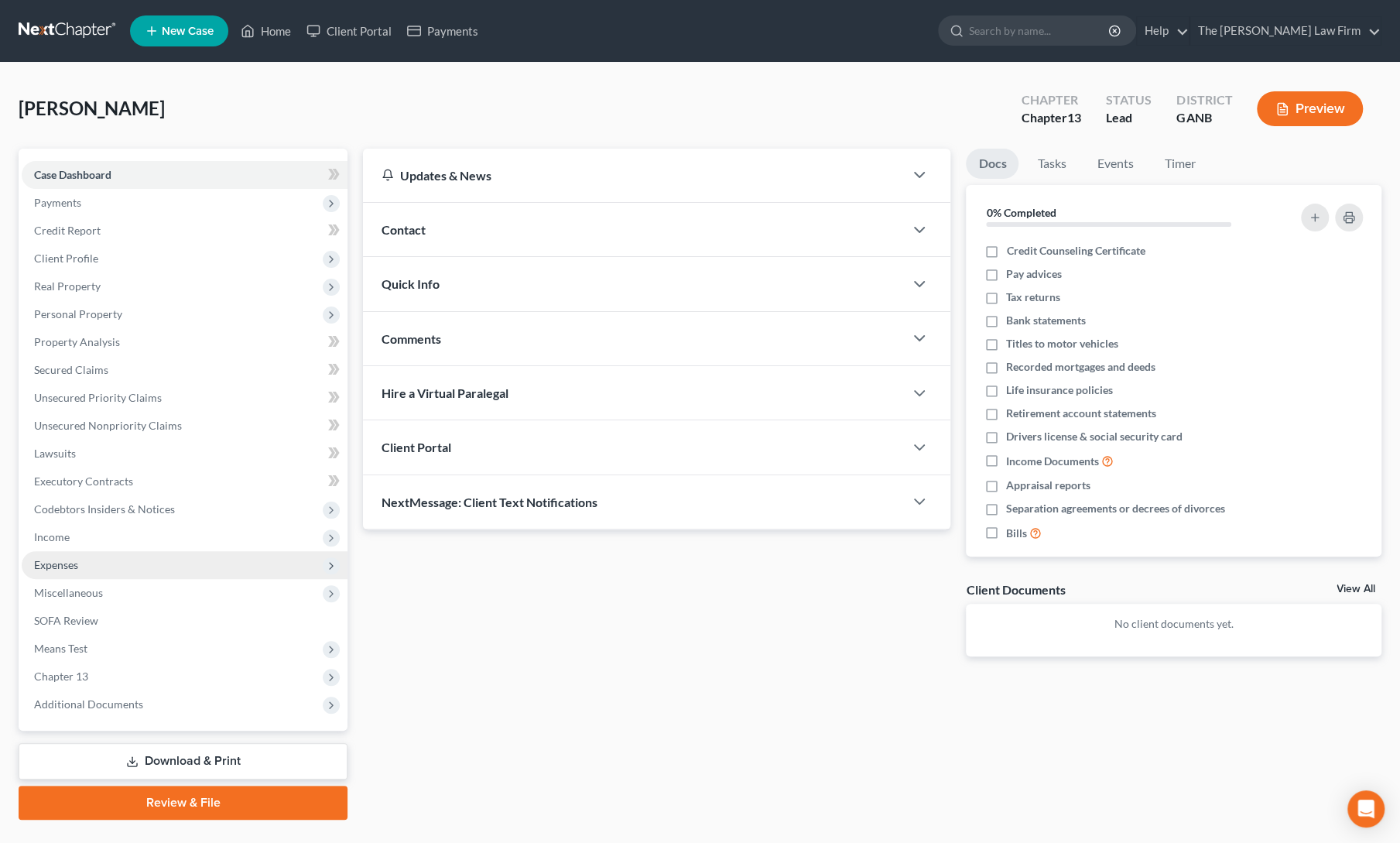
click at [82, 562] on span "Expenses" at bounding box center [184, 565] width 326 height 28
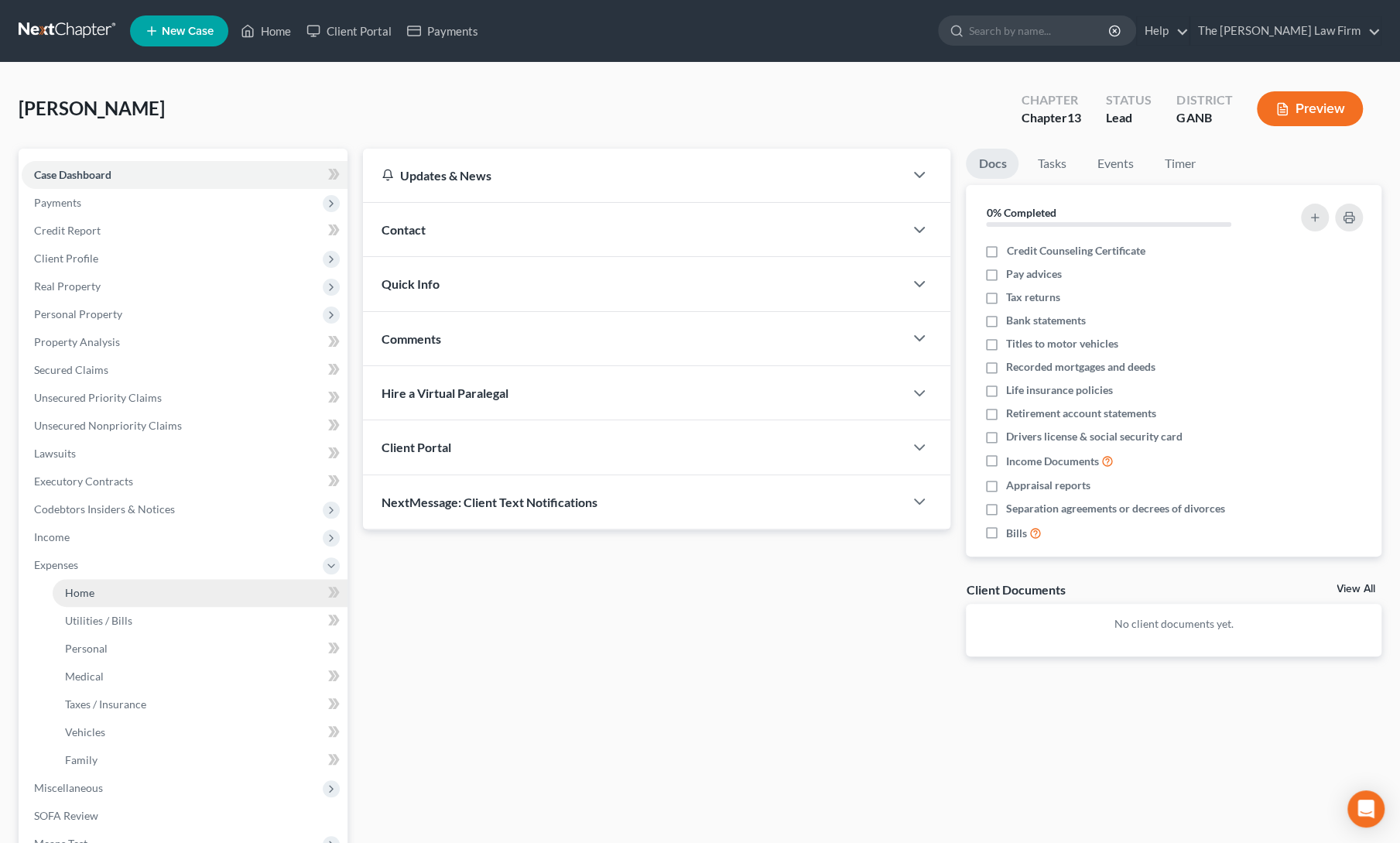
click at [86, 581] on link "Home" at bounding box center [200, 593] width 295 height 28
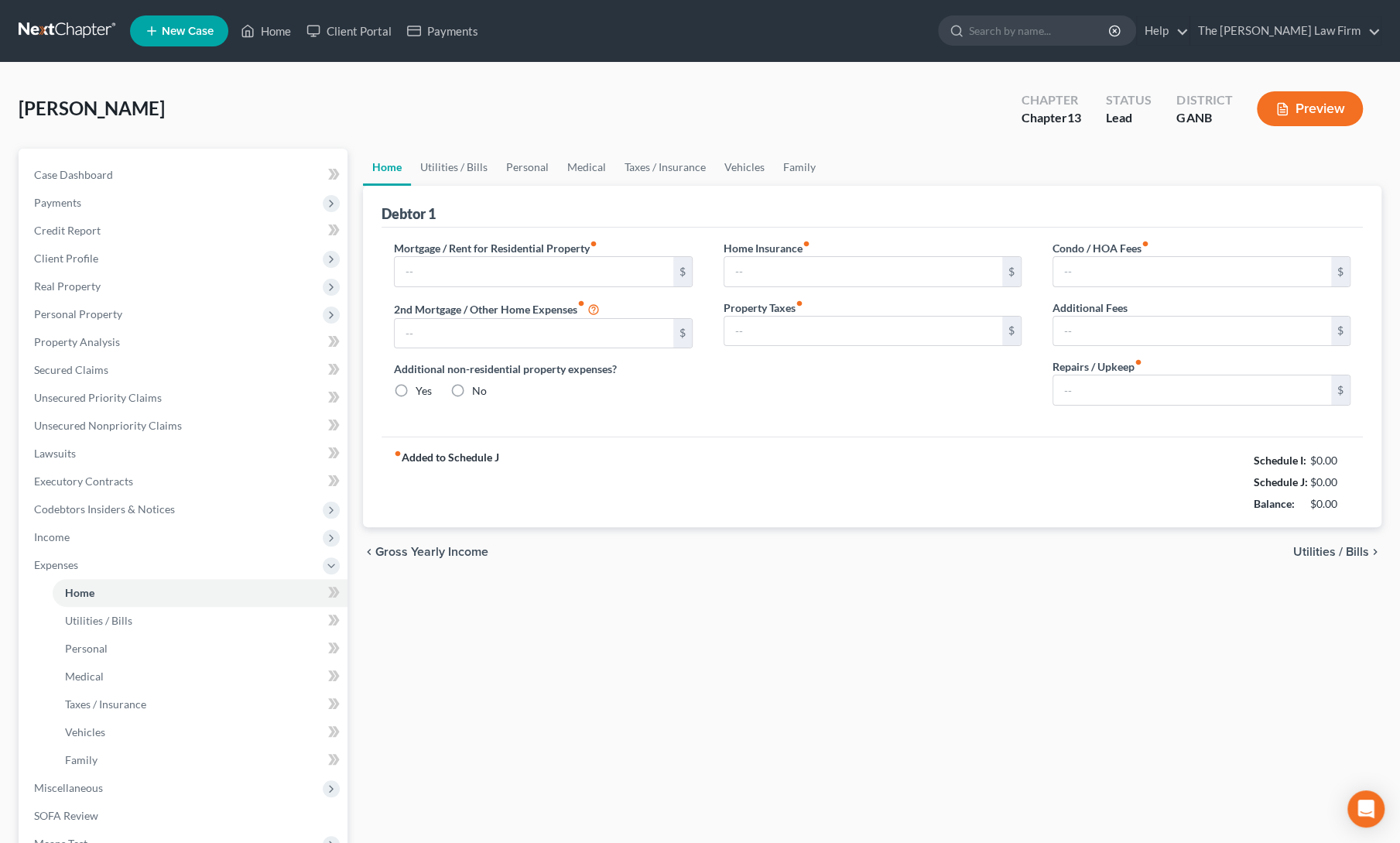
type input "0.00"
radio input "true"
type input "0.00"
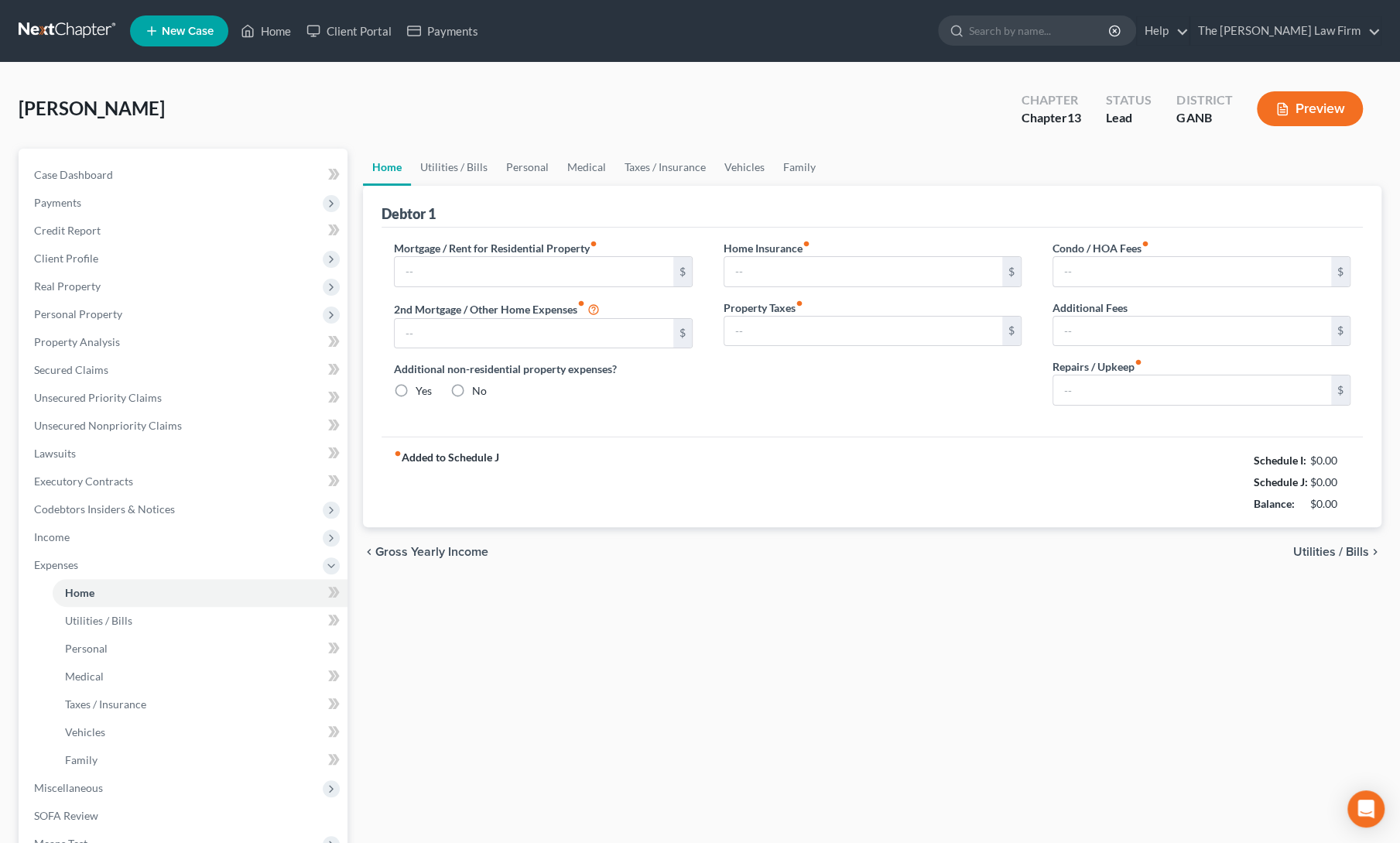
type input "0.00"
click at [502, 270] on input "text" at bounding box center [533, 271] width 278 height 30
type input "1,800"
click at [775, 411] on div "Home Insurance fiber_manual_record 0.00 $ Property Taxes fiber_manual_record 0.…" at bounding box center [872, 329] width 329 height 178
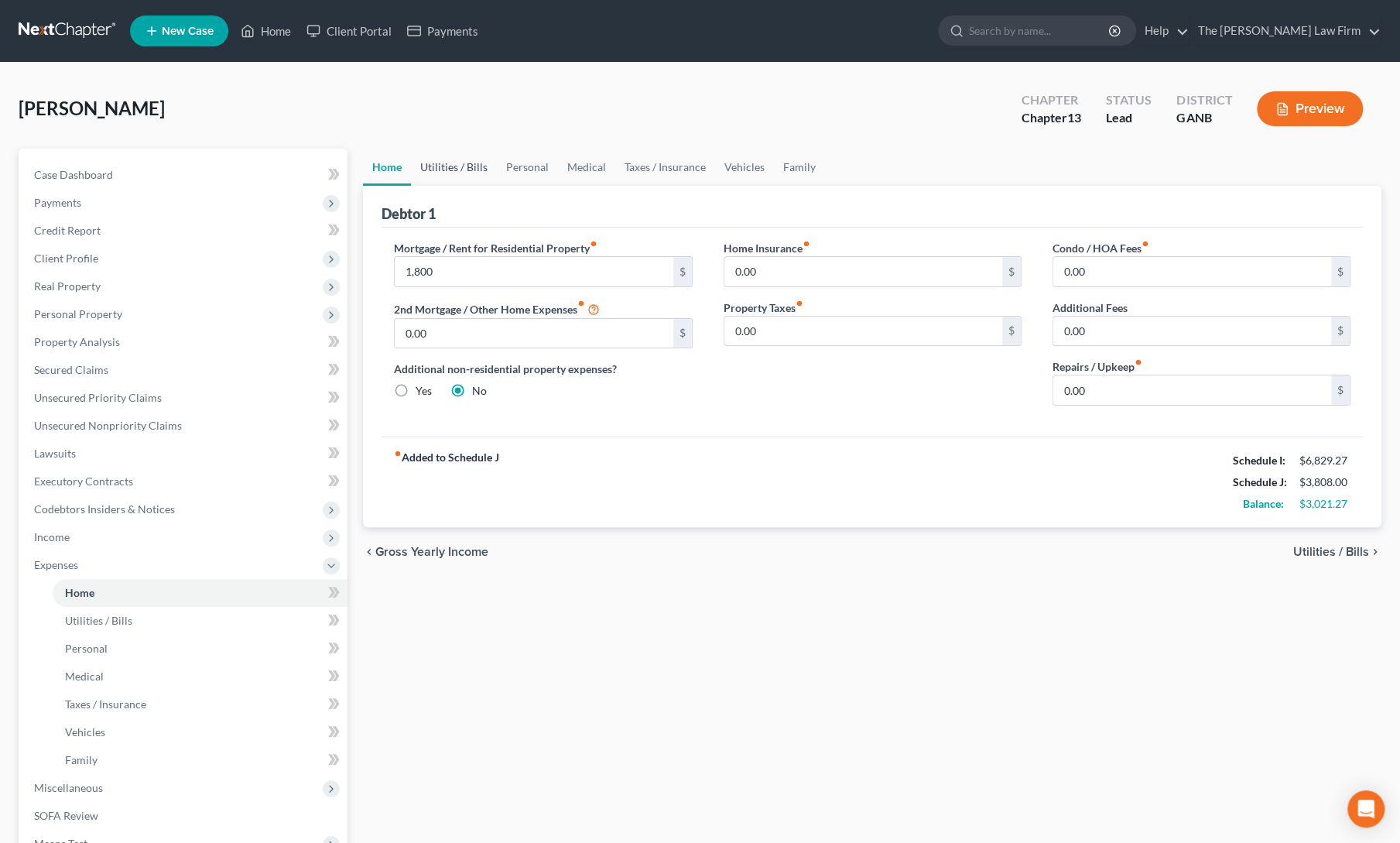
click at [461, 160] on link "Utilities / Bills" at bounding box center [454, 167] width 86 height 38
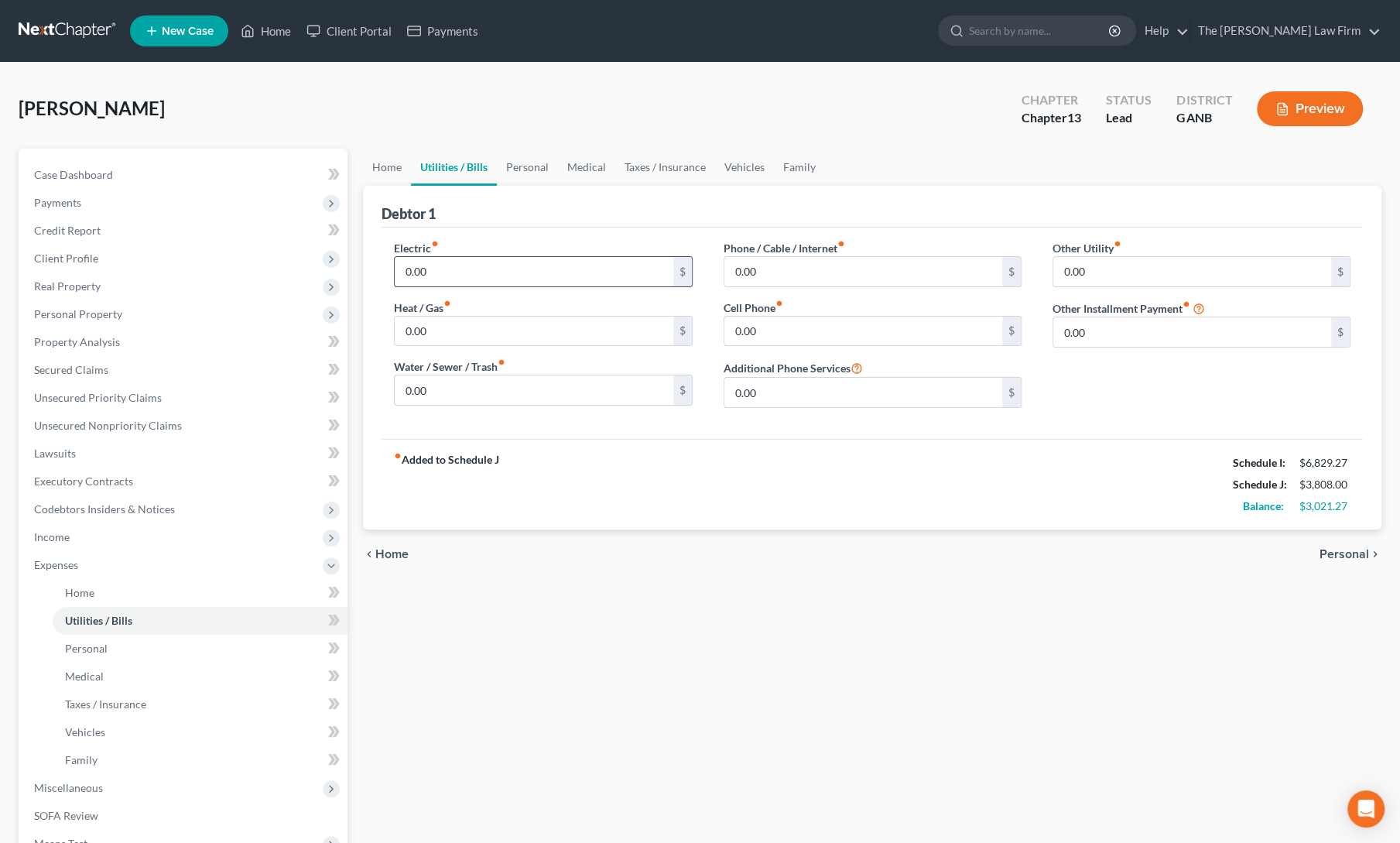
click at [472, 265] on input "0.00" at bounding box center [533, 271] width 278 height 30
type input "300"
type input "125"
type input "100"
click at [772, 273] on input "0.00" at bounding box center [863, 271] width 278 height 30
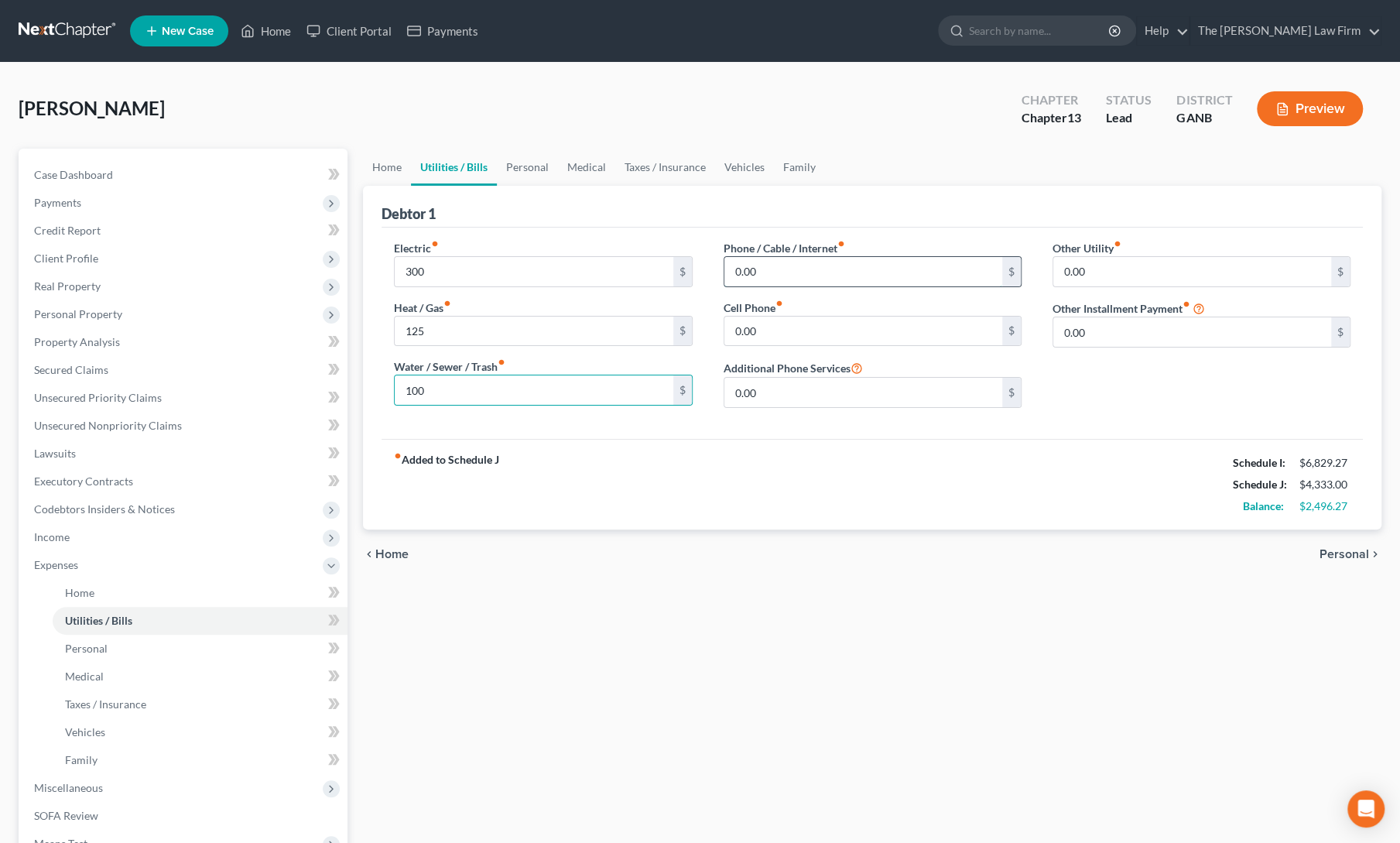
click at [772, 273] on input "0.00" at bounding box center [863, 271] width 278 height 30
type input "250"
click at [768, 458] on div "fiber_manual_record Added to Schedule J Schedule I: $6,829.27 Schedule J: $4,83…" at bounding box center [872, 484] width 981 height 91
click at [532, 154] on link "Personal" at bounding box center [527, 167] width 61 height 38
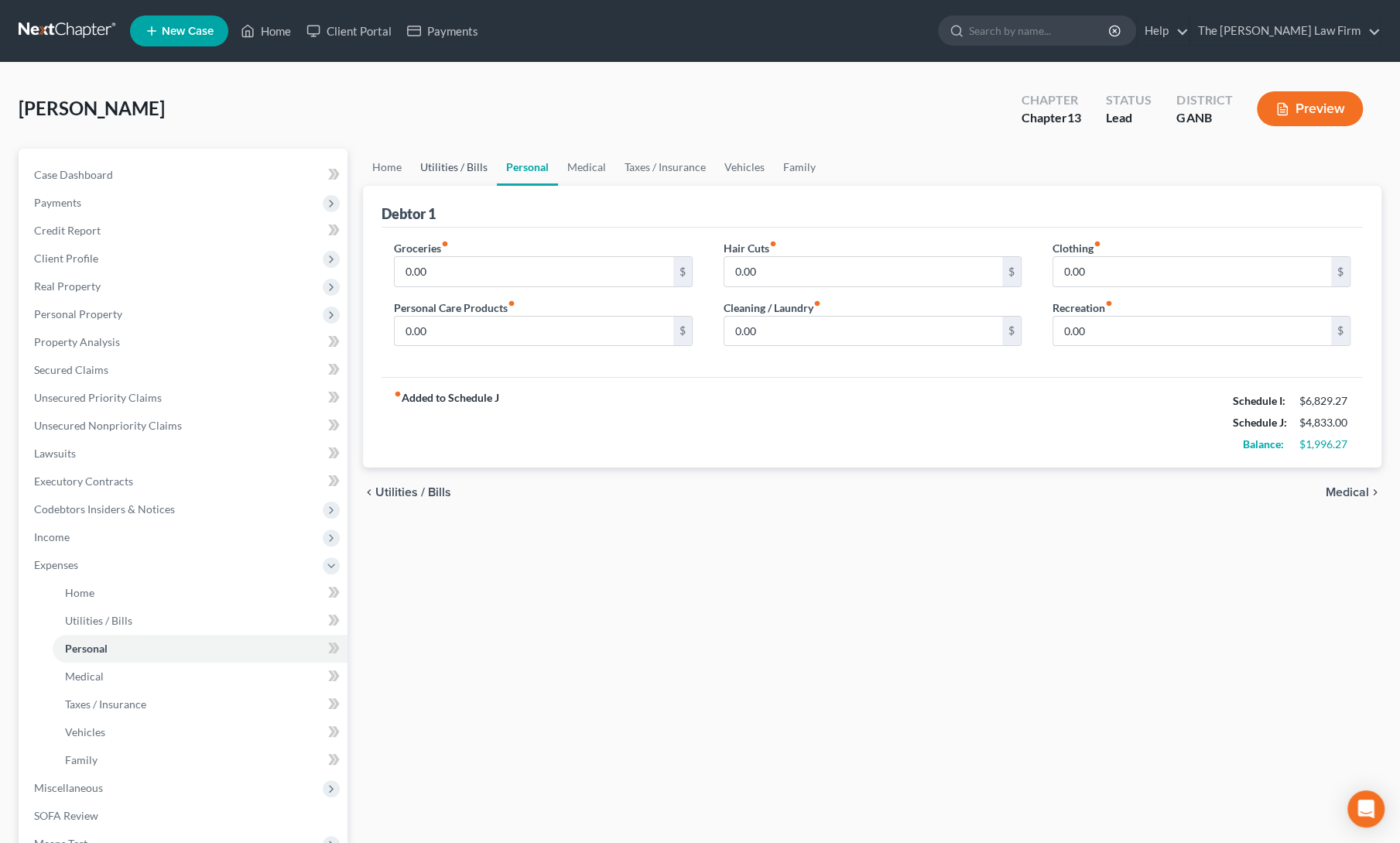
click at [443, 161] on link "Utilities / Bills" at bounding box center [454, 167] width 86 height 38
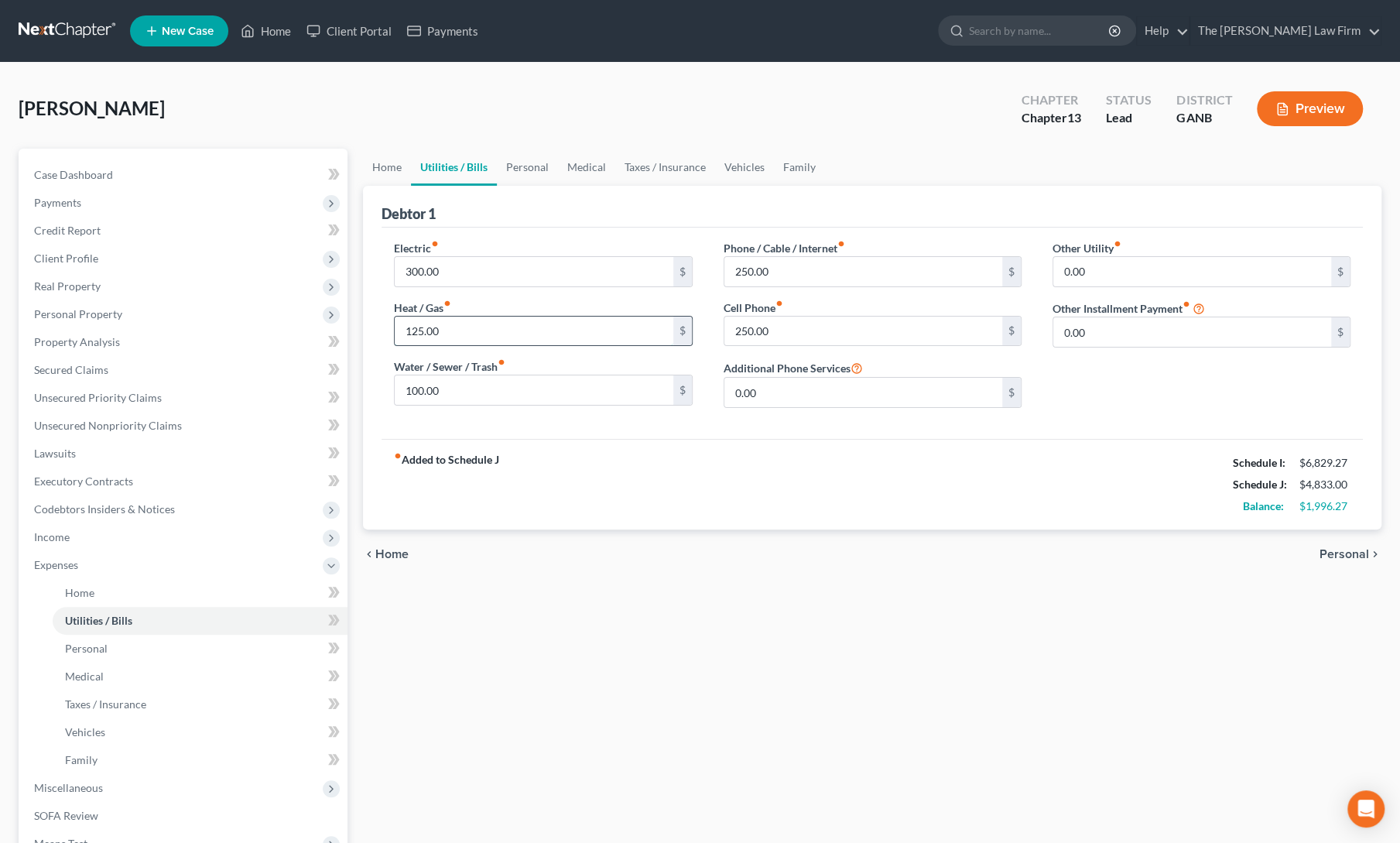
click at [452, 326] on input "125.00" at bounding box center [533, 332] width 278 height 30
type input "200"
click at [614, 461] on div "fiber_manual_record Added to Schedule J Schedule I: $6,829.27 Schedule J: $4,90…" at bounding box center [872, 484] width 981 height 91
click at [542, 161] on link "Personal" at bounding box center [527, 167] width 61 height 38
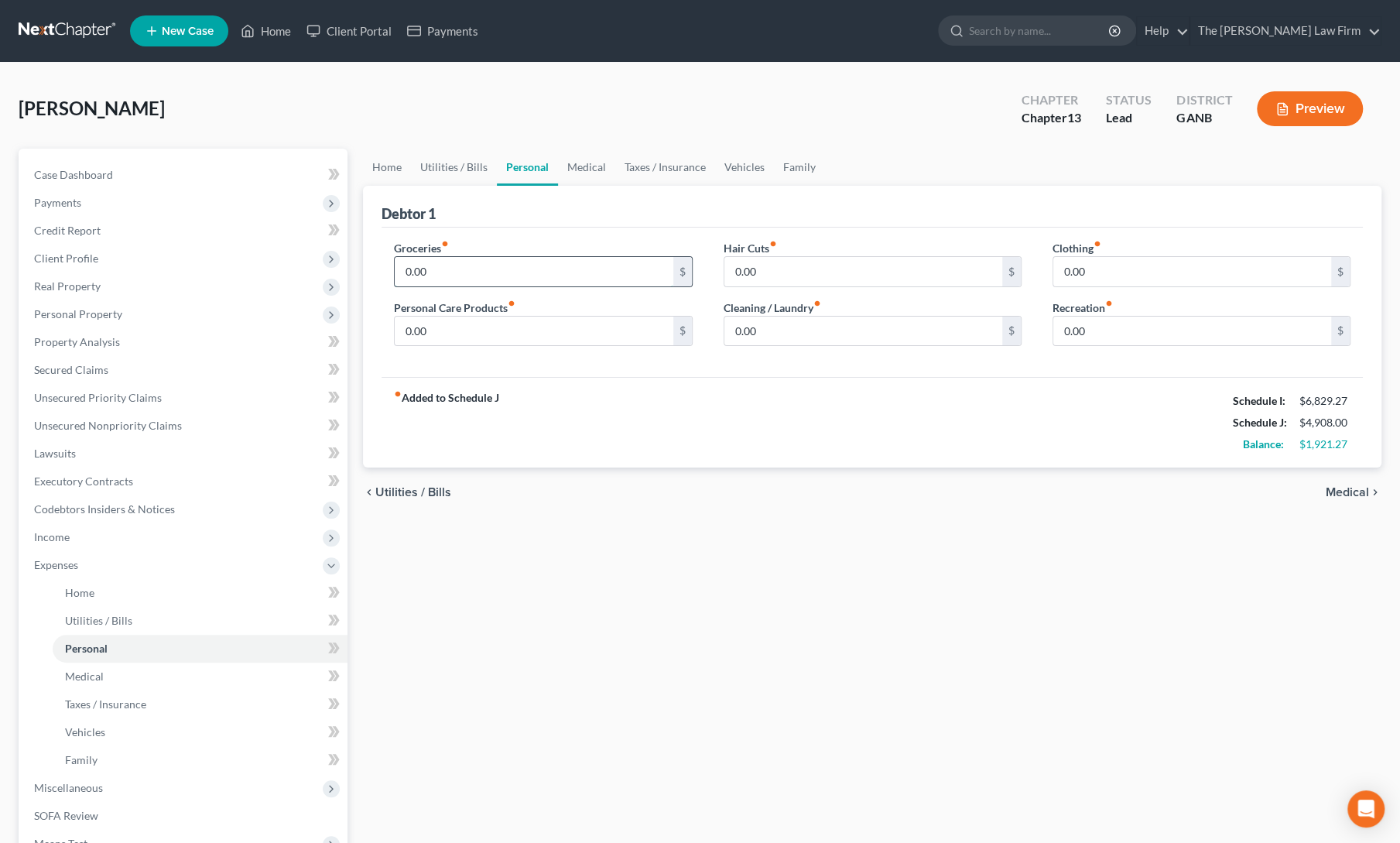
click at [490, 274] on input "0.00" at bounding box center [533, 271] width 278 height 30
type input "900"
type input "100"
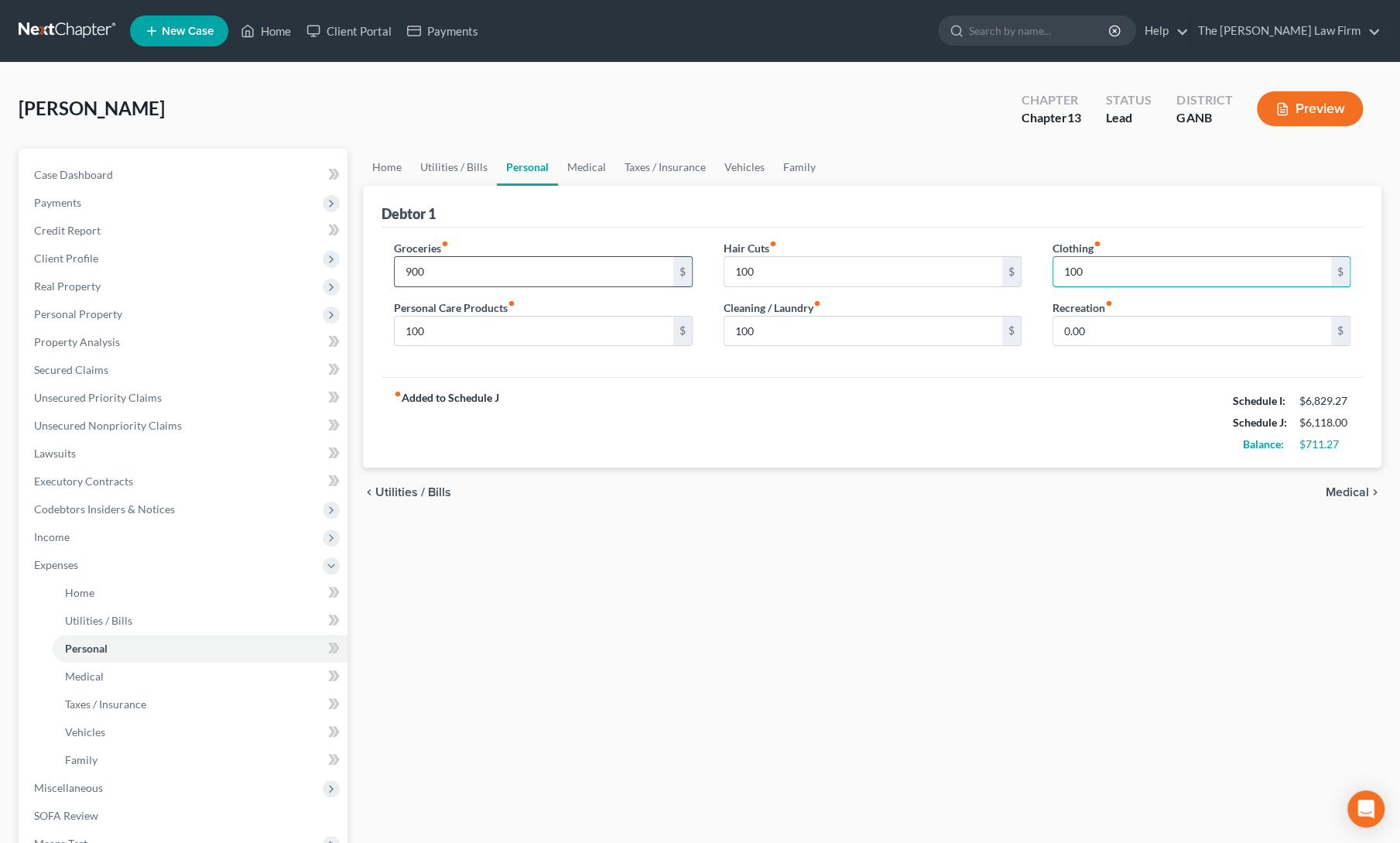
type input "100"
click at [525, 380] on div "fiber_manual_record Added to Schedule J Schedule I: $6,829.27 Schedule J: $6,20…" at bounding box center [872, 422] width 981 height 91
click at [448, 175] on link "Utilities / Bills" at bounding box center [454, 167] width 86 height 38
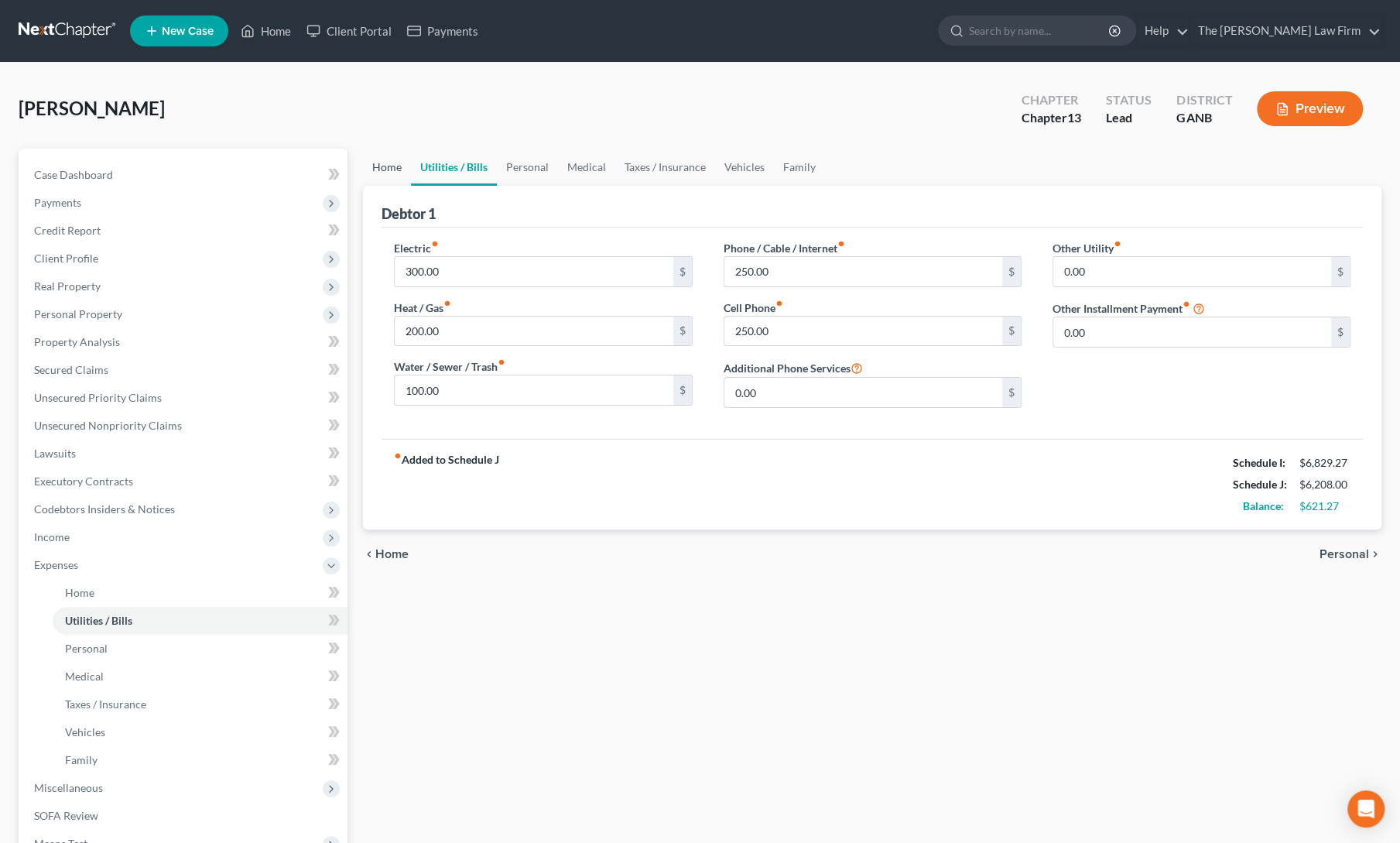
click at [364, 165] on link "Home" at bounding box center [387, 167] width 48 height 38
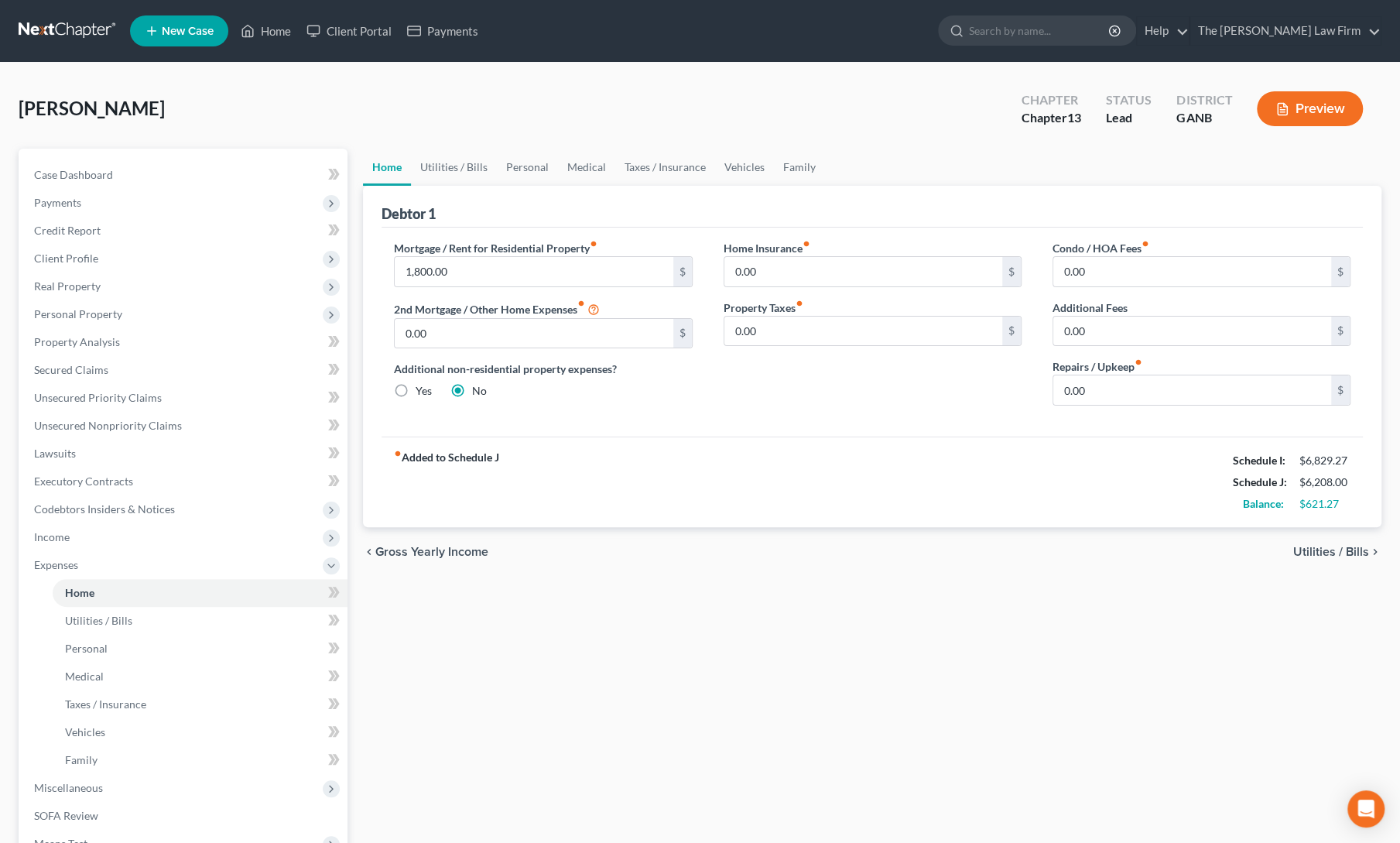
click at [626, 707] on div "Home Utilities / Bills Personal Medical Taxes / Insurance Vehicles Family Debto…" at bounding box center [872, 581] width 1034 height 866
click at [655, 610] on div "Home Utilities / Bills Personal Medical Taxes / Insurance Vehicles Family Debto…" at bounding box center [872, 581] width 1034 height 866
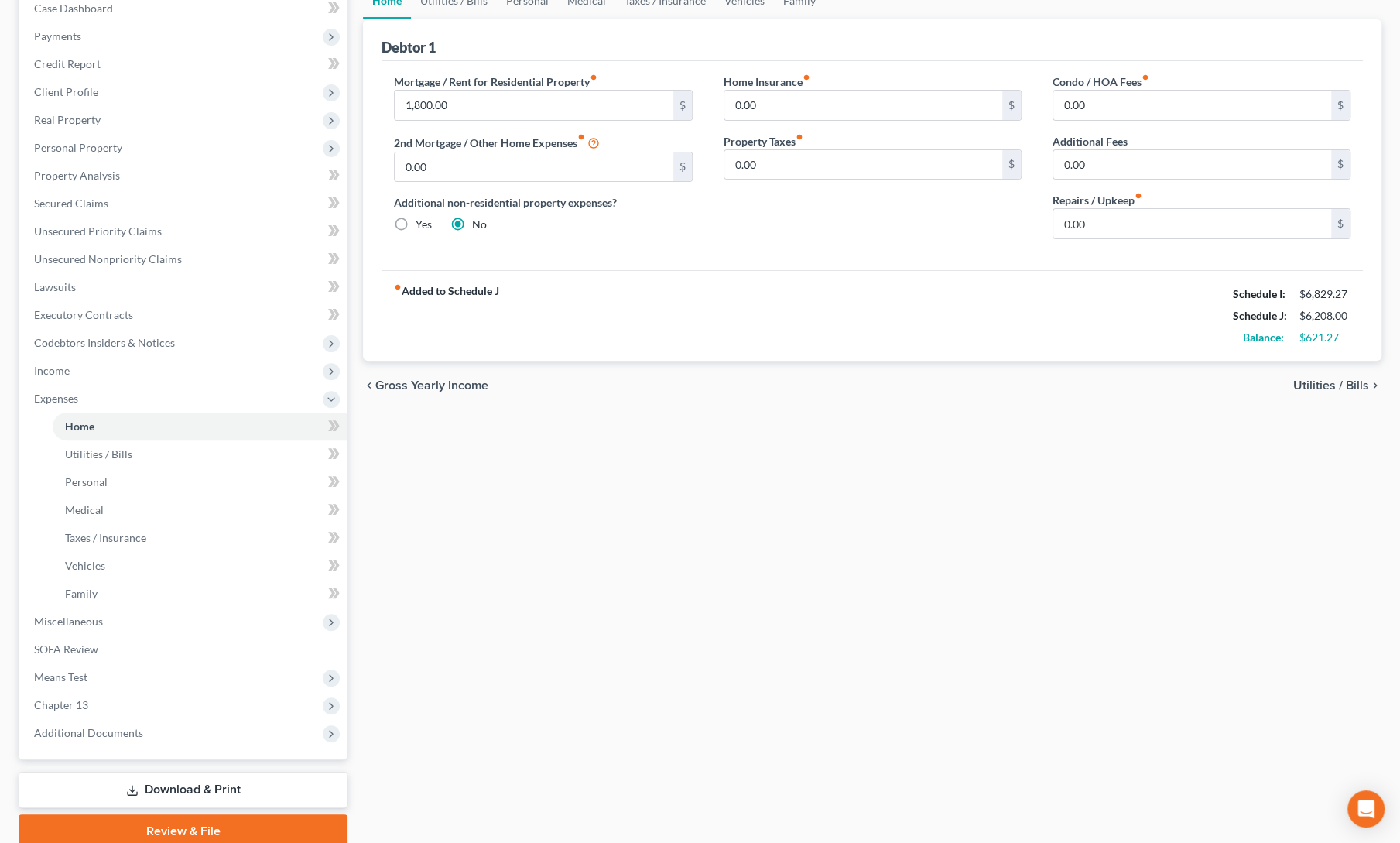
scroll to position [166, 0]
click at [682, 621] on div "Home Utilities / Bills Personal Medical Taxes / Insurance Vehicles Family Debto…" at bounding box center [872, 415] width 1034 height 866
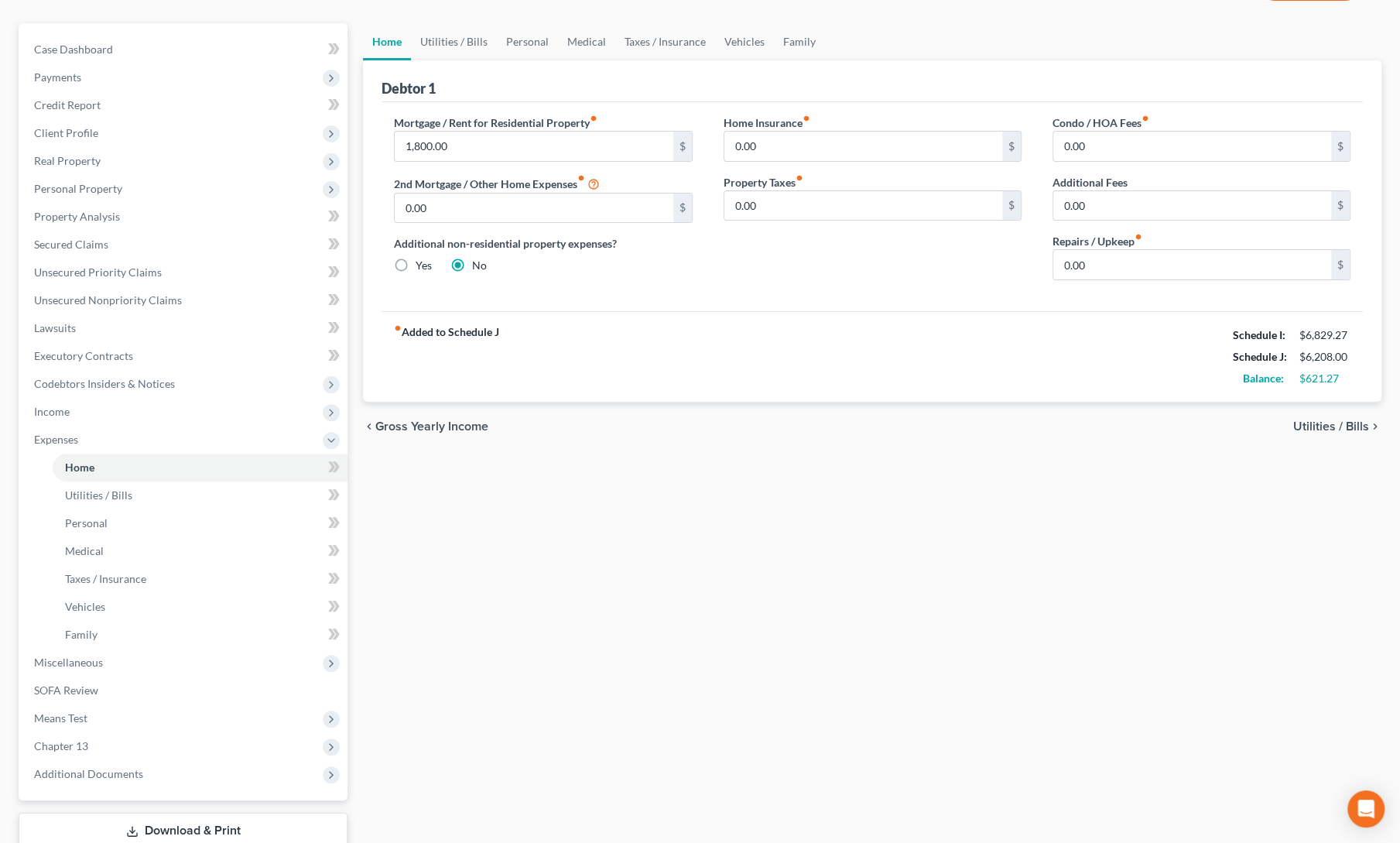
scroll to position [124, 0]
click at [772, 335] on div "fiber_manual_record Added to Schedule J Schedule I: $6,829.27 Schedule J: $6,20…" at bounding box center [872, 358] width 981 height 91
click at [695, 344] on div "fiber_manual_record Added to Schedule J Schedule I: $6,829.27 Schedule J: $6,20…" at bounding box center [872, 358] width 981 height 91
click at [740, 559] on div "Home Utilities / Bills Personal Medical Taxes / Insurance Vehicles Family Debto…" at bounding box center [872, 457] width 1034 height 866
click at [60, 110] on span "Credit Report" at bounding box center [67, 106] width 66 height 13
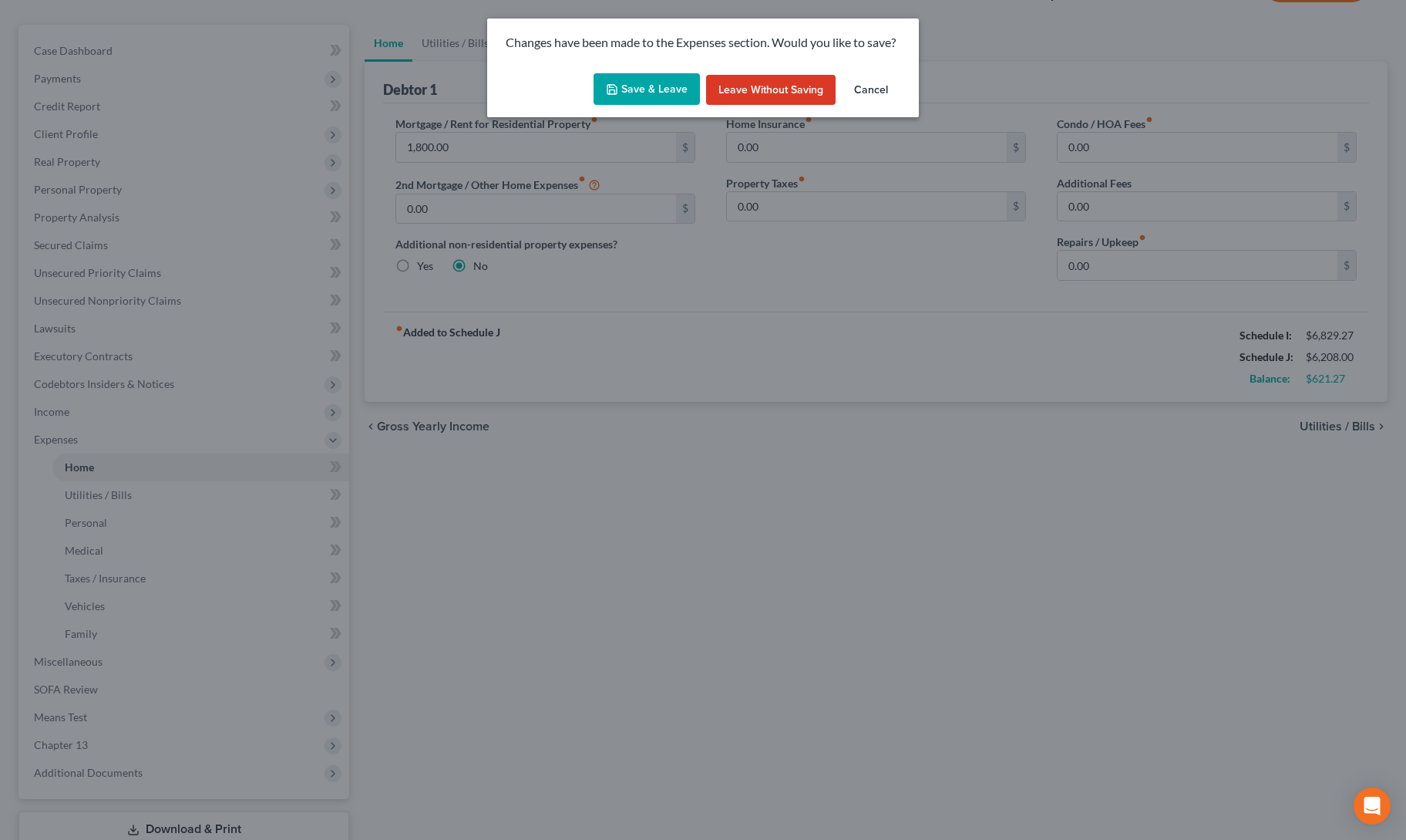
click at [664, 97] on button "Save & Leave" at bounding box center [647, 89] width 106 height 32
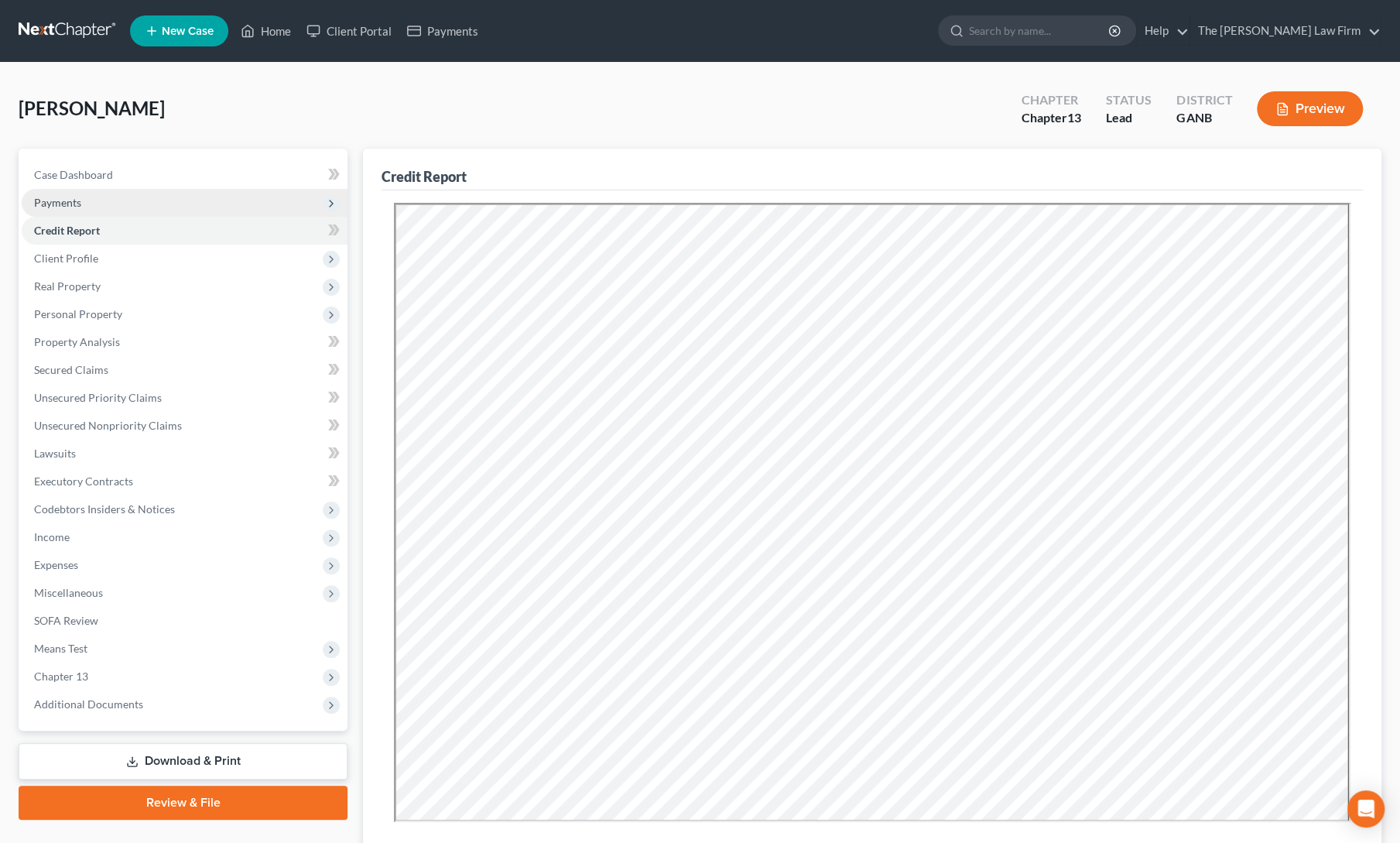
click at [78, 205] on span "Payments" at bounding box center [58, 202] width 47 height 13
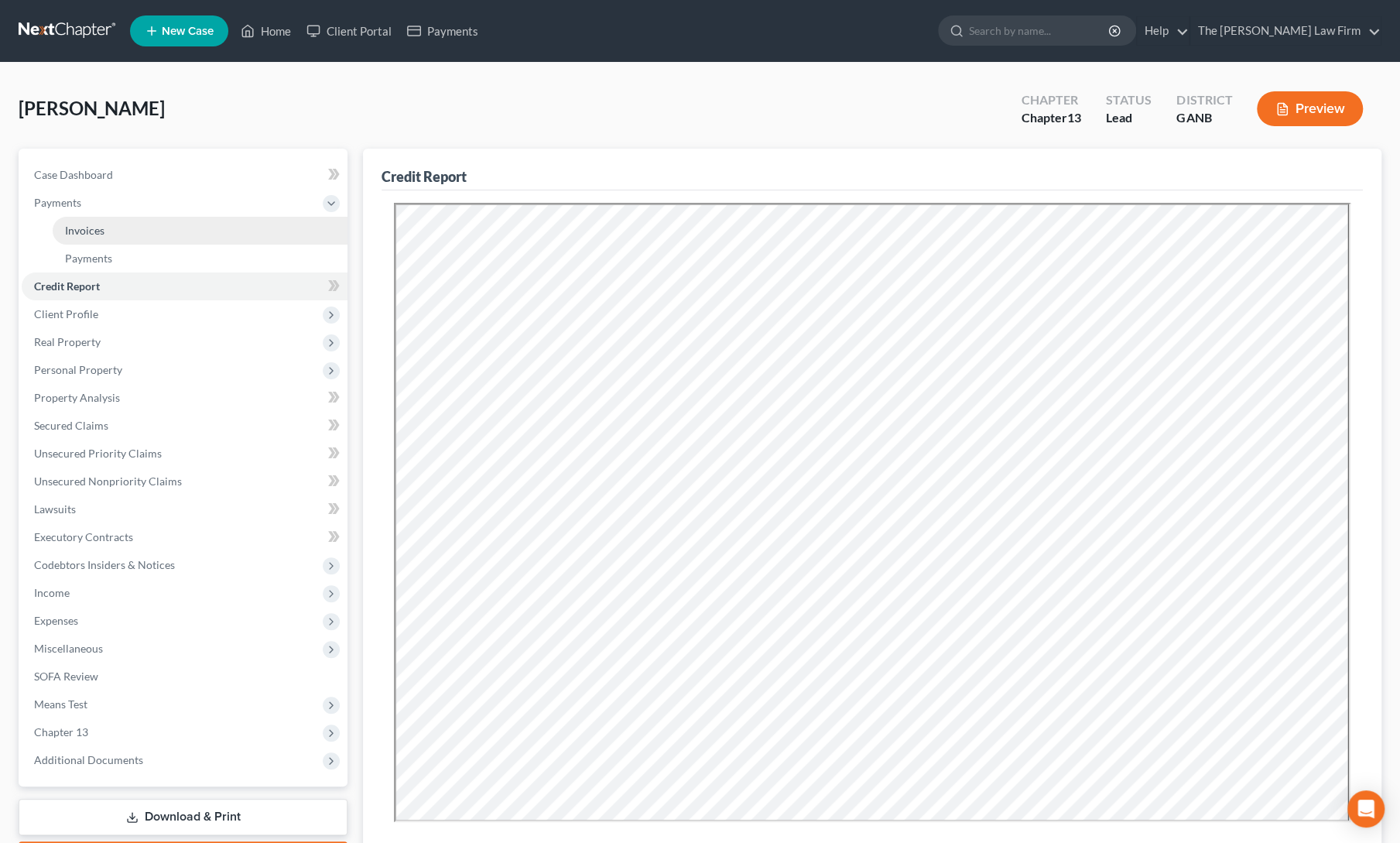
click at [92, 223] on span "Invoices" at bounding box center [84, 230] width 39 height 13
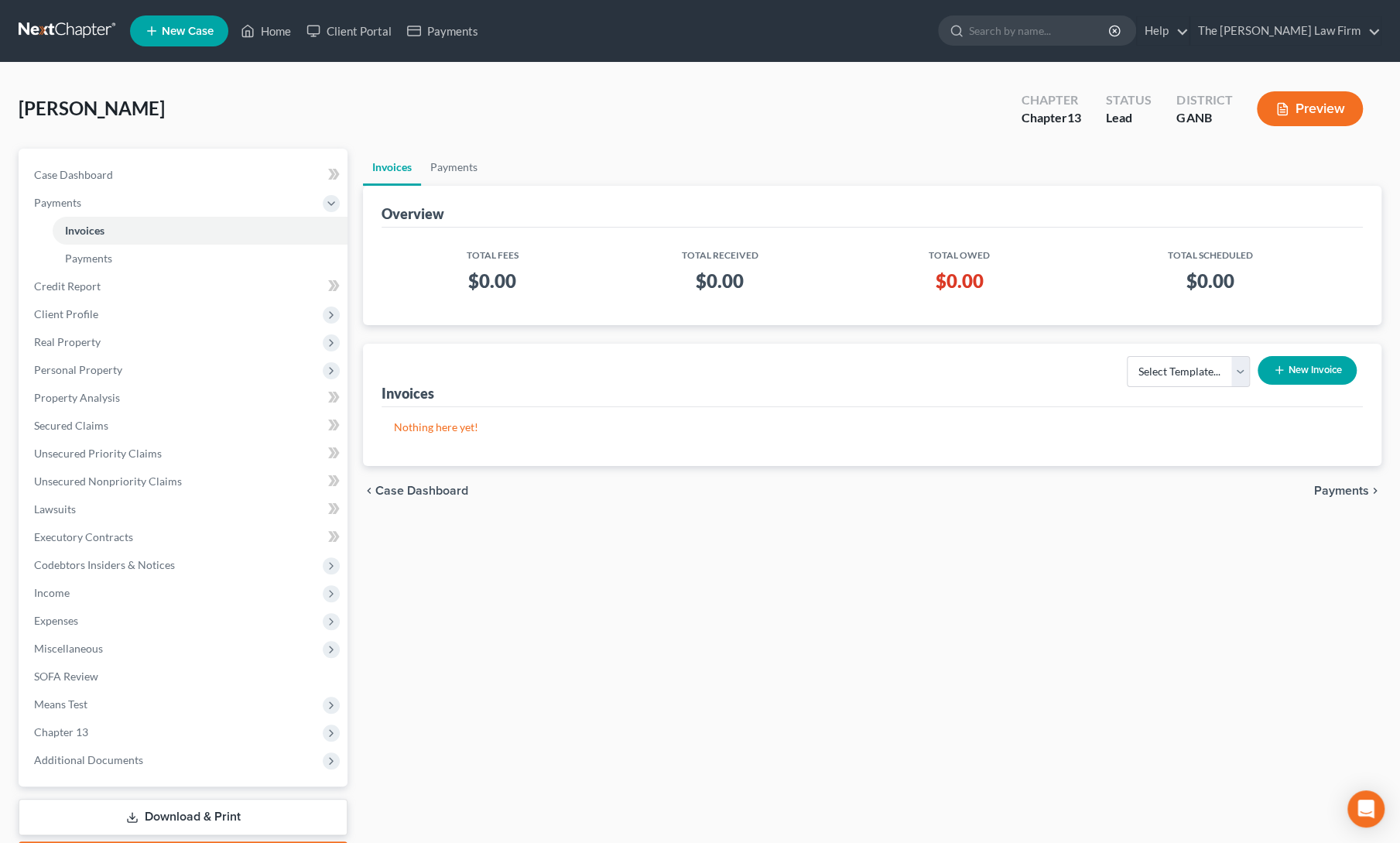
click at [1337, 374] on button "New Invoice" at bounding box center [1307, 370] width 99 height 29
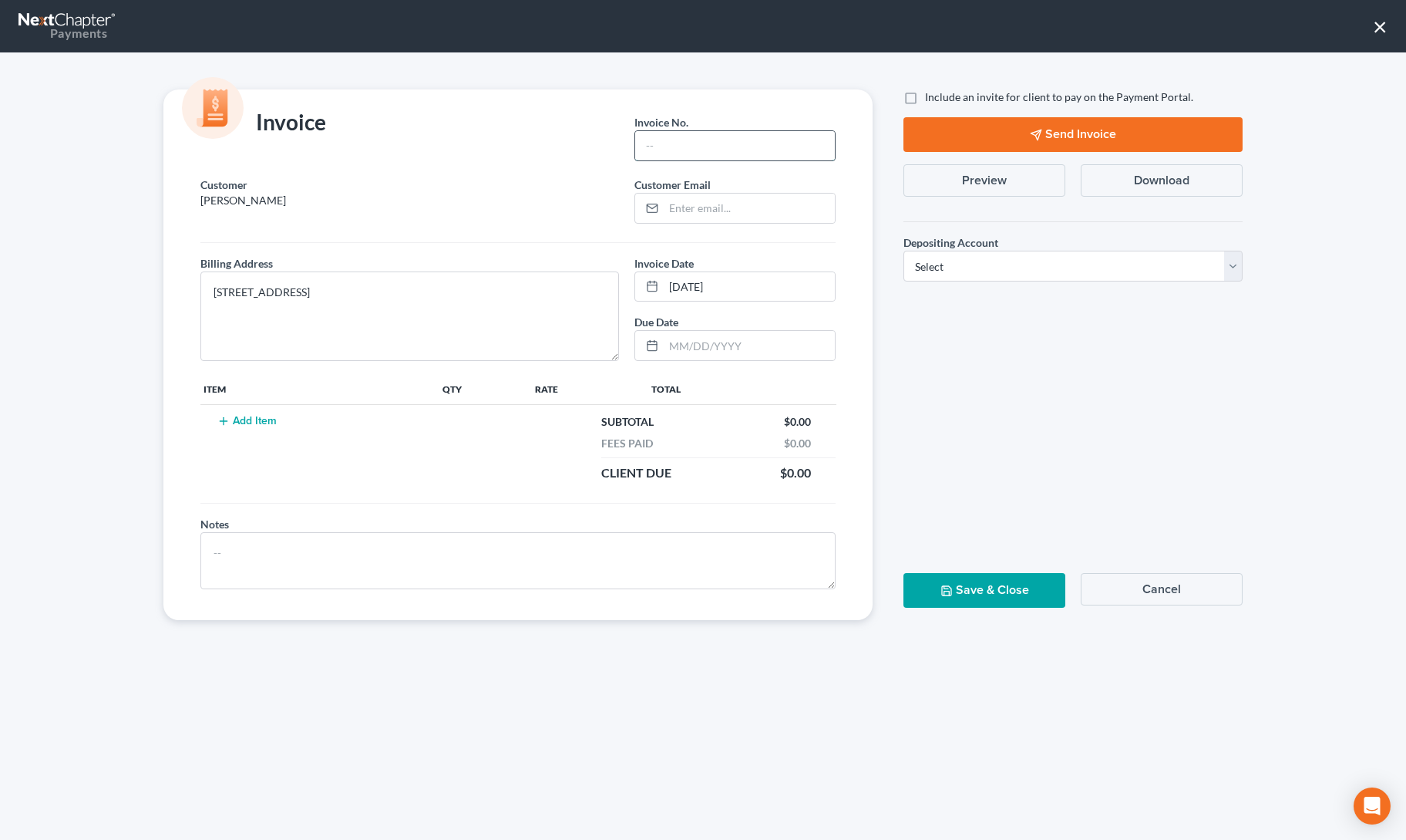
click at [702, 146] on input "text" at bounding box center [736, 146] width 200 height 30
type input "1"
click at [694, 206] on input "email" at bounding box center [749, 209] width 171 height 30
paste input "ravenharris@hotmail.com"
type input "ravenharris@hotmail.com"
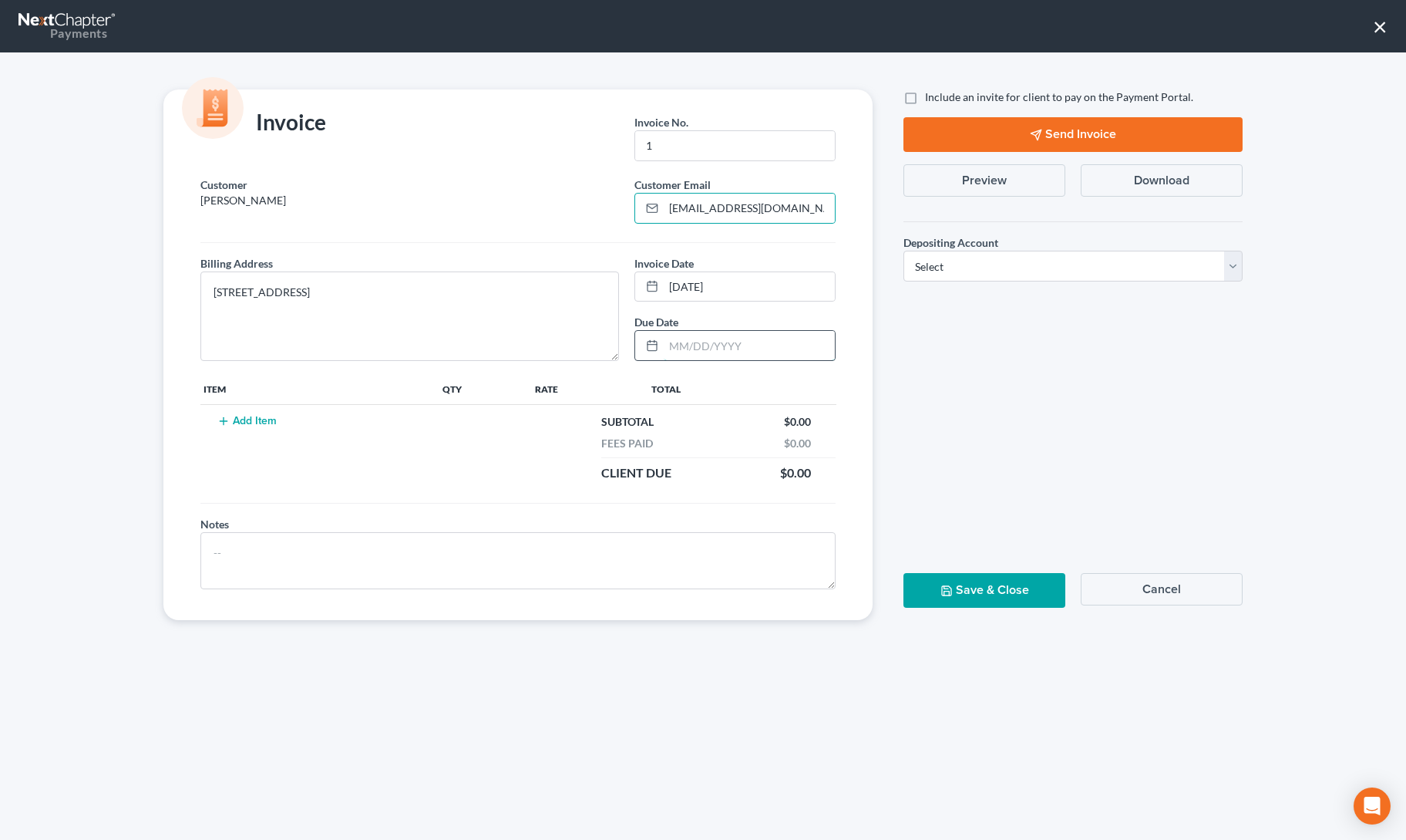
click at [706, 342] on input "text" at bounding box center [749, 345] width 171 height 30
type input "9/18/2025"
click at [246, 418] on button "Add Item" at bounding box center [247, 421] width 68 height 12
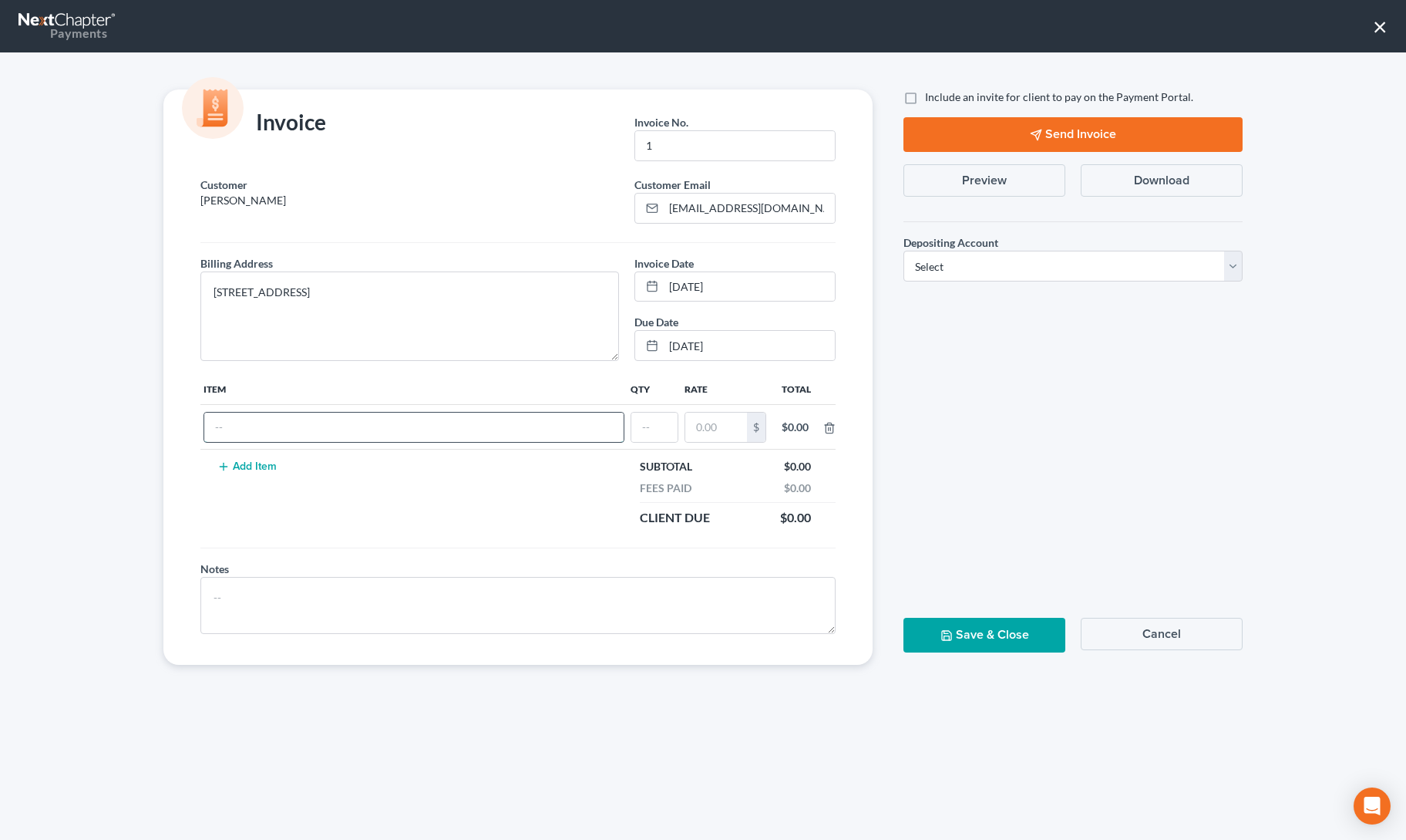
click at [246, 420] on input "text" at bounding box center [414, 427] width 419 height 30
type input "13 down payment"
type input "1"
type input "500"
click at [953, 263] on select "Select Operation Trust" at bounding box center [1073, 265] width 339 height 30
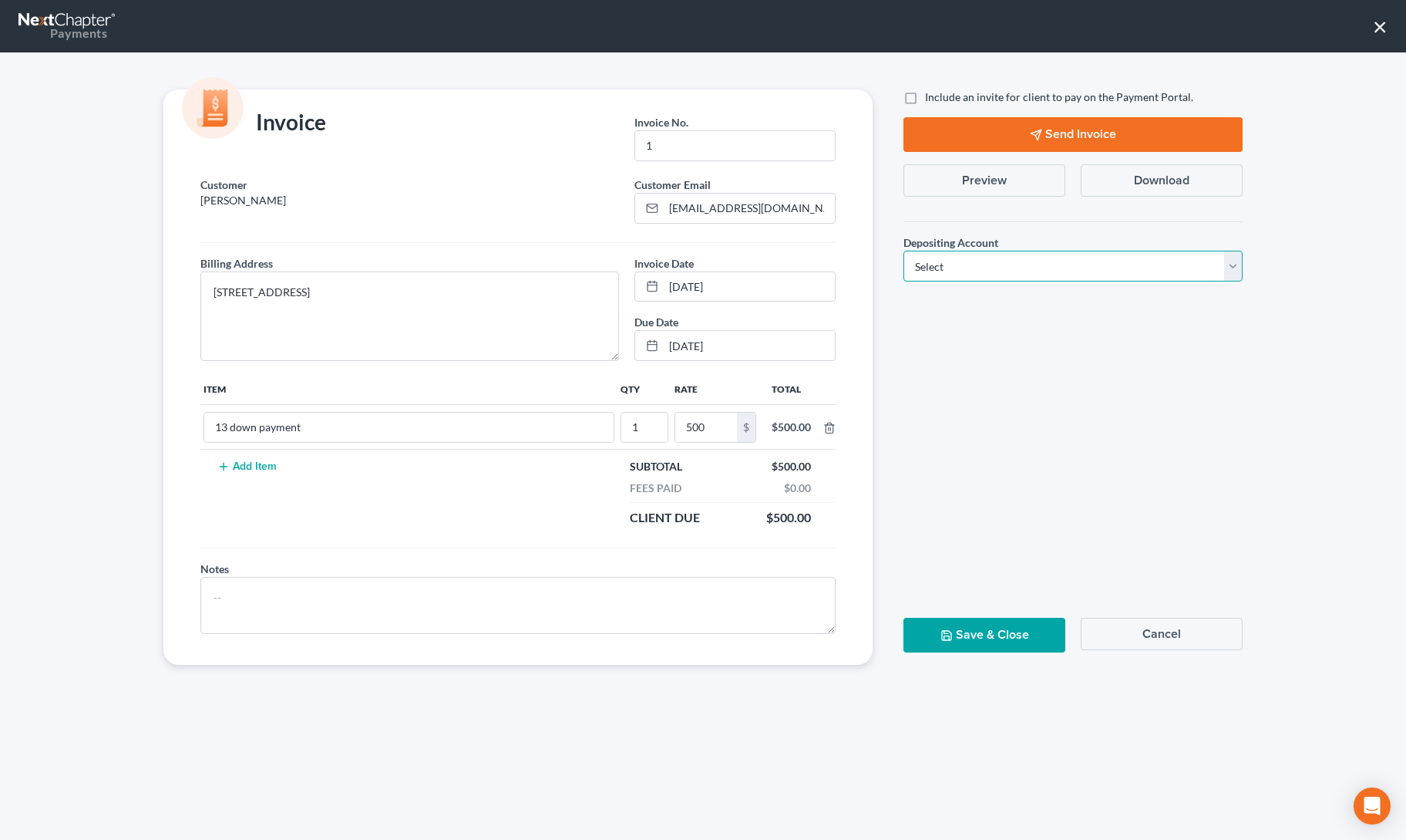
select select "0"
click at [903, 250] on select "Select Operation Trust" at bounding box center [1073, 265] width 339 height 30
click at [925, 97] on label "Include an invite for client to pay on the Payment Portal." at bounding box center [1059, 97] width 269 height 16
click at [931, 97] on input "Include an invite for client to pay on the Payment Portal." at bounding box center [936, 95] width 10 height 10
checkbox input "true"
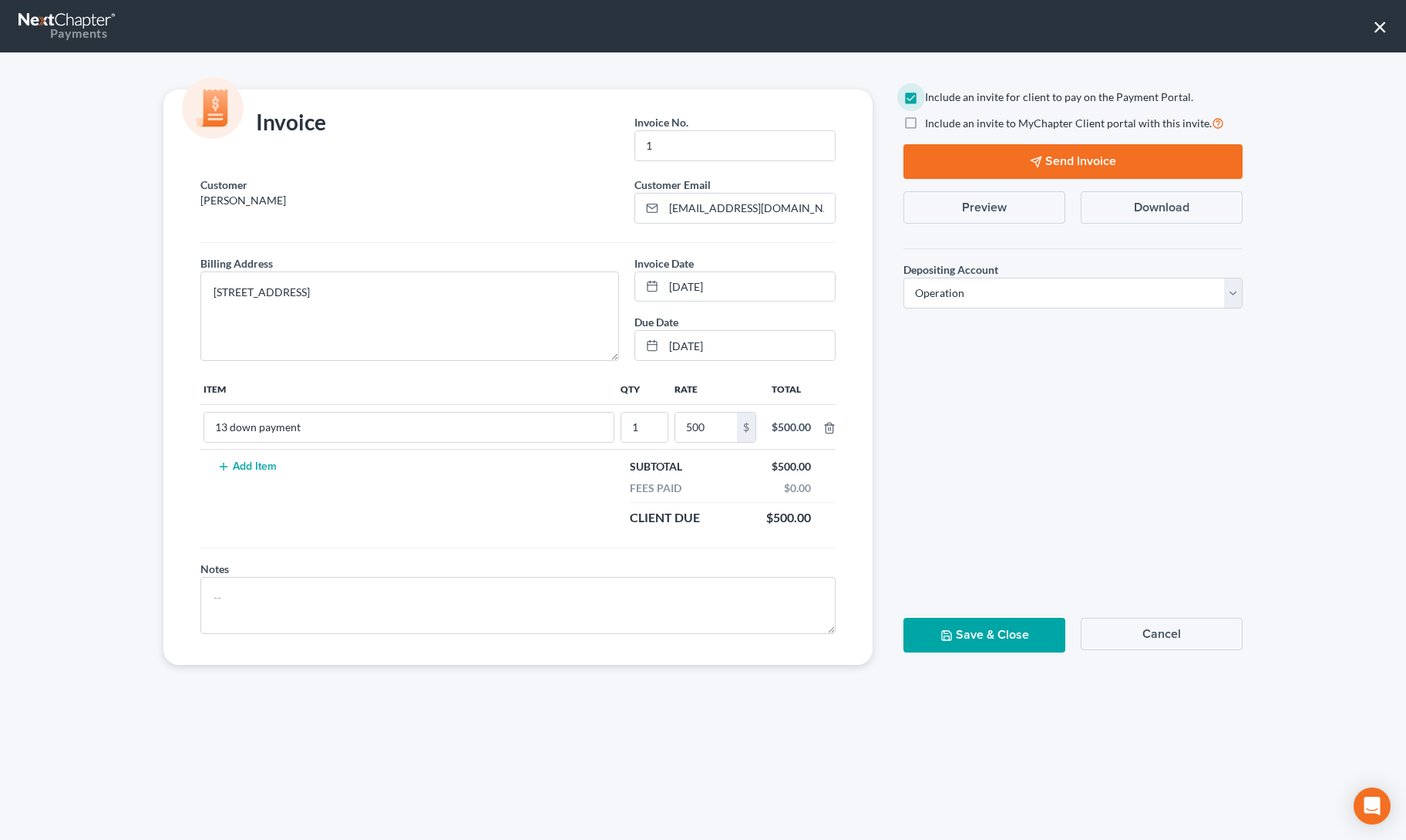
click at [945, 163] on button "Send Invoice" at bounding box center [1073, 162] width 339 height 35
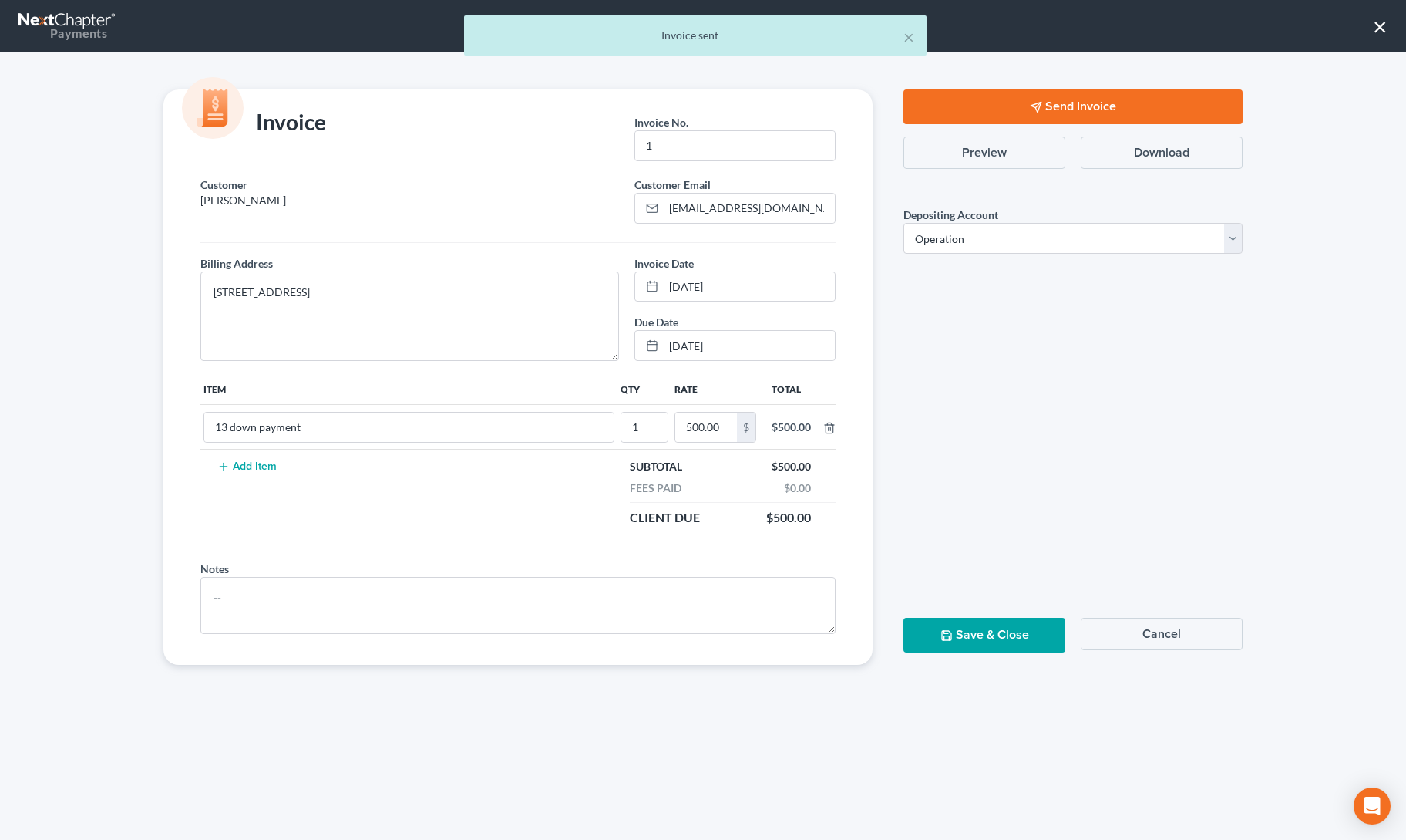
click at [973, 638] on button "Save & Close" at bounding box center [984, 635] width 162 height 35
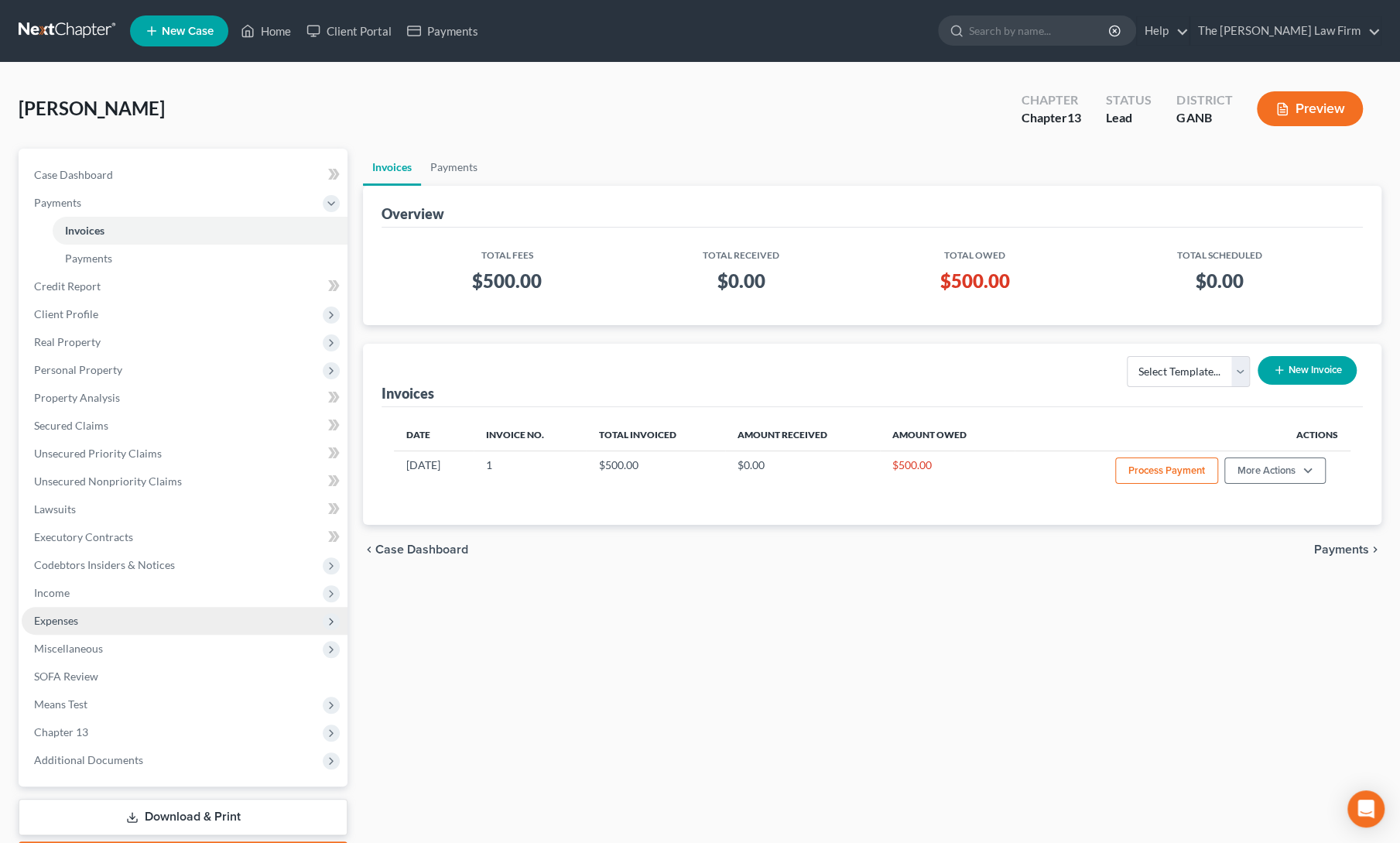
click at [69, 624] on span "Expenses" at bounding box center [56, 620] width 45 height 13
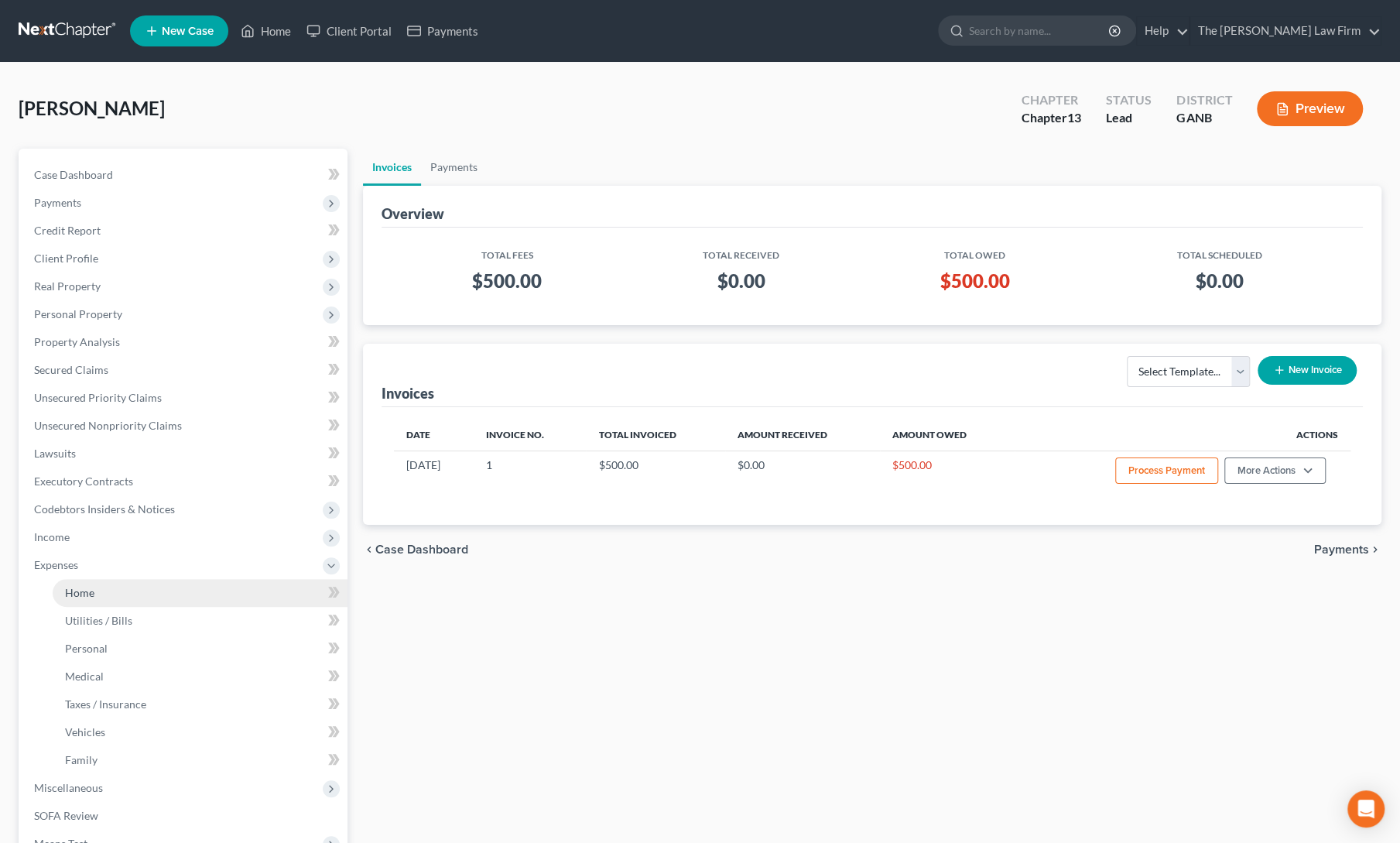
click at [79, 593] on span "Home" at bounding box center [79, 592] width 30 height 13
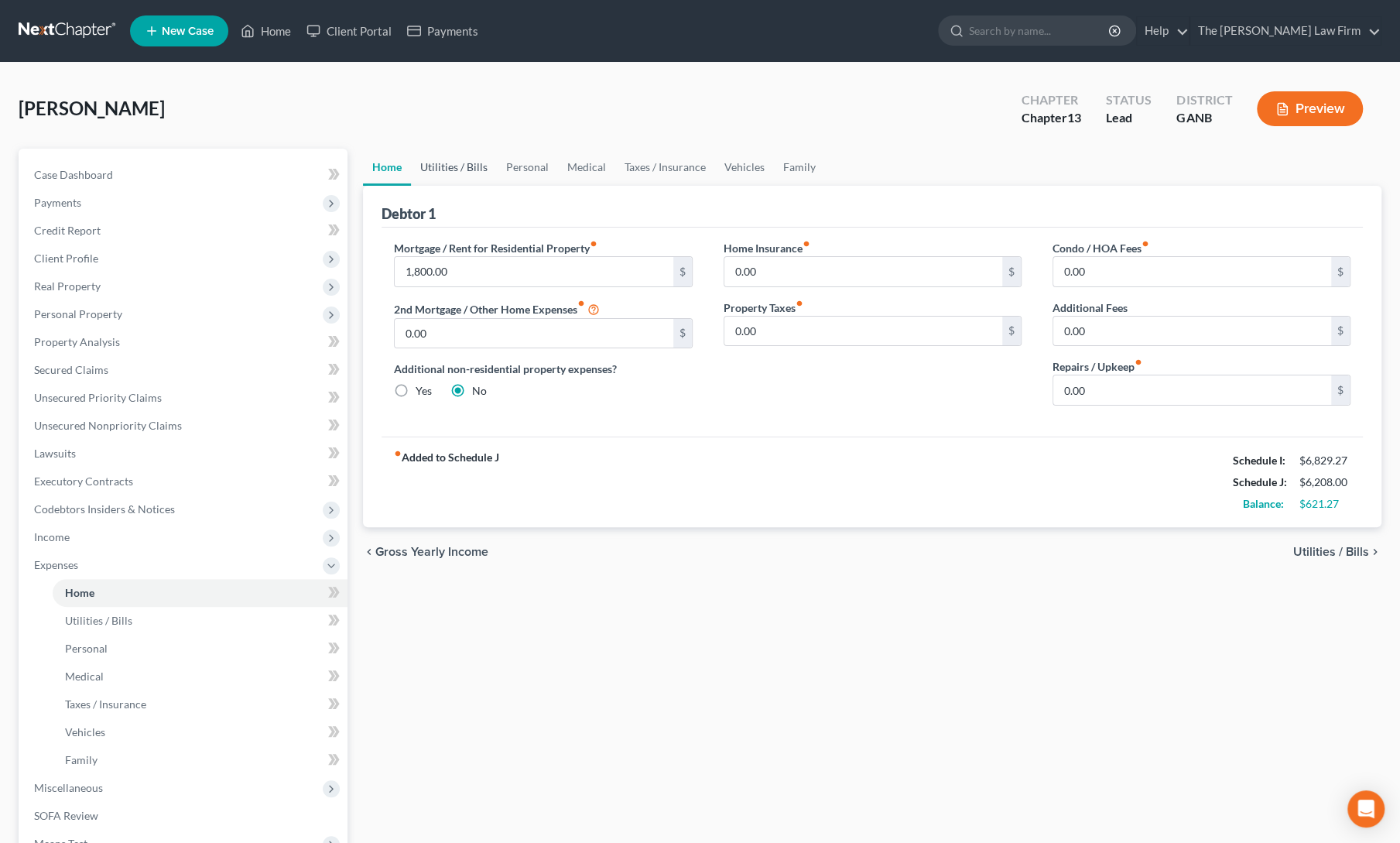
click at [455, 169] on link "Utilities / Bills" at bounding box center [454, 167] width 86 height 38
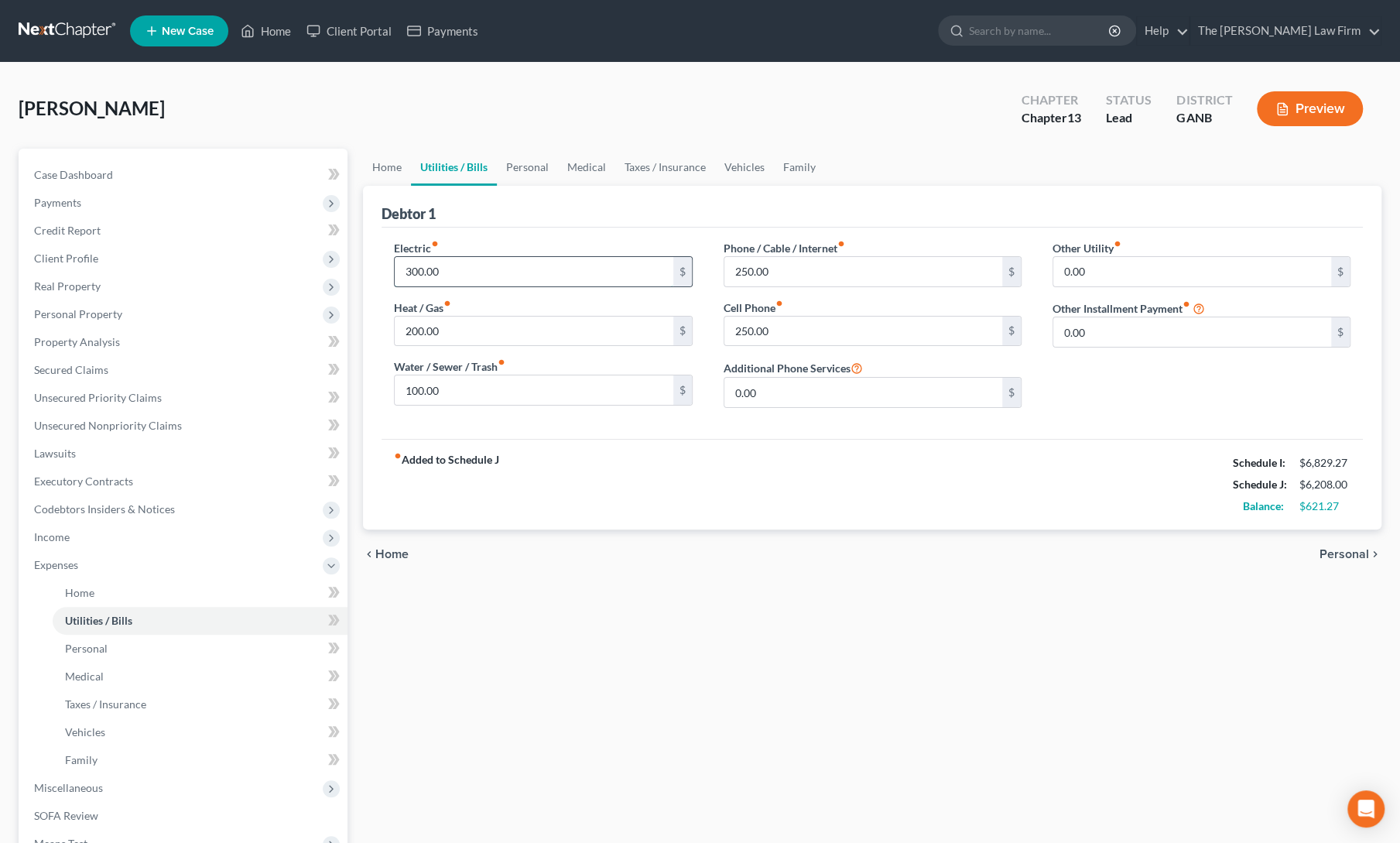
click at [457, 261] on input "300.00" at bounding box center [533, 271] width 278 height 30
type input "175"
type input "90"
type input "185"
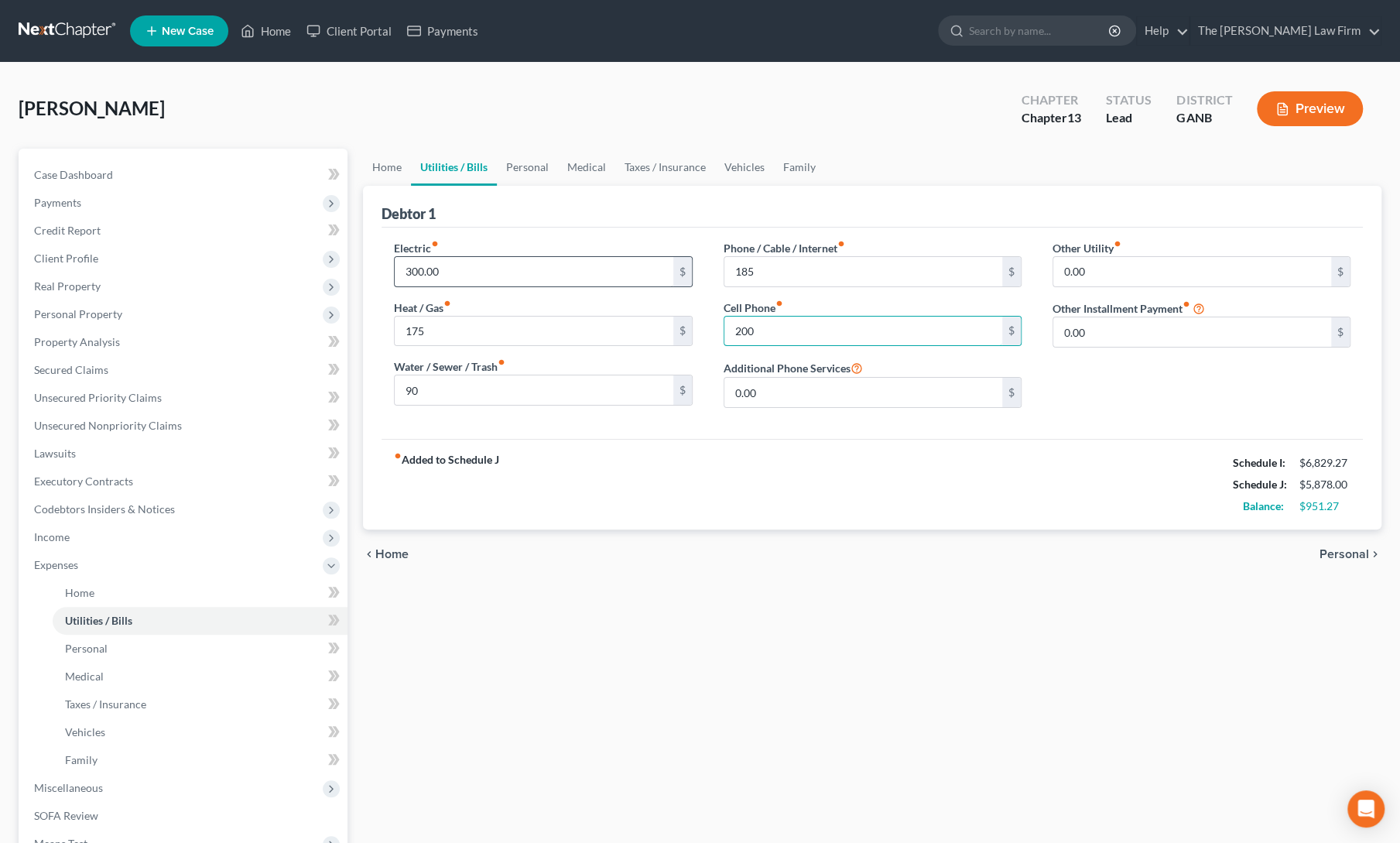
type input "200"
click at [527, 182] on link "Personal" at bounding box center [527, 167] width 61 height 38
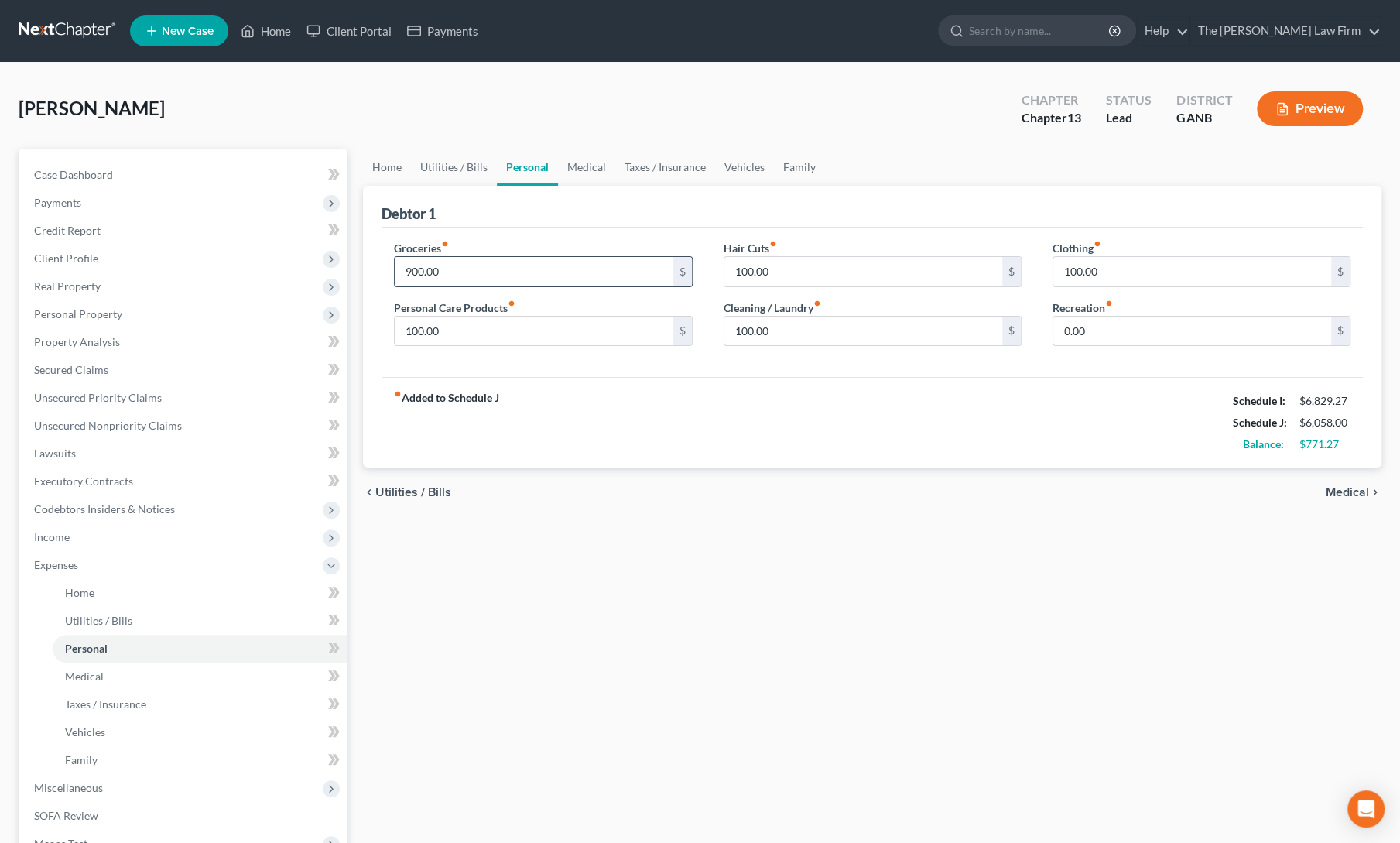
click at [463, 263] on input "900.00" at bounding box center [533, 271] width 278 height 30
type input "850"
type input "50"
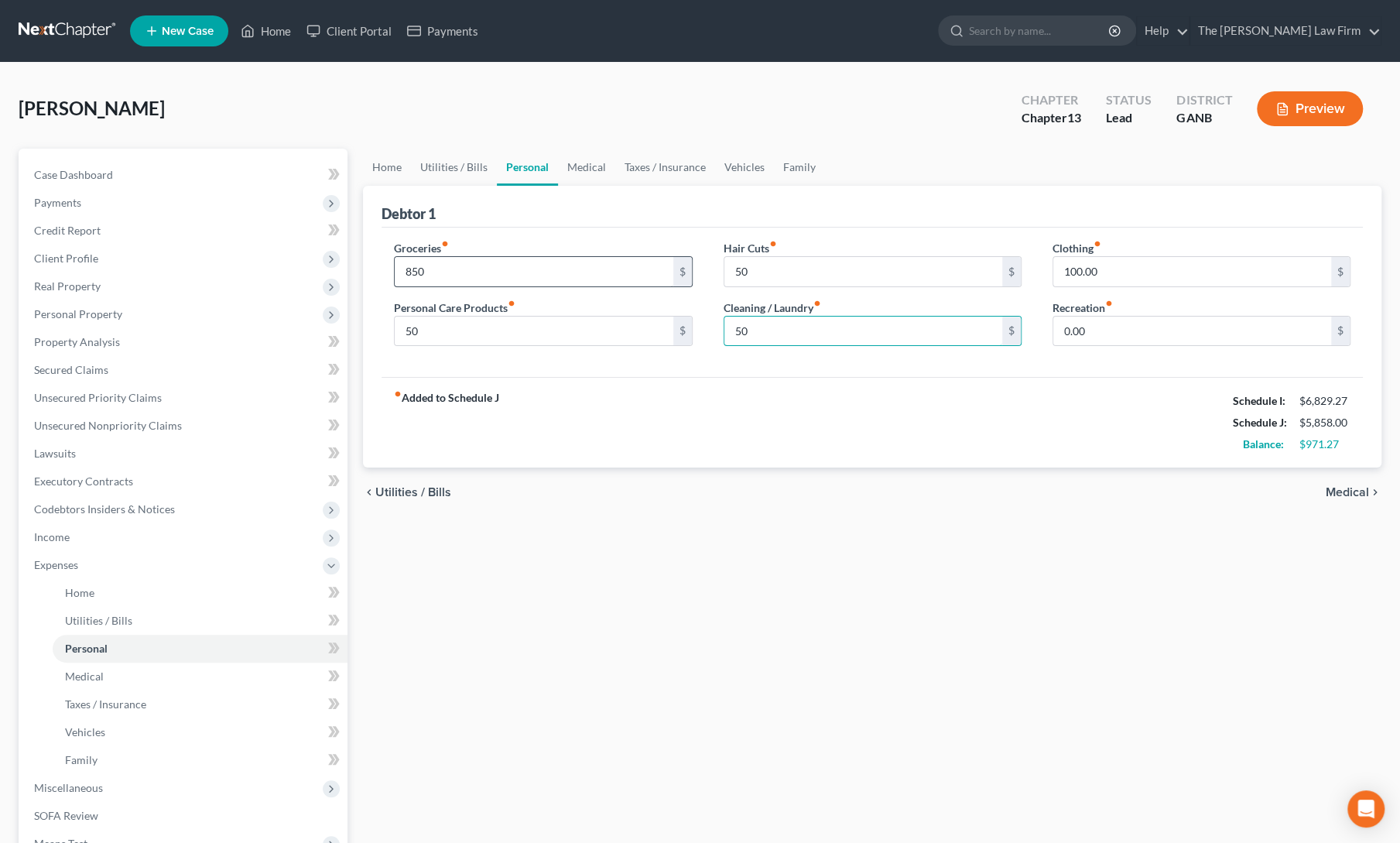
type input "50"
click at [580, 173] on link "Medical" at bounding box center [587, 167] width 58 height 38
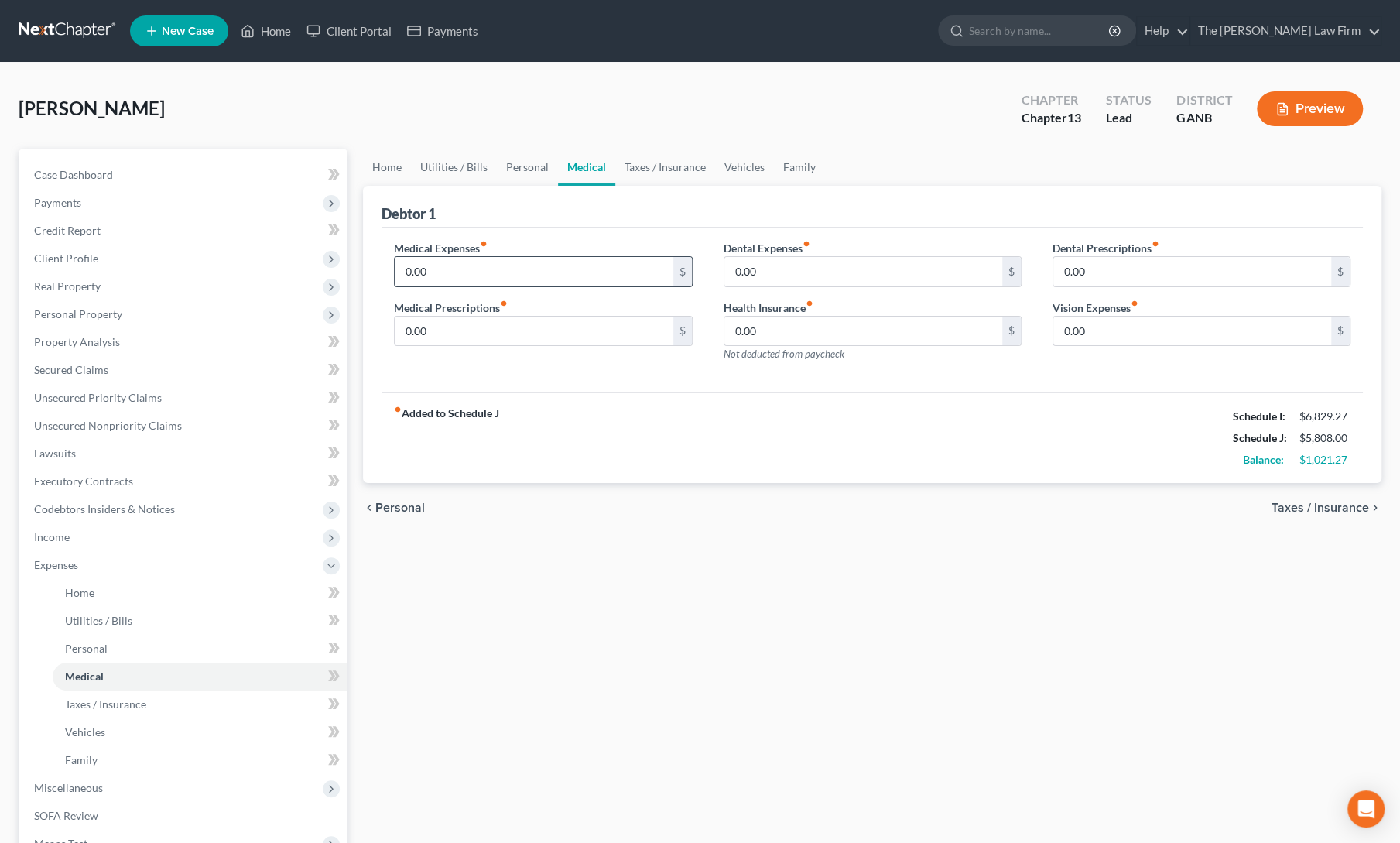
click at [475, 270] on input "0.00" at bounding box center [533, 271] width 278 height 30
type input "75"
drag, startPoint x: 661, startPoint y: 165, endPoint x: 709, endPoint y: 168, distance: 48.1
click at [661, 165] on link "Taxes / Insurance" at bounding box center [665, 167] width 100 height 38
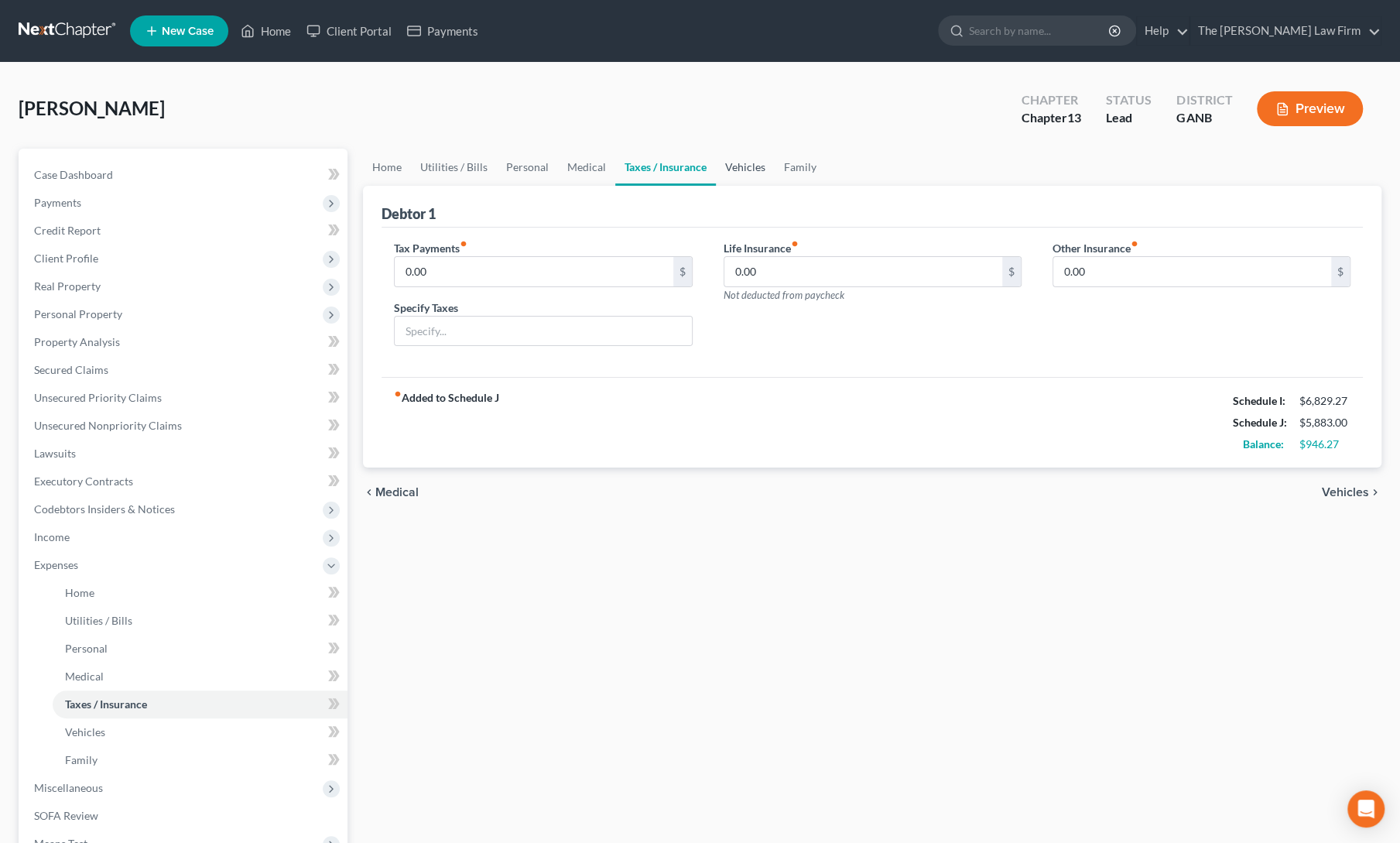
click at [731, 168] on link "Vehicles" at bounding box center [745, 167] width 58 height 38
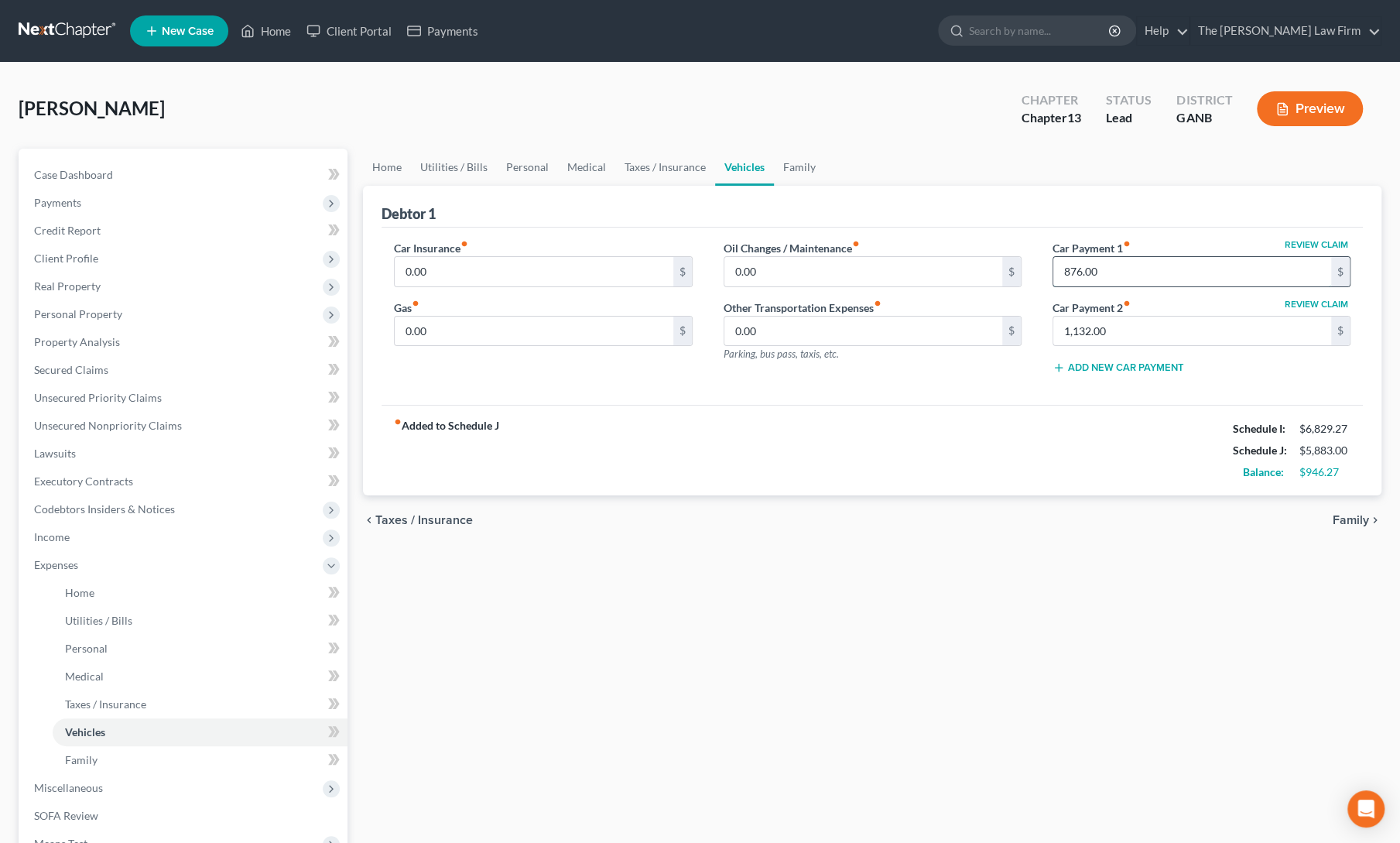
click at [1070, 269] on input "876.00" at bounding box center [1192, 271] width 278 height 30
click at [1088, 336] on input "1,132.00" at bounding box center [1192, 332] width 278 height 30
click at [964, 557] on div "Home Utilities / Bills Personal Medical Taxes / Insurance Vehicles Family Debto…" at bounding box center [872, 581] width 1034 height 866
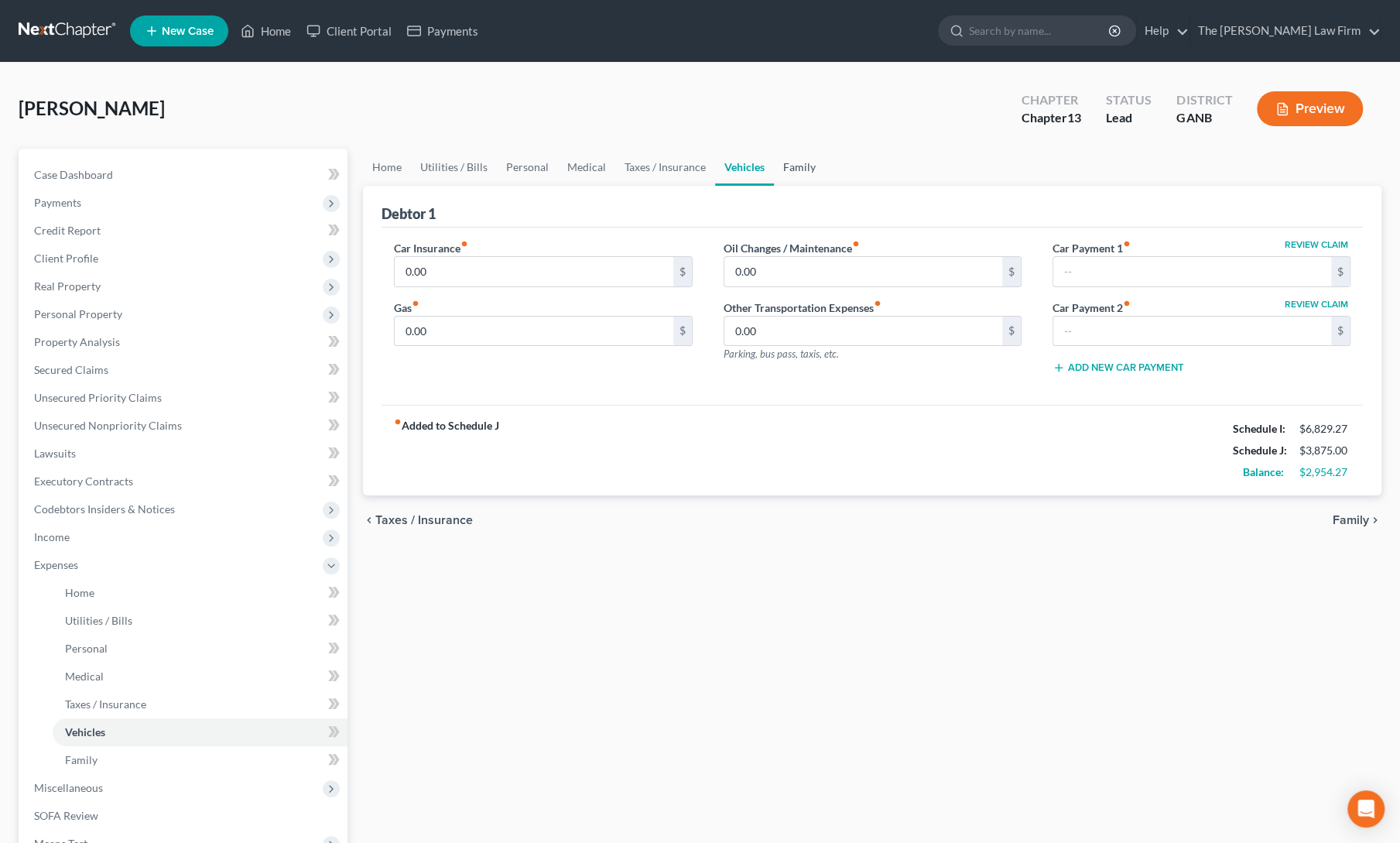
click at [796, 171] on link "Family" at bounding box center [800, 167] width 51 height 38
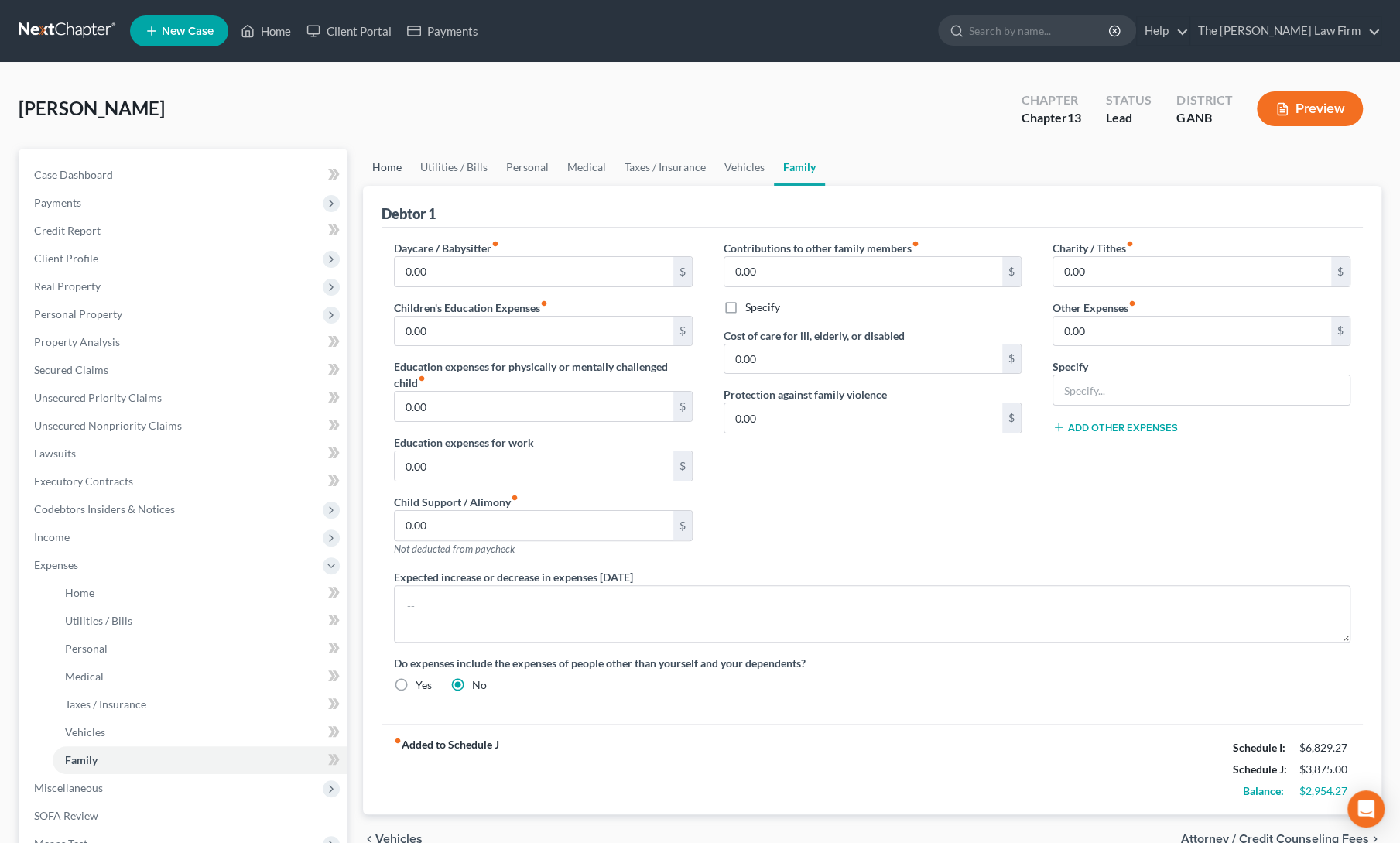
click at [381, 161] on link "Home" at bounding box center [387, 167] width 48 height 38
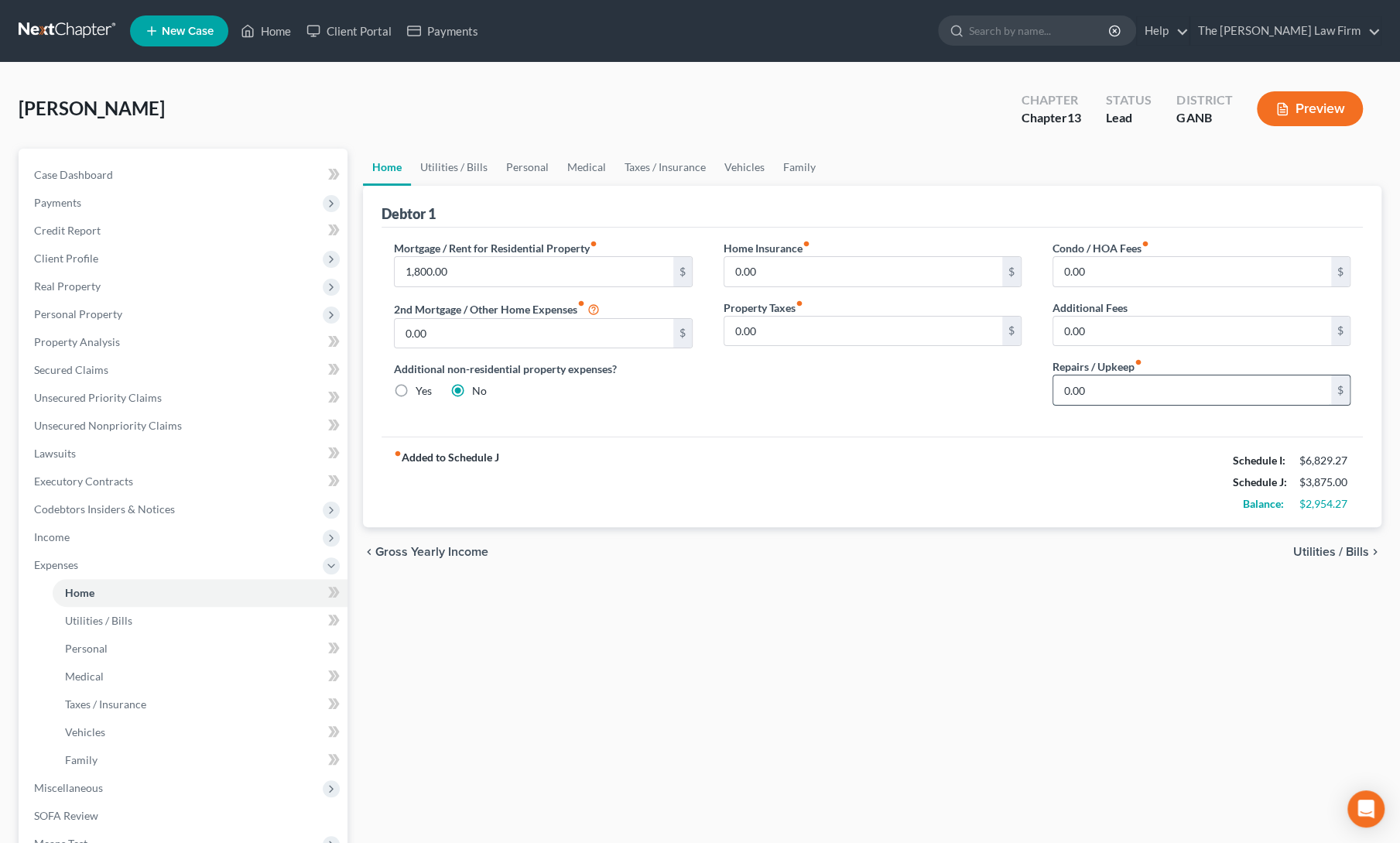
click at [1085, 386] on input "0.00" at bounding box center [1192, 390] width 278 height 30
click at [445, 164] on link "Utilities / Bills" at bounding box center [454, 167] width 86 height 38
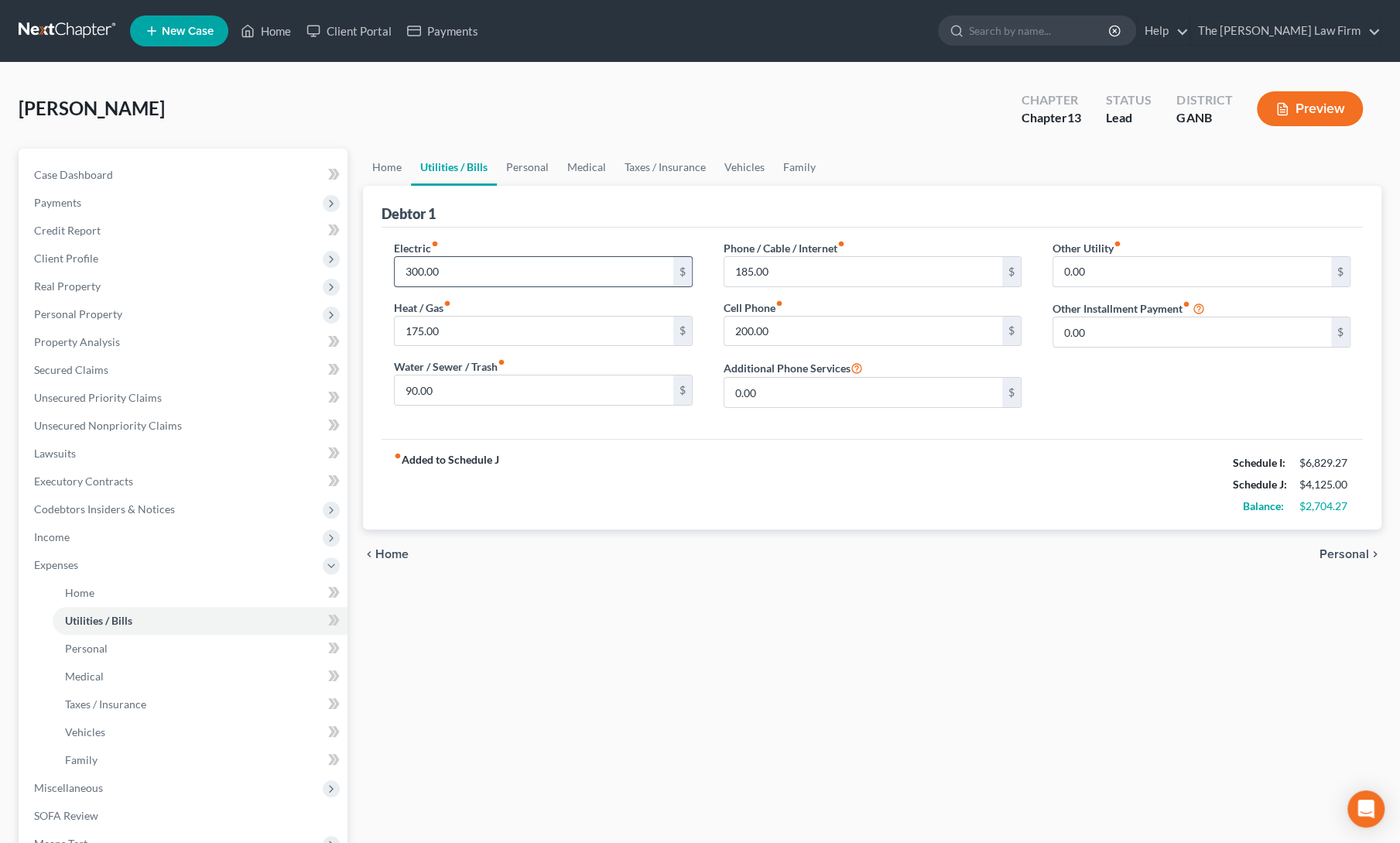
click at [439, 273] on input "300.00" at bounding box center [533, 271] width 278 height 30
click at [530, 177] on link "Personal" at bounding box center [527, 167] width 61 height 38
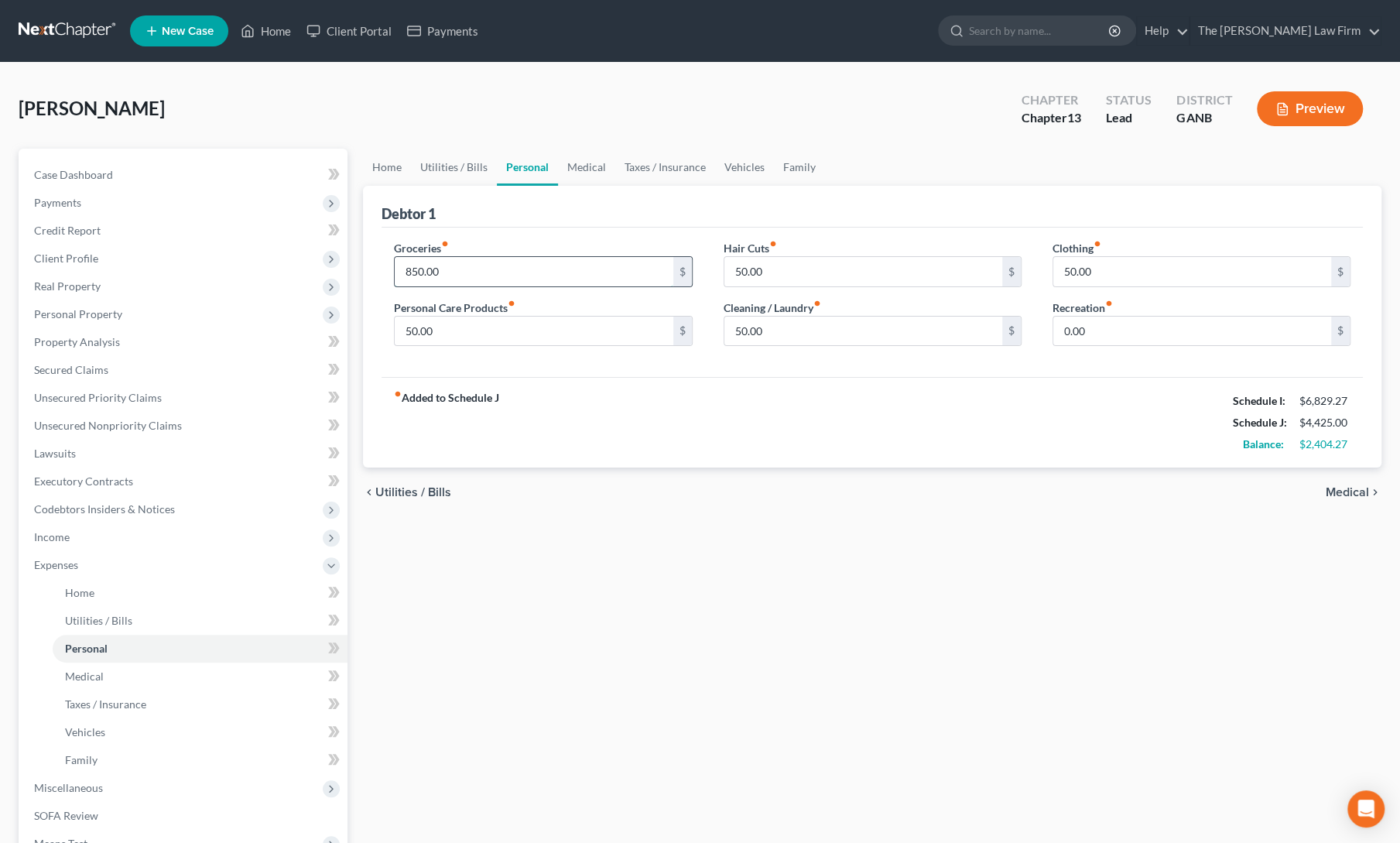
click at [503, 266] on input "850.00" at bounding box center [533, 271] width 278 height 30
click at [571, 167] on link "Medical" at bounding box center [587, 167] width 58 height 38
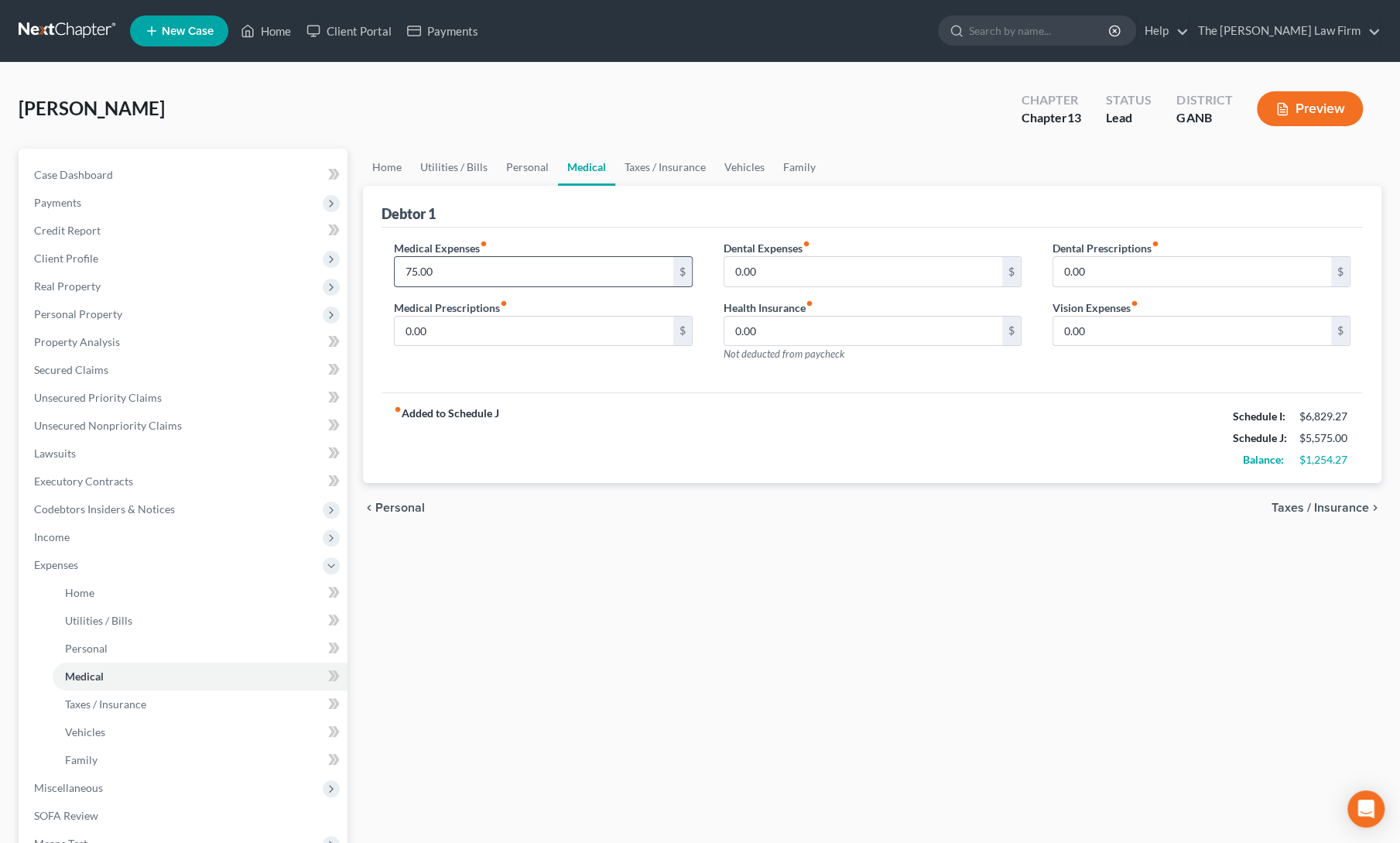
click at [504, 267] on input "75.00" at bounding box center [533, 271] width 278 height 30
click at [528, 173] on link "Personal" at bounding box center [527, 167] width 61 height 38
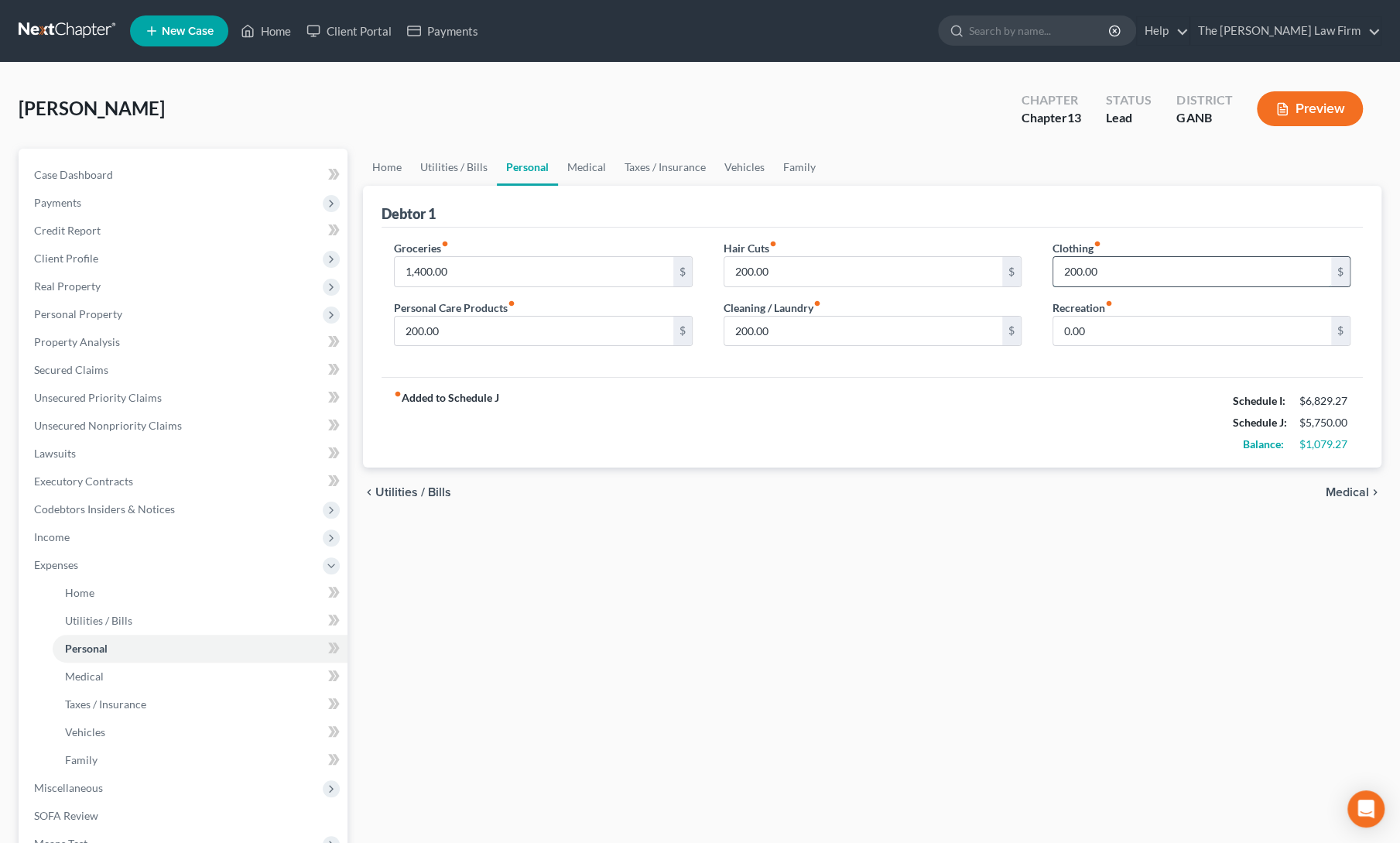
click at [1095, 277] on input "200.00" at bounding box center [1192, 271] width 278 height 30
click at [850, 333] on input "200.00" at bounding box center [863, 332] width 278 height 30
click at [803, 427] on div "fiber_manual_record Added to Schedule J Schedule I: $6,829.27 Schedule J: $5,65…" at bounding box center [872, 422] width 981 height 91
click at [585, 715] on div "Home Utilities / Bills Personal Medical Taxes / Insurance Vehicles Family Debto…" at bounding box center [872, 581] width 1034 height 866
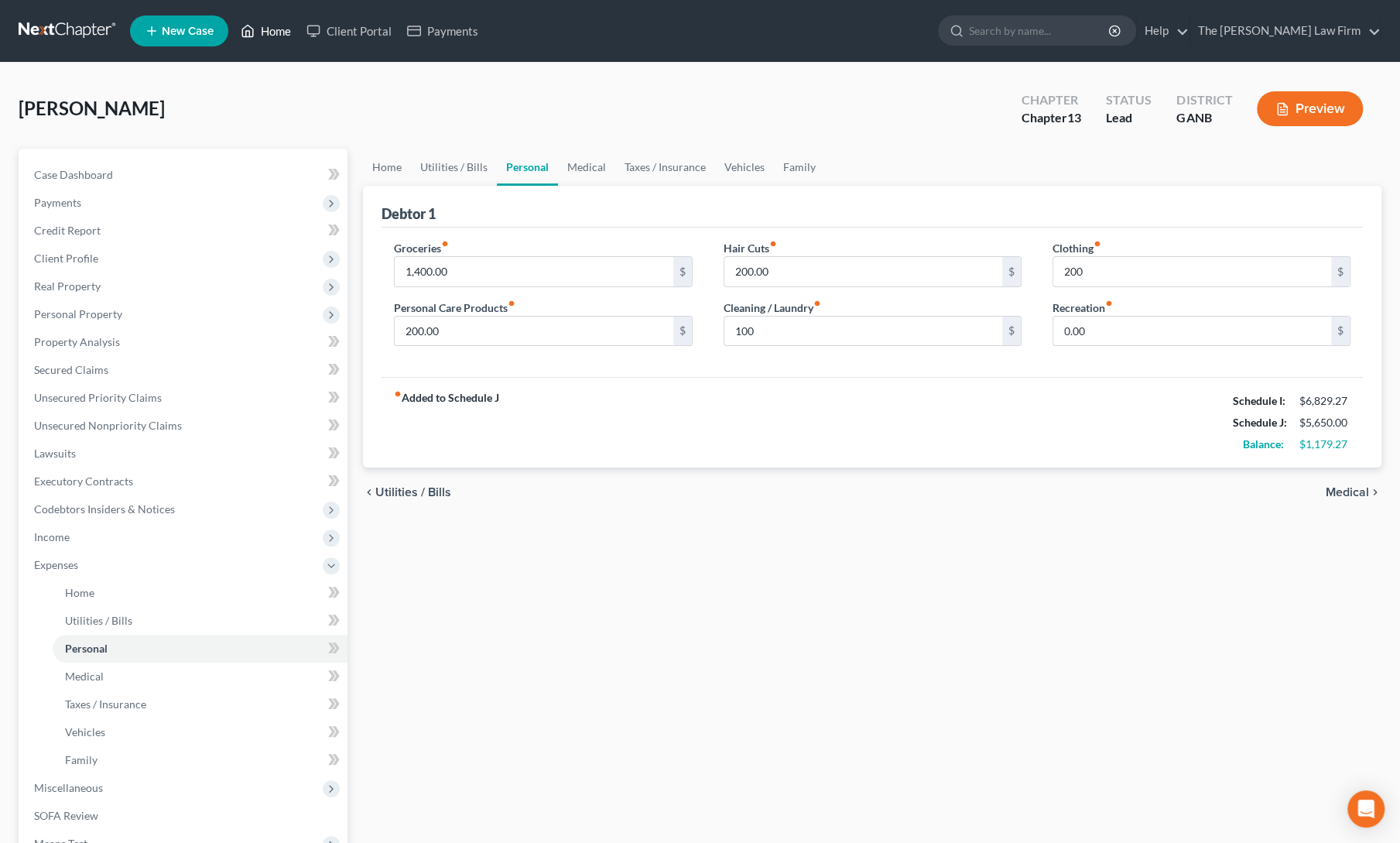
click at [255, 24] on icon at bounding box center [248, 31] width 14 height 18
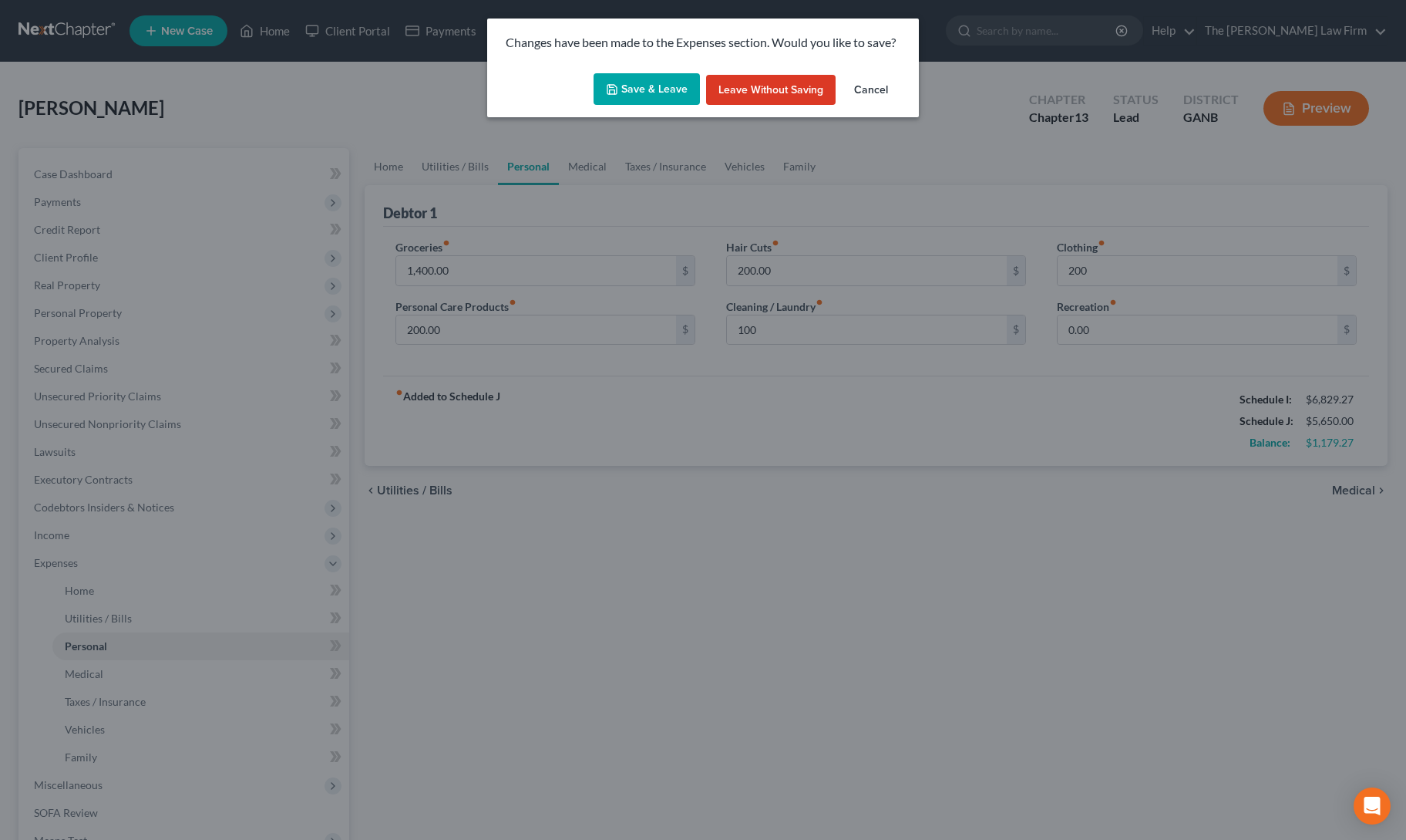
click at [655, 97] on button "Save & Leave" at bounding box center [647, 89] width 106 height 32
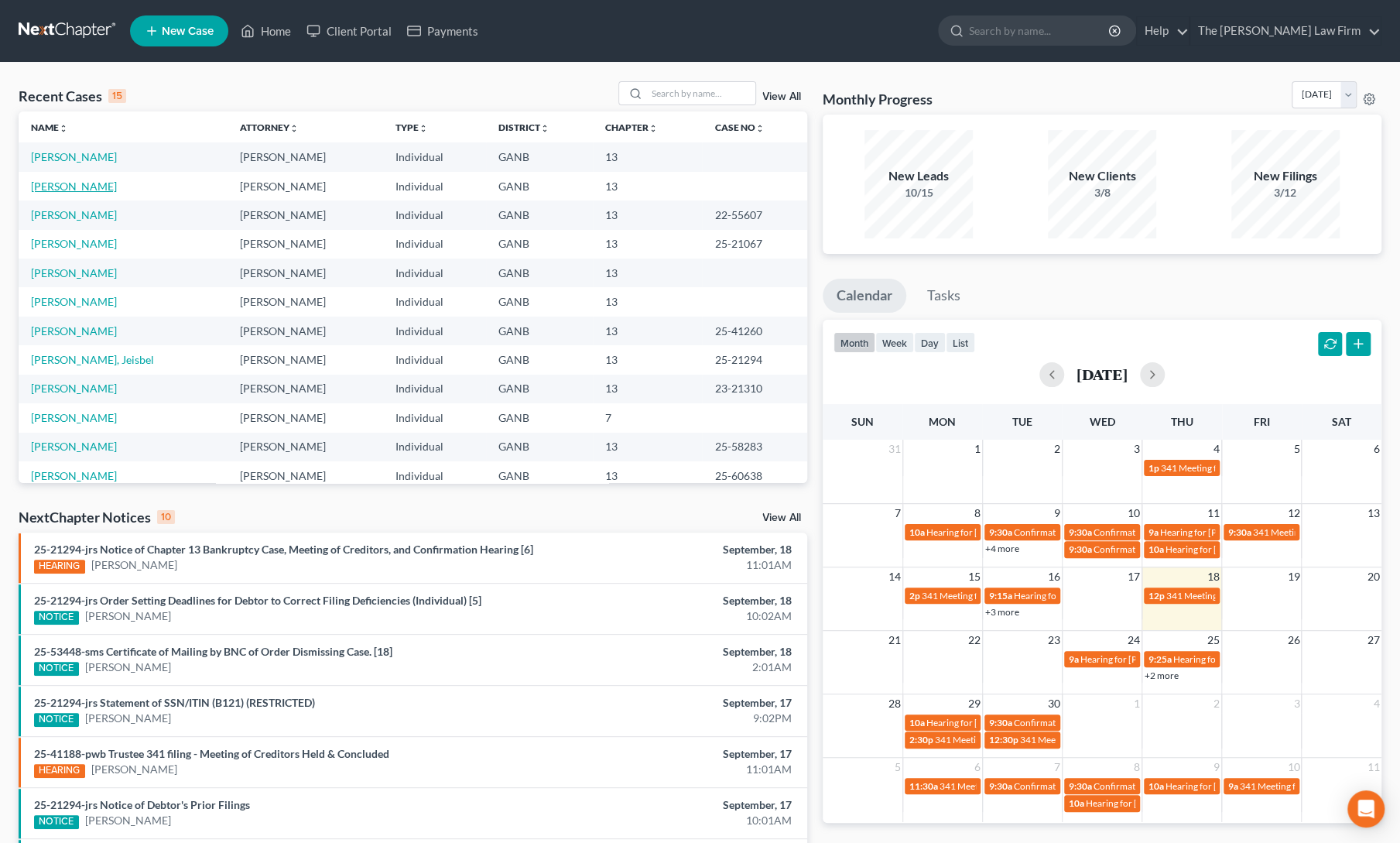
click at [78, 187] on link "[PERSON_NAME]" at bounding box center [73, 186] width 86 height 13
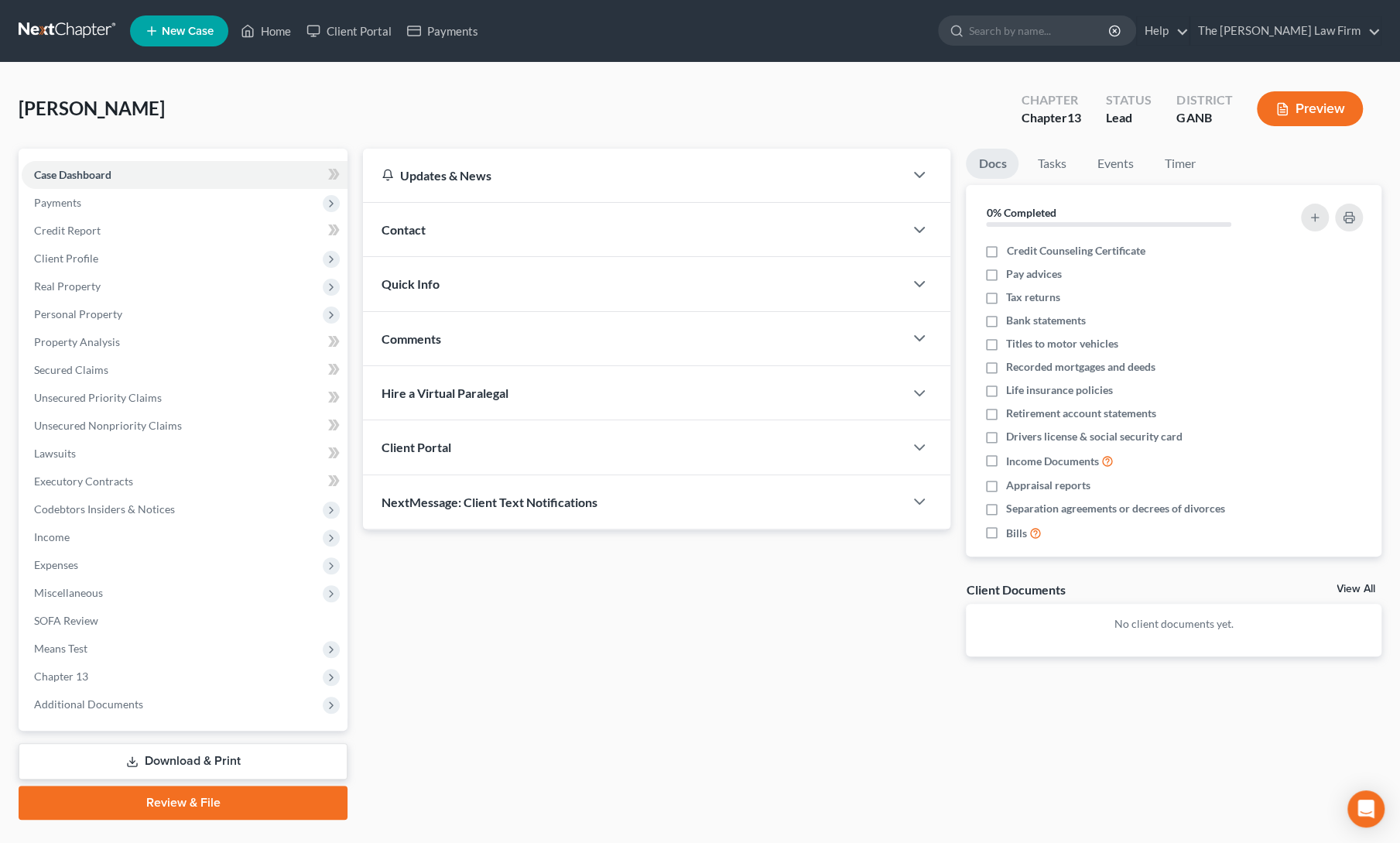
click at [244, 804] on link "Review & File" at bounding box center [182, 802] width 329 height 34
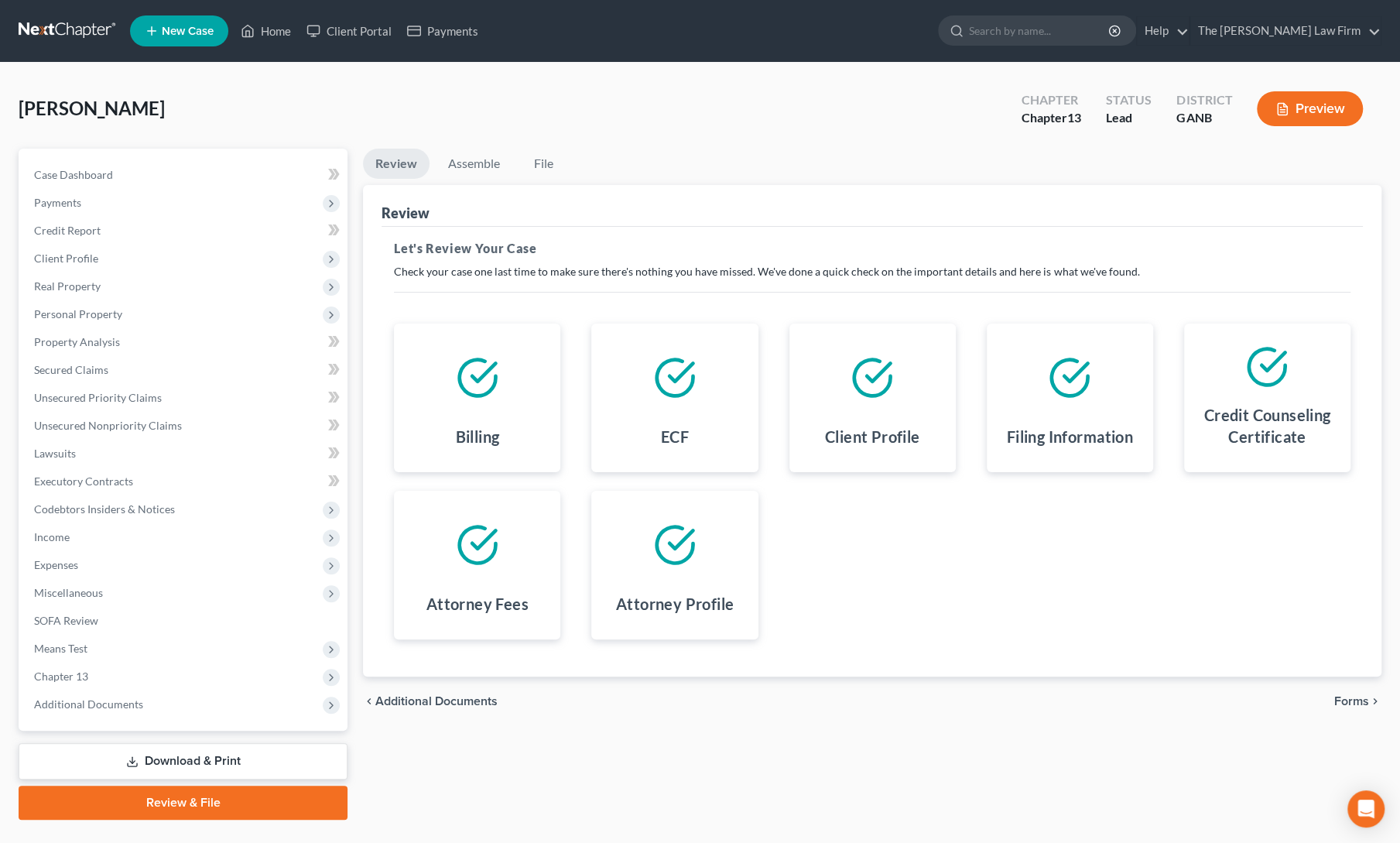
click at [1371, 696] on icon "chevron_right" at bounding box center [1376, 701] width 12 height 12
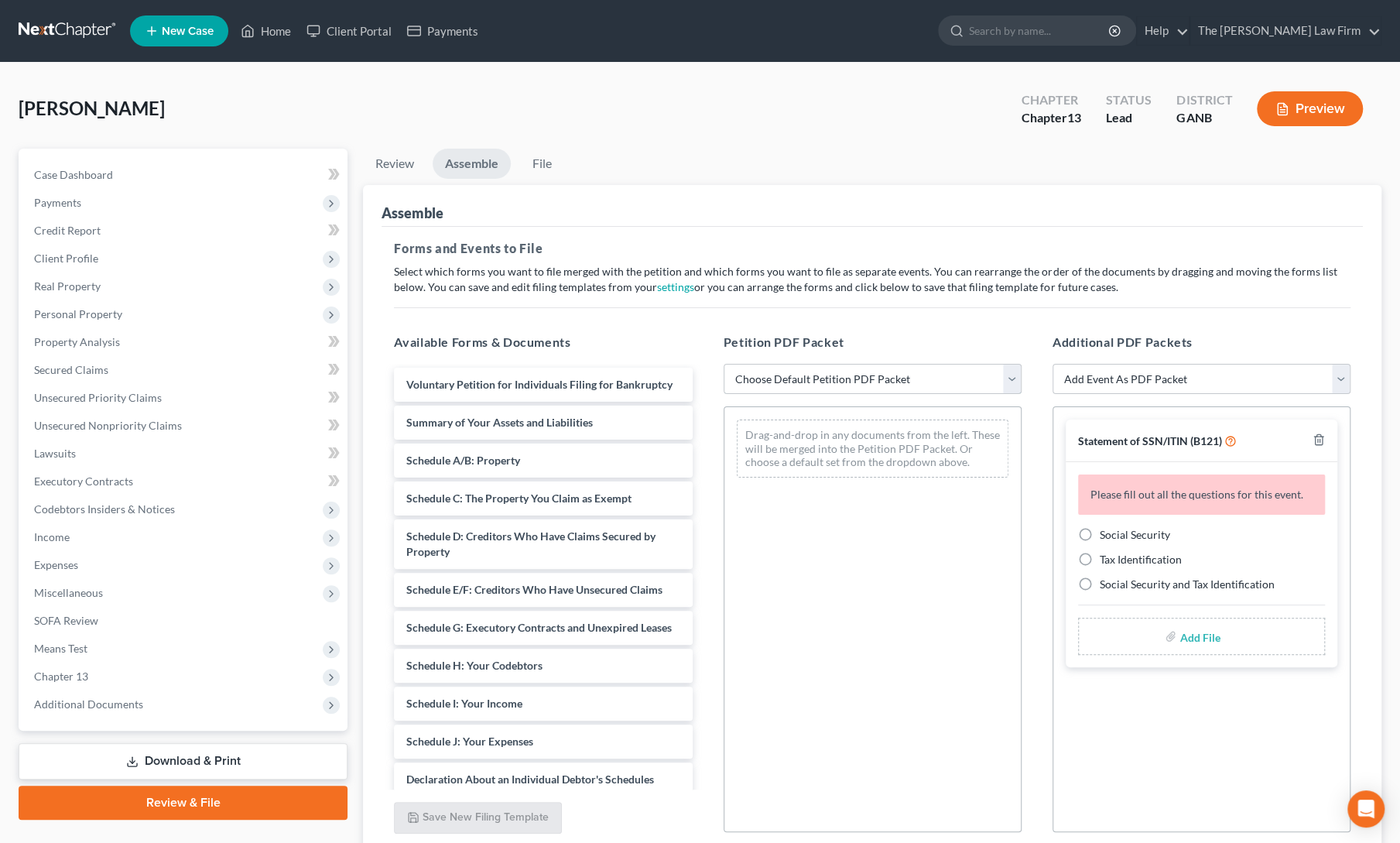
drag, startPoint x: 864, startPoint y: 379, endPoint x: 859, endPoint y: 391, distance: 13.0
click at [864, 379] on select "Choose Default Petition PDF Packet Complete Bankruptcy Petition (all forms and …" at bounding box center [872, 379] width 298 height 31
click at [724, 364] on select "Choose Default Petition PDF Packet Complete Bankruptcy Petition (all forms and …" at bounding box center [872, 379] width 298 height 31
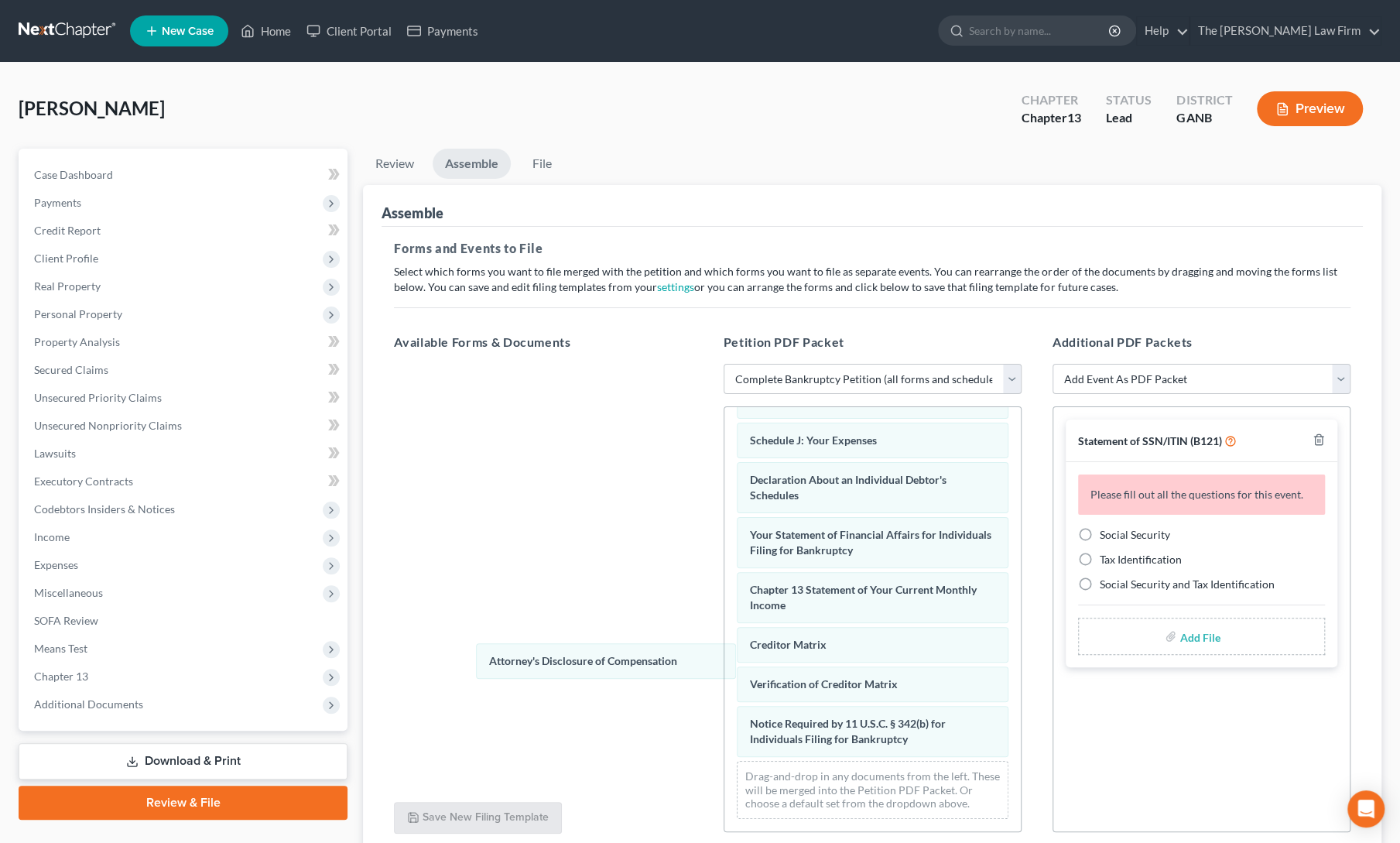
scroll to position [404, 0]
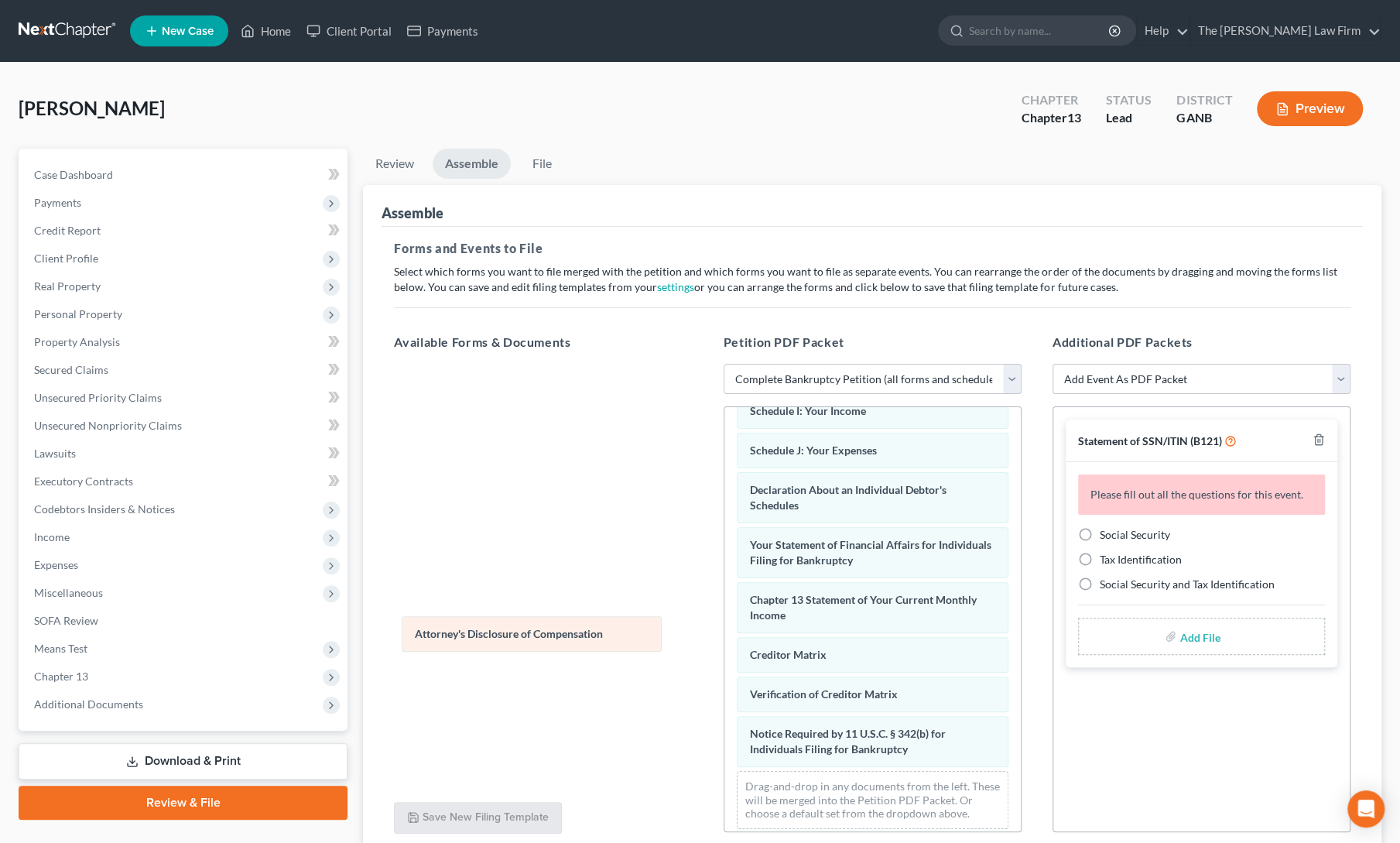
drag, startPoint x: 823, startPoint y: 736, endPoint x: 486, endPoint y: 632, distance: 352.7
click at [724, 632] on div "Attorney's Disclosure of Compensation Voluntary Petition for Individuals Filing…" at bounding box center [873, 422] width 297 height 838
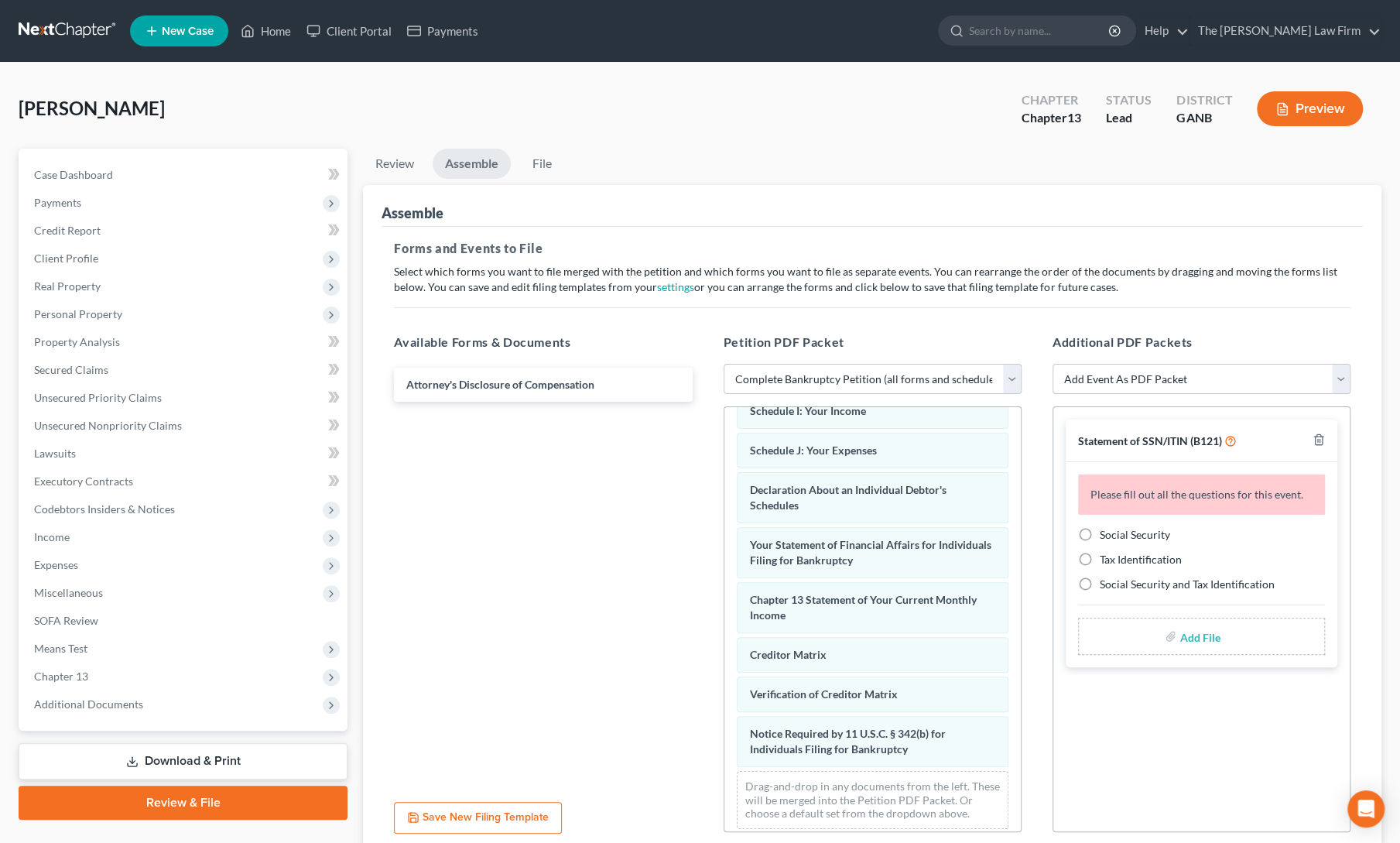
click at [1100, 527] on label "Social Security" at bounding box center [1135, 535] width 71 height 16
click at [1106, 527] on input "Social Security" at bounding box center [1111, 532] width 10 height 10
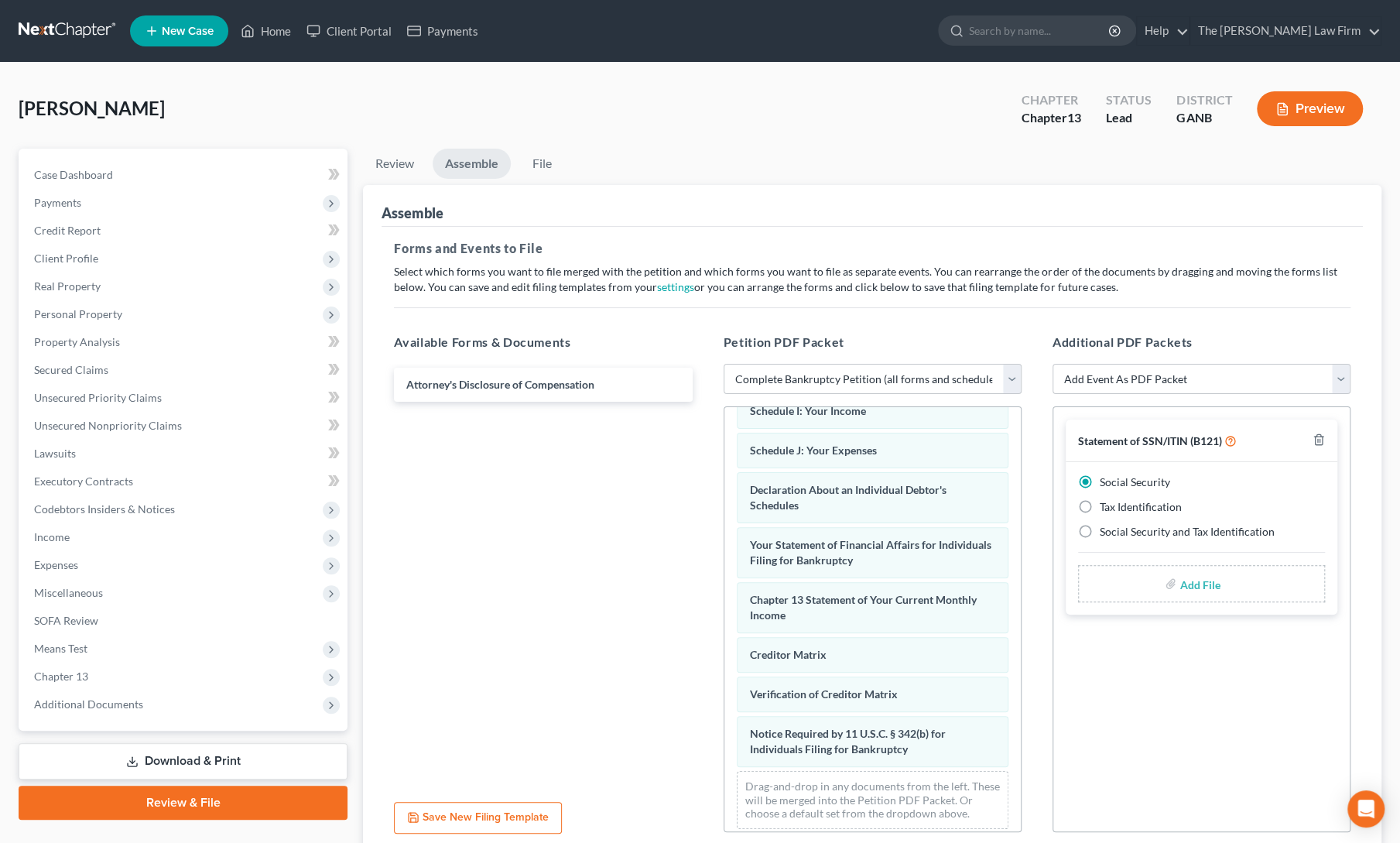
click at [1206, 584] on input "file" at bounding box center [1198, 584] width 38 height 28
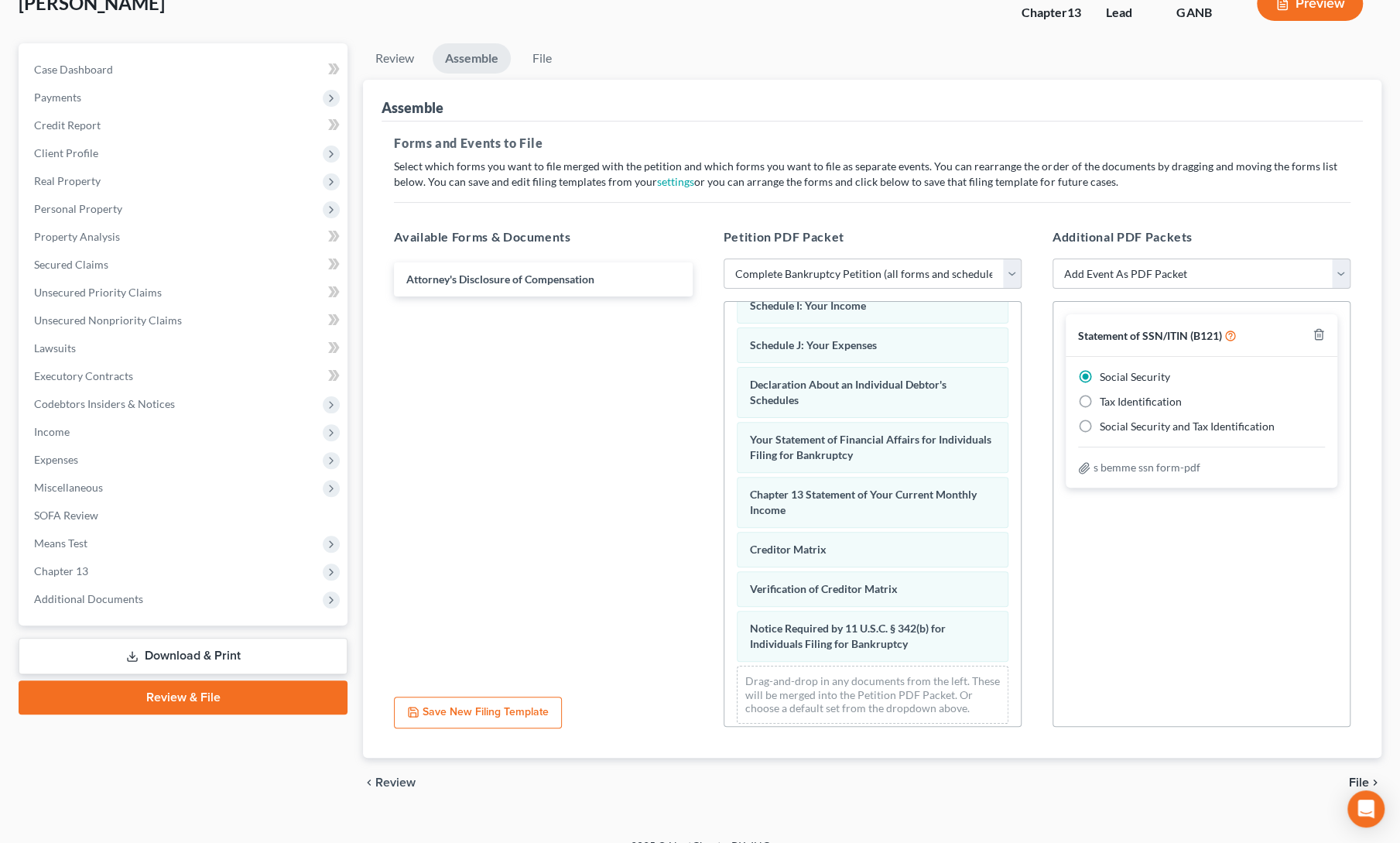
click at [1363, 776] on span "File" at bounding box center [1359, 782] width 20 height 12
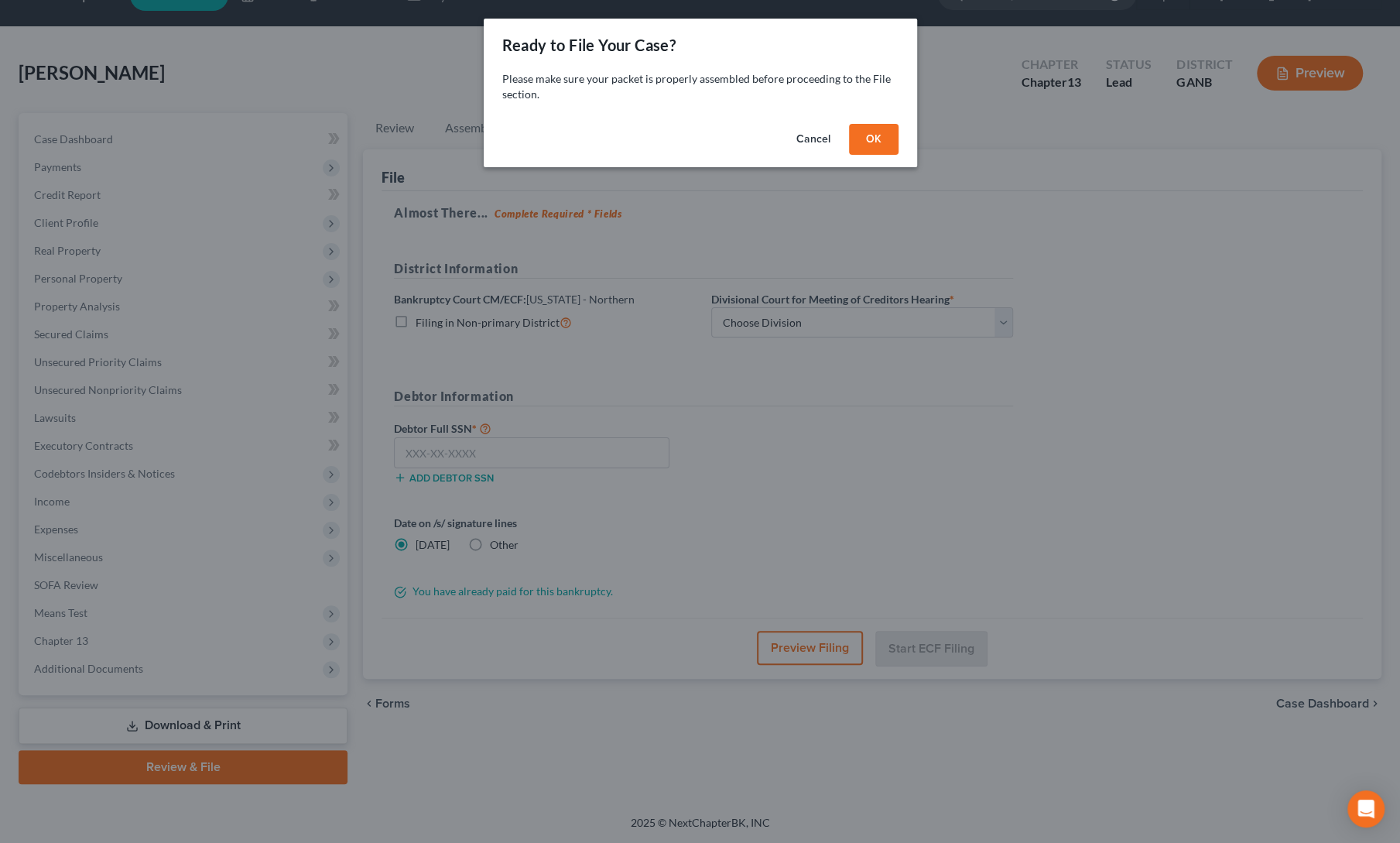
scroll to position [33, 0]
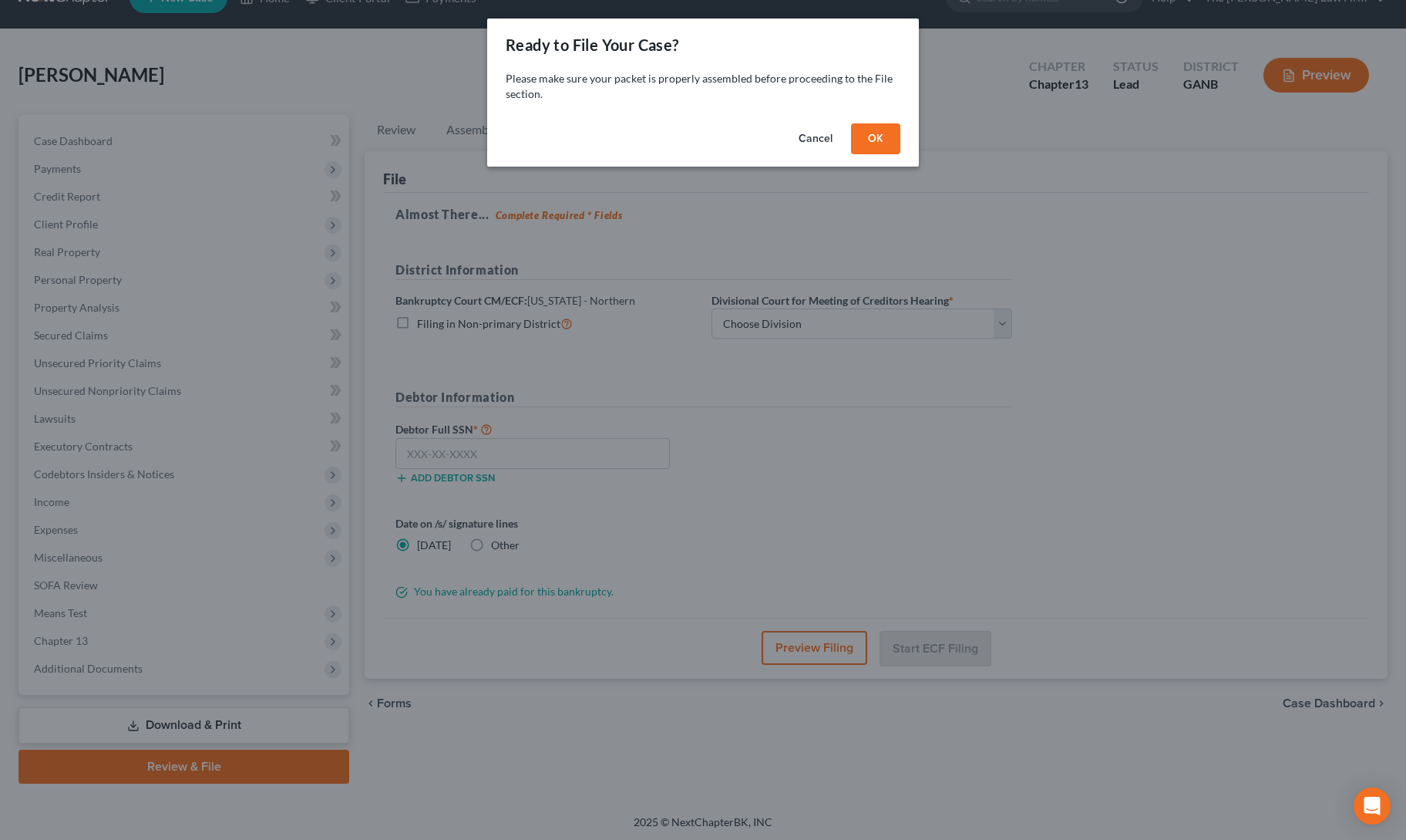
click at [891, 132] on button "OK" at bounding box center [876, 138] width 50 height 30
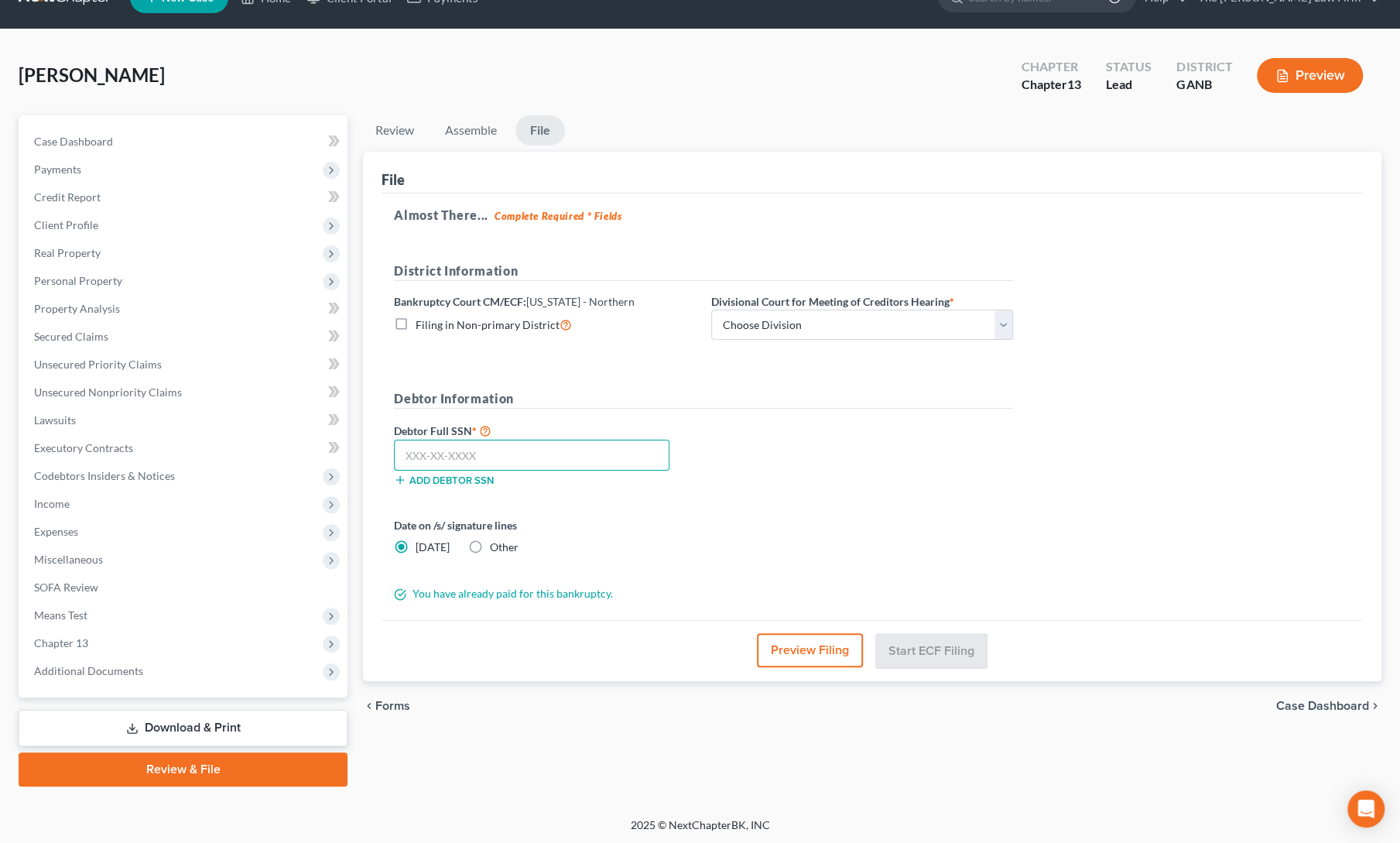
click at [532, 449] on input "text" at bounding box center [532, 455] width 276 height 31
paste input "547-66-4544"
click at [814, 305] on label "Divisional Court for Meeting of Creditors Hearing *" at bounding box center [833, 301] width 243 height 17
click at [819, 317] on select "Choose Division Atlanta Gainesville Newnan Rome" at bounding box center [862, 325] width 302 height 31
click at [711, 310] on select "Choose Division Atlanta Gainesville Newnan Rome" at bounding box center [862, 325] width 302 height 31
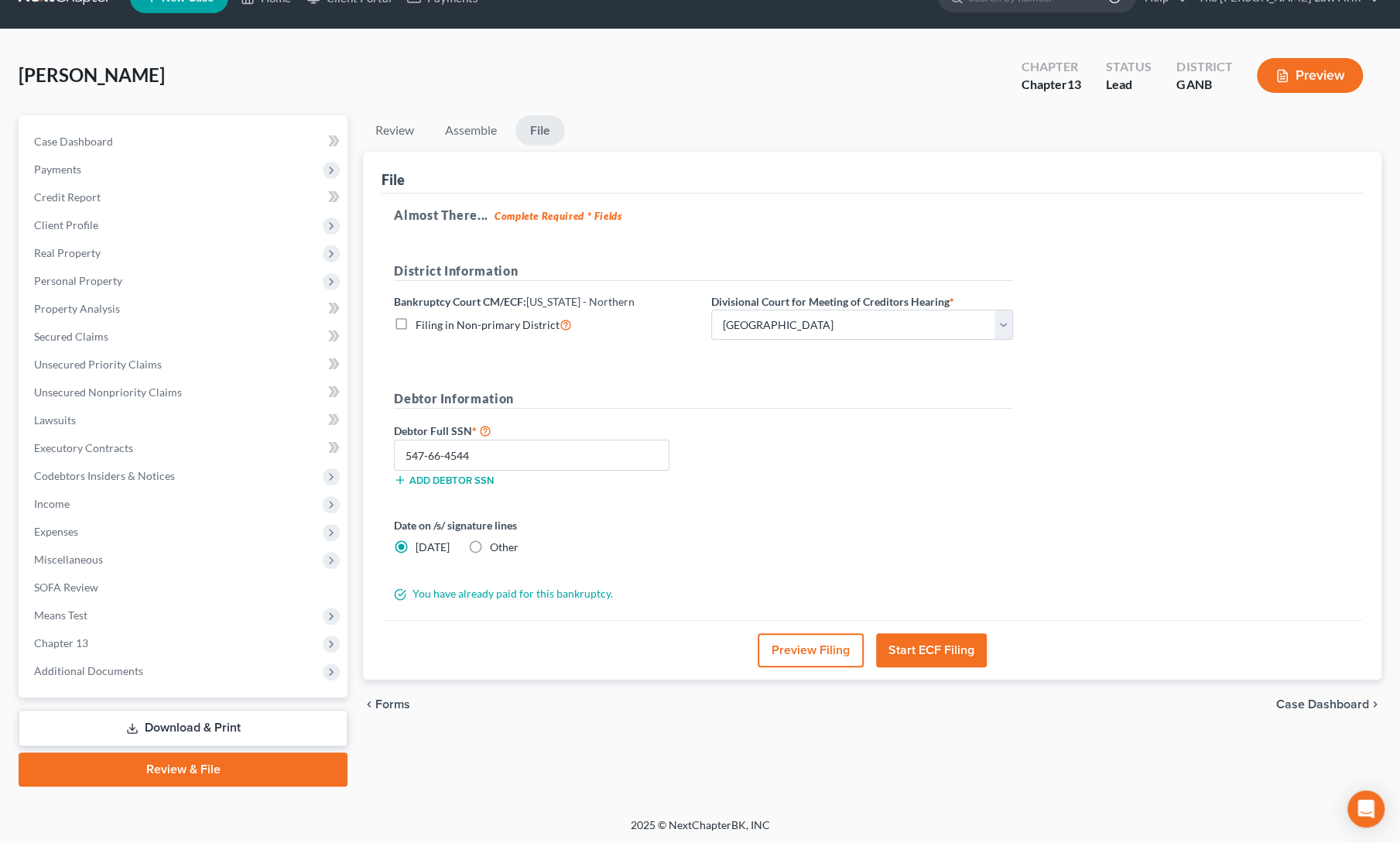
click at [1179, 315] on div "Almost There... Complete Required * Fields District Information Bankruptcy Cour…" at bounding box center [872, 407] width 981 height 427
click at [876, 426] on div "Debtor Full SSN * 547-66-4544 Add debtor SSN" at bounding box center [703, 459] width 635 height 78
click at [937, 657] on button "Start ECF Filing" at bounding box center [931, 649] width 111 height 34
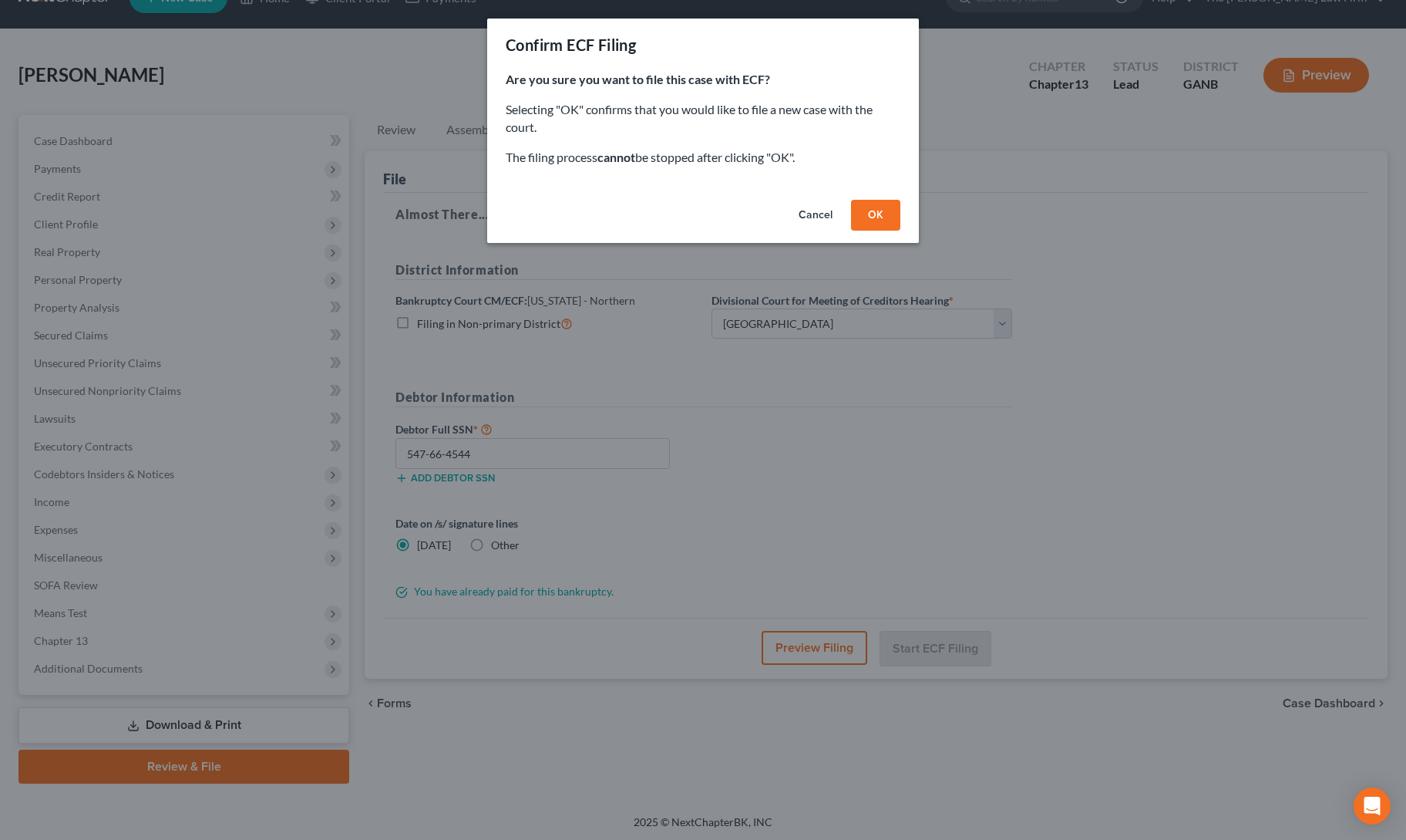
click at [865, 201] on button "OK" at bounding box center [876, 215] width 50 height 30
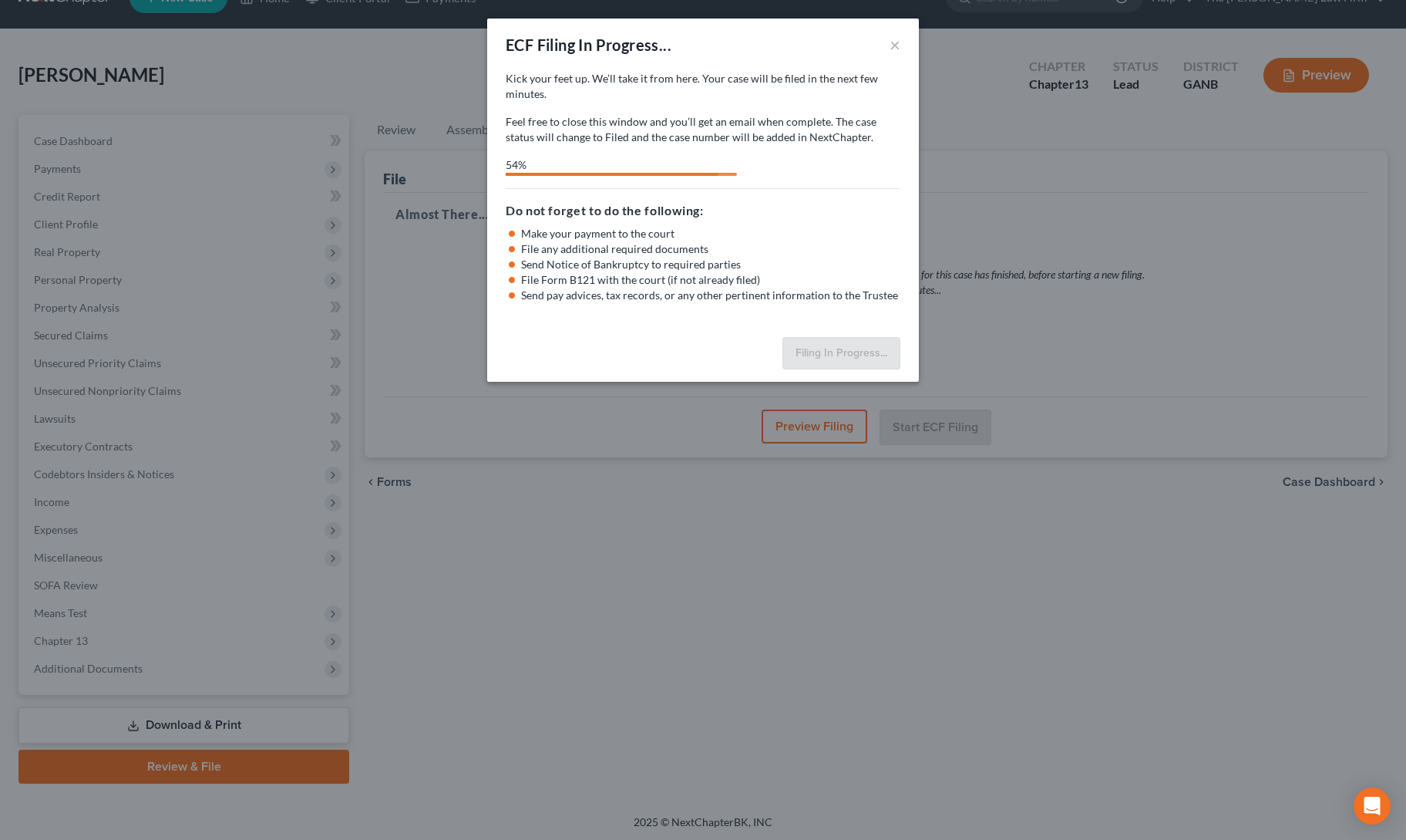
click at [865, 201] on h5 "Do not forget to do the following:" at bounding box center [703, 210] width 395 height 18
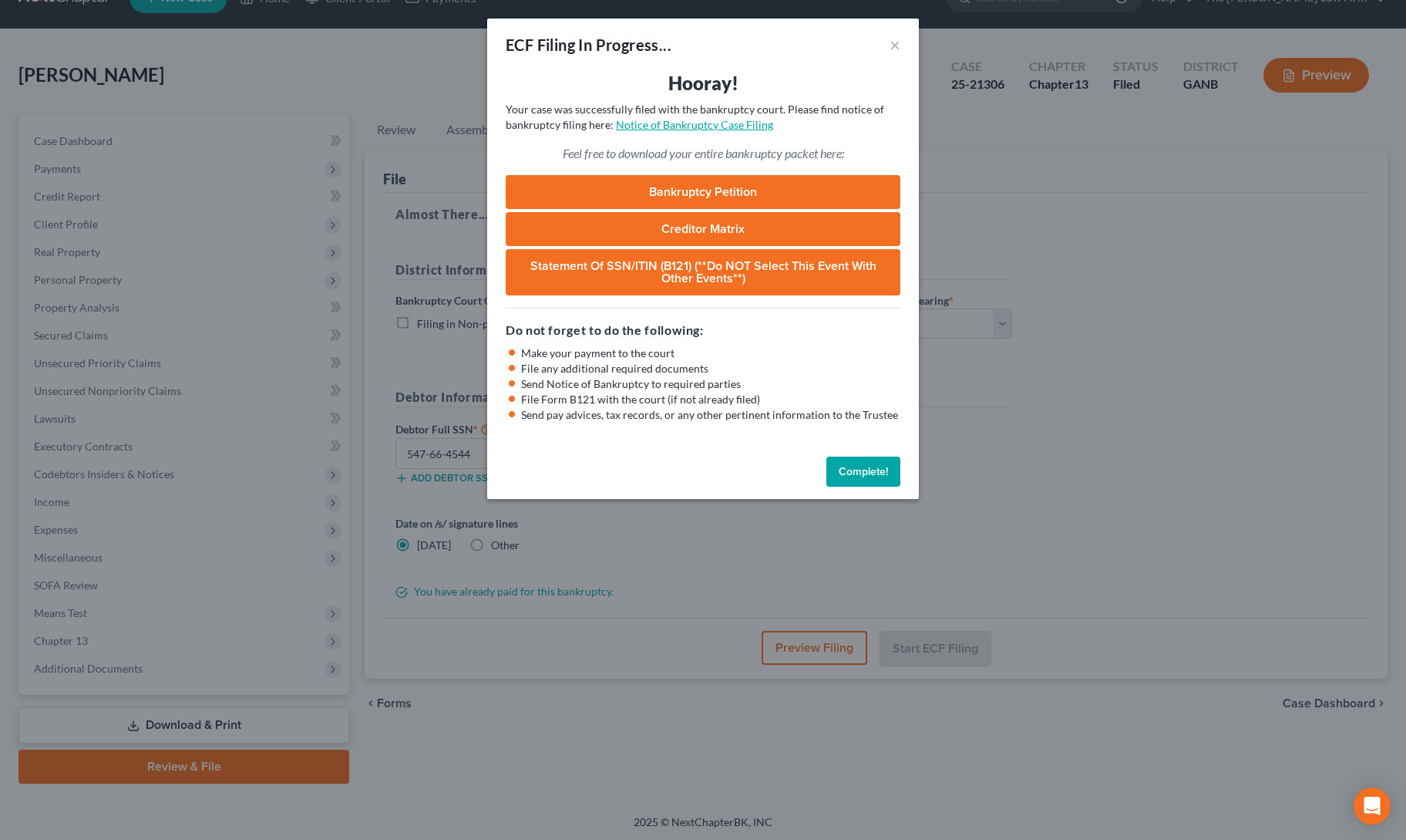
click at [704, 126] on link "Notice of Bankruptcy Case Filing" at bounding box center [694, 124] width 157 height 13
click at [856, 476] on button "Complete!" at bounding box center [863, 471] width 74 height 30
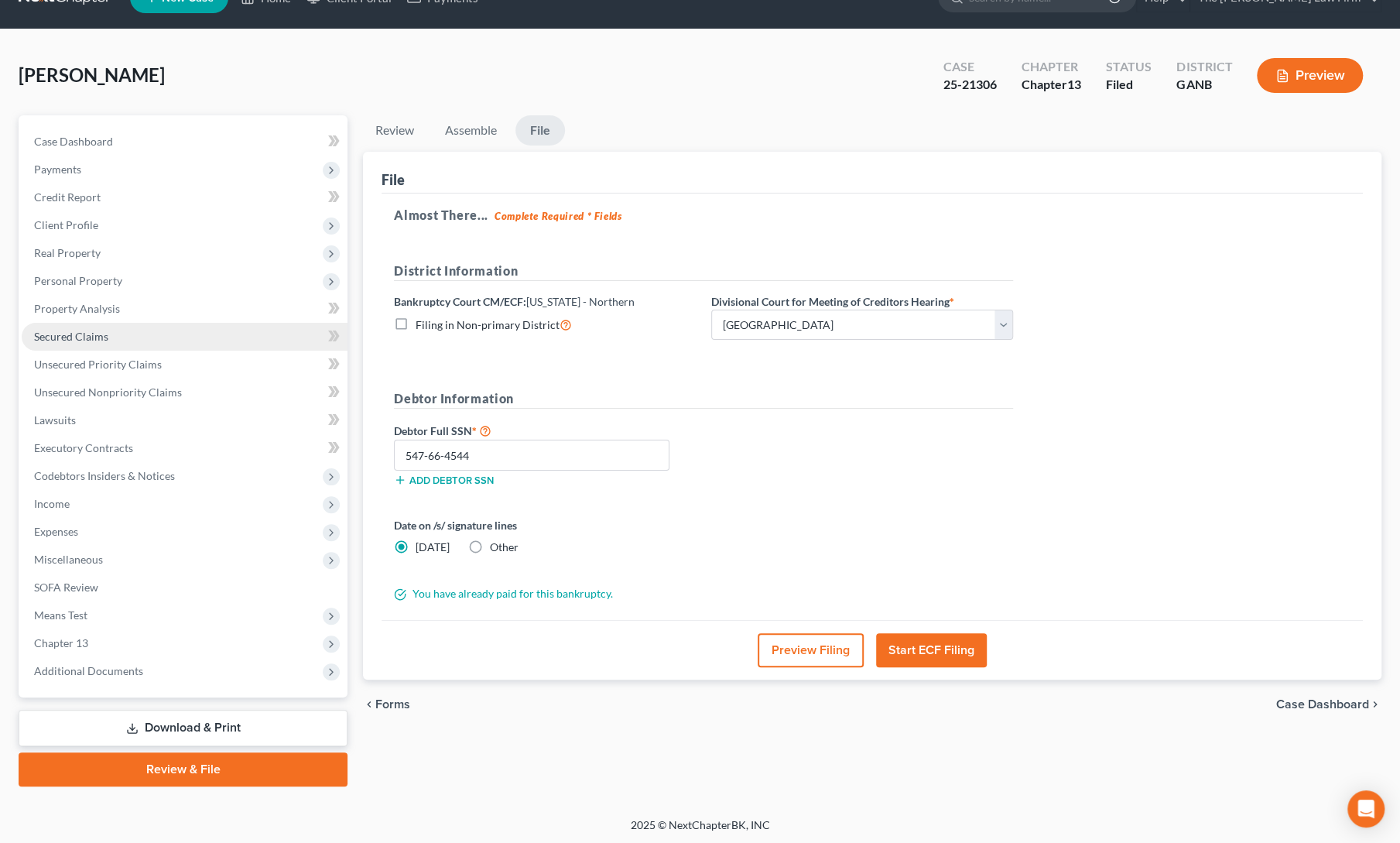
click at [90, 334] on span "Secured Claims" at bounding box center [71, 336] width 74 height 13
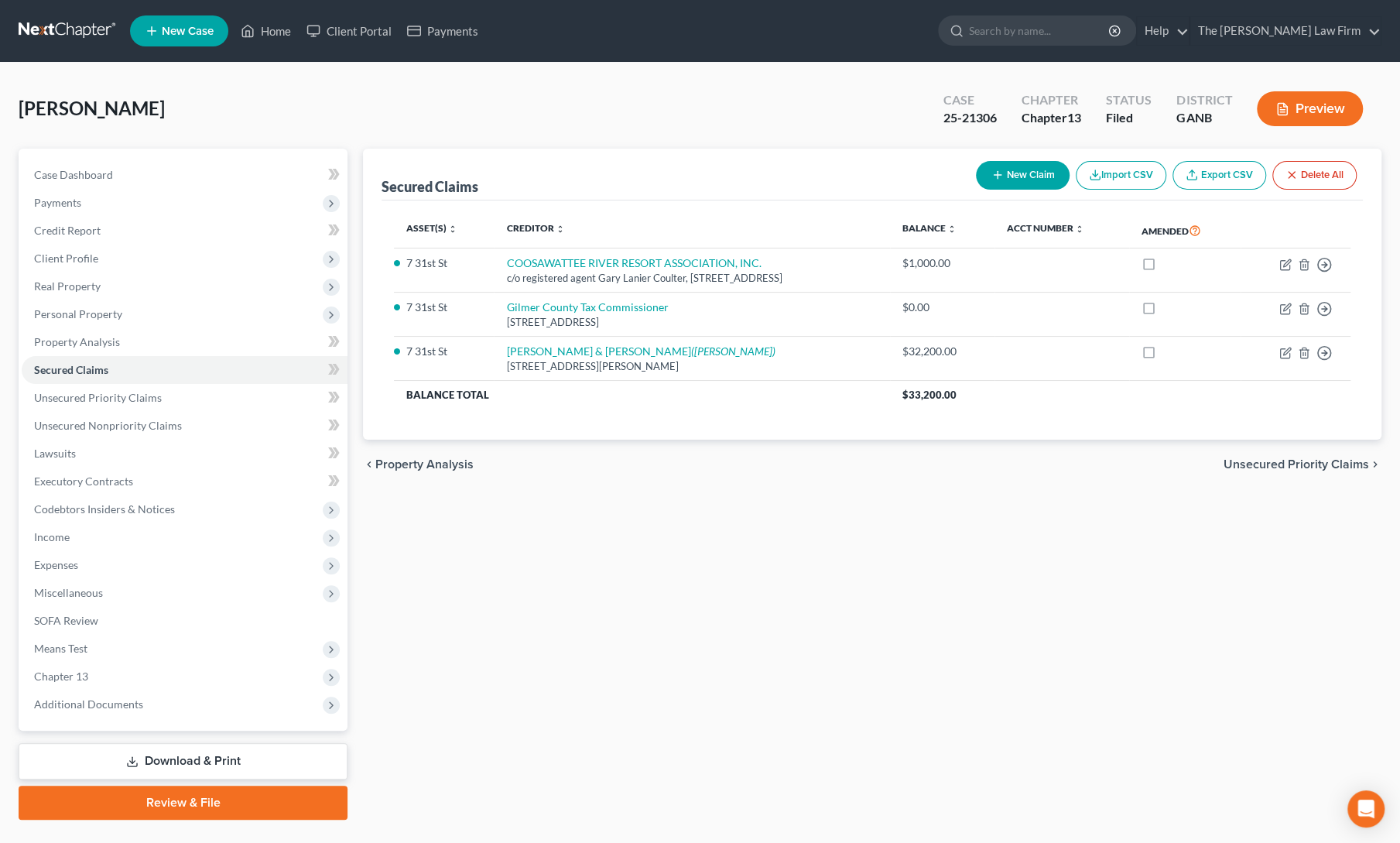
click at [665, 544] on div "Secured Claims New Claim Import CSV Export CSV Delete All Asset(s) expand_more …" at bounding box center [872, 483] width 1034 height 671
click at [584, 791] on div "Secured Claims New Claim Import CSV Export CSV Delete All Asset(s) expand_more …" at bounding box center [872, 483] width 1034 height 671
click at [250, 33] on polyline at bounding box center [248, 33] width 3 height 6
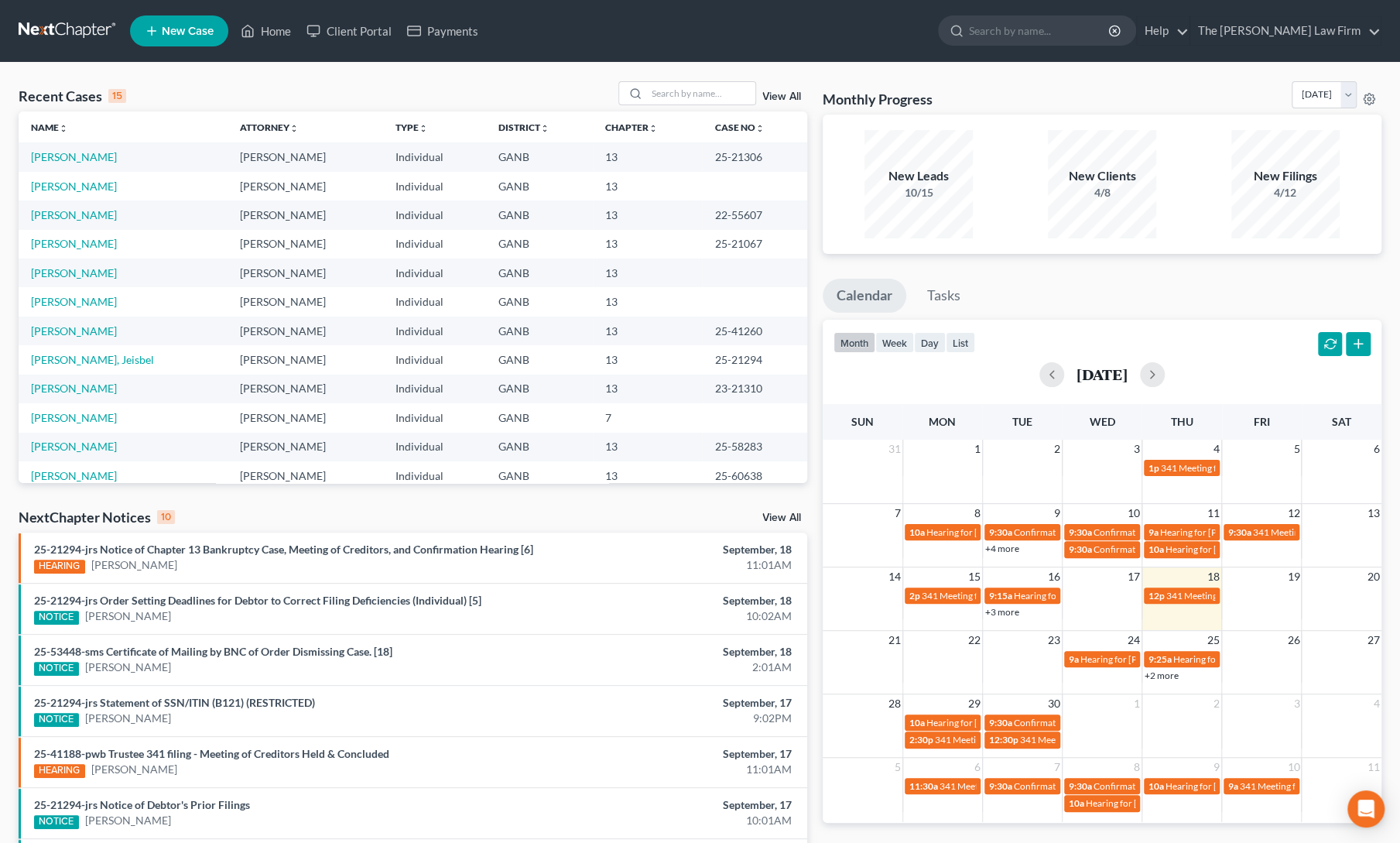
click at [813, 137] on div "Recent Cases 15 View All Name unfold_more expand_more expand_less Attorney unfo…" at bounding box center [412, 574] width 804 height 986
click at [72, 182] on link "Harris, Raven" at bounding box center [73, 186] width 86 height 13
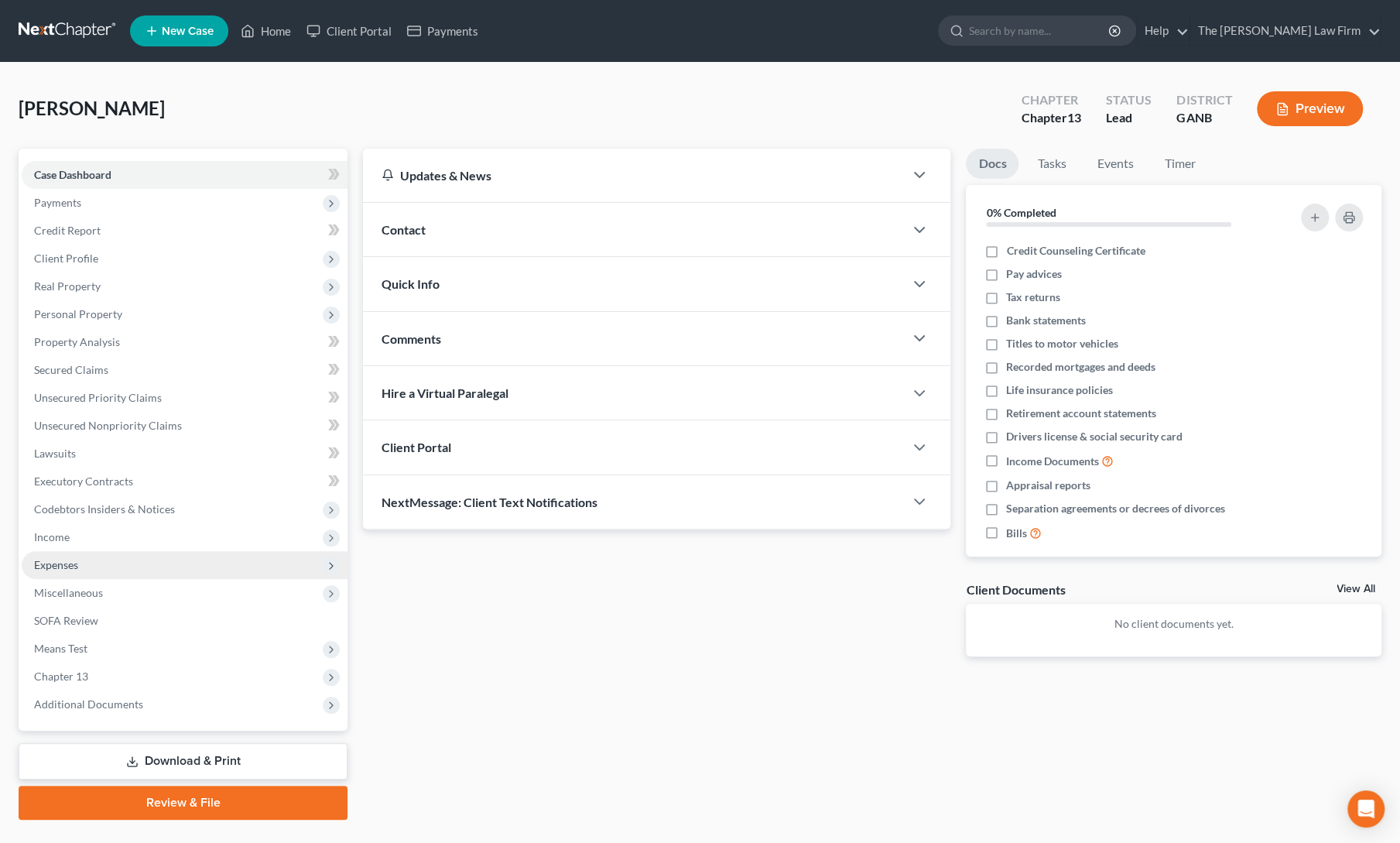
click at [71, 558] on span "Expenses" at bounding box center [56, 564] width 45 height 13
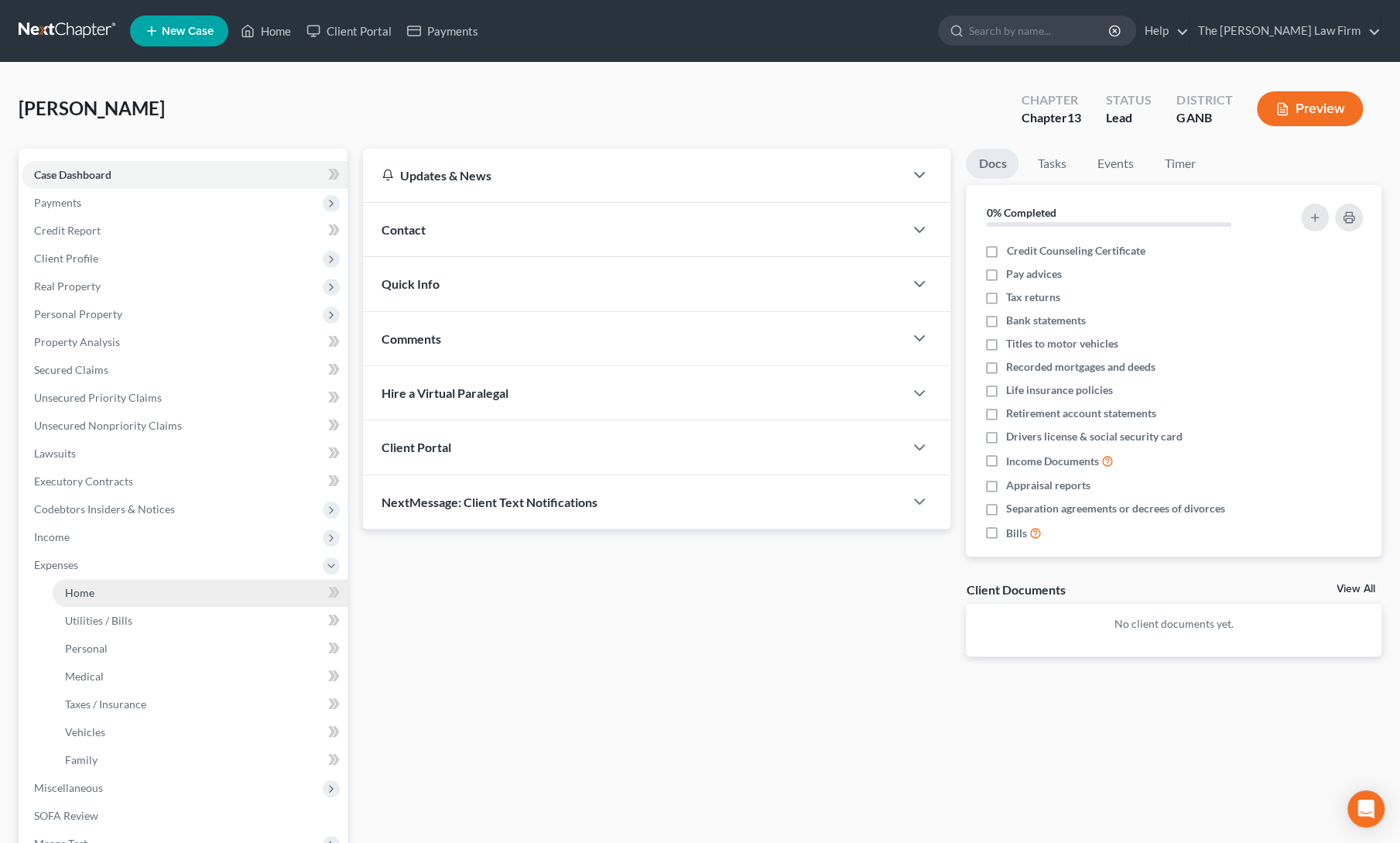
click at [94, 594] on link "Home" at bounding box center [200, 593] width 295 height 28
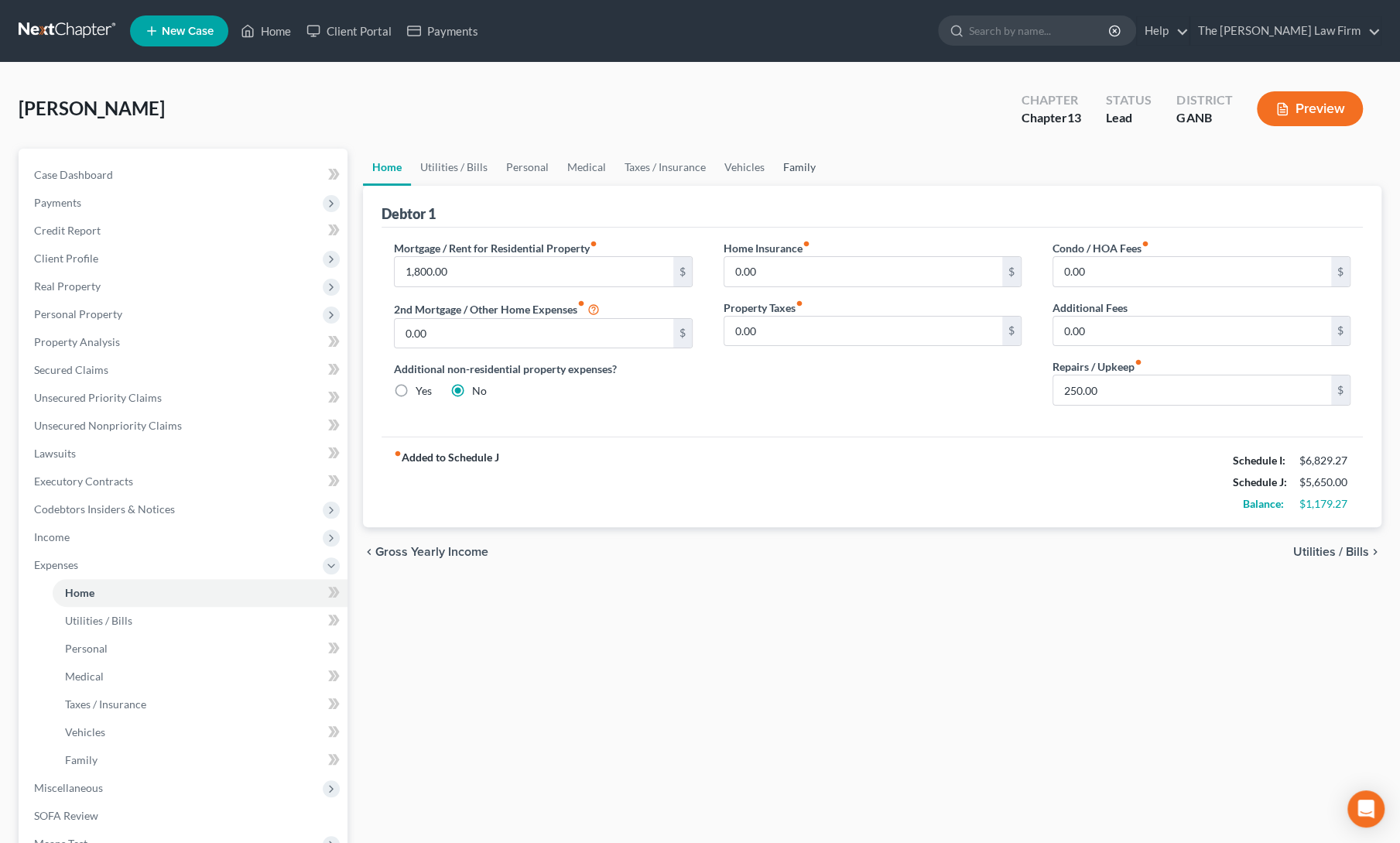
click at [788, 171] on link "Family" at bounding box center [800, 167] width 51 height 38
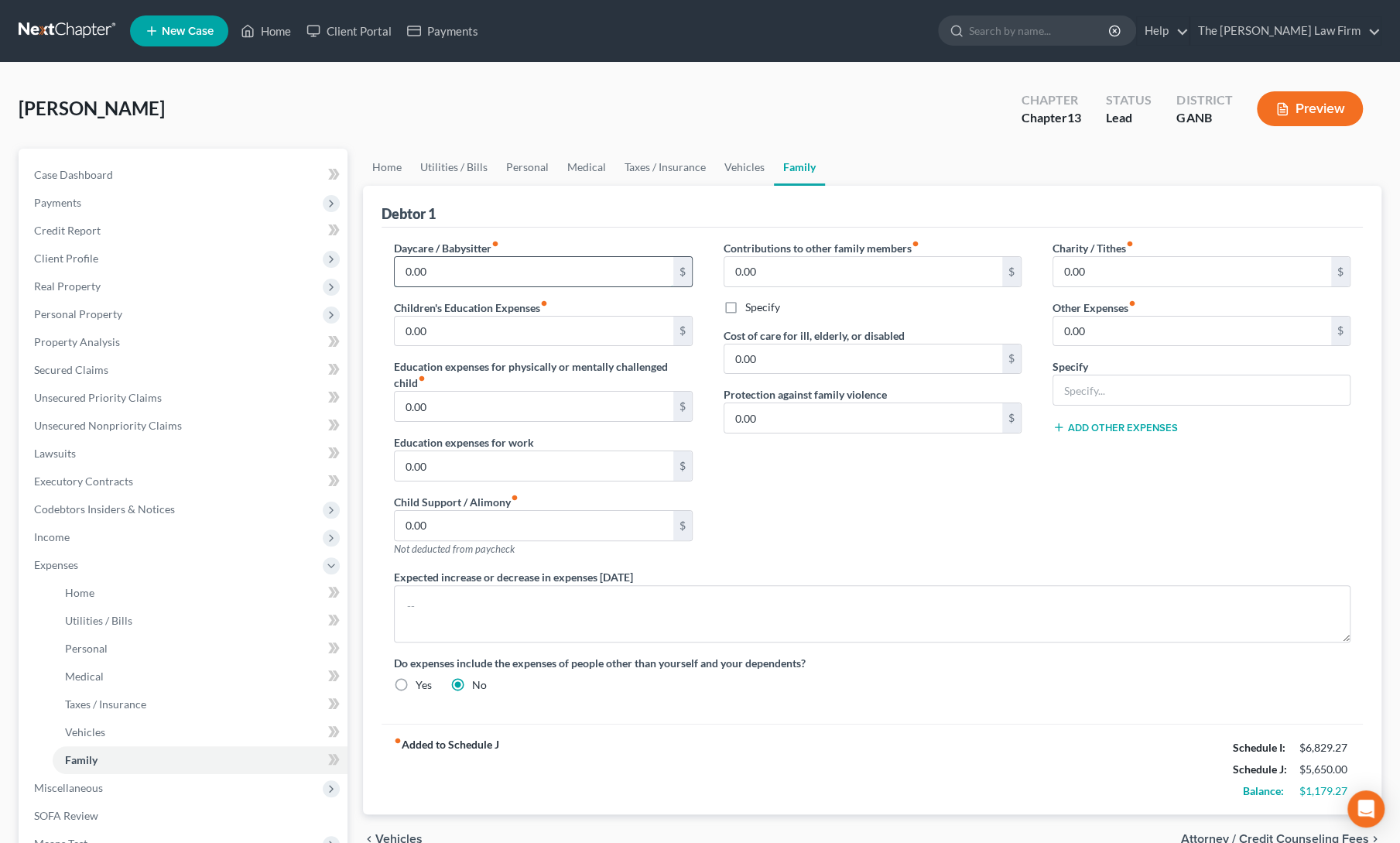
click at [495, 270] on input "0.00" at bounding box center [533, 271] width 278 height 30
click at [957, 510] on div "Contributions to other family members fiber_manual_record 0.00 $ Specify Cost o…" at bounding box center [872, 404] width 329 height 329
click at [523, 162] on link "Personal" at bounding box center [527, 167] width 61 height 38
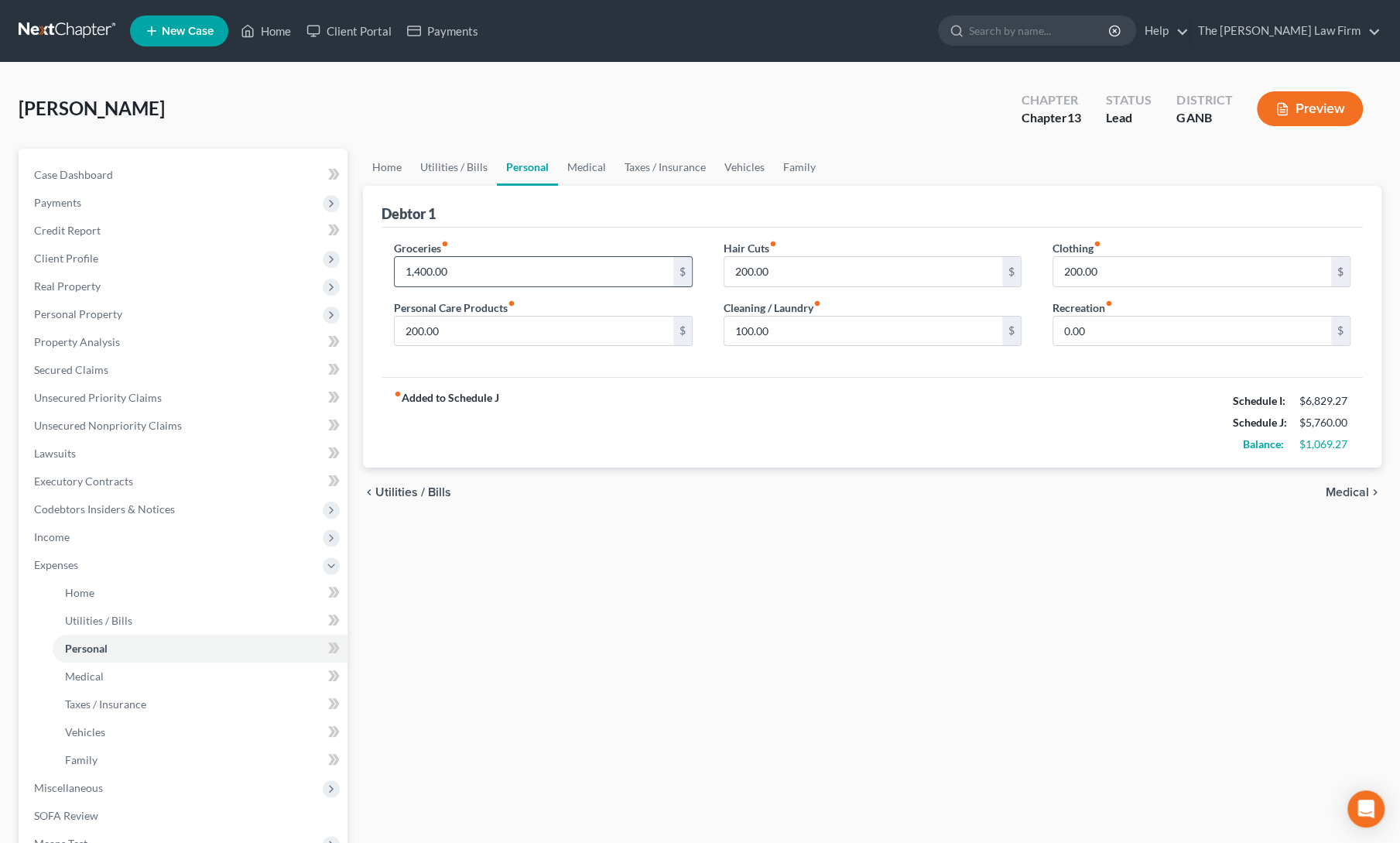
click at [474, 268] on input "1,400.00" at bounding box center [533, 271] width 278 height 30
click at [451, 169] on link "Utilities / Bills" at bounding box center [454, 167] width 86 height 38
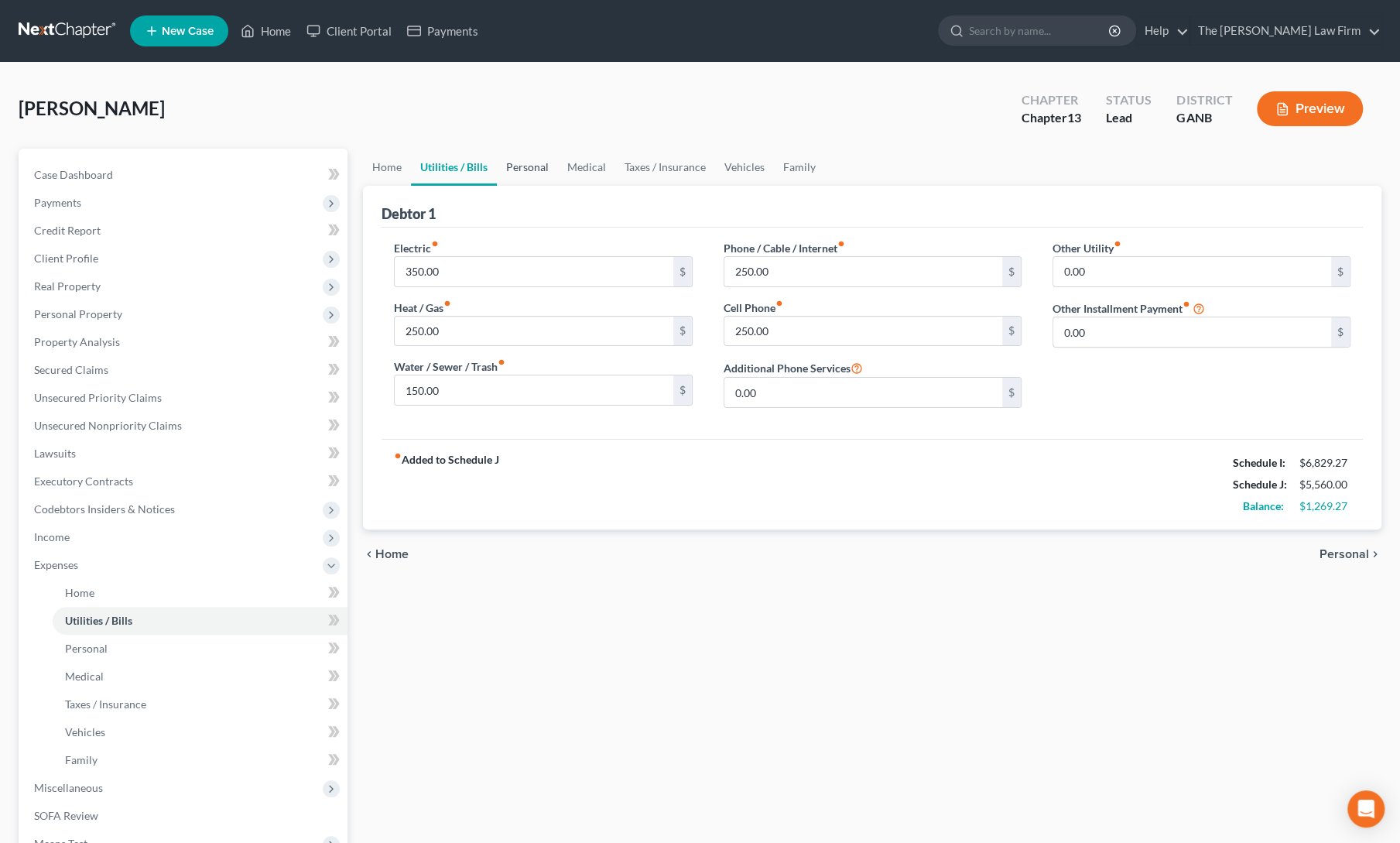
click at [525, 168] on link "Personal" at bounding box center [527, 167] width 61 height 38
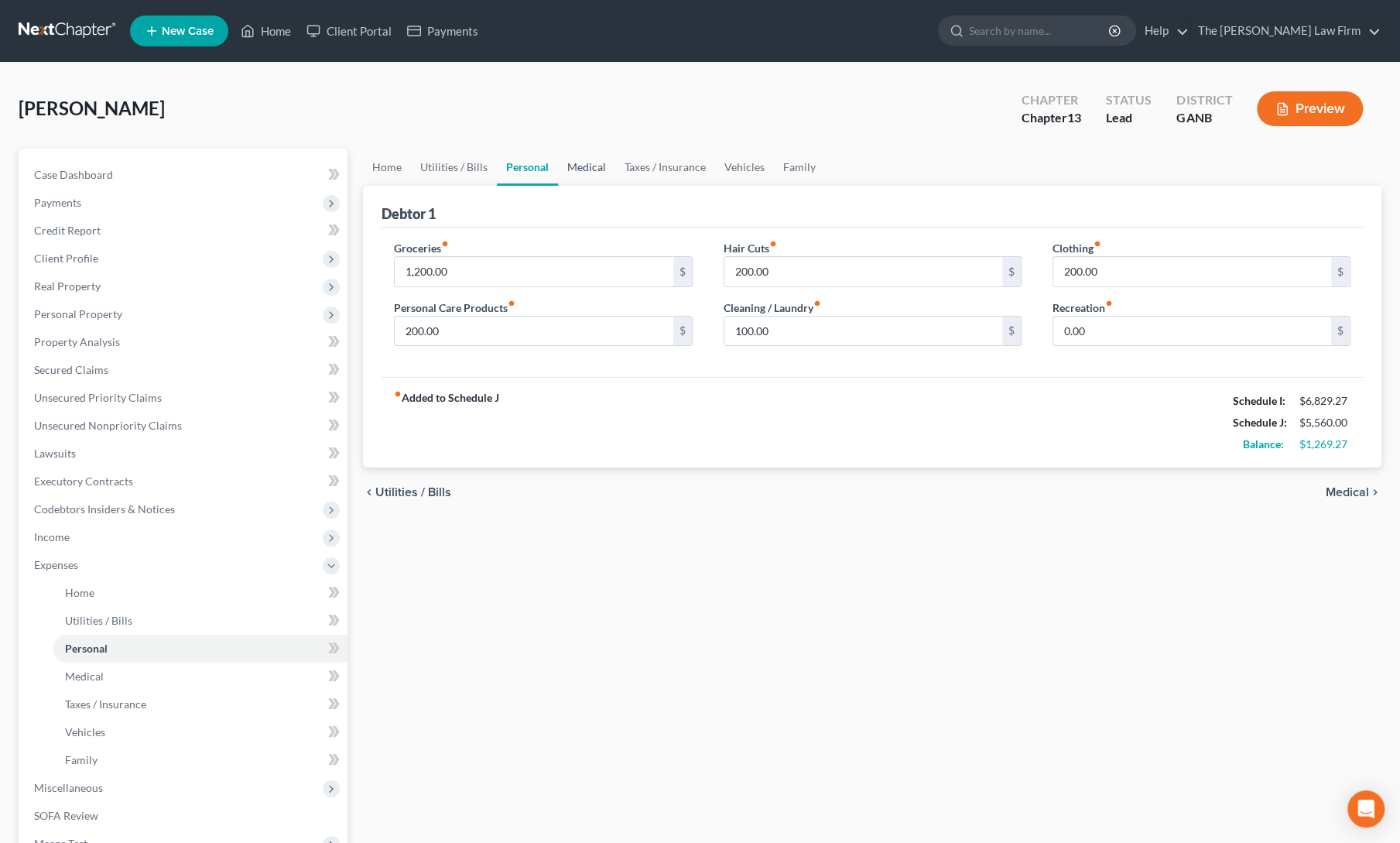
click at [604, 166] on link "Medical" at bounding box center [587, 167] width 58 height 38
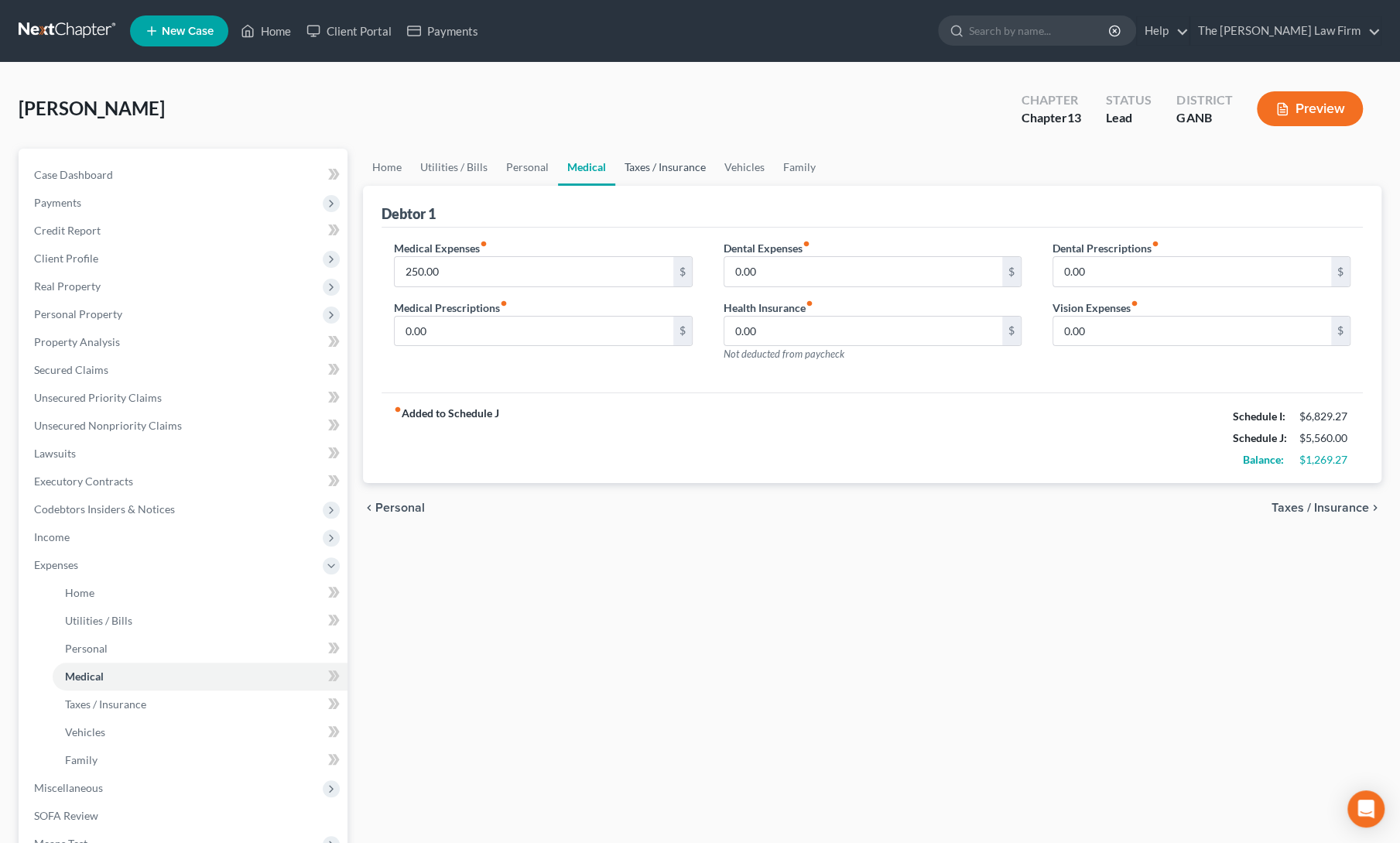
click at [673, 168] on link "Taxes / Insurance" at bounding box center [665, 167] width 100 height 38
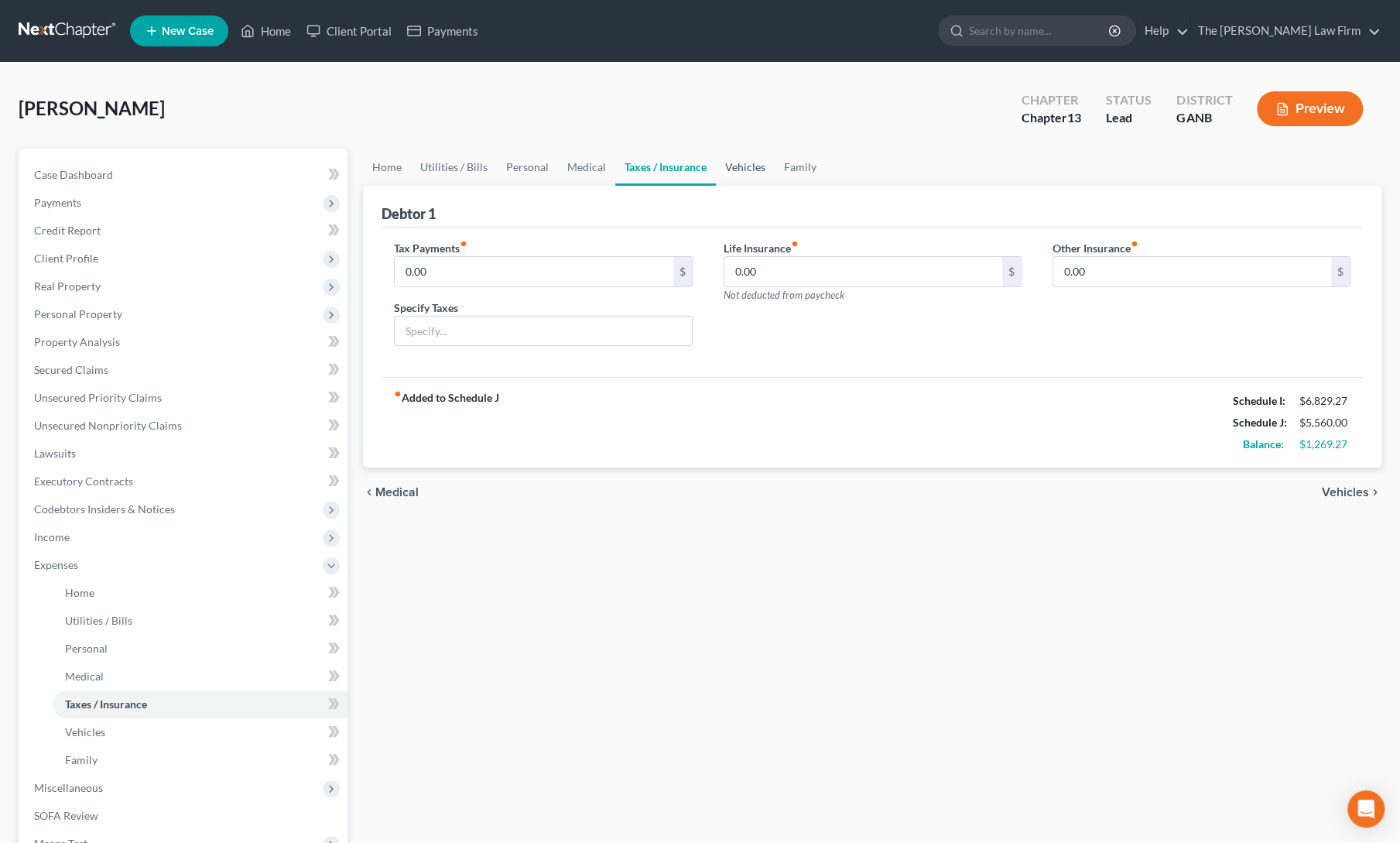
click at [742, 167] on link "Vehicles" at bounding box center [745, 167] width 58 height 38
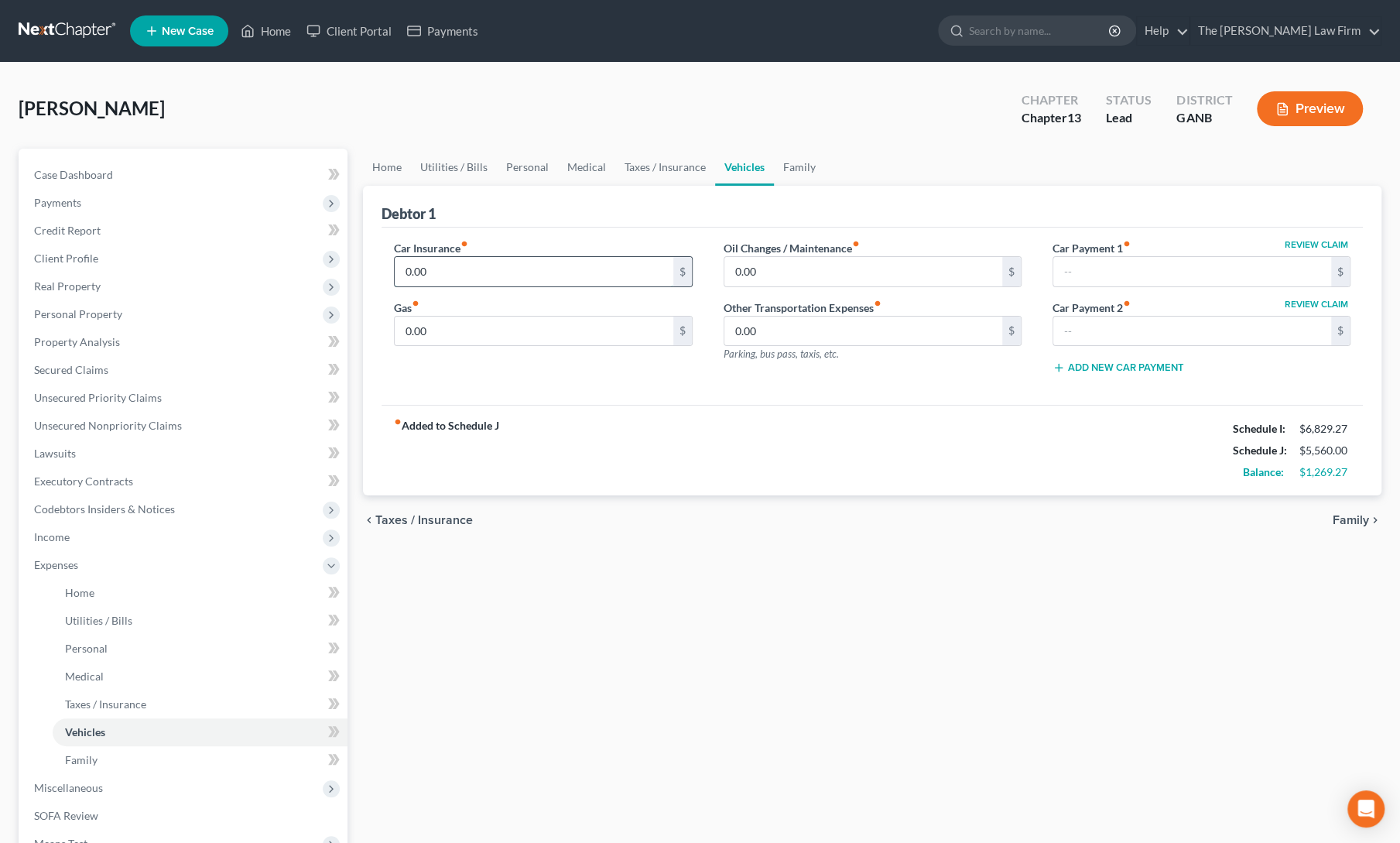
click at [484, 277] on input "0.00" at bounding box center [533, 271] width 278 height 30
click at [422, 329] on input "0.00" at bounding box center [533, 332] width 278 height 30
click at [566, 418] on div "fiber_manual_record Added to Schedule J Schedule I: $6,829.27 Schedule J: $6,11…" at bounding box center [872, 450] width 981 height 91
click at [526, 161] on link "Personal" at bounding box center [527, 167] width 61 height 38
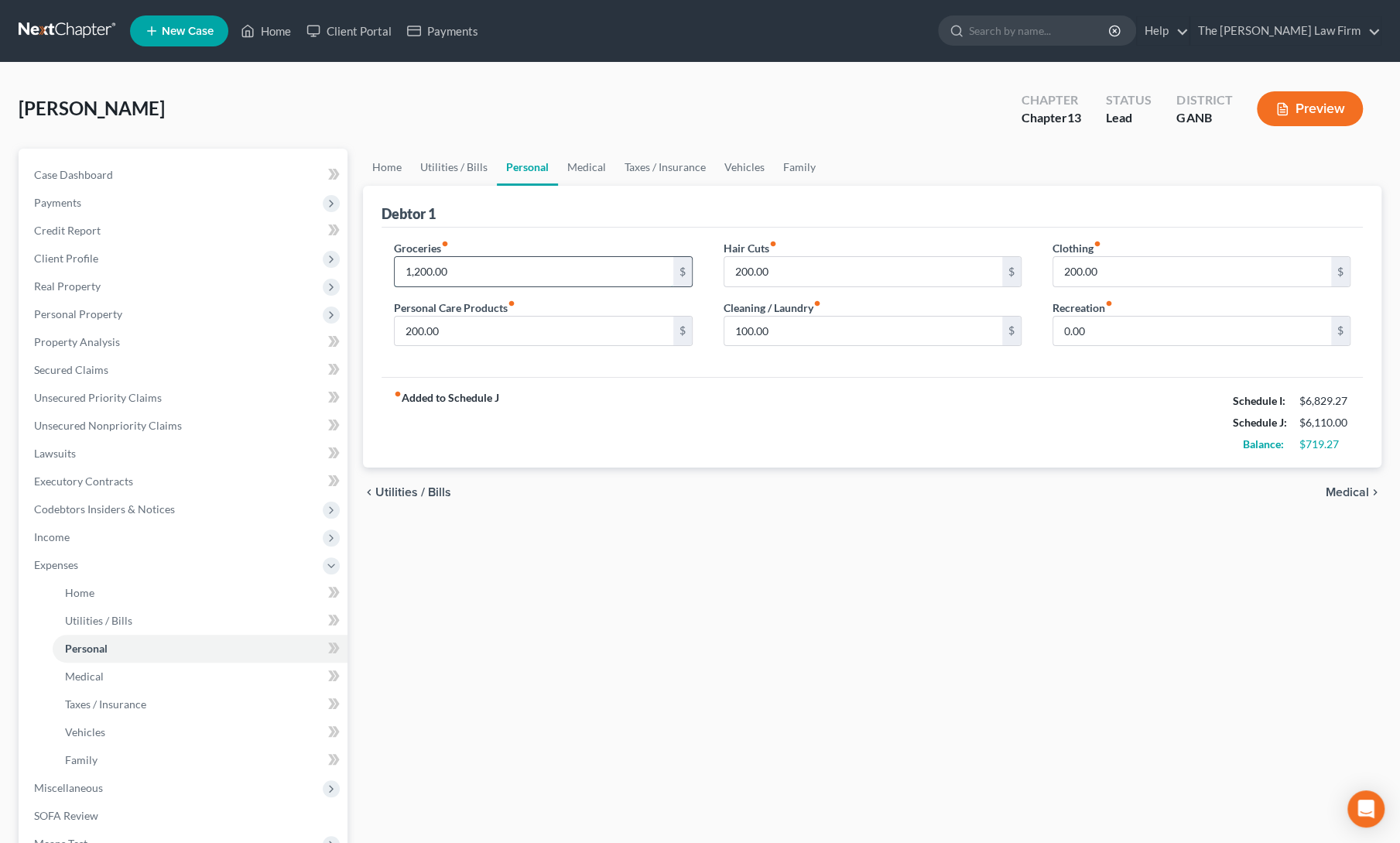
click at [429, 266] on input "1,200.00" at bounding box center [533, 271] width 278 height 30
click at [480, 334] on input "100" at bounding box center [533, 332] width 278 height 30
click at [701, 489] on div "chevron_left Utilities / Bills Medical chevron_right" at bounding box center [872, 492] width 1019 height 50
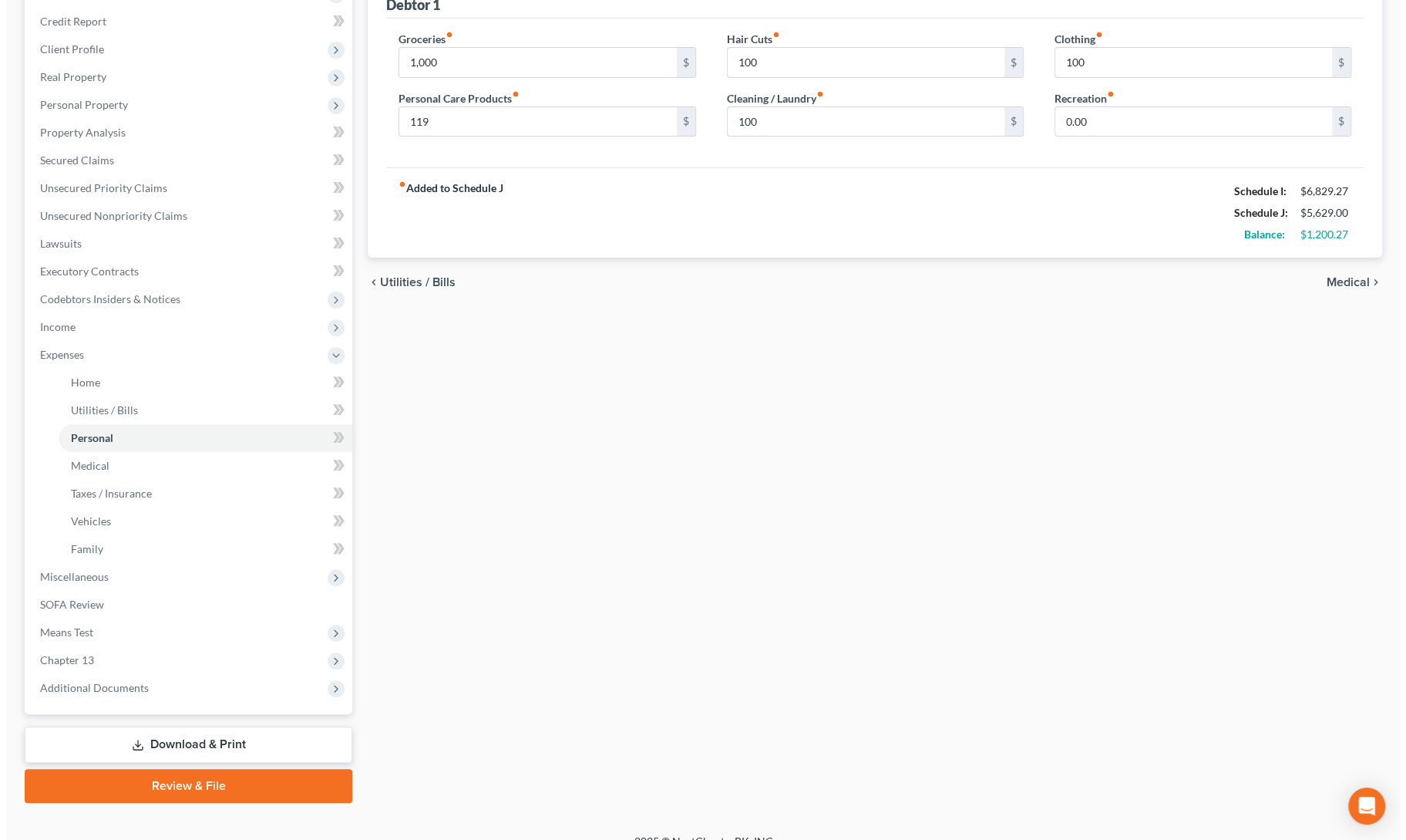
scroll to position [208, 0]
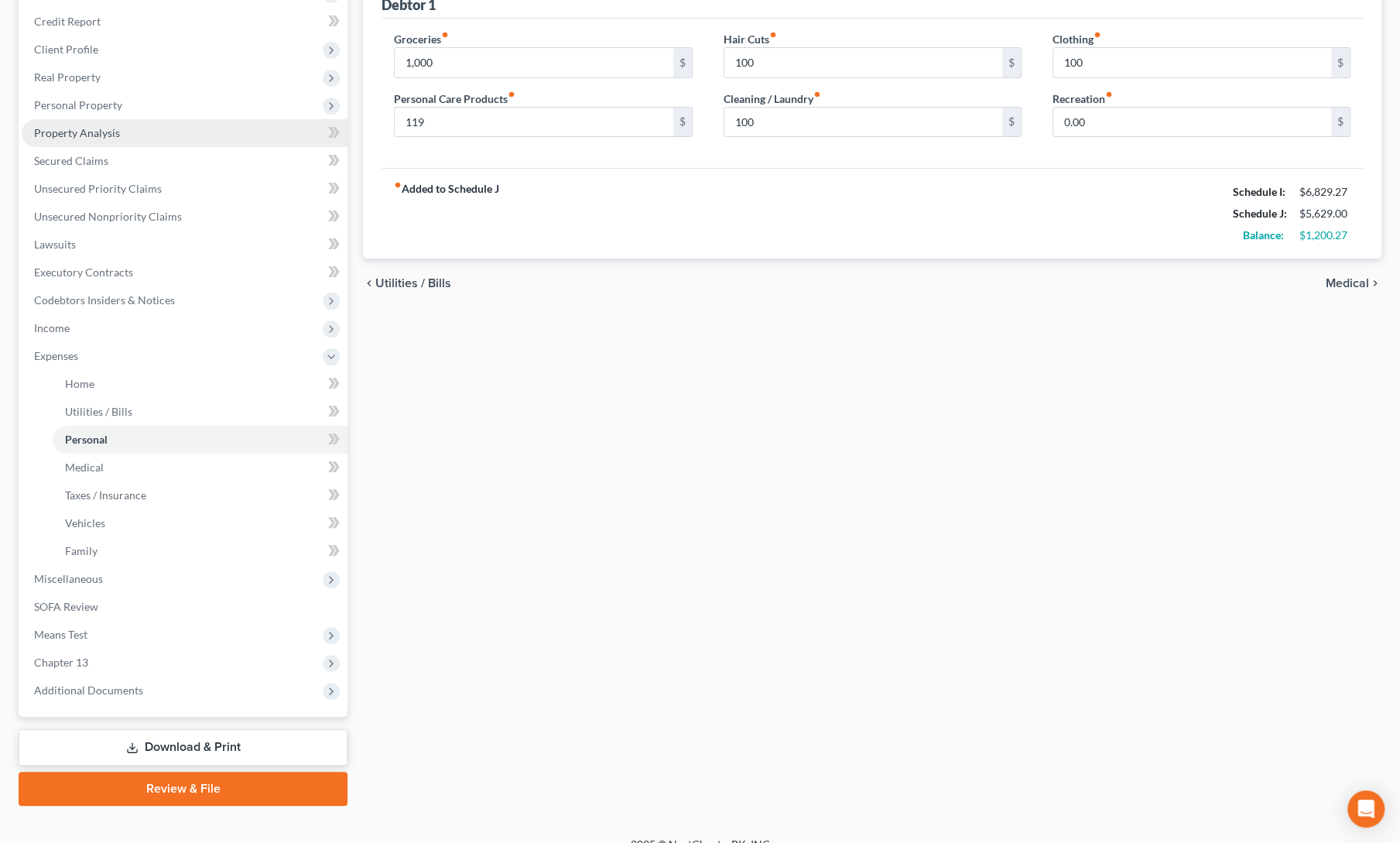
click at [56, 137] on span "Property Analysis" at bounding box center [77, 133] width 86 height 13
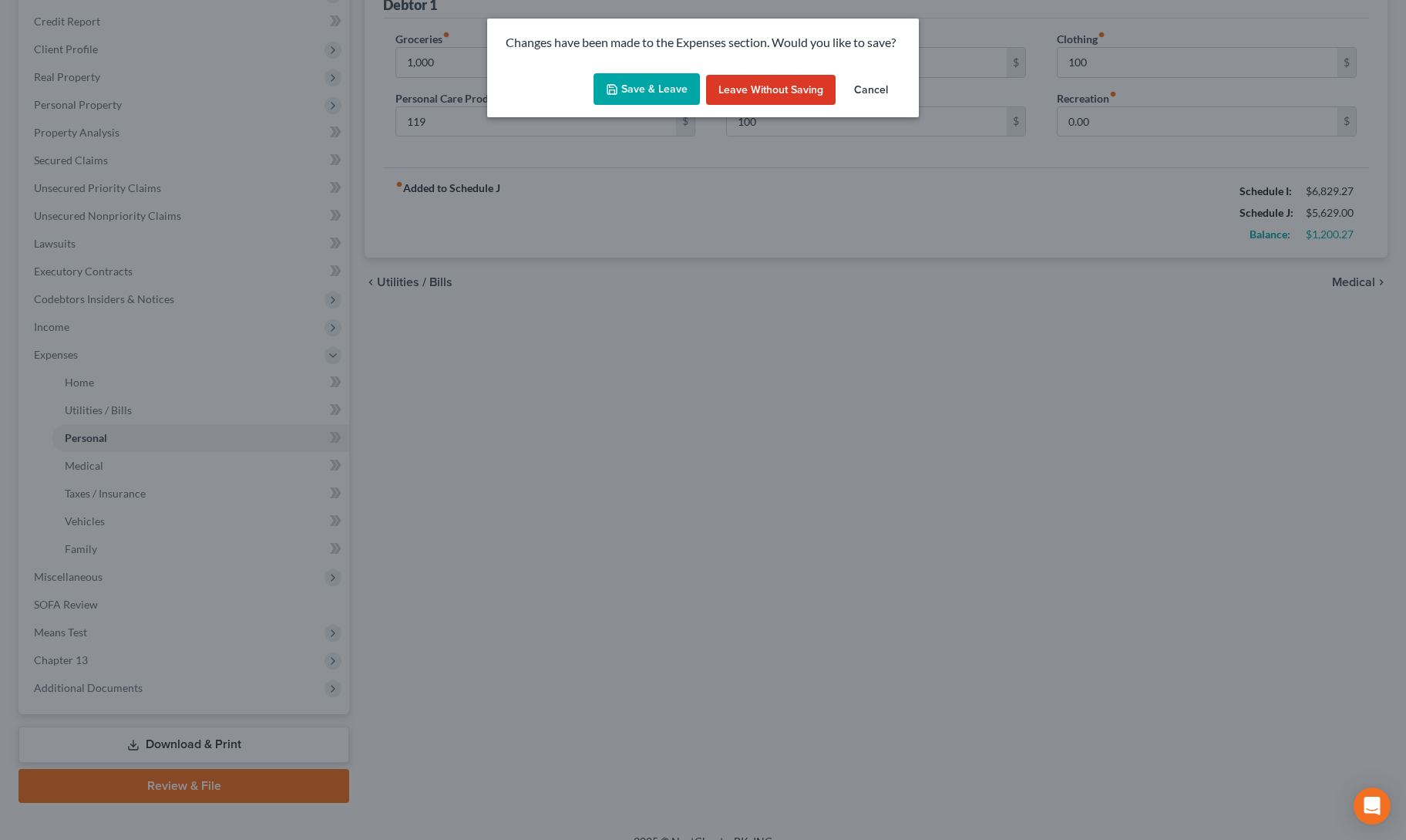
click at [636, 97] on button "Save & Leave" at bounding box center [647, 89] width 106 height 32
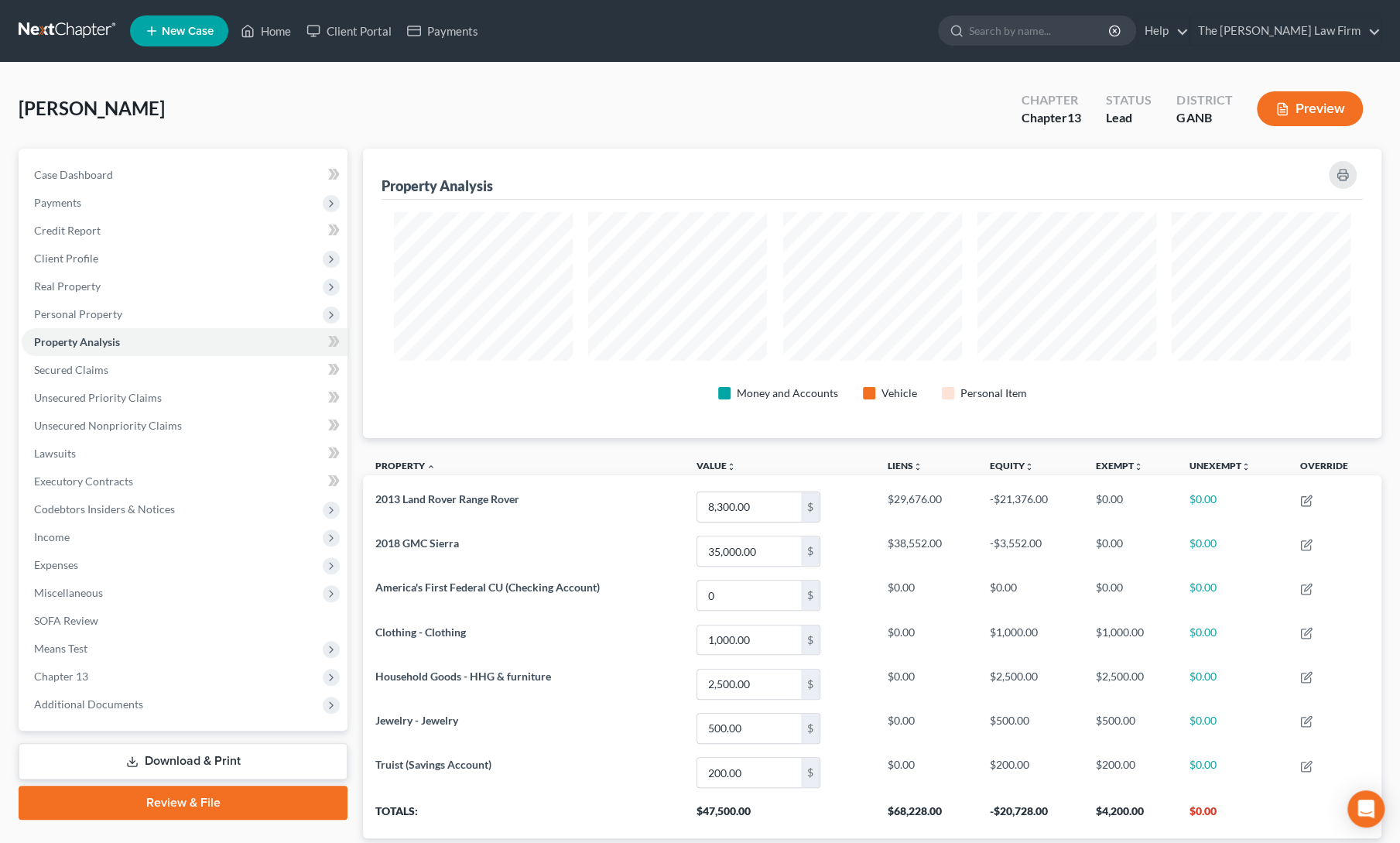
scroll to position [99, 0]
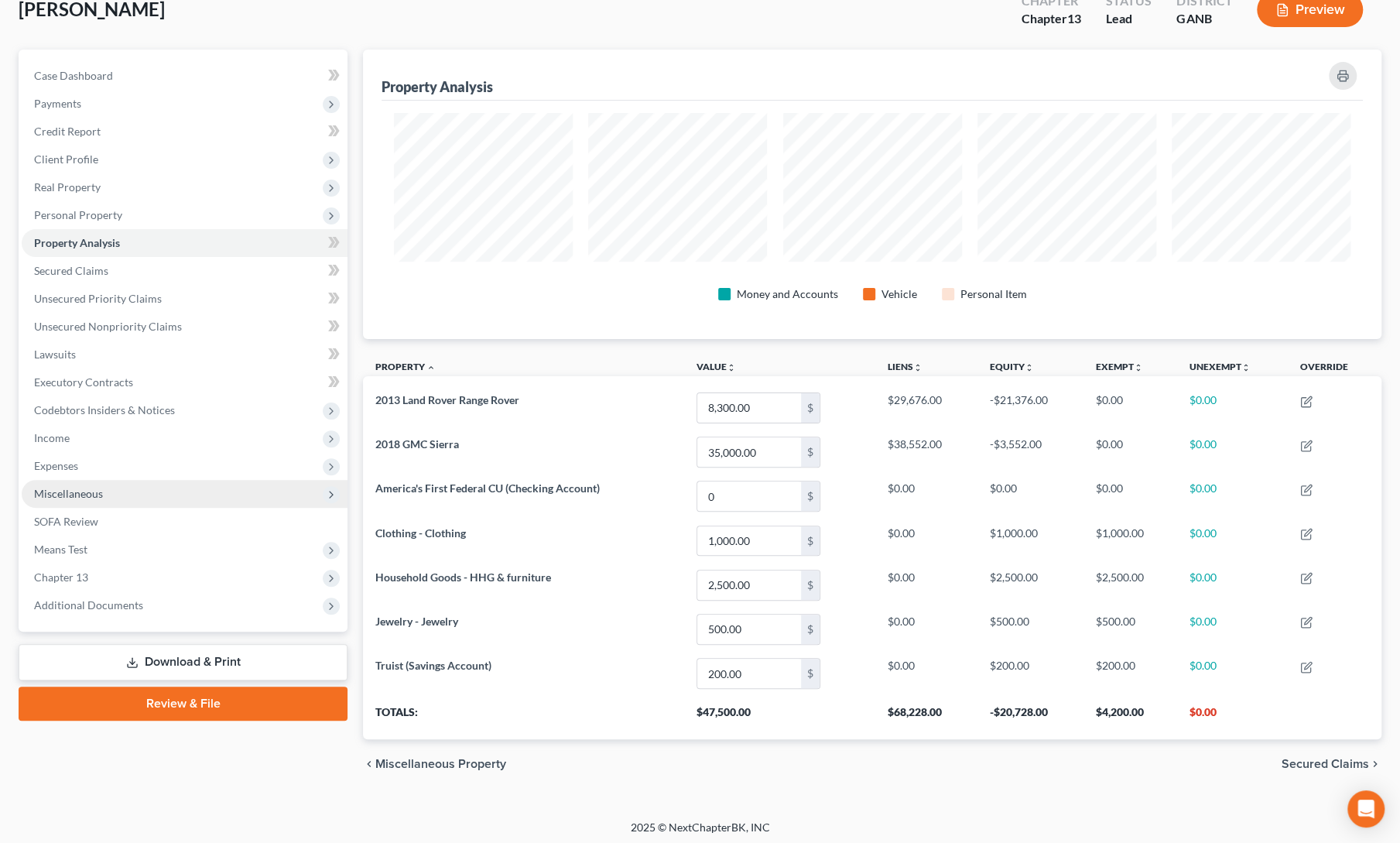
click at [72, 496] on span "Miscellaneous" at bounding box center [68, 493] width 69 height 13
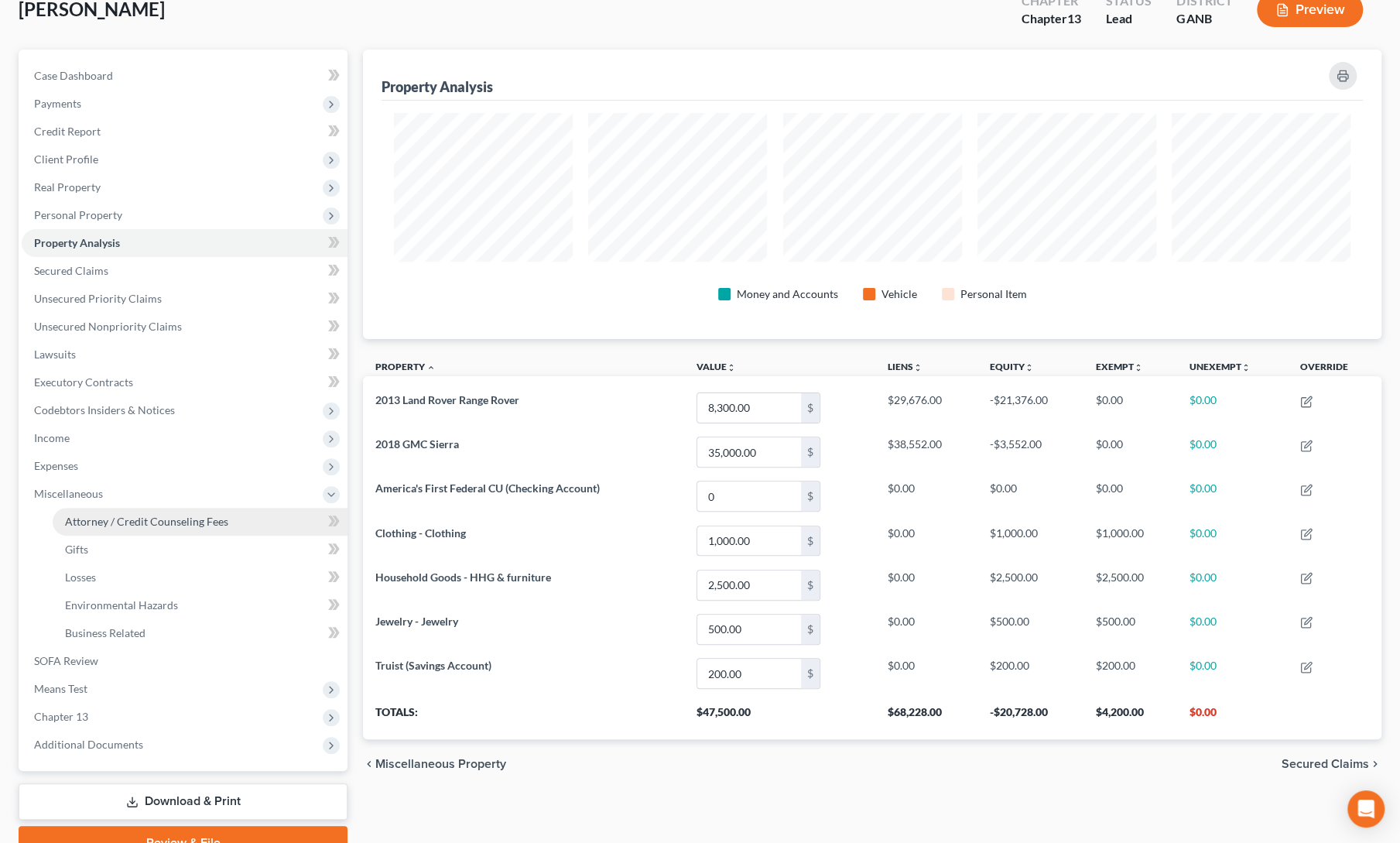
click at [80, 524] on span "Attorney / Credit Counseling Fees" at bounding box center [146, 521] width 163 height 13
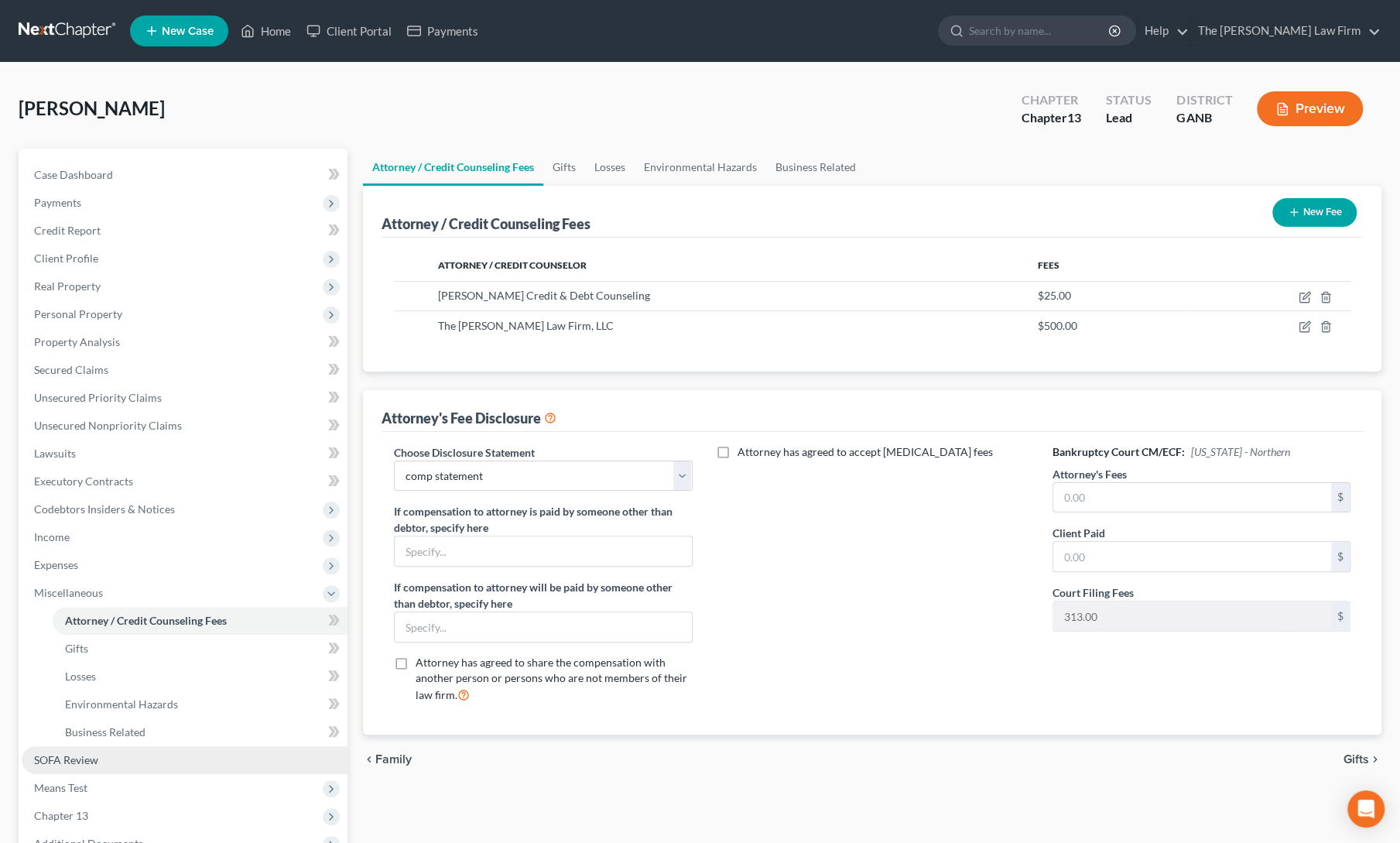
click at [72, 762] on span "SOFA Review" at bounding box center [66, 759] width 65 height 13
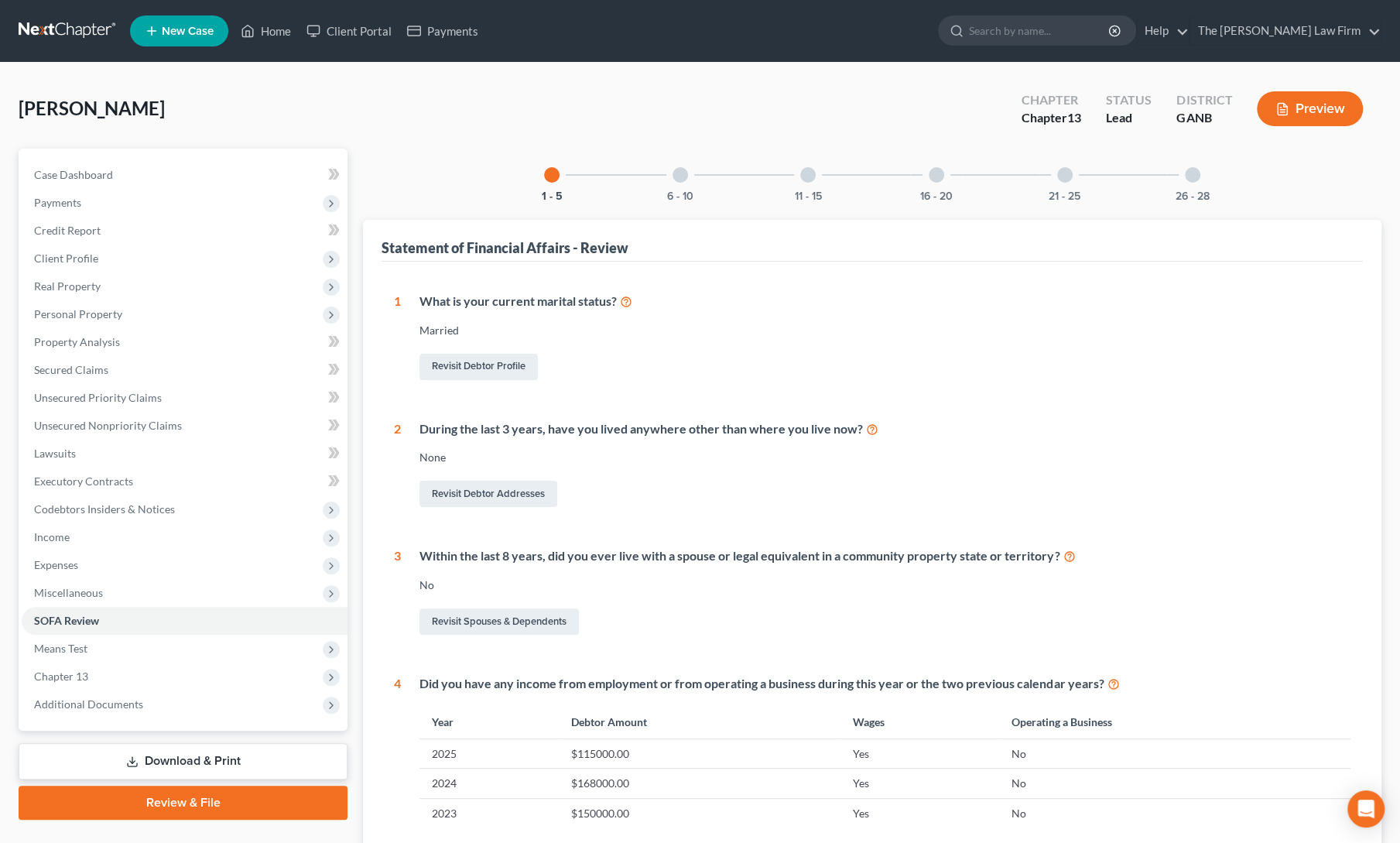
click at [695, 194] on div "6 - 10" at bounding box center [680, 175] width 52 height 52
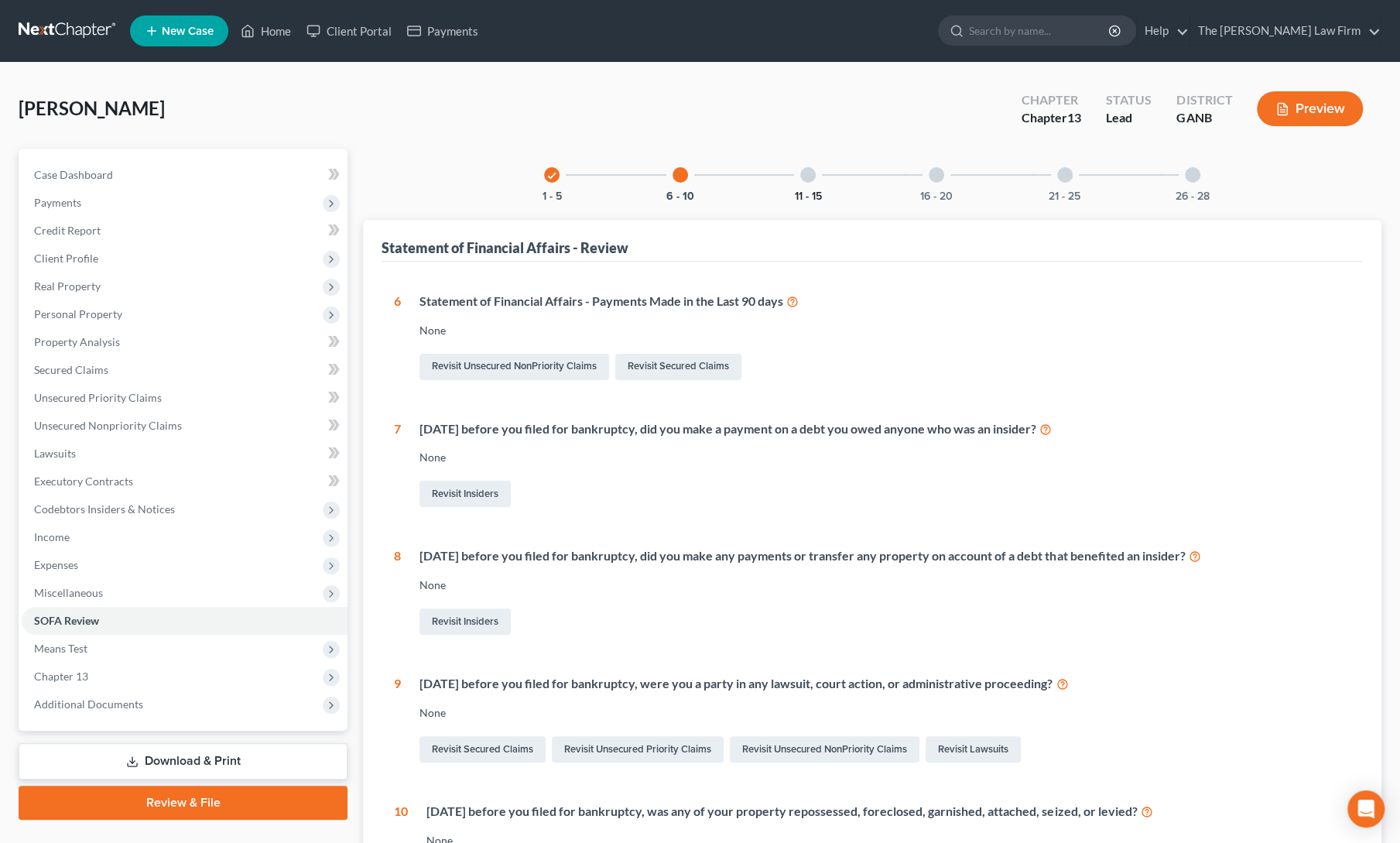
click at [814, 192] on button "11 - 15" at bounding box center [808, 196] width 27 height 10
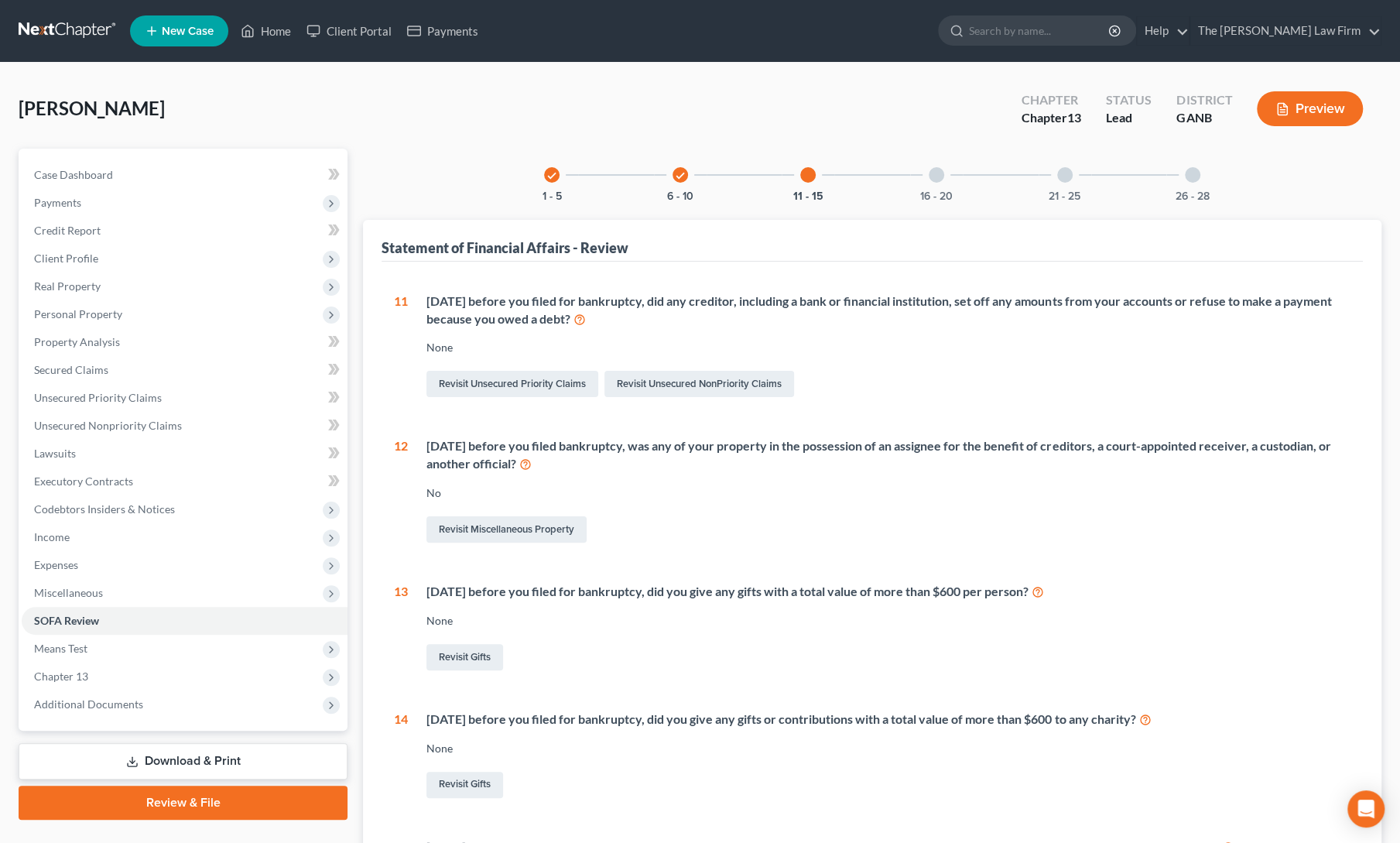
click at [944, 188] on div "16 - 20" at bounding box center [937, 175] width 52 height 52
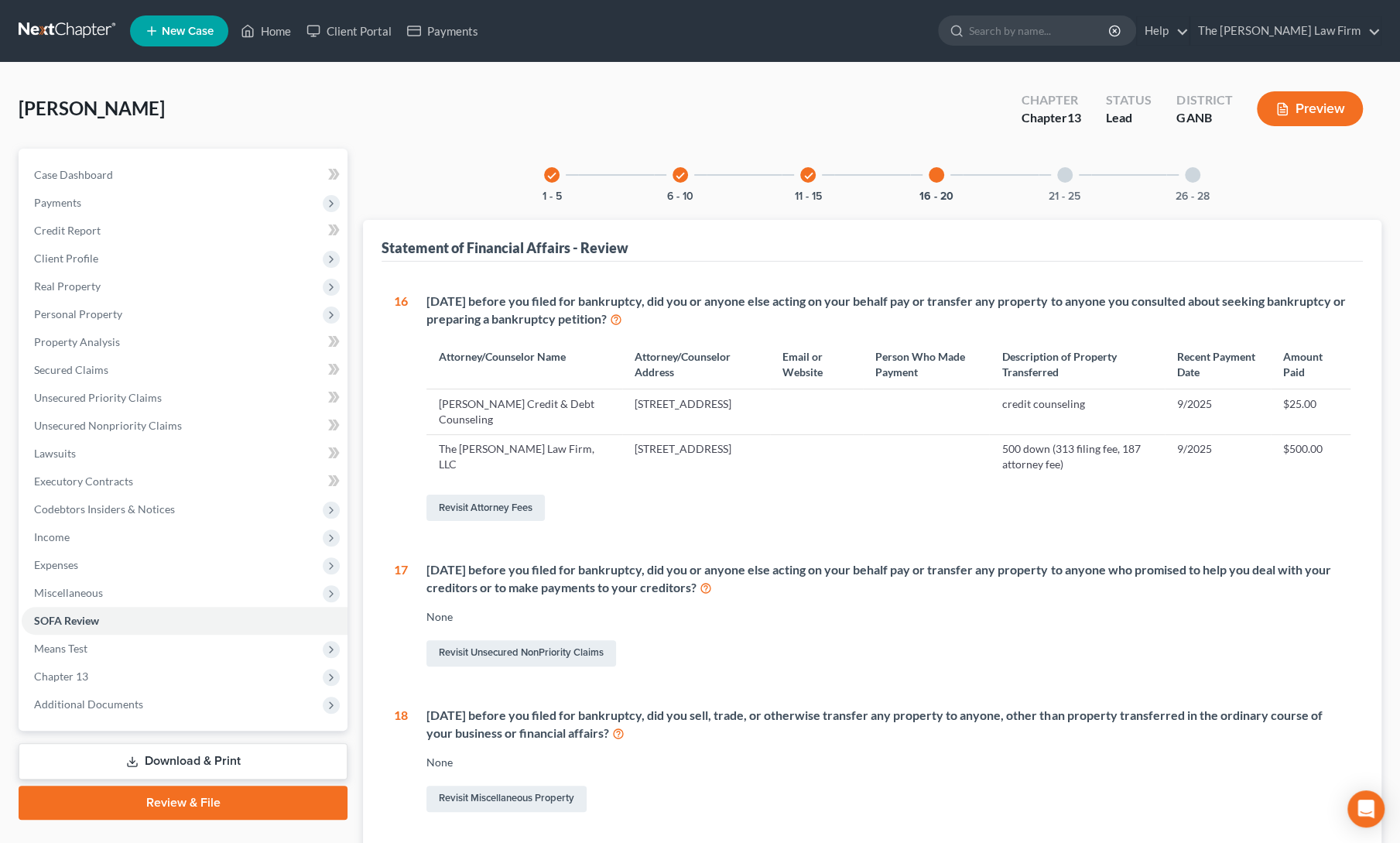
drag, startPoint x: 794, startPoint y: 408, endPoint x: 679, endPoint y: 495, distance: 144.2
click at [679, 495] on div "Revisit Attorney Fees" at bounding box center [889, 507] width 924 height 32
click at [73, 648] on span "Means Test" at bounding box center [60, 648] width 53 height 13
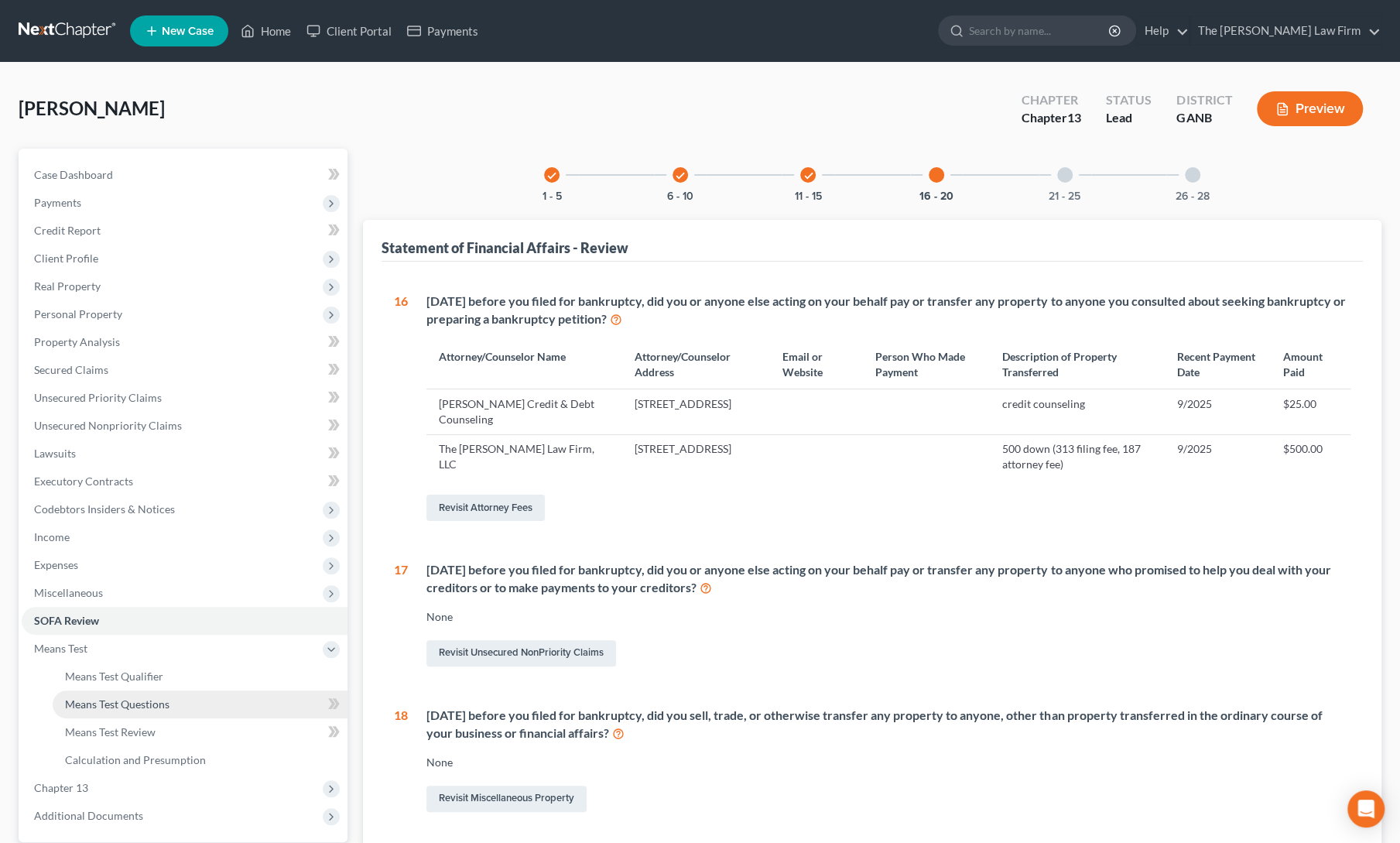
click at [94, 702] on span "Means Test Questions" at bounding box center [117, 703] width 105 height 13
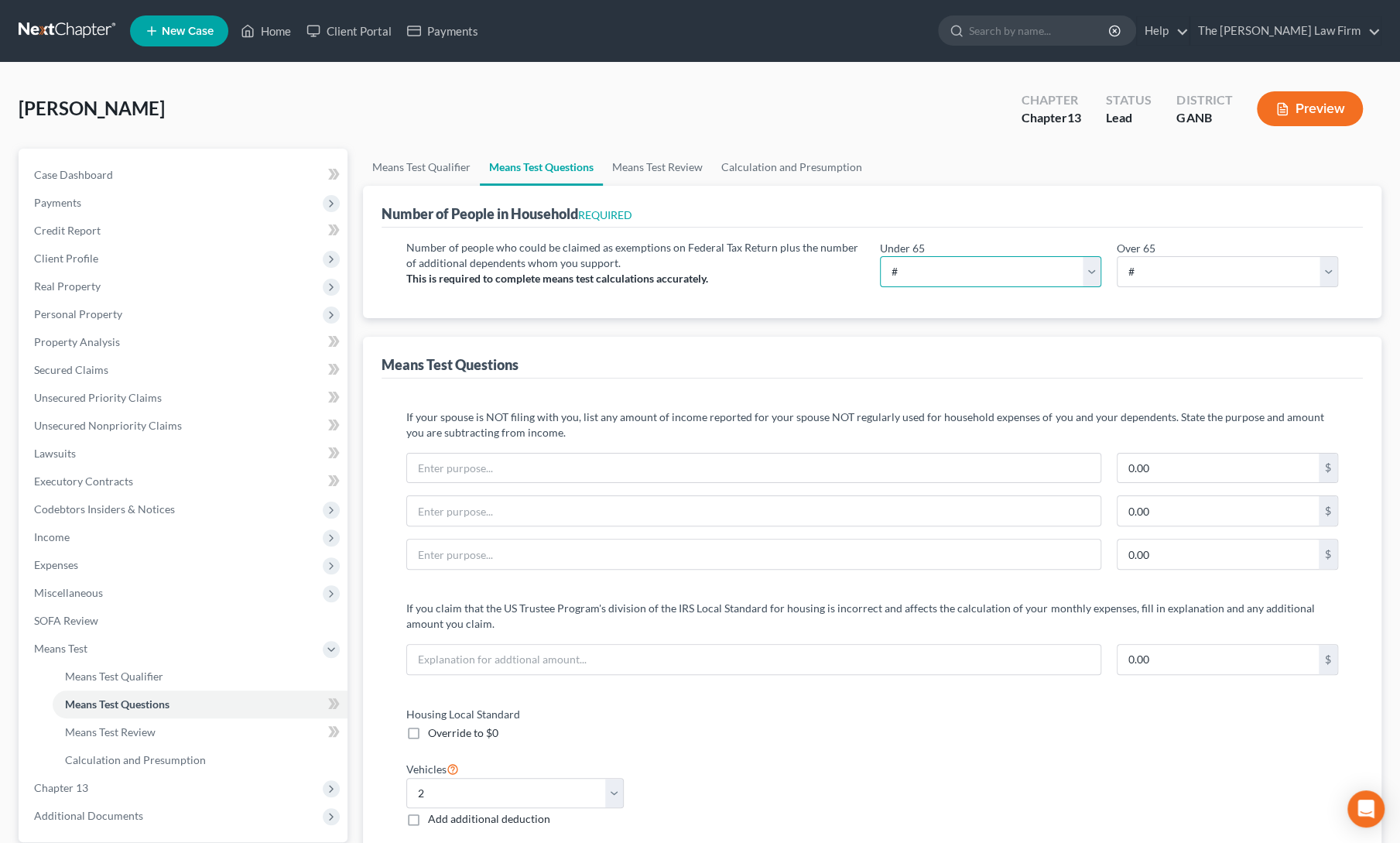
click at [925, 268] on select "# 0 1 2 3 4 5 6 7 8 9 10" at bounding box center [991, 271] width 222 height 31
click at [880, 256] on select "# 0 1 2 3 4 5 6 7 8 9 10" at bounding box center [991, 271] width 222 height 31
click at [1146, 277] on select "# 0 1 2 3 4 5 6 7 8 9 10" at bounding box center [1228, 271] width 222 height 31
click at [1117, 256] on select "# 0 1 2 3 4 5 6 7 8 9 10" at bounding box center [1228, 271] width 222 height 31
click at [1144, 355] on div "Means Test Questions" at bounding box center [872, 358] width 981 height 42
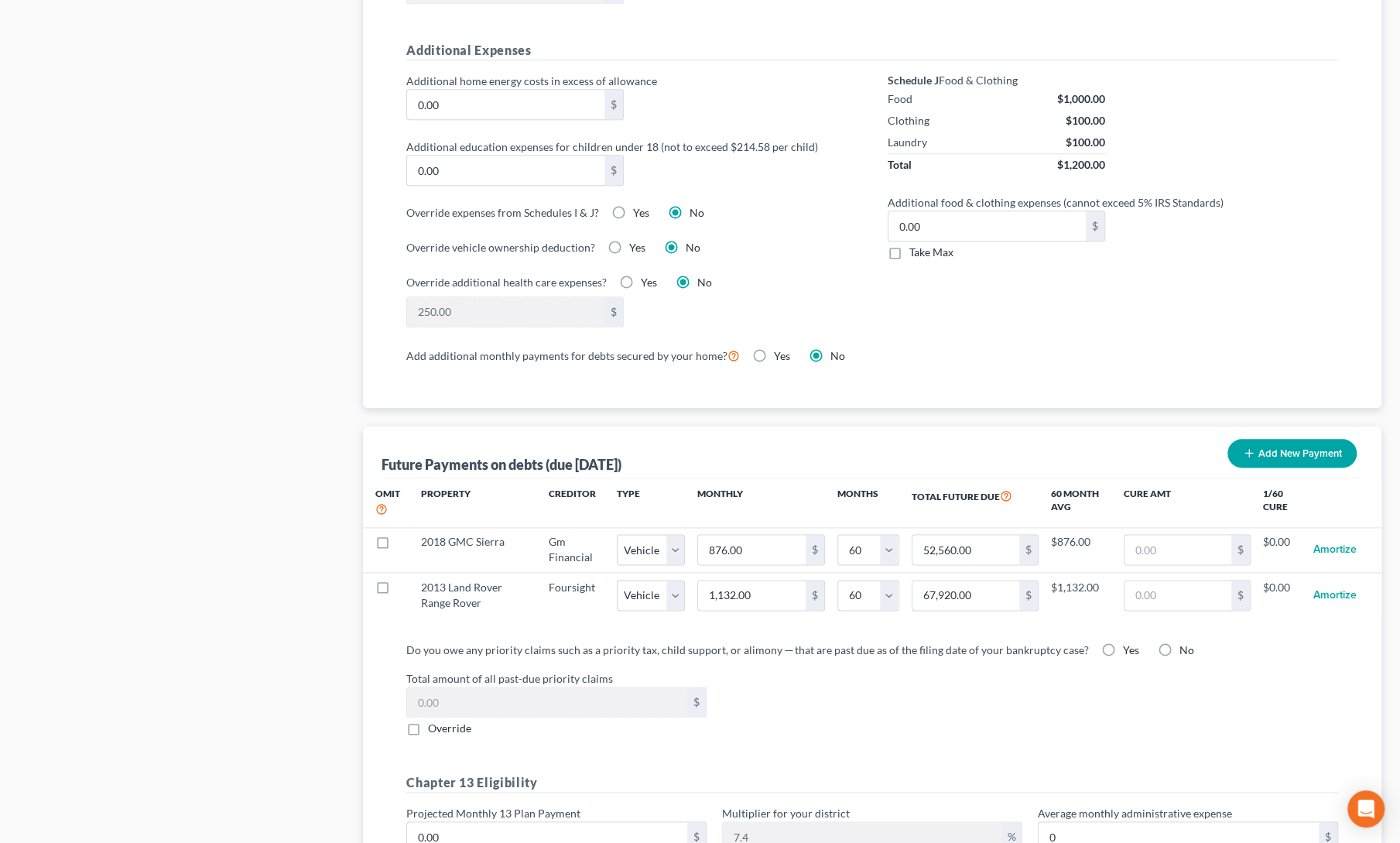
scroll to position [1167, 0]
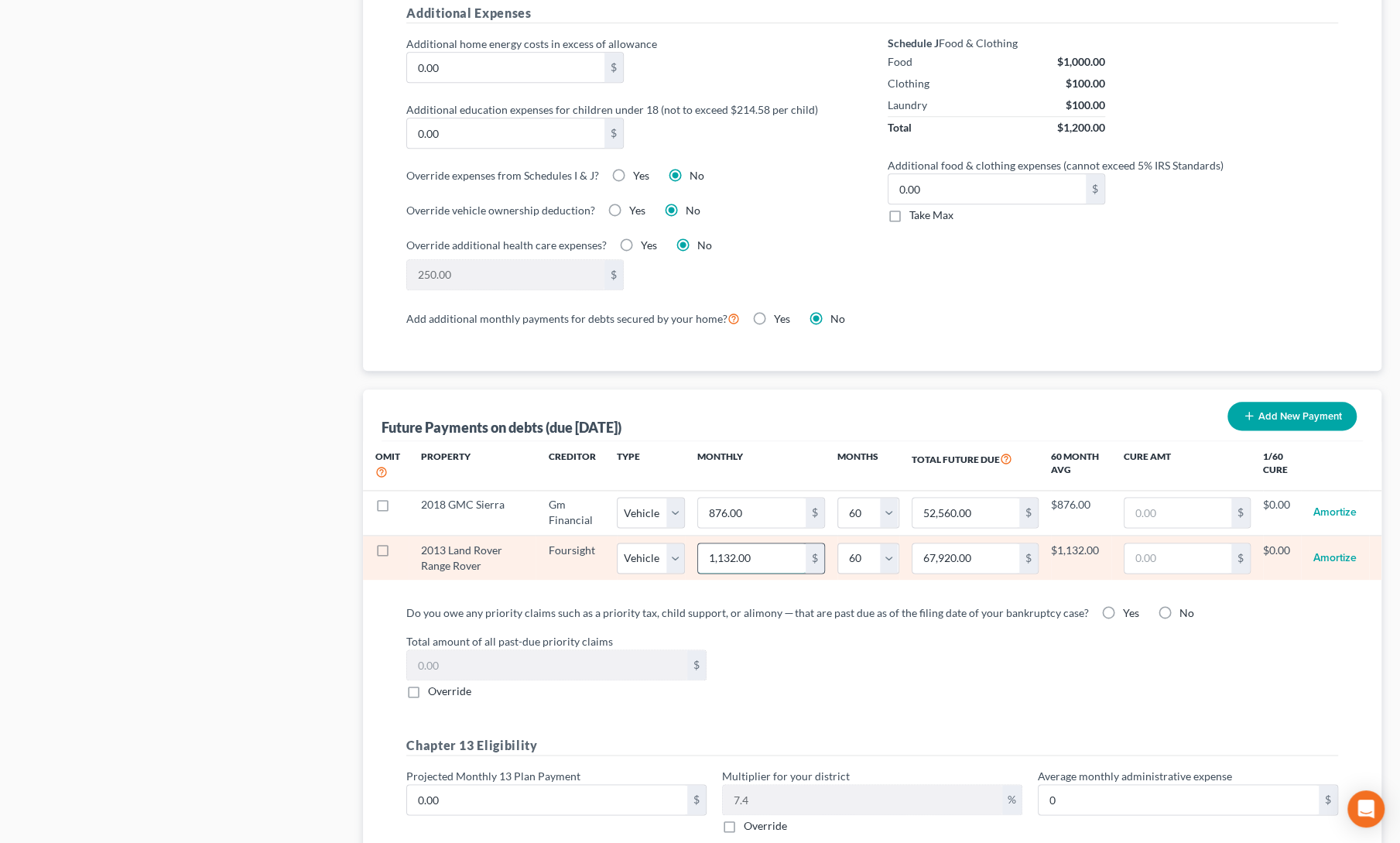
click at [733, 558] on input "1,132.00" at bounding box center [751, 558] width 106 height 30
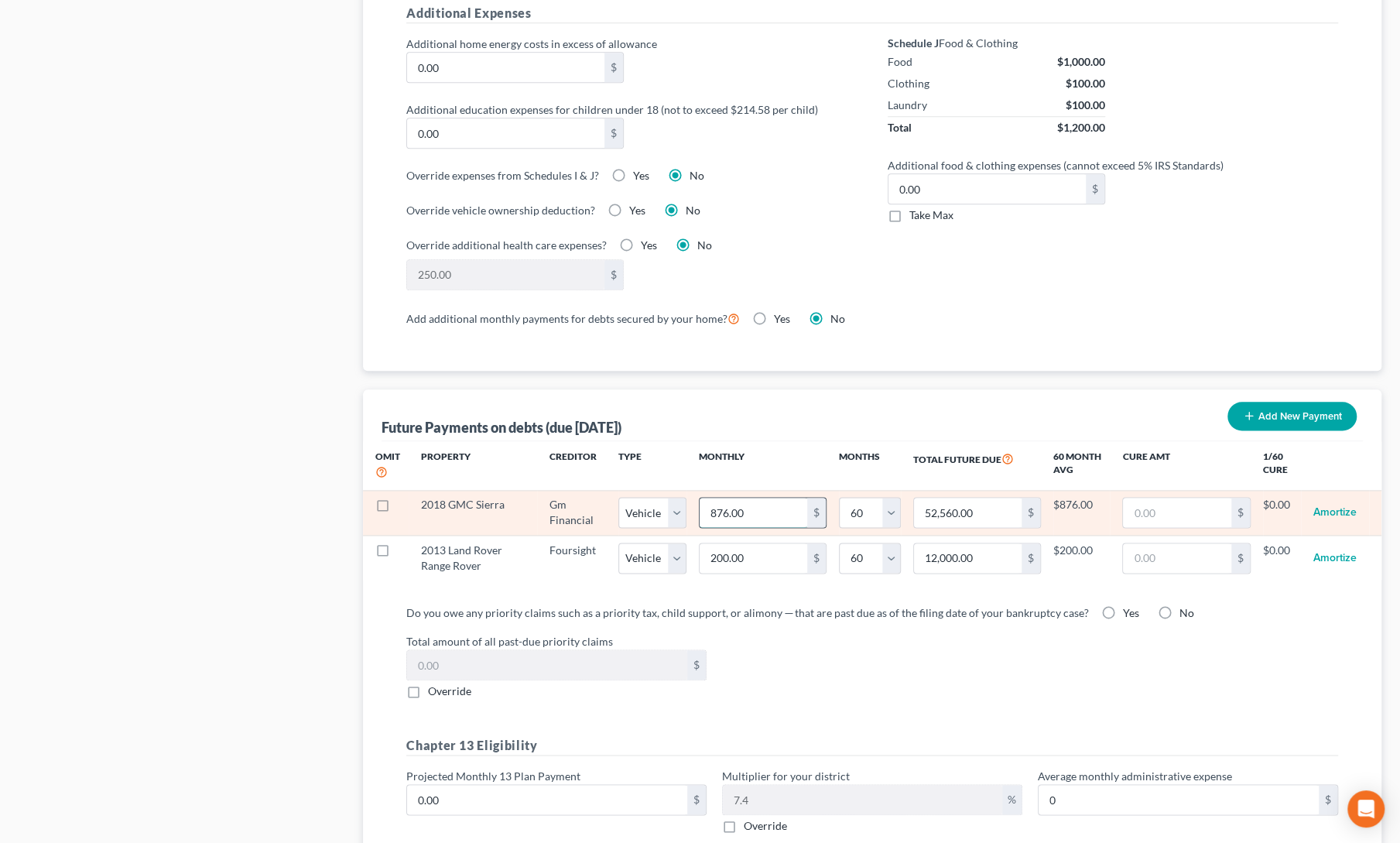
click at [751, 516] on input "876.00" at bounding box center [753, 512] width 107 height 30
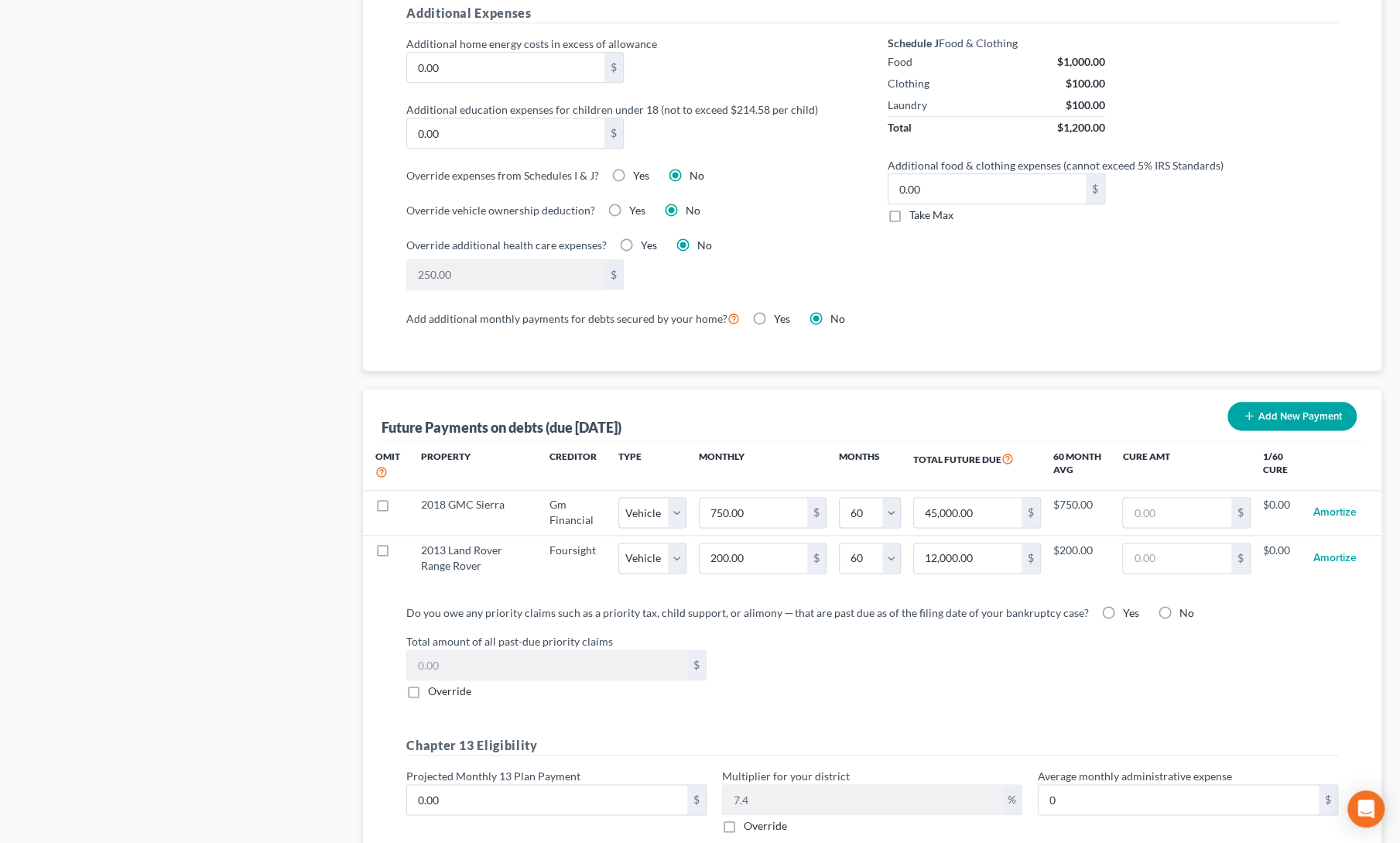
click at [794, 618] on div "Do you owe any priority claims such as a priority tax, child support, or alimon…" at bounding box center [873, 652] width 932 height 94
click at [1179, 605] on label "No" at bounding box center [1186, 613] width 15 height 16
click at [1185, 605] on input "No" at bounding box center [1191, 610] width 10 height 10
drag, startPoint x: 1410, startPoint y: 695, endPoint x: 528, endPoint y: 789, distance: 887.0
click at [528, 789] on input "0.00" at bounding box center [546, 799] width 280 height 30
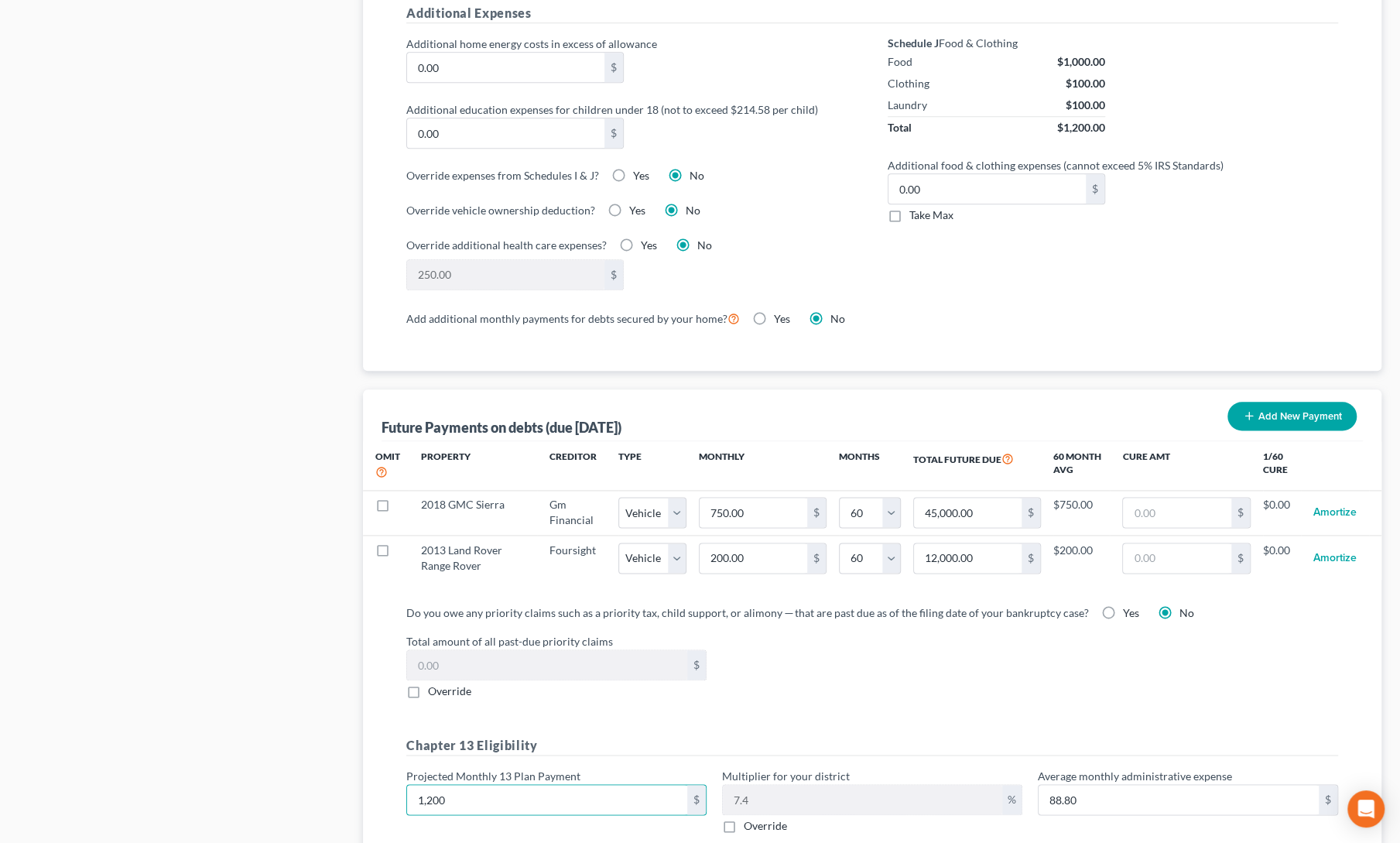
click at [769, 710] on div "Do you owe any priority claims such as a priority tax, child support, or alimon…" at bounding box center [872, 725] width 957 height 242
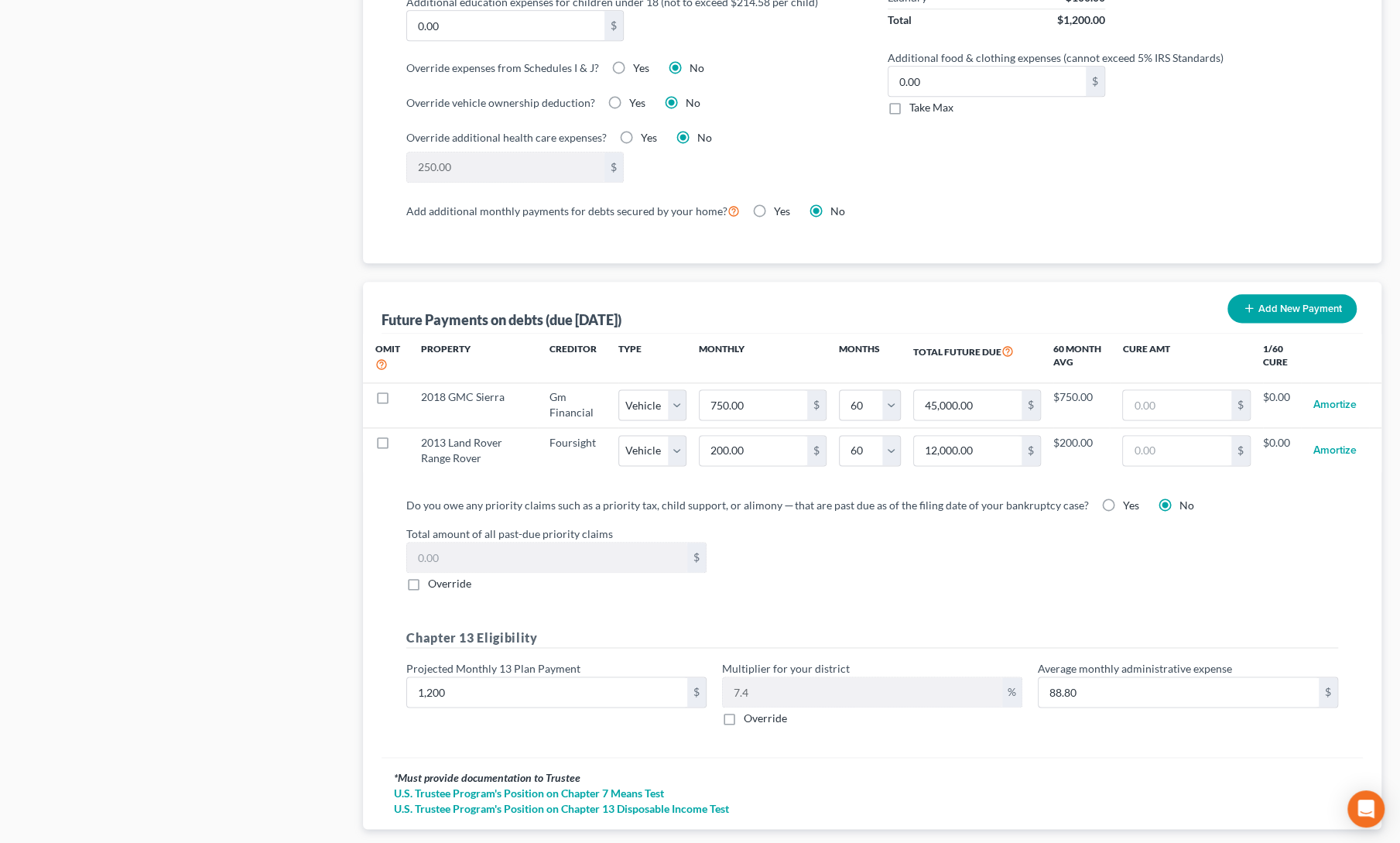
scroll to position [1358, 0]
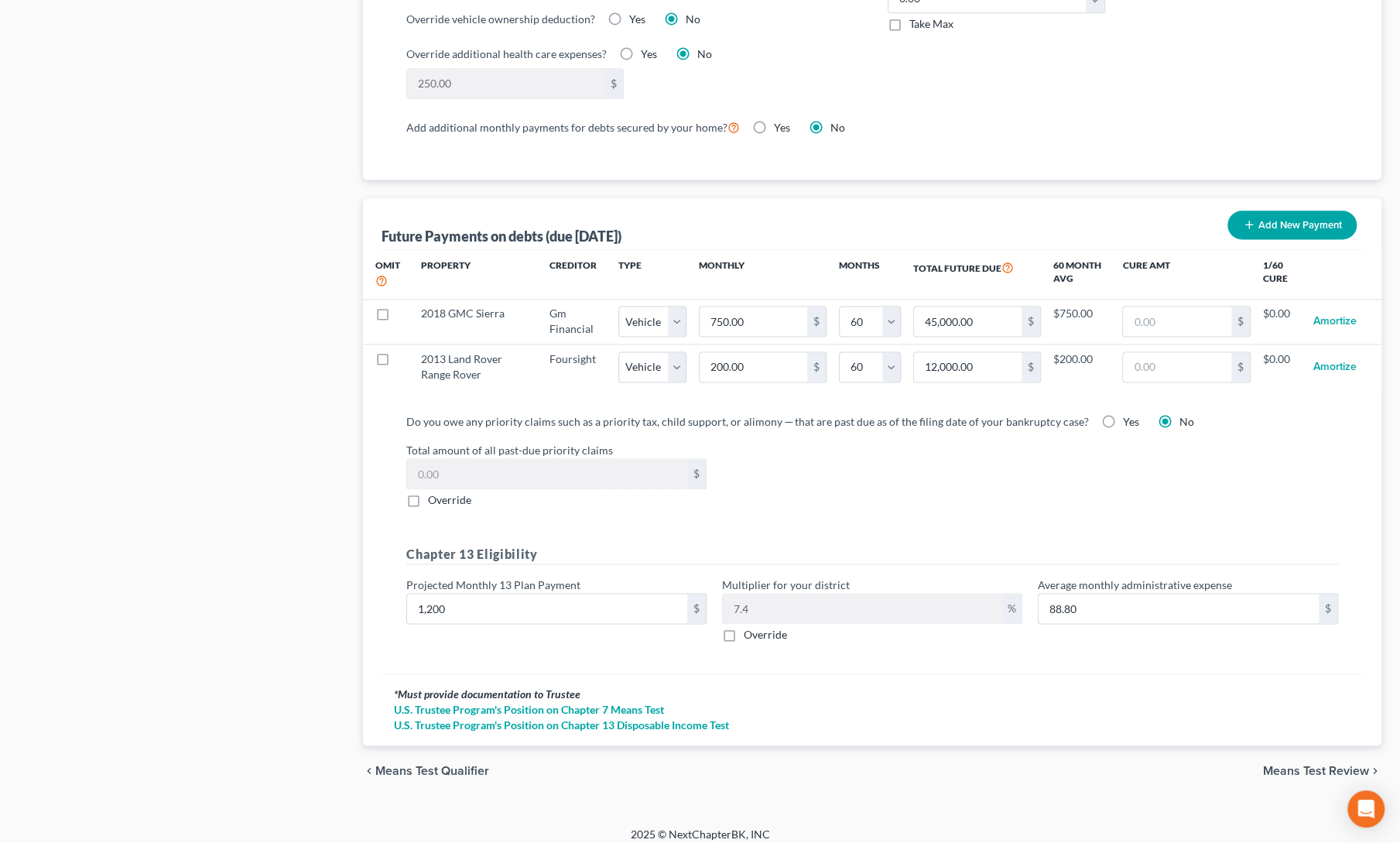
click at [1289, 764] on span "Means Test Review" at bounding box center [1315, 770] width 106 height 12
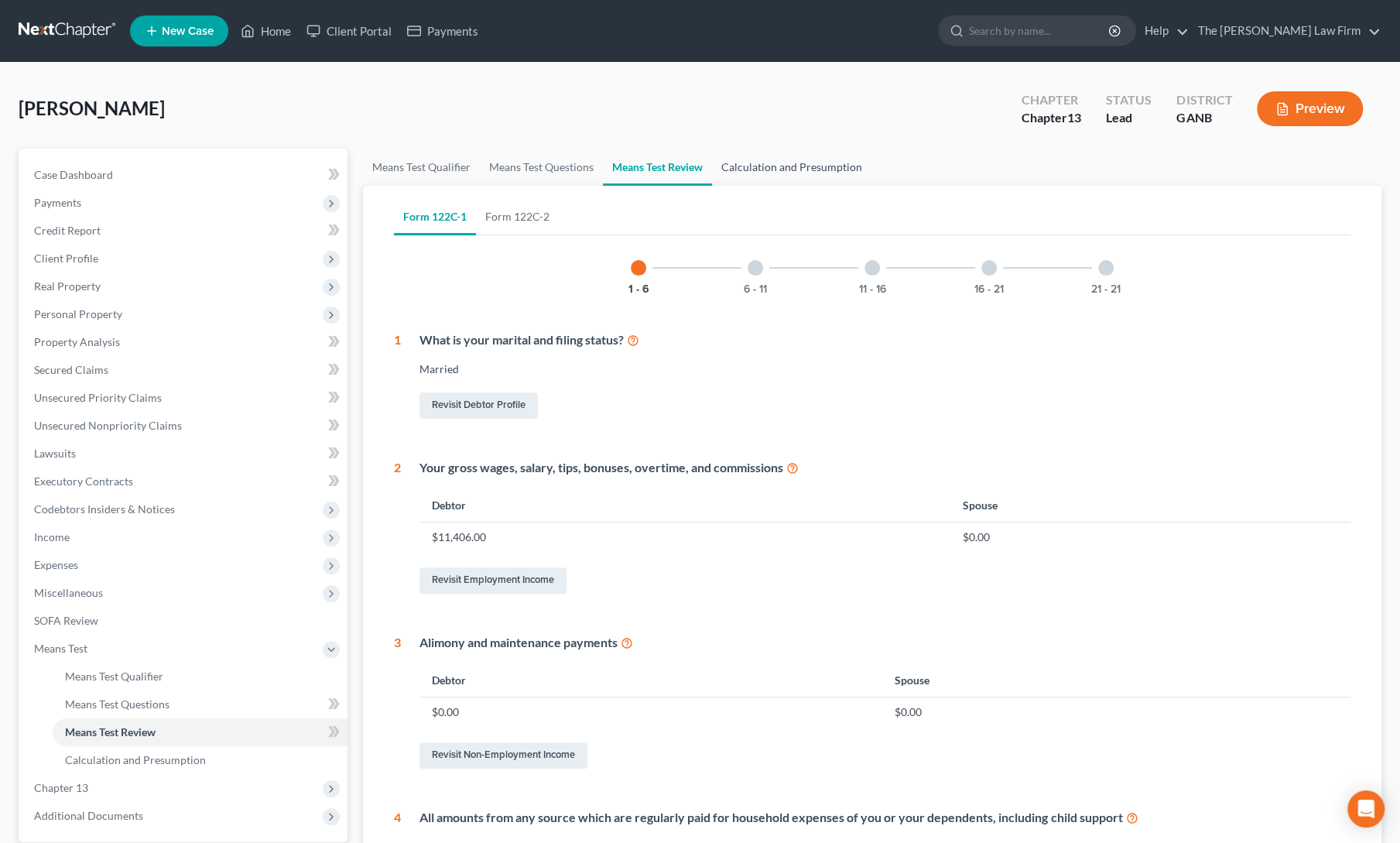
click at [807, 175] on link "Calculation and Presumption" at bounding box center [792, 167] width 160 height 38
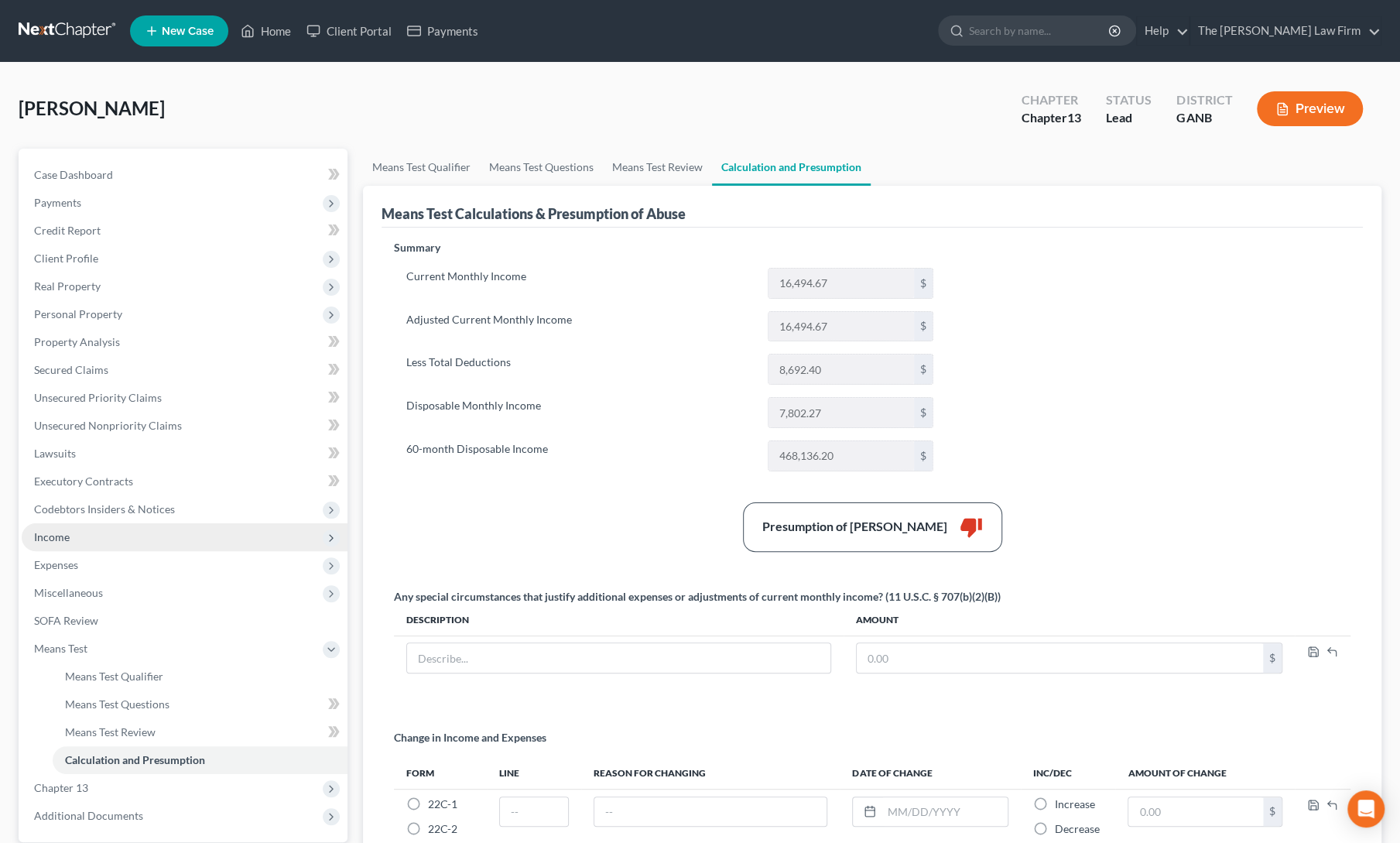
click at [61, 533] on span "Income" at bounding box center [51, 536] width 36 height 13
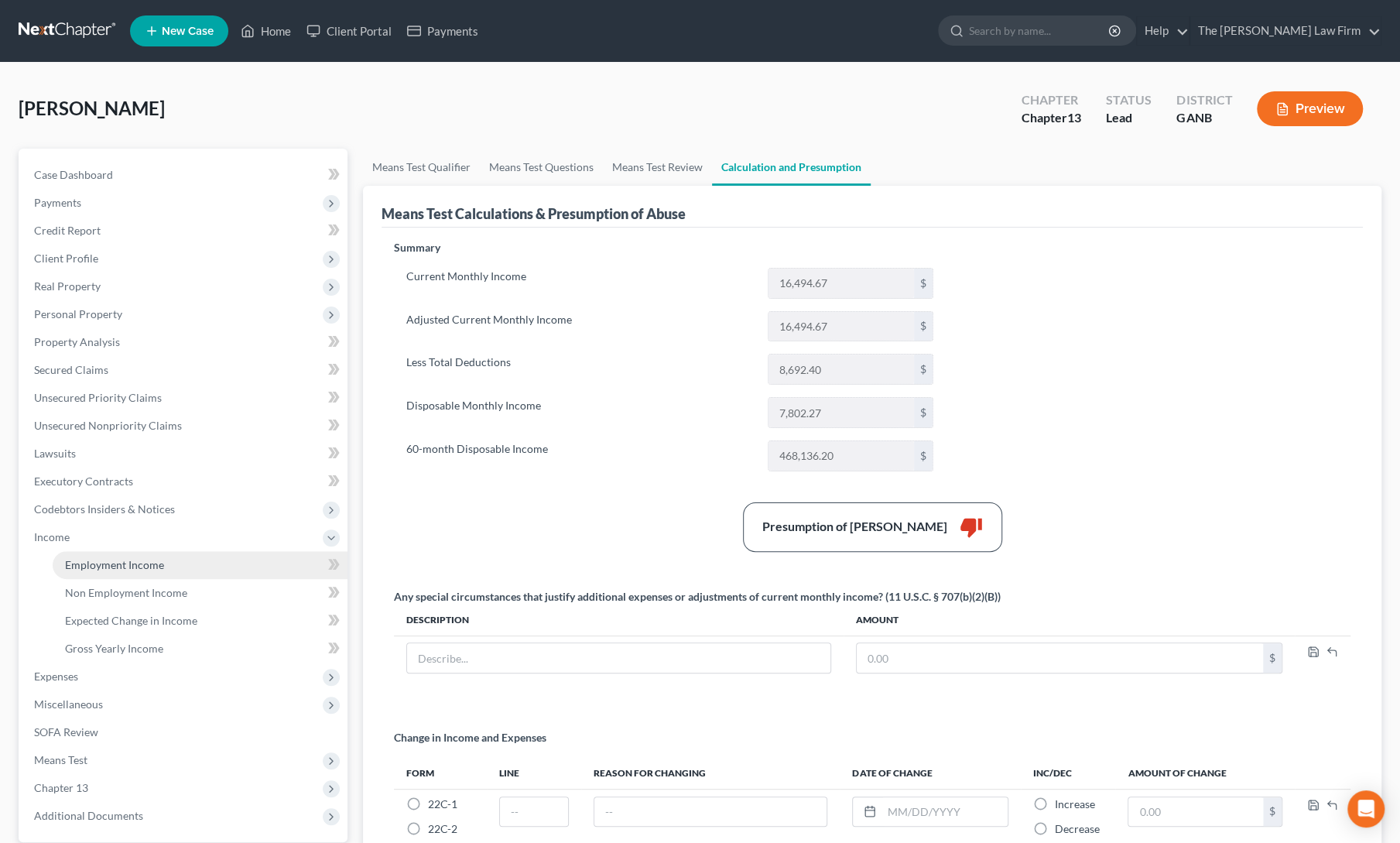
click at [85, 573] on link "Employment Income" at bounding box center [200, 565] width 295 height 28
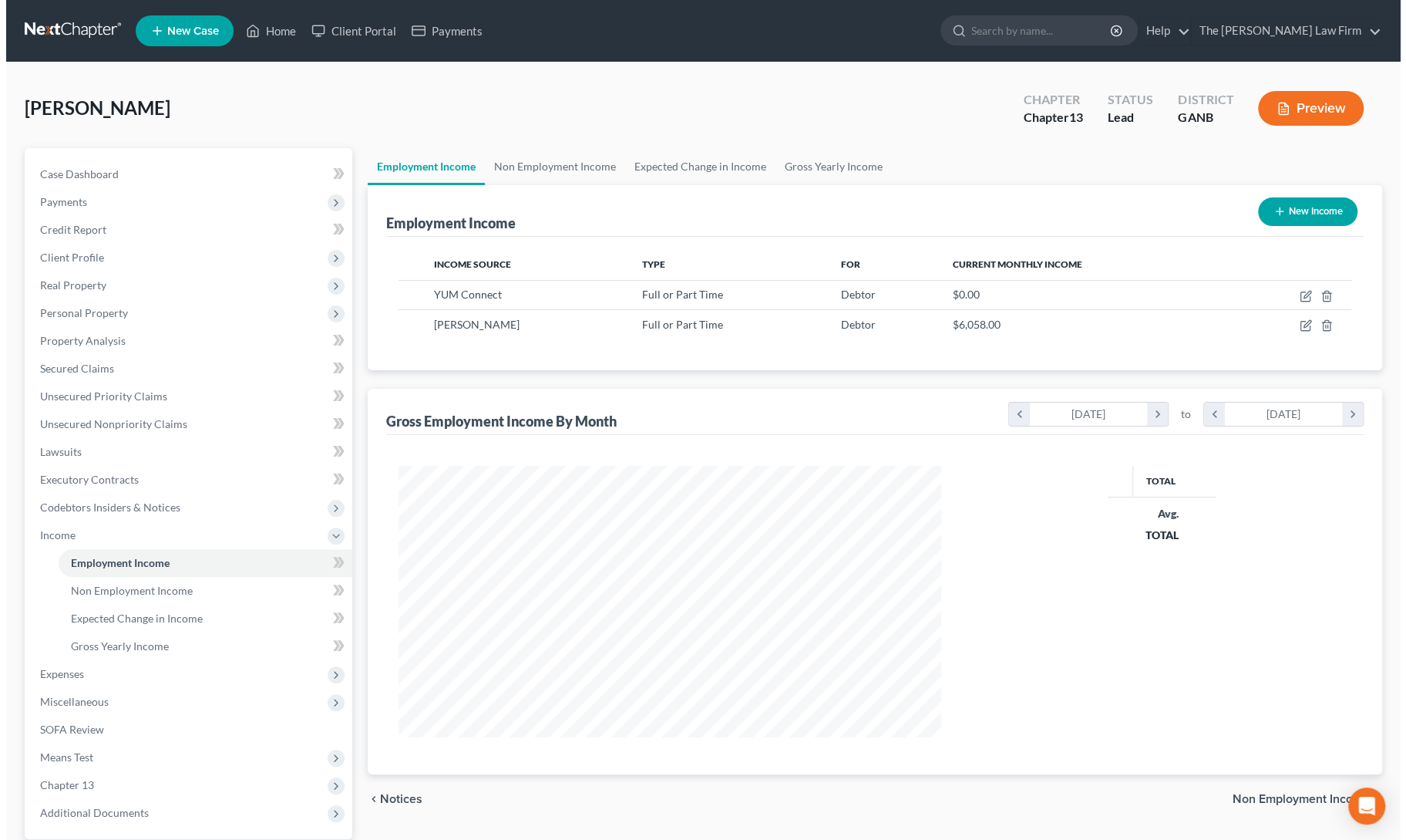
scroll to position [275, 574]
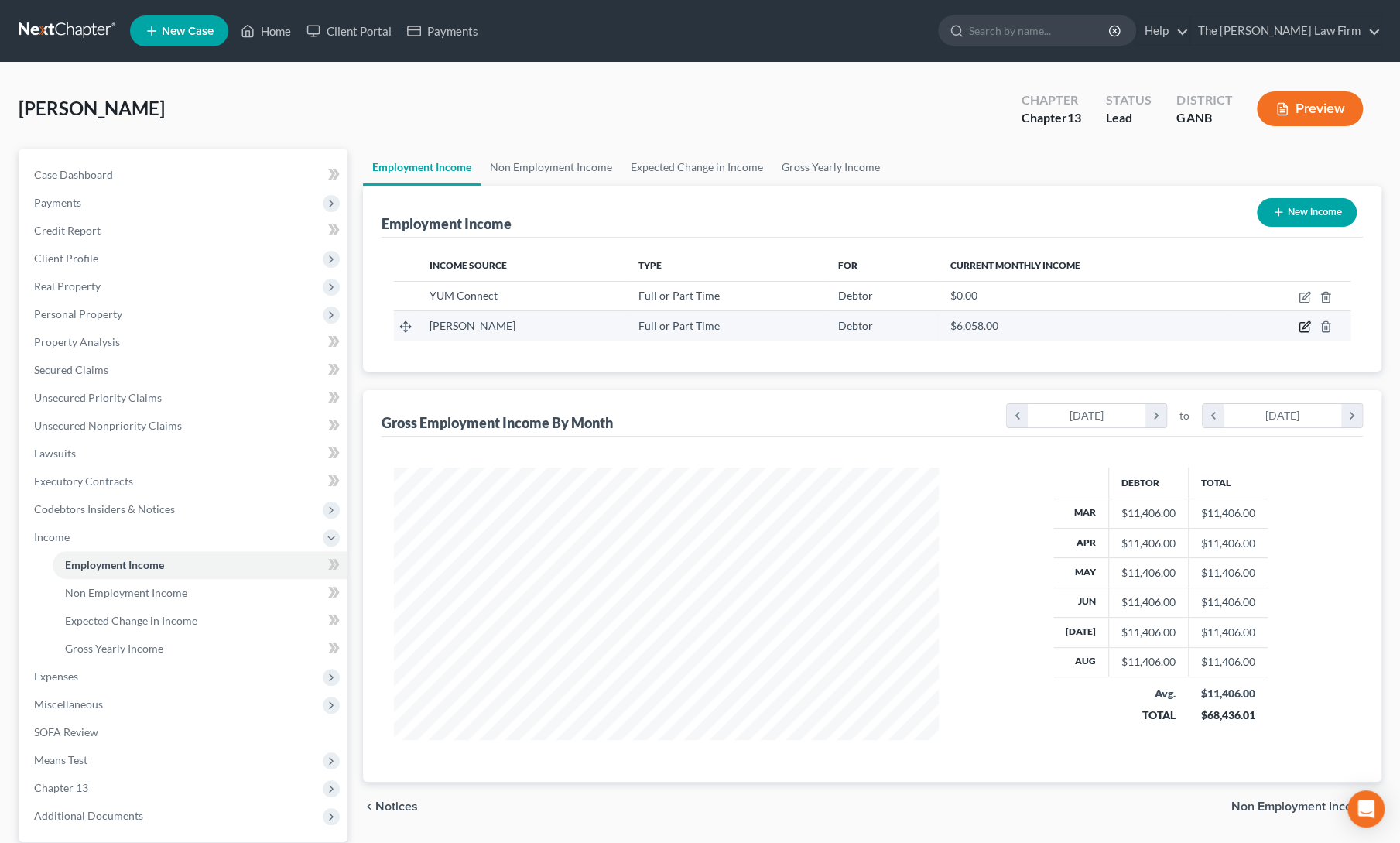
click at [1307, 326] on icon "button" at bounding box center [1305, 326] width 12 height 12
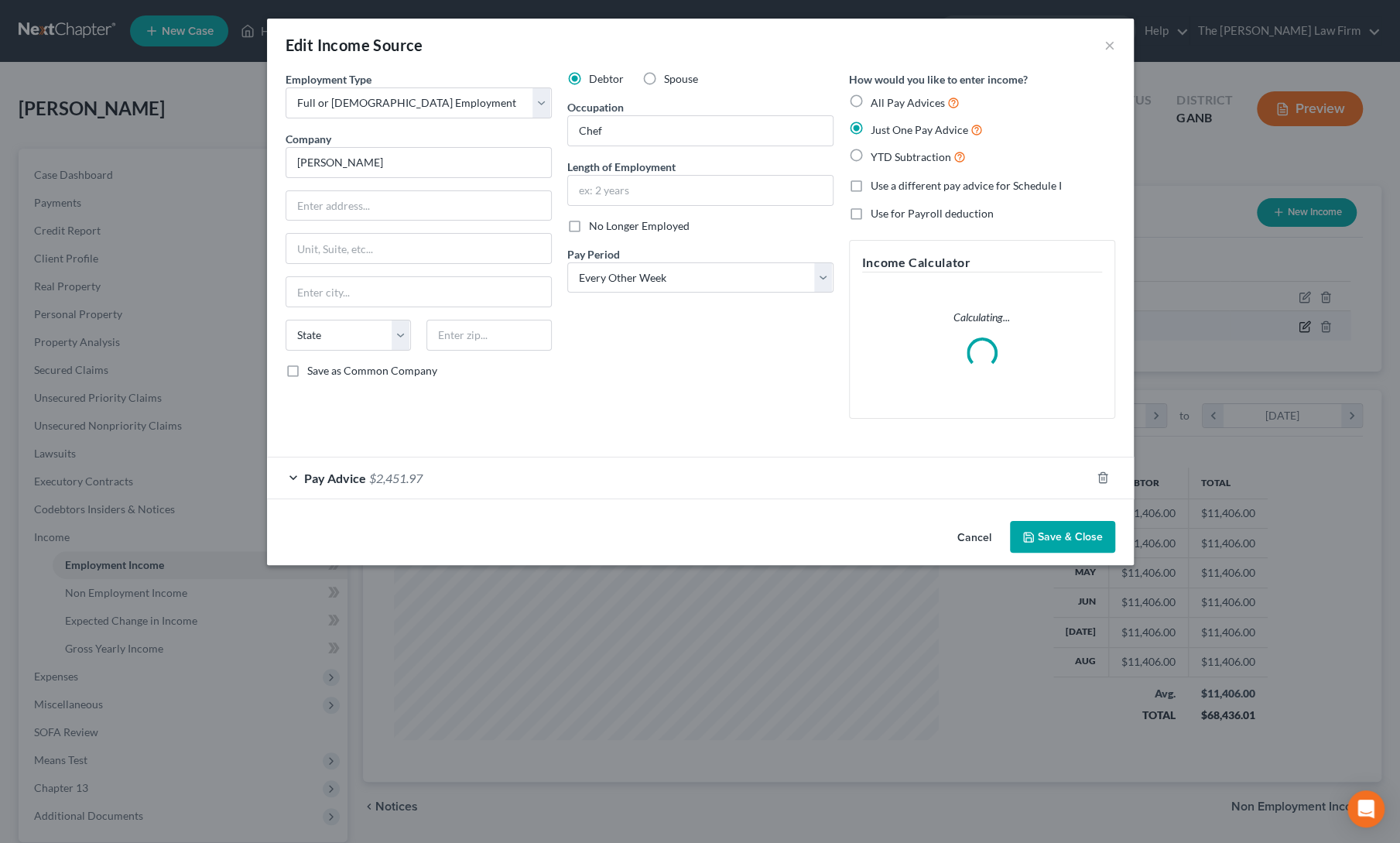
scroll to position [276, 580]
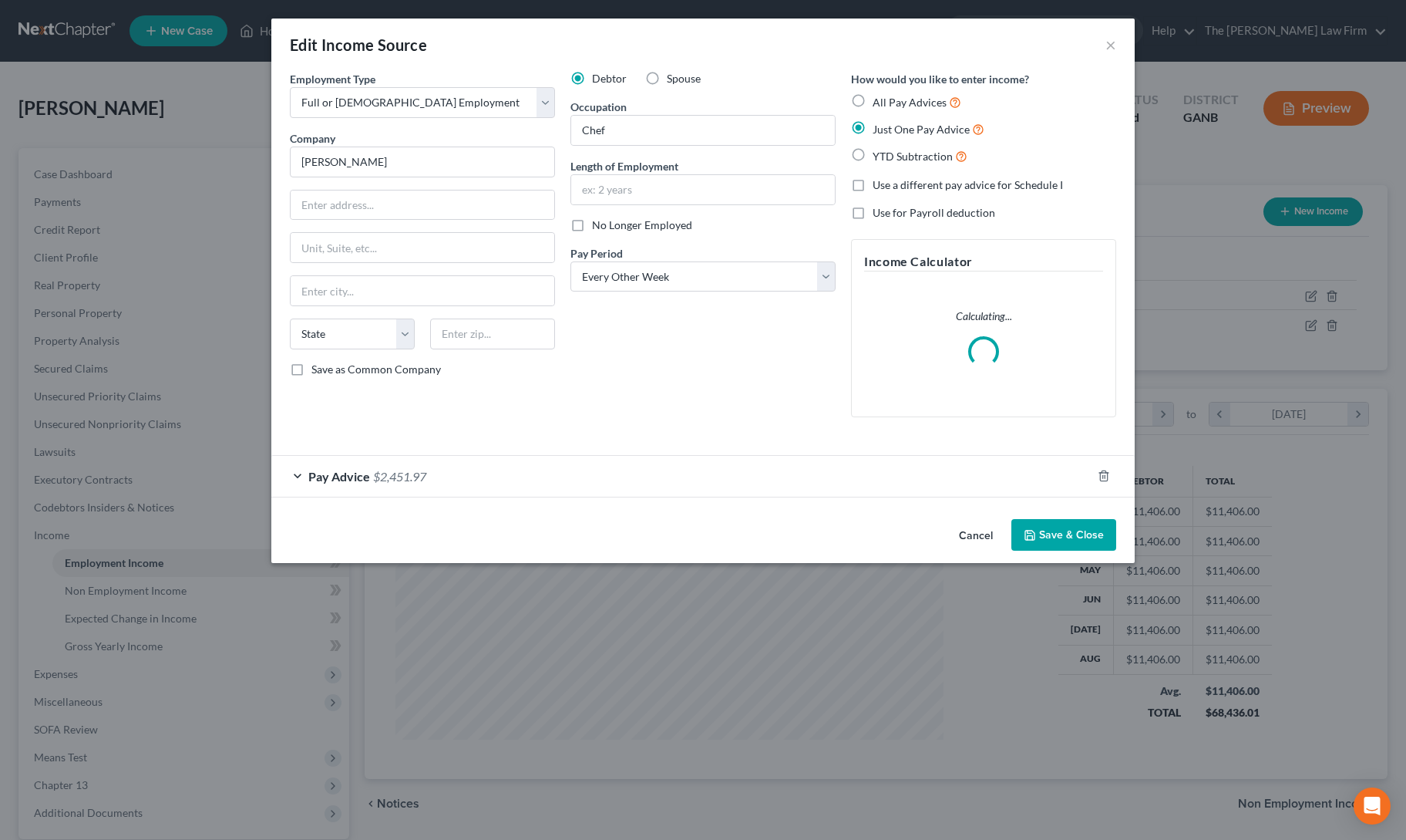
click at [667, 79] on label "Spouse" at bounding box center [683, 79] width 34 height 16
click at [673, 79] on input "Spouse" at bounding box center [678, 77] width 10 height 10
click at [1076, 531] on button "Save & Close" at bounding box center [1063, 535] width 105 height 32
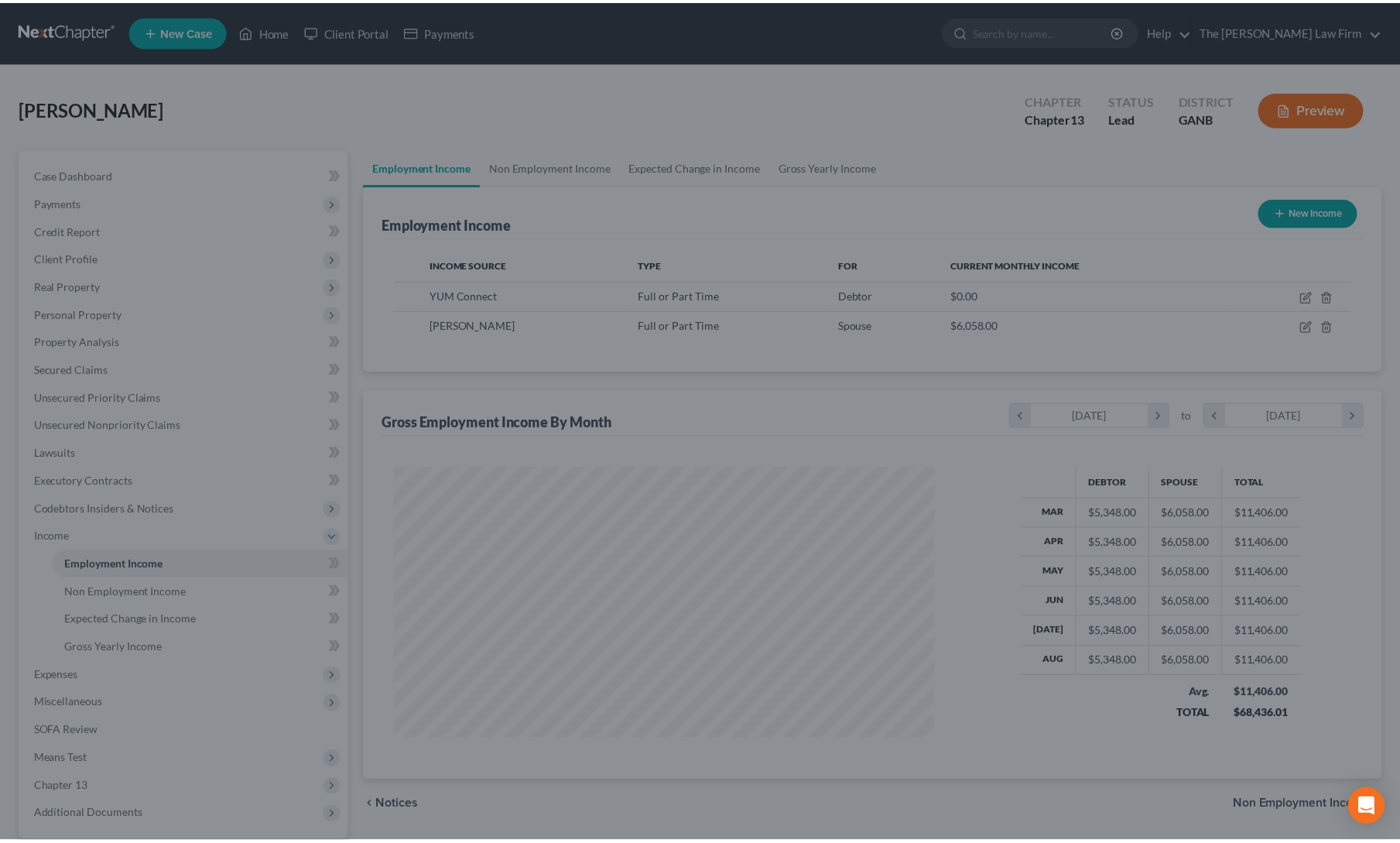
scroll to position [773525, 773355]
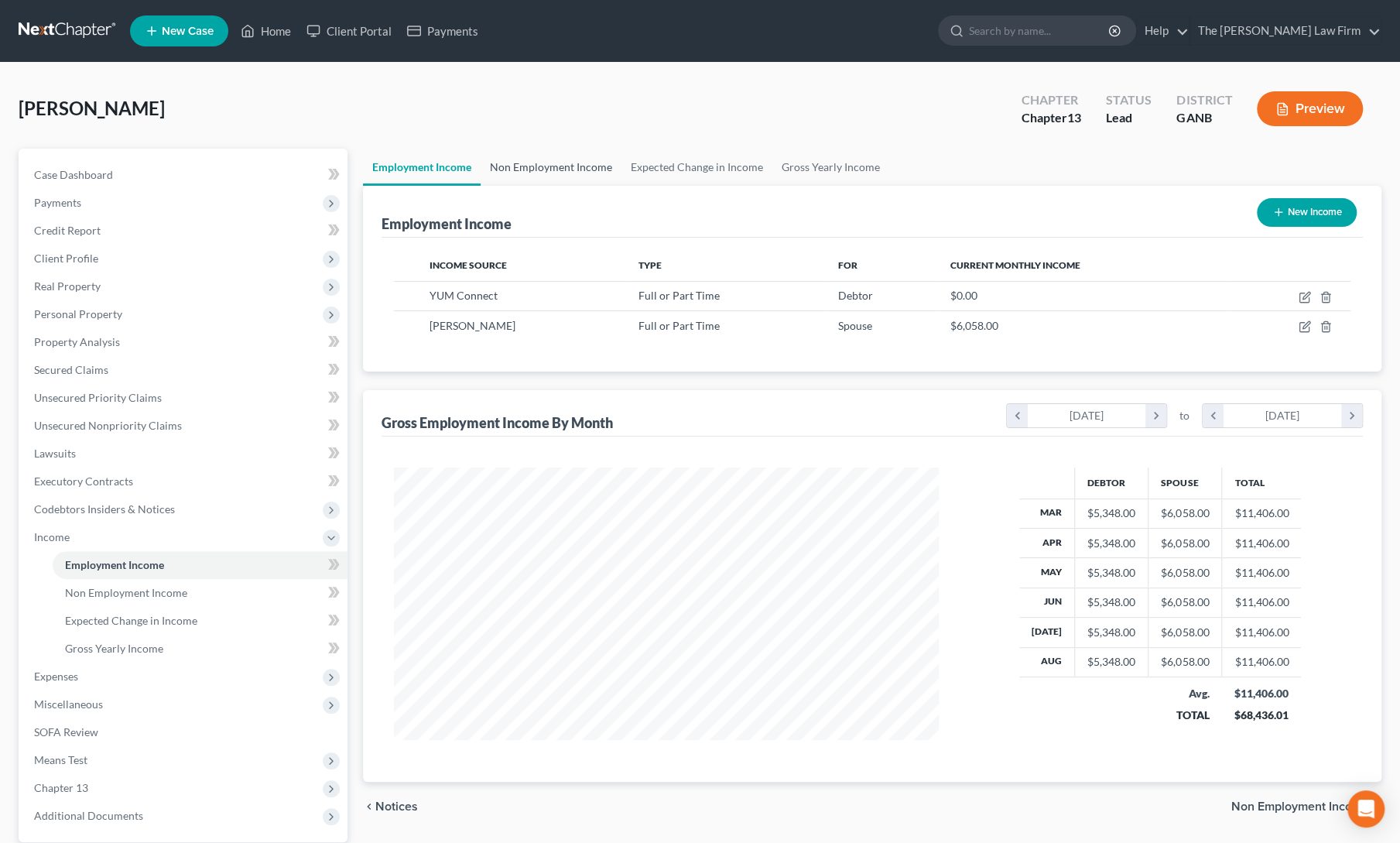
click at [521, 161] on link "Non Employment Income" at bounding box center [551, 167] width 141 height 38
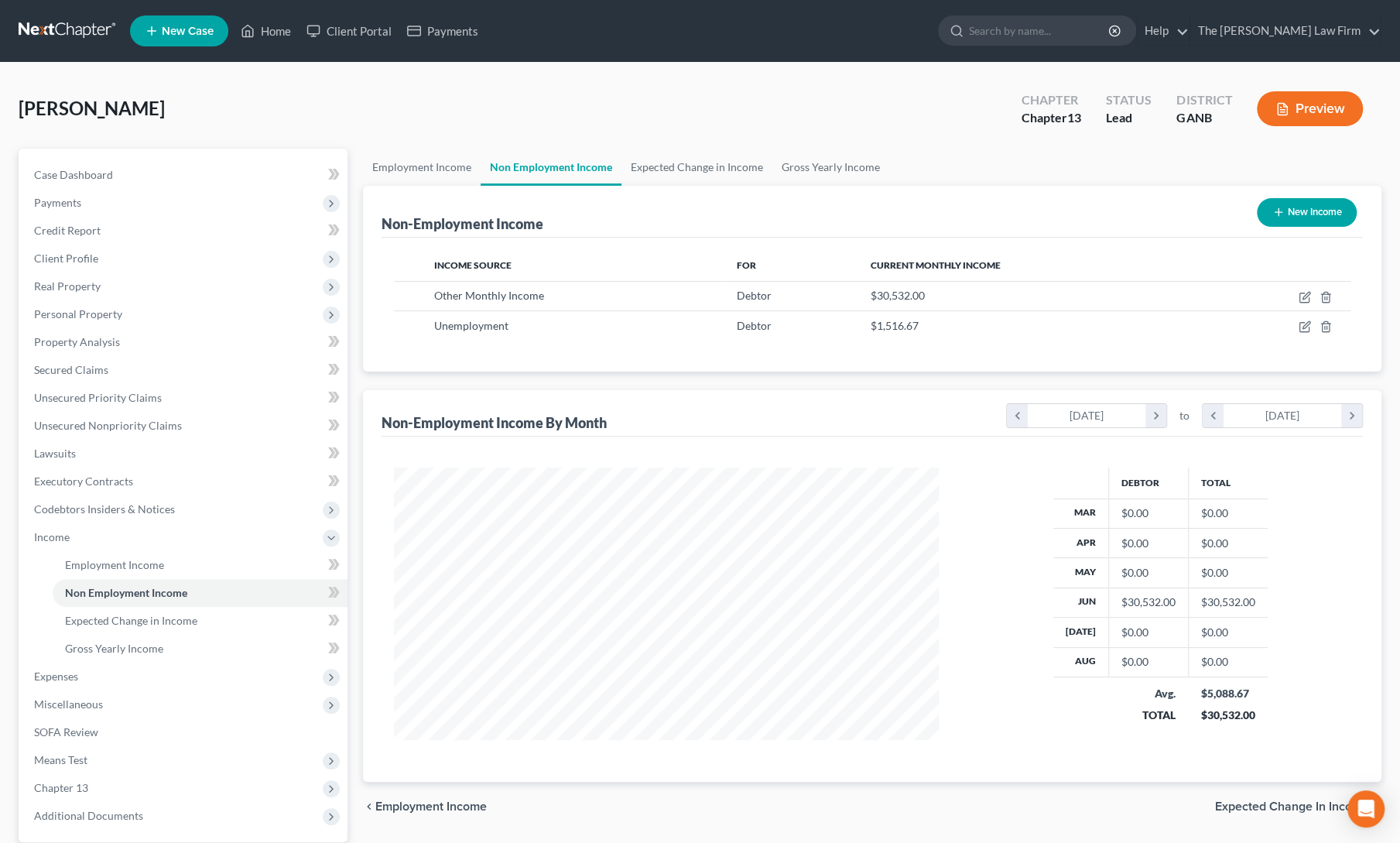
scroll to position [276, 576]
click at [409, 162] on link "Employment Income" at bounding box center [422, 167] width 118 height 38
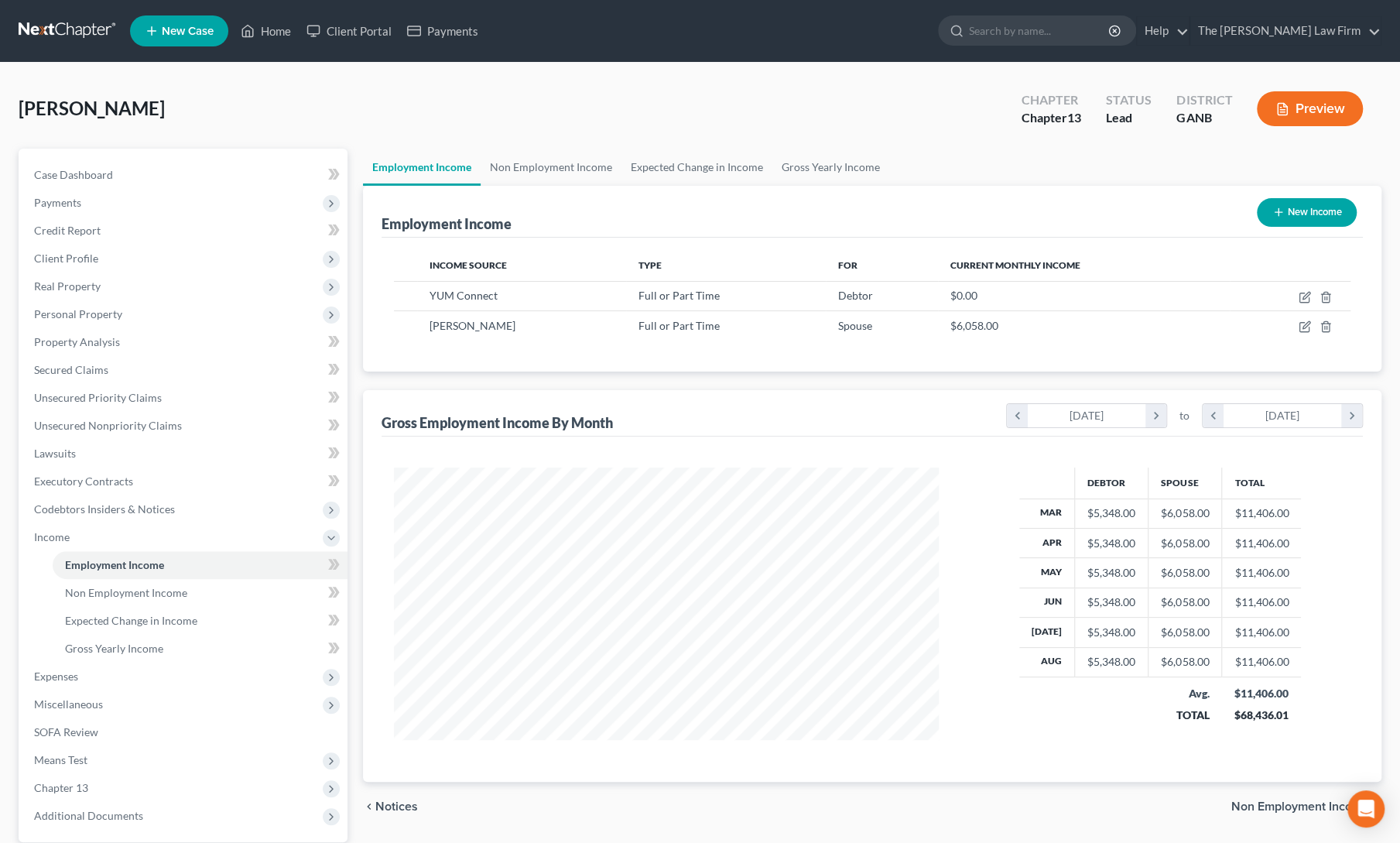
scroll to position [276, 576]
click at [96, 756] on span "Means Test" at bounding box center [184, 760] width 326 height 28
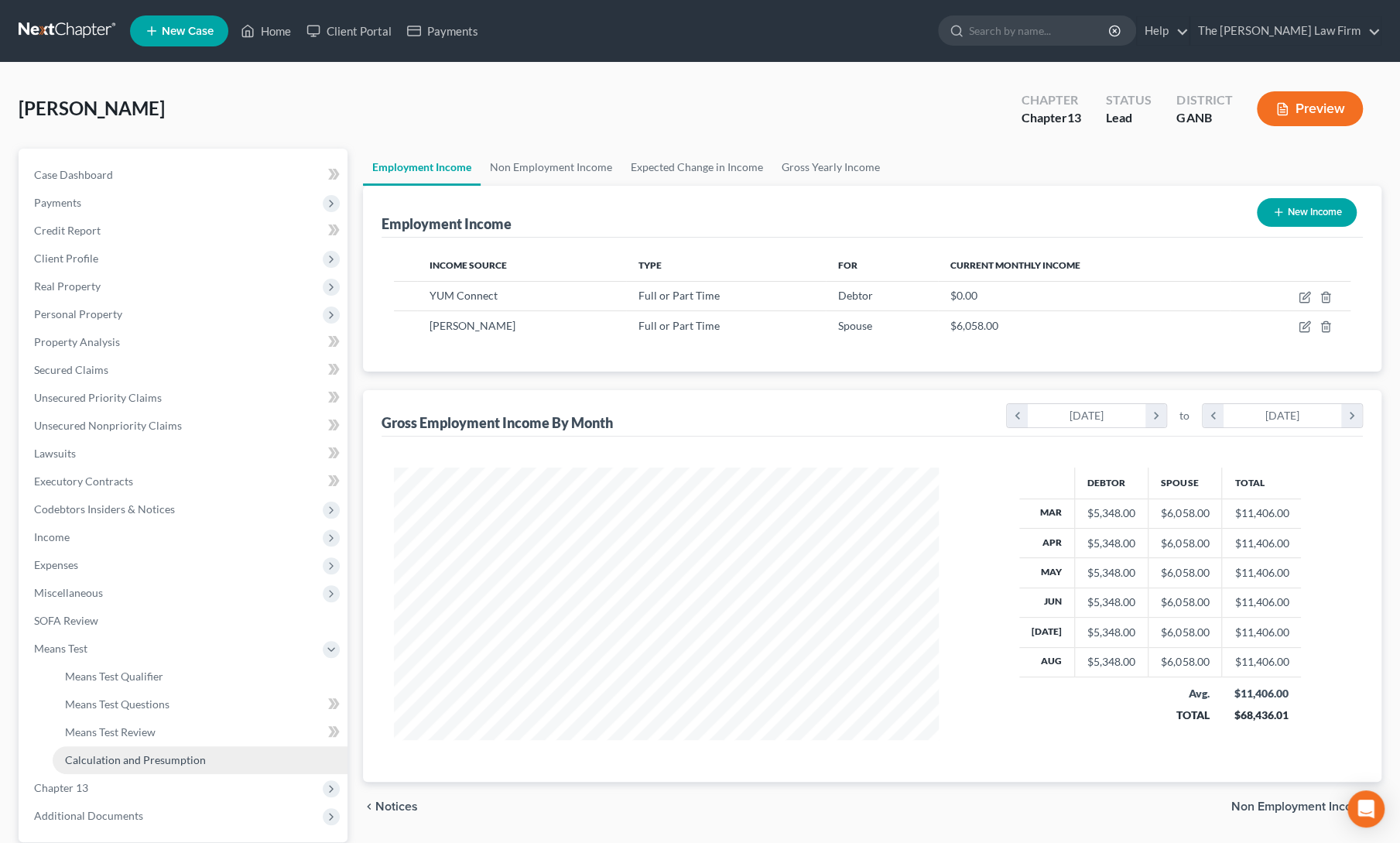
click at [100, 756] on span "Calculation and Presumption" at bounding box center [134, 759] width 141 height 13
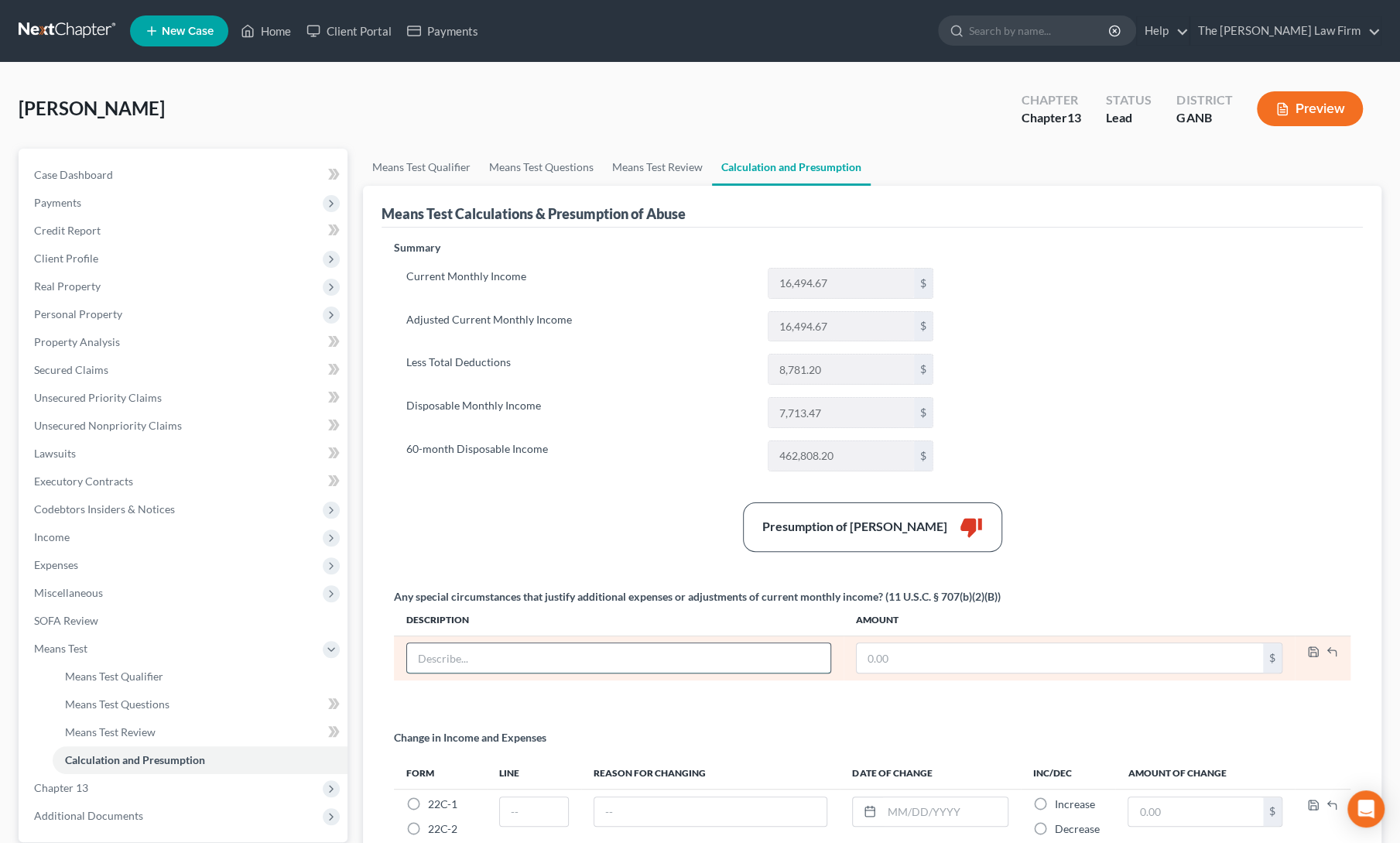
click at [554, 659] on input "text" at bounding box center [618, 658] width 423 height 30
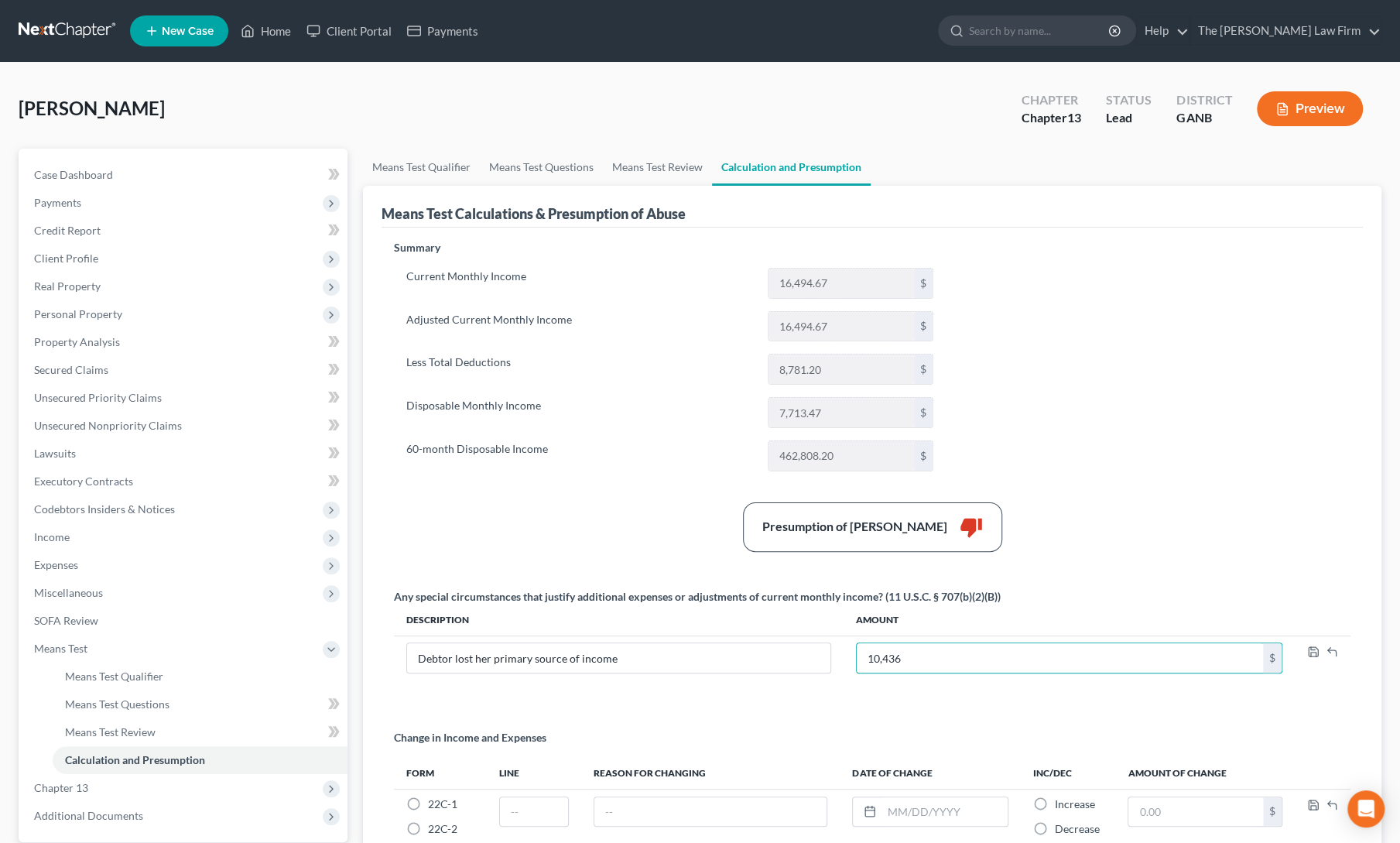
click at [1098, 481] on div "Summary Current Monthly Income 16,494.67 $ Adjusted Current Monthly Income 16,4…" at bounding box center [872, 557] width 972 height 634
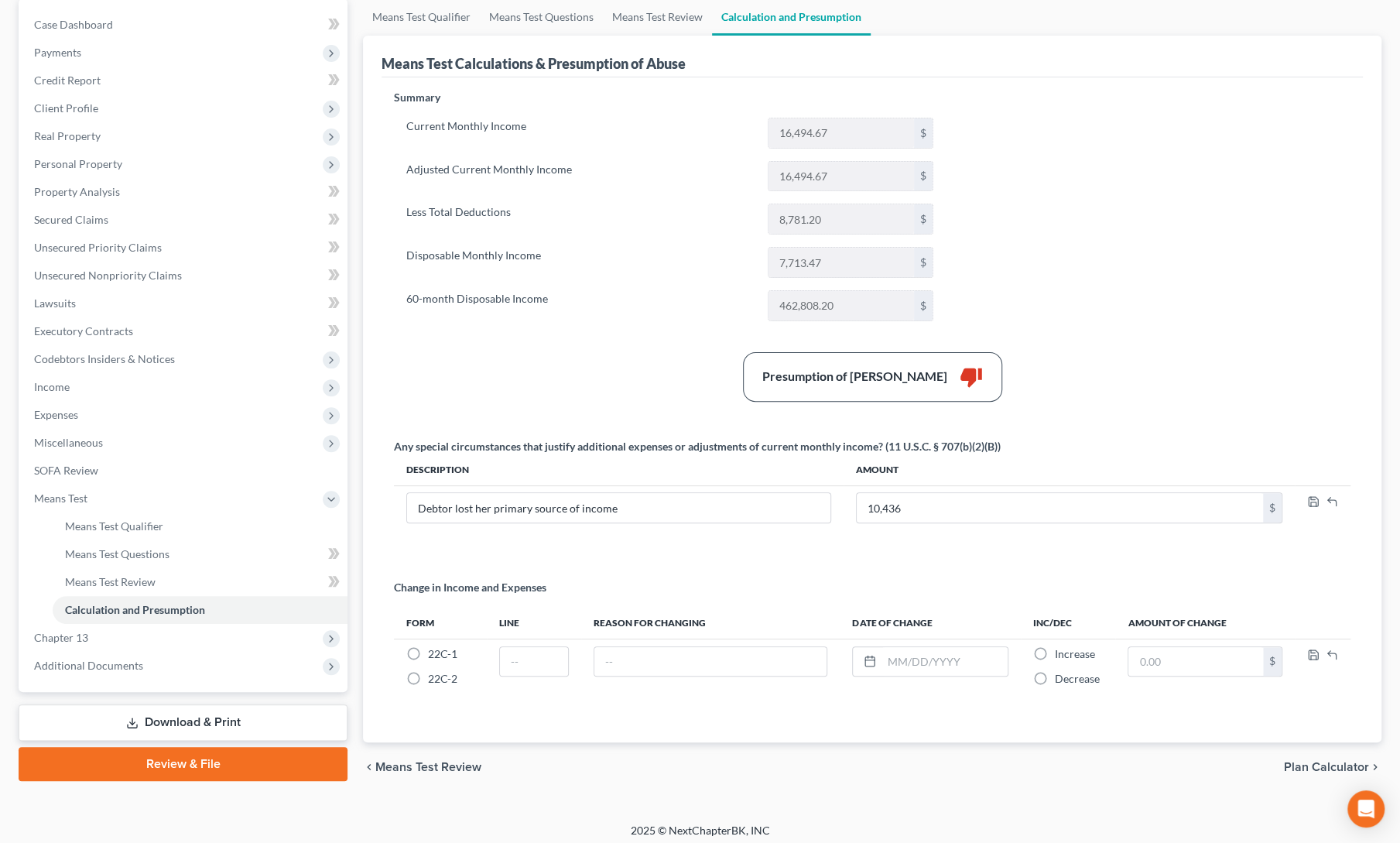
scroll to position [154, 0]
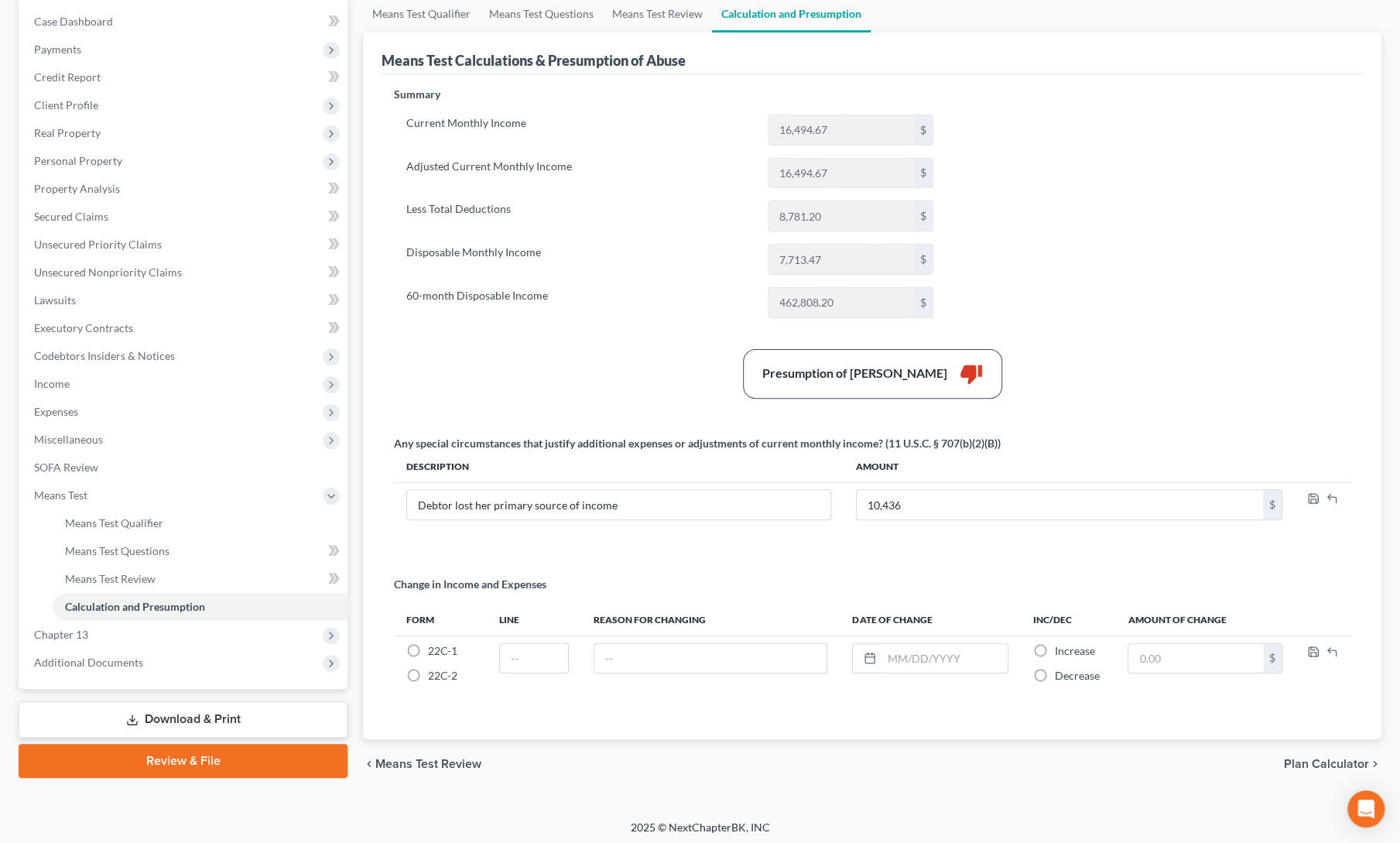
click at [1016, 706] on div "Summary Current Monthly Income 16,494.67 $ Adjusted Current Monthly Income 16,4…" at bounding box center [872, 403] width 972 height 634
click at [540, 349] on div "Presumption of Abuse Arises thumb_down" at bounding box center [872, 374] width 972 height 50
click at [86, 297] on link "Lawsuits" at bounding box center [184, 300] width 326 height 28
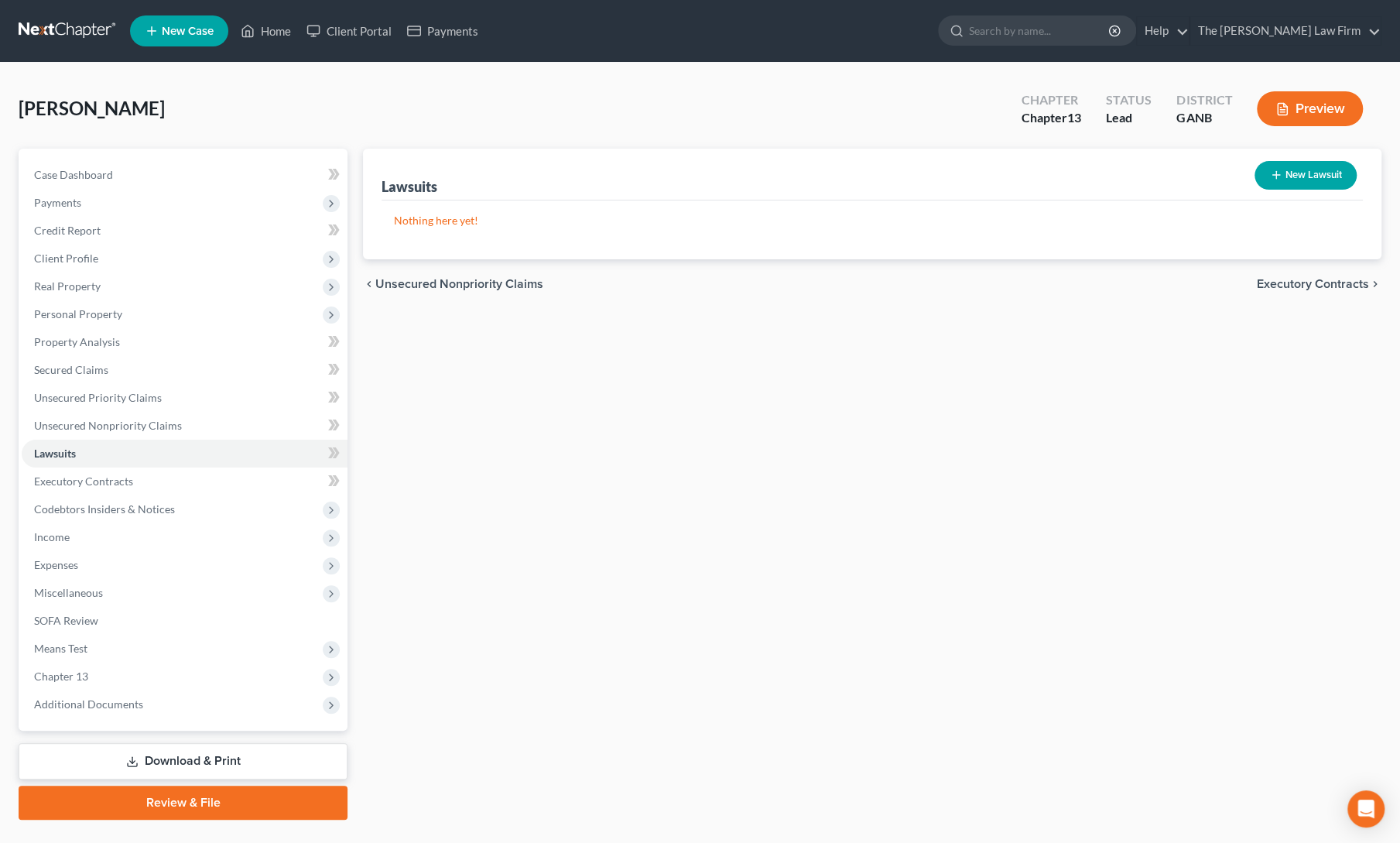
click at [142, 759] on link "Download & Print" at bounding box center [182, 761] width 329 height 37
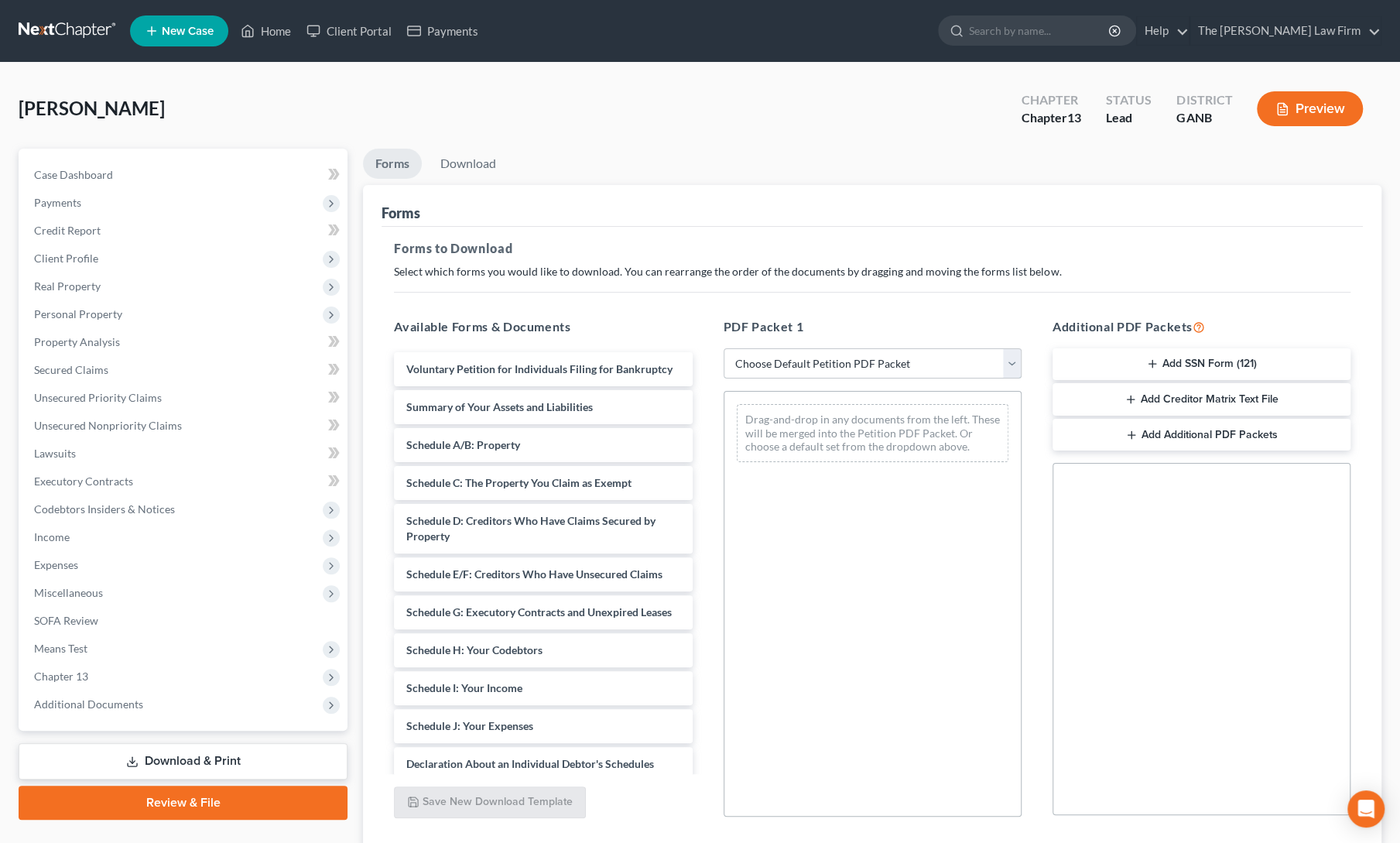
click at [831, 371] on select "Choose Default Petition PDF Packet Complete Bankruptcy Petition (all forms and …" at bounding box center [872, 363] width 298 height 31
click at [724, 348] on select "Choose Default Petition PDF Packet Complete Bankruptcy Petition (all forms and …" at bounding box center [872, 363] width 298 height 31
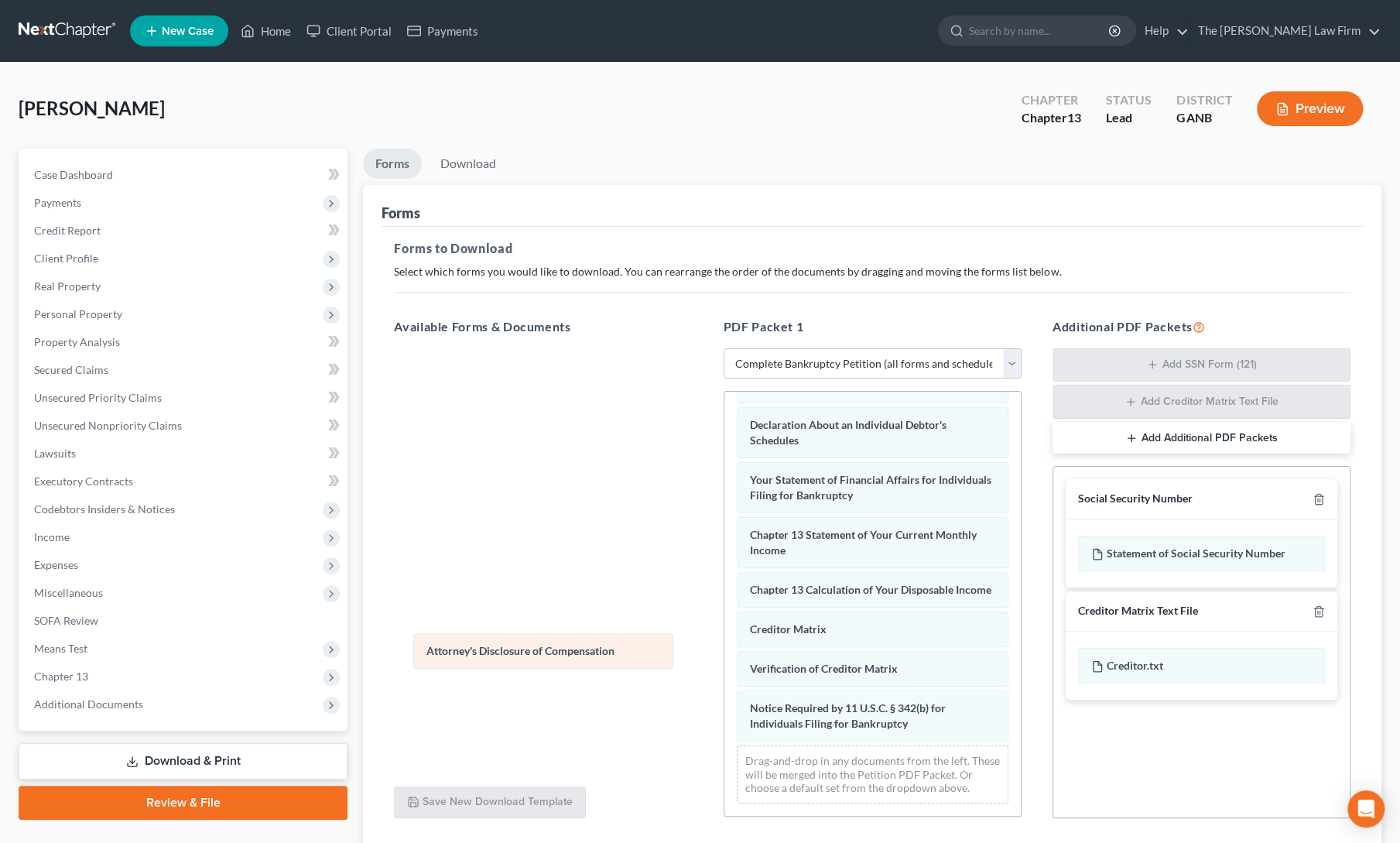
scroll to position [458, 0]
drag, startPoint x: 875, startPoint y: 723, endPoint x: 543, endPoint y: 643, distance: 341.5
click at [724, 643] on div "Attorney's Disclosure of Compensation Voluntary Petition for Individuals Filing…" at bounding box center [873, 377] width 297 height 878
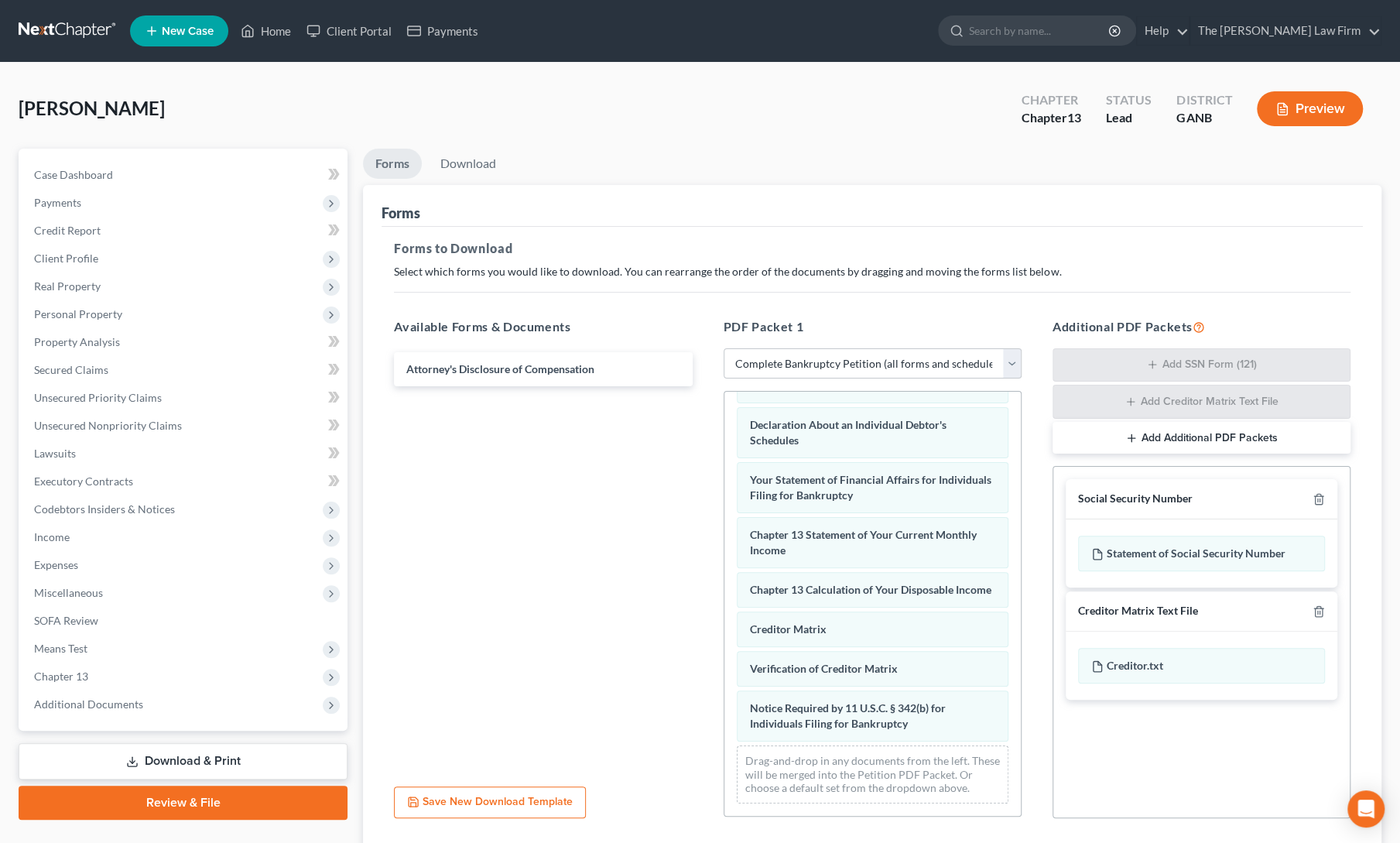
click at [543, 643] on div "Attorney's Disclosure of Compensation" at bounding box center [543, 561] width 323 height 426
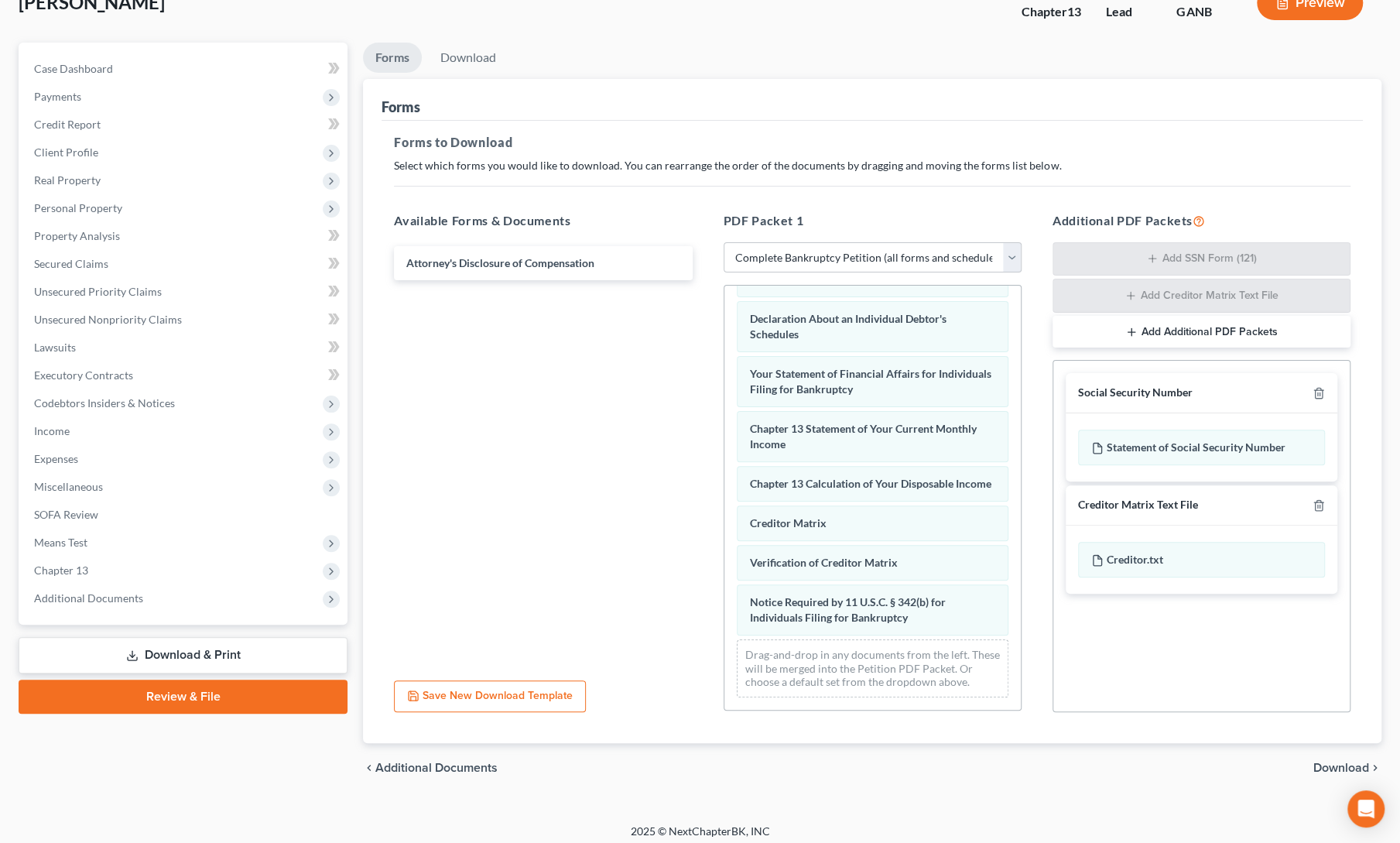
scroll to position [113, 0]
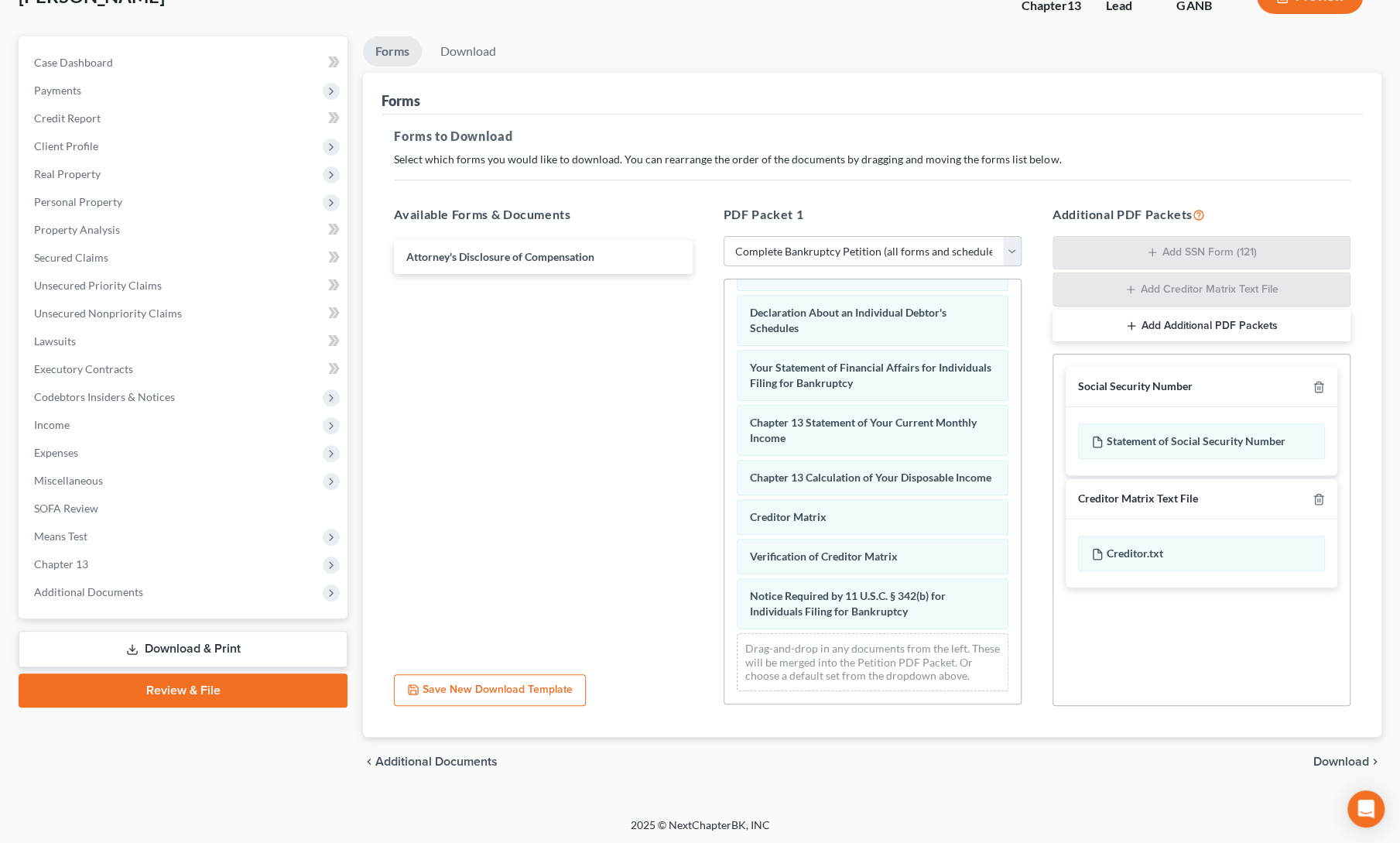
click at [1340, 758] on span "Download" at bounding box center [1342, 761] width 56 height 12
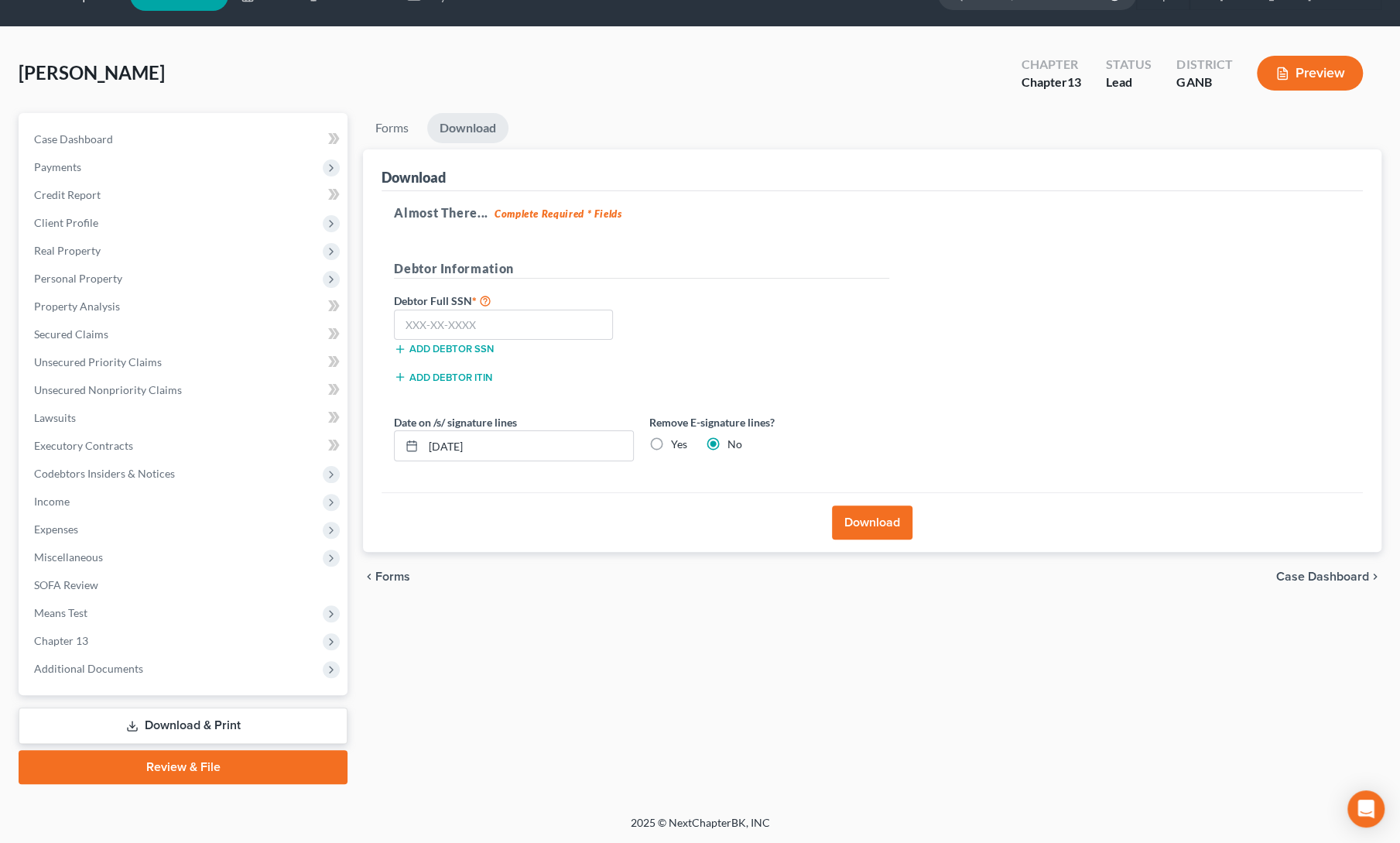
scroll to position [33, 0]
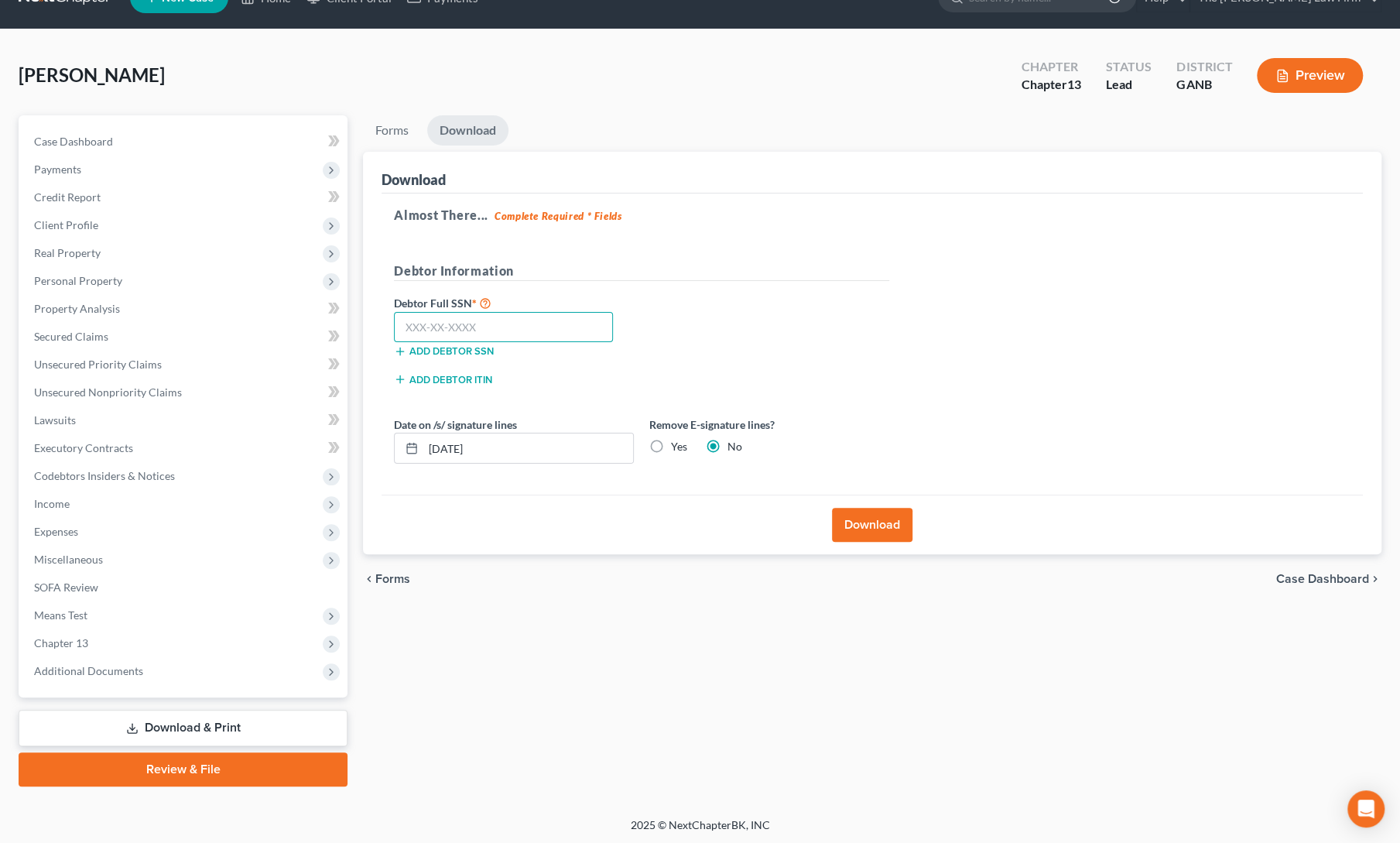
click at [484, 325] on input "text" at bounding box center [503, 326] width 219 height 31
click at [868, 529] on button "Download" at bounding box center [872, 524] width 80 height 34
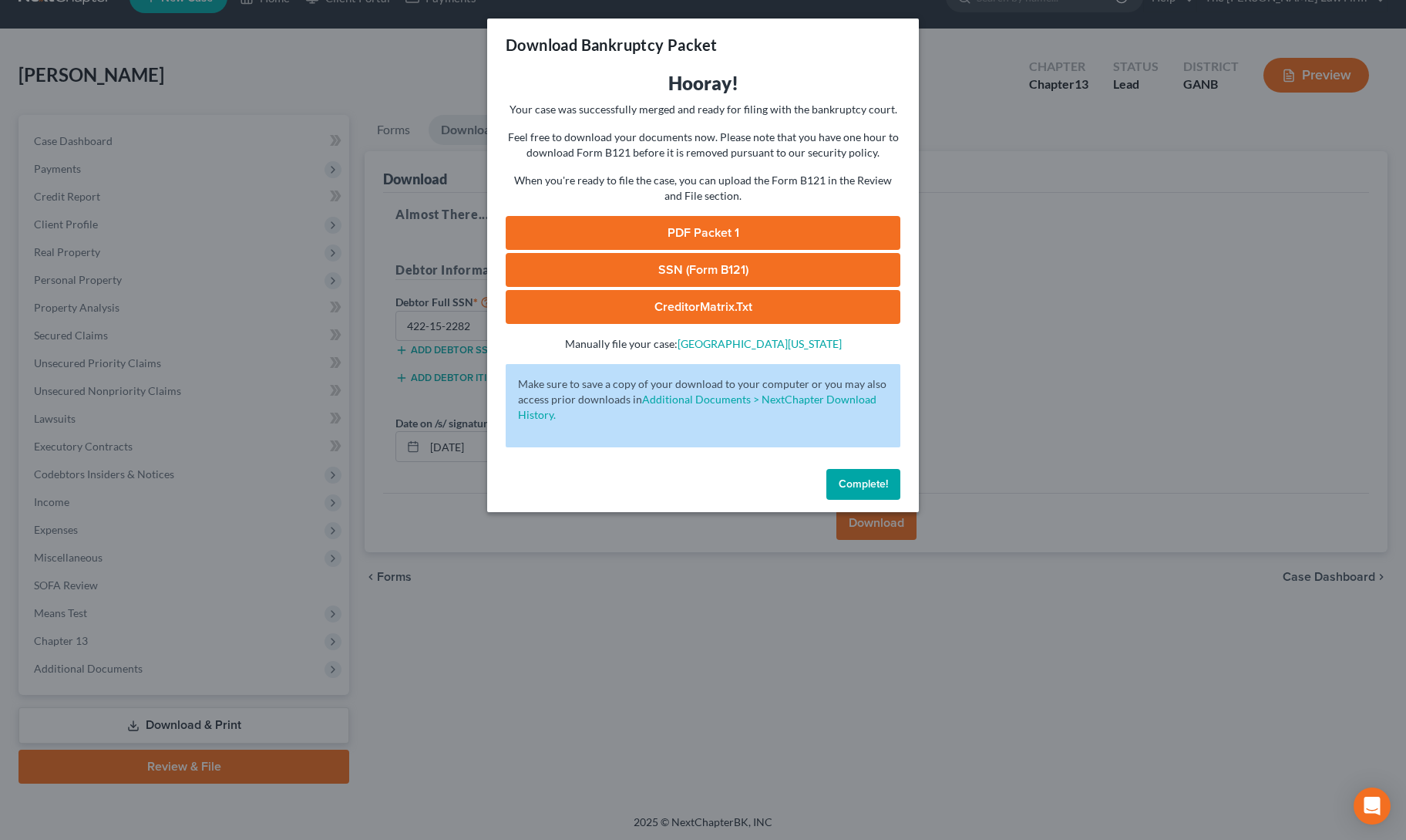
click at [722, 230] on link "PDF Packet 1" at bounding box center [703, 232] width 395 height 34
click at [569, 267] on link "SSN (Form B121)" at bounding box center [703, 270] width 395 height 34
click at [883, 481] on span "Complete!" at bounding box center [863, 483] width 50 height 13
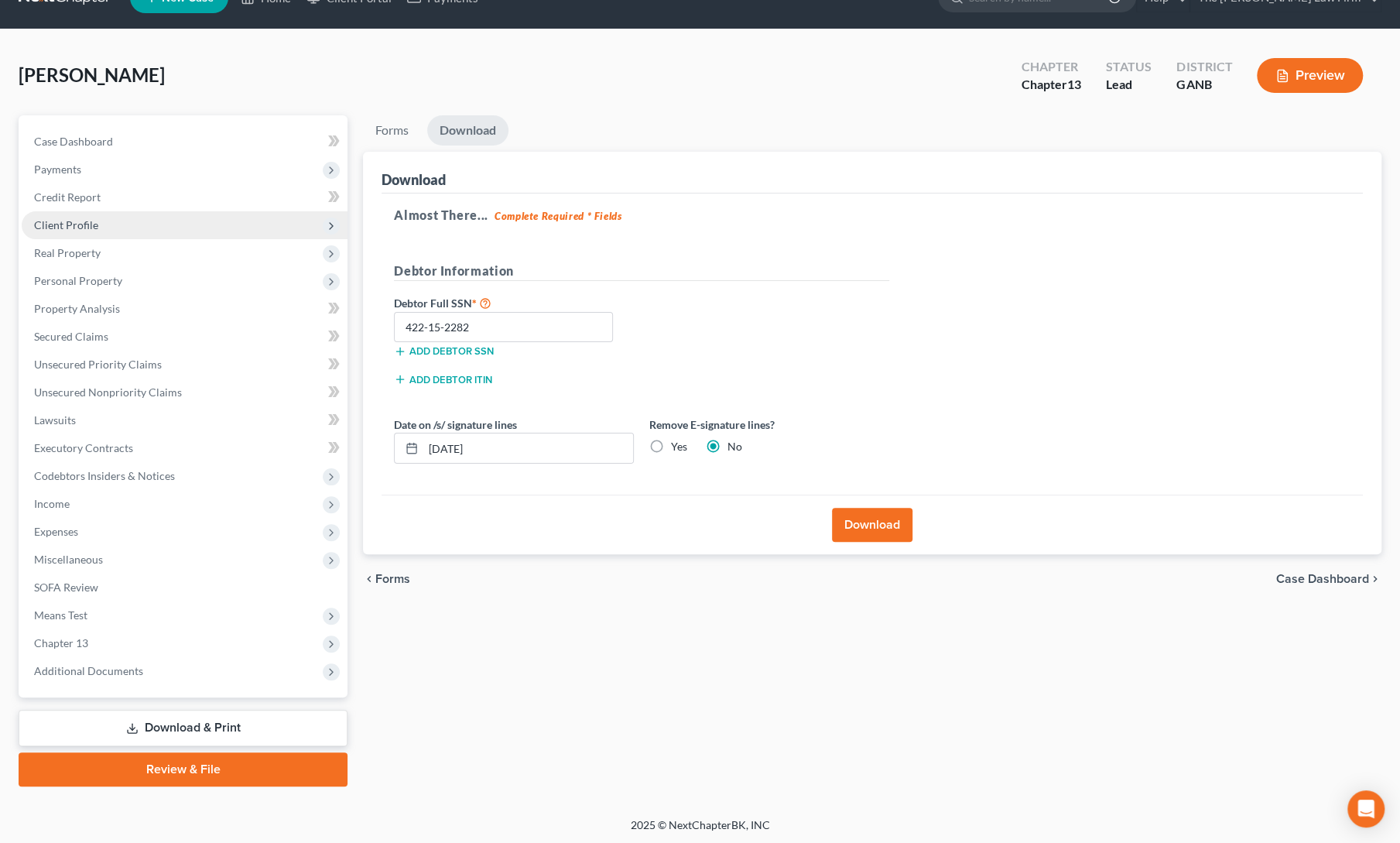
click at [54, 219] on span "Client Profile" at bounding box center [66, 224] width 65 height 13
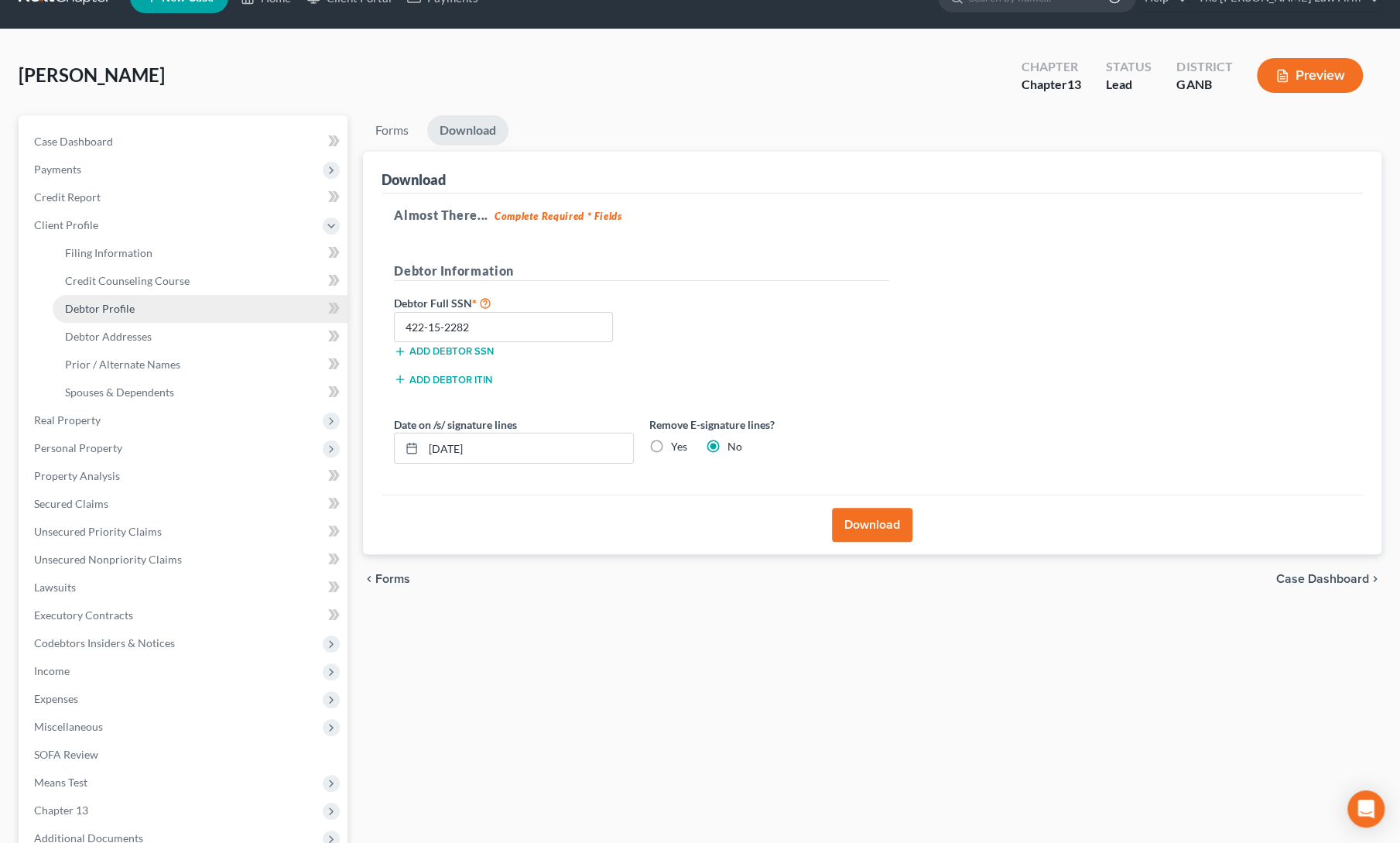
click at [90, 309] on span "Debtor Profile" at bounding box center [100, 308] width 70 height 13
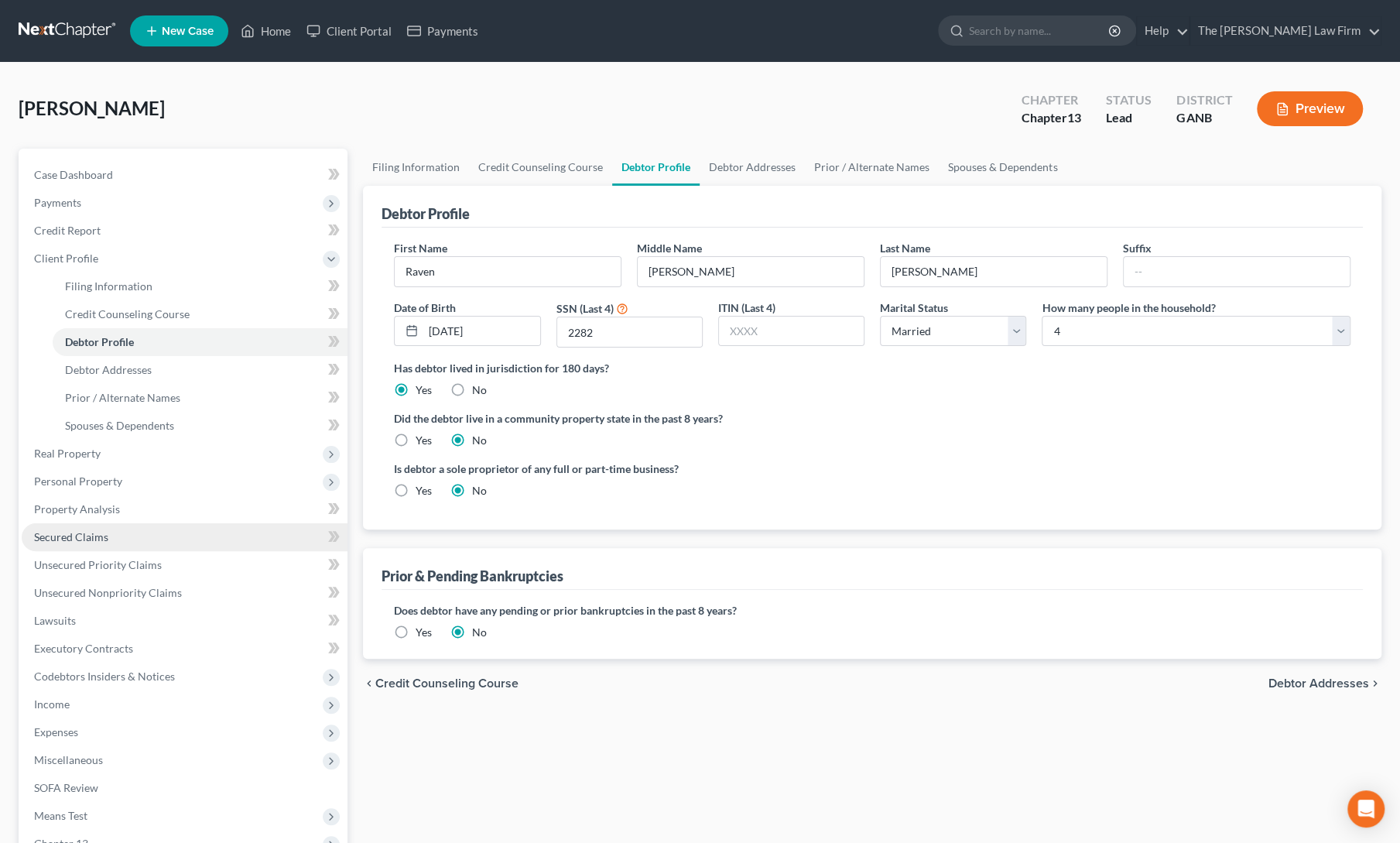
click at [88, 543] on span "Secured Claims" at bounding box center [71, 536] width 74 height 13
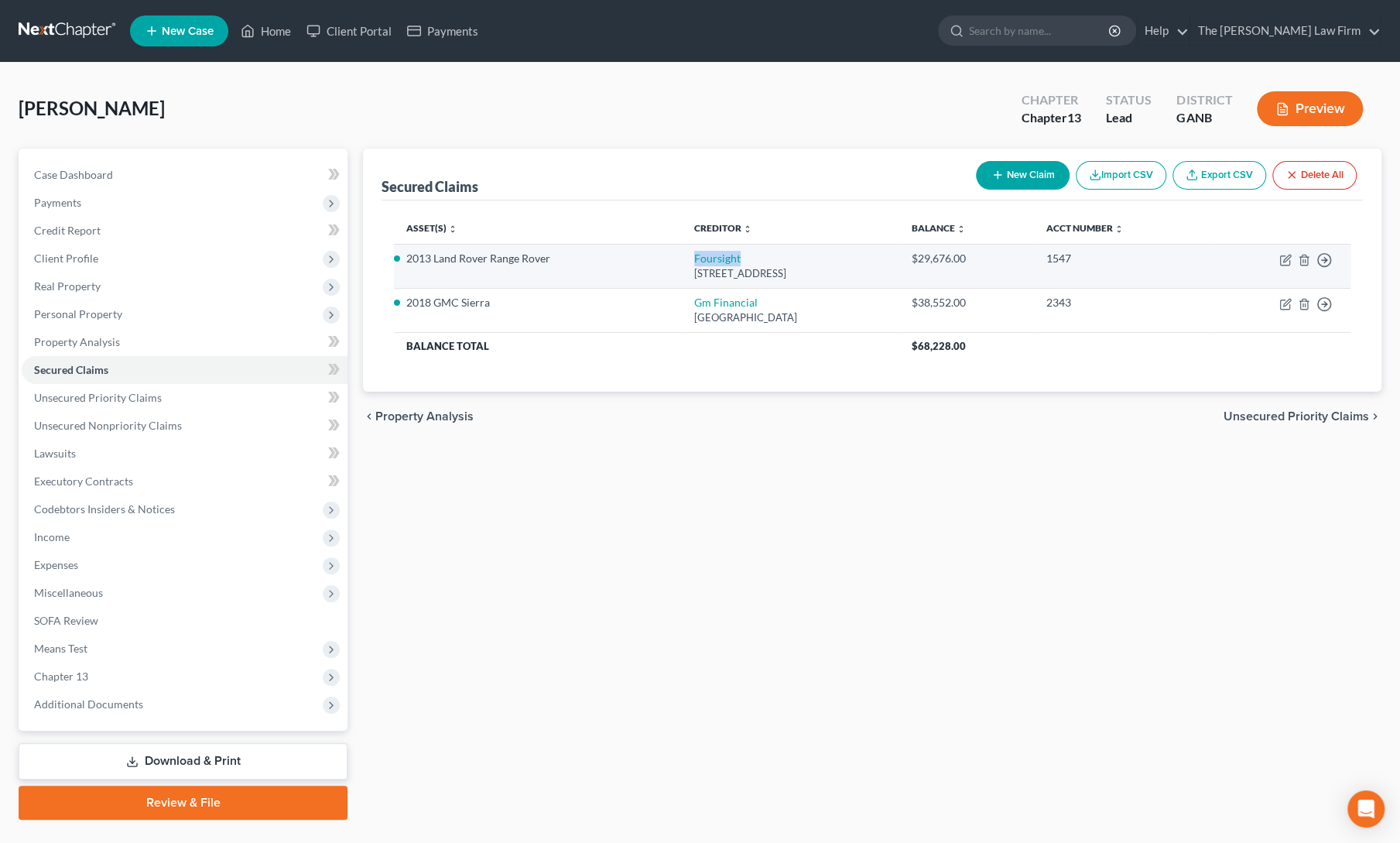
drag, startPoint x: 630, startPoint y: 257, endPoint x: 699, endPoint y: 254, distance: 69.1
click at [699, 254] on tr "2013 Land Rover Range Rover Foursight Onemain Po Box 3327, Evansville, IN 47732…" at bounding box center [872, 265] width 957 height 45
copy tr "Foursight"
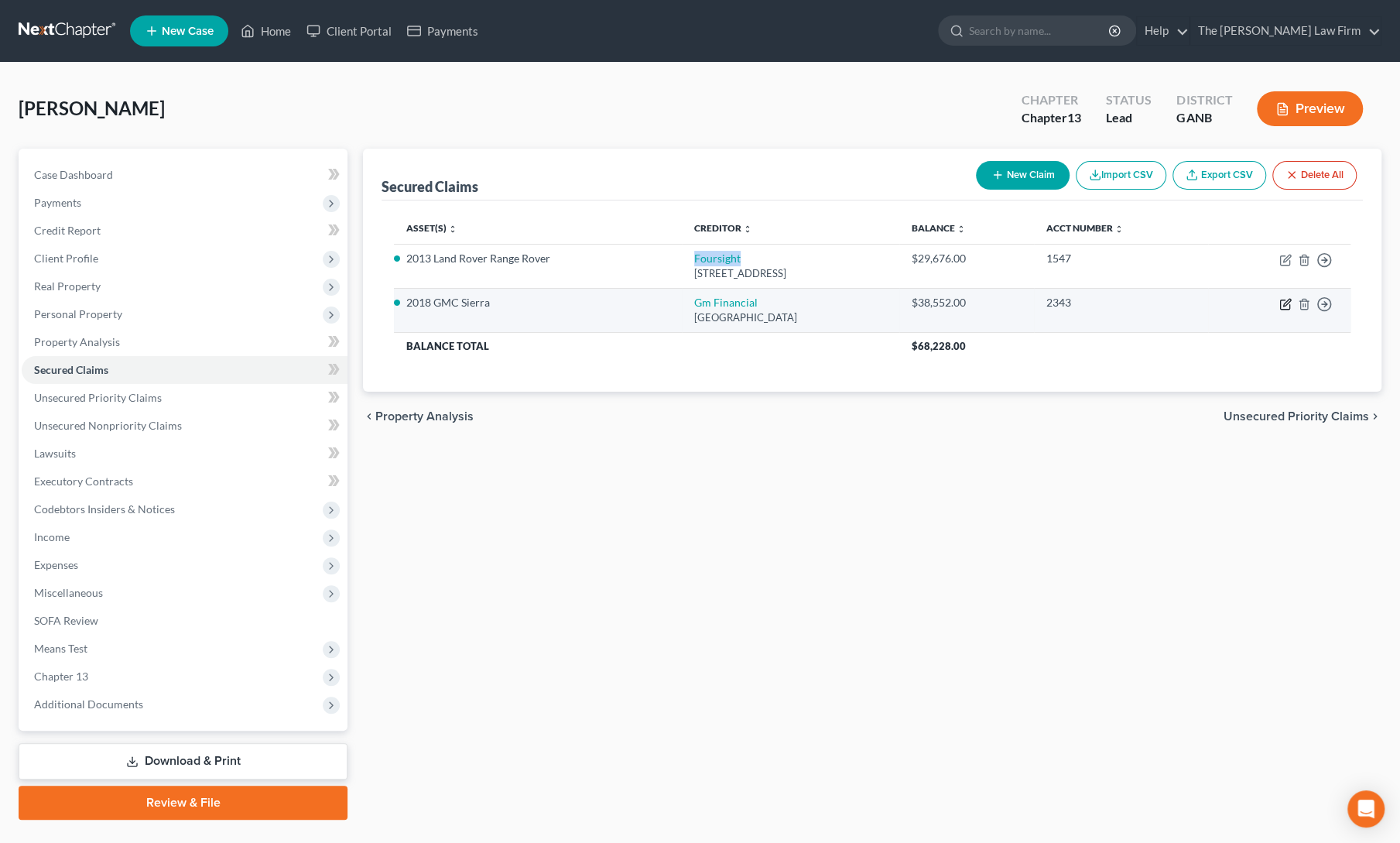
click at [1283, 305] on icon "button" at bounding box center [1287, 302] width 7 height 7
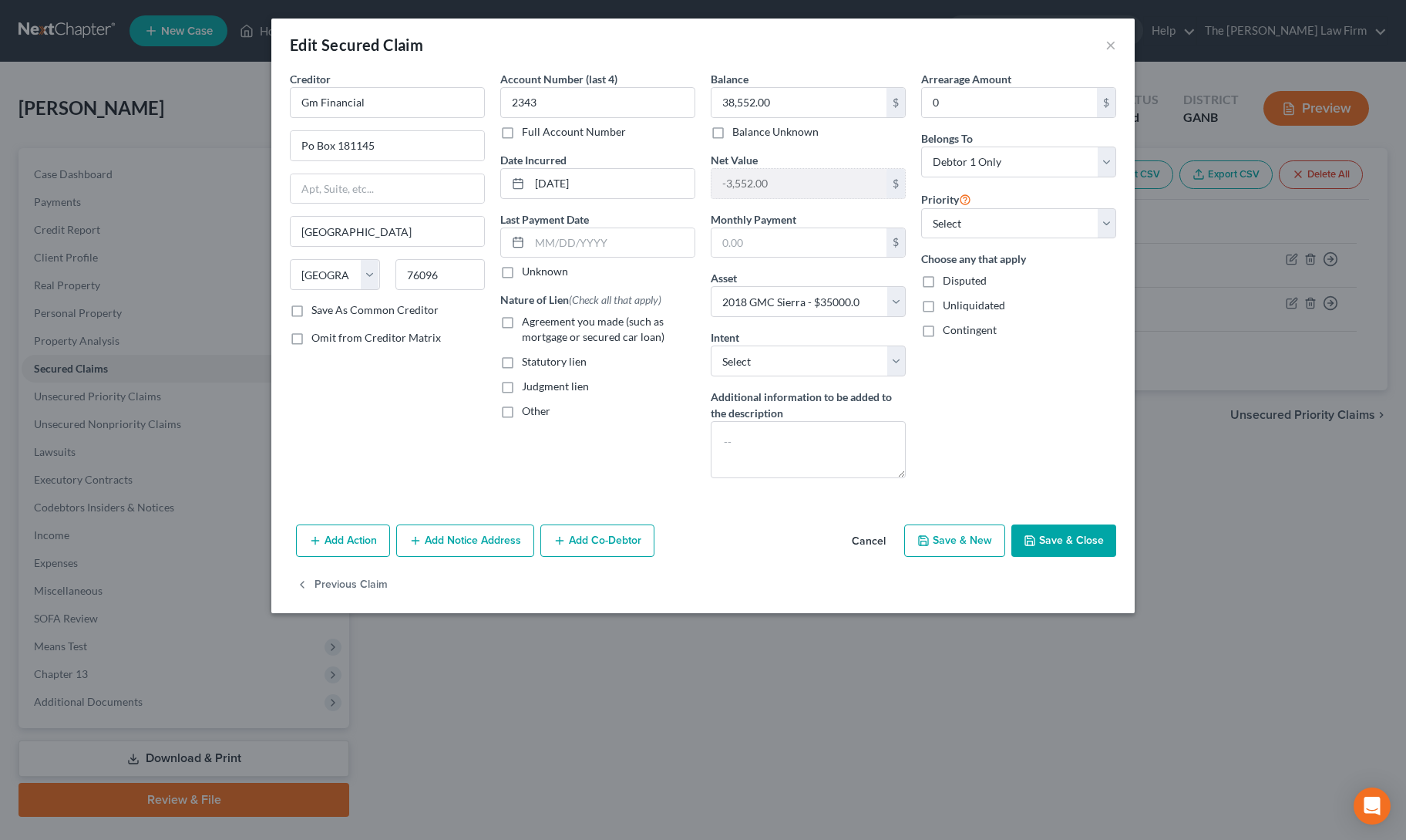
click at [522, 321] on label "Agreement you made (such as mortgage or secured car loan)" at bounding box center [609, 329] width 174 height 30
click at [528, 321] on input "Agreement you made (such as mortgage or secured car loan)" at bounding box center [533, 319] width 10 height 10
click at [1056, 548] on button "Save & Close" at bounding box center [1063, 540] width 105 height 32
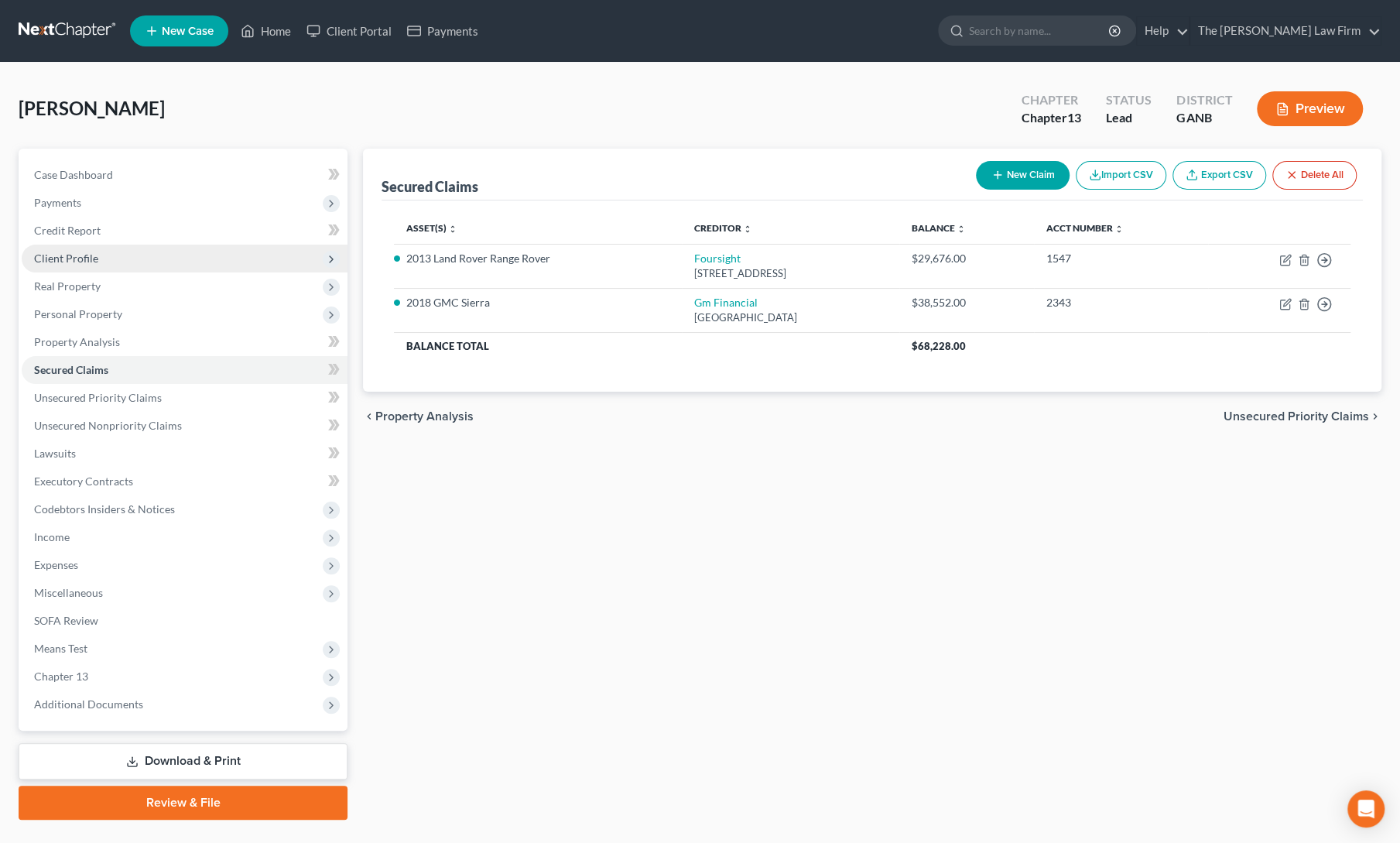
click at [54, 270] on span "Client Profile" at bounding box center [184, 258] width 326 height 28
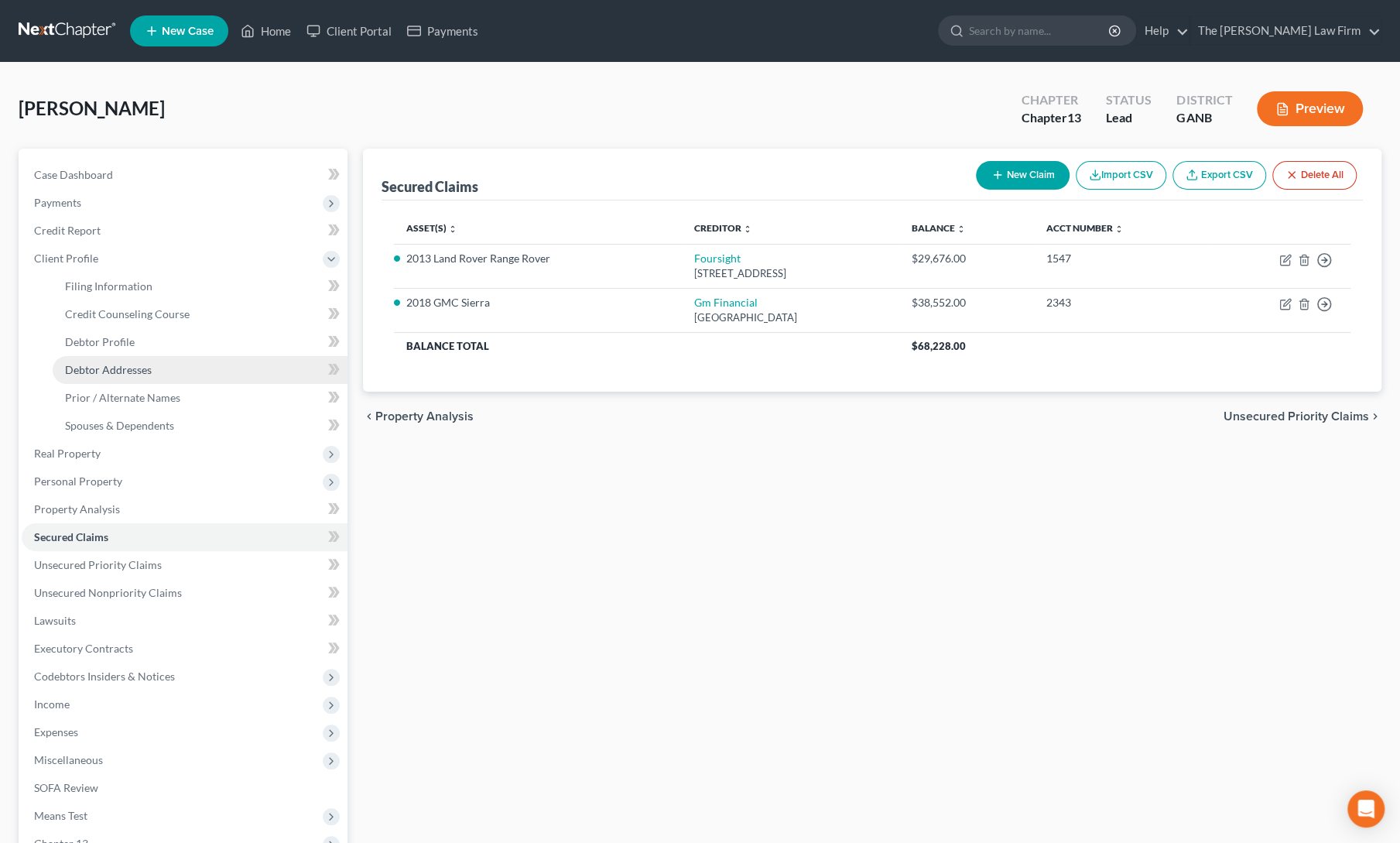
click at [93, 375] on span "Debtor Addresses" at bounding box center [107, 369] width 86 height 13
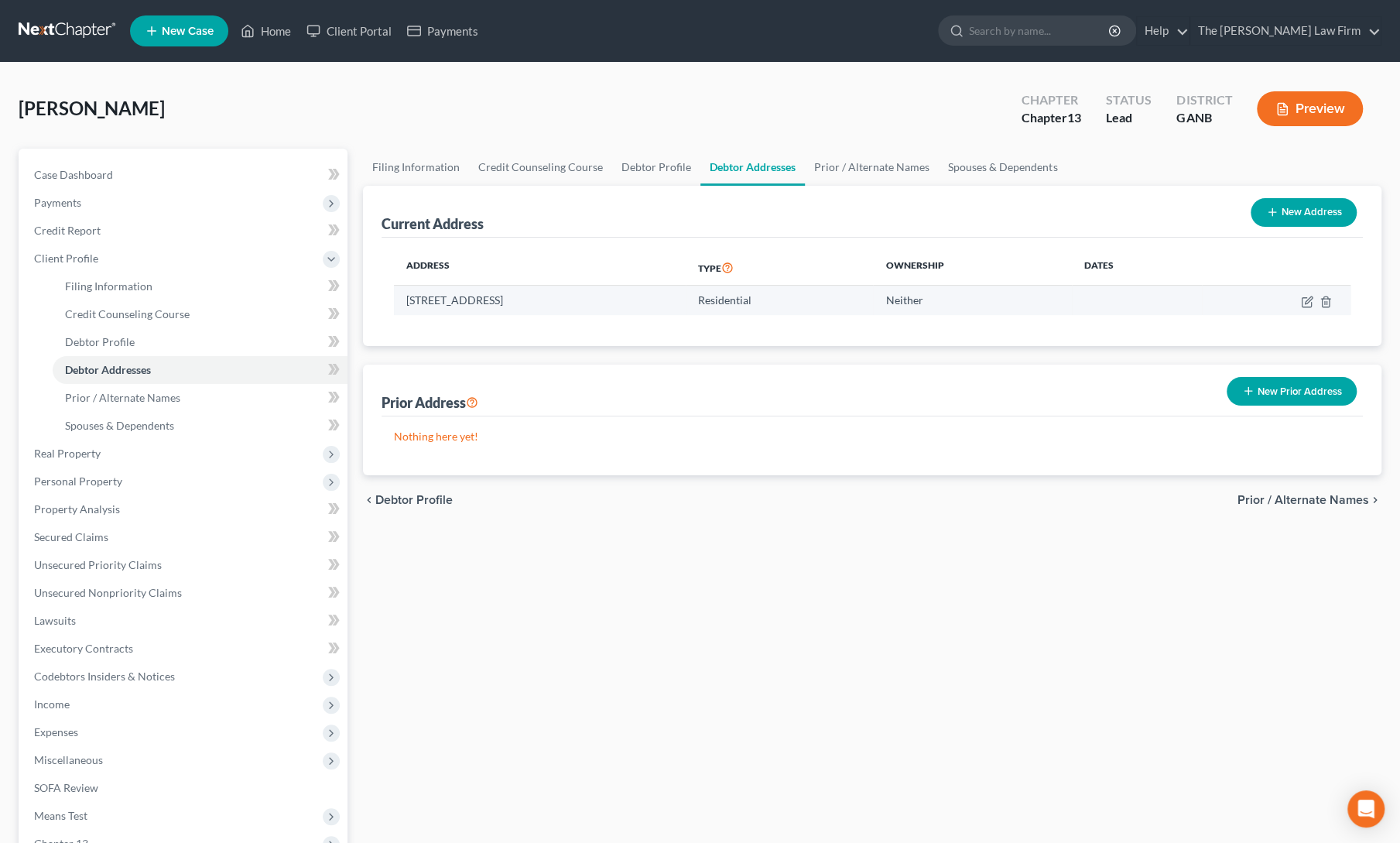
drag, startPoint x: 407, startPoint y: 298, endPoint x: 610, endPoint y: 301, distance: 203.0
click at [610, 301] on td "4105 Doubletree Ct, Cumming, GA 30040" at bounding box center [539, 300] width 292 height 30
copy td "4105 Doubletree Ct, Cumming, GA 30040"
click at [259, 29] on link "Home" at bounding box center [265, 31] width 65 height 28
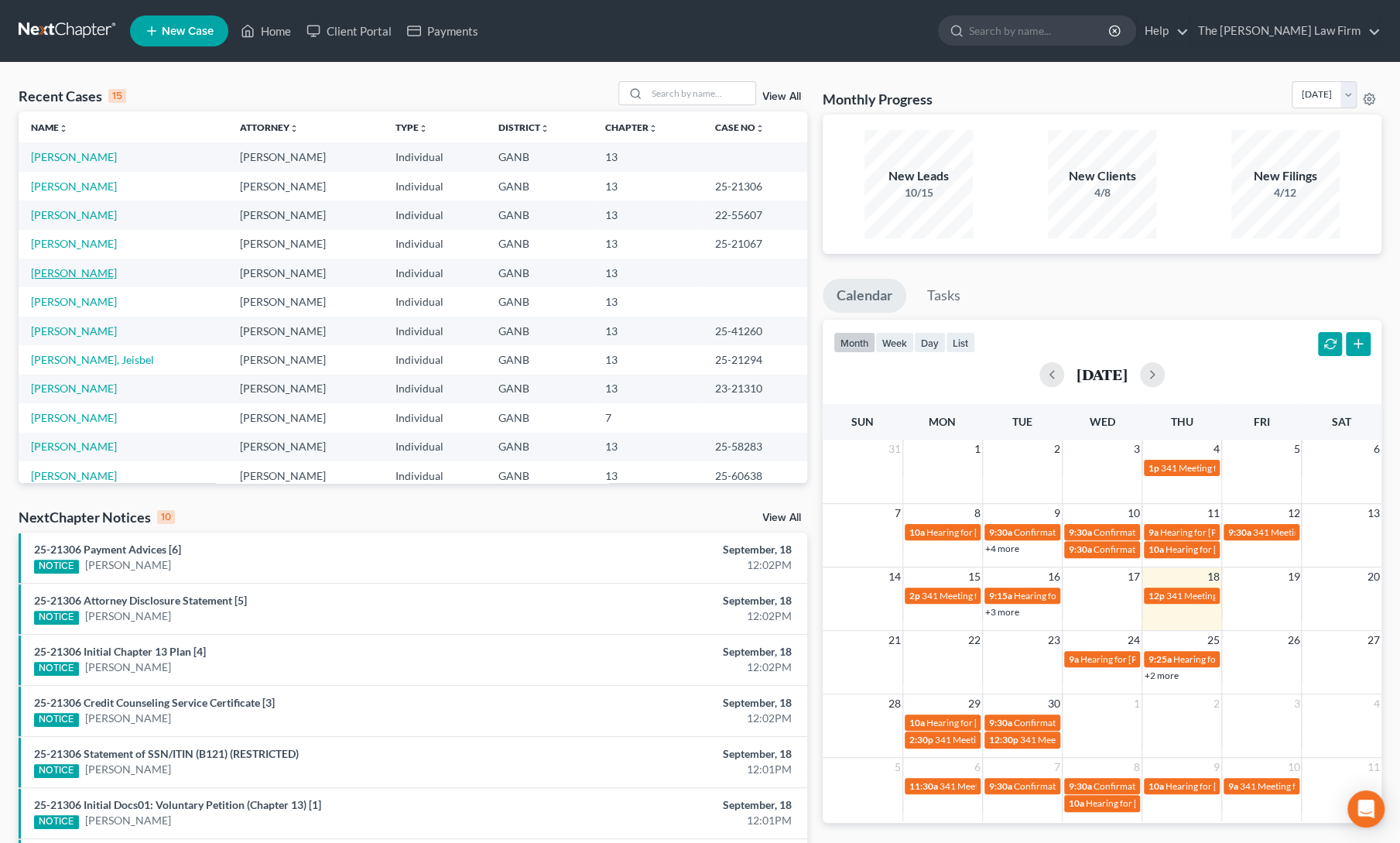
click at [74, 271] on link "Seales, Kenny" at bounding box center [73, 272] width 86 height 13
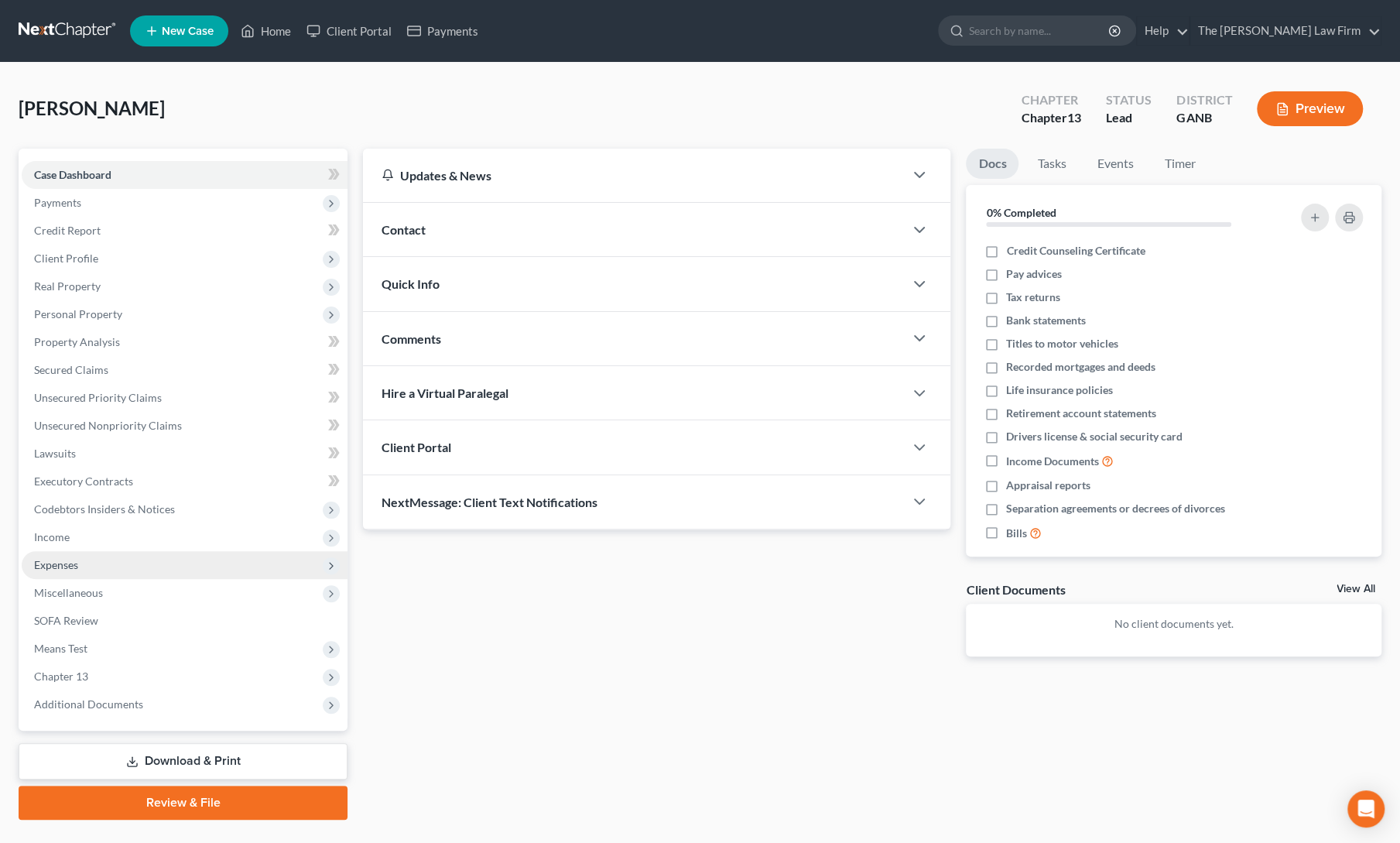
click at [76, 565] on span "Expenses" at bounding box center [56, 564] width 45 height 13
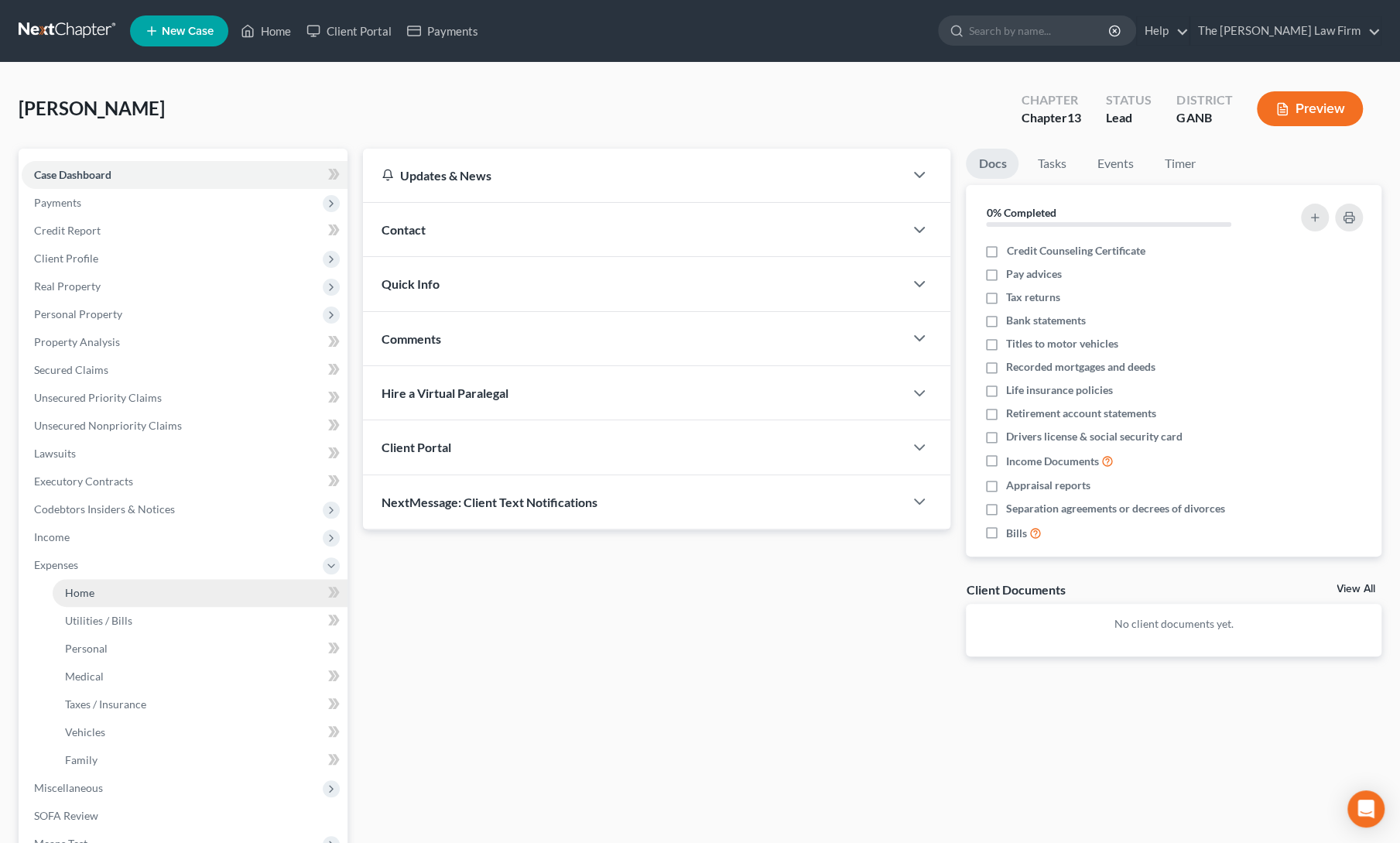
click at [91, 591] on span "Home" at bounding box center [79, 592] width 30 height 13
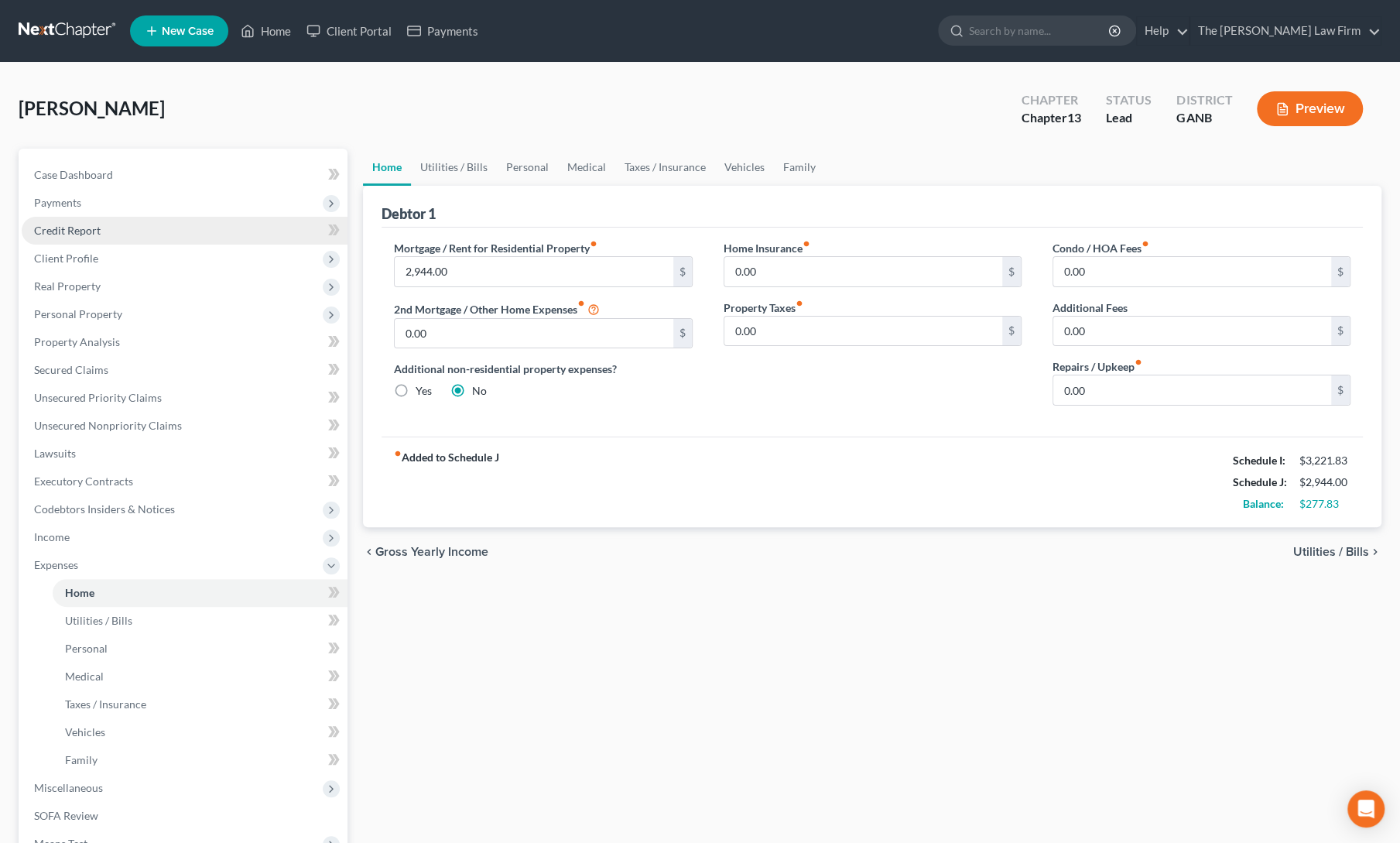
click at [74, 227] on span "Credit Report" at bounding box center [67, 230] width 66 height 13
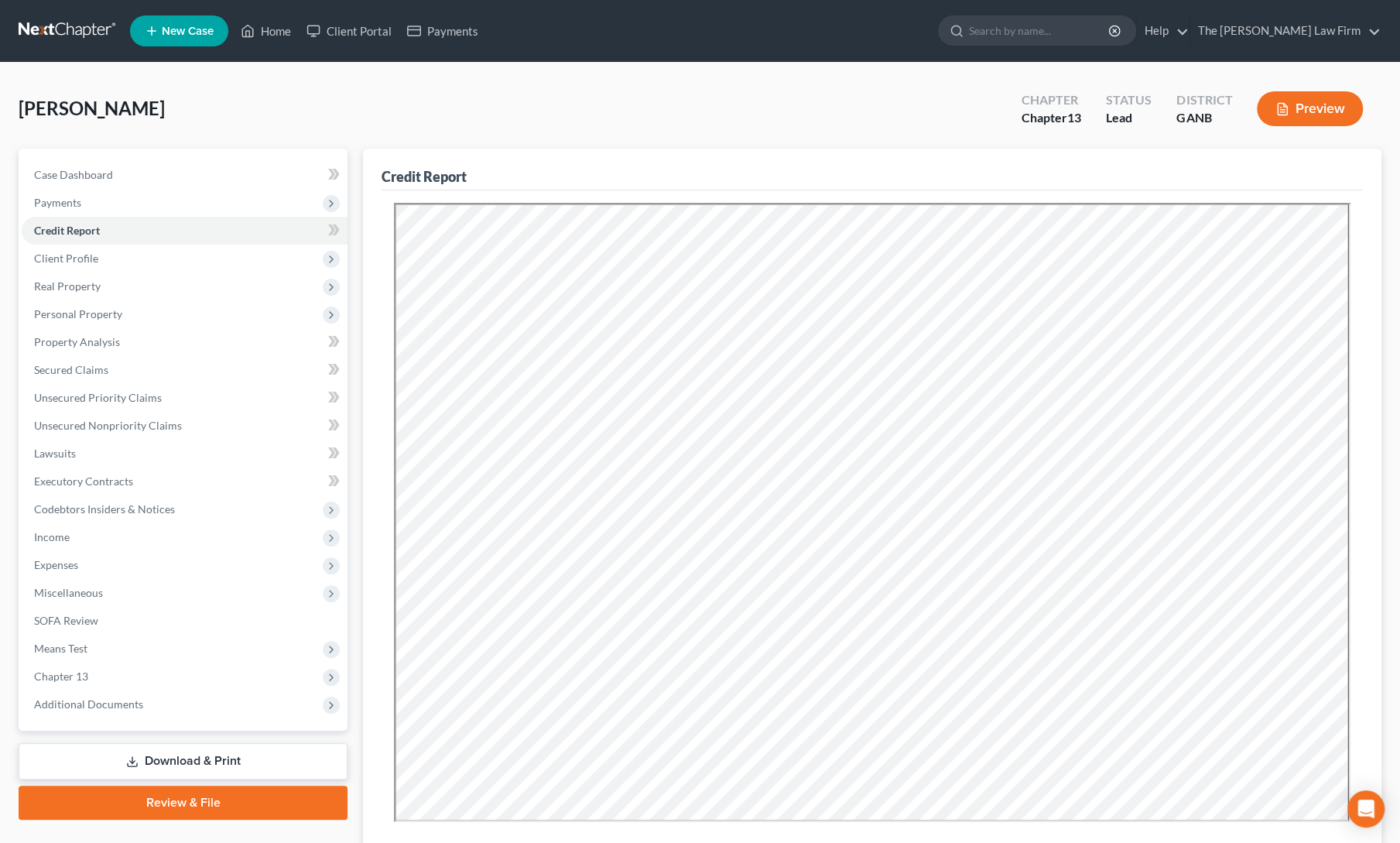
click at [264, 12] on ul "New Case Home Client Portal Payments - No Result - See all results Or Press Ent…" at bounding box center [756, 31] width 1252 height 40
click at [265, 24] on link "Home" at bounding box center [265, 31] width 65 height 28
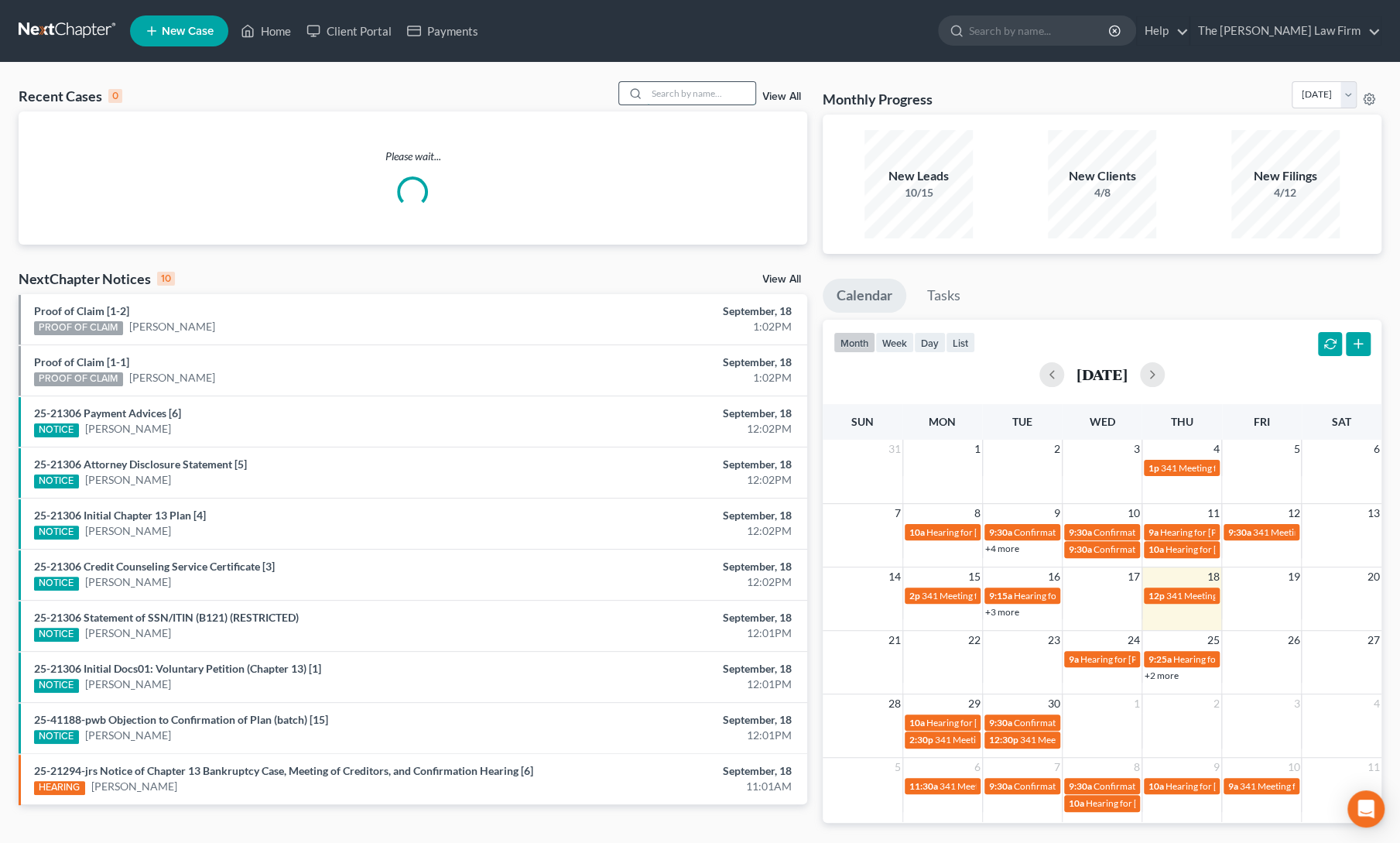
click at [669, 93] on input "search" at bounding box center [701, 93] width 108 height 23
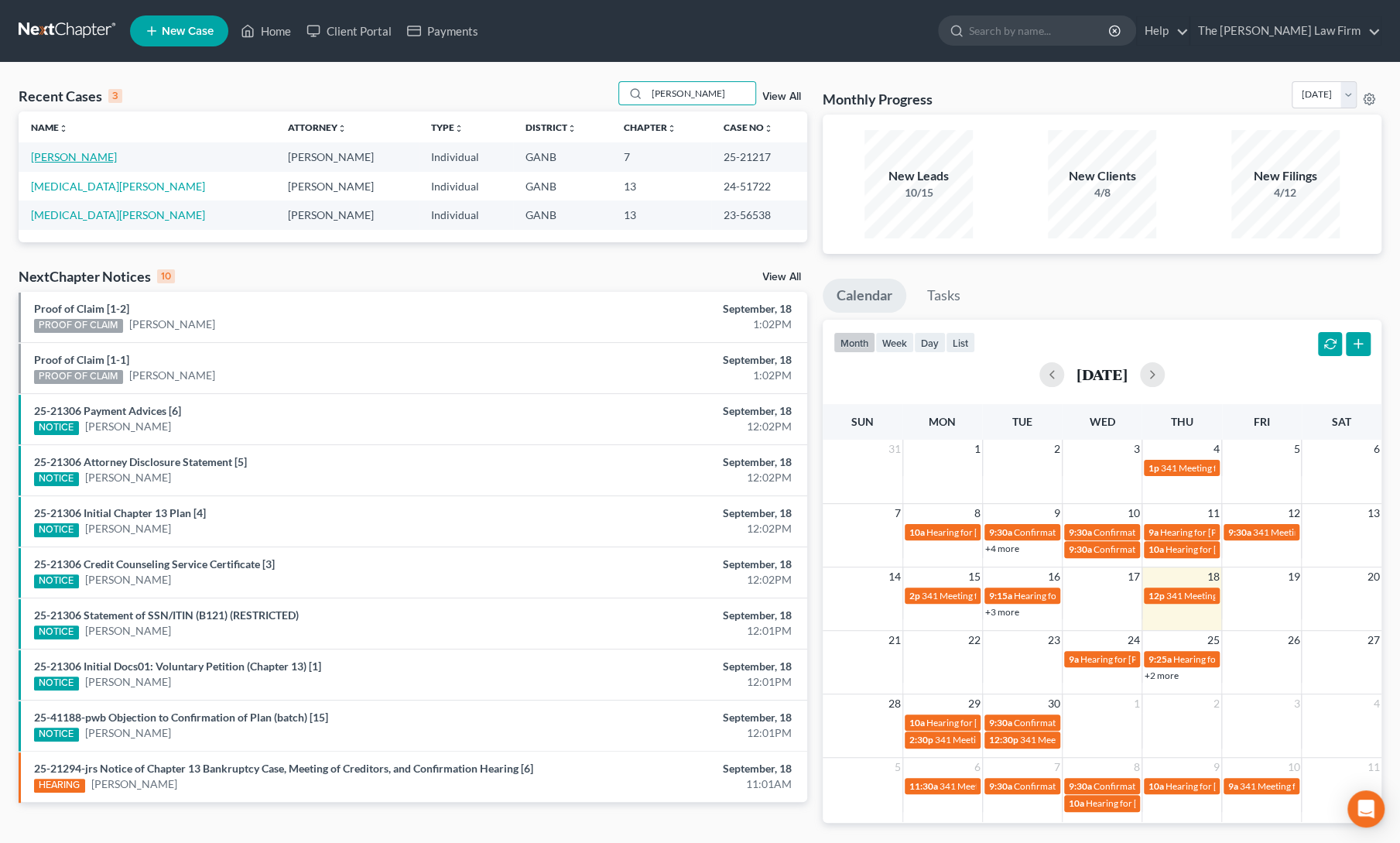
click at [58, 154] on link "Jones, Sheldon" at bounding box center [73, 156] width 86 height 13
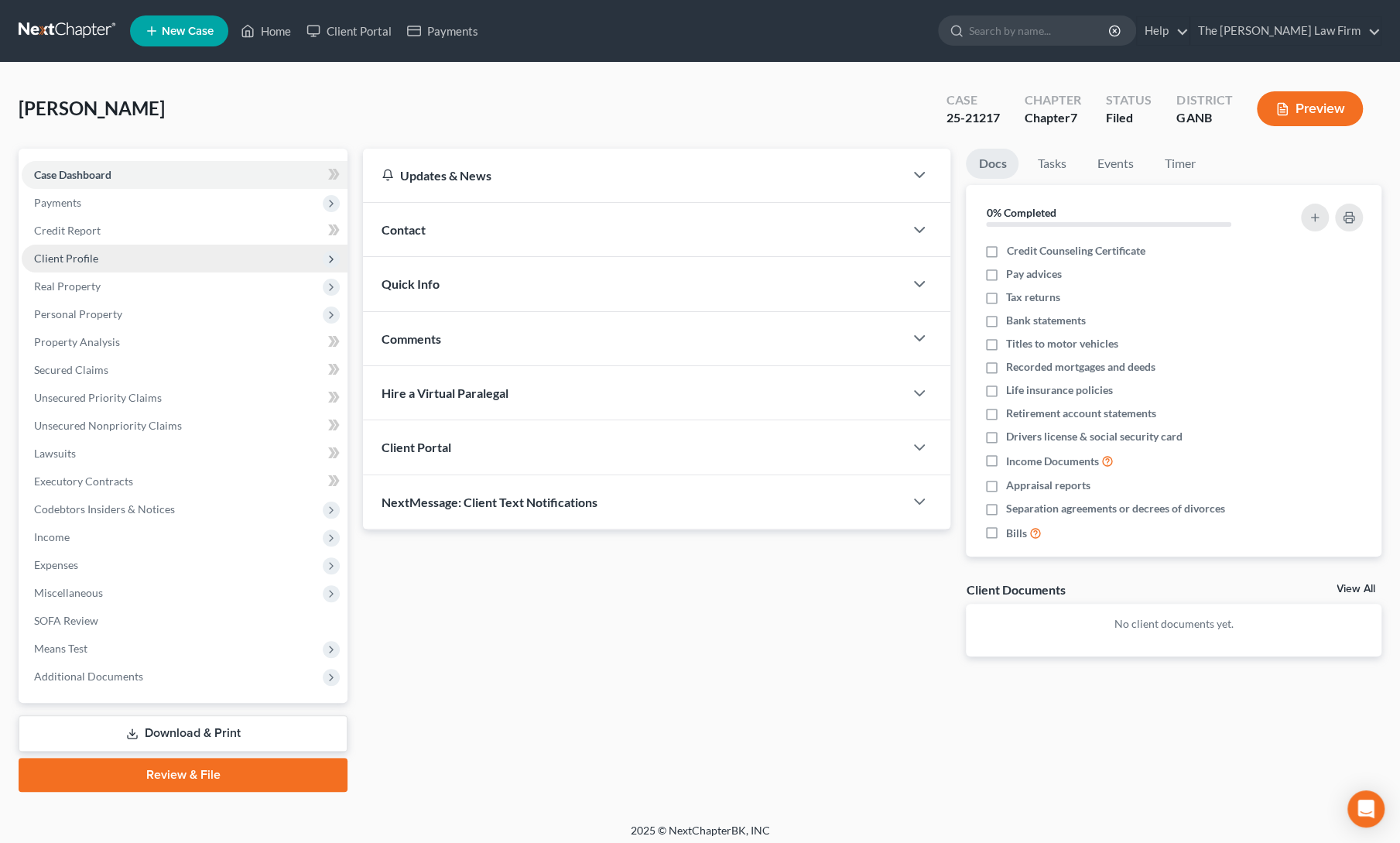
click at [62, 264] on span "Client Profile" at bounding box center [66, 257] width 65 height 13
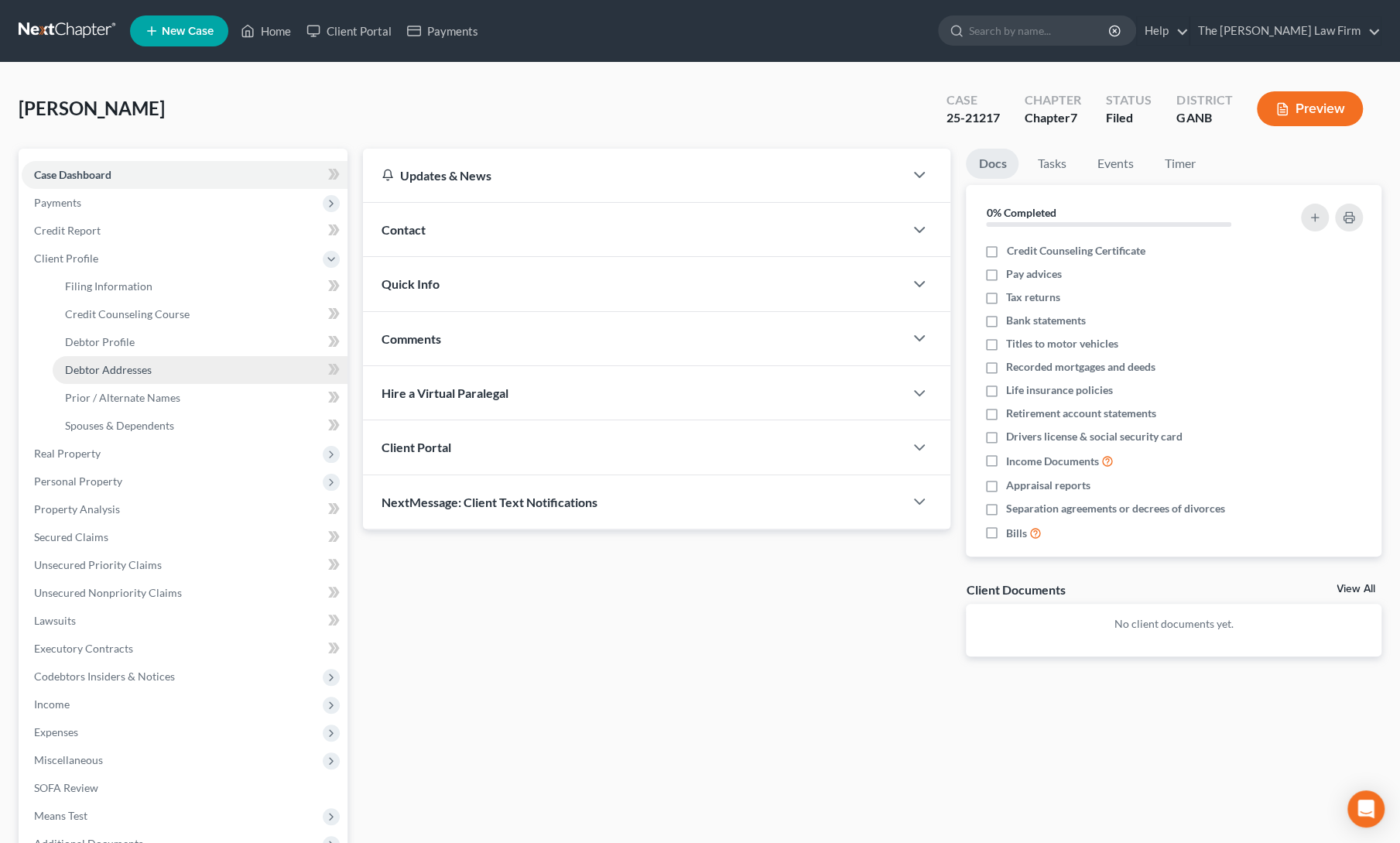
click at [99, 356] on link "Debtor Addresses" at bounding box center [200, 370] width 295 height 28
click at [98, 346] on span "Debtor Profile" at bounding box center [100, 341] width 70 height 13
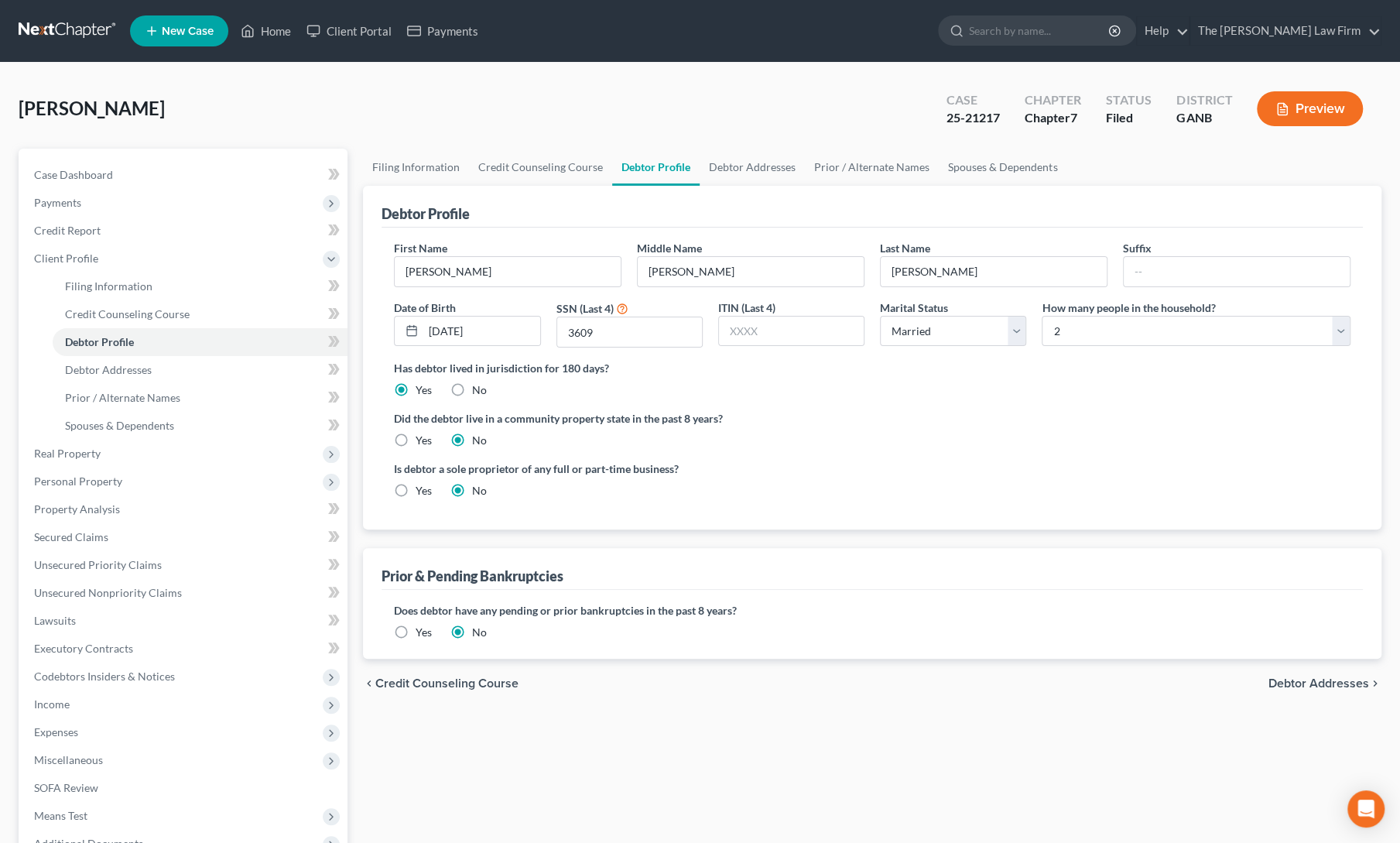
scroll to position [173, 0]
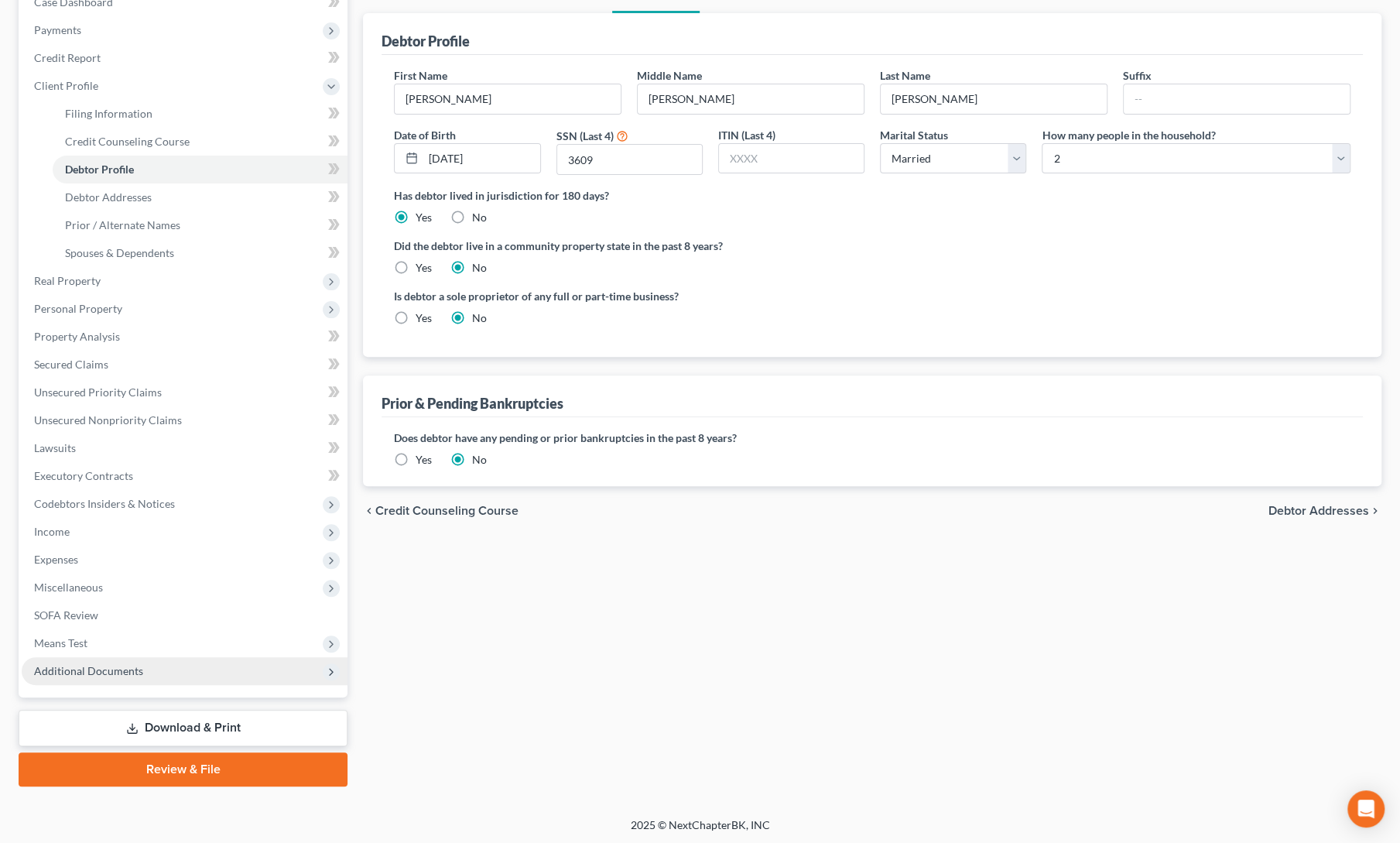
click at [108, 682] on span "Additional Documents" at bounding box center [184, 671] width 326 height 28
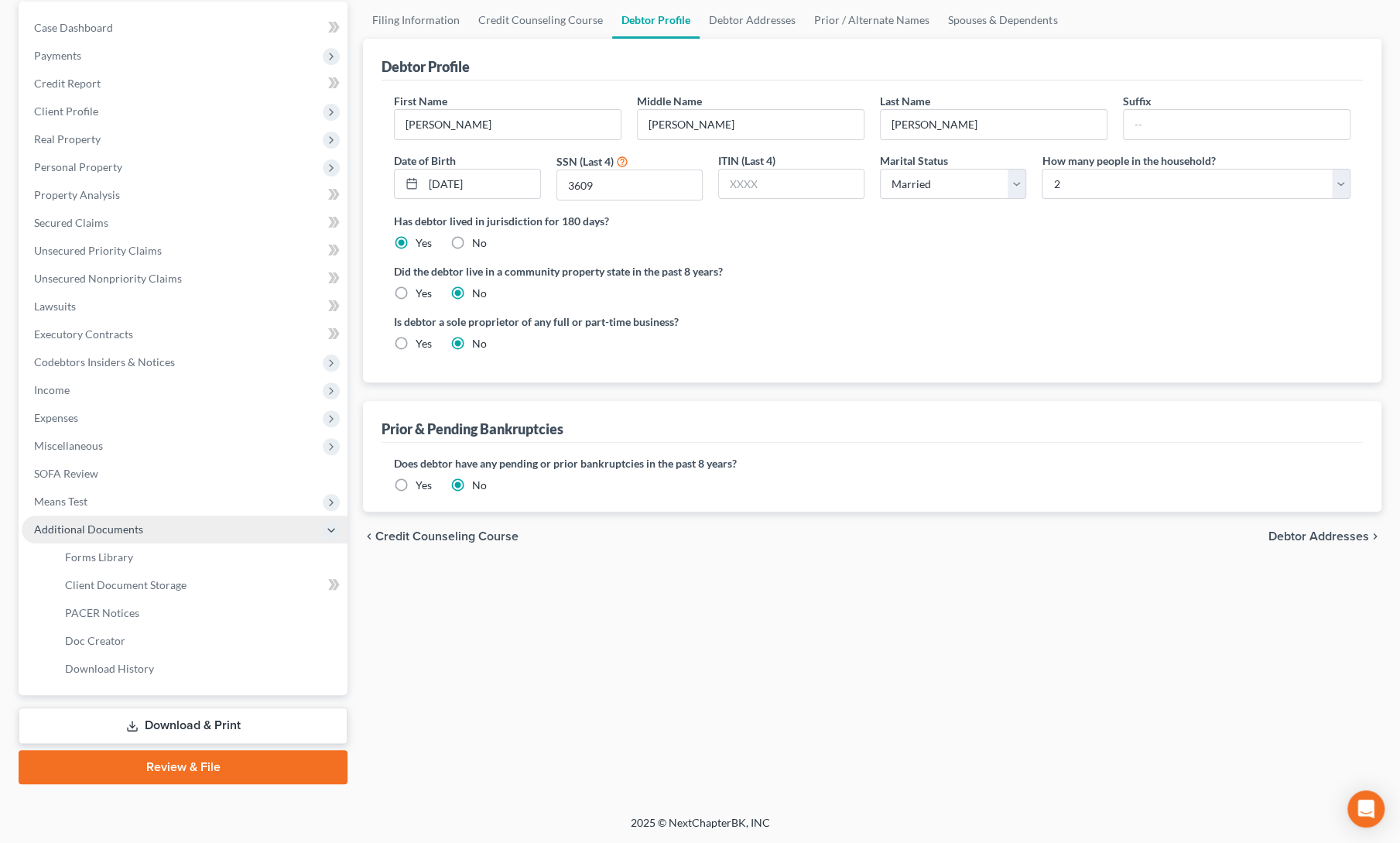
scroll to position [145, 0]
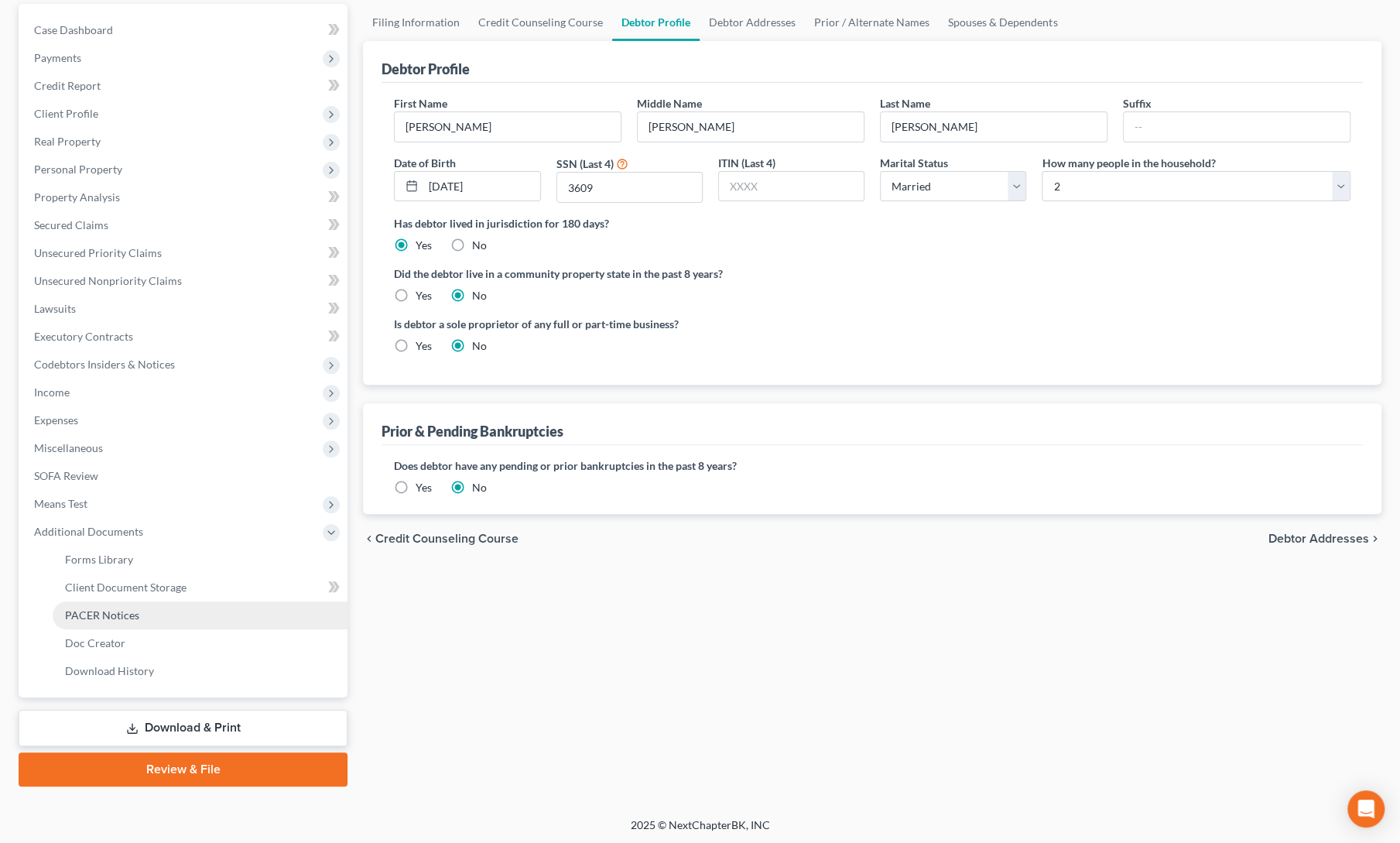
click at [100, 618] on span "PACER Notices" at bounding box center [101, 614] width 74 height 13
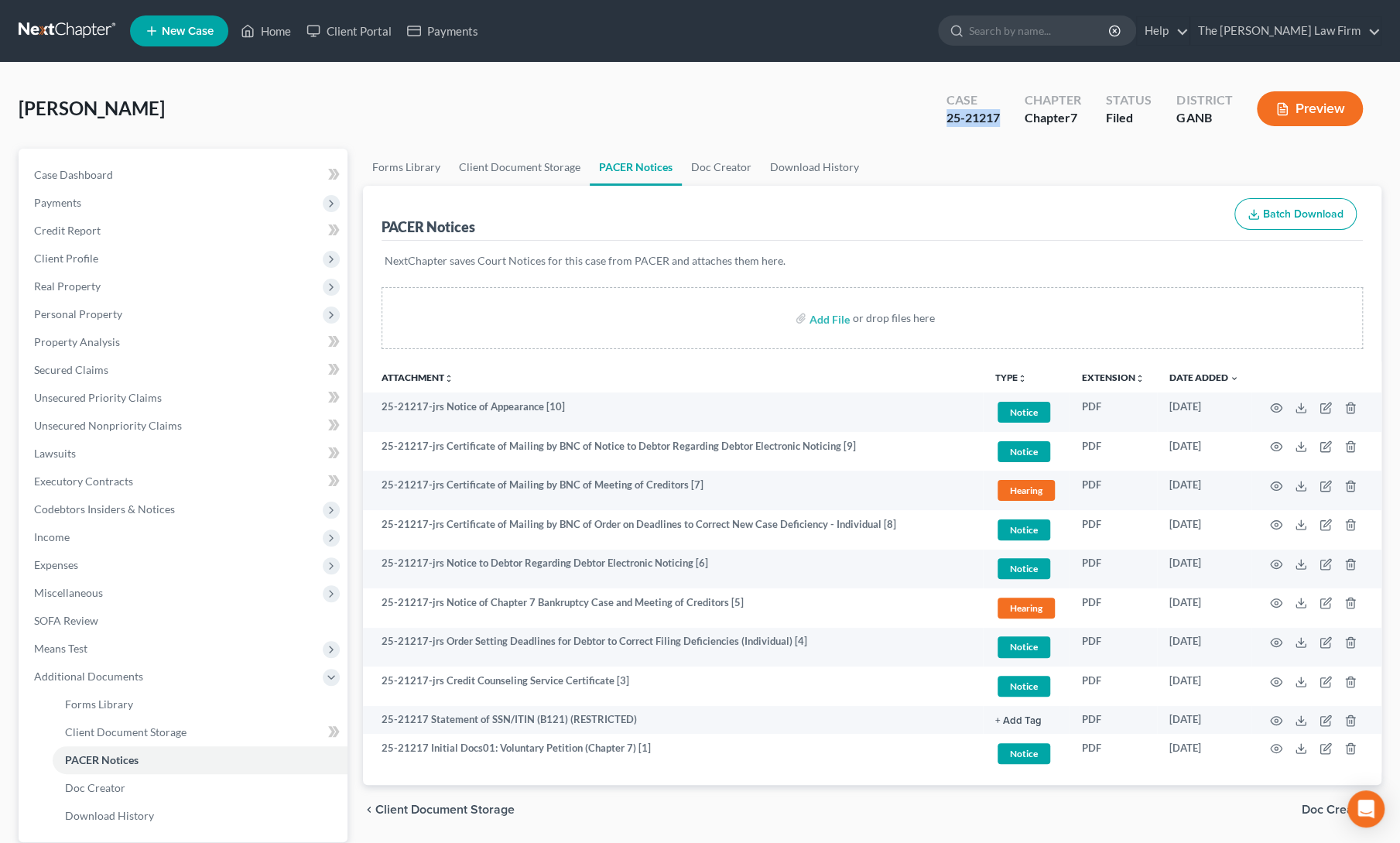
drag, startPoint x: 946, startPoint y: 116, endPoint x: 1001, endPoint y: 123, distance: 55.4
click at [1000, 123] on div "25-21217" at bounding box center [972, 118] width 53 height 17
copy div "25-21217"
drag, startPoint x: 1204, startPoint y: 169, endPoint x: 1163, endPoint y: 1, distance: 172.9
click at [1204, 169] on ul "Forms Library Client Document Storage PACER Notices Doc Creator Download History" at bounding box center [872, 167] width 1019 height 38
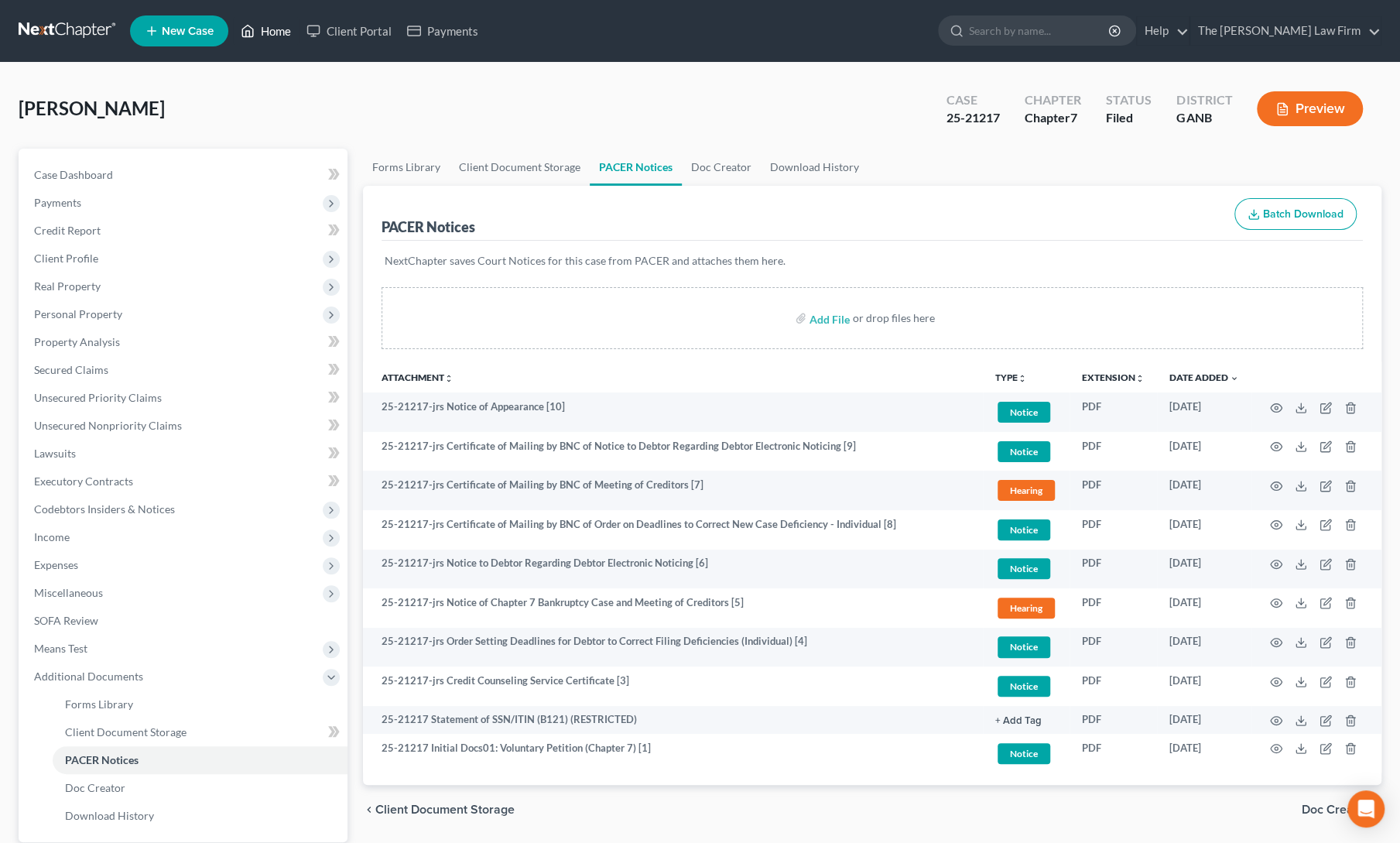
click at [263, 31] on link "Home" at bounding box center [265, 31] width 65 height 28
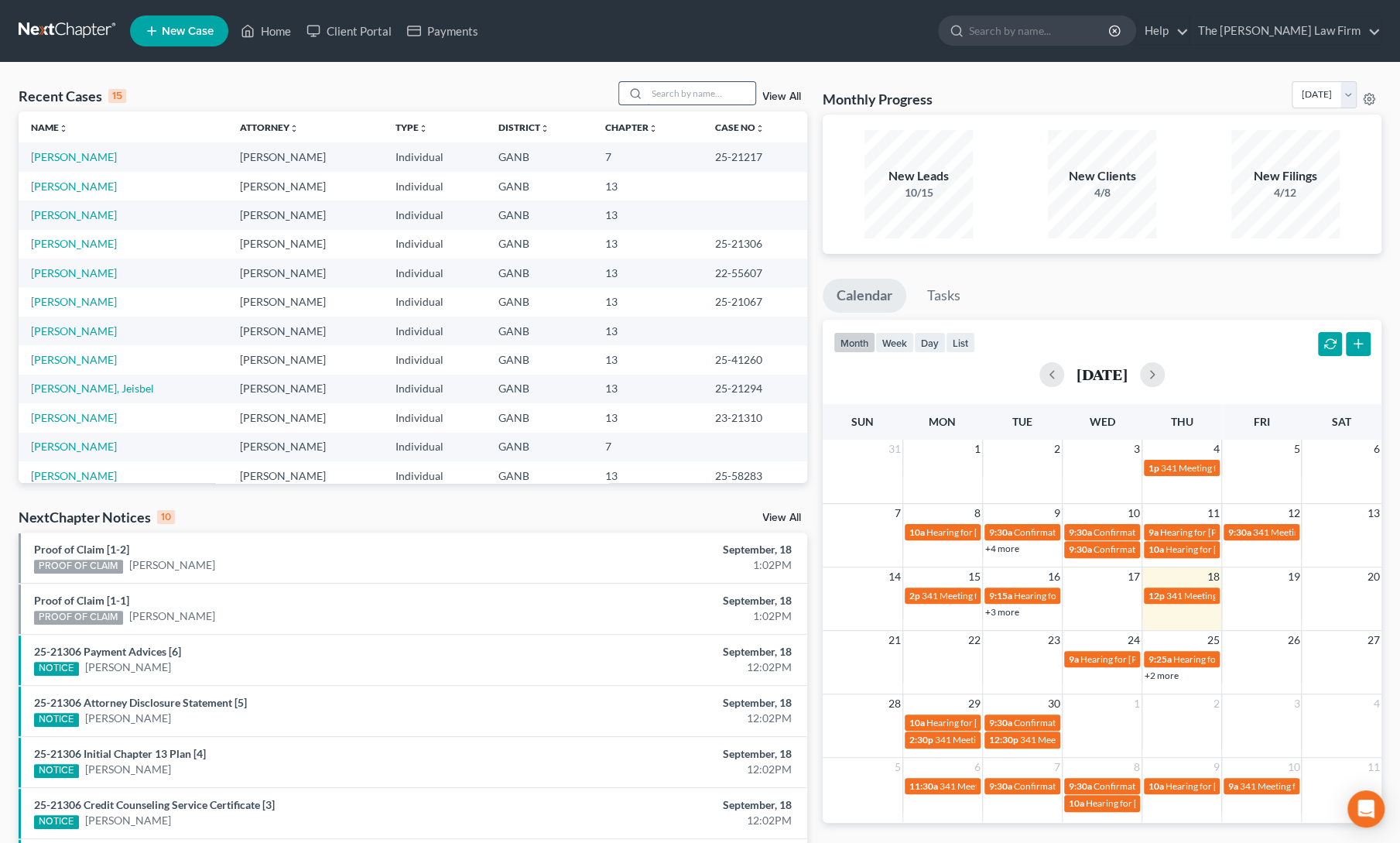
click at [699, 91] on input "search" at bounding box center [701, 93] width 108 height 23
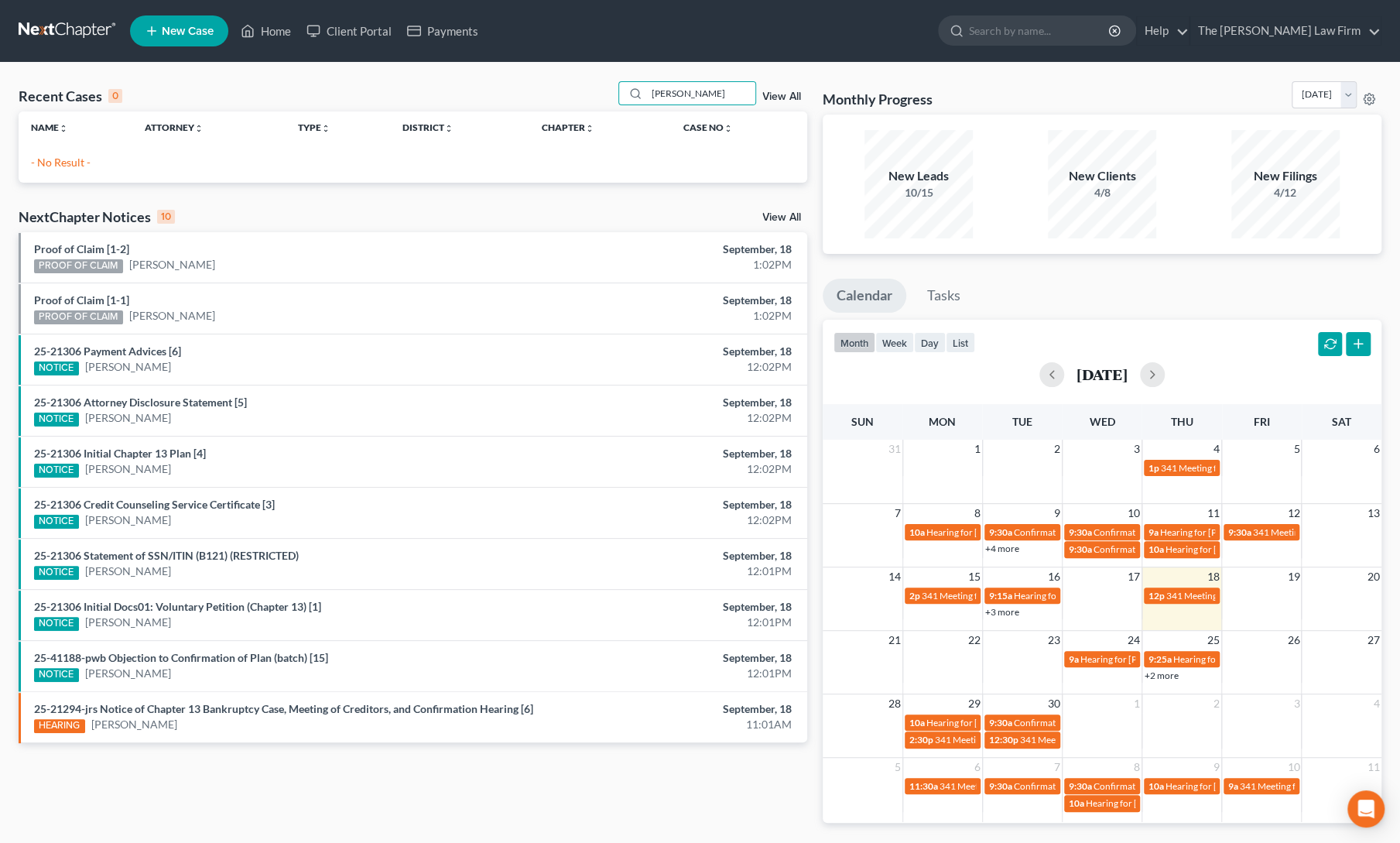
click at [174, 31] on span "New Case" at bounding box center [187, 31] width 51 height 11
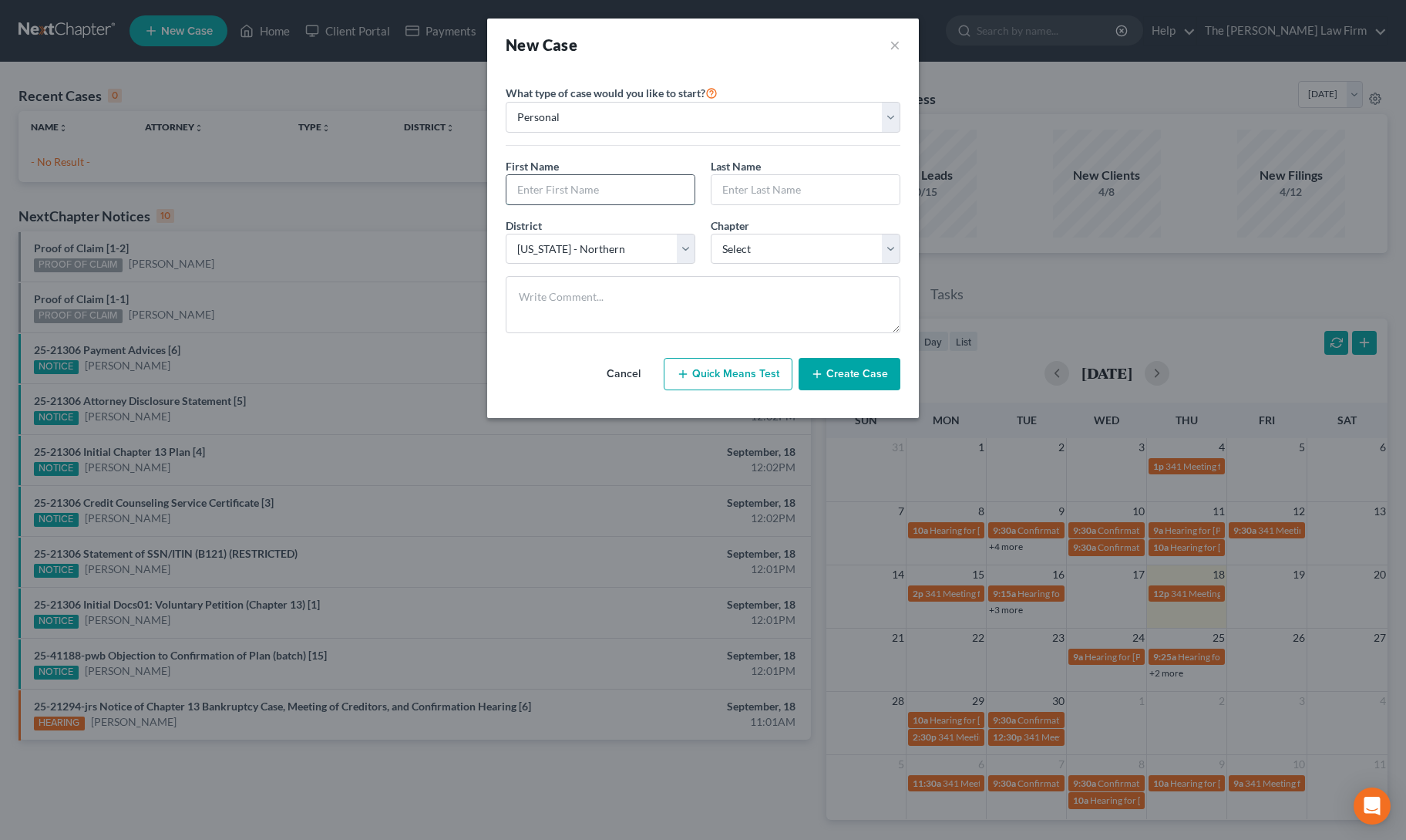
click at [585, 181] on input "text" at bounding box center [601, 190] width 188 height 30
click at [742, 254] on select "Select 7 11 12 13" at bounding box center [806, 249] width 190 height 30
click at [711, 234] on select "Select 7 11 12 13" at bounding box center [806, 249] width 190 height 30
click at [850, 378] on button "Create Case" at bounding box center [850, 373] width 102 height 32
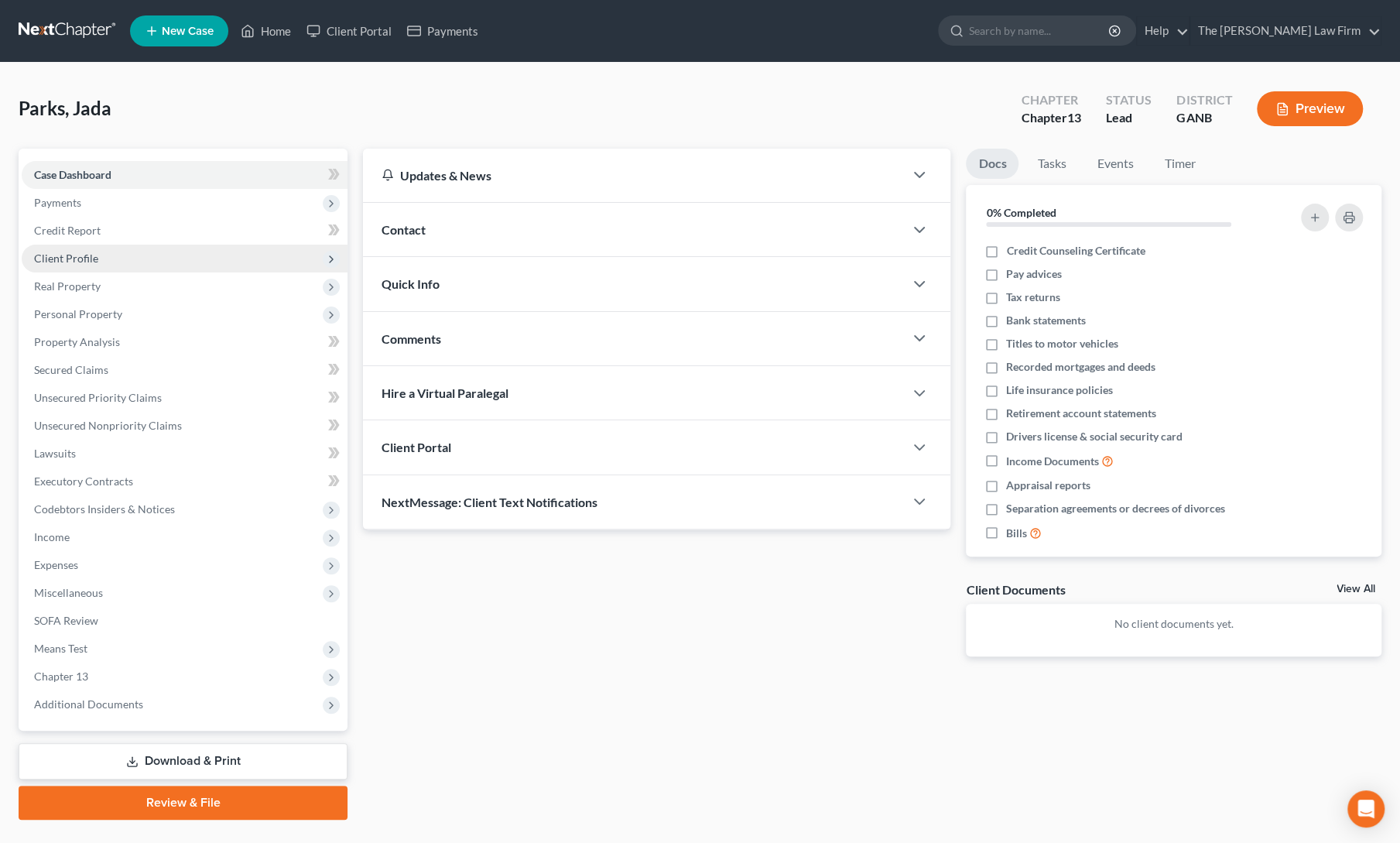
click at [78, 264] on span "Client Profile" at bounding box center [184, 258] width 326 height 28
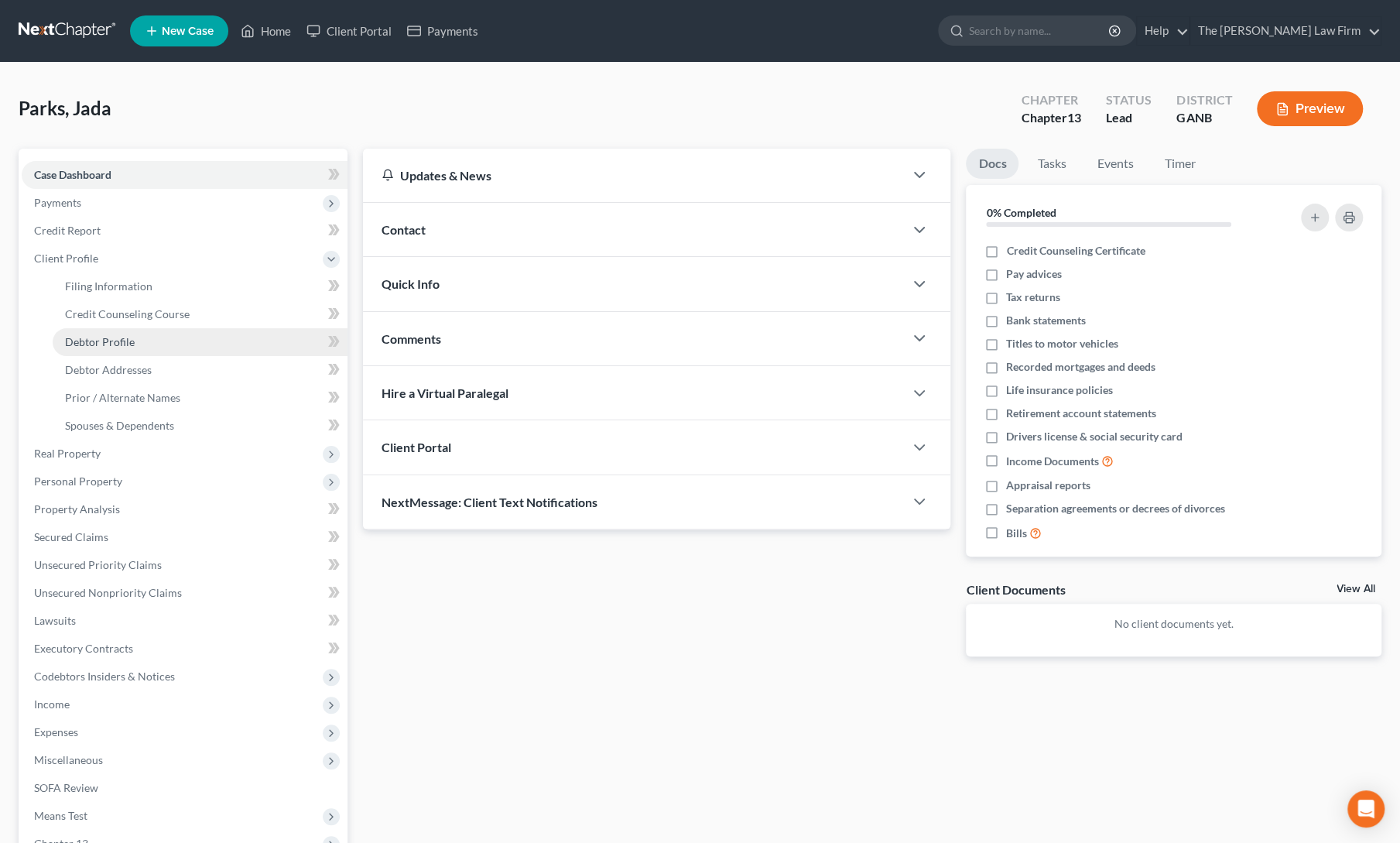
click at [120, 344] on span "Debtor Profile" at bounding box center [100, 341] width 70 height 13
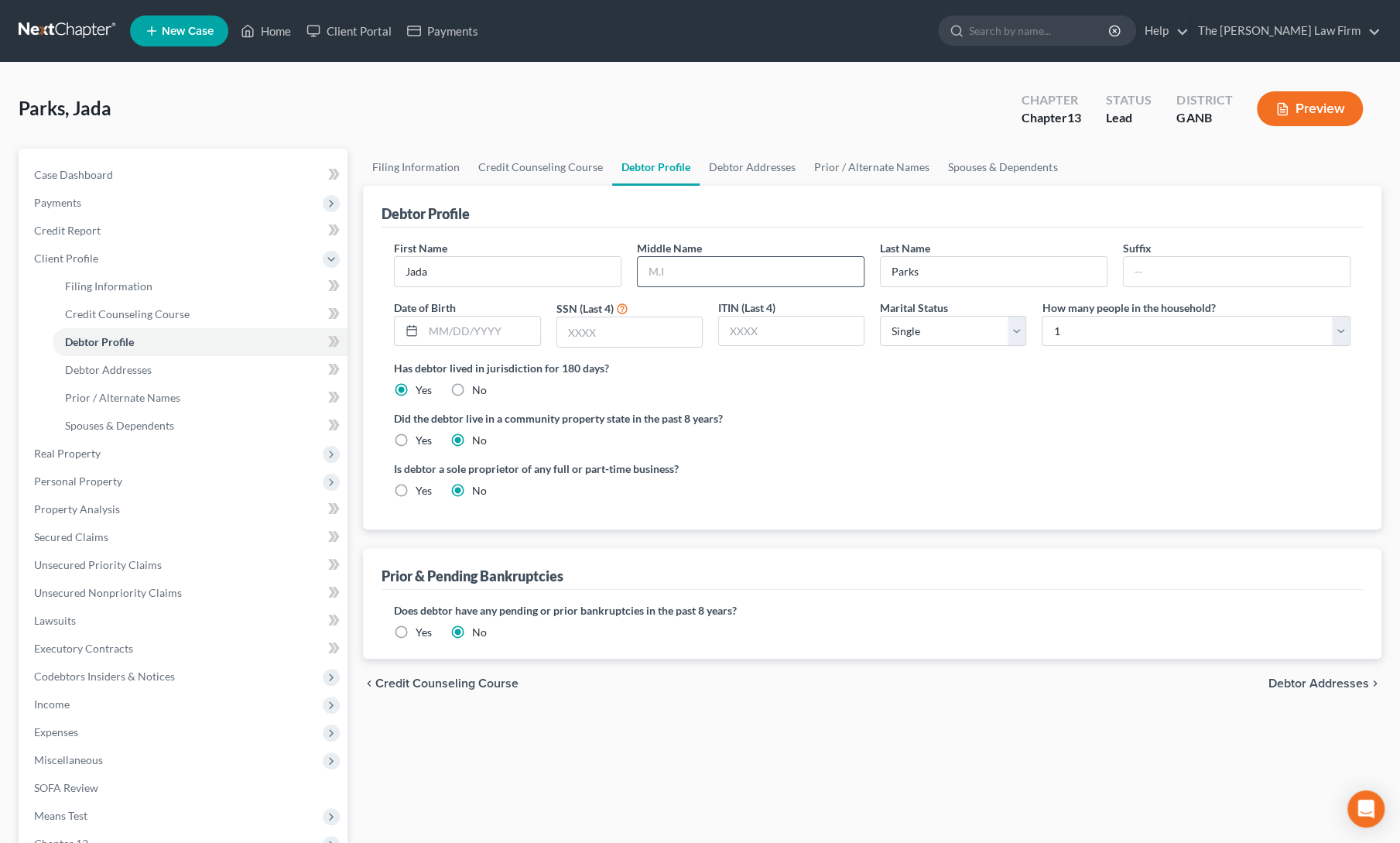
click at [723, 264] on input "text" at bounding box center [751, 271] width 226 height 30
click at [438, 332] on input "text" at bounding box center [481, 332] width 116 height 30
click at [629, 341] on input "text" at bounding box center [629, 332] width 145 height 30
click at [690, 363] on label "Has debtor lived in jurisdiction for 180 days?" at bounding box center [872, 367] width 957 height 17
click at [1073, 337] on select "Select 1 2 3 4 5 6 7 8 9 10 11 12 13 14 15 16 17 18 19 20" at bounding box center [1197, 331] width 309 height 31
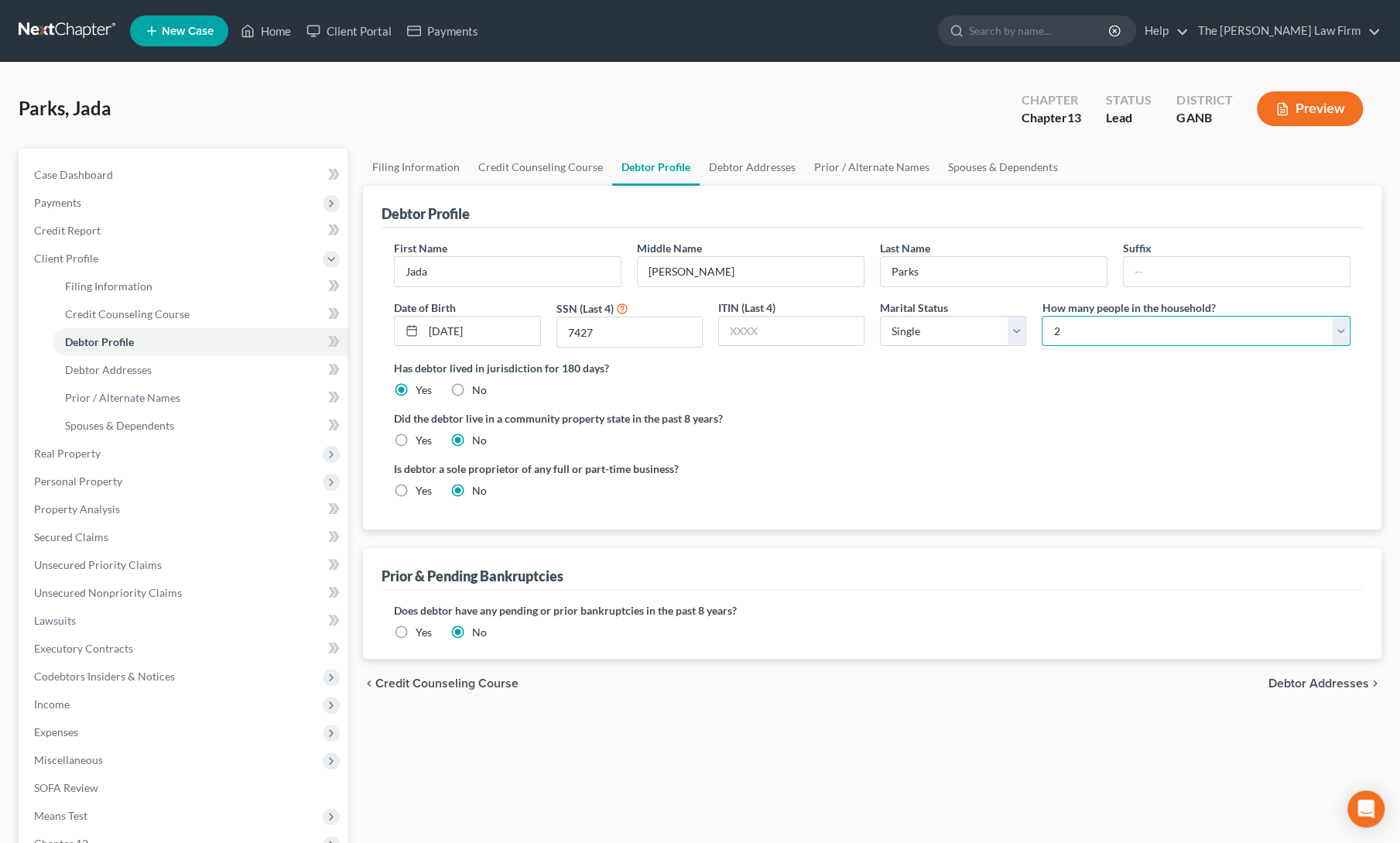
click at [1042, 316] on select "Select 1 2 3 4 5 6 7 8 9 10 11 12 13 14 15 16 17 18 19 20" at bounding box center [1197, 331] width 309 height 31
click at [857, 423] on label "Did the debtor live in a community property state in the past 8 years?" at bounding box center [872, 418] width 957 height 17
click at [739, 157] on link "Debtor Addresses" at bounding box center [752, 167] width 106 height 38
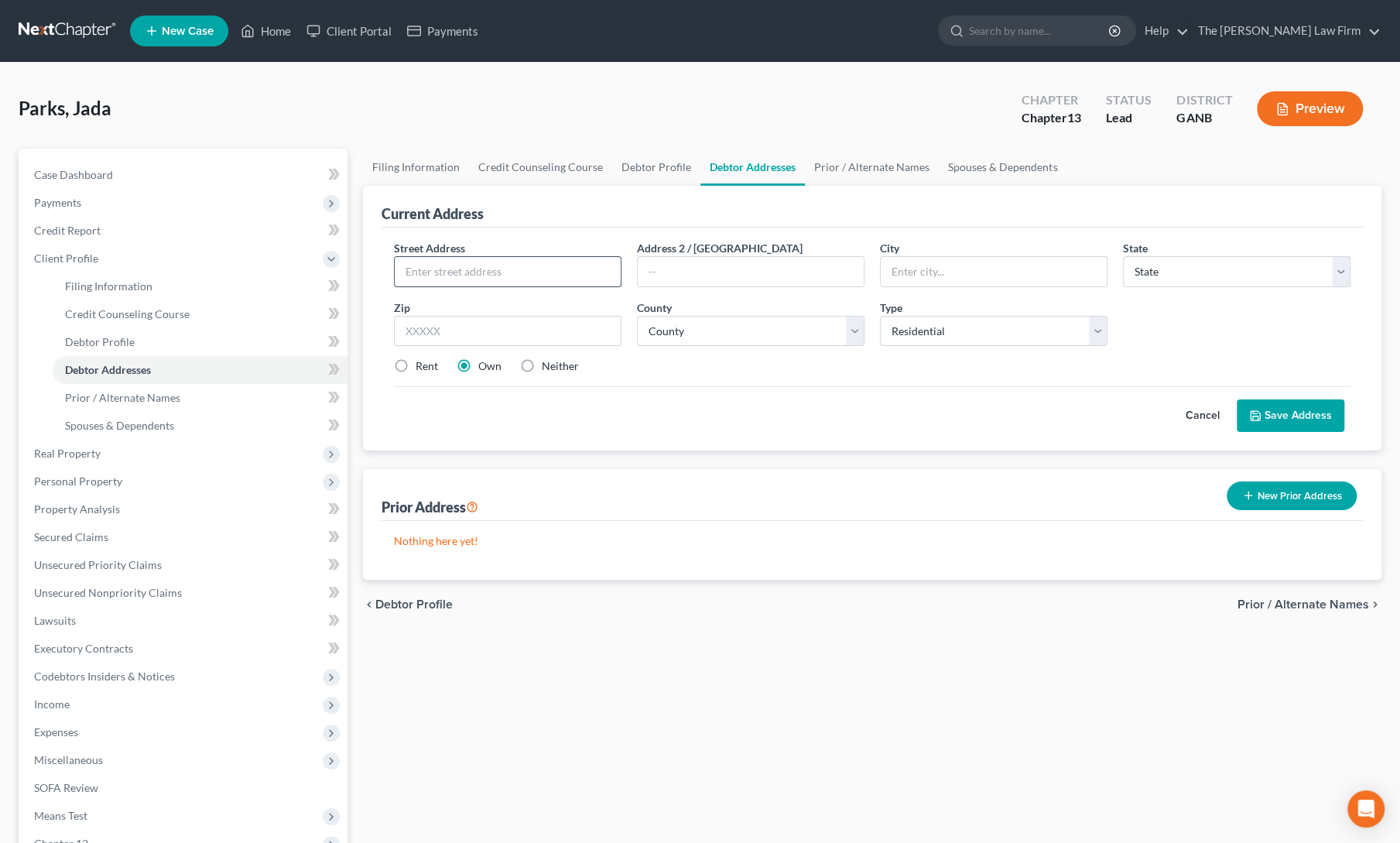
click at [502, 270] on input "text" at bounding box center [507, 271] width 226 height 30
click at [482, 328] on input "text" at bounding box center [507, 331] width 228 height 31
click at [659, 329] on select "County" at bounding box center [751, 331] width 228 height 31
click at [659, 329] on select "County [GEOGRAPHIC_DATA] [GEOGRAPHIC_DATA] [GEOGRAPHIC_DATA] [GEOGRAPHIC_DATA] …" at bounding box center [751, 331] width 228 height 31
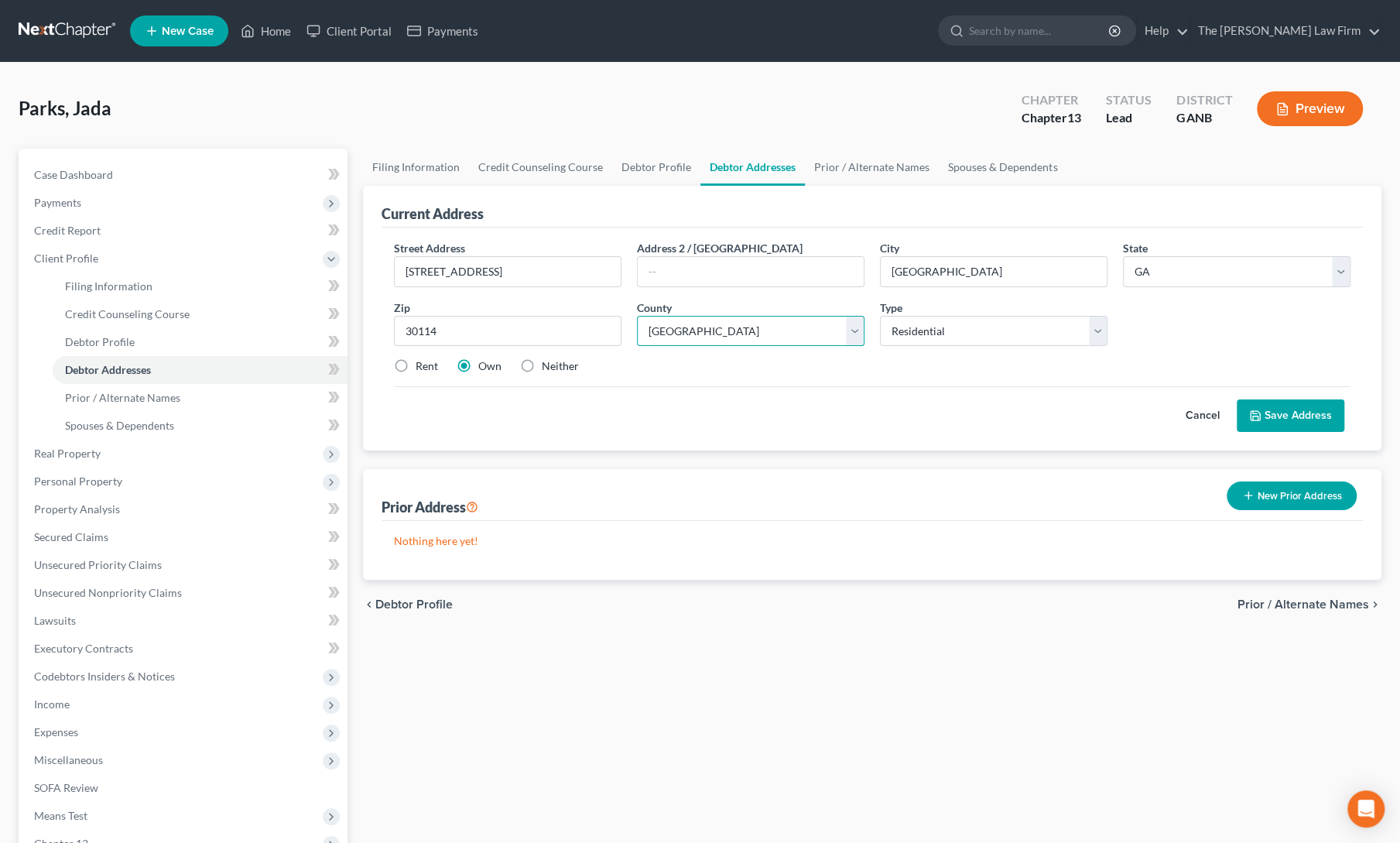
click at [637, 316] on select "County [GEOGRAPHIC_DATA] [GEOGRAPHIC_DATA] [GEOGRAPHIC_DATA] [GEOGRAPHIC_DATA] …" at bounding box center [751, 331] width 228 height 31
click at [542, 365] on label "Neither" at bounding box center [560, 367] width 38 height 16
click at [548, 365] on input "Neither" at bounding box center [553, 364] width 10 height 10
click at [1300, 417] on button "Save Address" at bounding box center [1290, 415] width 107 height 32
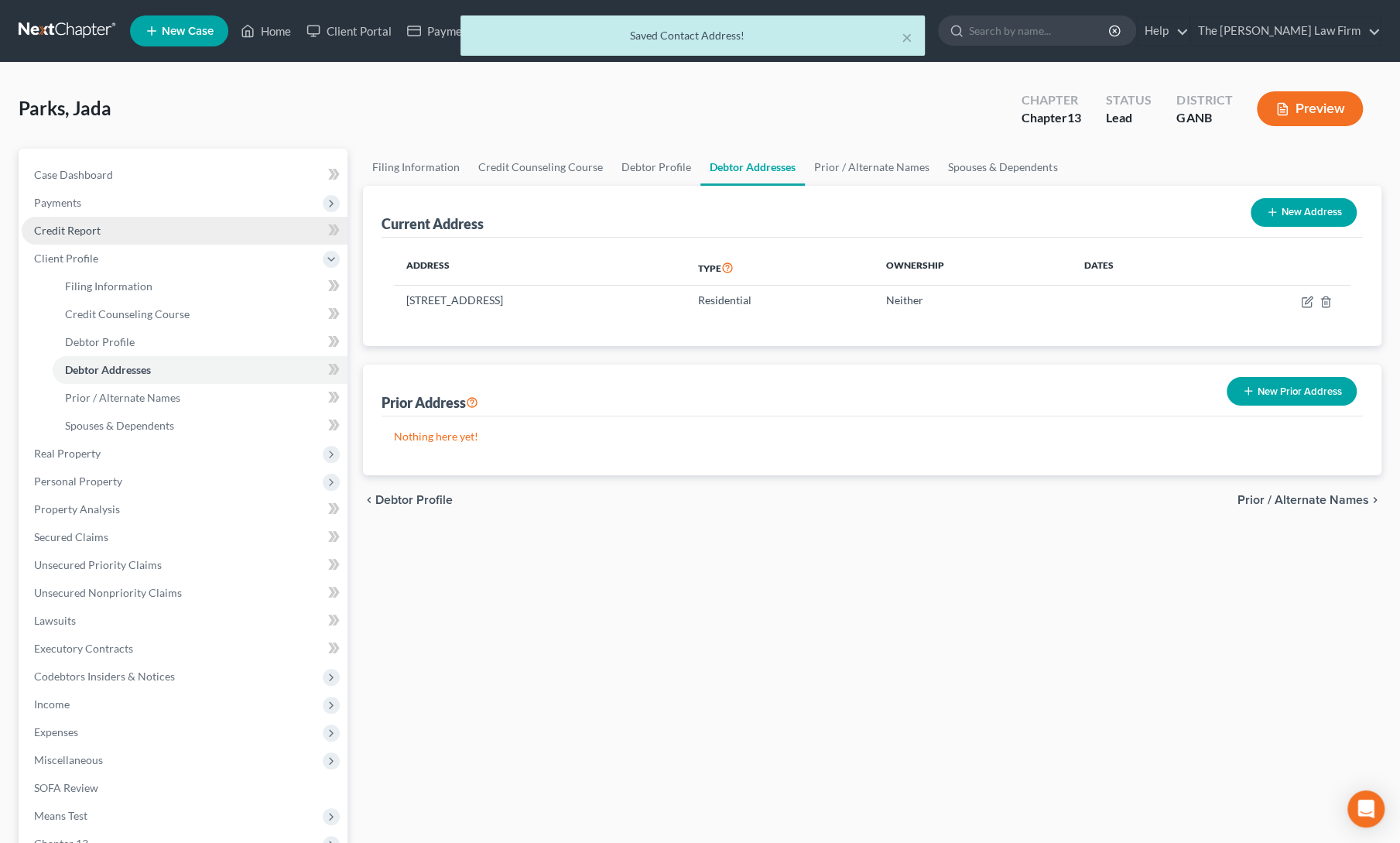
click at [79, 229] on span "Credit Report" at bounding box center [67, 230] width 66 height 13
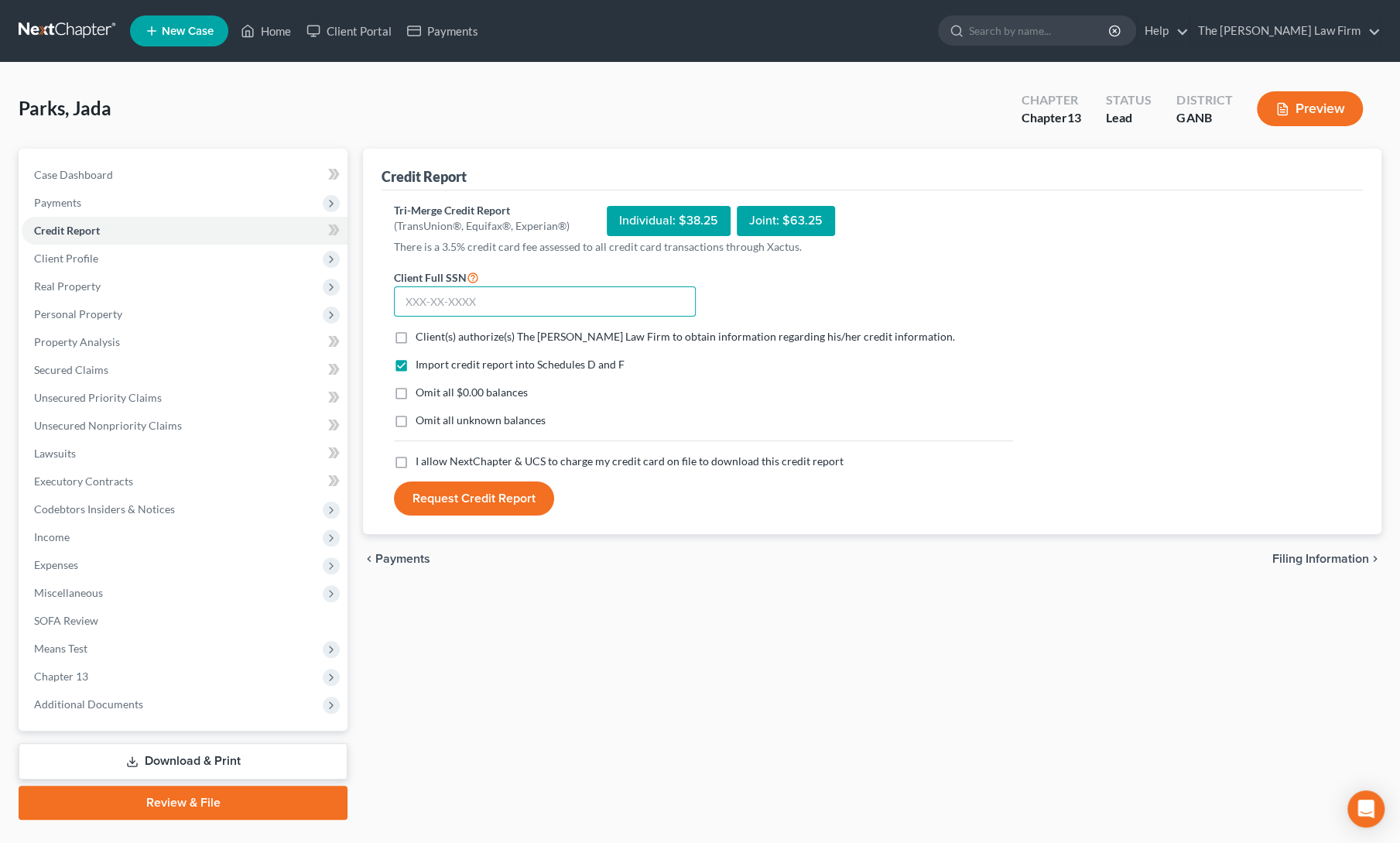
click at [475, 297] on input "text" at bounding box center [545, 301] width 302 height 31
click at [415, 337] on label "Client(s) authorize(s) The [PERSON_NAME] Law Firm to obtain information regardi…" at bounding box center [685, 337] width 539 height 16
click at [422, 337] on input "Client(s) authorize(s) The [PERSON_NAME] Law Firm to obtain information regardi…" at bounding box center [427, 334] width 10 height 10
click at [415, 463] on label "I allow NextChapter & UCS to charge my credit card on file to download this cre…" at bounding box center [629, 462] width 428 height 16
click at [422, 463] on input "I allow NextChapter & UCS to charge my credit card on file to download this cre…" at bounding box center [427, 459] width 10 height 10
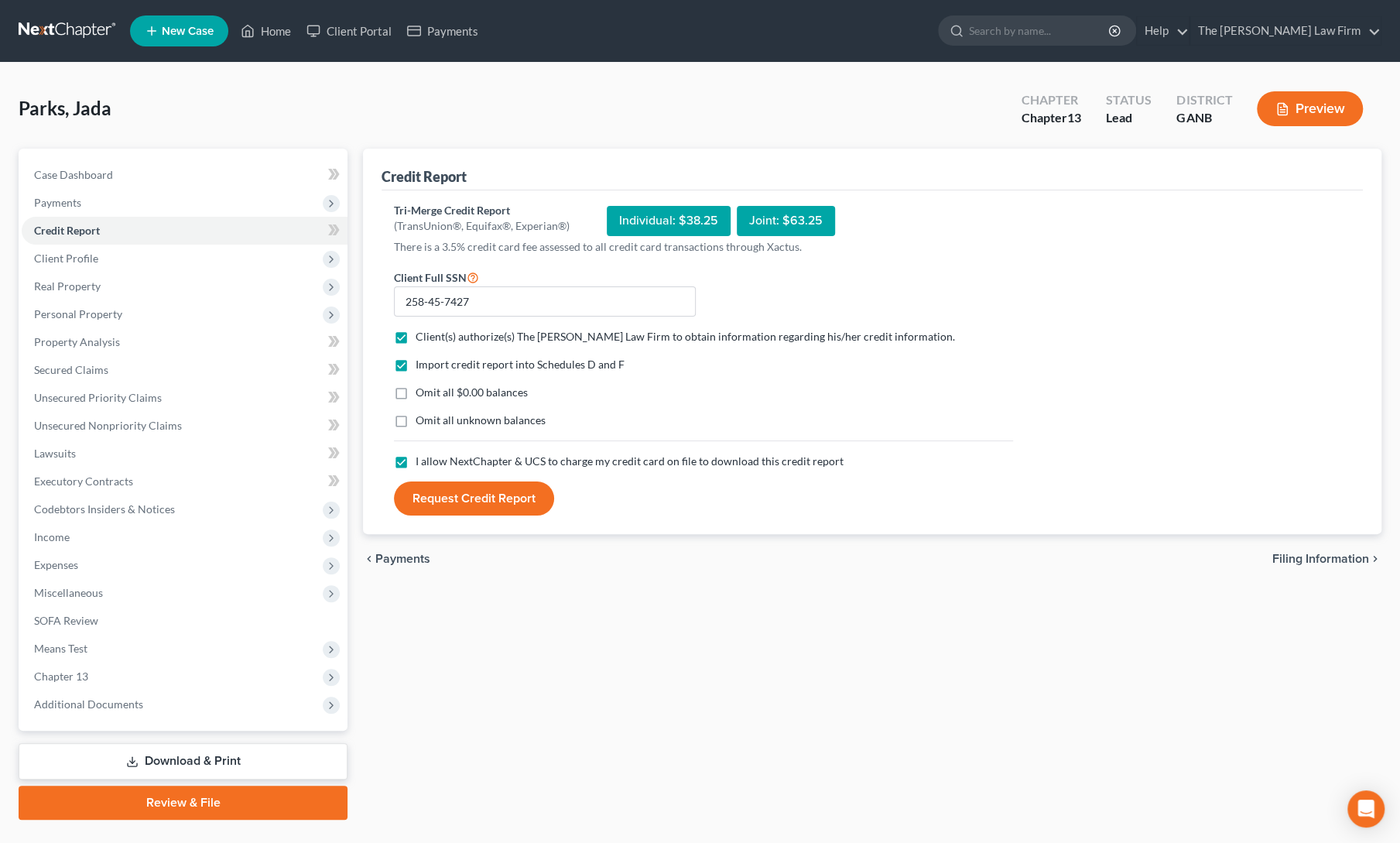
click at [429, 495] on button "Request Credit Report" at bounding box center [474, 498] width 161 height 34
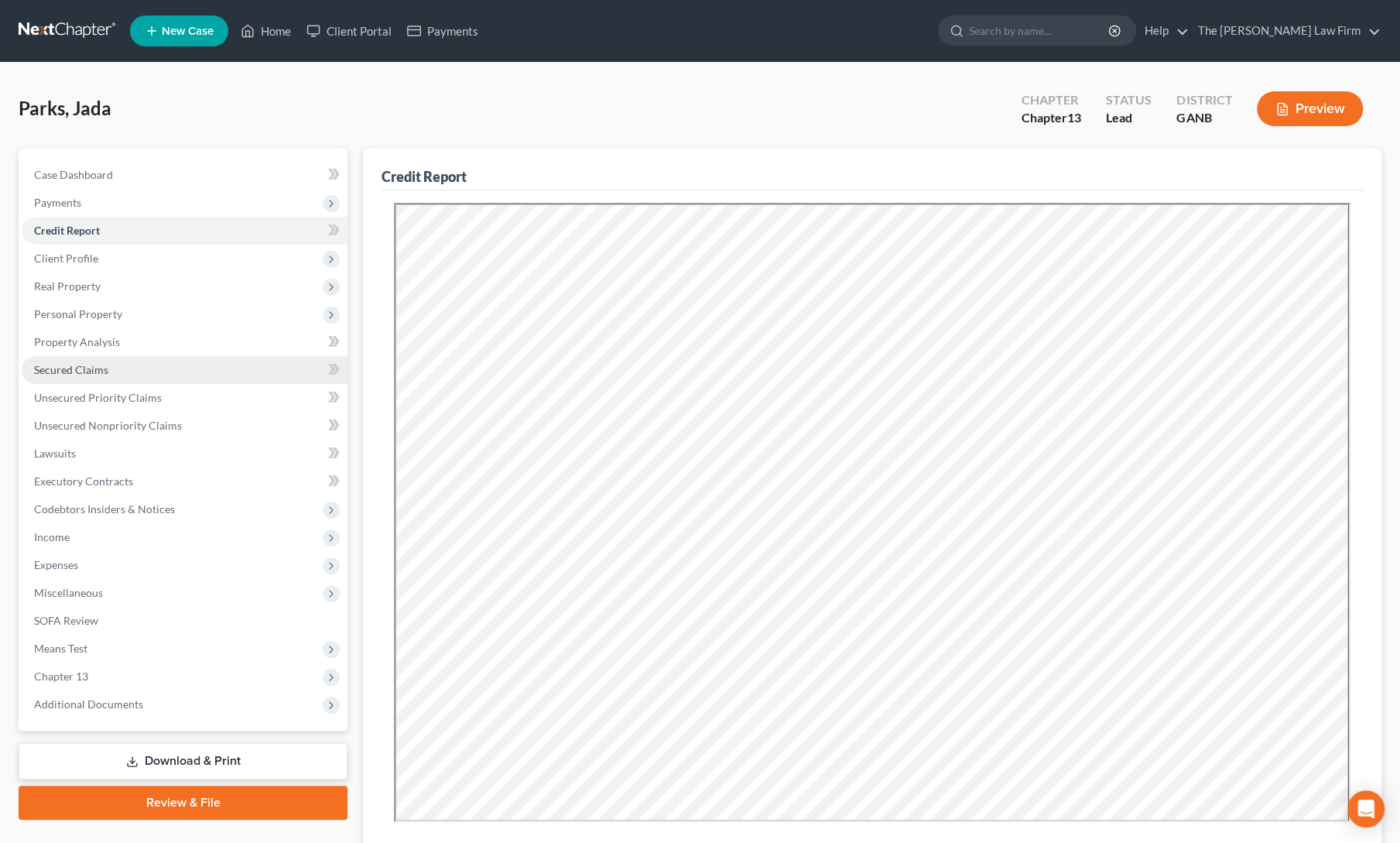
click at [76, 360] on link "Secured Claims" at bounding box center [184, 370] width 326 height 28
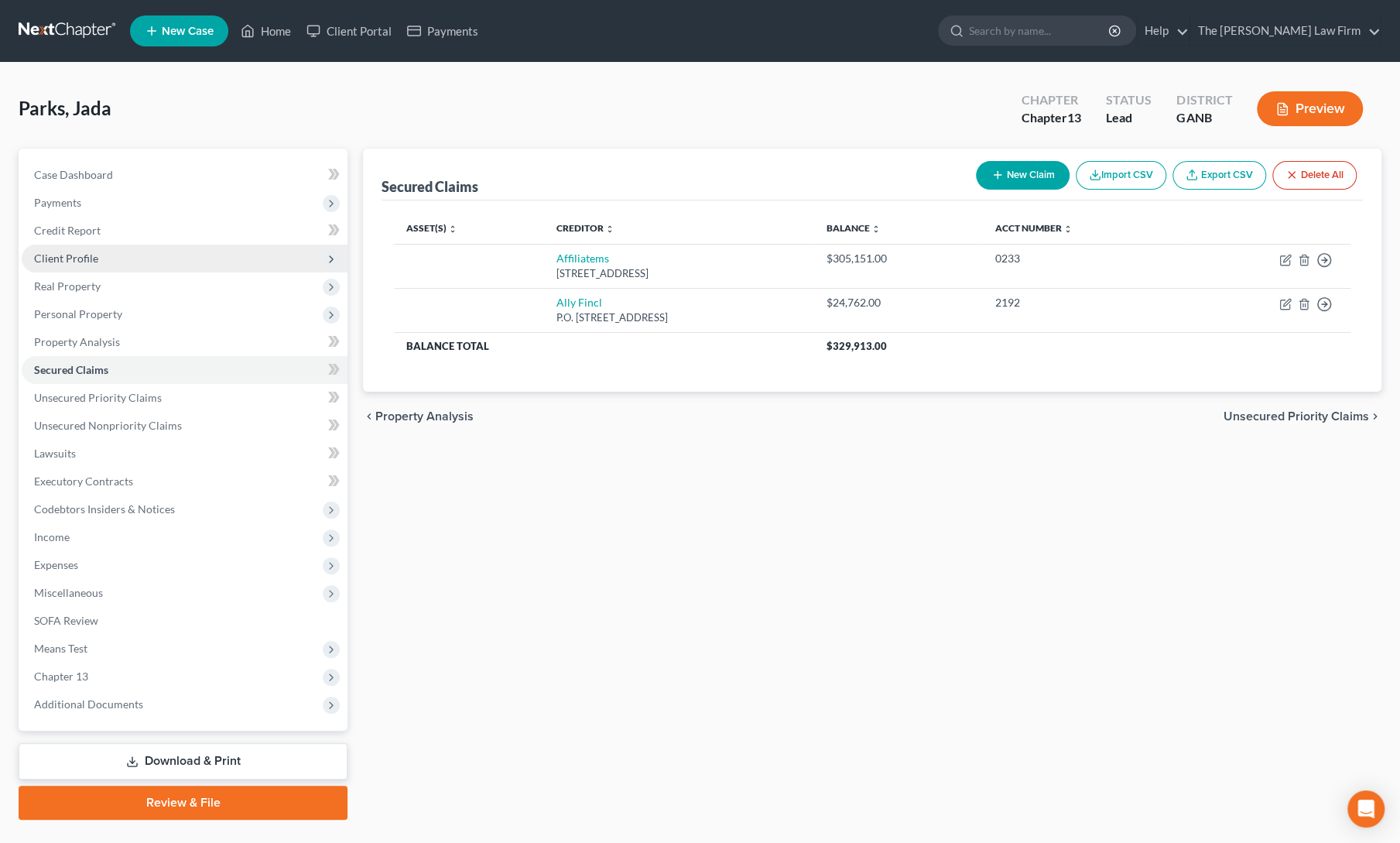
click at [72, 261] on span "Client Profile" at bounding box center [66, 257] width 65 height 13
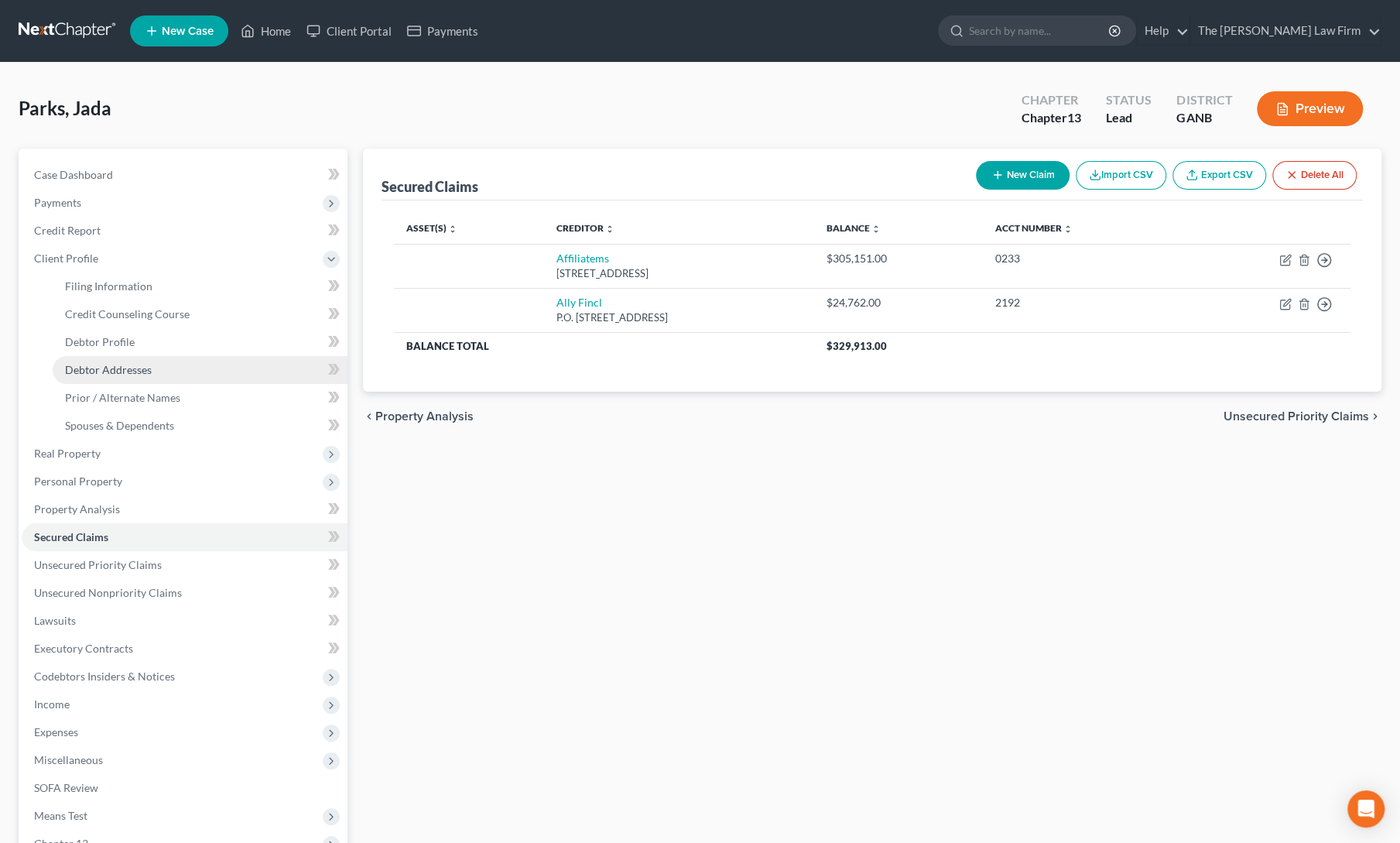
click at [123, 374] on span "Debtor Addresses" at bounding box center [107, 369] width 86 height 13
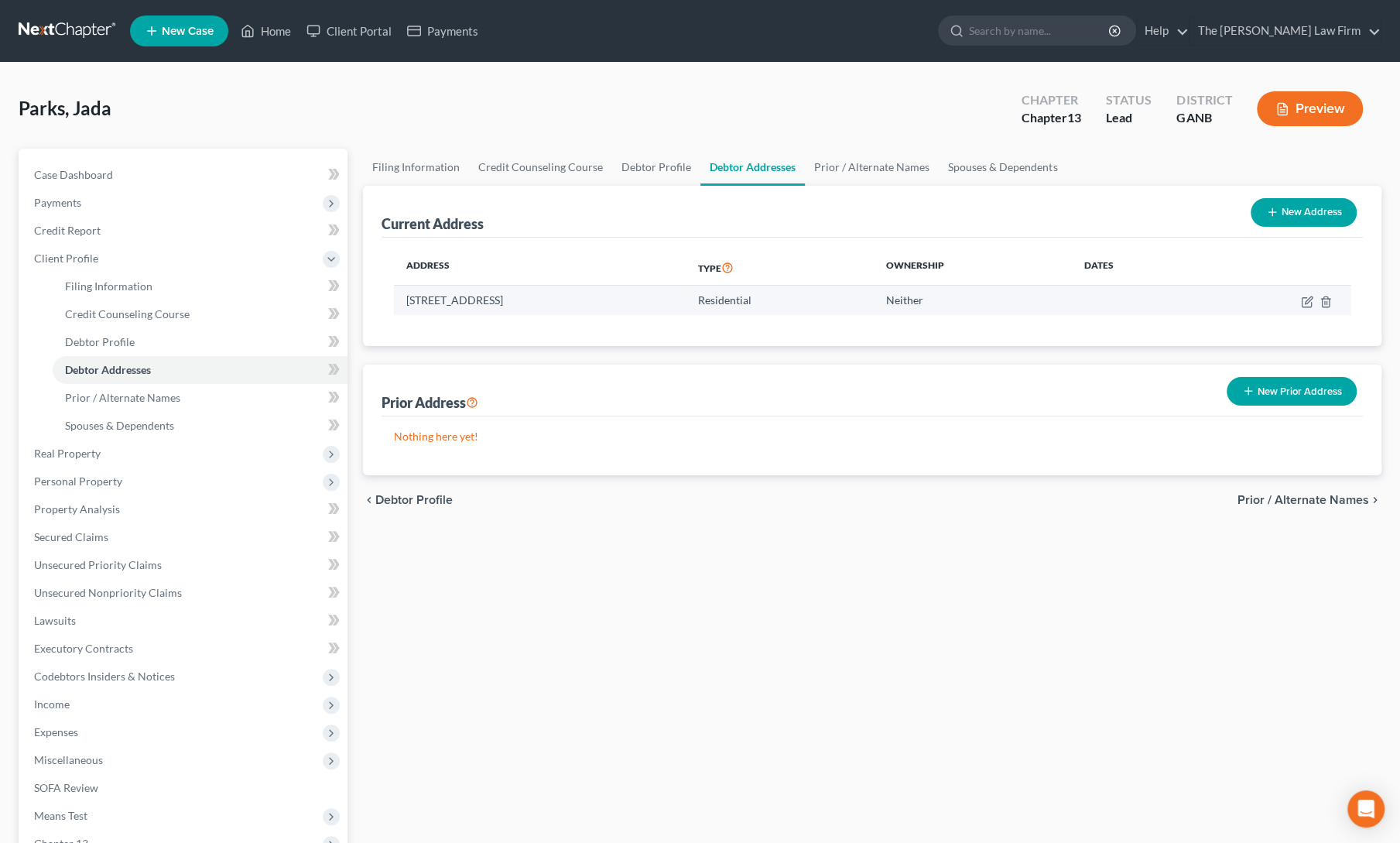
drag, startPoint x: 404, startPoint y: 298, endPoint x: 594, endPoint y: 297, distance: 190.0
click at [594, 297] on td "613 Hickory Nut Dr, Canton, GA 30114" at bounding box center [539, 300] width 292 height 30
copy td "613 Hickory Nut Dr, Canton, GA 30114"
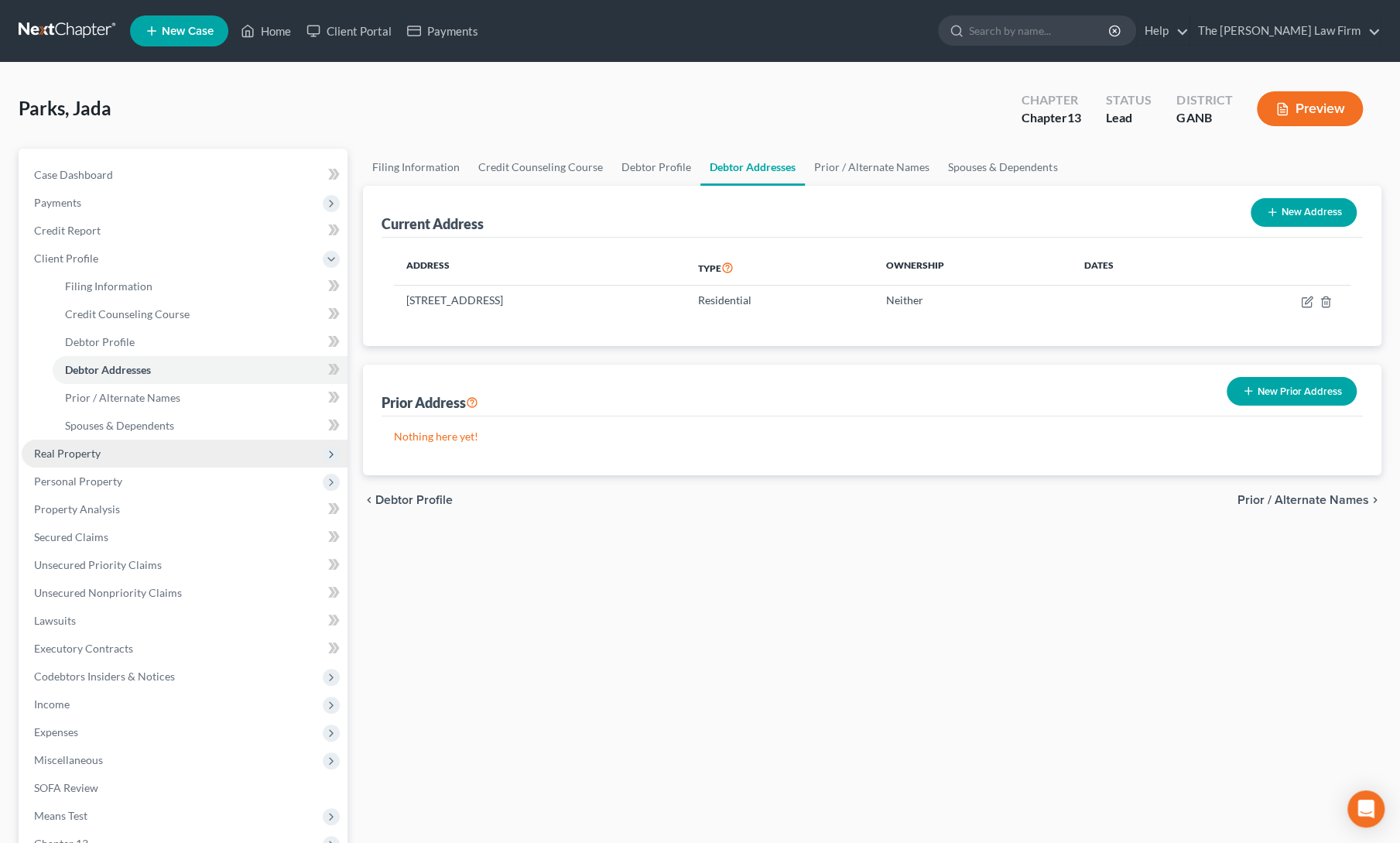
click at [60, 453] on span "Real Property" at bounding box center [67, 453] width 66 height 13
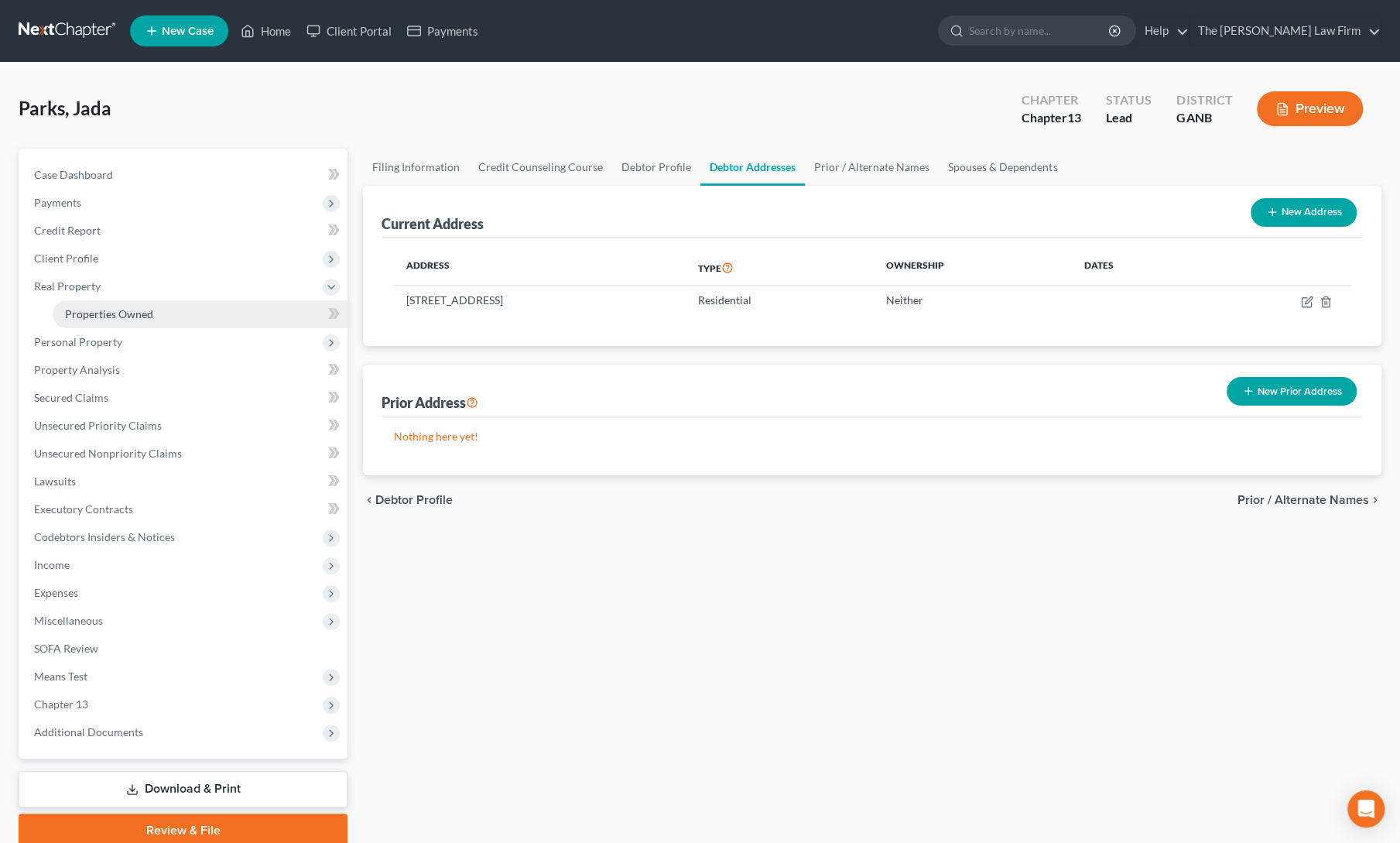
click at [93, 318] on span "Properties Owned" at bounding box center [108, 313] width 88 height 13
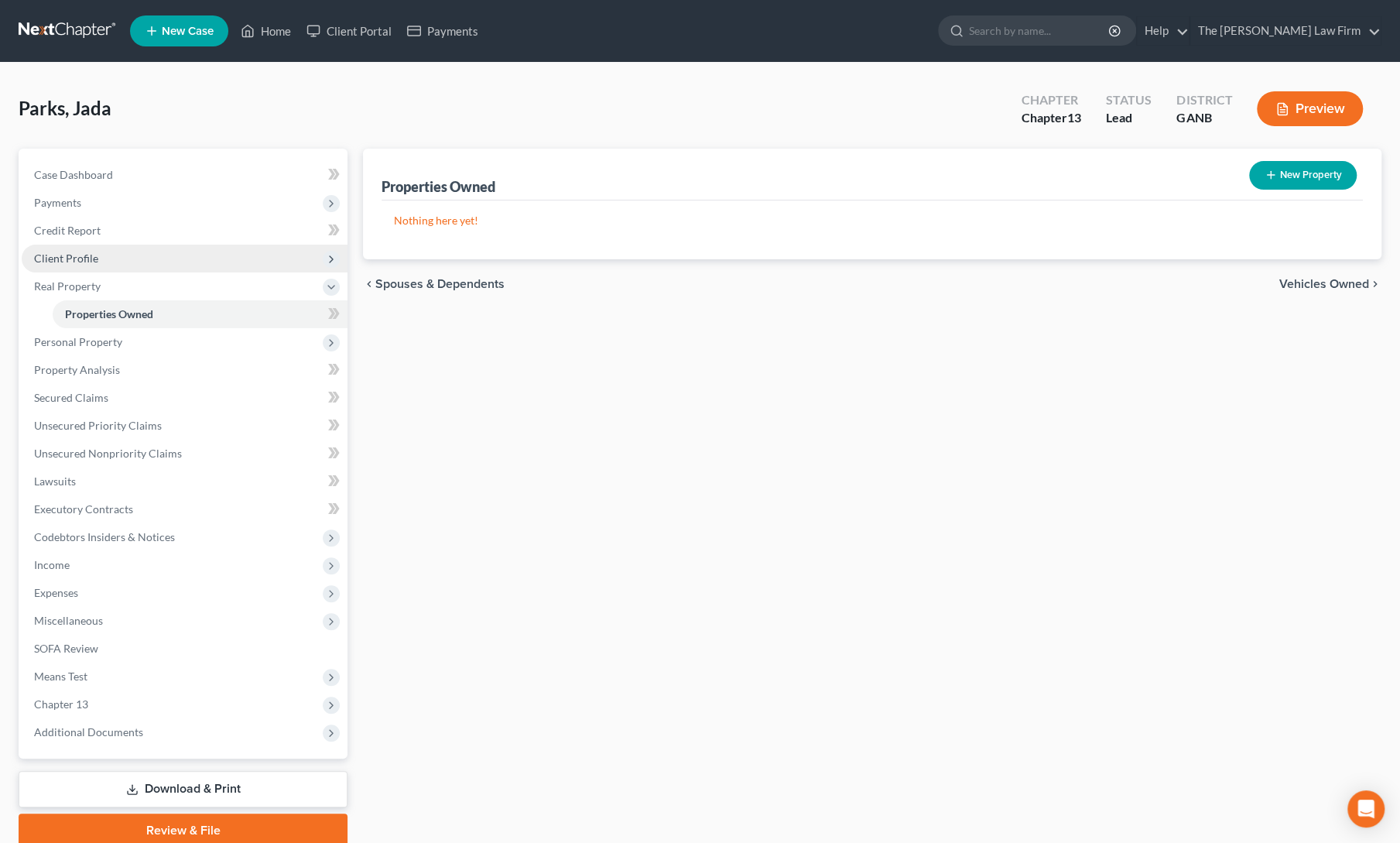
click at [86, 249] on span "Client Profile" at bounding box center [184, 258] width 326 height 28
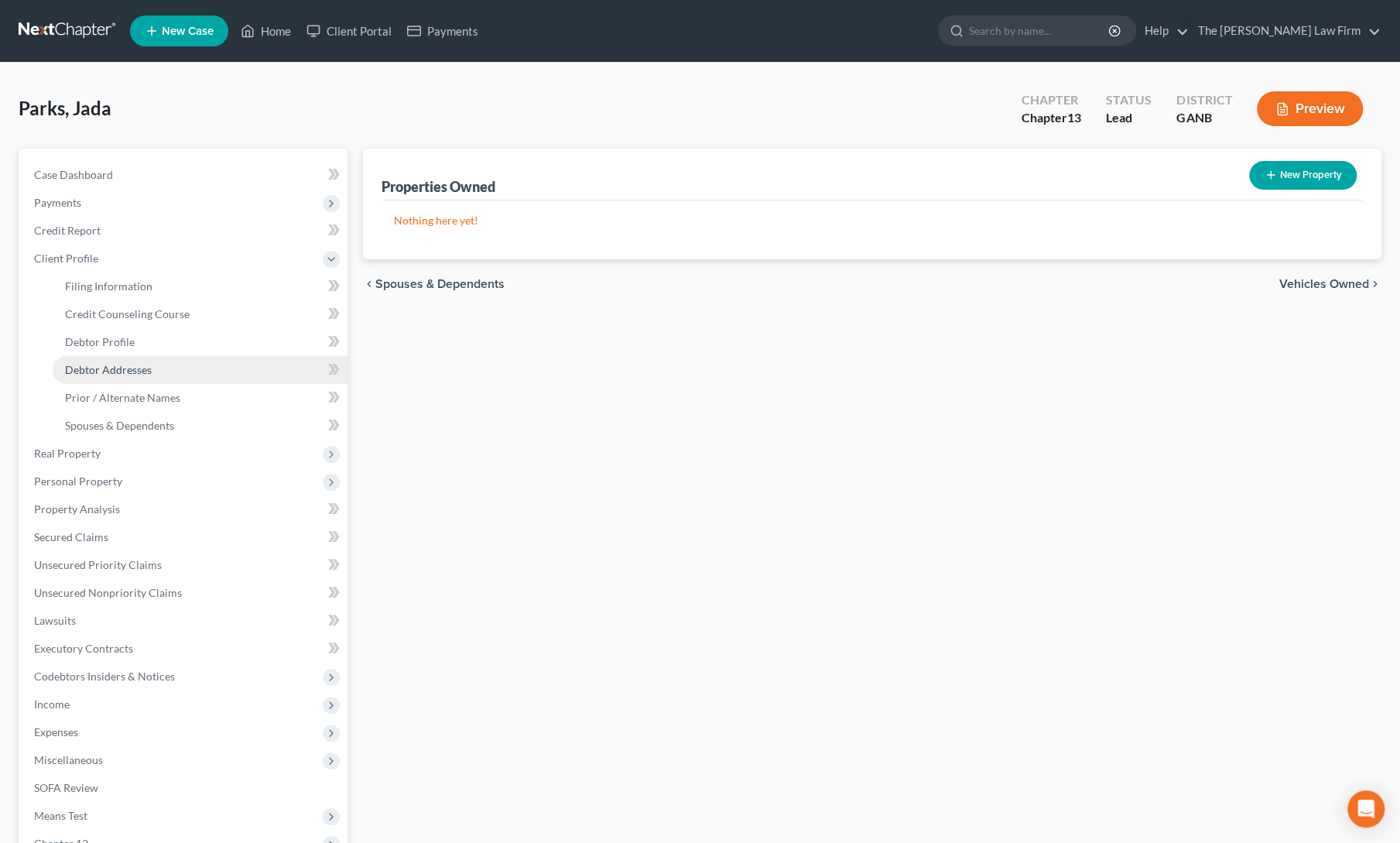
click at [142, 376] on link "Debtor Addresses" at bounding box center [200, 370] width 295 height 28
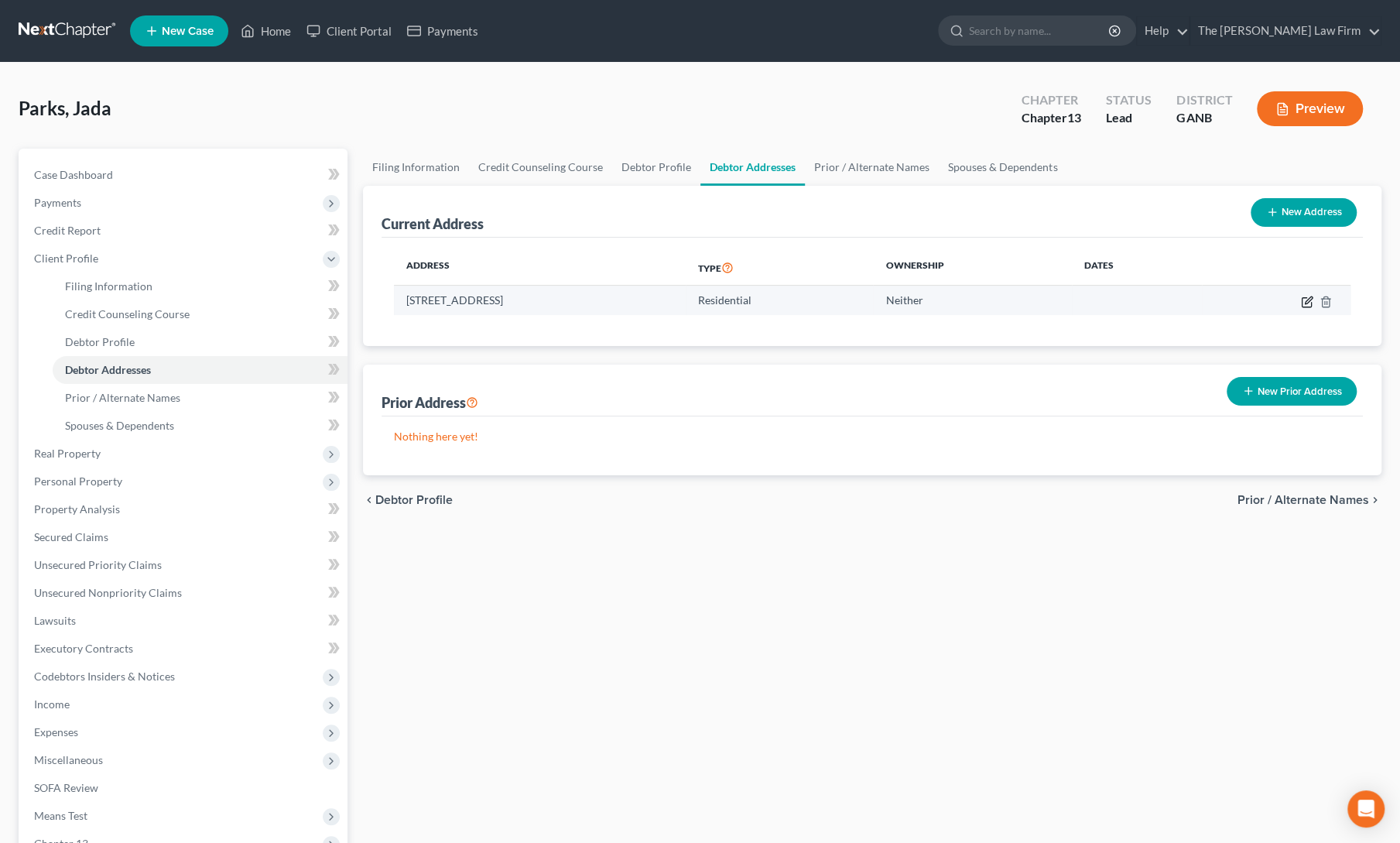
click at [1309, 300] on icon "button" at bounding box center [1307, 302] width 12 height 12
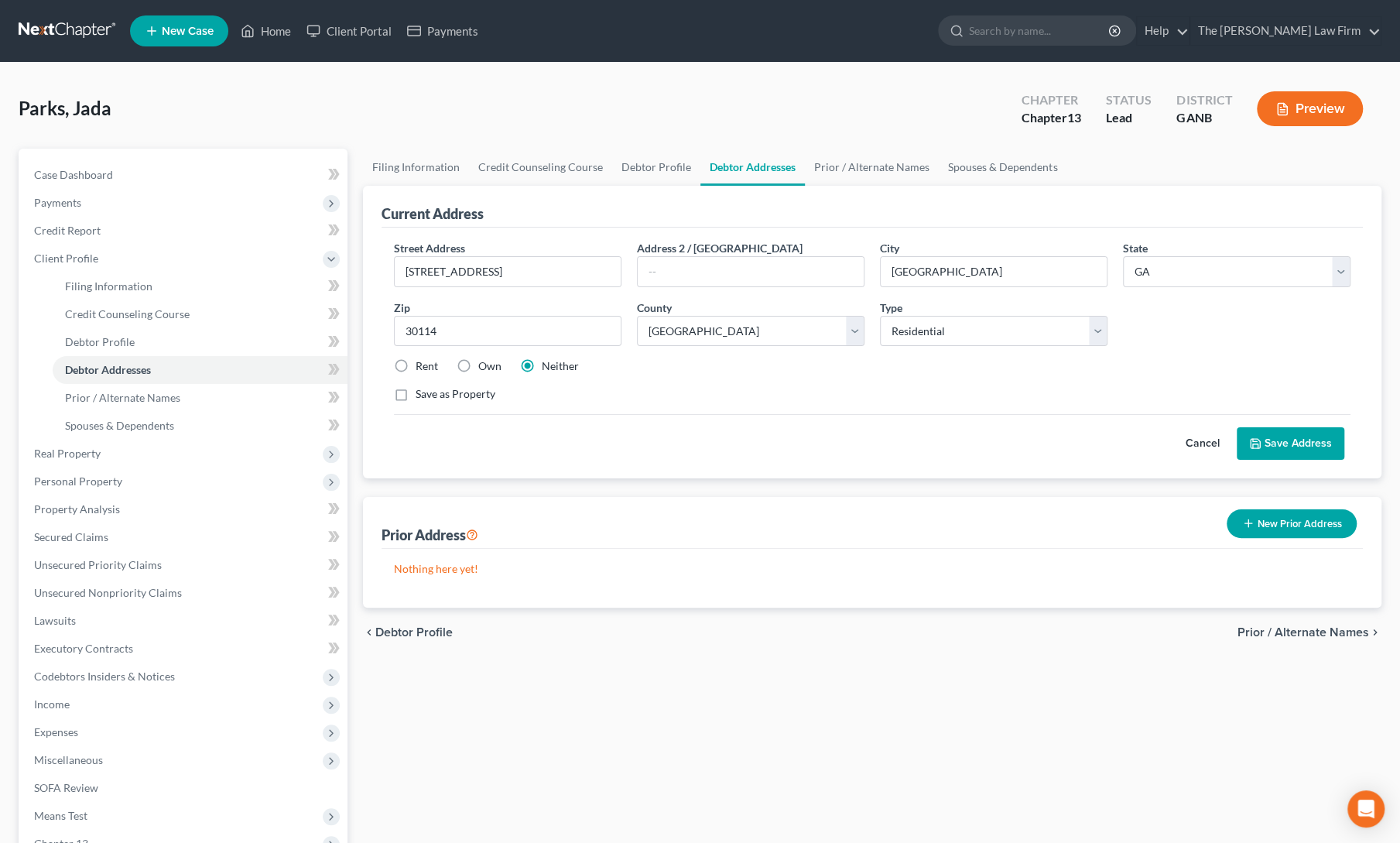
click at [478, 366] on label "Own" at bounding box center [490, 367] width 24 height 16
click at [484, 366] on input "Own" at bounding box center [490, 364] width 10 height 10
click at [415, 391] on label "Save as Property" at bounding box center [455, 394] width 79 height 16
click at [422, 391] on input "Save as Property" at bounding box center [427, 391] width 10 height 10
click at [1292, 432] on button "Save Address" at bounding box center [1290, 442] width 107 height 32
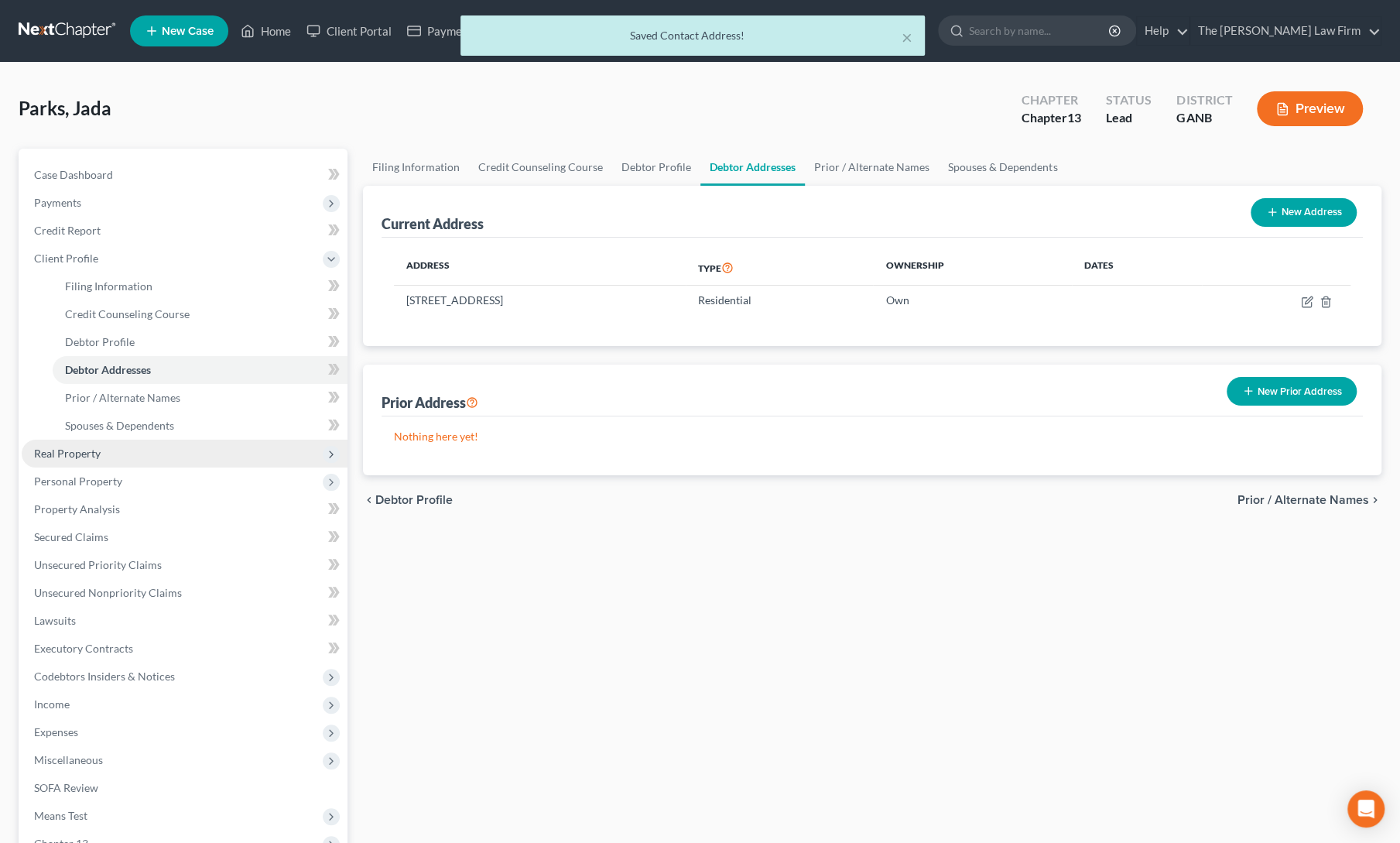
click at [101, 457] on span "Real Property" at bounding box center [184, 454] width 326 height 28
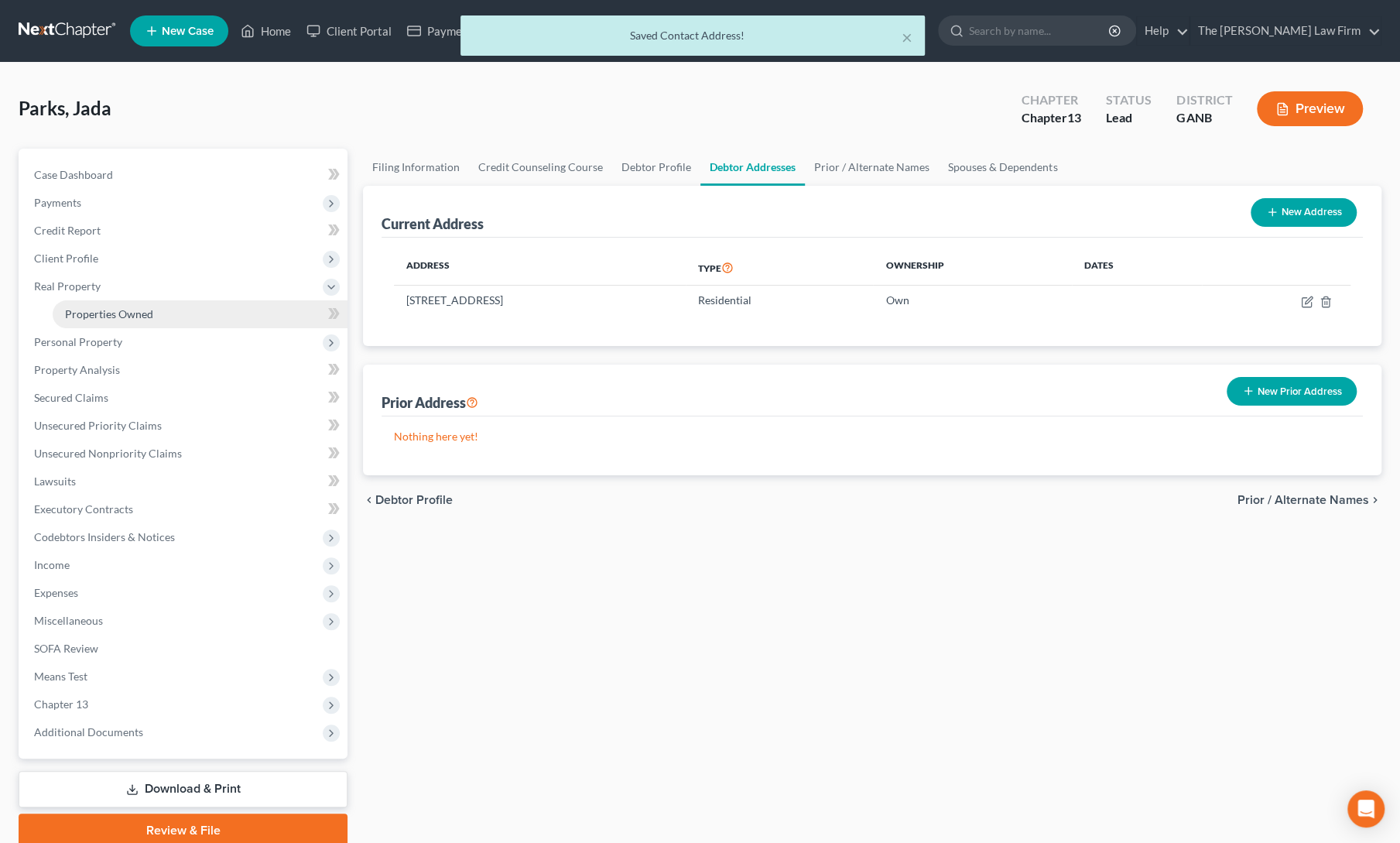
click at [117, 314] on span "Properties Owned" at bounding box center [108, 313] width 88 height 13
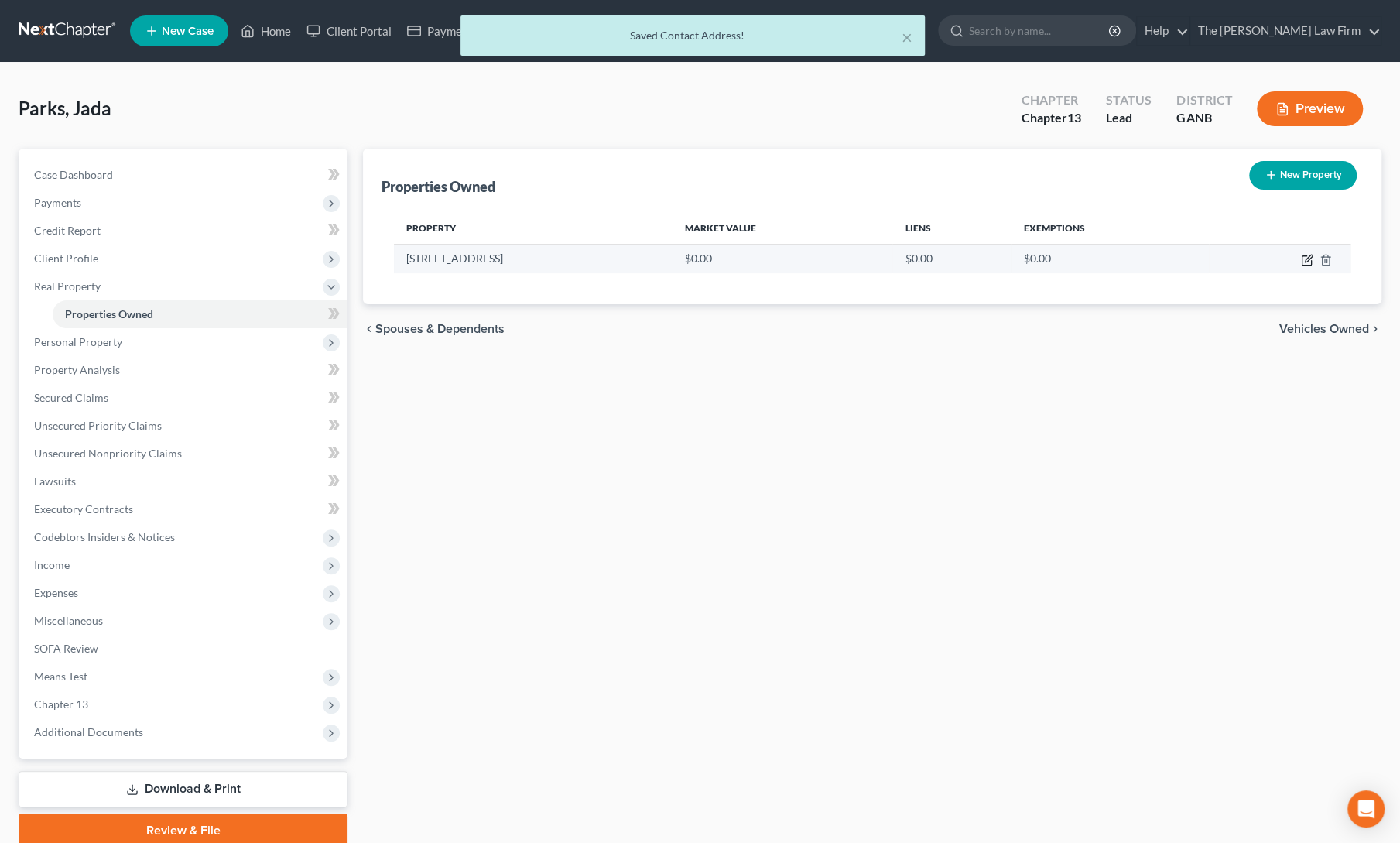
click at [1303, 259] on icon "button" at bounding box center [1307, 260] width 12 height 12
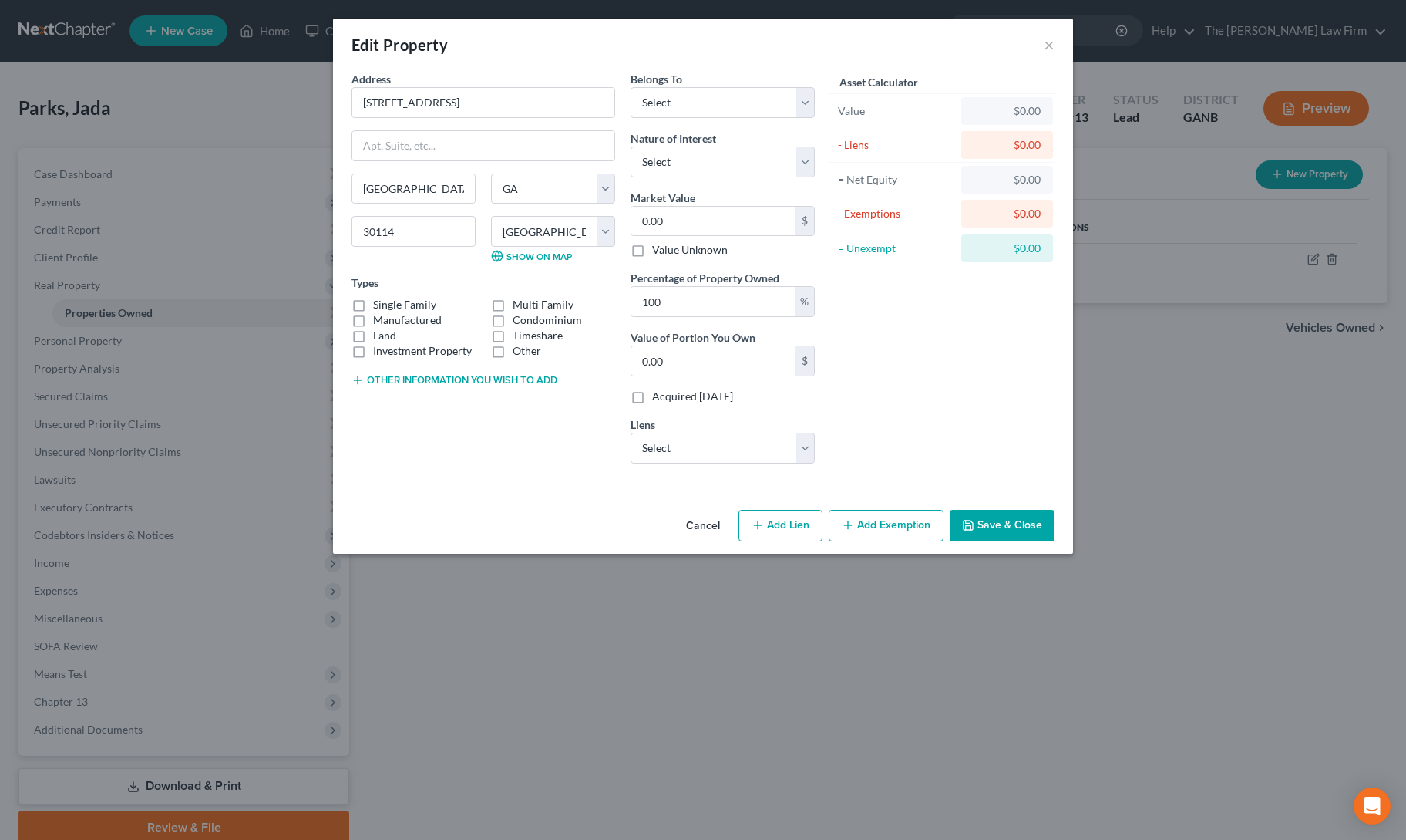
click at [373, 303] on label "Single Family" at bounding box center [404, 304] width 63 height 16
click at [379, 303] on input "Single Family" at bounding box center [384, 302] width 10 height 10
click at [707, 107] on select "Select Debtor 1 Only Debtor 2 Only Debtor 1 And Debtor 2 Only At Least One Of T…" at bounding box center [723, 102] width 184 height 30
click at [630, 87] on select "Select Debtor 1 Only Debtor 2 Only Debtor 1 And Debtor 2 Only At Least One Of T…" at bounding box center [723, 102] width 184 height 30
click at [696, 160] on select "Select Fee Simple Joint Tenant Life Estate Equitable Interest Future Interest T…" at bounding box center [723, 161] width 184 height 30
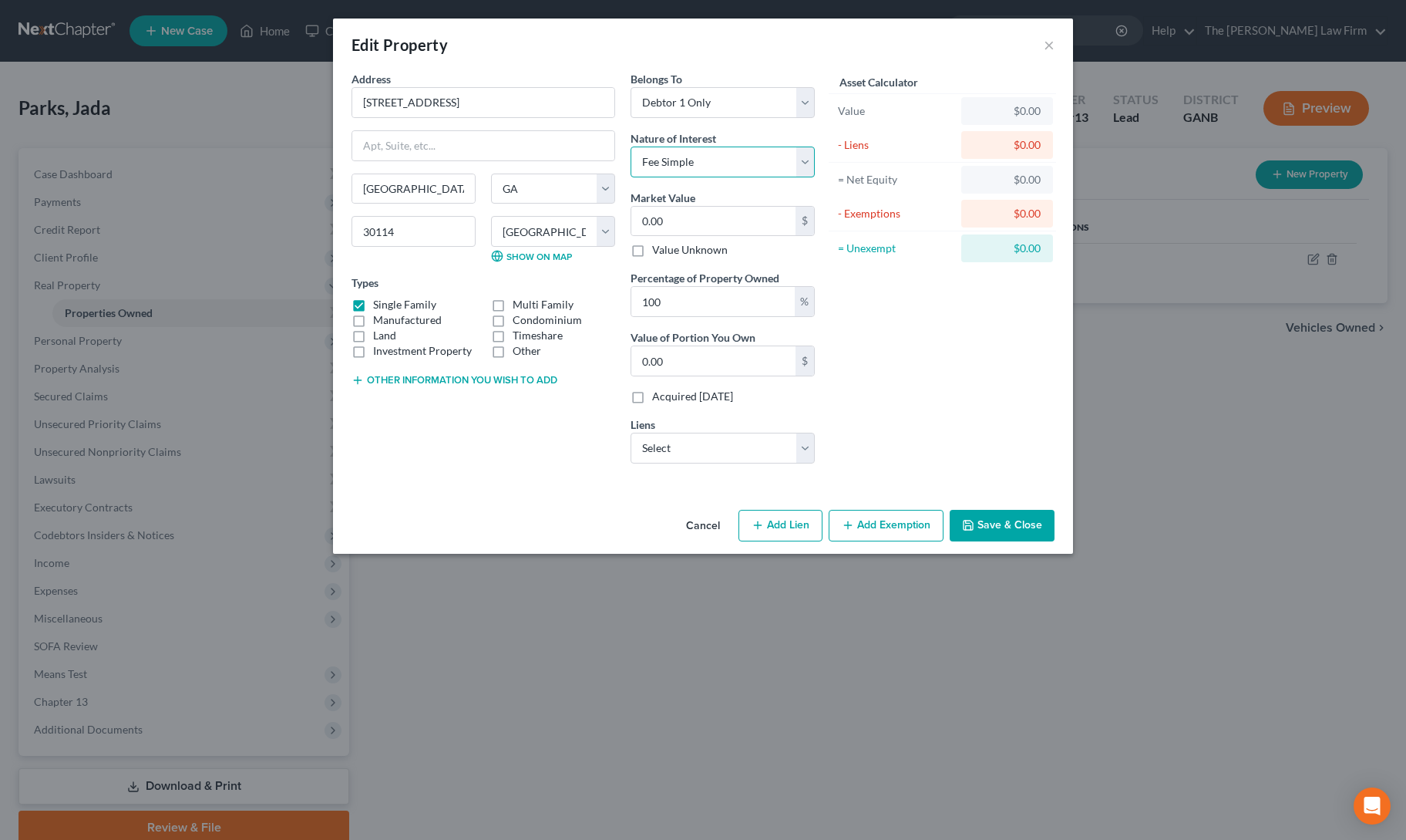
click at [630, 146] on select "Select Fee Simple Joint Tenant Life Estate Equitable Interest Future Interest T…" at bounding box center [723, 161] width 184 height 30
click at [690, 213] on input "0.00" at bounding box center [713, 222] width 164 height 30
click at [734, 443] on select "Select Affiliatems - $305,151.00 Ally Fincl - $24,762.00" at bounding box center [723, 447] width 184 height 30
click at [630, 432] on select "Select Affiliatems - $305,151.00 Ally Fincl - $24,762.00" at bounding box center [723, 447] width 184 height 30
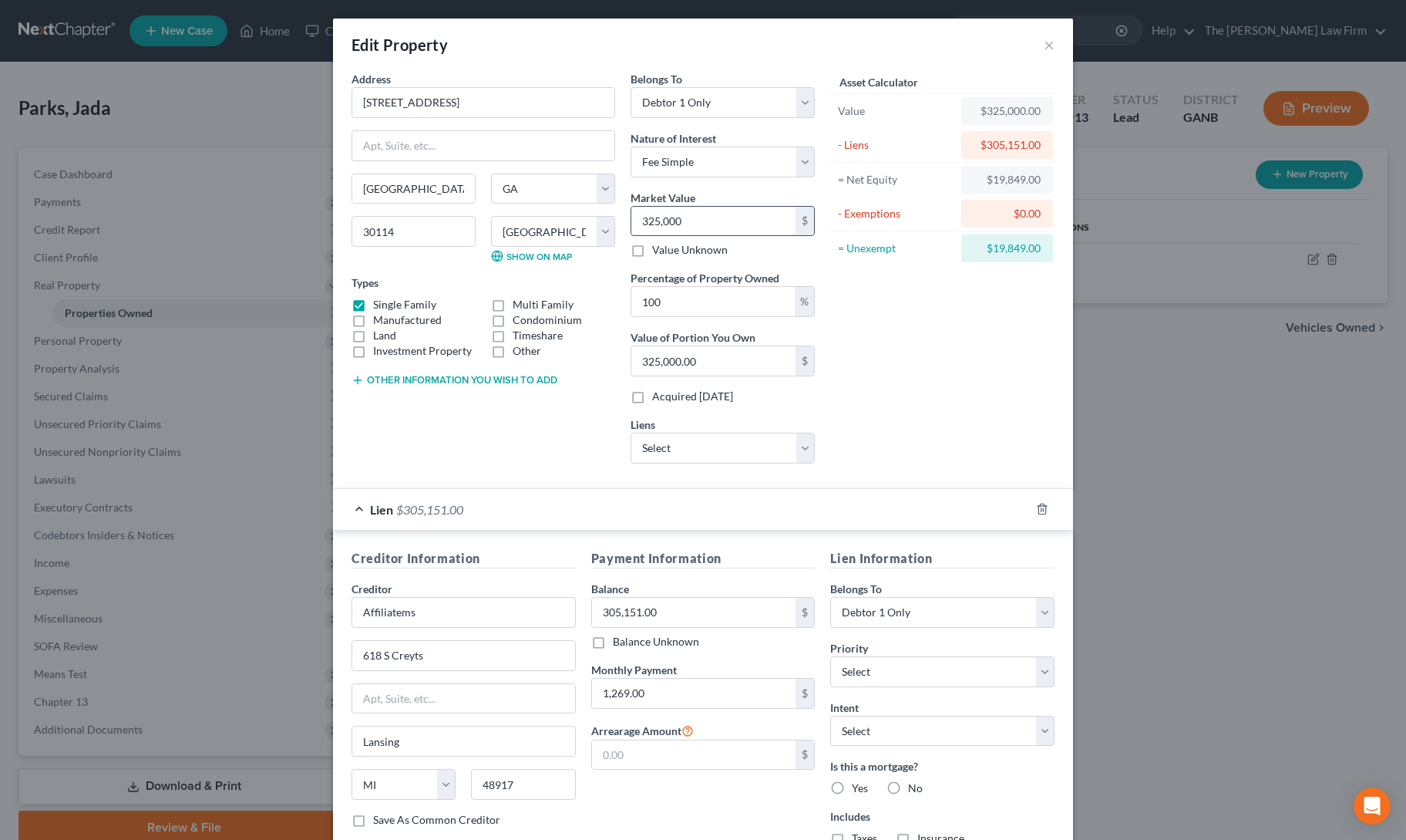
click at [662, 212] on input "325,000" at bounding box center [713, 222] width 164 height 30
click at [662, 212] on input "31,005,000" at bounding box center [713, 222] width 164 height 30
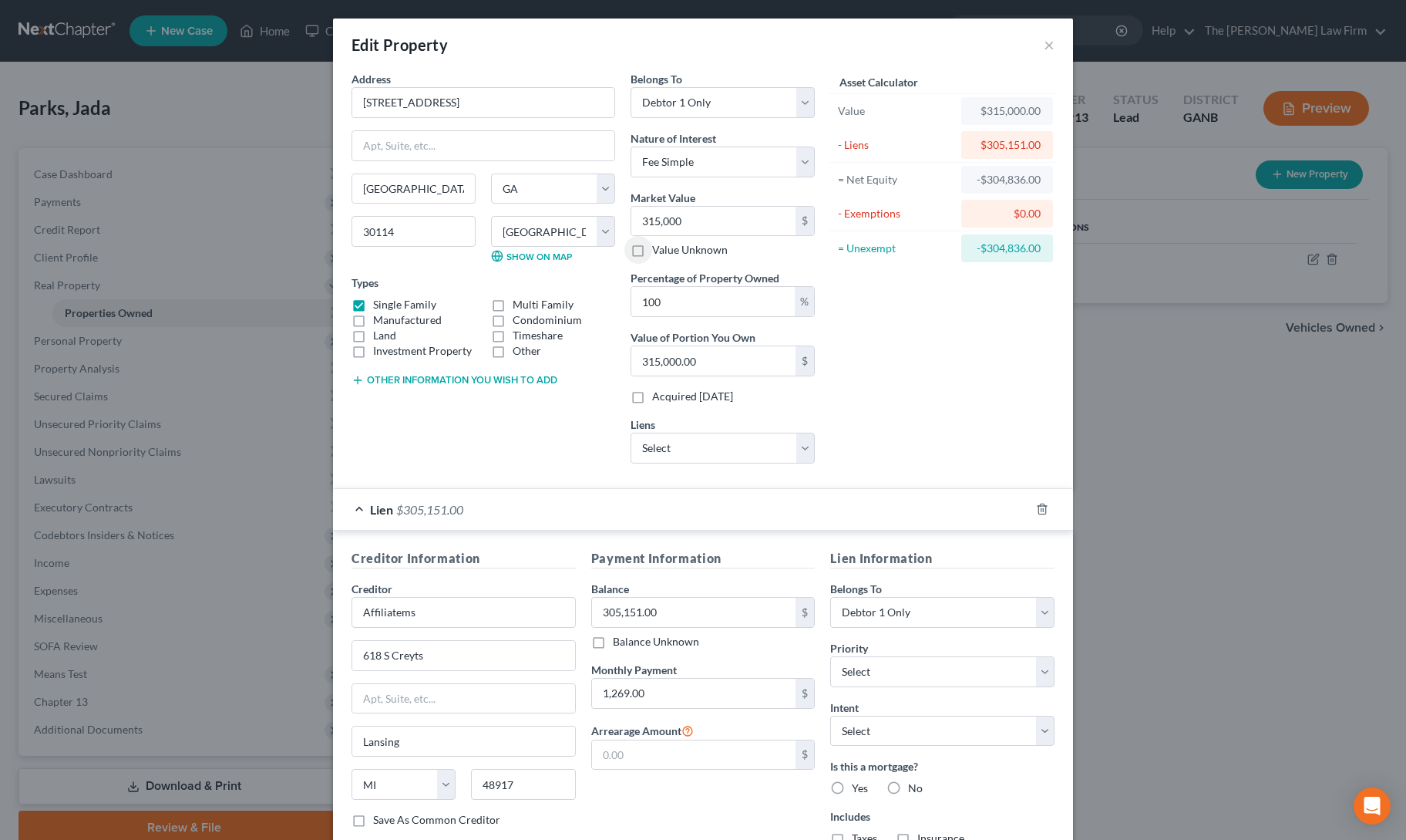
click at [876, 445] on div "Asset Calculator Value $315,000.00 - Liens $305,151.00 = Net Equity -$304,836.0…" at bounding box center [943, 274] width 240 height 405
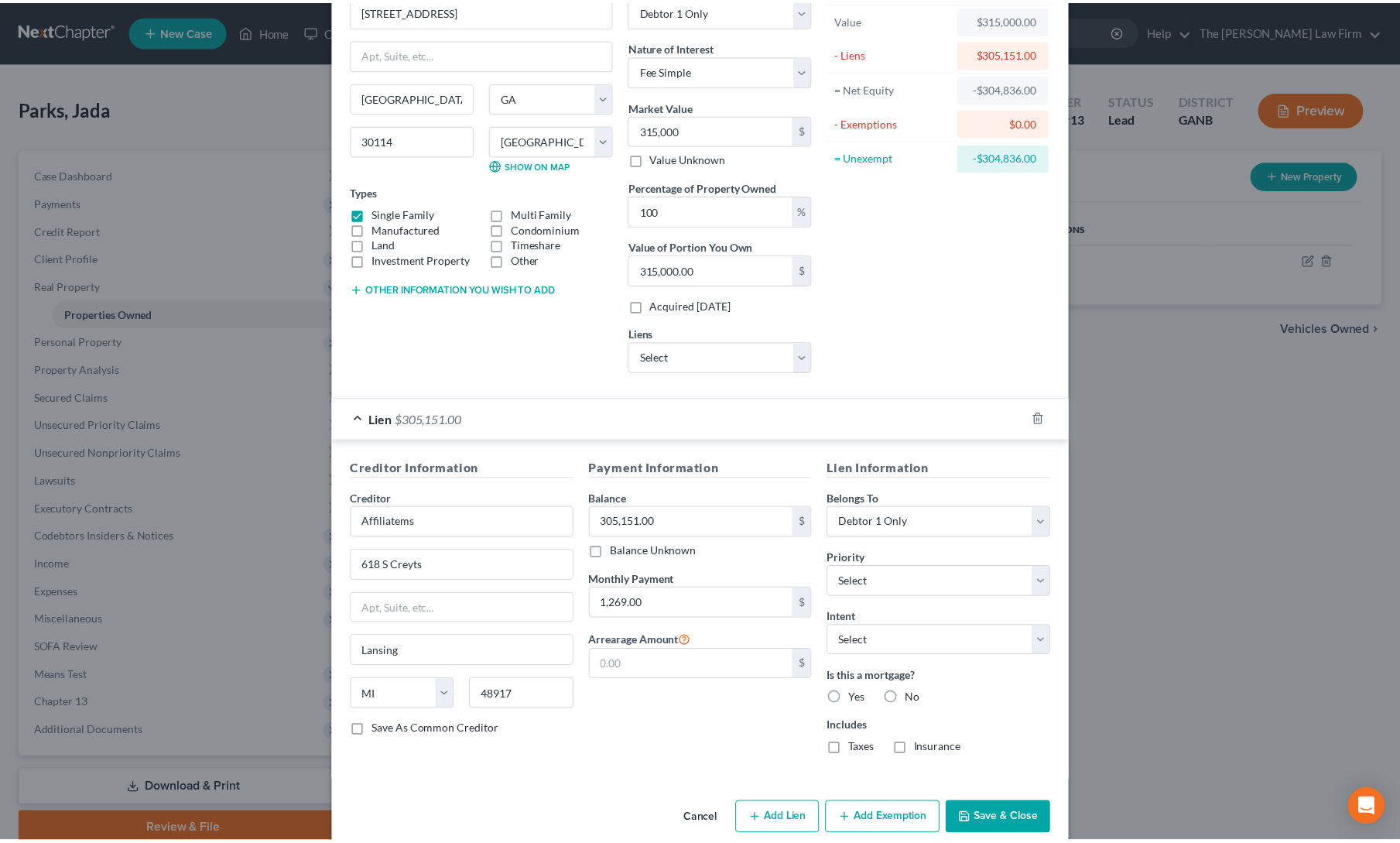
scroll to position [110, 0]
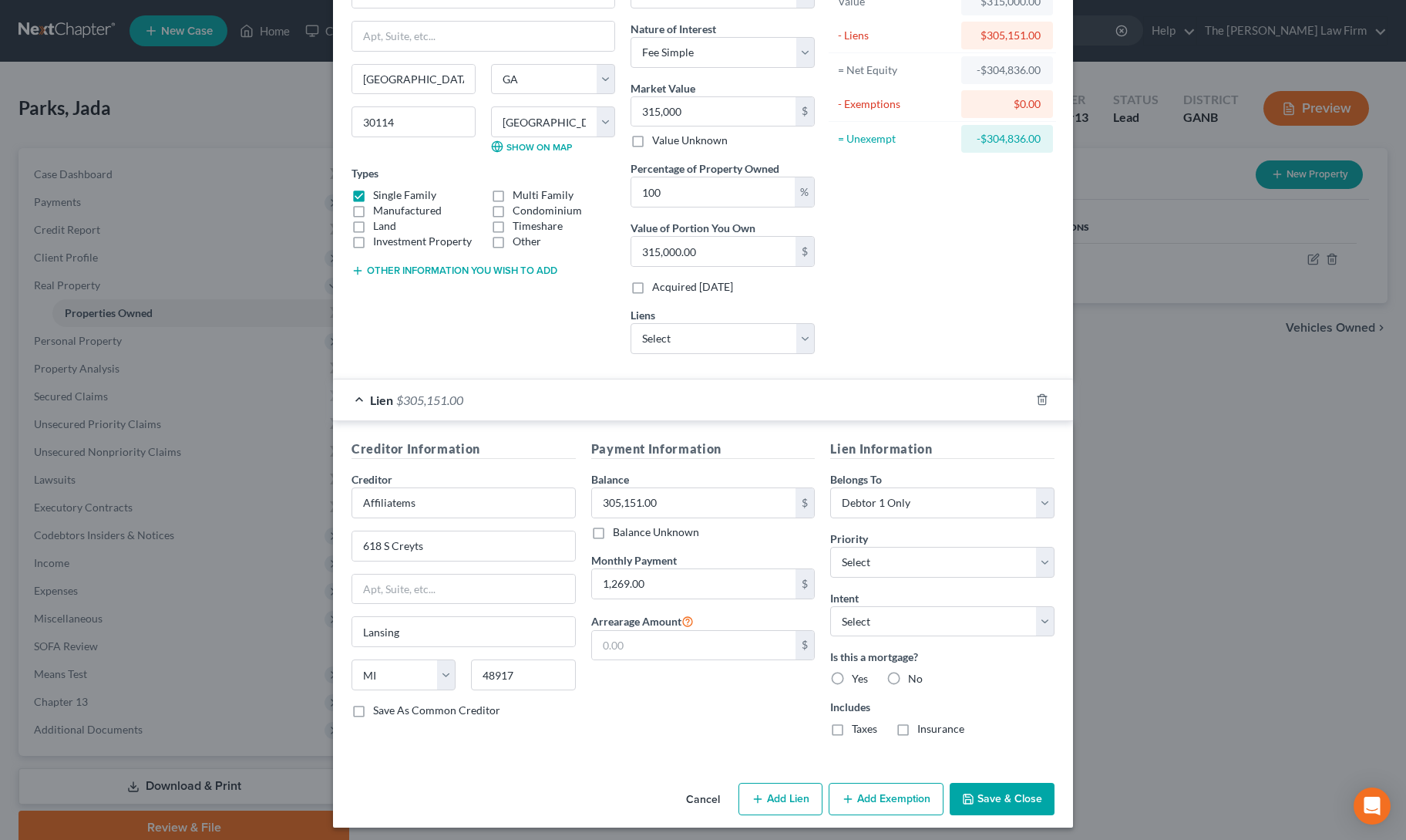
click at [983, 784] on button "Save & Close" at bounding box center [1002, 798] width 105 height 32
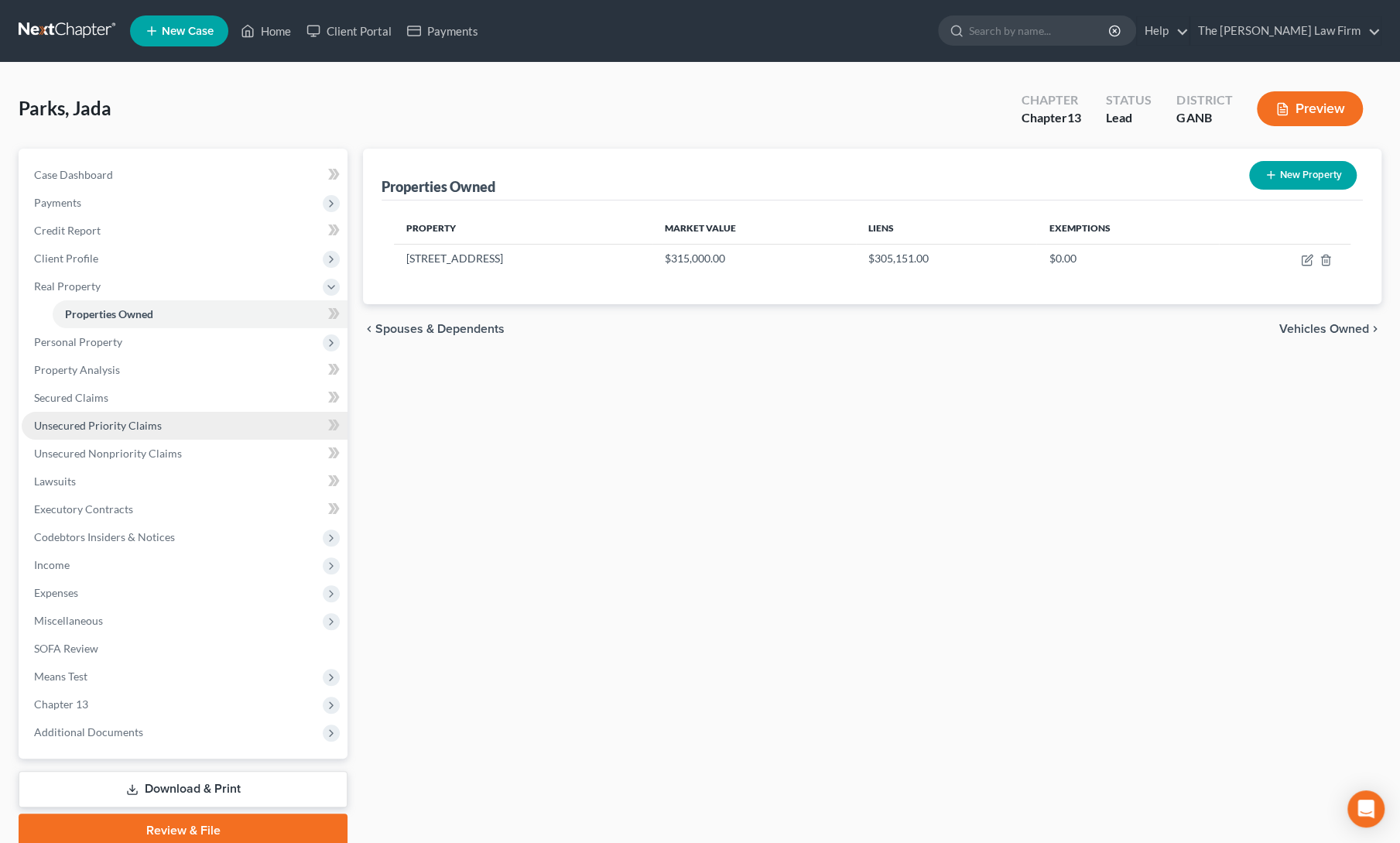
click at [120, 422] on span "Unsecured Priority Claims" at bounding box center [98, 425] width 127 height 13
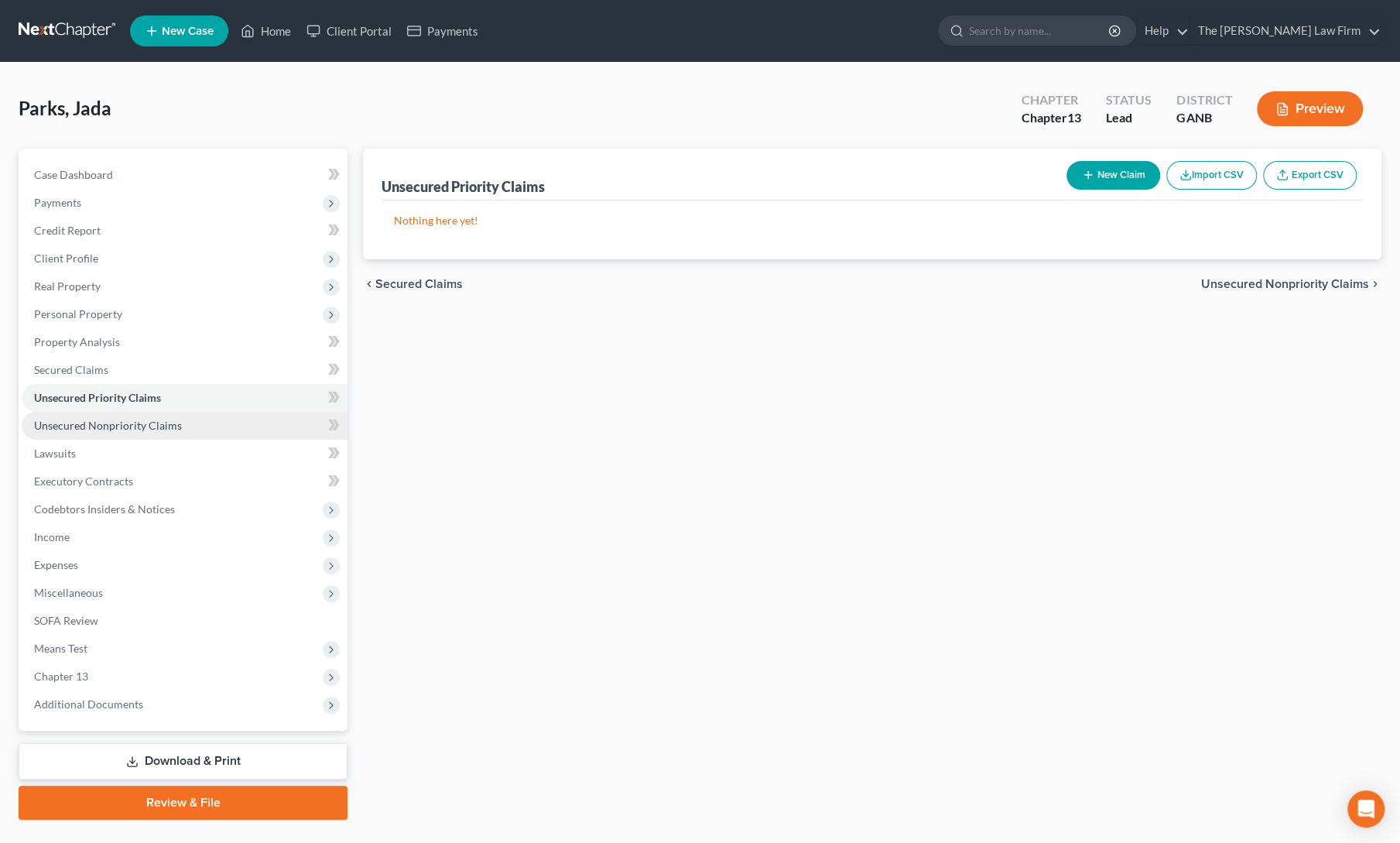
click at [134, 428] on span "Unsecured Nonpriority Claims" at bounding box center [107, 425] width 148 height 13
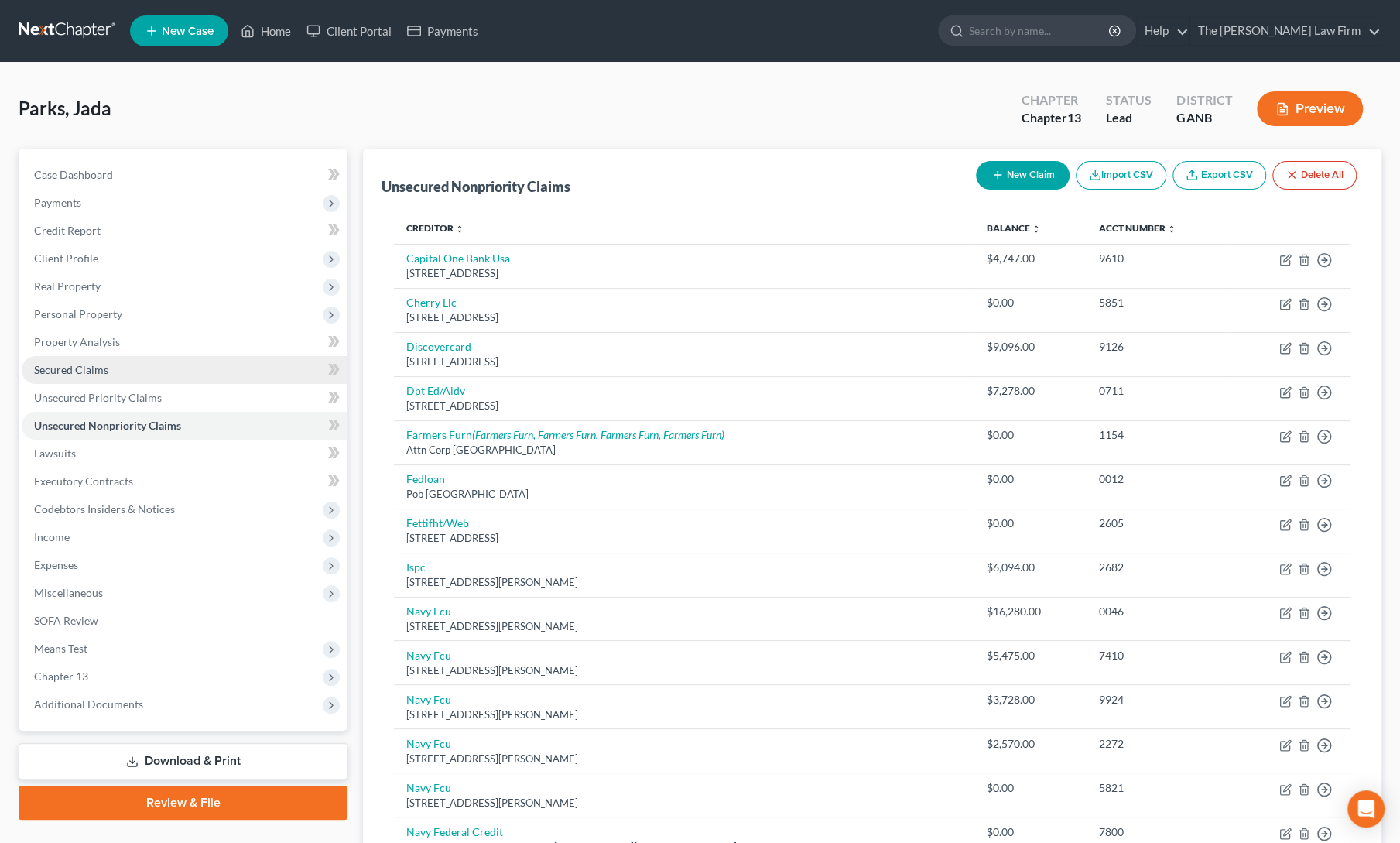
click at [96, 365] on span "Secured Claims" at bounding box center [71, 369] width 74 height 13
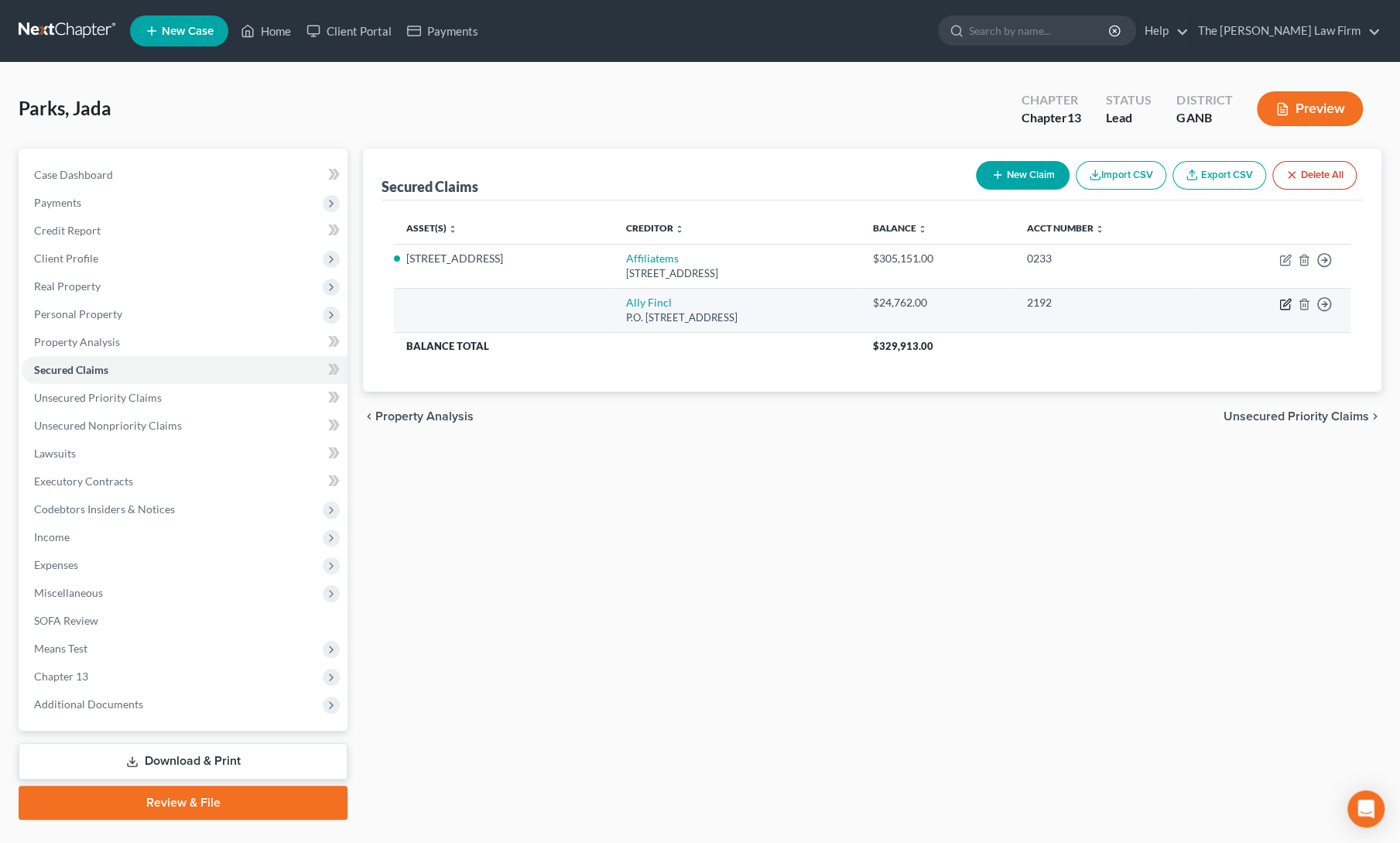
click at [1285, 303] on icon "button" at bounding box center [1287, 302] width 7 height 7
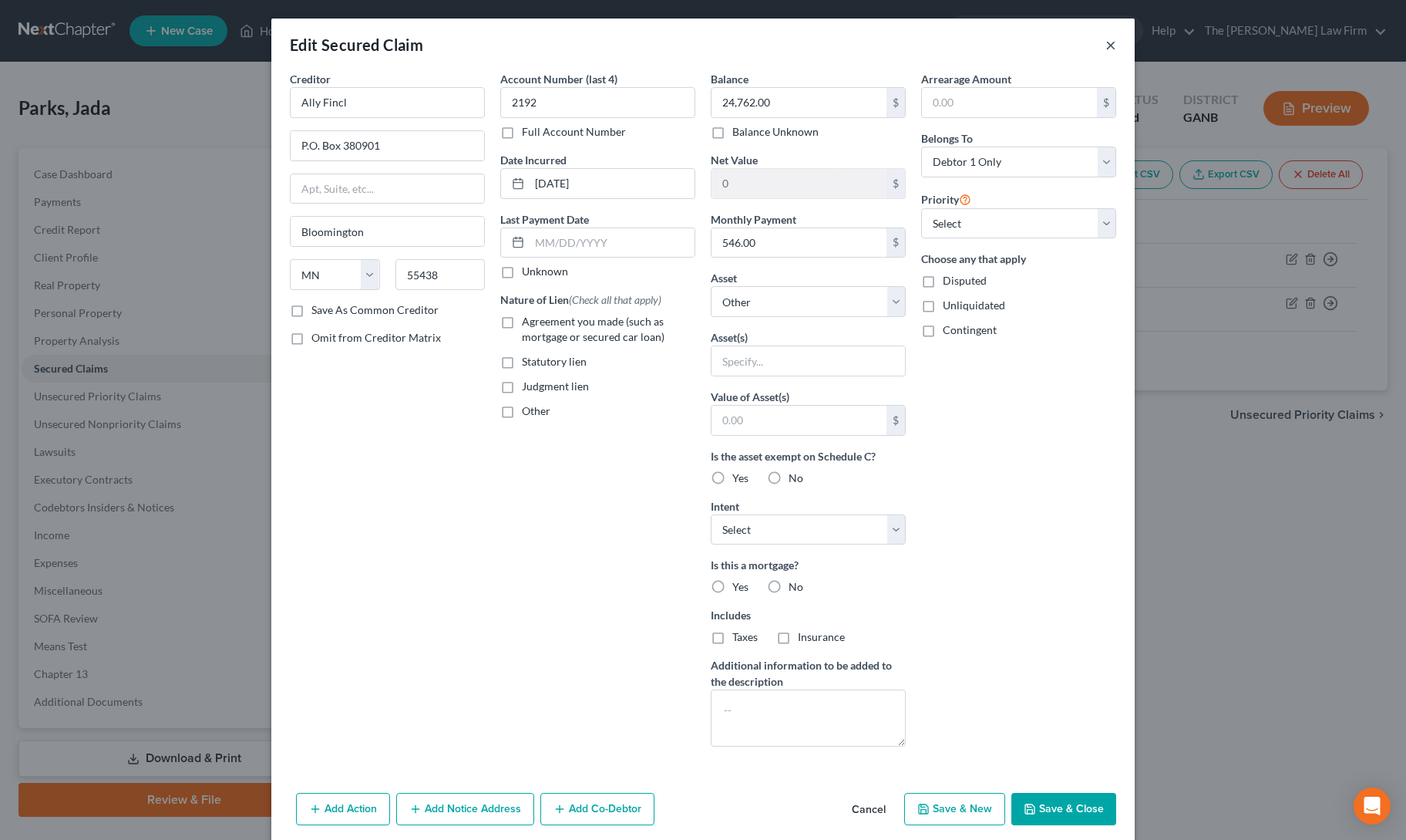
click at [1106, 44] on button "×" at bounding box center [1111, 44] width 10 height 18
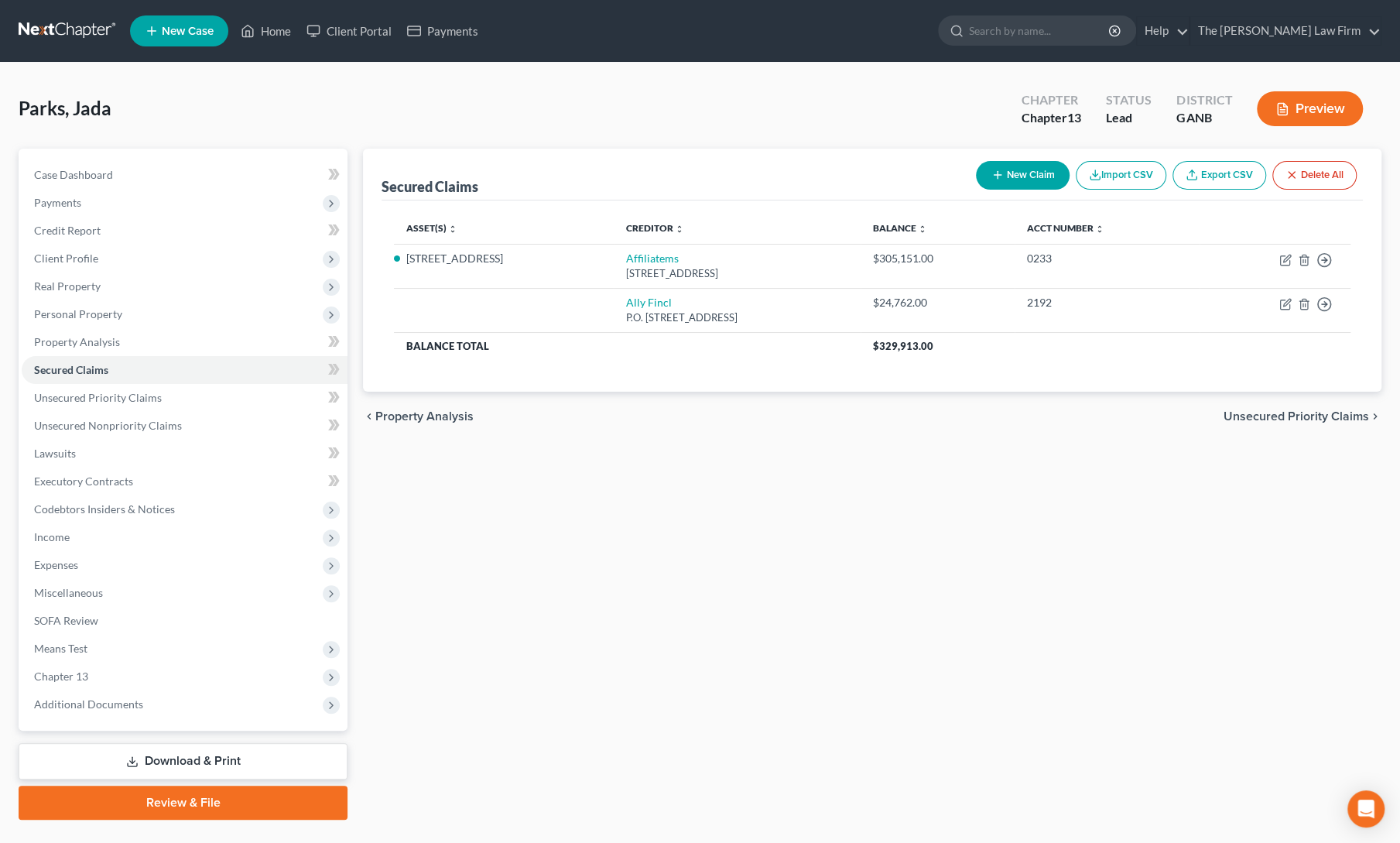
click at [608, 496] on div "Secured Claims New Claim Import CSV Export CSV Delete All Asset(s) expand_more …" at bounding box center [872, 483] width 1034 height 671
click at [120, 424] on span "Unsecured Nonpriority Claims" at bounding box center [107, 425] width 148 height 13
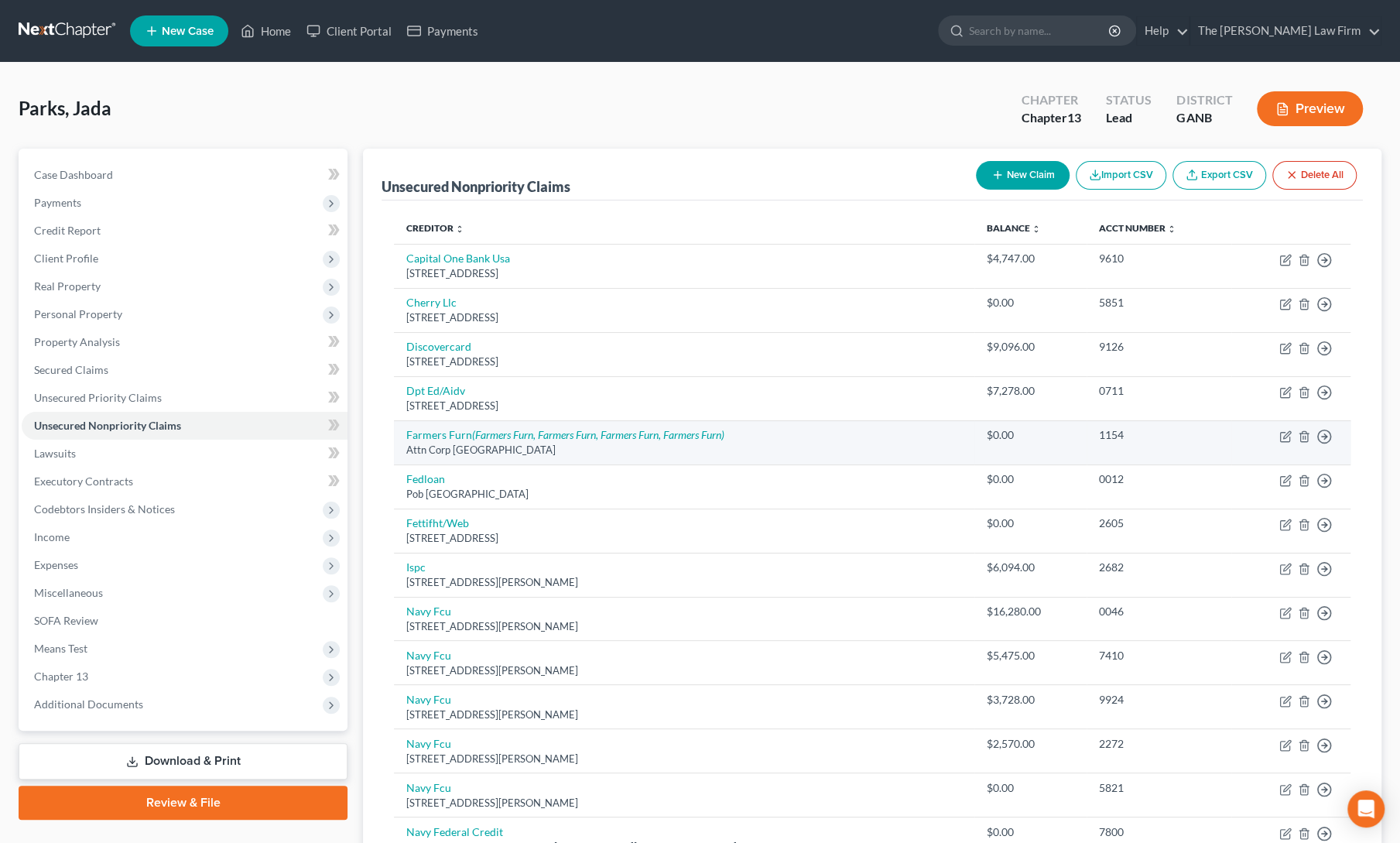
click at [773, 449] on div "Attn Corp Credit Dept, Dublin, GA 31040" at bounding box center [684, 449] width 555 height 15
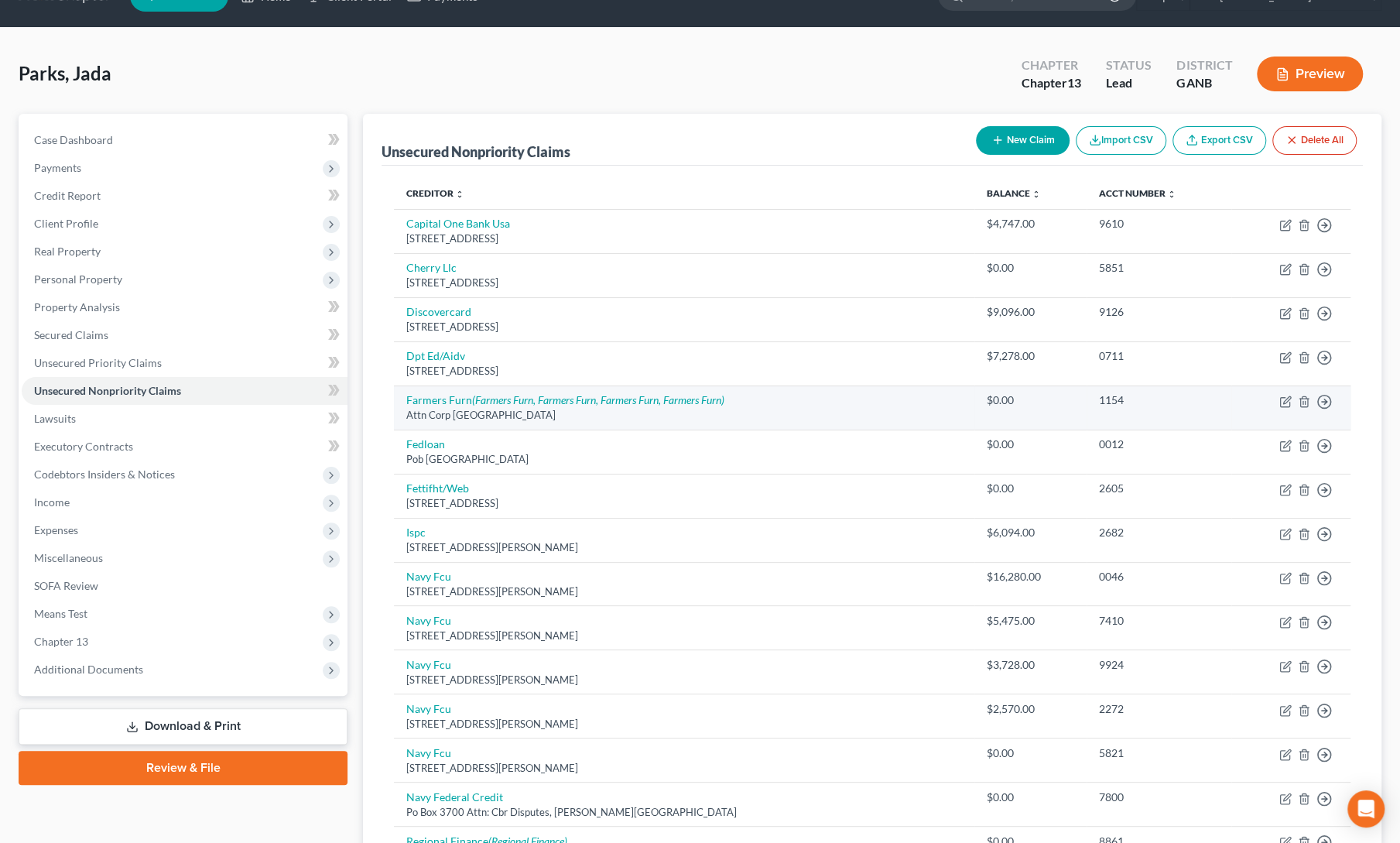
scroll to position [32, 0]
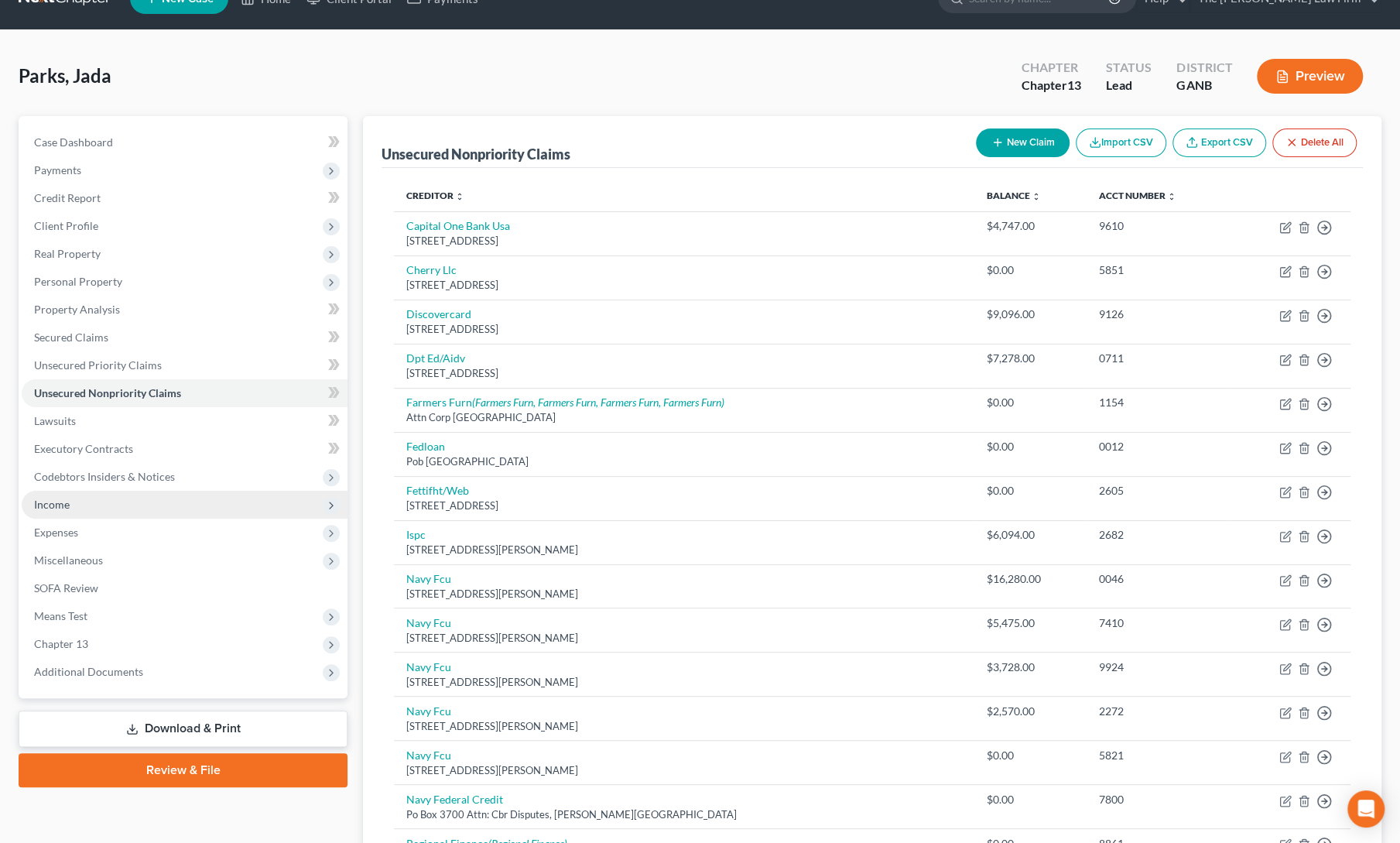
click at [104, 508] on span "Income" at bounding box center [184, 504] width 326 height 28
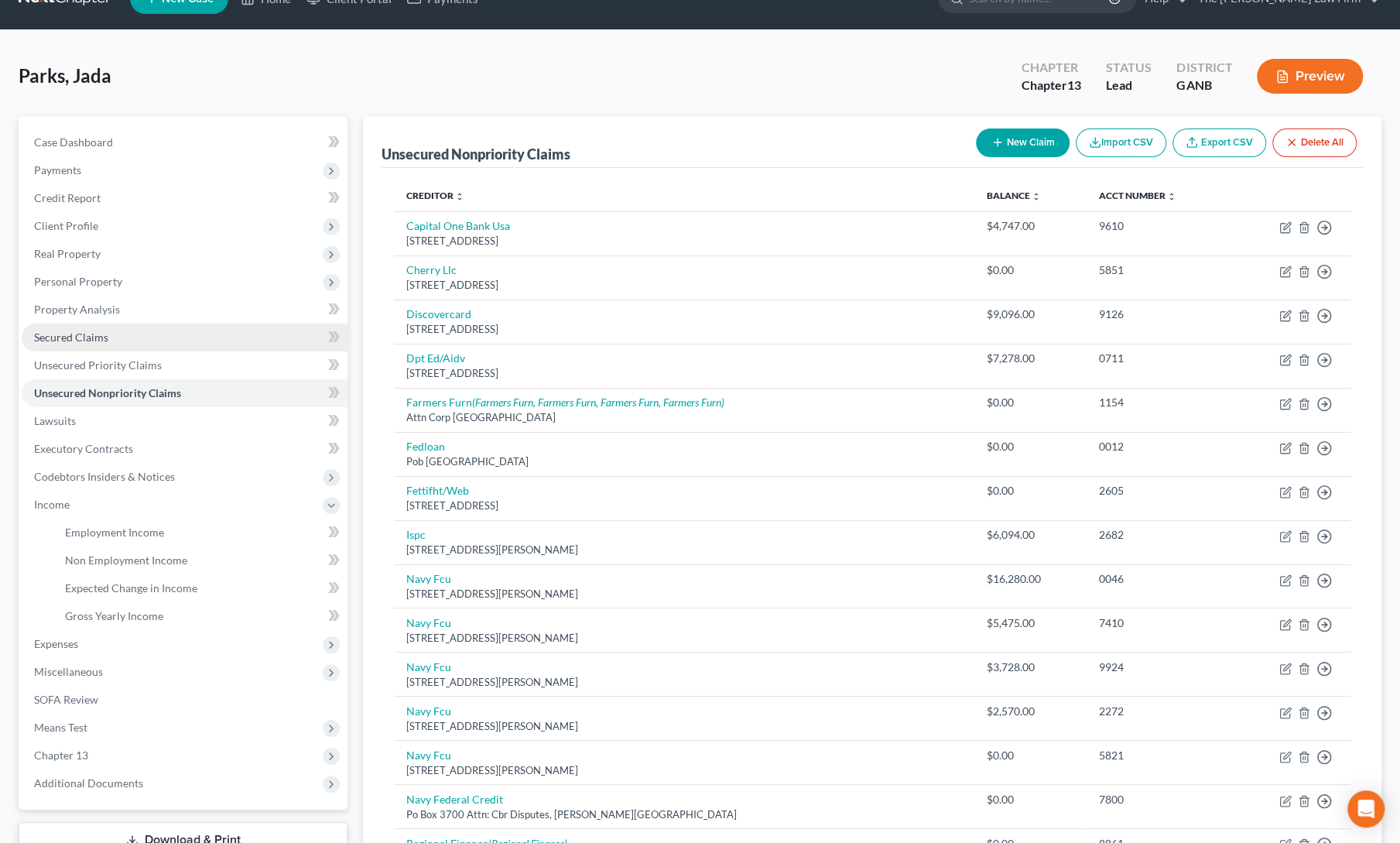
click at [58, 332] on span "Secured Claims" at bounding box center [71, 337] width 74 height 13
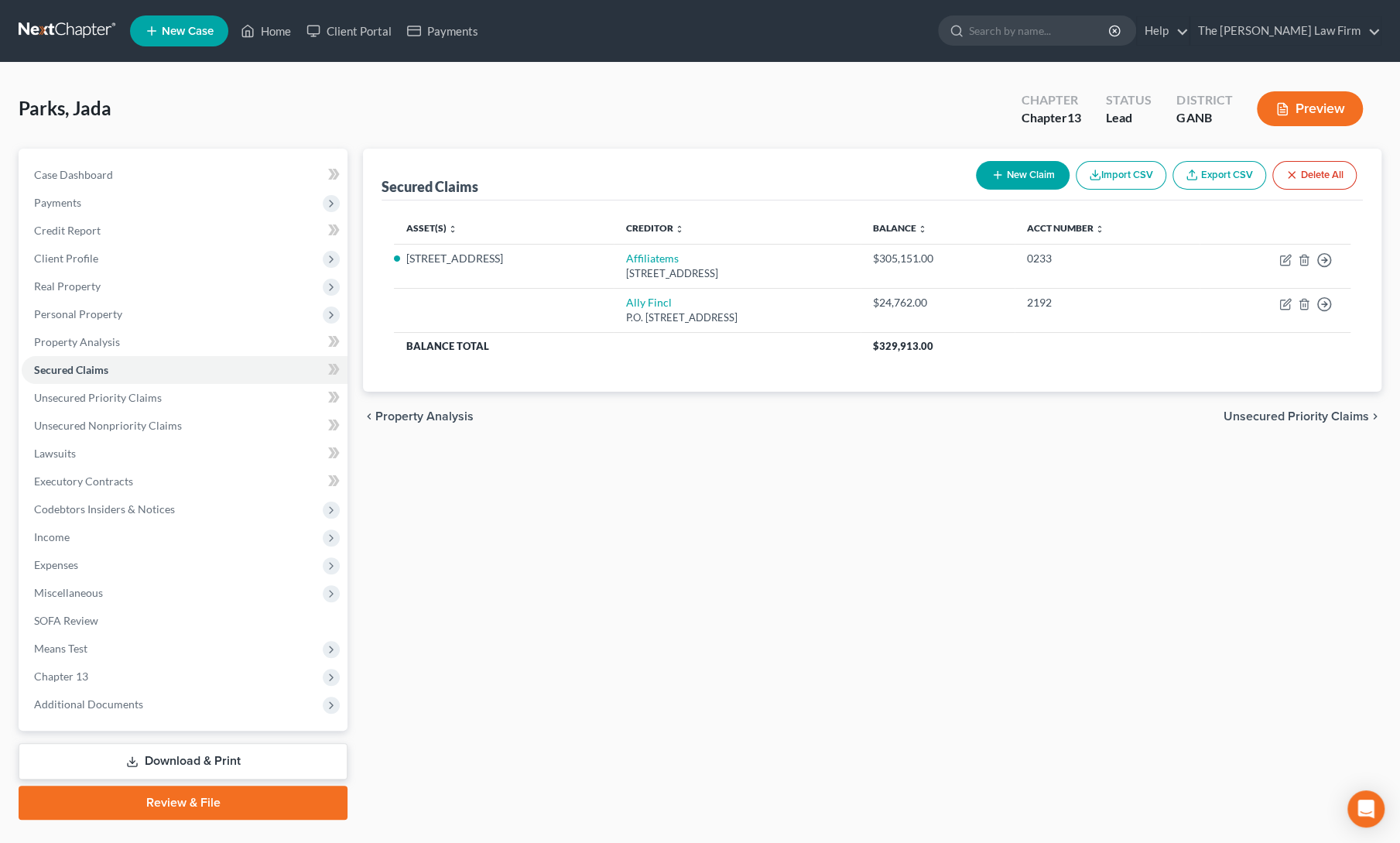
click at [830, 488] on div "Secured Claims New Claim Import CSV Export CSV Delete All Asset(s) expand_more …" at bounding box center [872, 483] width 1034 height 671
click at [478, 520] on div "Secured Claims New Claim Import CSV Export CSV Delete All Asset(s) expand_more …" at bounding box center [872, 483] width 1034 height 671
click at [82, 230] on span "Credit Report" at bounding box center [67, 230] width 66 height 13
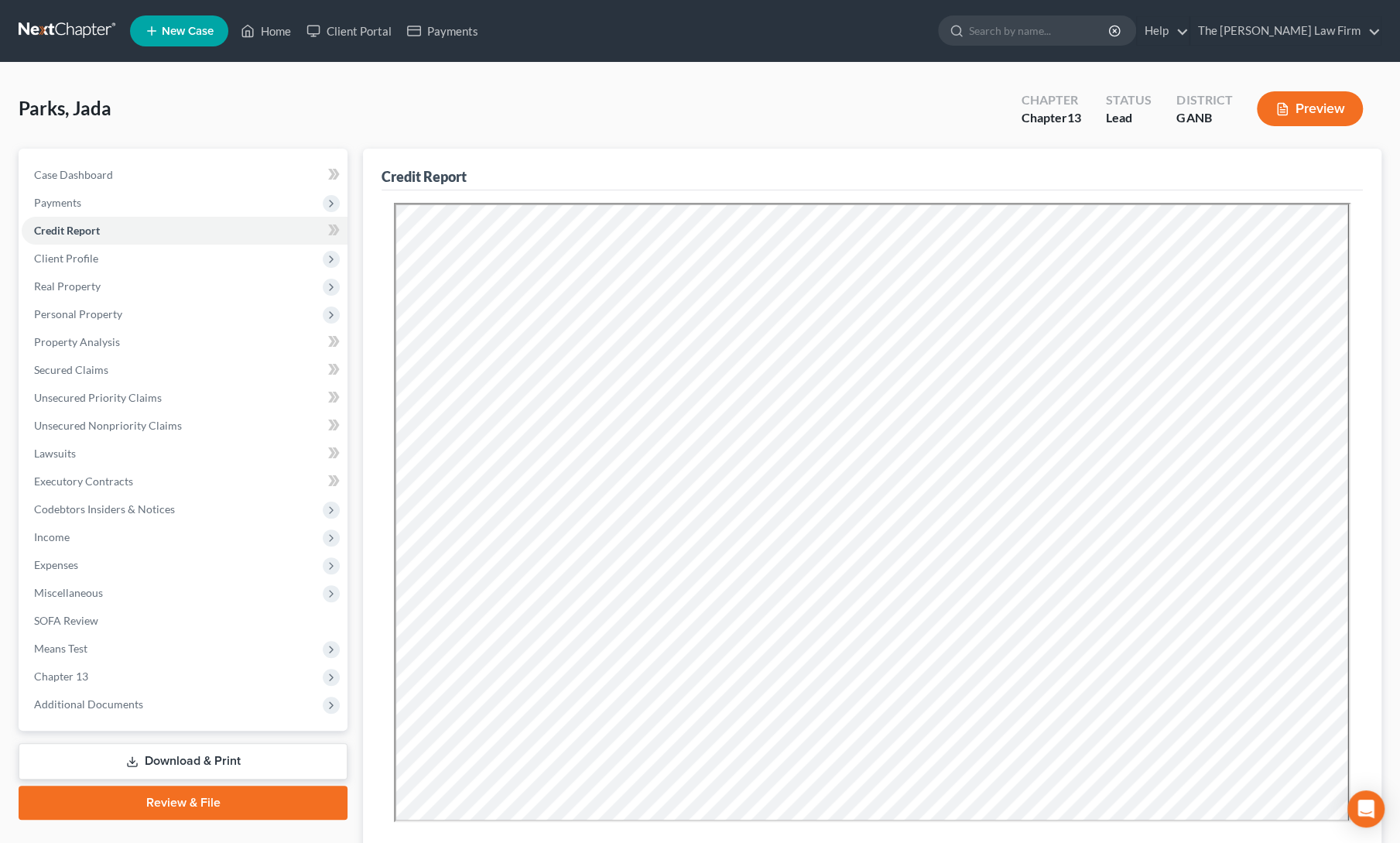
click at [607, 92] on div "Parks, Jada Upgraded Chapter Chapter 13 Status Lead District GANB Preview" at bounding box center [699, 114] width 1362 height 67
